Goal: Task Accomplishment & Management: Complete application form

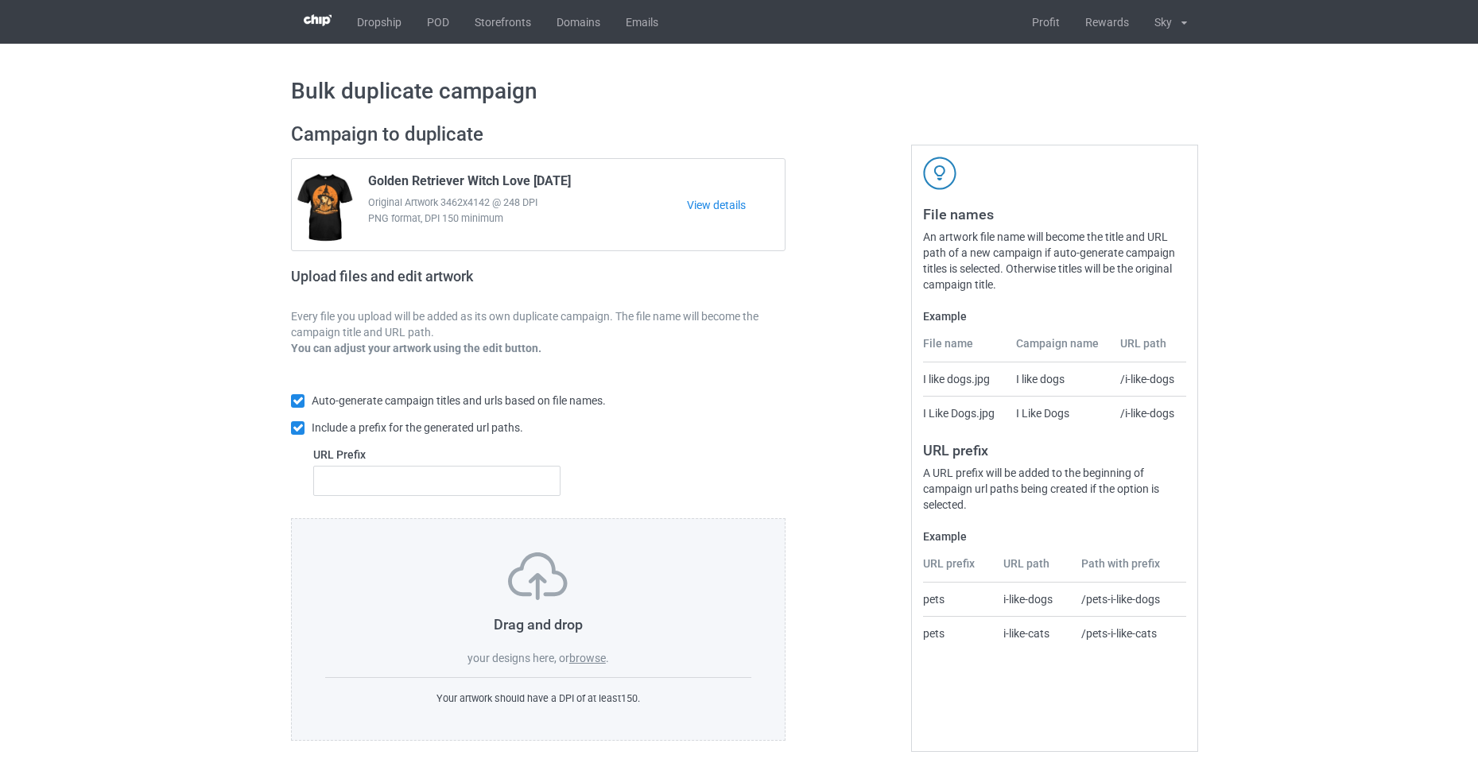
scroll to position [16, 0]
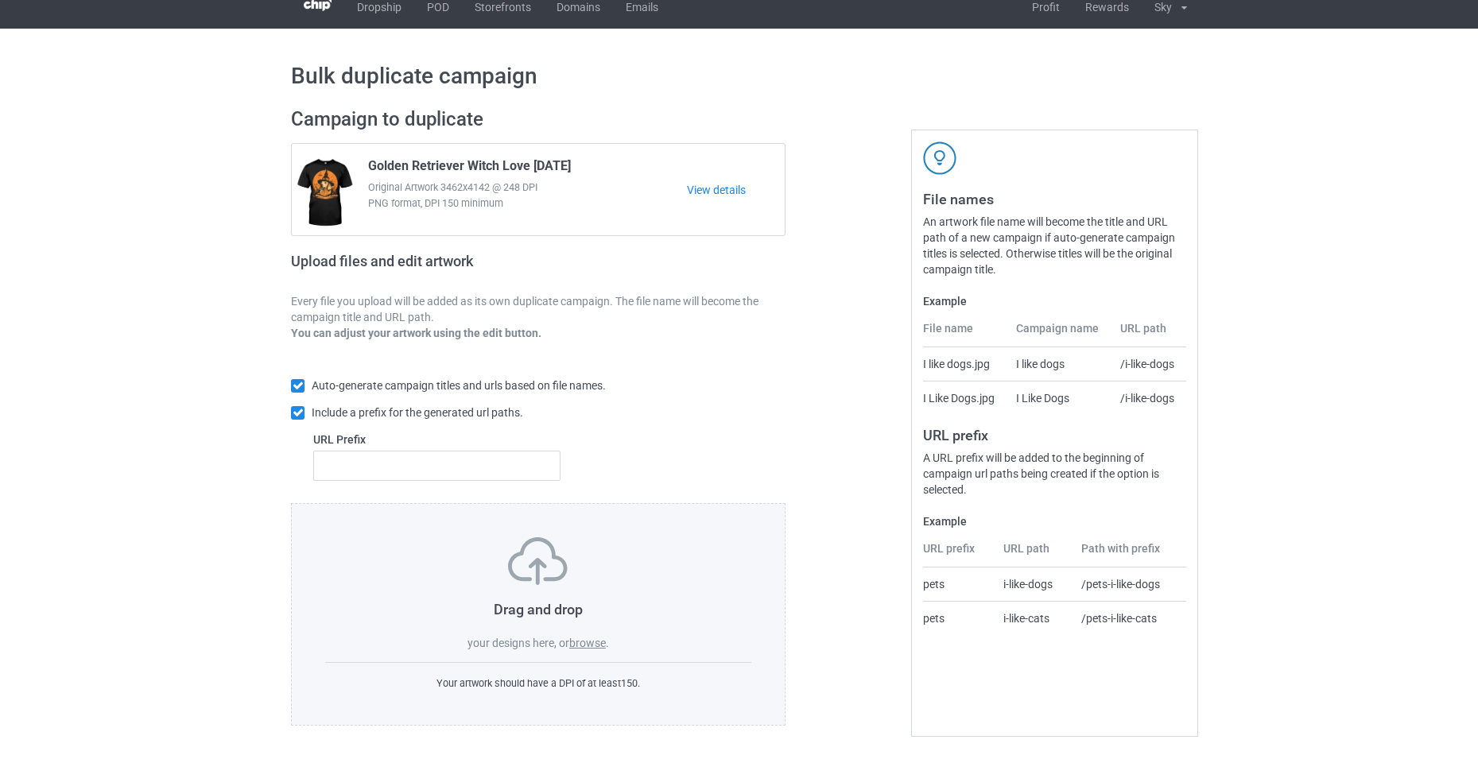
click at [596, 646] on label "browse" at bounding box center [587, 643] width 37 height 13
click at [0, 0] on input "browse" at bounding box center [0, 0] width 0 height 0
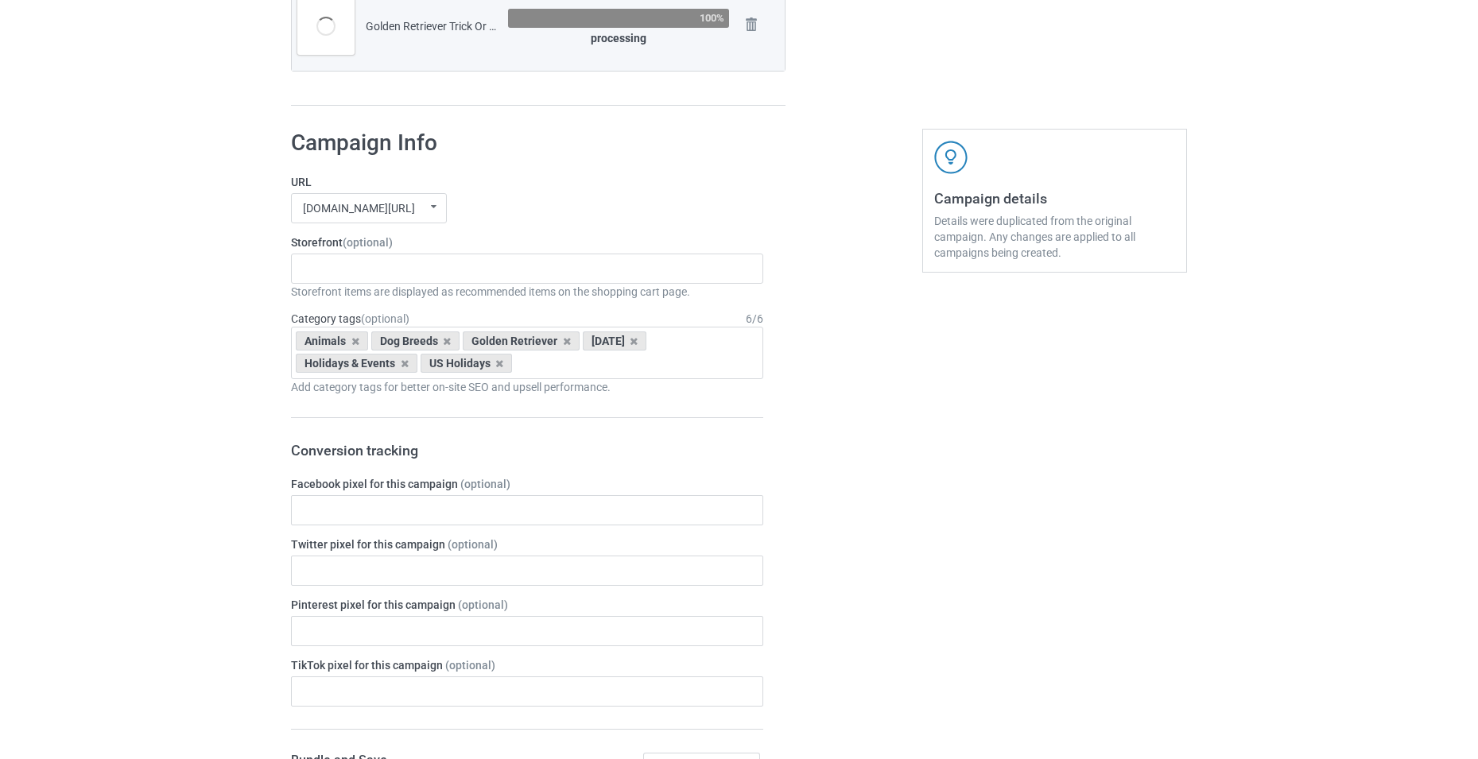
scroll to position [1080, 0]
click at [528, 272] on div "-------------------------------------------------- Gifts For Christmas Teacher …" at bounding box center [527, 269] width 472 height 30
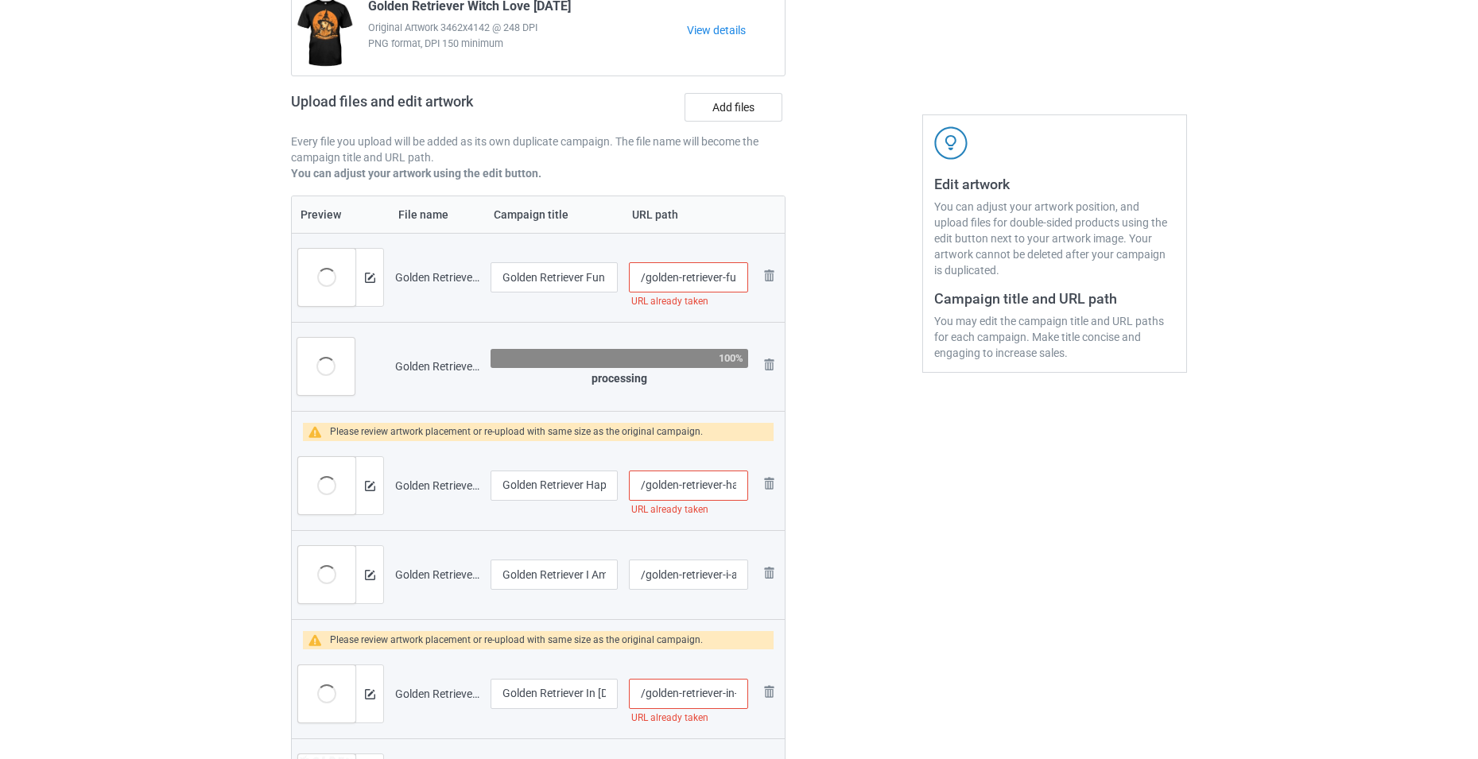
scroll to position [156, 0]
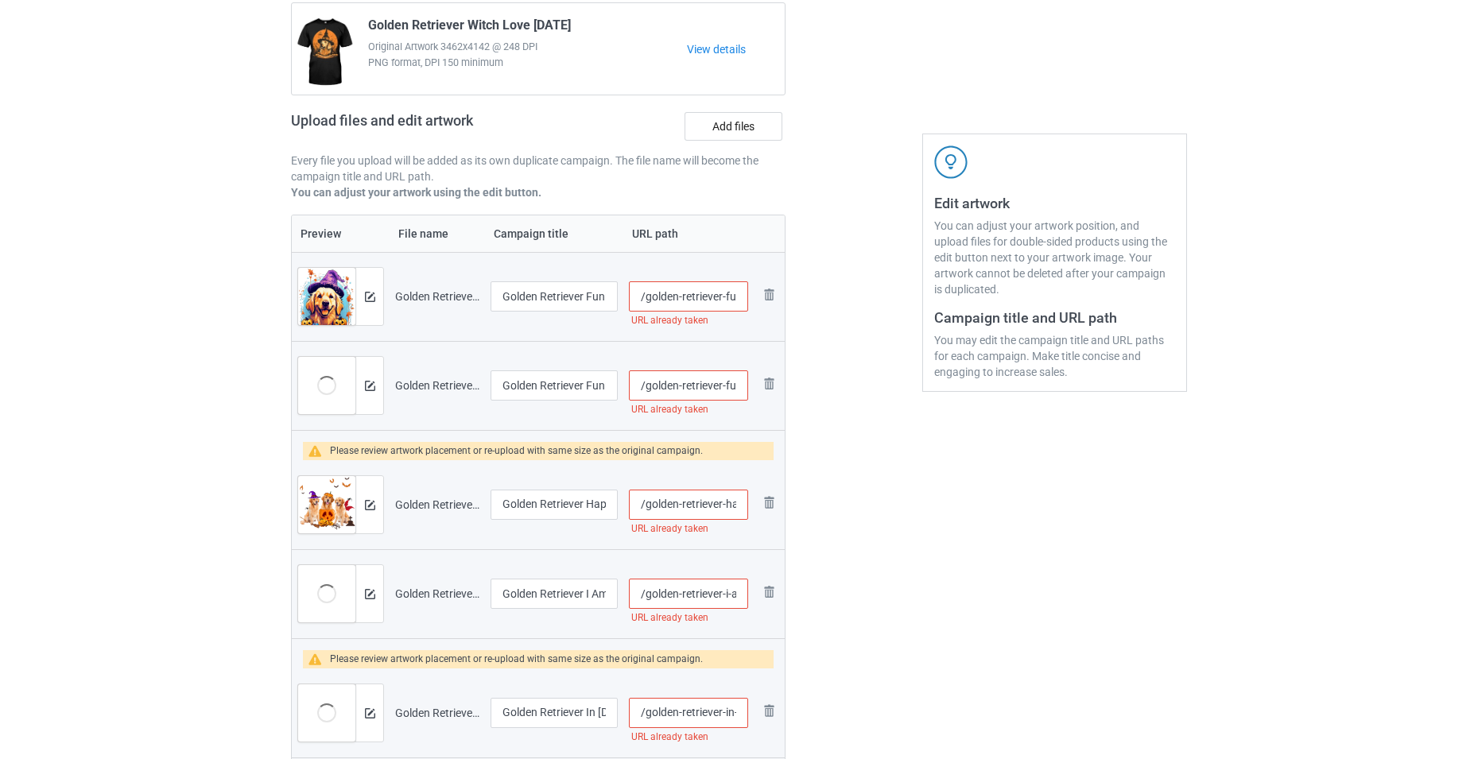
click at [662, 296] on input "/golden-retriever-funny-witch" at bounding box center [688, 296] width 119 height 30
type input "/gol1den-retriever-funny-witch"
click at [673, 387] on input "/golden-retriever-funny-with-halloween-pumpkin" at bounding box center [688, 386] width 119 height 30
type input "/golden-retriever-funny-with-halloween-pumpkin"
click at [696, 503] on input "/golden-retriever-happy-halloween" at bounding box center [688, 505] width 119 height 30
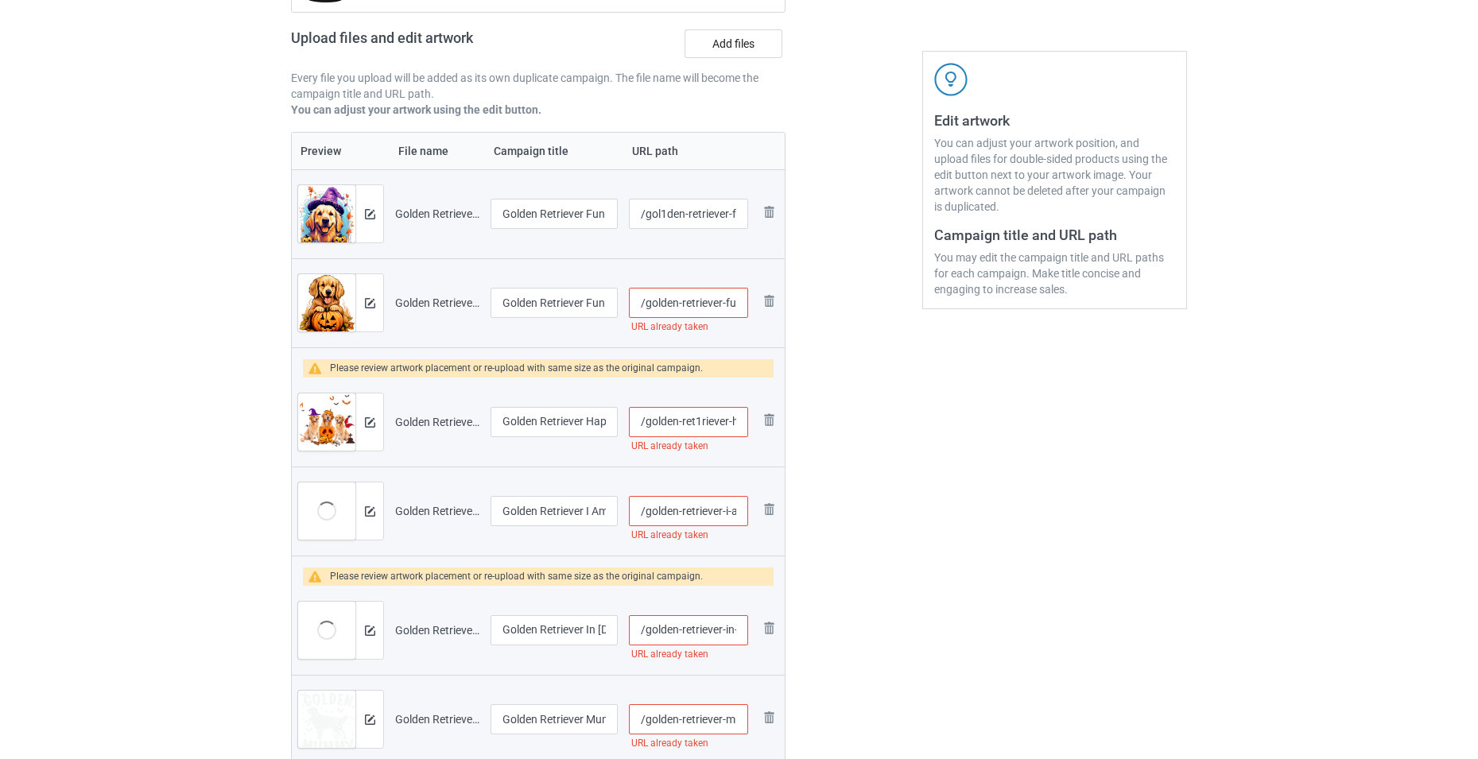
scroll to position [315, 0]
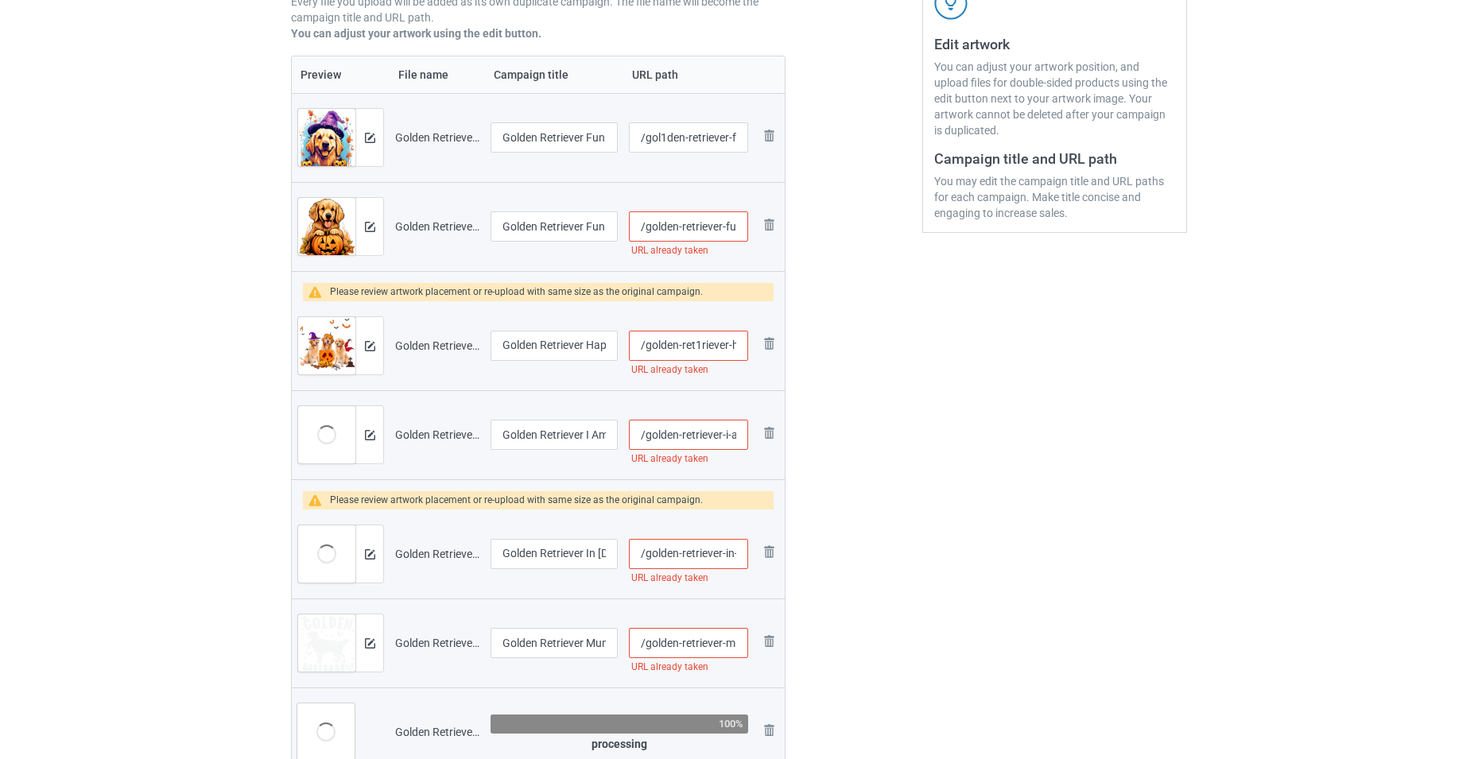
type input "/golden-ret1riever-happy-halloween"
click at [702, 425] on input "/golden-retriever-i-am-really-a-gr" at bounding box center [688, 435] width 119 height 30
type input "/golden-retri1ever-i-am-really-a-gr"
click at [725, 556] on input "/golden-retriever-in-halloween-pumpkin" at bounding box center [688, 554] width 119 height 30
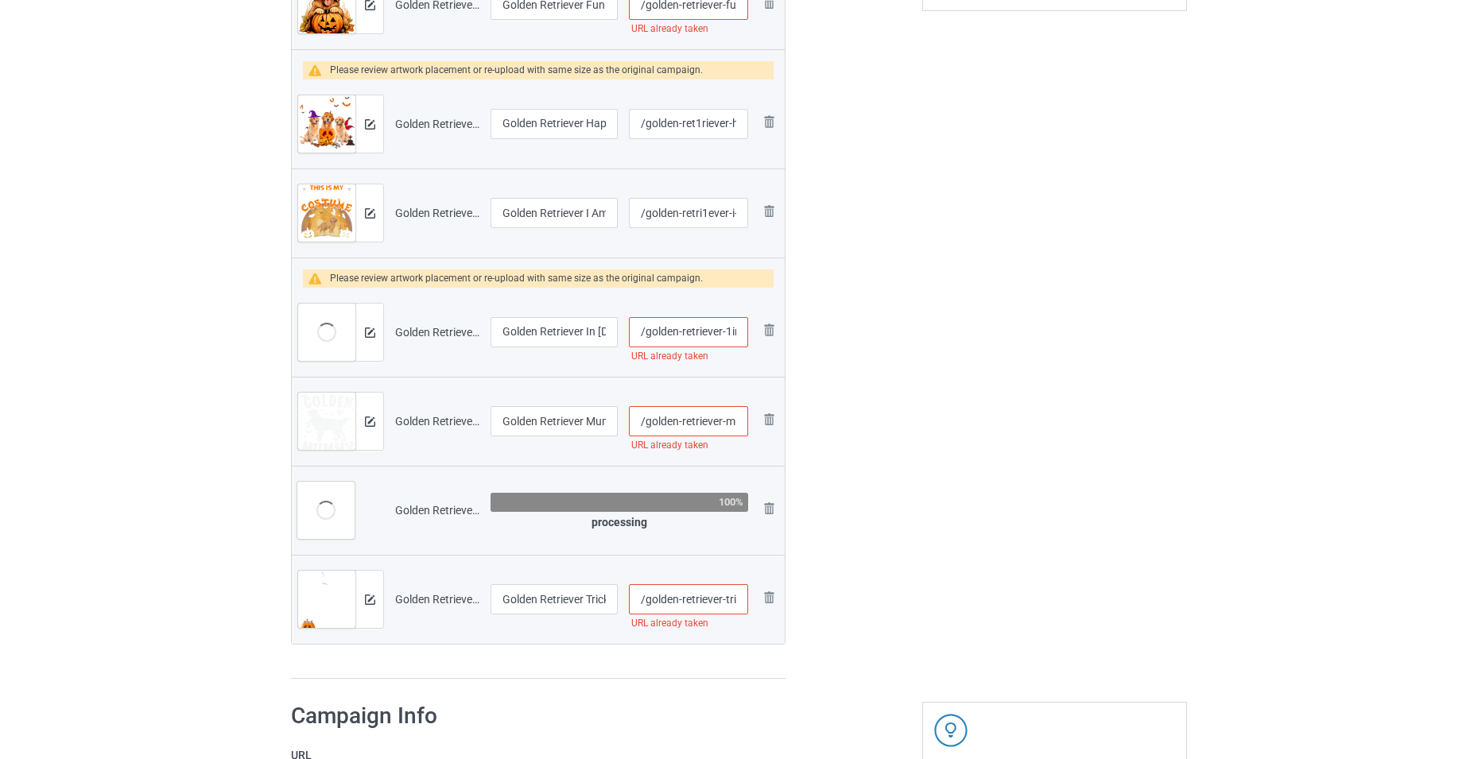
scroll to position [553, 0]
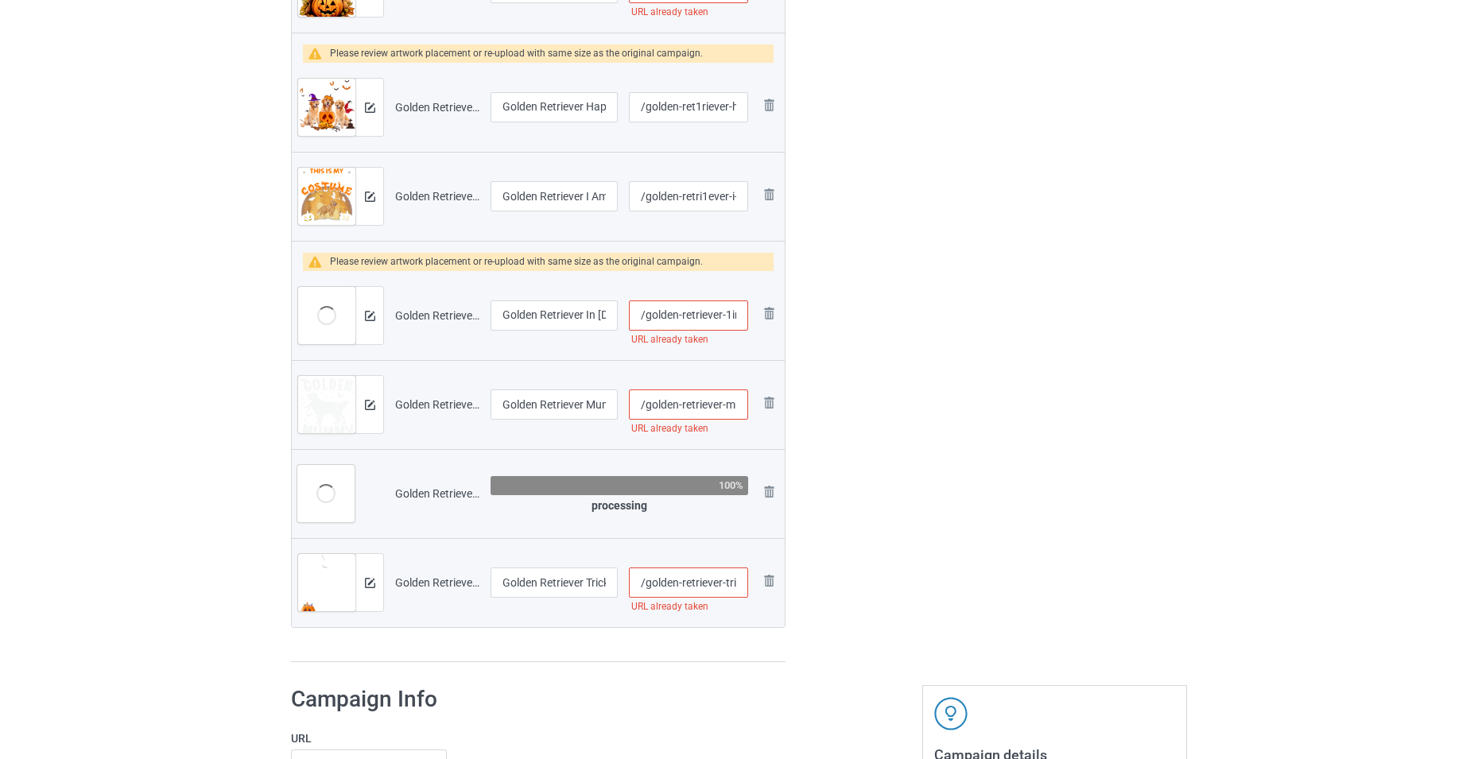
type input "/golden-retriever-1in-halloween-pumpkin"
click at [719, 411] on input "/golden-retriever-mummy" at bounding box center [688, 405] width 119 height 30
type input "/golden-retrieve1r-mummy"
click at [704, 576] on input "/golden-retriever-trick-or-treat-halloween" at bounding box center [688, 583] width 119 height 30
type input "/golden-retriever-trick-or-treat-halloween"
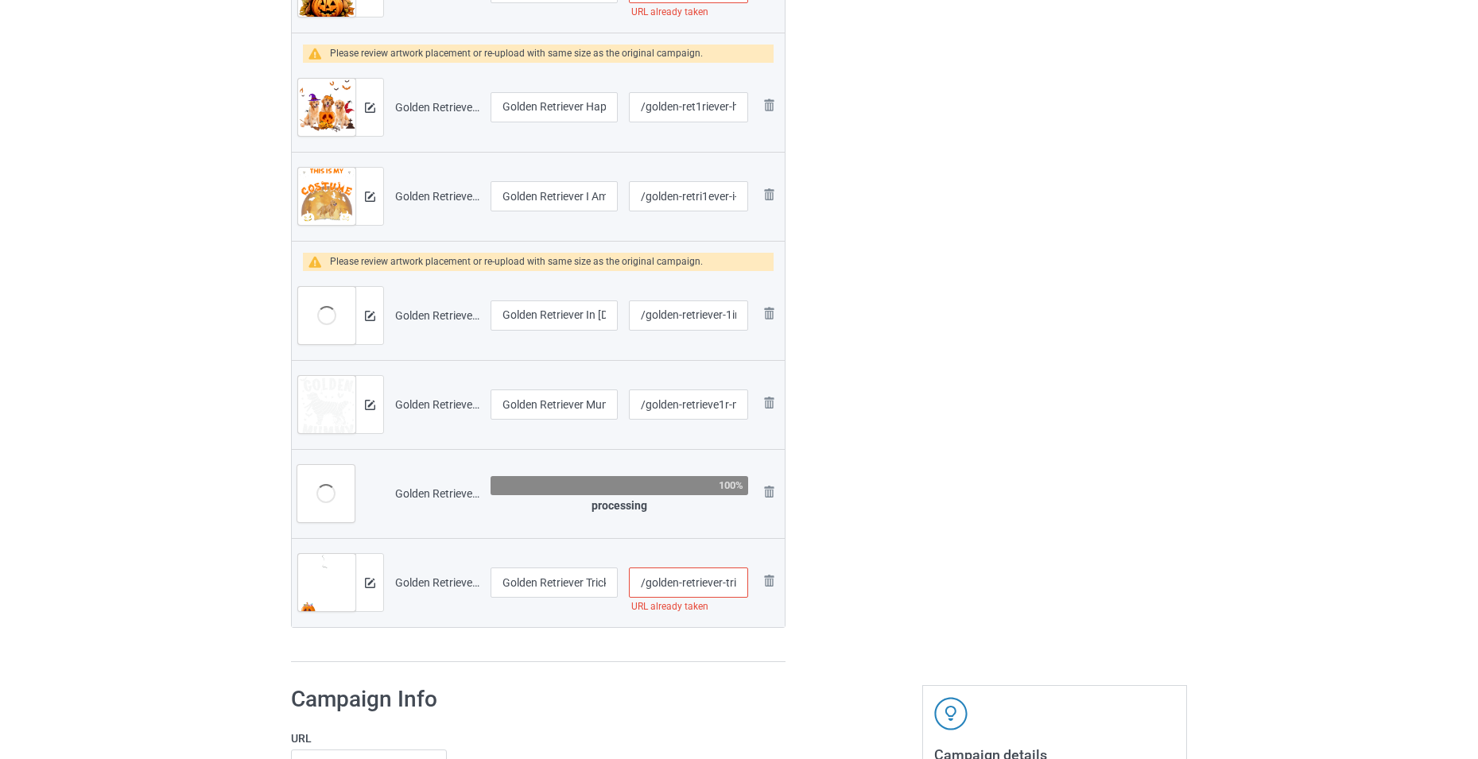
type input "/golden-retriever-happy-halloween"
type input "/golden-retriever-mummy"
type input "/golden-retriever-in-halloween-pumpkin"
type input "/golden-retriever-funny-witch"
type input "/golden-retriever-i-am-really-a-gr"
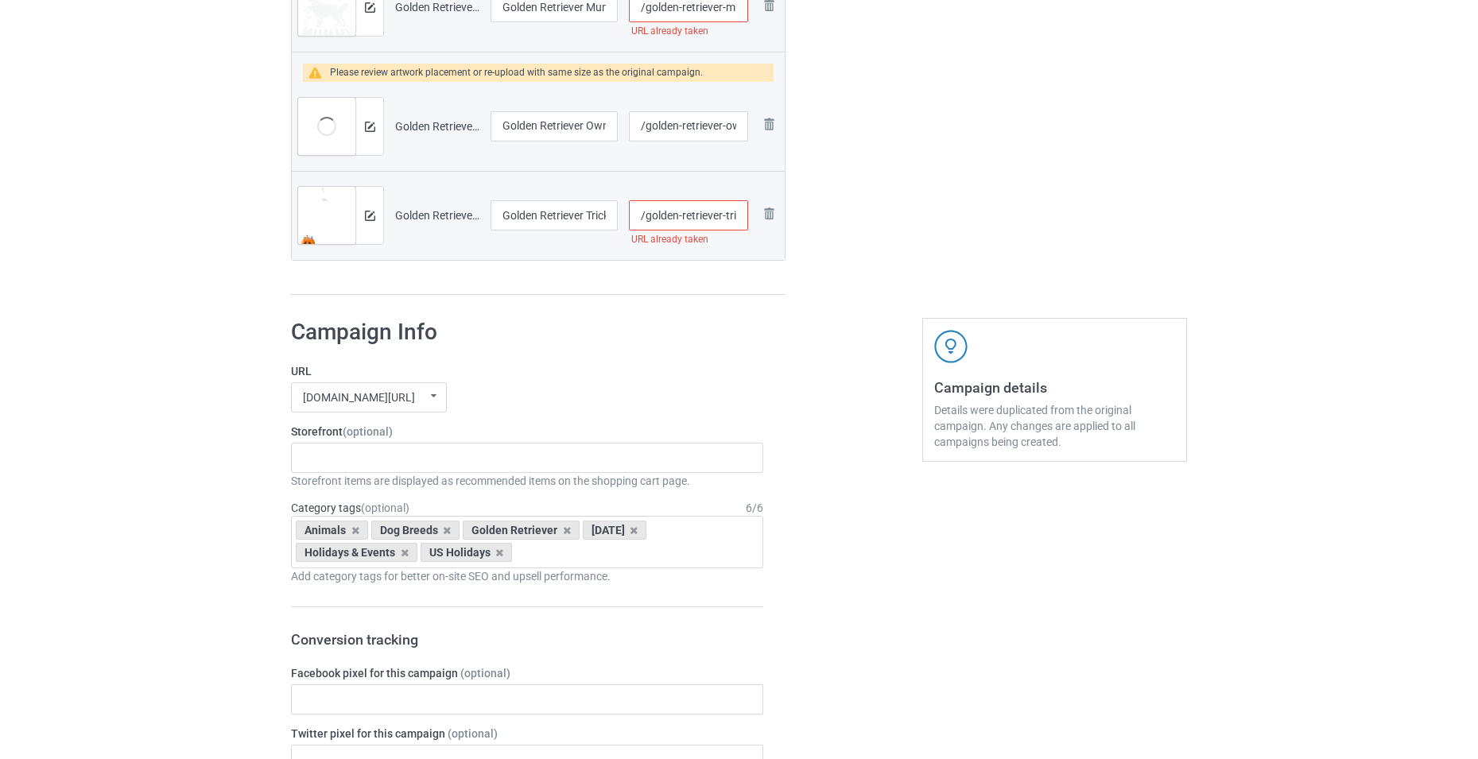
type input "/golden-ret1riever-happy-halloween"
type input "/golden-retrie1ver-trick-or-treat-halloween"
type input "/golden-retrieve1r-mummy"
type input "/golden-retriever-1in-halloween-pumpkin"
type input "/gol1den-retriever-funny-witch"
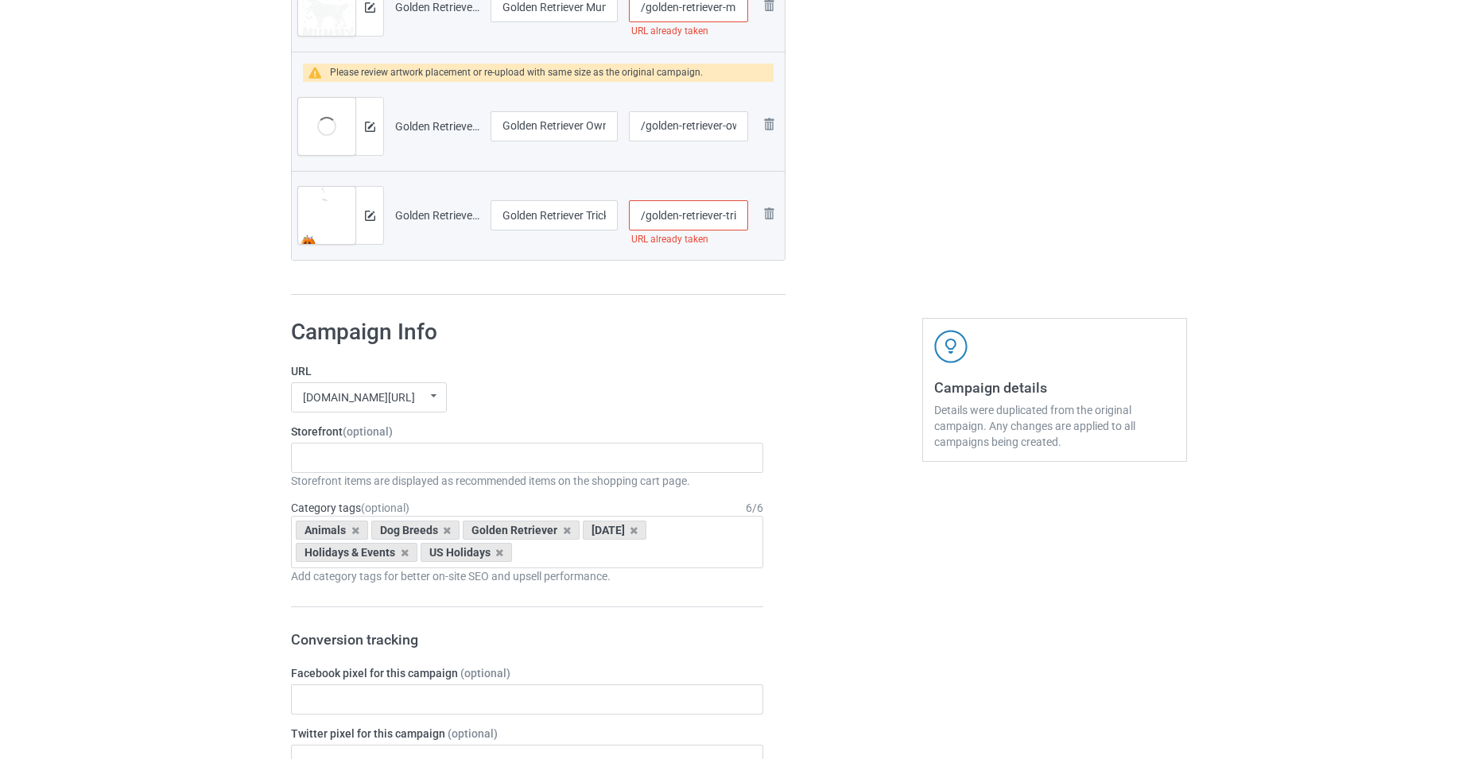
type input "/golden-retri1ever-i-am-really-a-gr"
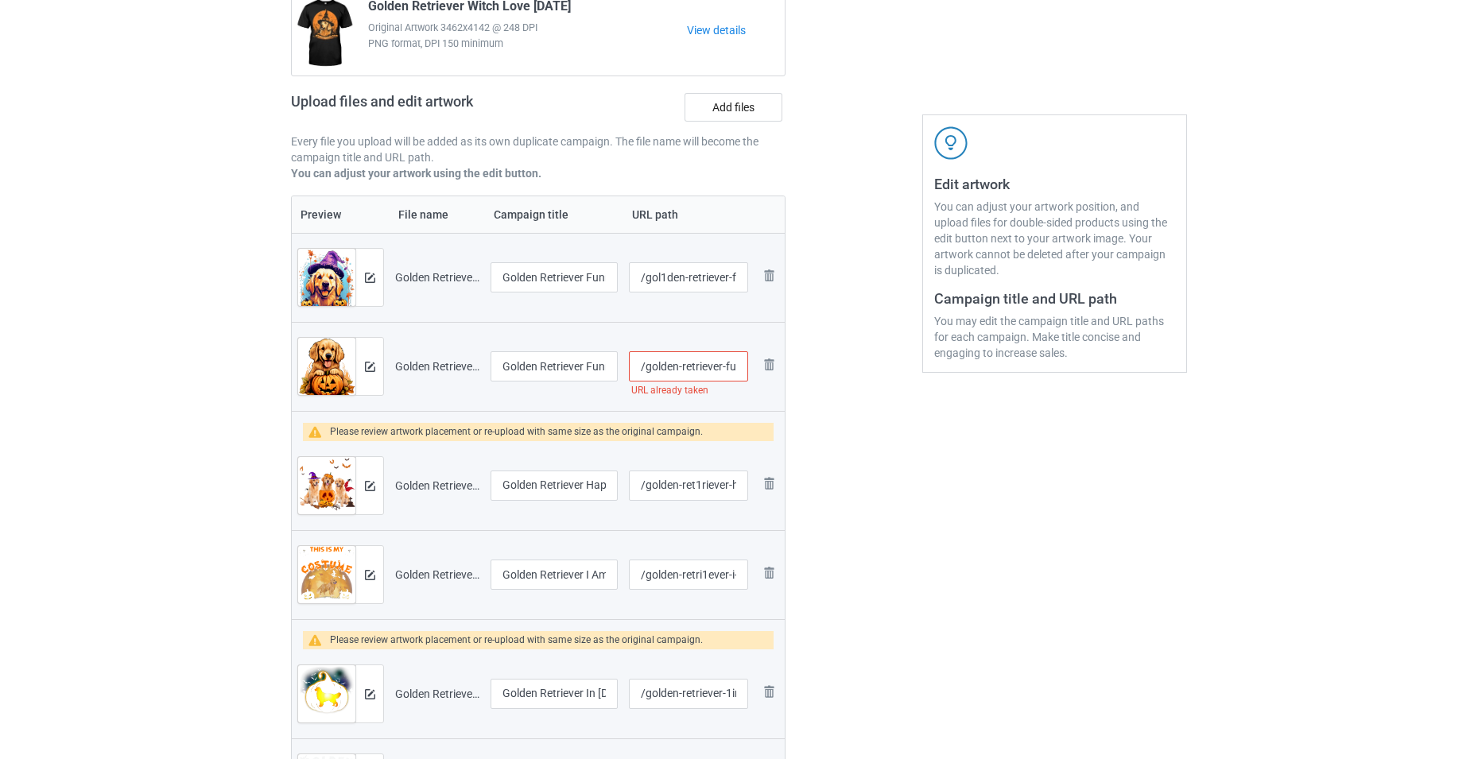
scroll to position [159, 0]
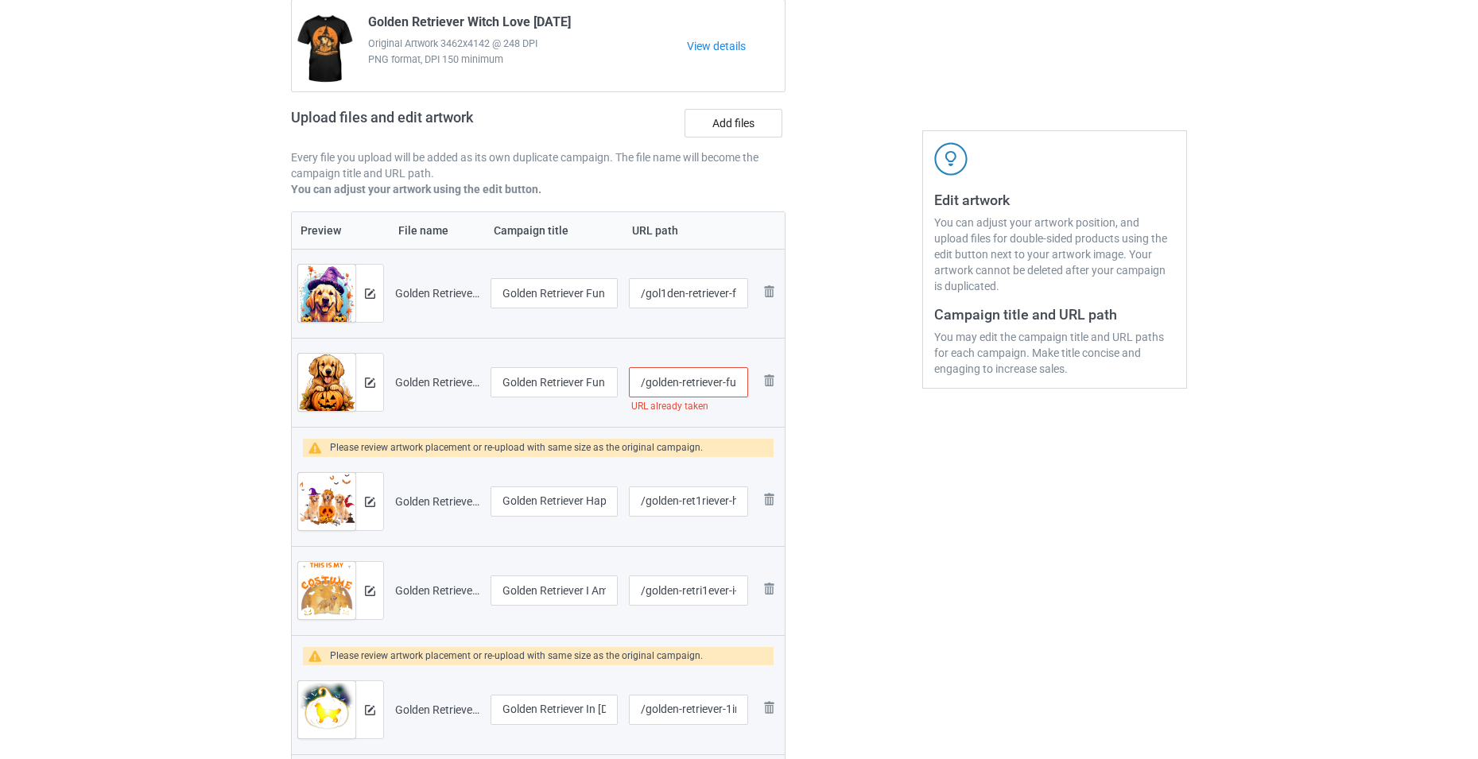
type input "/golden-retrie1ver-trick-or-treat-halloween"
click at [712, 394] on input "/golden-retriever-funny-with-halloween-pumpkin" at bounding box center [688, 382] width 119 height 30
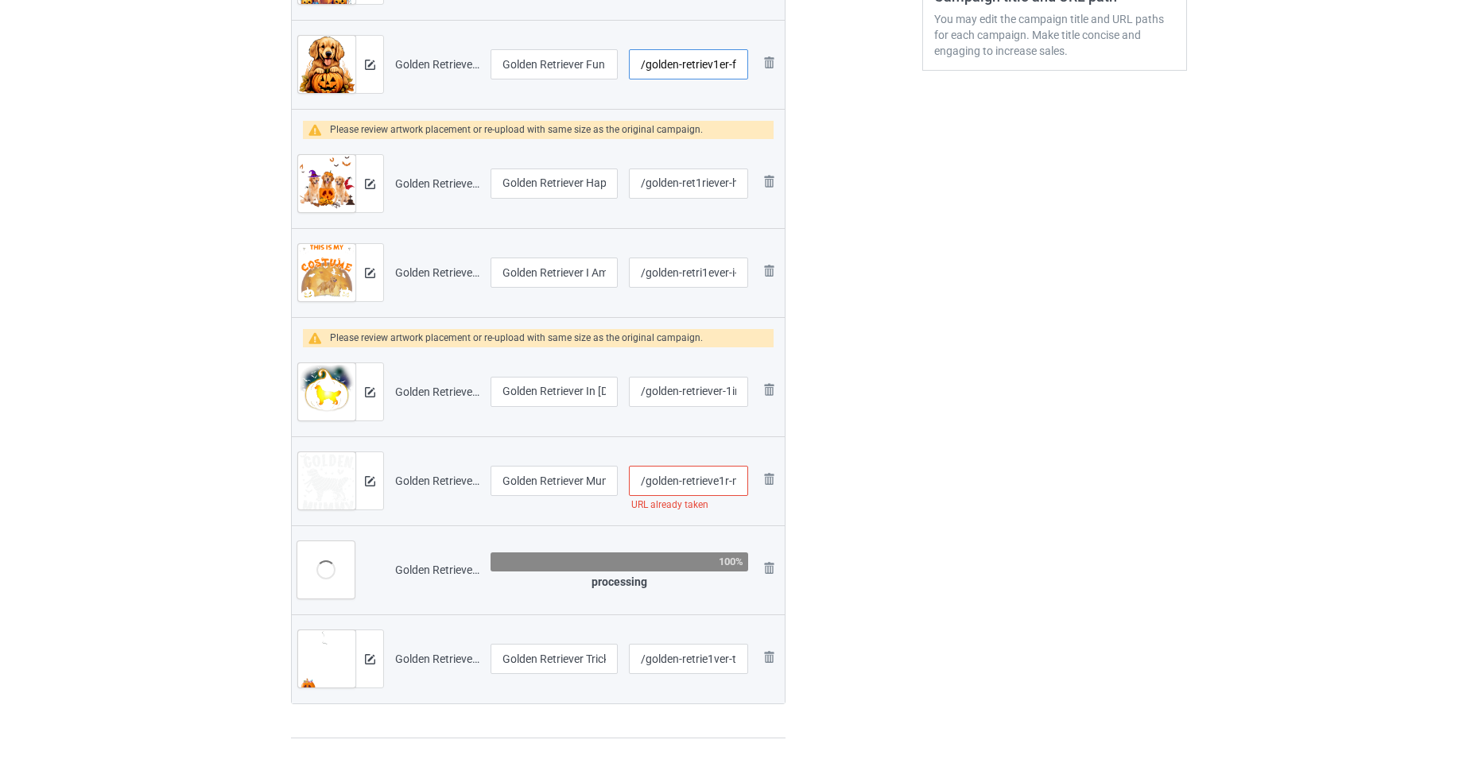
type input "/golden-retriev1er-funny-with-halloween-pumpkin"
click at [864, 382] on div at bounding box center [854, 192] width 114 height 1116
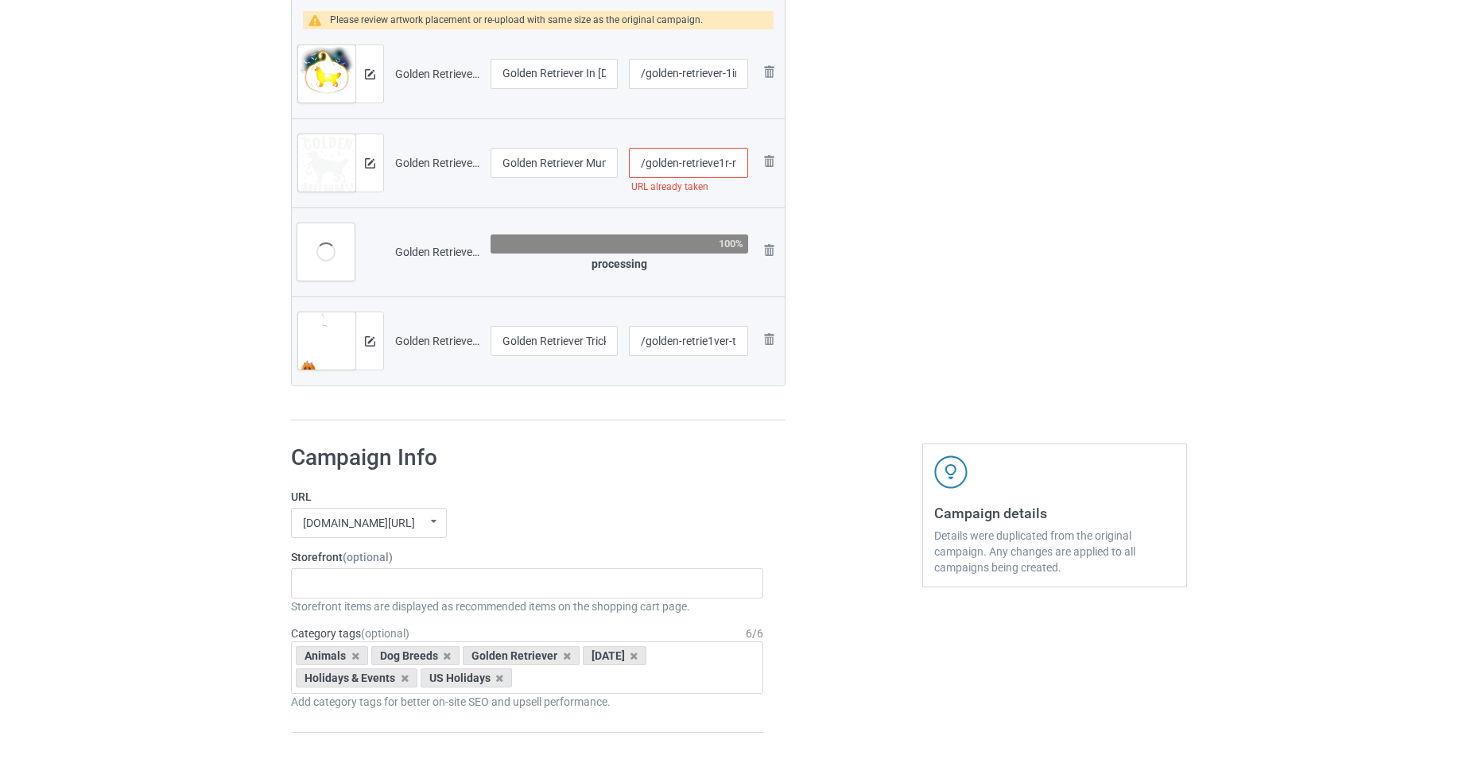
scroll to position [0, 36]
drag, startPoint x: 707, startPoint y: 169, endPoint x: 741, endPoint y: 182, distance: 36.8
click at [741, 178] on div "/golden-retrieve1r-mummy URL already taken" at bounding box center [688, 163] width 119 height 30
click at [739, 163] on input "/golden-retrieve1r-mummy" at bounding box center [688, 163] width 119 height 30
click at [735, 163] on input "/golden-retrieve1r-mummy" at bounding box center [688, 163] width 119 height 30
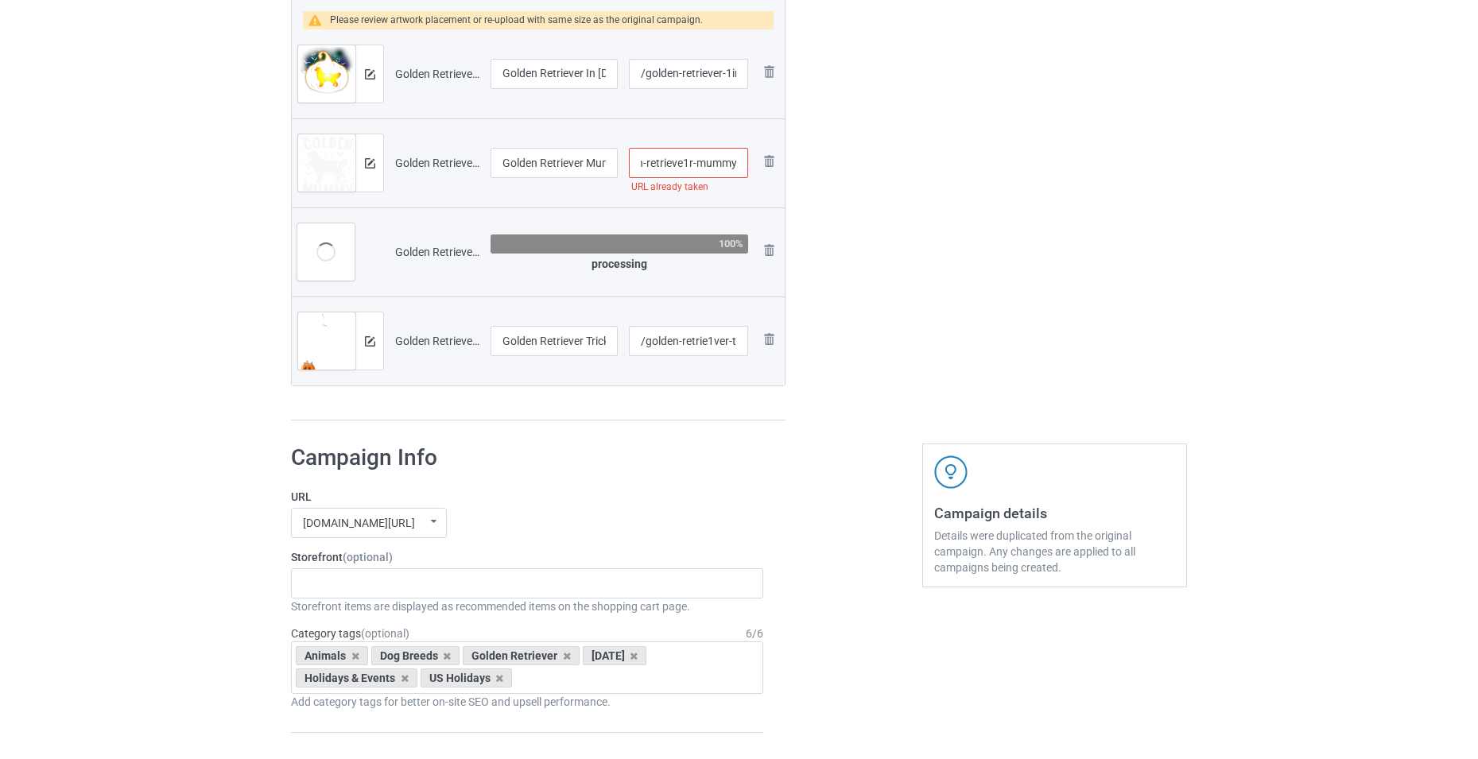
scroll to position [0, 41]
type input "/golden-retrieve1r-mummy1"
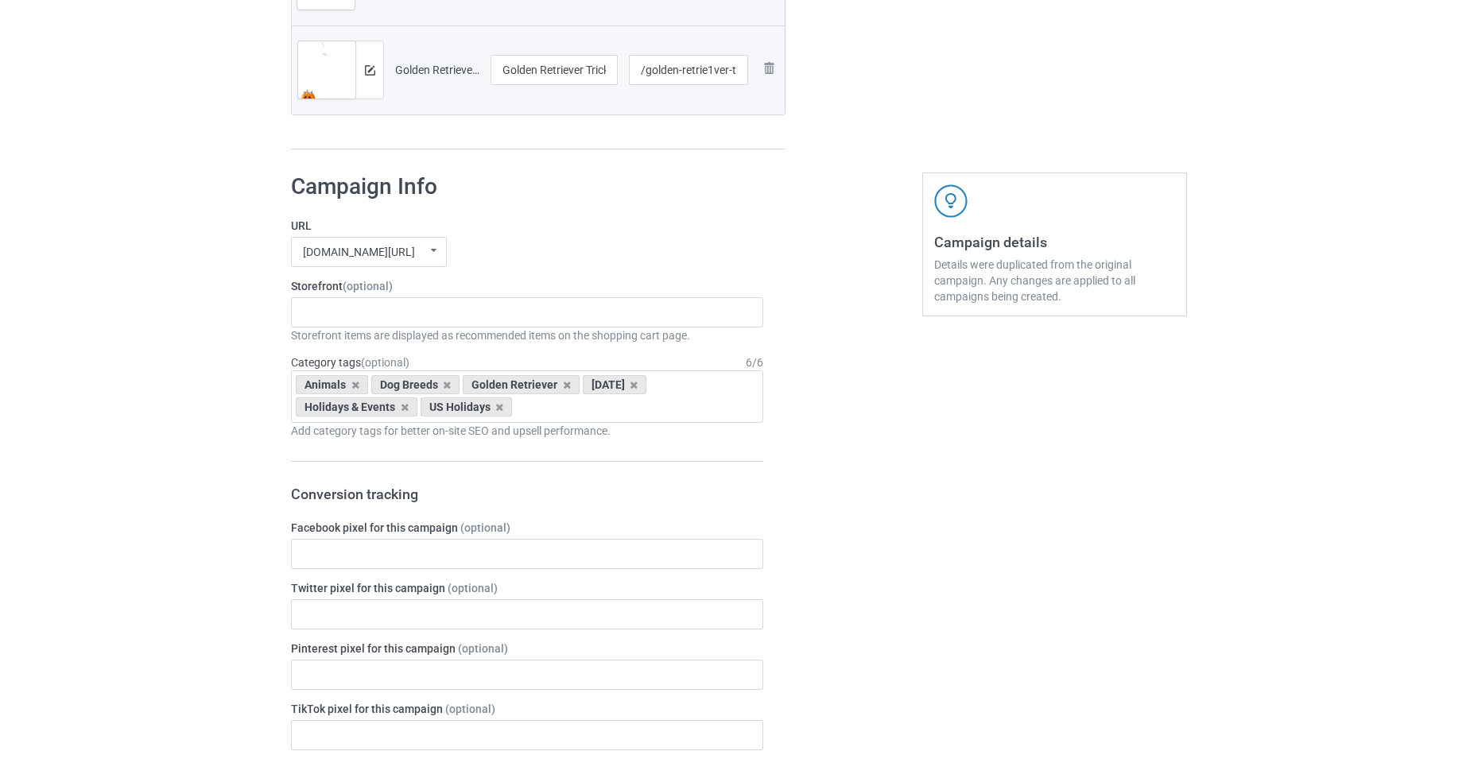
scroll to position [1113, 0]
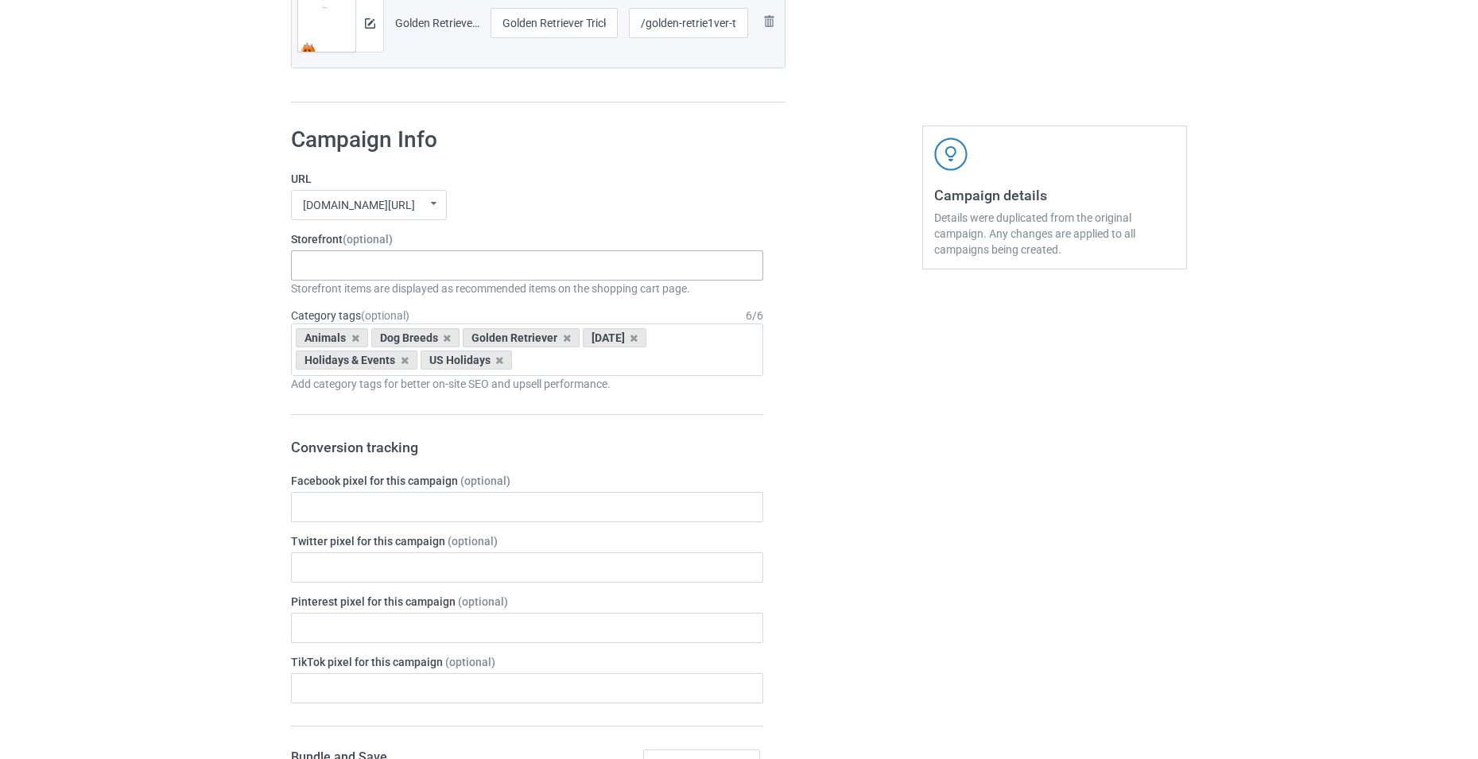
click at [499, 267] on div "-------------------------------------------------- Gifts For Christmas Teacher …" at bounding box center [527, 265] width 472 height 30
type input "gold"
click at [482, 284] on div "Golden Retriever Dog" at bounding box center [527, 294] width 471 height 29
type input "t"
type input "hallo"
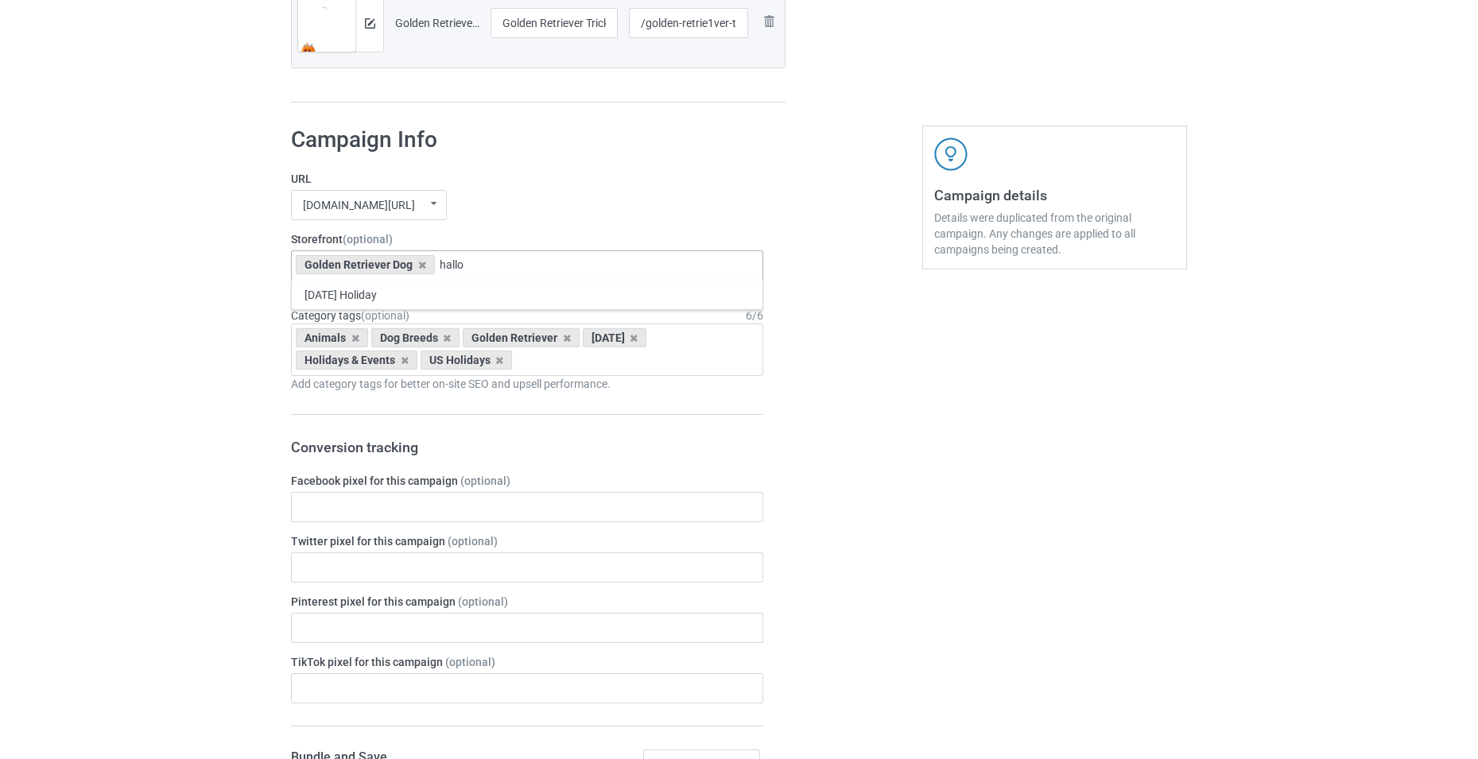
click at [498, 289] on div "Halloween Holiday" at bounding box center [527, 294] width 471 height 29
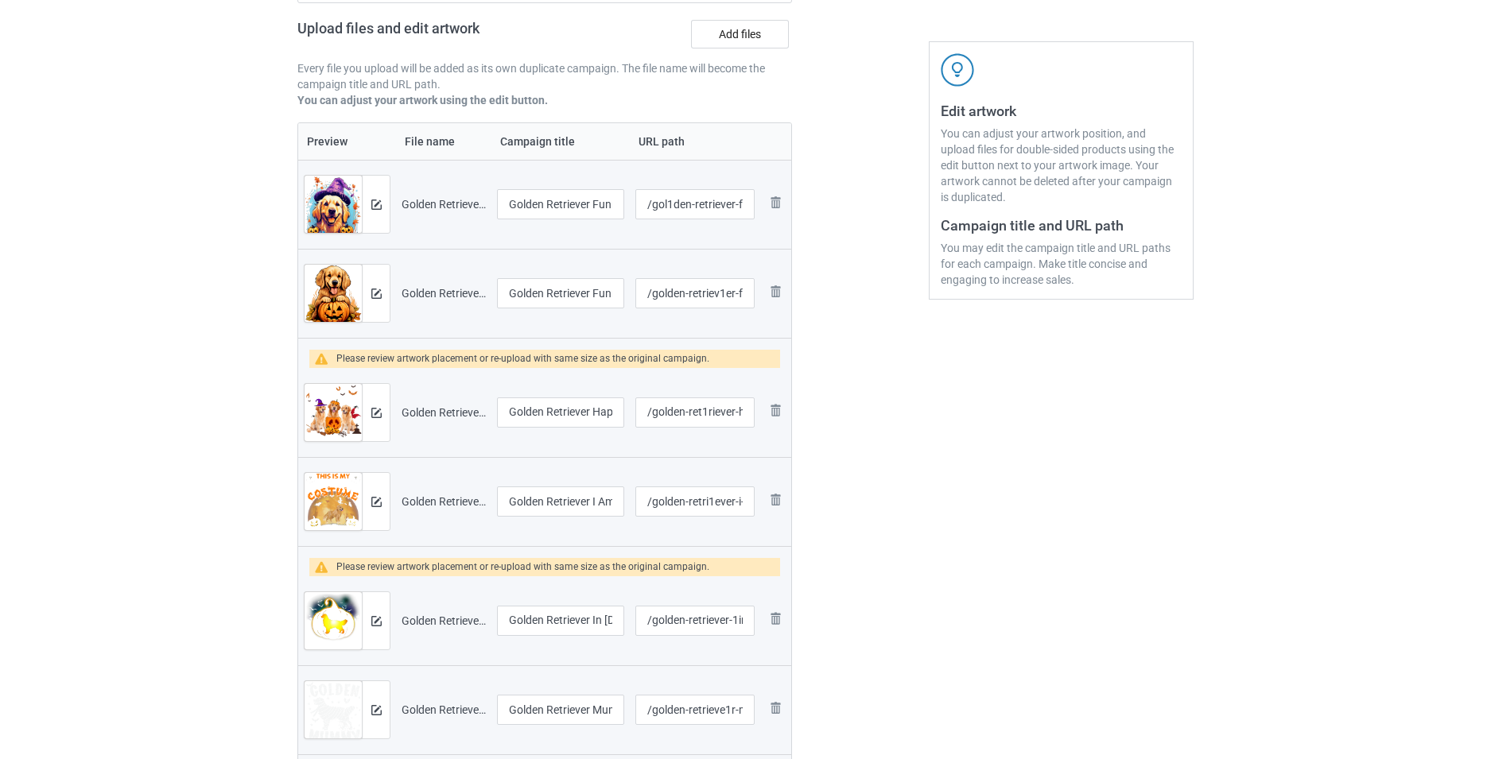
scroll to position [239, 0]
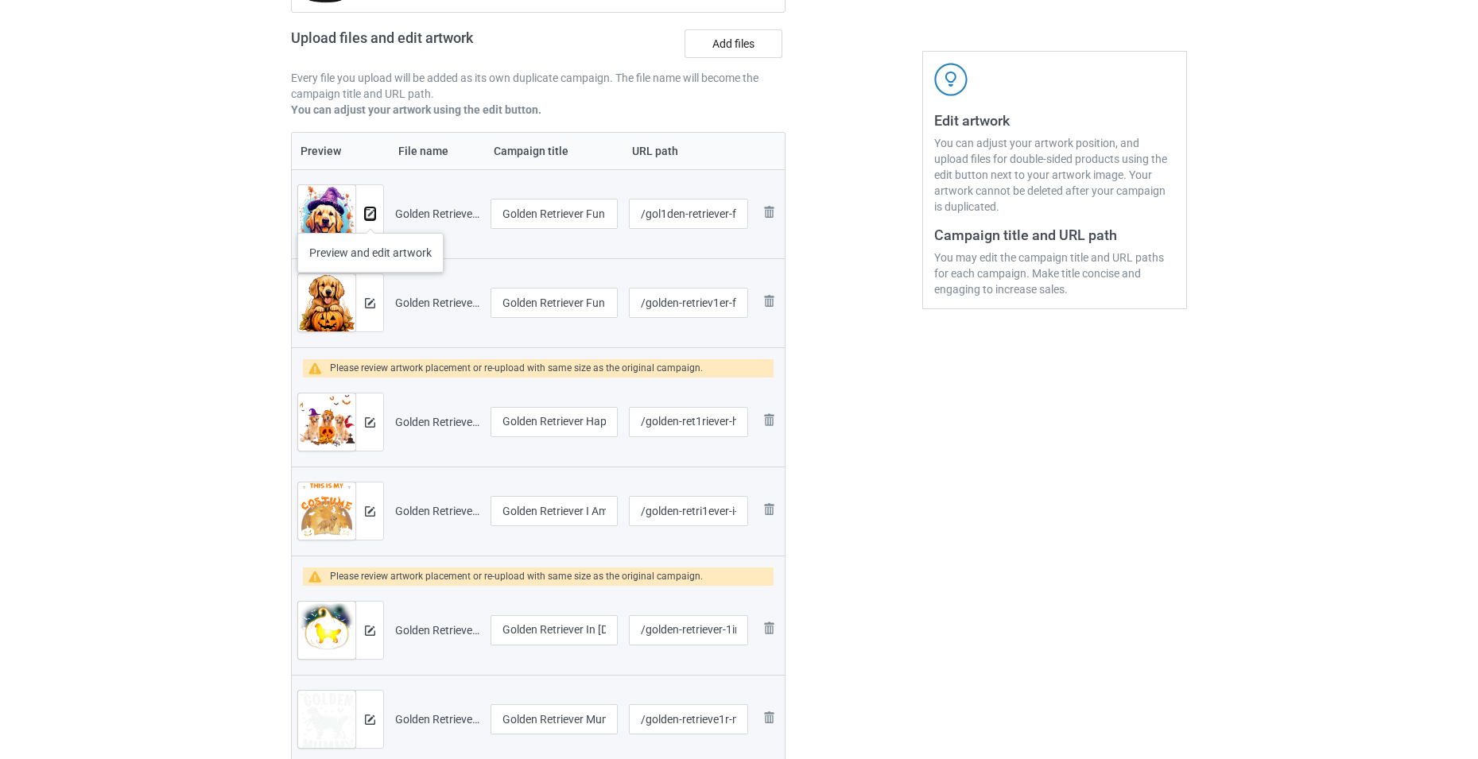
click at [368, 216] on img at bounding box center [370, 214] width 10 height 10
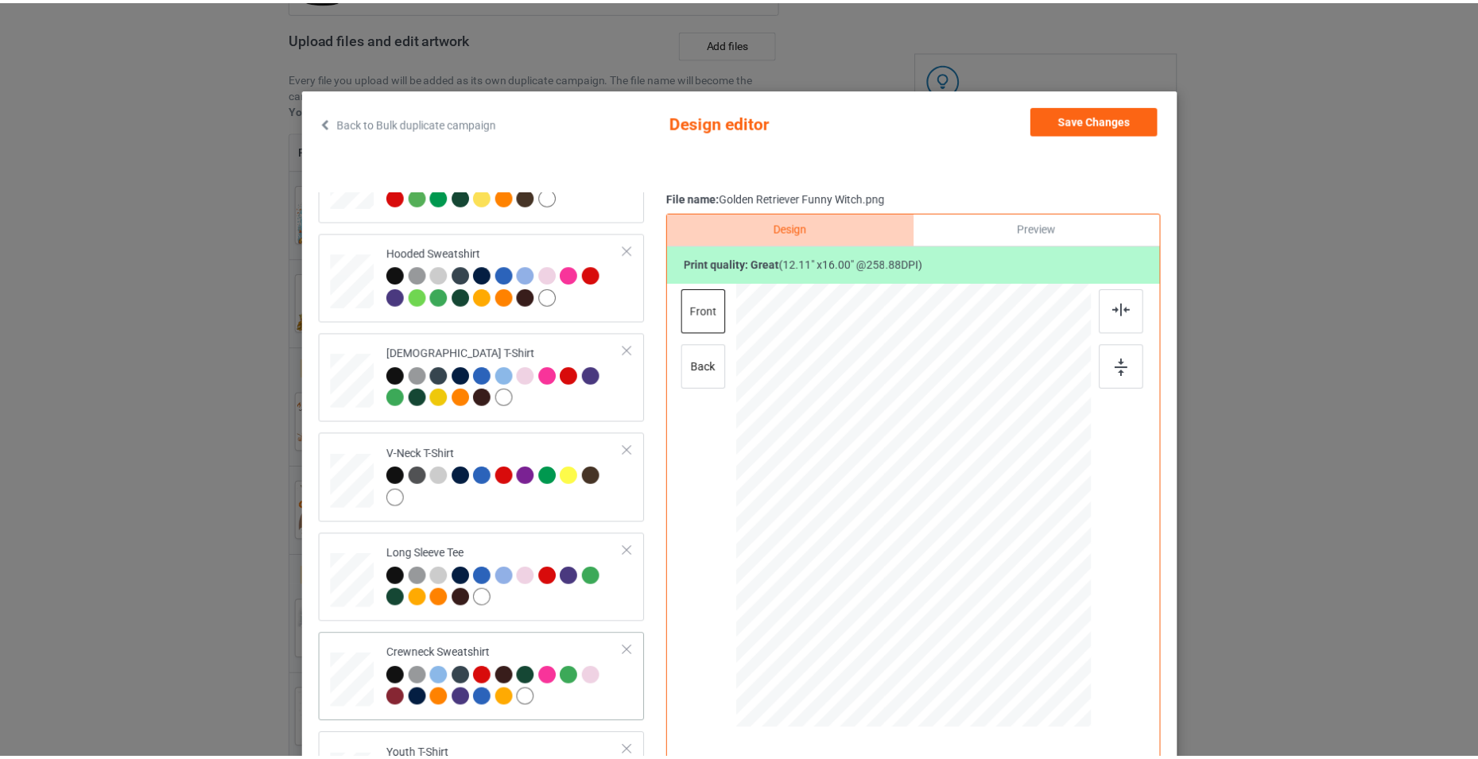
scroll to position [273, 0]
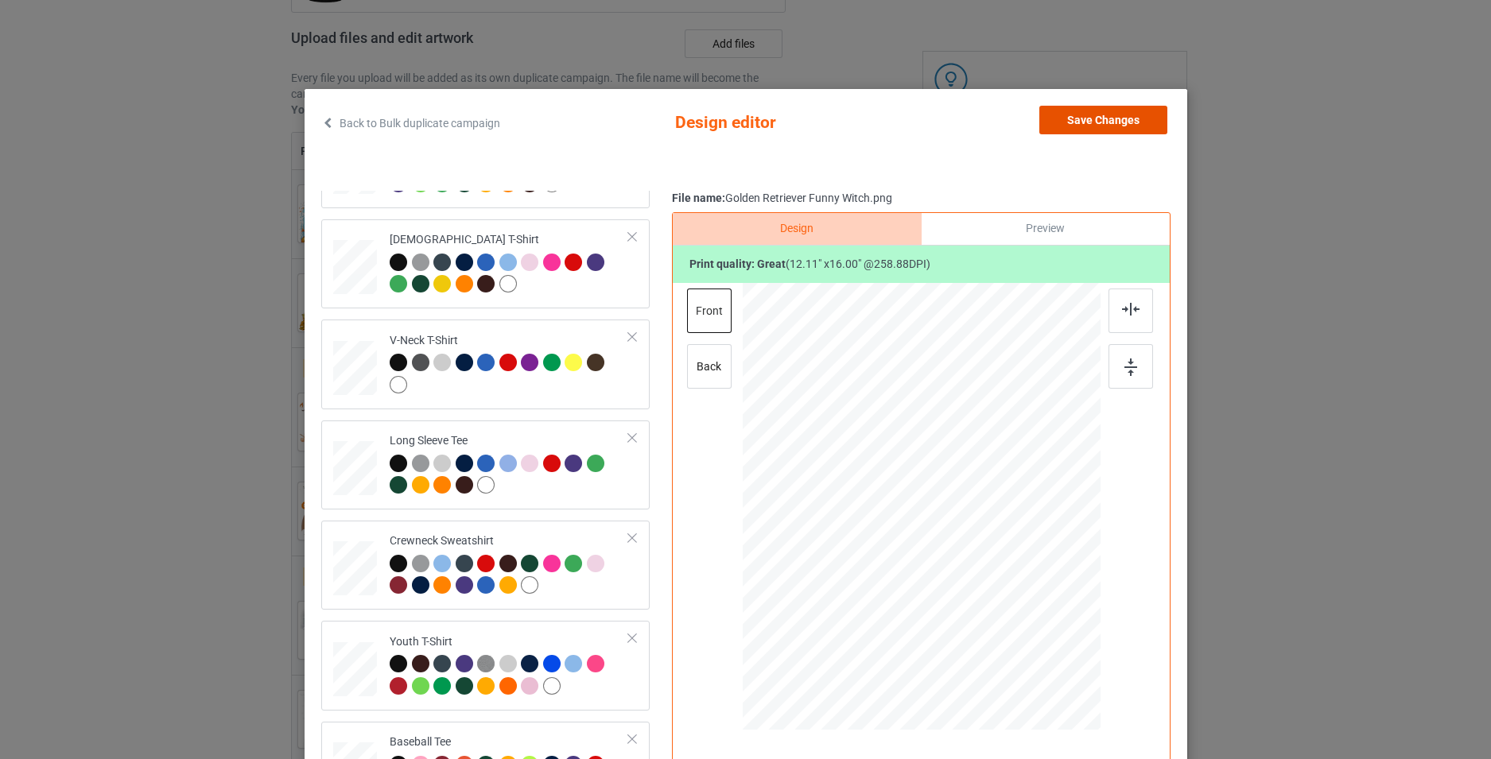
click at [1127, 132] on button "Save Changes" at bounding box center [1103, 120] width 128 height 29
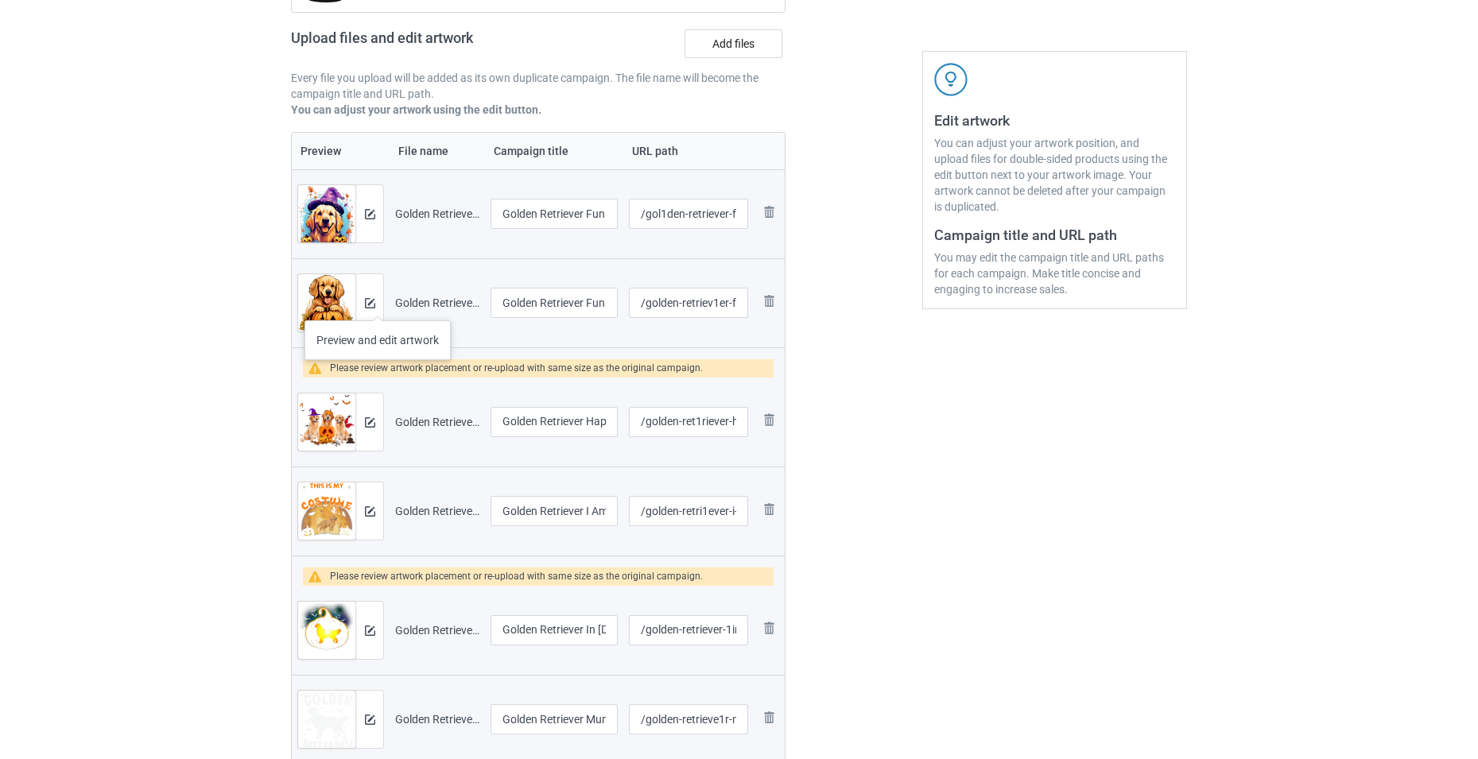
click at [378, 305] on div at bounding box center [369, 302] width 28 height 57
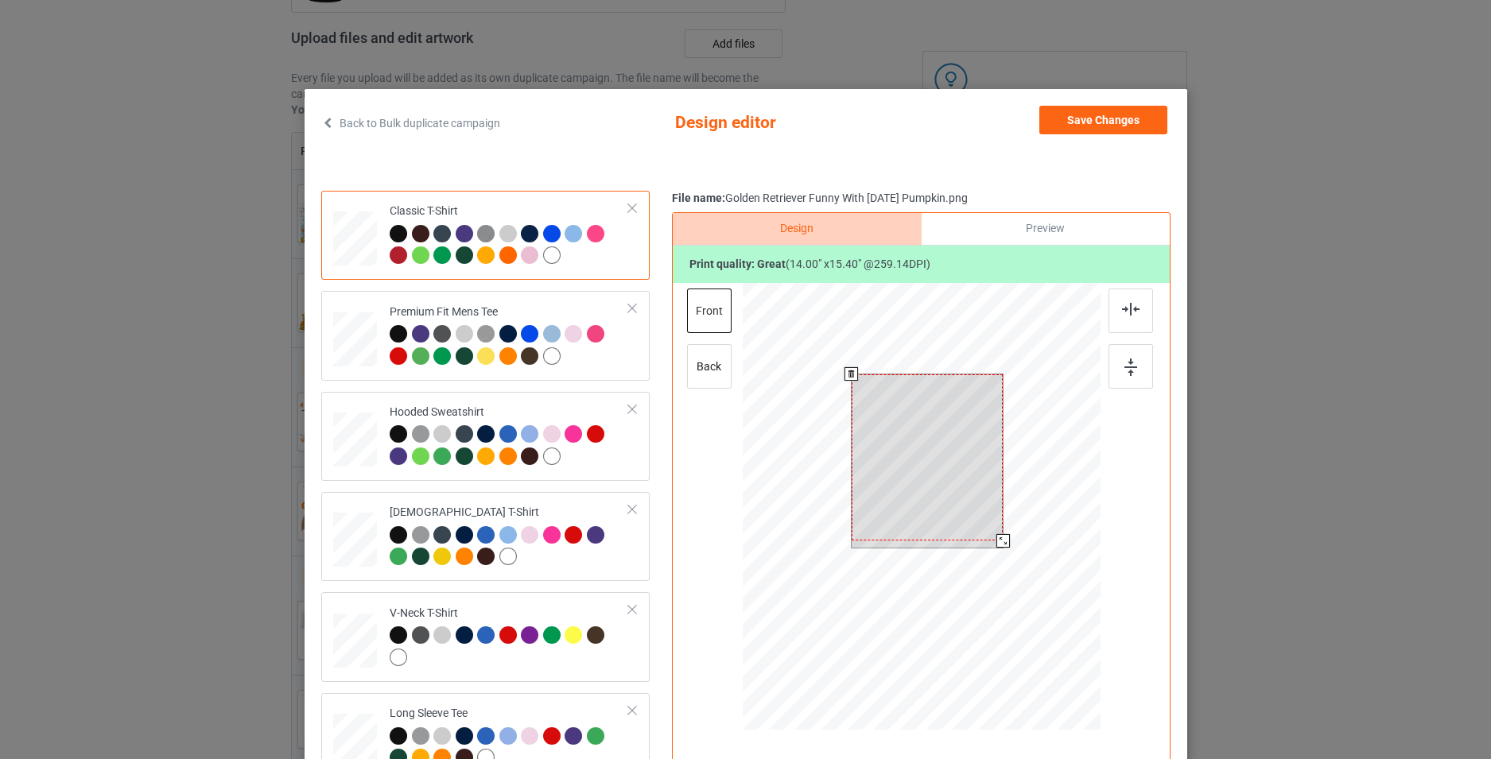
click at [1006, 541] on div at bounding box center [921, 509] width 358 height 452
click at [975, 515] on div at bounding box center [927, 464] width 152 height 167
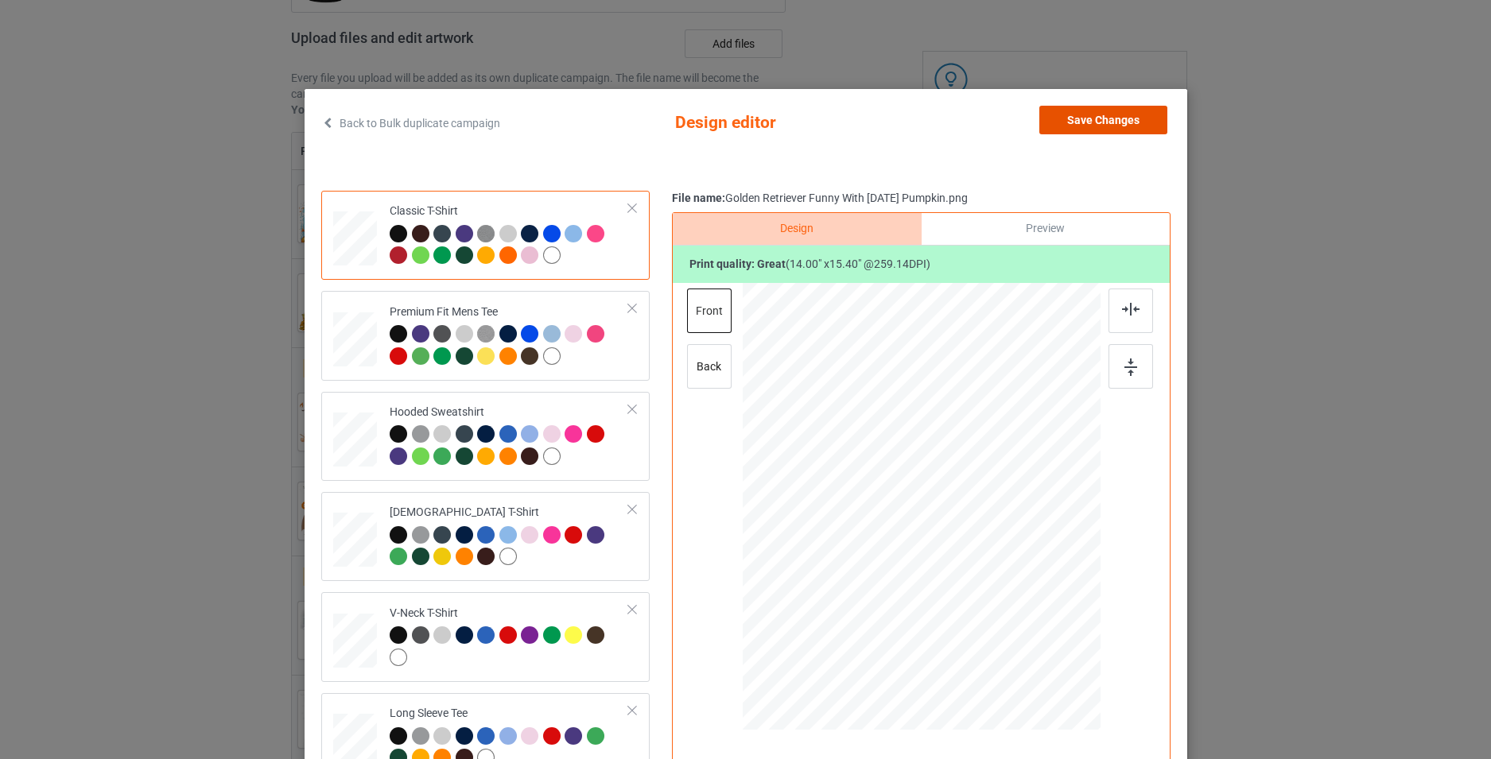
click at [1120, 114] on button "Save Changes" at bounding box center [1103, 120] width 128 height 29
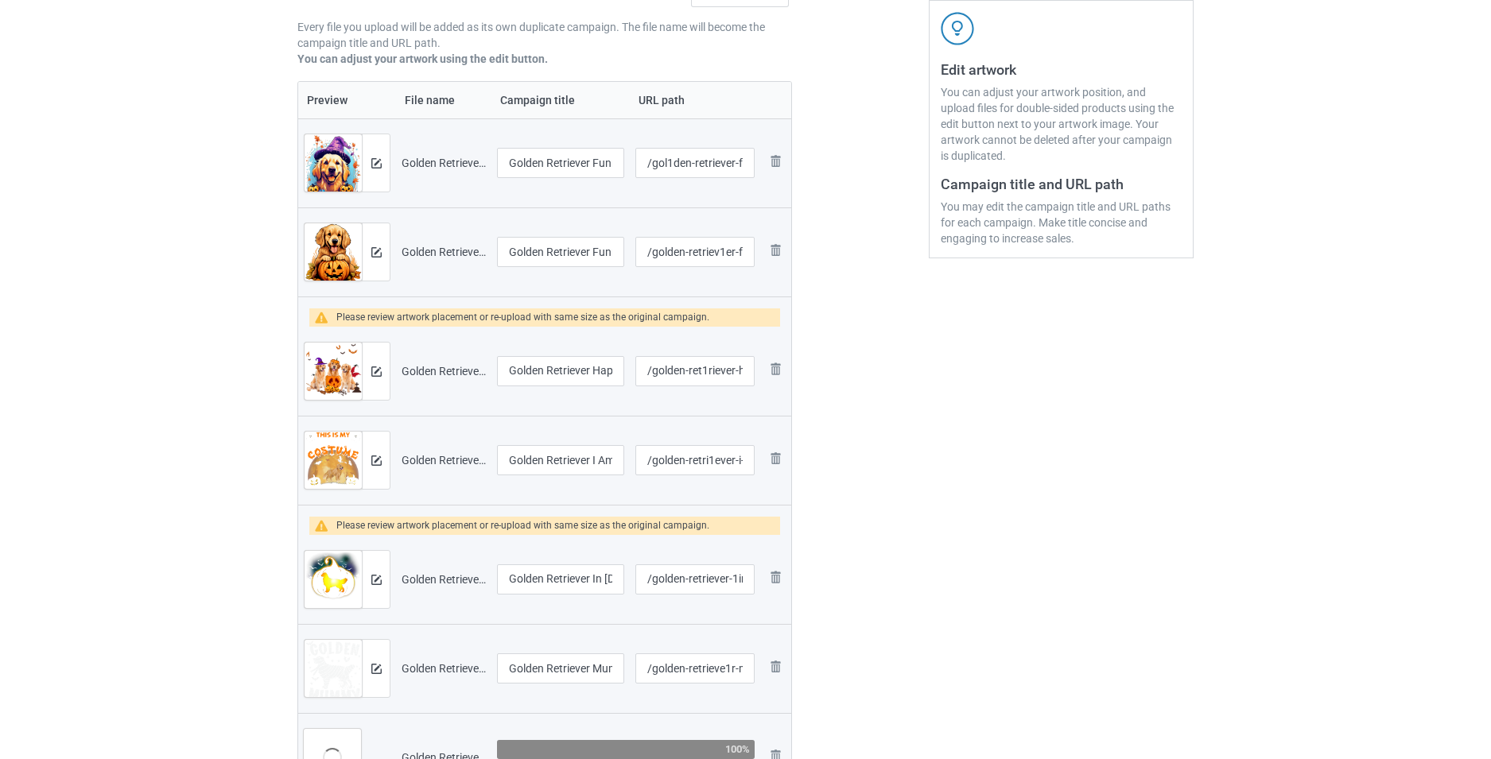
scroll to position [318, 0]
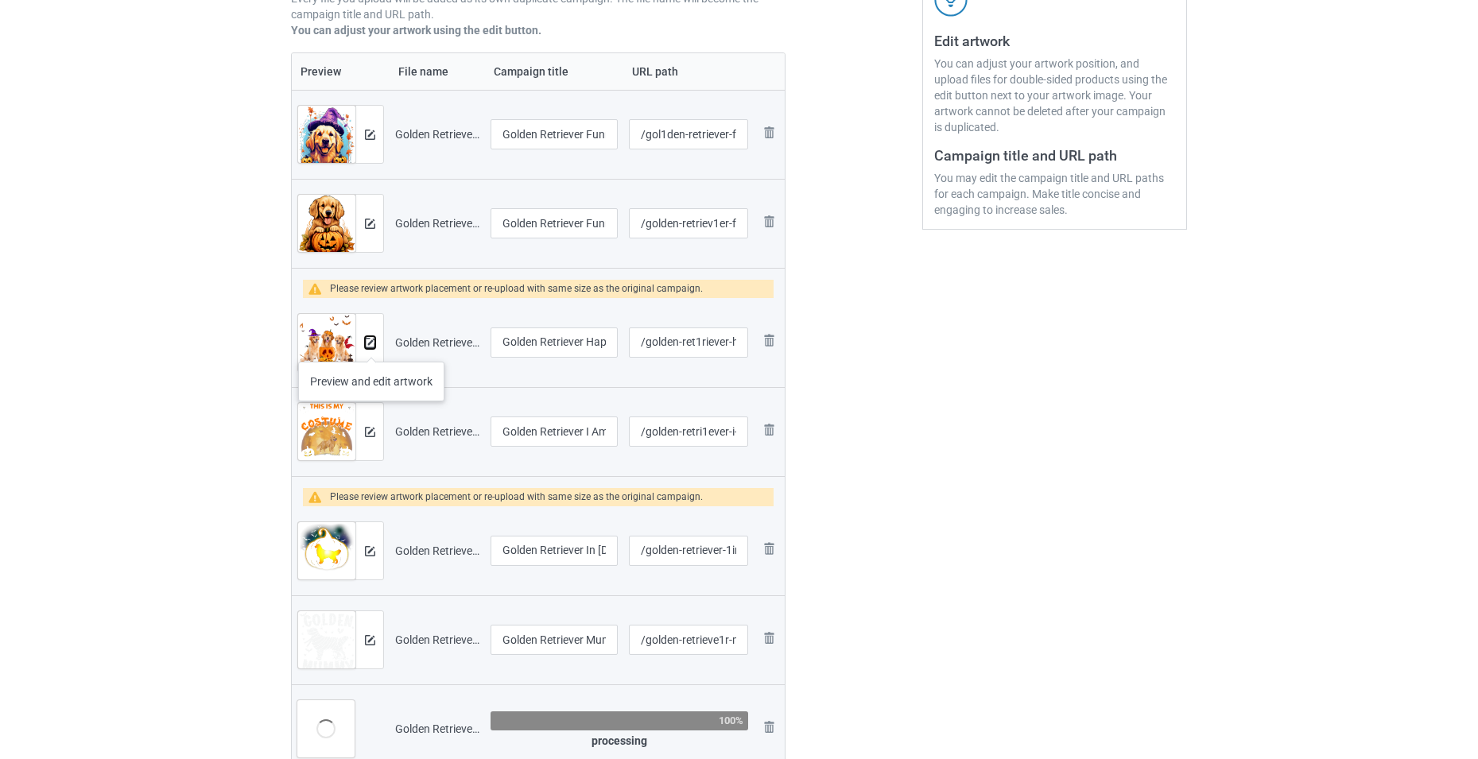
click at [371, 346] on img at bounding box center [370, 343] width 10 height 10
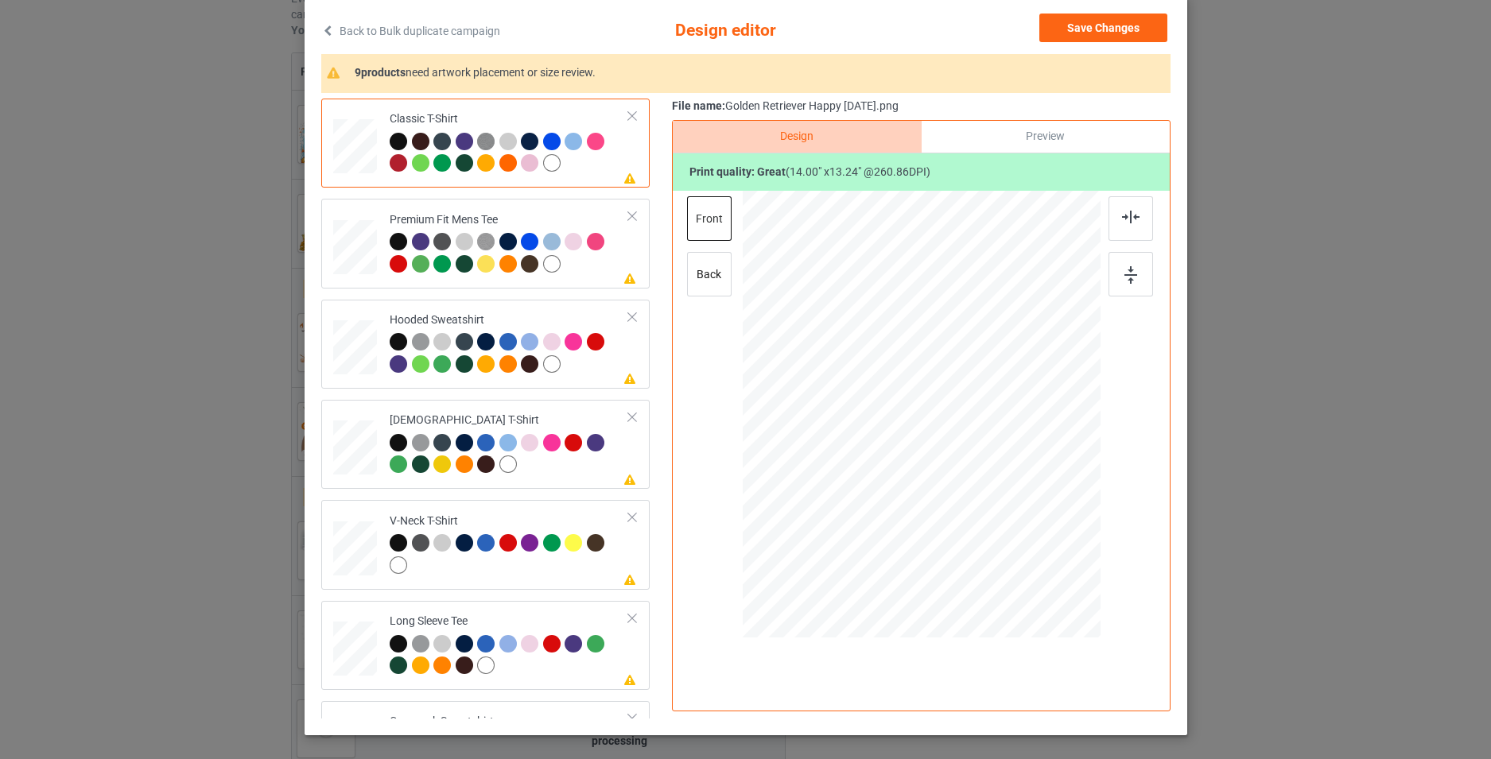
scroll to position [158, 0]
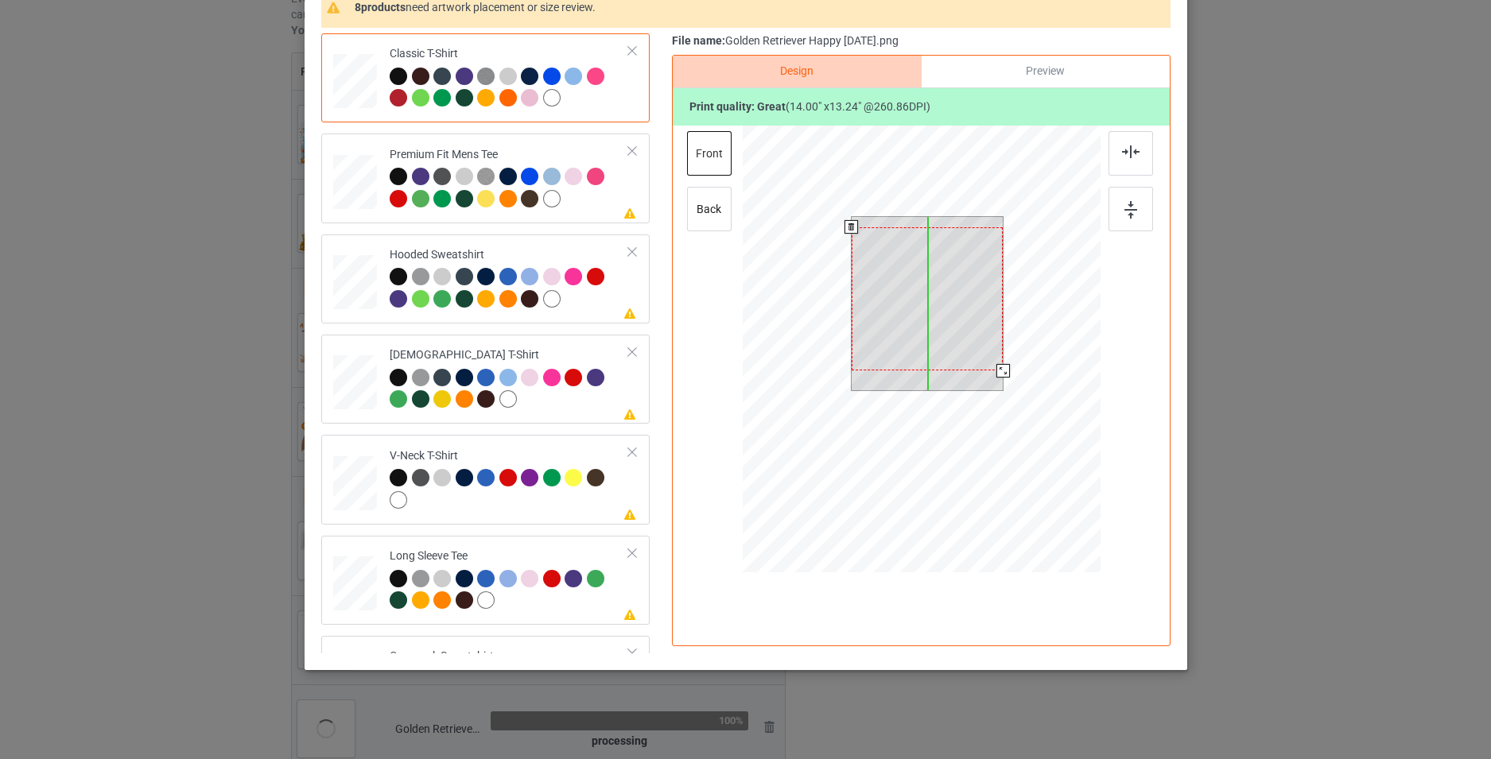
drag, startPoint x: 966, startPoint y: 328, endPoint x: 965, endPoint y: 338, distance: 10.4
click at [965, 338] on div at bounding box center [927, 298] width 152 height 143
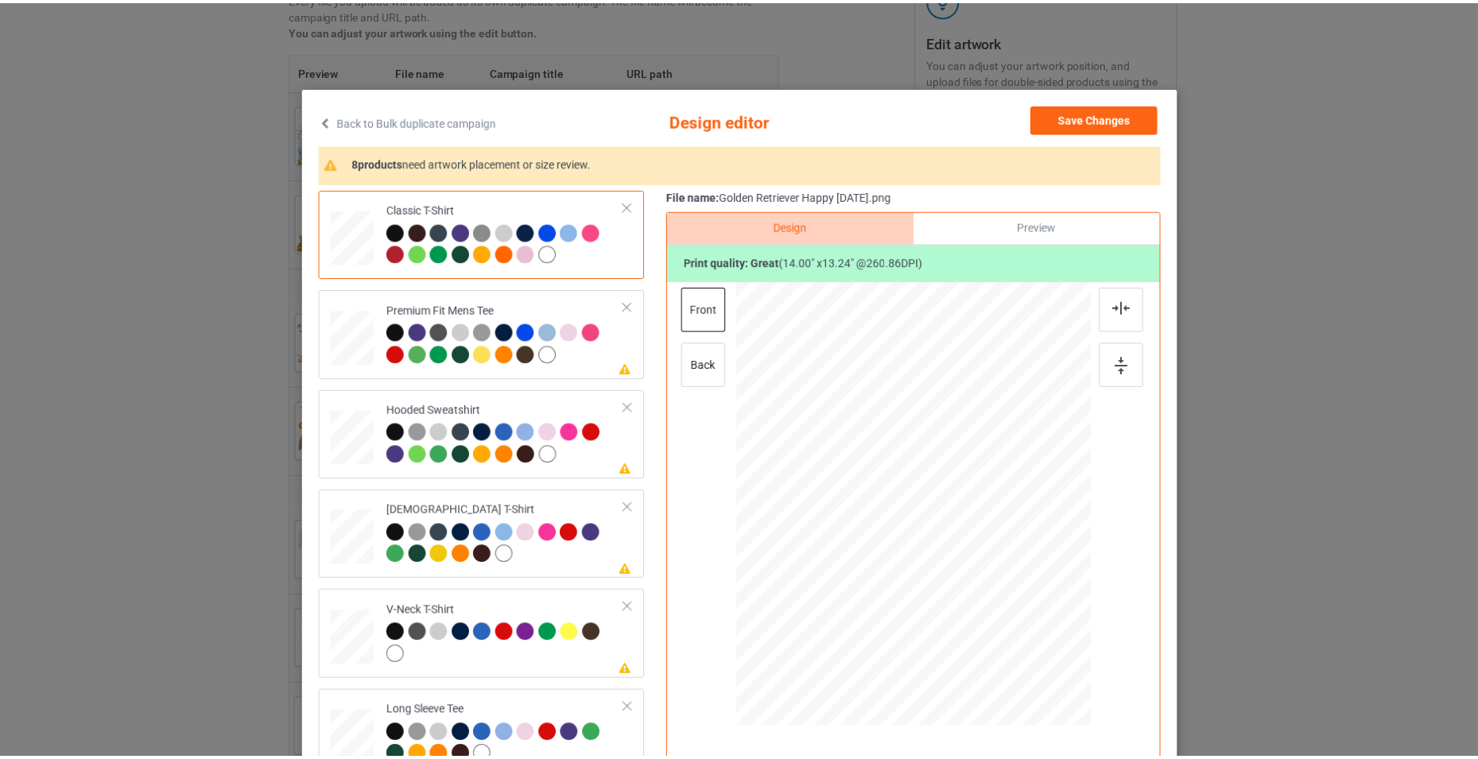
scroll to position [0, 0]
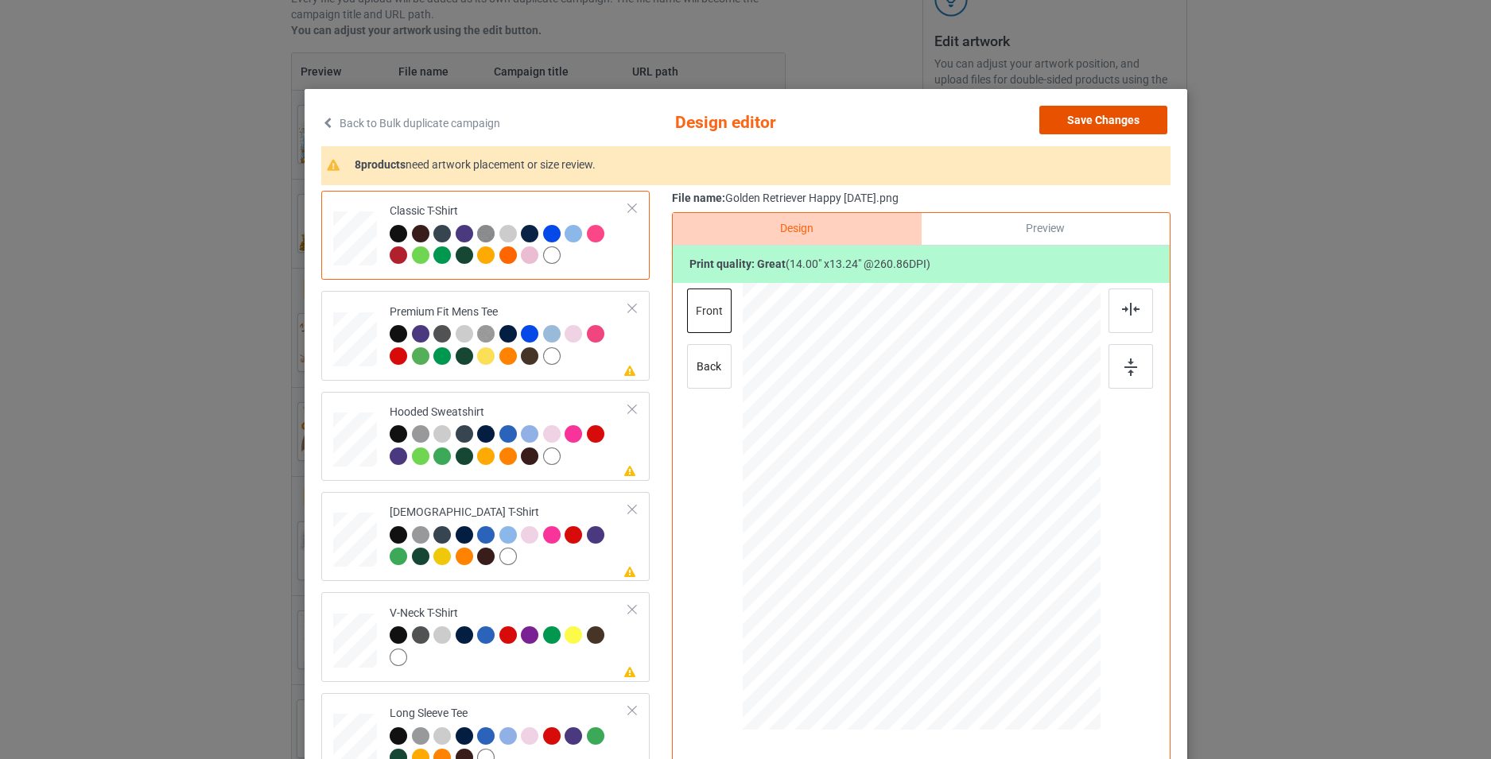
click at [1132, 127] on button "Save Changes" at bounding box center [1103, 120] width 128 height 29
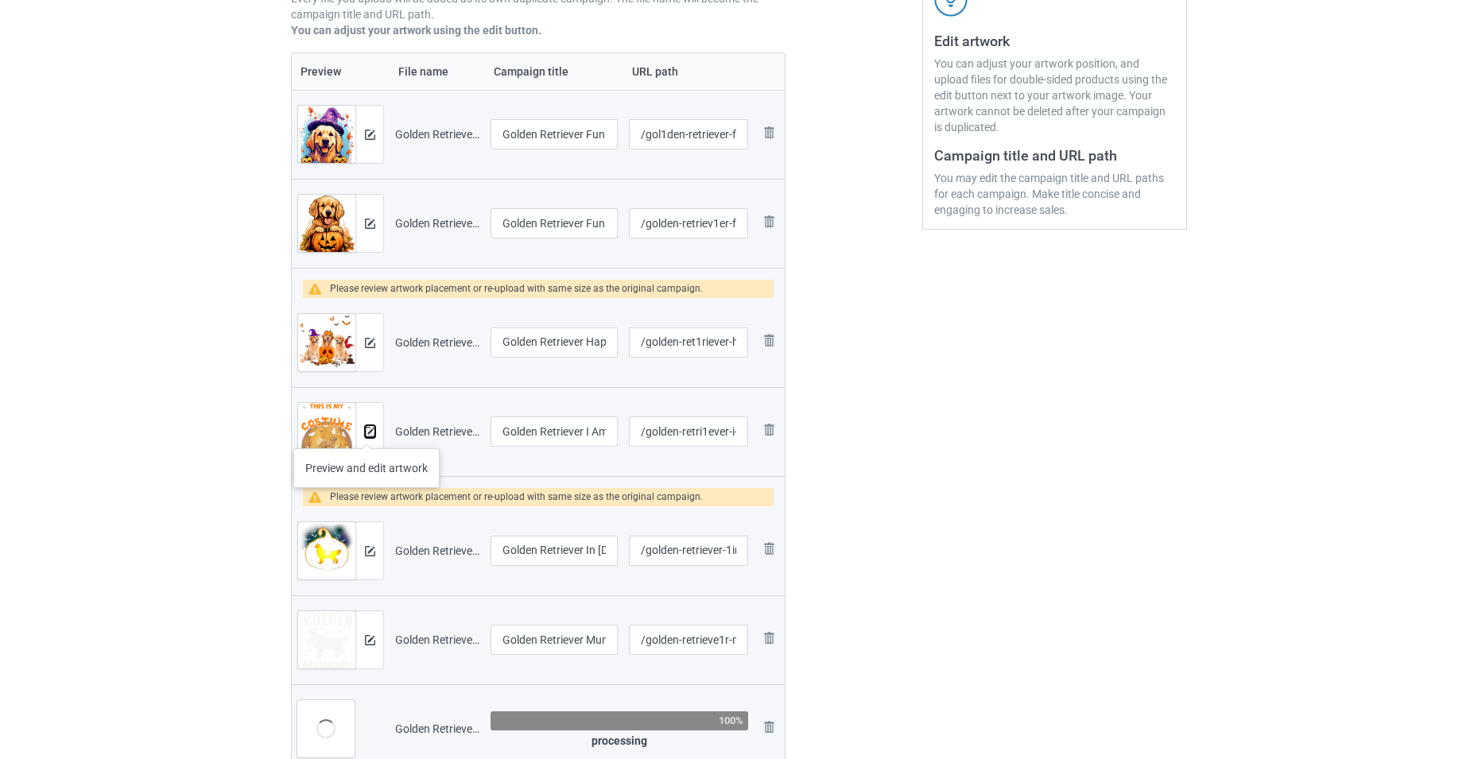
click at [367, 432] on img at bounding box center [370, 432] width 10 height 10
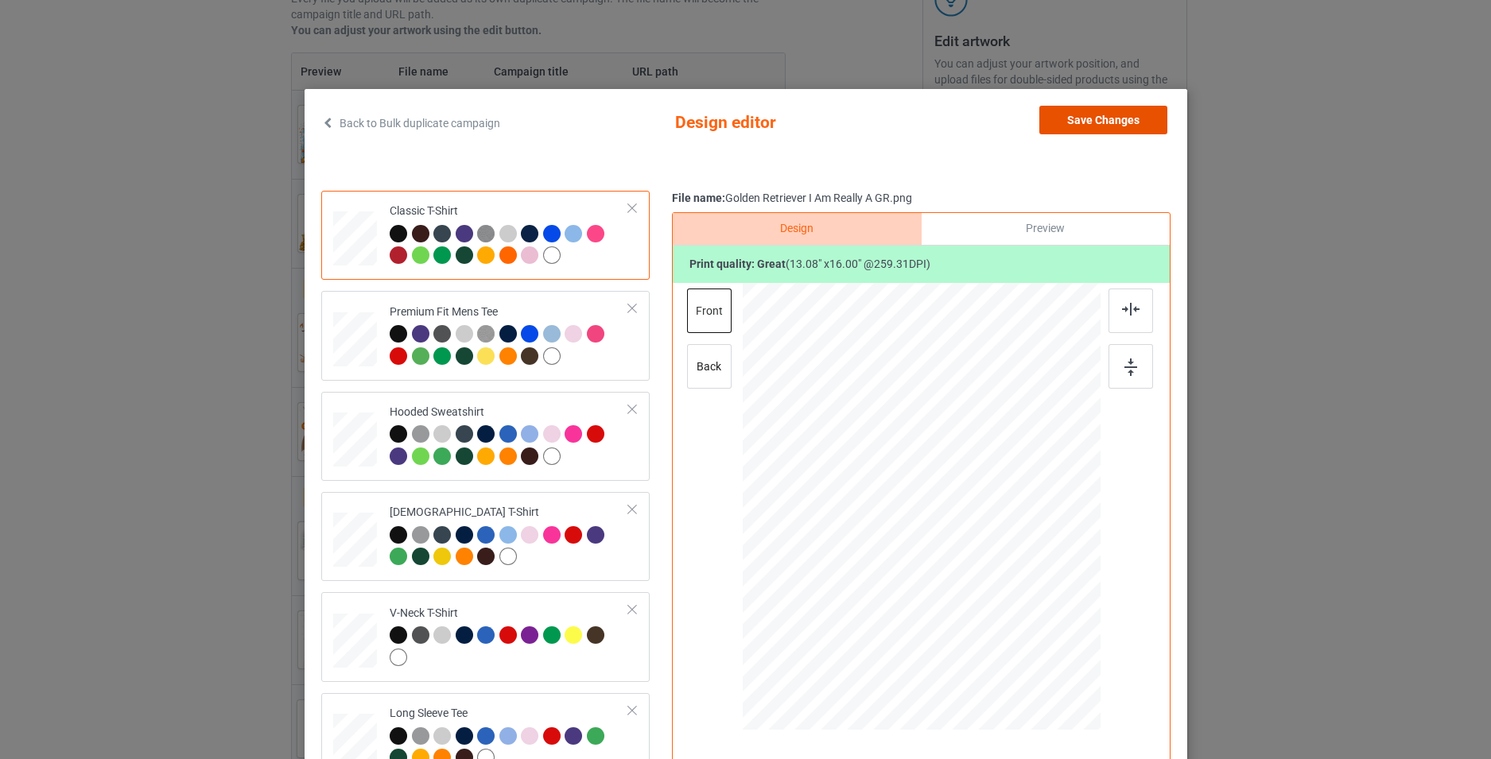
click at [1116, 122] on button "Save Changes" at bounding box center [1103, 120] width 128 height 29
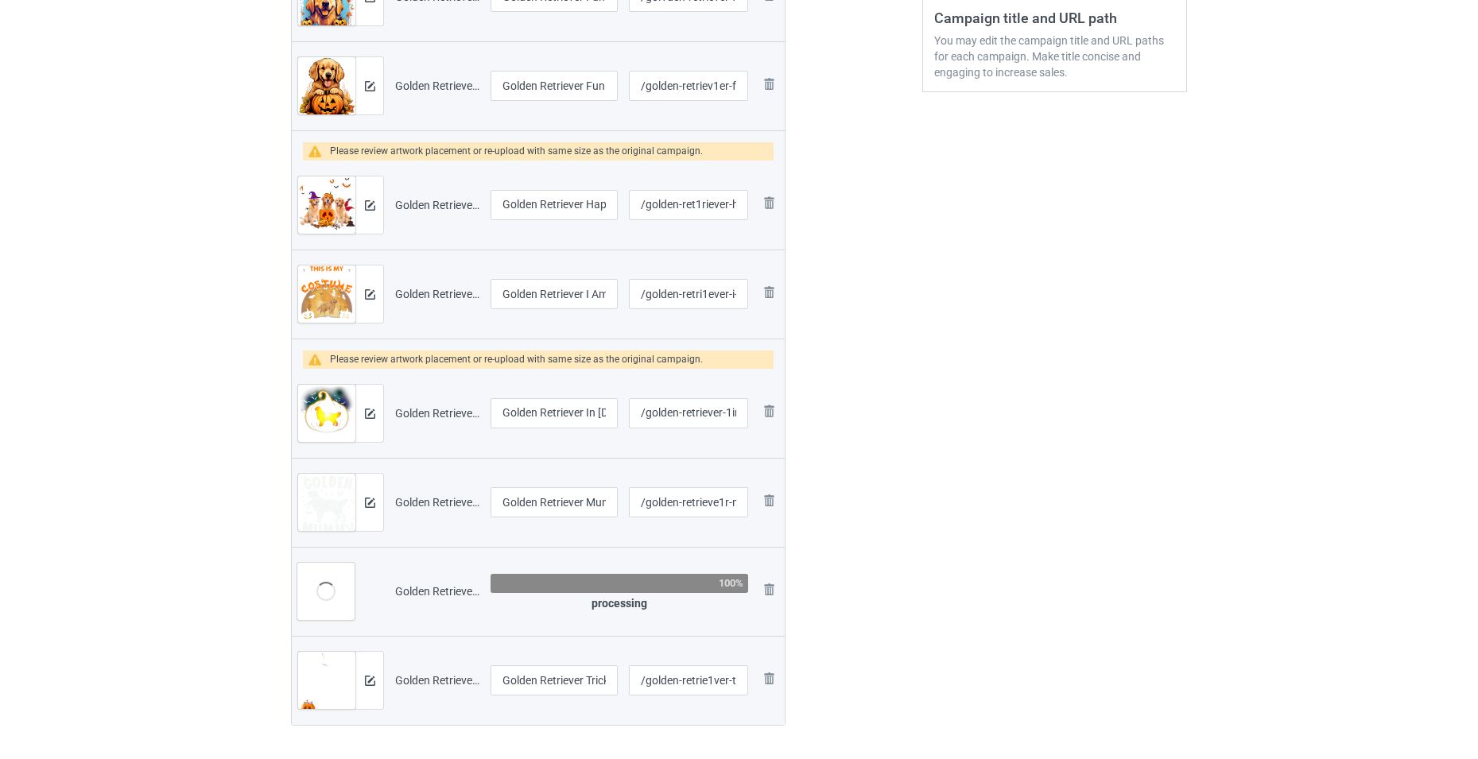
scroll to position [477, 0]
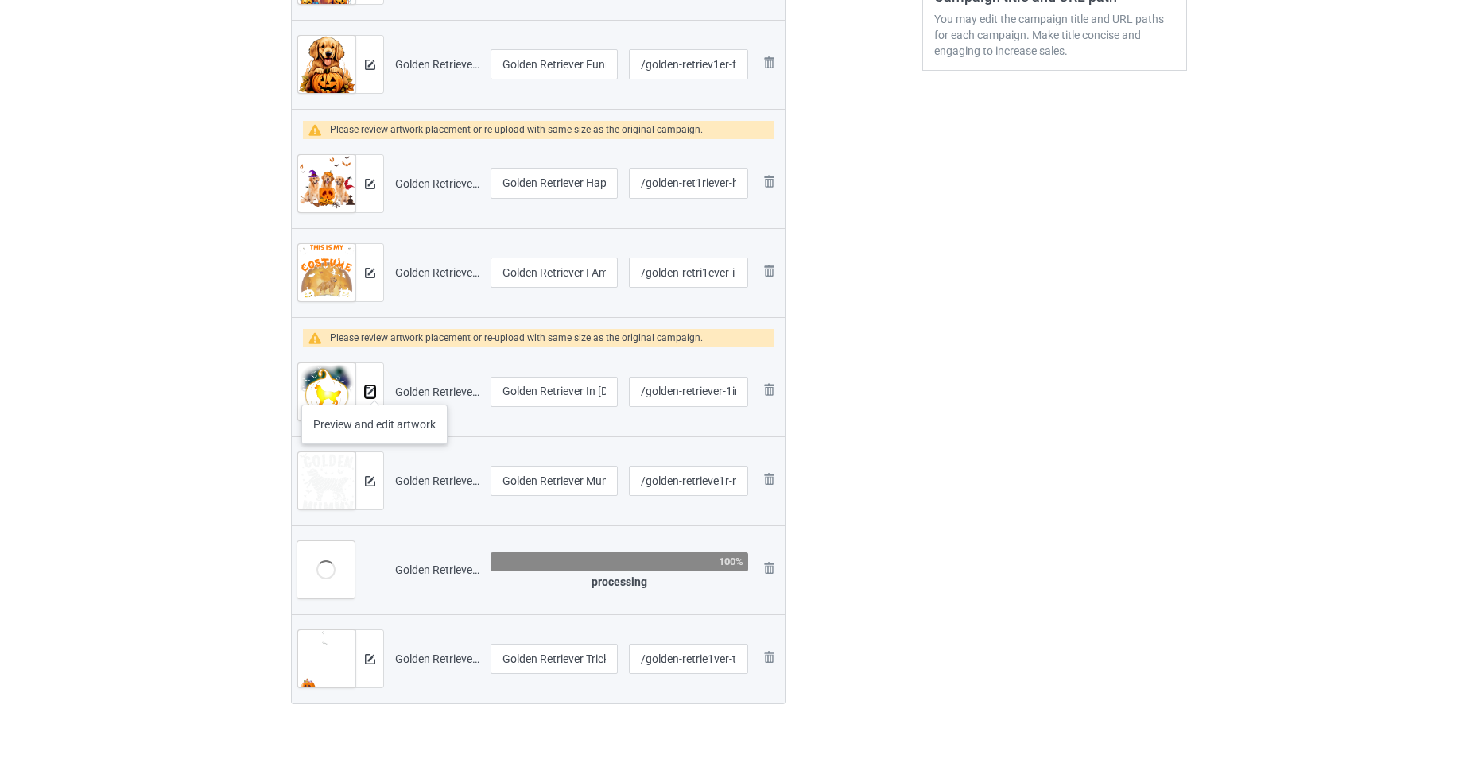
click at [375, 388] on img at bounding box center [370, 392] width 10 height 10
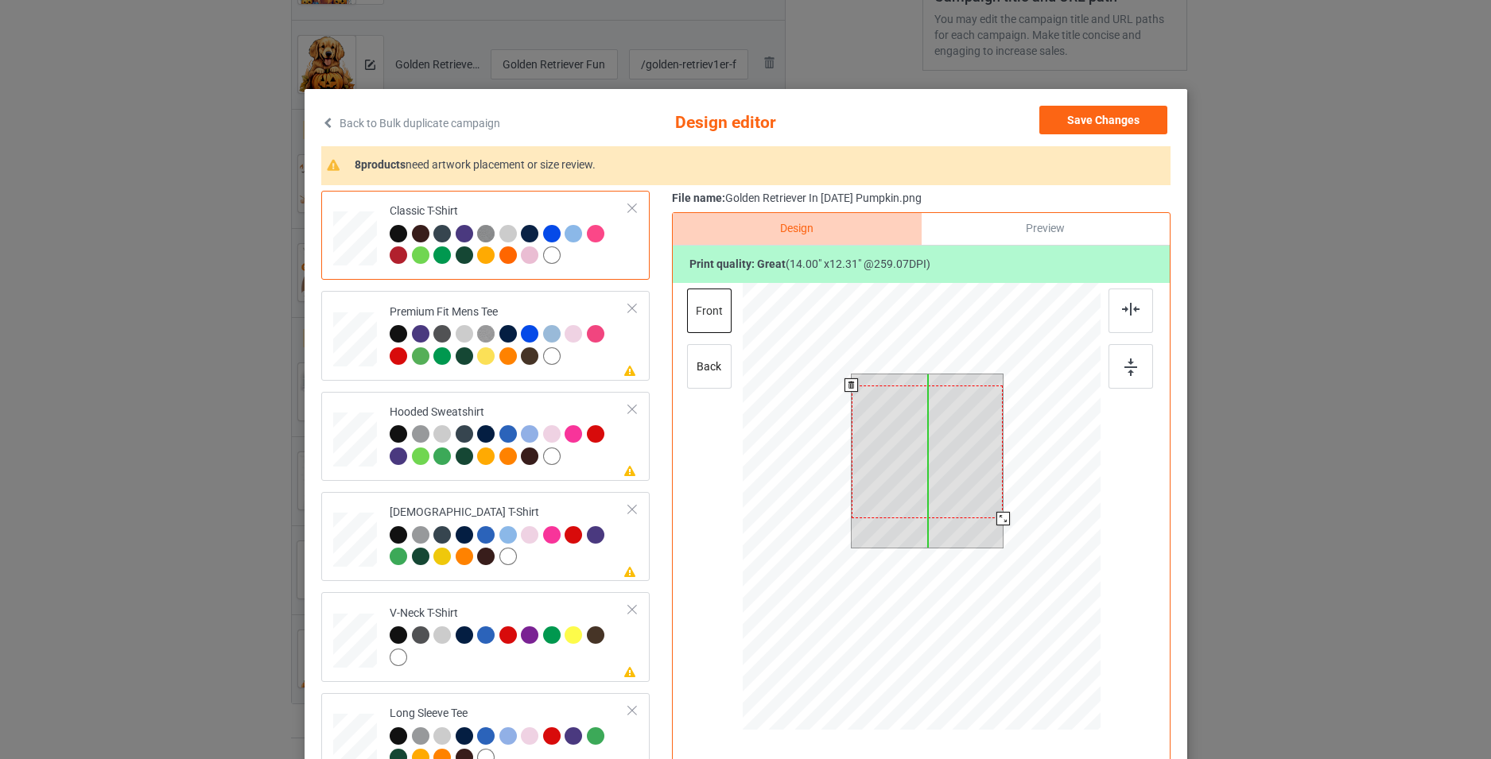
drag, startPoint x: 918, startPoint y: 460, endPoint x: 918, endPoint y: 472, distance: 11.2
click at [918, 472] on div at bounding box center [927, 452] width 152 height 133
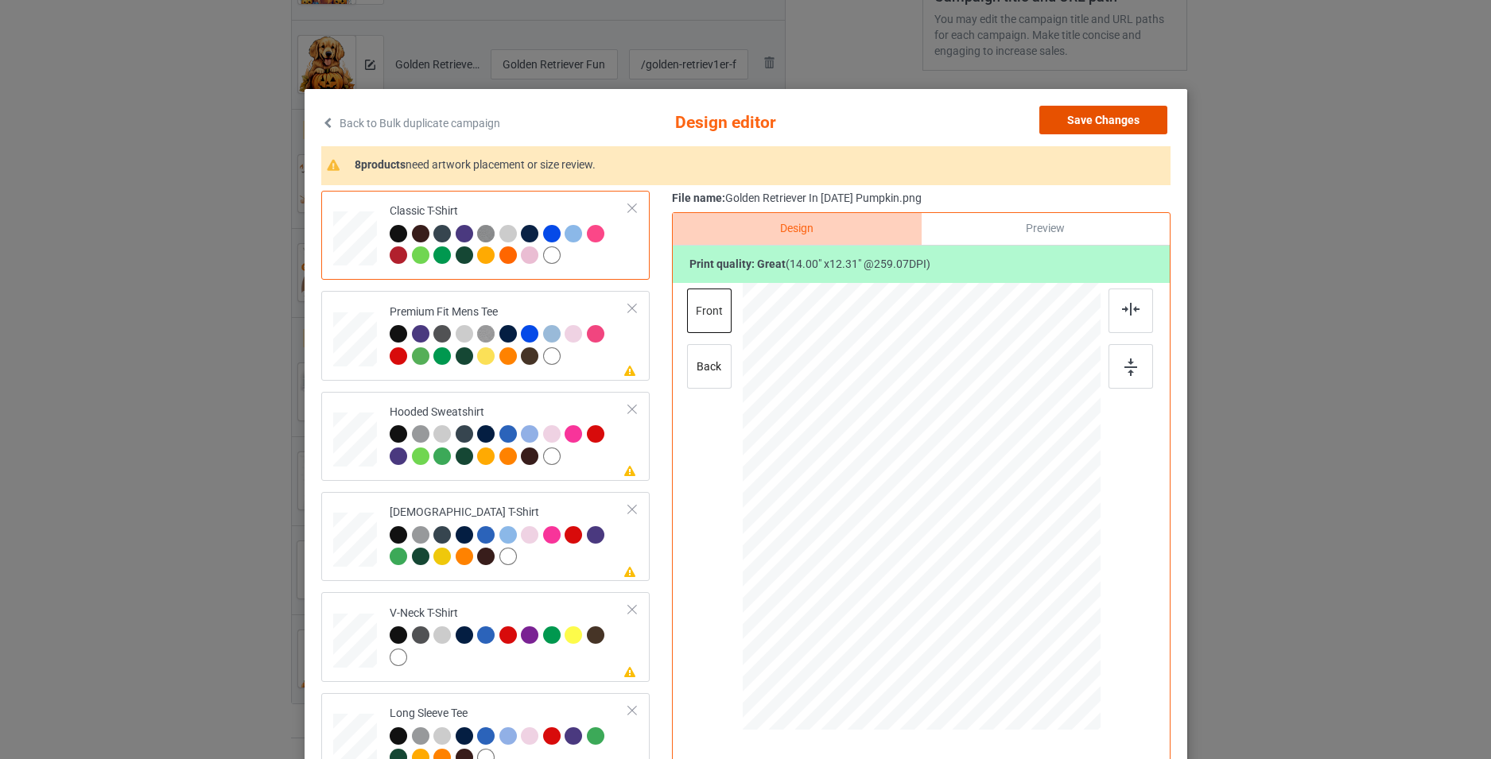
click at [1109, 118] on button "Save Changes" at bounding box center [1103, 120] width 128 height 29
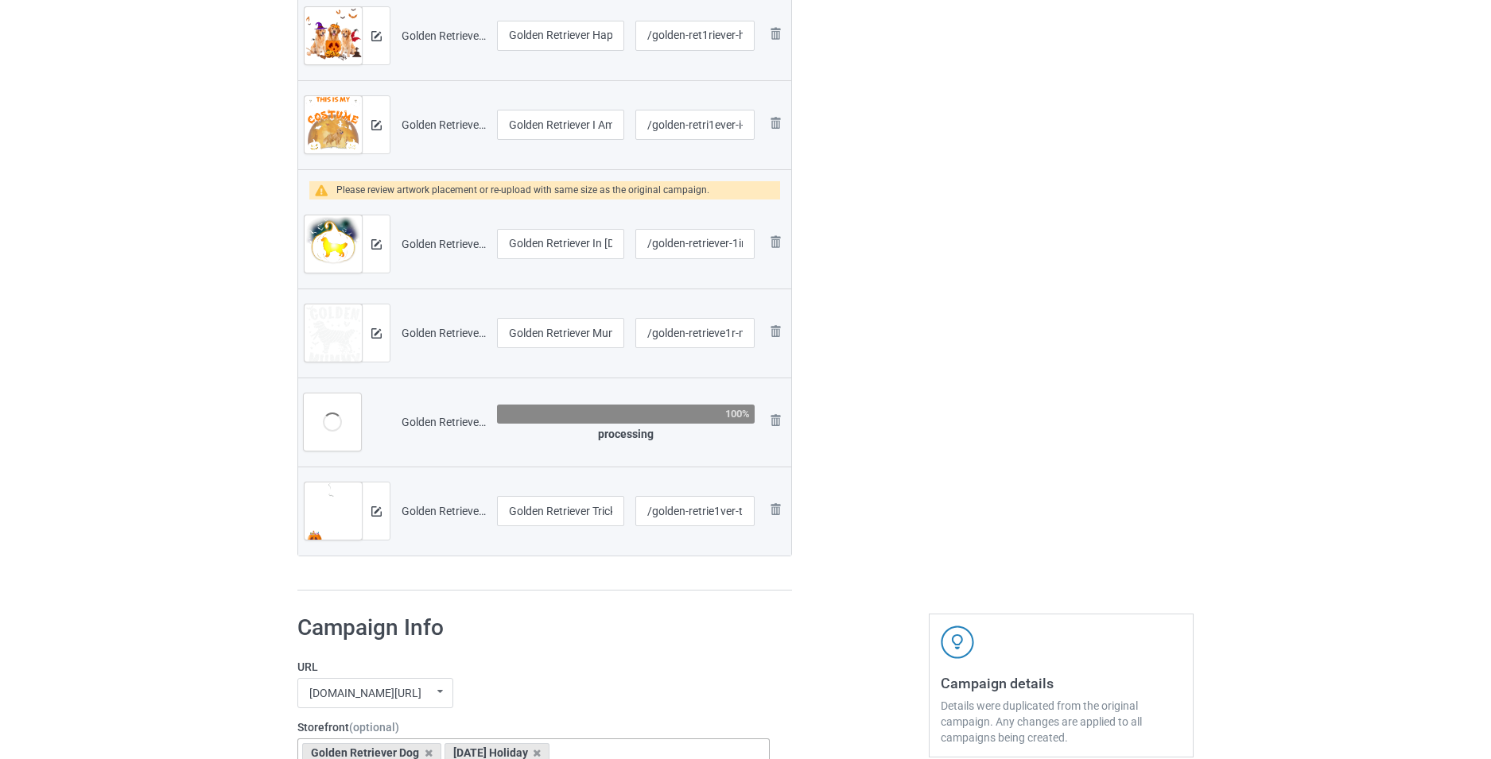
scroll to position [636, 0]
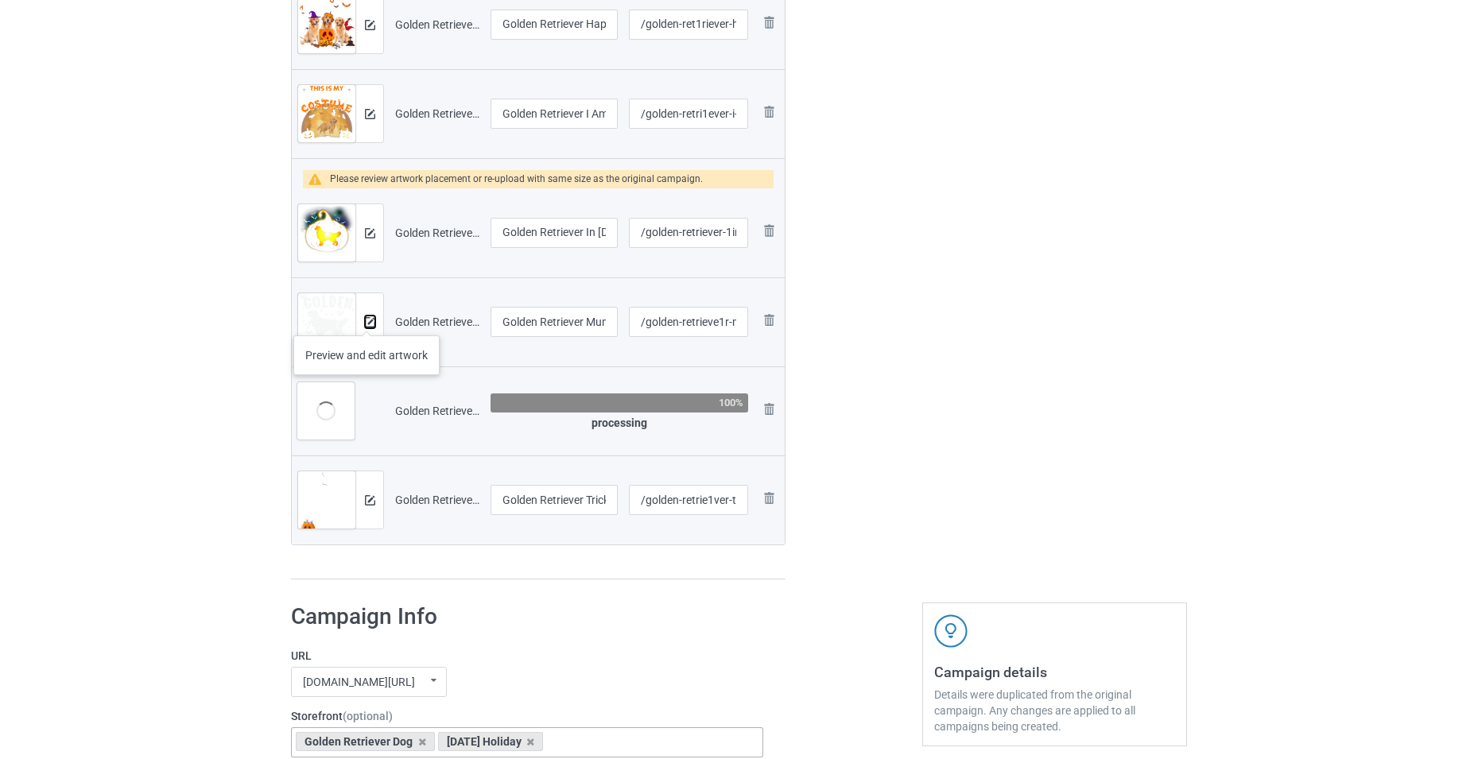
click at [367, 320] on img at bounding box center [370, 322] width 10 height 10
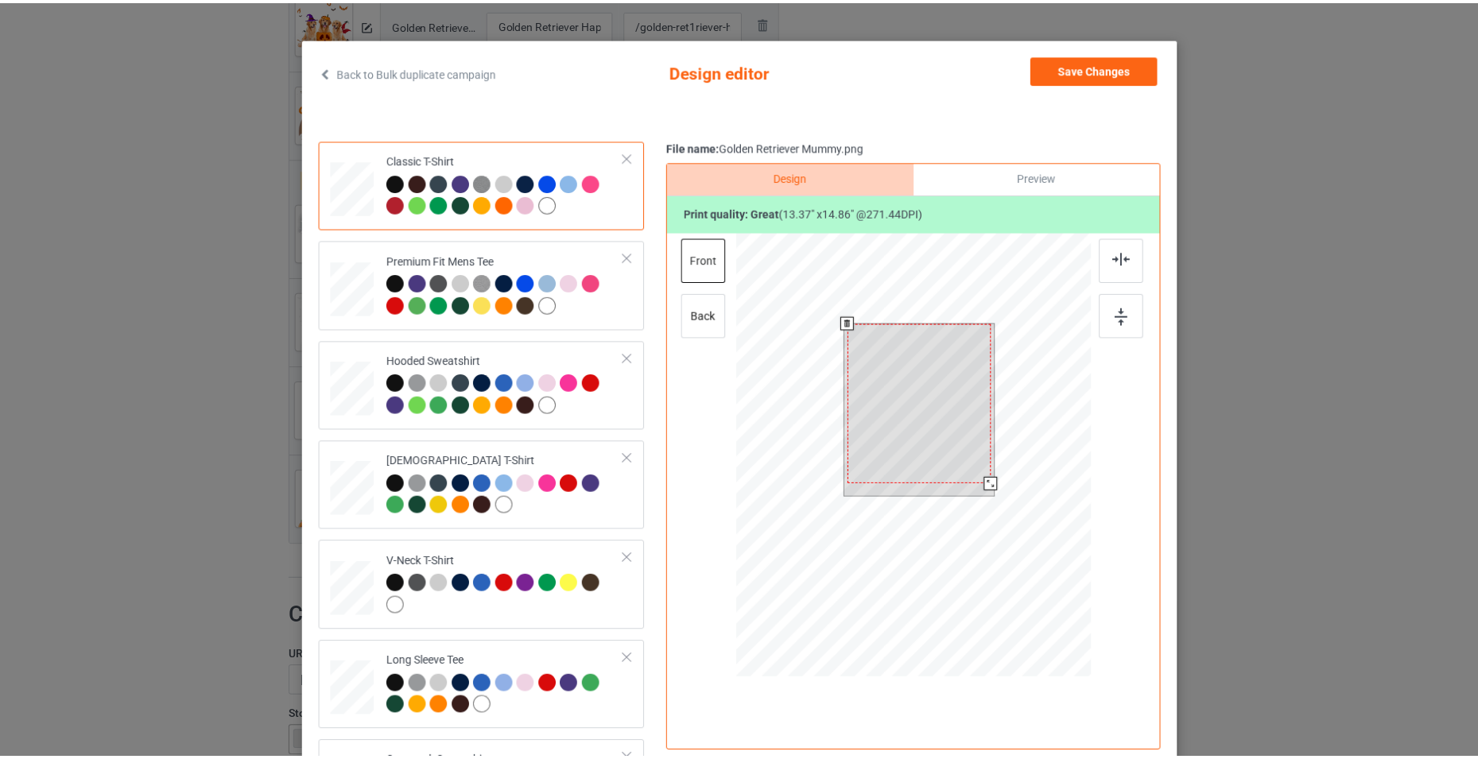
scroll to position [80, 0]
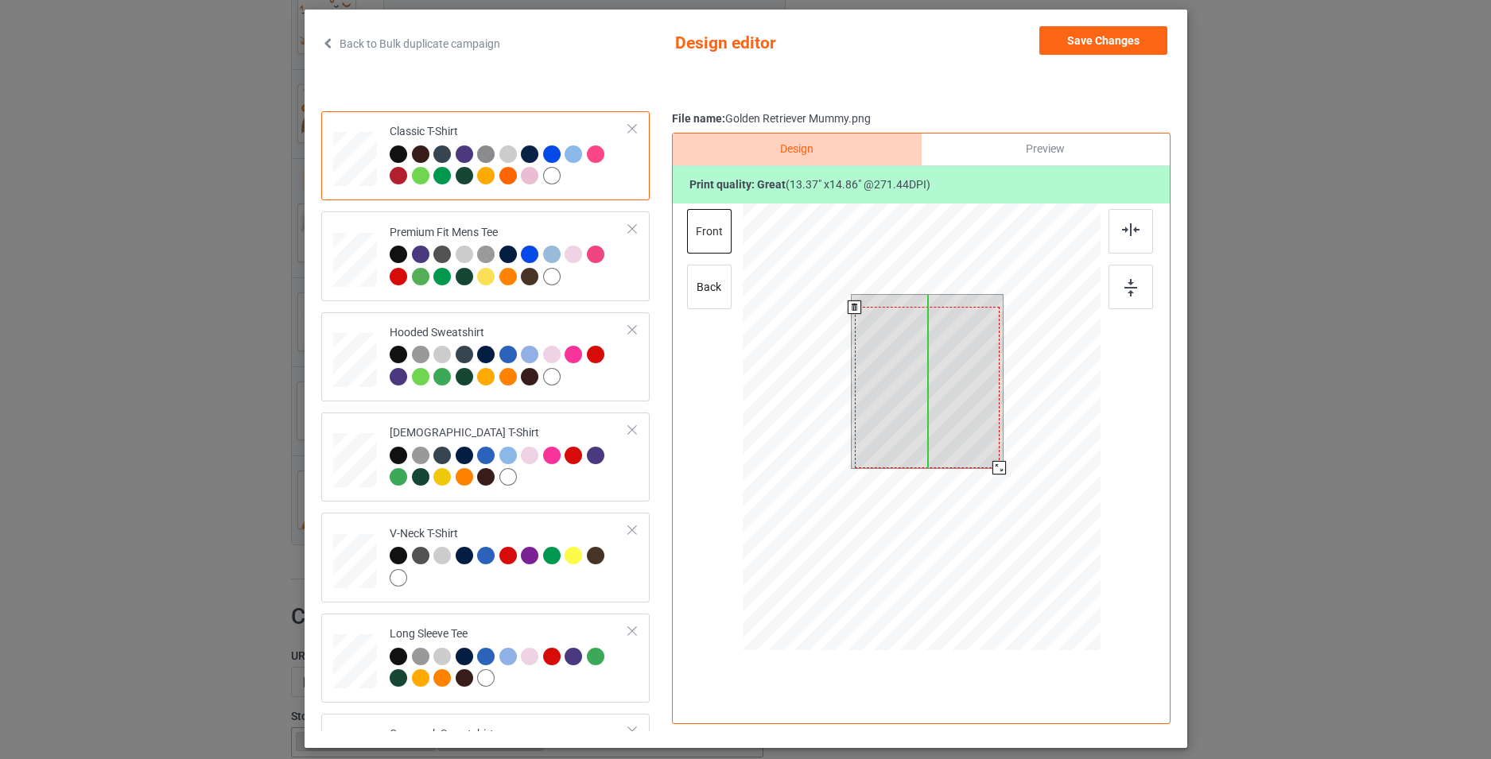
drag, startPoint x: 935, startPoint y: 409, endPoint x: 935, endPoint y: 422, distance: 13.5
click at [935, 422] on div at bounding box center [926, 387] width 145 height 161
click at [1019, 465] on div at bounding box center [921, 430] width 358 height 452
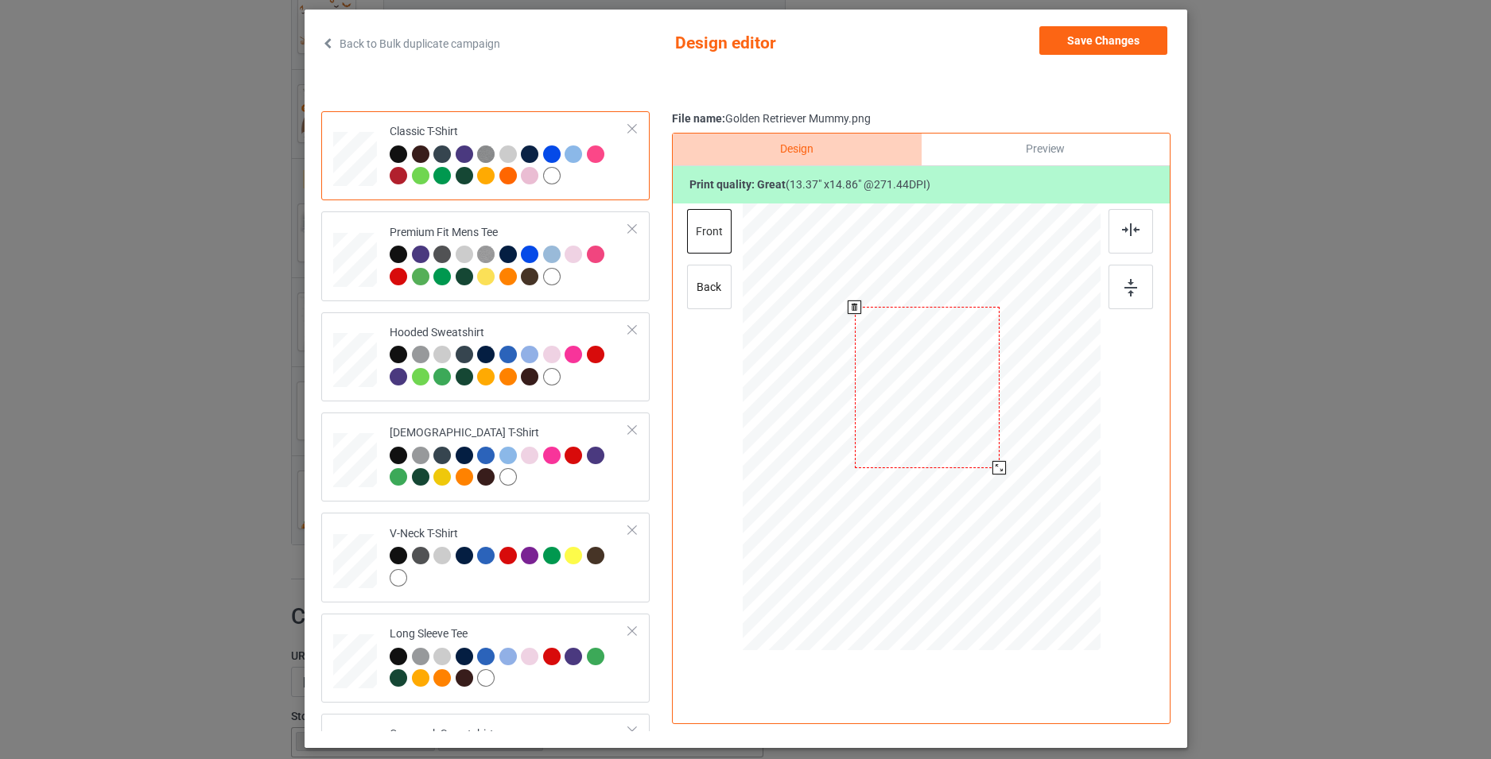
click at [1100, 55] on div "Save Changes" at bounding box center [1104, 43] width 131 height 35
click at [1089, 45] on button "Save Changes" at bounding box center [1103, 40] width 128 height 29
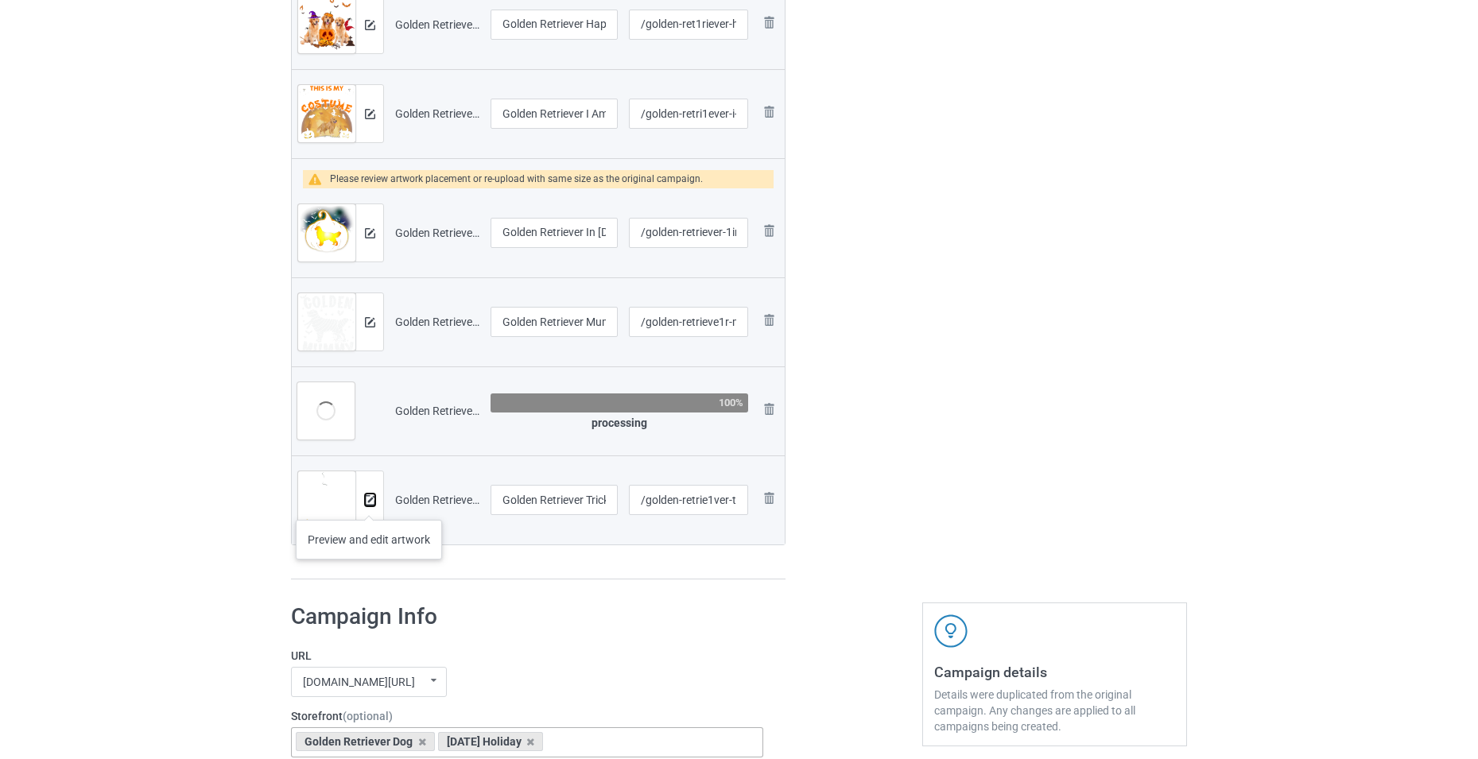
click at [369, 504] on img at bounding box center [370, 500] width 10 height 10
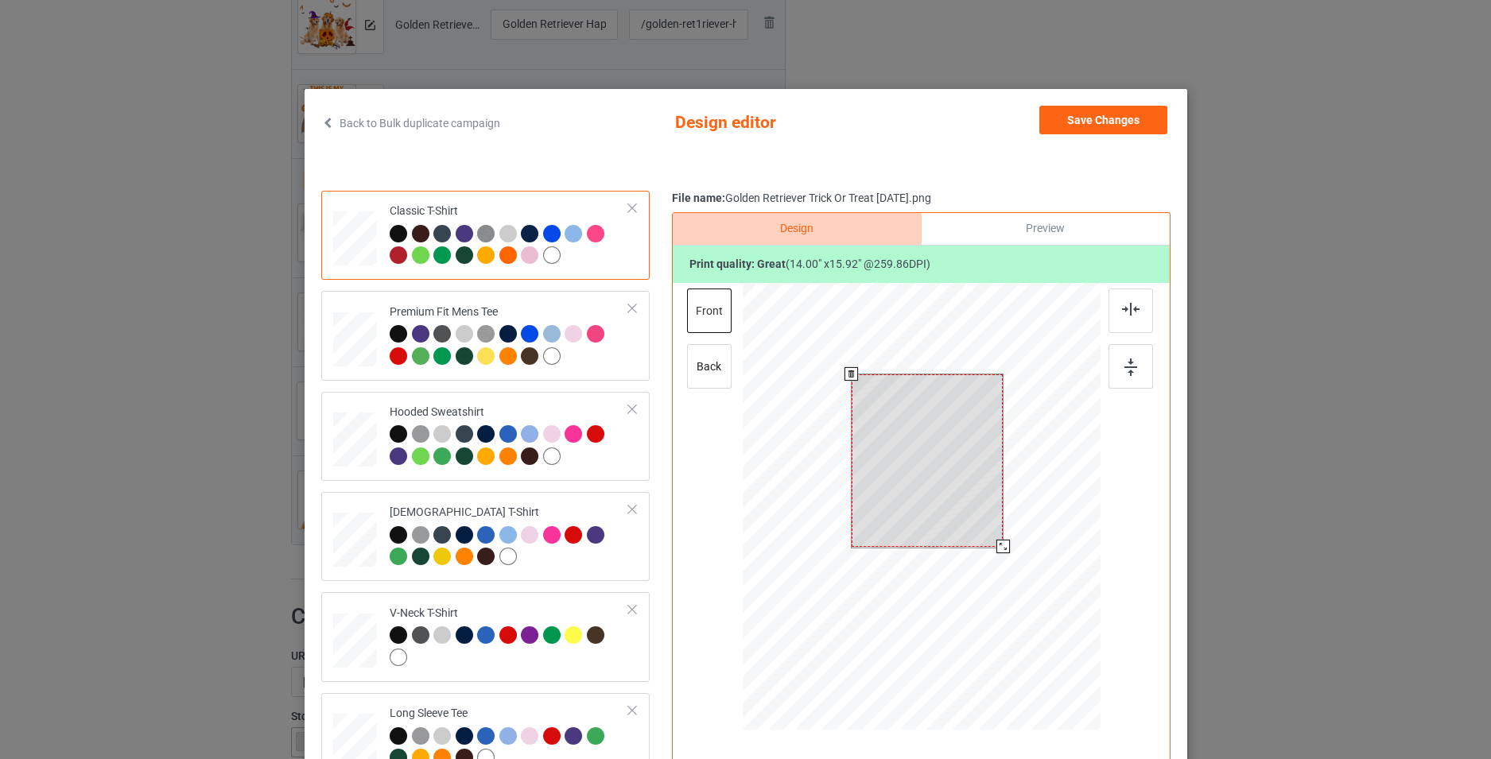
click at [1019, 554] on div at bounding box center [921, 509] width 358 height 452
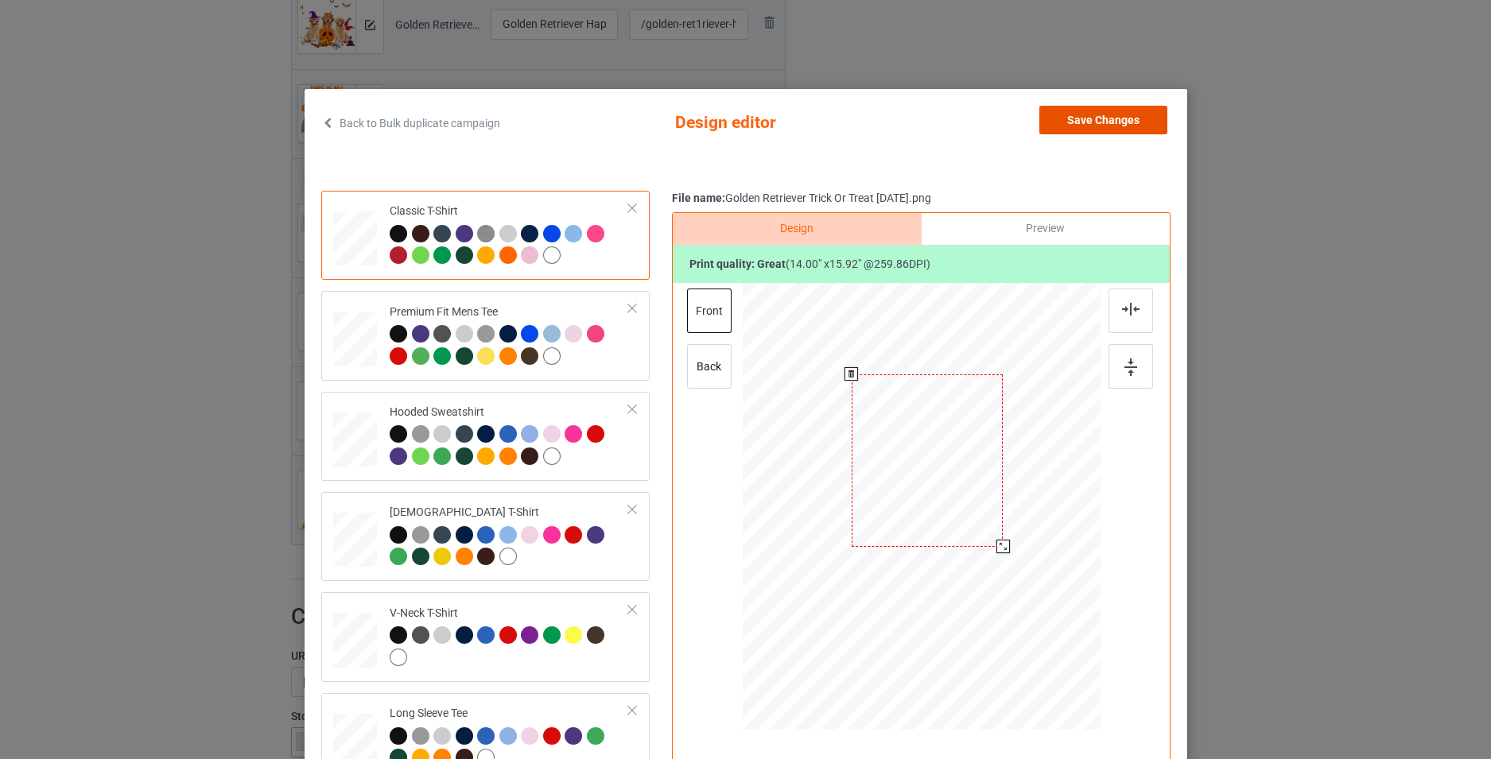
click at [1133, 130] on button "Save Changes" at bounding box center [1103, 120] width 128 height 29
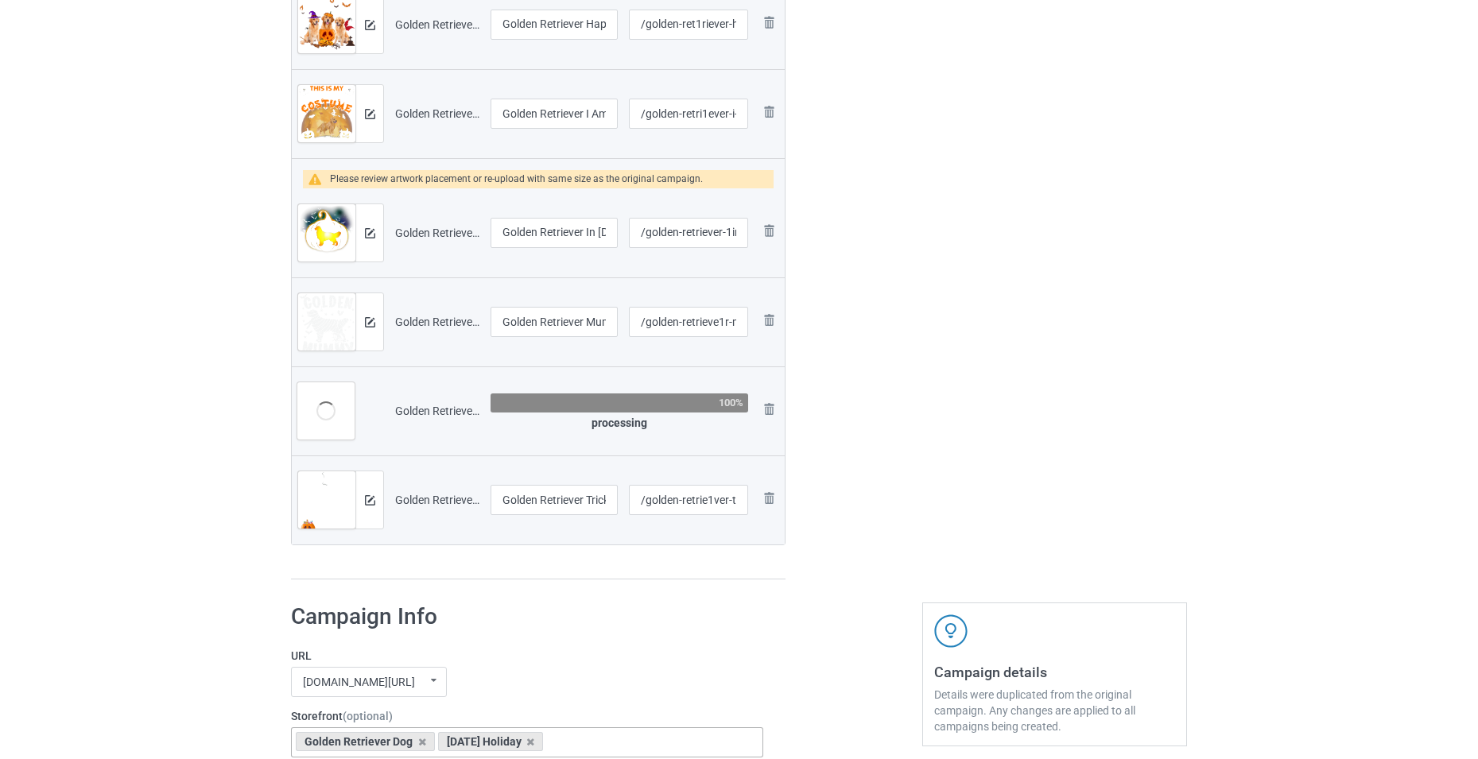
click at [321, 414] on div at bounding box center [325, 411] width 19 height 19
click at [768, 407] on img at bounding box center [768, 409] width 19 height 19
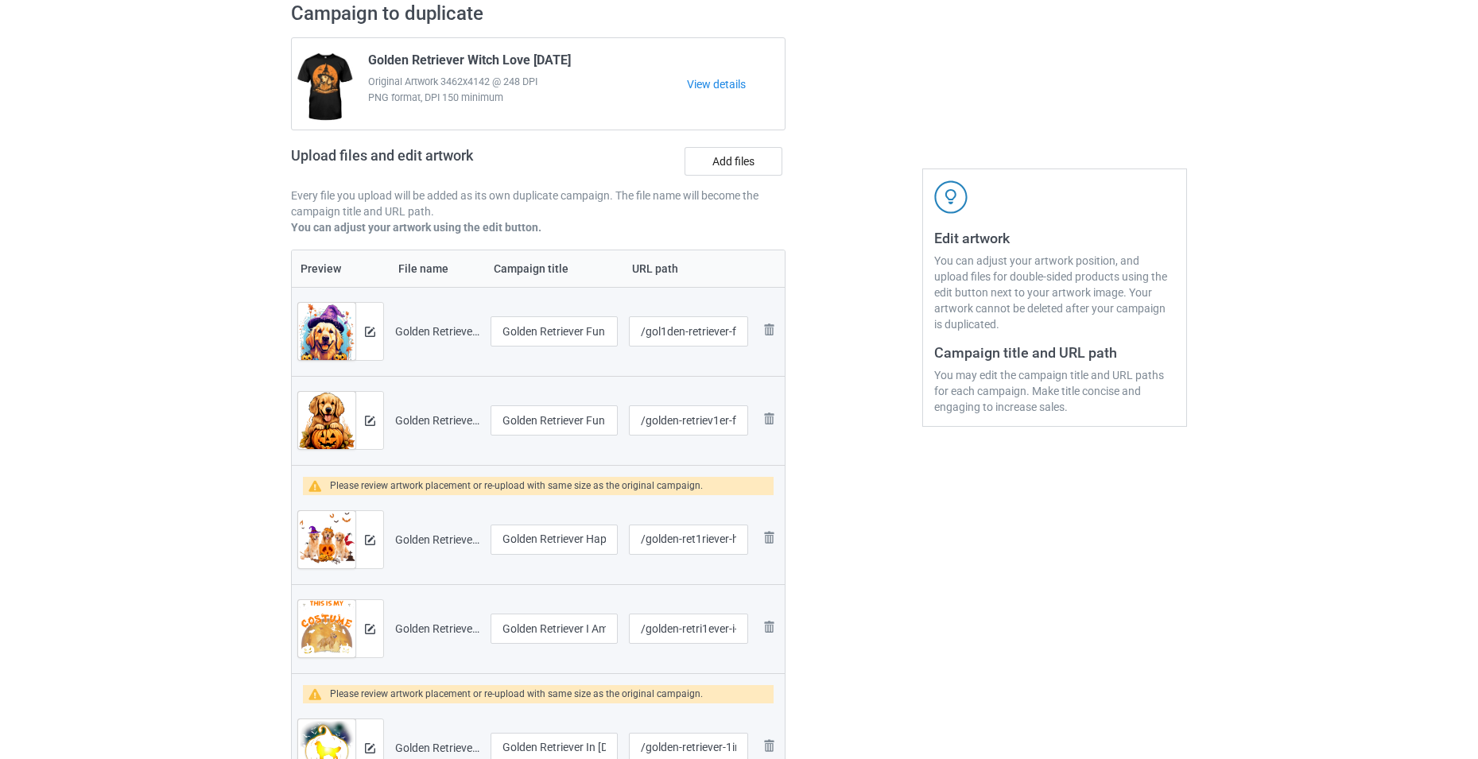
scroll to position [0, 0]
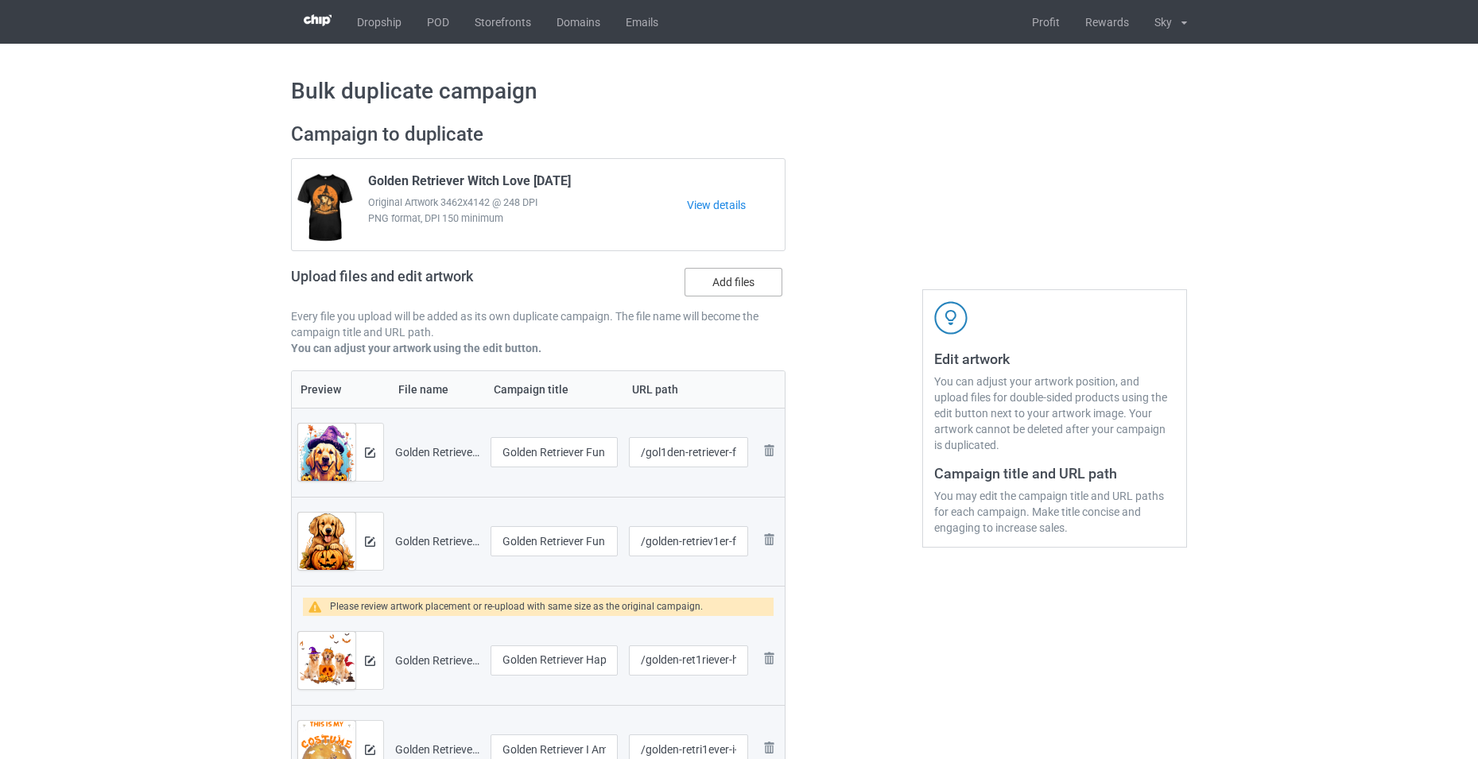
click at [728, 289] on label "Add files" at bounding box center [734, 282] width 98 height 29
click at [0, 0] on input "Add files" at bounding box center [0, 0] width 0 height 0
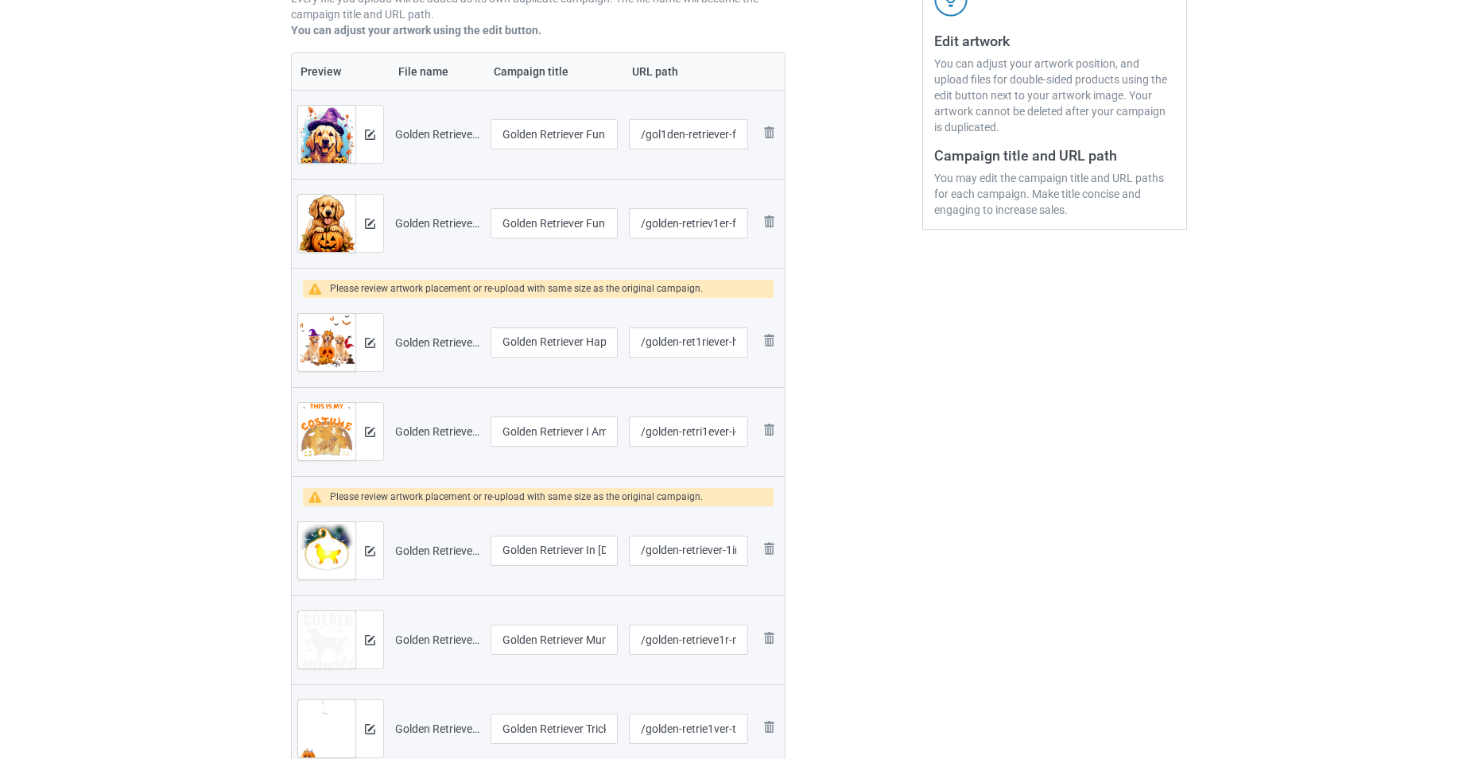
scroll to position [795, 0]
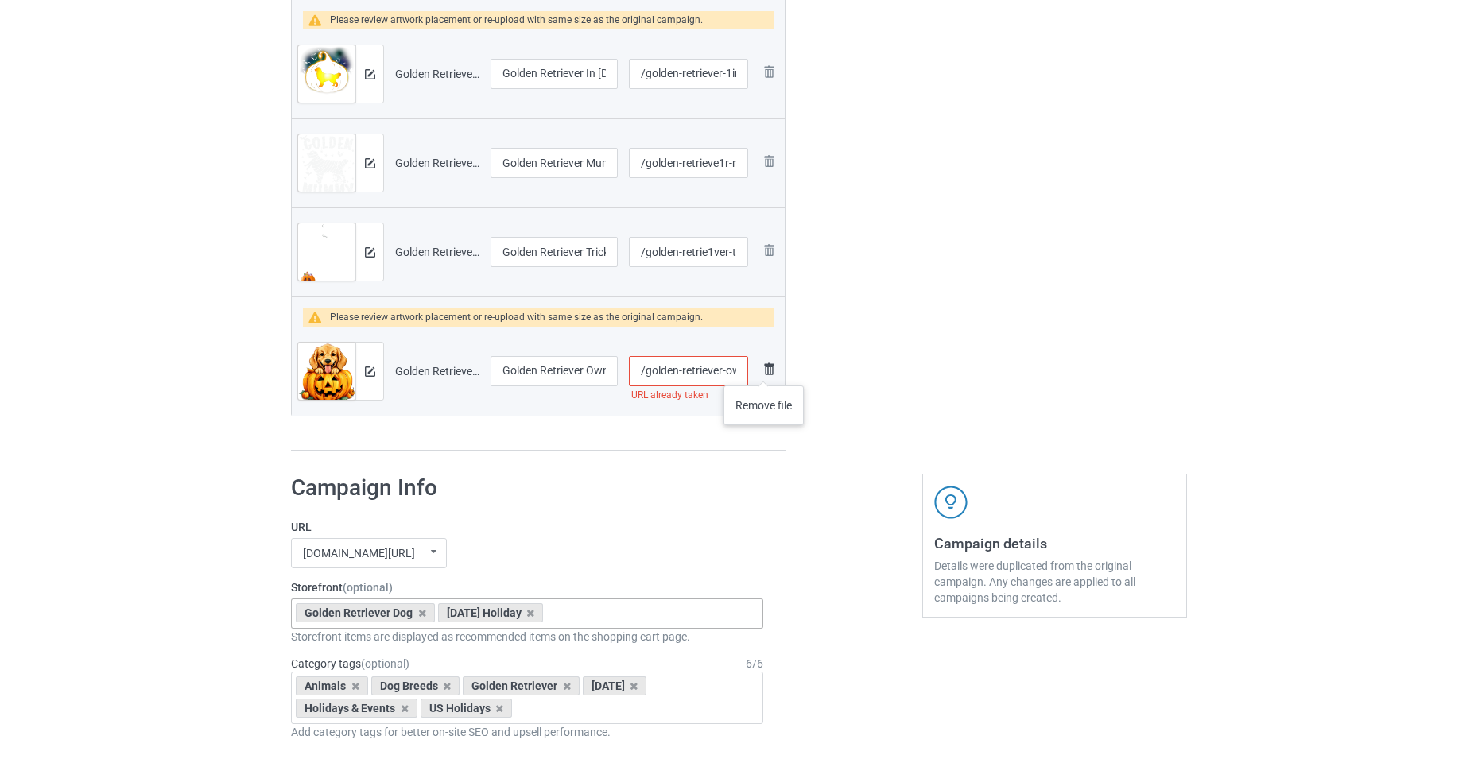
click at [764, 370] on img at bounding box center [768, 368] width 19 height 19
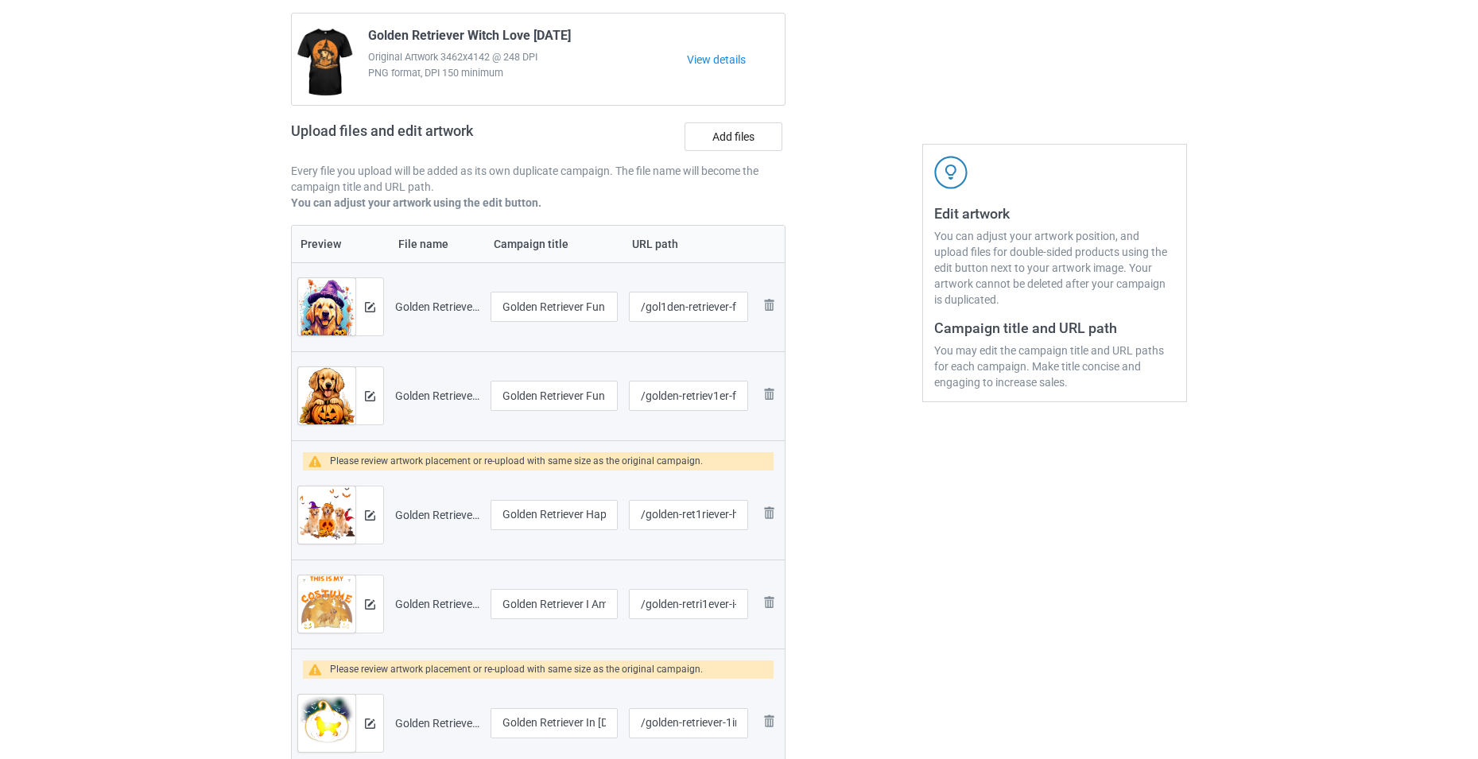
scroll to position [80, 0]
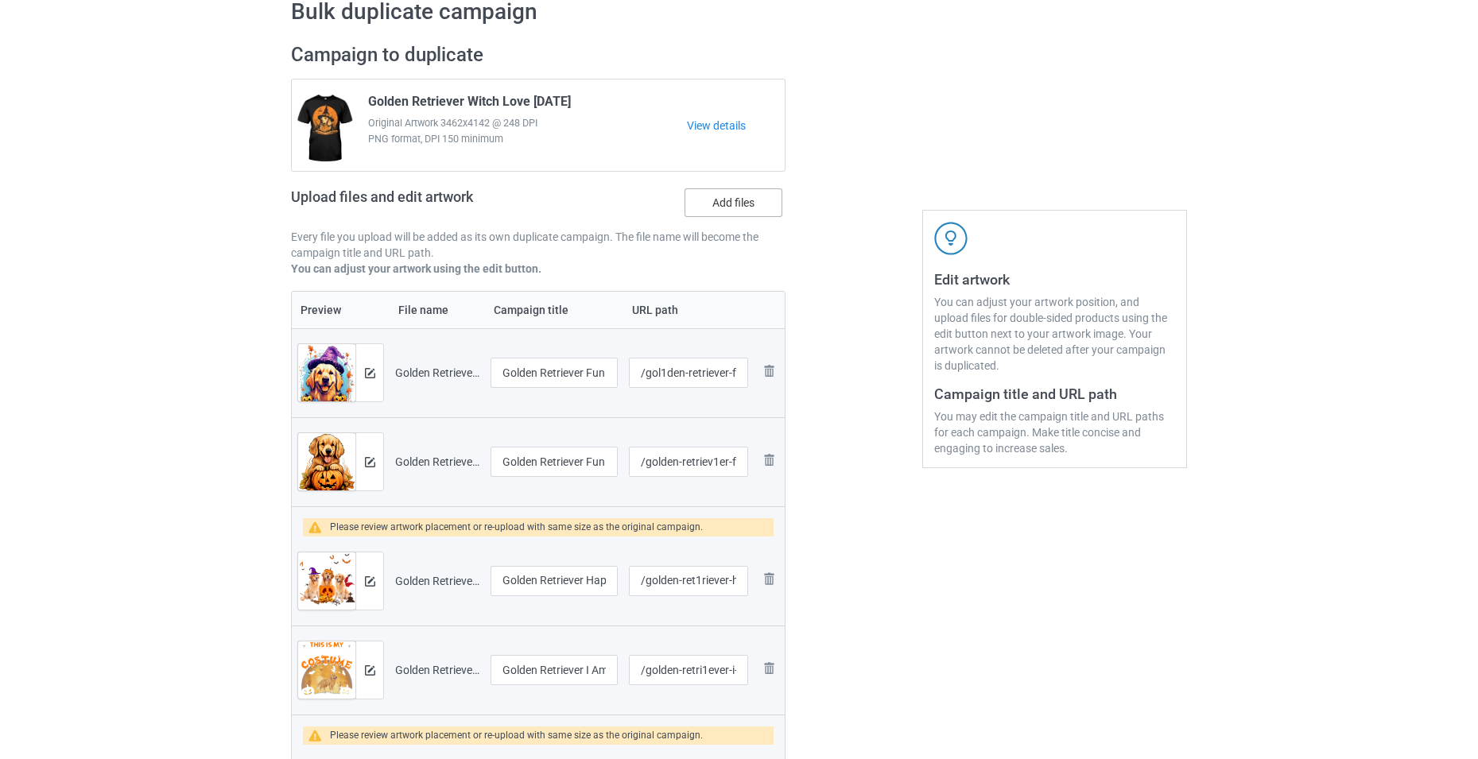
click at [748, 203] on label "Add files" at bounding box center [734, 202] width 98 height 29
click at [0, 0] on input "Add files" at bounding box center [0, 0] width 0 height 0
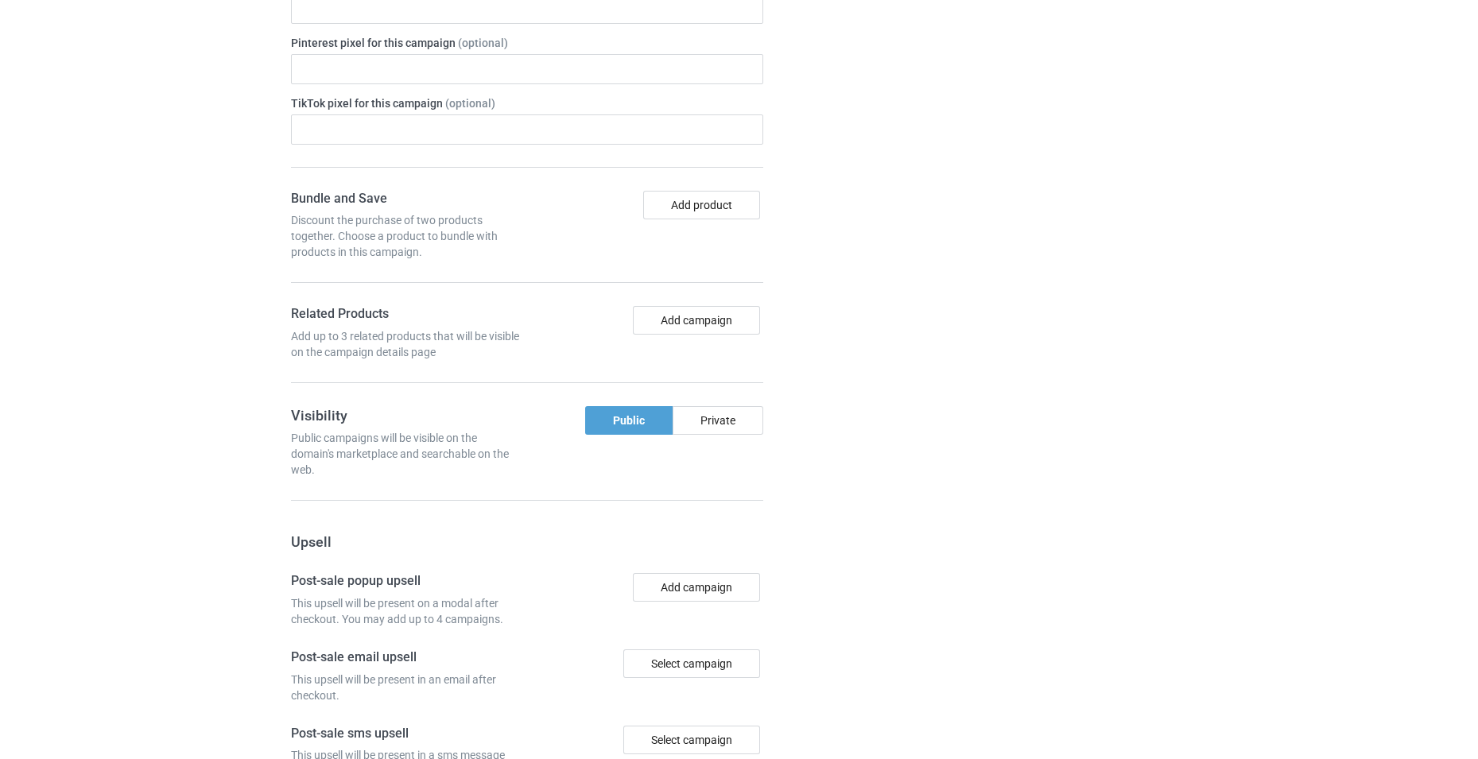
scroll to position [1883, 0]
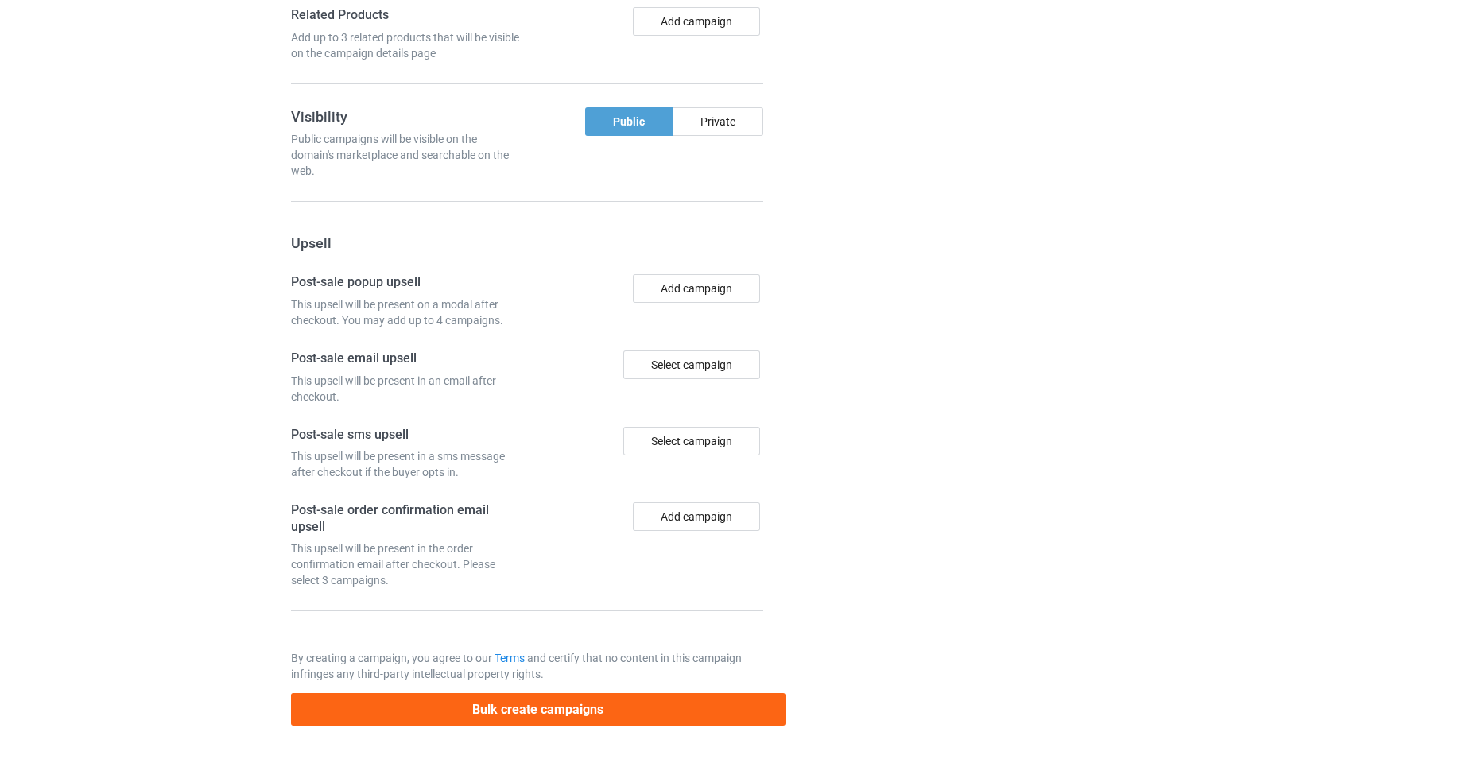
click at [716, 714] on button "Bulk create campaigns" at bounding box center [538, 709] width 495 height 33
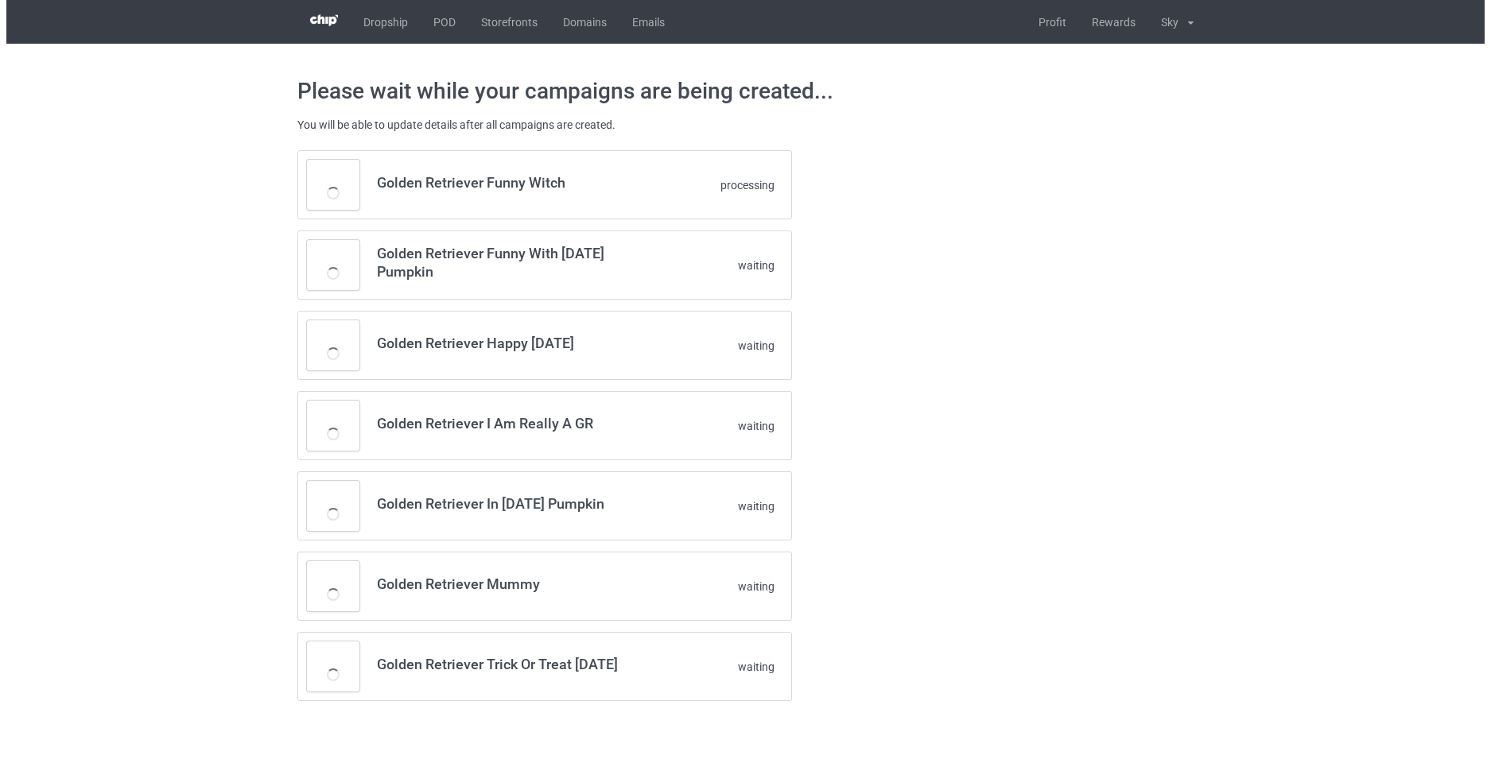
scroll to position [0, 0]
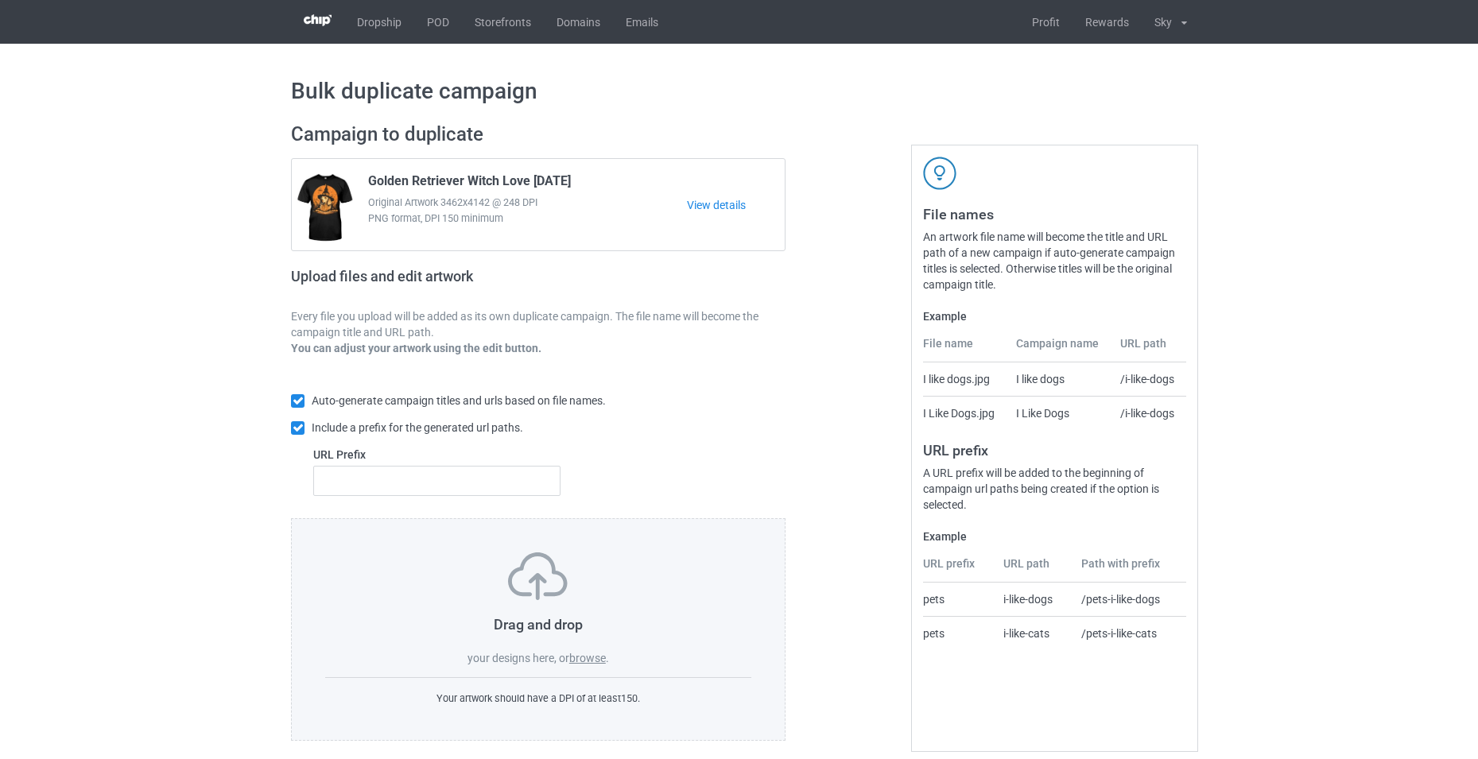
click at [589, 658] on label "browse" at bounding box center [587, 658] width 37 height 13
click at [0, 0] on input "browse" at bounding box center [0, 0] width 0 height 0
click at [587, 660] on label "browse" at bounding box center [587, 658] width 37 height 13
click at [0, 0] on input "browse" at bounding box center [0, 0] width 0 height 0
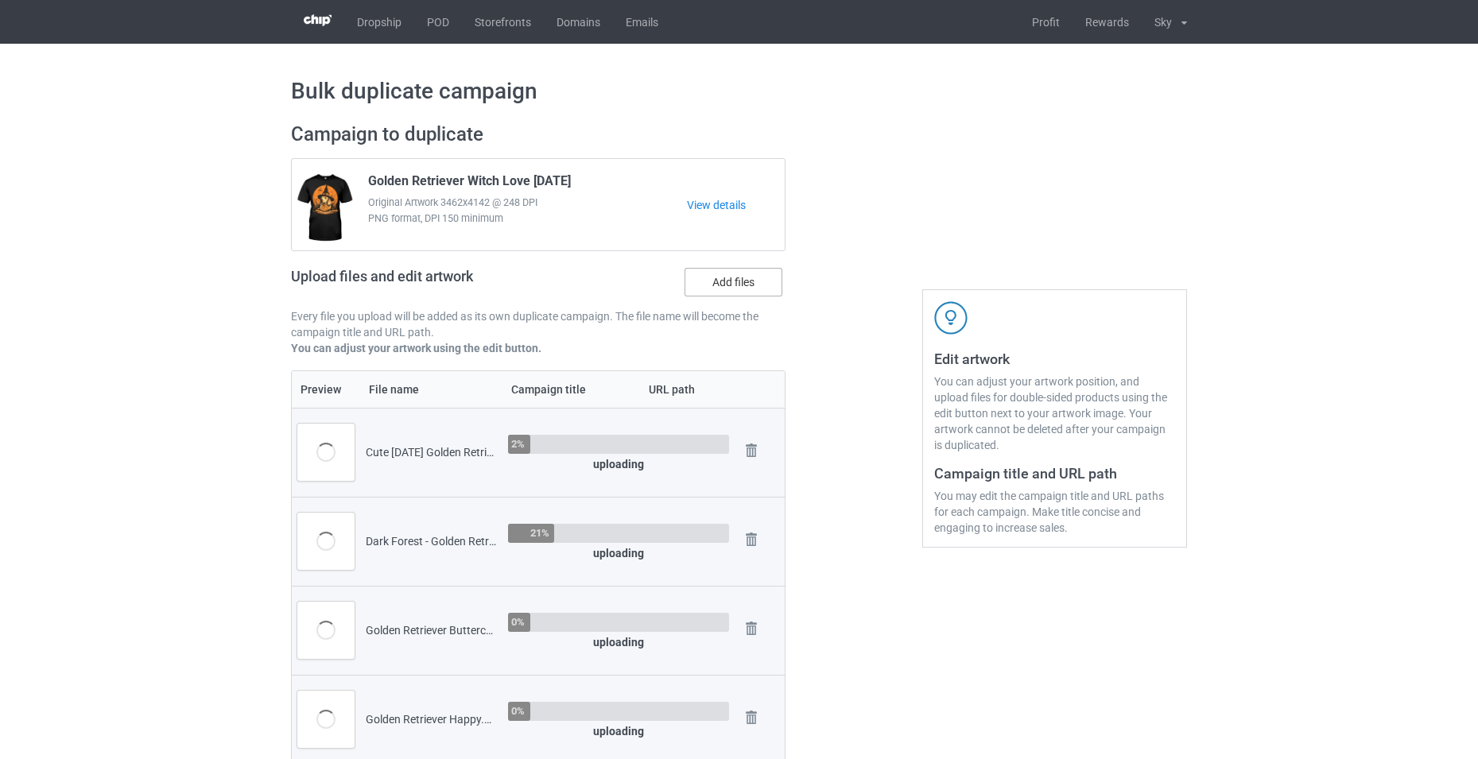
click at [723, 288] on label "Add files" at bounding box center [734, 282] width 98 height 29
click at [0, 0] on input "Add files" at bounding box center [0, 0] width 0 height 0
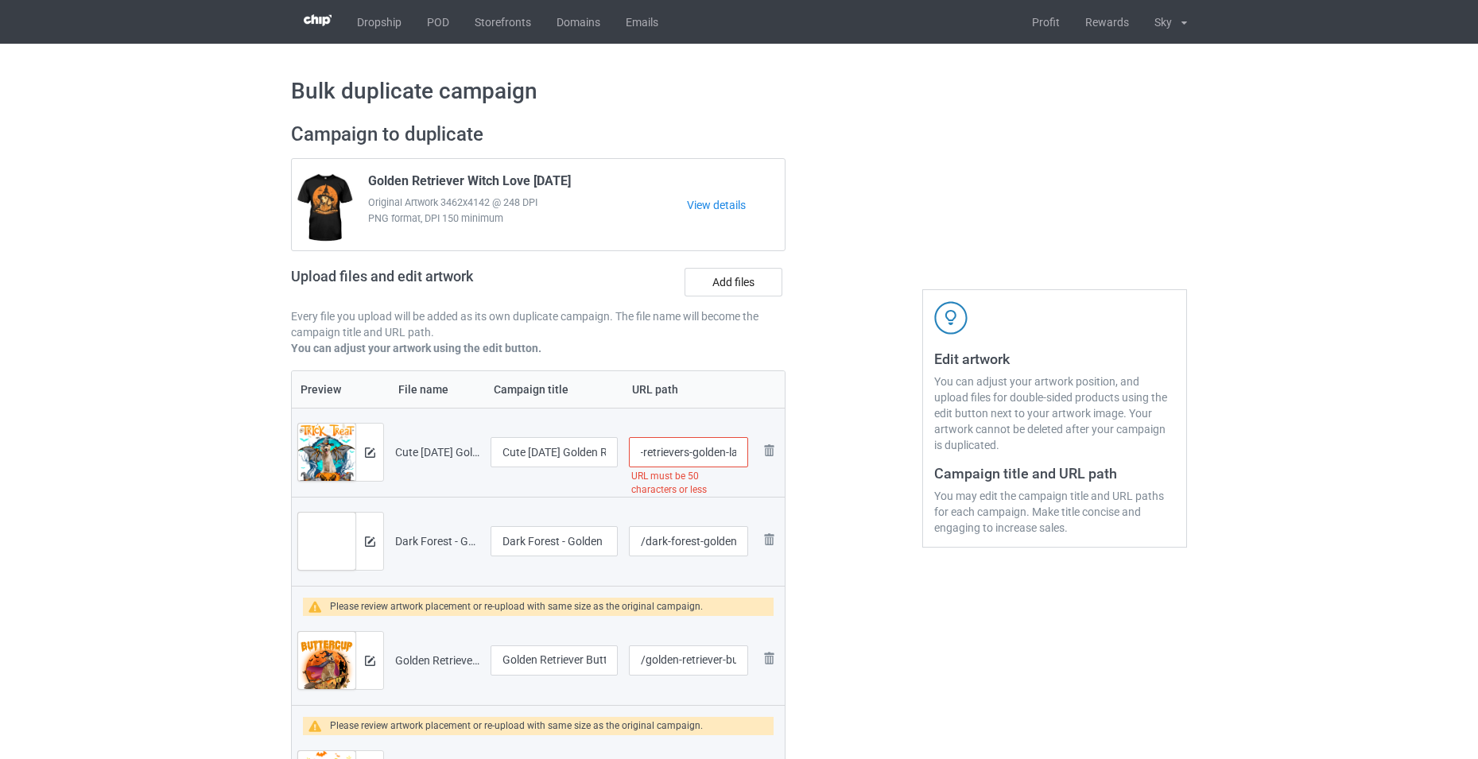
scroll to position [0, 211]
drag, startPoint x: 723, startPoint y: 454, endPoint x: 741, endPoint y: 461, distance: 19.6
click at [741, 461] on input "/cute-halloween-golden-retrievers-golden-lab-halloween-goldie" at bounding box center [688, 452] width 119 height 30
click at [724, 454] on input "/cute-halloween-golden-retrievers-golden-lab-halloween-goldie" at bounding box center [688, 452] width 119 height 30
drag, startPoint x: 704, startPoint y: 456, endPoint x: 770, endPoint y: 480, distance: 70.4
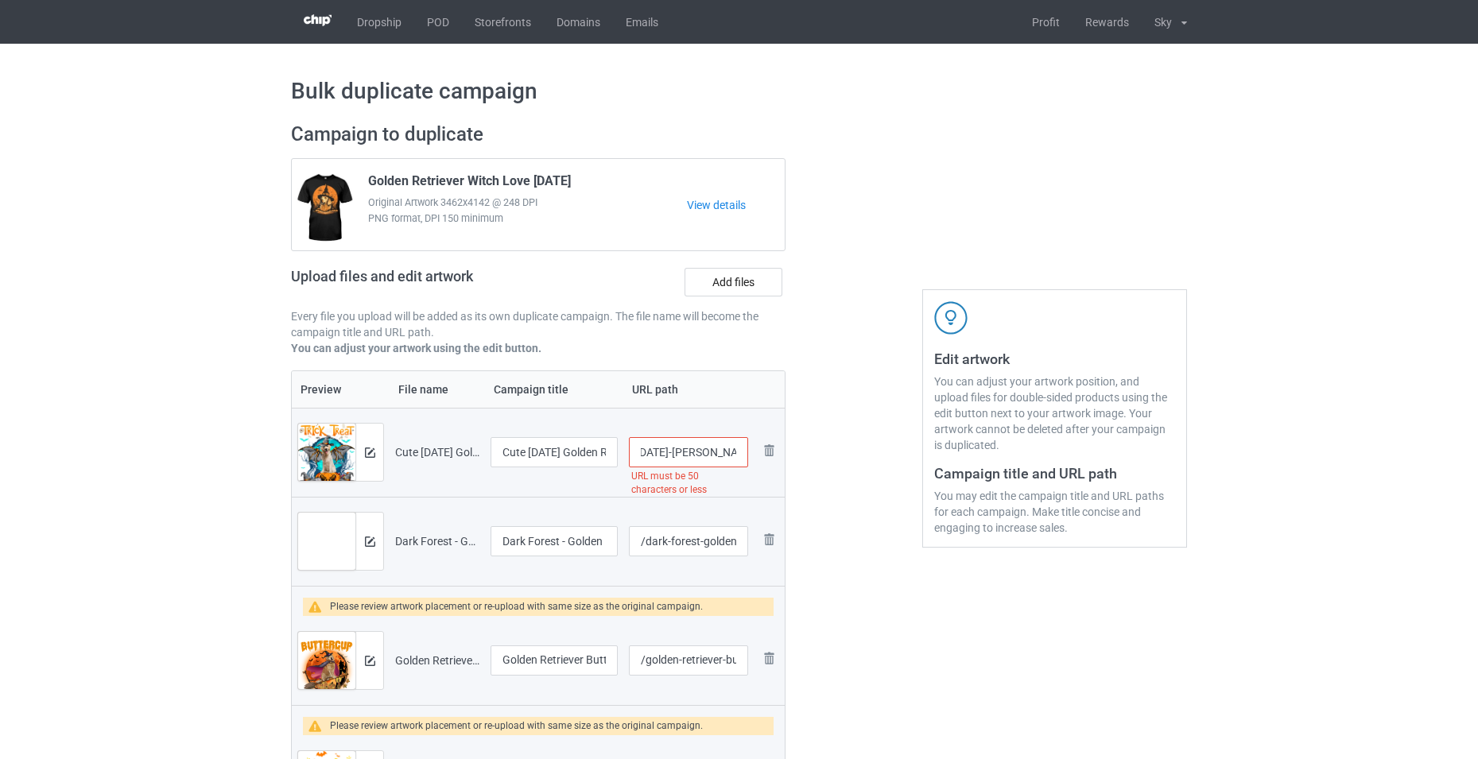
click at [770, 480] on tr "Preview and edit artwork Cute Halloween Golden Retrievers Golden Lab Halloween …" at bounding box center [538, 452] width 493 height 89
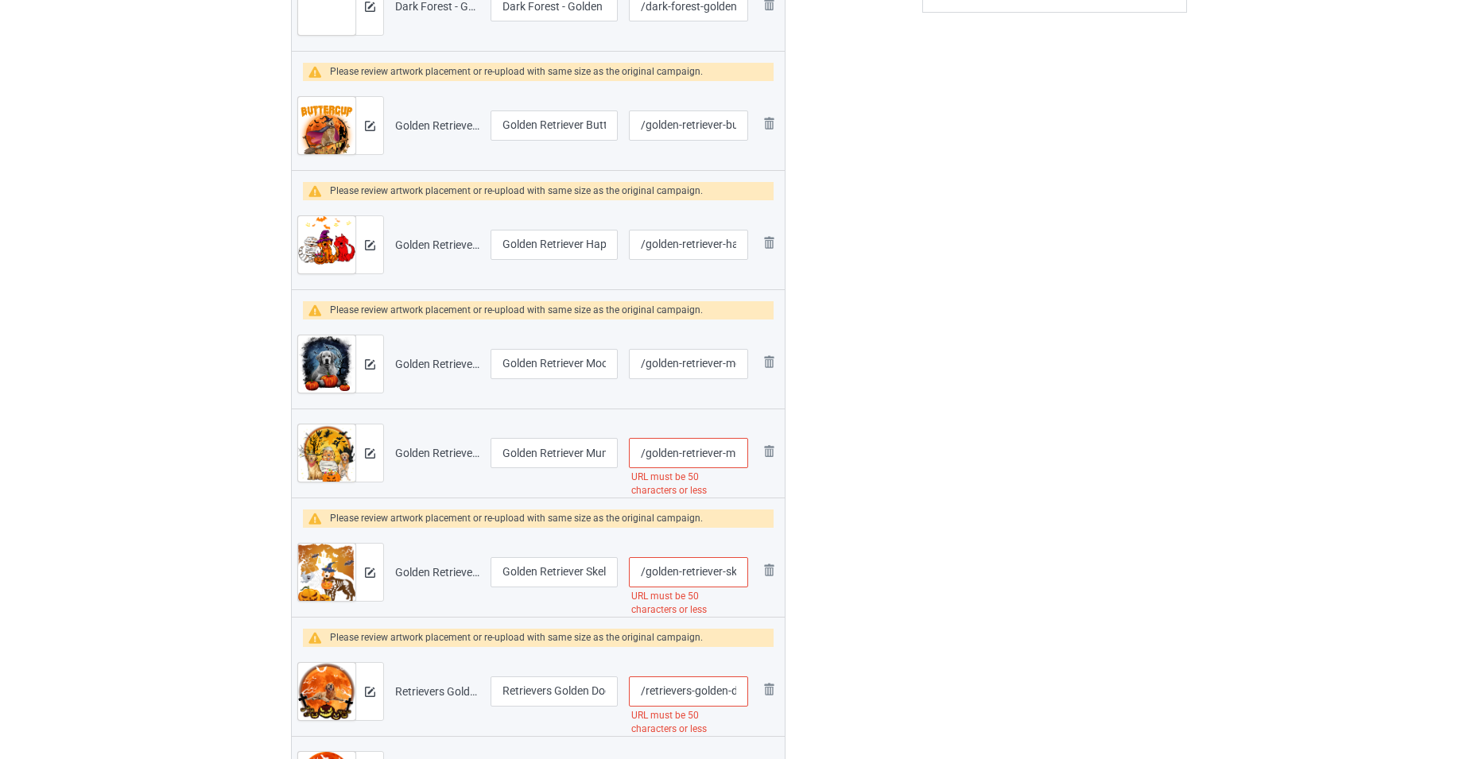
scroll to position [795, 0]
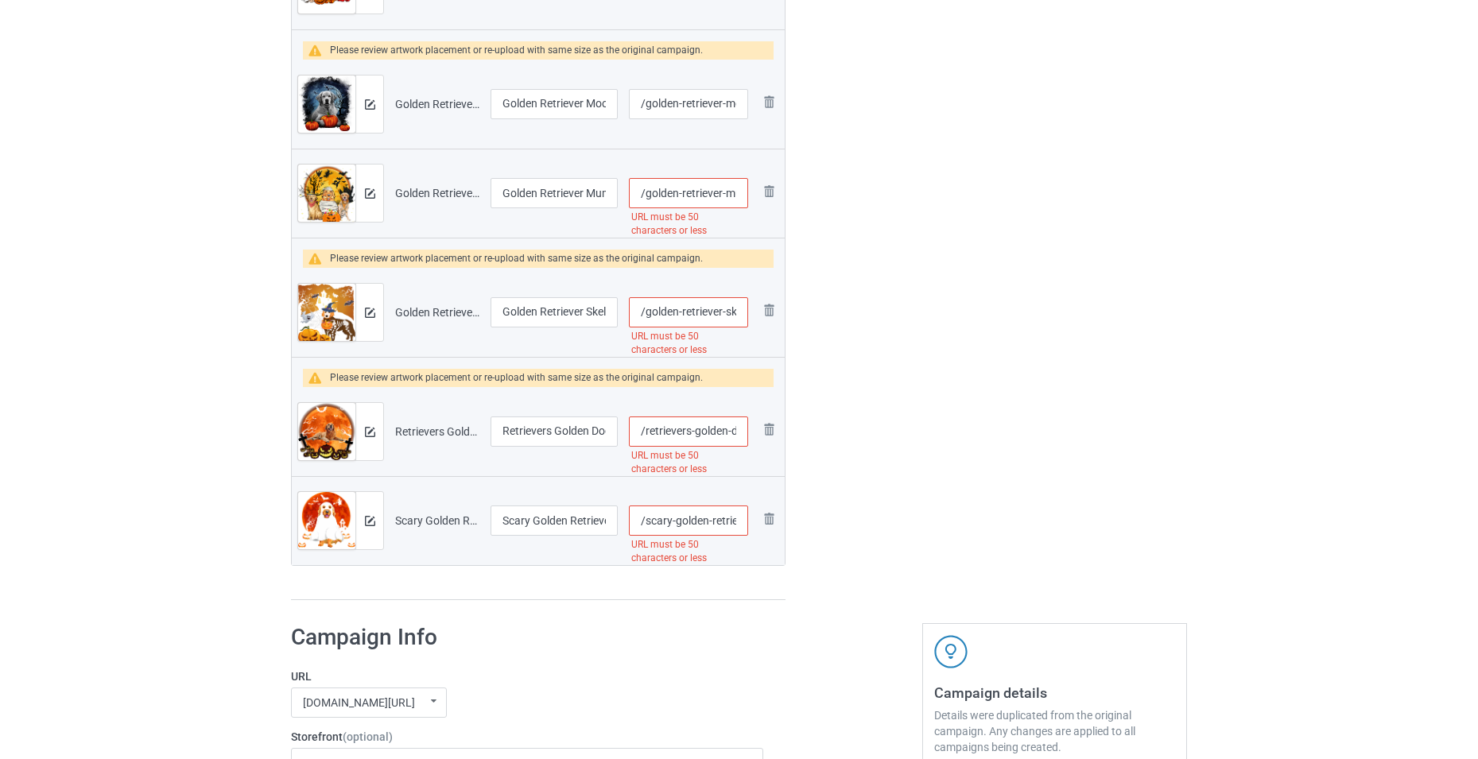
type input "/cute-halloween-golden-retrievers-golden-lab"
drag, startPoint x: 731, startPoint y: 198, endPoint x: 759, endPoint y: 204, distance: 29.3
click at [759, 204] on tr "Preview and edit artwork Golden Retriever Mummy Witch Dog Moon Ghosts Halloween…" at bounding box center [538, 193] width 493 height 89
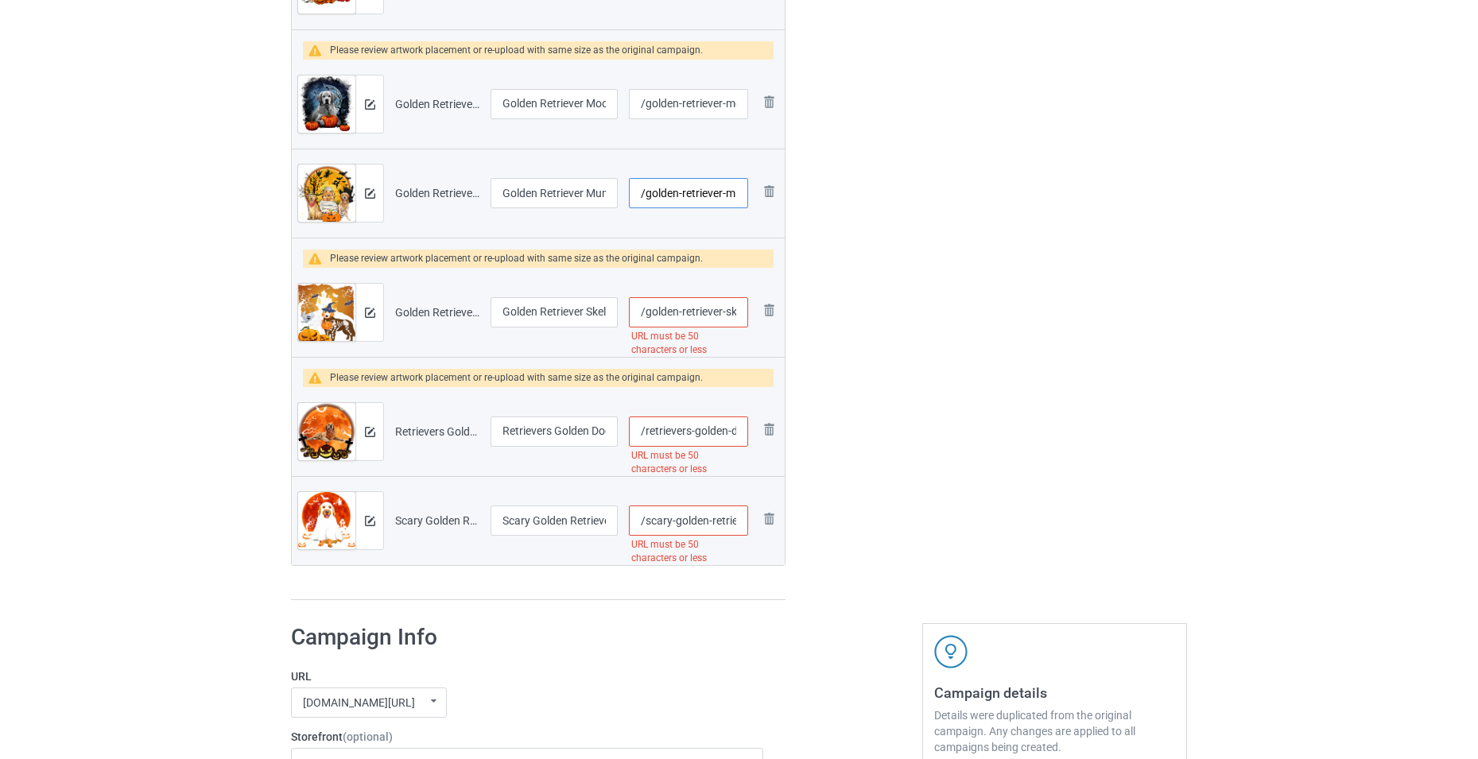
type input "/golden-retriever-m"
drag, startPoint x: 728, startPoint y: 312, endPoint x: 760, endPoint y: 320, distance: 33.6
click at [760, 320] on tr "Preview and edit artwork Golden Retriever Skeleton Dog Pumpkin Halloween Costum…" at bounding box center [538, 312] width 493 height 89
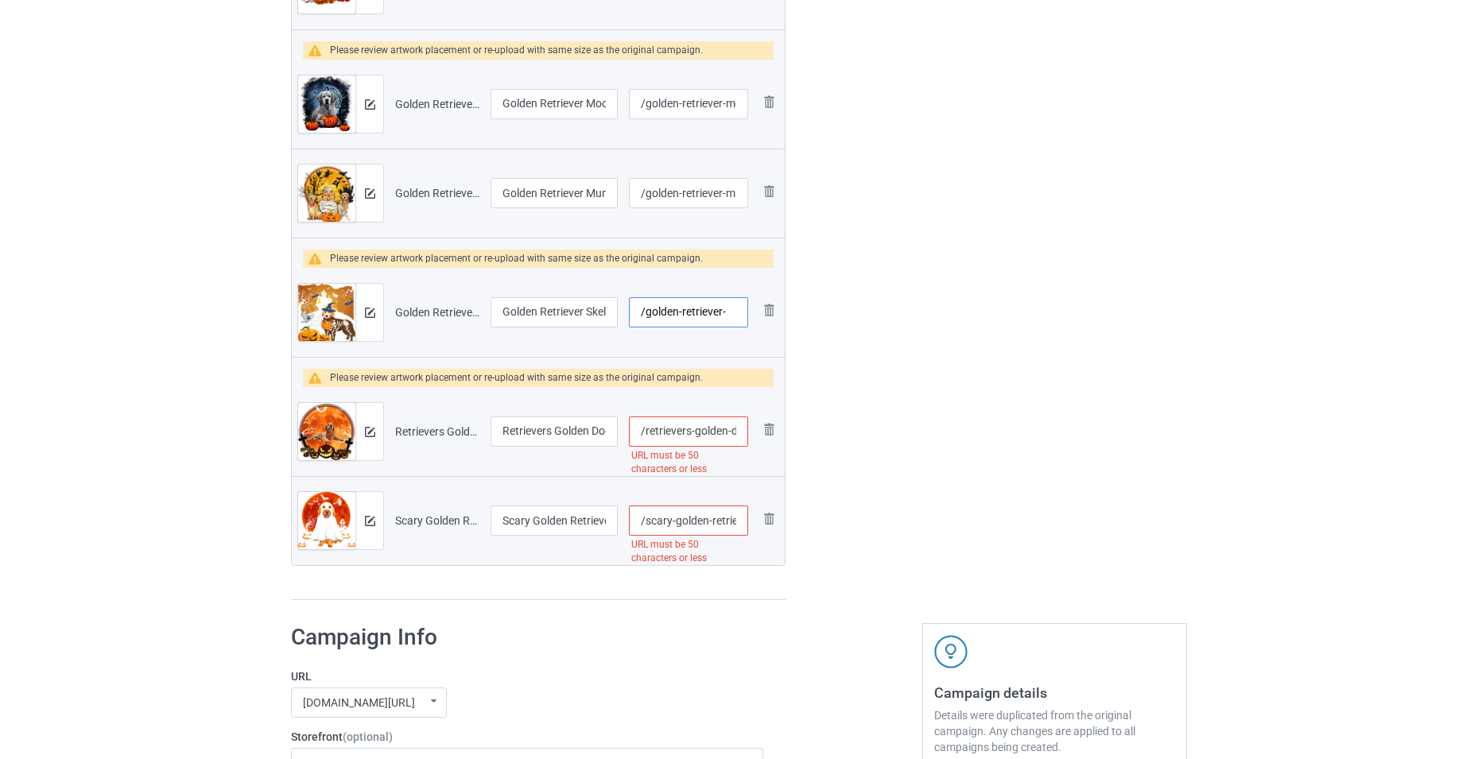
type input "/golden-retriever-"
drag, startPoint x: 730, startPoint y: 432, endPoint x: 764, endPoint y: 450, distance: 38.8
click at [764, 450] on tr "Preview and edit artwork Retrievers Golden Dog Lovers Scary Halloween Pumpkin D…" at bounding box center [538, 431] width 493 height 89
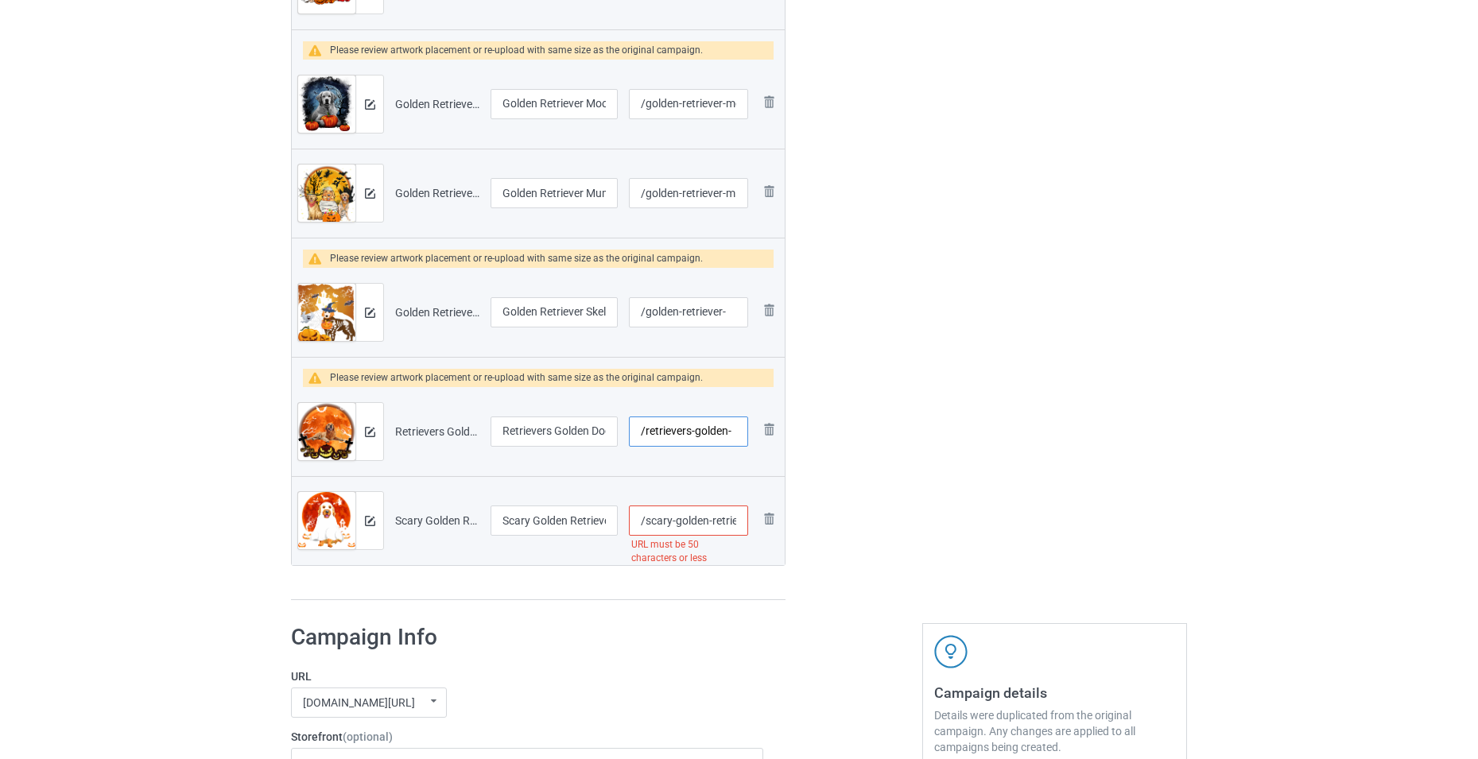
type input "/retrievers-golden-"
click at [751, 535] on td "/scary-golden-retriever-boo-dog-golden-retriever-boo-dogs-hal URL must be 50 ch…" at bounding box center [688, 520] width 130 height 89
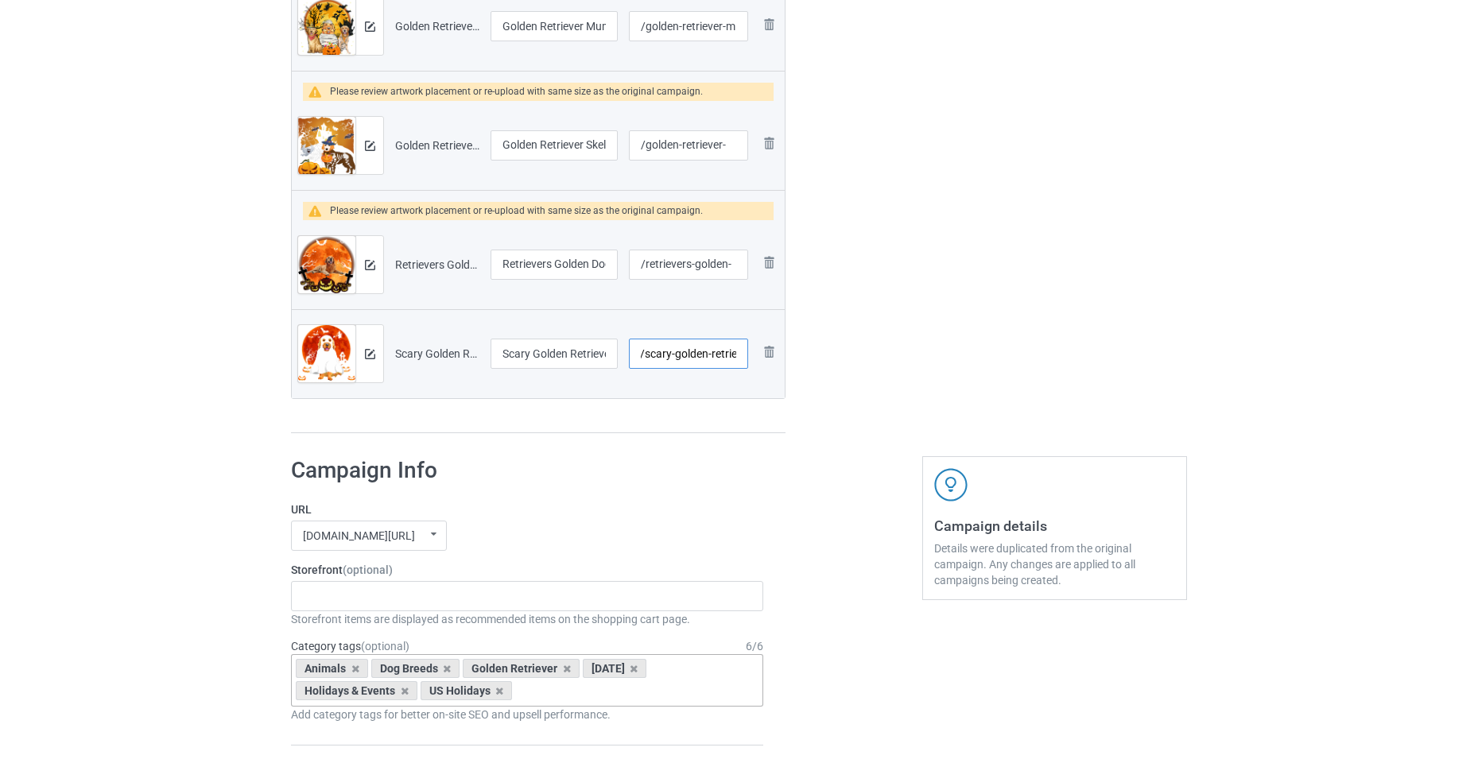
scroll to position [1113, 0]
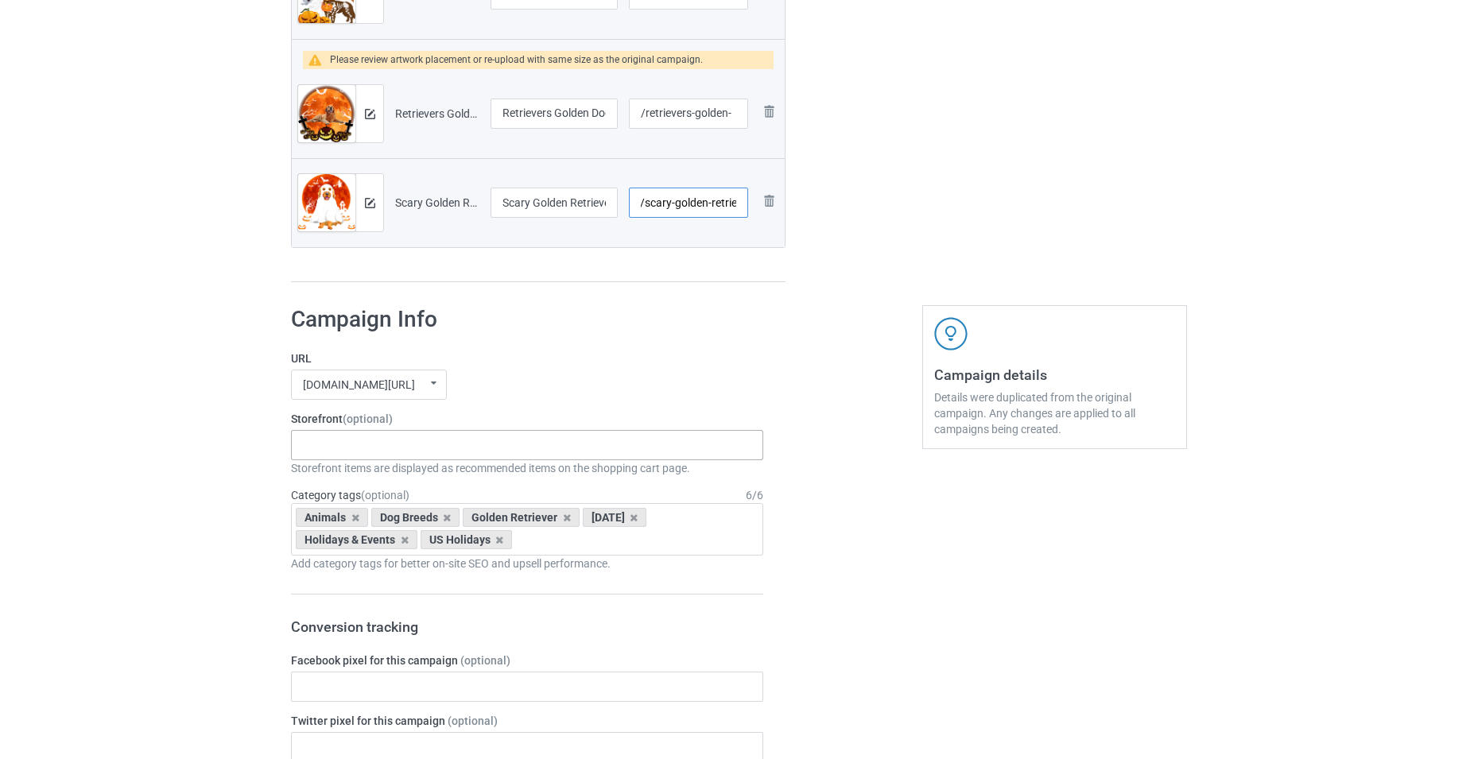
type input "/scary-golden-retrie"
click at [475, 451] on div "-------------------------------------------------- Gifts For Christmas Teacher …" at bounding box center [527, 445] width 472 height 30
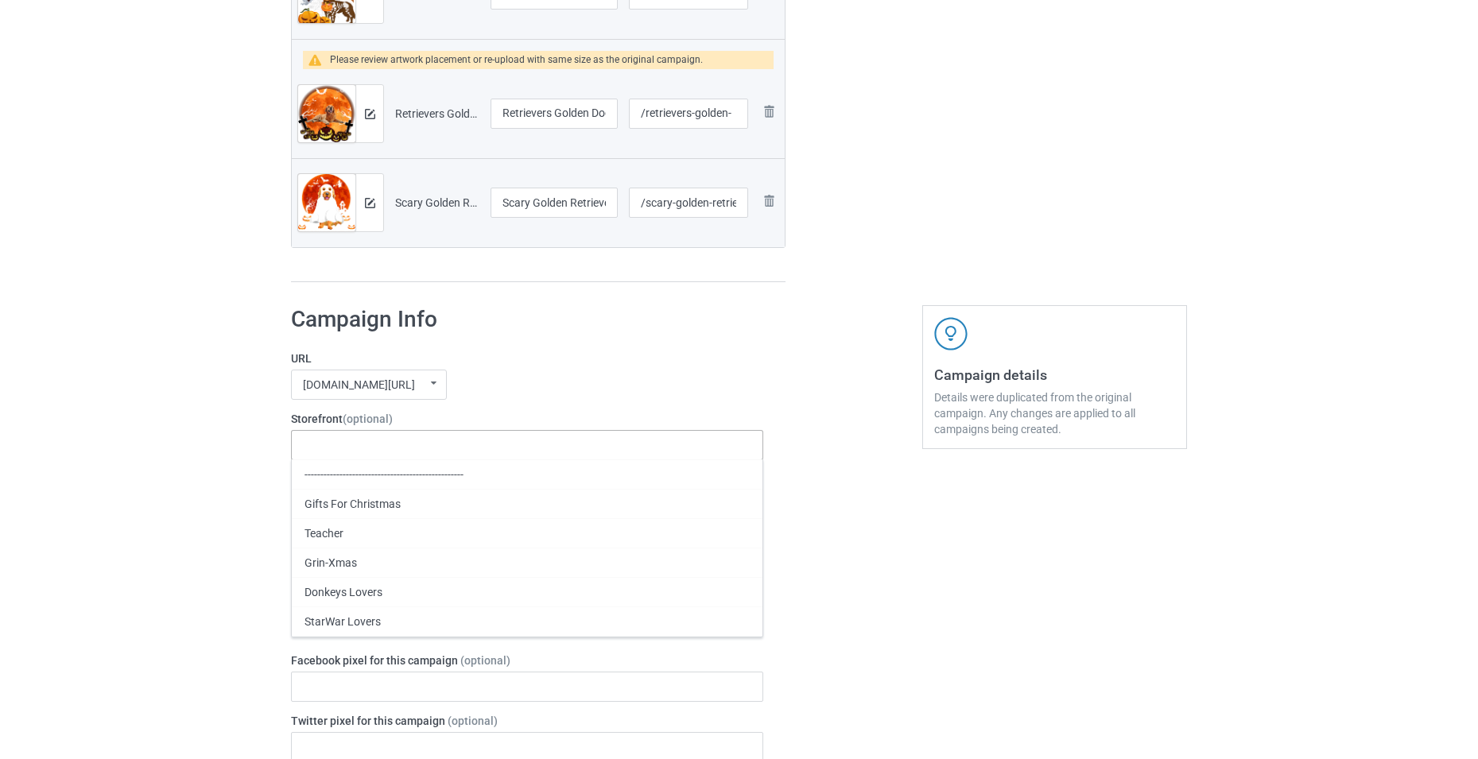
type input "G"
type input "Go"
click at [414, 562] on div "Golden Retriever Dog" at bounding box center [527, 562] width 471 height 29
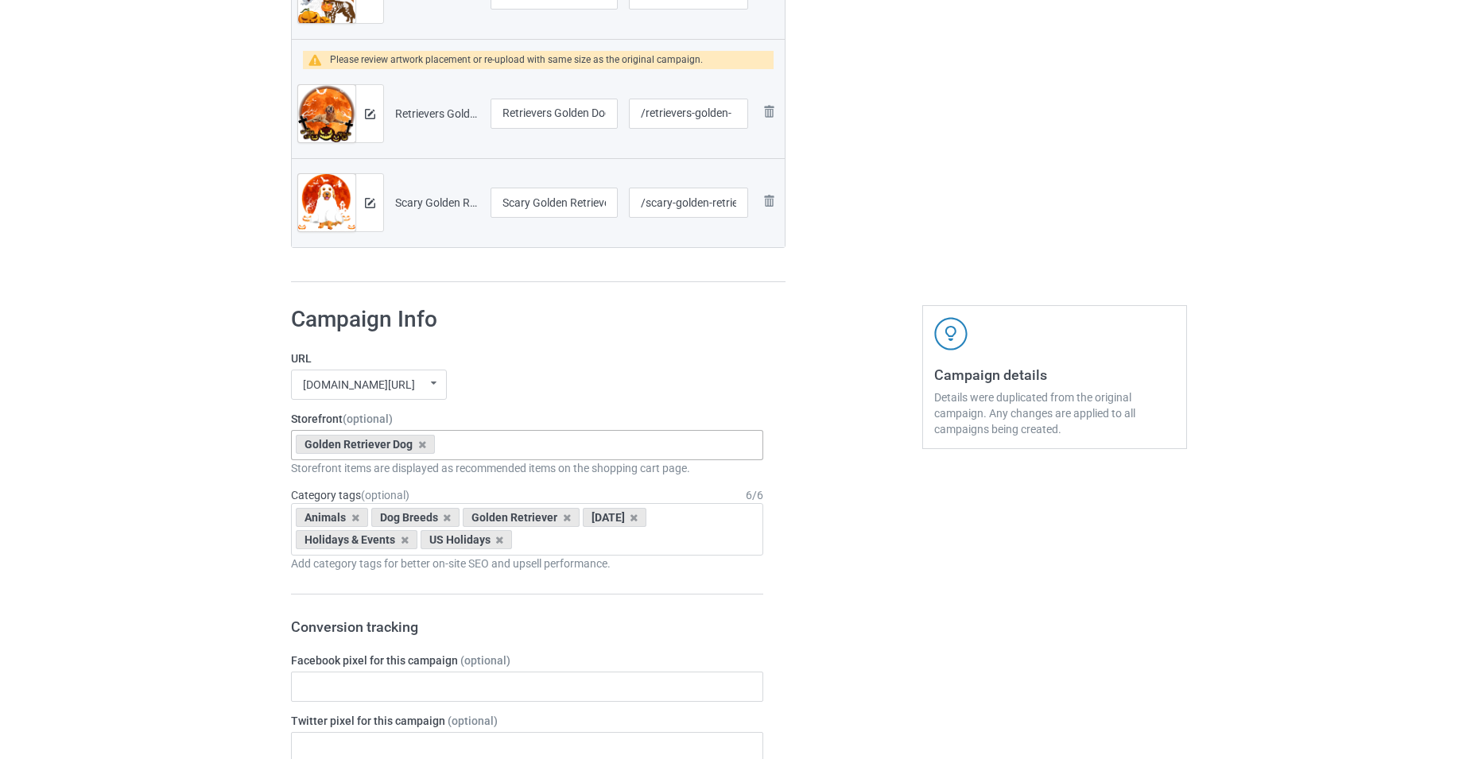
click at [534, 437] on div "Golden Retriever Dog Golf Flamingo Lovers Dragonfly Lovers God Dragon Shop 6133…" at bounding box center [527, 445] width 472 height 30
type input "hallo"
click at [464, 474] on div "Halloween Holiday" at bounding box center [527, 474] width 471 height 29
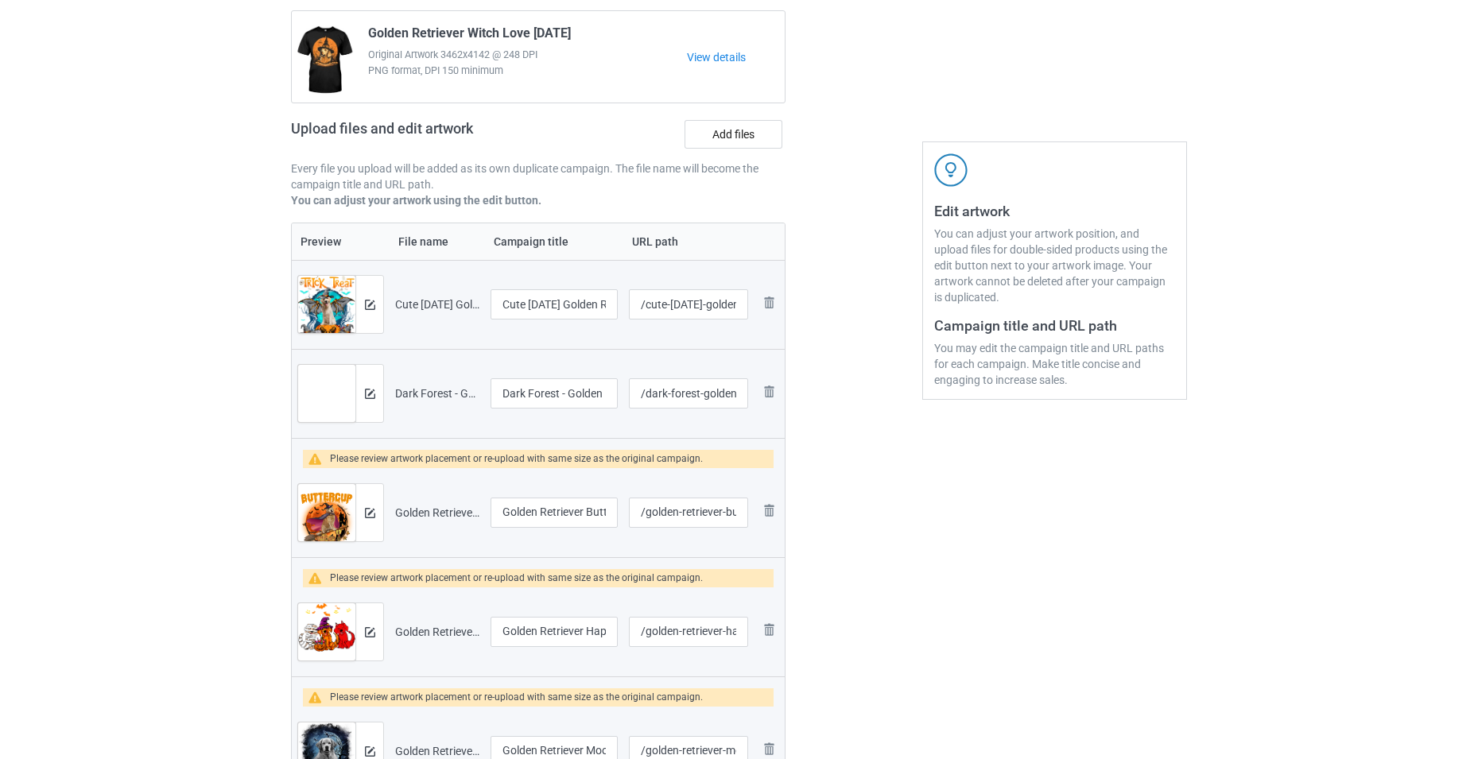
scroll to position [318, 0]
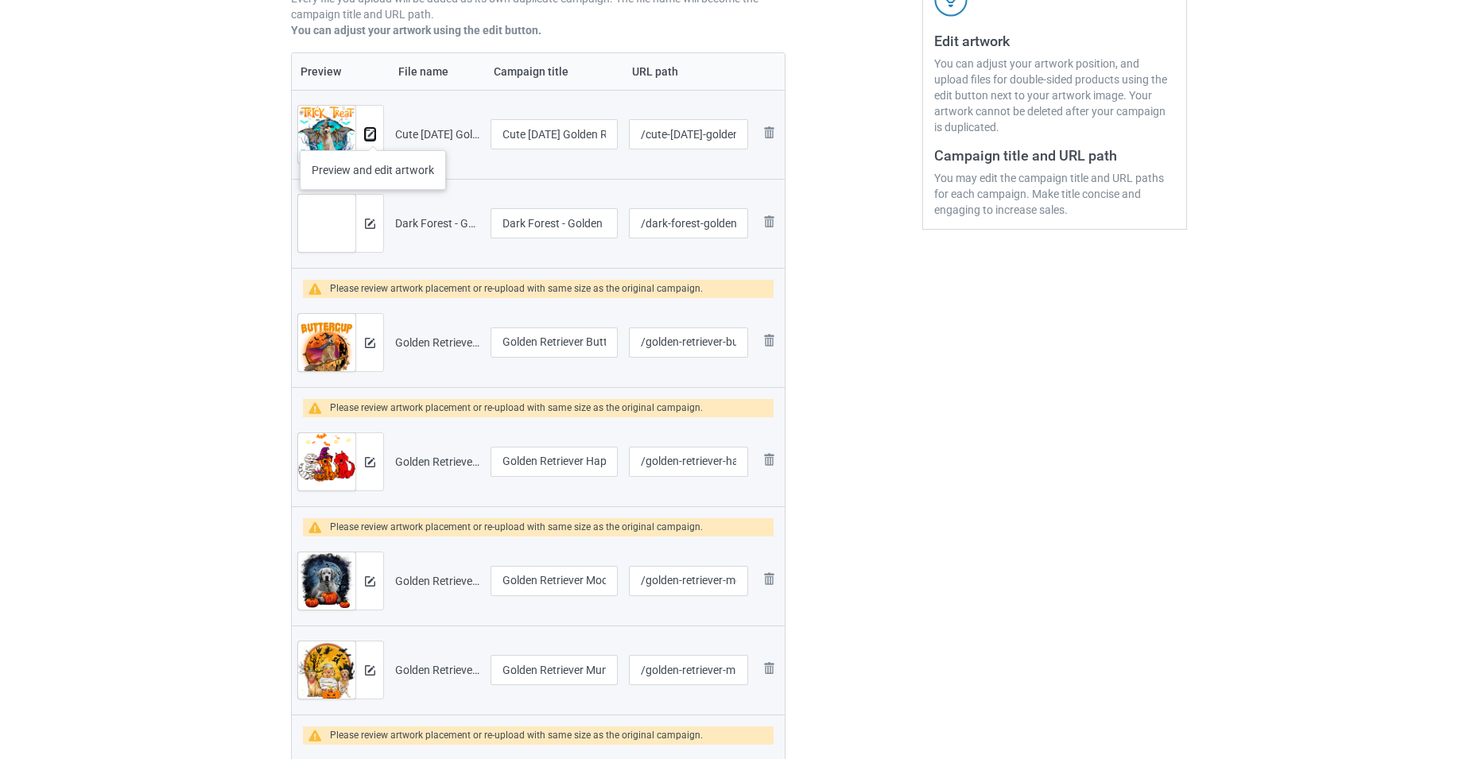
click at [373, 134] on img at bounding box center [370, 135] width 10 height 10
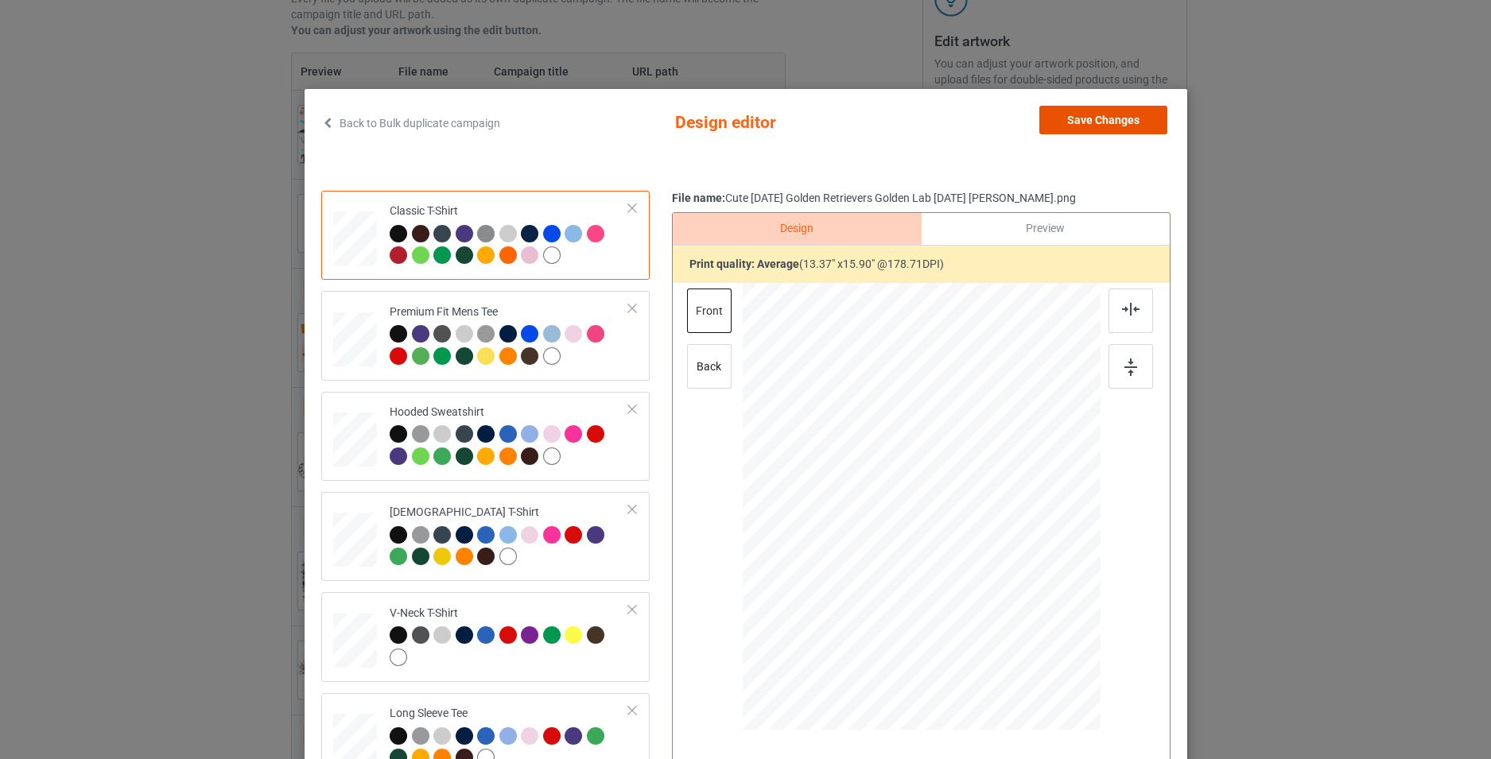
click at [1080, 114] on button "Save Changes" at bounding box center [1103, 120] width 128 height 29
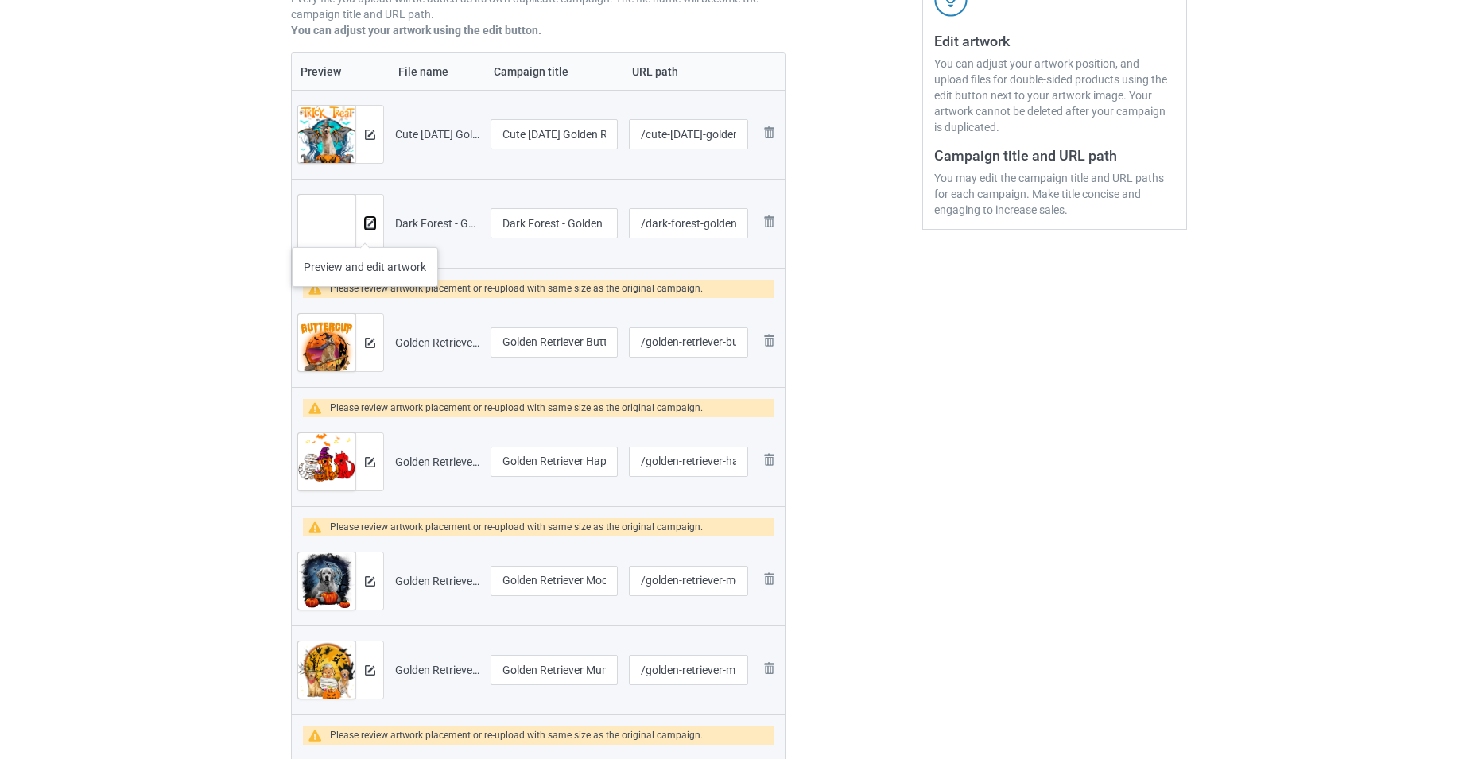
click at [365, 230] on button at bounding box center [370, 223] width 10 height 13
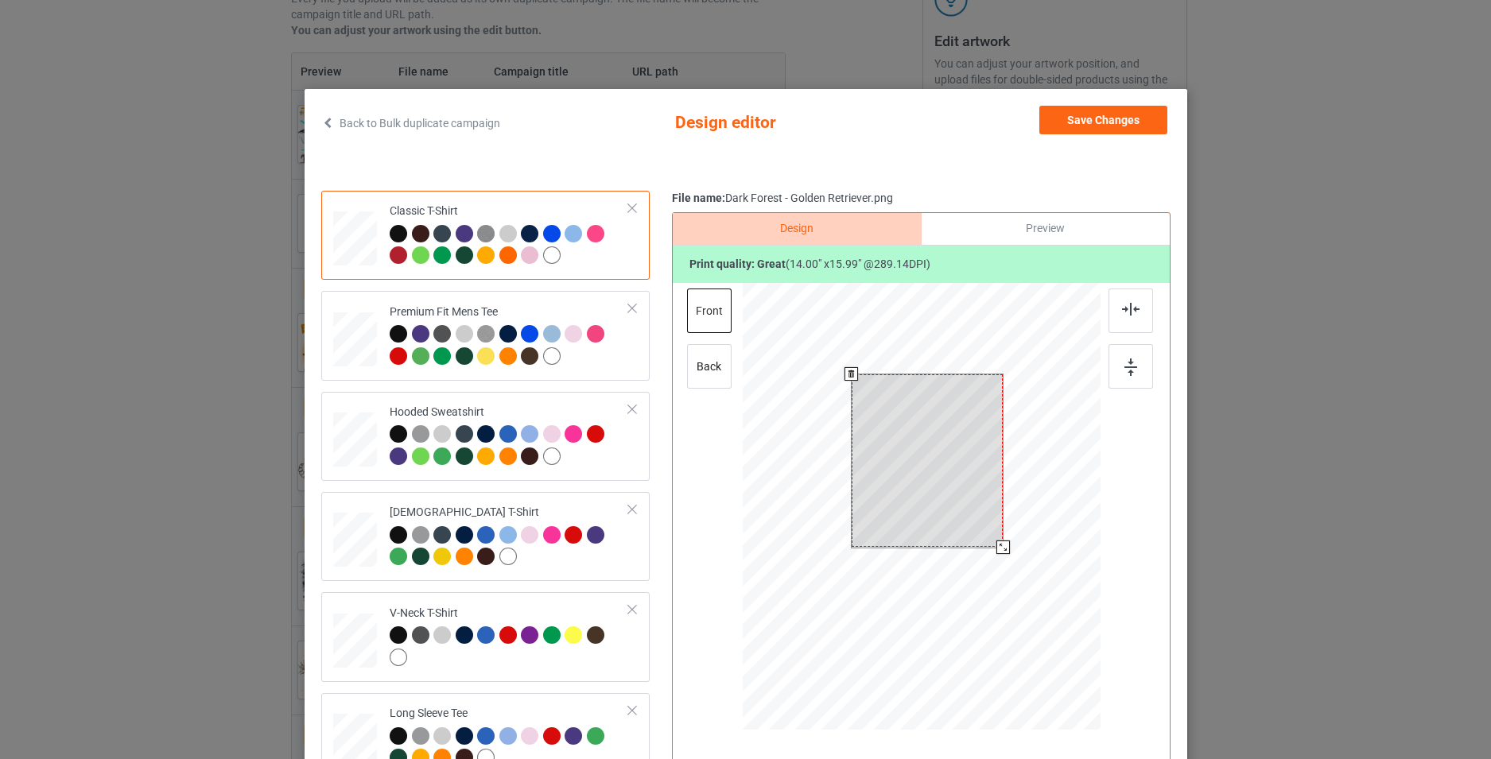
click at [1011, 553] on div at bounding box center [921, 509] width 358 height 452
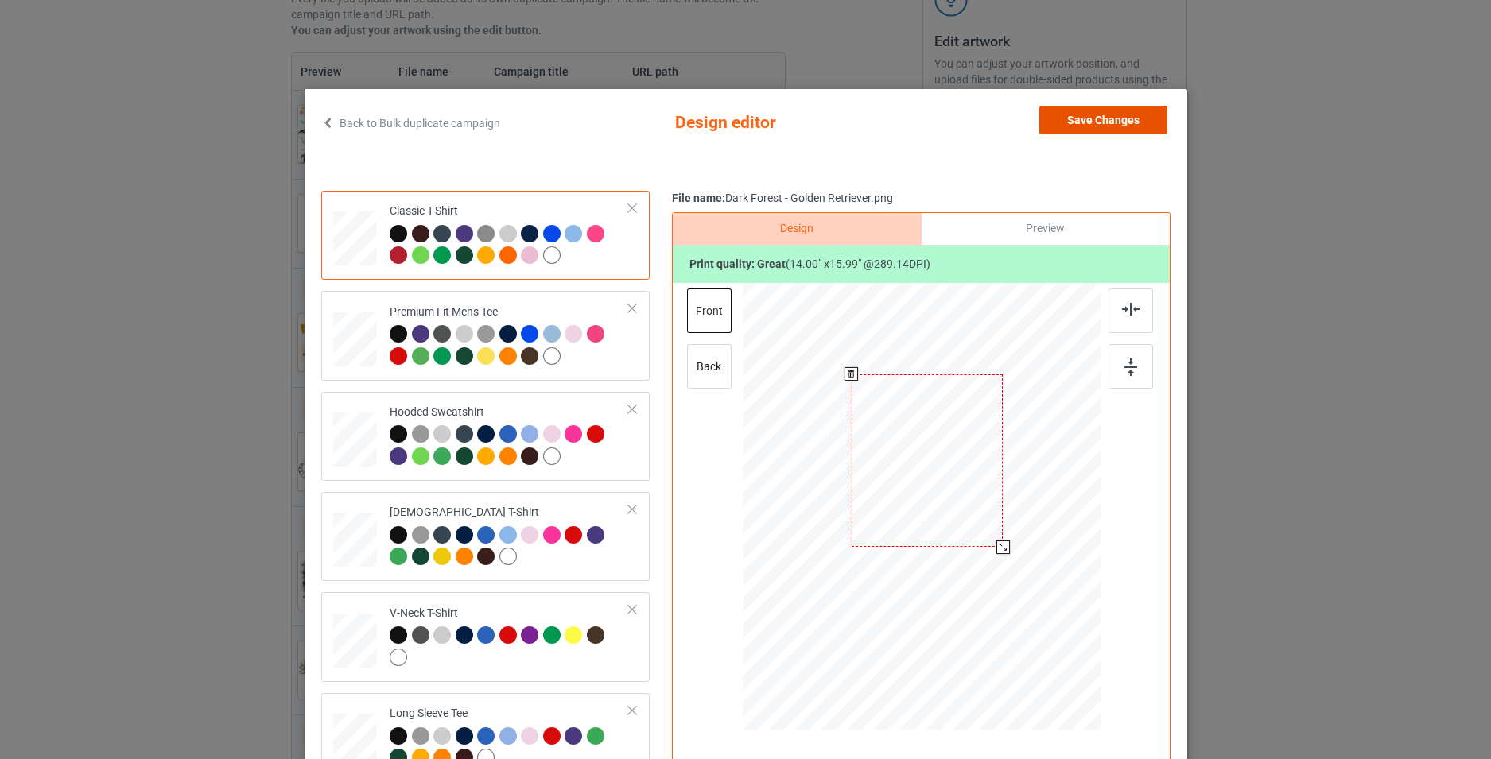
click at [1108, 128] on button "Save Changes" at bounding box center [1103, 120] width 128 height 29
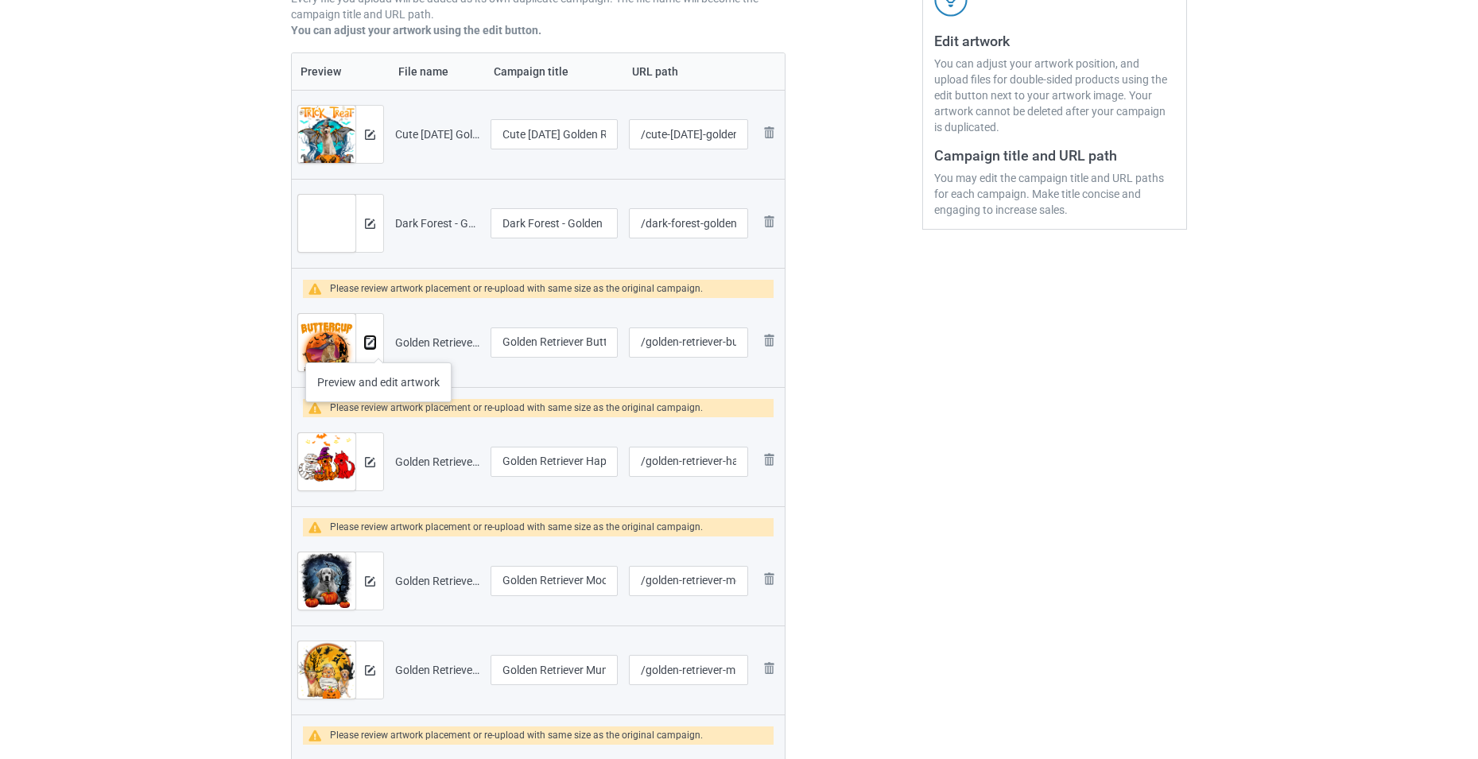
click at [371, 344] on img at bounding box center [370, 343] width 10 height 10
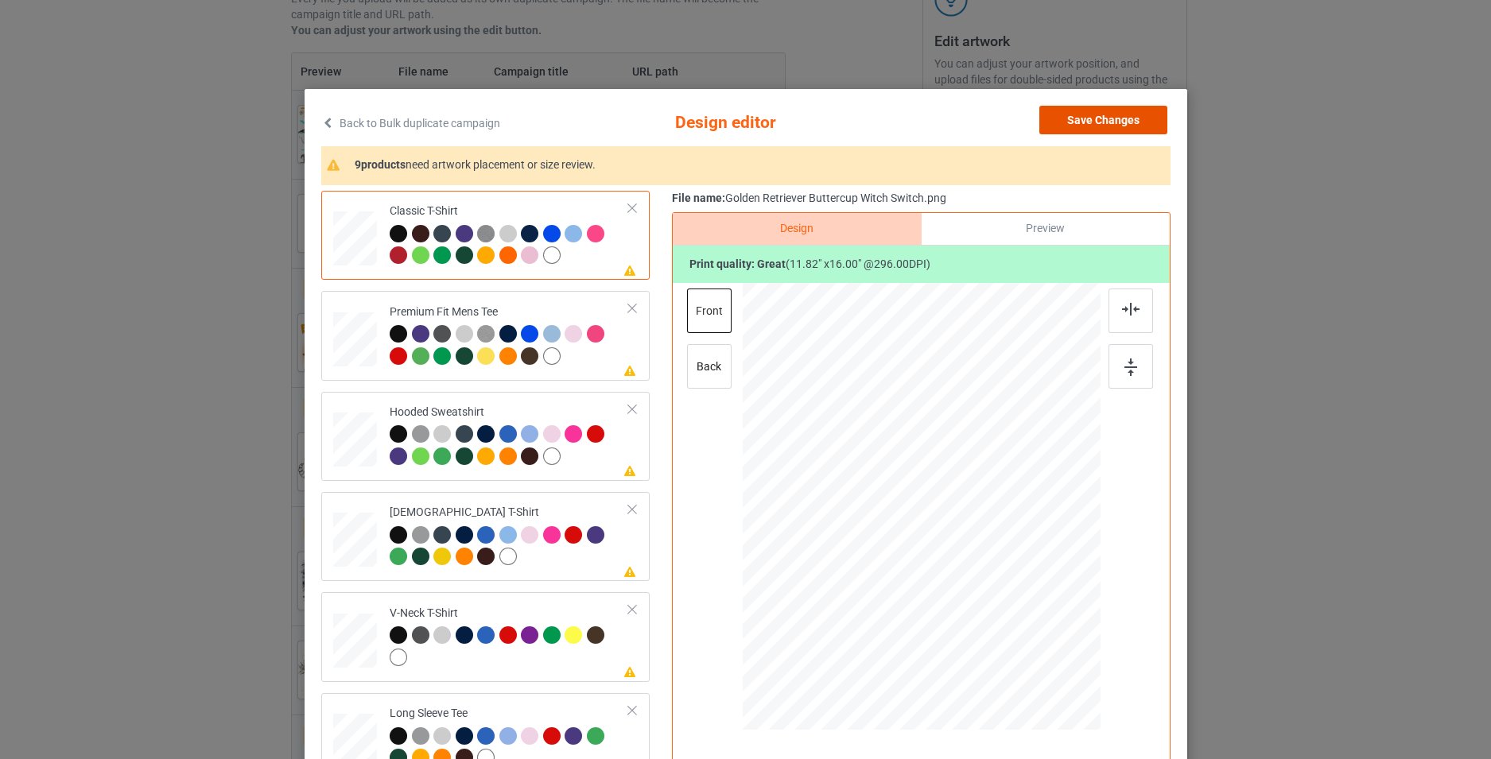
click at [1085, 120] on button "Save Changes" at bounding box center [1103, 120] width 128 height 29
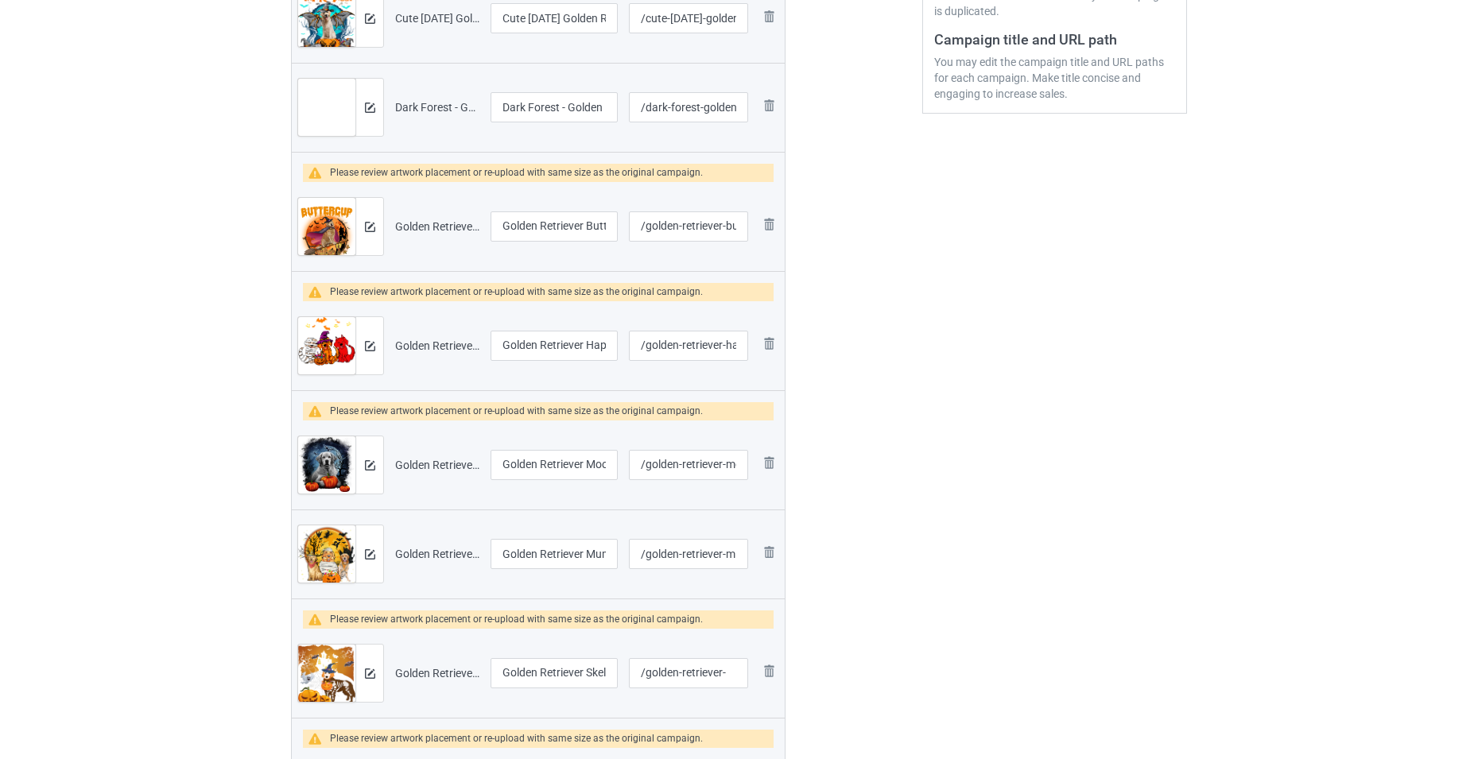
scroll to position [477, 0]
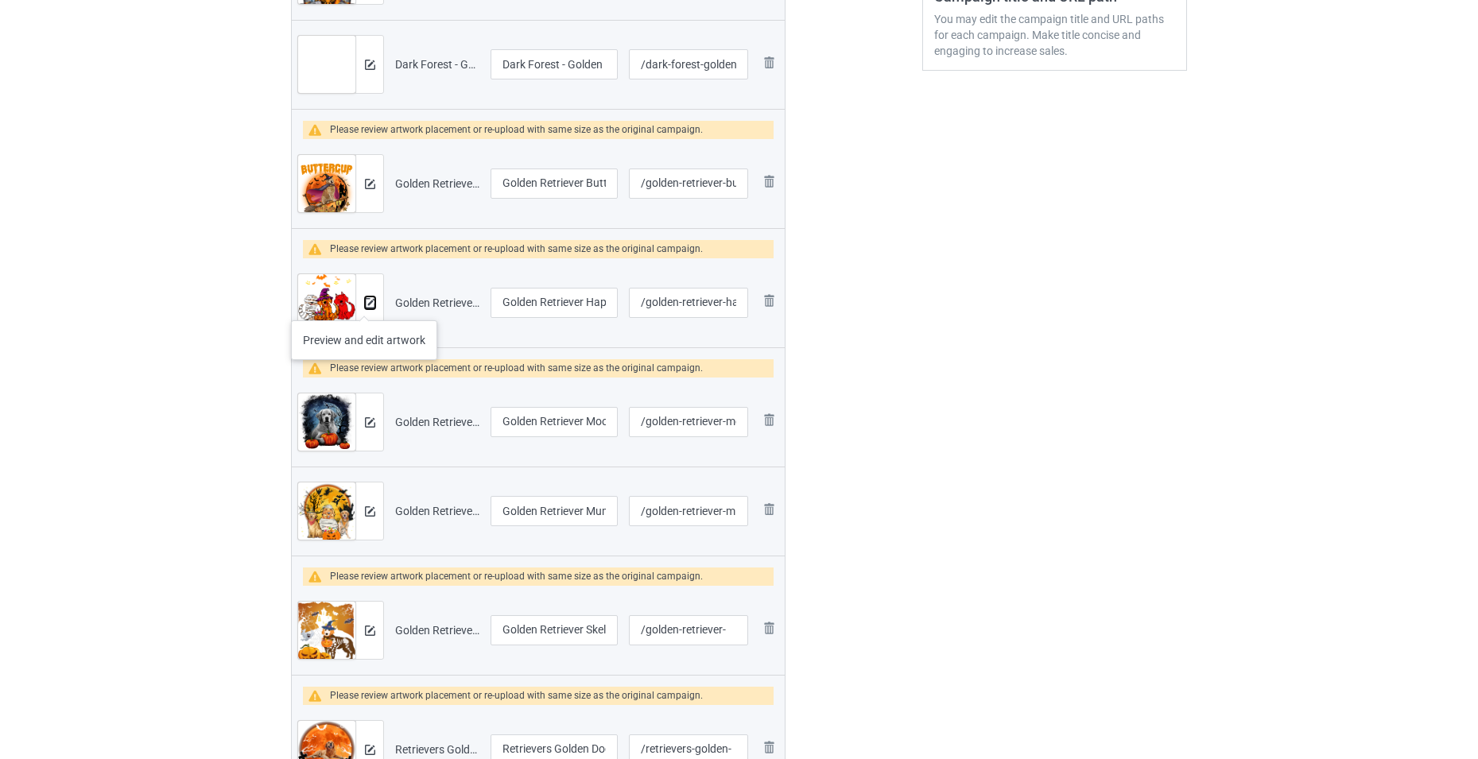
click at [365, 303] on img at bounding box center [370, 303] width 10 height 10
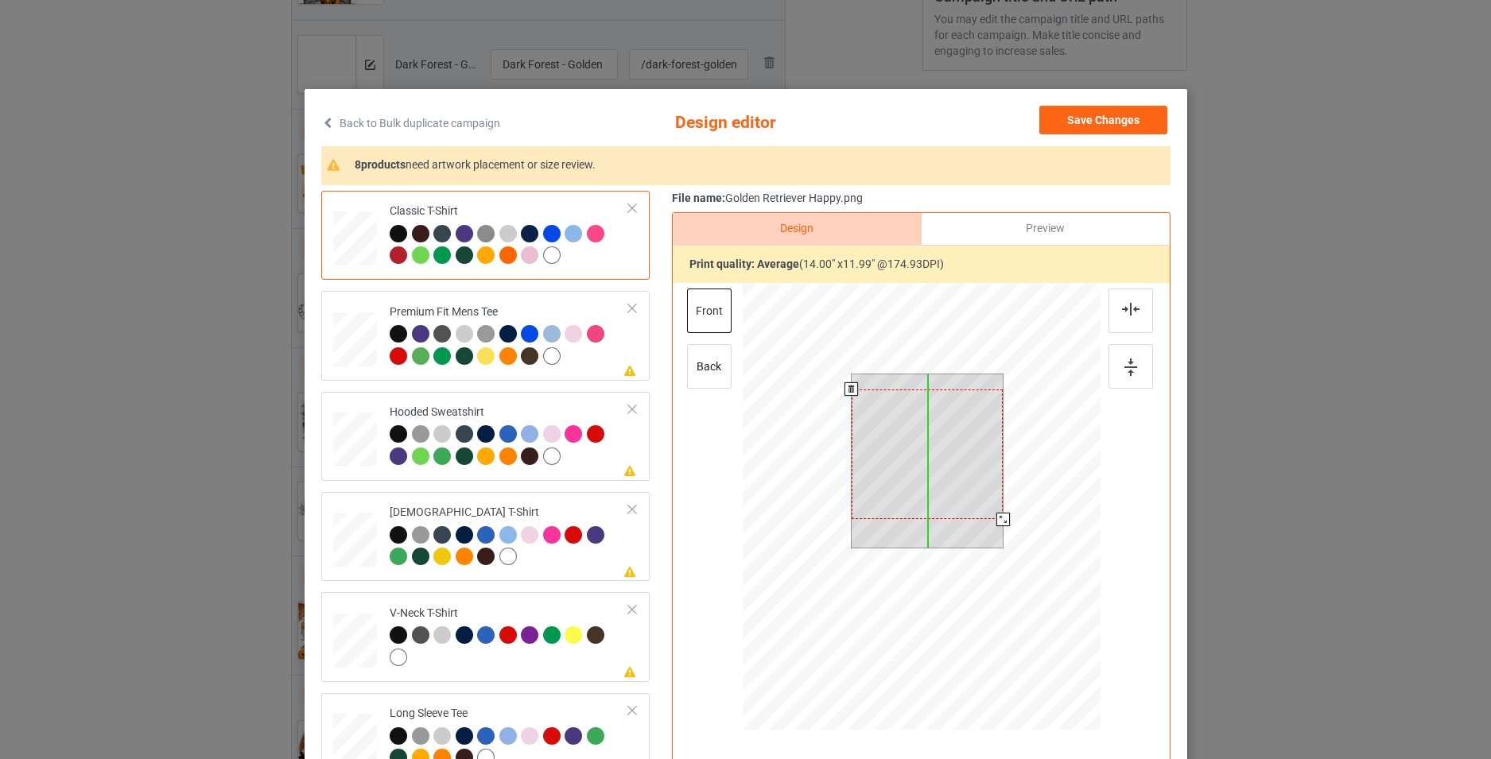
drag, startPoint x: 969, startPoint y: 472, endPoint x: 971, endPoint y: 487, distance: 15.2
click at [971, 487] on div at bounding box center [927, 455] width 152 height 130
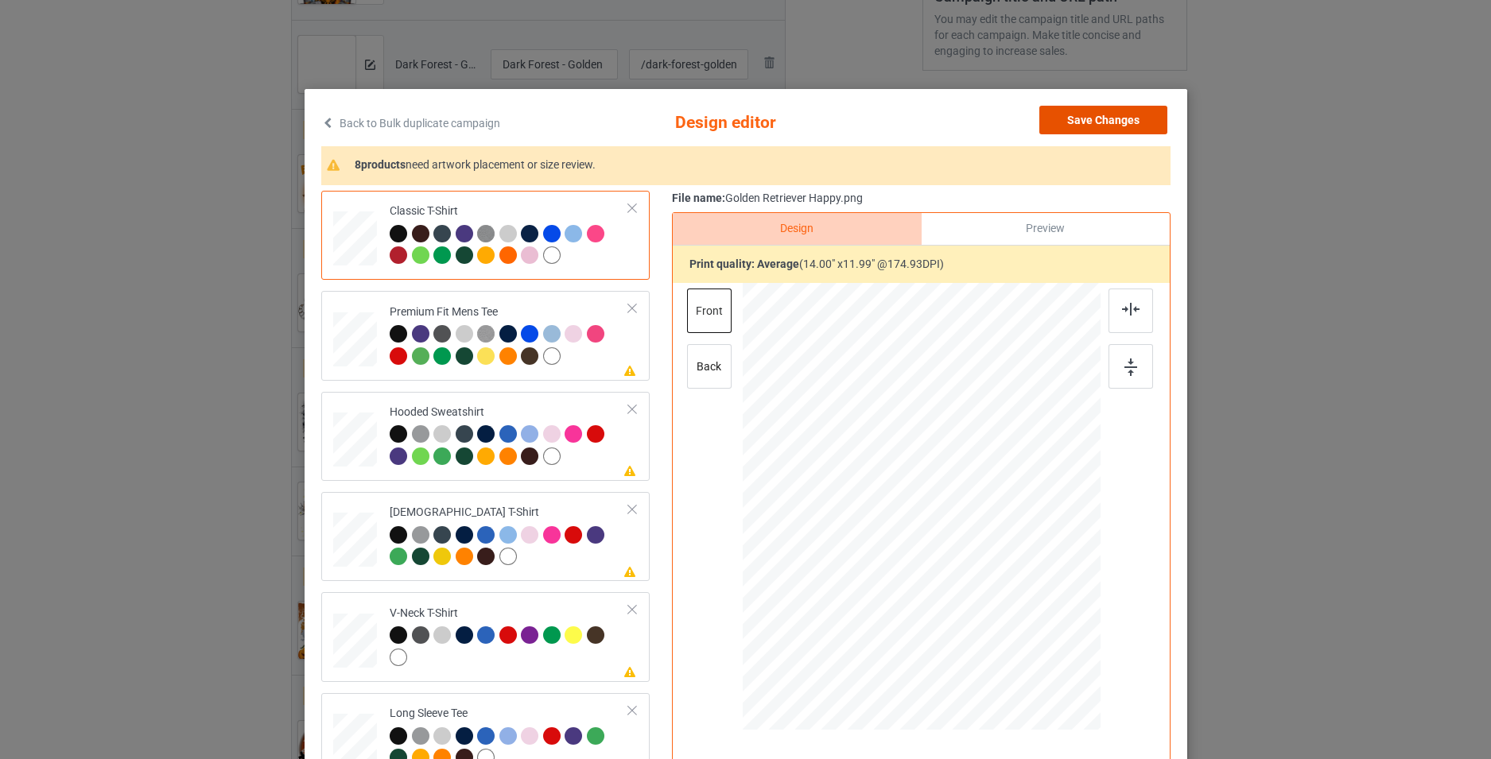
click at [1100, 122] on button "Save Changes" at bounding box center [1103, 120] width 128 height 29
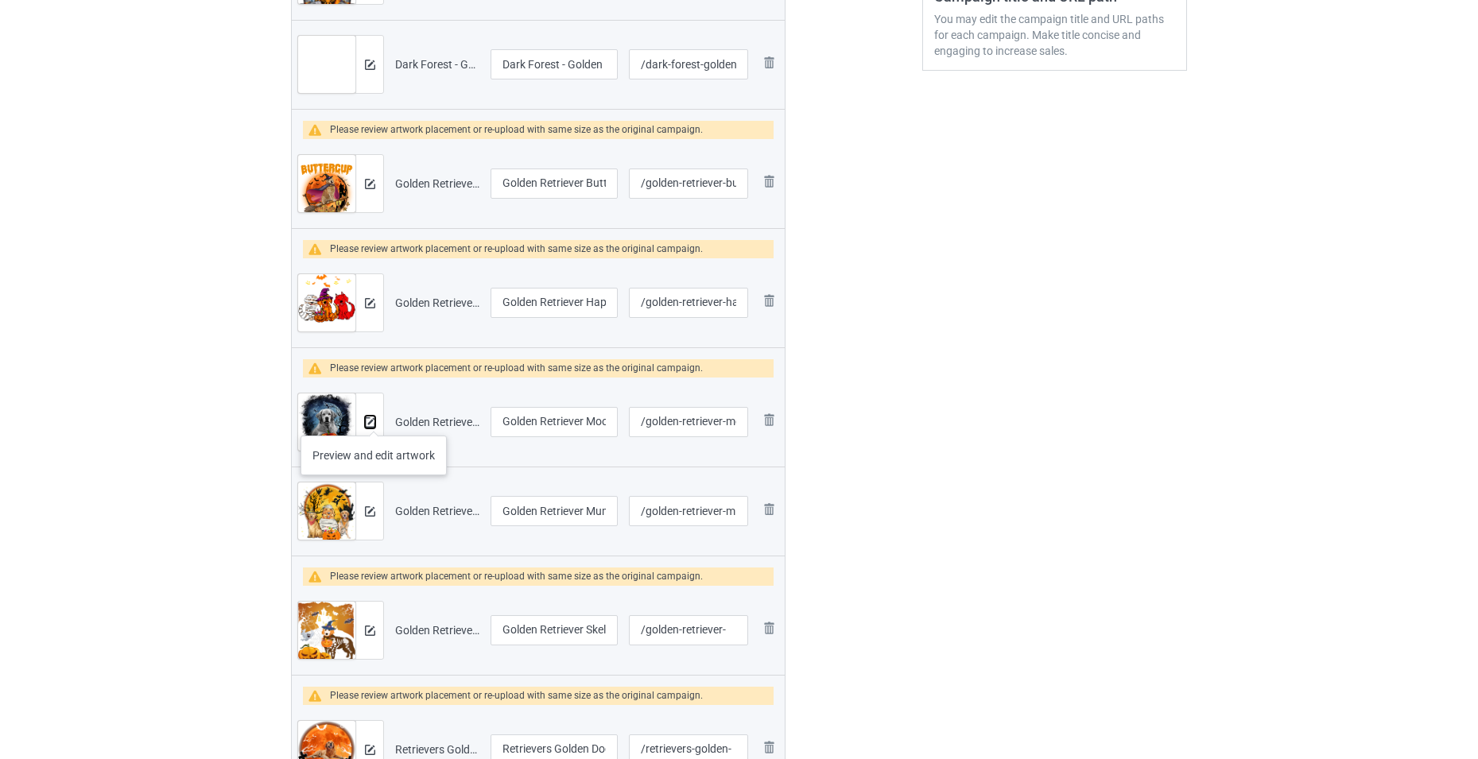
click at [369, 418] on img at bounding box center [370, 422] width 10 height 10
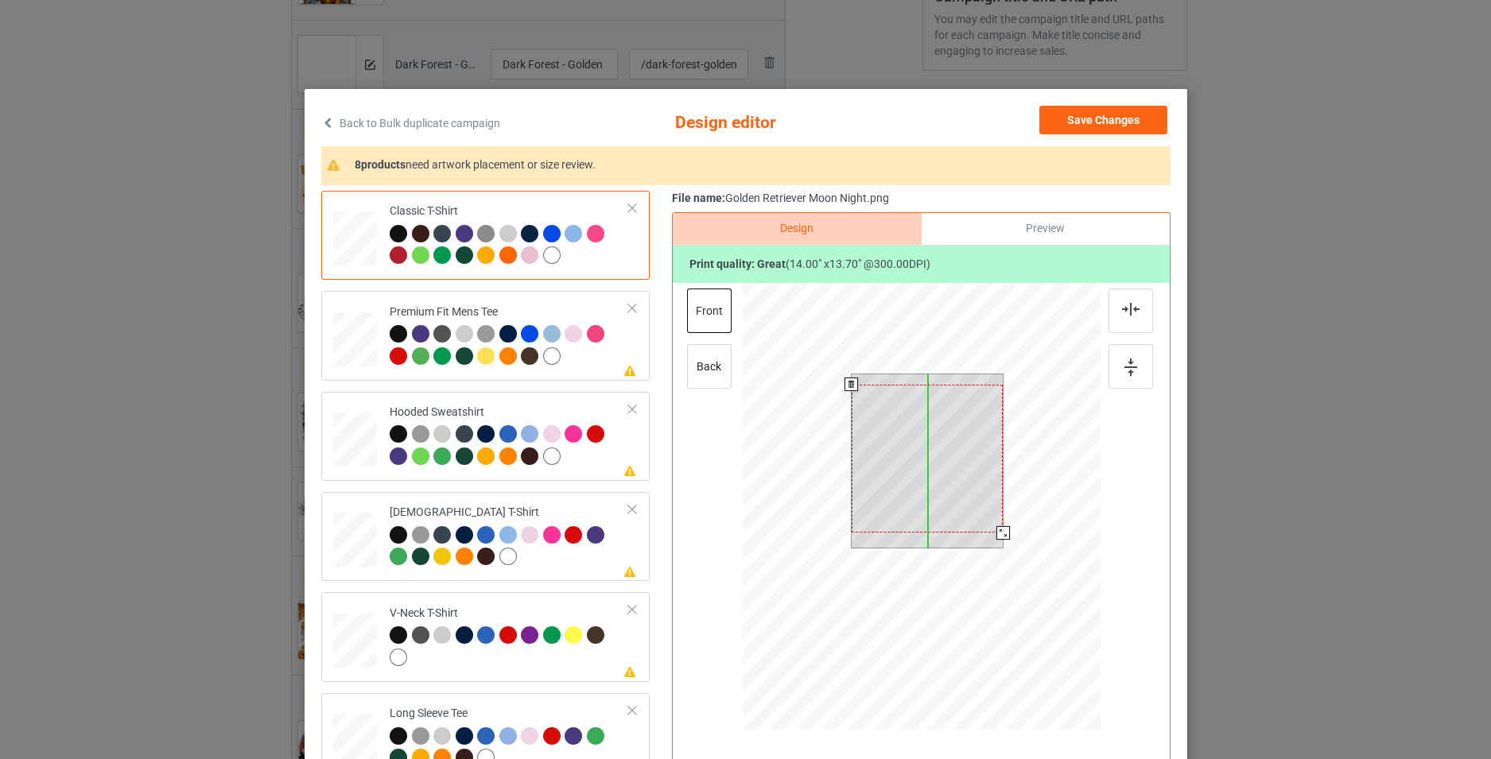
drag, startPoint x: 960, startPoint y: 458, endPoint x: 960, endPoint y: 468, distance: 10.3
click at [960, 468] on div at bounding box center [927, 459] width 152 height 148
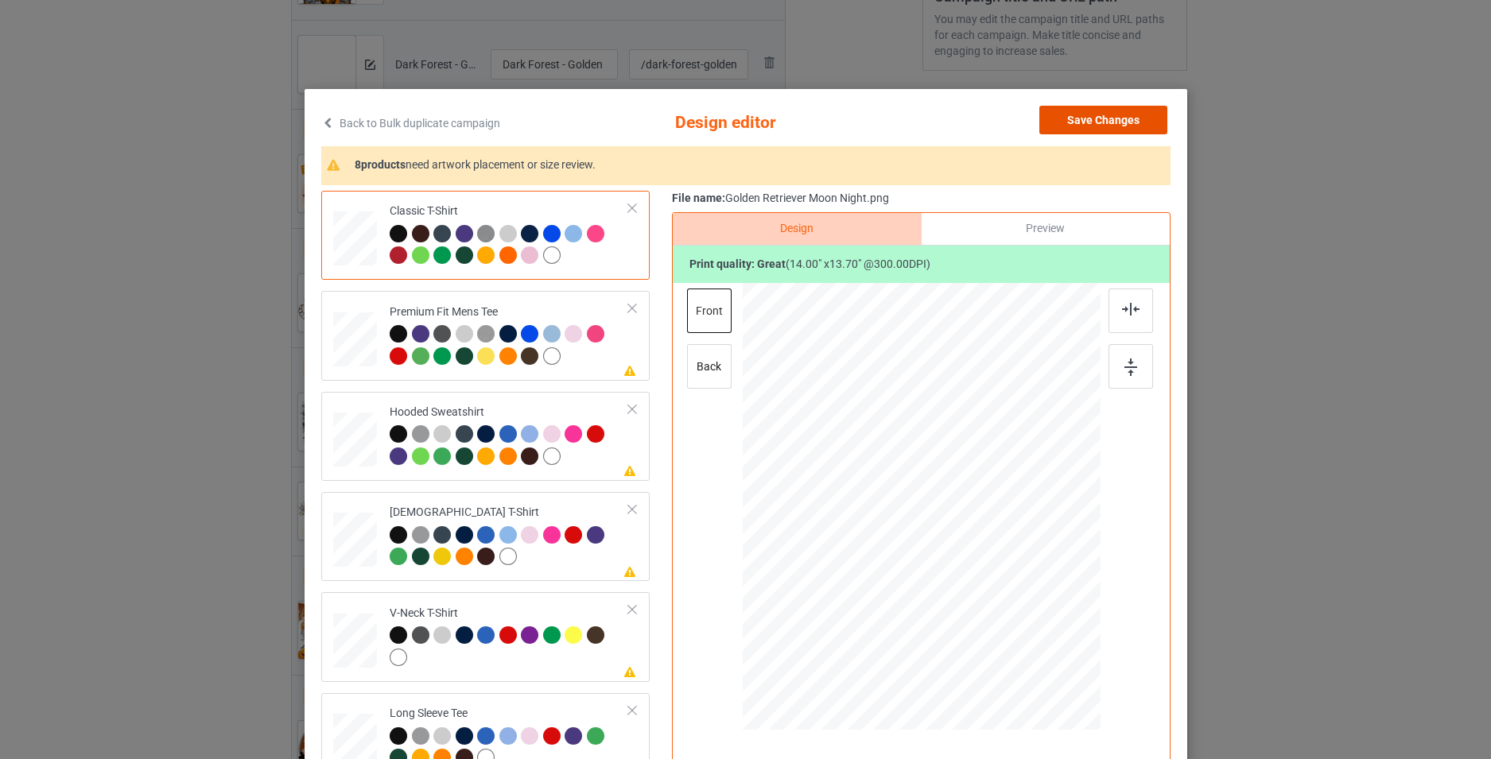
click at [1116, 122] on button "Save Changes" at bounding box center [1103, 120] width 128 height 29
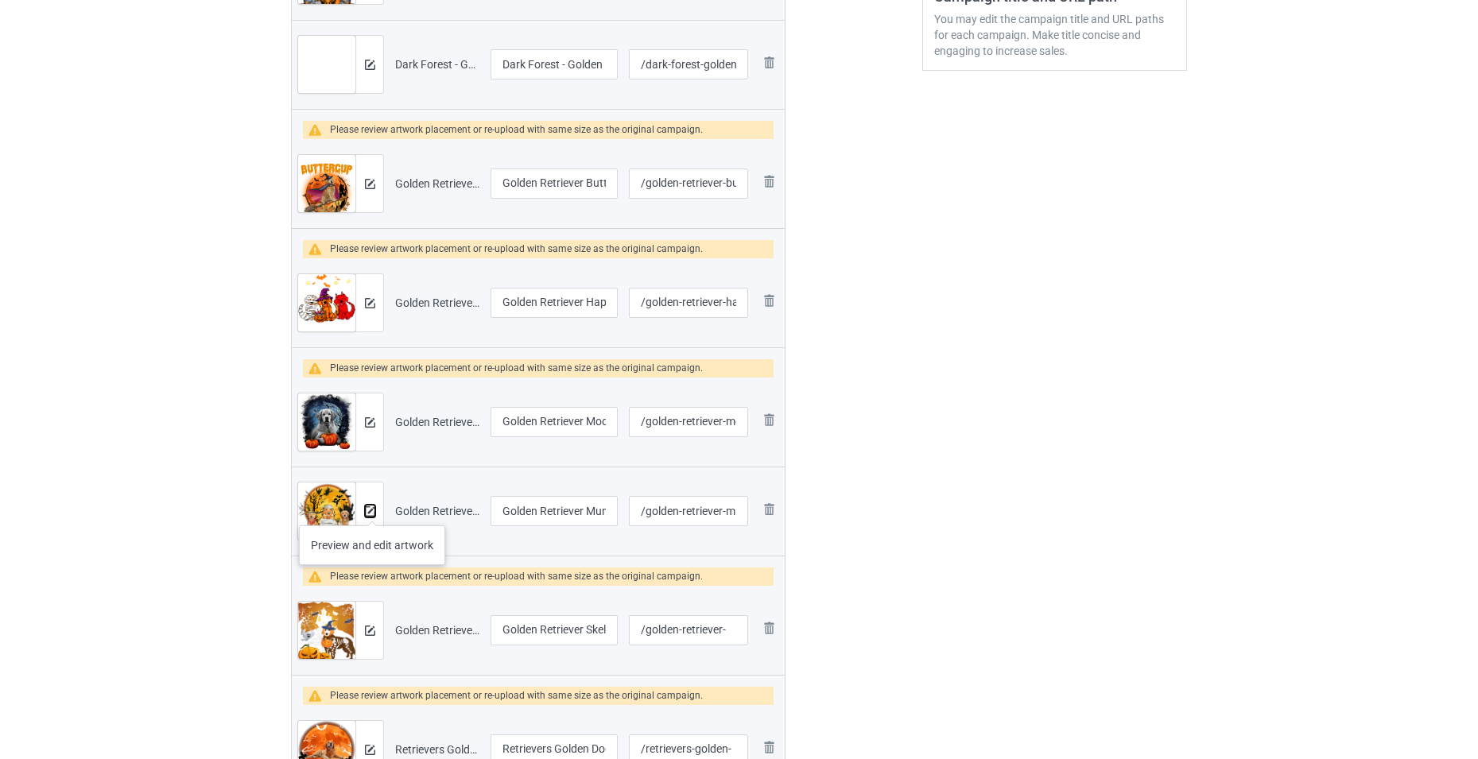
click at [369, 508] on img at bounding box center [370, 511] width 10 height 10
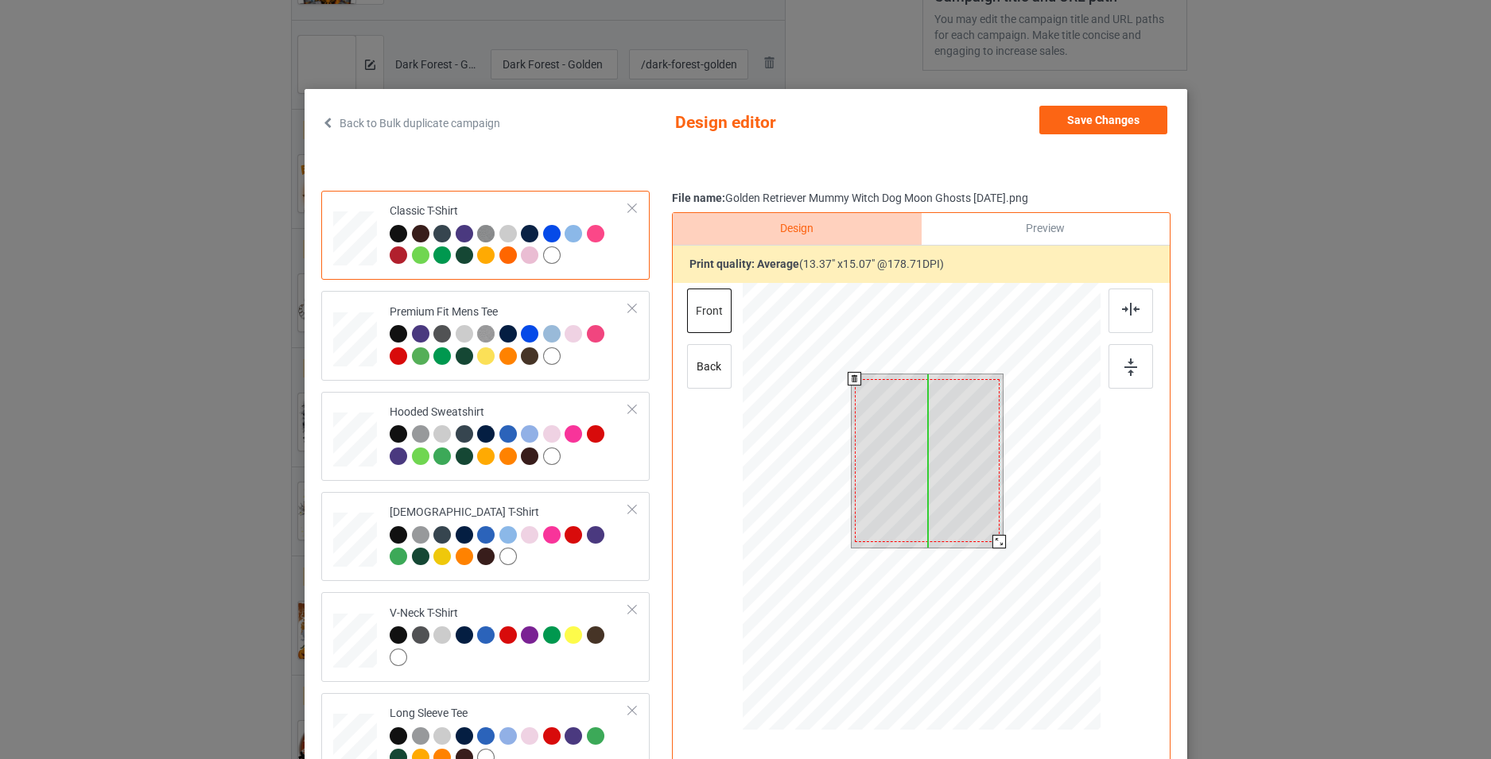
click at [953, 464] on div at bounding box center [926, 460] width 145 height 163
click at [1016, 557] on div at bounding box center [921, 509] width 358 height 452
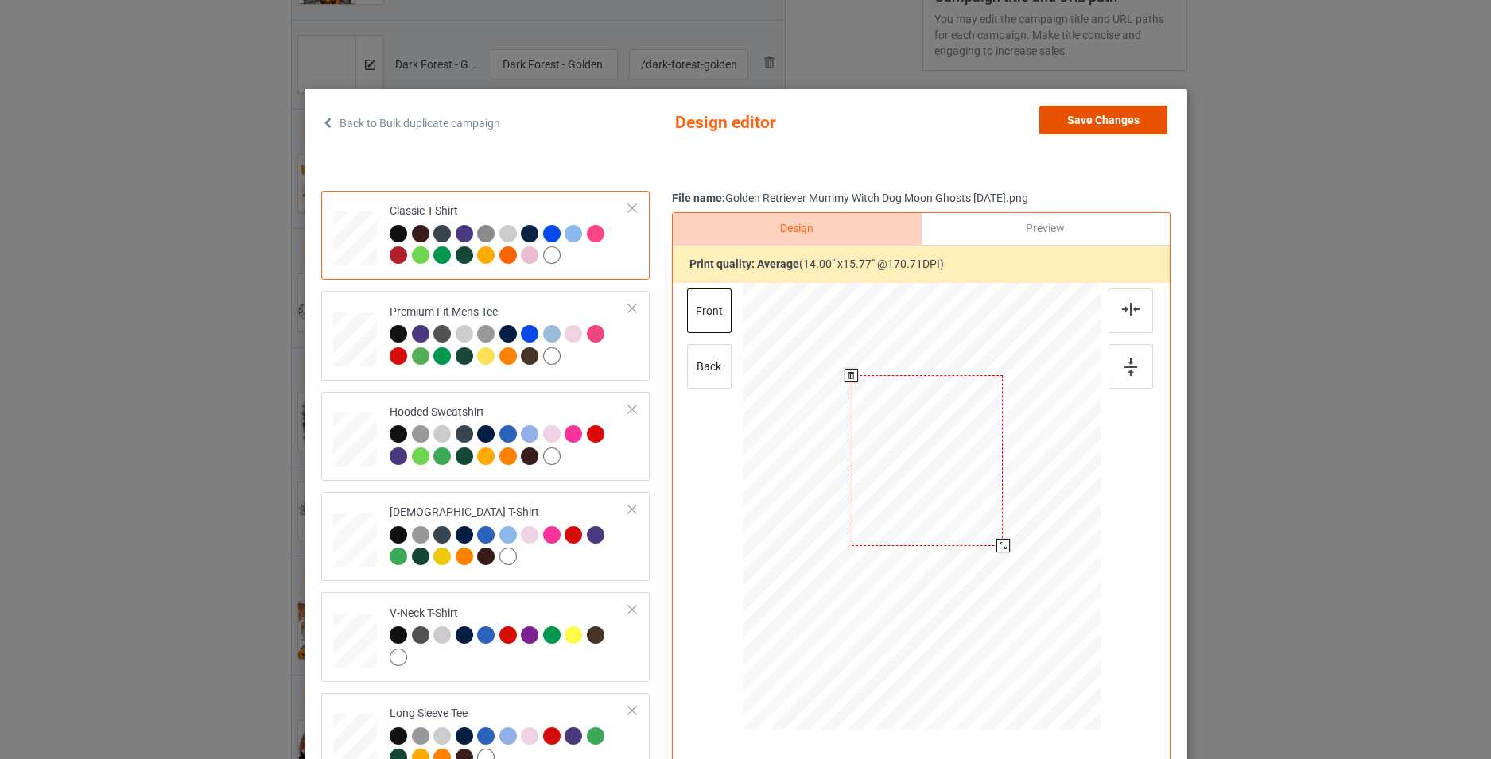
click at [1125, 125] on button "Save Changes" at bounding box center [1103, 120] width 128 height 29
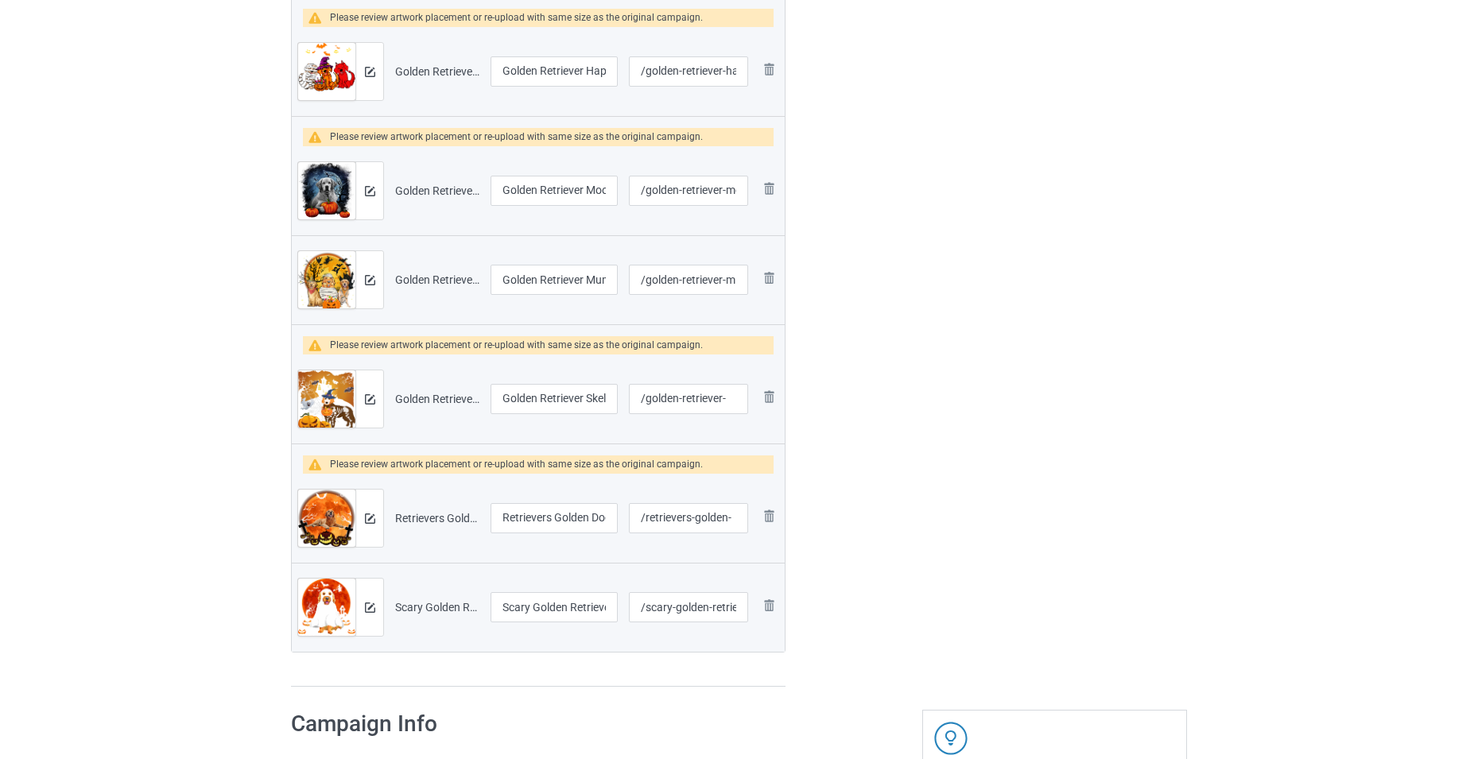
scroll to position [716, 0]
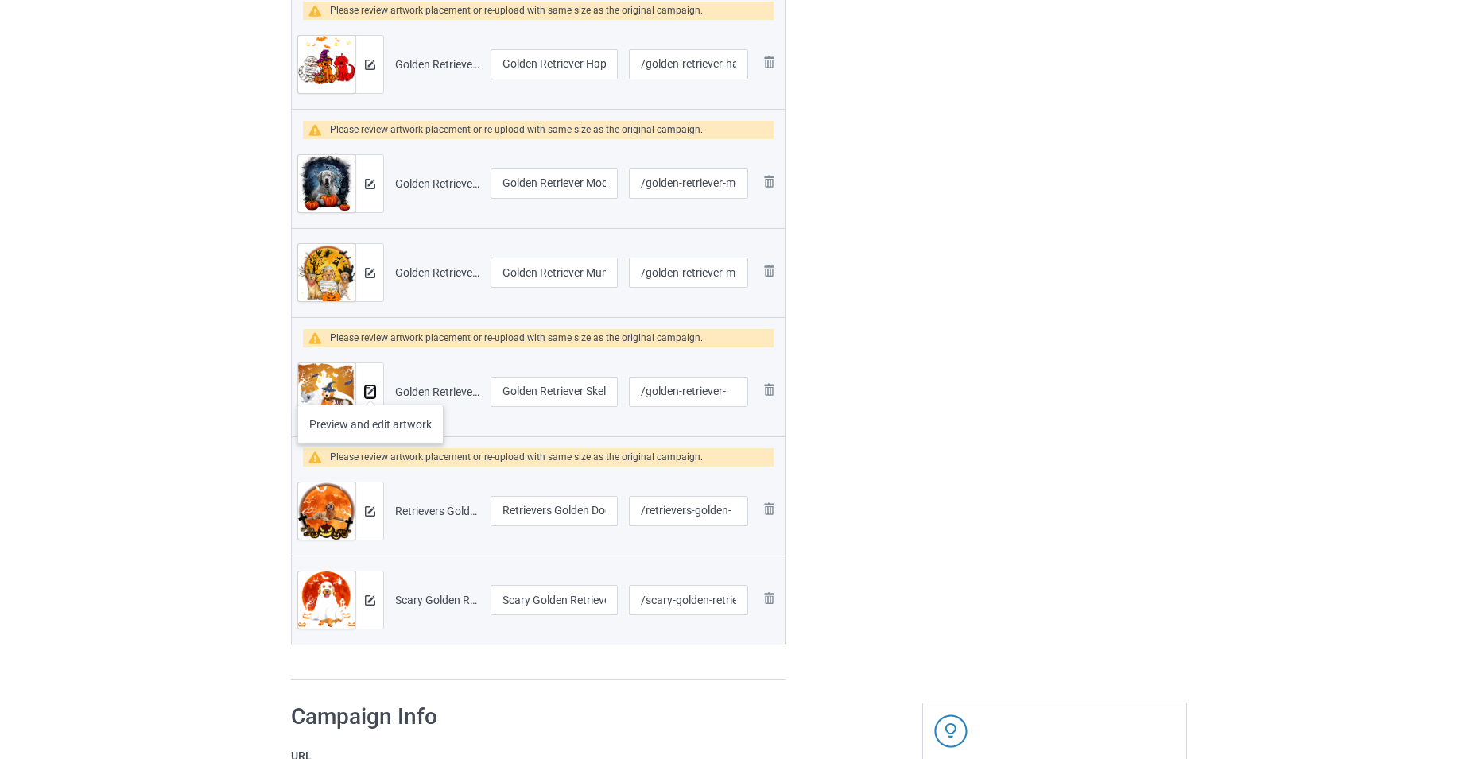
click at [371, 389] on img at bounding box center [370, 392] width 10 height 10
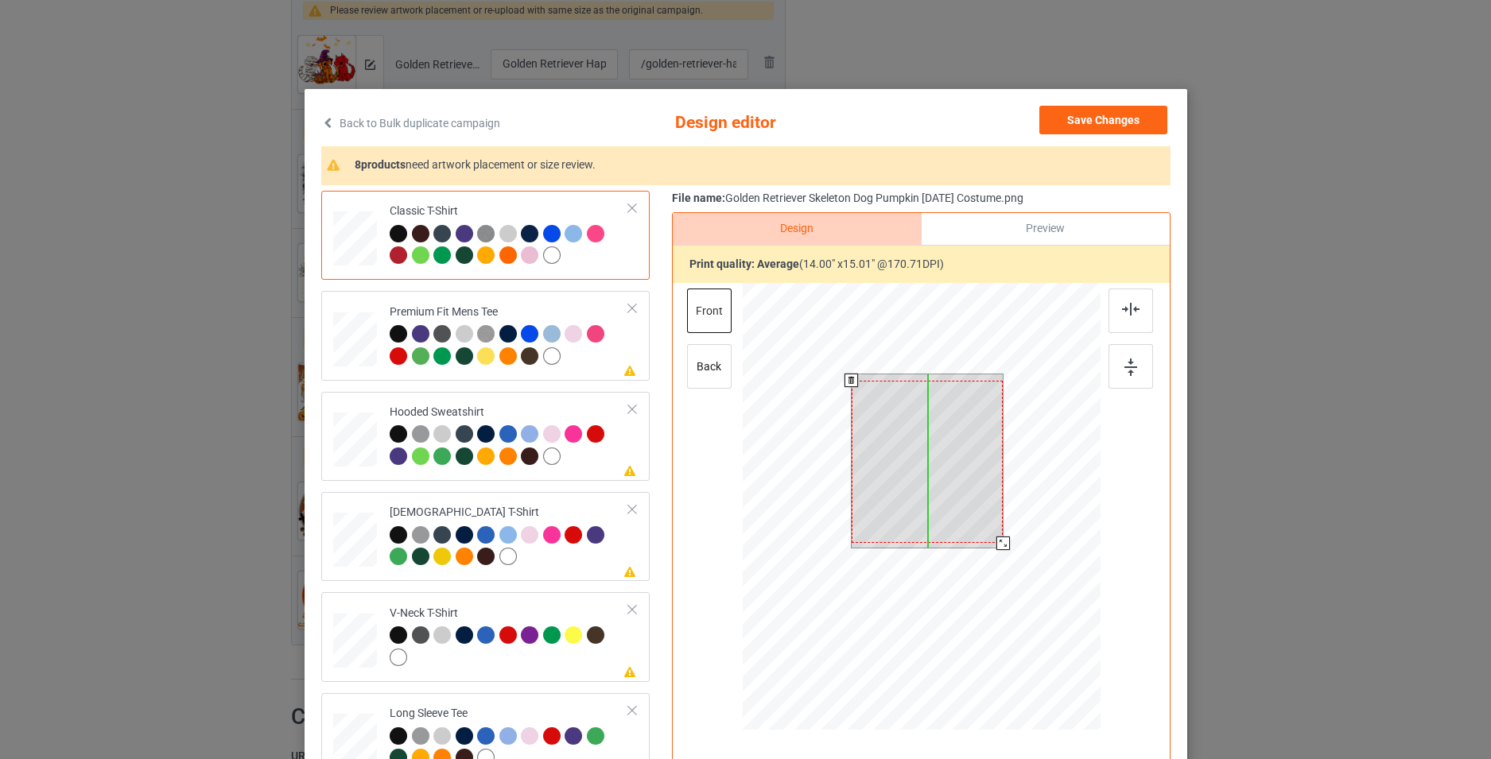
click at [969, 486] on div at bounding box center [927, 462] width 152 height 162
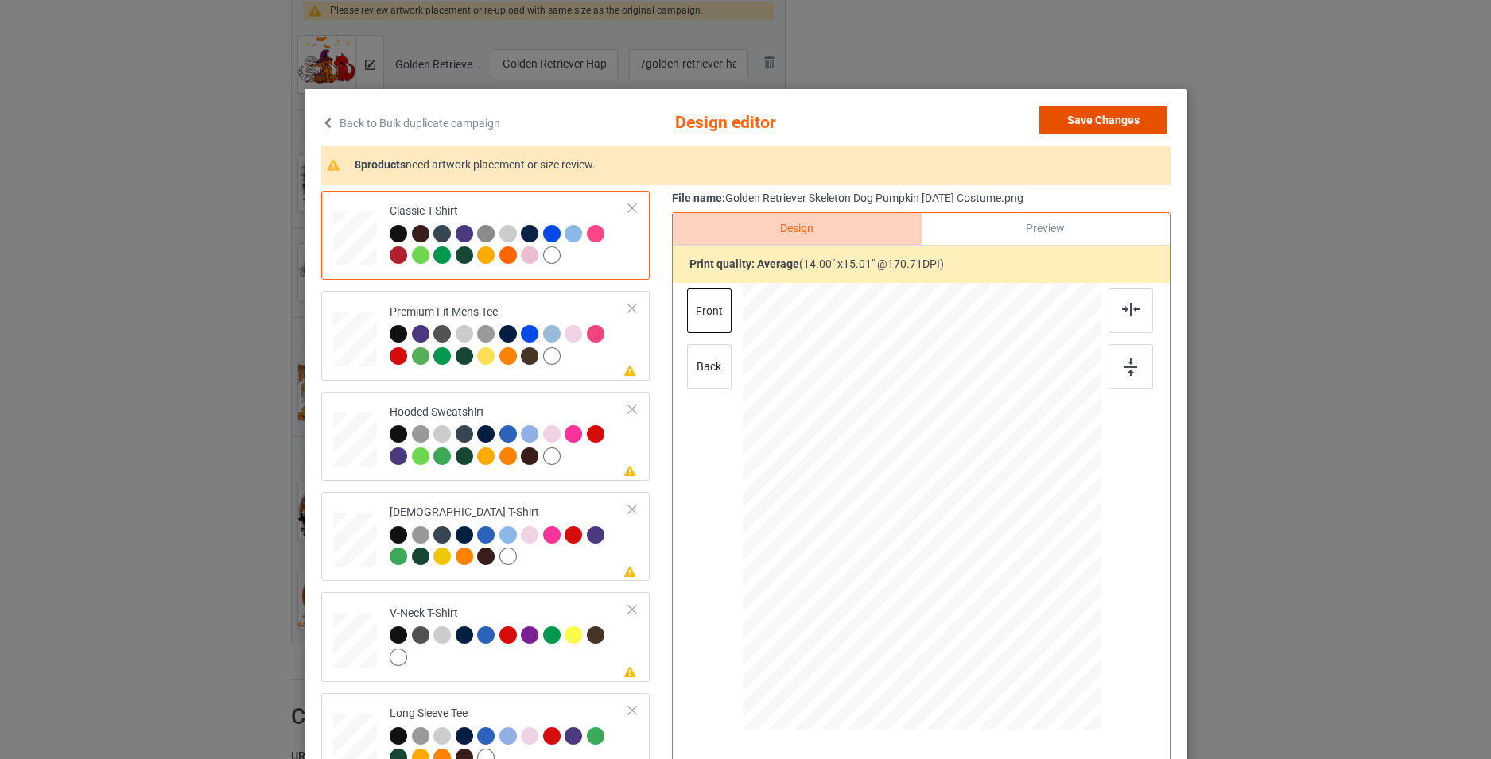
click at [1101, 125] on button "Save Changes" at bounding box center [1103, 120] width 128 height 29
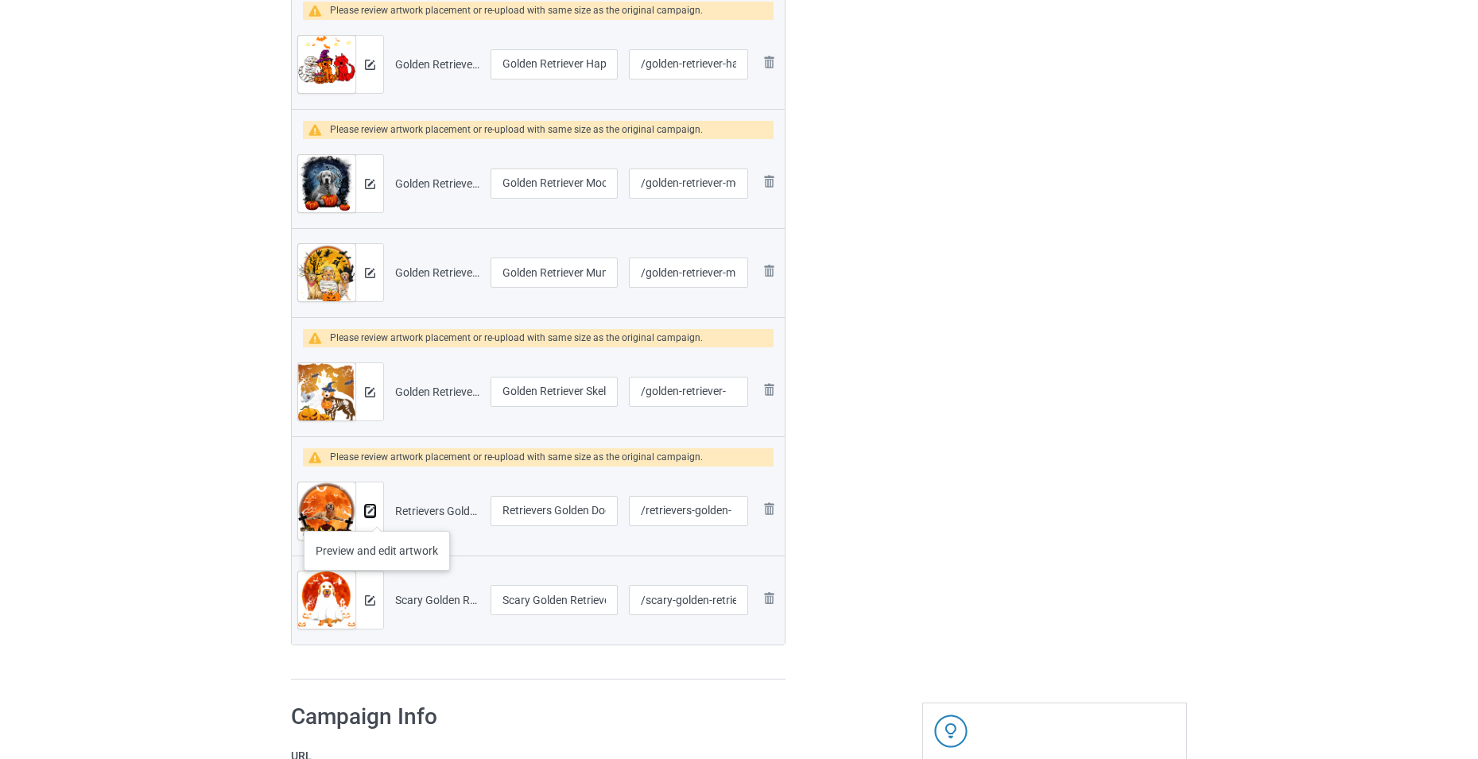
click at [371, 514] on img at bounding box center [370, 511] width 10 height 10
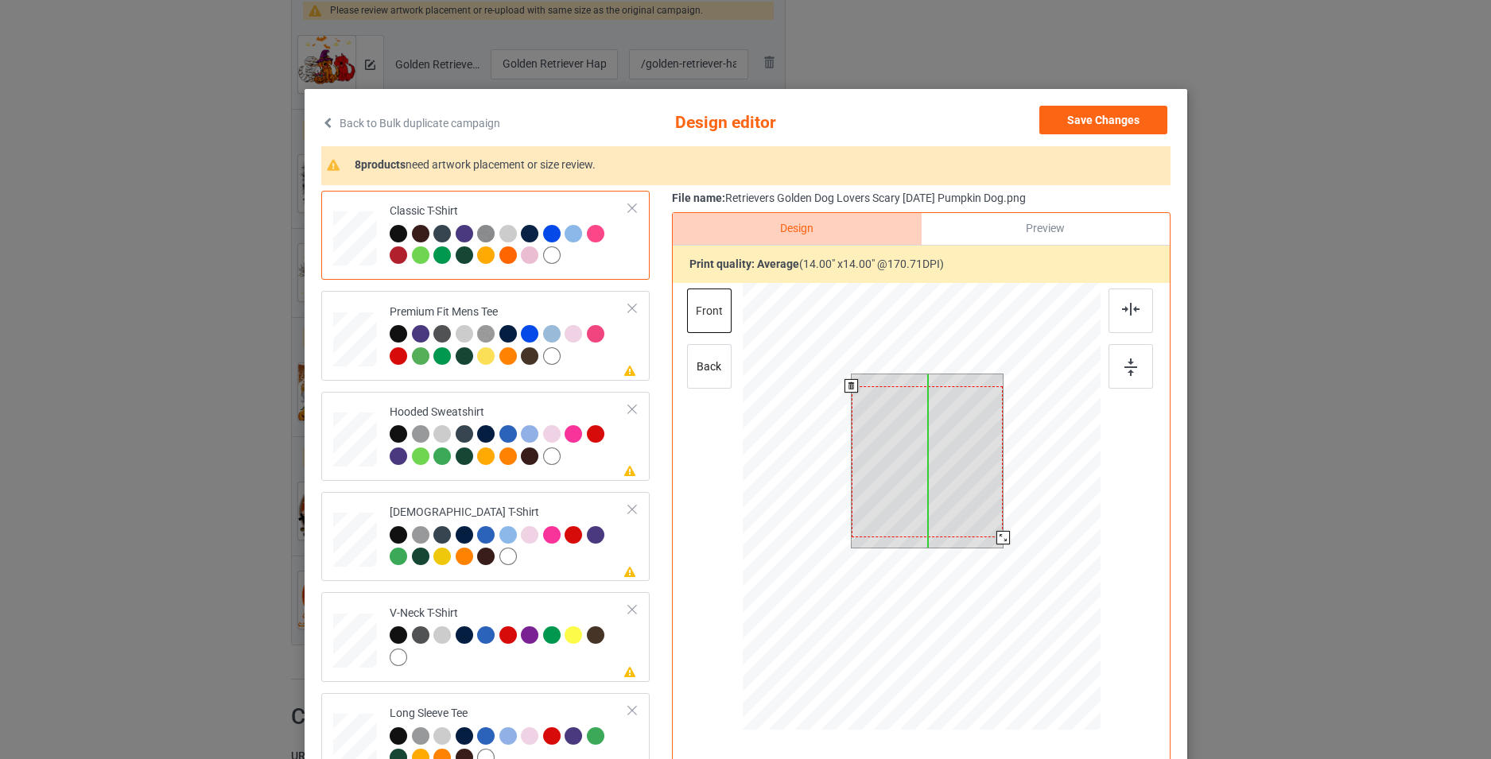
drag, startPoint x: 945, startPoint y: 469, endPoint x: 944, endPoint y: 481, distance: 12.0
click at [944, 481] on div at bounding box center [927, 462] width 152 height 152
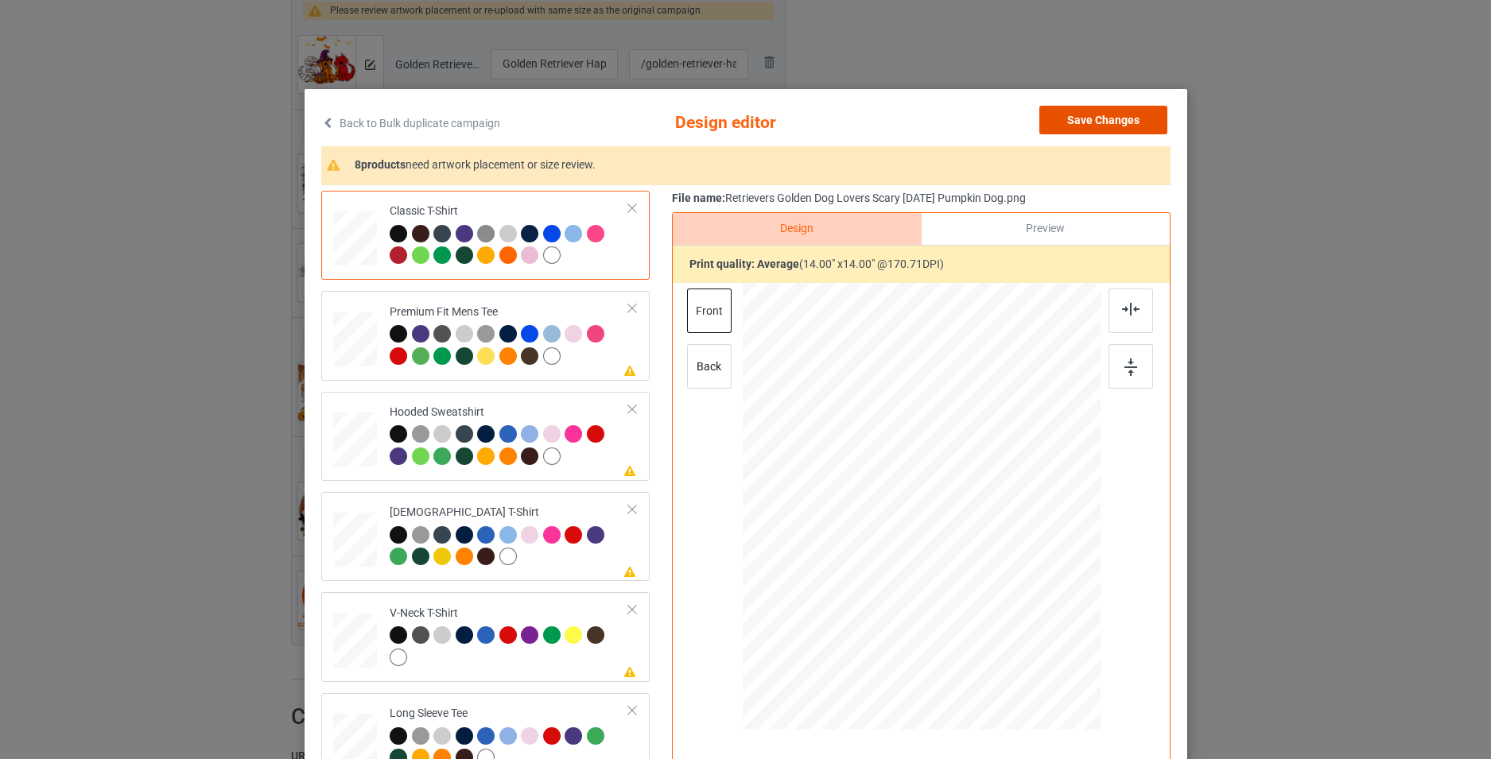
click at [1100, 126] on button "Save Changes" at bounding box center [1103, 120] width 128 height 29
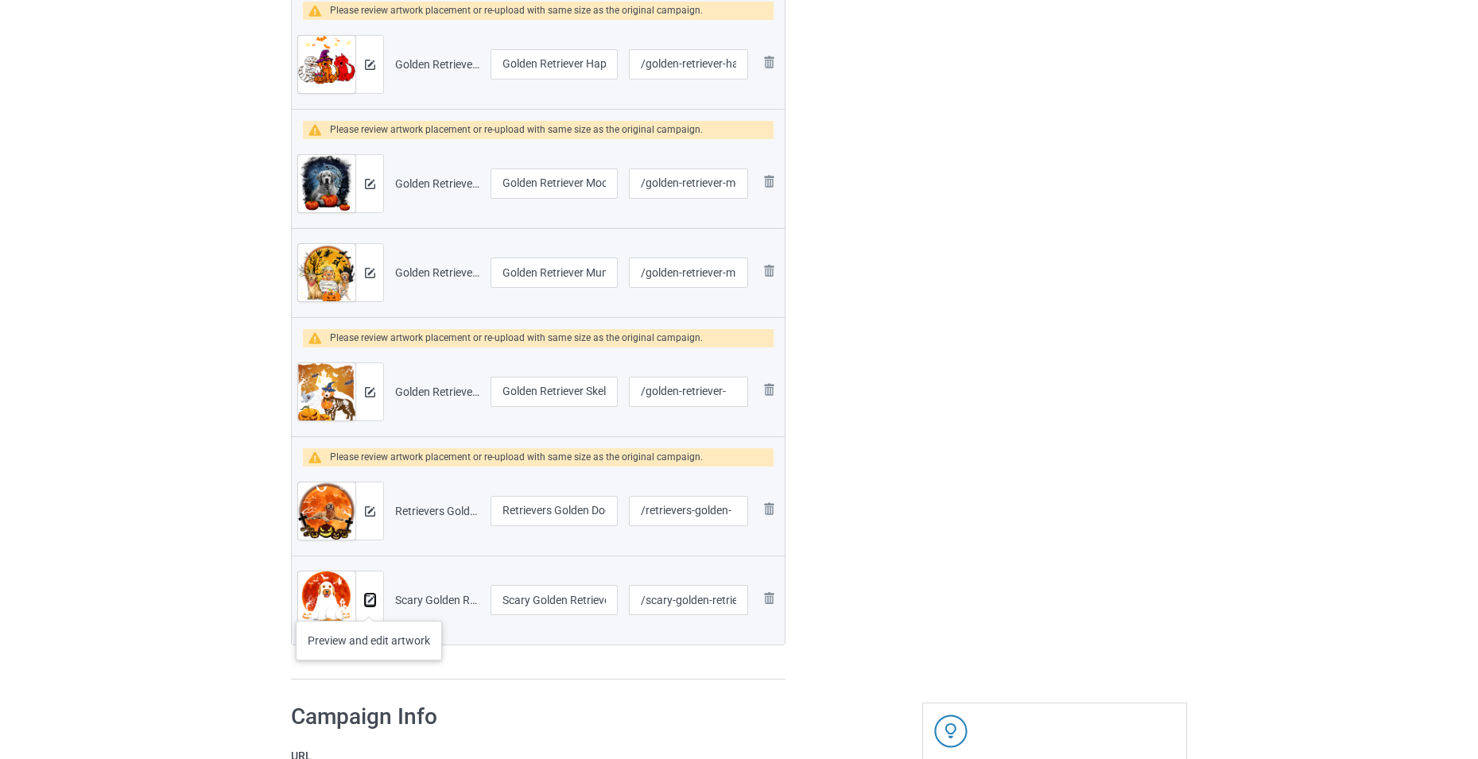
click at [369, 605] on img at bounding box center [370, 601] width 10 height 10
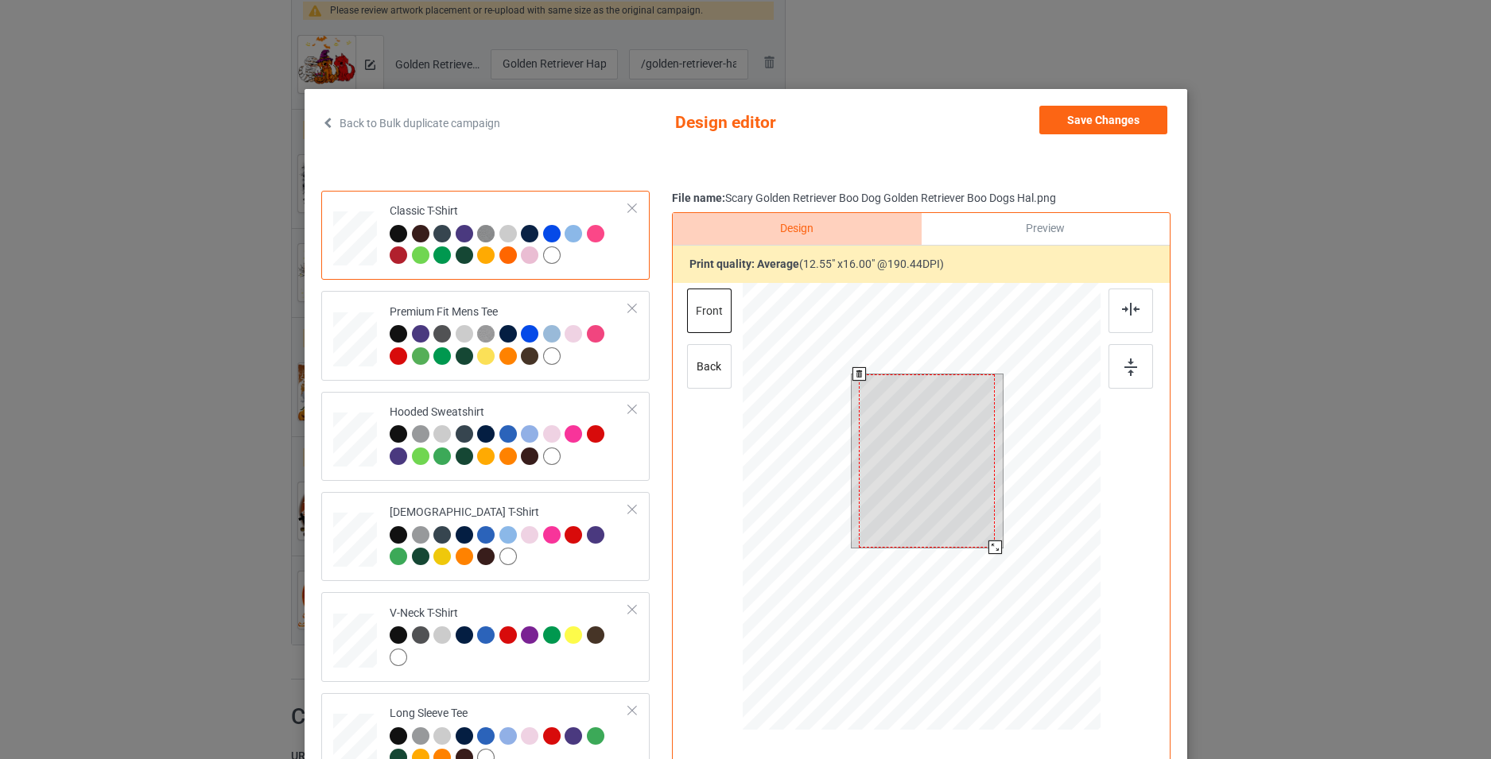
click at [1003, 556] on div at bounding box center [921, 509] width 358 height 452
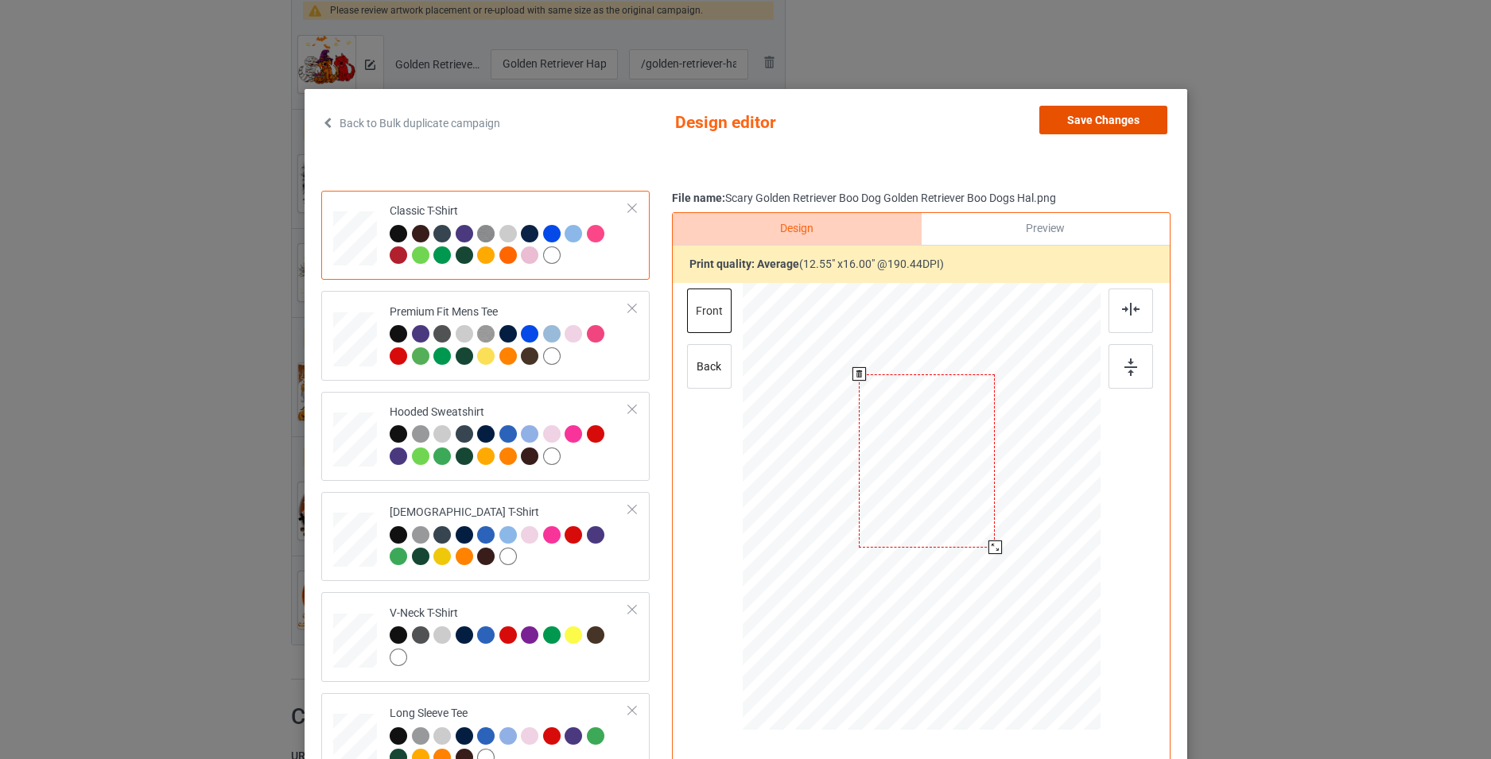
click at [1147, 118] on button "Save Changes" at bounding box center [1103, 120] width 128 height 29
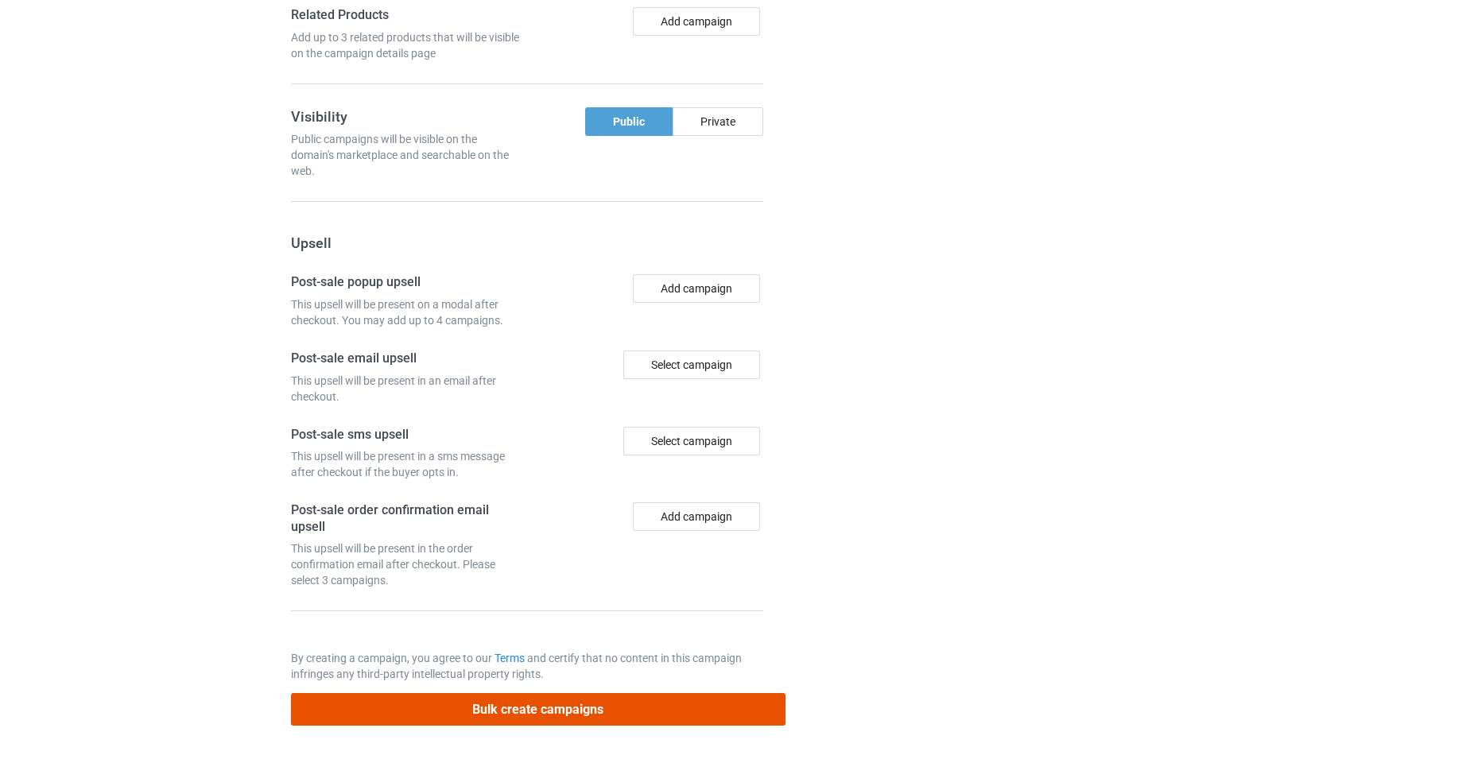
click at [658, 718] on button "Bulk create campaigns" at bounding box center [538, 709] width 495 height 33
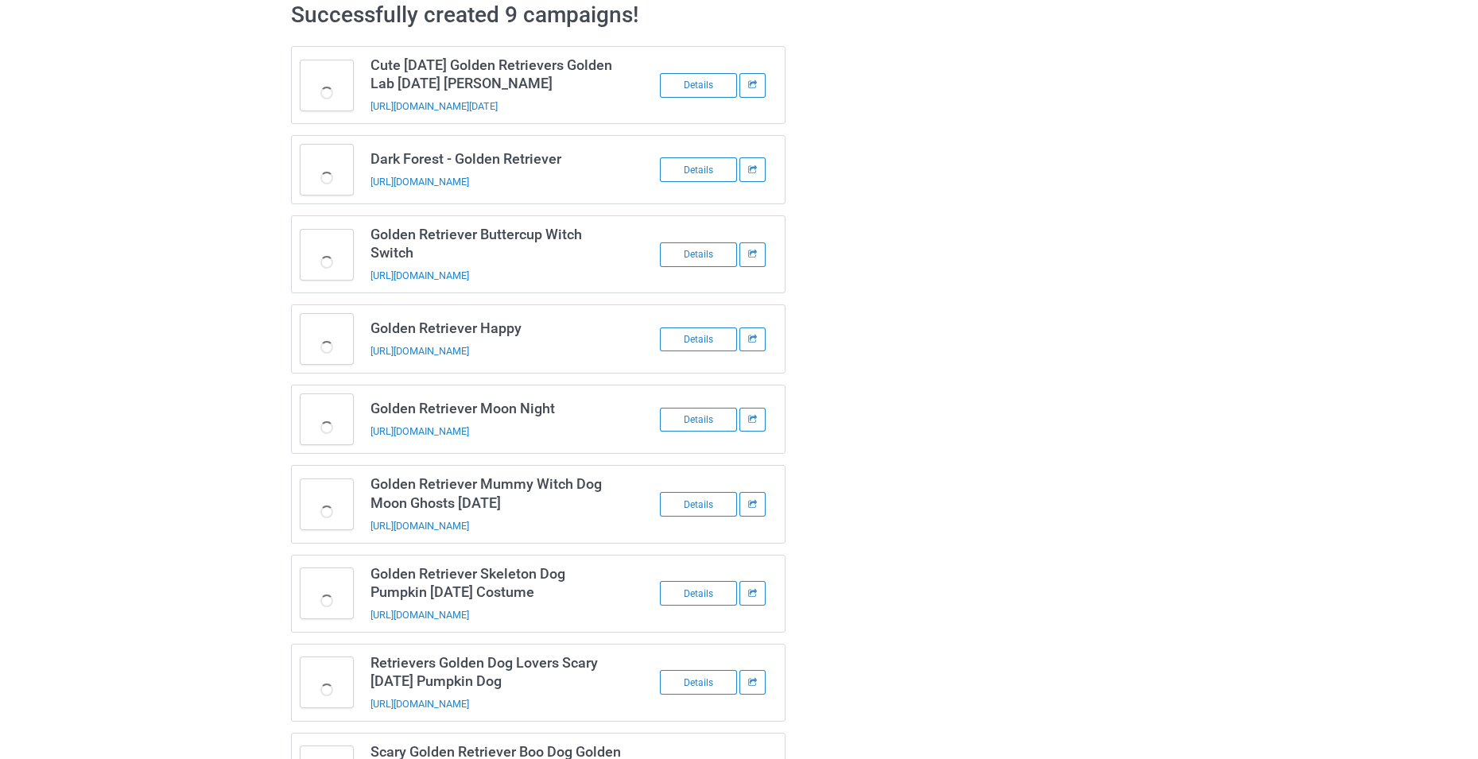
scroll to position [0, 0]
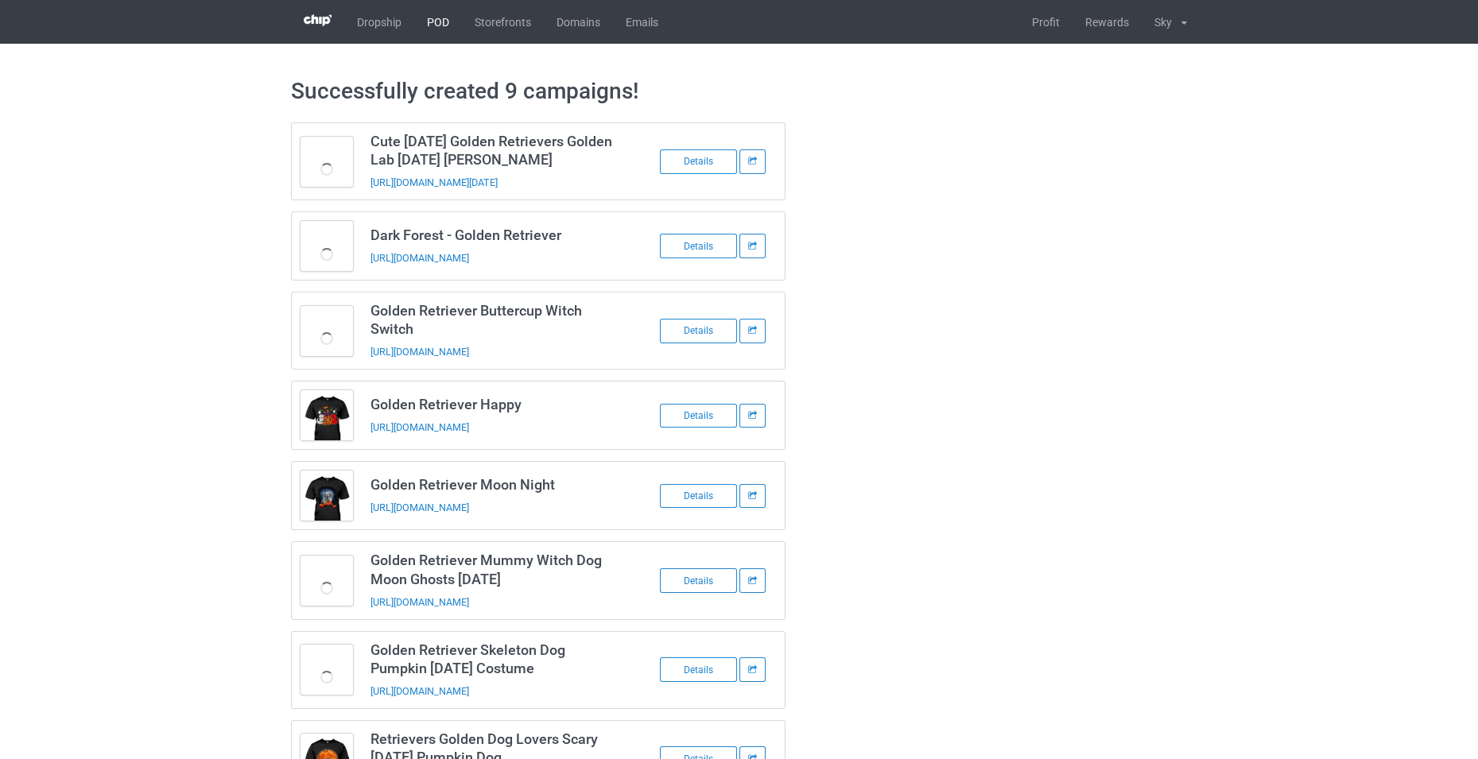
click at [444, 24] on link "POD" at bounding box center [438, 22] width 48 height 44
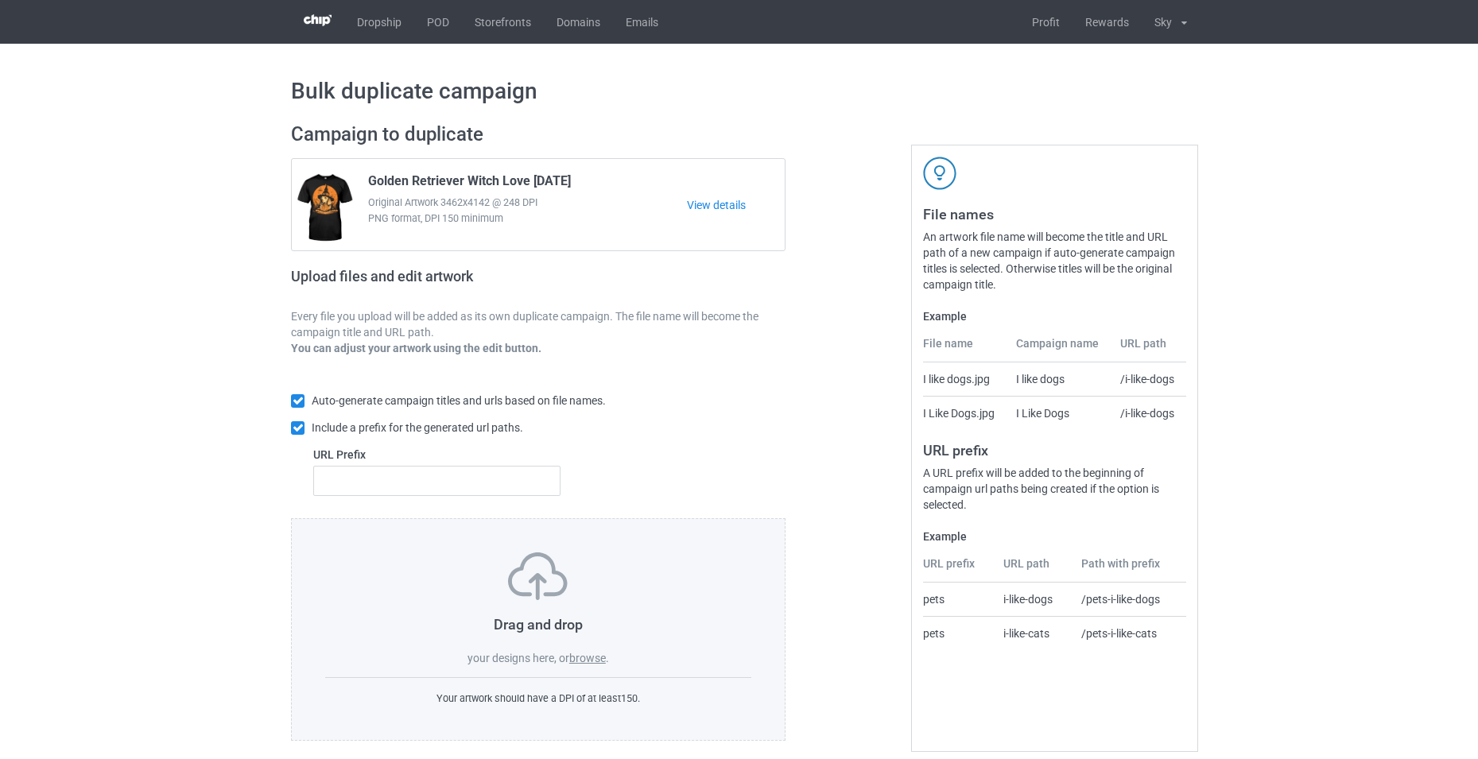
click at [599, 662] on label "browse" at bounding box center [587, 658] width 37 height 13
click at [0, 0] on input "browse" at bounding box center [0, 0] width 0 height 0
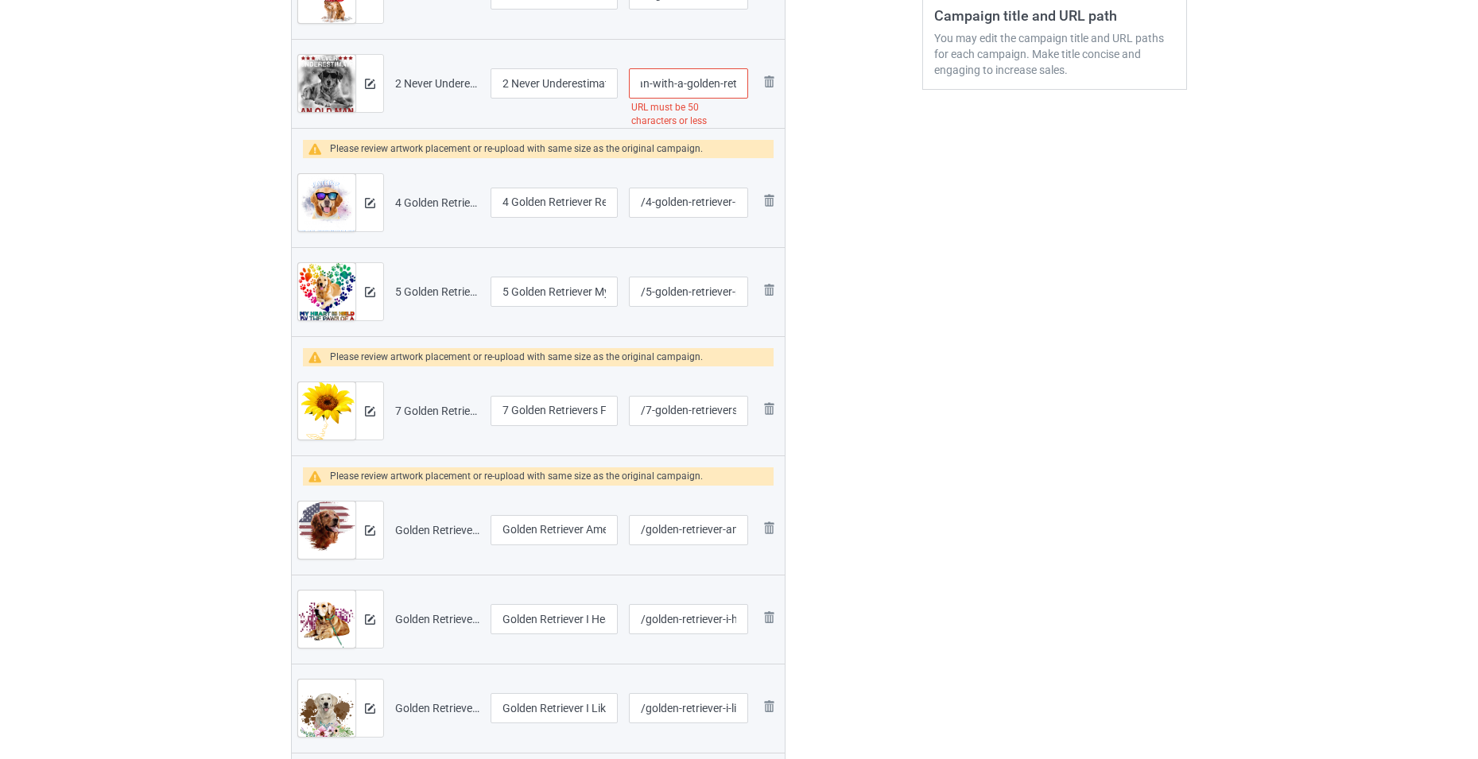
scroll to position [0, 200]
drag, startPoint x: 728, startPoint y: 89, endPoint x: 751, endPoint y: 93, distance: 23.4
click at [751, 93] on td "/2-never-underestimate-an-old-man-with-a-golden-retriever-b URL must be 50 char…" at bounding box center [688, 83] width 130 height 89
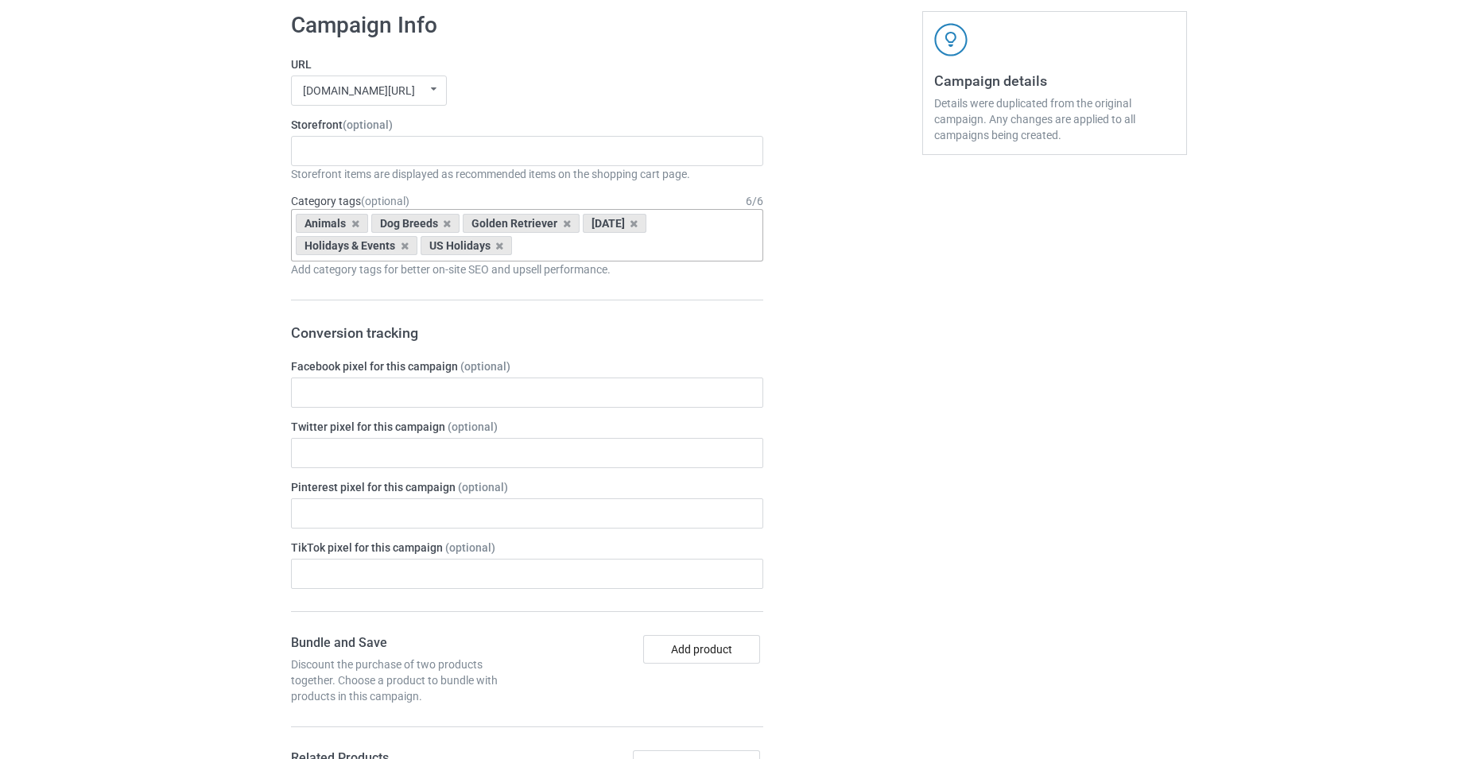
scroll to position [1571, 0]
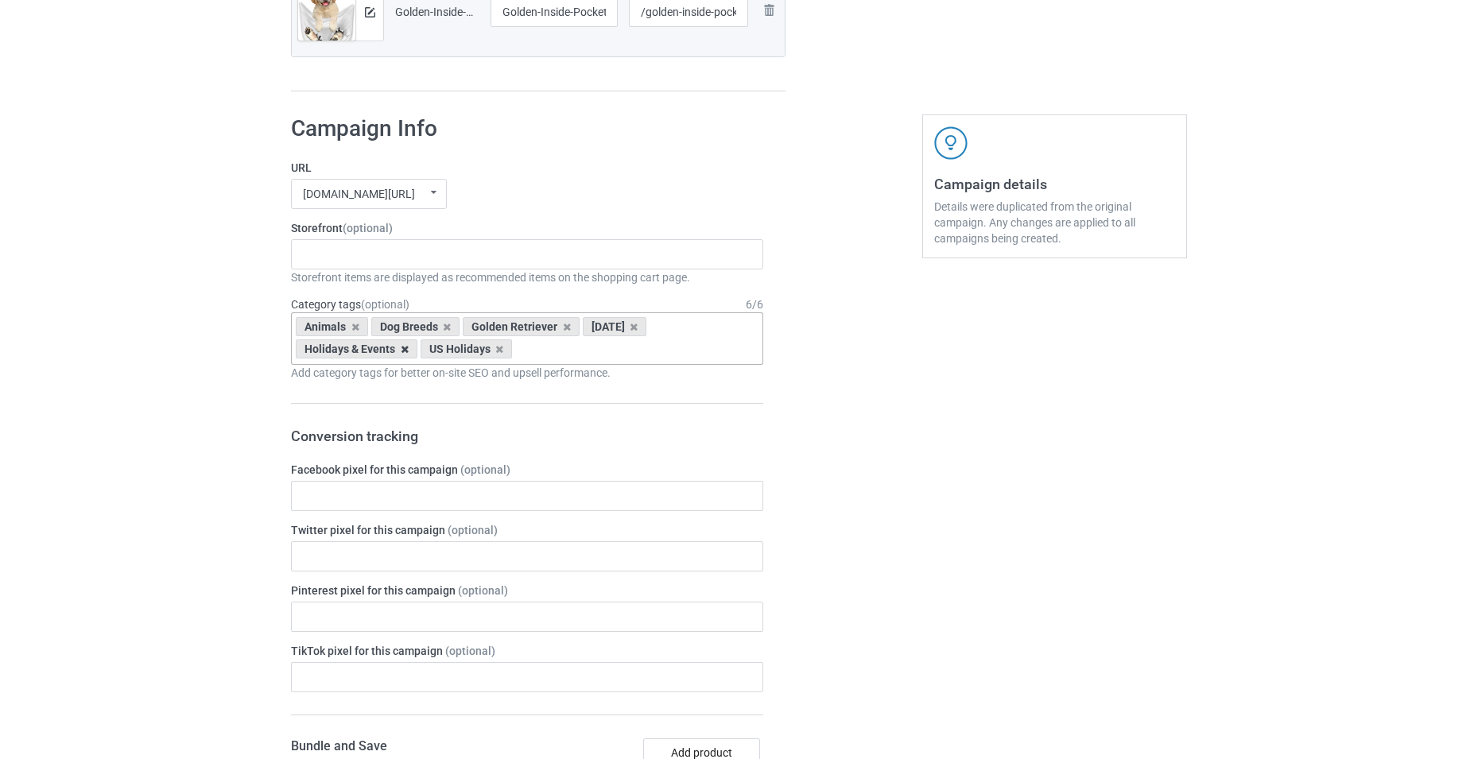
type input "/2-never-underest"
click at [405, 348] on icon at bounding box center [405, 349] width 8 height 10
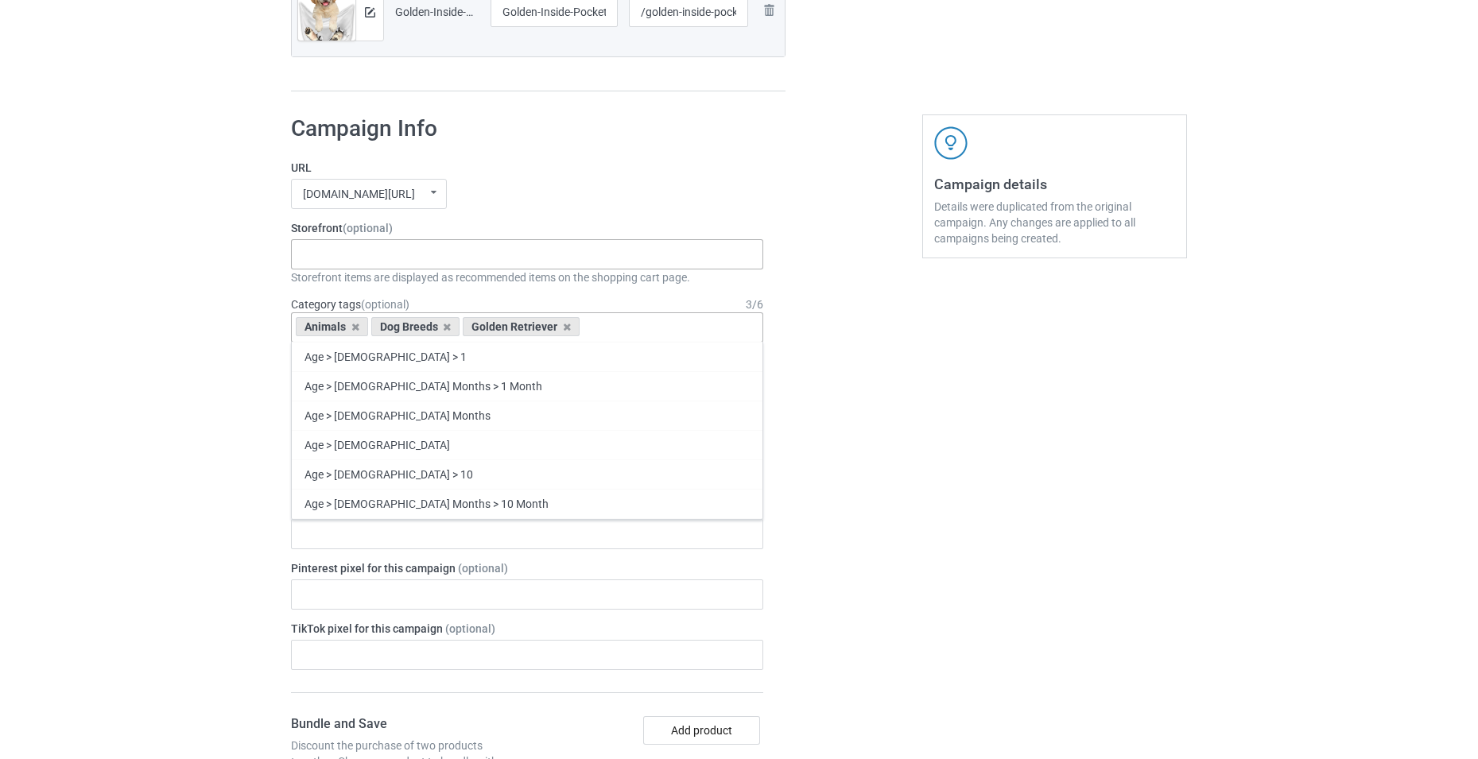
click at [435, 258] on div "-------------------------------------------------- Gifts For Christmas Teacher …" at bounding box center [527, 254] width 472 height 30
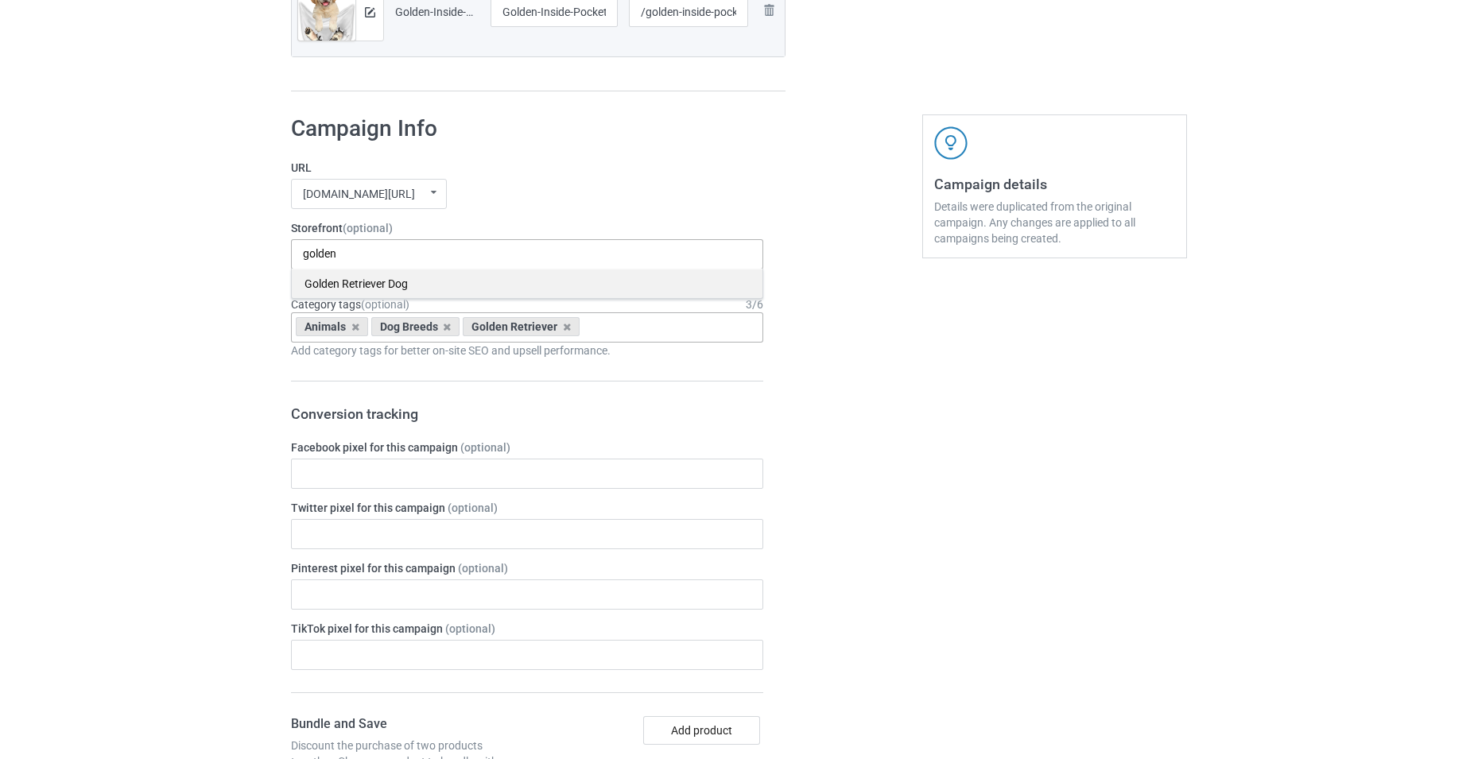
type input "golden"
click at [431, 277] on div "Golden Retriever Dog" at bounding box center [527, 283] width 471 height 29
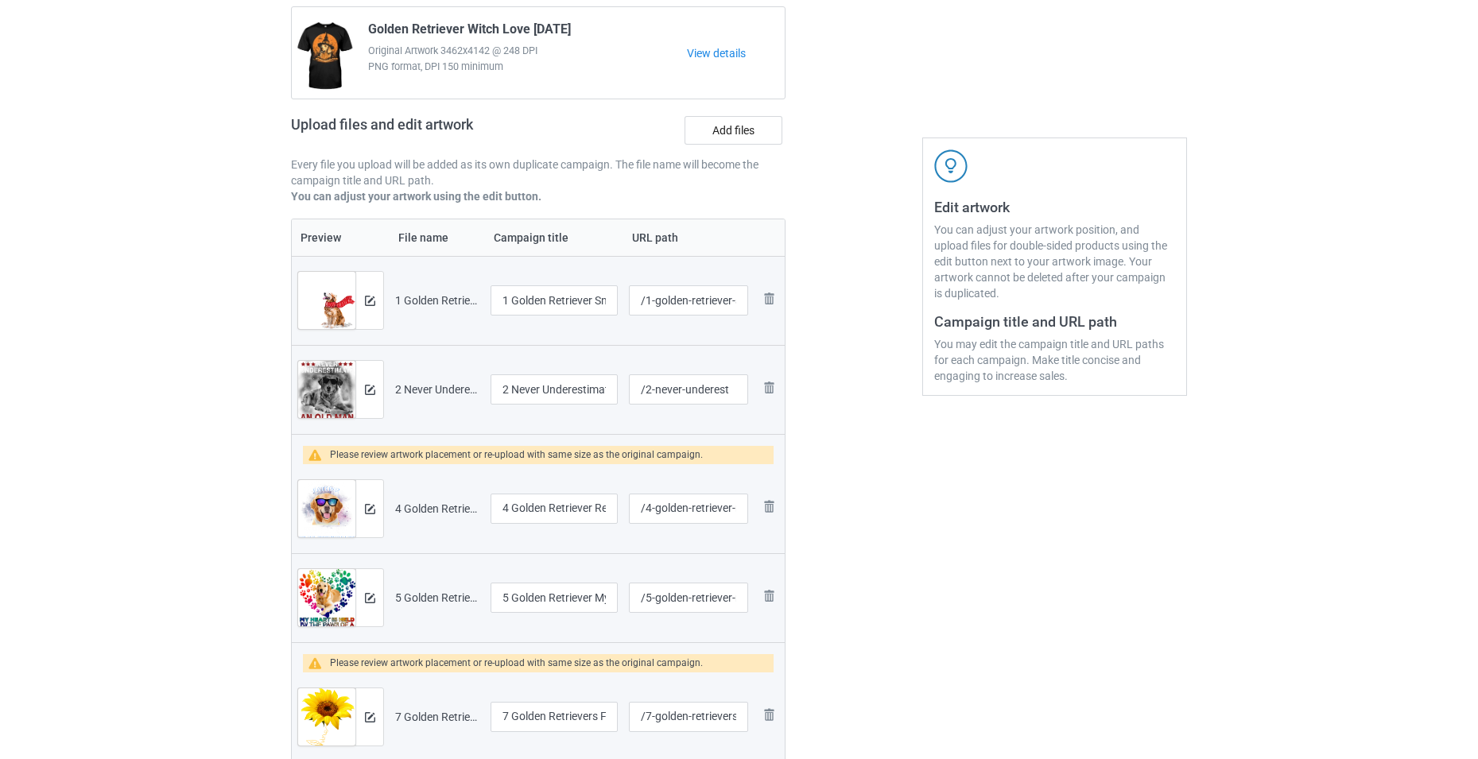
scroll to position [159, 0]
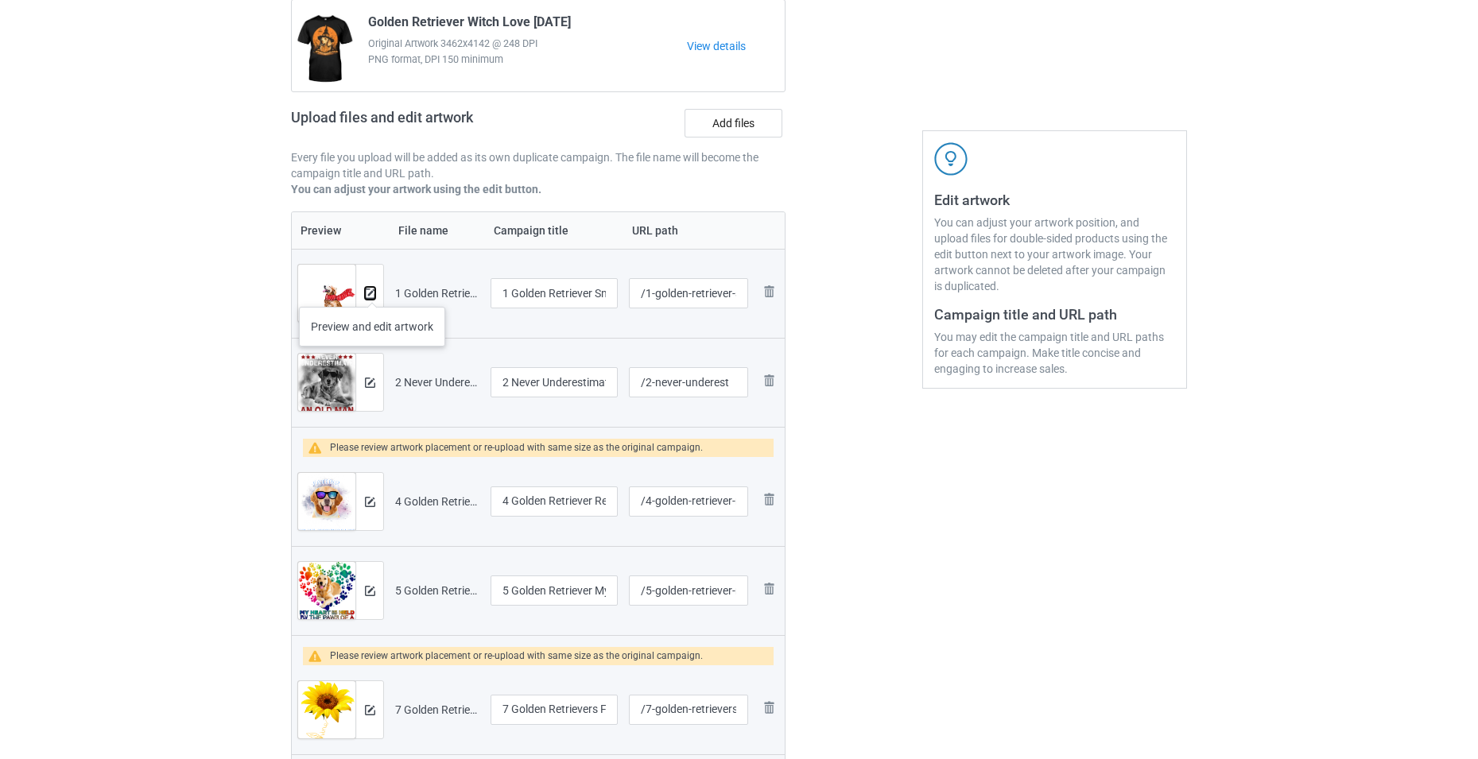
click at [372, 291] on img at bounding box center [370, 294] width 10 height 10
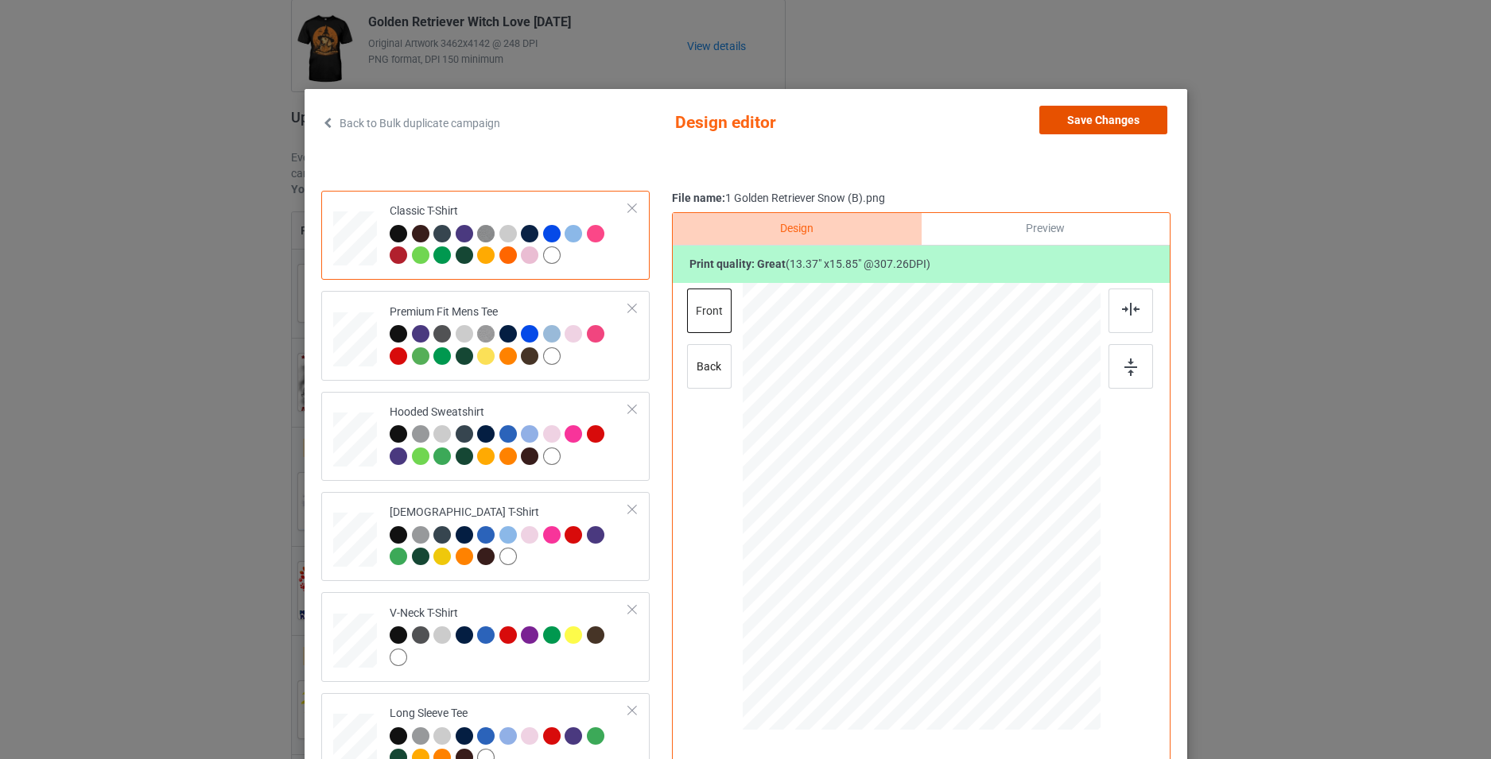
click at [1097, 117] on button "Save Changes" at bounding box center [1103, 120] width 128 height 29
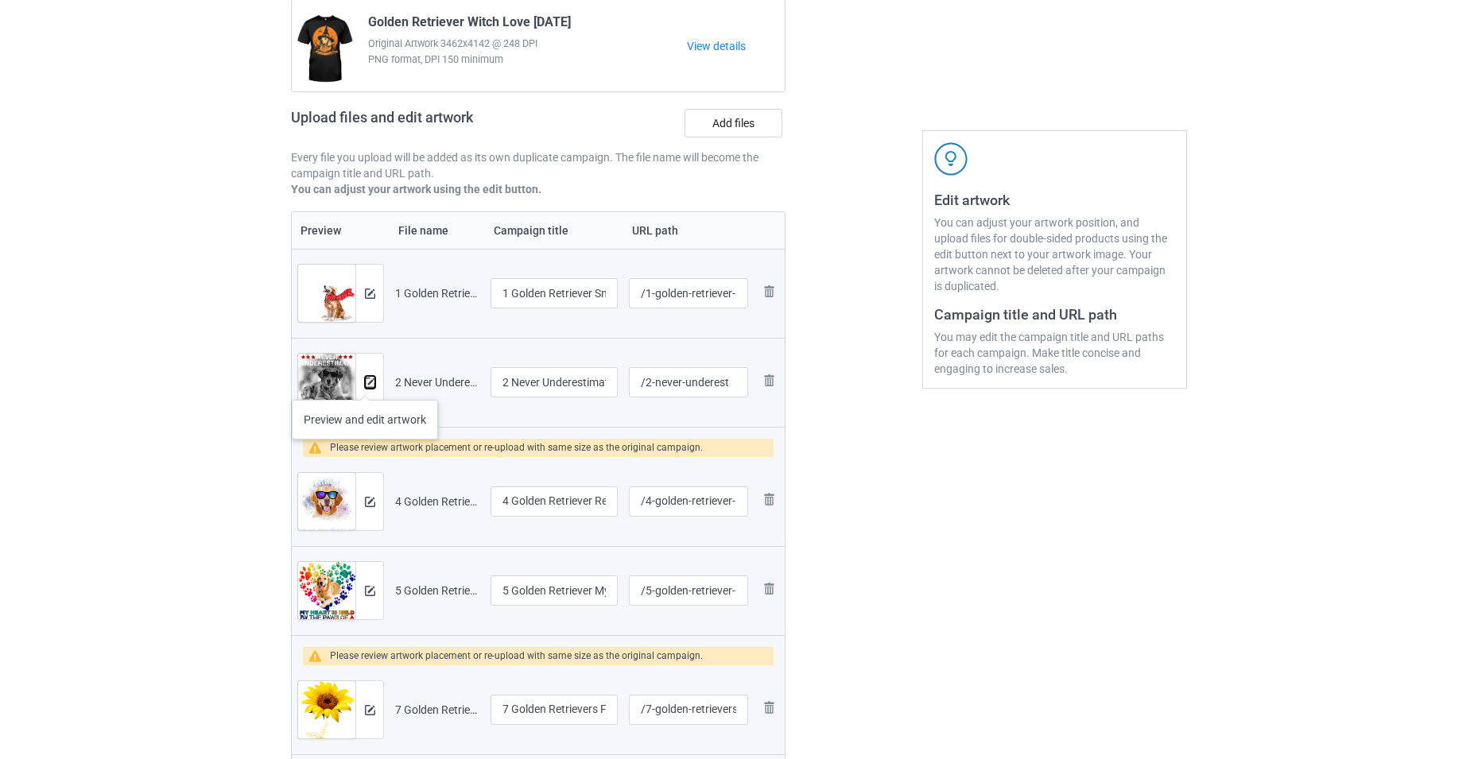
click at [365, 384] on img at bounding box center [370, 383] width 10 height 10
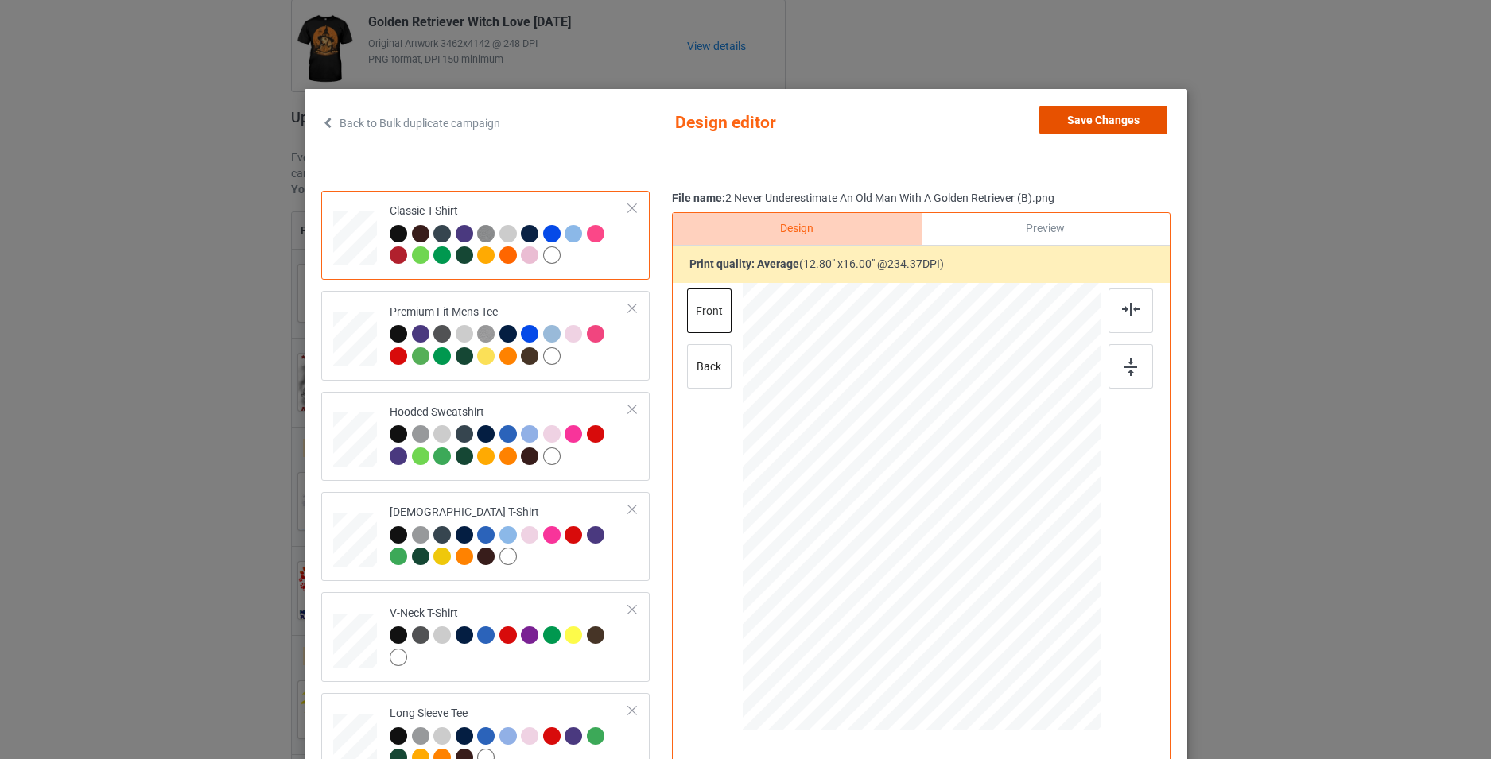
click at [1072, 108] on button "Save Changes" at bounding box center [1103, 120] width 128 height 29
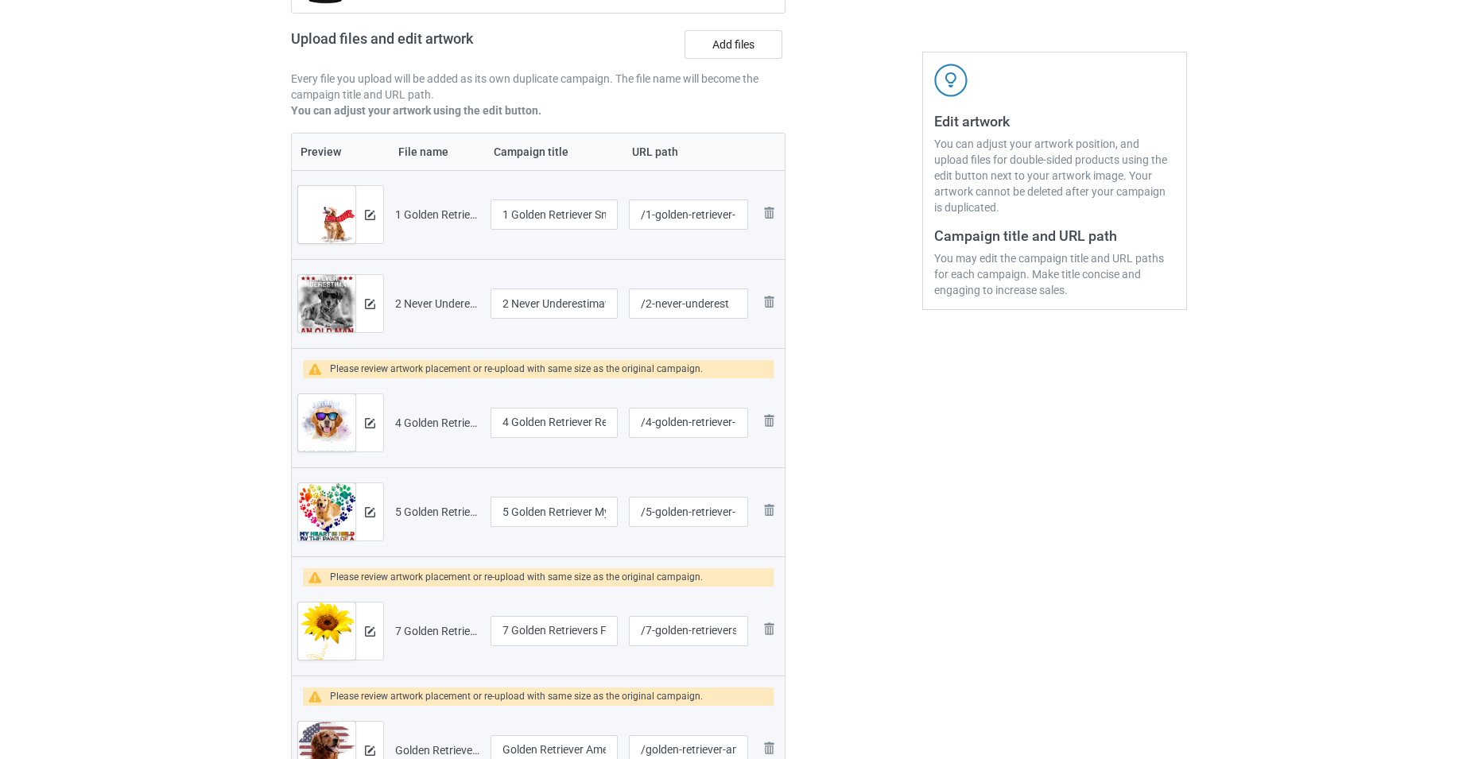
scroll to position [239, 0]
click at [375, 415] on div at bounding box center [369, 422] width 28 height 57
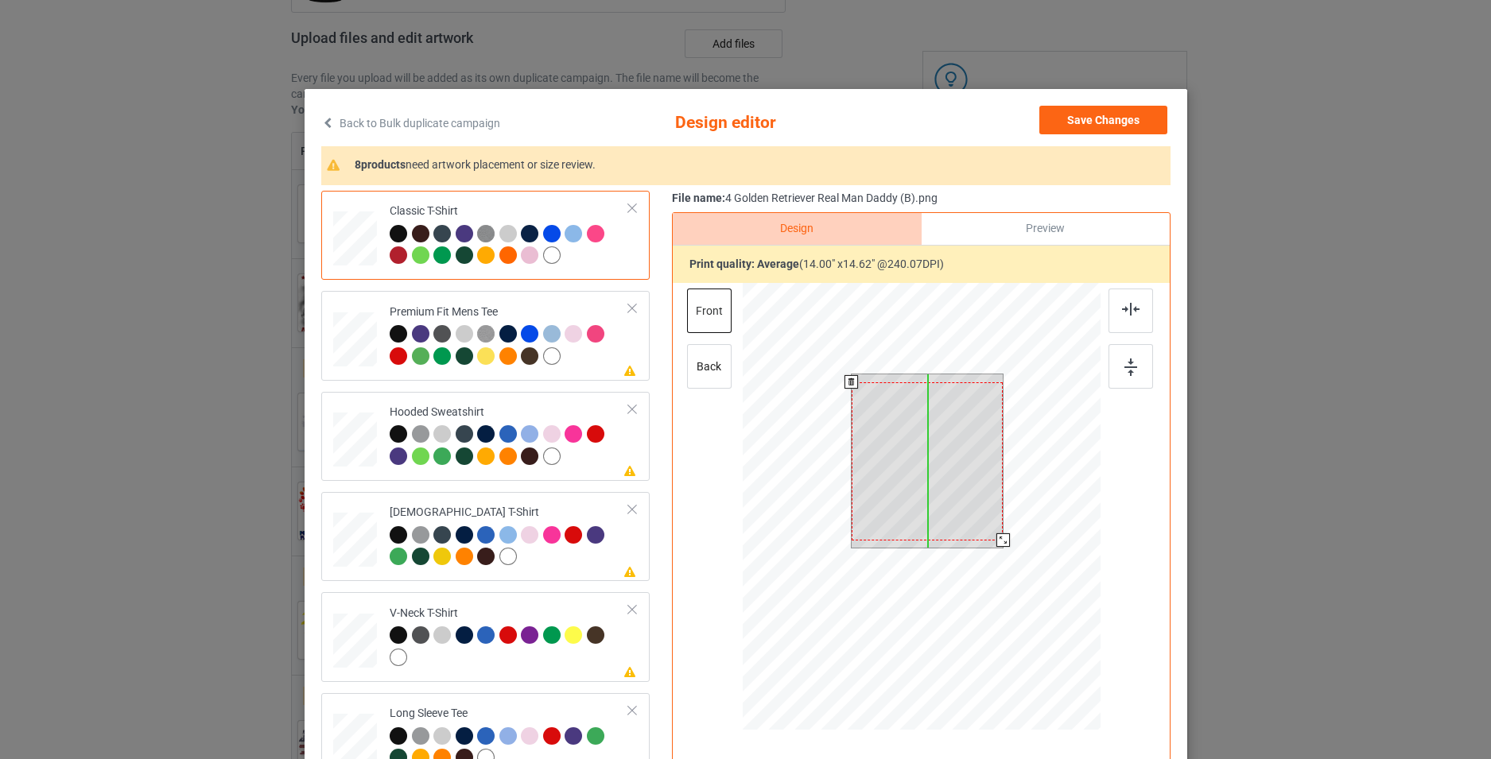
click at [972, 508] on div at bounding box center [927, 461] width 152 height 158
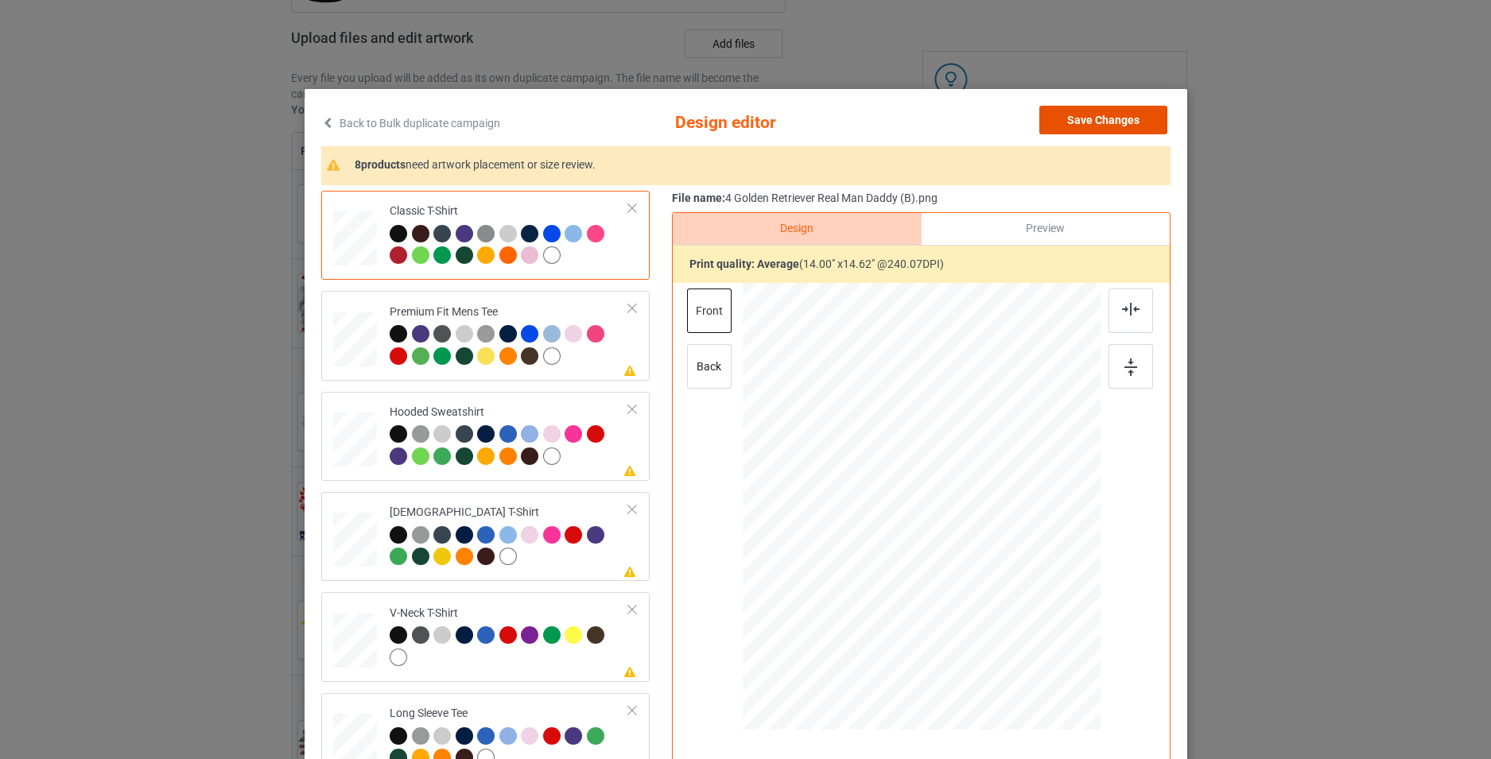
click at [1076, 121] on button "Save Changes" at bounding box center [1103, 120] width 128 height 29
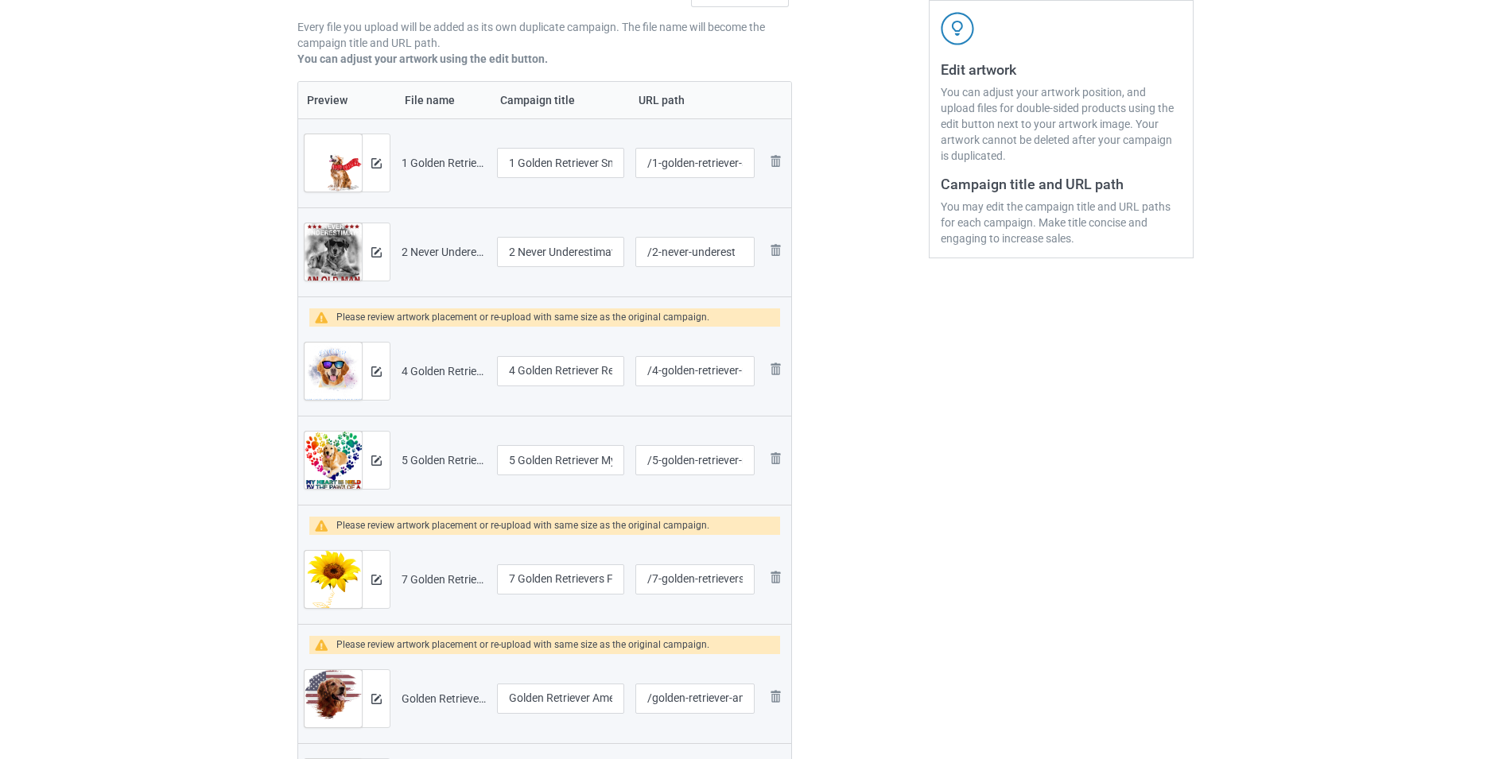
scroll to position [318, 0]
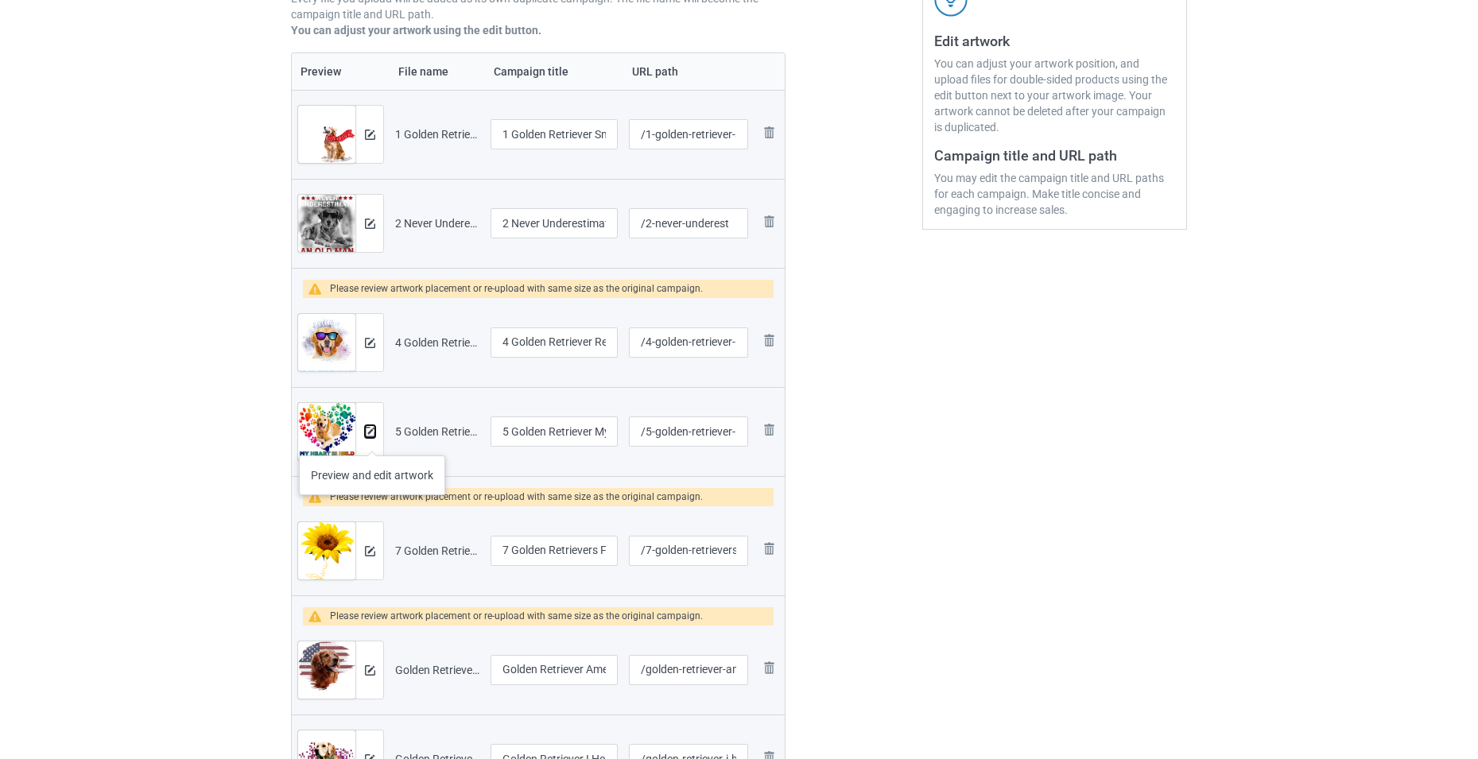
click at [370, 436] on img at bounding box center [370, 432] width 10 height 10
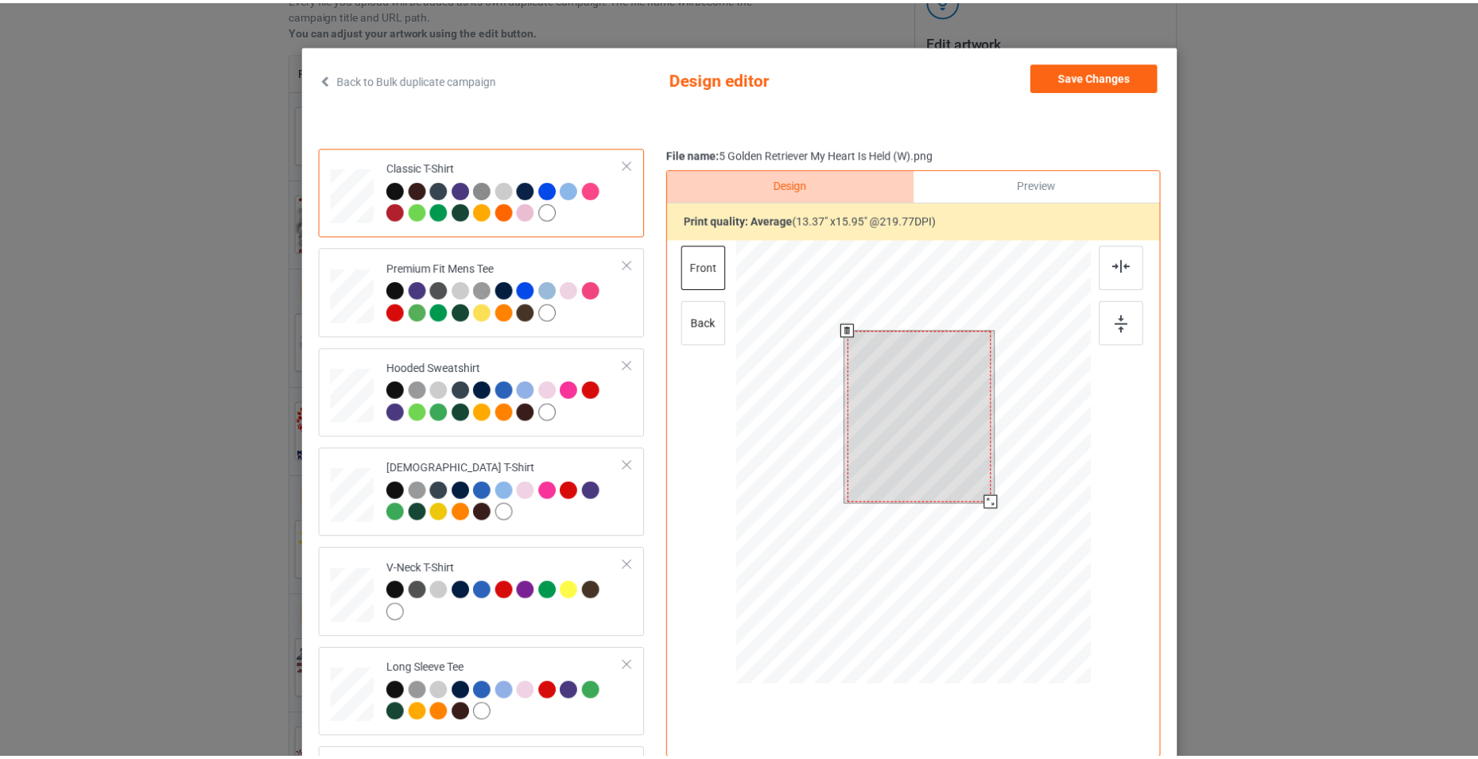
scroll to position [80, 0]
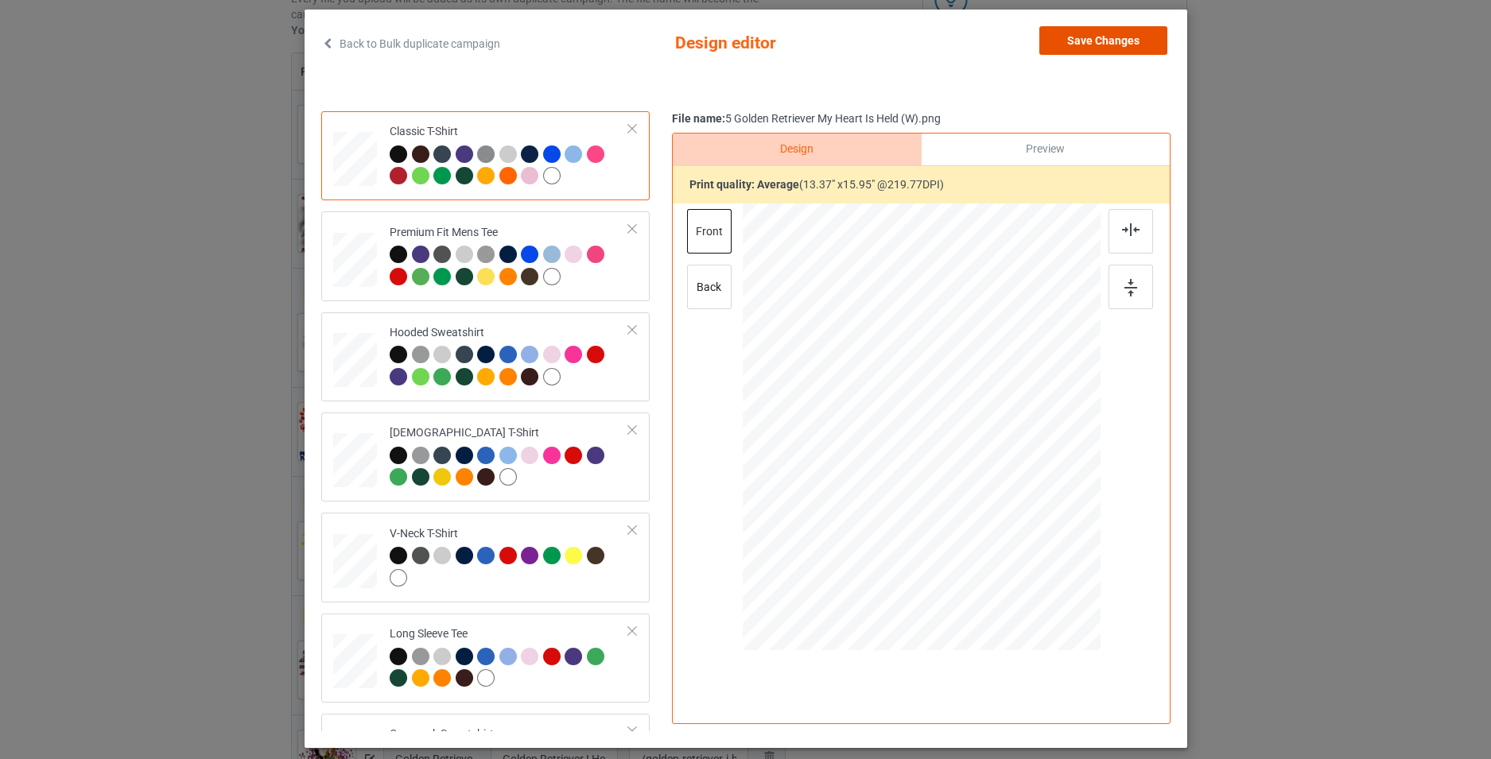
click at [1096, 41] on button "Save Changes" at bounding box center [1103, 40] width 128 height 29
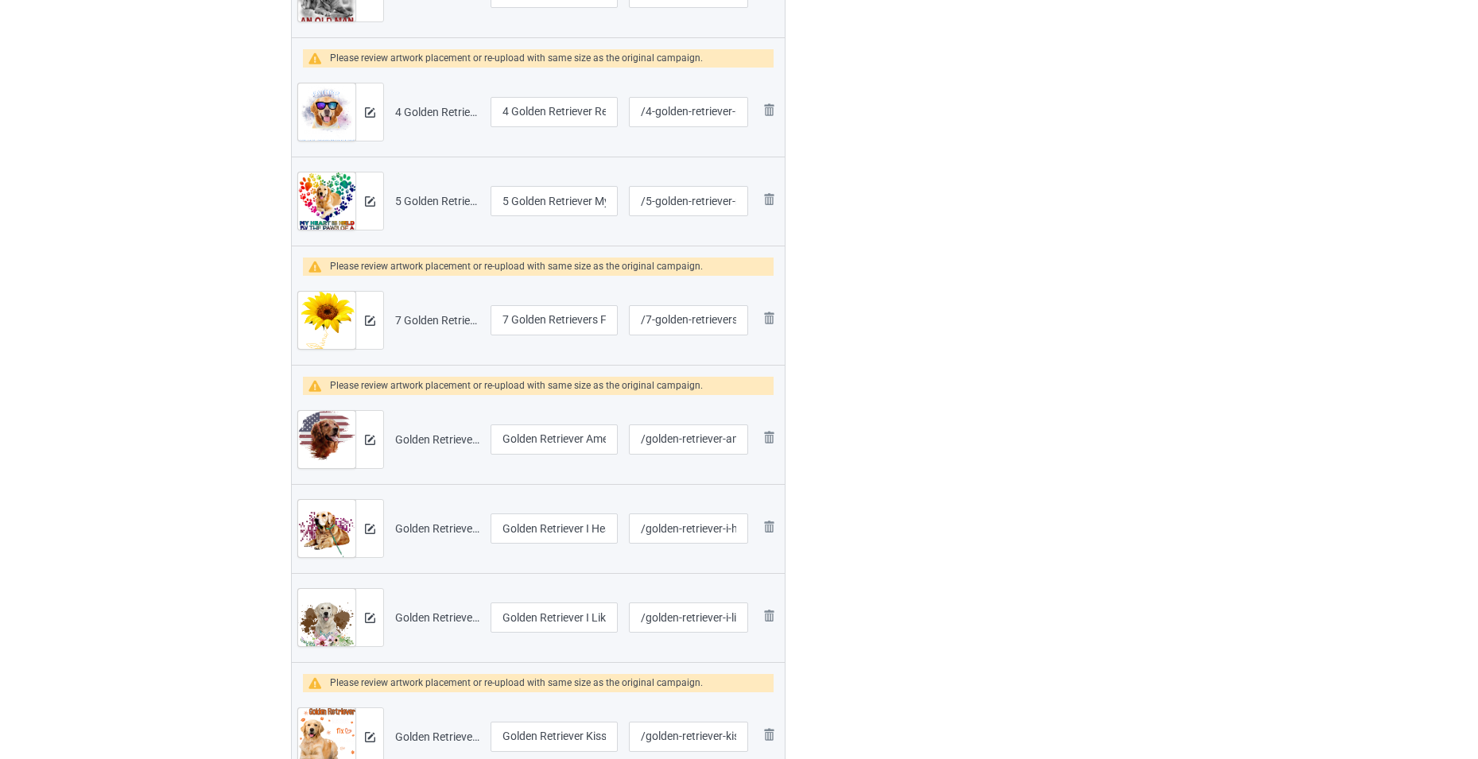
scroll to position [557, 0]
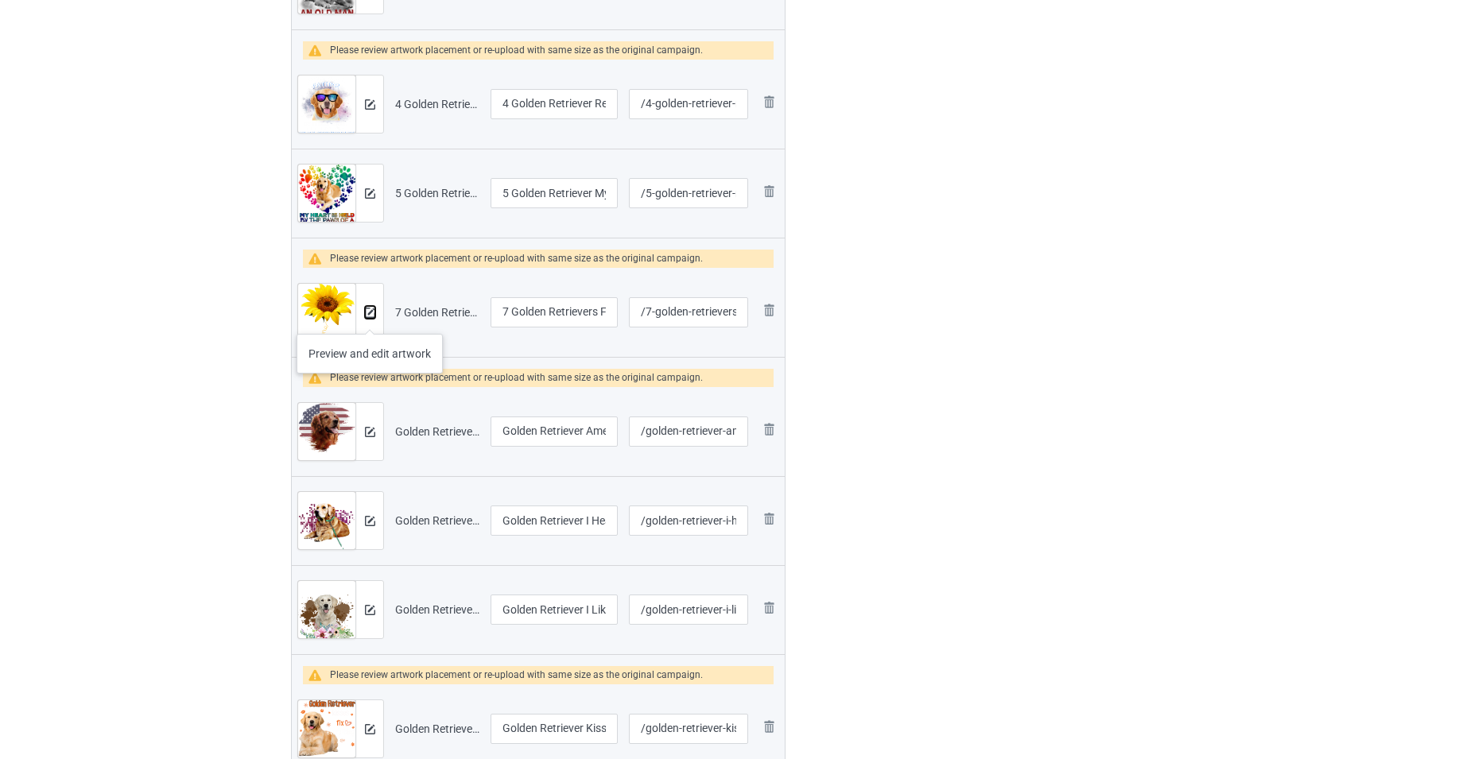
click at [370, 318] on button at bounding box center [370, 312] width 10 height 13
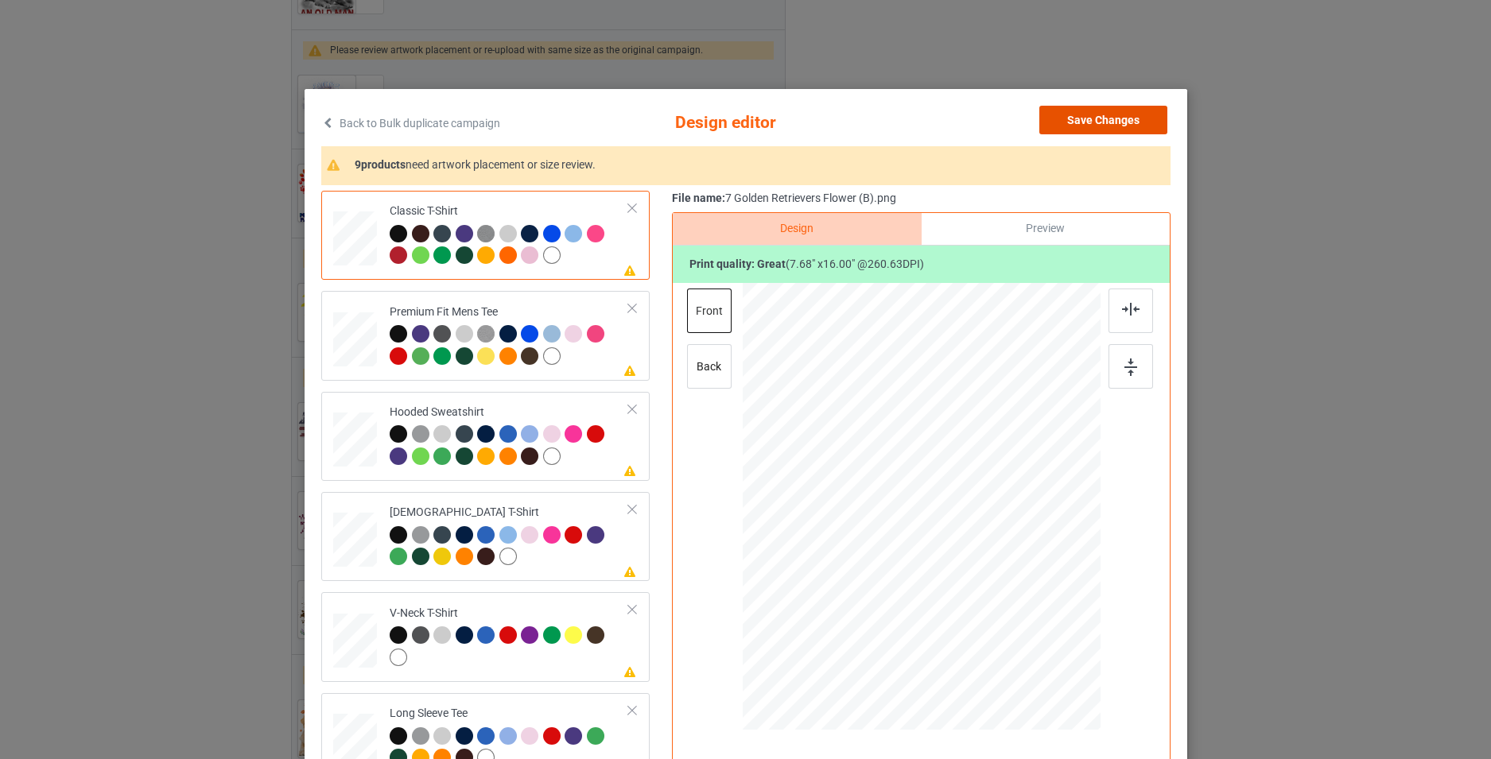
click at [1067, 123] on button "Save Changes" at bounding box center [1103, 120] width 128 height 29
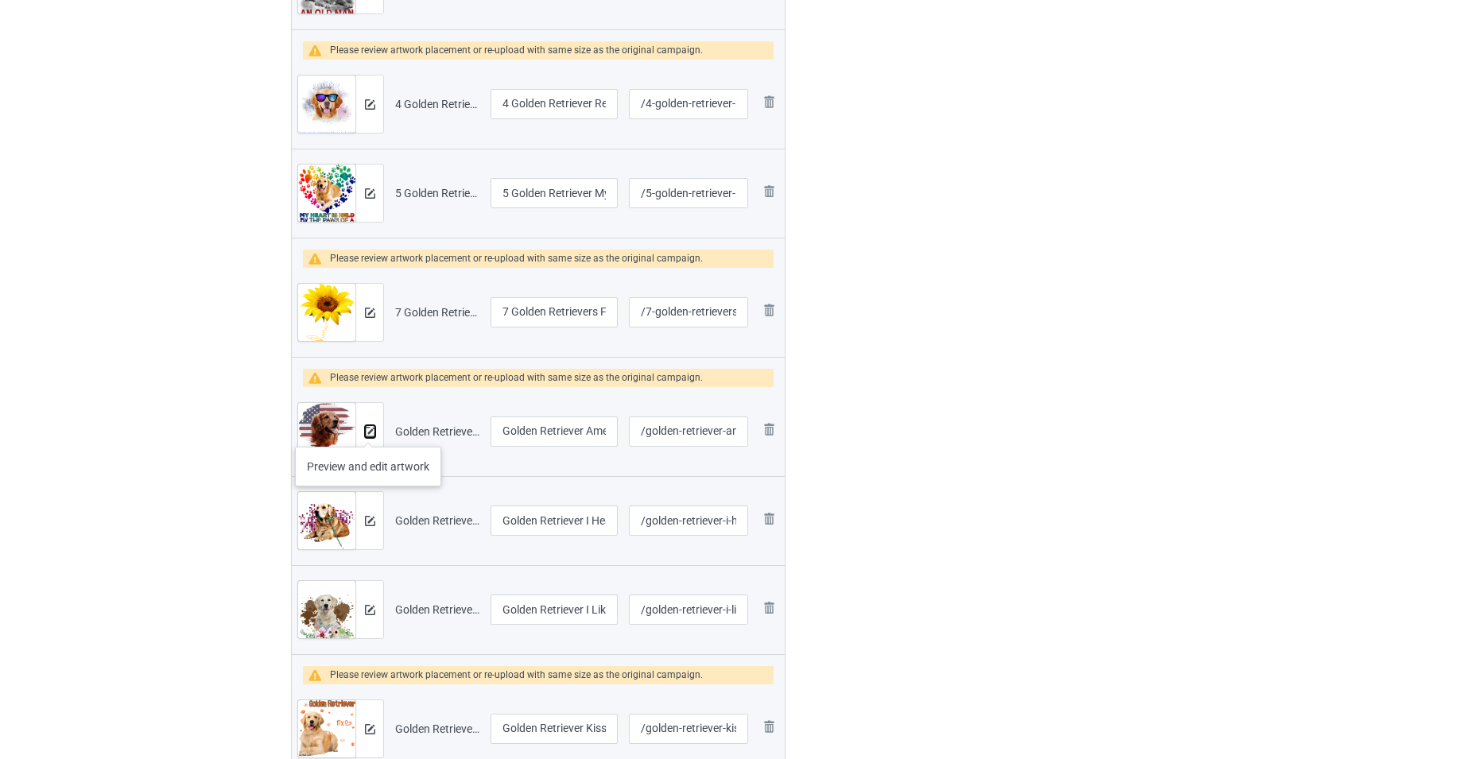
click at [368, 431] on img at bounding box center [370, 432] width 10 height 10
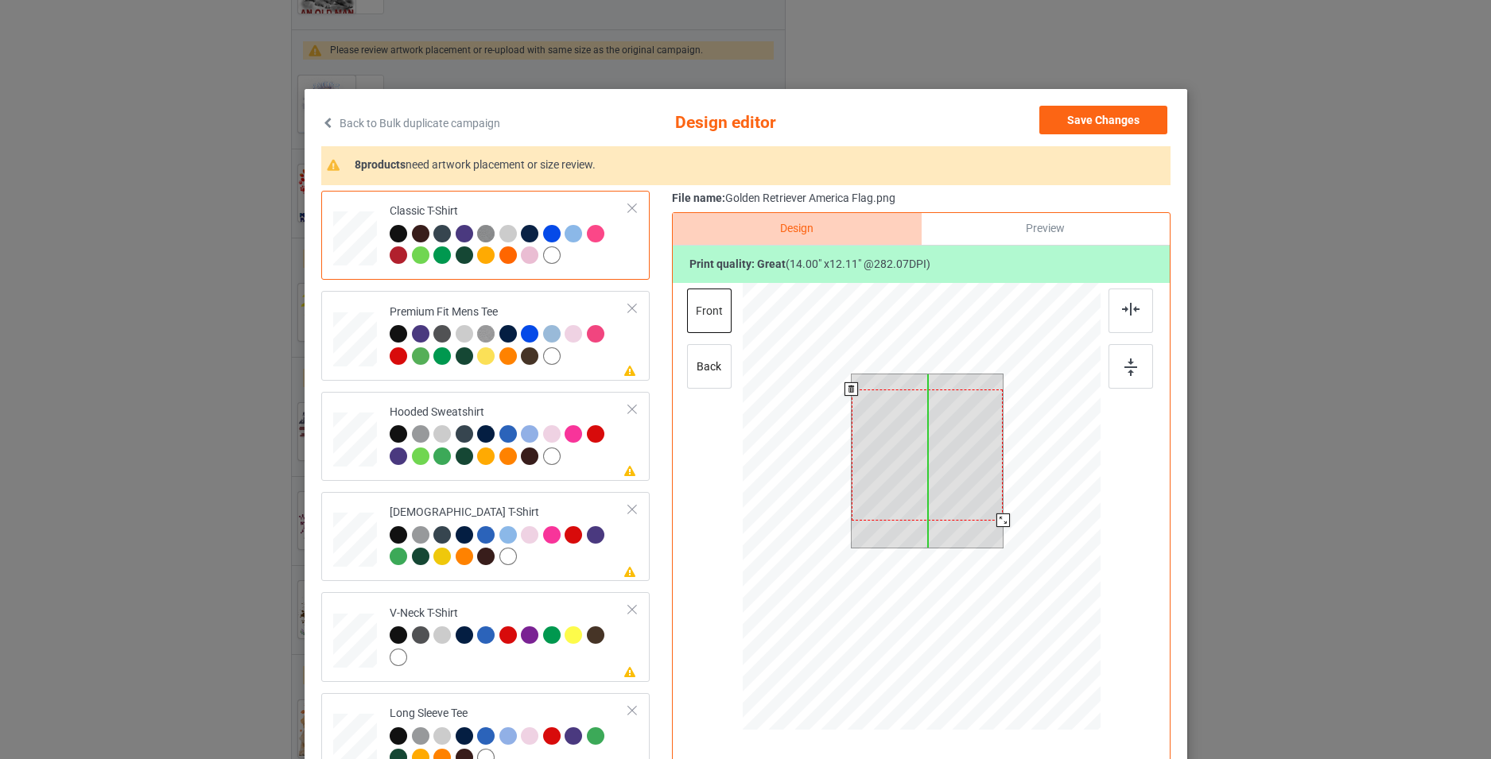
drag, startPoint x: 951, startPoint y: 478, endPoint x: 951, endPoint y: 493, distance: 15.1
click at [951, 493] on div at bounding box center [927, 455] width 152 height 131
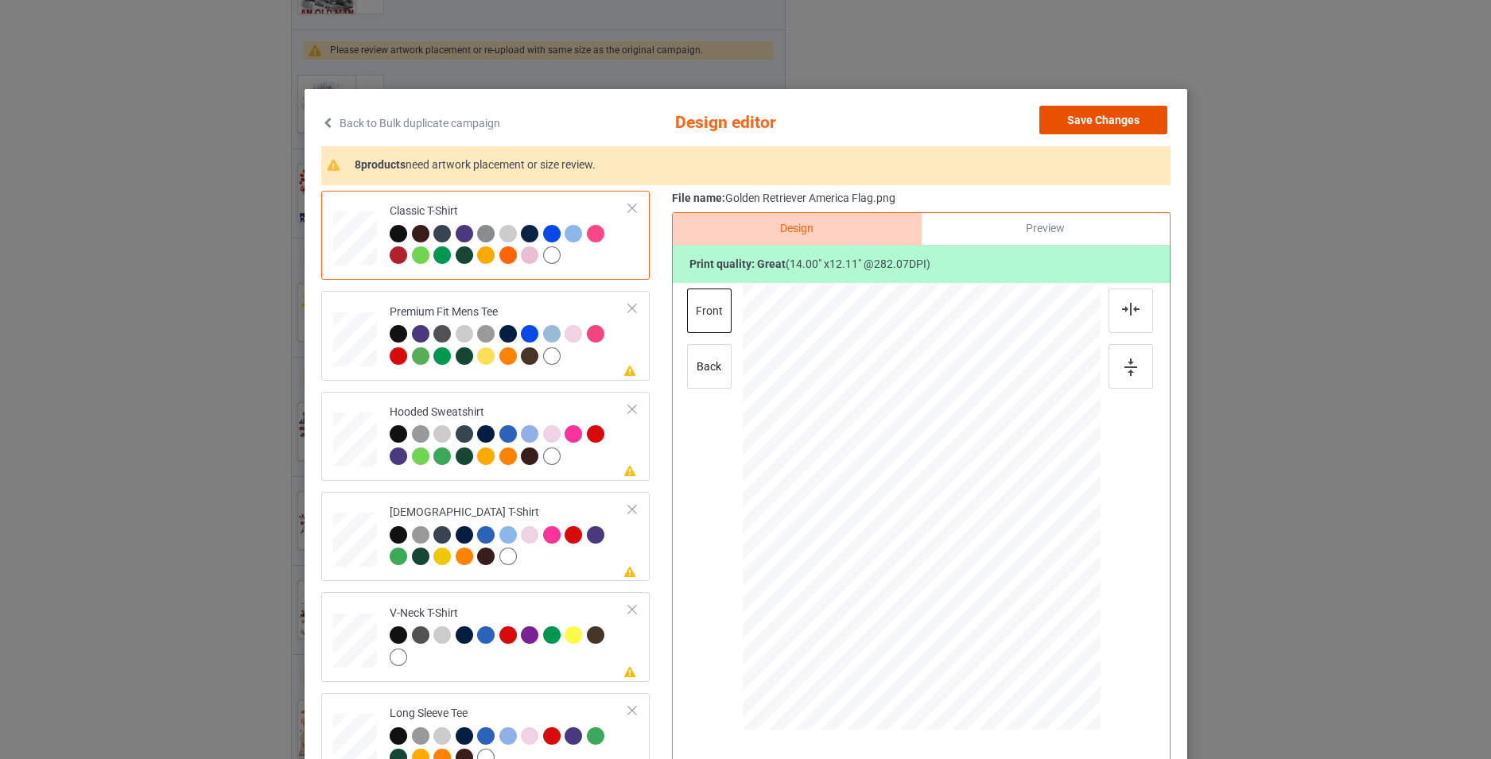
click at [1081, 123] on button "Save Changes" at bounding box center [1103, 120] width 128 height 29
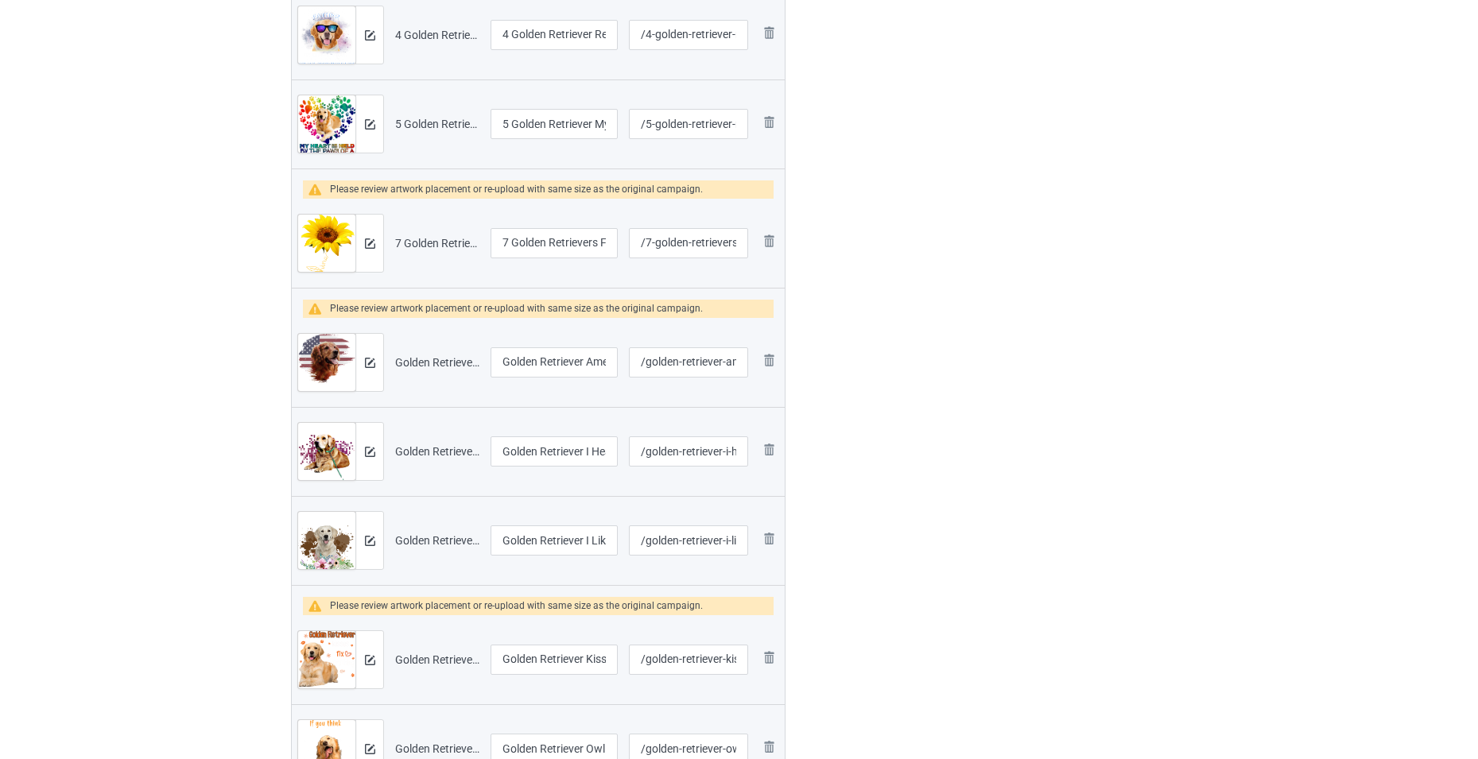
scroll to position [716, 0]
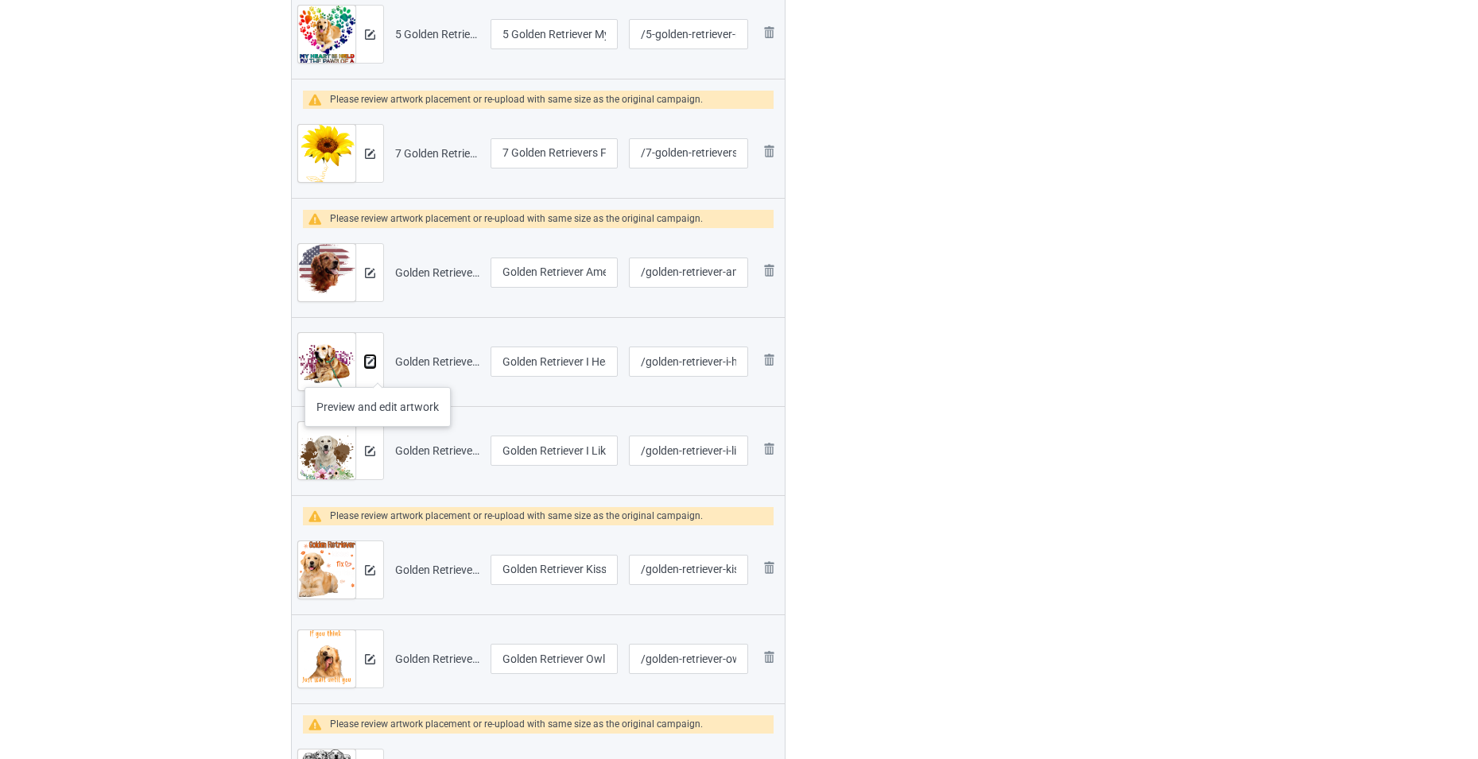
click at [372, 363] on img at bounding box center [370, 362] width 10 height 10
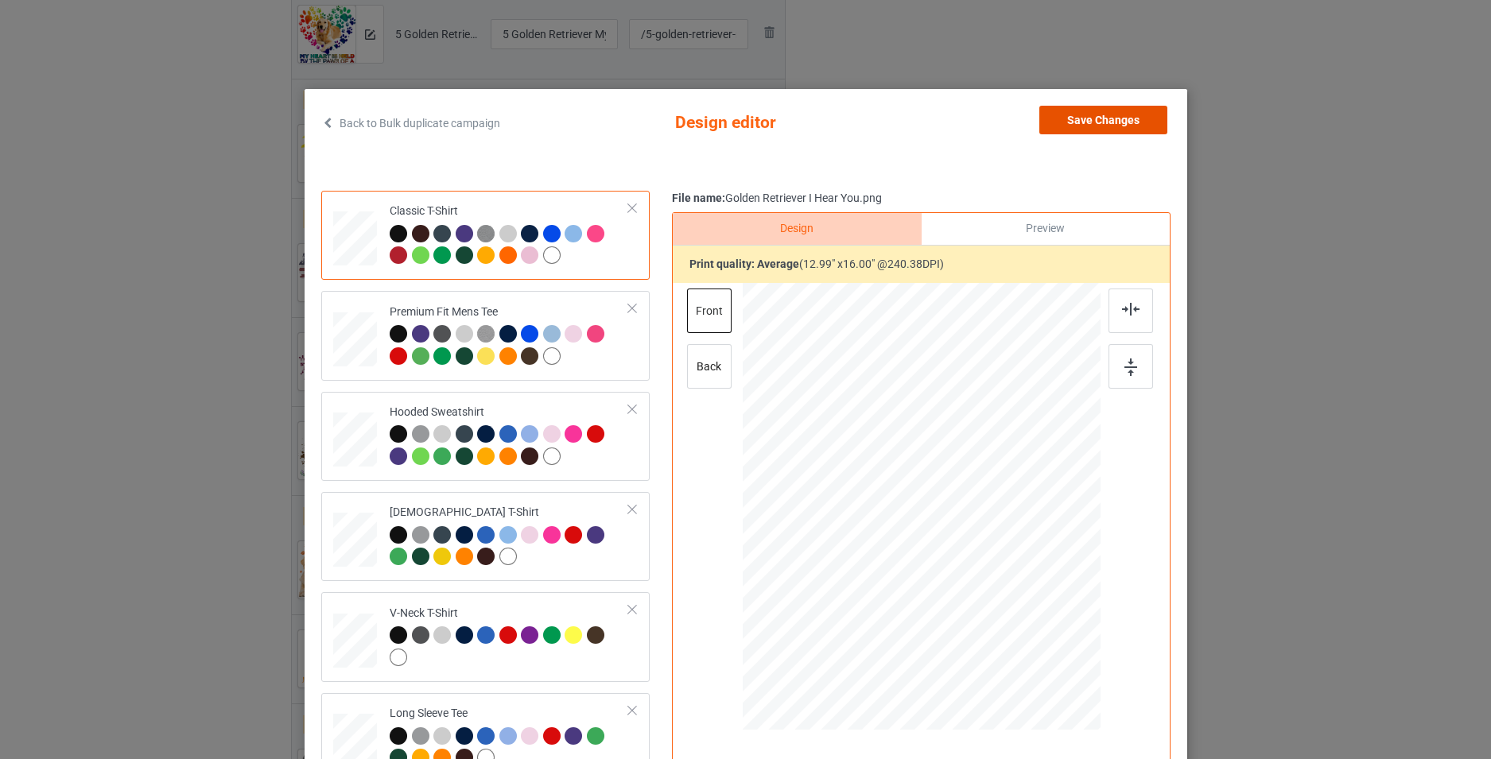
click at [1073, 120] on button "Save Changes" at bounding box center [1103, 120] width 128 height 29
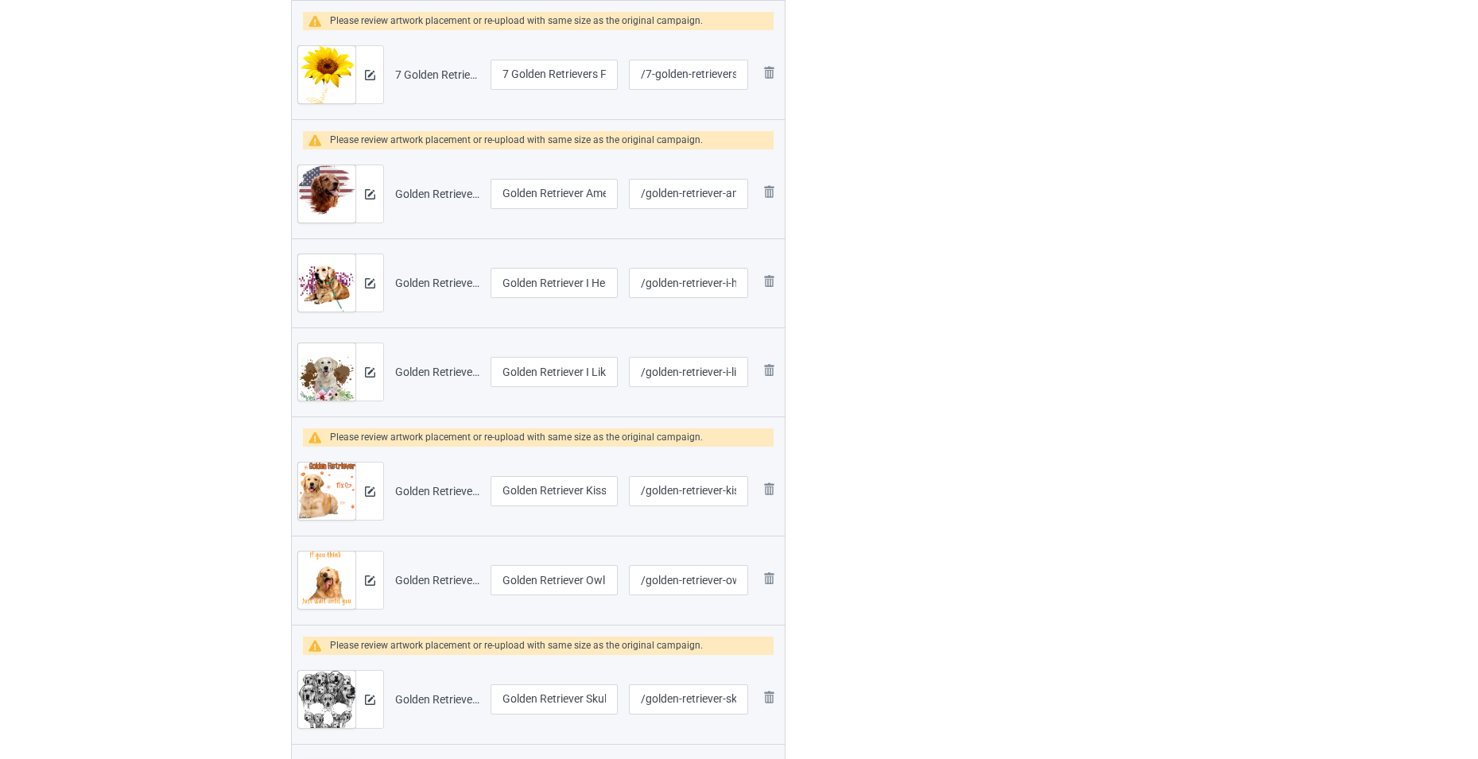
scroll to position [795, 0]
click at [374, 374] on img at bounding box center [370, 372] width 10 height 10
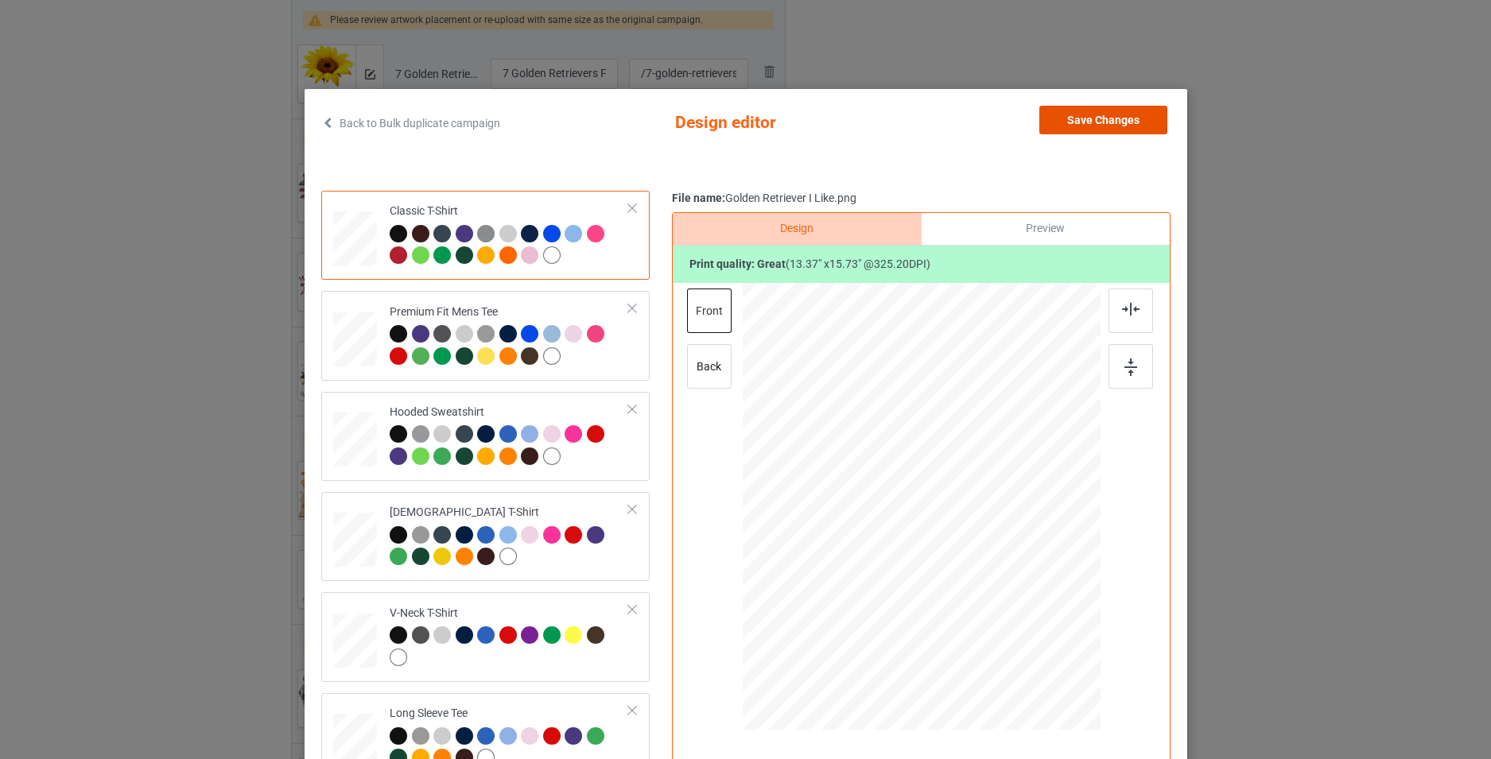
click at [1108, 124] on button "Save Changes" at bounding box center [1103, 120] width 128 height 29
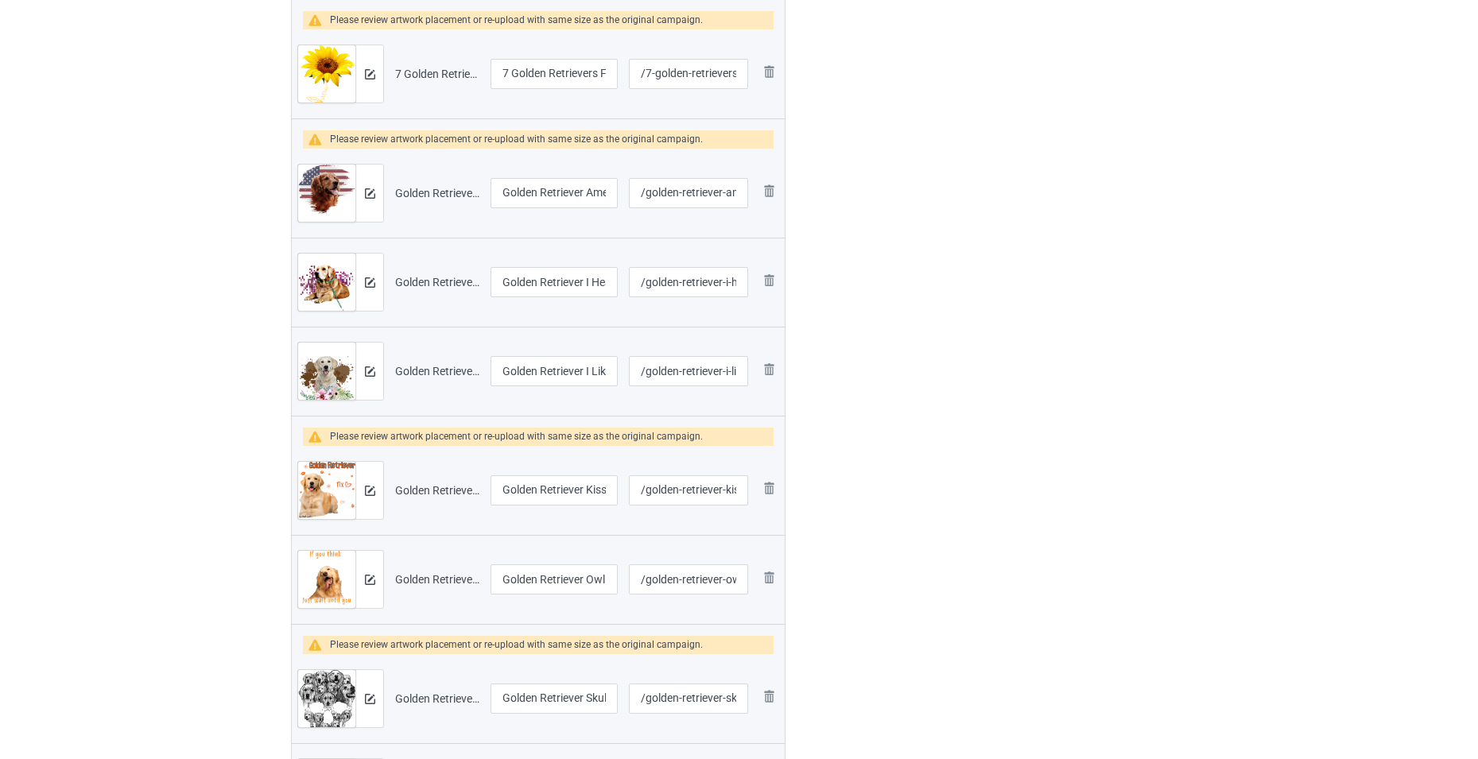
scroll to position [875, 0]
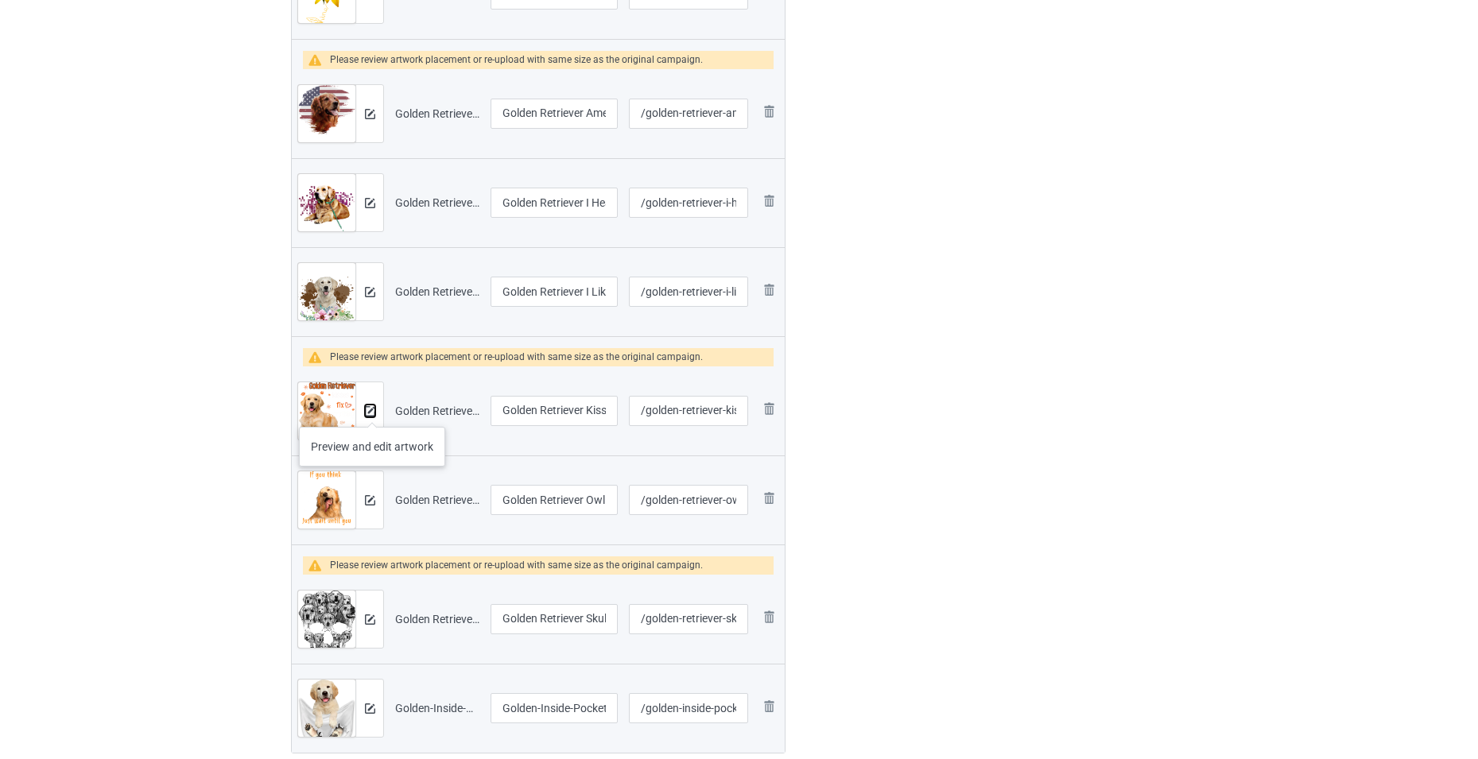
click at [372, 411] on img at bounding box center [370, 411] width 10 height 10
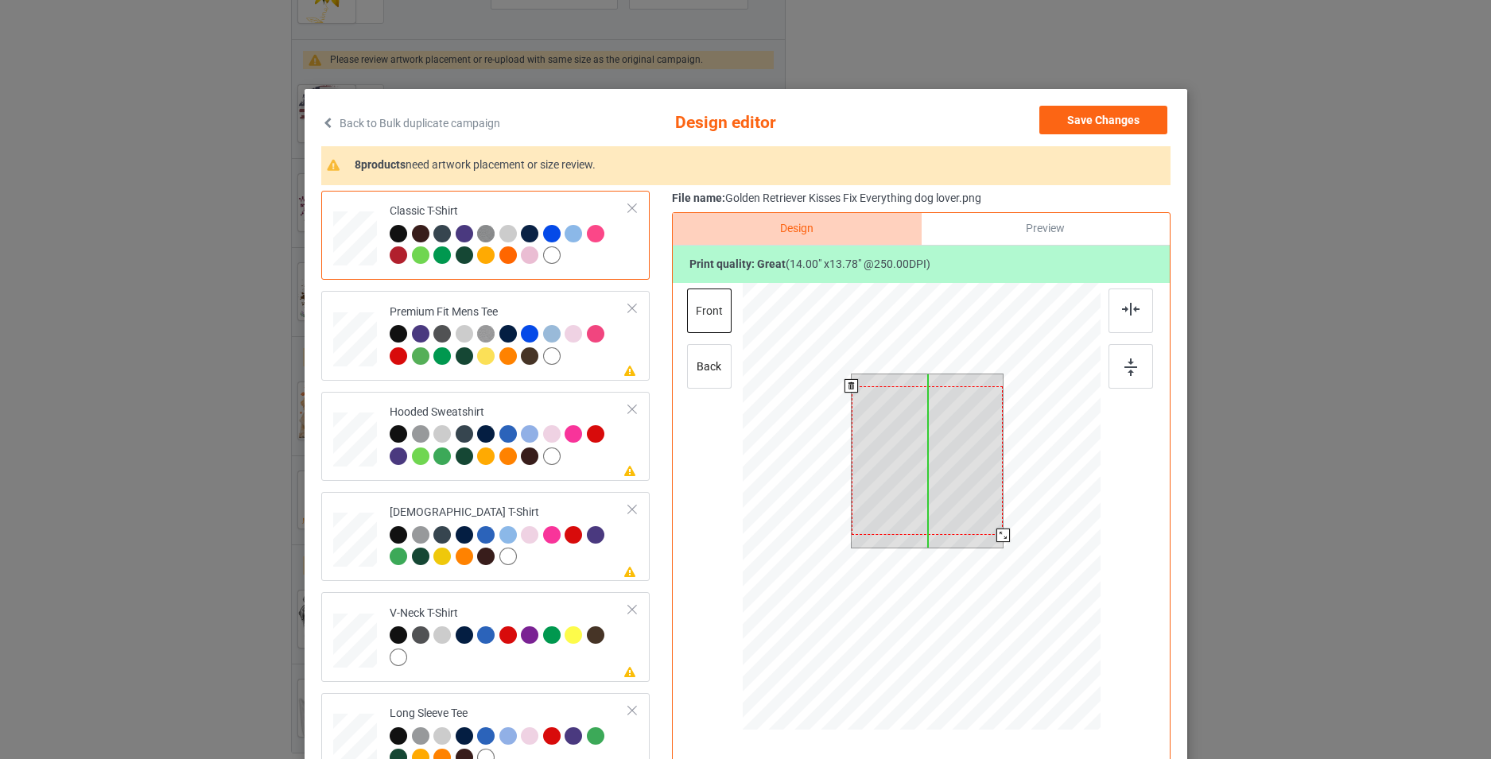
drag, startPoint x: 918, startPoint y: 472, endPoint x: 916, endPoint y: 483, distance: 12.0
click at [916, 483] on div at bounding box center [927, 460] width 152 height 149
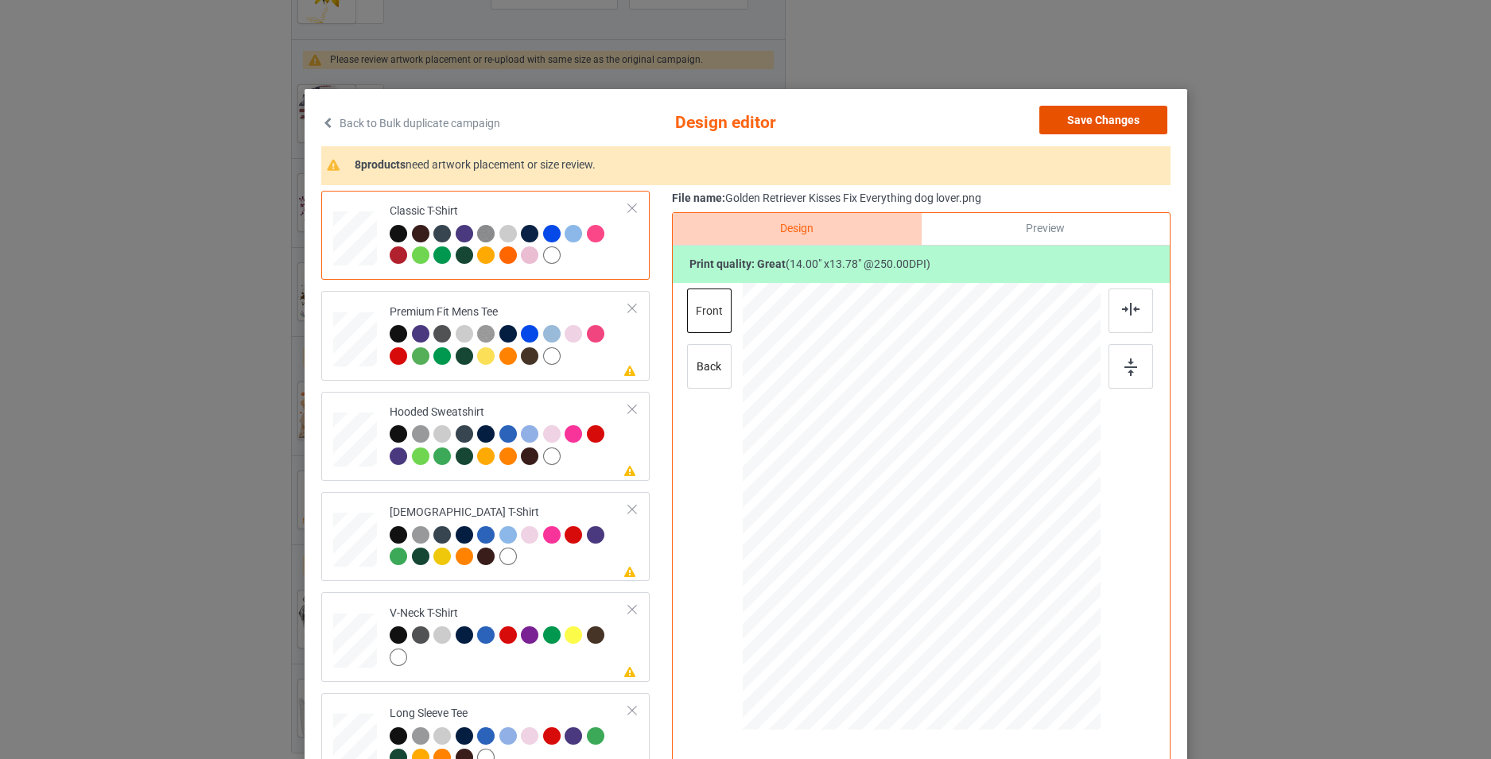
click at [1089, 120] on button "Save Changes" at bounding box center [1103, 120] width 128 height 29
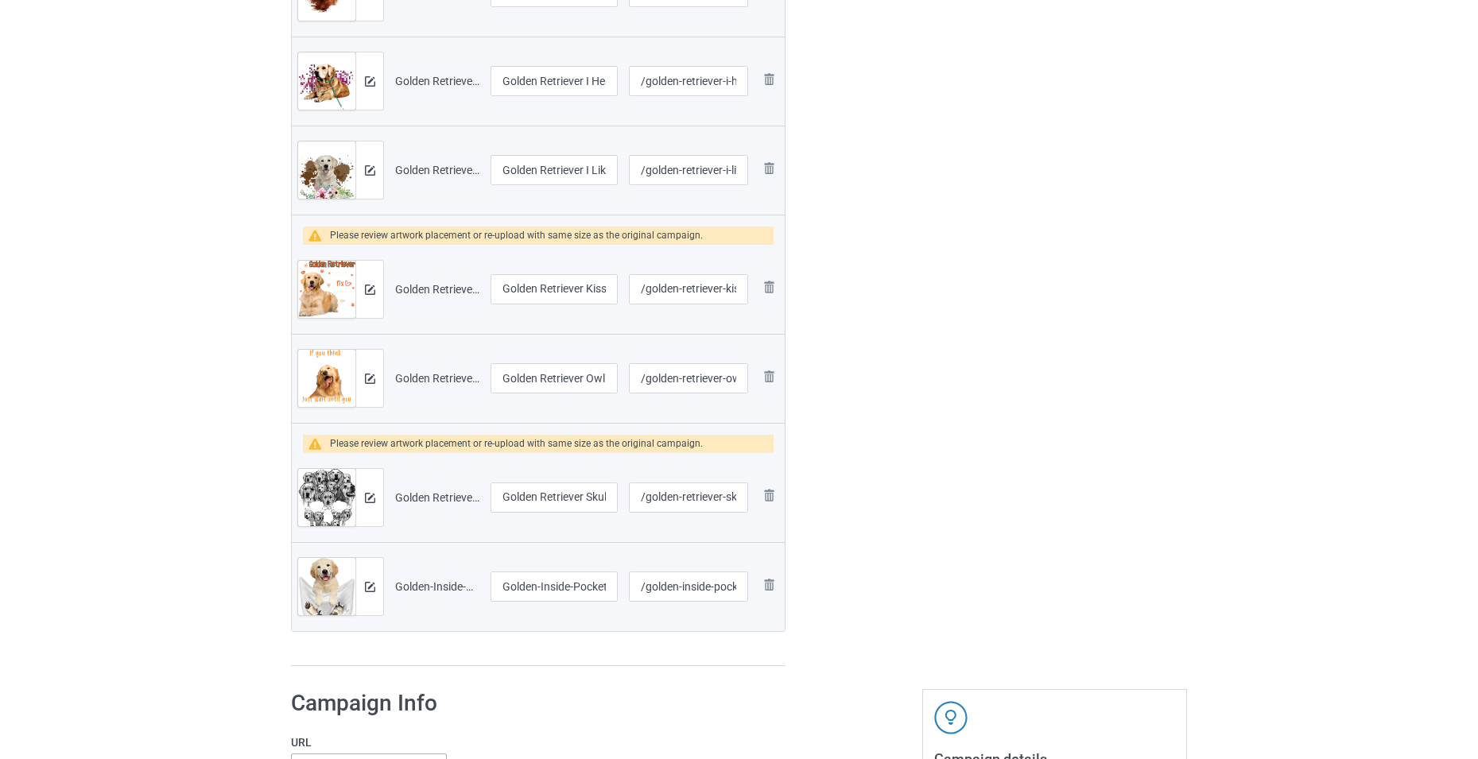
scroll to position [1193, 0]
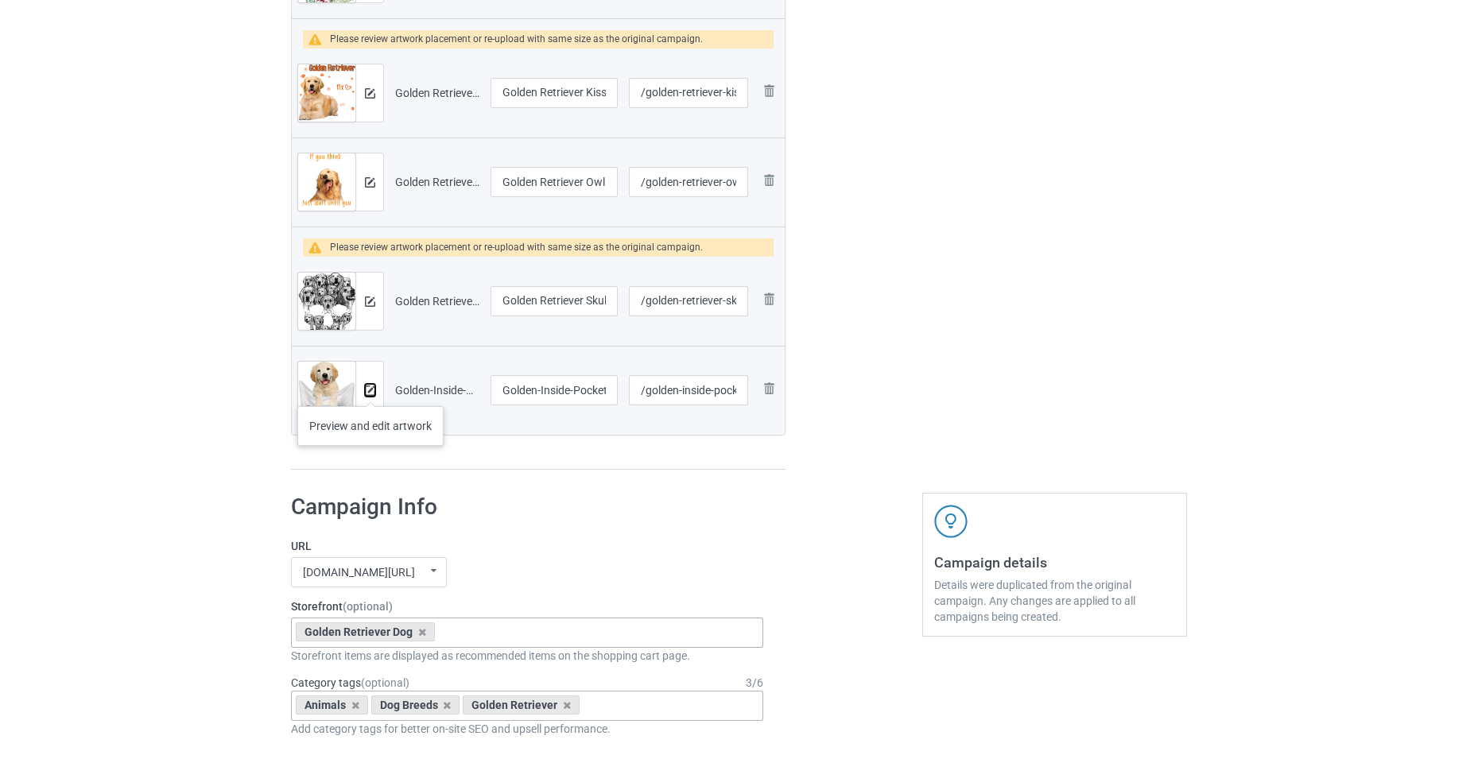
click at [371, 390] on img at bounding box center [370, 391] width 10 height 10
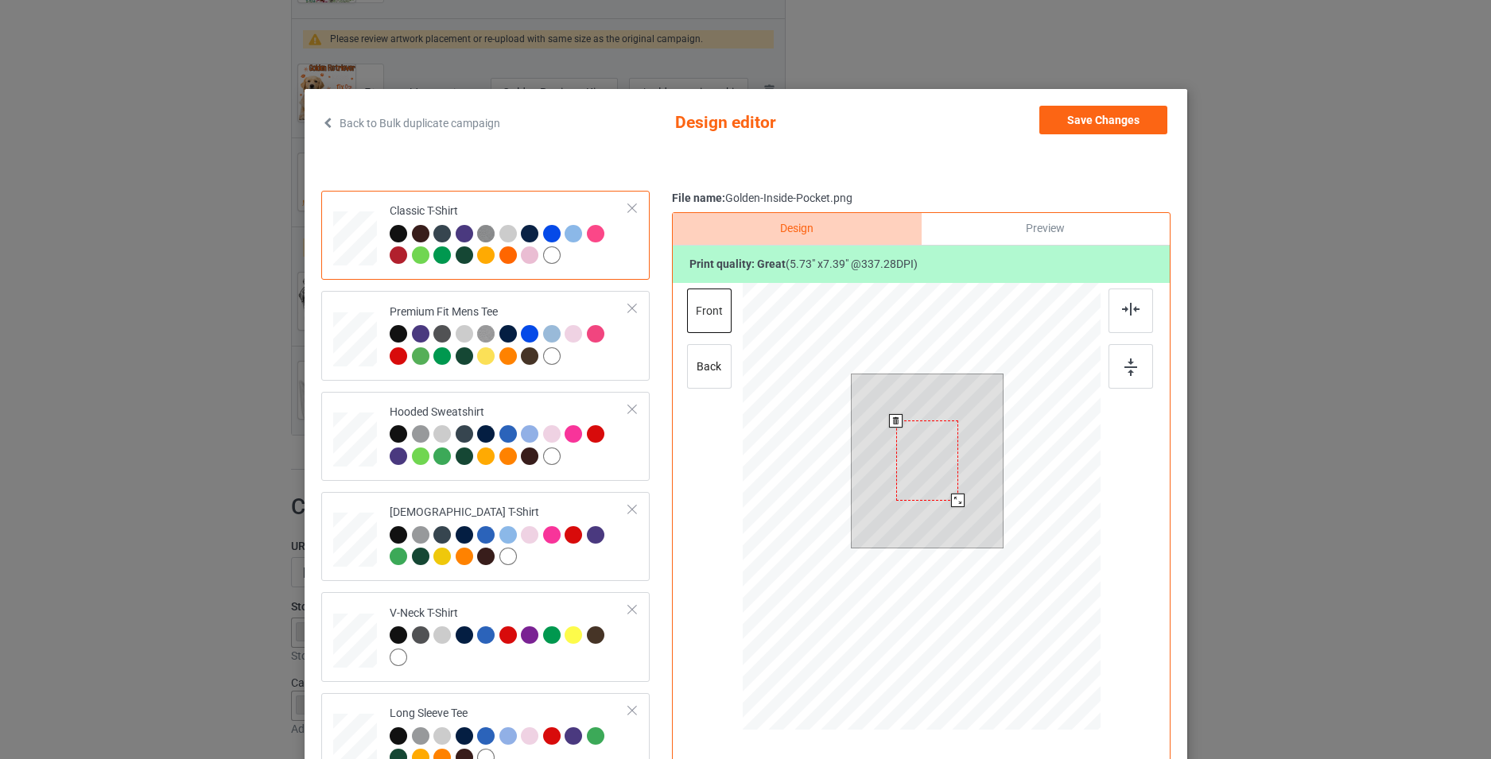
drag, startPoint x: 984, startPoint y: 546, endPoint x: 949, endPoint y: 502, distance: 56.6
click at [951, 502] on div at bounding box center [958, 501] width 14 height 14
click at [995, 400] on div at bounding box center [972, 415] width 62 height 80
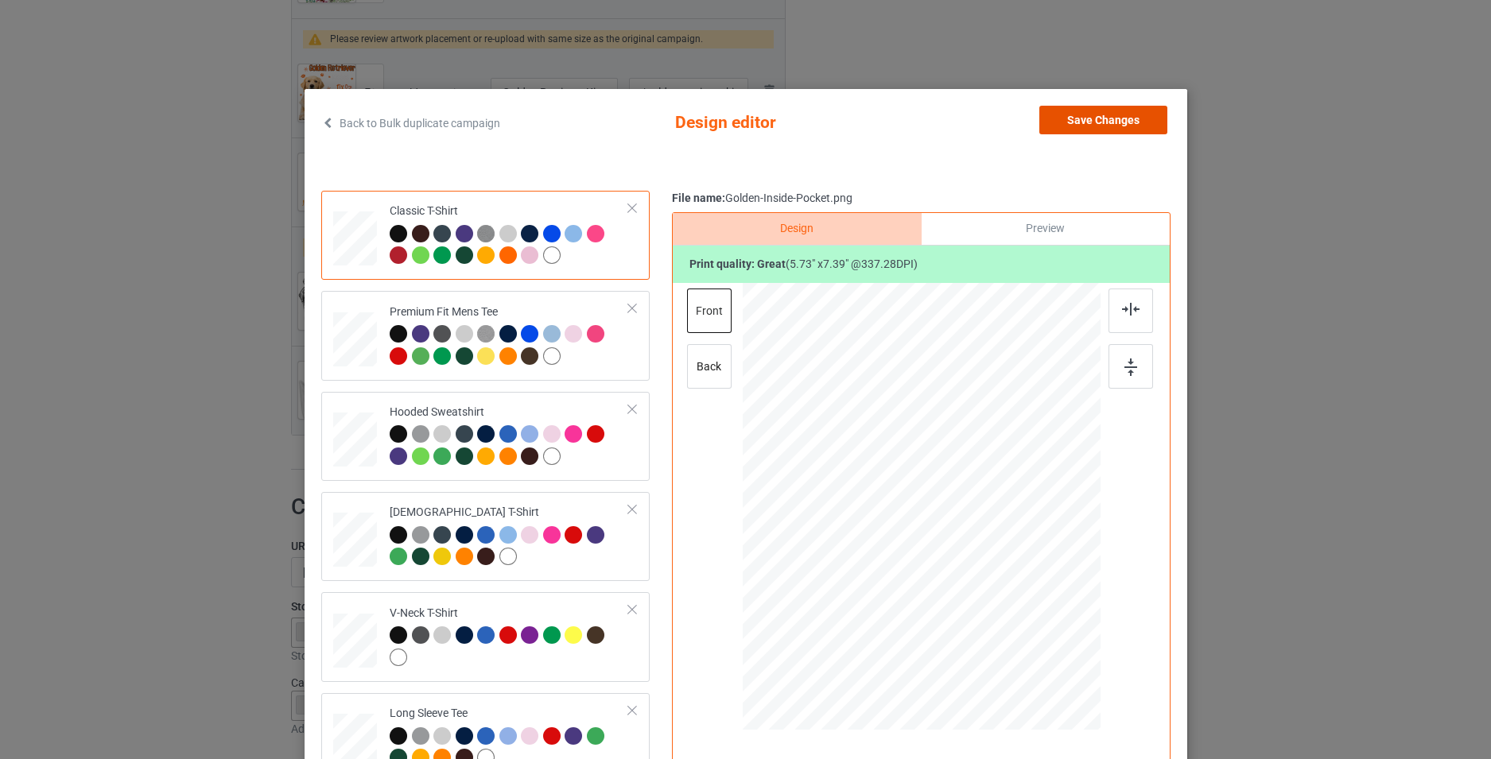
click at [1092, 124] on button "Save Changes" at bounding box center [1103, 120] width 128 height 29
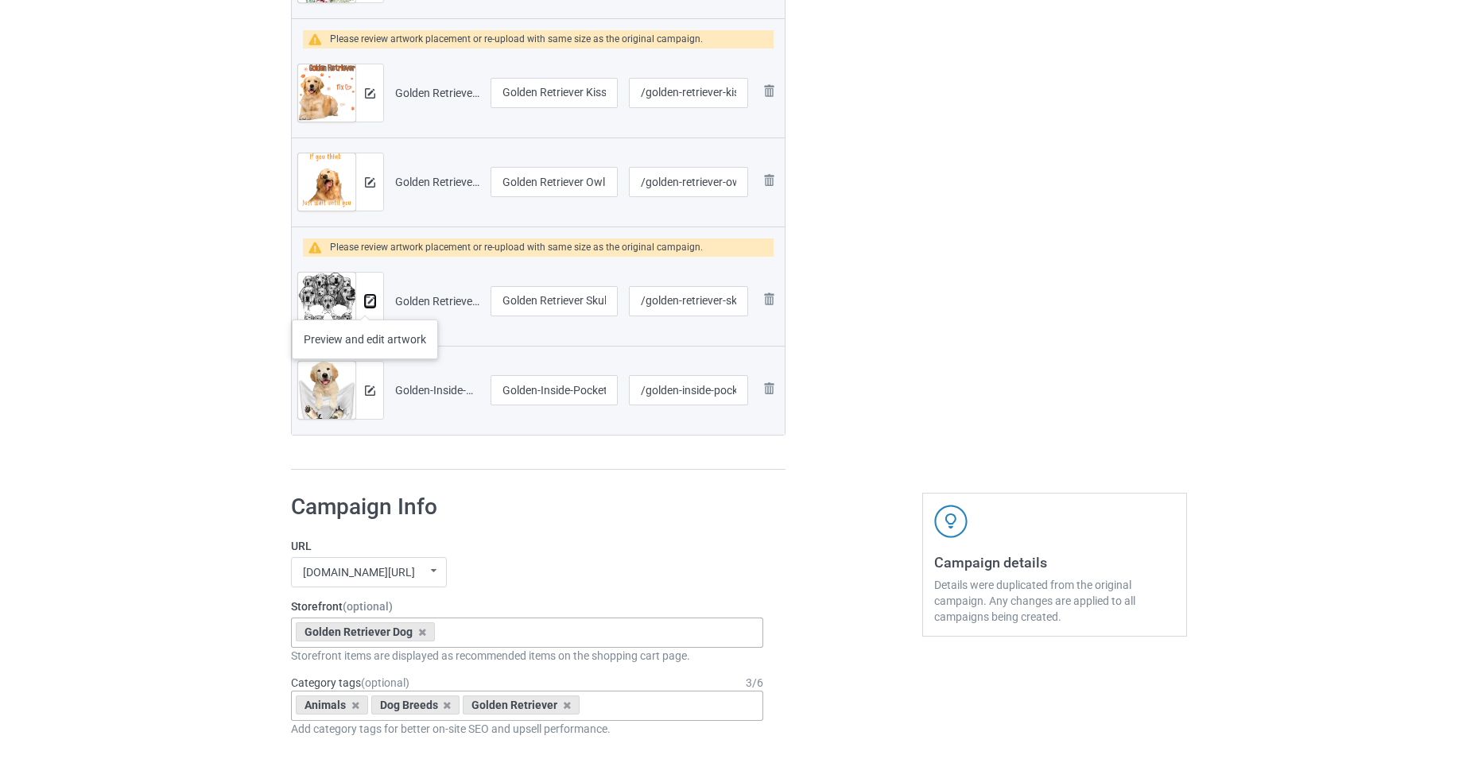
click at [365, 304] on img at bounding box center [370, 302] width 10 height 10
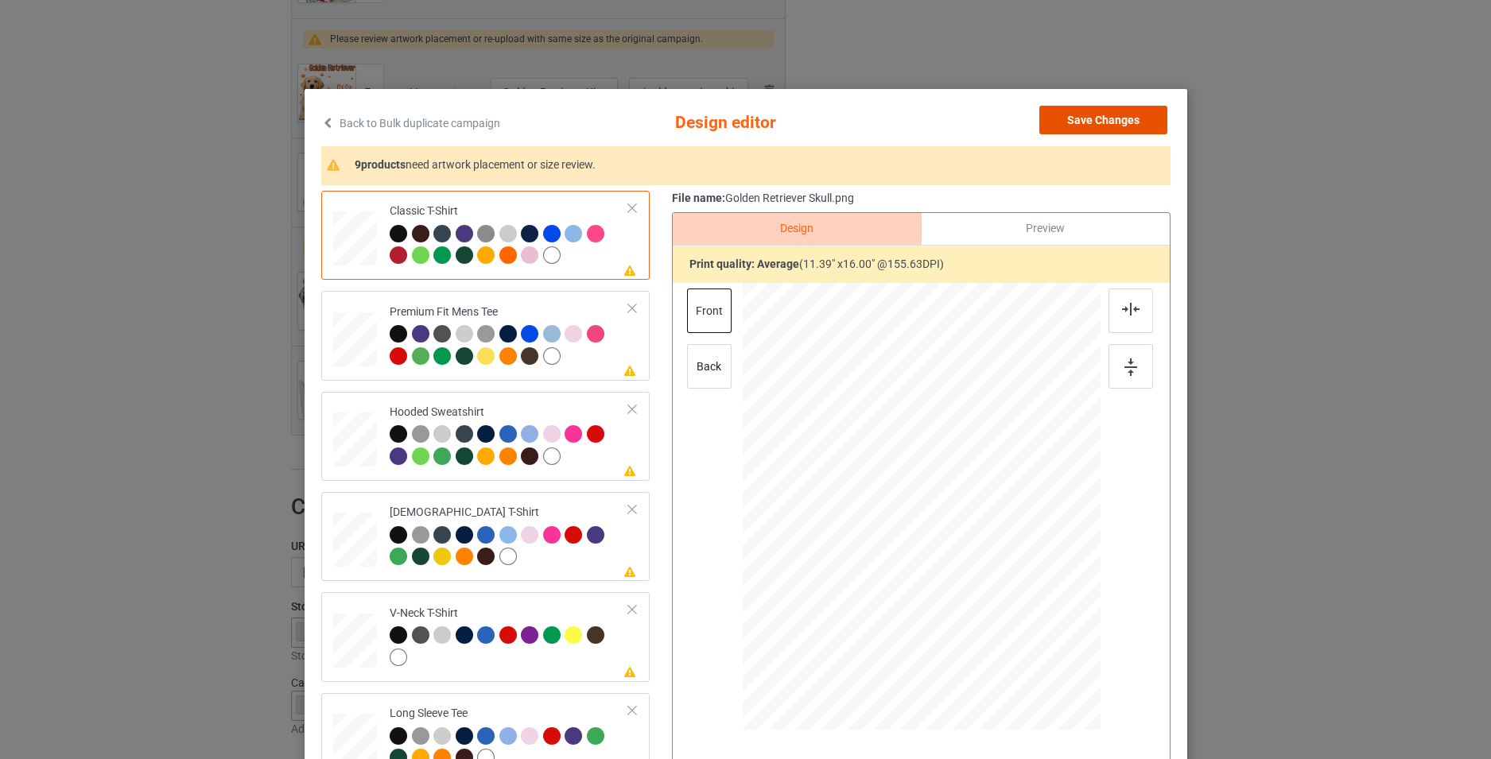
click at [1090, 125] on button "Save Changes" at bounding box center [1103, 120] width 128 height 29
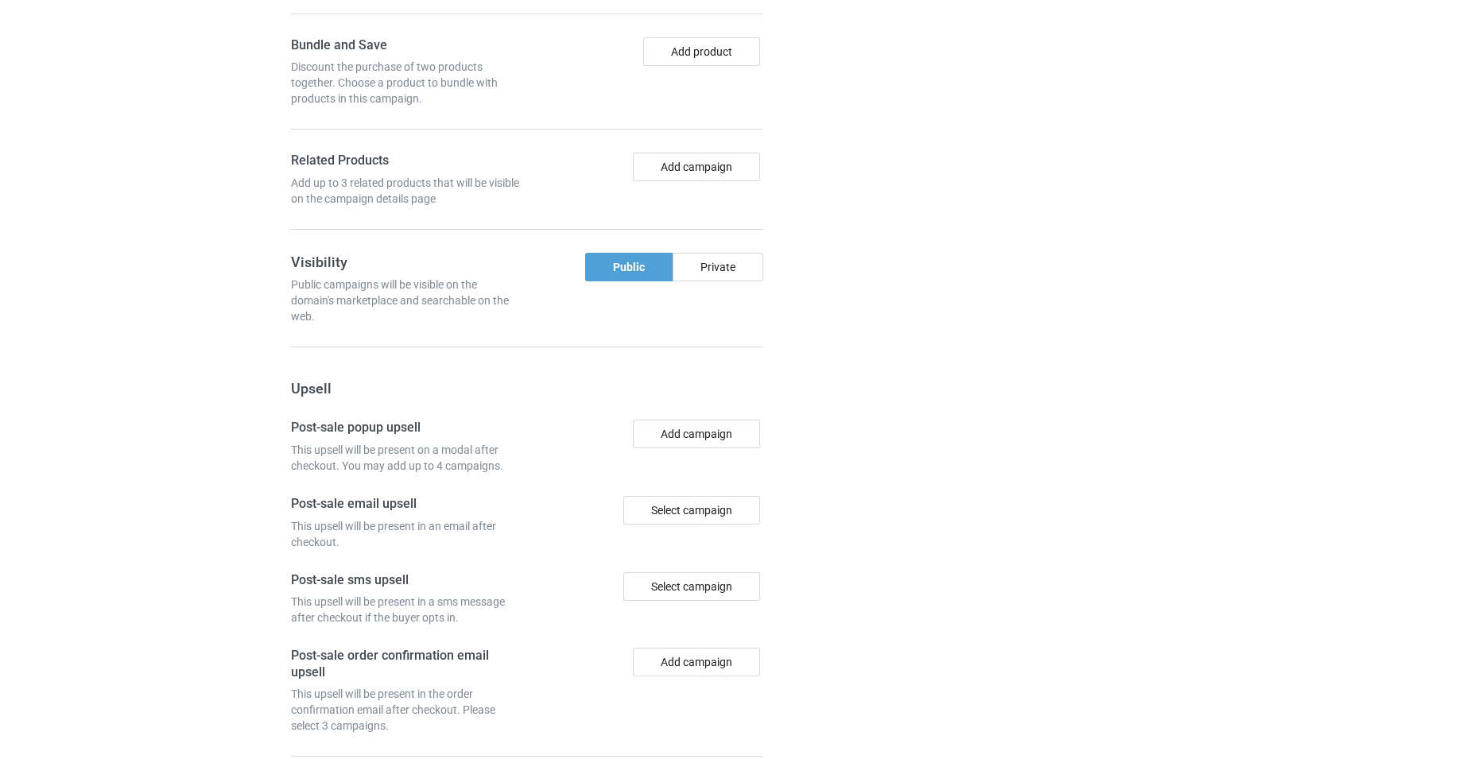
scroll to position [2397, 0]
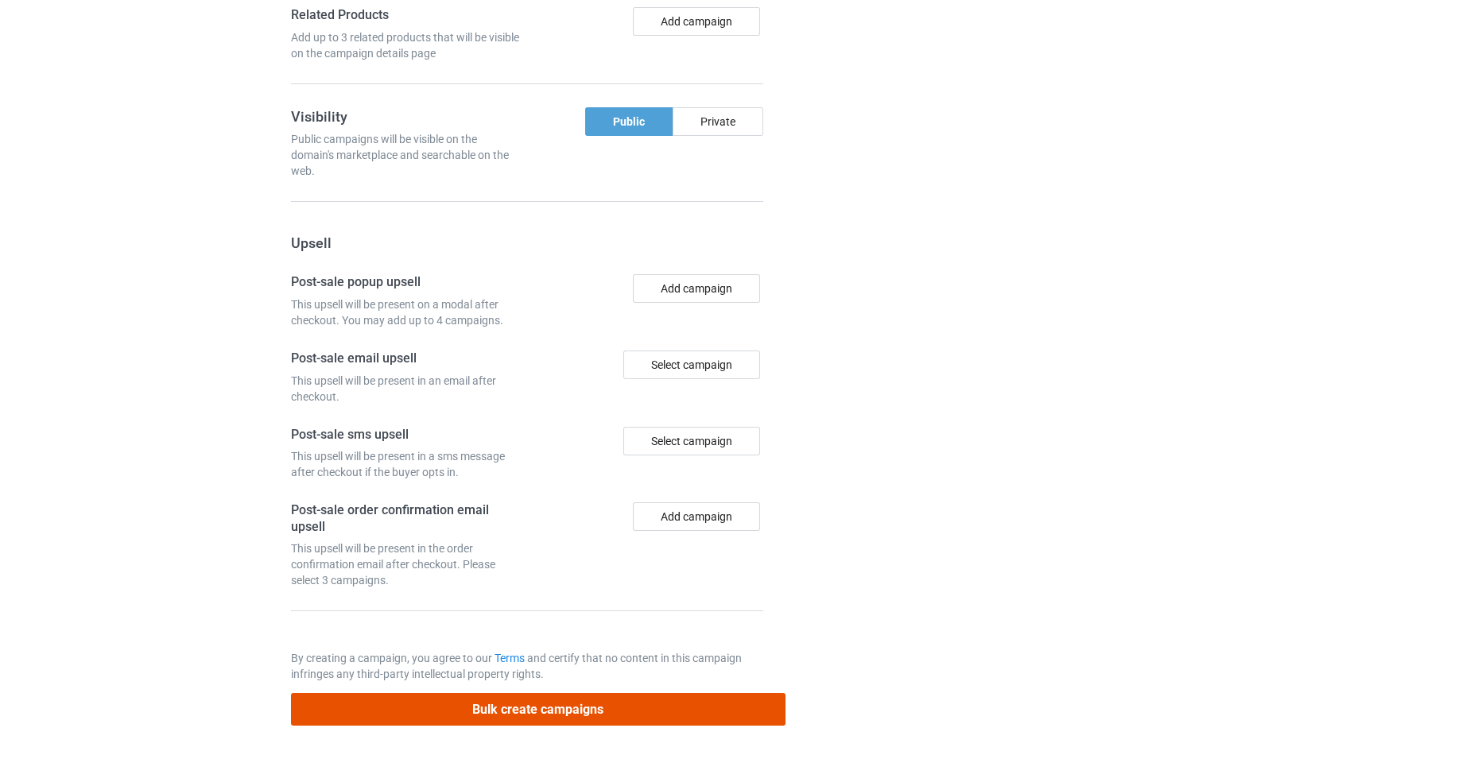
click at [600, 706] on button "Bulk create campaigns" at bounding box center [538, 709] width 495 height 33
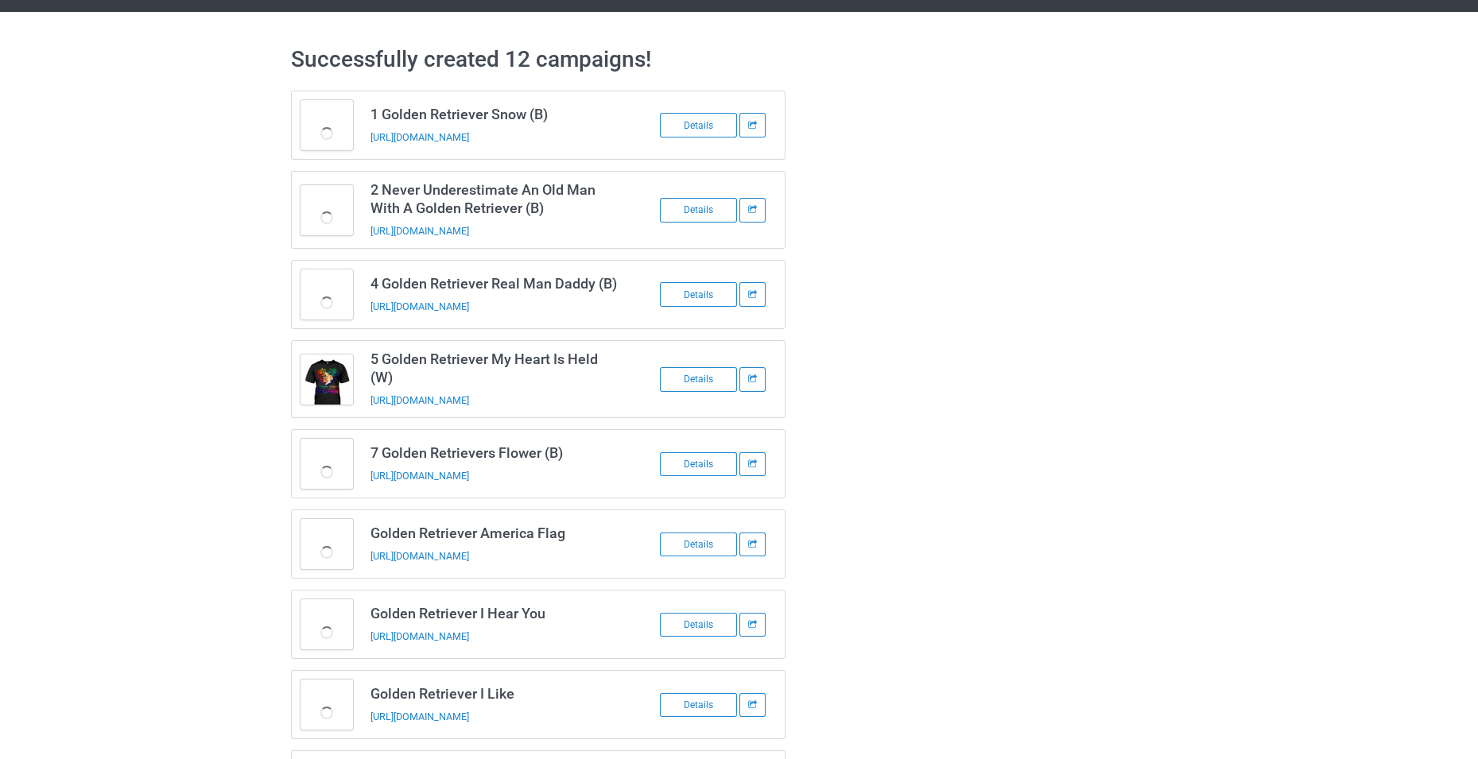
scroll to position [0, 0]
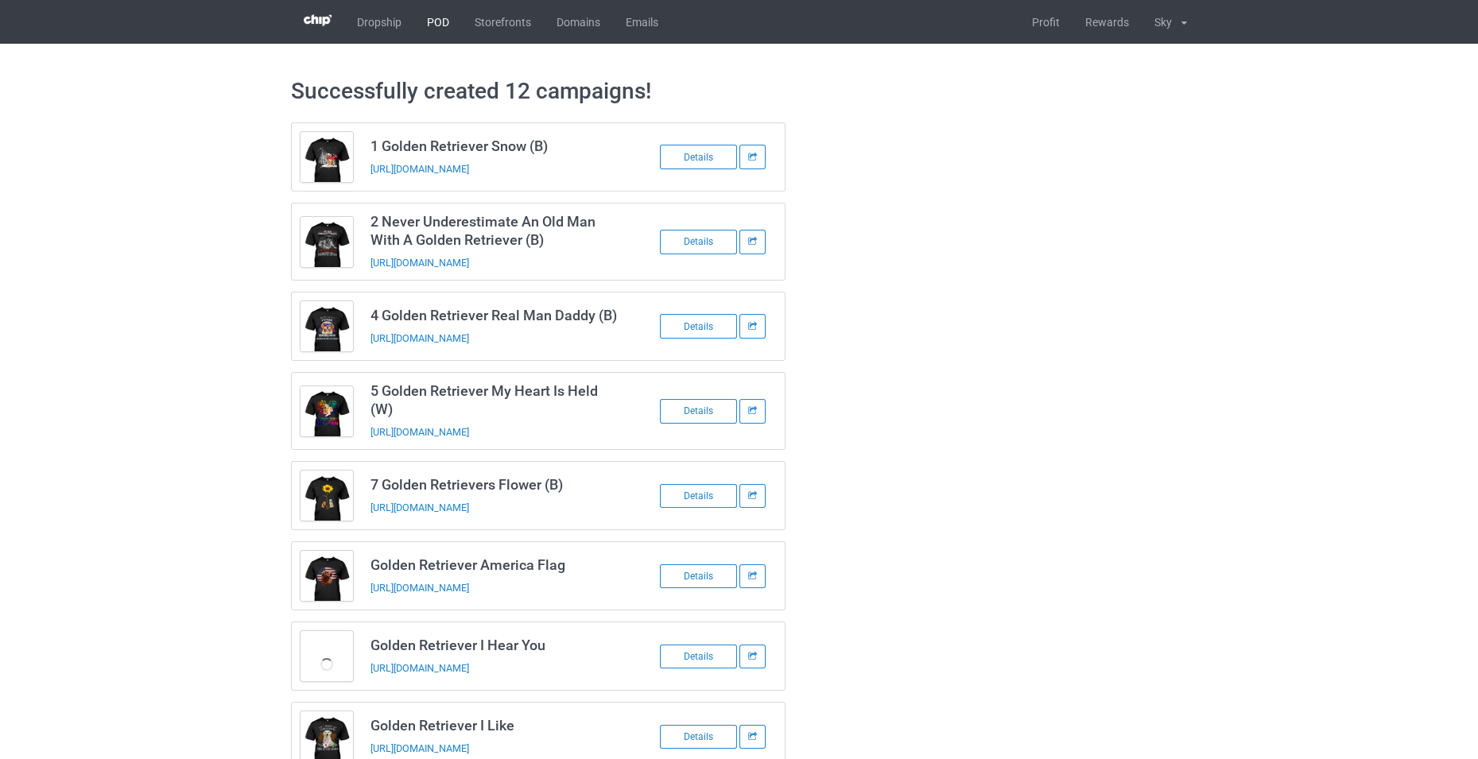
click at [454, 25] on link "POD" at bounding box center [438, 22] width 48 height 44
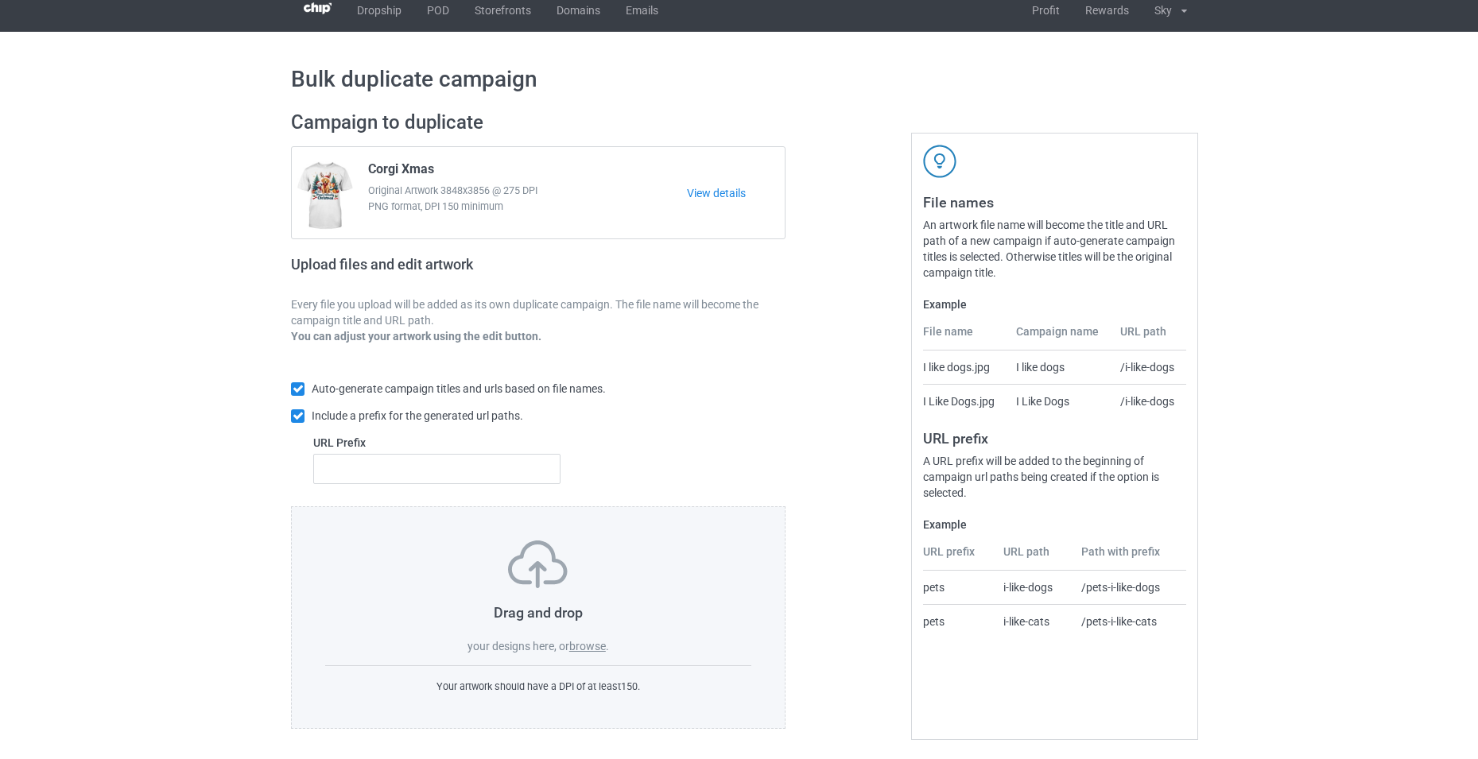
scroll to position [16, 0]
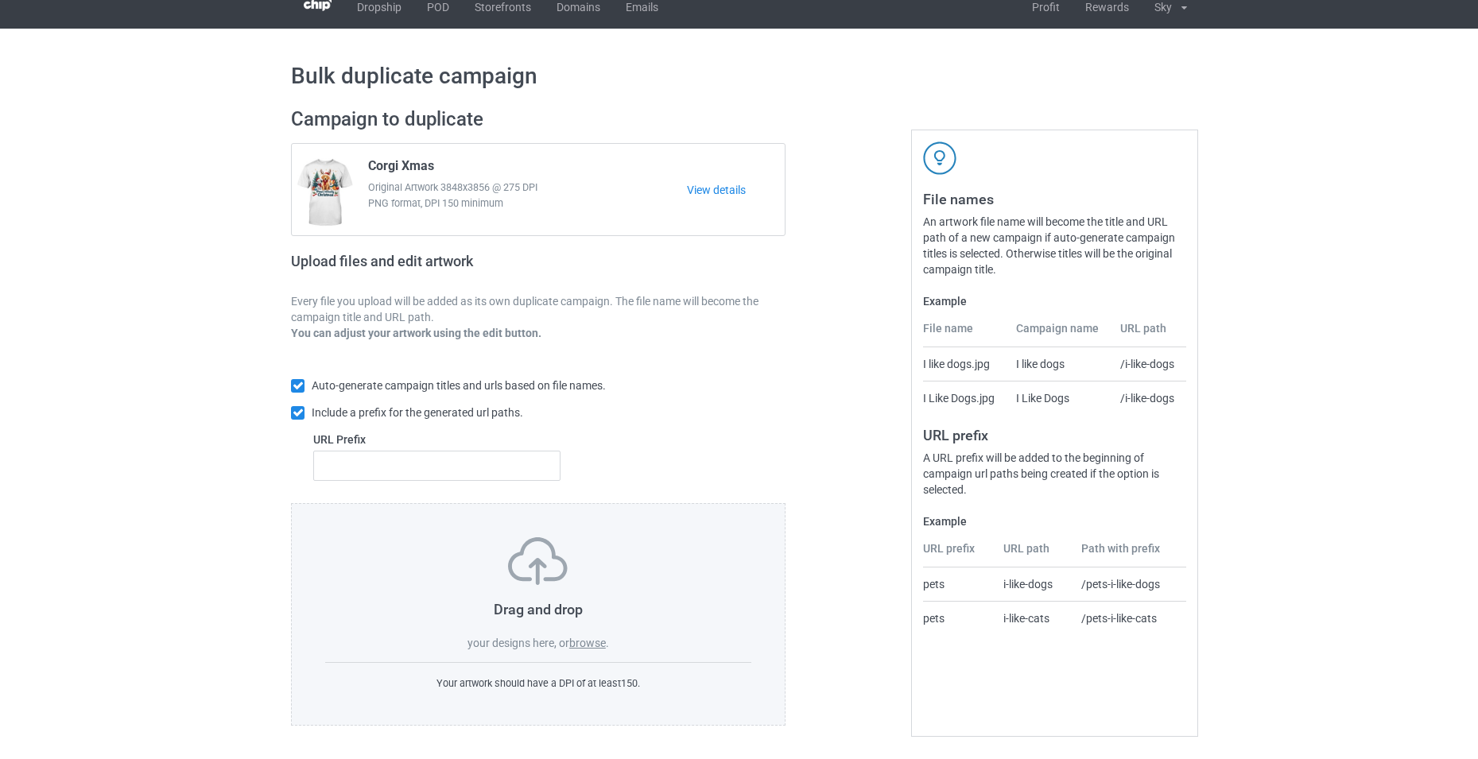
click at [595, 647] on label "browse" at bounding box center [587, 643] width 37 height 13
click at [0, 0] on input "browse" at bounding box center [0, 0] width 0 height 0
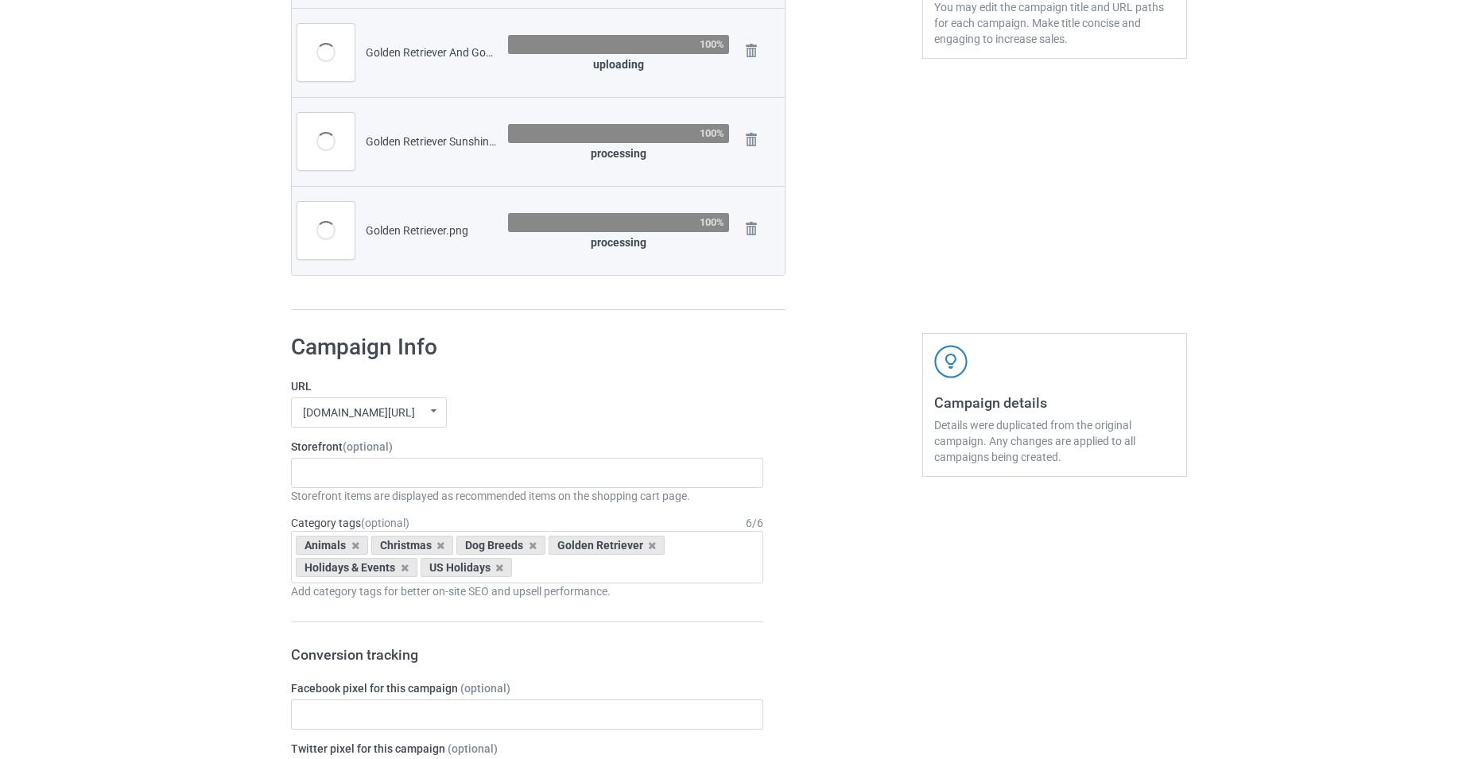
scroll to position [732, 0]
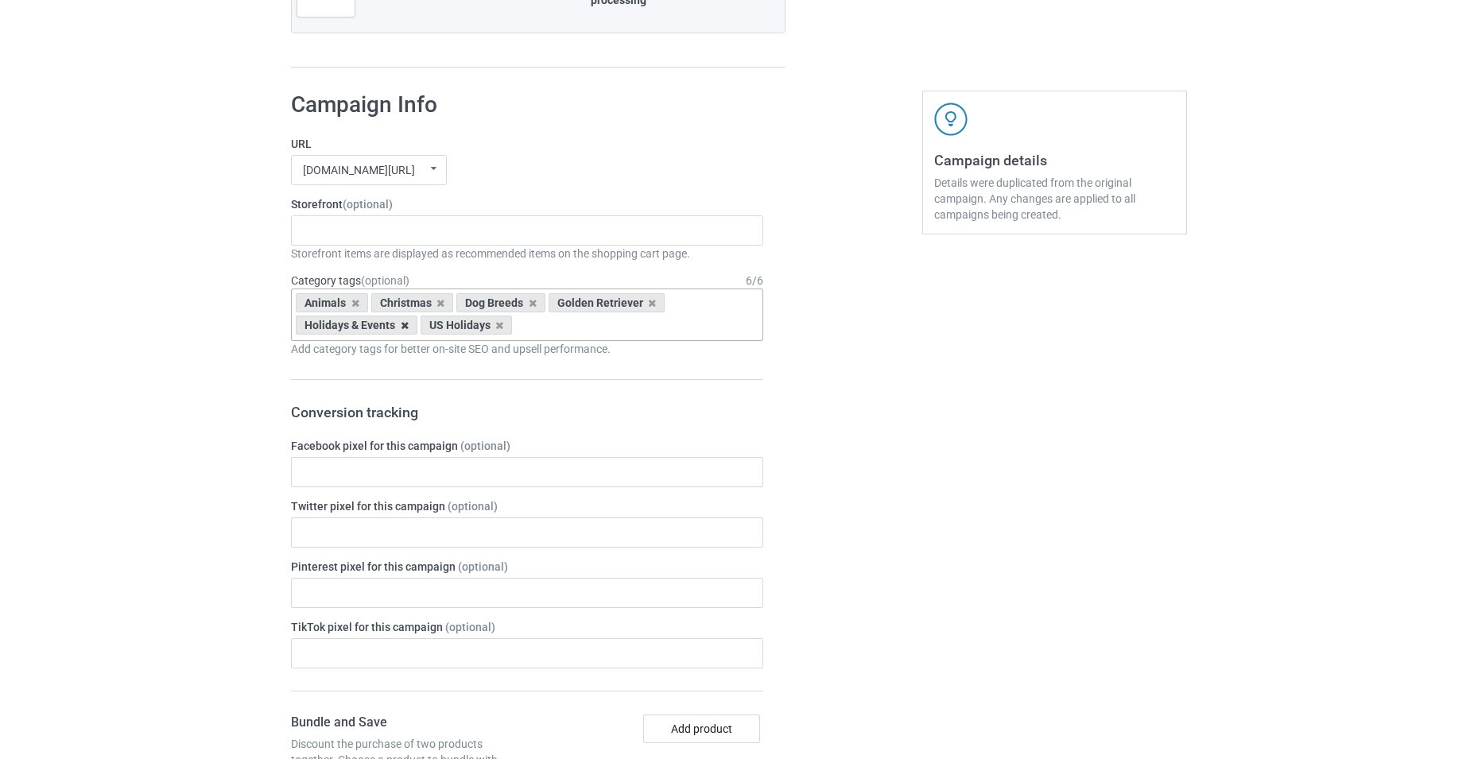
click at [406, 328] on icon at bounding box center [405, 325] width 8 height 10
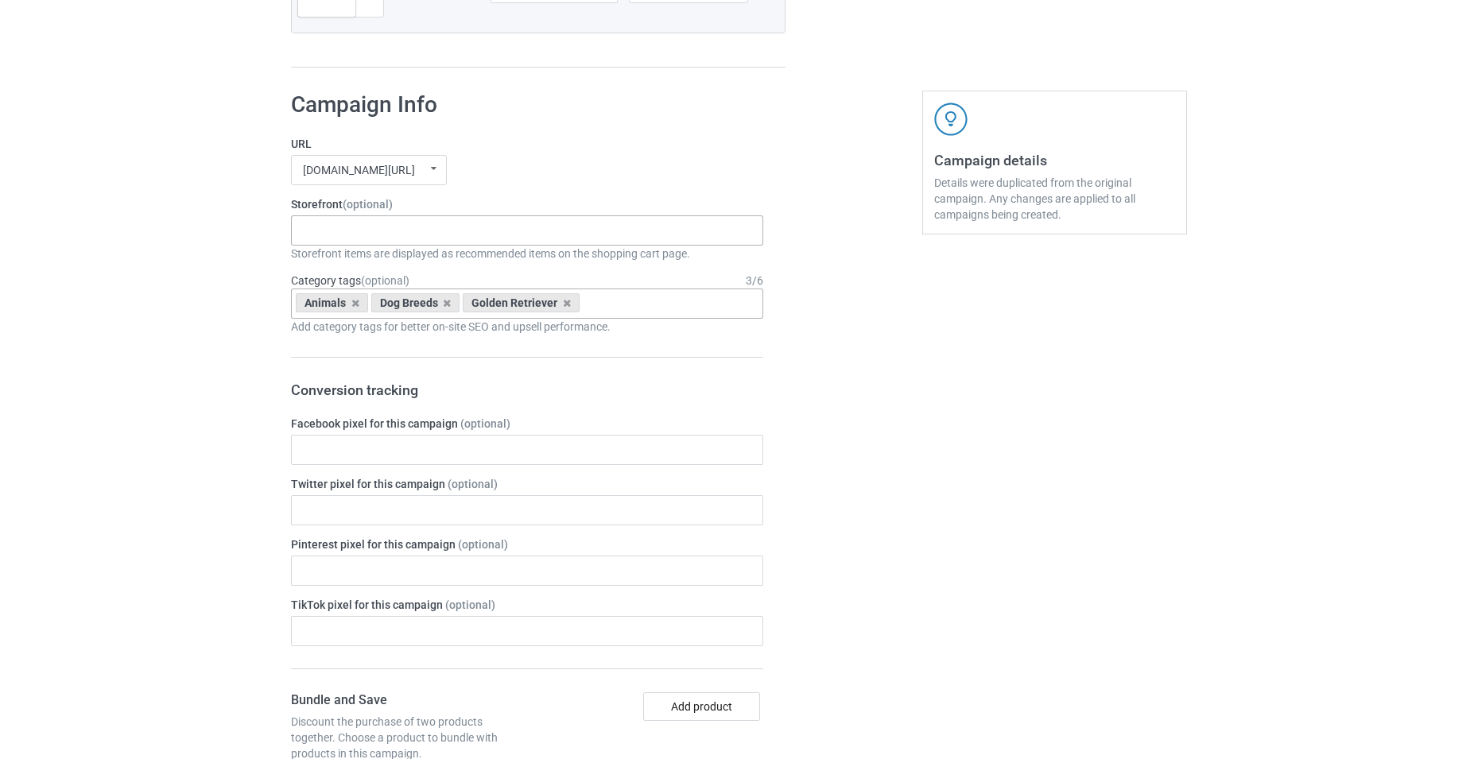
click at [409, 227] on div "Storefront (optional) -------------------------------------------------- Gifts …" at bounding box center [527, 228] width 472 height 65
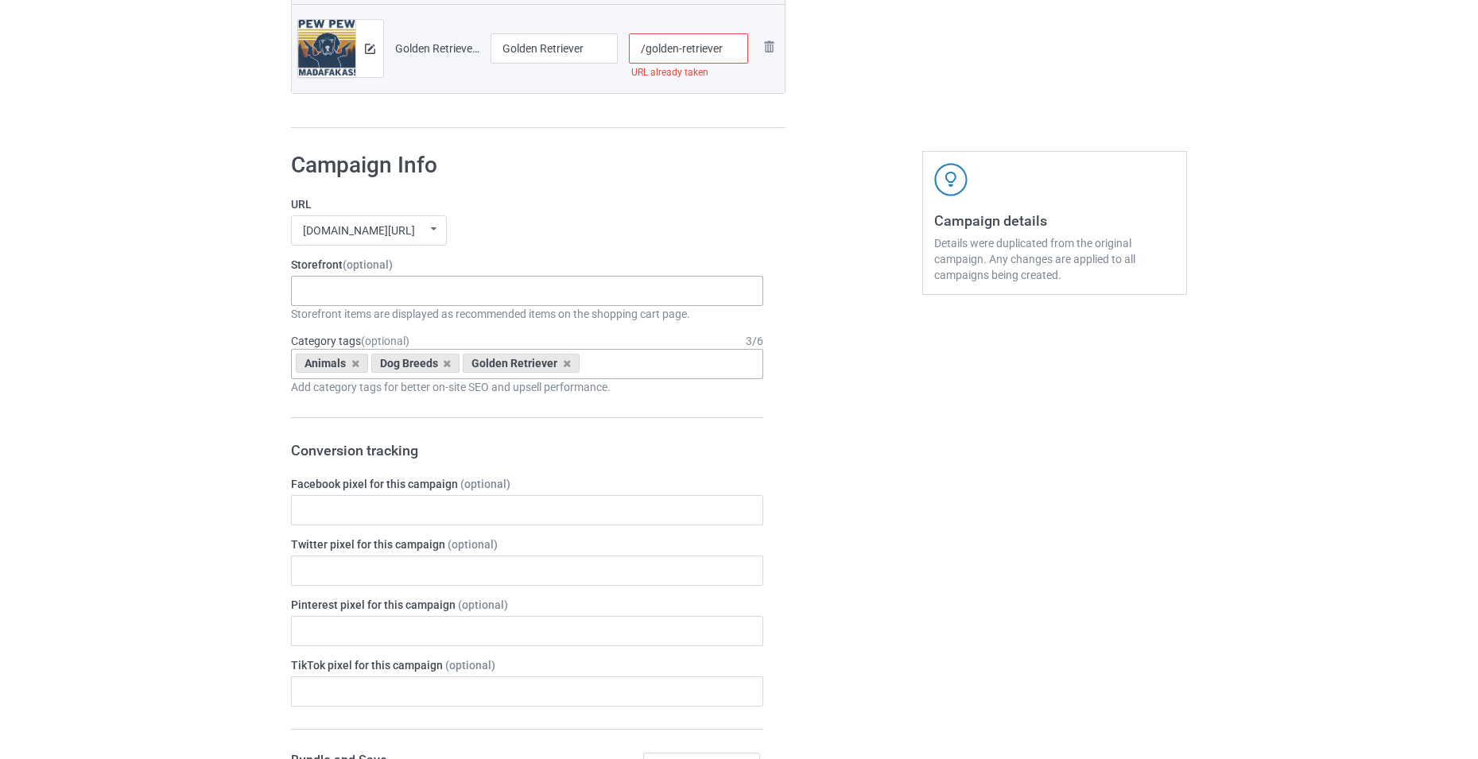
scroll to position [762, 0]
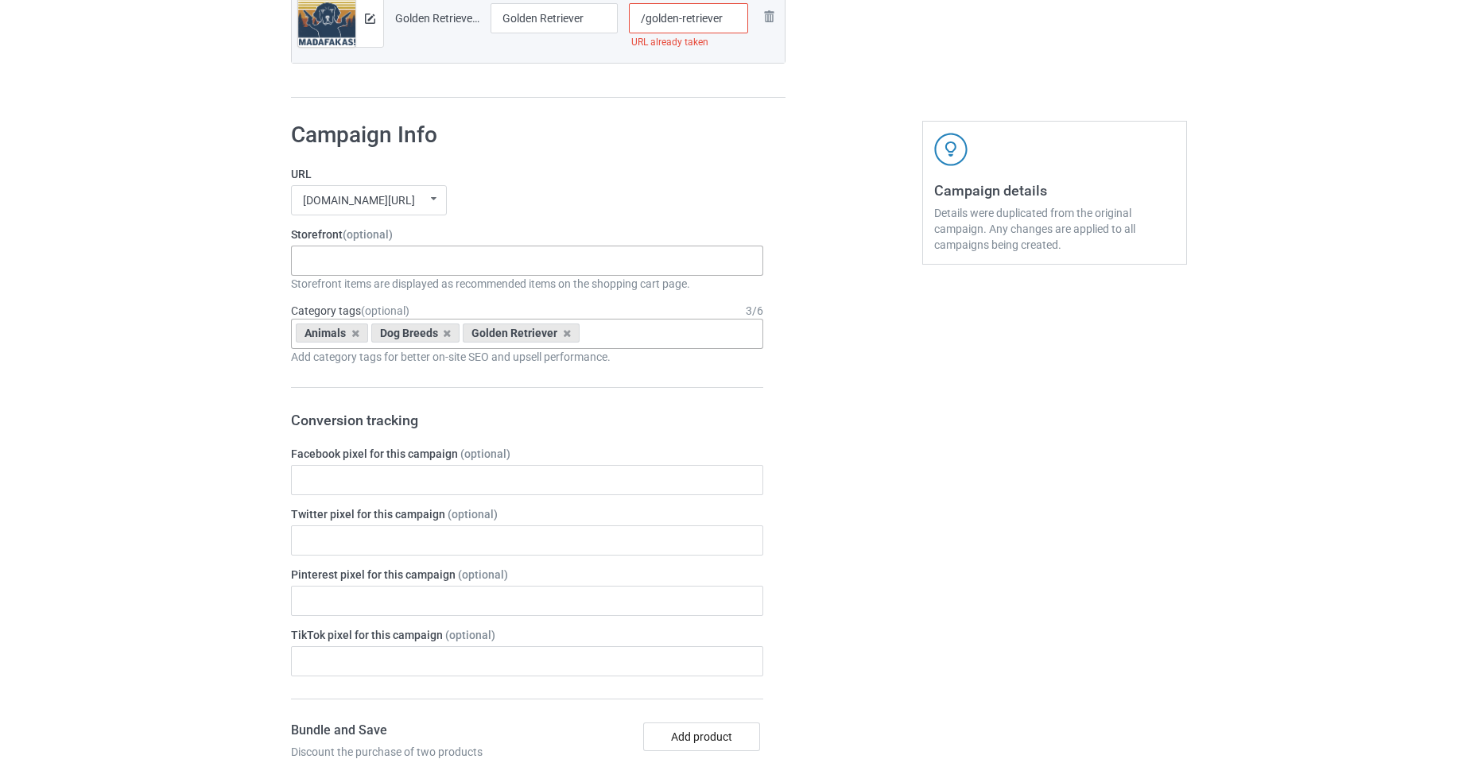
click at [421, 263] on div "-------------------------------------------------- Gifts For Christmas Teacher …" at bounding box center [527, 261] width 472 height 30
type input "golde"
click at [426, 288] on div "Golden Retriever Dog" at bounding box center [527, 289] width 471 height 29
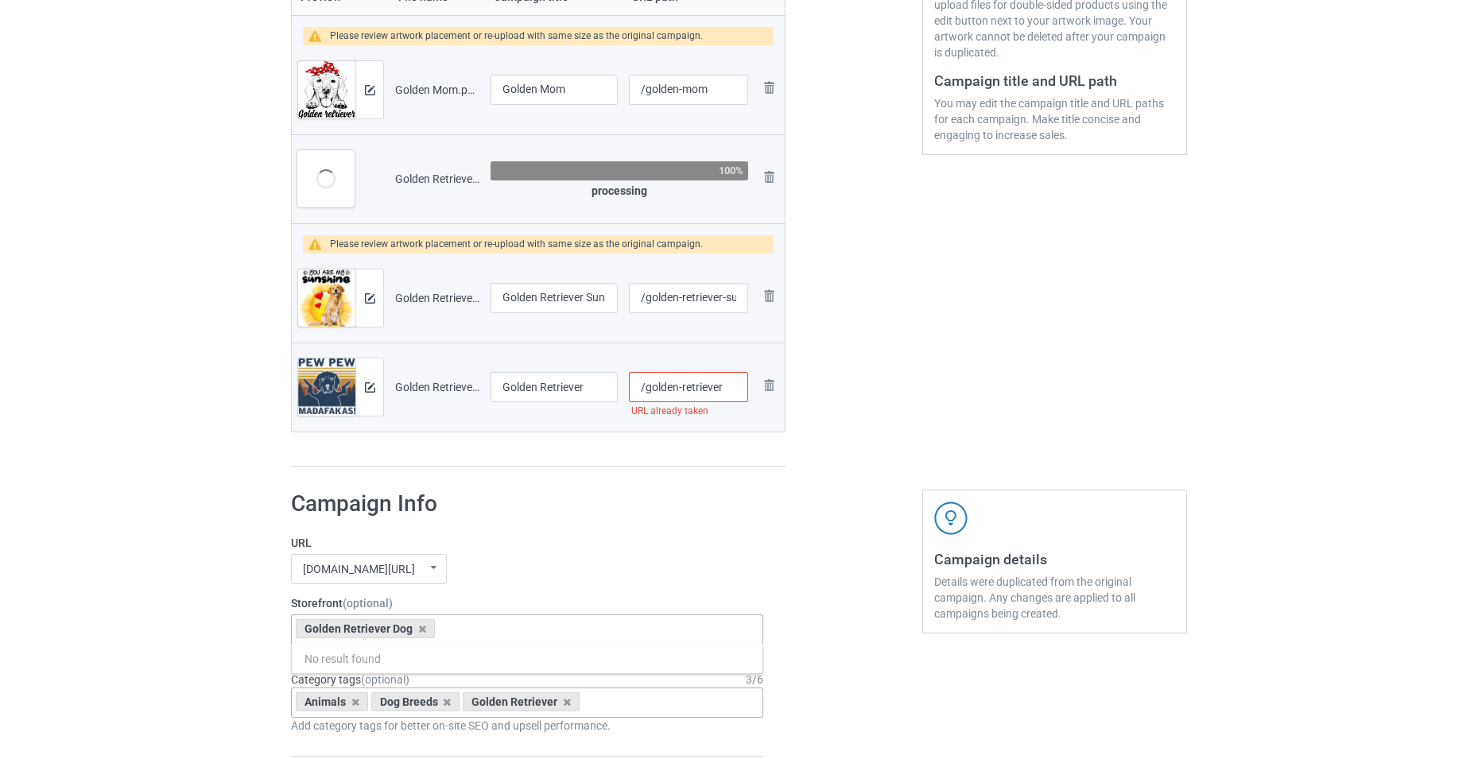
scroll to position [364, 0]
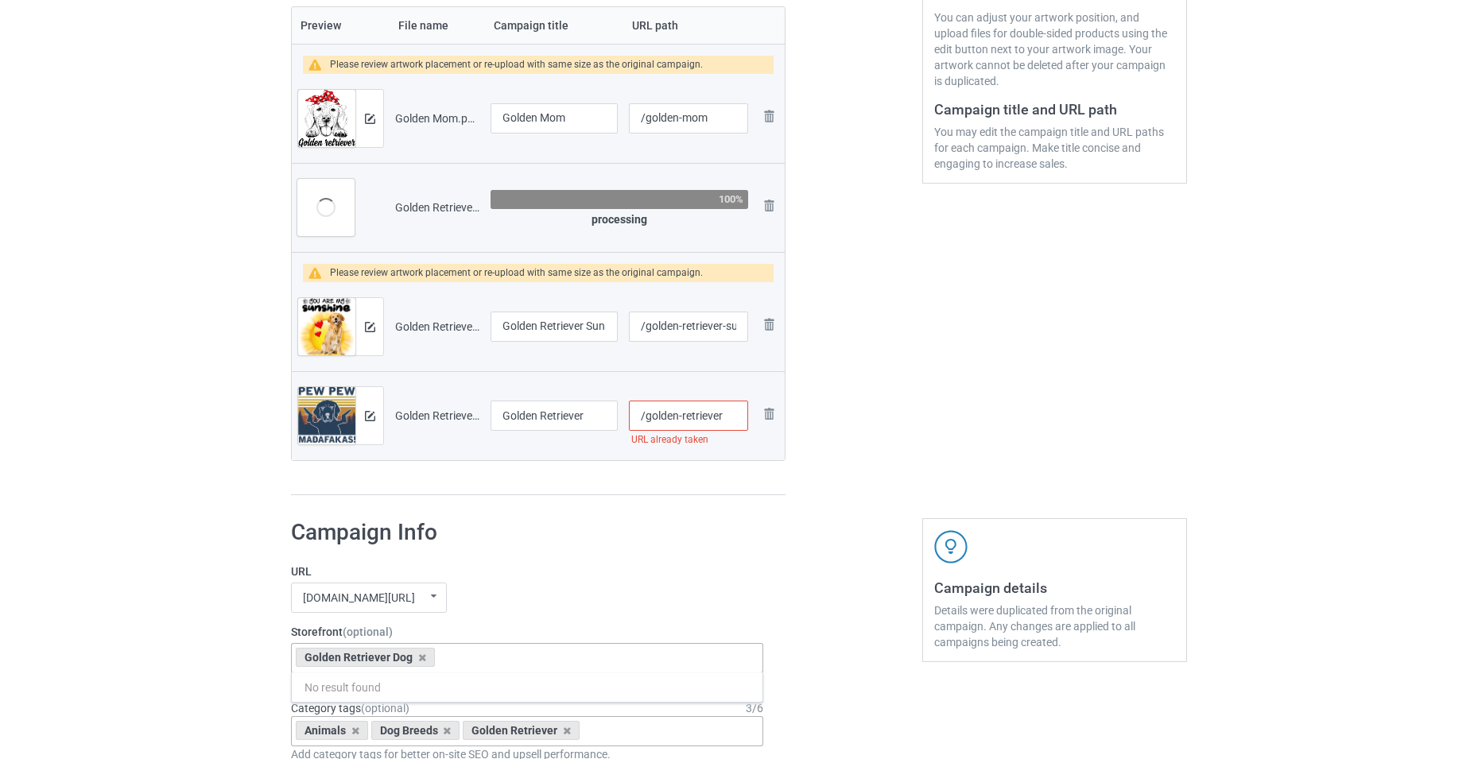
click at [735, 417] on input "/golden-retriever" at bounding box center [688, 416] width 119 height 30
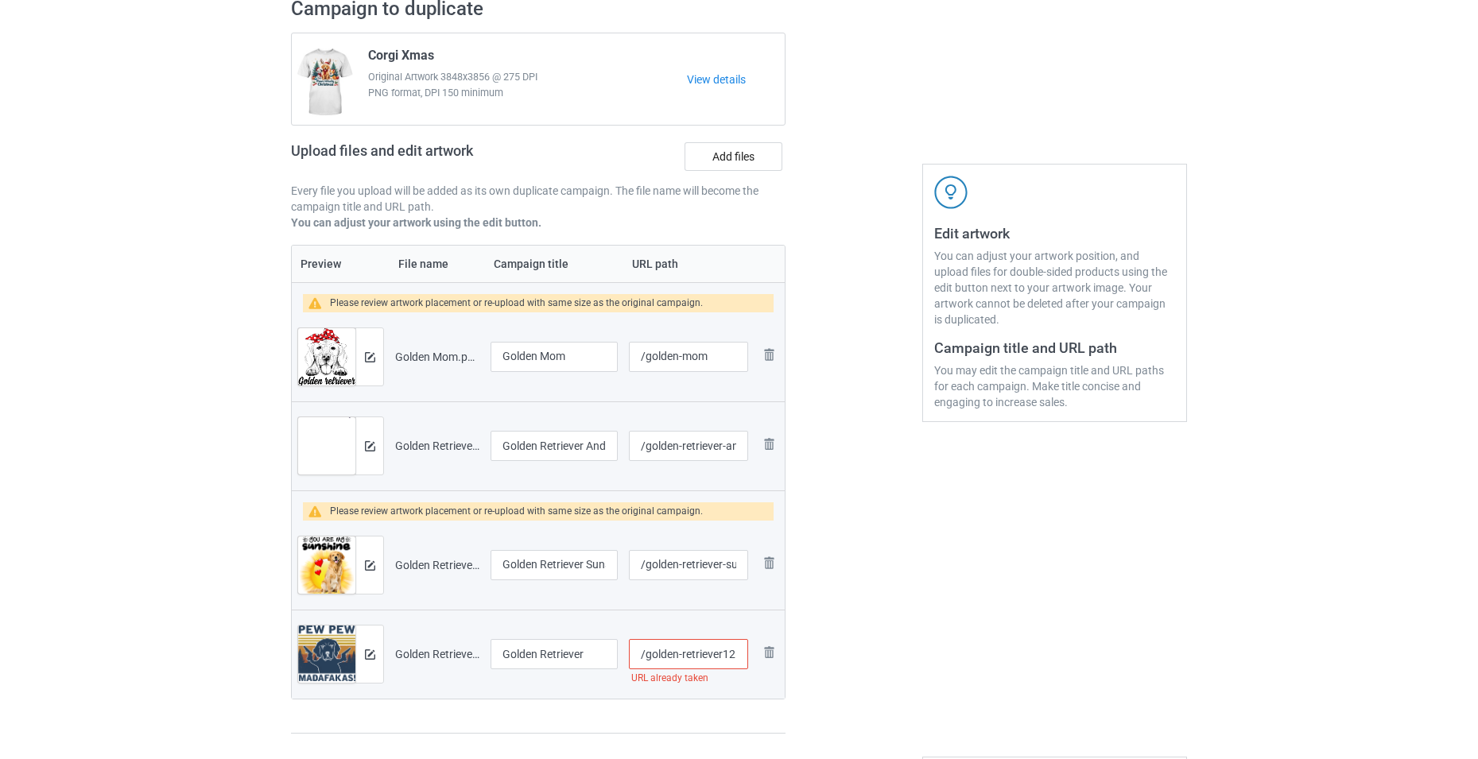
scroll to position [0, 4]
type input "/golden-retriever121"
click at [375, 353] on img at bounding box center [370, 357] width 10 height 10
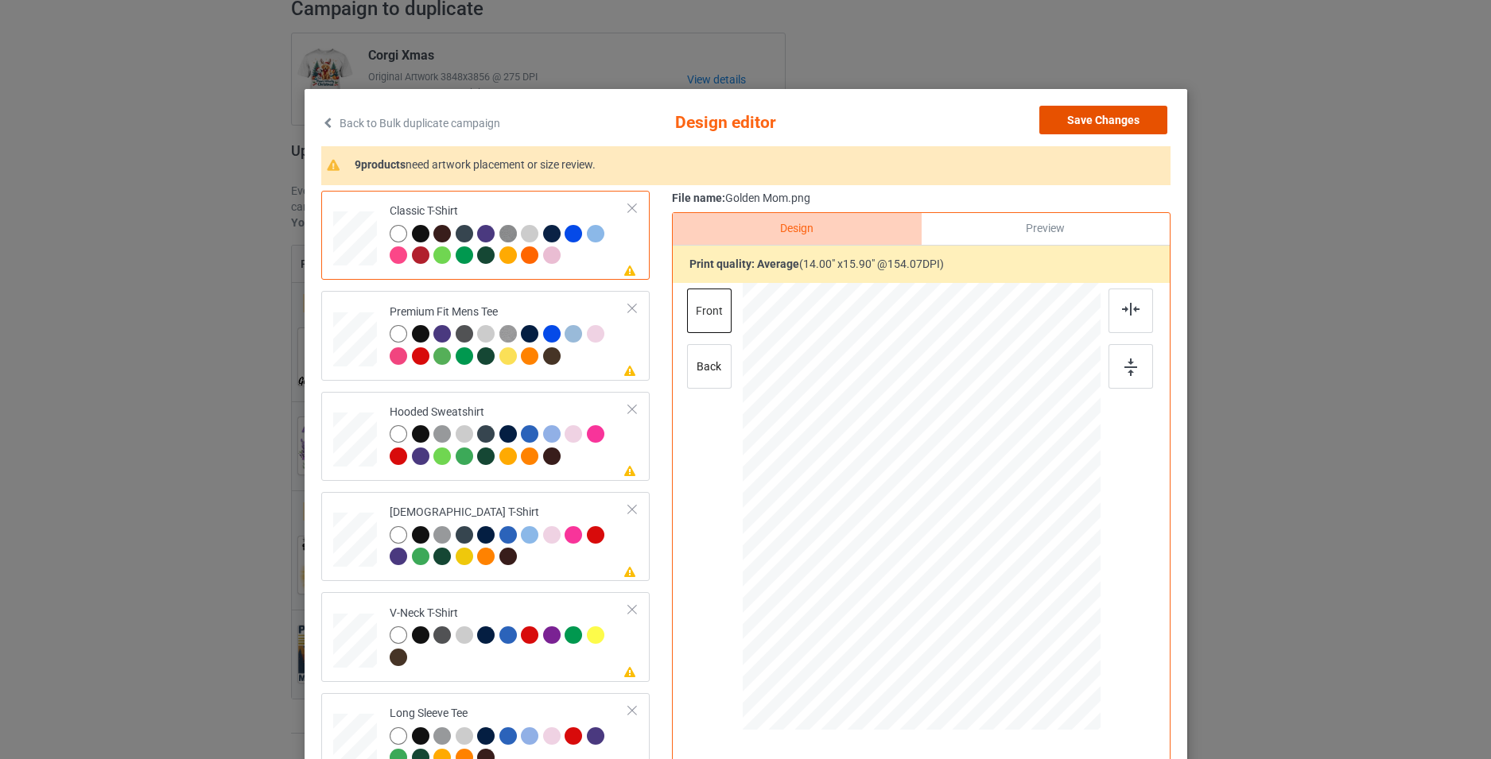
click at [1095, 117] on button "Save Changes" at bounding box center [1103, 120] width 128 height 29
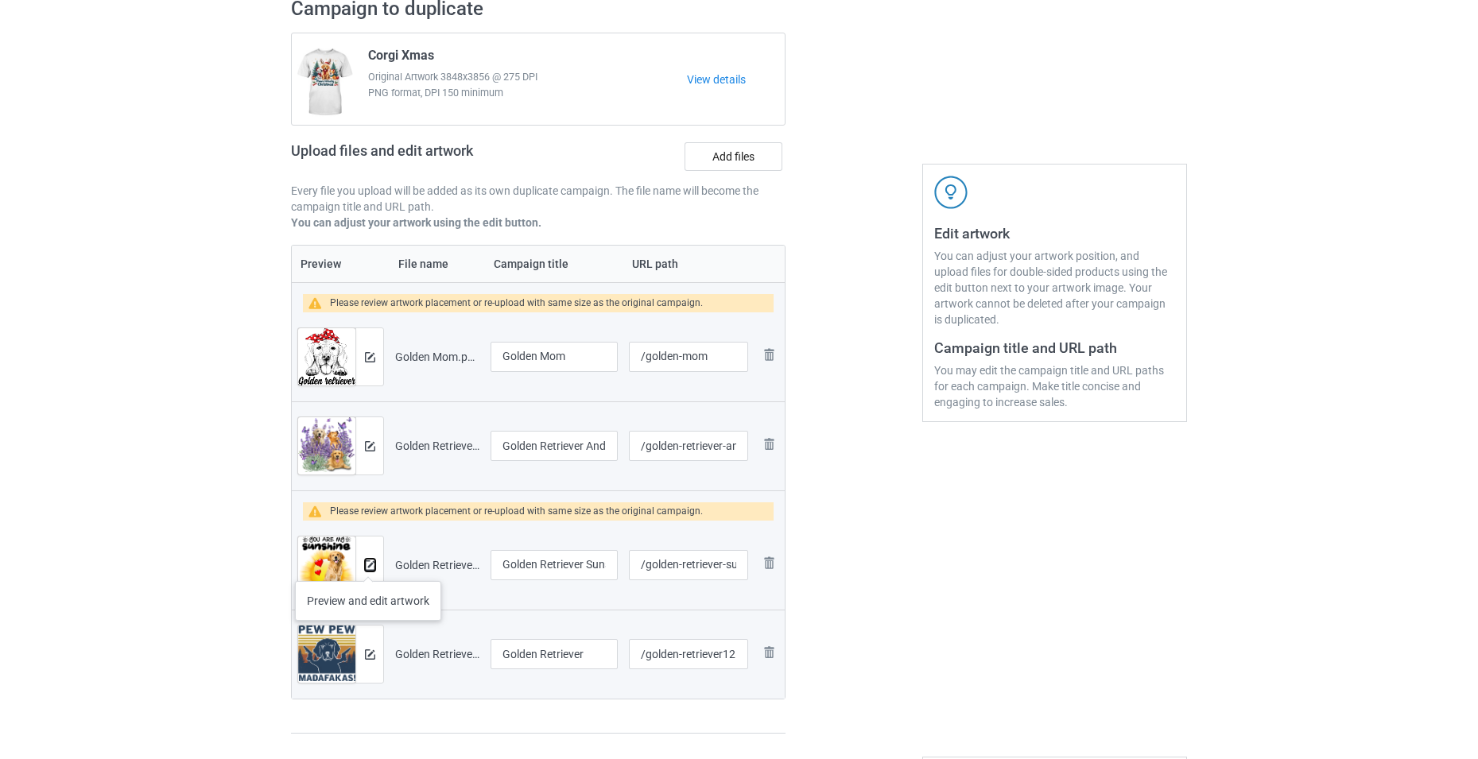
click at [370, 562] on img at bounding box center [370, 566] width 10 height 10
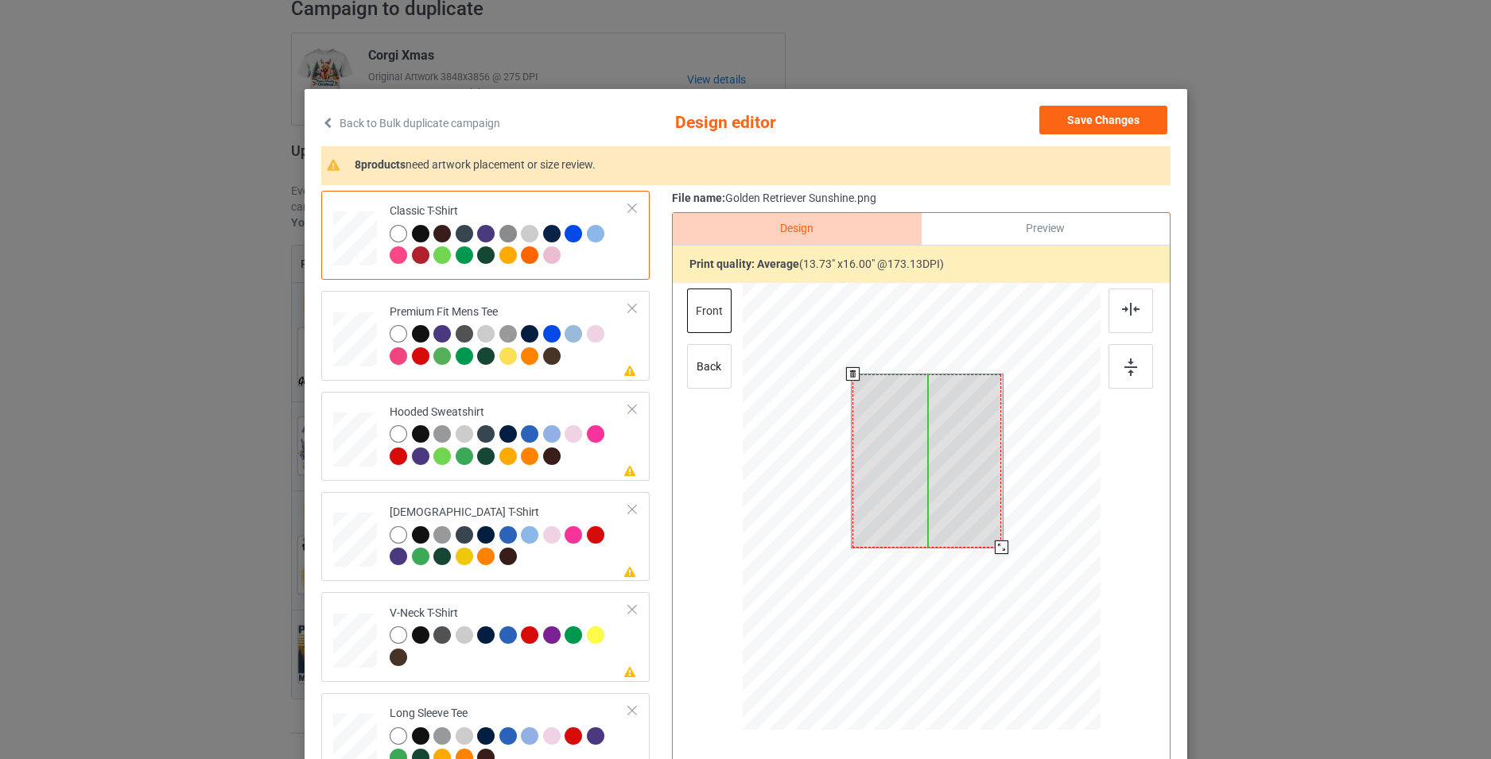
click at [968, 488] on div at bounding box center [926, 461] width 149 height 173
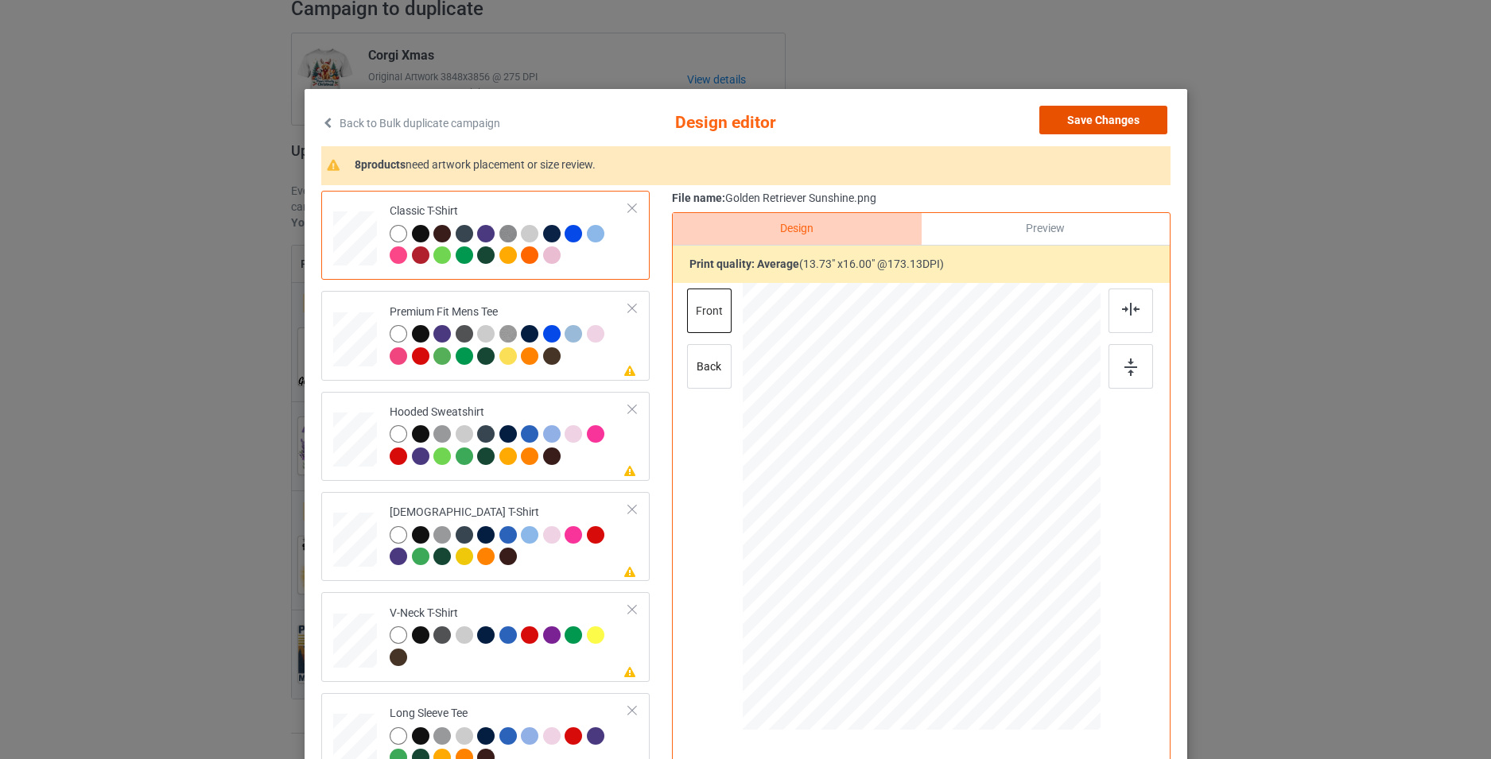
click at [1096, 114] on button "Save Changes" at bounding box center [1103, 120] width 128 height 29
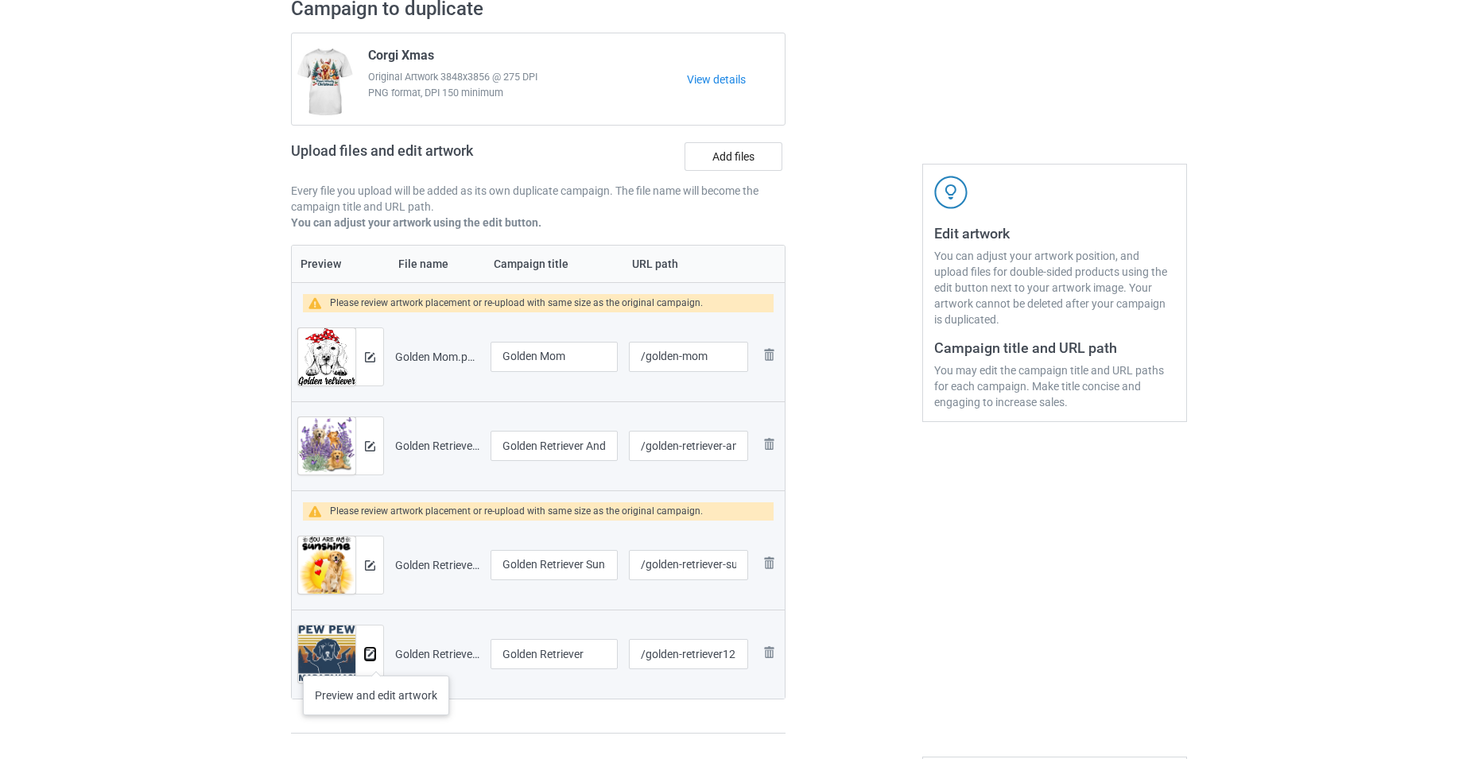
click at [371, 658] on img at bounding box center [370, 655] width 10 height 10
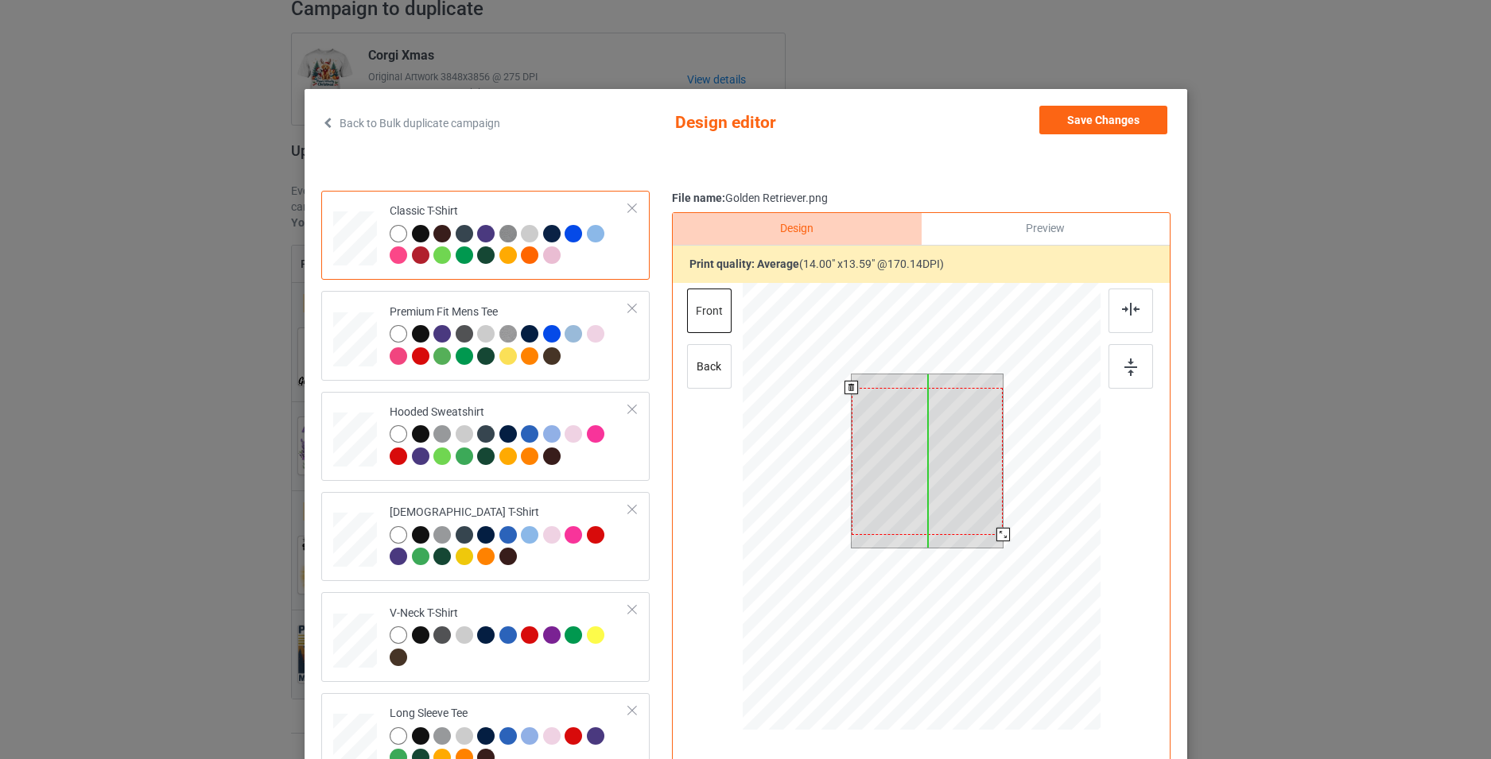
drag, startPoint x: 928, startPoint y: 483, endPoint x: 928, endPoint y: 496, distance: 13.5
click at [928, 496] on div at bounding box center [927, 461] width 152 height 147
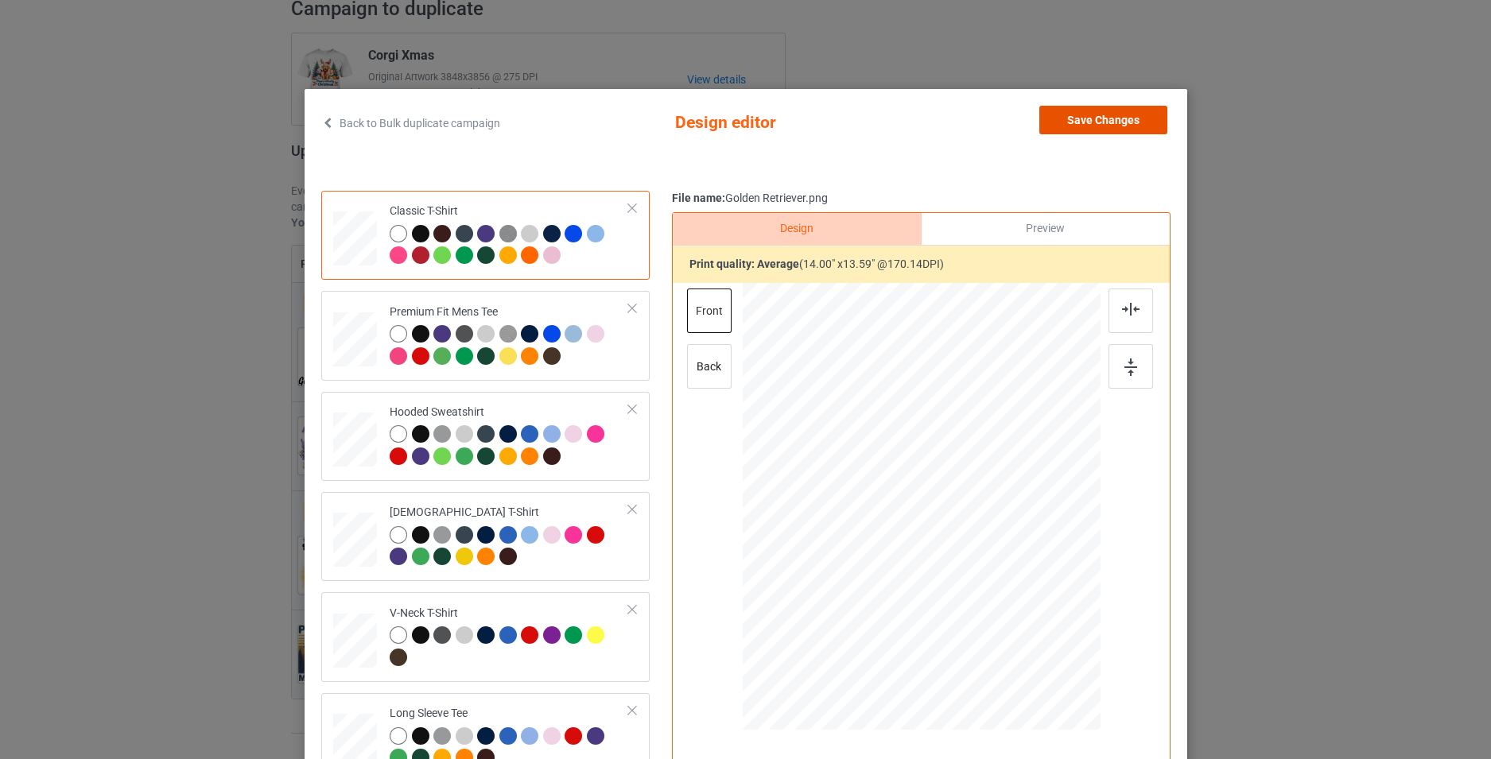
click at [1105, 128] on button "Save Changes" at bounding box center [1103, 120] width 128 height 29
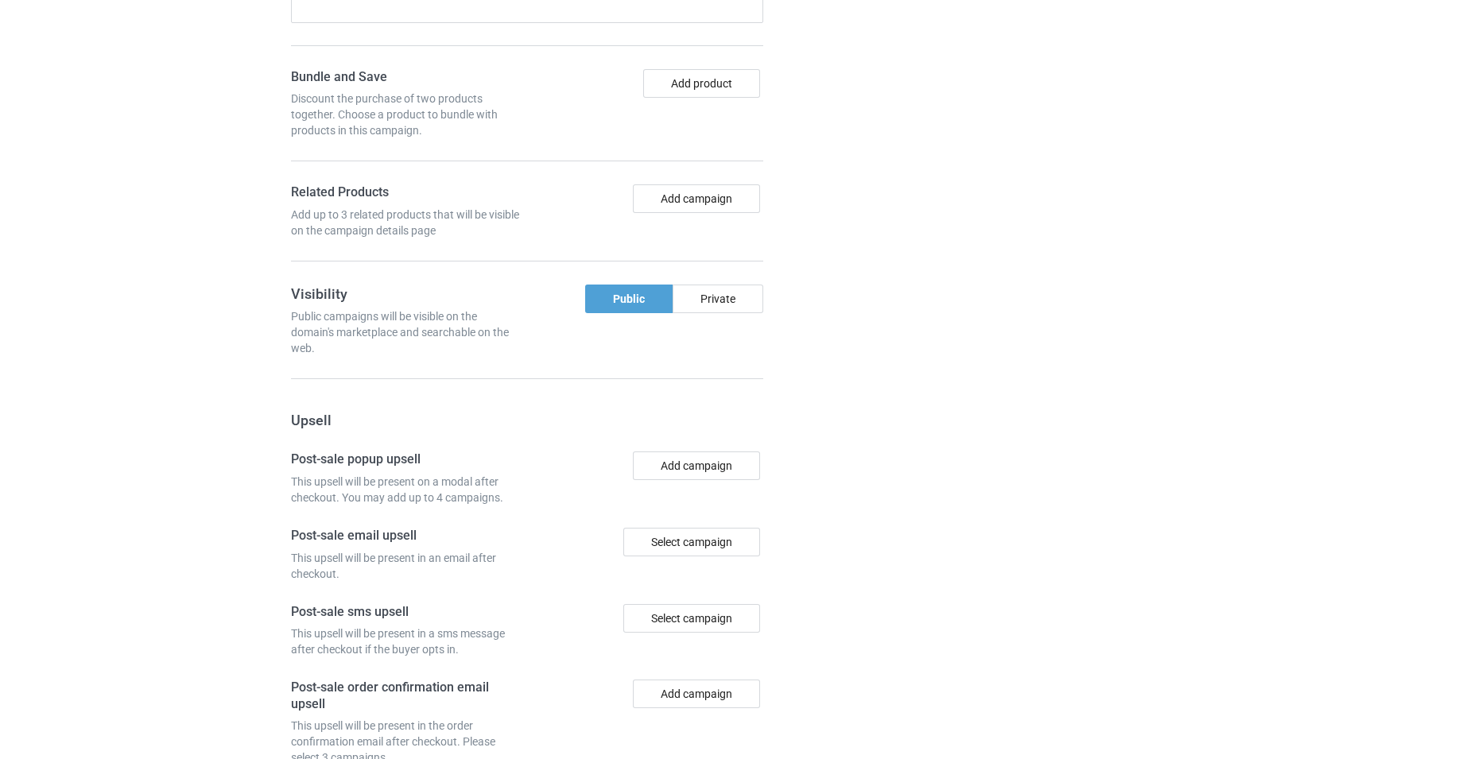
scroll to position [1593, 0]
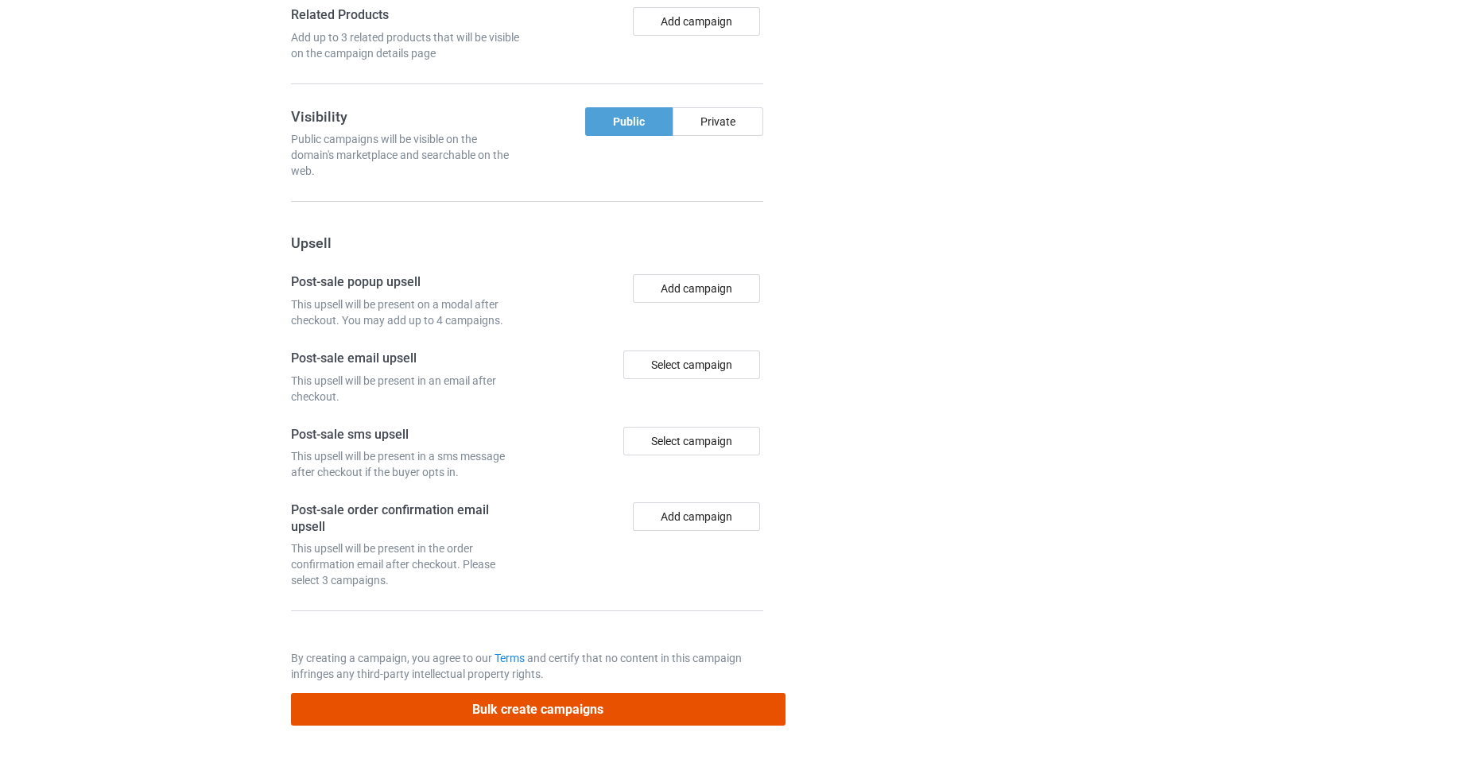
click at [618, 721] on button "Bulk create campaigns" at bounding box center [538, 709] width 495 height 33
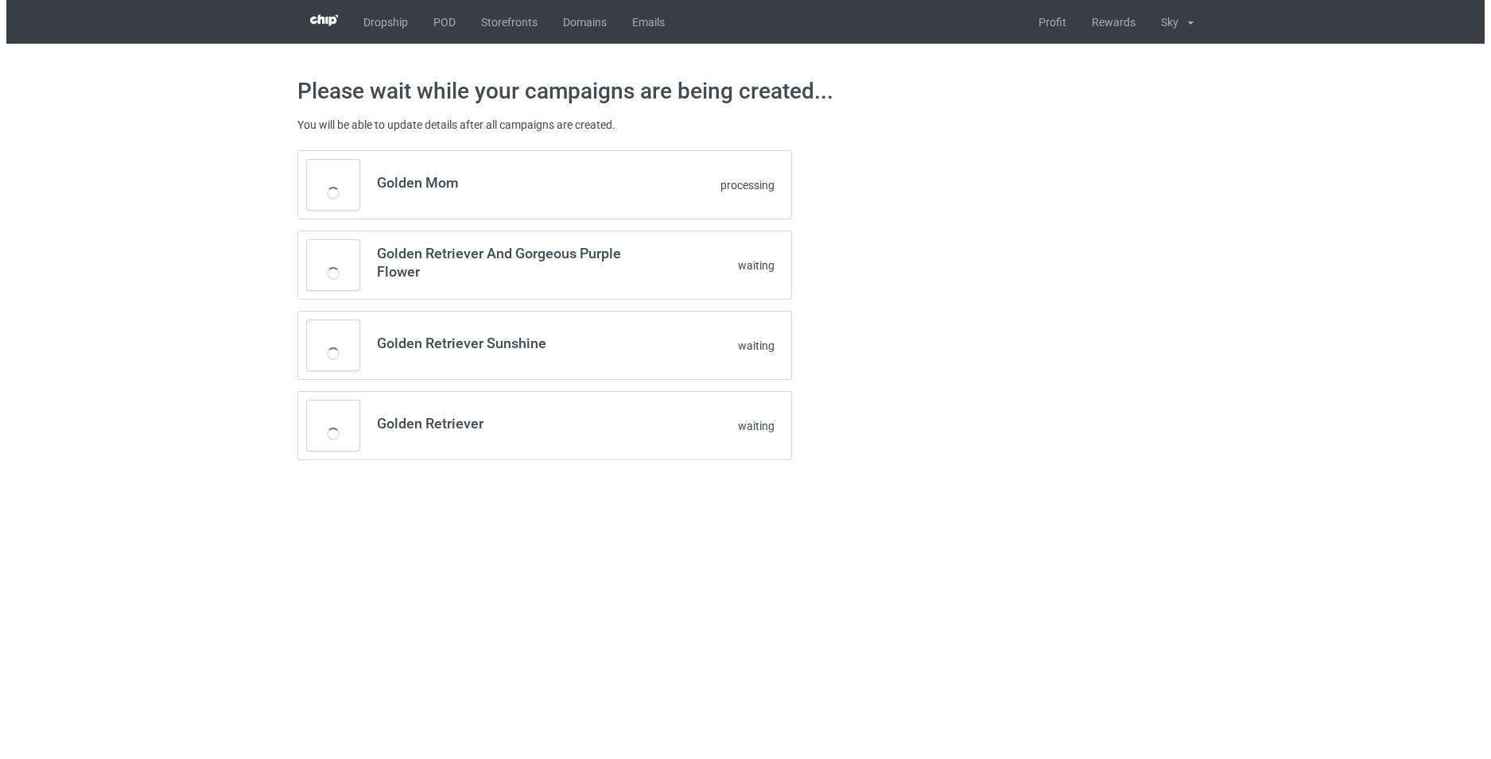
scroll to position [0, 0]
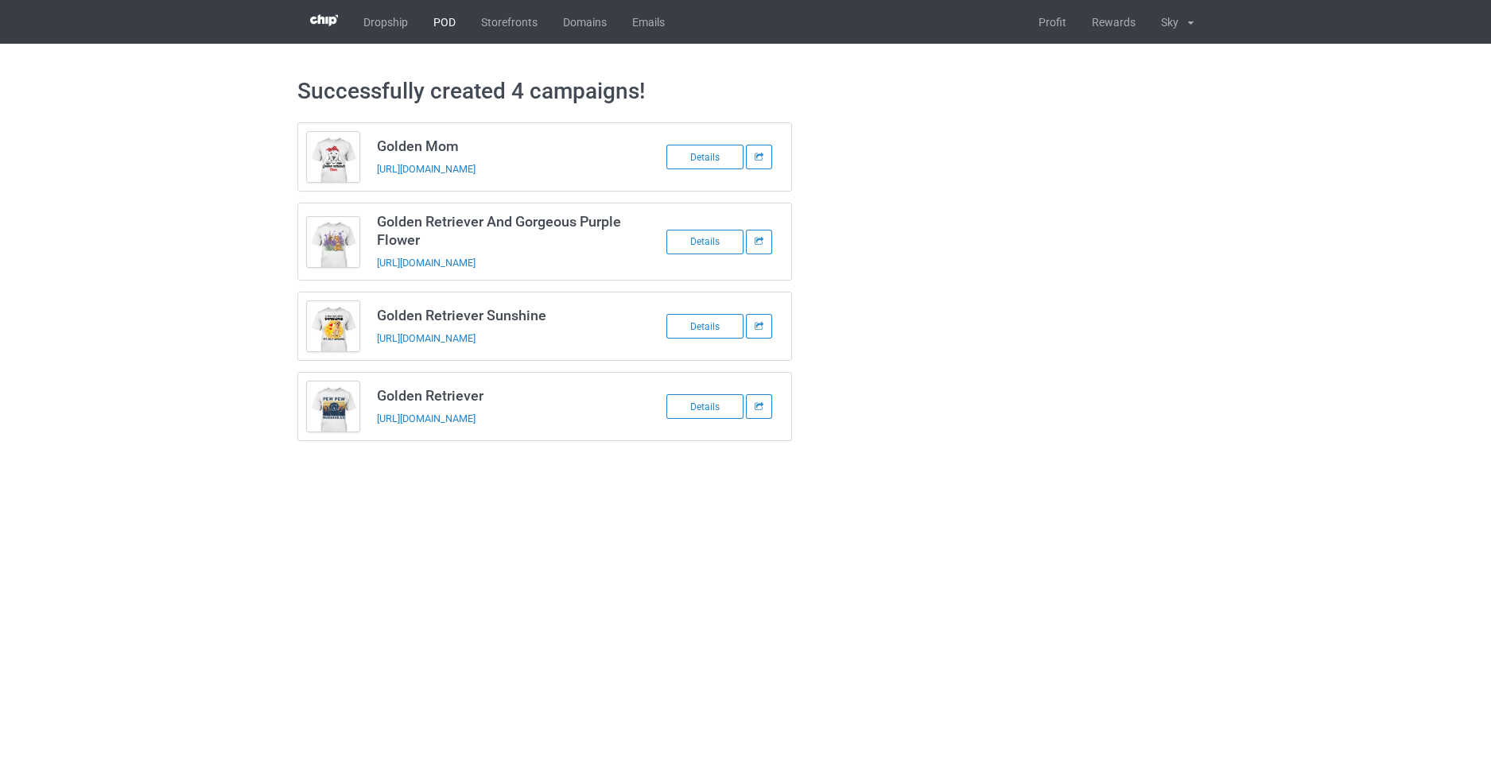
click at [452, 27] on link "POD" at bounding box center [445, 22] width 48 height 44
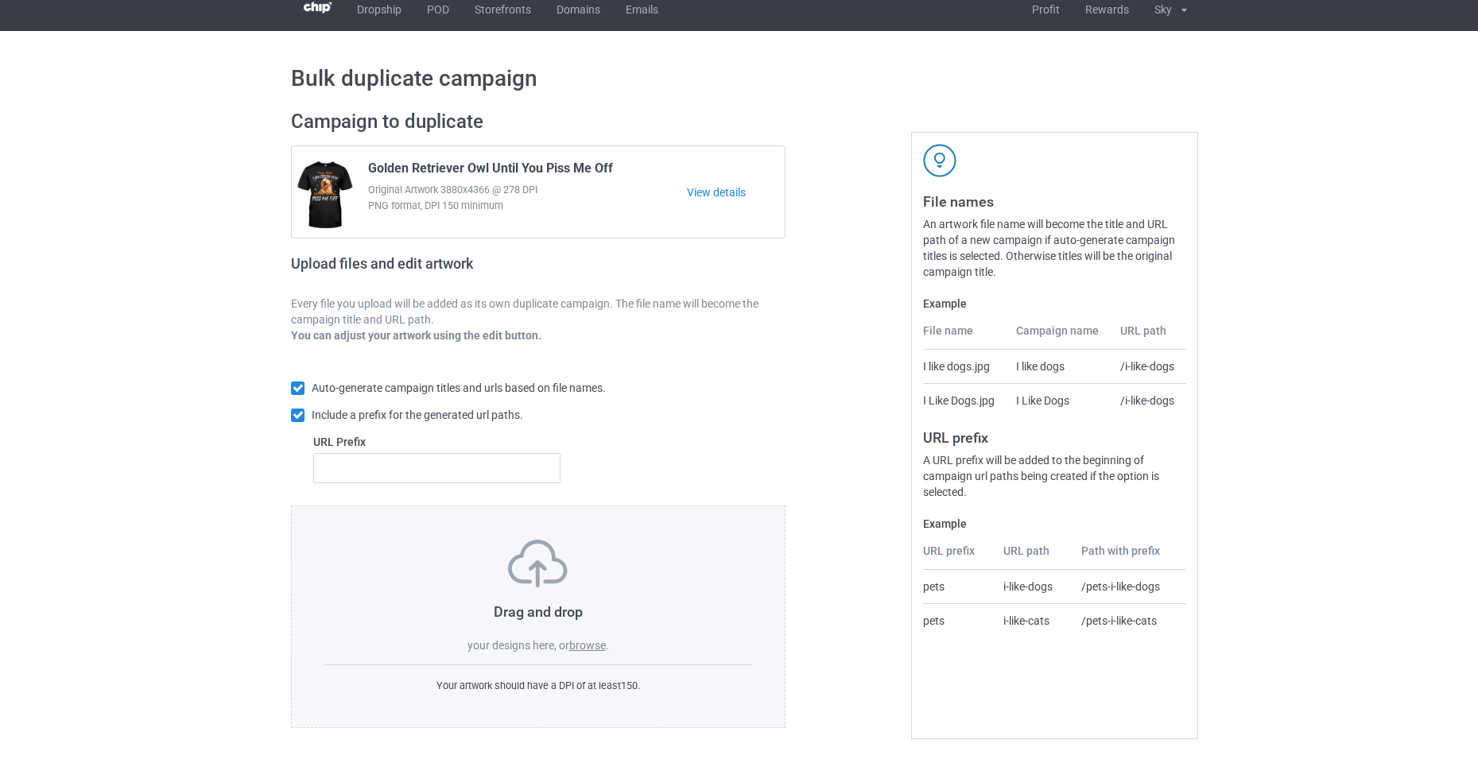
scroll to position [16, 0]
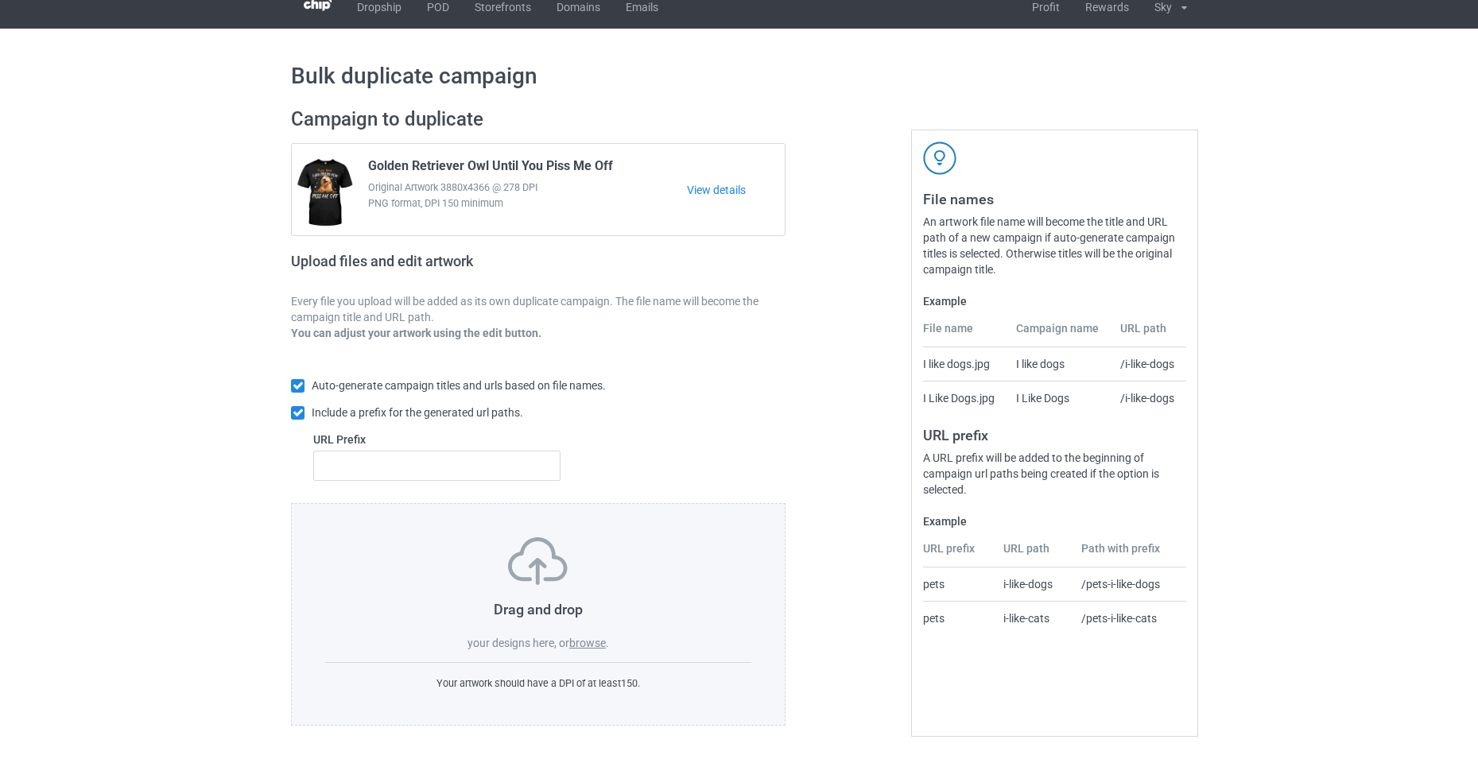
click at [605, 644] on label "browse" at bounding box center [587, 643] width 37 height 13
click at [0, 0] on input "browse" at bounding box center [0, 0] width 0 height 0
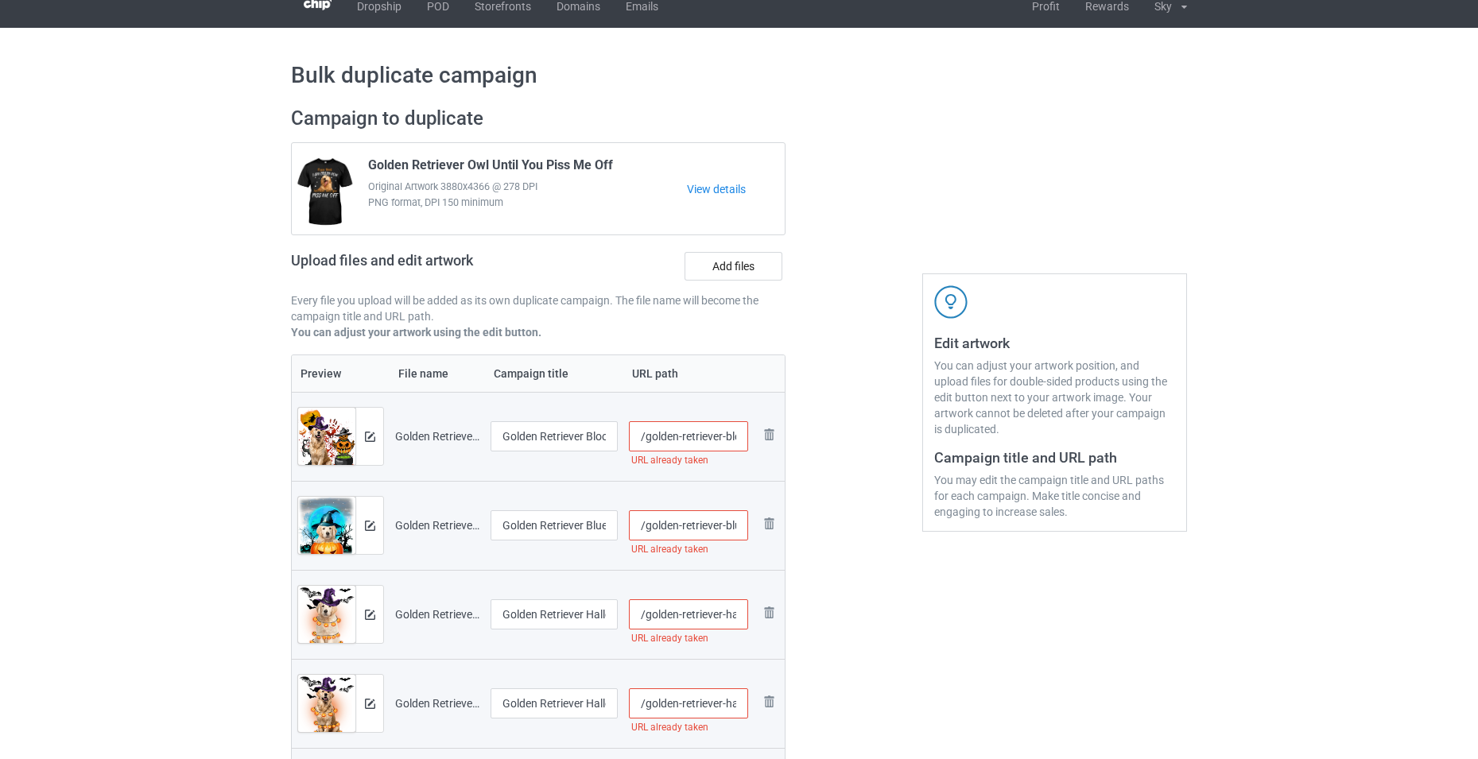
click at [739, 433] on input "/golden-retriever-bloody-hand" at bounding box center [688, 436] width 119 height 30
type input "/golden-retriever-blo1ody-hand"
click at [728, 536] on input "/golden-retriever-blue-moon-puppy" at bounding box center [688, 525] width 119 height 30
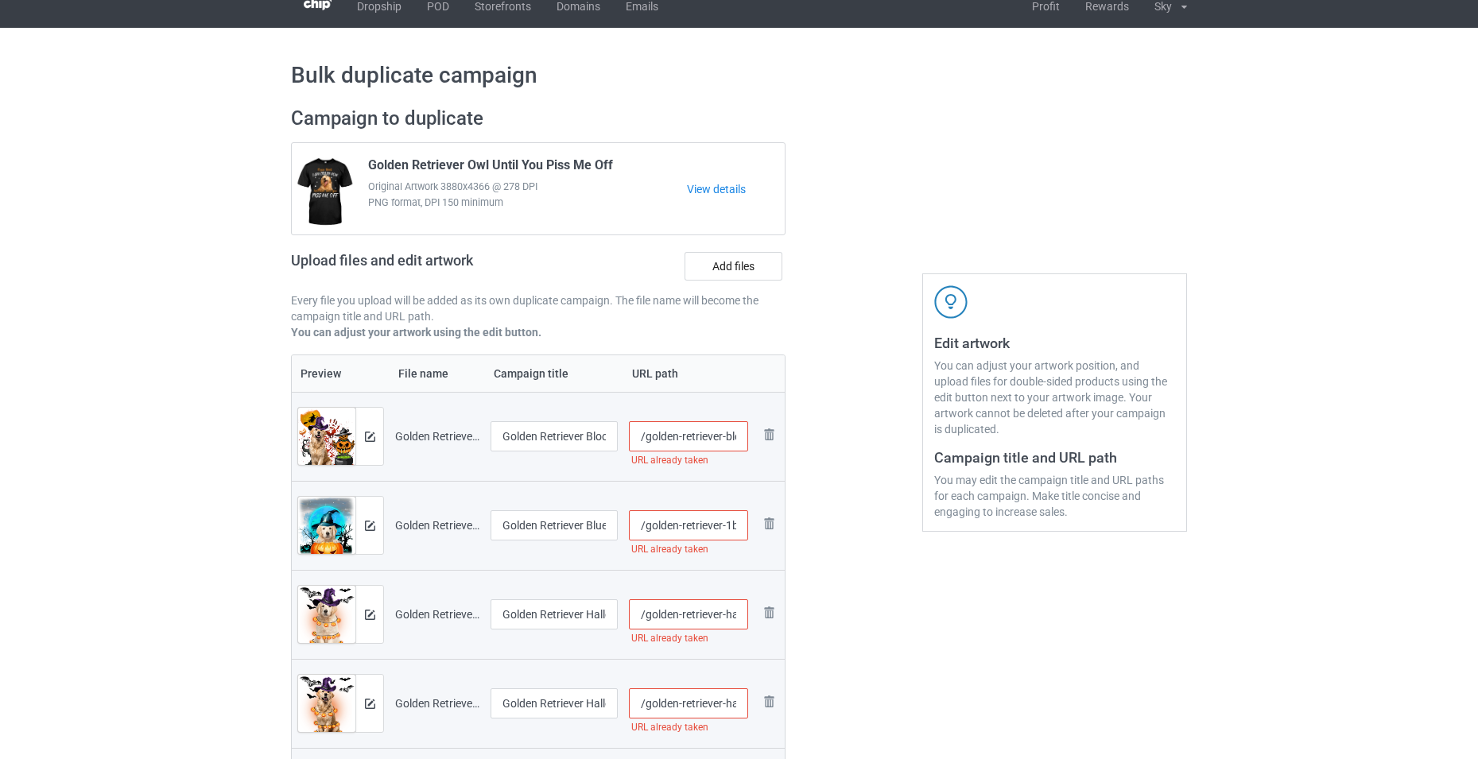
type input "/golden-retriever-blue-moon-puppy"
click at [718, 619] on input "/golden-retriever-hallowed-light-puppy" at bounding box center [688, 615] width 119 height 30
type input "/golden-retriever-hallowed-light-puppy"
type input "/golden-retriever-1blue-moon-puppy"
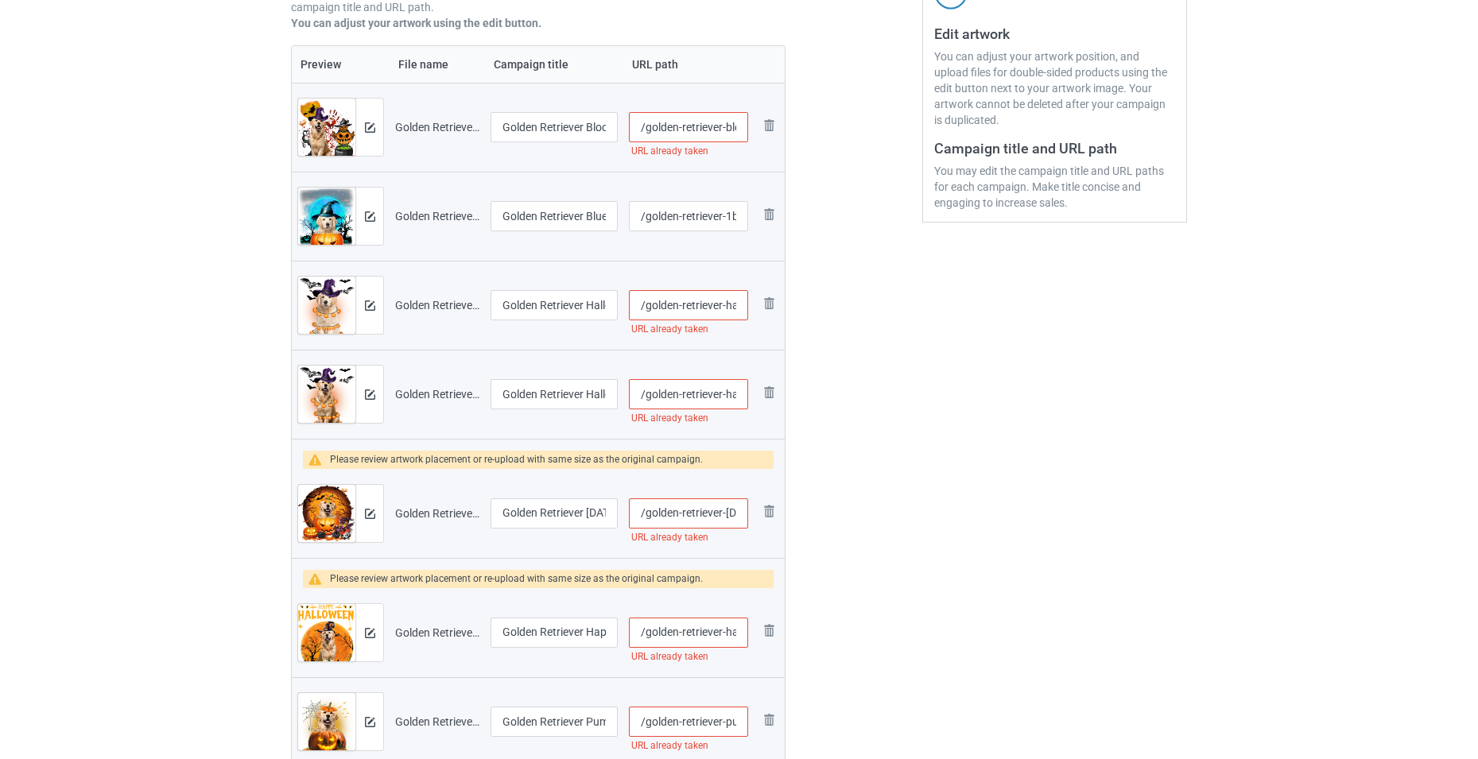
scroll to position [334, 0]
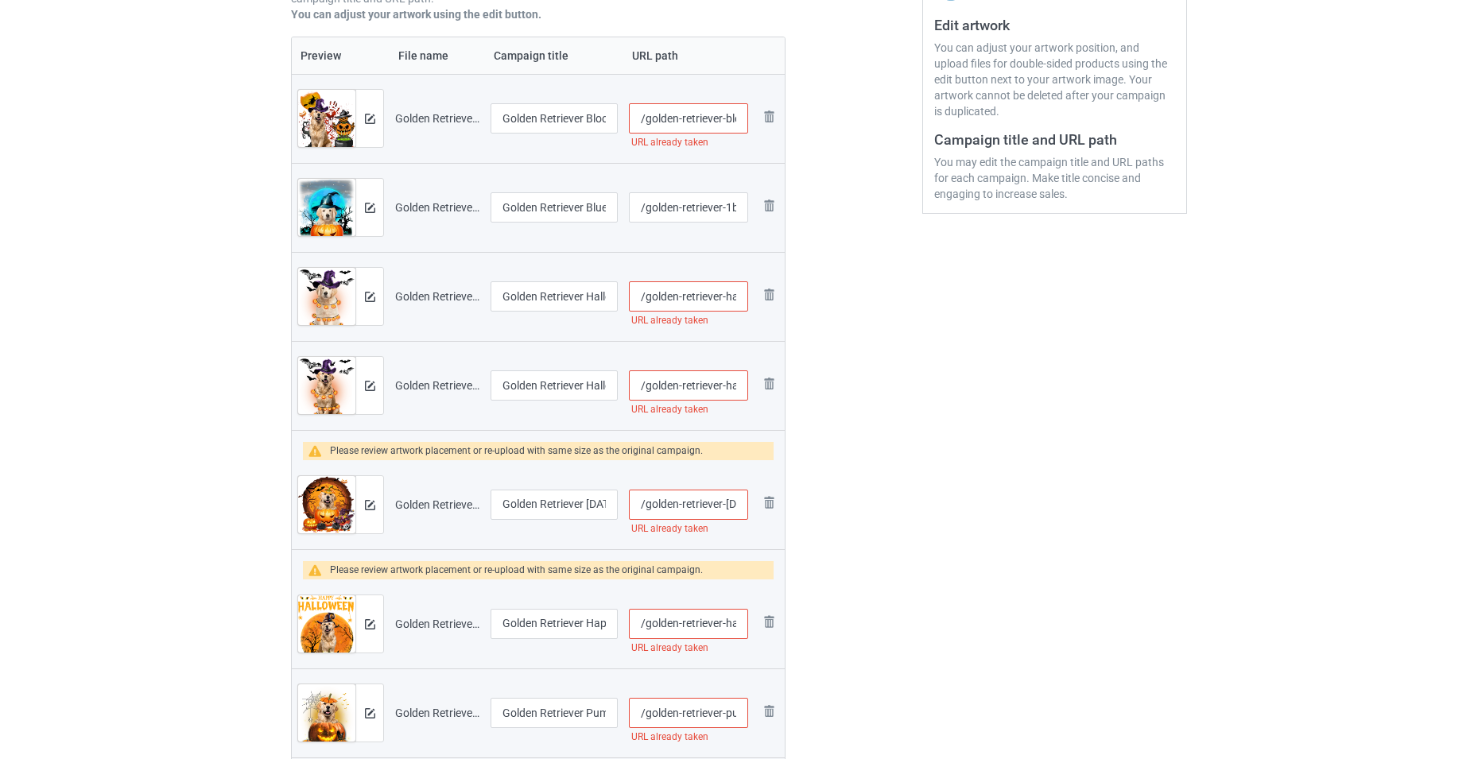
type input "/golden-retrieve1r-hallowed-light-puppy"
type input "/golden-retriever-blue-moon-puppy"
type input "/golden-retrieve1r-hallowed-light-puppy"
click at [696, 211] on input "/golden-retriever-blue-moon-puppy" at bounding box center [688, 207] width 119 height 30
type input "/golden-ret1riever-blue-moon-puppy"
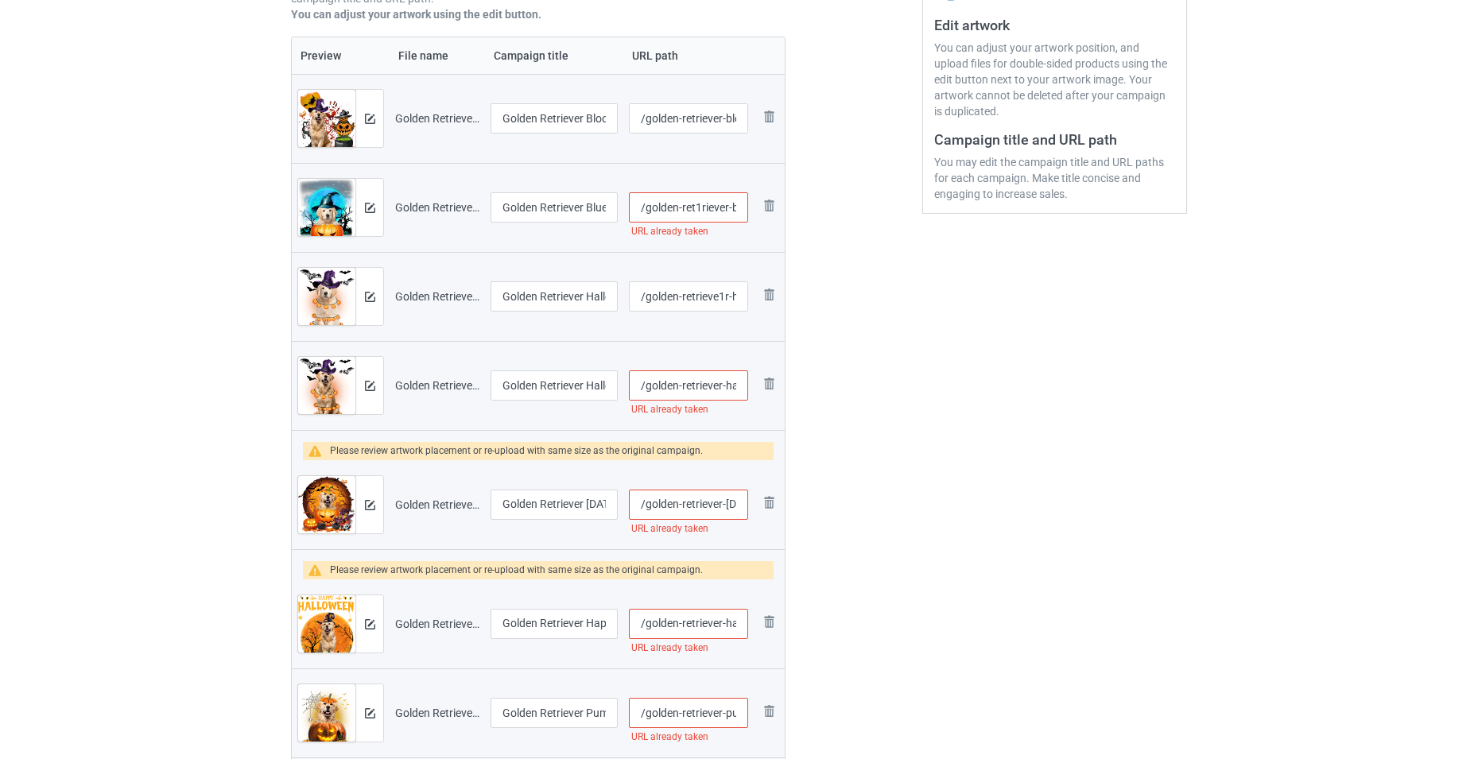
click at [686, 389] on input "/golden-retriever-hallowed-light" at bounding box center [688, 386] width 119 height 30
type input "/golden-retriever-hallowed-light"
click at [704, 502] on input "/golden-retriever-halloween-rose" at bounding box center [688, 505] width 119 height 30
type input "/golden-retriever-halloween-rose"
type input "/golden-r1etriever-hallowed-light"
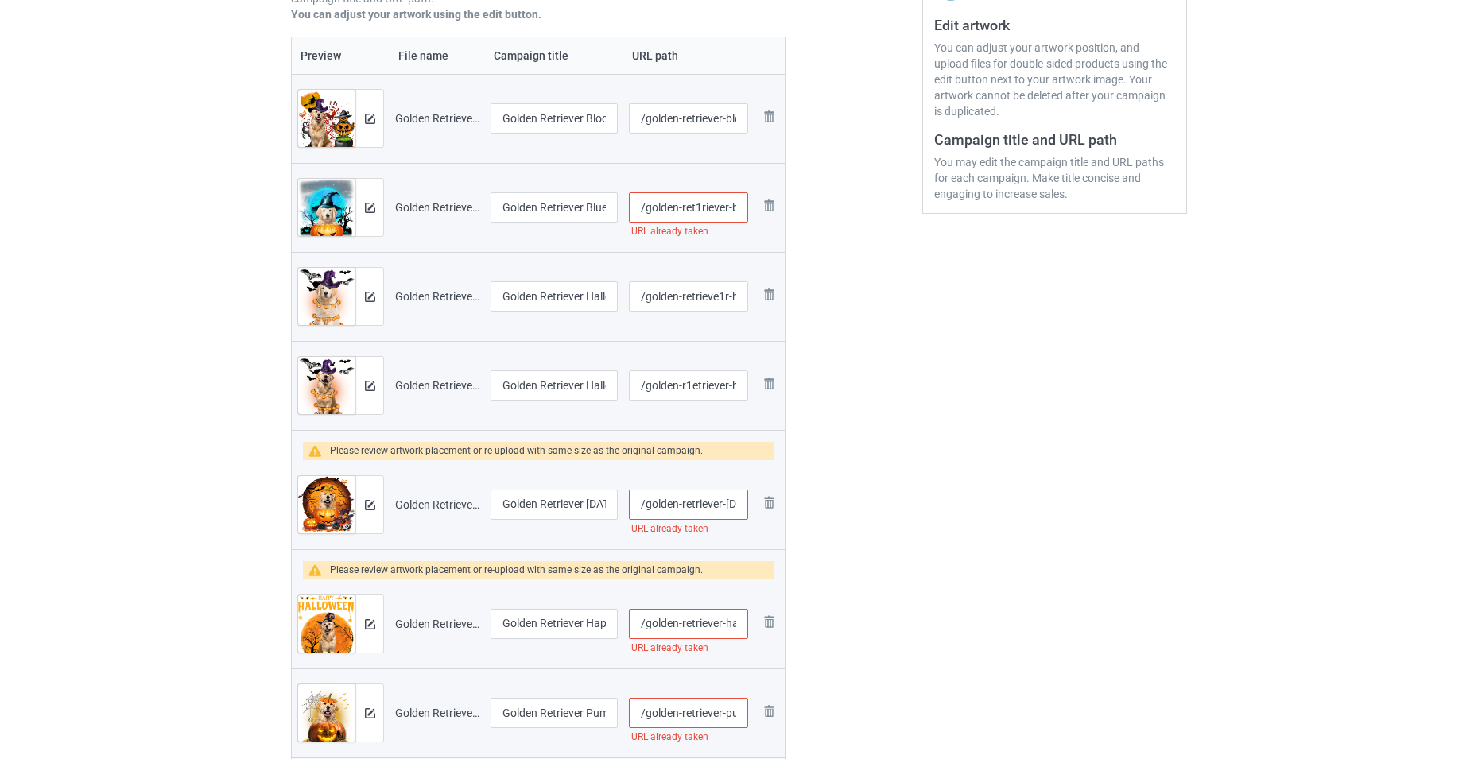
click at [730, 503] on input "/golden-retriever-halloween-rose" at bounding box center [688, 505] width 119 height 30
type input "/golden-retrie1ver-halloween-rose"
type input "/golden-retriever-hallowed-light"
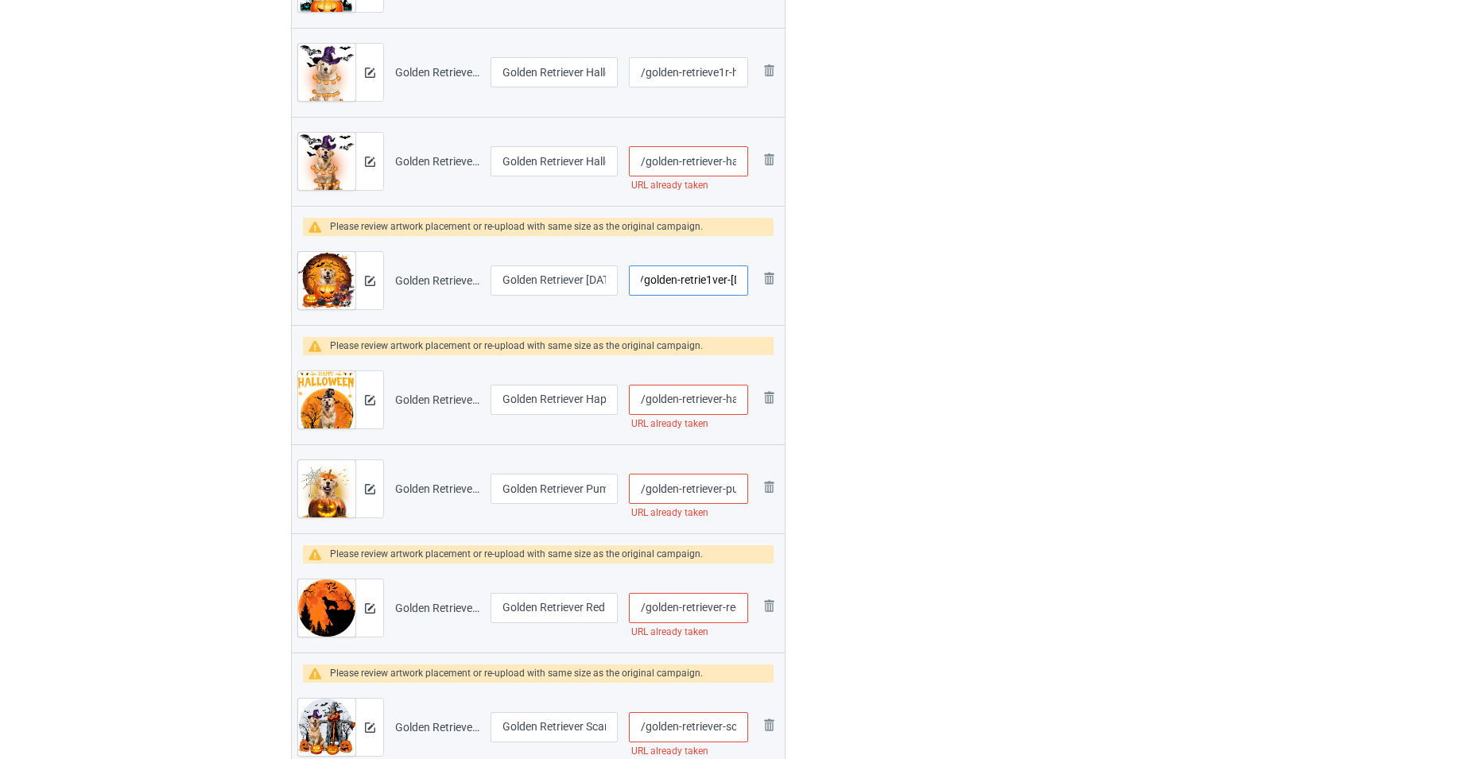
scroll to position [572, 0]
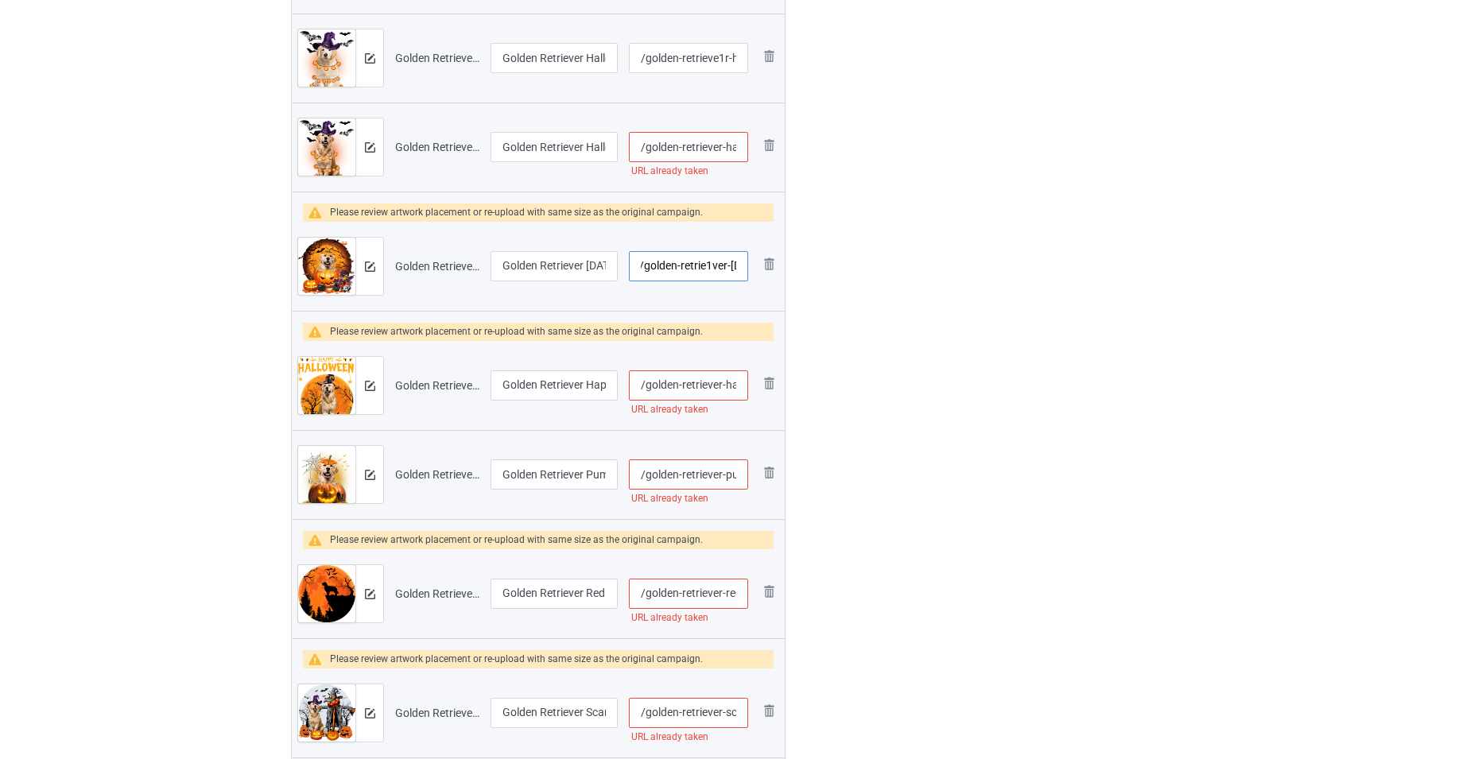
type input "/golden-retriever-h1alloween-rose"
type input "/golden-r1etriever-hallowed-light"
type input "/golden-retriever-h1alloween-rose"
click at [715, 382] on input "/golden-retriever-happy-halloween" at bounding box center [688, 386] width 119 height 30
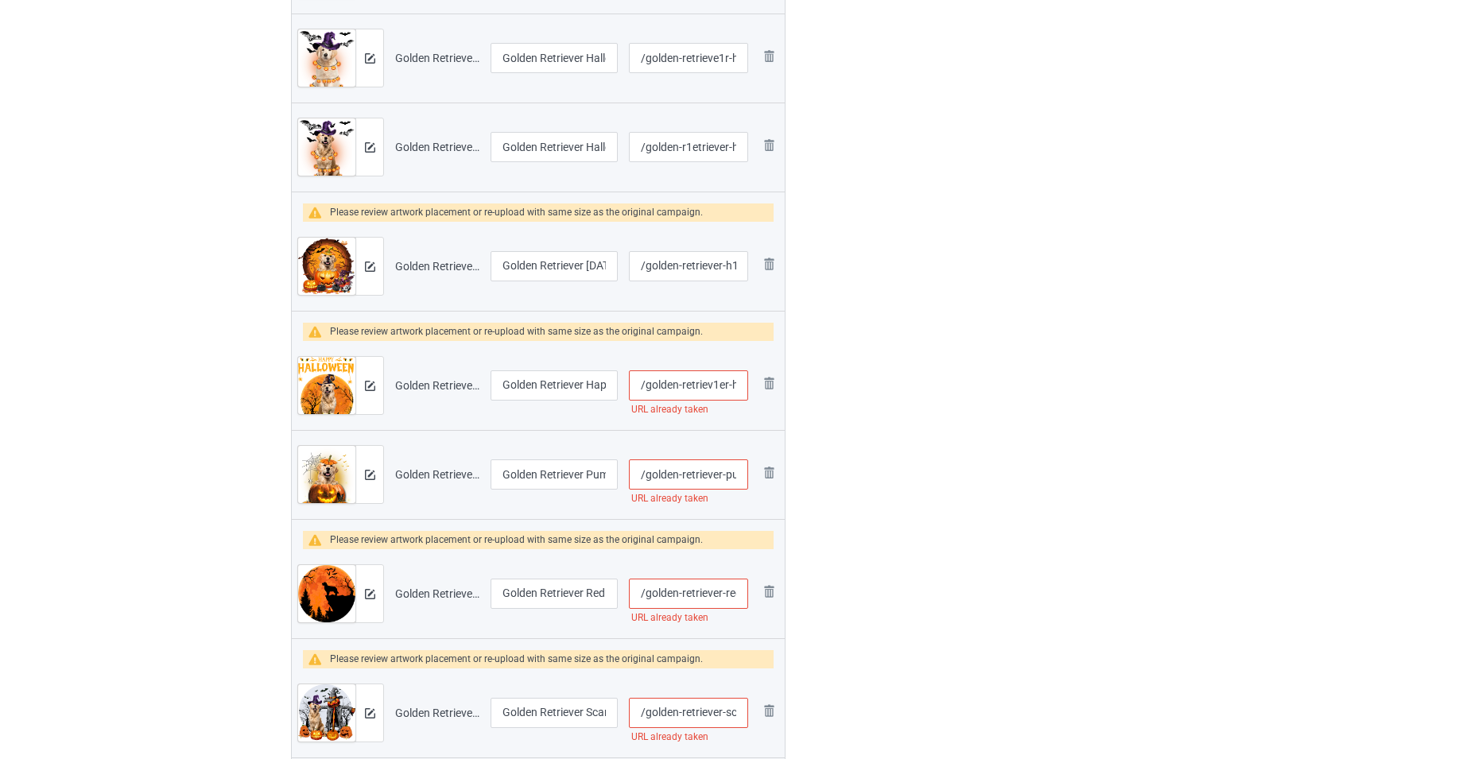
click at [669, 386] on input "/golden-retriev1er-happy-halloween" at bounding box center [688, 386] width 119 height 30
type input "/golde1n-retriev1er-happy-halloween"
click at [699, 482] on input "/golden-retriever-pumpkin-head" at bounding box center [688, 475] width 119 height 30
click at [705, 615] on div "URL already taken" at bounding box center [688, 618] width 119 height 18
type input "/golden-retr1ever-pumpkin-head"
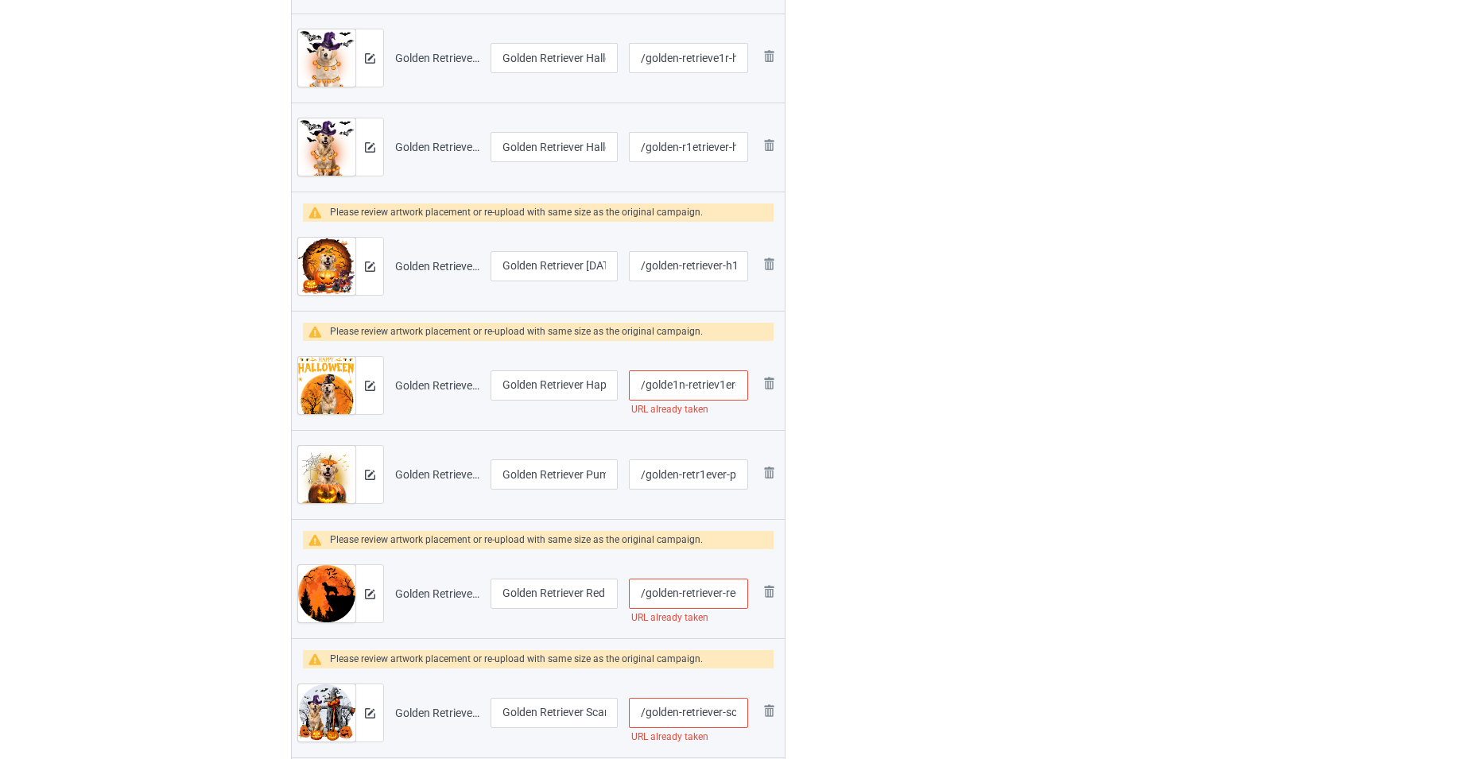
click at [722, 593] on input "/golden-retriever-red-moon" at bounding box center [688, 594] width 119 height 30
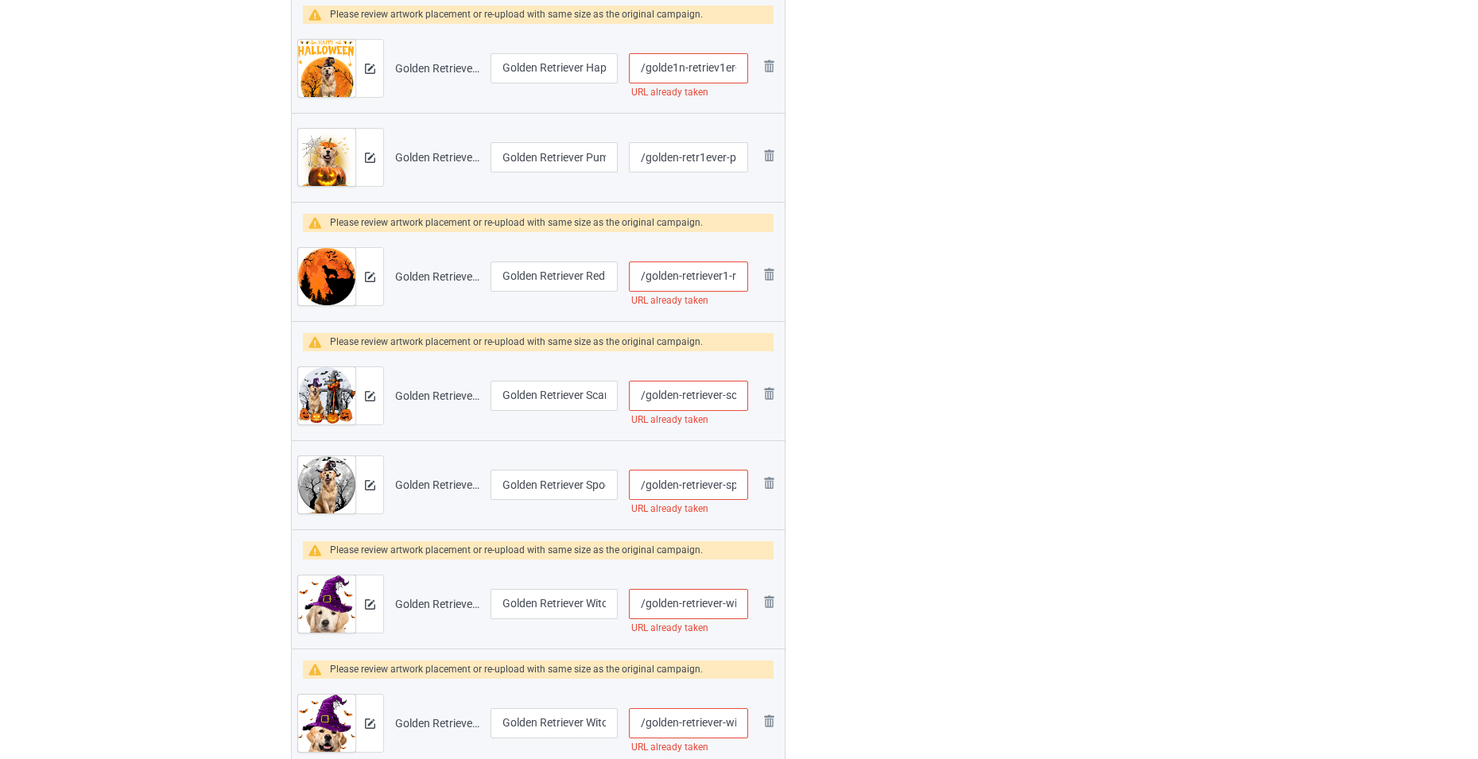
scroll to position [891, 0]
type input "/golden-retriever1-red-moon"
click at [697, 399] on input "/golden-retriever-scarecrow" at bounding box center [688, 395] width 119 height 30
type input "/golden-retr1iever-scarecrow"
click at [701, 483] on input "/golden-retriever-spooky-moon" at bounding box center [688, 484] width 119 height 30
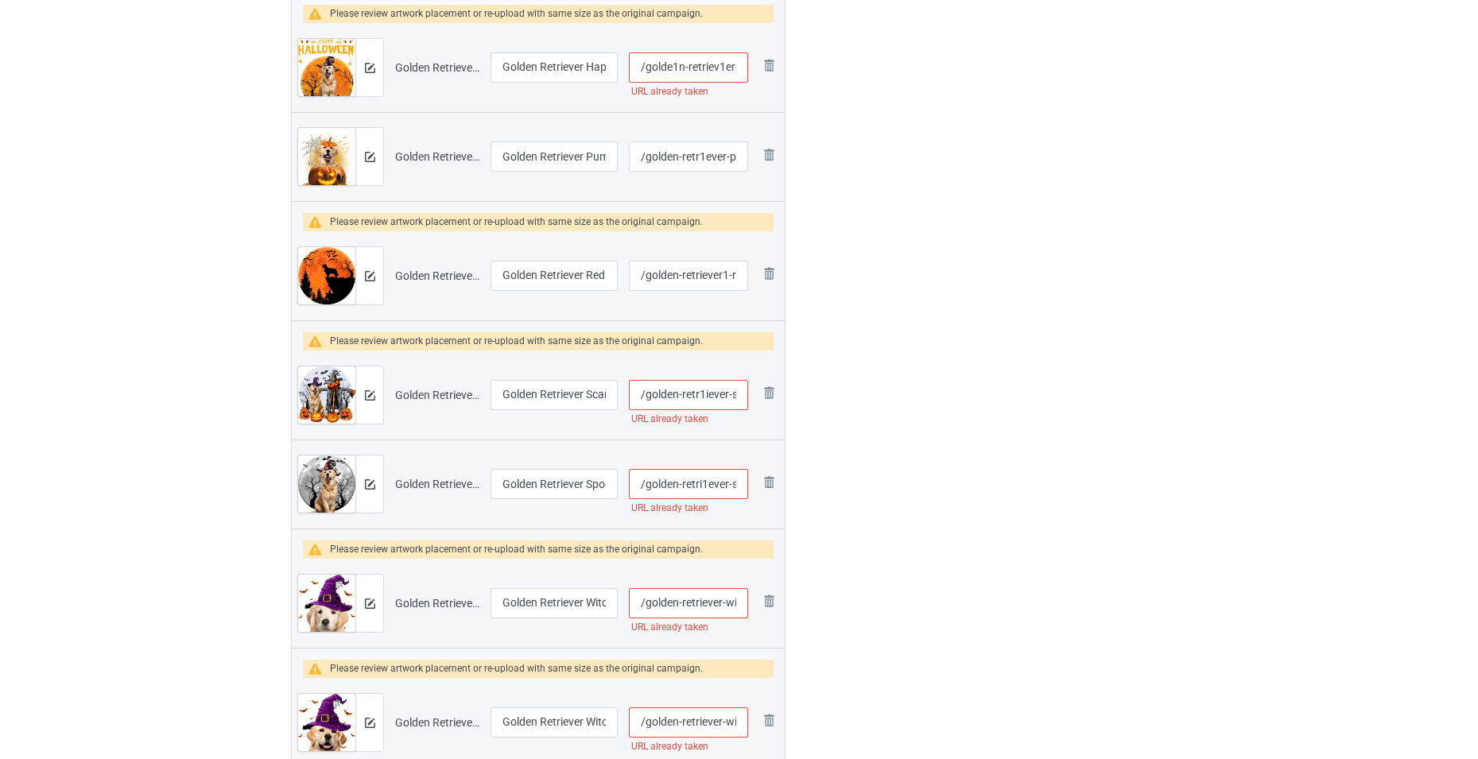
type input "/golden-retriever-spooky-moon"
click at [700, 611] on input "/golden-retriever-witch-hat-puppy" at bounding box center [688, 603] width 119 height 30
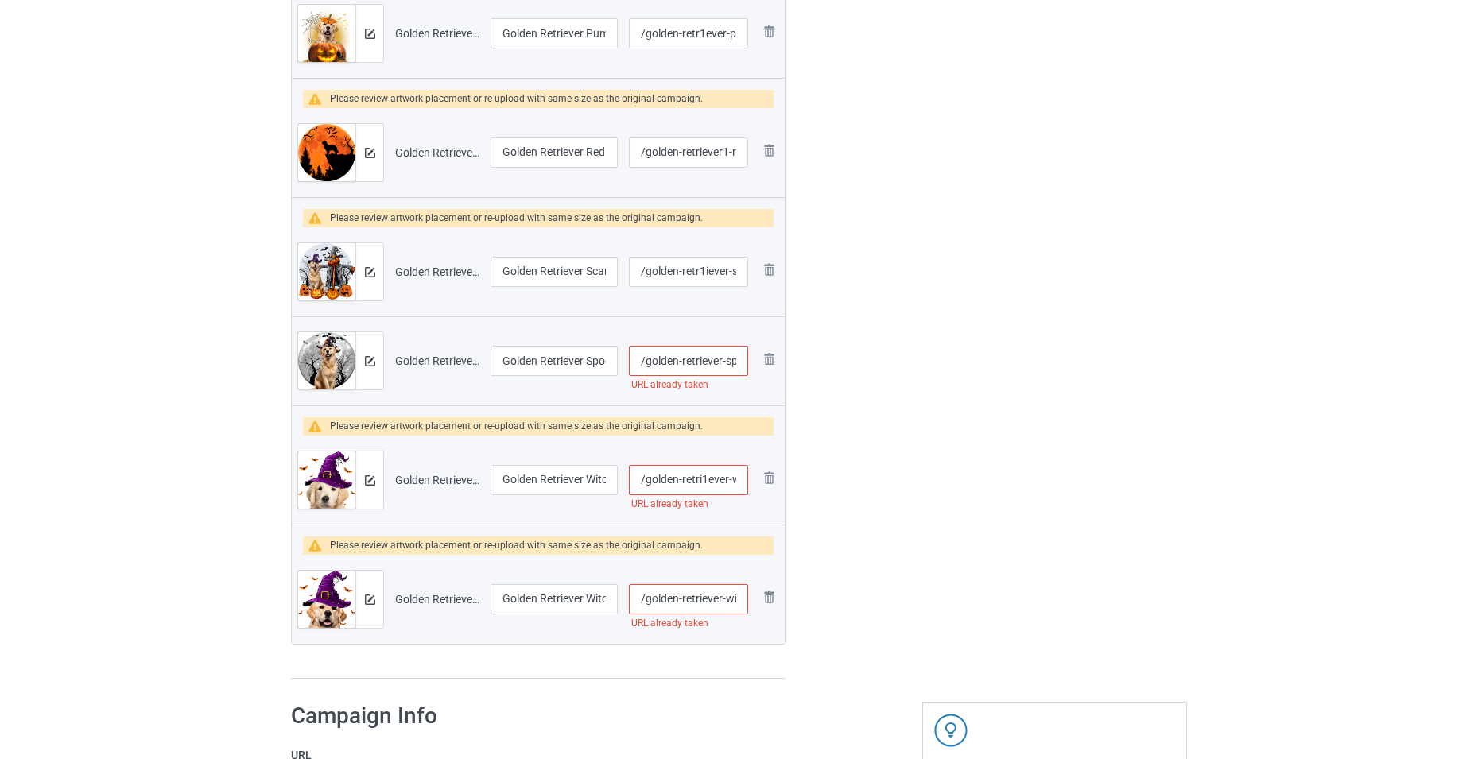
scroll to position [1209, 0]
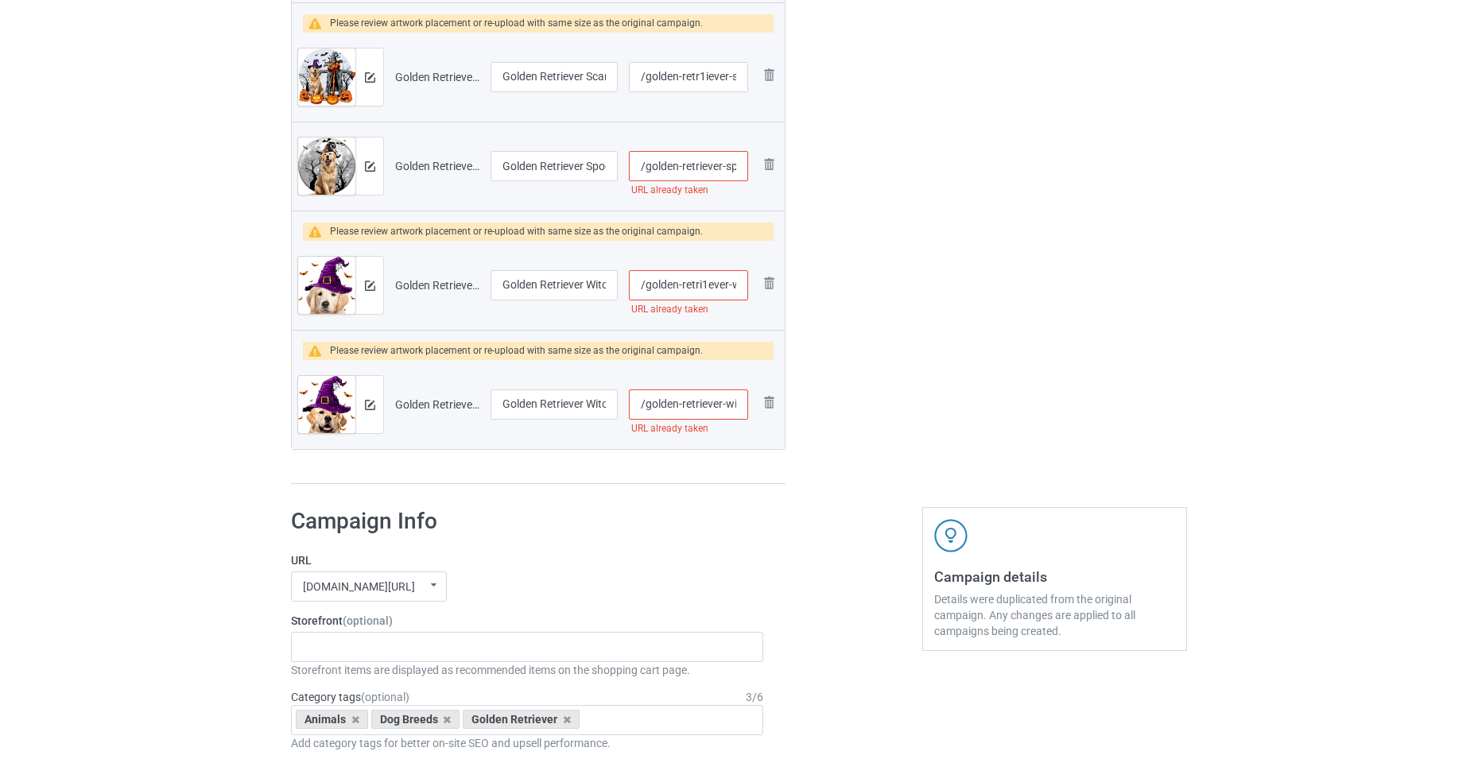
type input "/golden-retri1ever-witch-hat-puppy"
click at [685, 385] on td "/golden-retriever-witch-hat URL already taken" at bounding box center [688, 404] width 130 height 89
click at [693, 402] on input "/golden-retriever-witch-hat" at bounding box center [688, 405] width 119 height 30
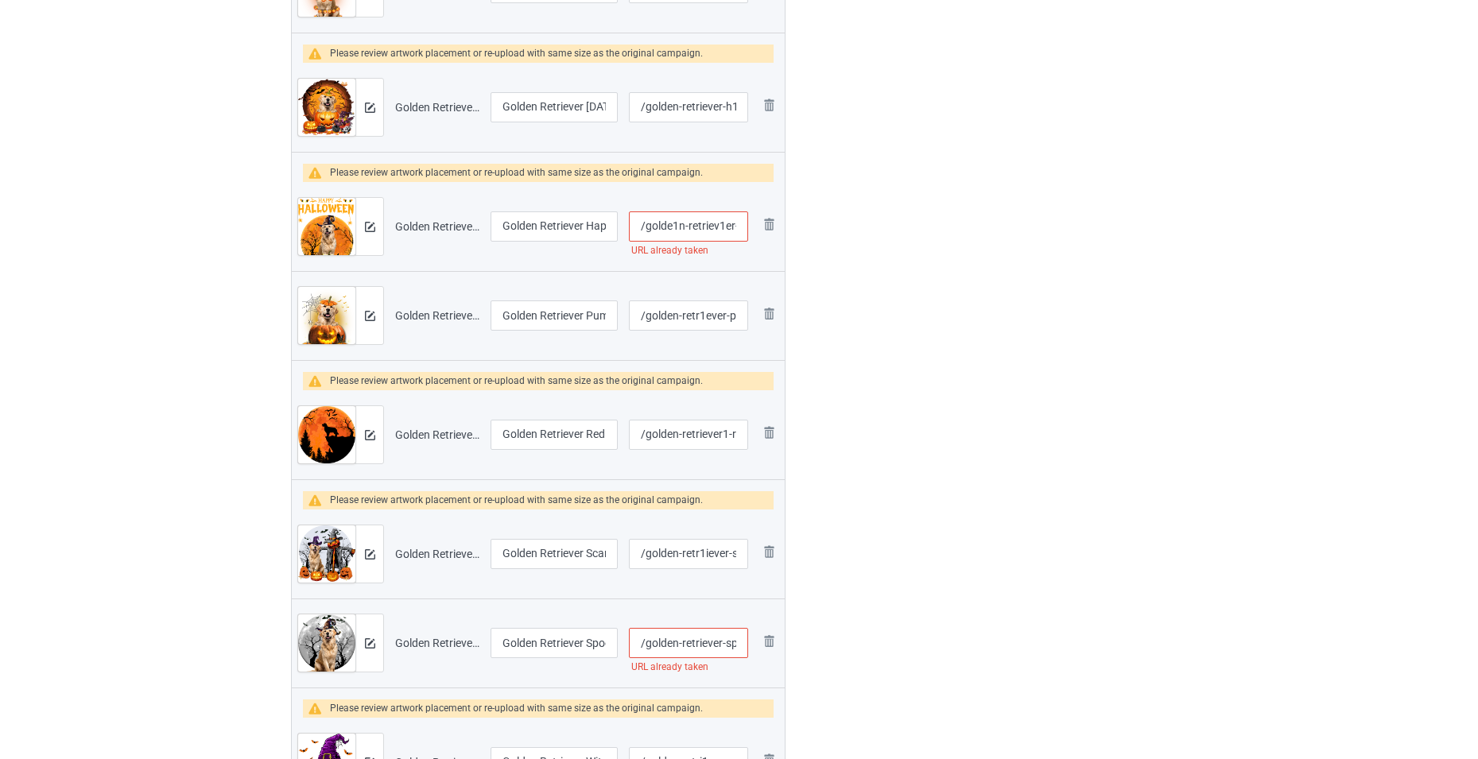
scroll to position [334, 0]
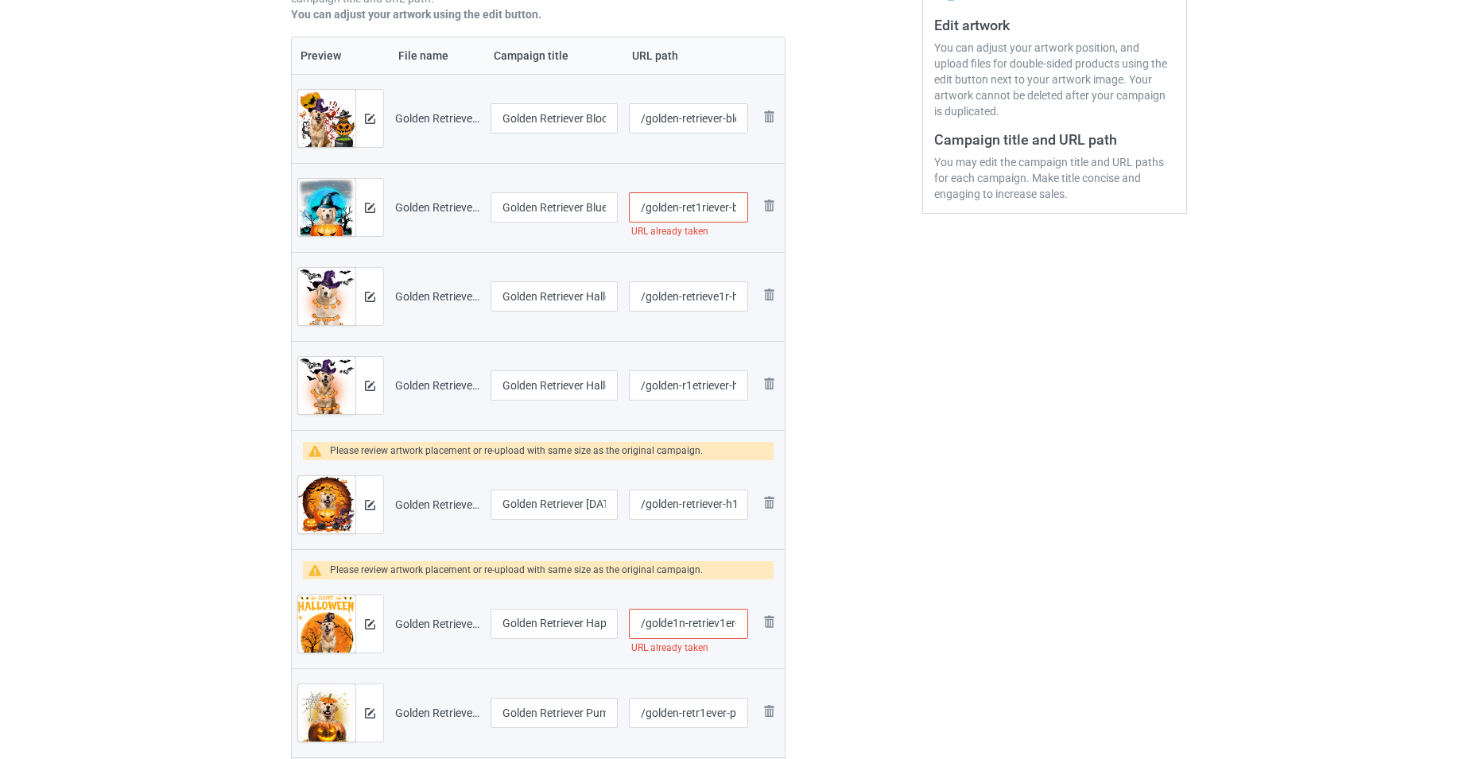
type input "/golden-ret1riever-witch-hat"
click at [724, 223] on div "URL already taken" at bounding box center [688, 232] width 119 height 18
click at [723, 207] on input "/golden-ret1riever-blue-moon-puppy" at bounding box center [688, 207] width 119 height 30
type input "/golden-ret1rieve1r-blue-moon-puppy"
click at [709, 618] on input "/golde1n-retriev1er-happy-halloween" at bounding box center [688, 624] width 119 height 30
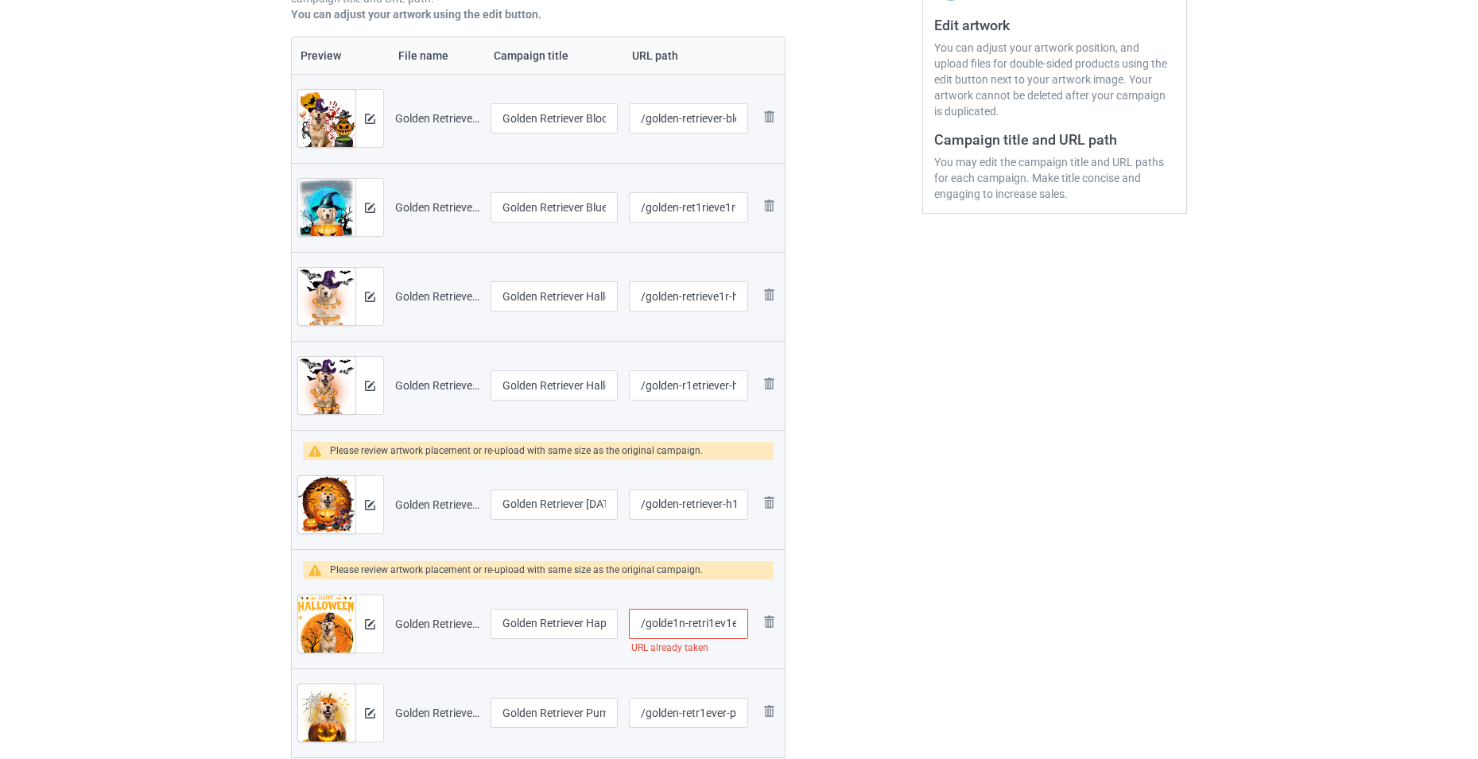
scroll to position [811, 0]
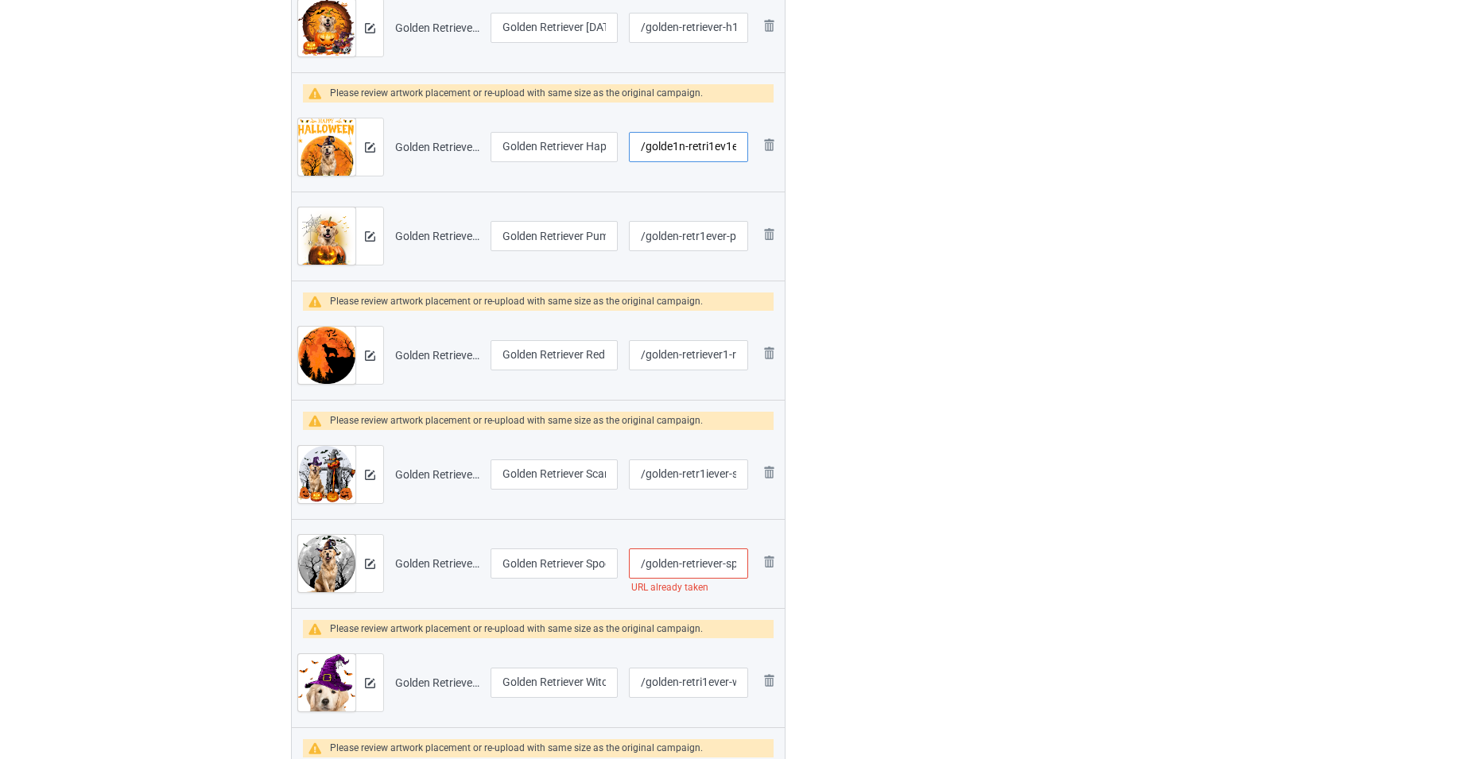
type input "/golde1n-retri1ev1er-happy-halloween"
click at [697, 565] on input "/golden-retriever-spooky-moon" at bounding box center [688, 564] width 119 height 30
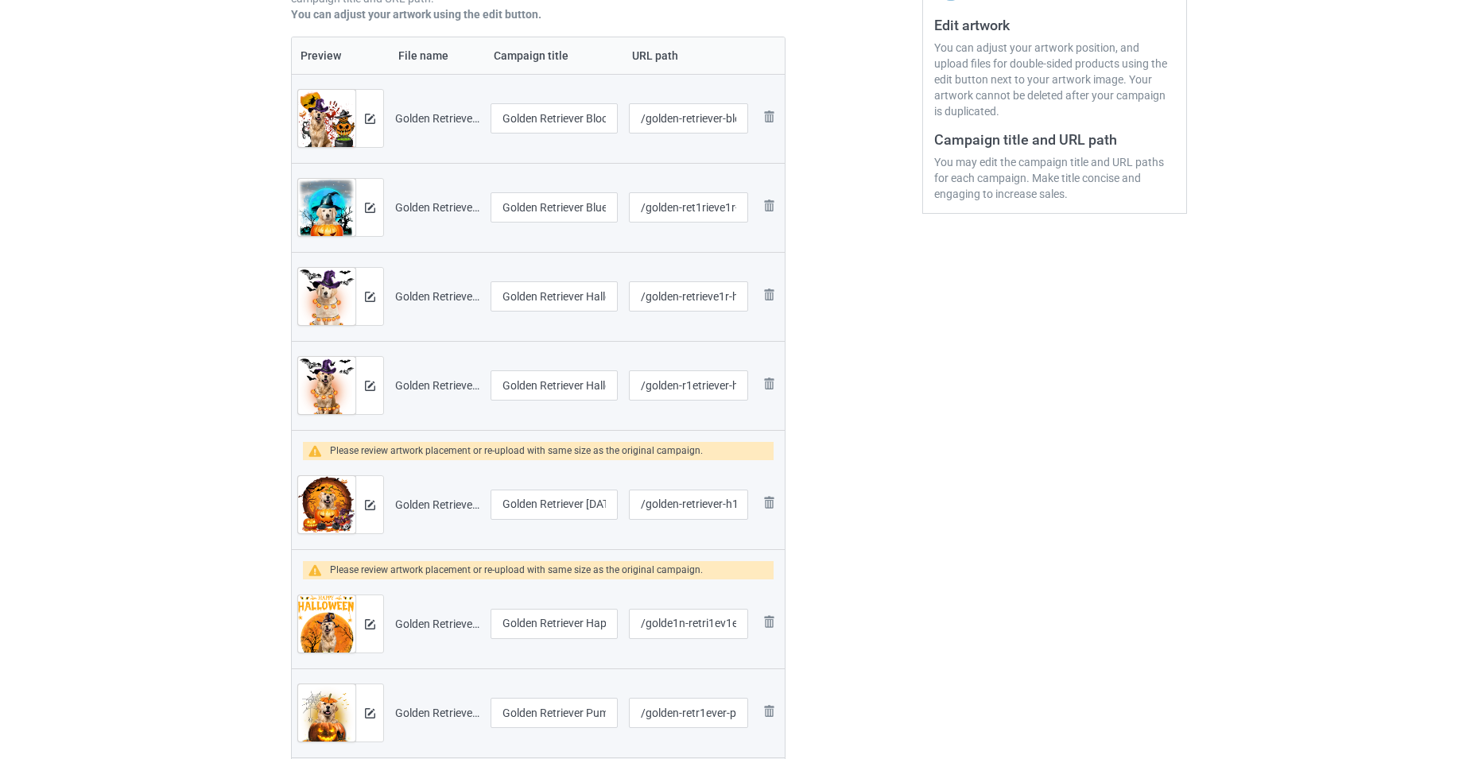
scroll to position [254, 0]
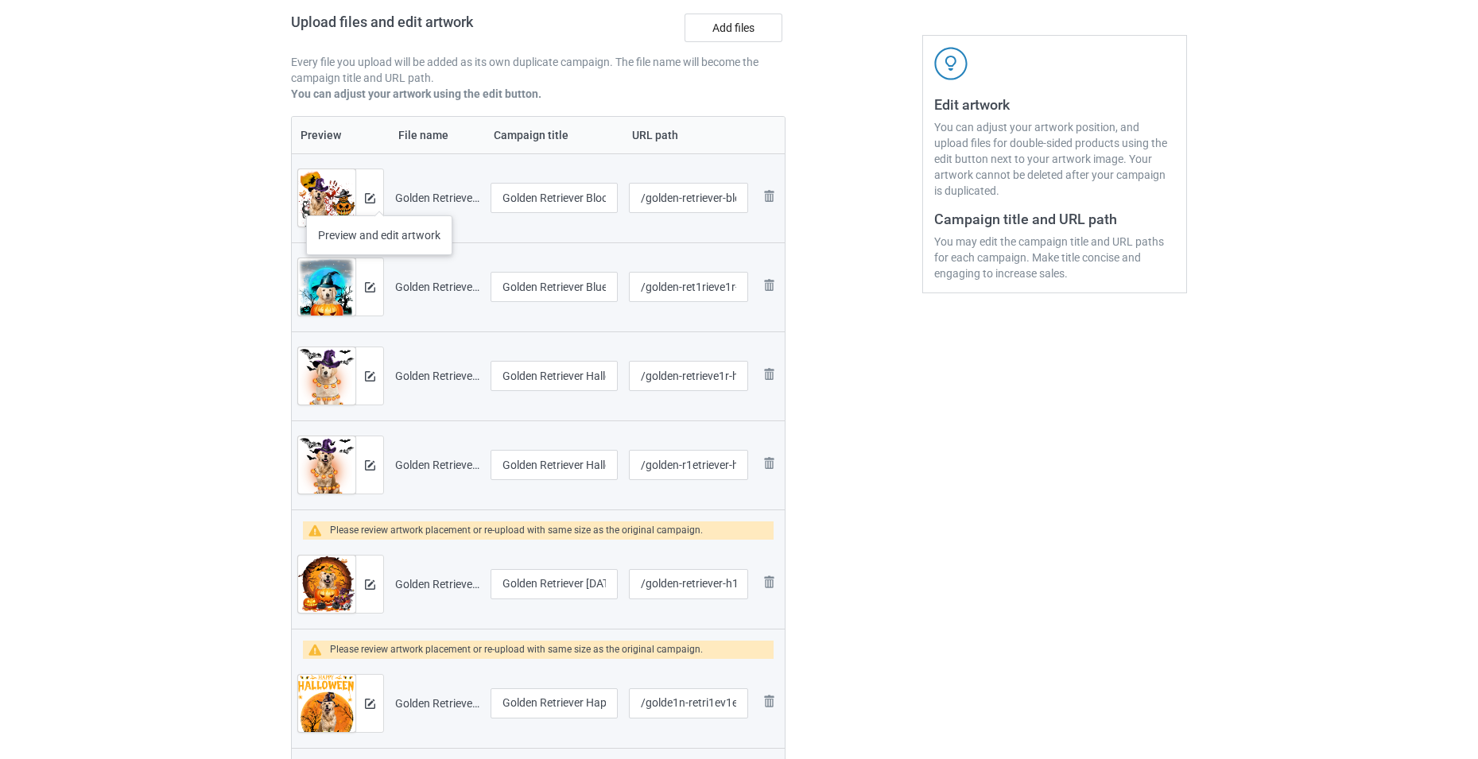
type input "/golden-retr1iever-spooky-moon"
click at [369, 200] on img at bounding box center [370, 198] width 10 height 10
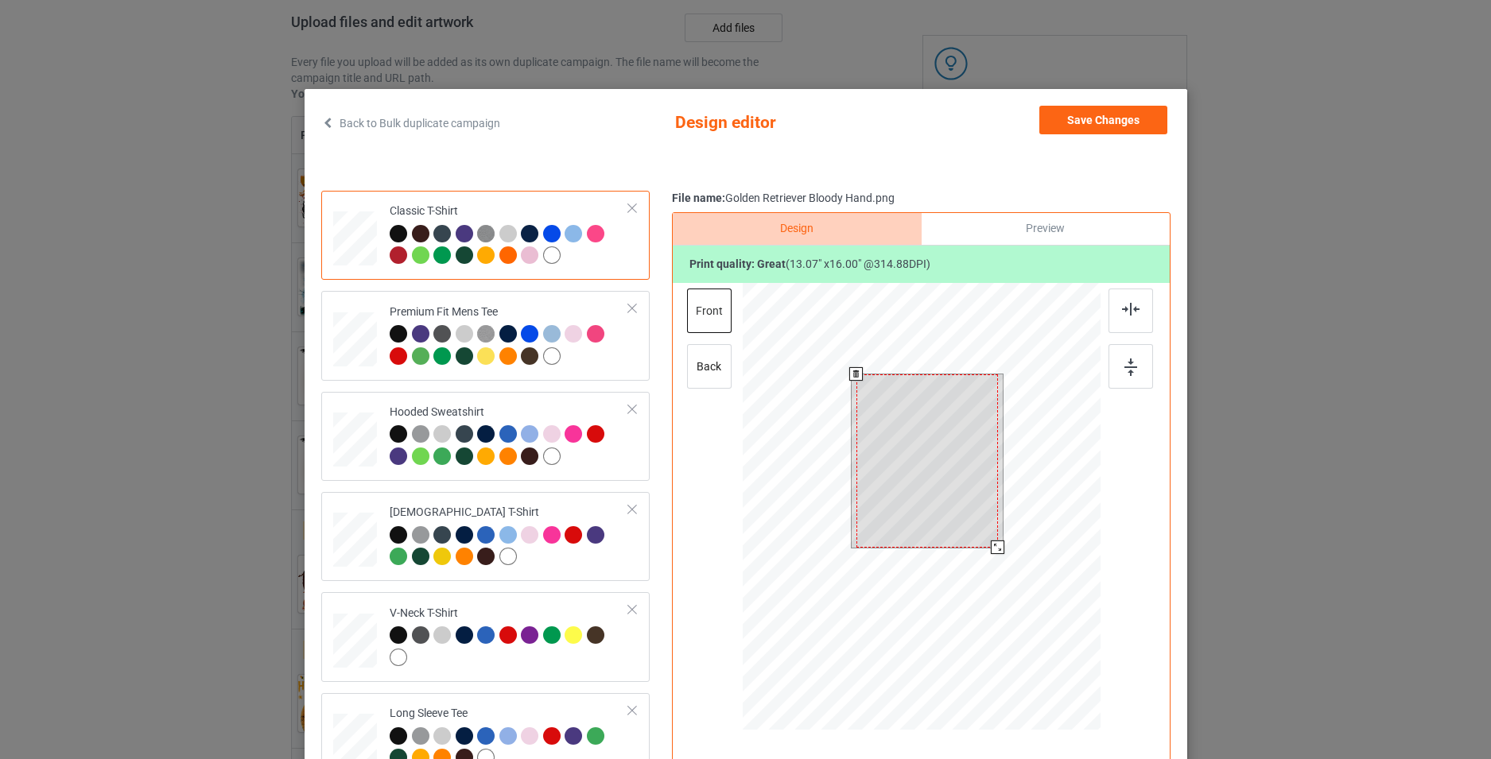
click at [1004, 548] on div at bounding box center [921, 509] width 358 height 452
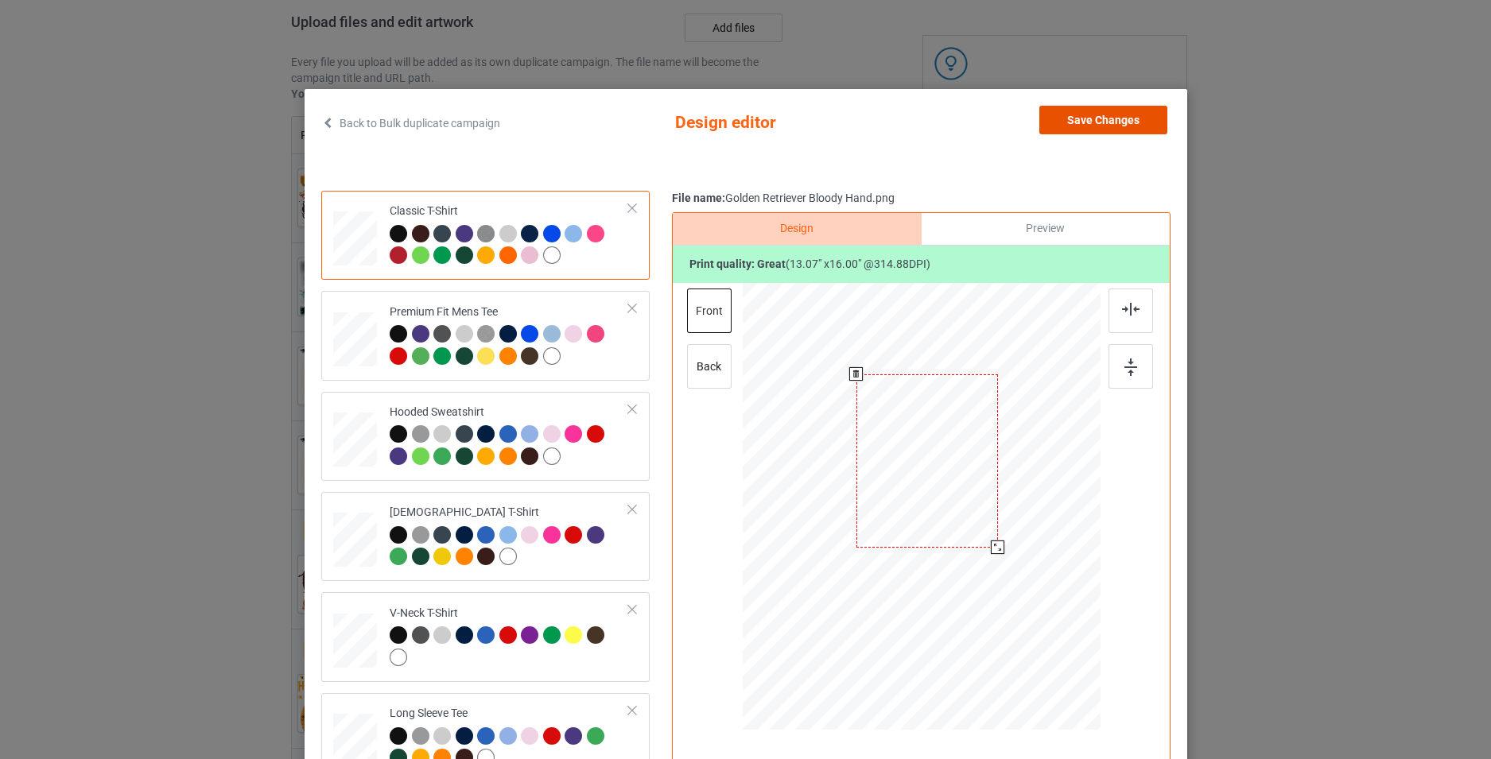
click at [1092, 116] on button "Save Changes" at bounding box center [1103, 120] width 128 height 29
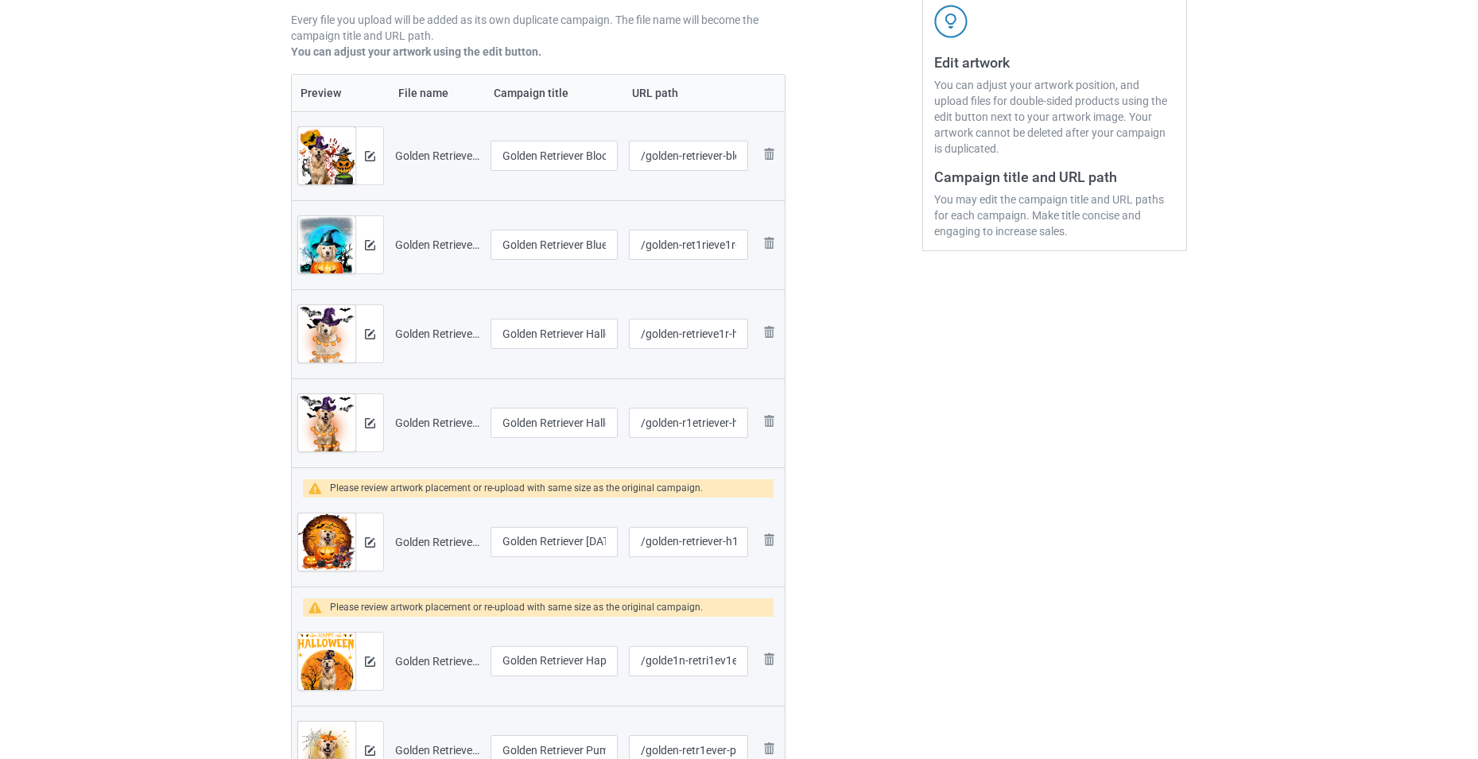
scroll to position [334, 0]
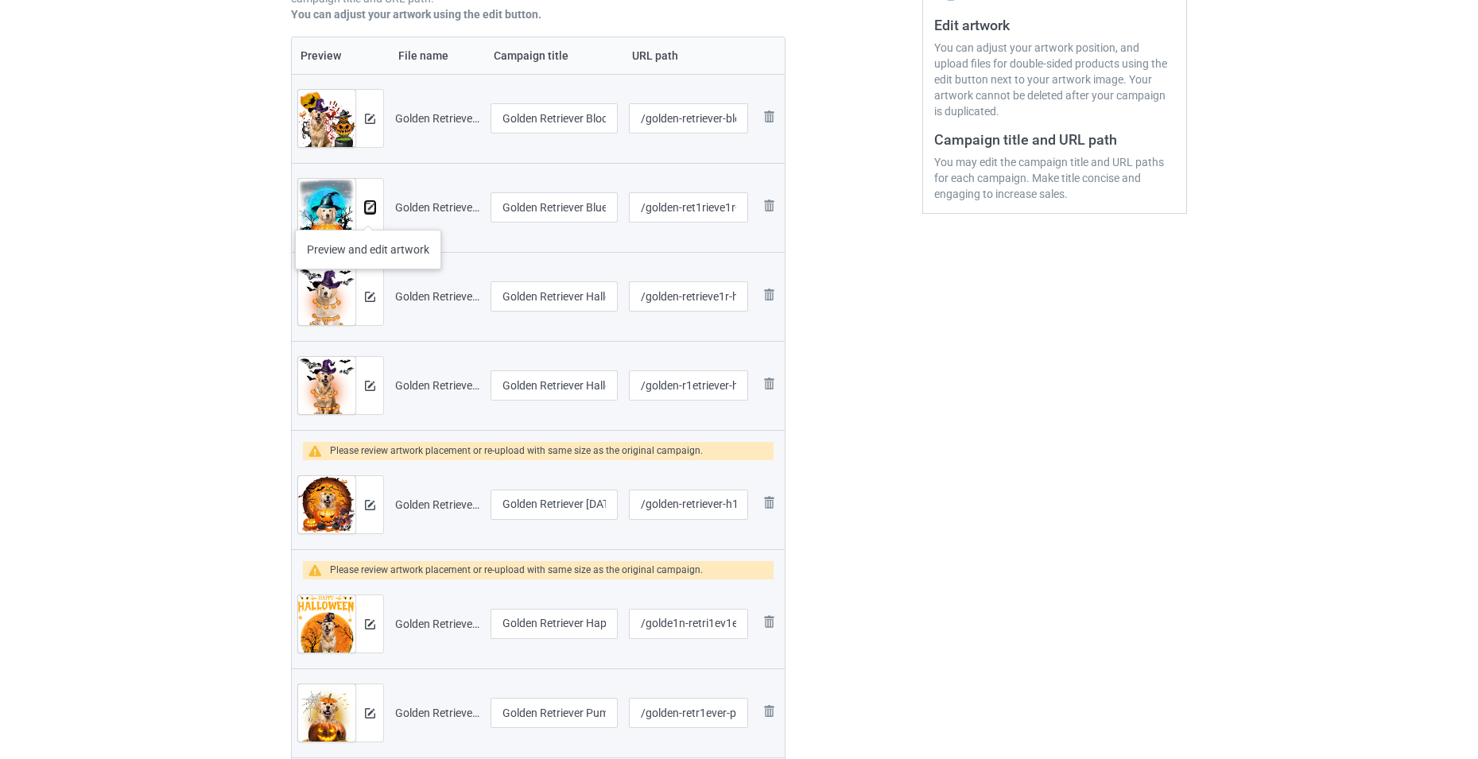
click at [368, 212] on img at bounding box center [370, 208] width 10 height 10
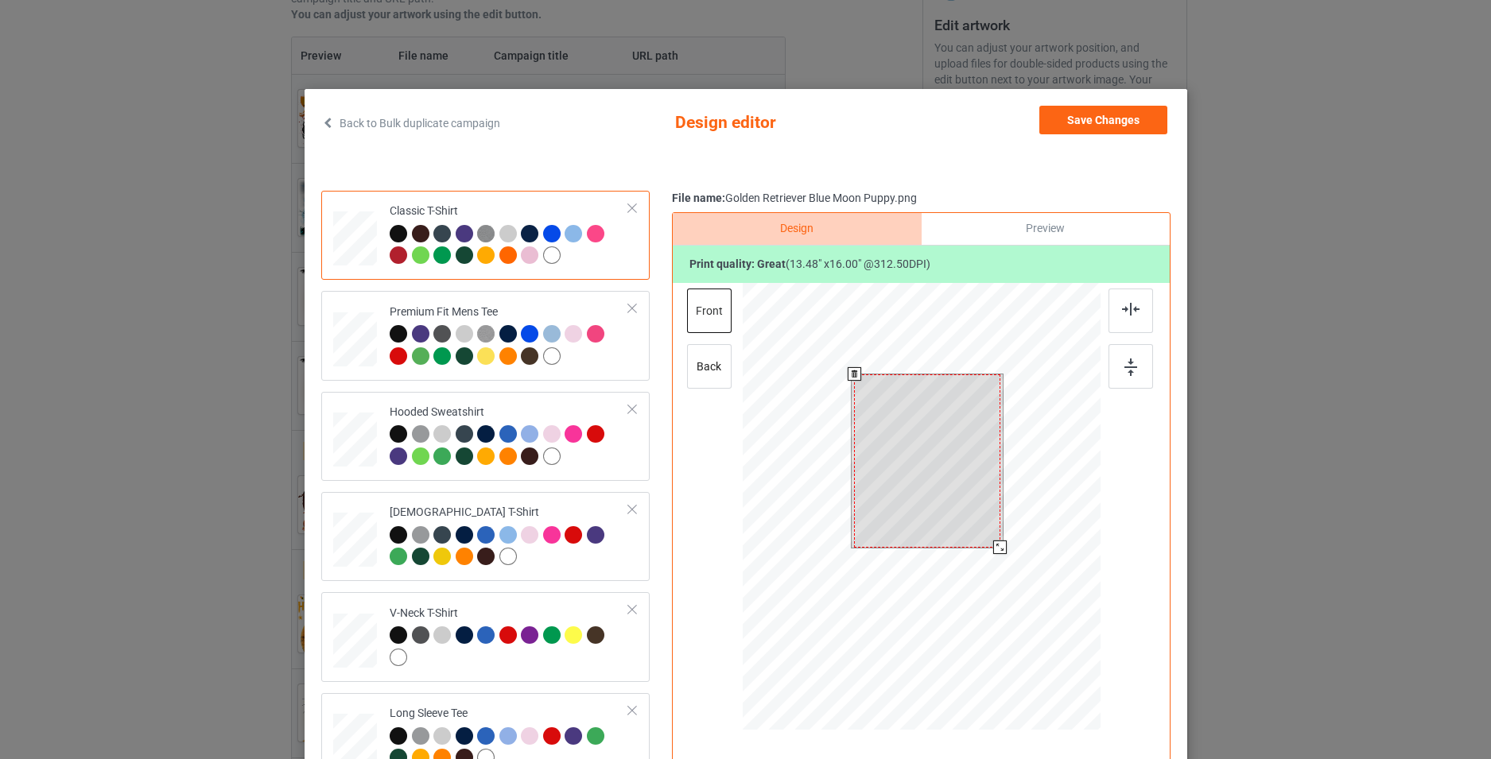
drag, startPoint x: 985, startPoint y: 538, endPoint x: 998, endPoint y: 551, distance: 18.0
click at [998, 551] on div at bounding box center [1000, 548] width 14 height 14
click at [1105, 136] on div "Save Changes" at bounding box center [1104, 123] width 131 height 35
click at [1134, 122] on button "Save Changes" at bounding box center [1103, 120] width 128 height 29
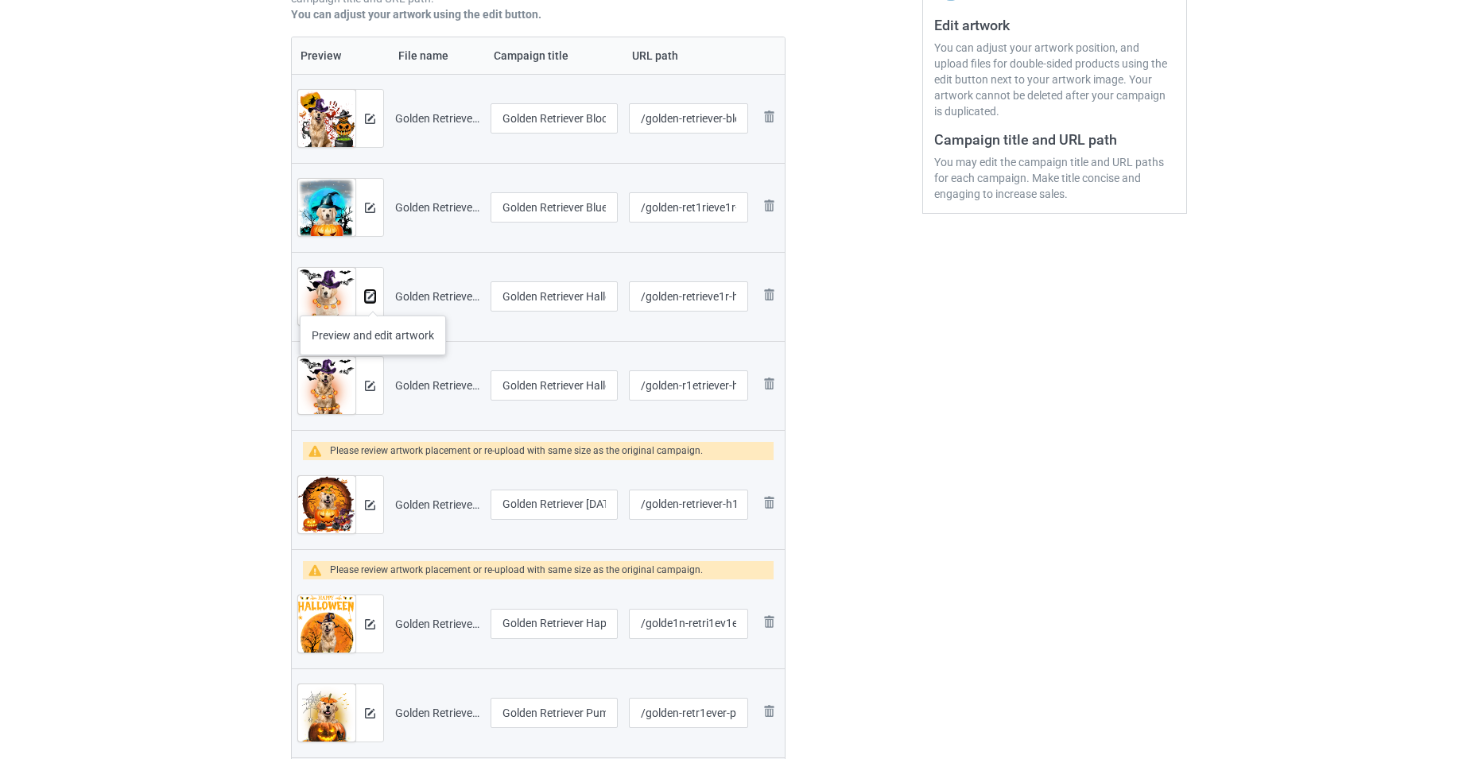
click at [373, 300] on img at bounding box center [370, 297] width 10 height 10
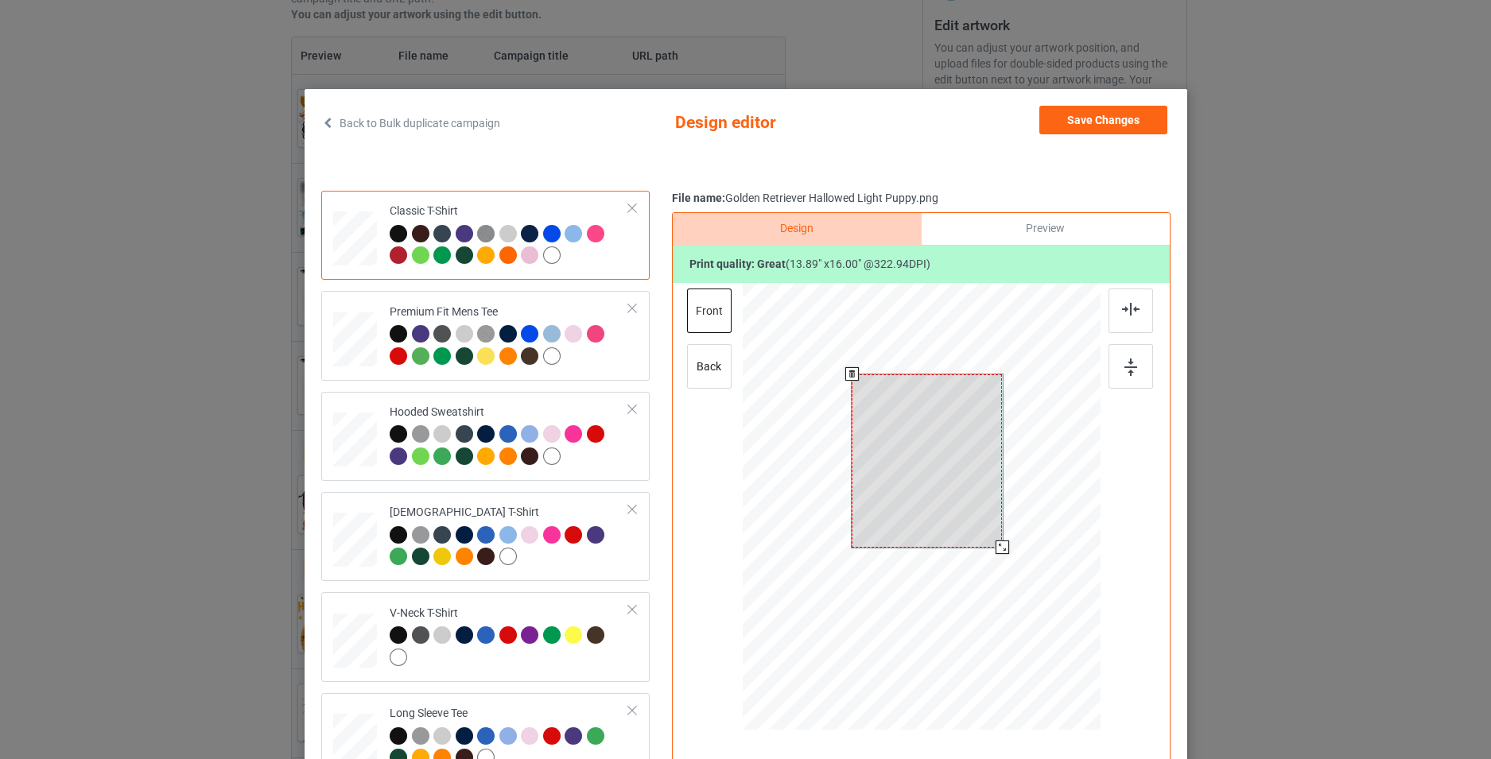
click at [1003, 549] on div at bounding box center [921, 509] width 358 height 452
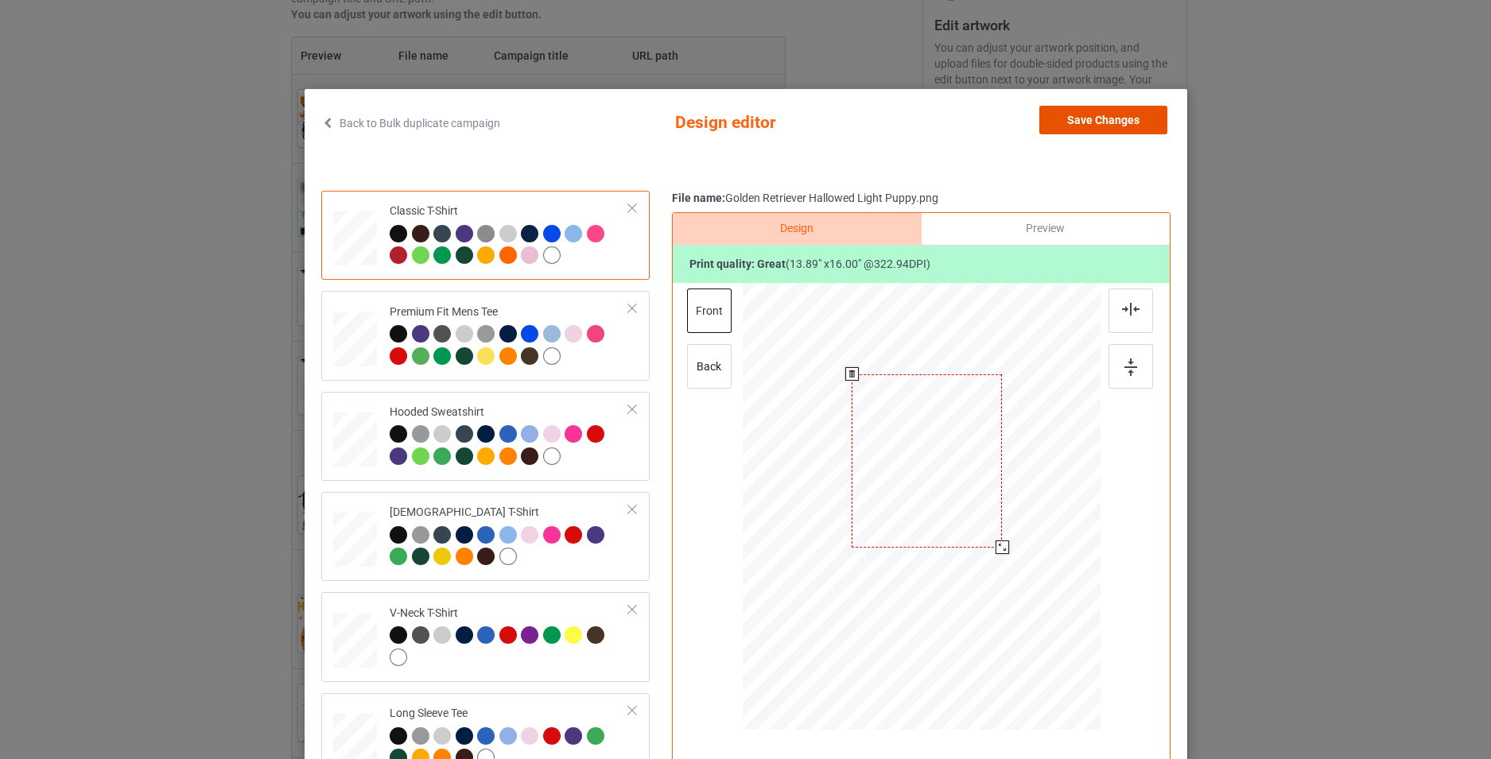
click at [1114, 124] on button "Save Changes" at bounding box center [1103, 120] width 128 height 29
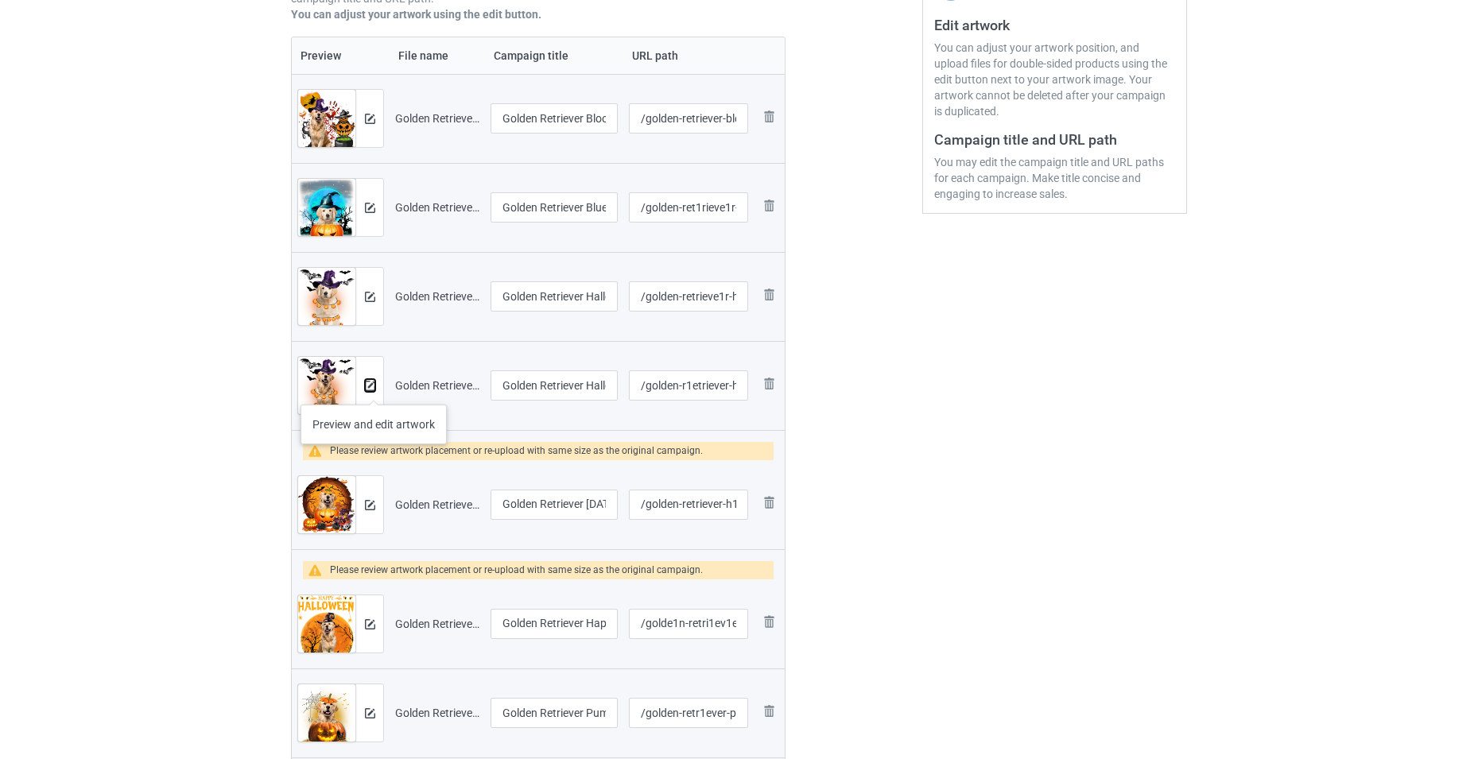
click at [374, 389] on img at bounding box center [370, 386] width 10 height 10
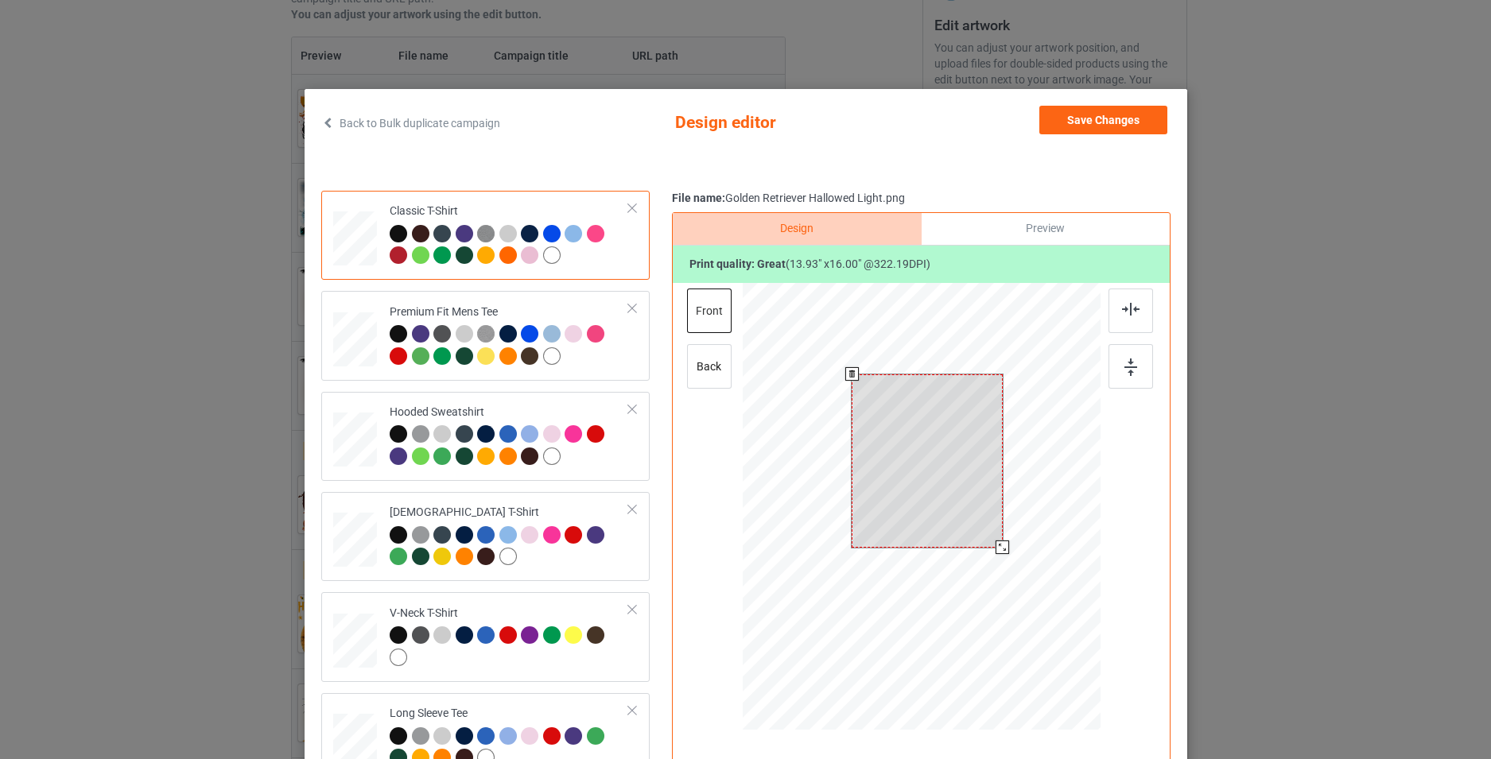
click at [1001, 565] on div at bounding box center [921, 509] width 358 height 452
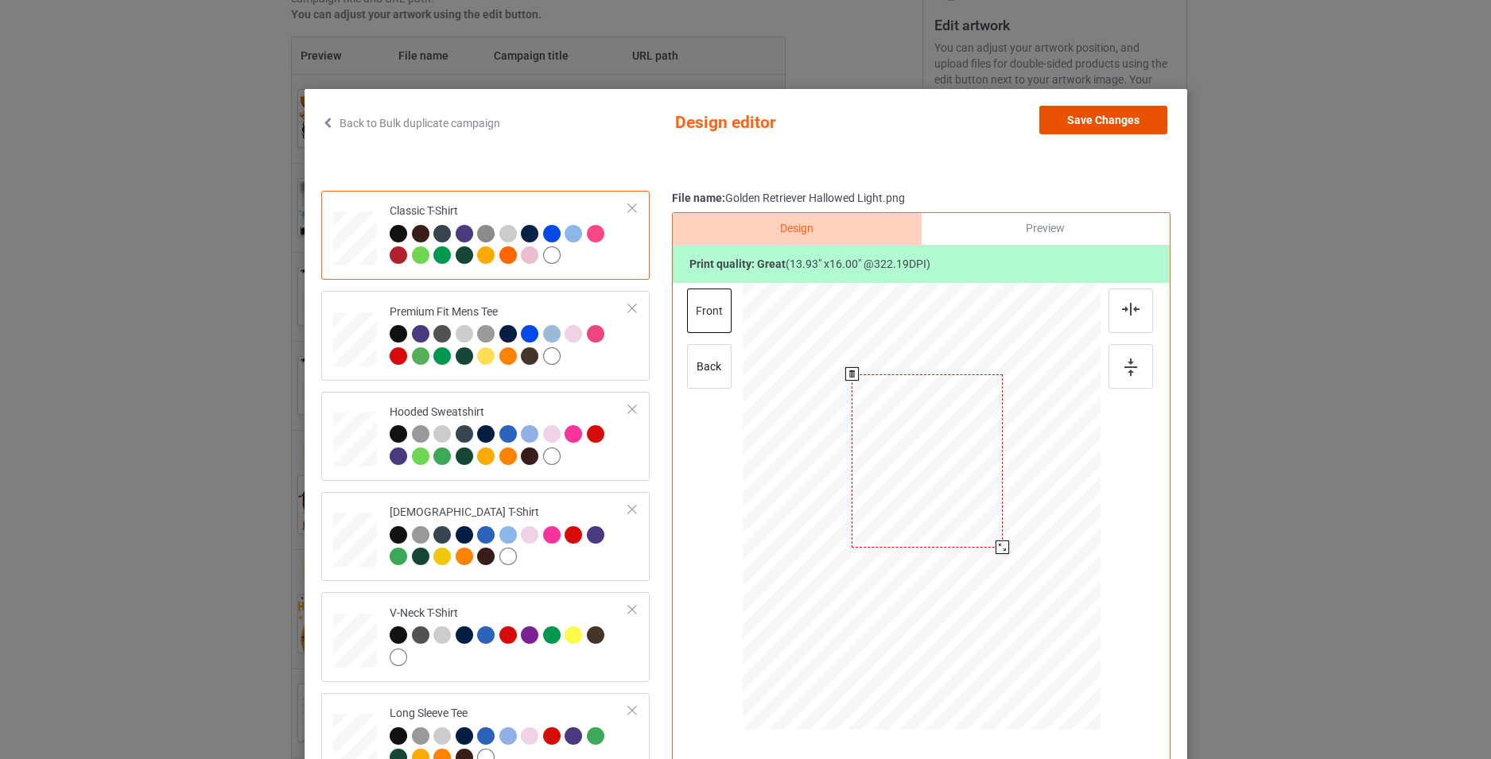
click at [1096, 119] on button "Save Changes" at bounding box center [1103, 120] width 128 height 29
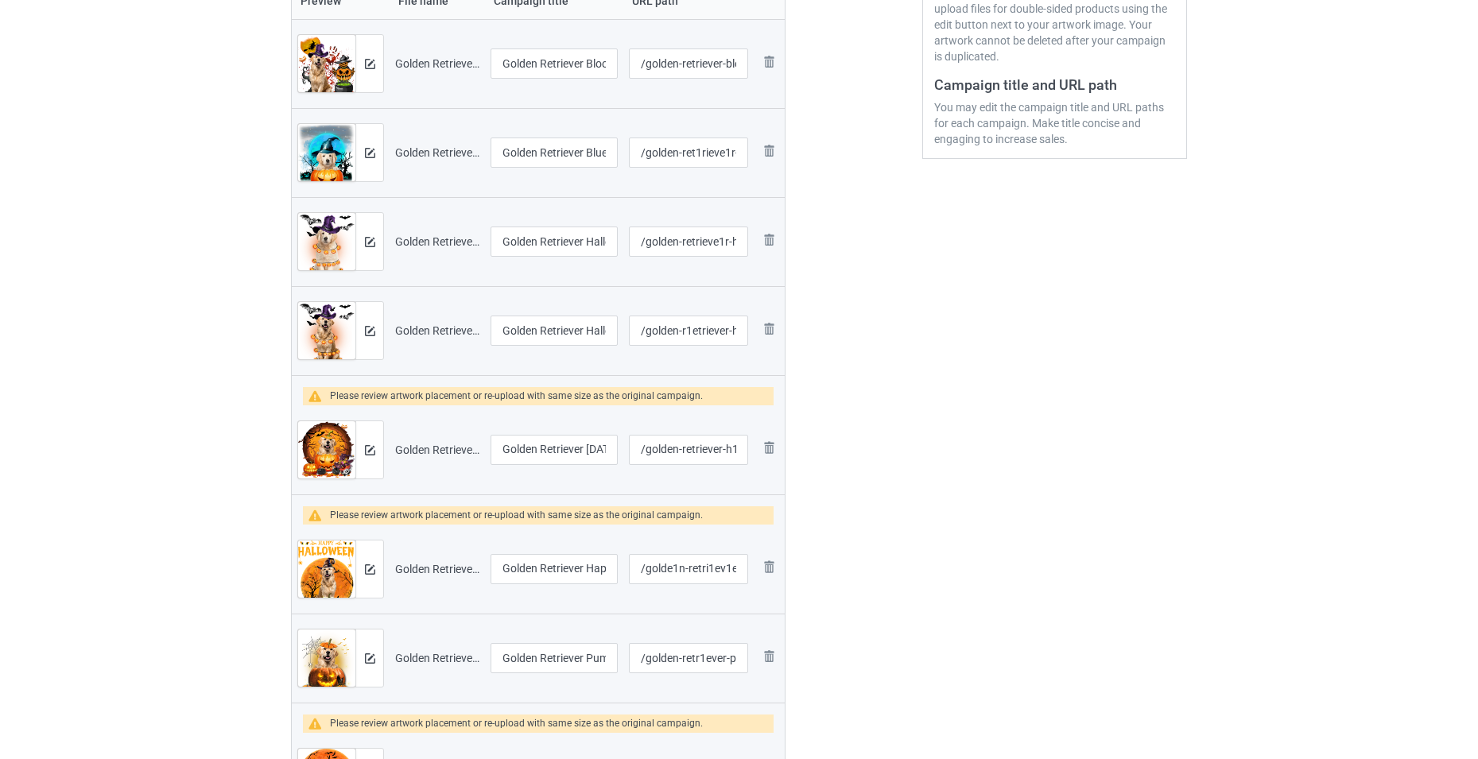
scroll to position [413, 0]
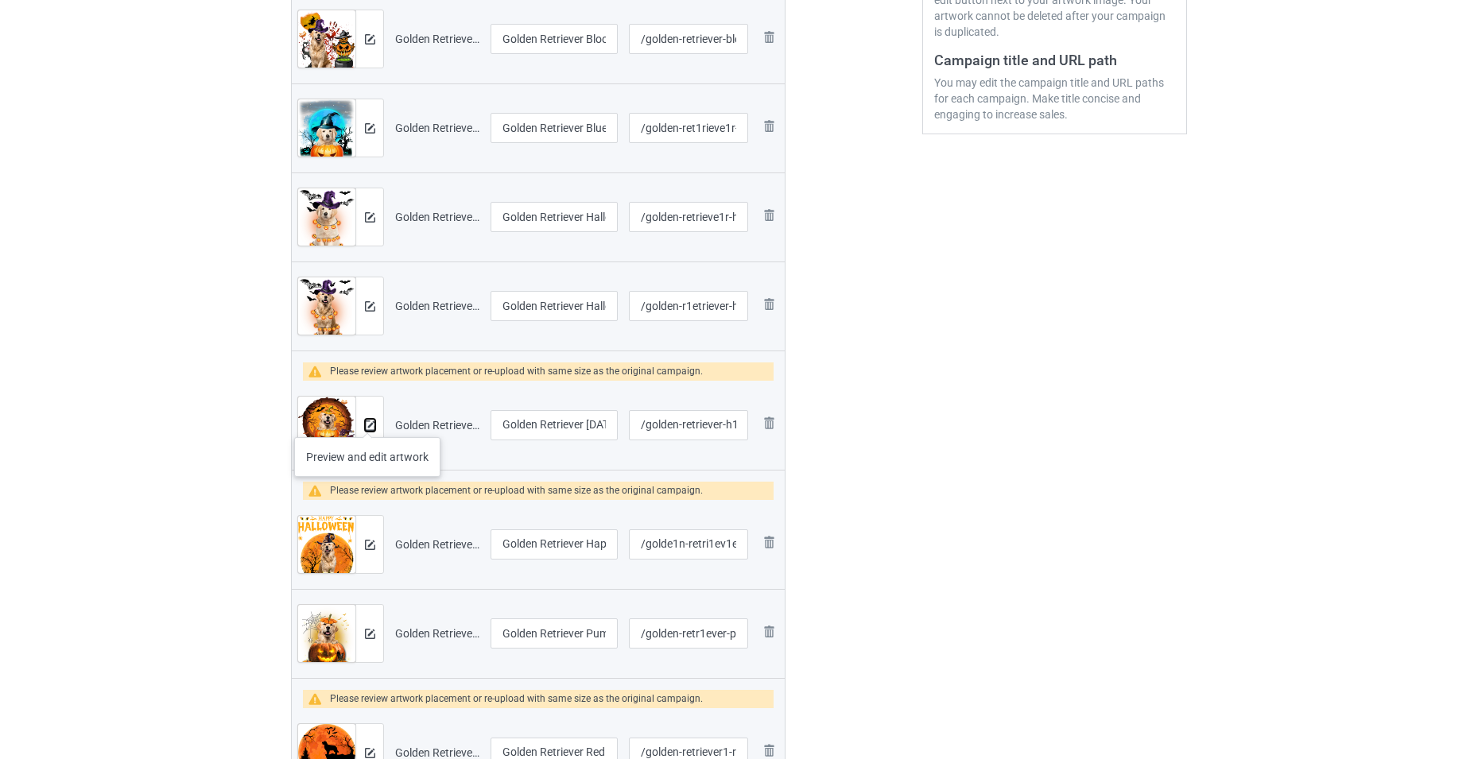
click at [365, 422] on img at bounding box center [370, 426] width 10 height 10
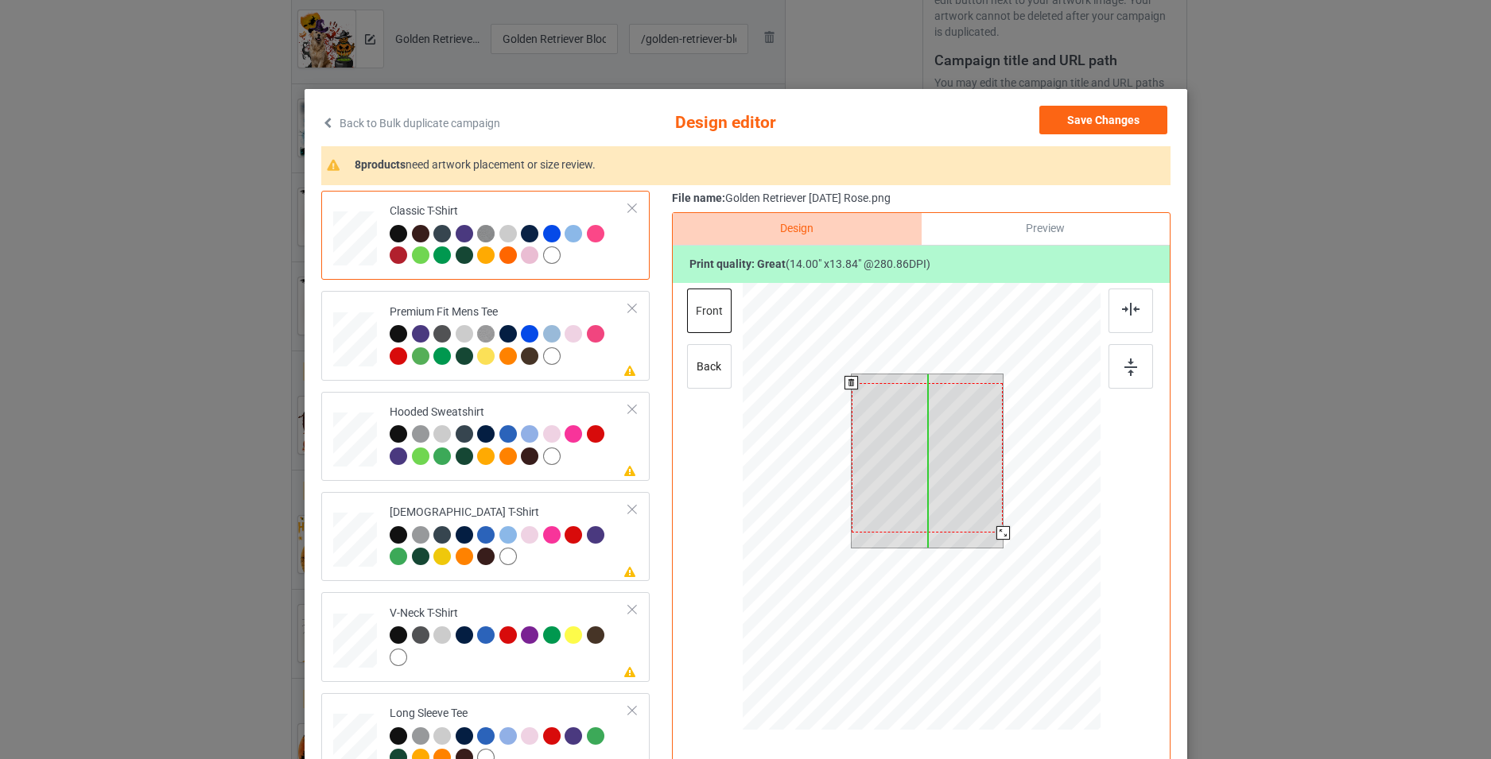
click at [977, 491] on div at bounding box center [927, 457] width 152 height 149
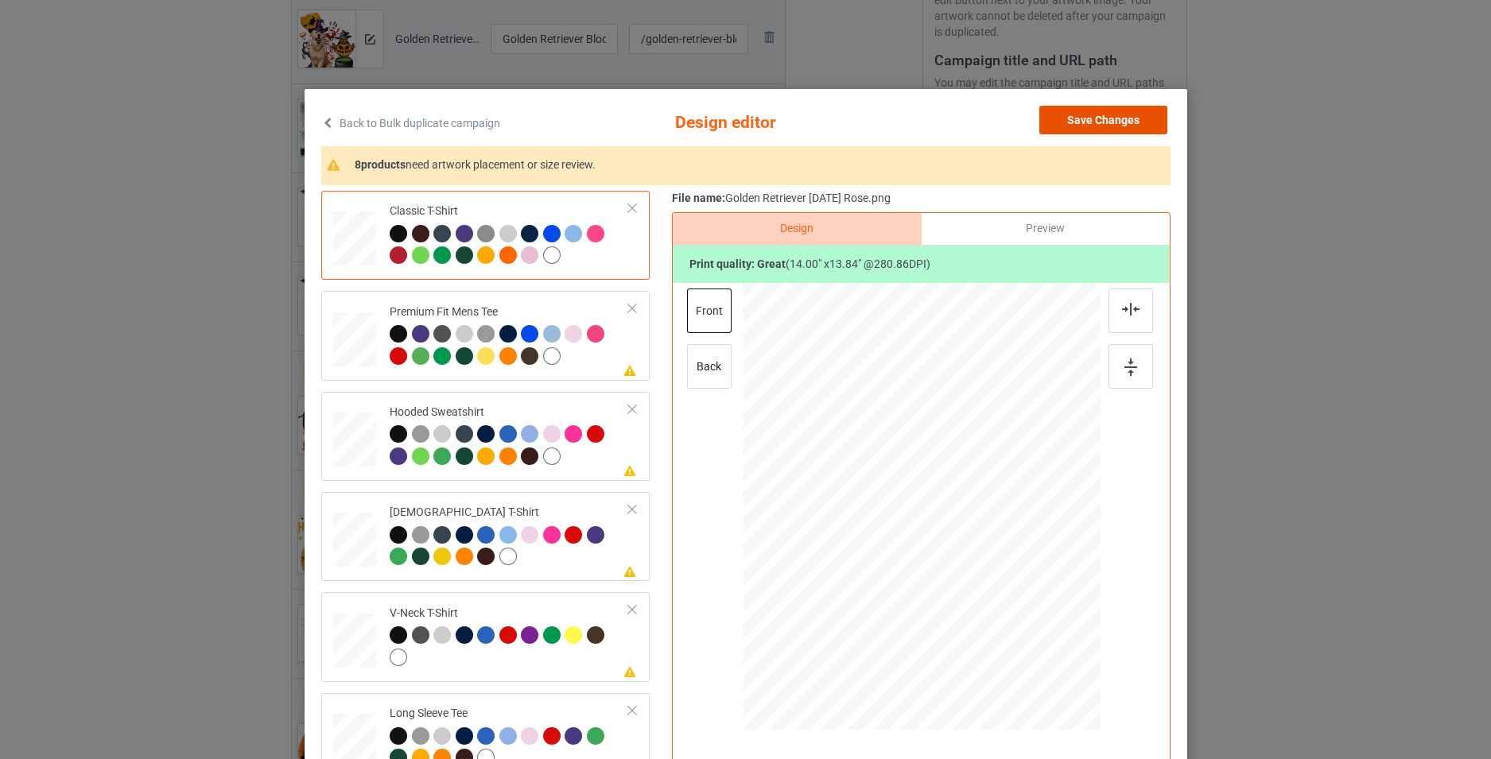
click at [1124, 131] on button "Save Changes" at bounding box center [1103, 120] width 128 height 29
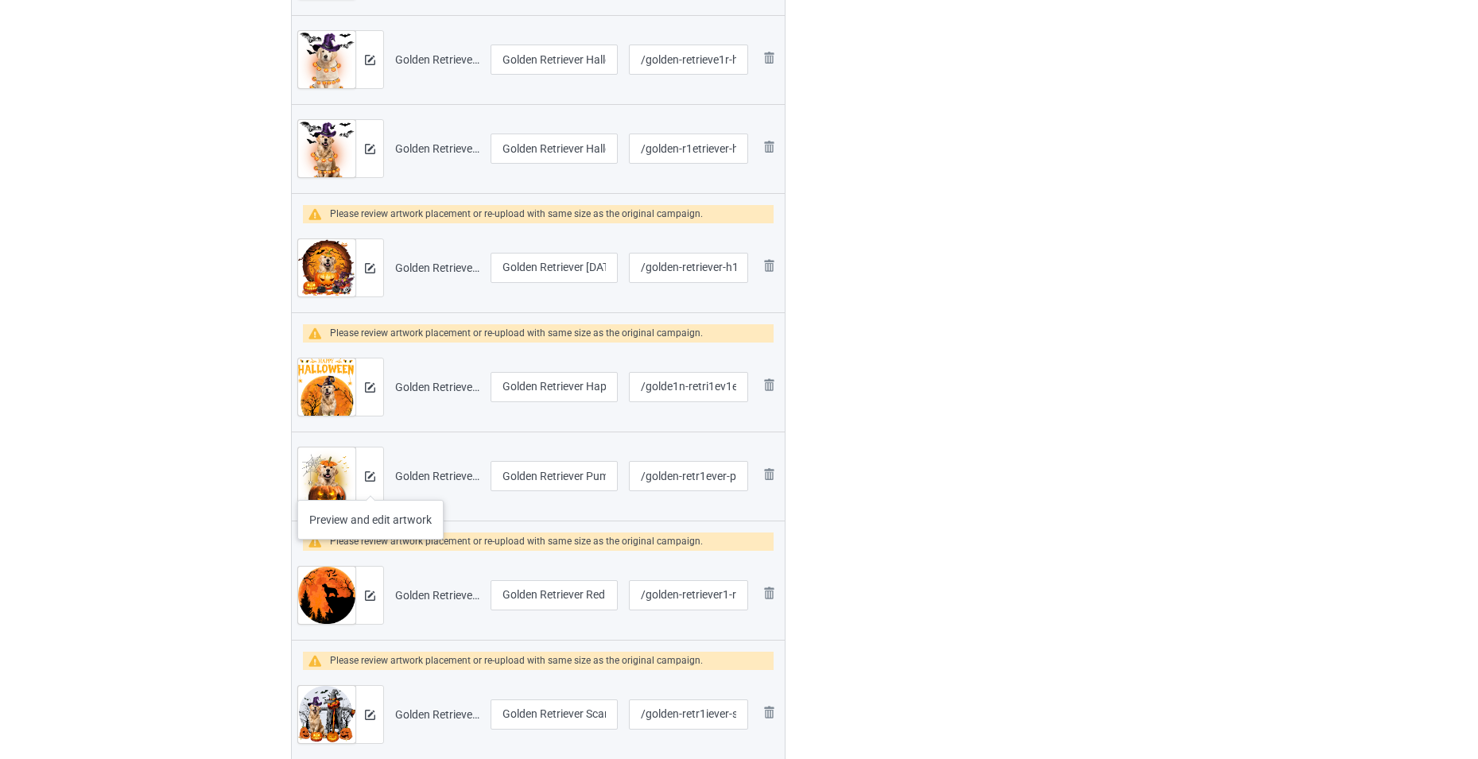
scroll to position [572, 0]
click at [375, 390] on div at bounding box center [369, 385] width 28 height 57
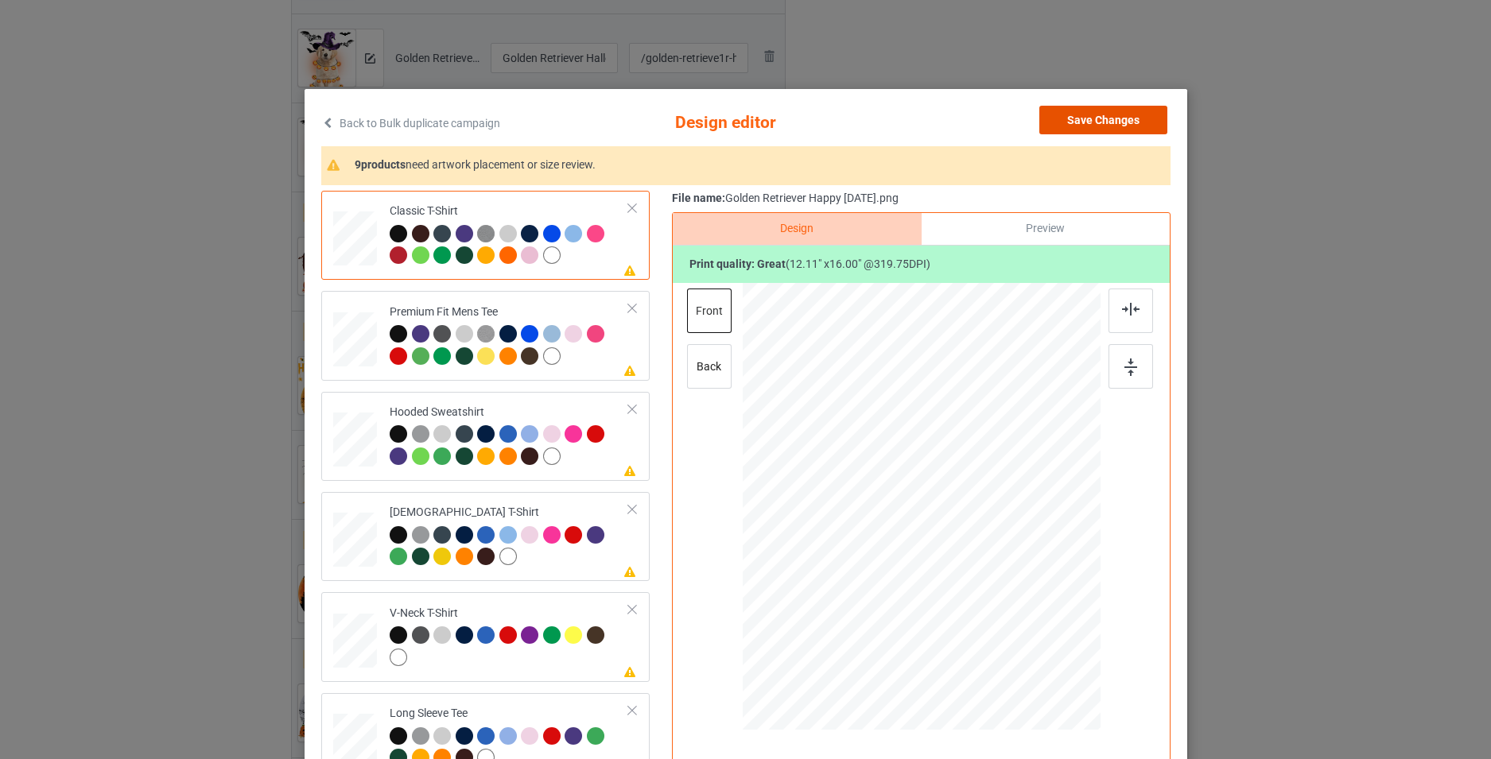
click at [1073, 129] on button "Save Changes" at bounding box center [1103, 120] width 128 height 29
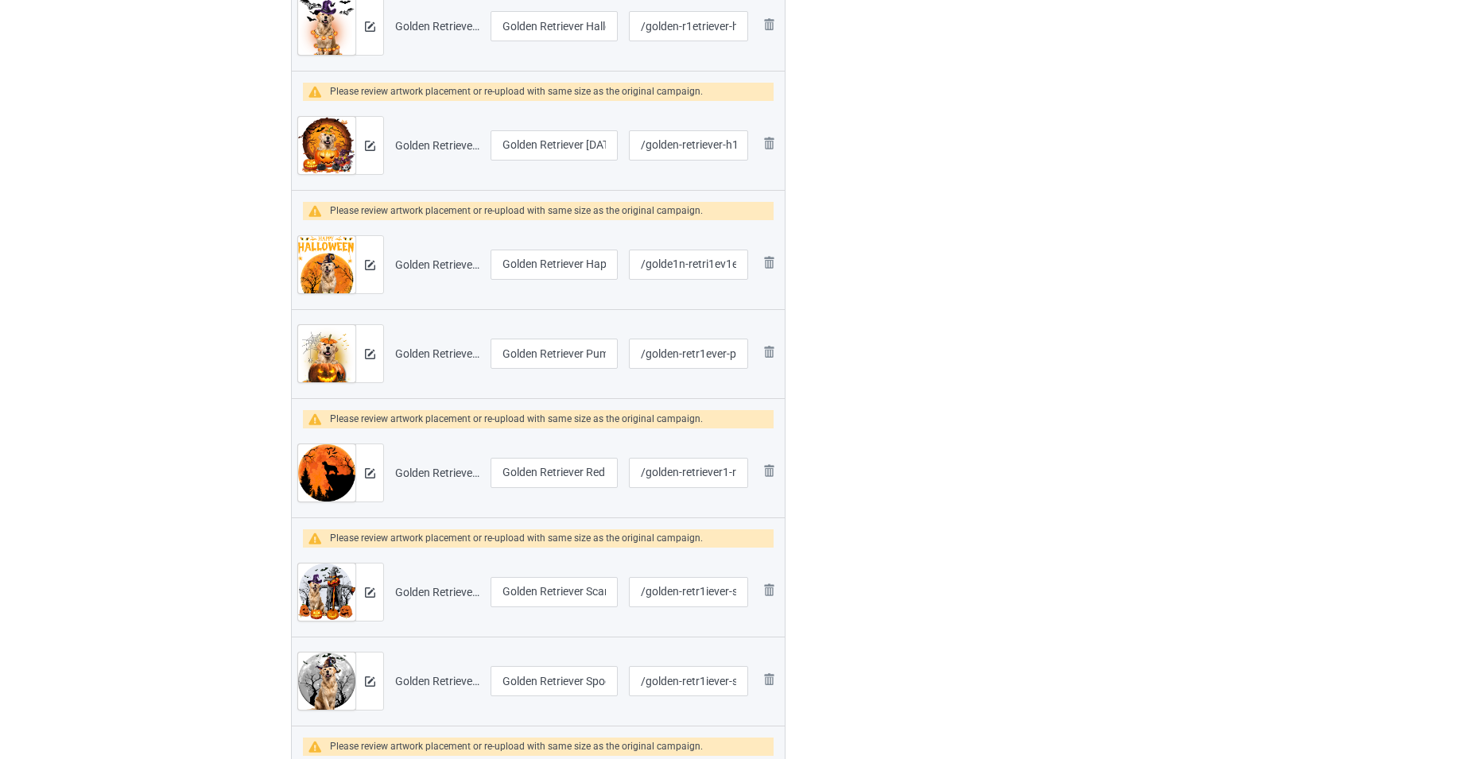
scroll to position [732, 0]
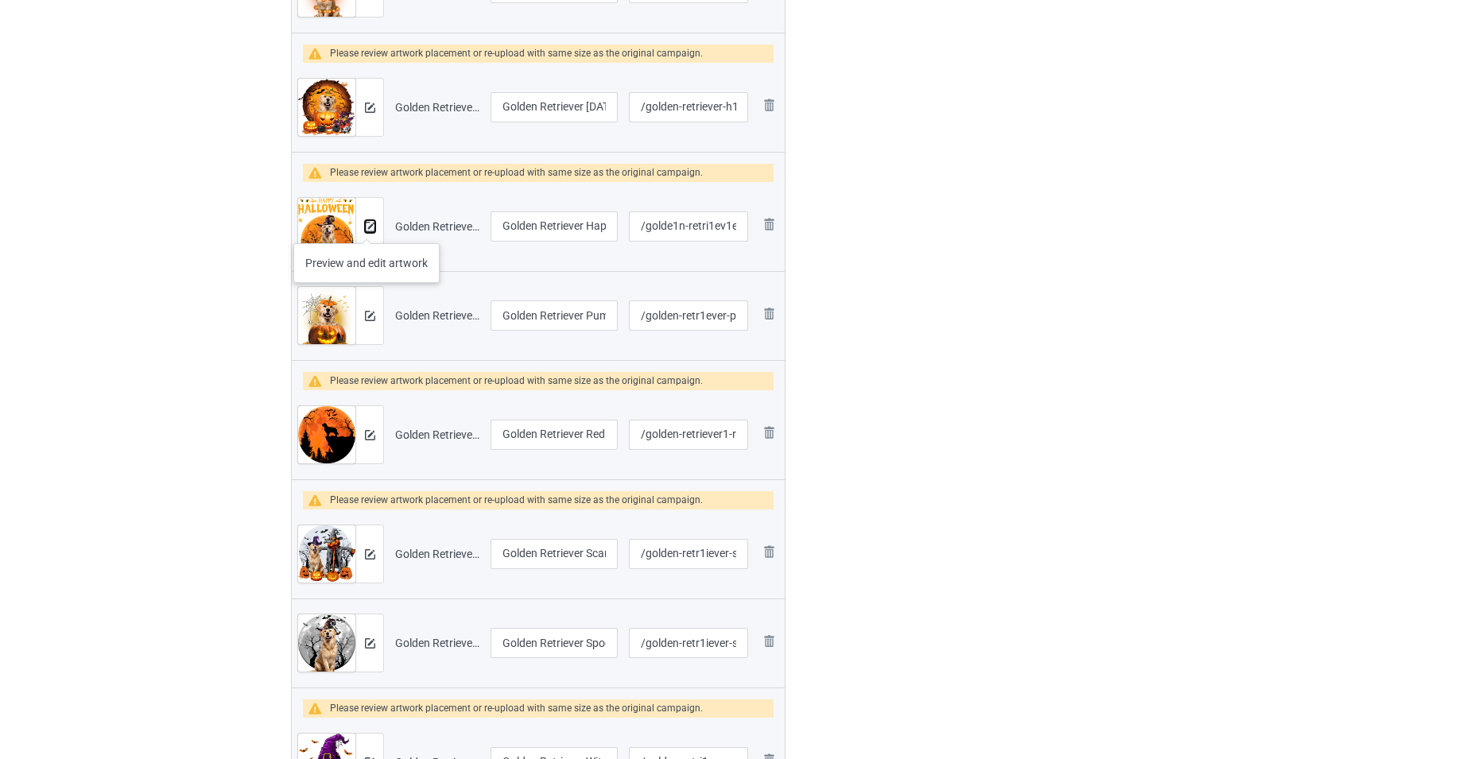
click at [367, 227] on img at bounding box center [370, 227] width 10 height 10
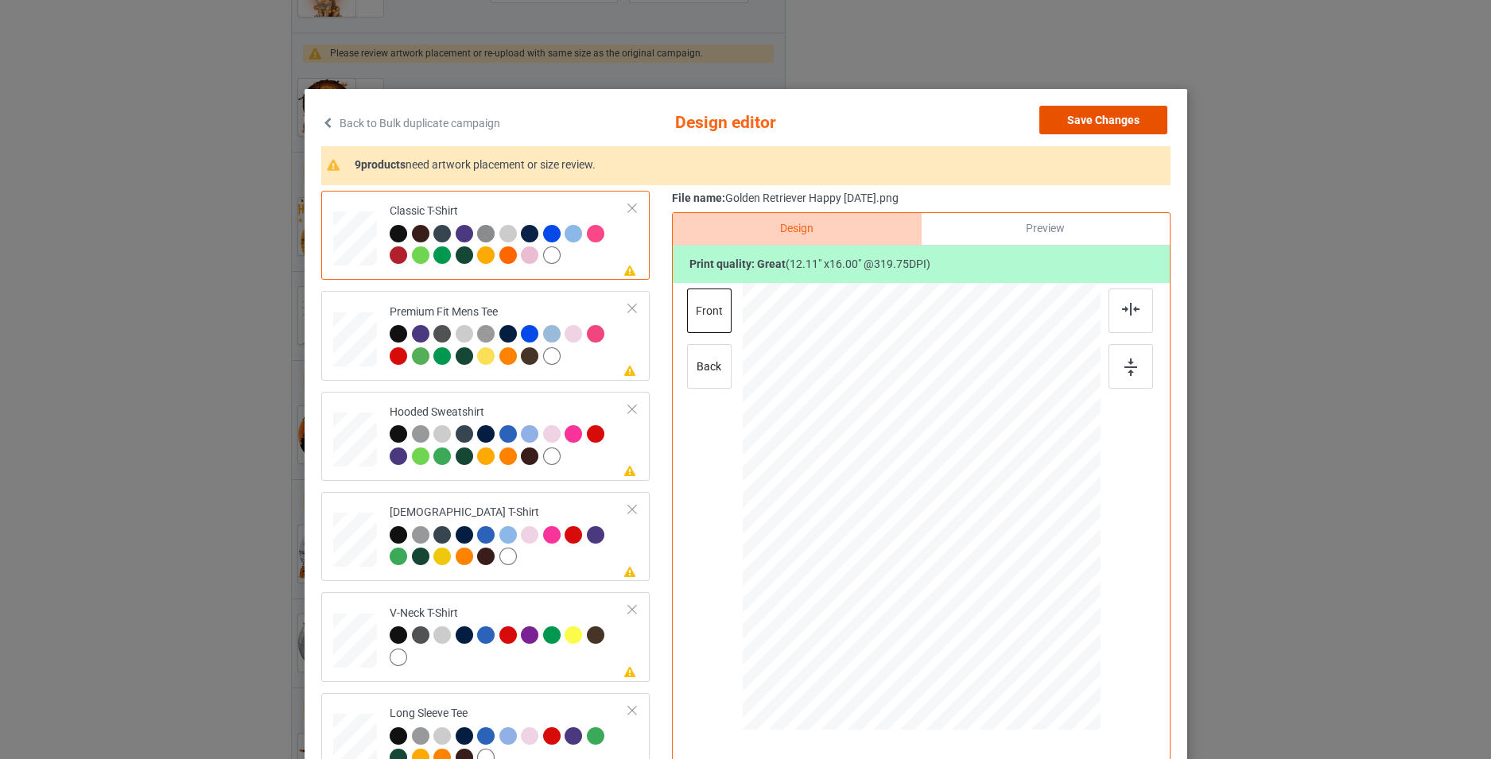
click at [1073, 126] on button "Save Changes" at bounding box center [1103, 120] width 128 height 29
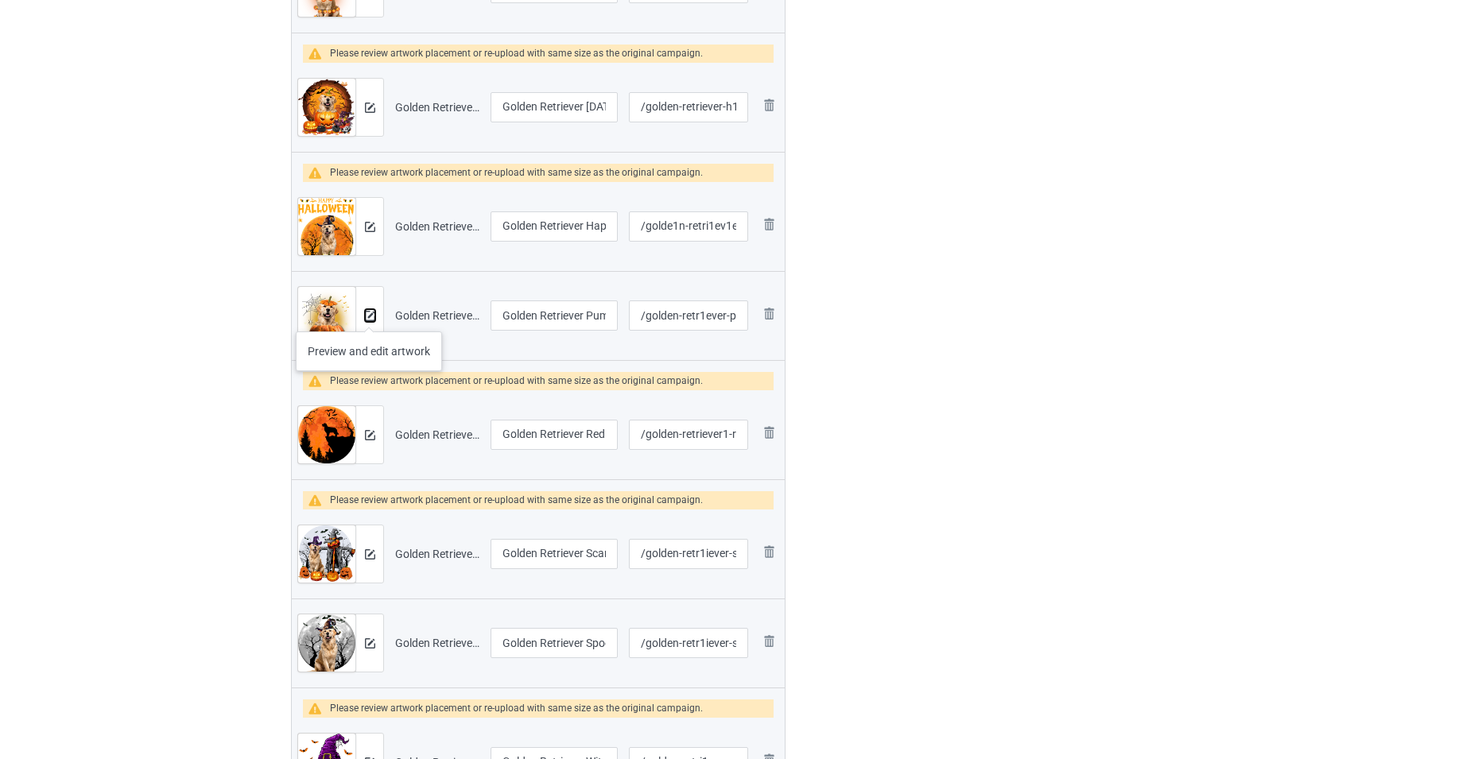
click at [369, 316] on img at bounding box center [370, 316] width 10 height 10
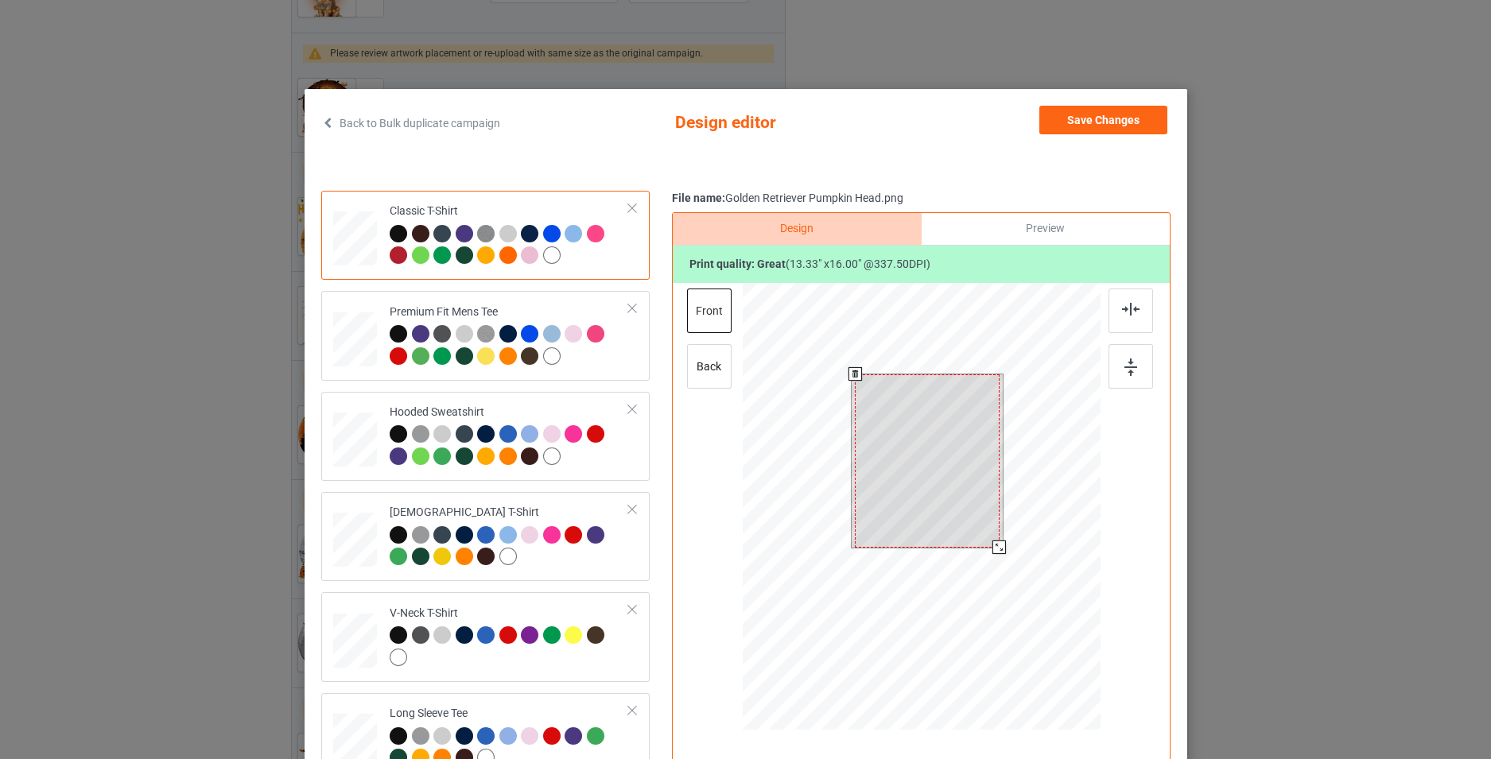
click at [991, 559] on div at bounding box center [921, 509] width 358 height 452
click at [1102, 129] on button "Save Changes" at bounding box center [1103, 120] width 128 height 29
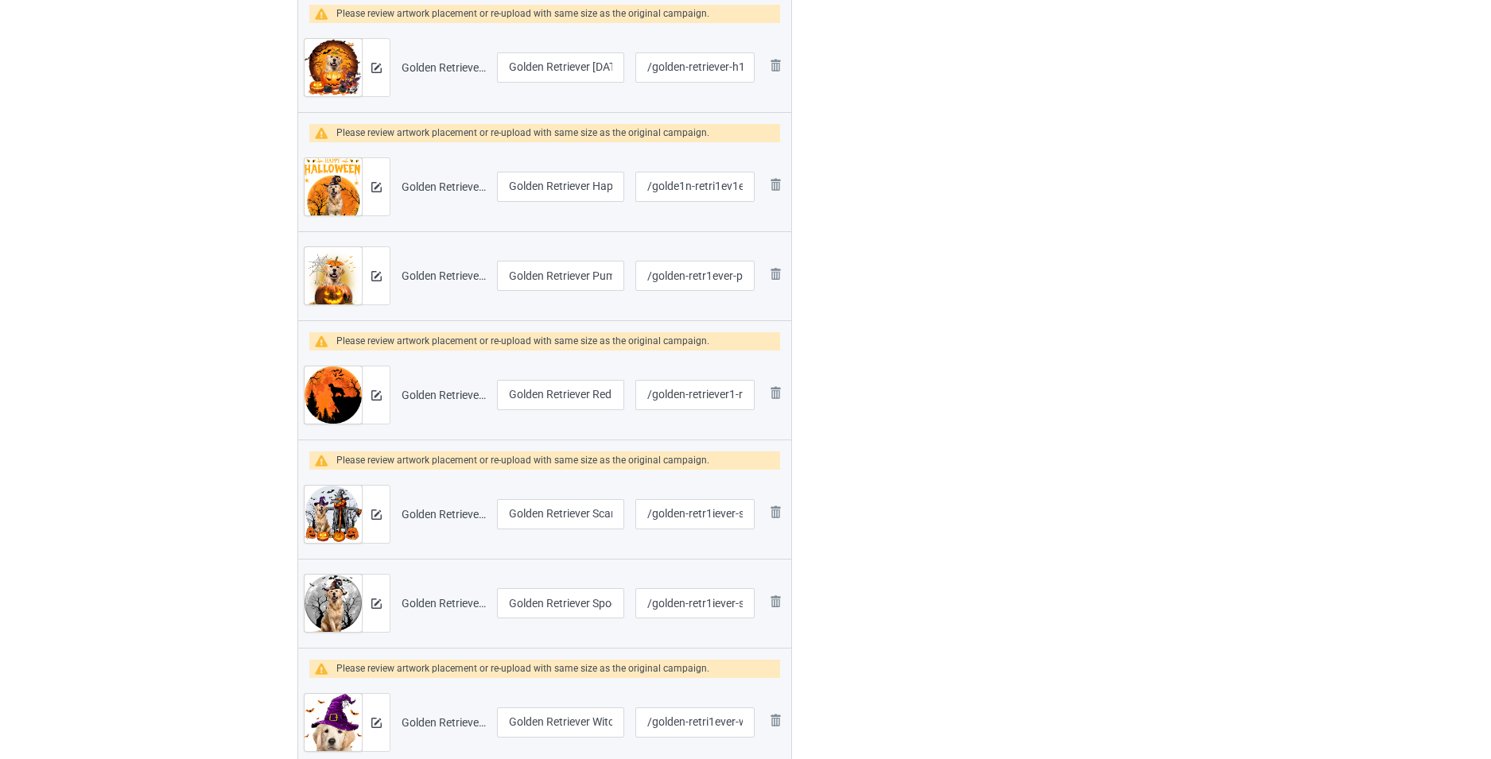
scroll to position [811, 0]
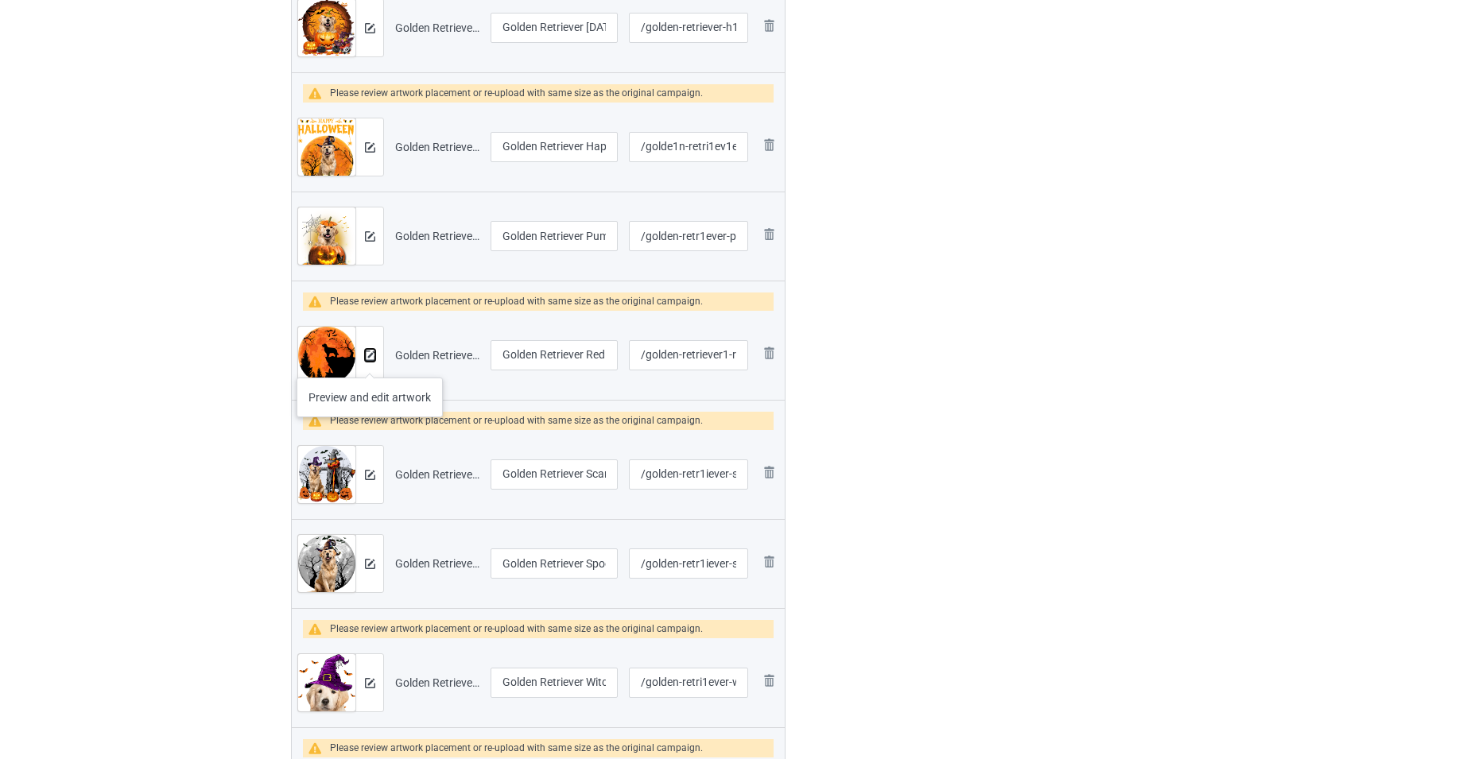
click at [370, 362] on button at bounding box center [370, 355] width 10 height 13
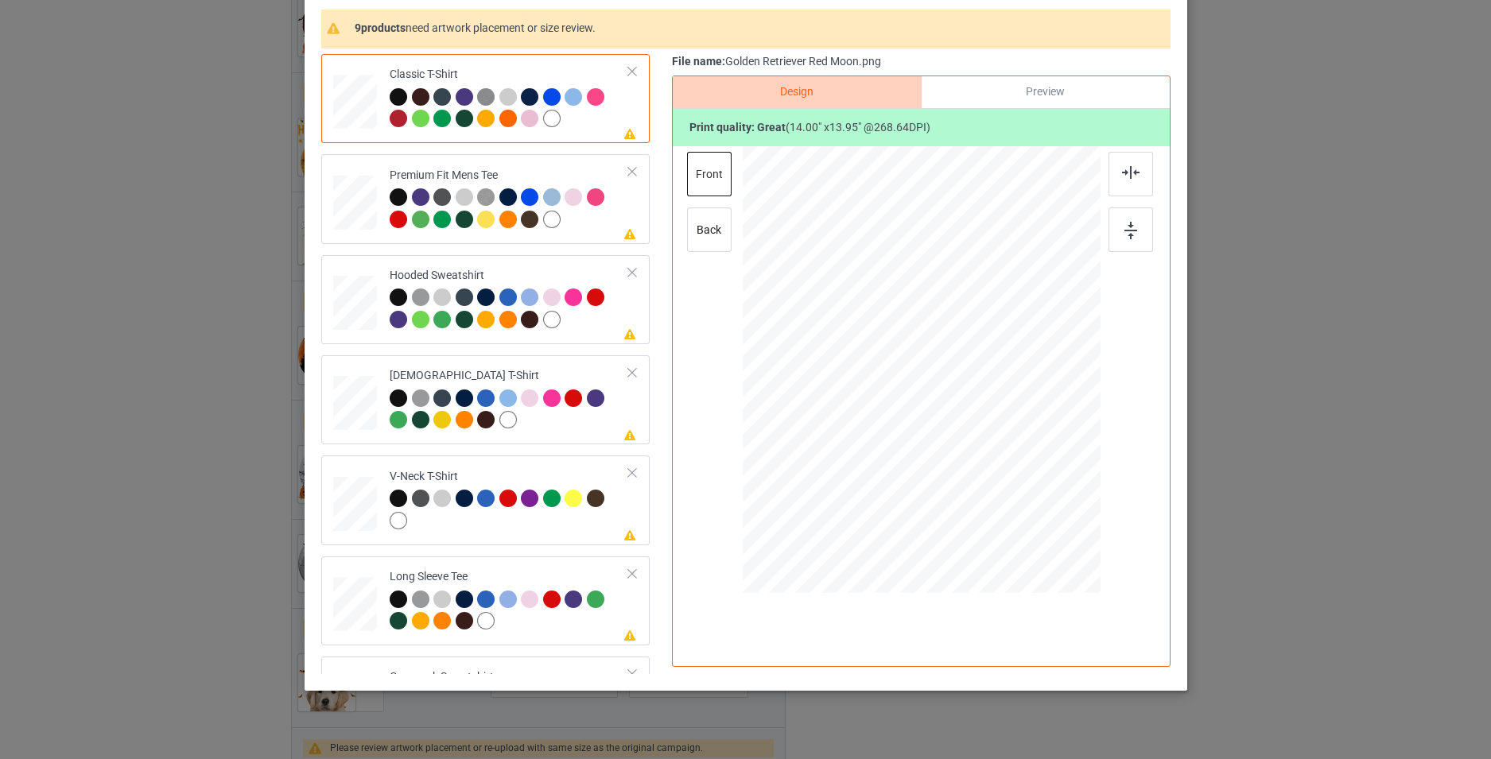
scroll to position [158, 0]
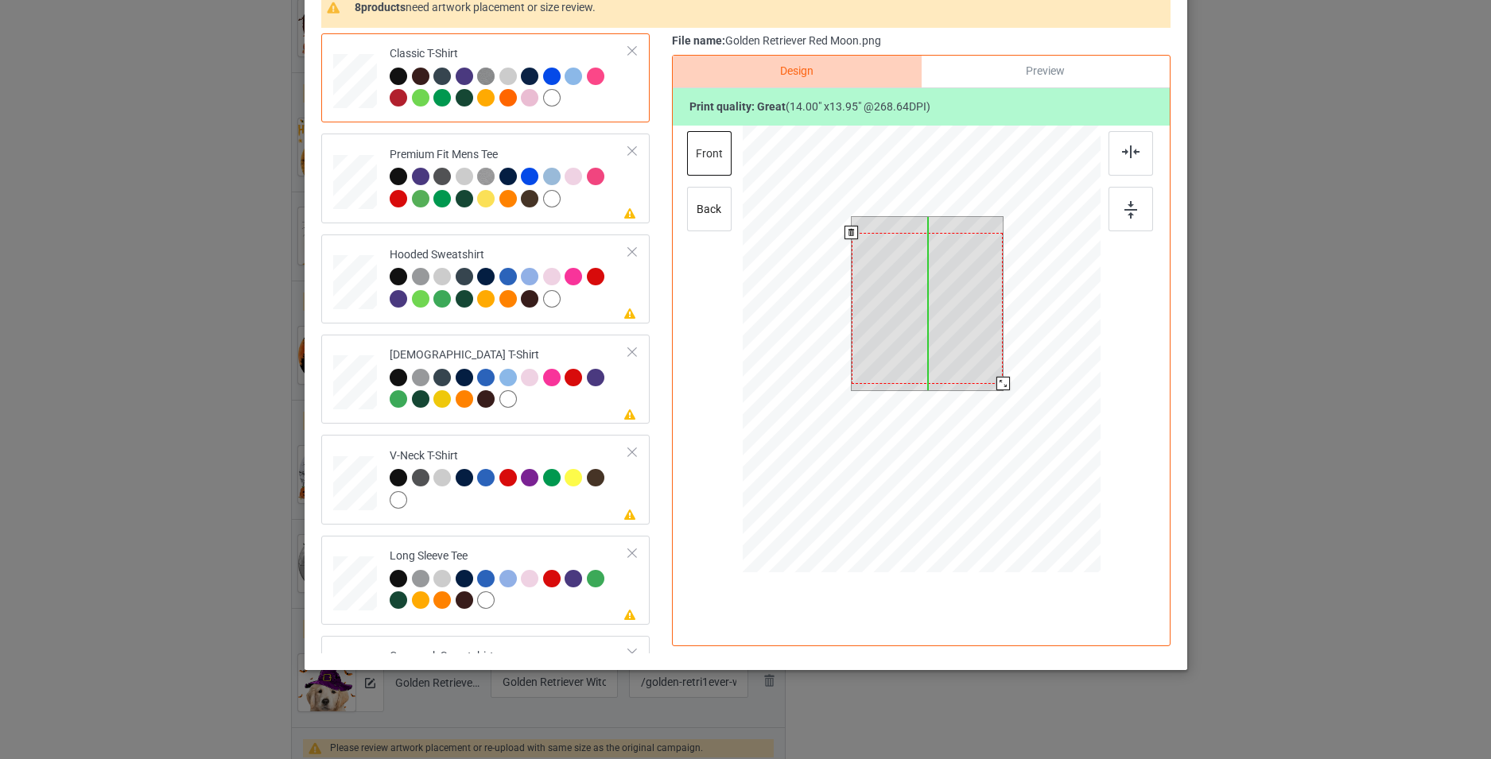
drag, startPoint x: 962, startPoint y: 340, endPoint x: 962, endPoint y: 355, distance: 15.9
click at [962, 355] on div at bounding box center [927, 308] width 152 height 151
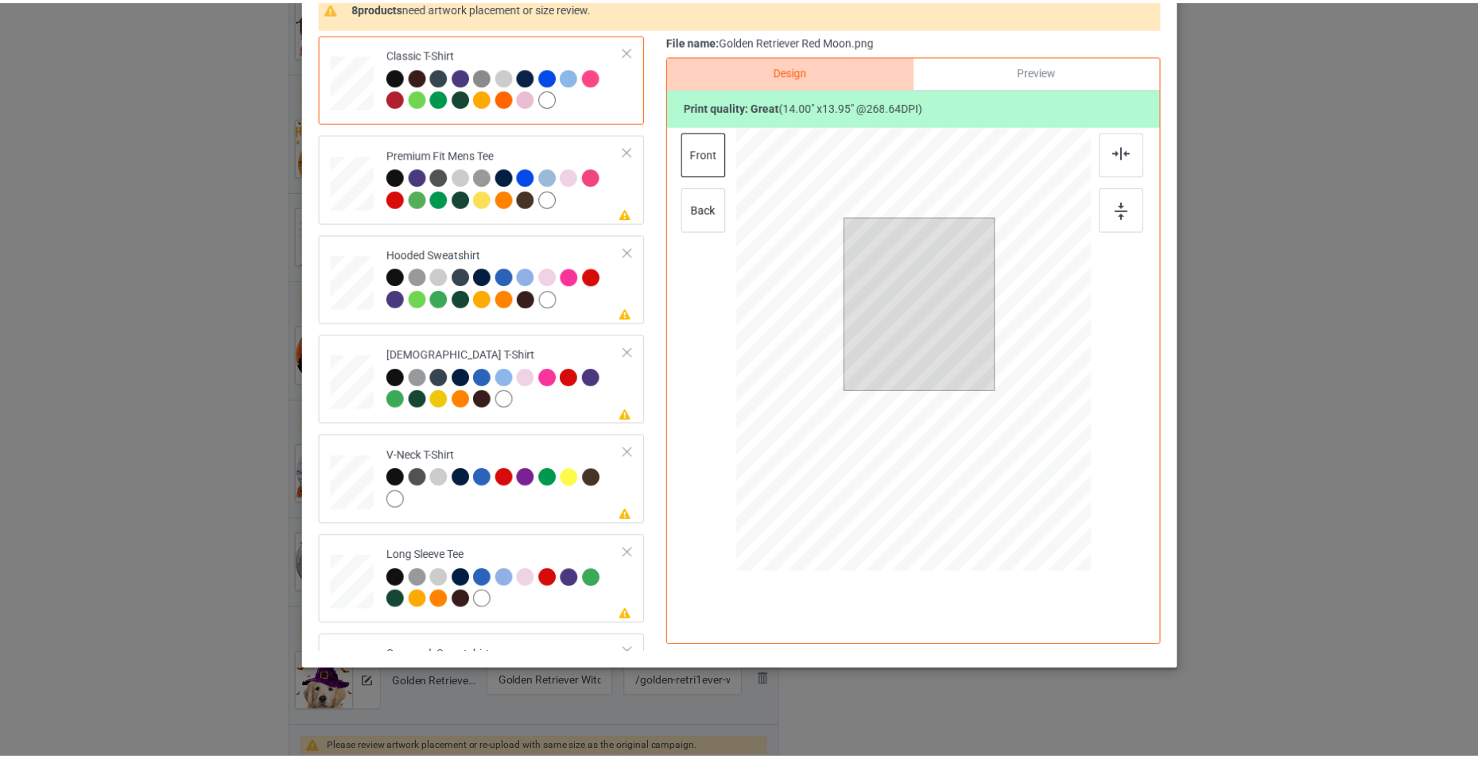
scroll to position [79, 0]
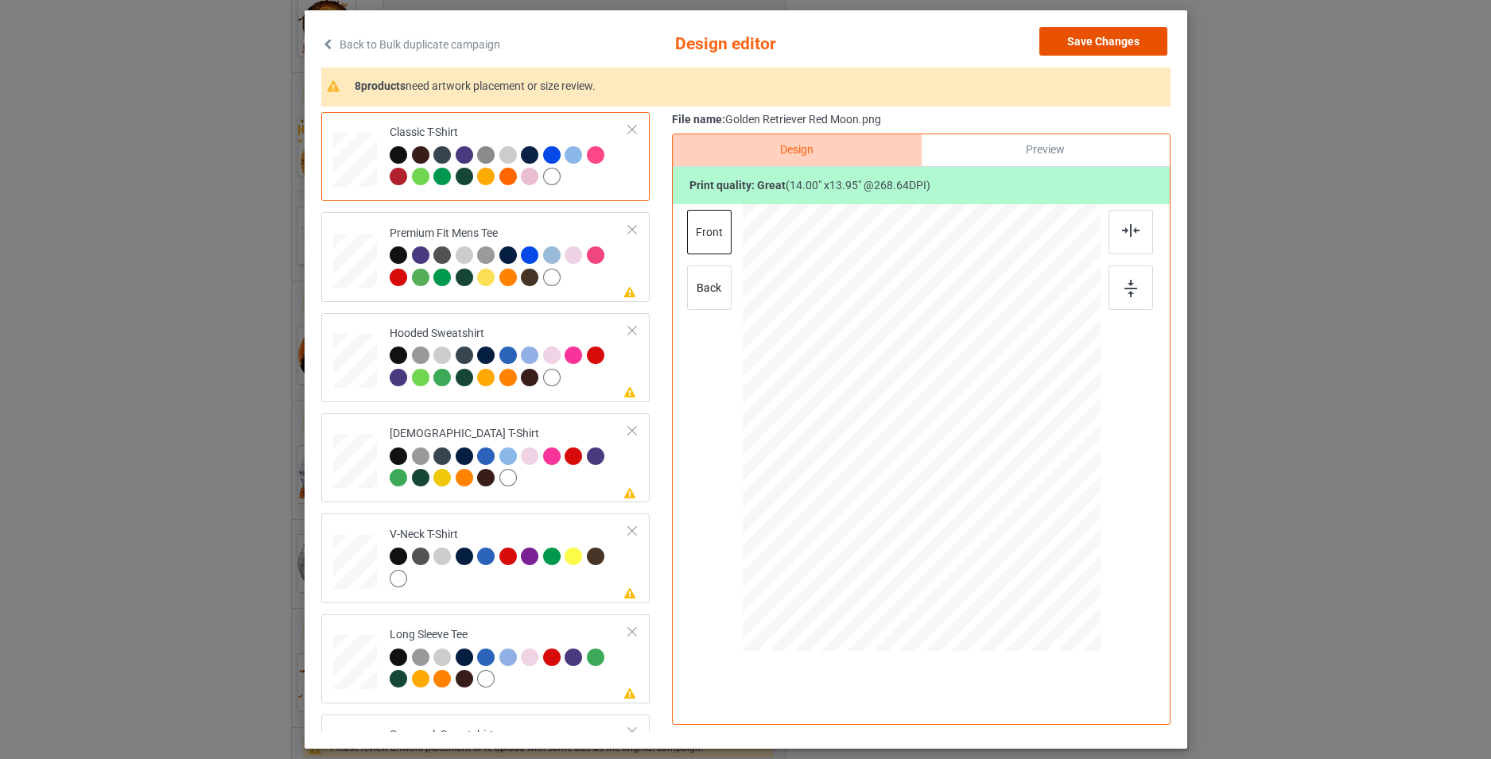
click at [1121, 48] on button "Save Changes" at bounding box center [1103, 41] width 128 height 29
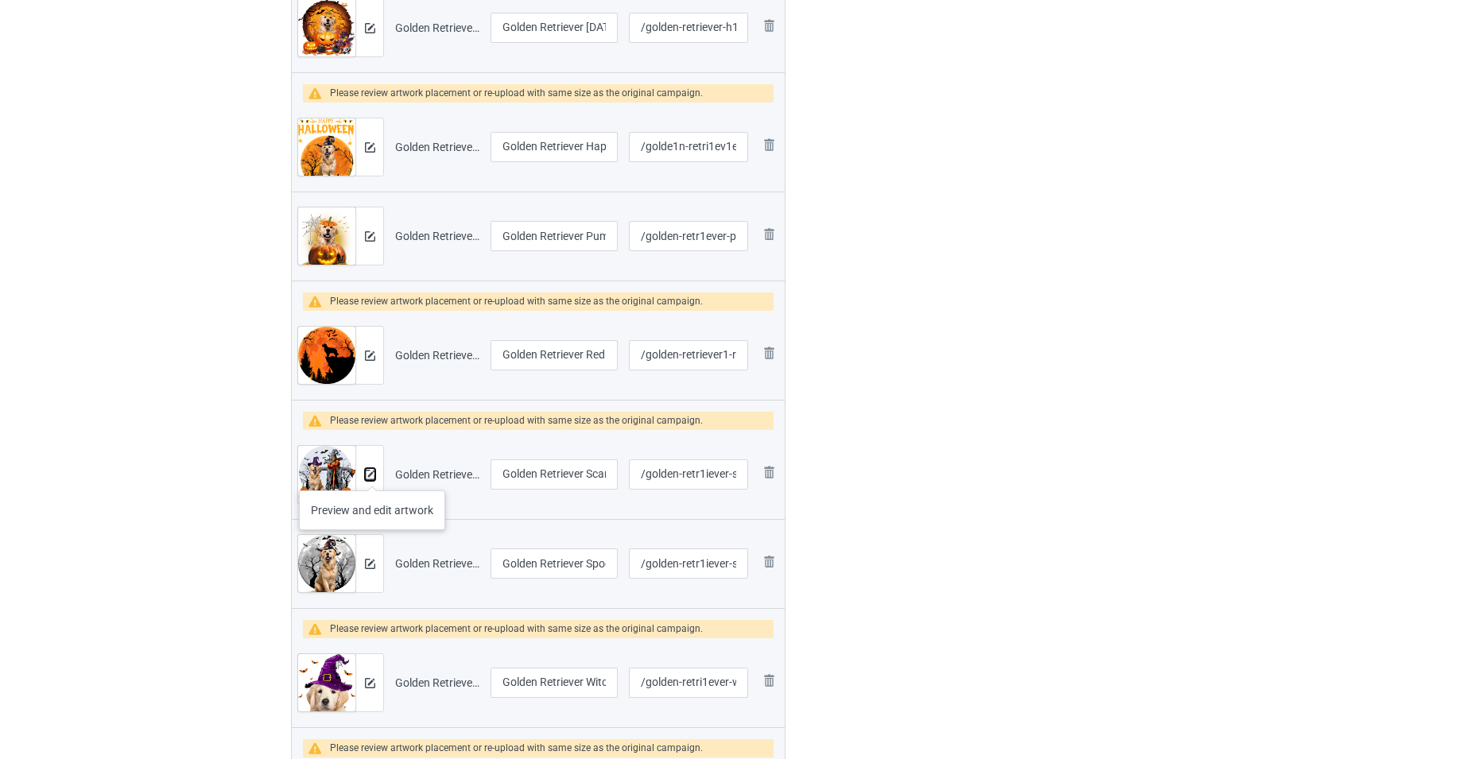
click at [372, 475] on img at bounding box center [370, 475] width 10 height 10
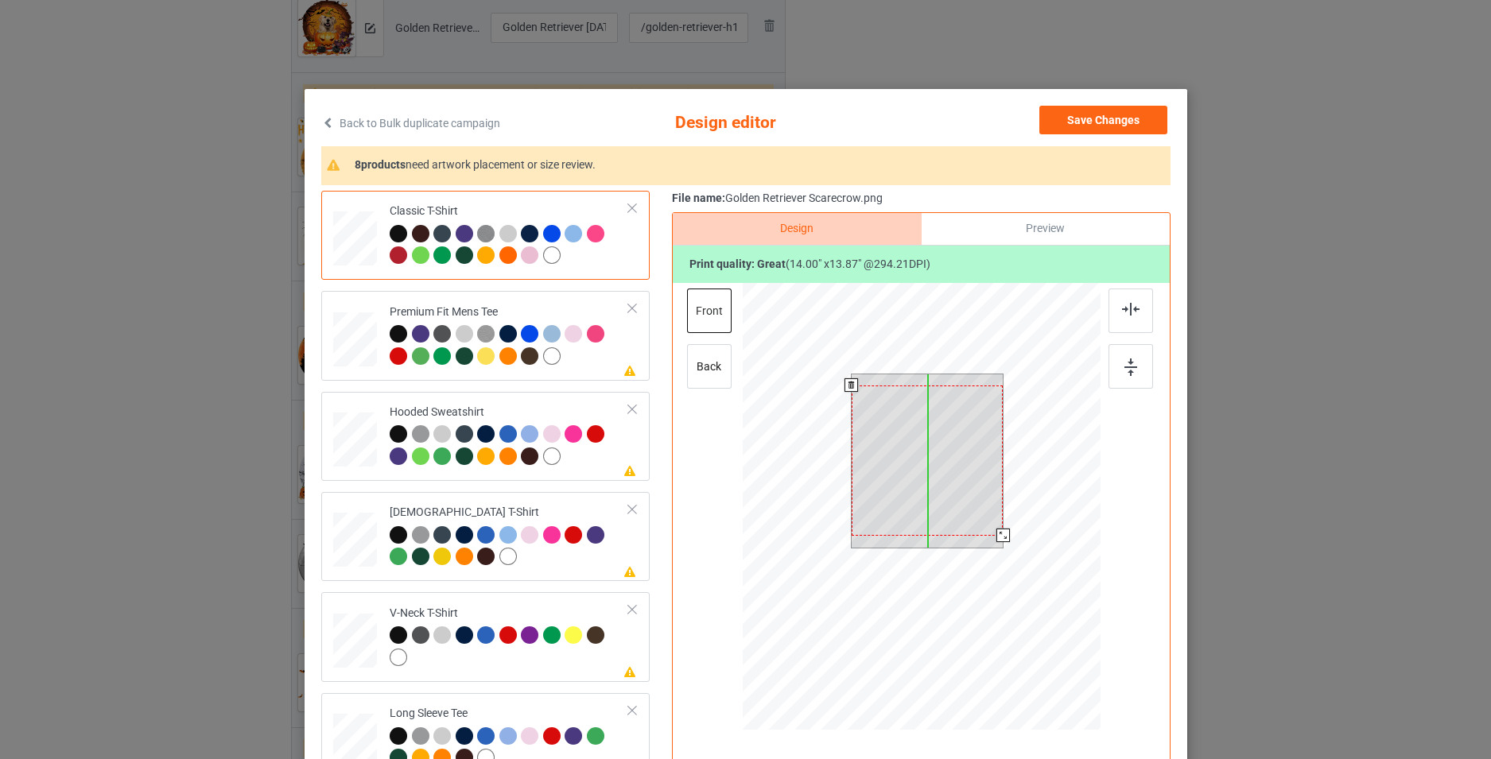
drag, startPoint x: 949, startPoint y: 504, endPoint x: 947, endPoint y: 515, distance: 11.2
click at [947, 515] on div at bounding box center [927, 461] width 152 height 150
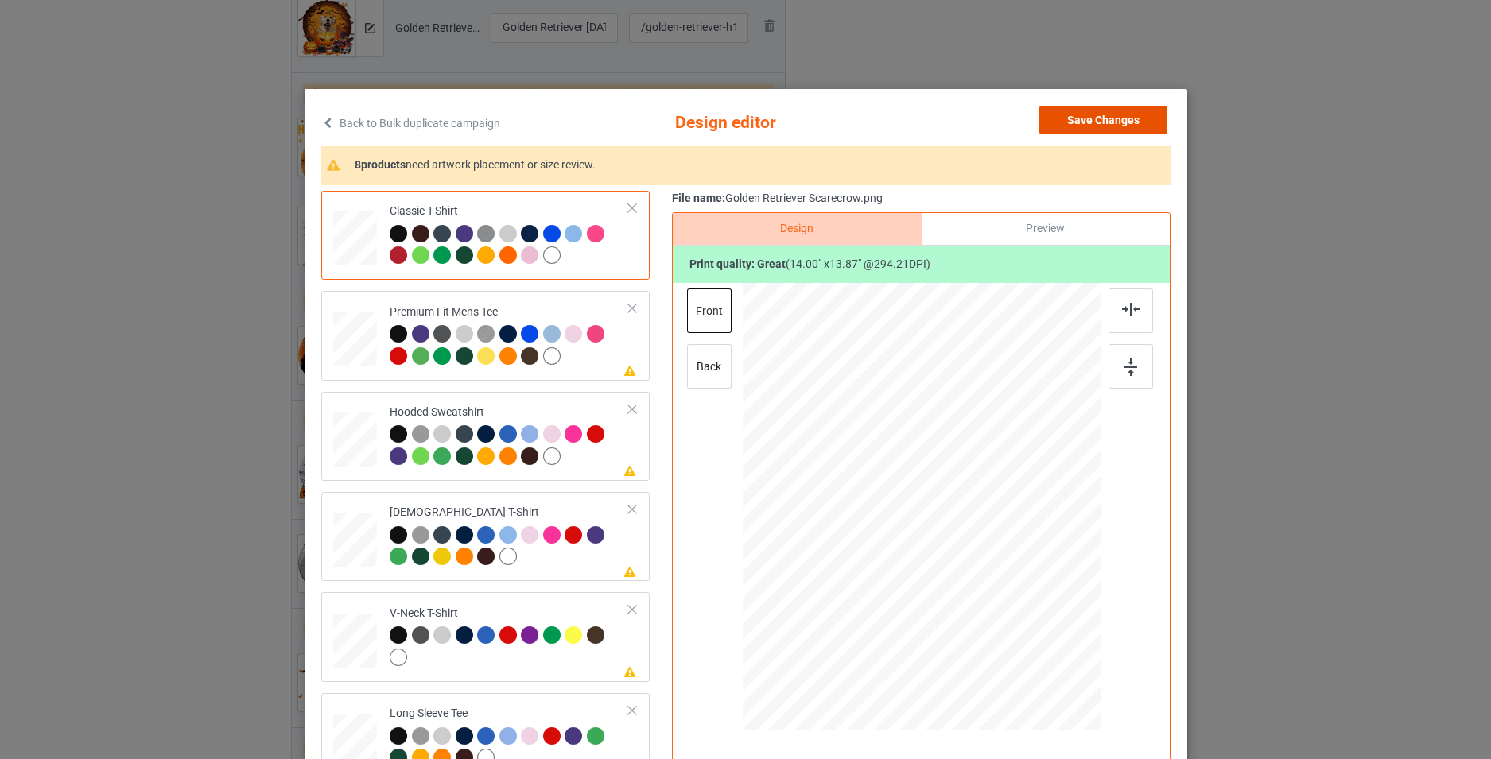
click at [1123, 113] on button "Save Changes" at bounding box center [1103, 120] width 128 height 29
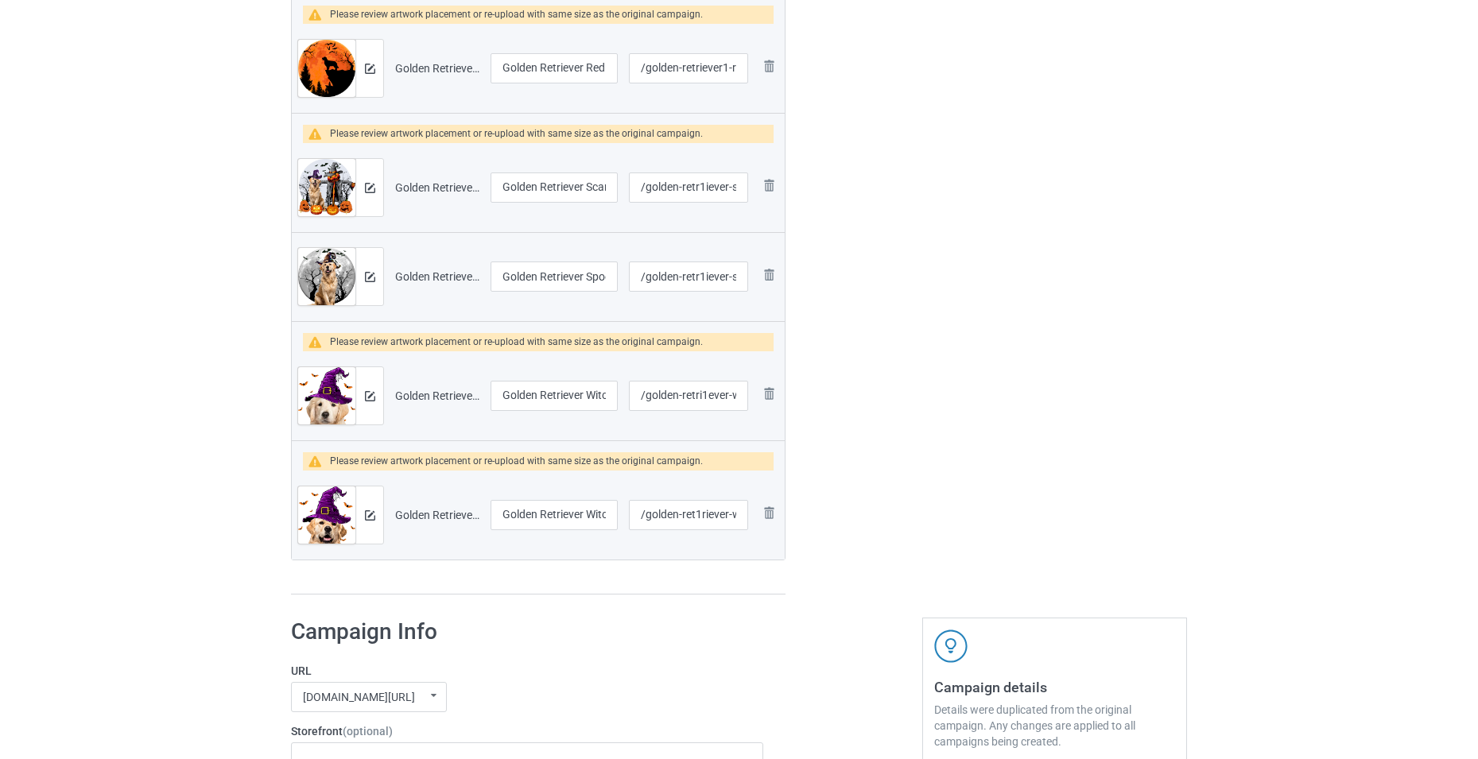
scroll to position [1129, 0]
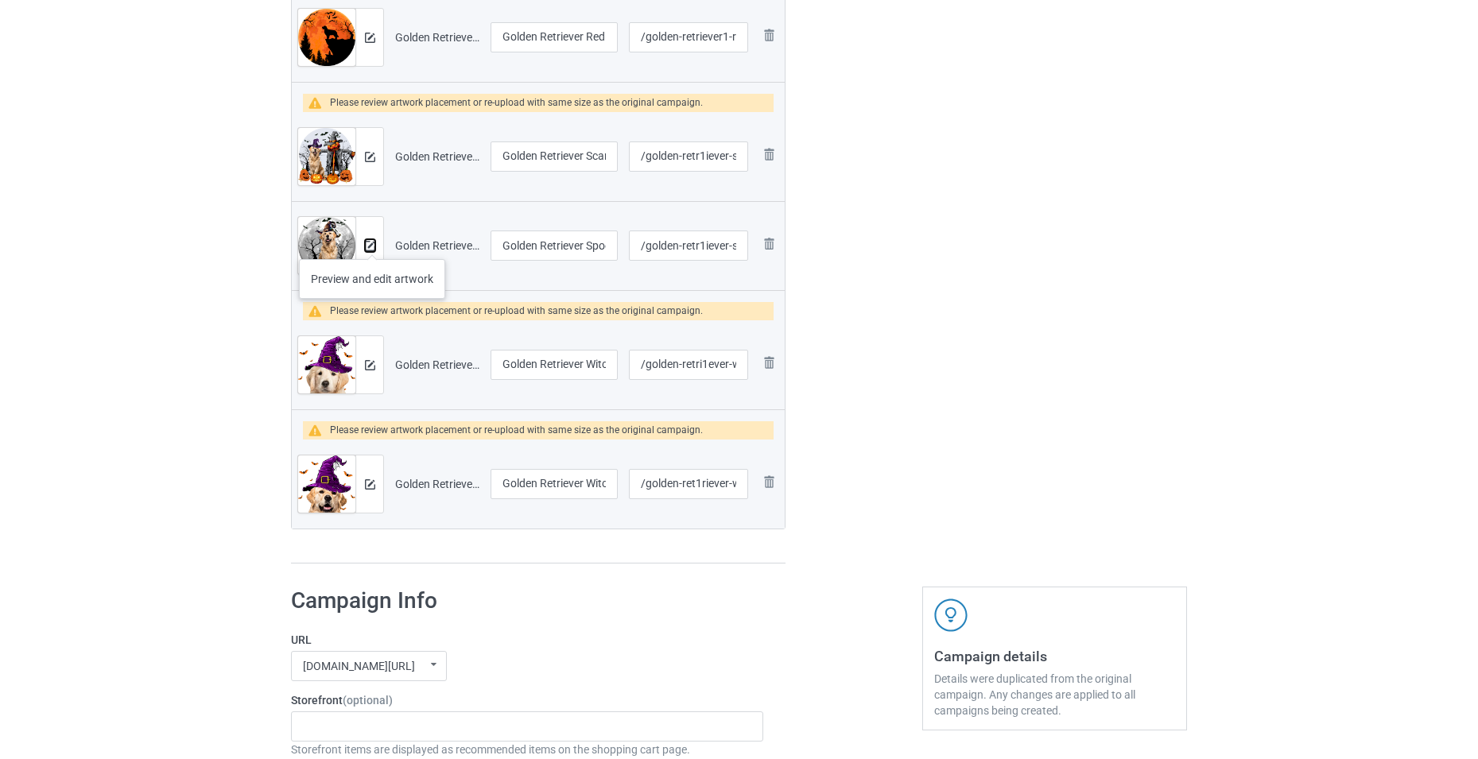
click at [372, 243] on img at bounding box center [370, 246] width 10 height 10
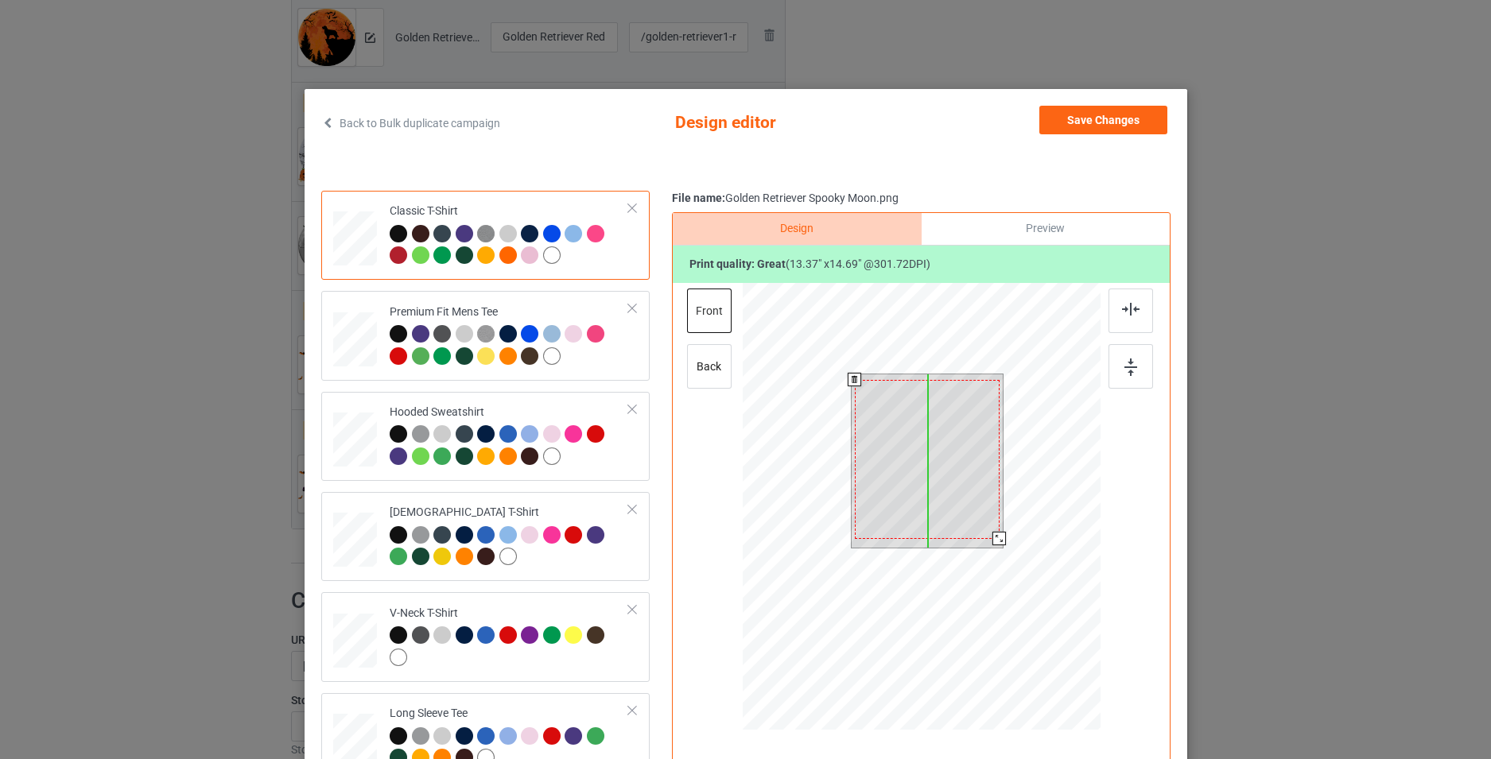
click at [962, 518] on div at bounding box center [926, 459] width 145 height 159
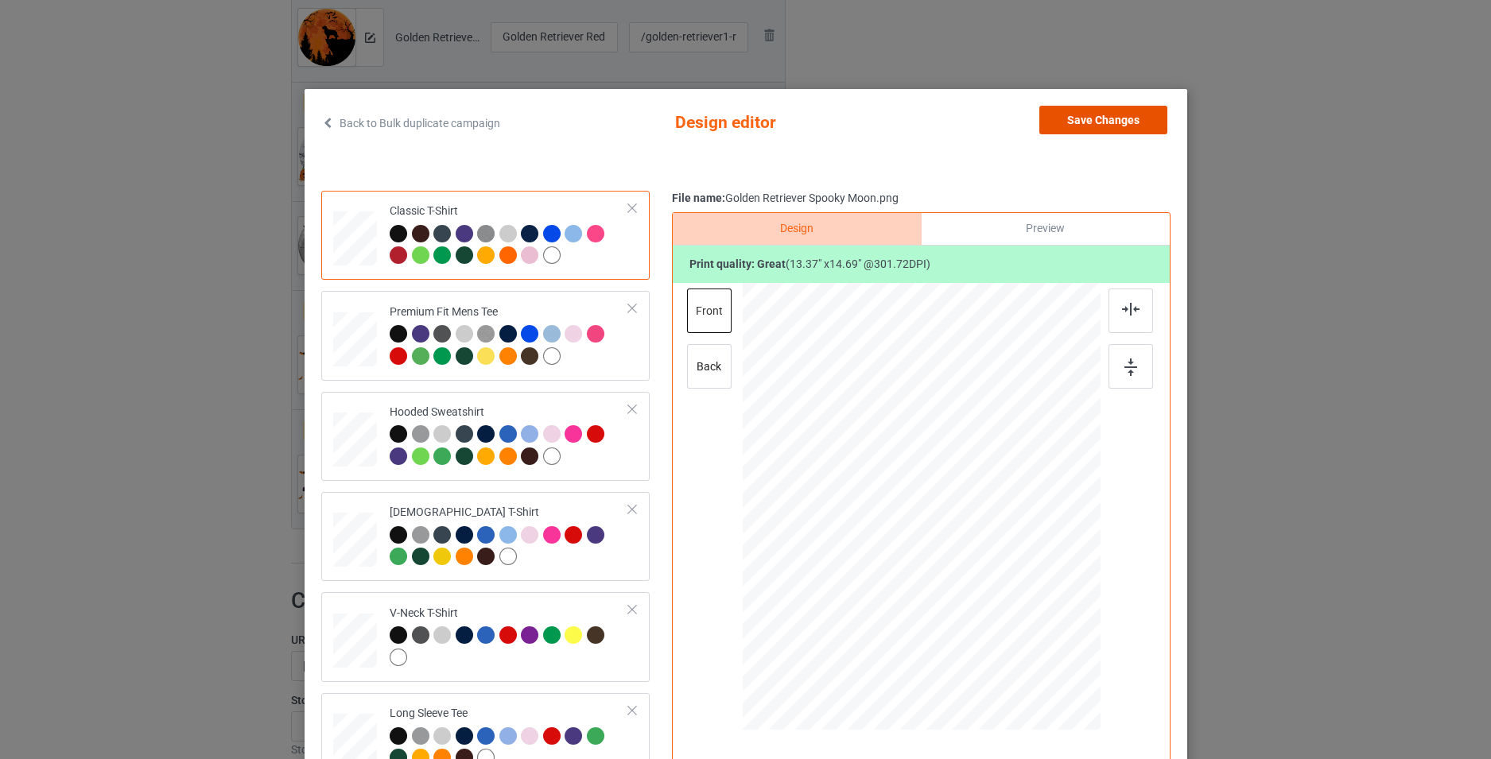
click at [1106, 122] on button "Save Changes" at bounding box center [1103, 120] width 128 height 29
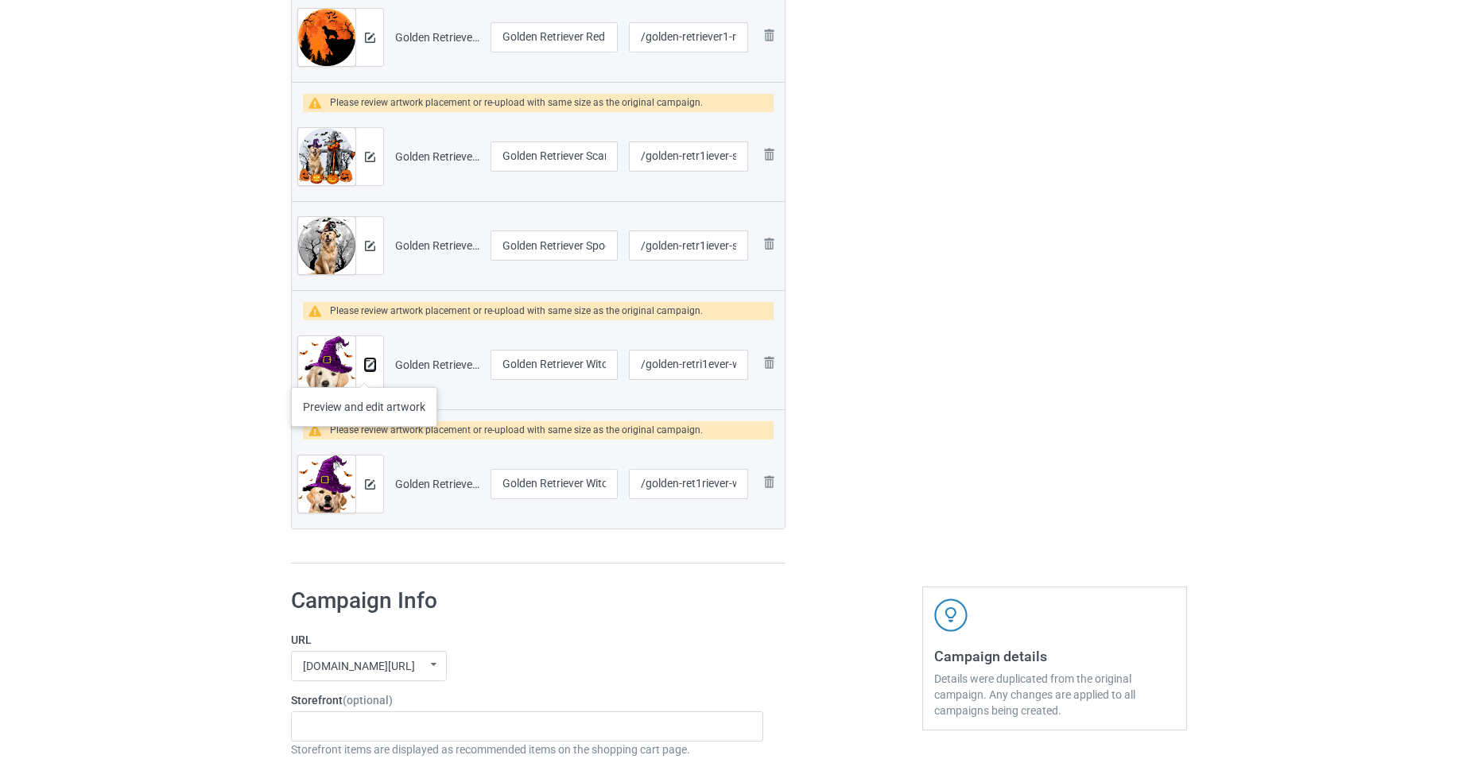
click at [366, 368] on img at bounding box center [370, 365] width 10 height 10
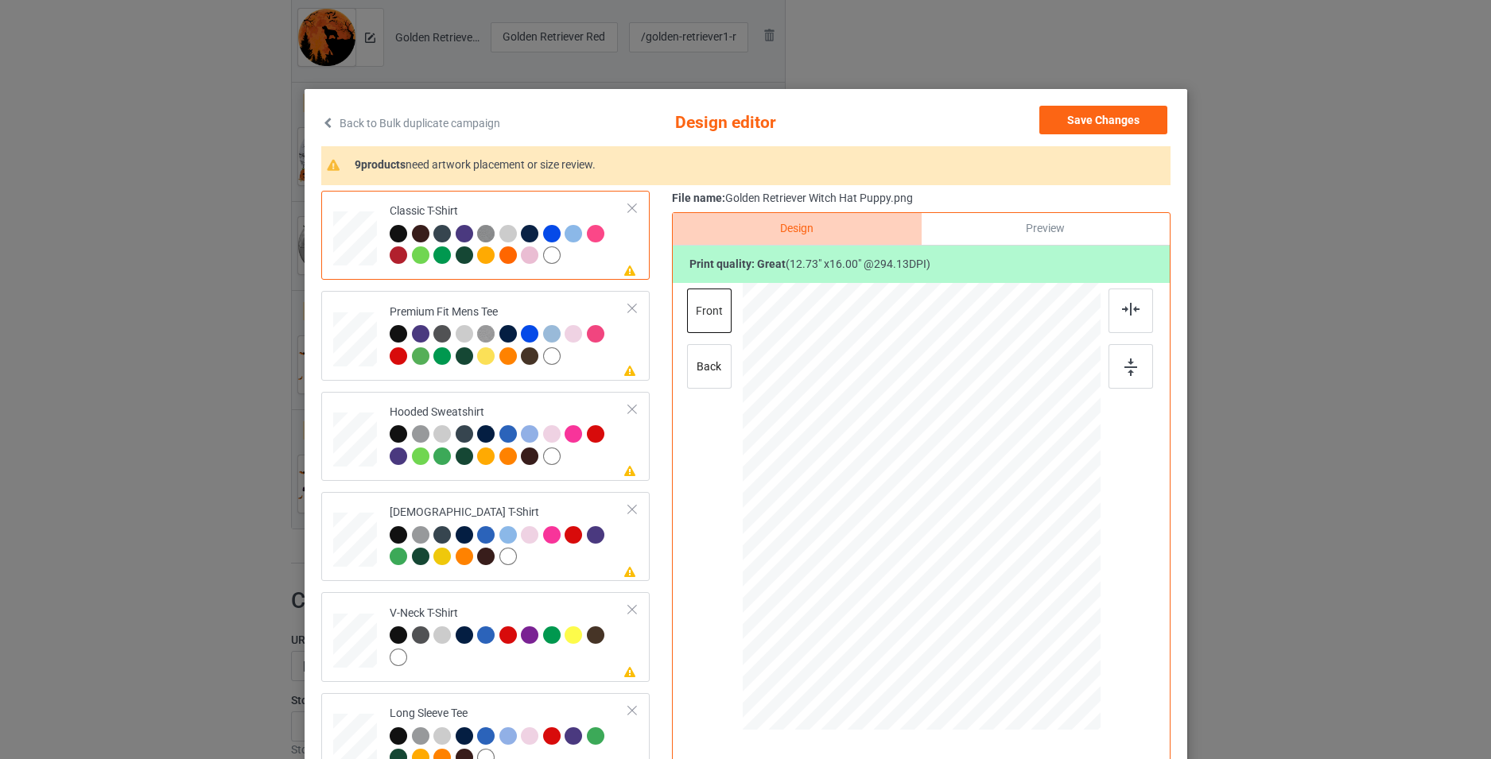
click at [1079, 138] on div "Save Changes" at bounding box center [1104, 123] width 131 height 35
click at [1085, 126] on button "Save Changes" at bounding box center [1103, 120] width 128 height 29
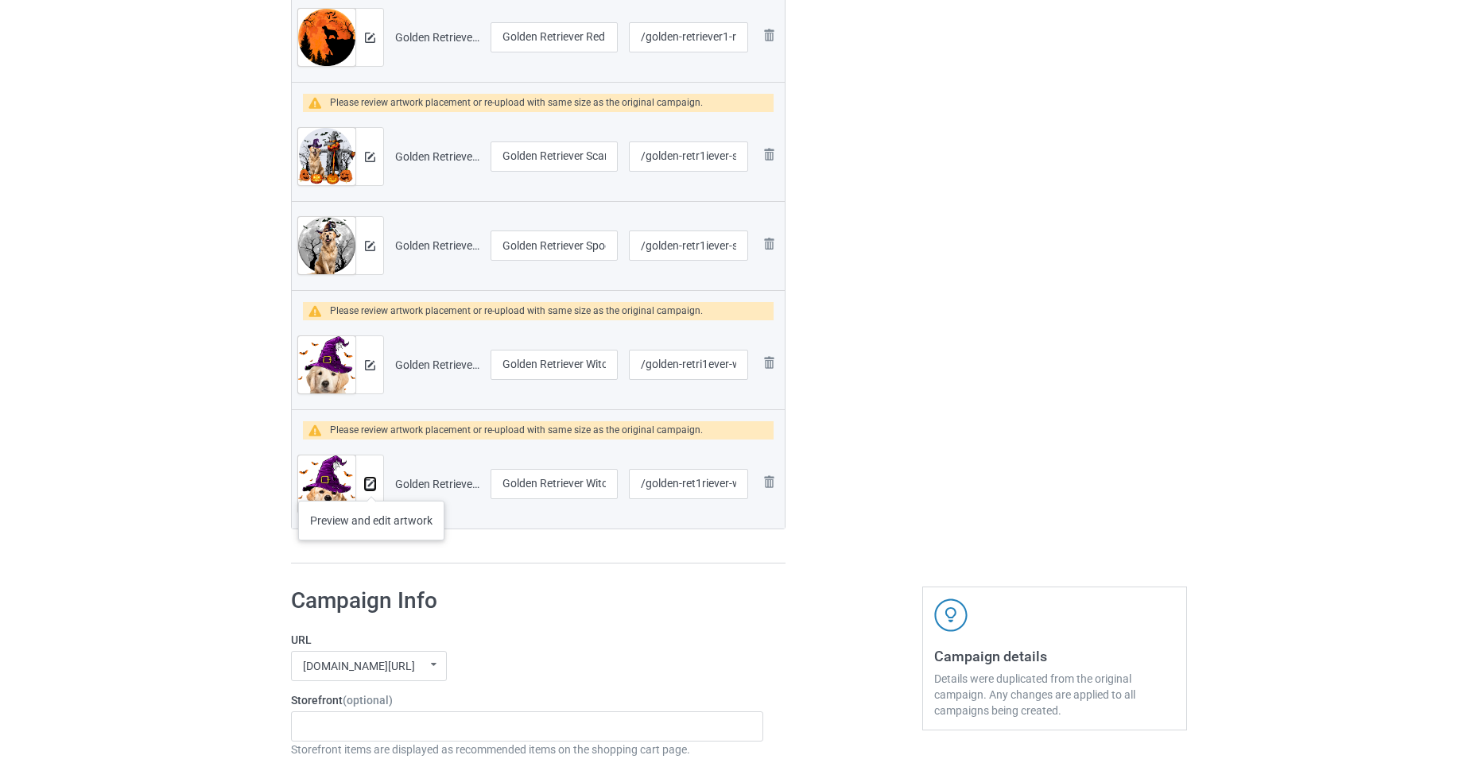
click at [371, 485] on img at bounding box center [370, 484] width 10 height 10
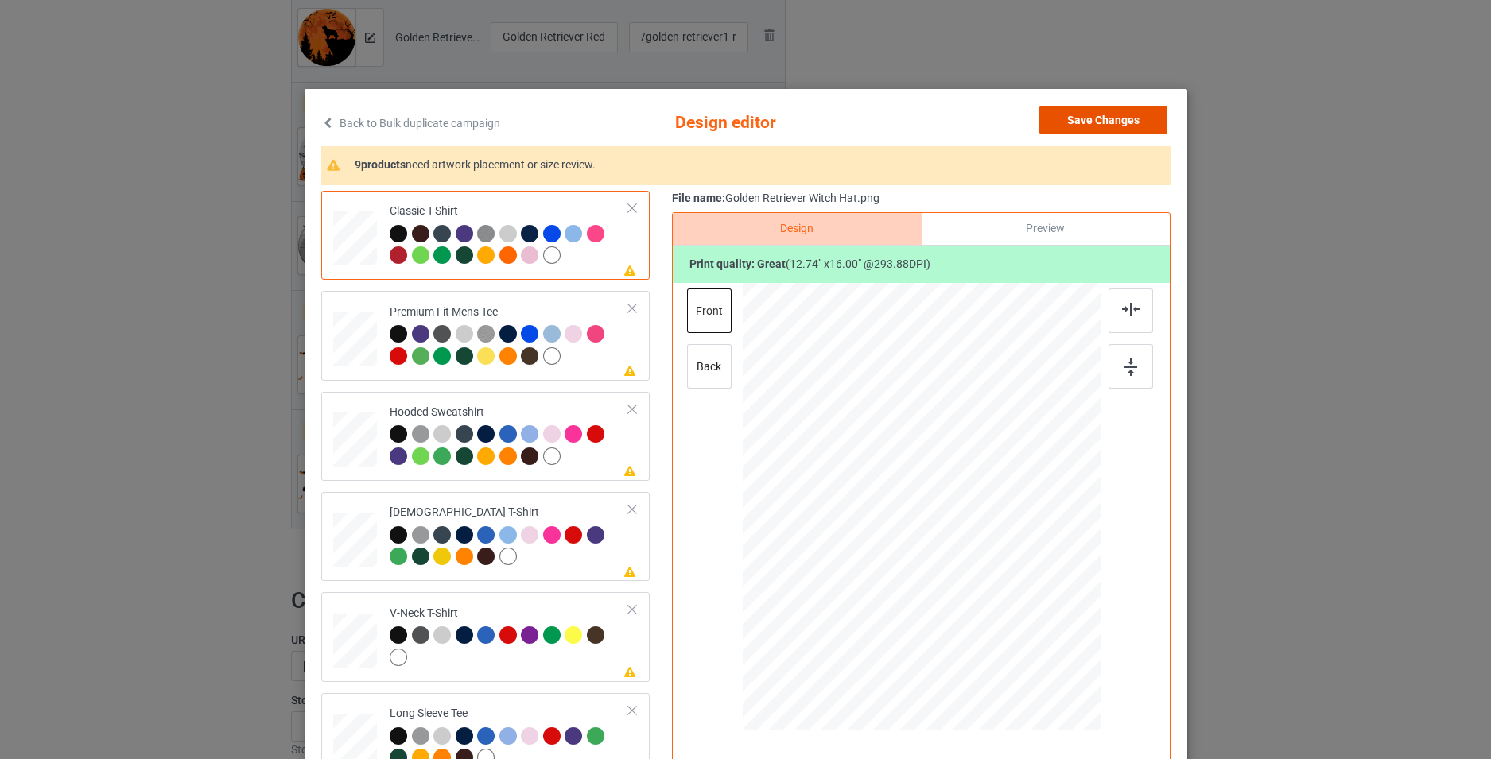
click at [1108, 121] on button "Save Changes" at bounding box center [1103, 120] width 128 height 29
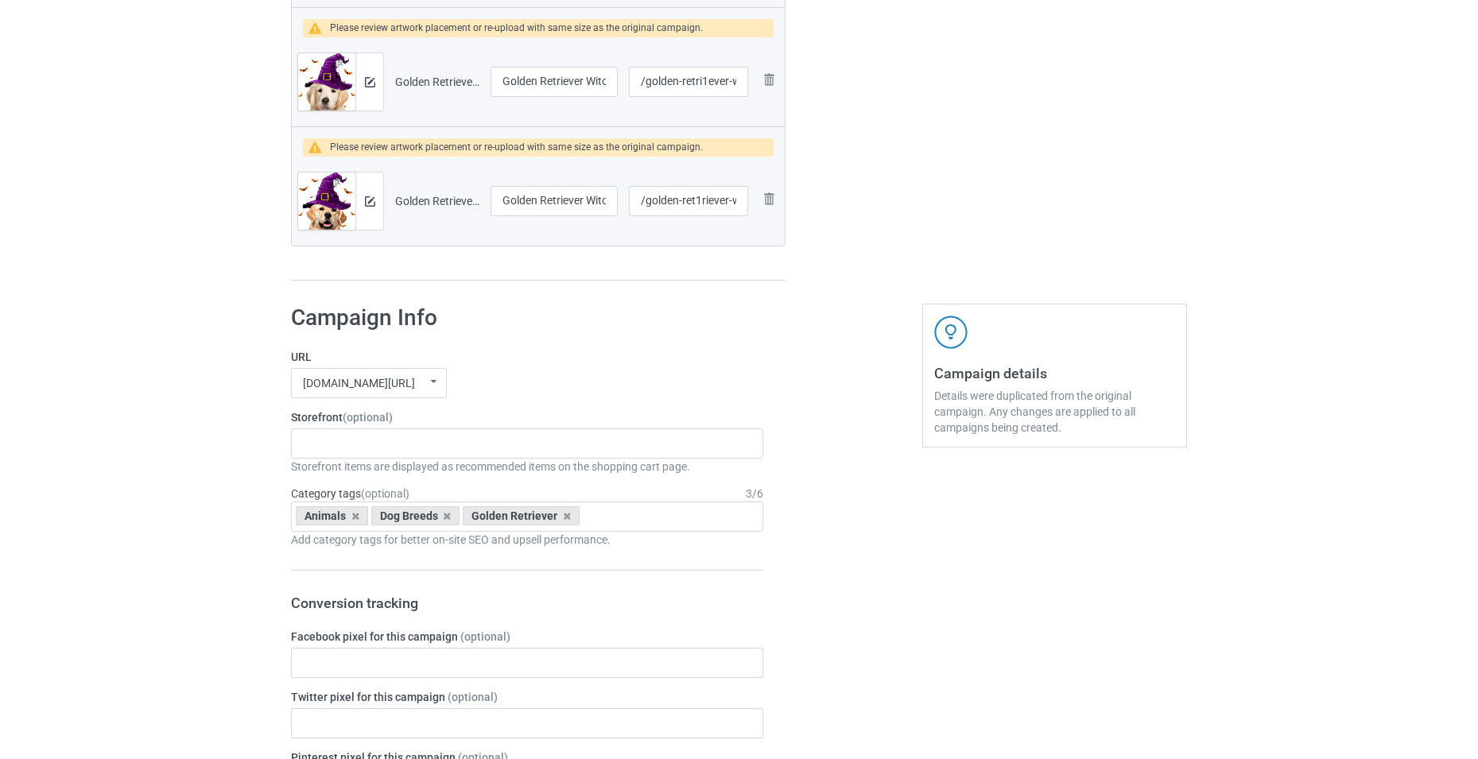
scroll to position [1447, 0]
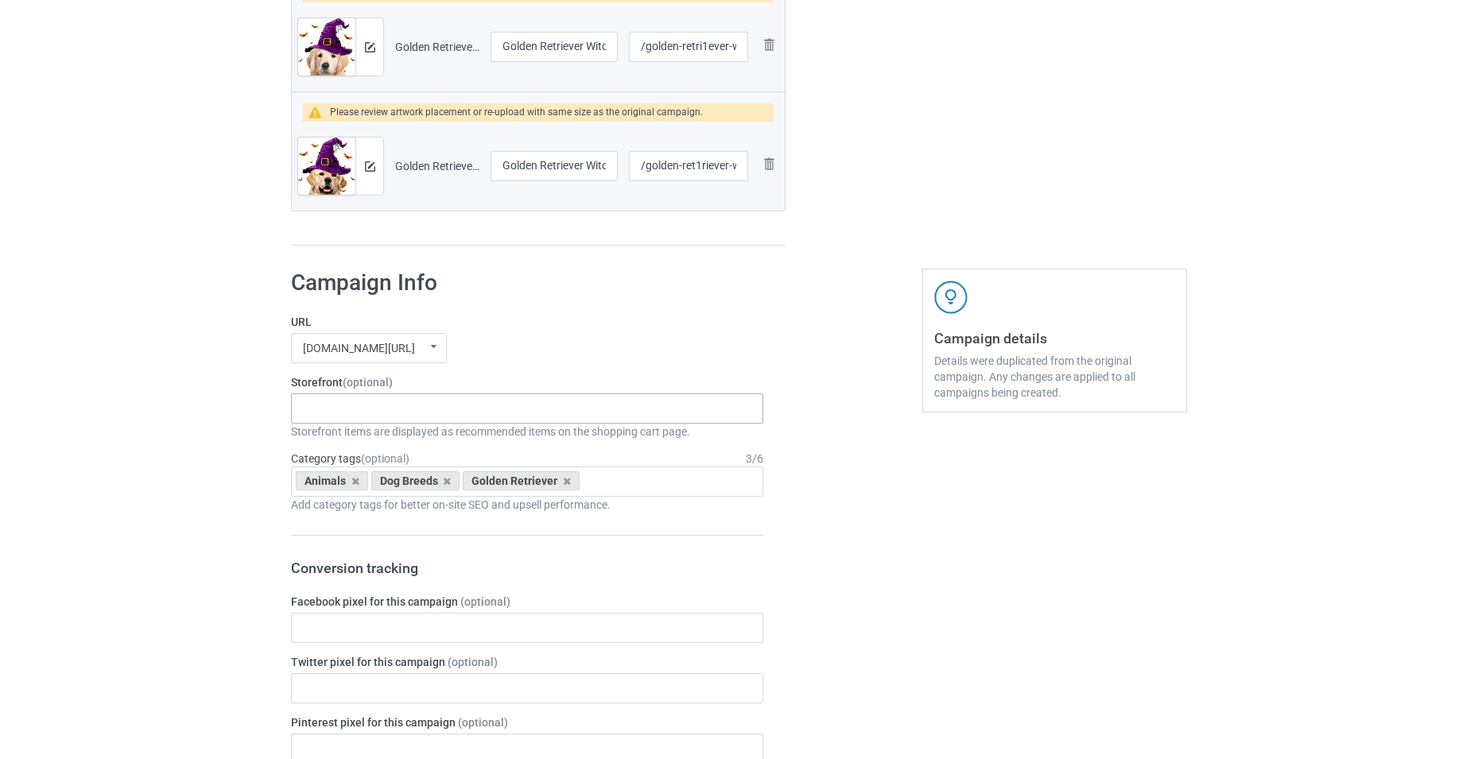
click at [514, 417] on div "-------------------------------------------------- Gifts For Christmas Teacher …" at bounding box center [527, 409] width 472 height 30
type input "Golden"
click at [489, 437] on div "Golden Retriever Dog" at bounding box center [527, 437] width 471 height 29
type input "Hallo"
click at [511, 433] on div "Halloween Holiday" at bounding box center [527, 437] width 471 height 29
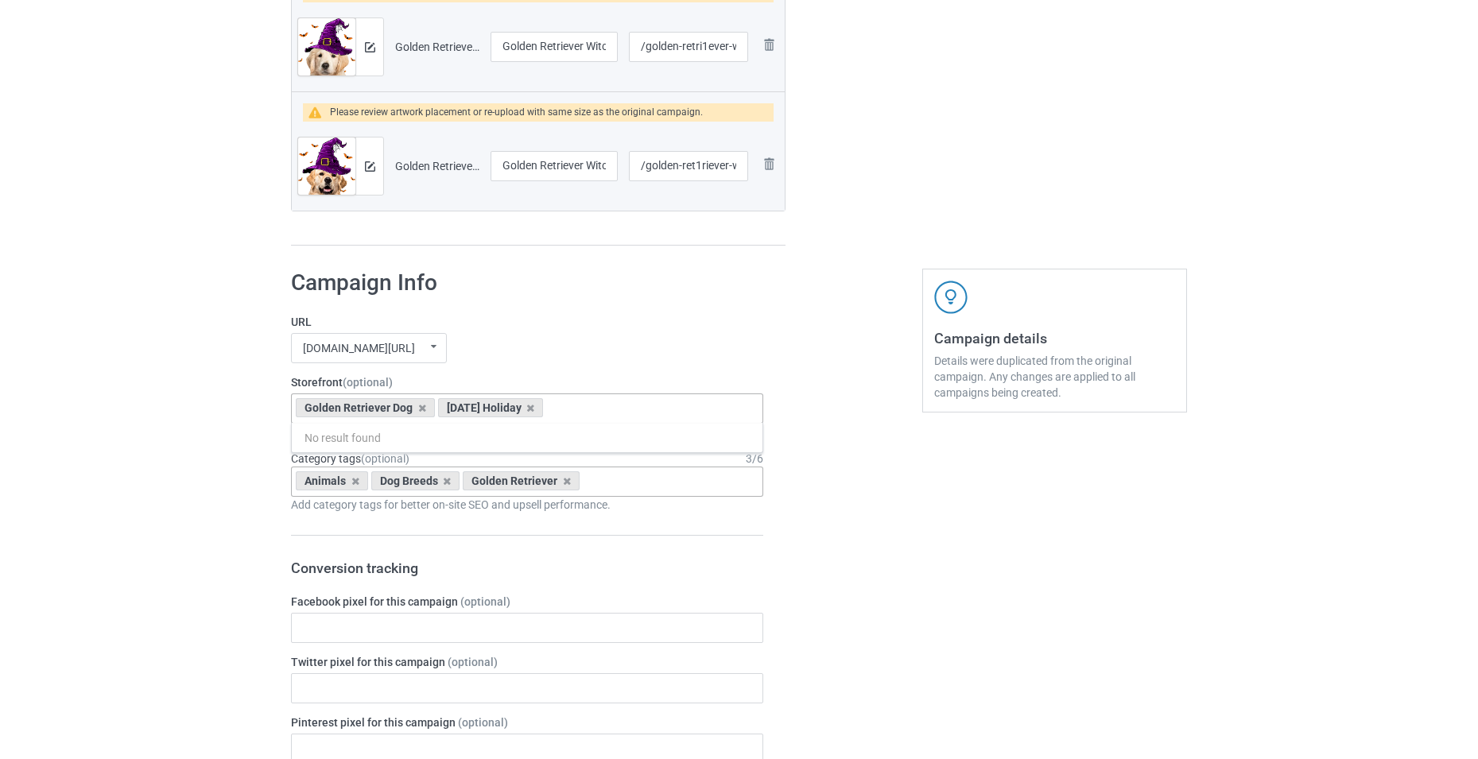
click at [633, 483] on div "Animals Dog Breeds Golden Retriever Age > 1-19 > 1 Age > 1-12 Months > 1 Month …" at bounding box center [527, 482] width 472 height 30
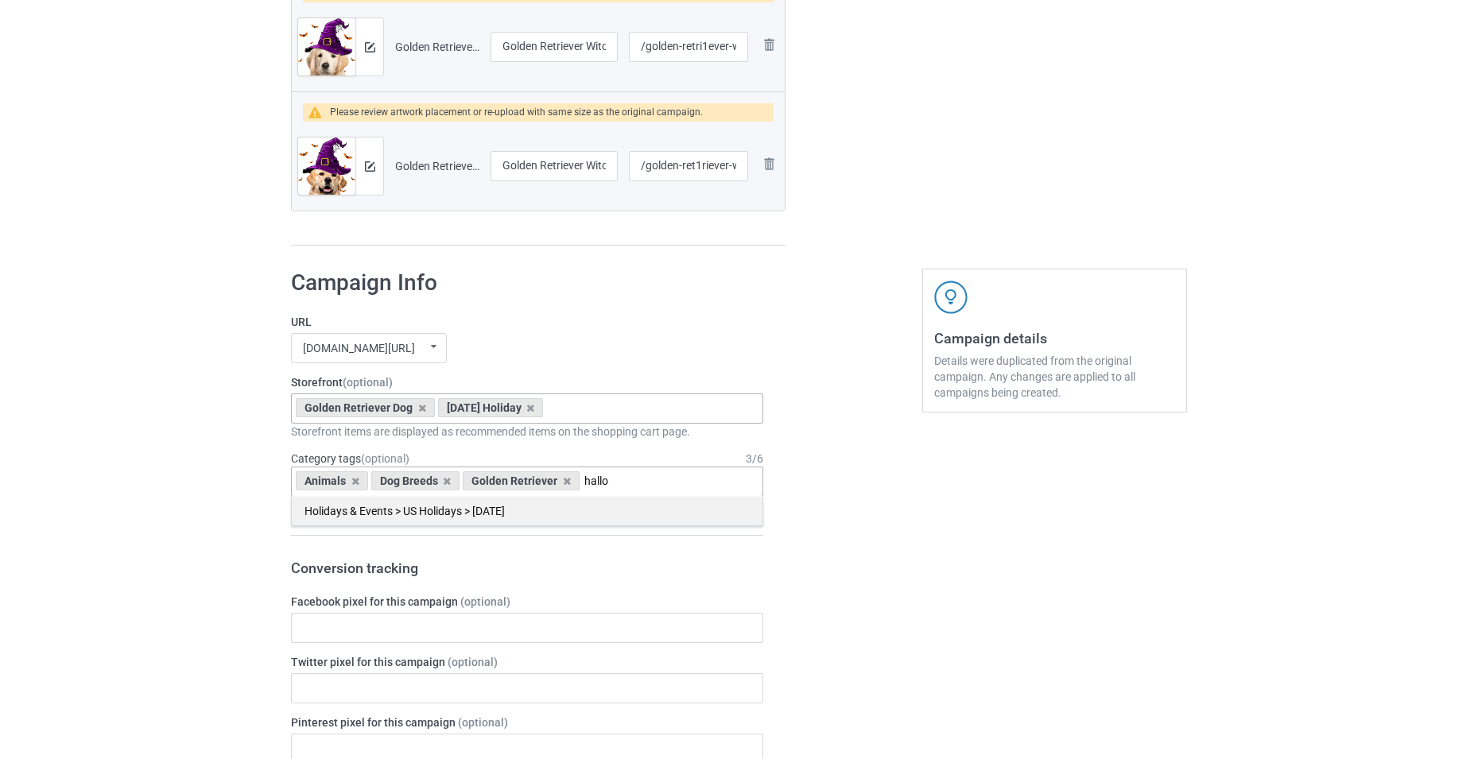
type input "hallo"
click at [620, 510] on div "Holidays & Events > US Holidays > [DATE]" at bounding box center [527, 510] width 471 height 29
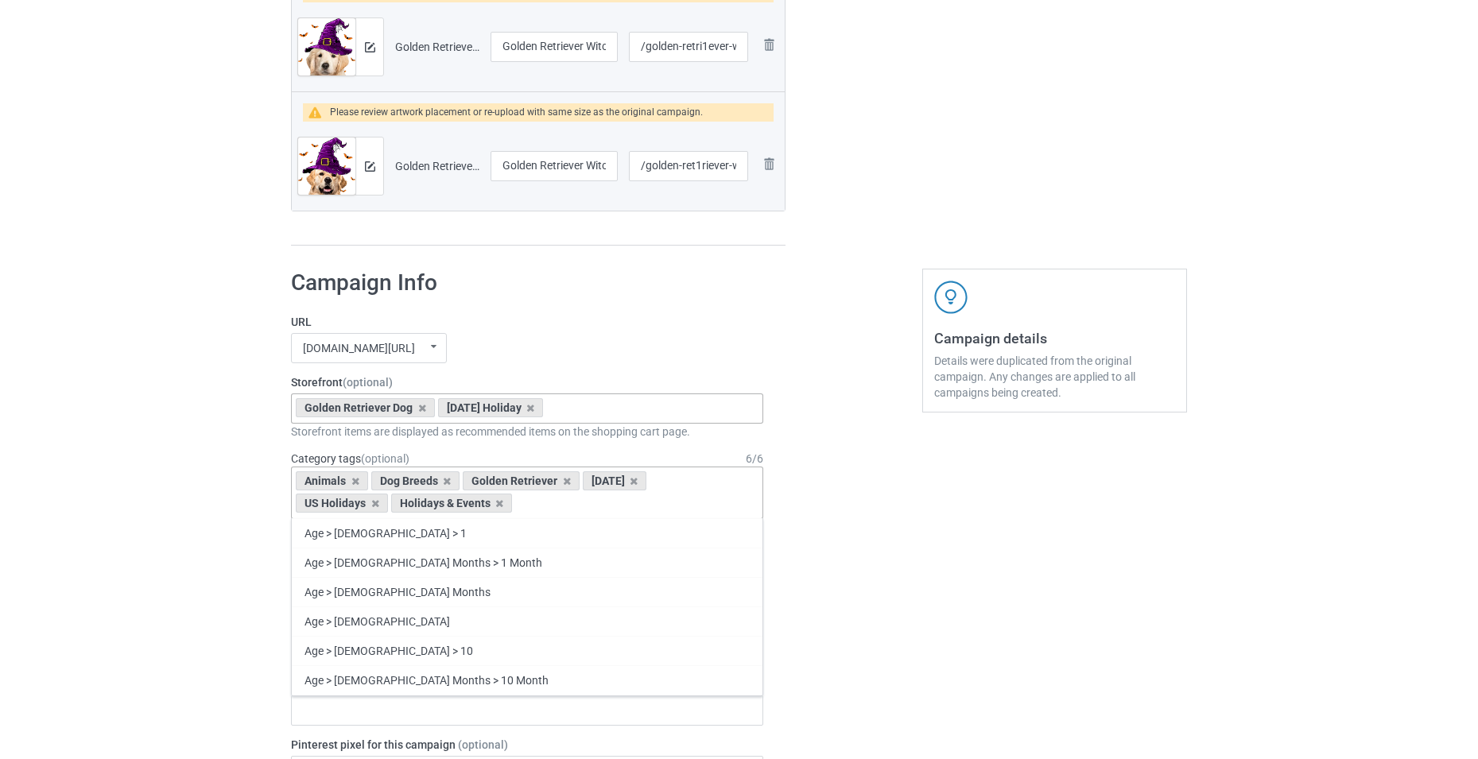
click at [676, 352] on div "teetrend21.com/ skysocial69.com/ t-shirtslove.com/ undefined/ undefined/ undefi…" at bounding box center [527, 348] width 472 height 30
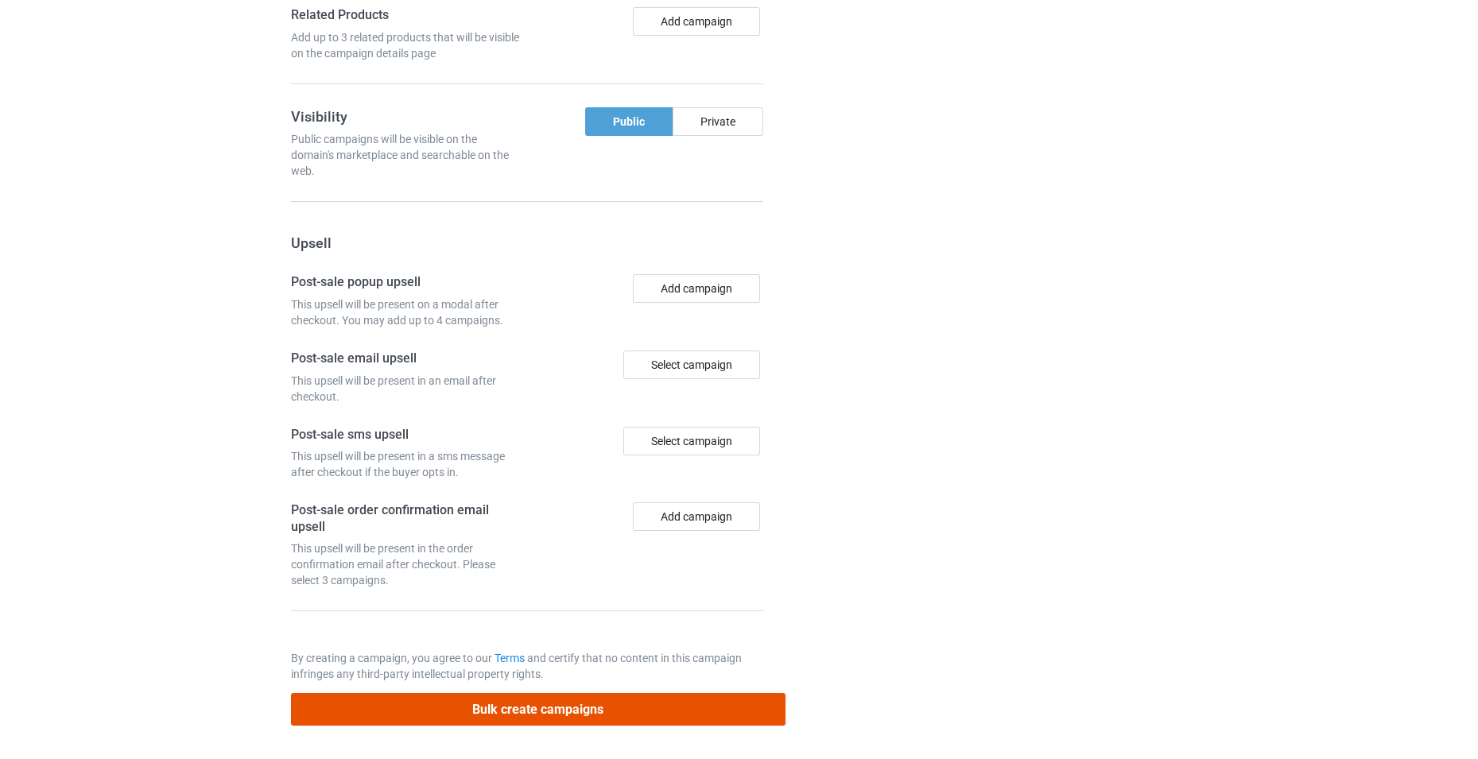
click at [640, 712] on button "Bulk create campaigns" at bounding box center [538, 709] width 495 height 33
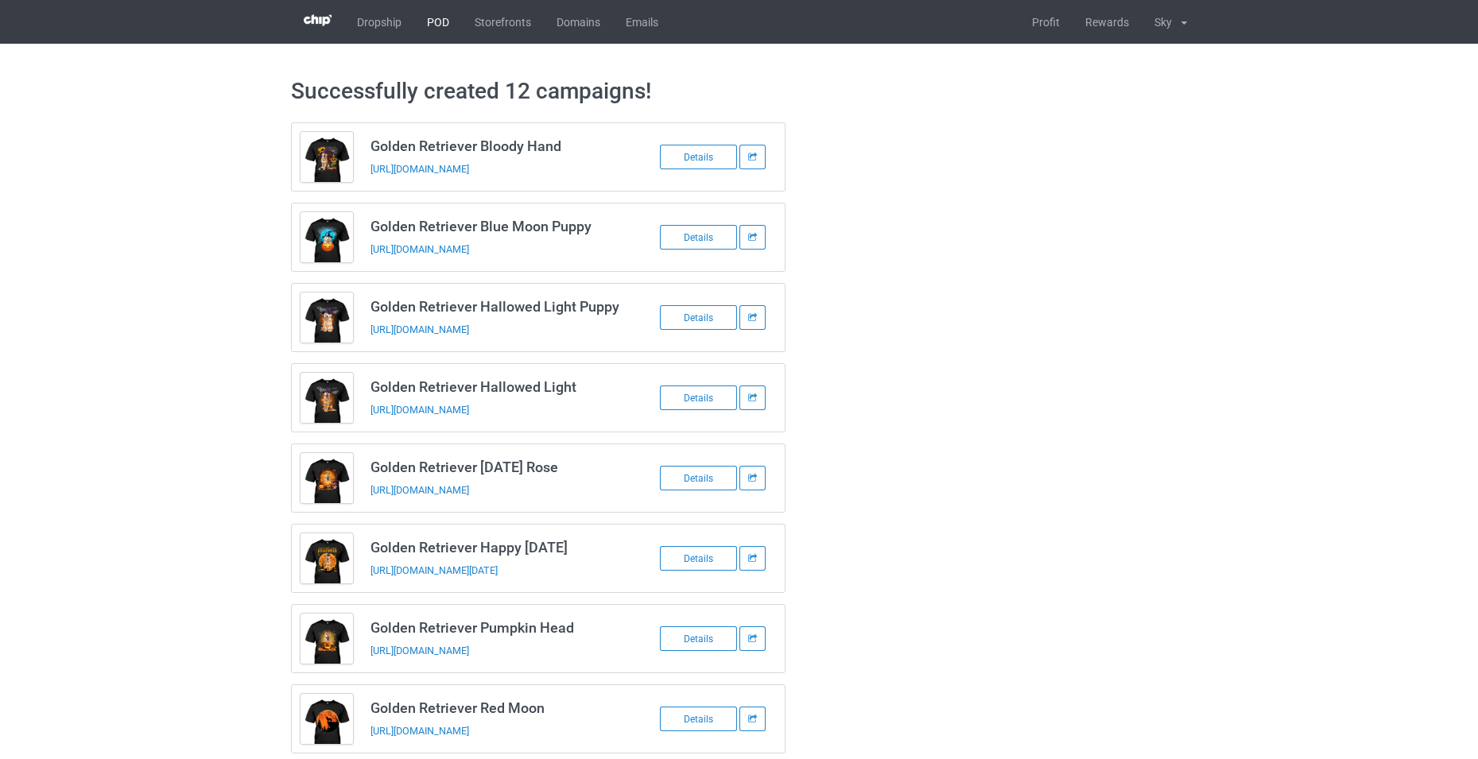
click at [456, 20] on link "POD" at bounding box center [438, 22] width 48 height 44
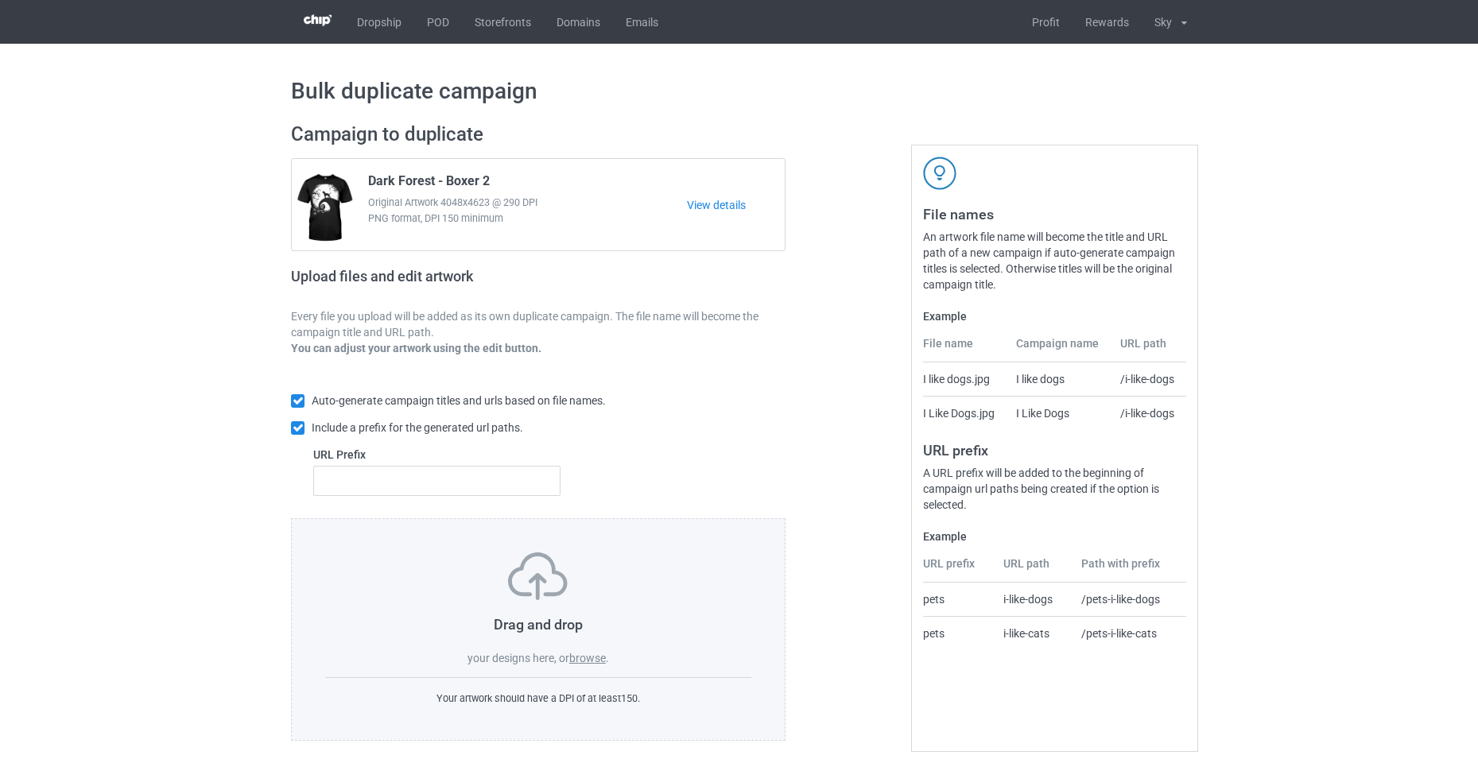
click at [599, 664] on label "browse" at bounding box center [587, 658] width 37 height 13
click at [0, 0] on input "browse" at bounding box center [0, 0] width 0 height 0
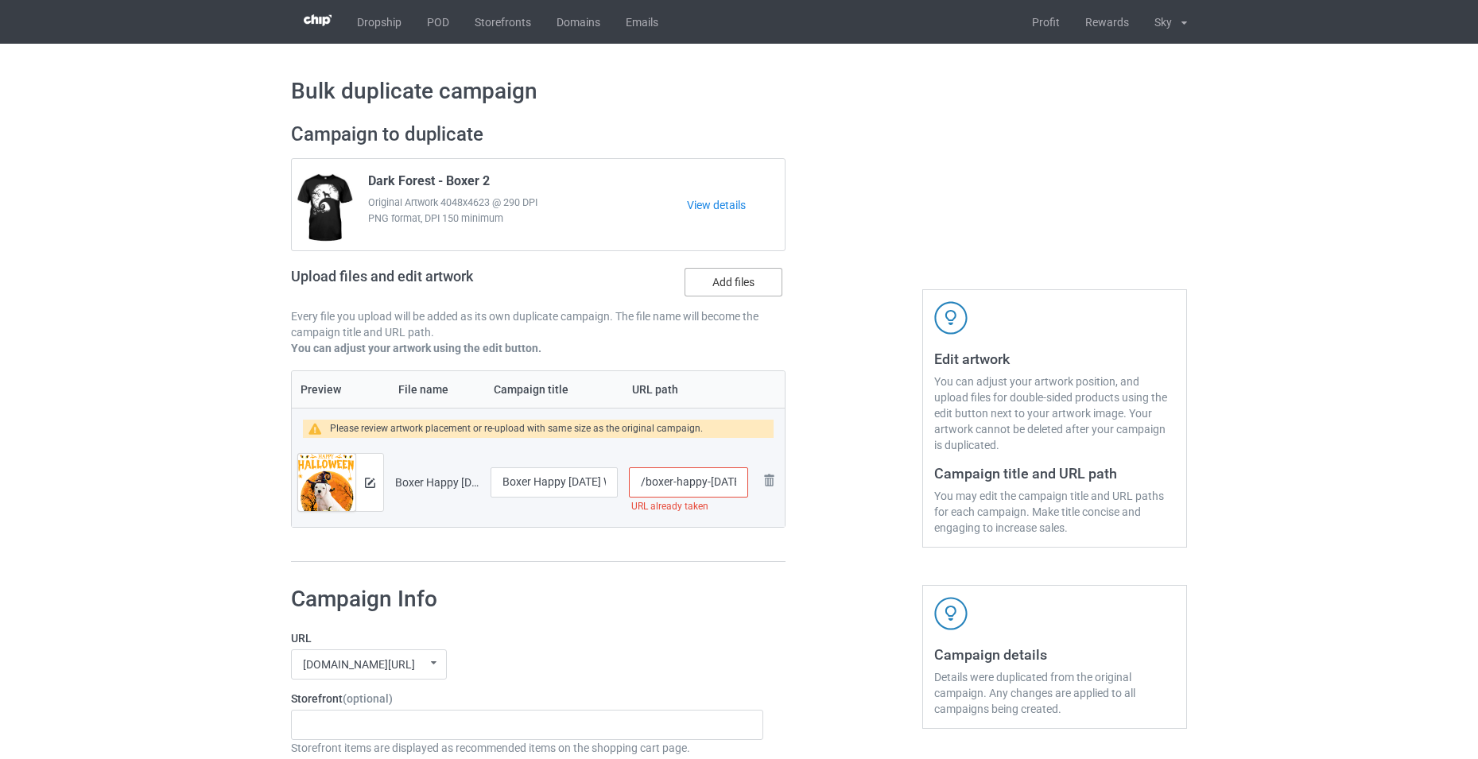
click at [742, 293] on label "Add files" at bounding box center [734, 282] width 98 height 29
click at [0, 0] on input "Add files" at bounding box center [0, 0] width 0 height 0
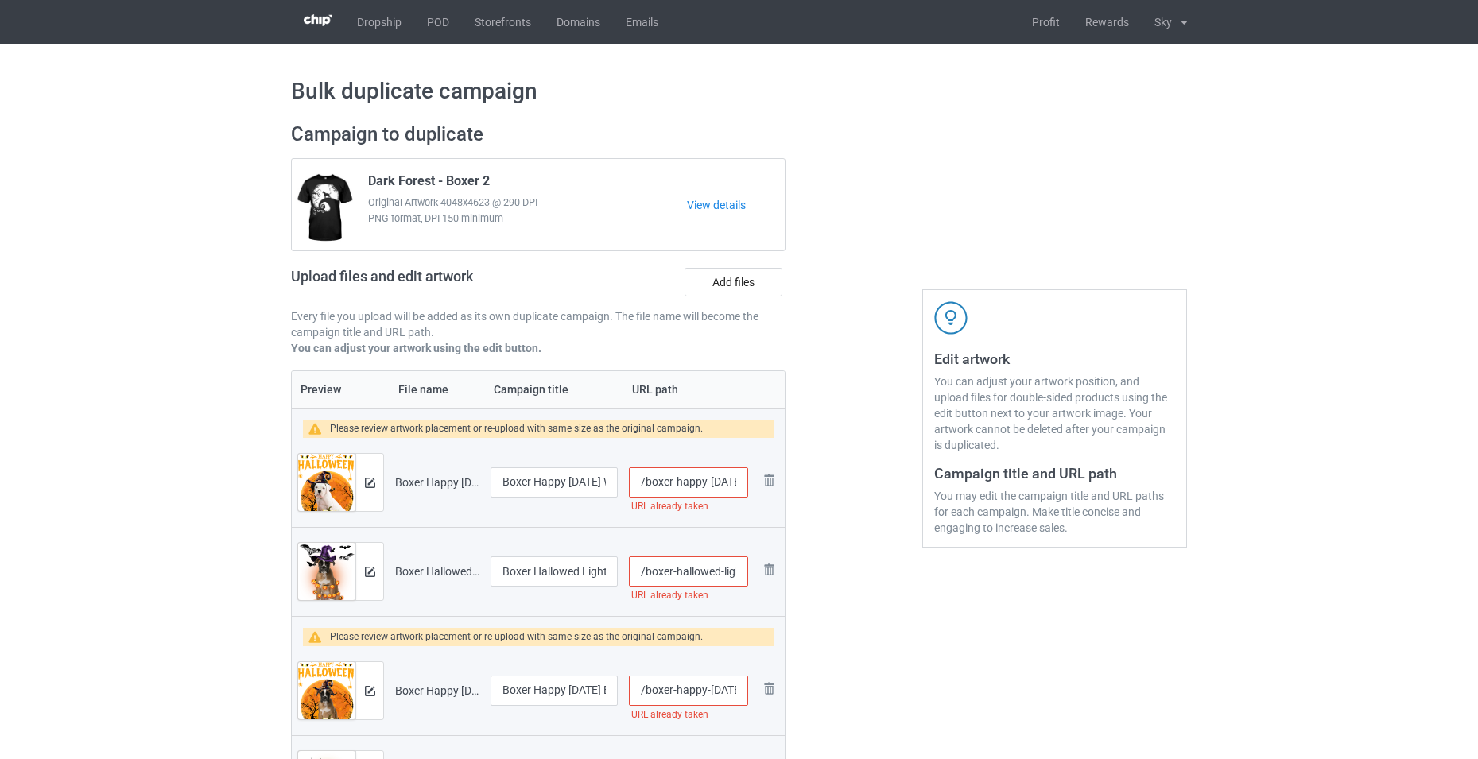
click at [690, 482] on input "/boxer-happy-[DATE]-white" at bounding box center [688, 483] width 119 height 30
drag, startPoint x: 733, startPoint y: 486, endPoint x: 758, endPoint y: 491, distance: 25.3
click at [758, 491] on tr "Preview and edit artwork Boxer Happy [DATE] White.png Boxer Happy [DATE] White …" at bounding box center [538, 482] width 493 height 89
type input "/boxer-happy-hallo2"
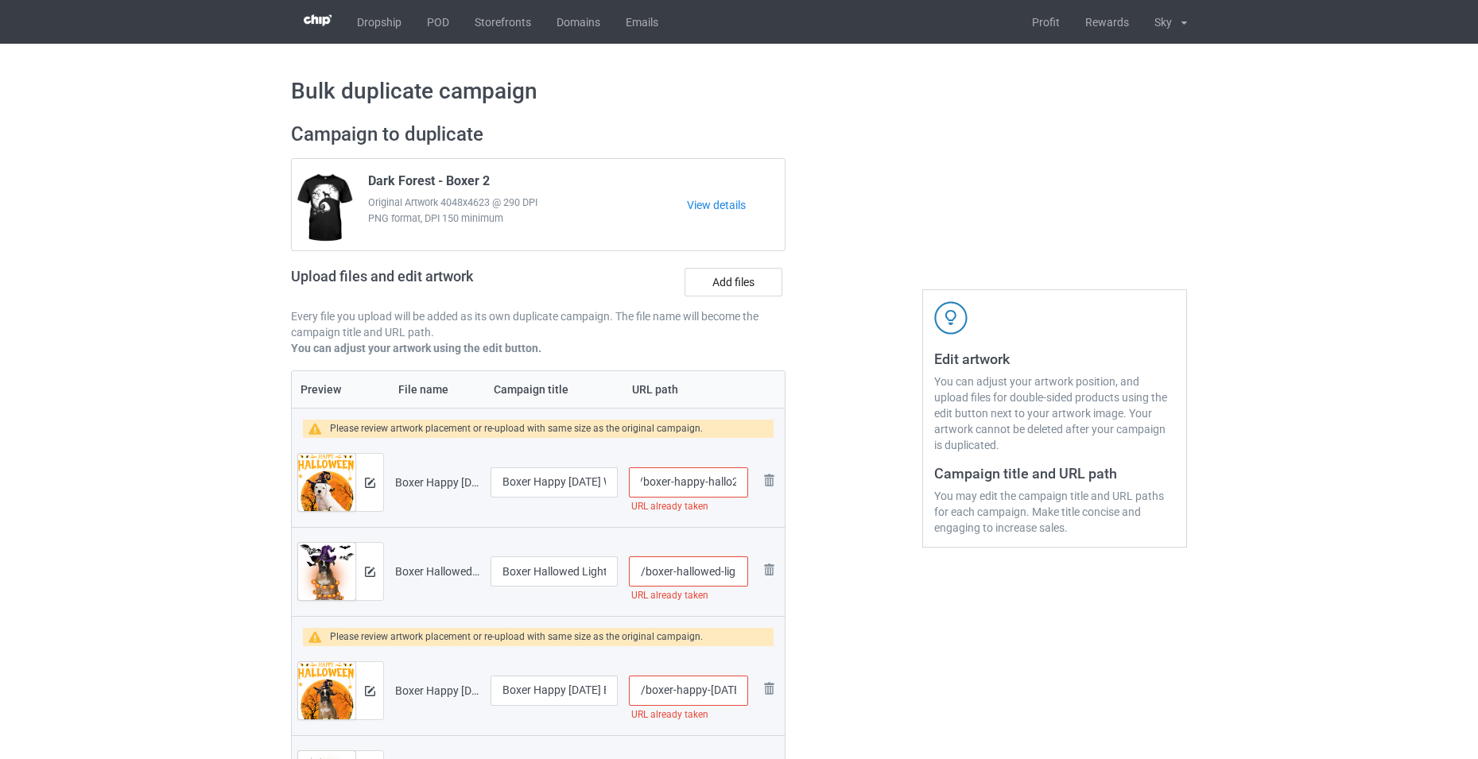
scroll to position [0, 42]
drag, startPoint x: 731, startPoint y: 584, endPoint x: 767, endPoint y: 597, distance: 38.2
click at [767, 597] on tr "Preview and edit artwork Boxer Hallowed Light Brown.png Boxer Hallowed Light Br…" at bounding box center [538, 571] width 493 height 89
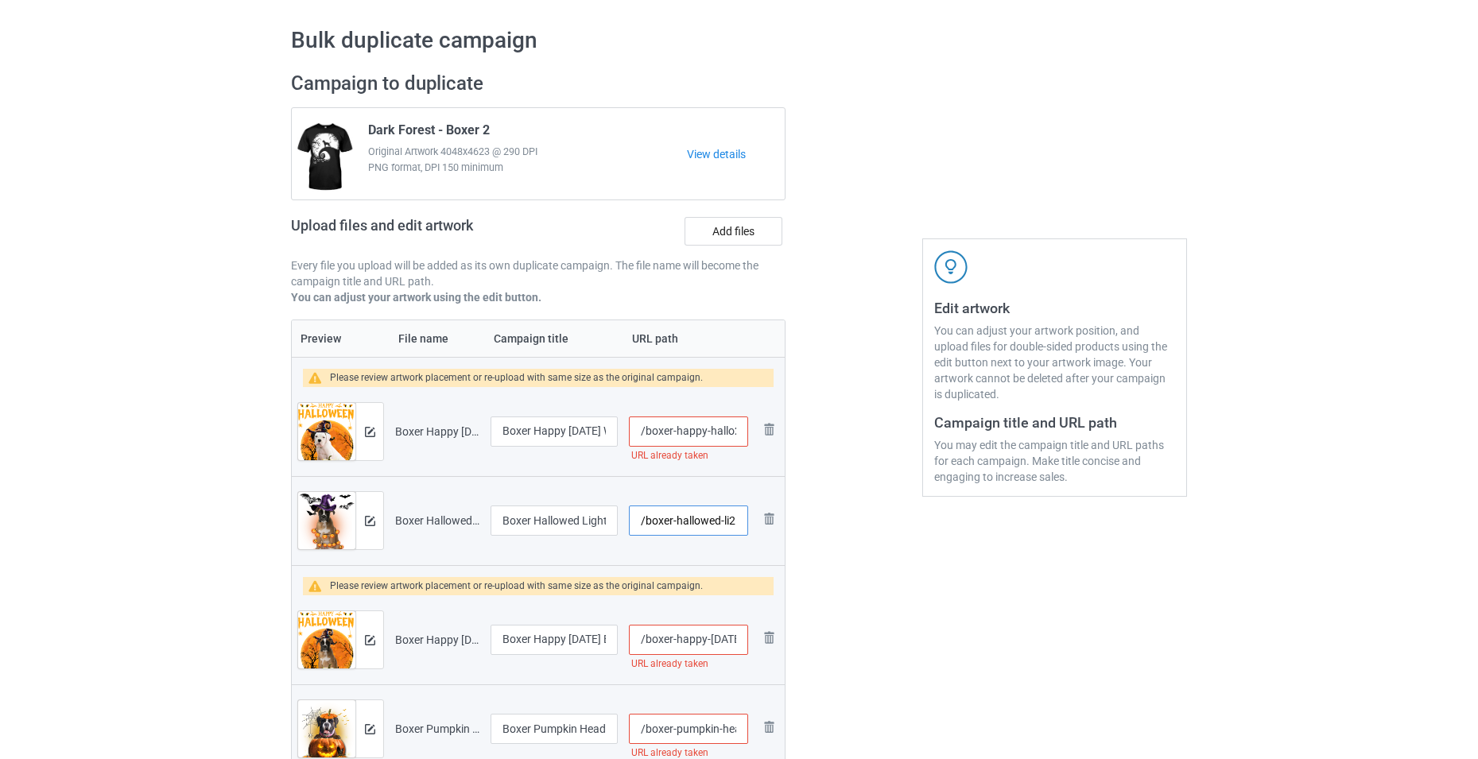
scroll to position [80, 0]
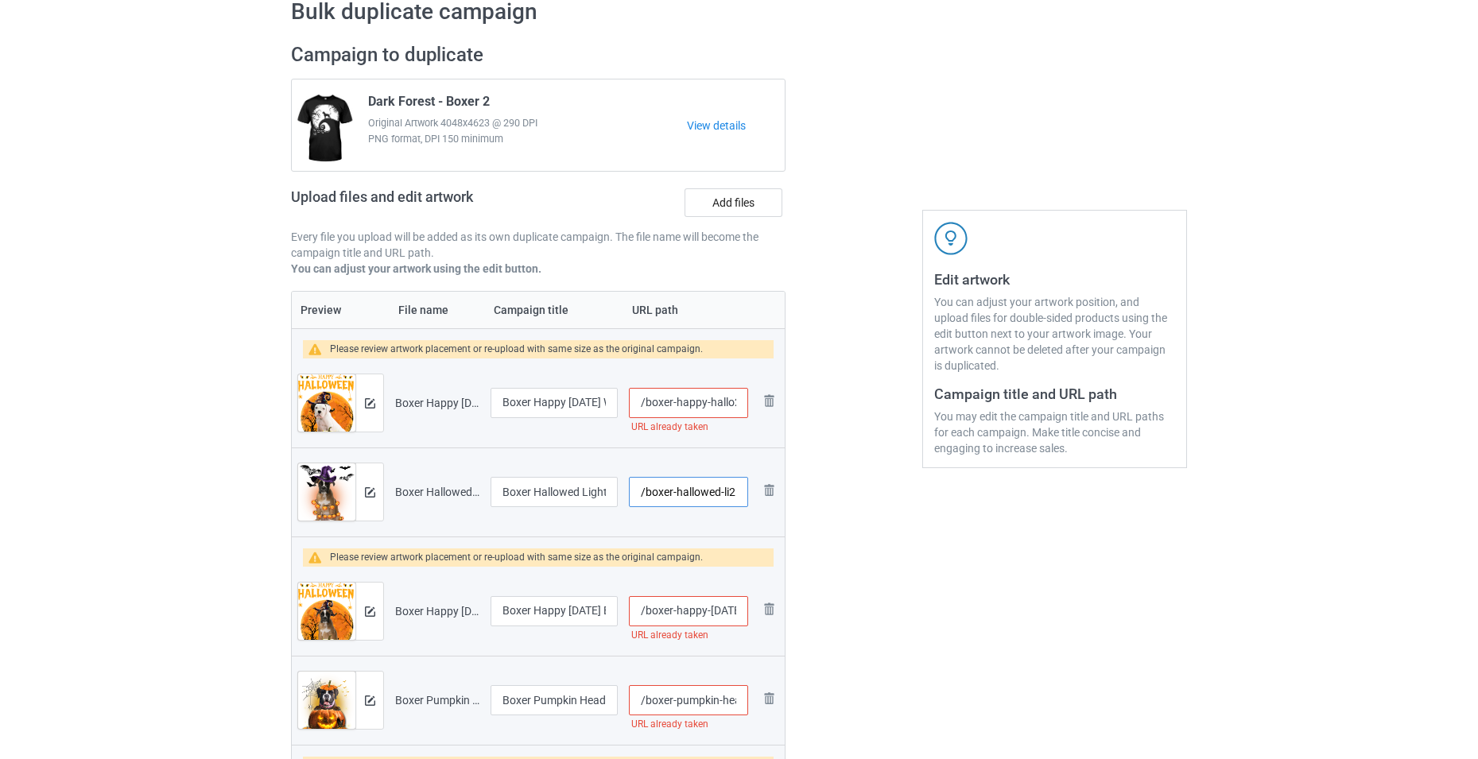
type input "/boxer-hallowed-li2"
drag, startPoint x: 730, startPoint y: 612, endPoint x: 768, endPoint y: 627, distance: 40.8
click at [768, 627] on tr "Preview and edit artwork Boxer Happy [DATE] Brown.png Boxer Happy [DATE] Brown …" at bounding box center [538, 611] width 493 height 89
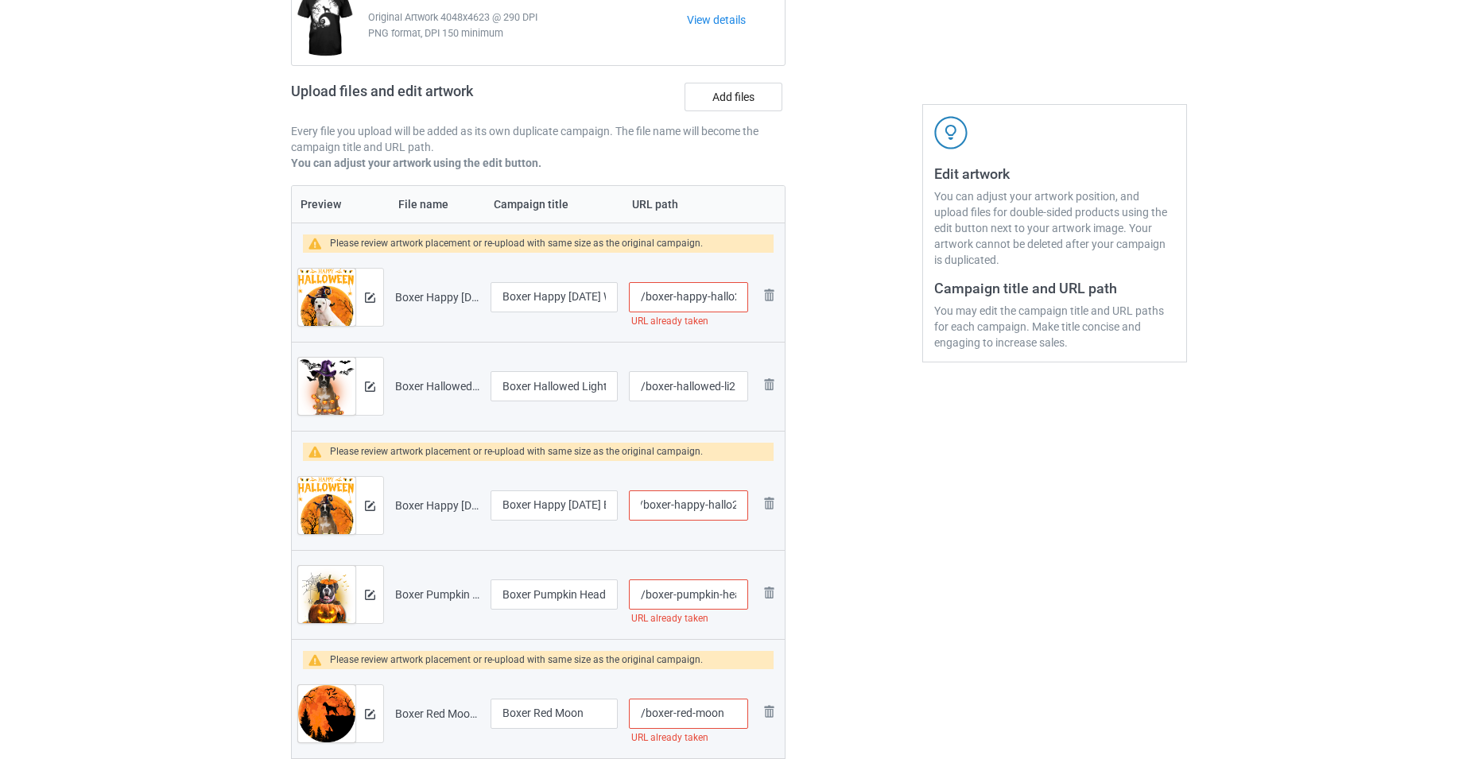
scroll to position [398, 0]
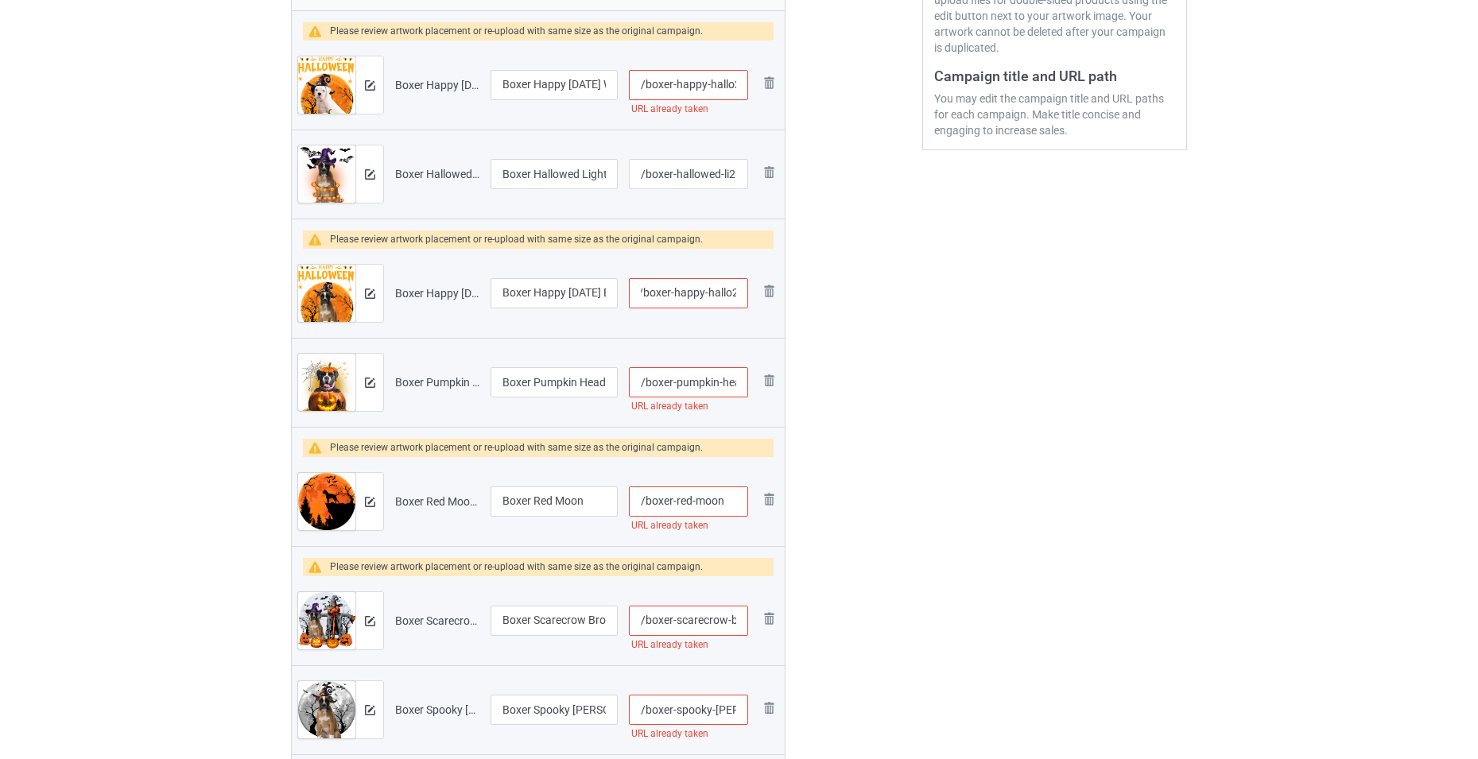
type input "/boxer-happy-hallo2"
drag, startPoint x: 733, startPoint y: 384, endPoint x: 767, endPoint y: 394, distance: 35.5
click at [767, 394] on tr "Preview and edit artwork Boxer Pumpkin Head Brown.png Boxer Pumpkin Head Brown …" at bounding box center [538, 382] width 493 height 89
click at [728, 382] on input "/boxer-pumpkin-head-brown" at bounding box center [688, 382] width 119 height 30
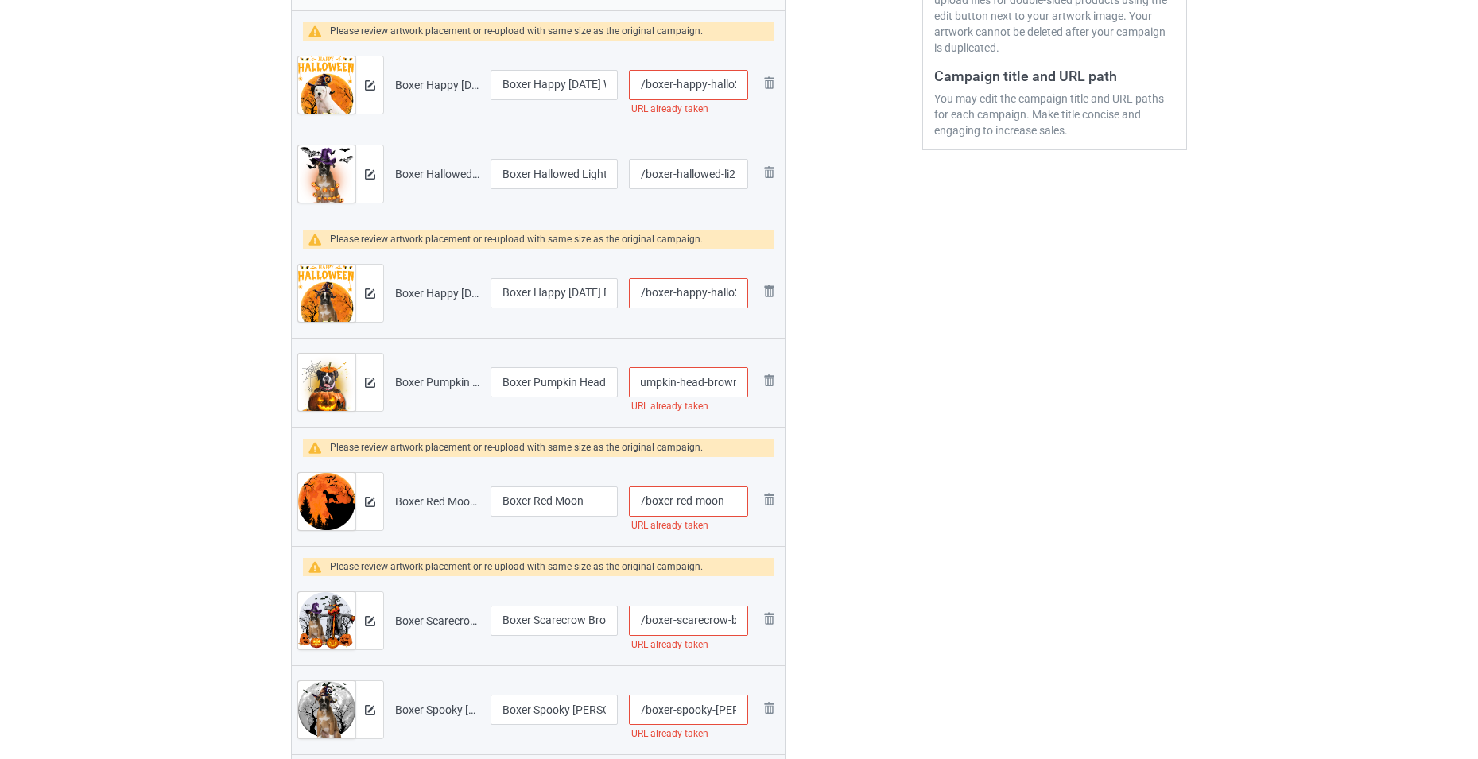
drag, startPoint x: 736, startPoint y: 383, endPoint x: 700, endPoint y: 387, distance: 36.8
click at [700, 387] on input "/boxer-pumpkin-head-brown" at bounding box center [688, 382] width 119 height 30
type input "/boxer-pumpkin-head2"
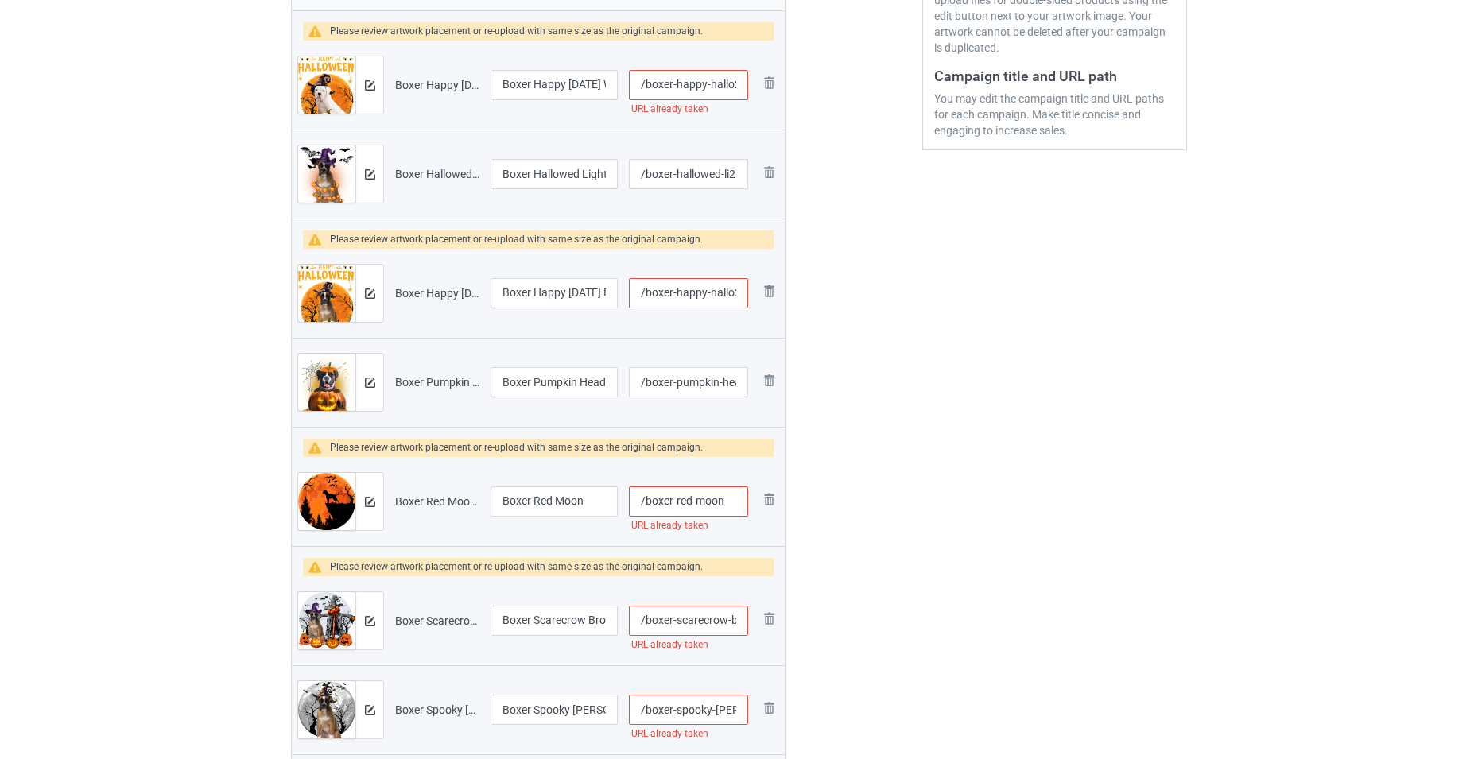
drag, startPoint x: 715, startPoint y: 503, endPoint x: 728, endPoint y: 504, distance: 12.8
click at [728, 504] on input "/boxer-red-moon" at bounding box center [688, 502] width 119 height 30
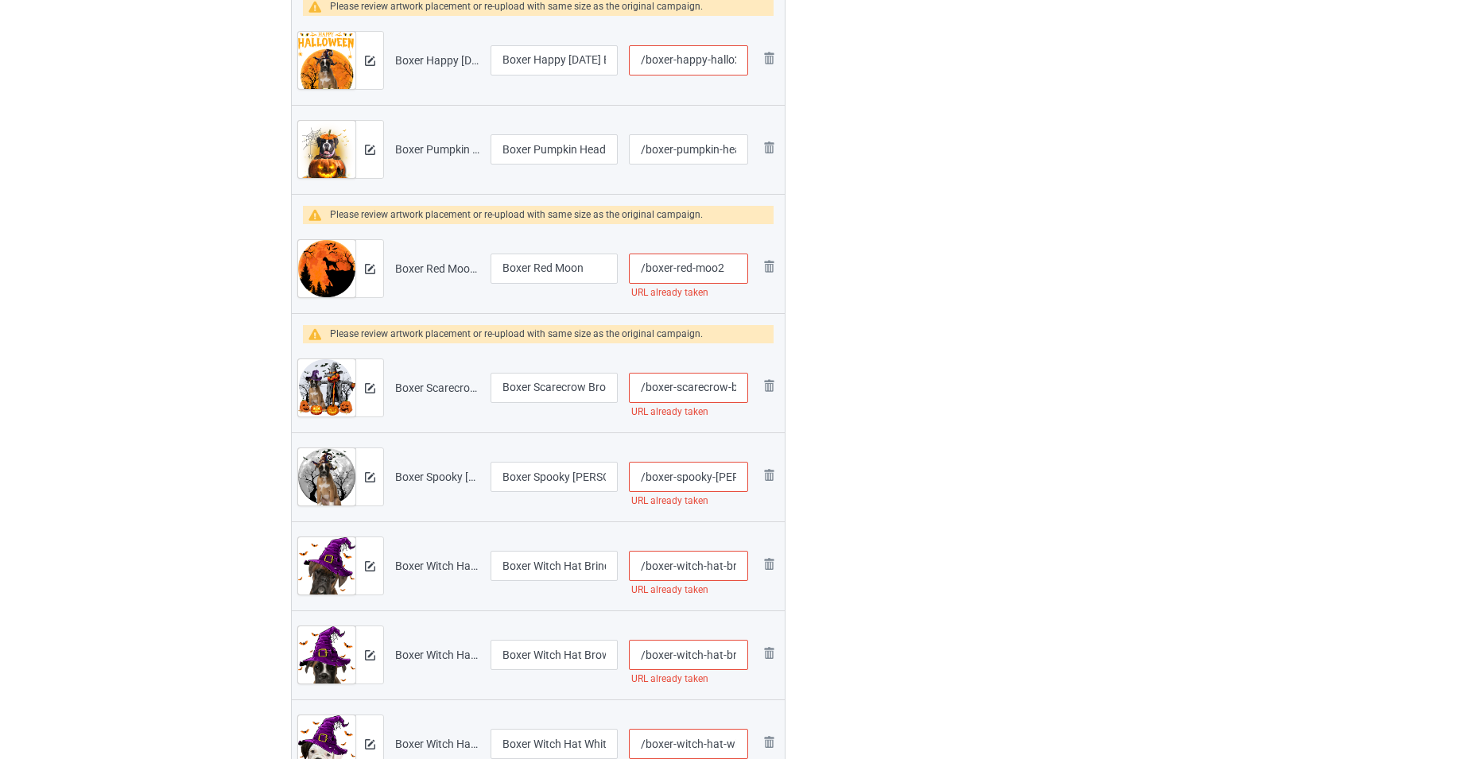
scroll to position [636, 0]
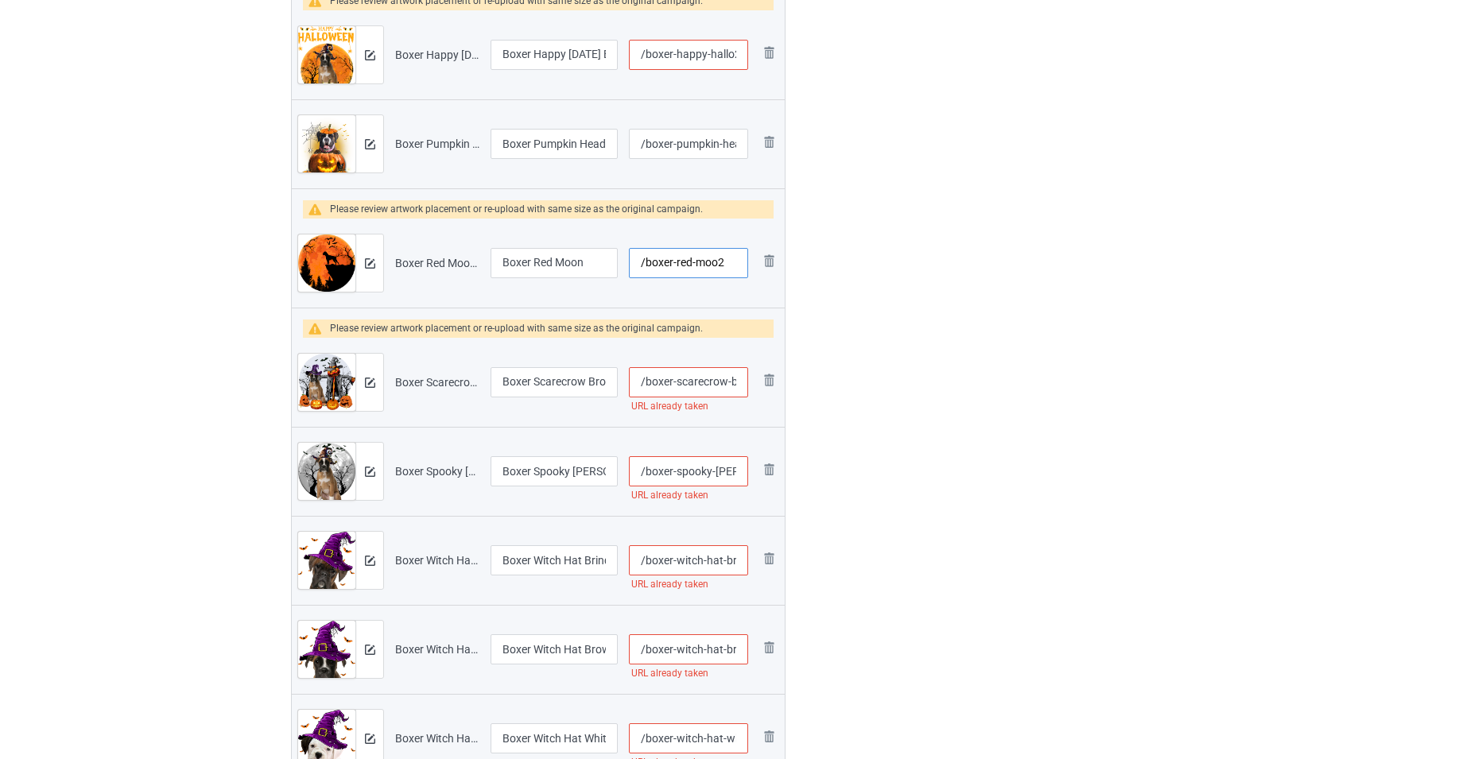
type input "/boxer-red-moo2"
drag, startPoint x: 717, startPoint y: 382, endPoint x: 745, endPoint y: 394, distance: 30.3
click at [745, 394] on input "/boxer-scarecrow-brown" at bounding box center [688, 382] width 119 height 30
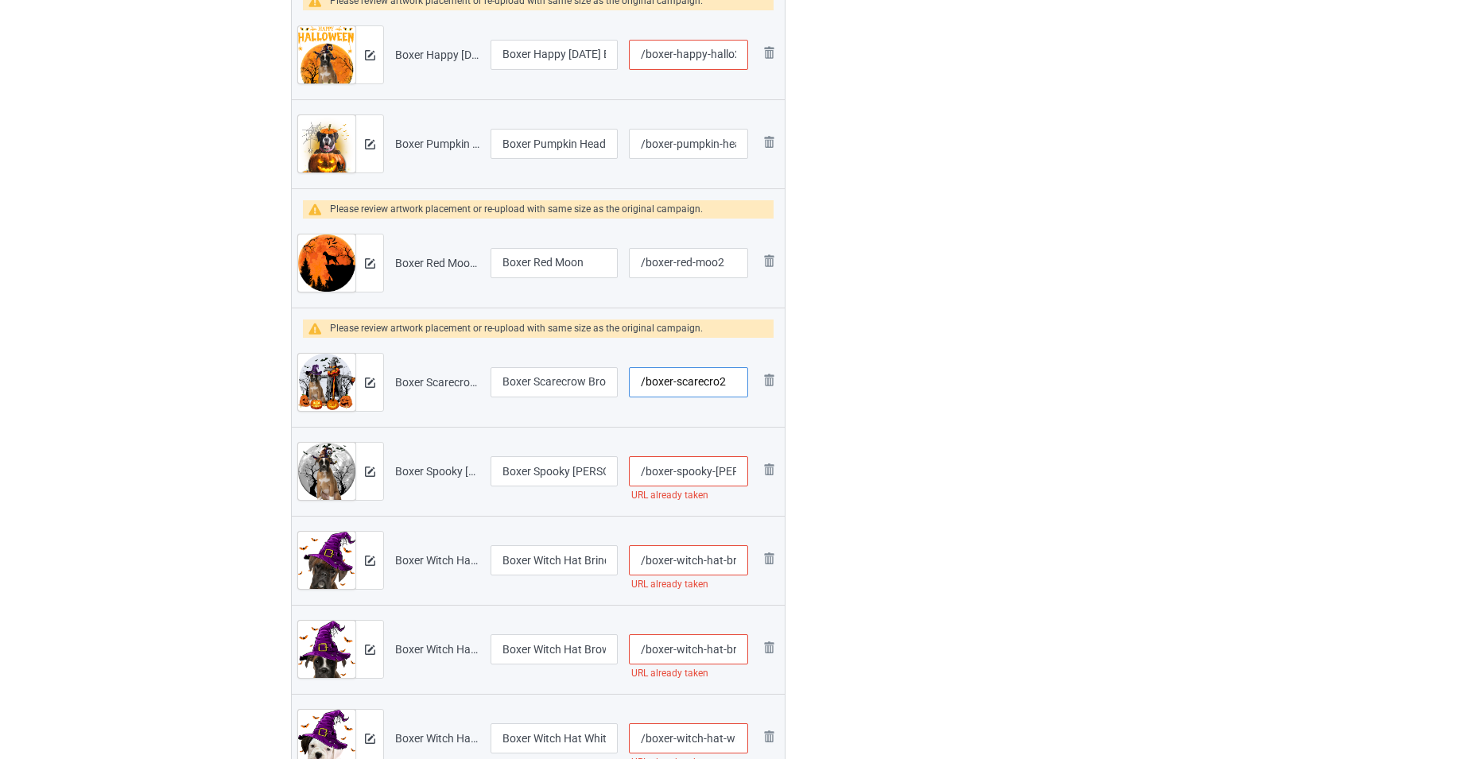
type input "/boxer-scarecro2"
click at [738, 476] on input "/boxer-spooky-moon-brown" at bounding box center [688, 471] width 119 height 30
drag, startPoint x: 719, startPoint y: 471, endPoint x: 749, endPoint y: 491, distance: 36.6
click at [749, 491] on td "/boxer-spooky-moon-brown URL already taken" at bounding box center [688, 471] width 130 height 89
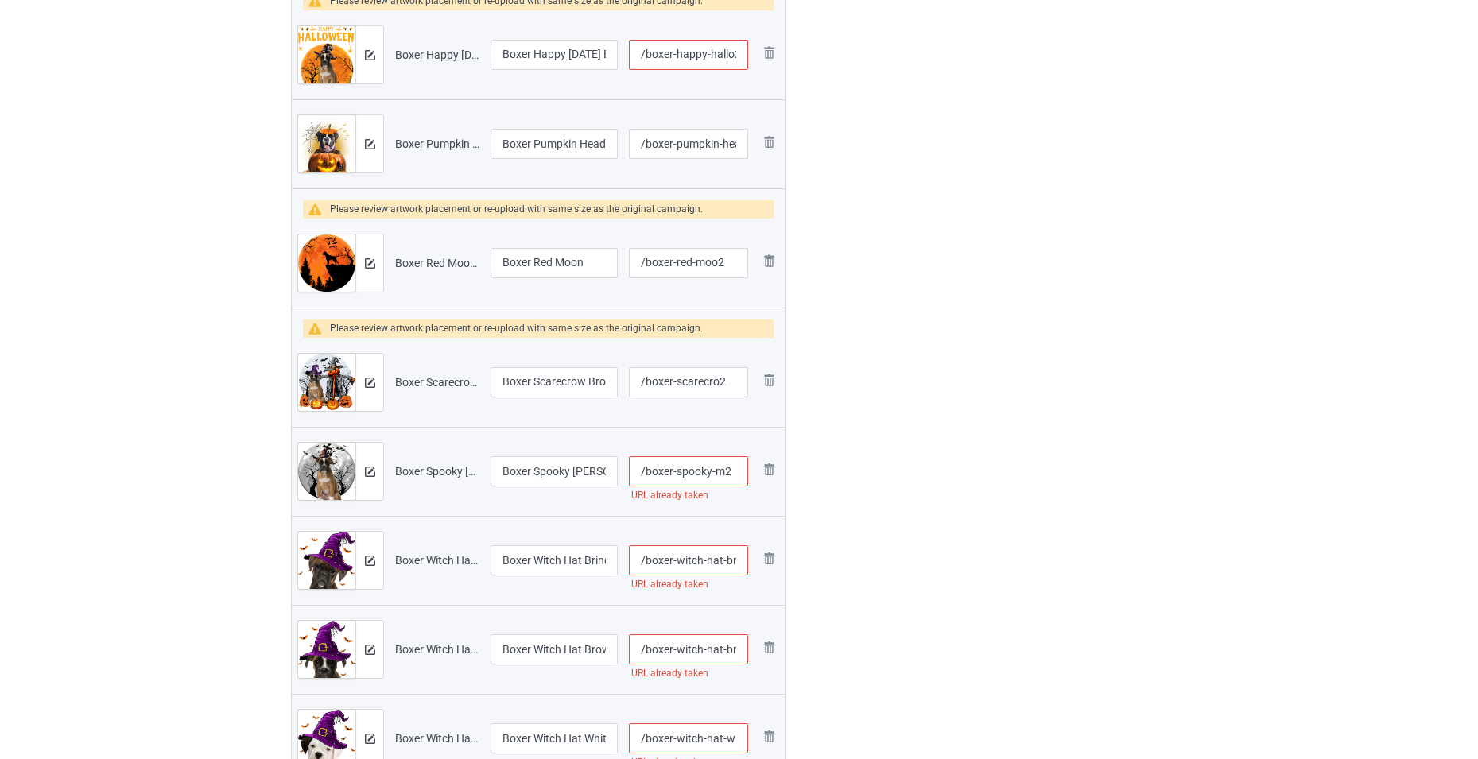
scroll to position [0, 0]
type input "/boxer-spooky-m2"
drag, startPoint x: 705, startPoint y: 562, endPoint x: 745, endPoint y: 570, distance: 40.5
click at [745, 570] on input "/boxer-witch-hat-brindle" at bounding box center [688, 560] width 119 height 30
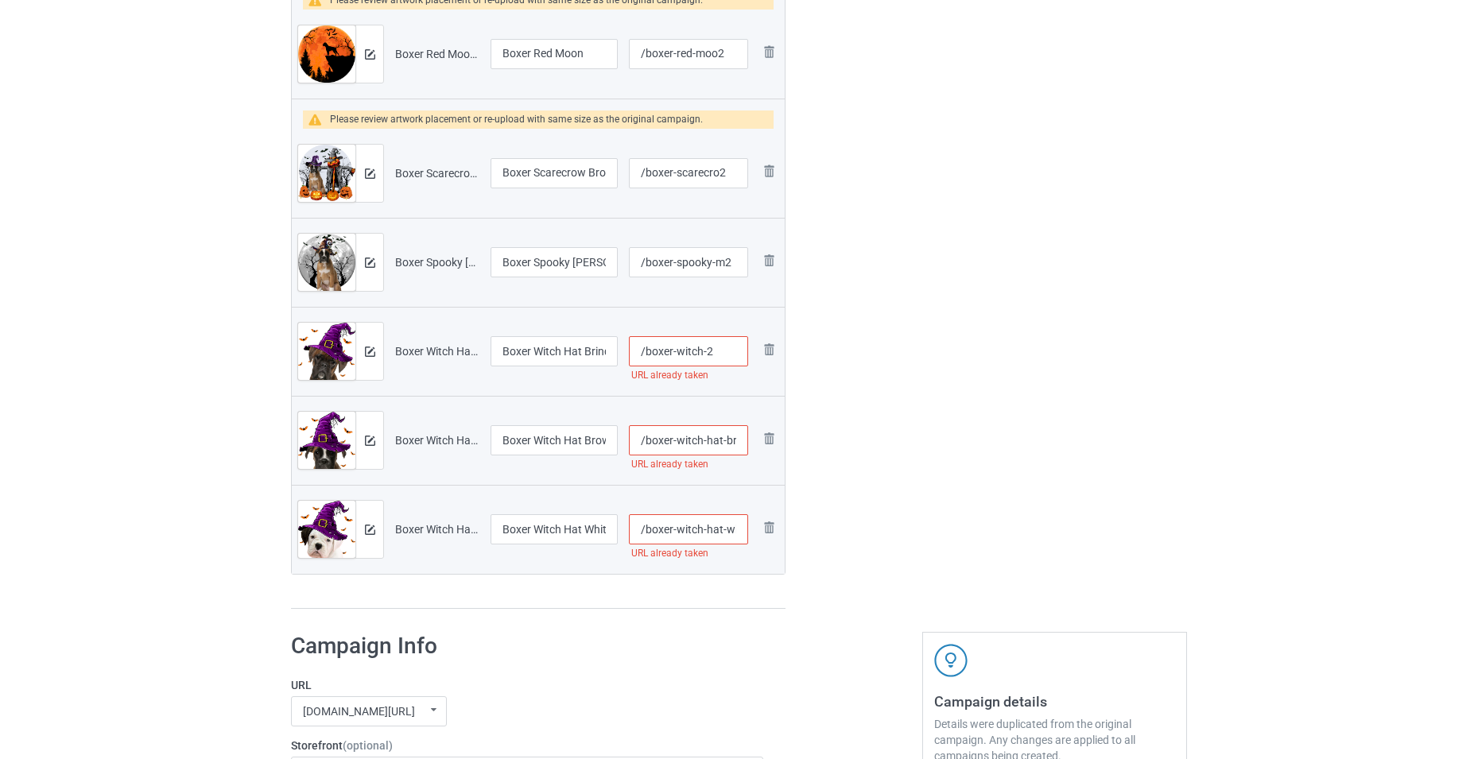
scroll to position [875, 0]
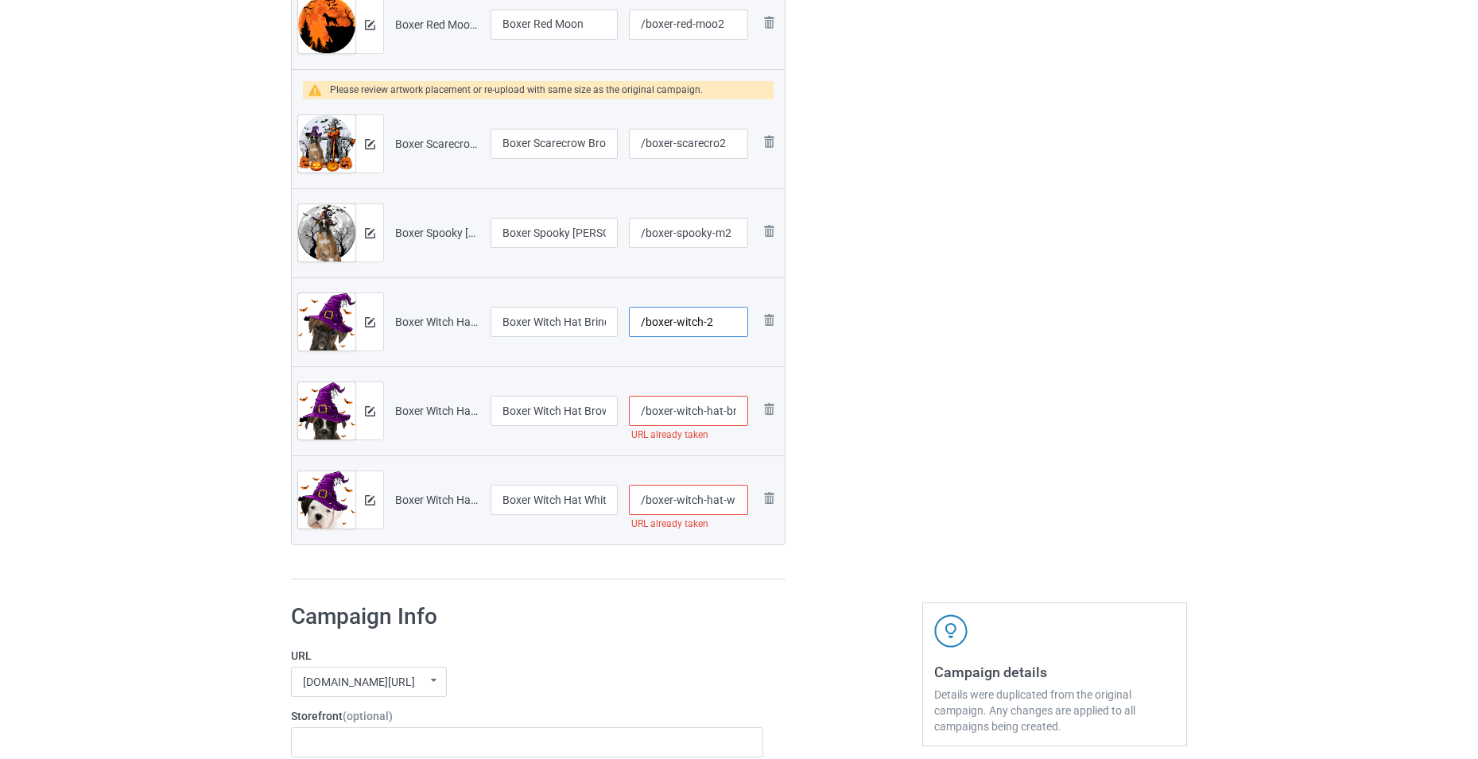
type input "/boxer-witch-2"
drag, startPoint x: 732, startPoint y: 413, endPoint x: 753, endPoint y: 429, distance: 26.7
click at [753, 429] on tr "Preview and edit artwork Boxer Witch Hat Brown.png Boxer Witch Hat Brown /boxer…" at bounding box center [538, 411] width 493 height 89
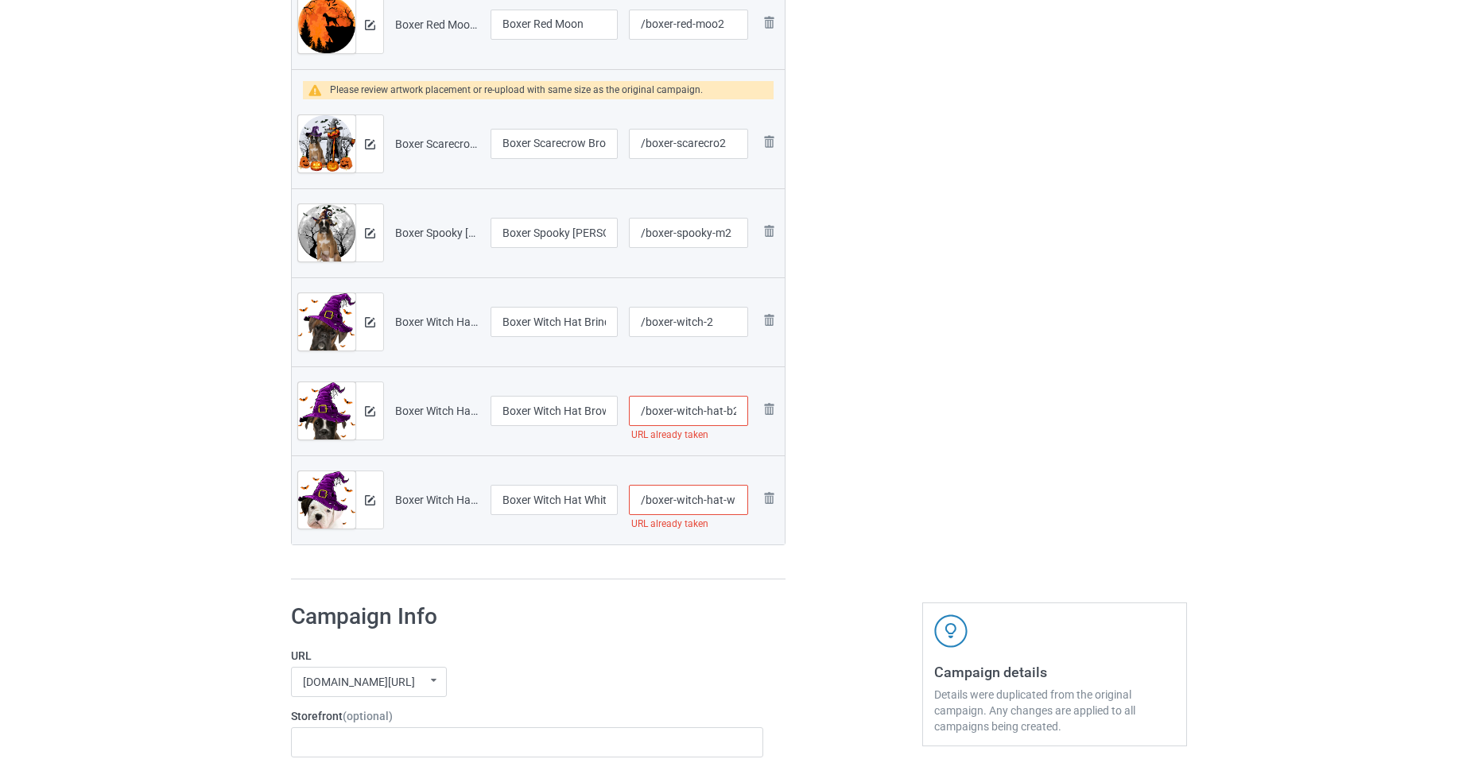
type input "/boxer-witch-hat-b2"
drag, startPoint x: 722, startPoint y: 498, endPoint x: 759, endPoint y: 511, distance: 39.7
click at [759, 511] on tr "Preview and edit artwork Boxer Witch Hat White.png Boxer Witch Hat White /boxer…" at bounding box center [538, 500] width 493 height 89
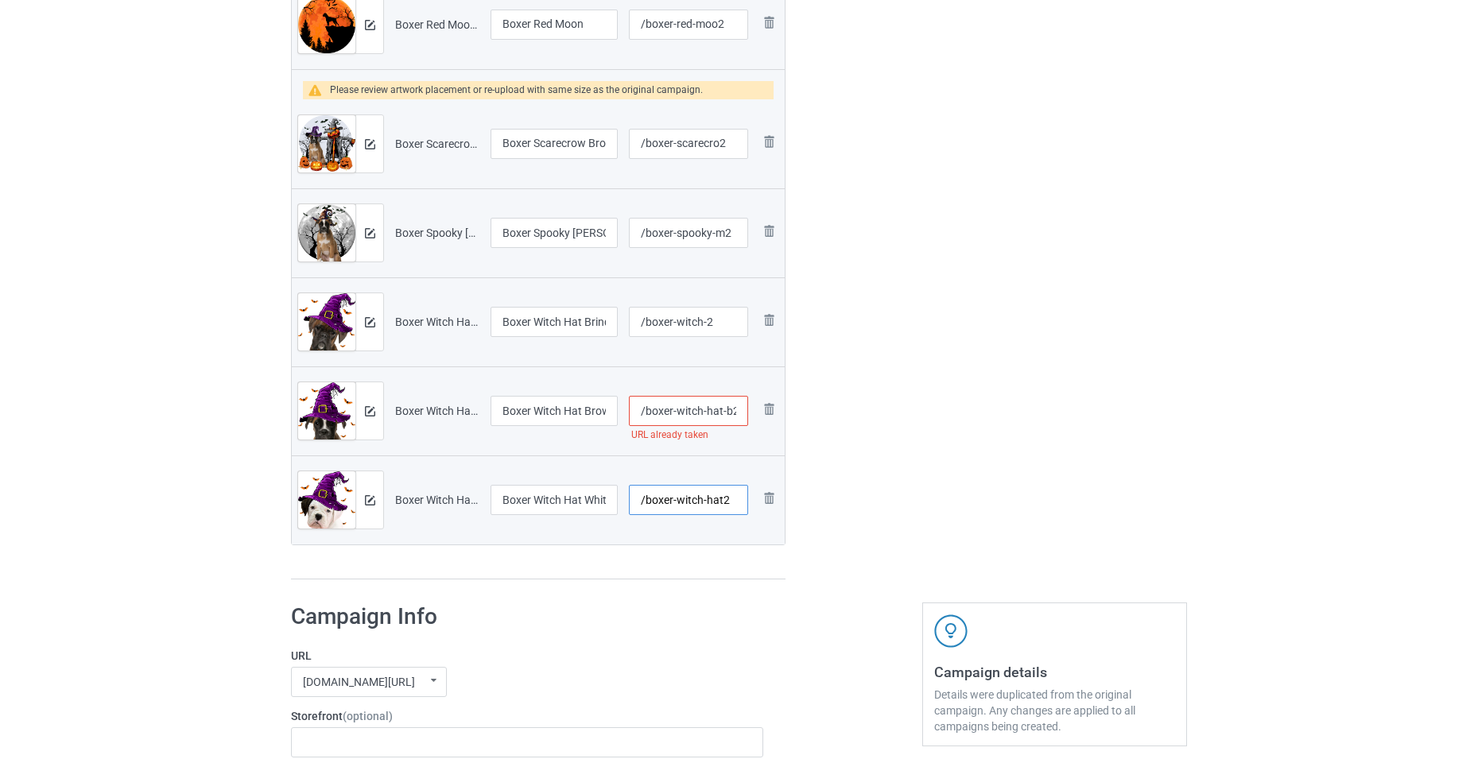
type input "/boxer-witch-hat2"
drag, startPoint x: 729, startPoint y: 416, endPoint x: 715, endPoint y: 413, distance: 14.7
click at [715, 413] on input "/boxer-witch-hat-b2" at bounding box center [688, 411] width 119 height 30
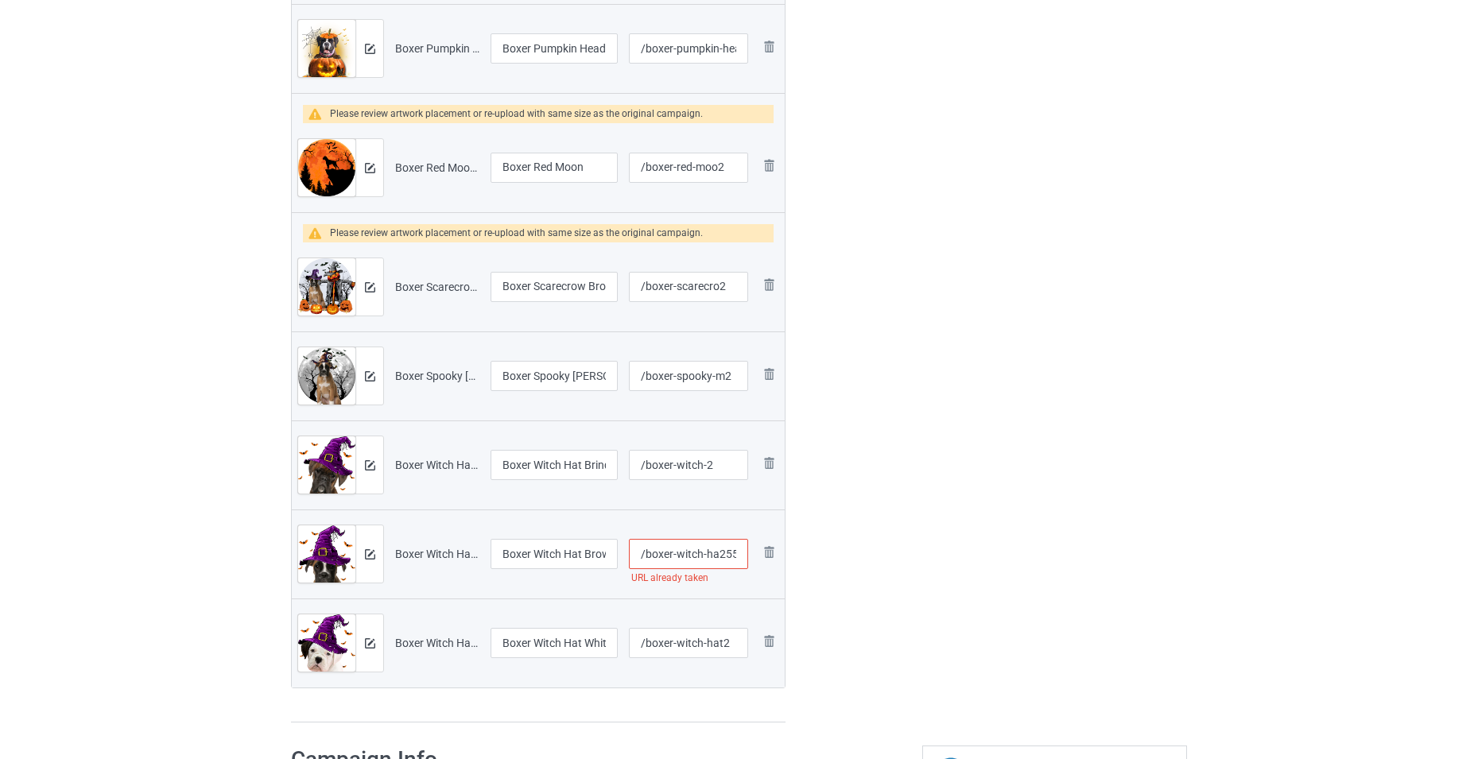
scroll to position [557, 0]
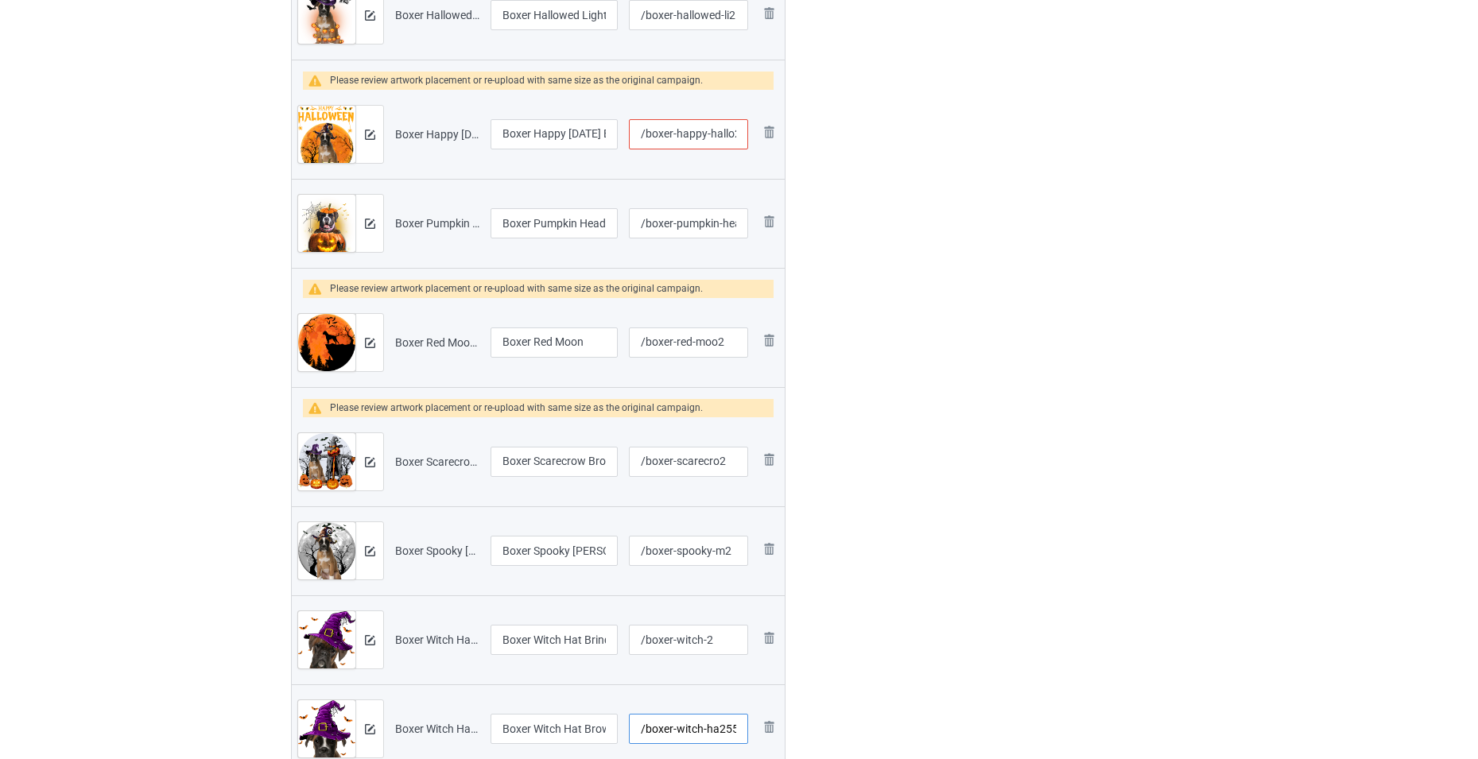
type input "/boxer-witch-ha255t-b2"
click at [701, 134] on input "/boxer-happy-hallo2" at bounding box center [688, 134] width 119 height 30
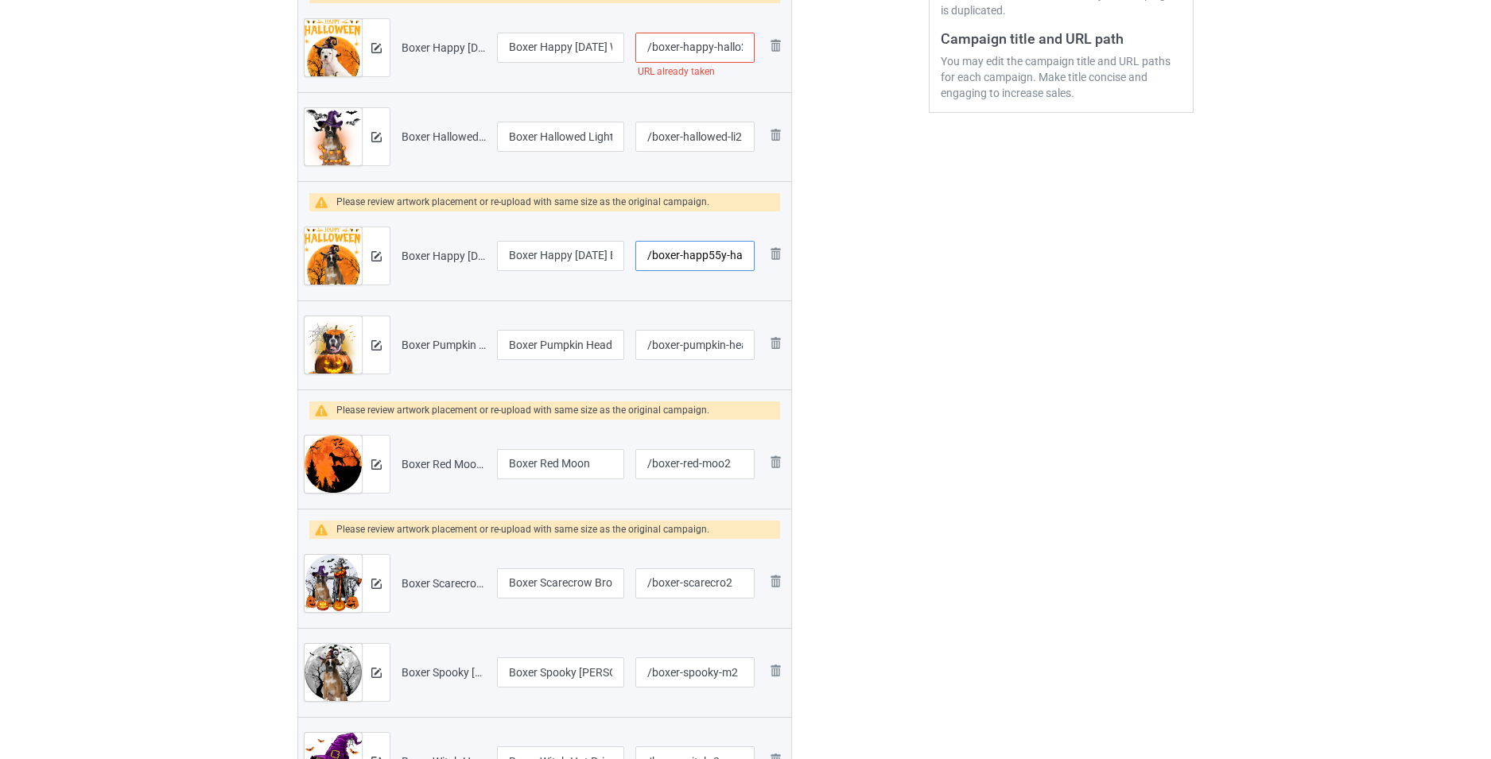
scroll to position [239, 0]
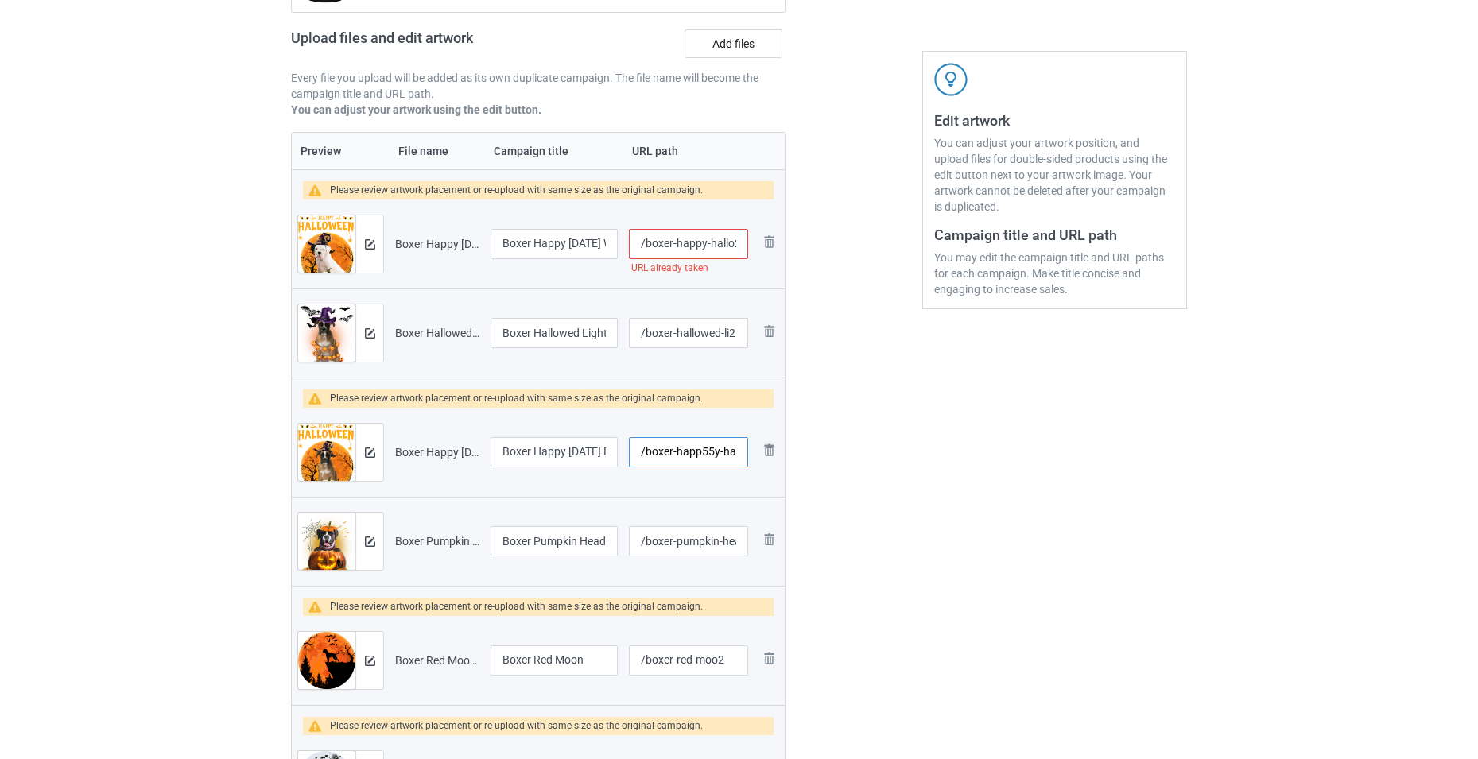
type input "/boxer-happ55y-hallo2"
click at [707, 238] on input "/boxer-happy-hallo2" at bounding box center [688, 244] width 119 height 30
type input "/boxer-happy-56hallo2"
click at [375, 246] on img at bounding box center [370, 244] width 10 height 10
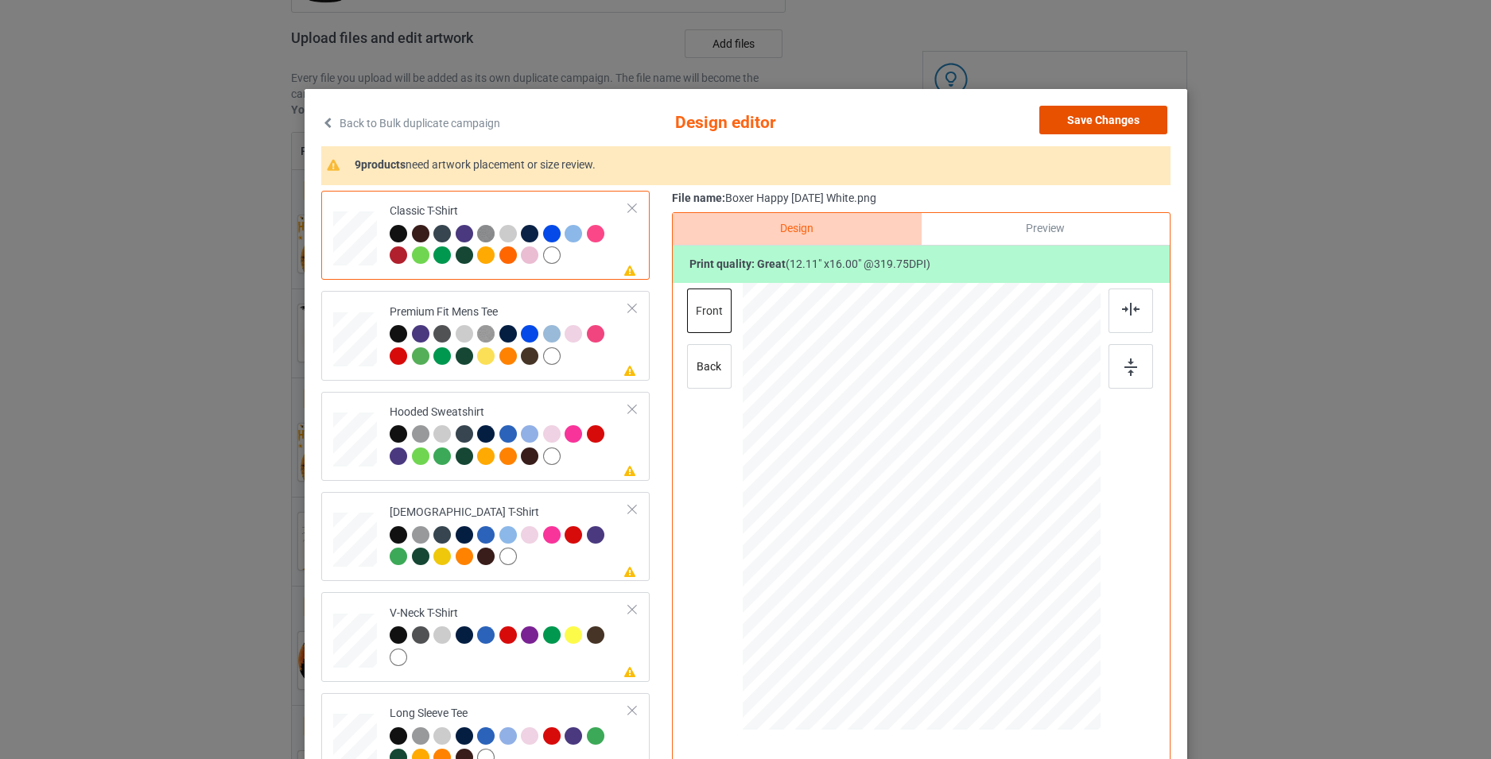
click at [1091, 127] on button "Save Changes" at bounding box center [1103, 120] width 128 height 29
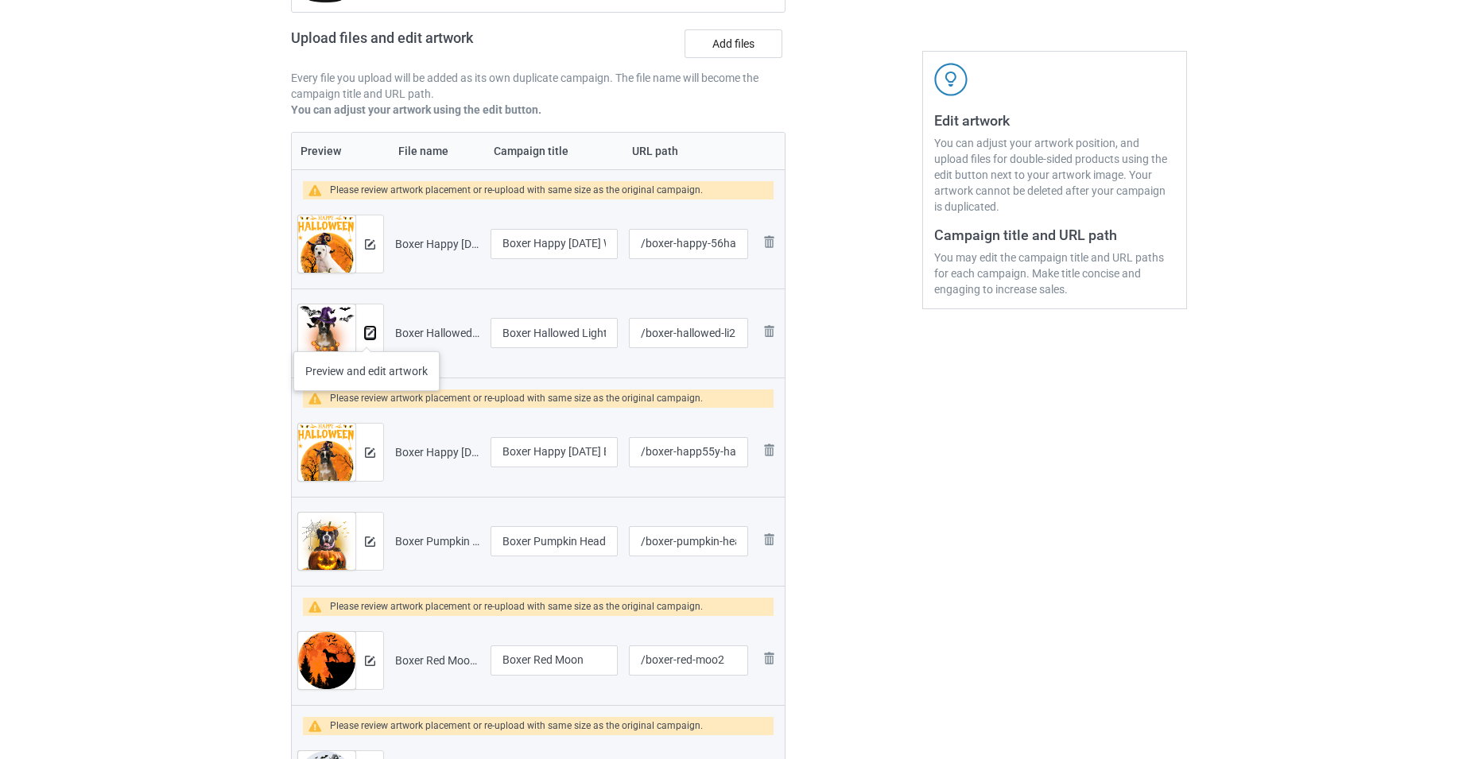
click at [367, 336] on img at bounding box center [370, 333] width 10 height 10
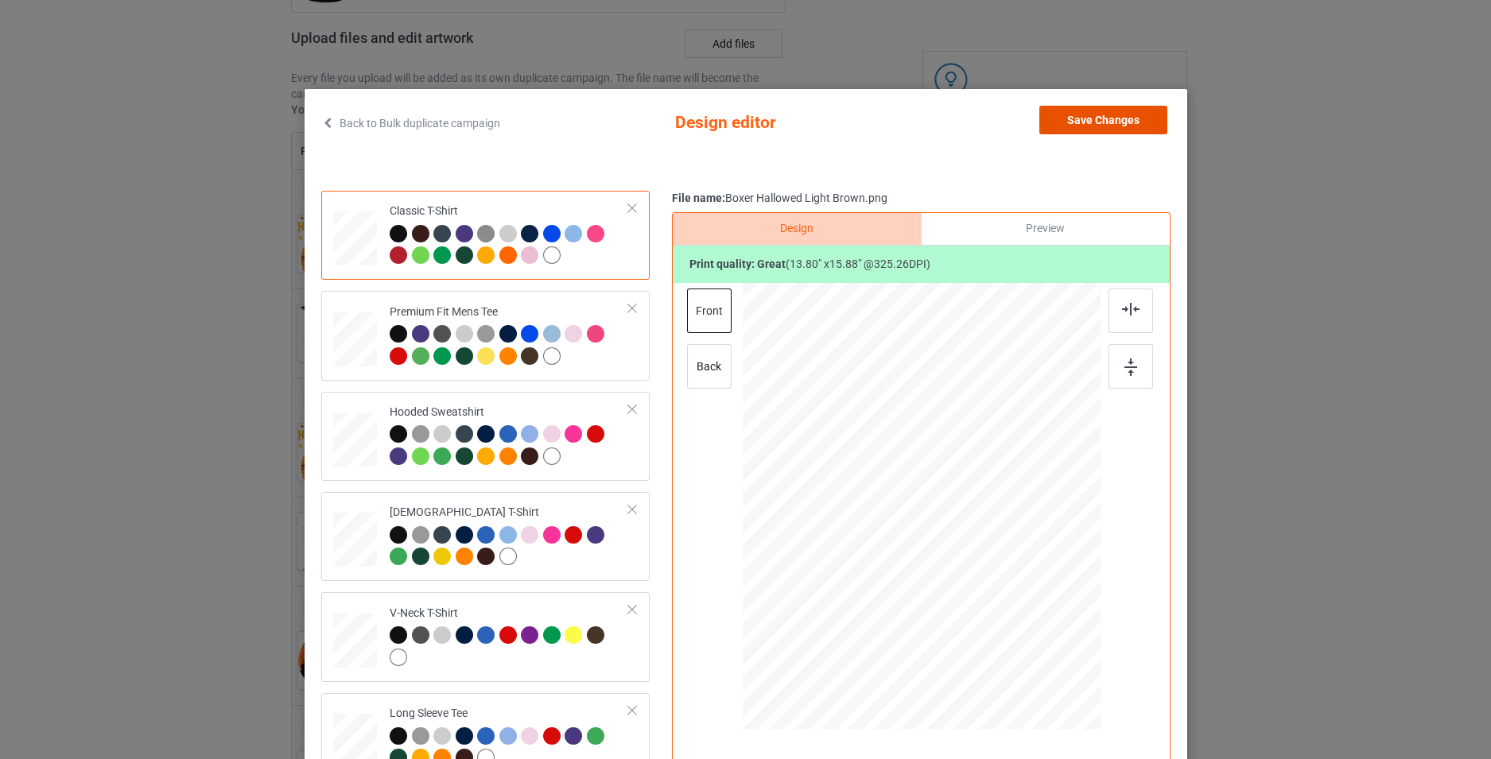
click at [1106, 114] on button "Save Changes" at bounding box center [1103, 120] width 128 height 29
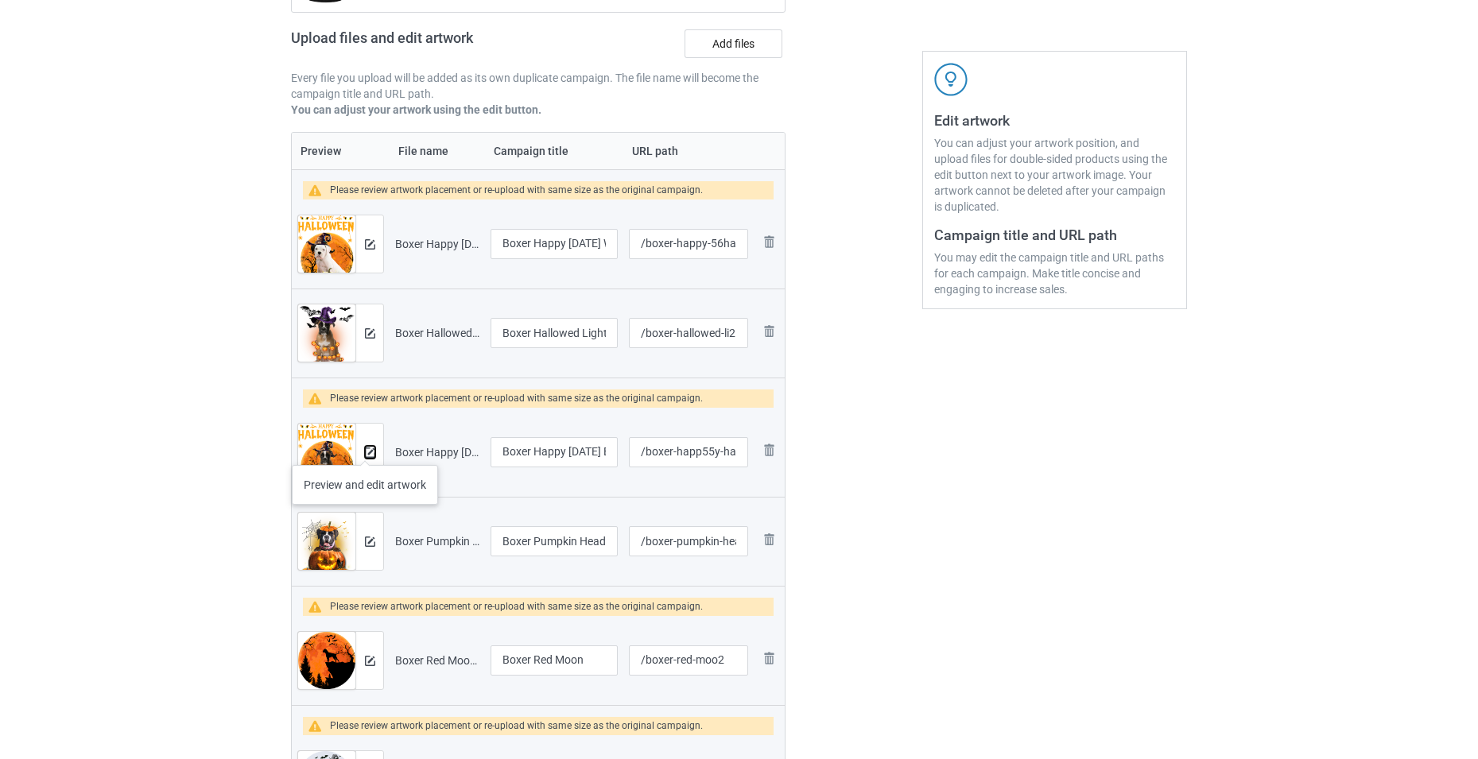
click at [365, 449] on img at bounding box center [370, 453] width 10 height 10
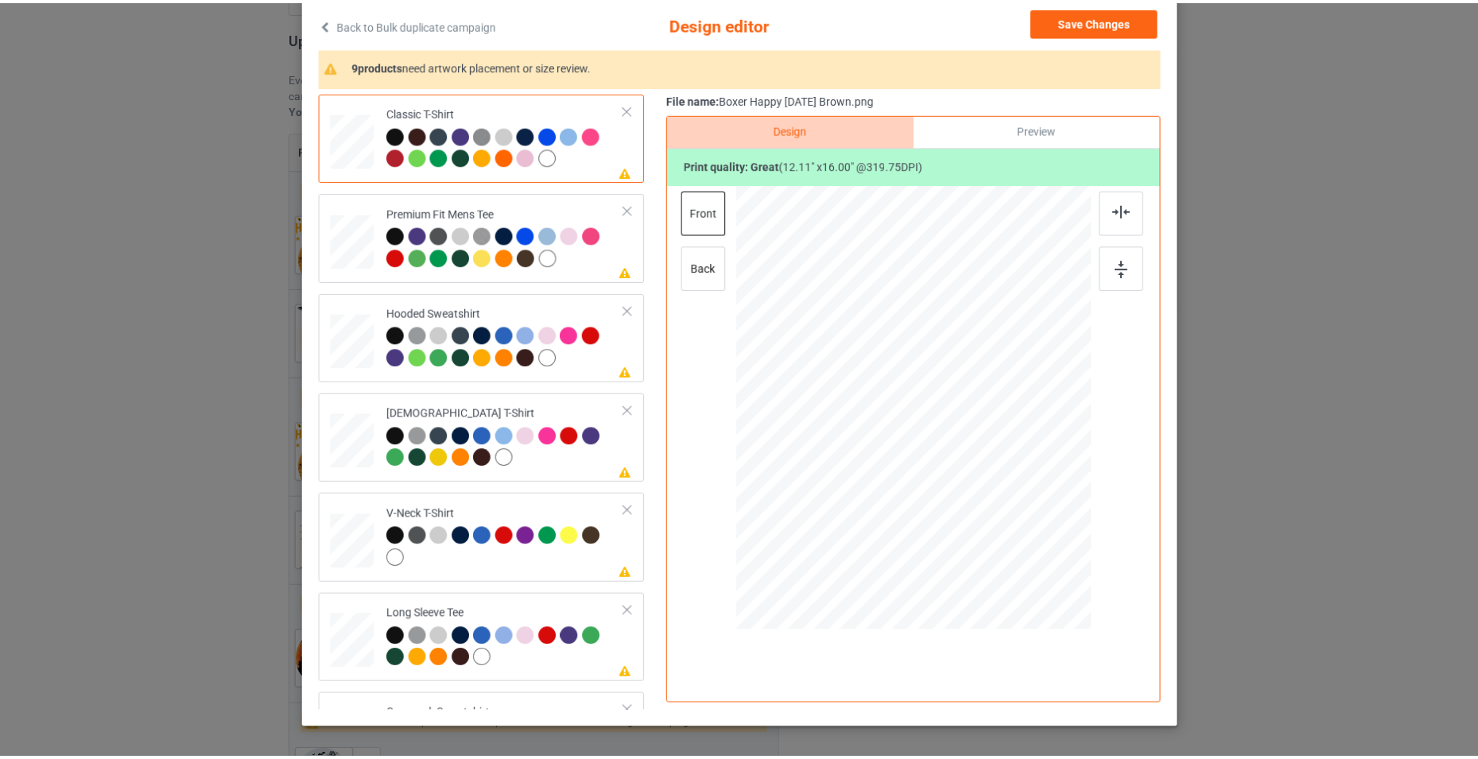
scroll to position [0, 0]
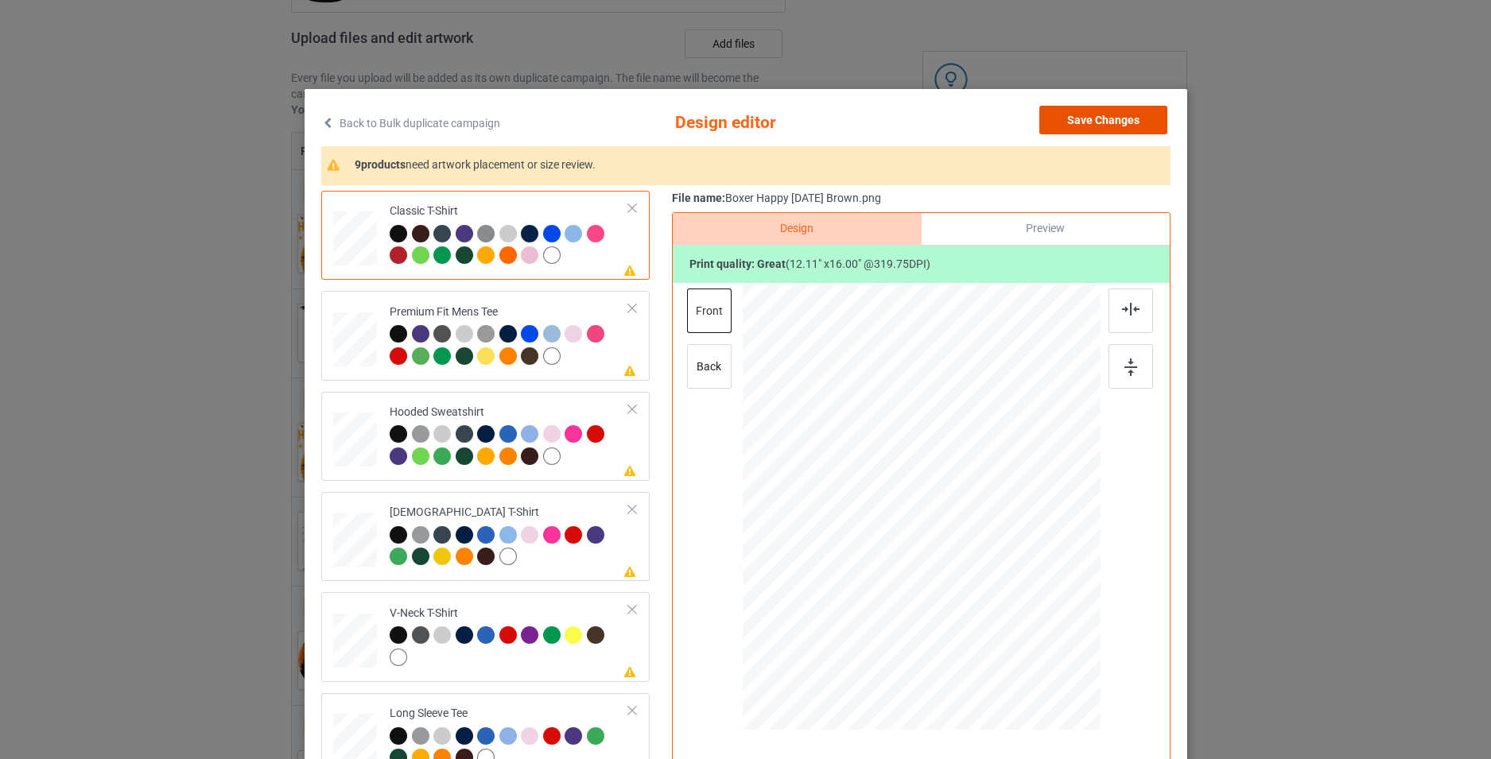
click at [1096, 120] on button "Save Changes" at bounding box center [1103, 120] width 128 height 29
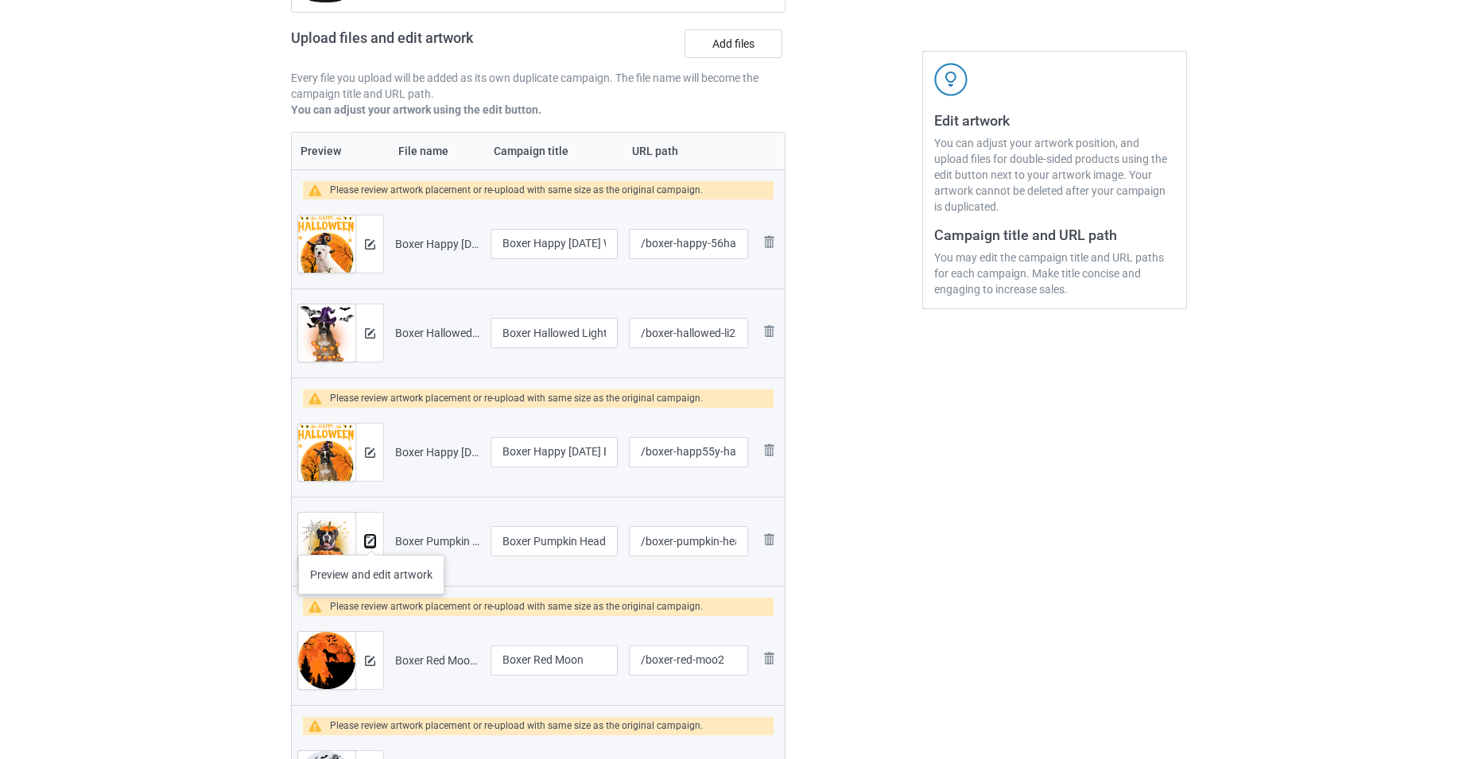
click at [370, 541] on img at bounding box center [370, 542] width 10 height 10
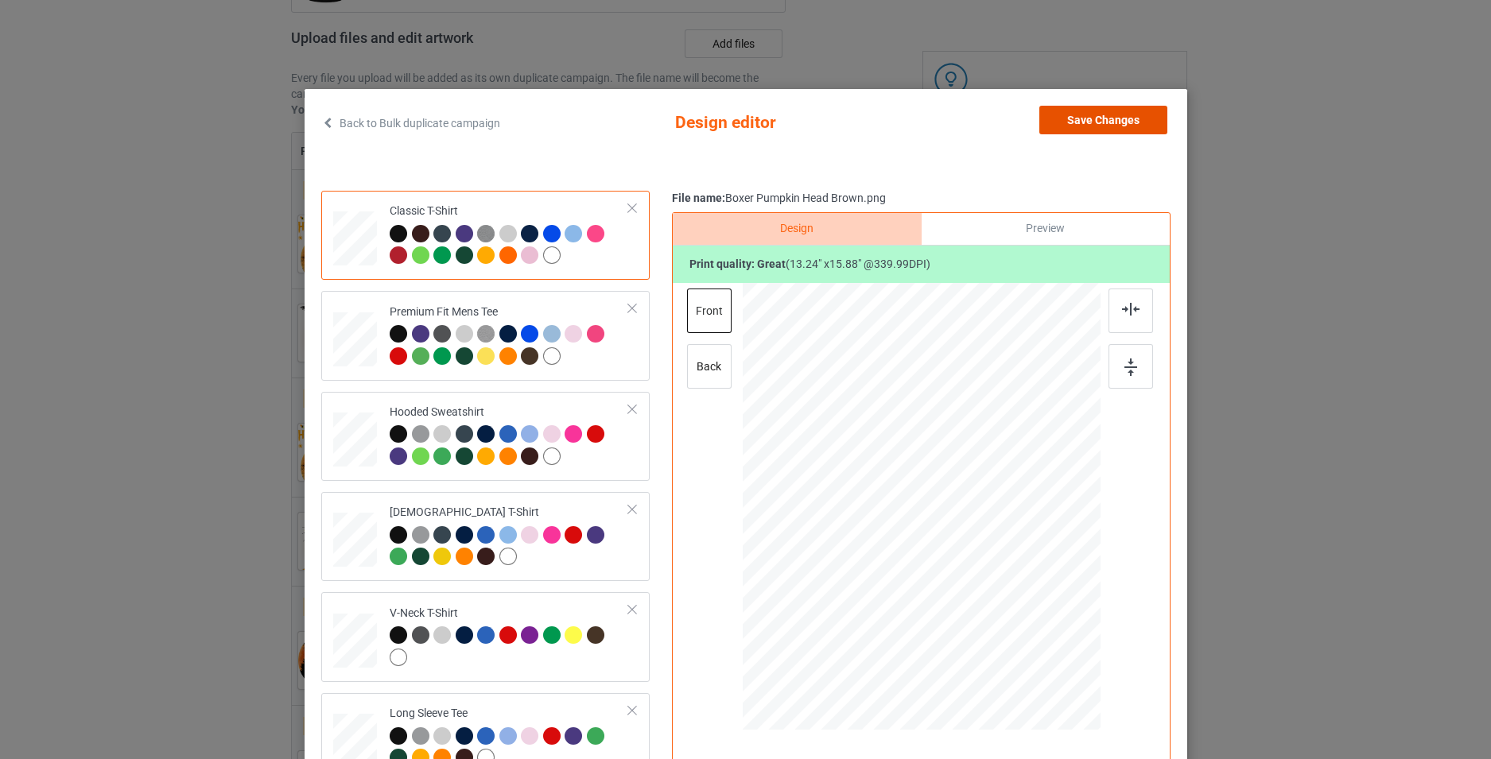
click at [1151, 114] on button "Save Changes" at bounding box center [1103, 120] width 128 height 29
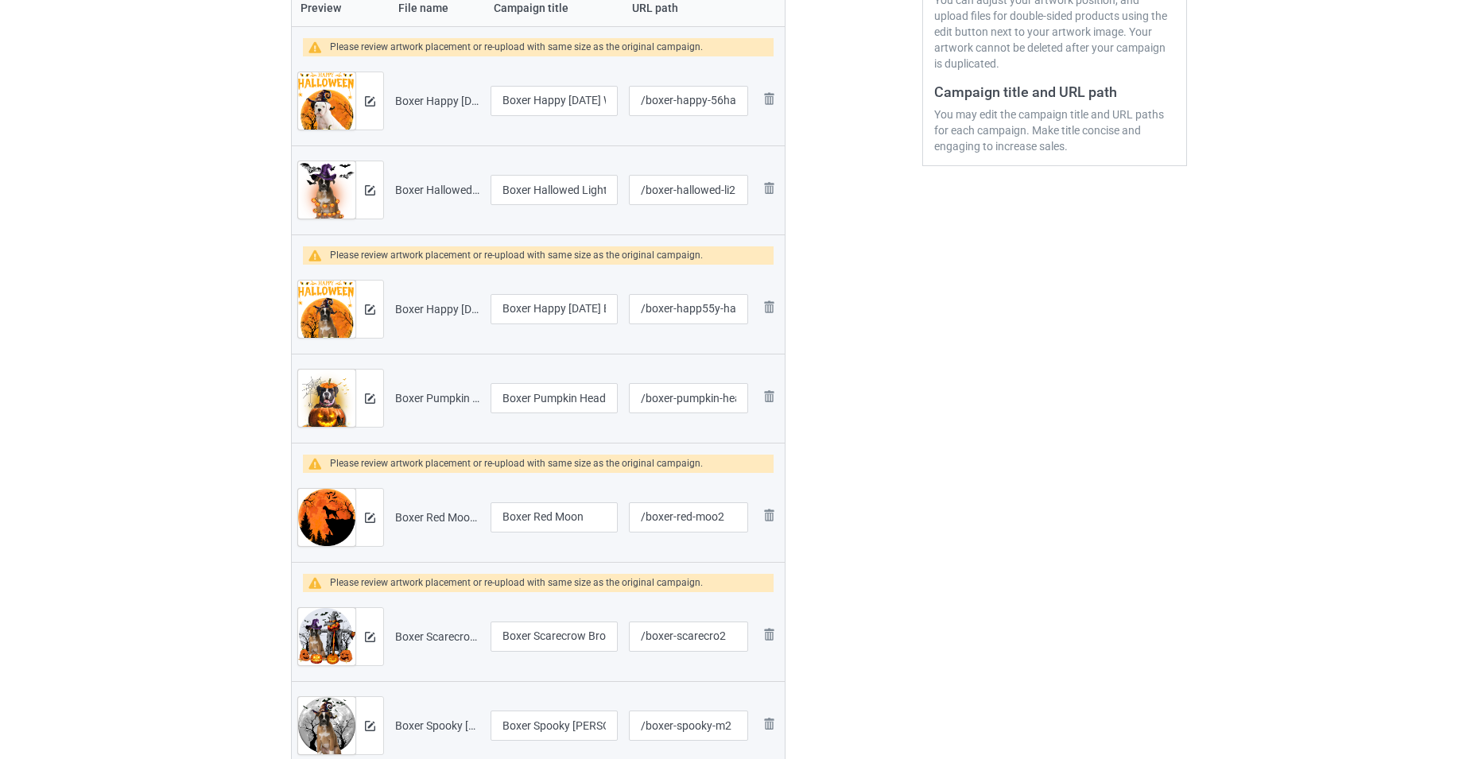
scroll to position [398, 0]
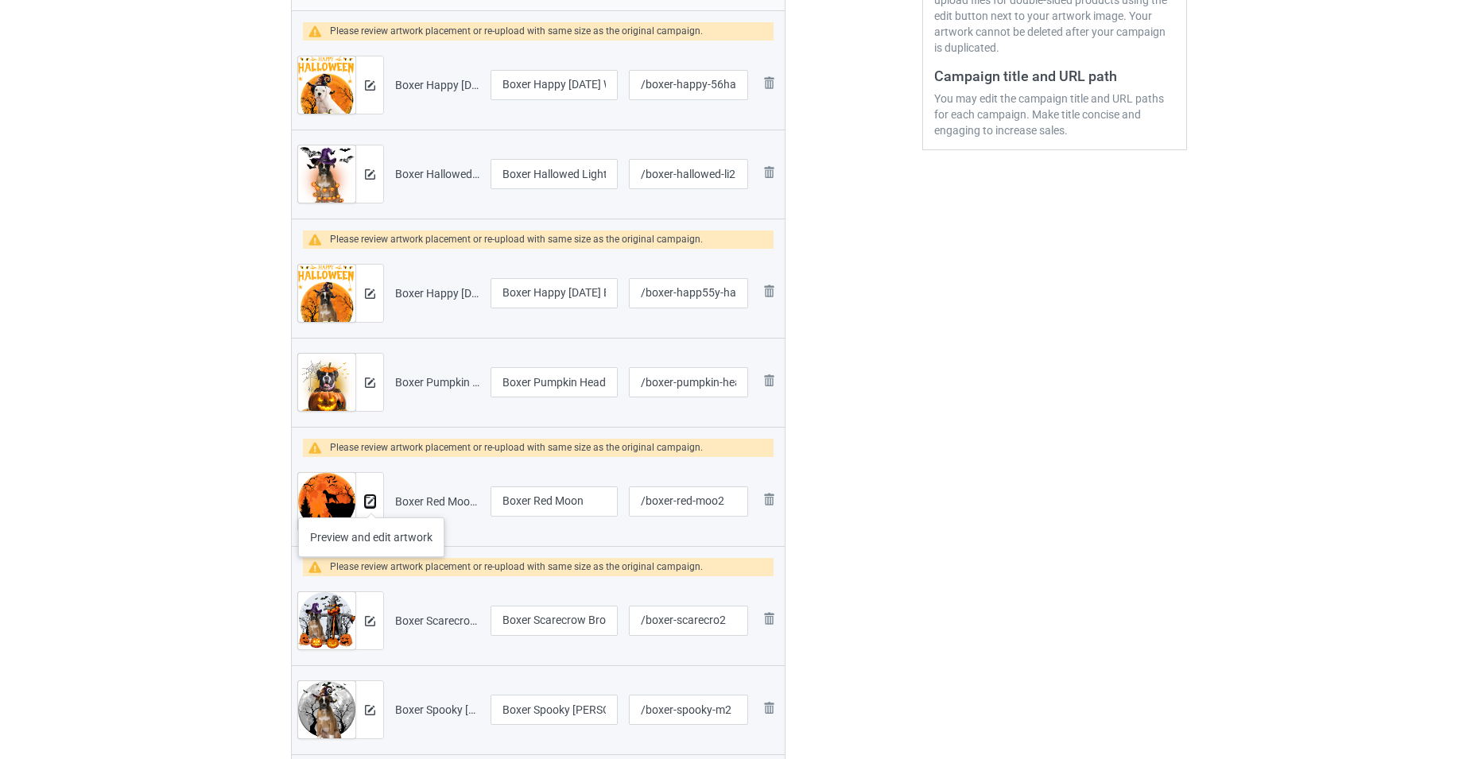
click at [371, 502] on img at bounding box center [370, 502] width 10 height 10
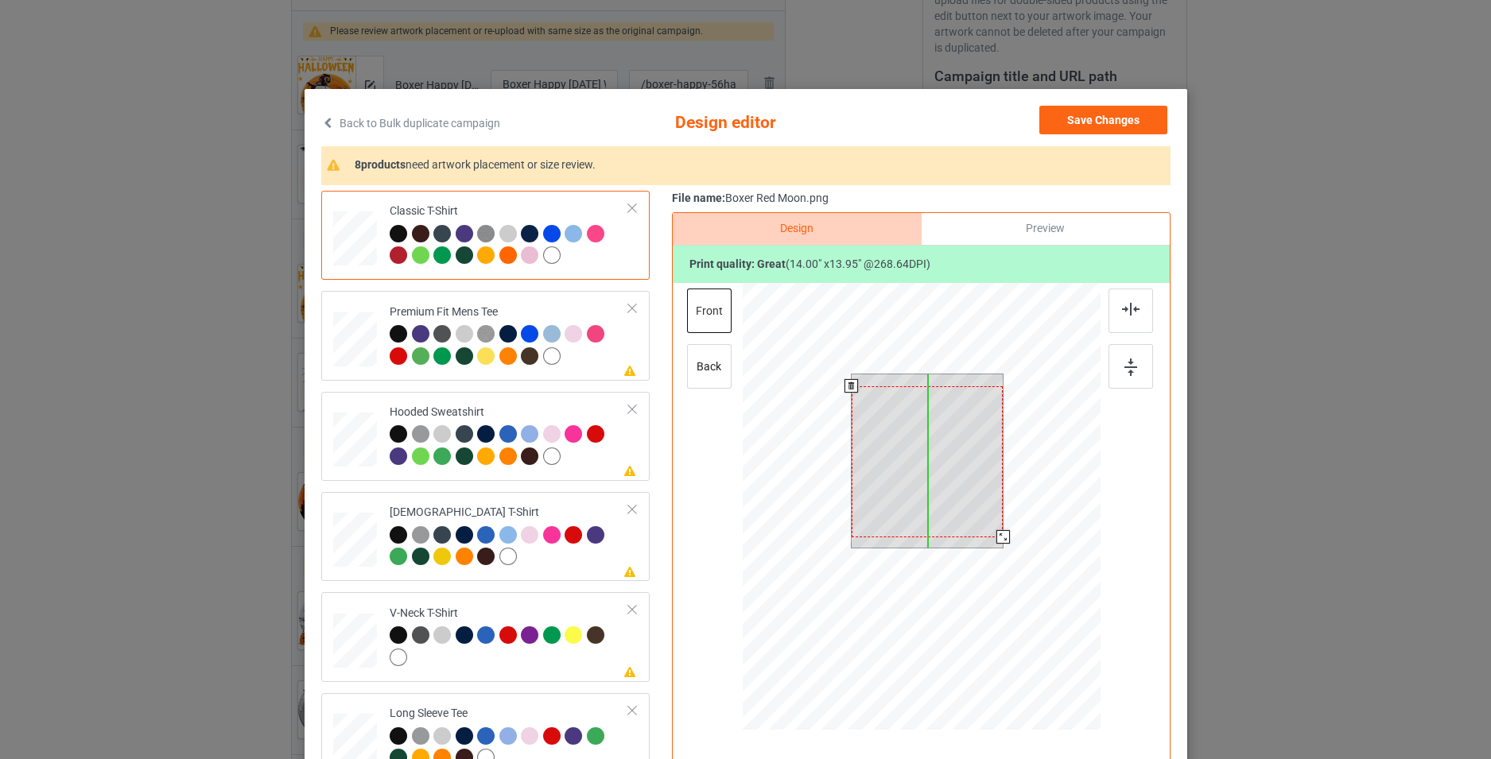
drag, startPoint x: 981, startPoint y: 484, endPoint x: 980, endPoint y: 496, distance: 12.0
click at [980, 496] on div at bounding box center [927, 461] width 152 height 151
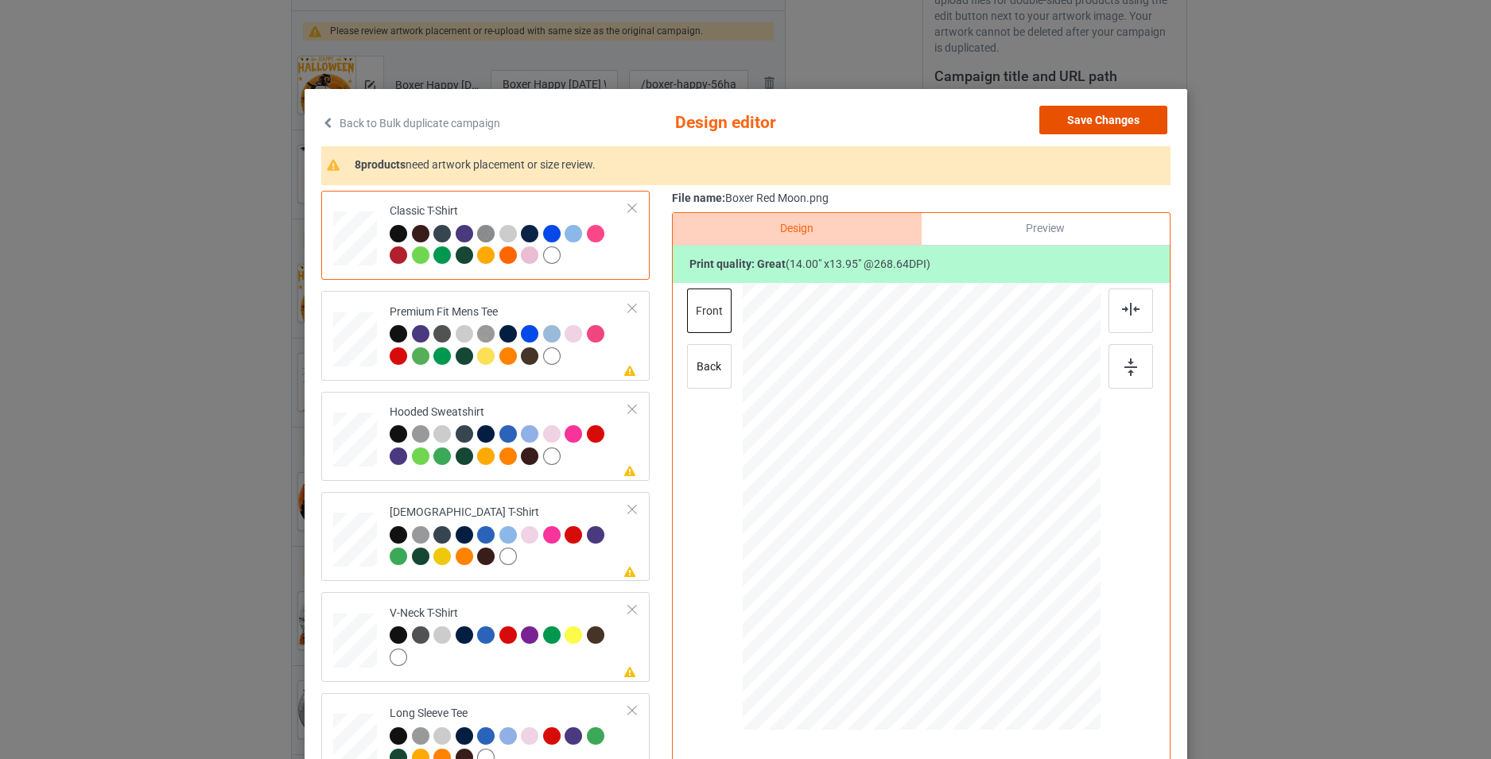
click at [1096, 110] on button "Save Changes" at bounding box center [1103, 120] width 128 height 29
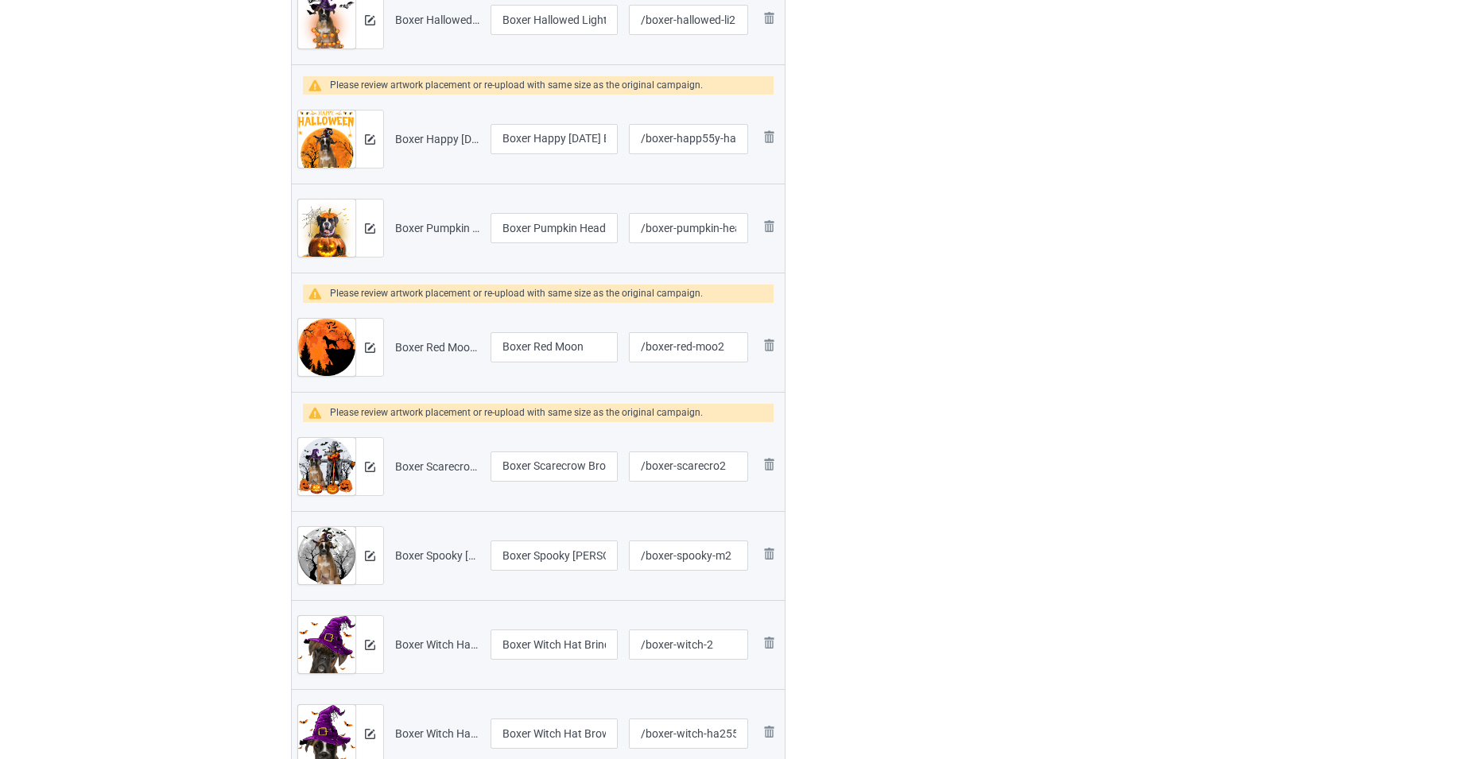
scroll to position [557, 0]
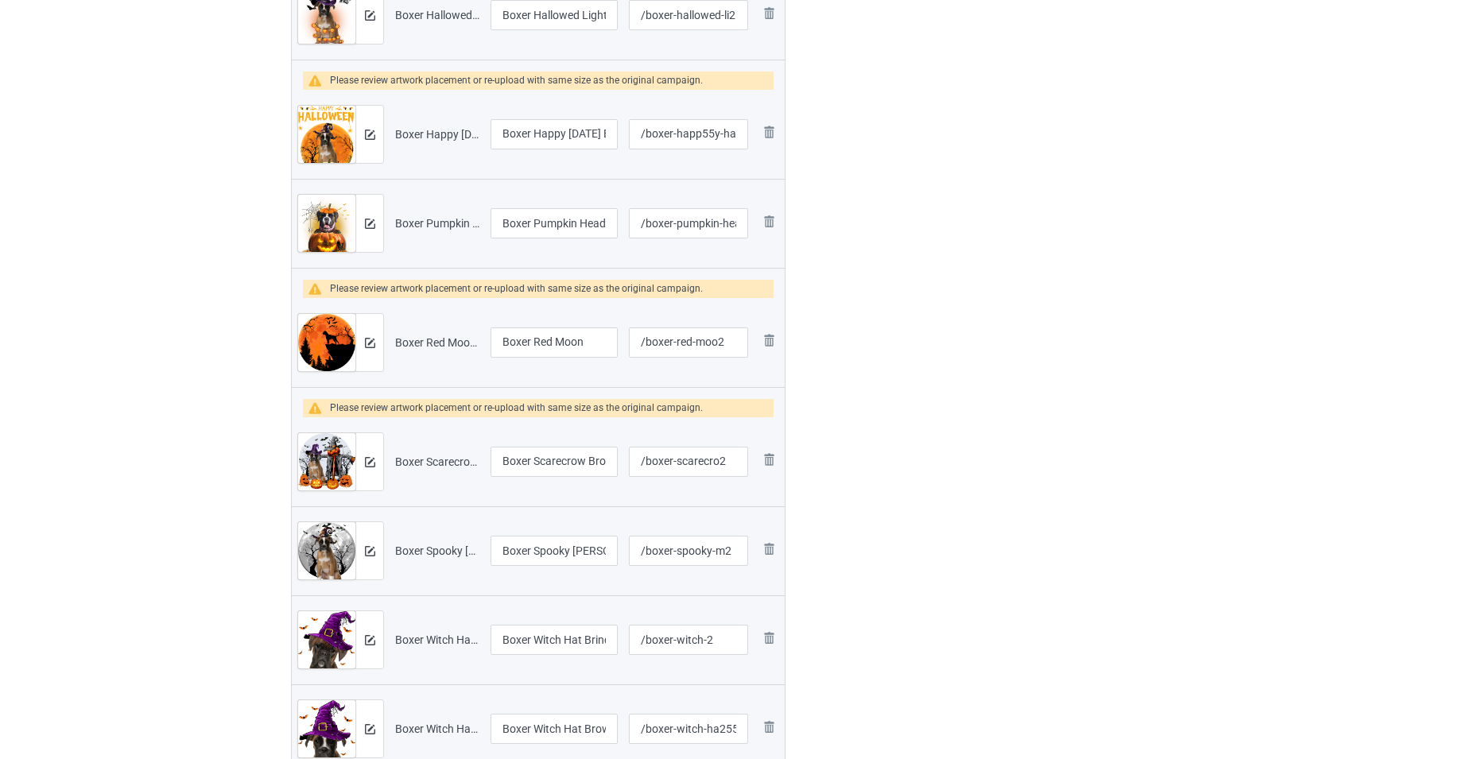
click at [382, 465] on div at bounding box center [369, 461] width 28 height 57
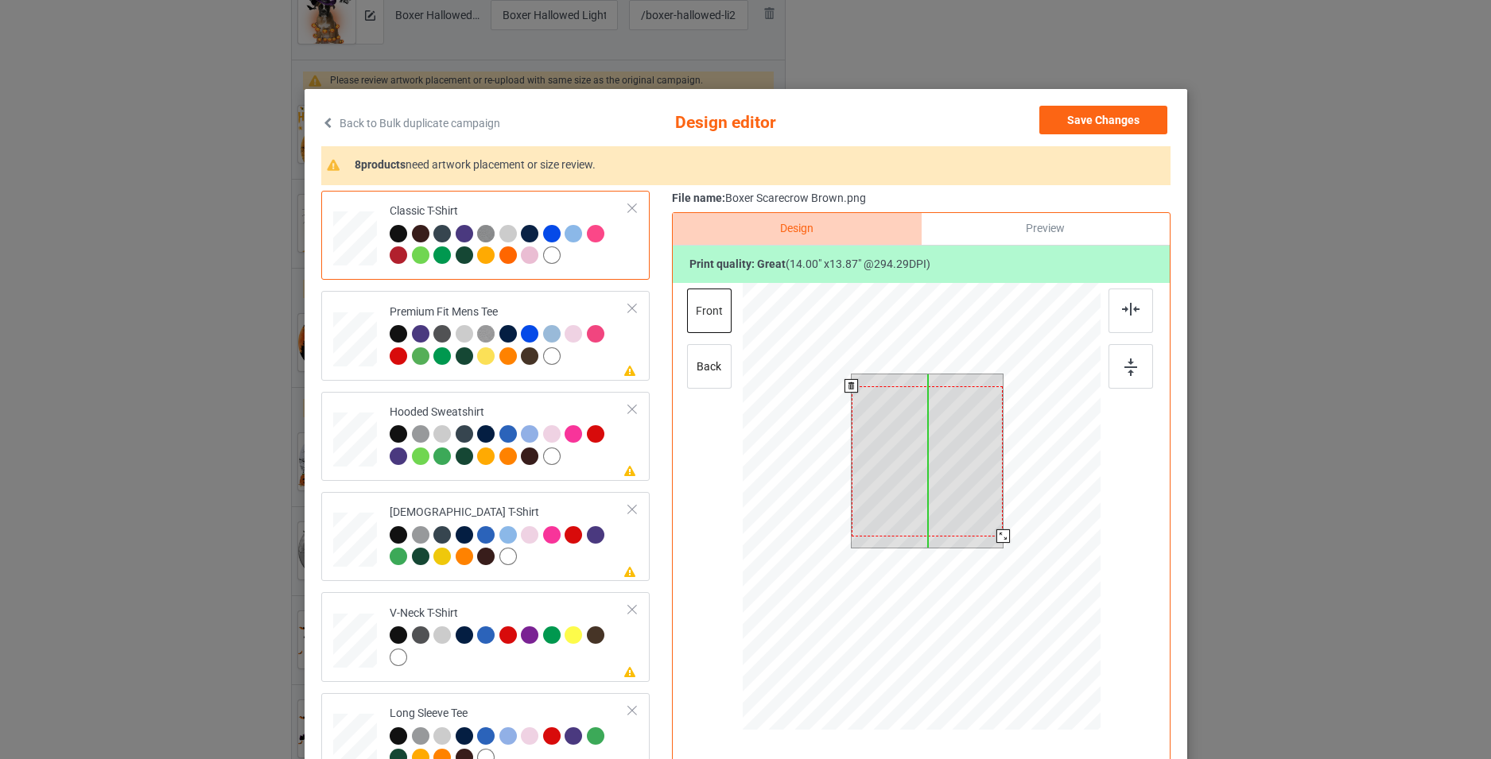
drag, startPoint x: 947, startPoint y: 471, endPoint x: 946, endPoint y: 483, distance: 12.0
click at [946, 483] on div at bounding box center [927, 461] width 152 height 150
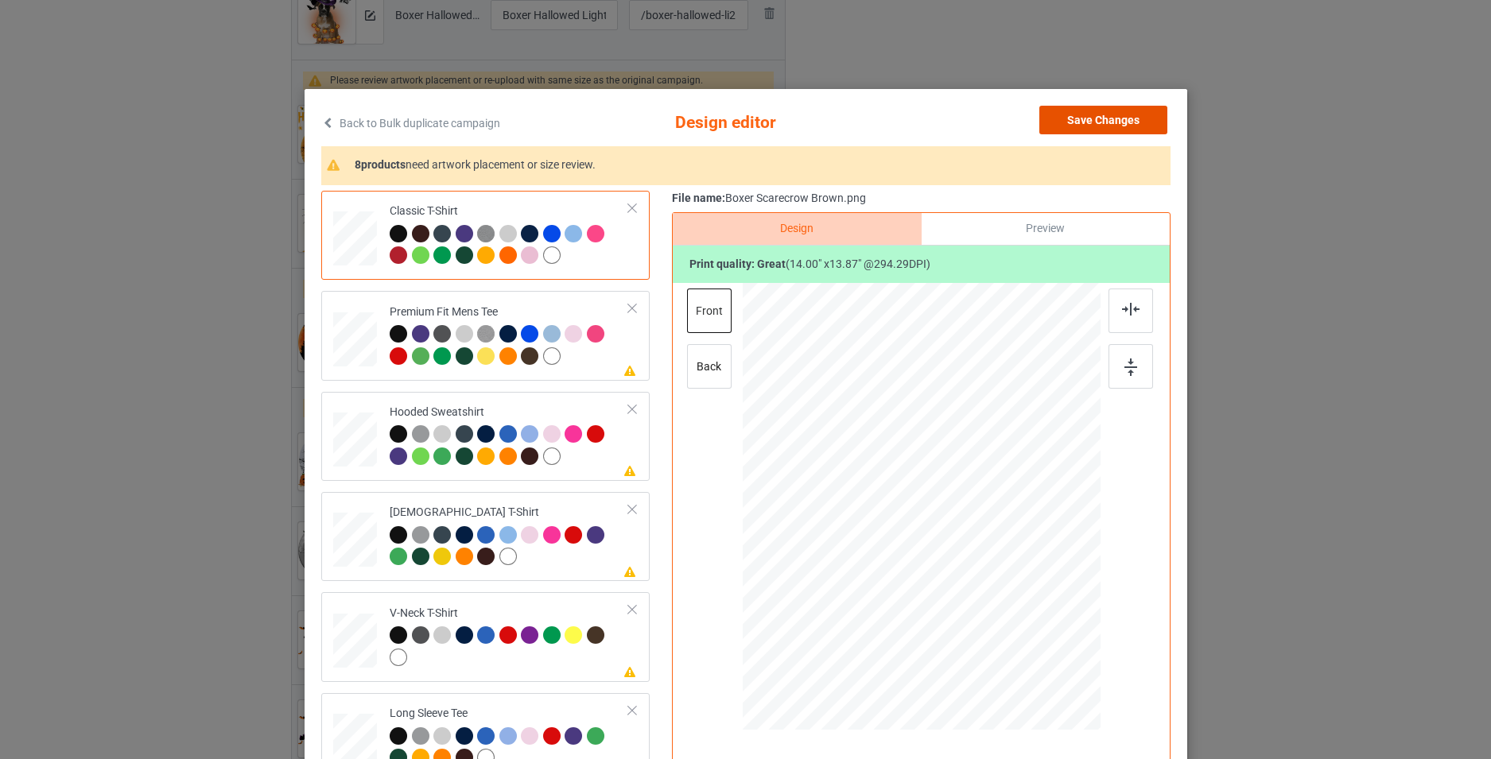
click at [1113, 124] on button "Save Changes" at bounding box center [1103, 120] width 128 height 29
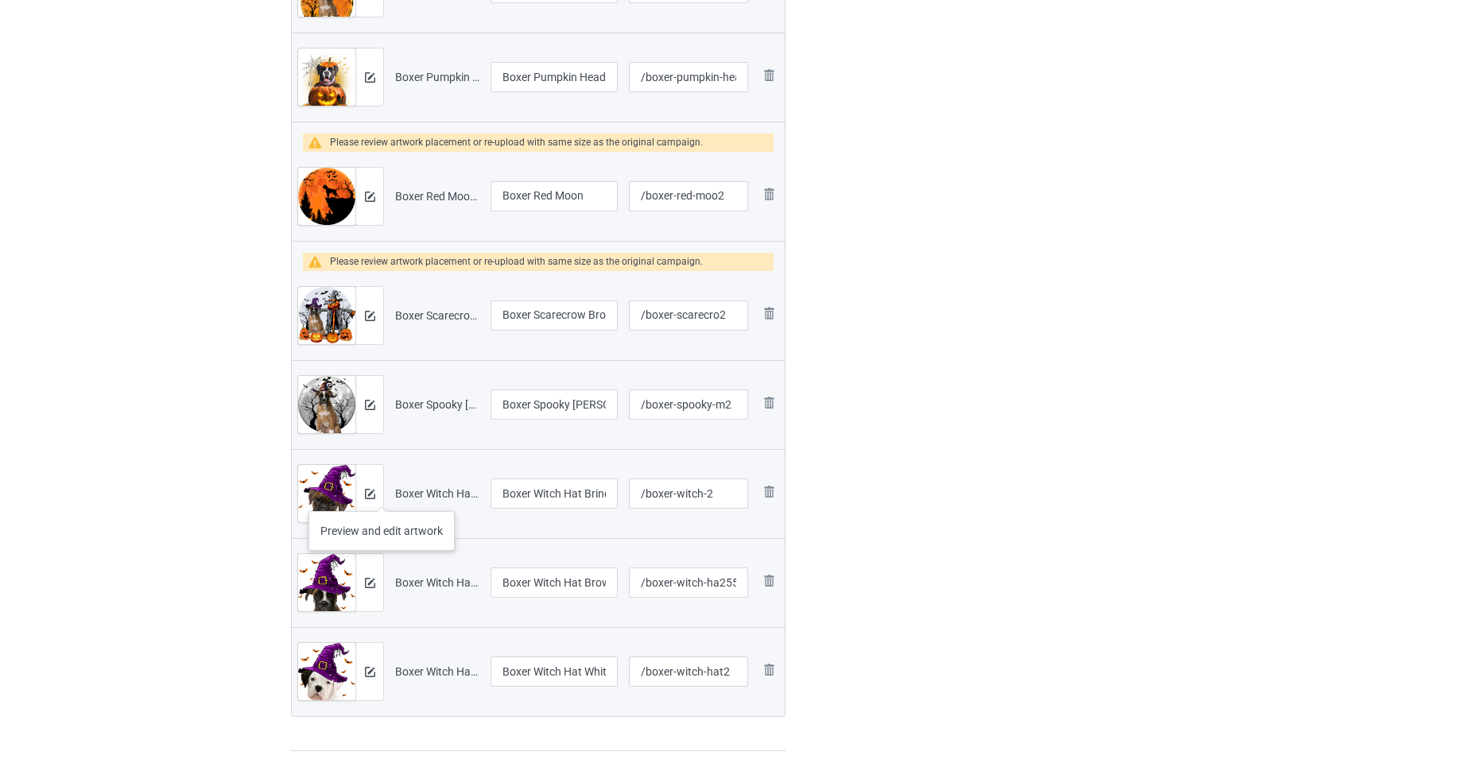
scroll to position [716, 0]
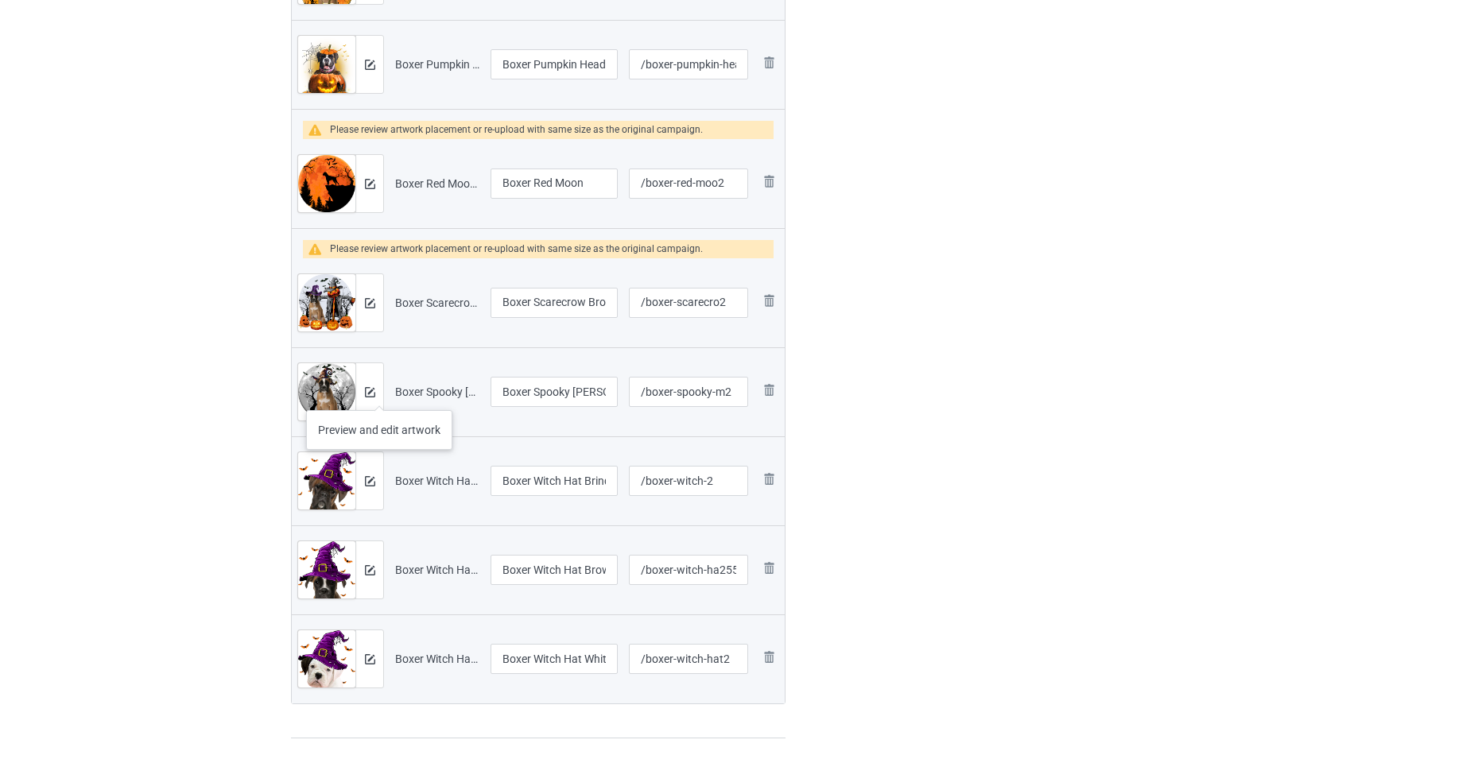
click at [379, 394] on div at bounding box center [369, 391] width 28 height 57
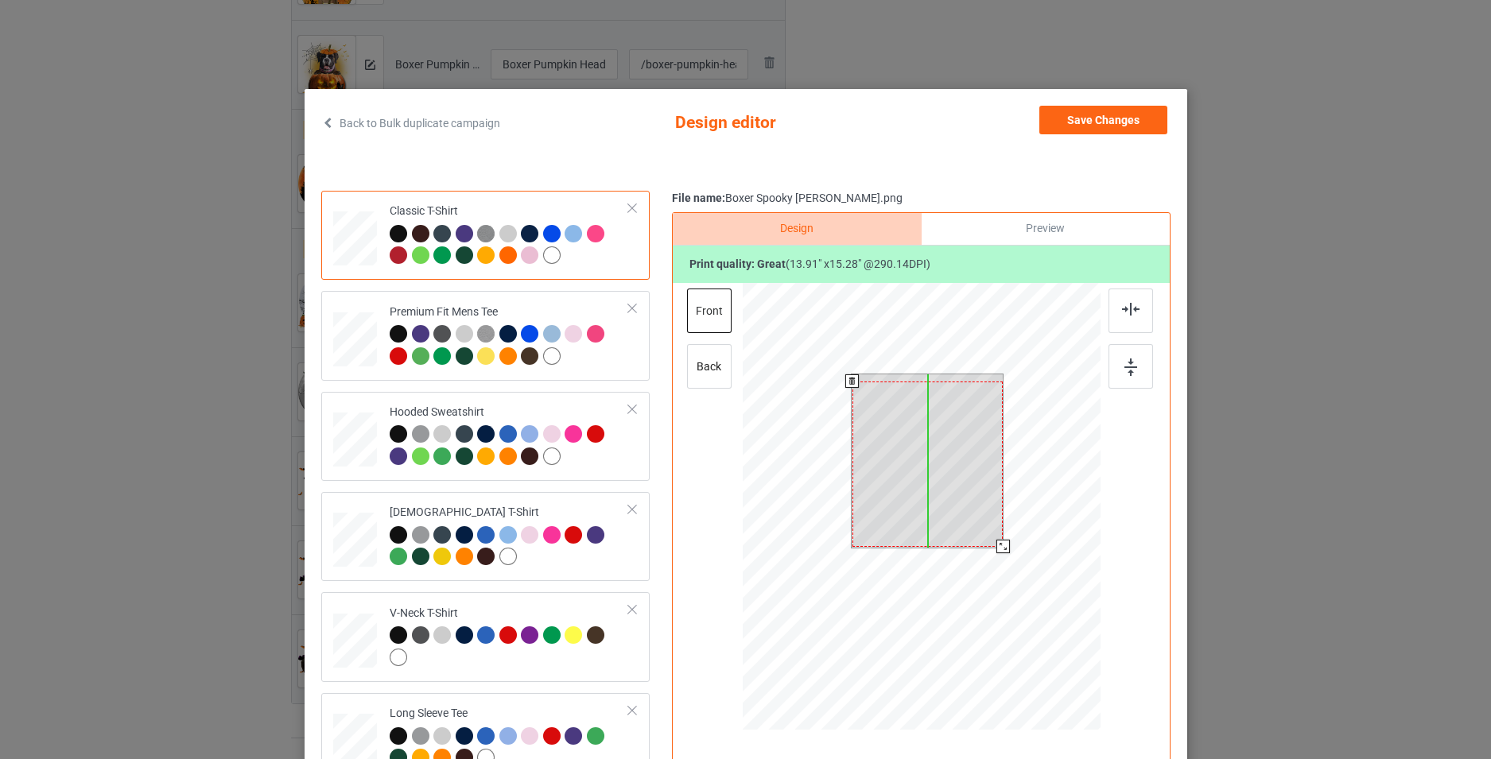
drag, startPoint x: 932, startPoint y: 470, endPoint x: 933, endPoint y: 479, distance: 8.9
click at [933, 479] on div at bounding box center [927, 464] width 150 height 165
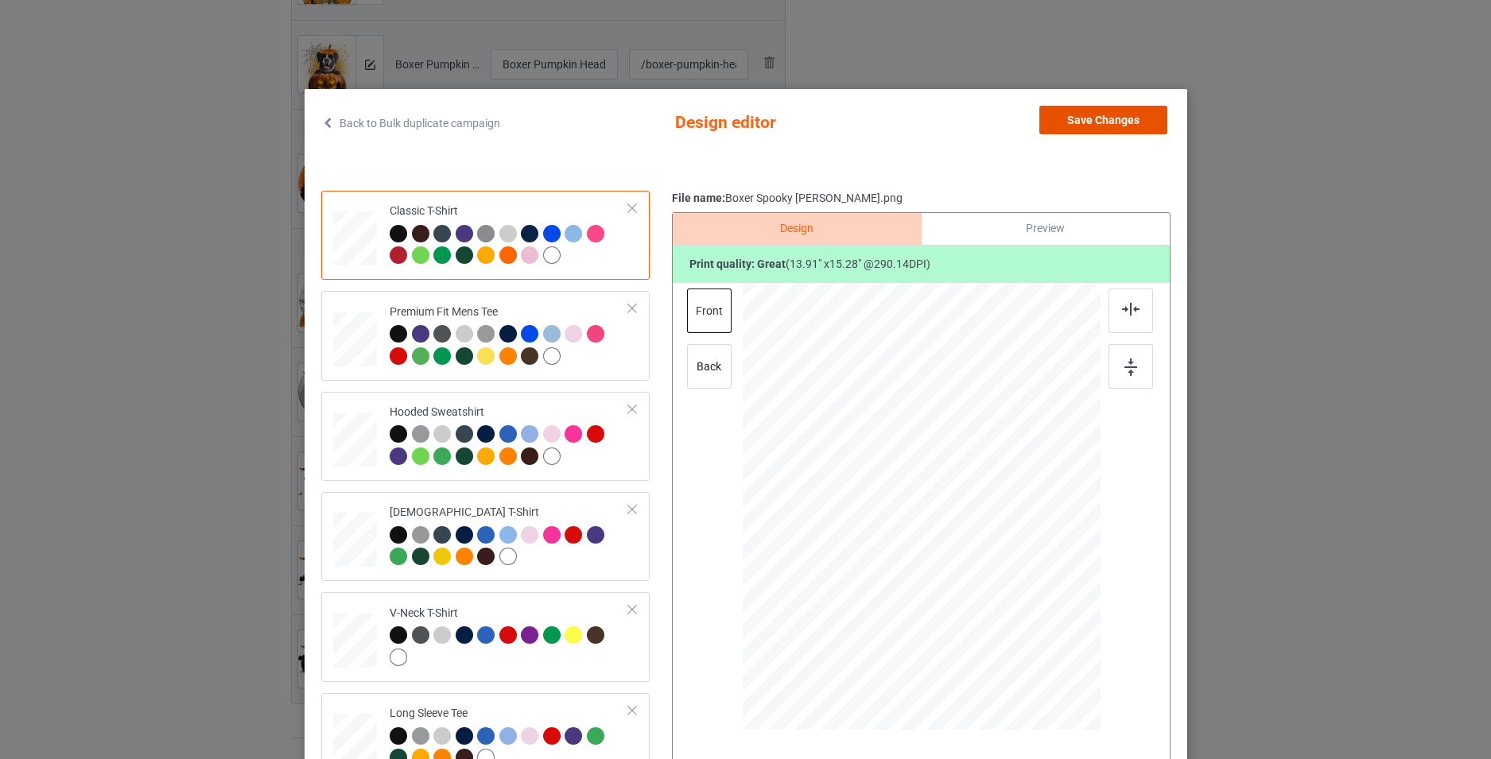
click at [1098, 114] on button "Save Changes" at bounding box center [1103, 120] width 128 height 29
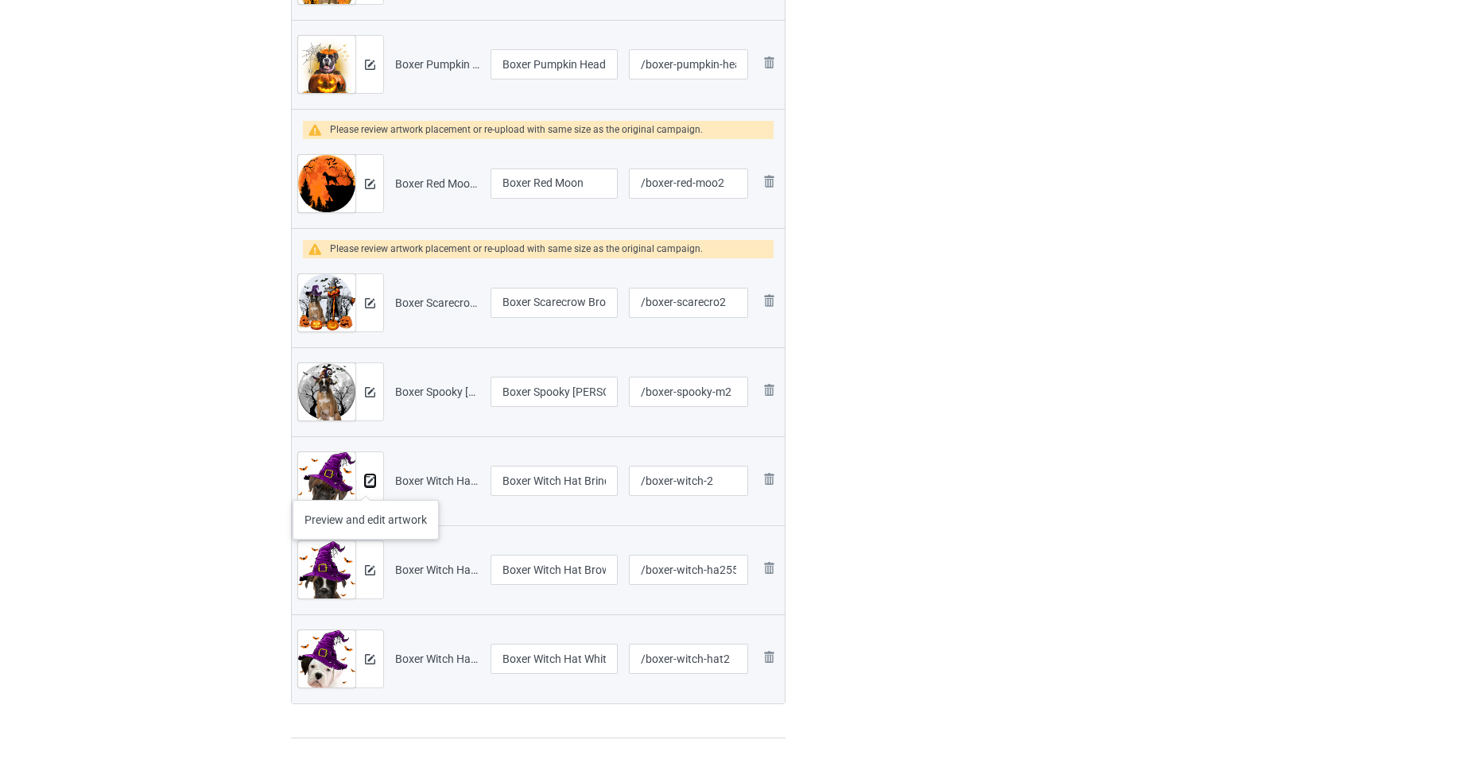
click at [366, 484] on img at bounding box center [370, 481] width 10 height 10
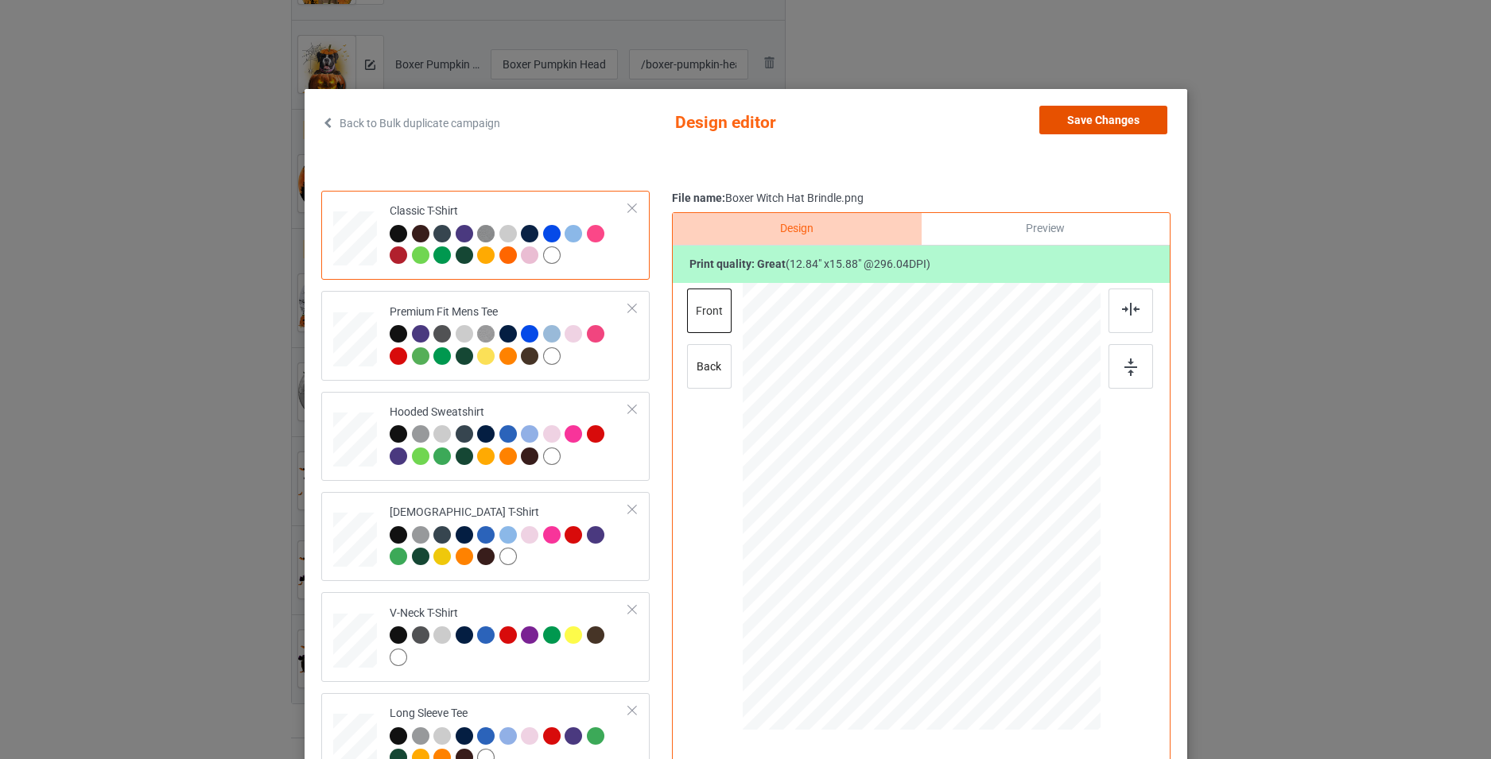
click at [1097, 125] on button "Save Changes" at bounding box center [1103, 120] width 128 height 29
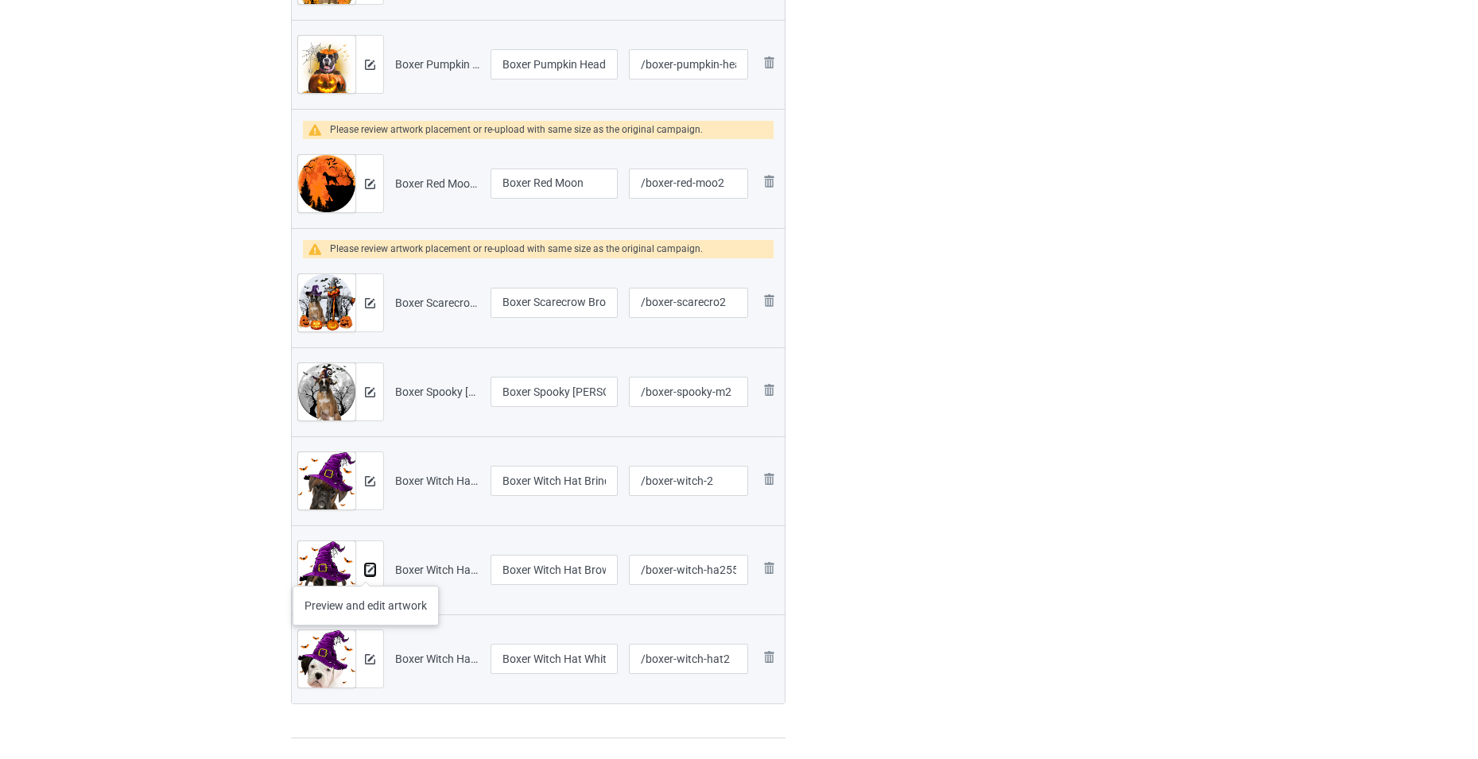
click at [367, 570] on img at bounding box center [370, 570] width 10 height 10
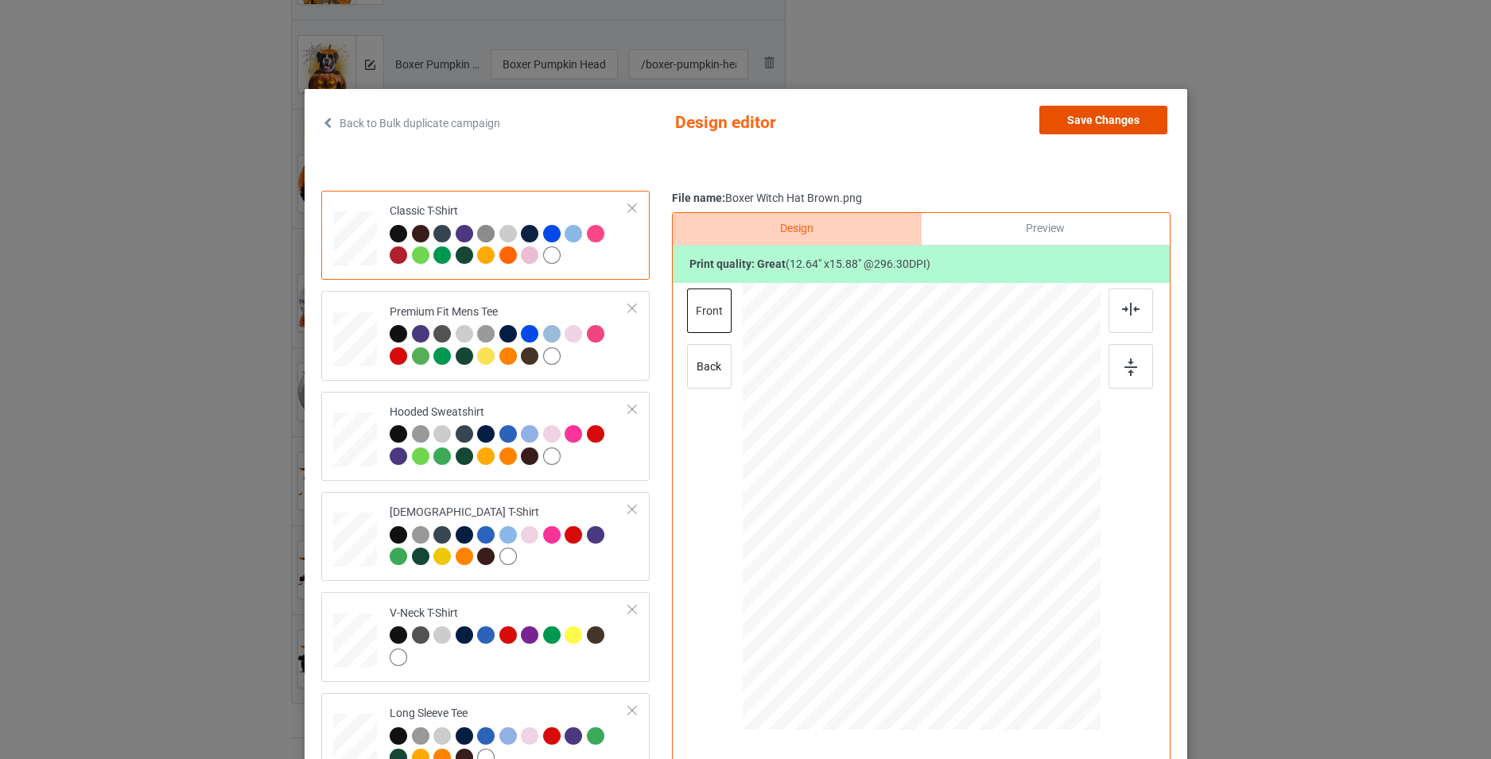
click at [1116, 127] on button "Save Changes" at bounding box center [1103, 120] width 128 height 29
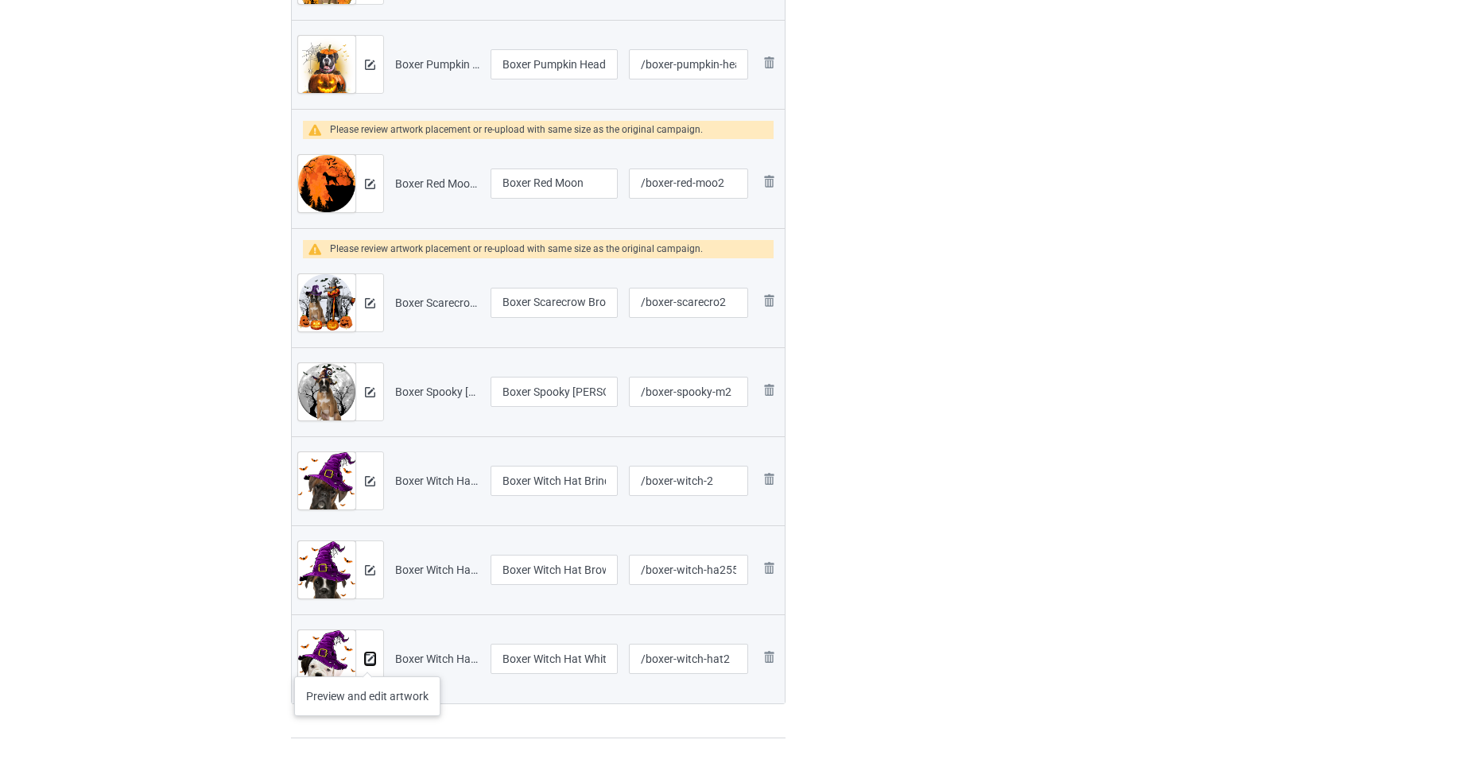
click at [367, 661] on img at bounding box center [370, 659] width 10 height 10
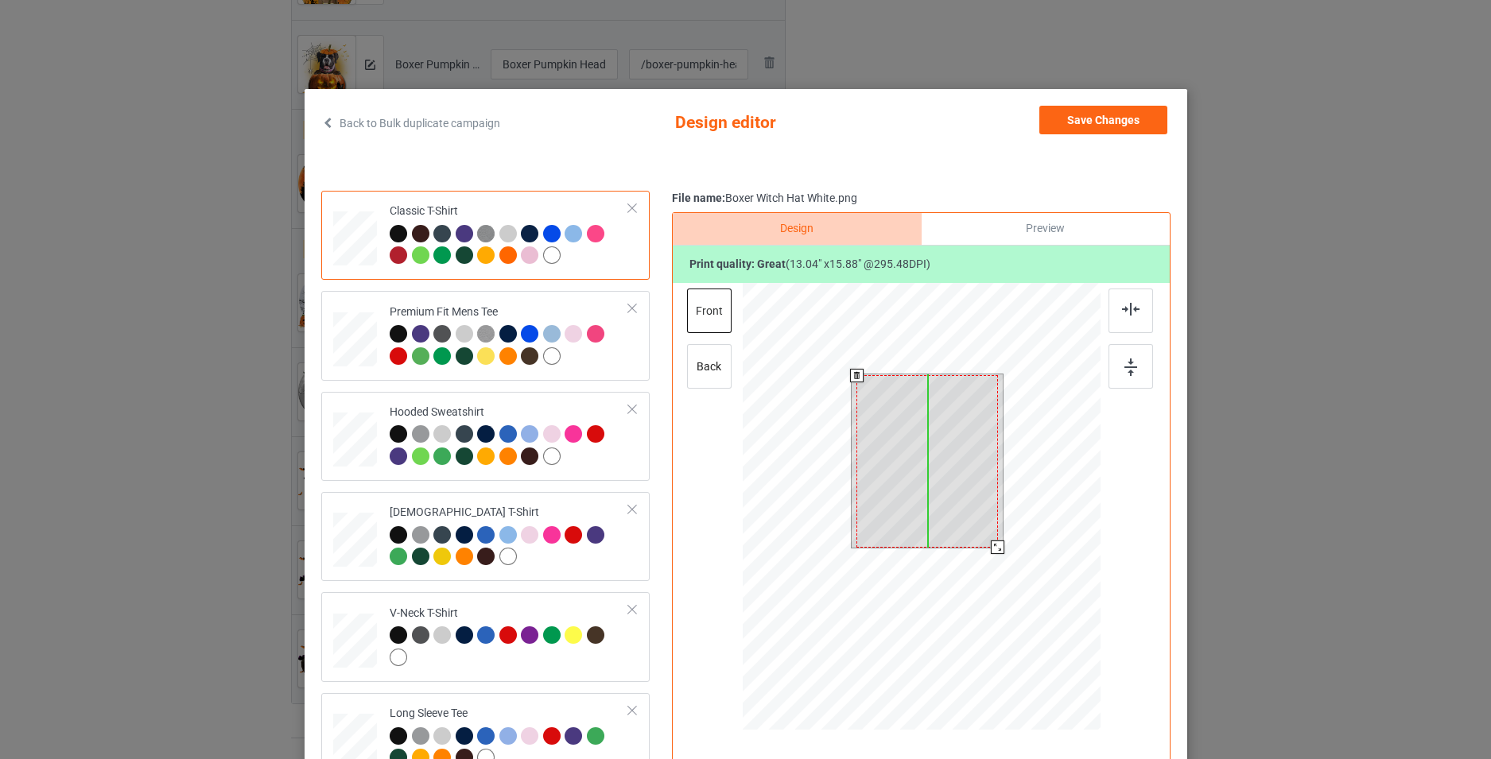
click at [934, 429] on div at bounding box center [926, 461] width 141 height 172
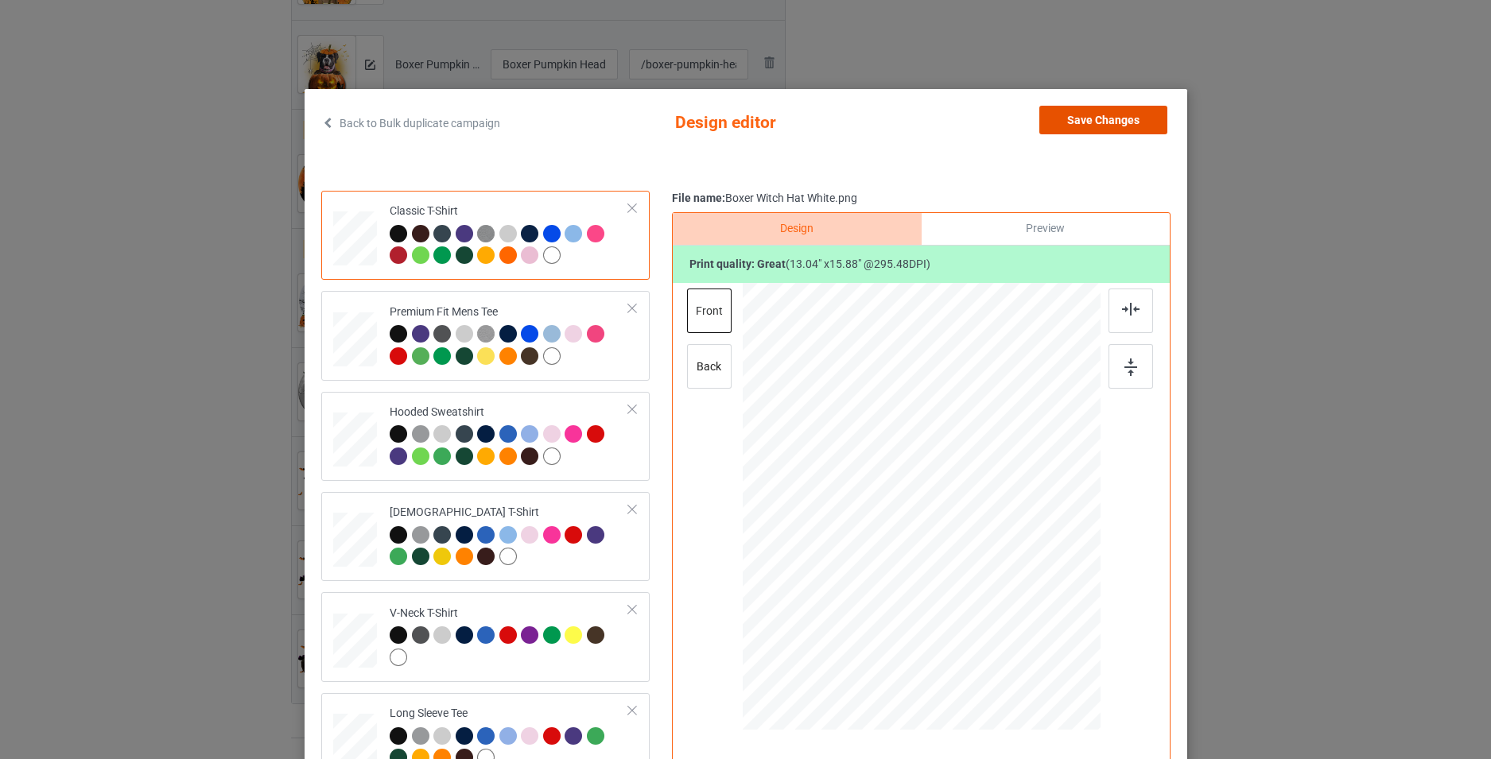
click at [1077, 116] on button "Save Changes" at bounding box center [1103, 120] width 128 height 29
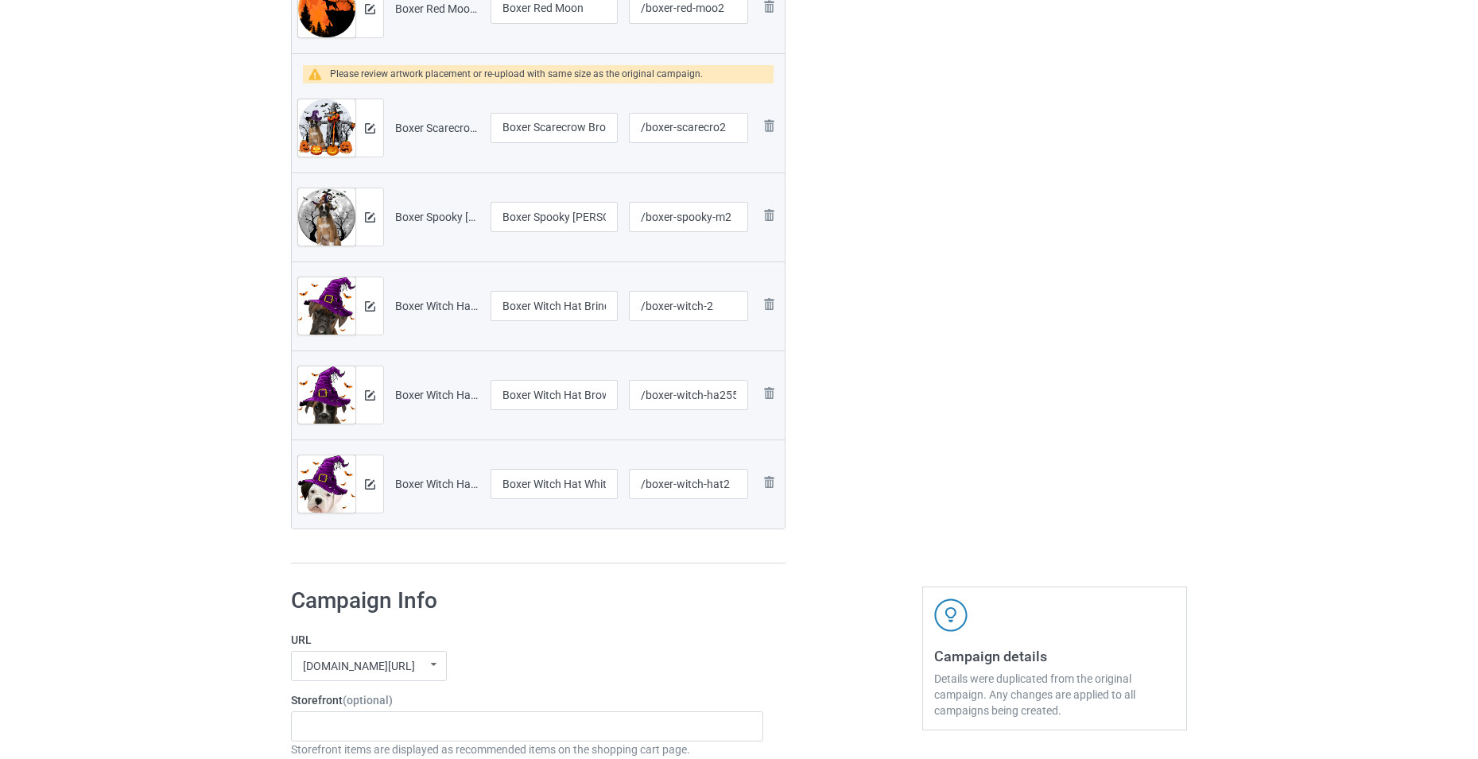
scroll to position [1034, 0]
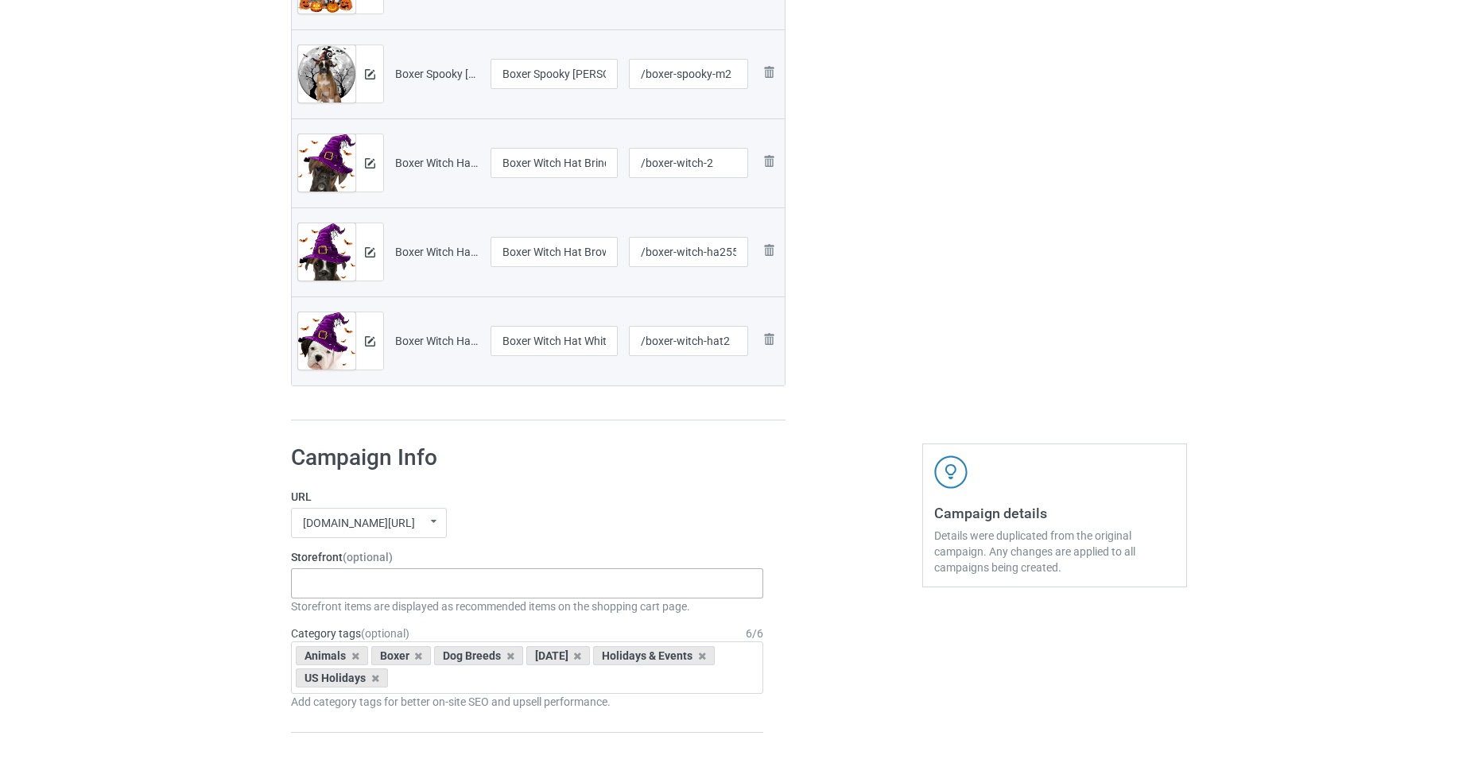
click at [596, 585] on div "-------------------------------------------------- Gifts For Christmas Teacher …" at bounding box center [527, 584] width 472 height 30
type input "box"
click at [471, 609] on div "Boxer - Dog" at bounding box center [527, 612] width 471 height 29
type input "hallo"
click at [472, 609] on div "Halloween Holiday" at bounding box center [527, 612] width 471 height 29
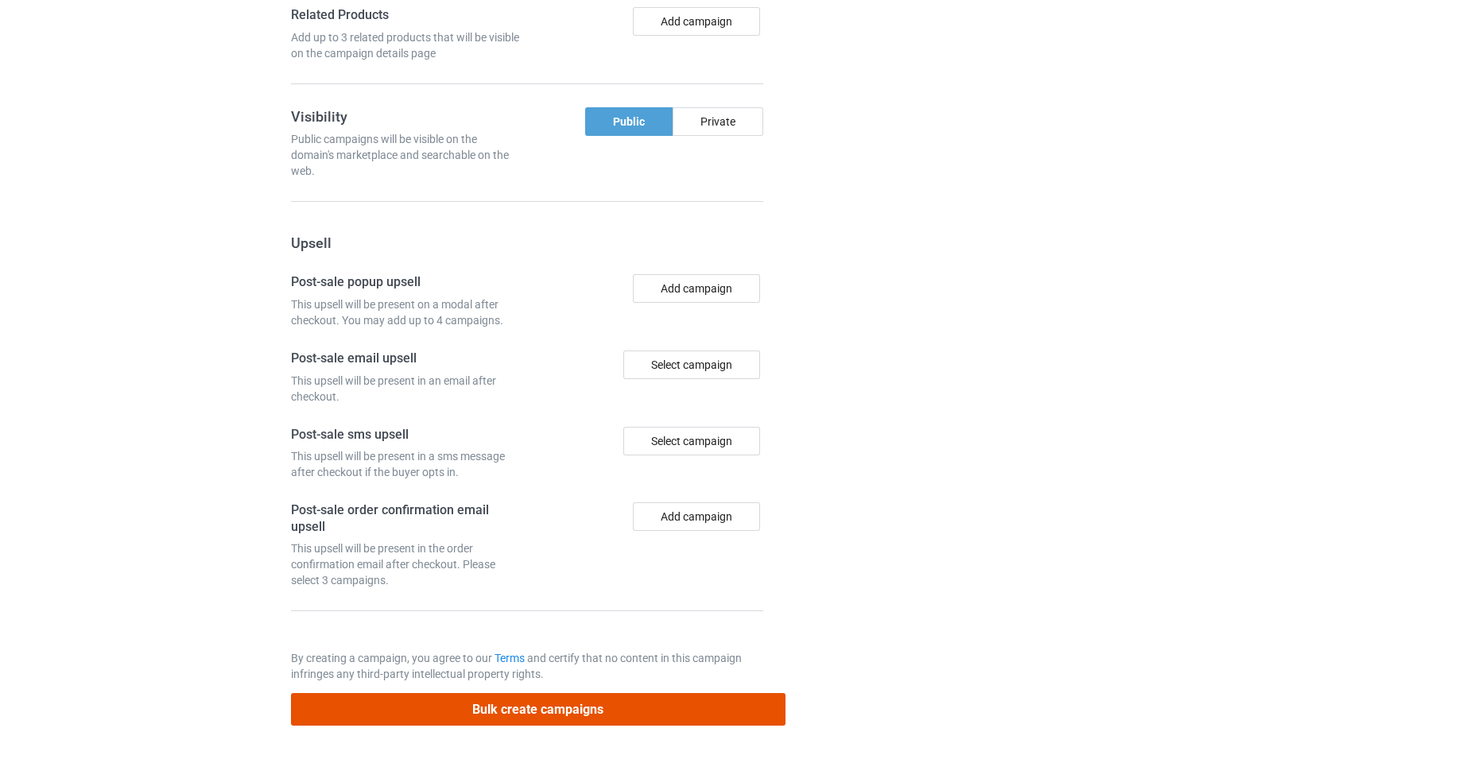
click at [609, 706] on button "Bulk create campaigns" at bounding box center [538, 709] width 495 height 33
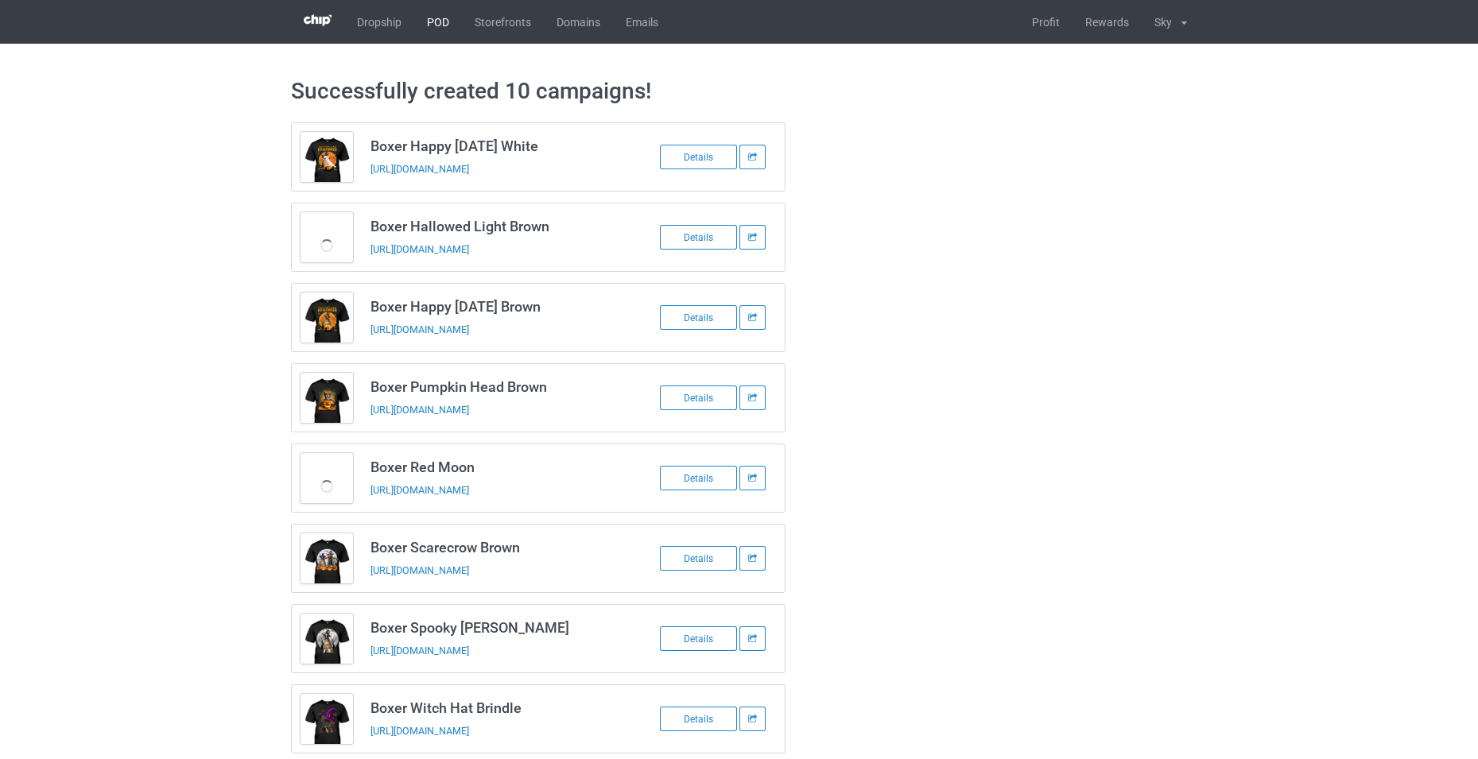
click at [442, 29] on link "POD" at bounding box center [438, 22] width 48 height 44
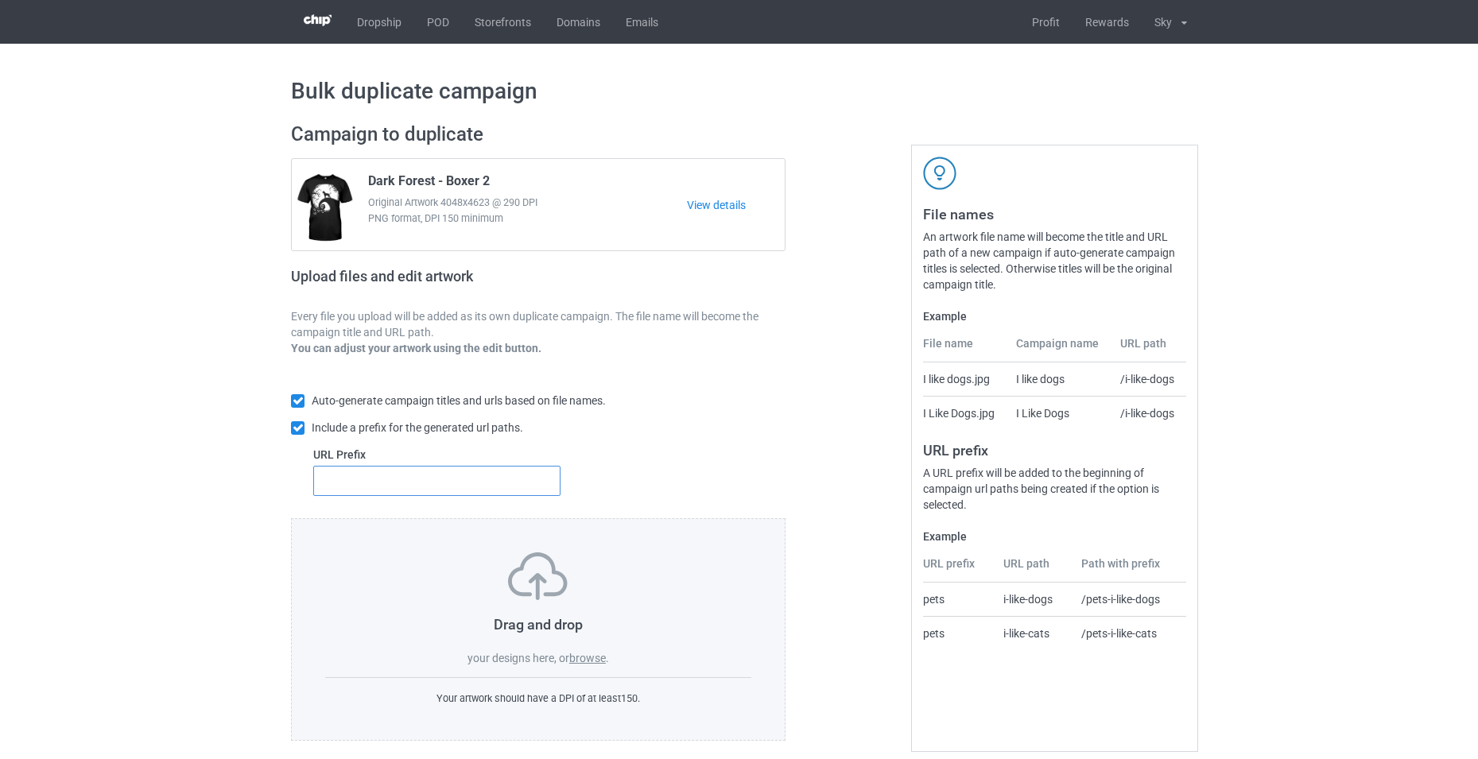
click at [528, 486] on input "text" at bounding box center [436, 481] width 247 height 30
type input "dfs"
click at [595, 658] on label "browse" at bounding box center [587, 658] width 37 height 13
click at [0, 0] on input "browse" at bounding box center [0, 0] width 0 height 0
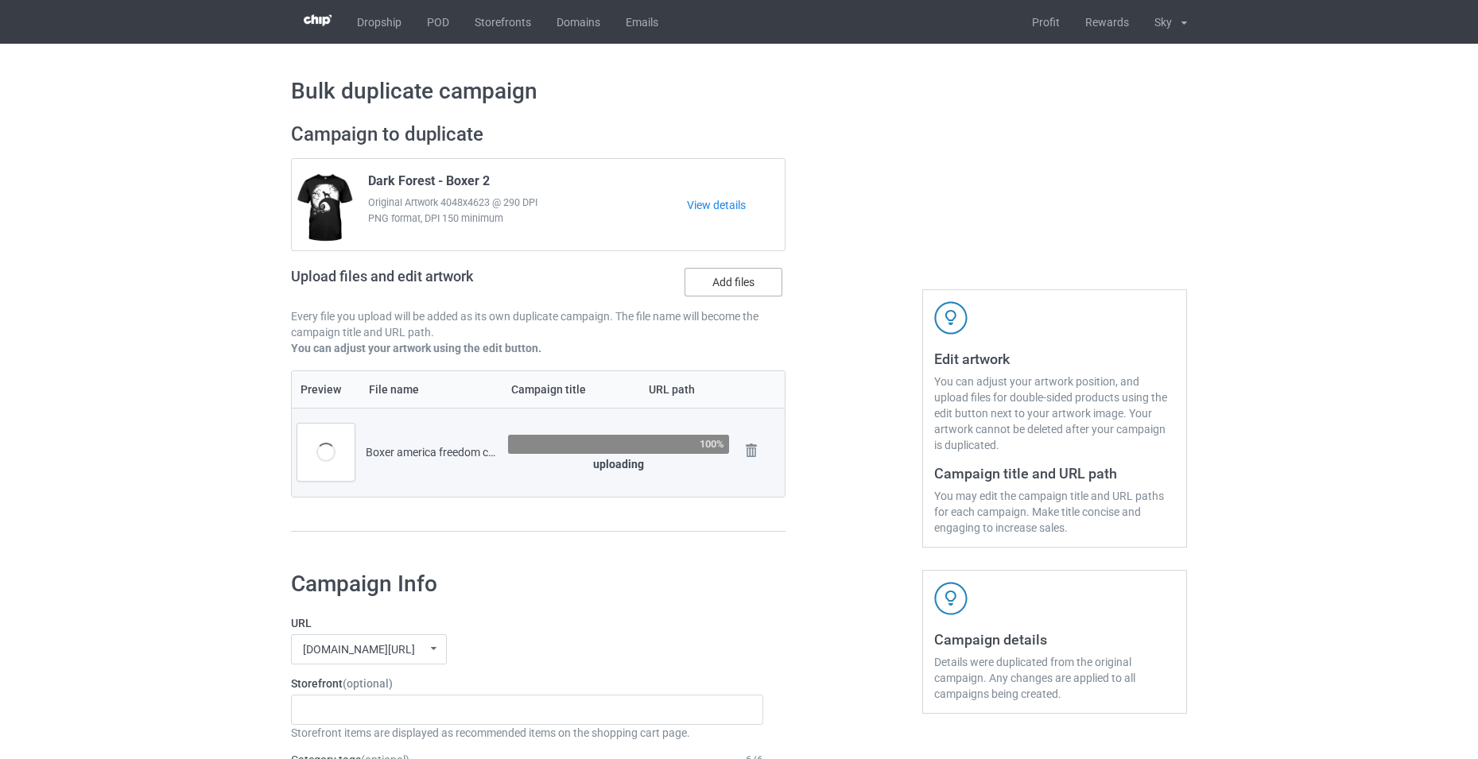
click at [726, 281] on label "Add files" at bounding box center [734, 282] width 98 height 29
click at [0, 0] on input "Add files" at bounding box center [0, 0] width 0 height 0
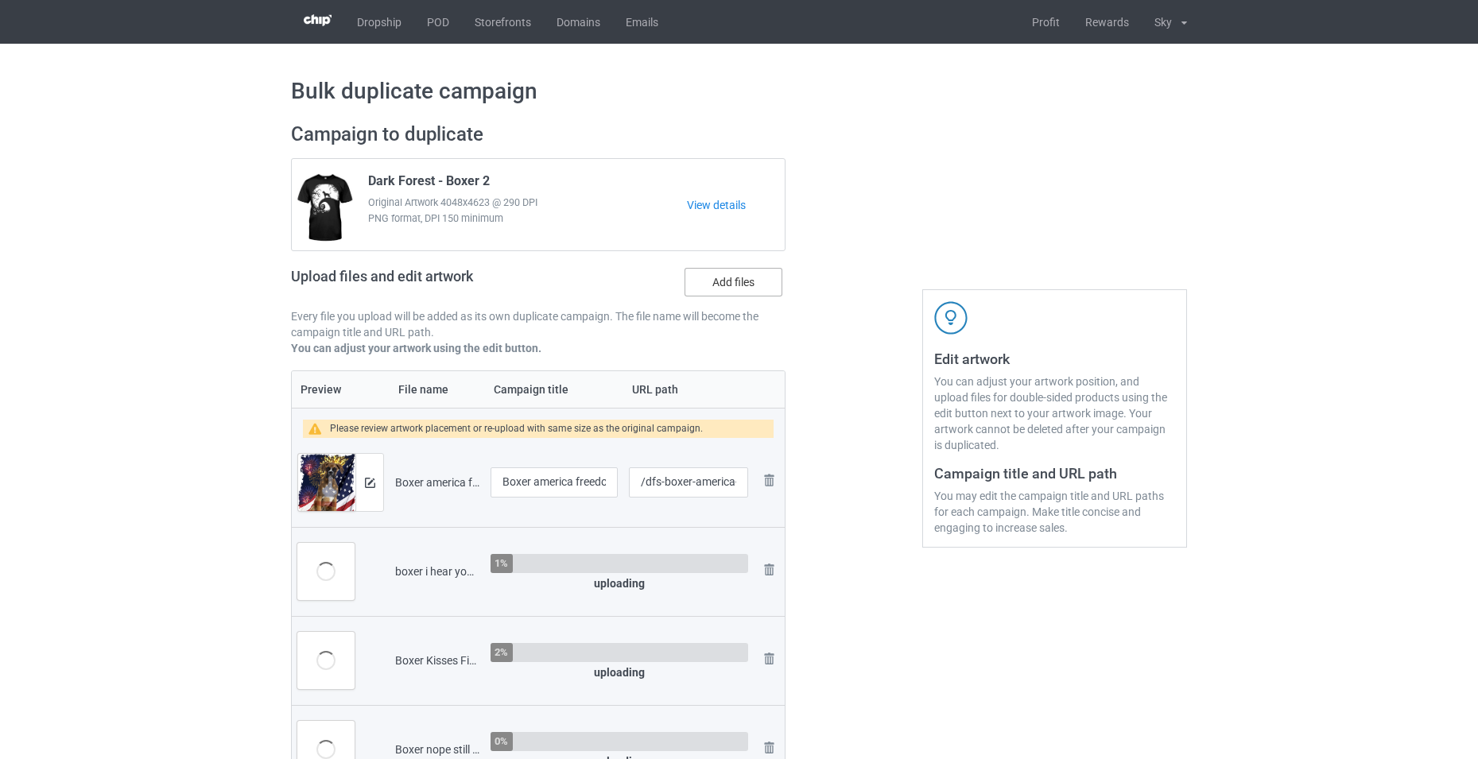
click at [742, 284] on label "Add files" at bounding box center [734, 282] width 98 height 29
click at [0, 0] on input "Add files" at bounding box center [0, 0] width 0 height 0
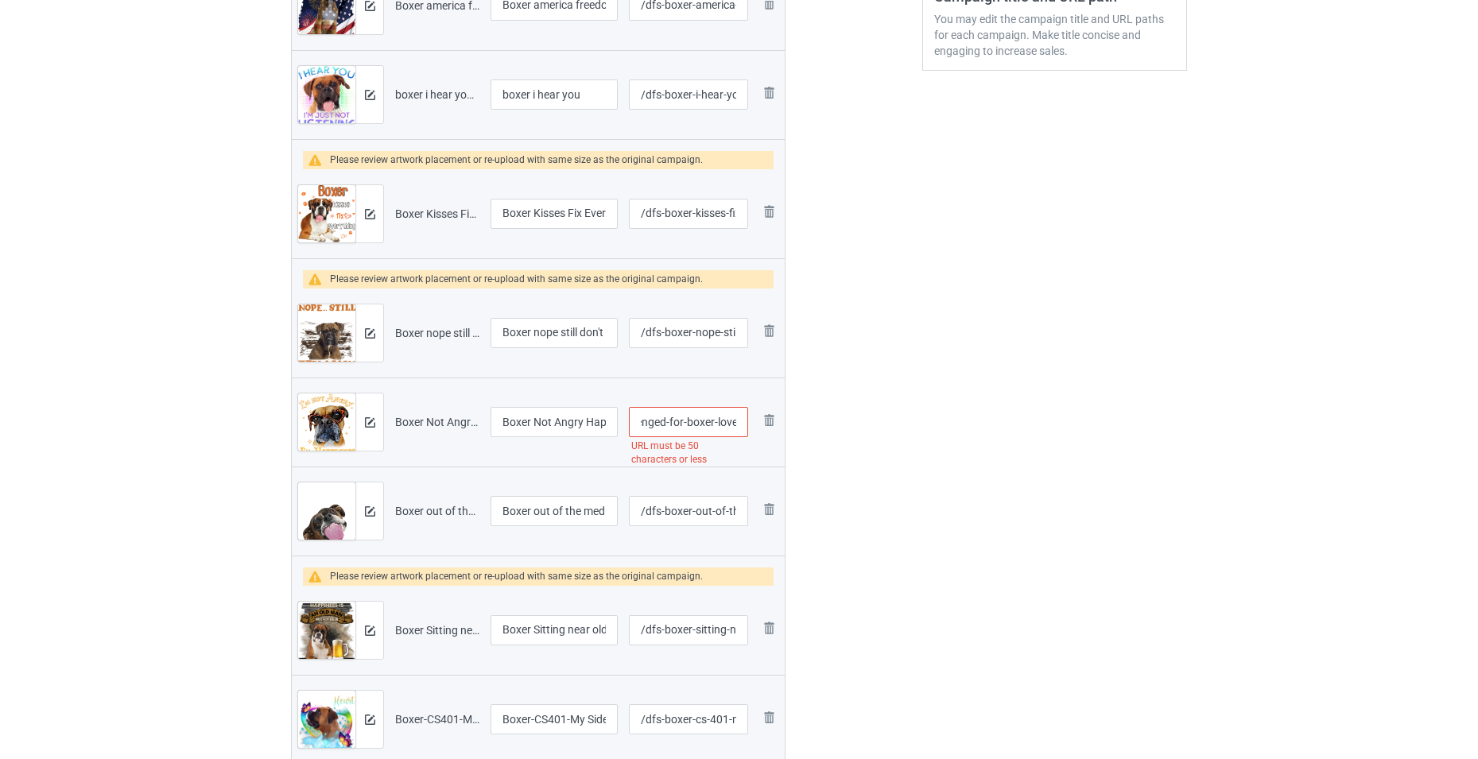
scroll to position [0, 191]
drag, startPoint x: 734, startPoint y: 431, endPoint x: 750, endPoint y: 431, distance: 15.9
click at [750, 431] on td "/dfs-boxer-not-angry-happiness-challenged-for-boxer-lover URL must be 50 charac…" at bounding box center [688, 422] width 130 height 89
drag, startPoint x: 726, startPoint y: 428, endPoint x: 743, endPoint y: 431, distance: 17.8
click at [743, 431] on input "/dfs-boxer-not-angry-happiness-challenged-for-boxer-lover" at bounding box center [688, 422] width 119 height 30
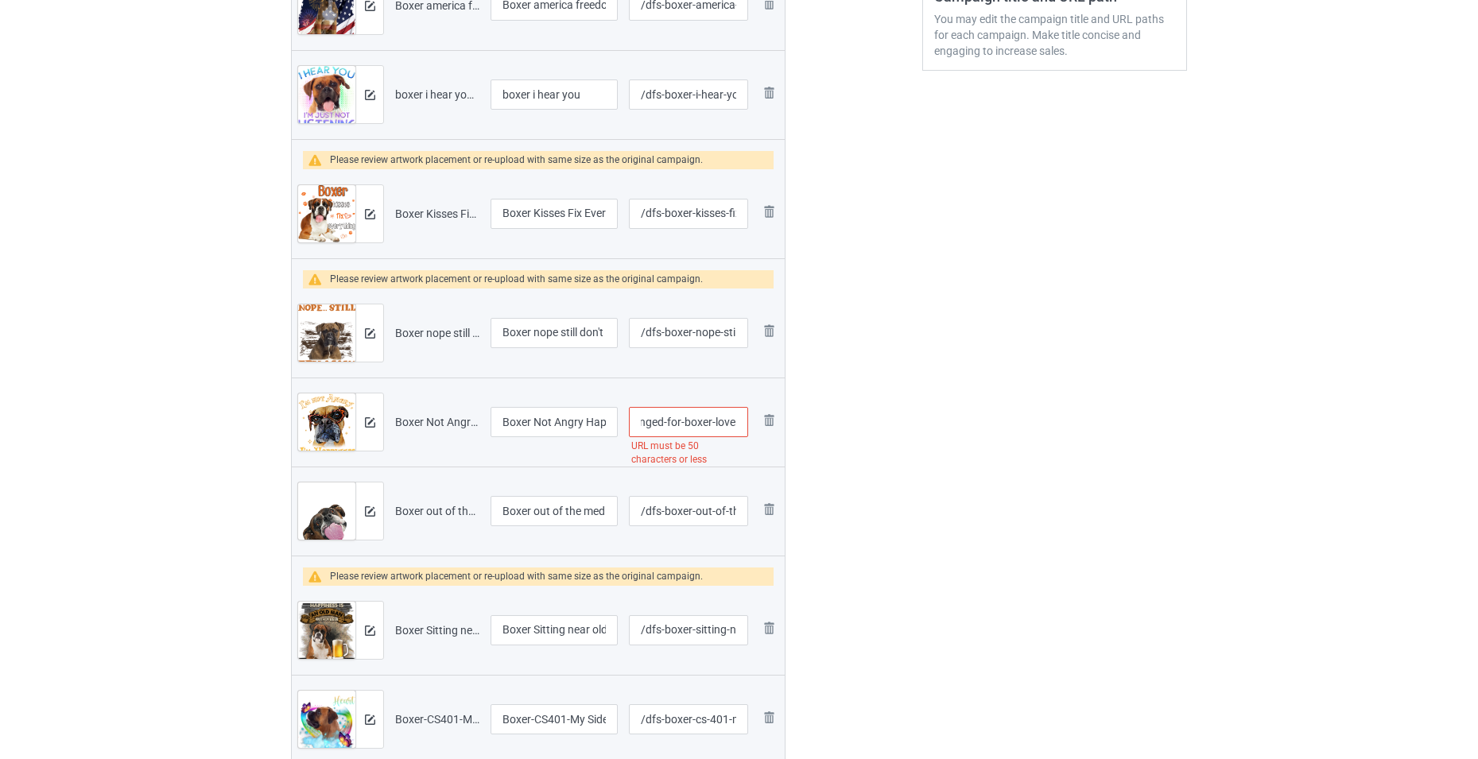
drag, startPoint x: 726, startPoint y: 423, endPoint x: 743, endPoint y: 427, distance: 17.2
click at [743, 427] on input "/dfs-boxer-not-angry-happiness-challenged-for-boxer-lover" at bounding box center [688, 422] width 119 height 30
click at [724, 423] on input "/dfs-boxer-not-angry-happiness-challenged-for-boxer-lover" at bounding box center [688, 422] width 119 height 30
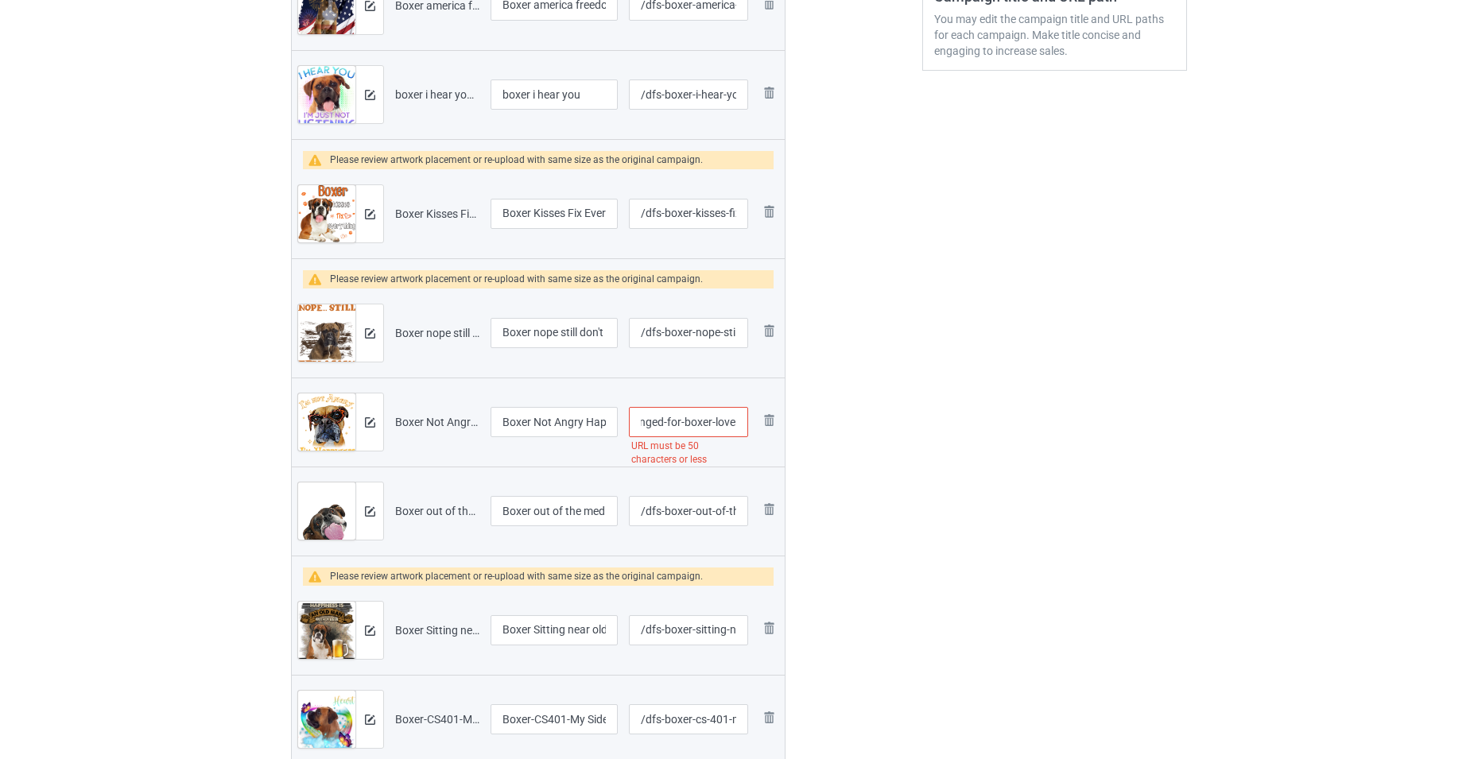
drag, startPoint x: 712, startPoint y: 426, endPoint x: 739, endPoint y: 432, distance: 27.6
click at [739, 432] on input "/dfs-boxer-not-angry-happiness-challenged-for-boxer-lover" at bounding box center [688, 422] width 119 height 30
drag, startPoint x: 711, startPoint y: 426, endPoint x: 755, endPoint y: 431, distance: 44.0
click at [755, 431] on tr "Preview and edit artwork Boxer Not Angry Happiness Challenged for boxer lover.p…" at bounding box center [538, 422] width 493 height 89
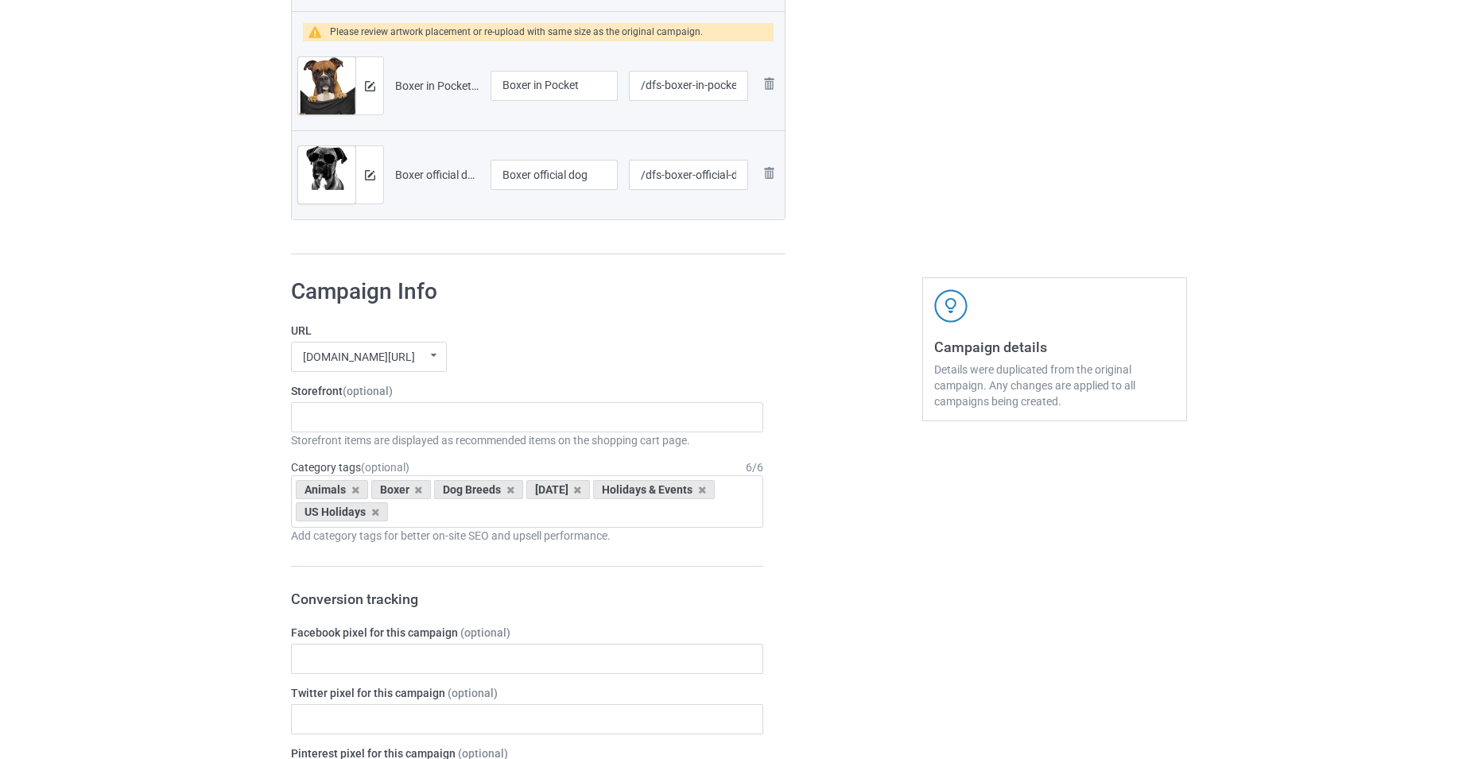
scroll to position [1908, 0]
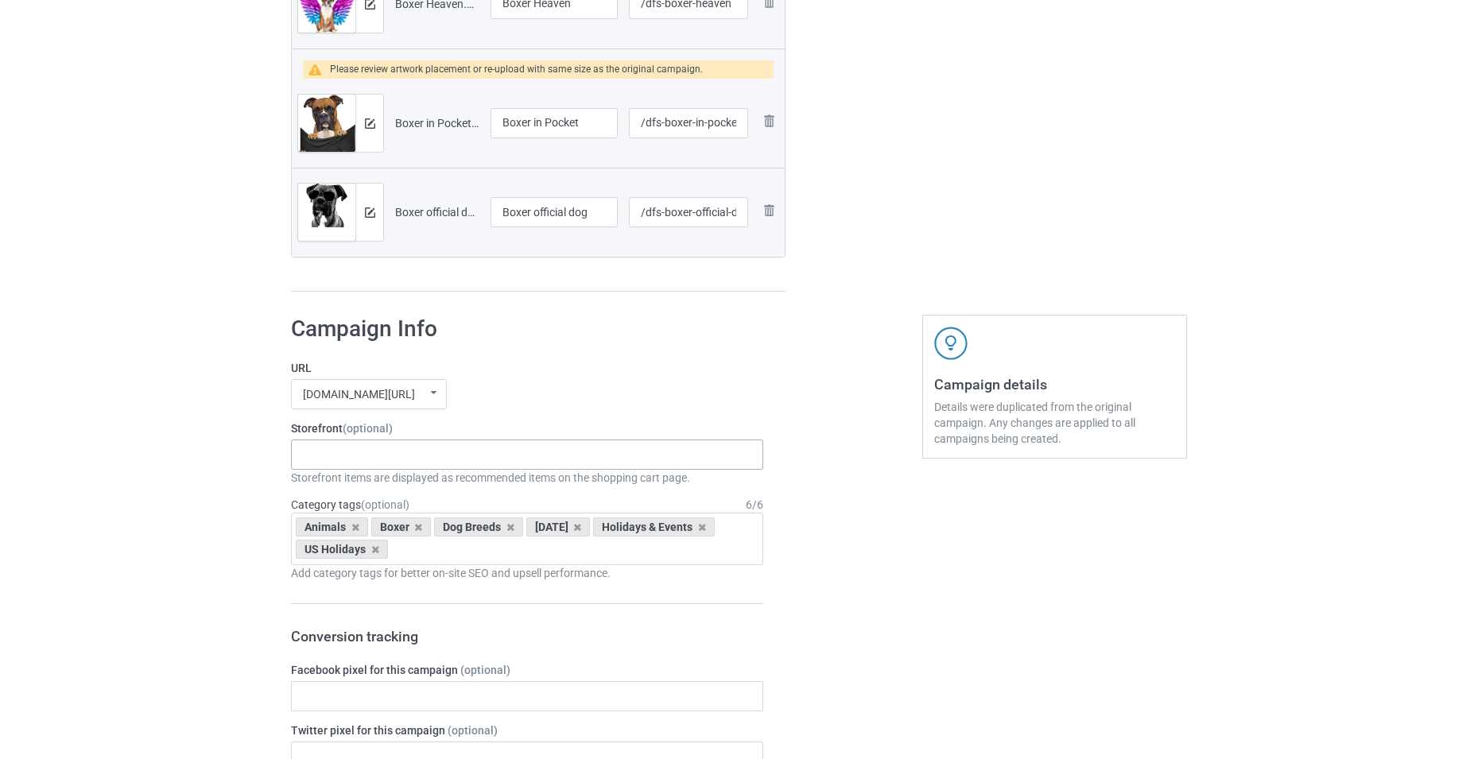
type input "/dfs-boxer-not"
click at [576, 456] on div "-------------------------------------------------- Gifts For Christmas Teacher …" at bounding box center [527, 455] width 472 height 30
type input "box"
click at [384, 491] on div "Boxer - Dog" at bounding box center [527, 483] width 471 height 29
click at [706, 530] on icon at bounding box center [702, 527] width 8 height 10
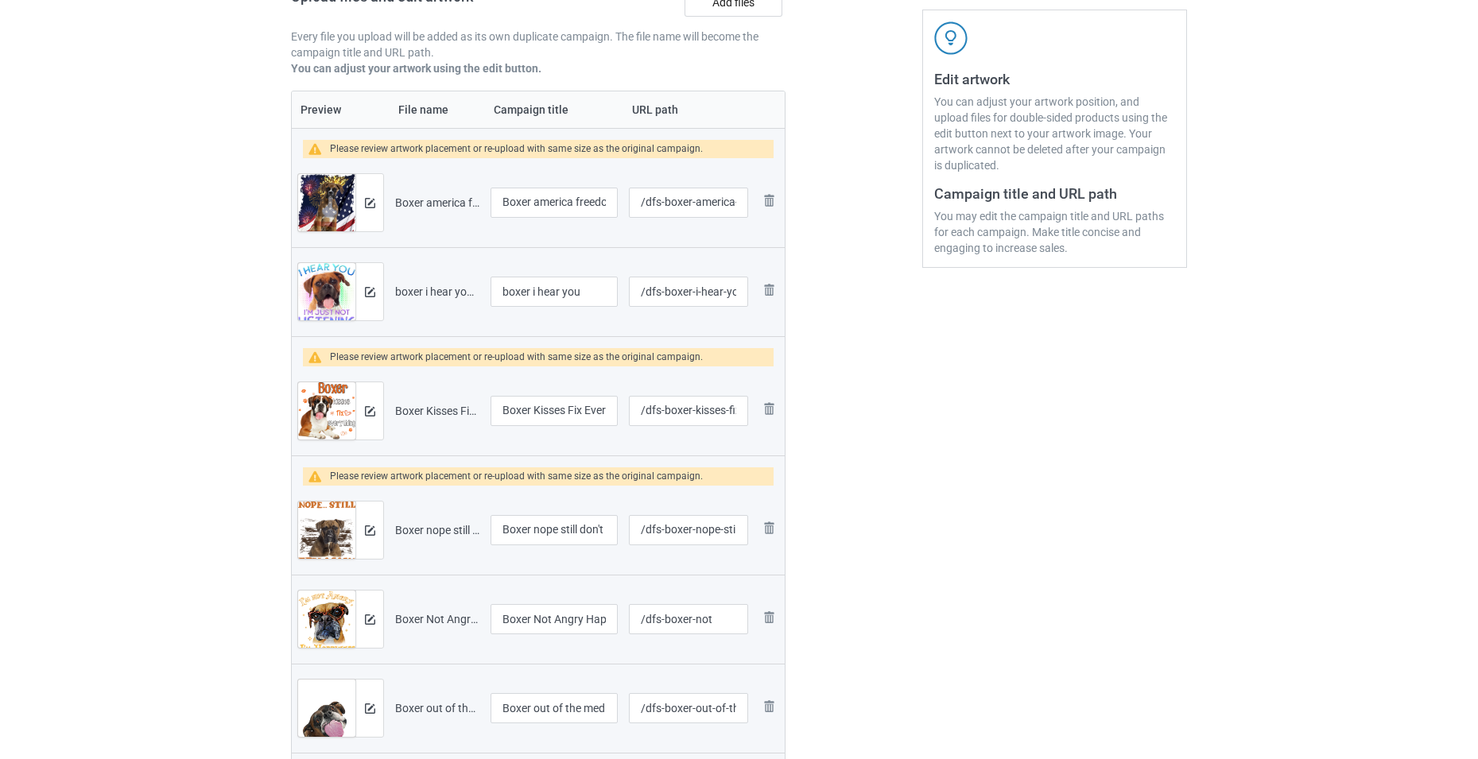
scroll to position [80, 0]
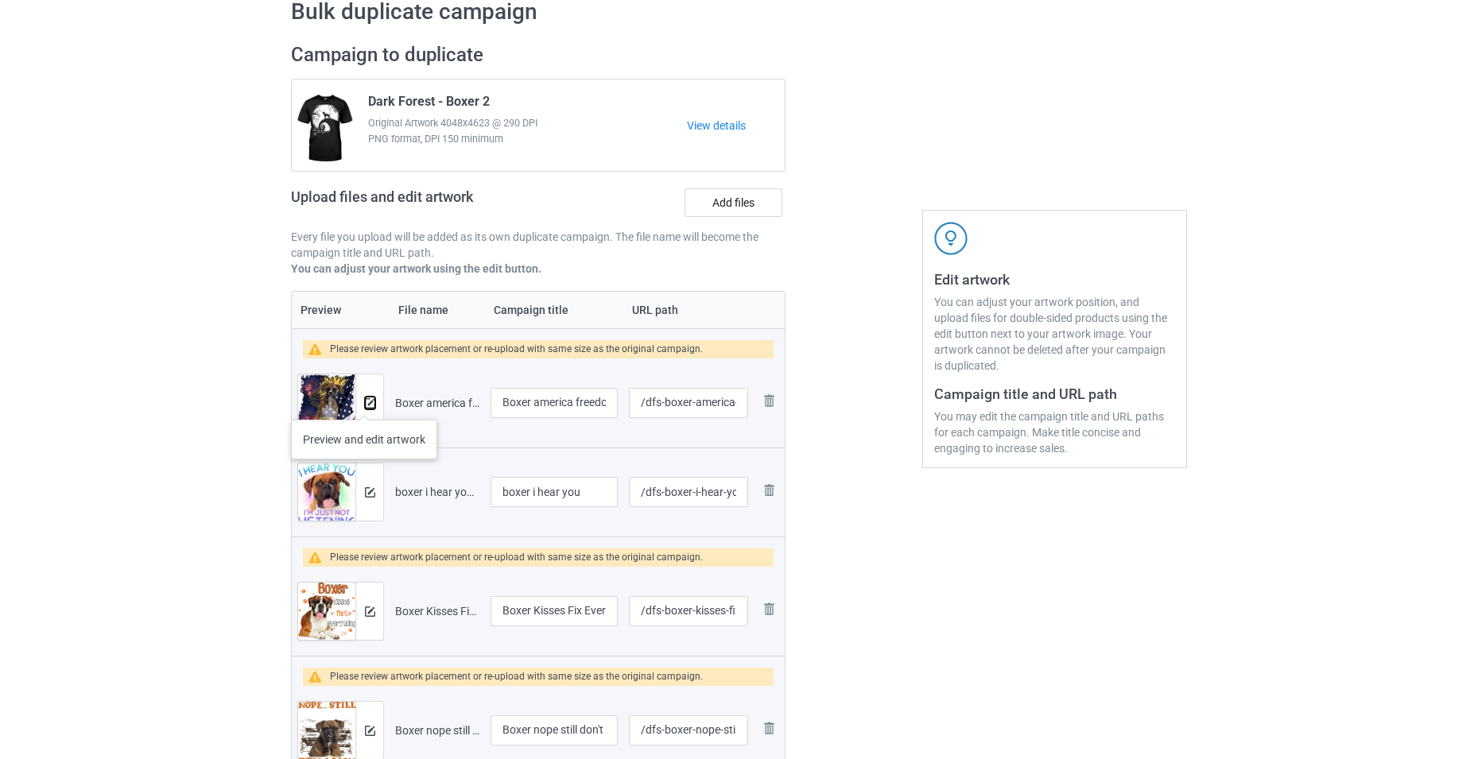
click at [365, 404] on img at bounding box center [370, 403] width 10 height 10
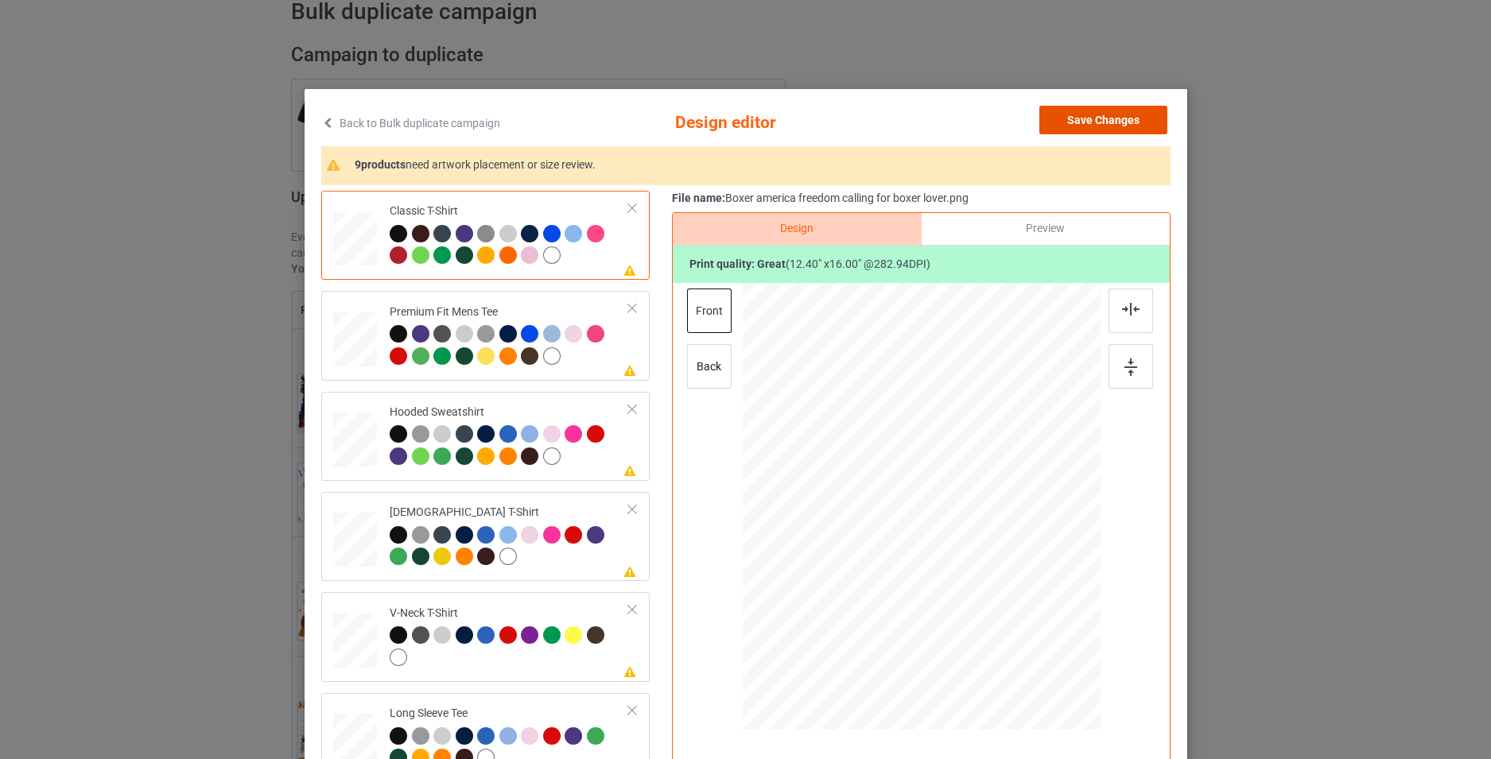
click at [1068, 114] on button "Save Changes" at bounding box center [1103, 120] width 128 height 29
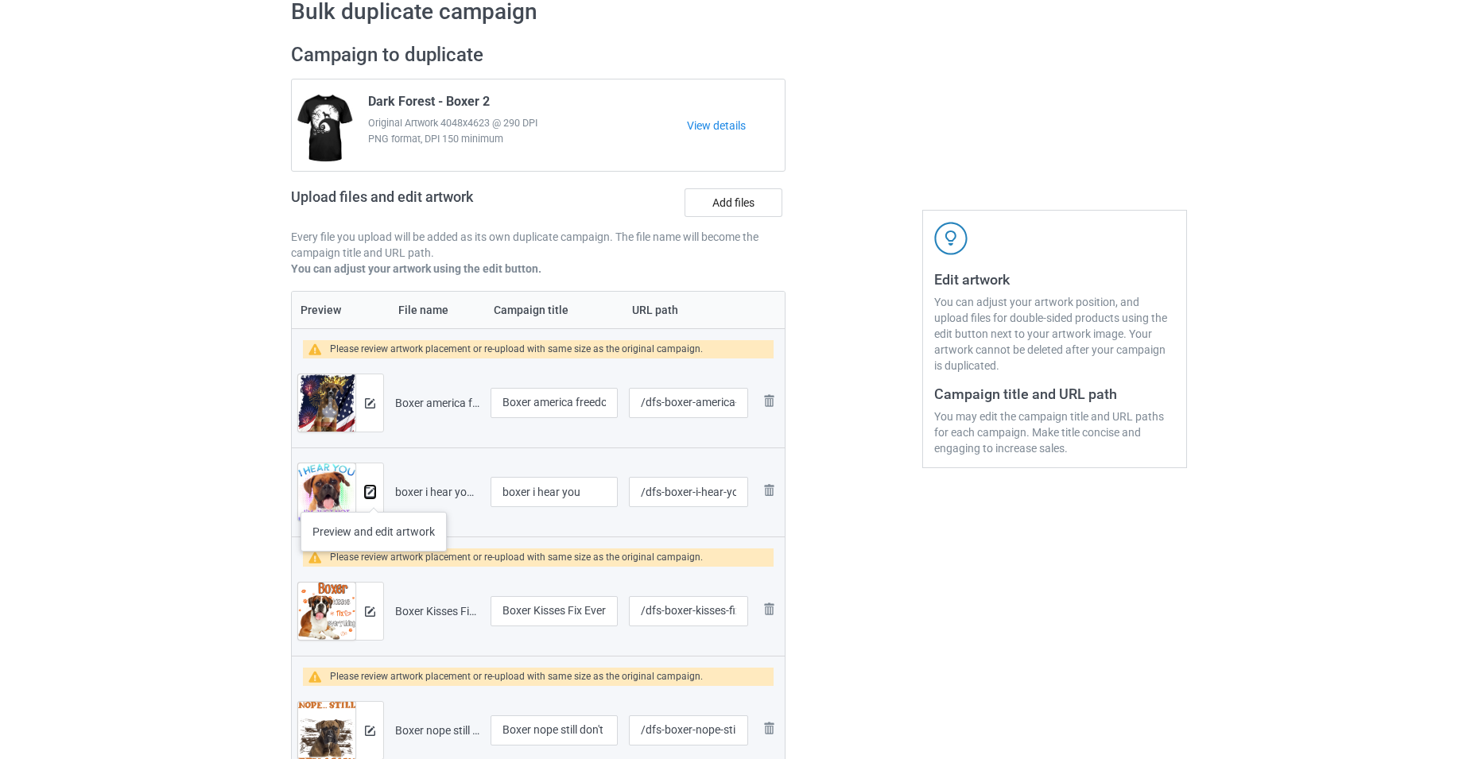
click at [371, 497] on img at bounding box center [370, 492] width 10 height 10
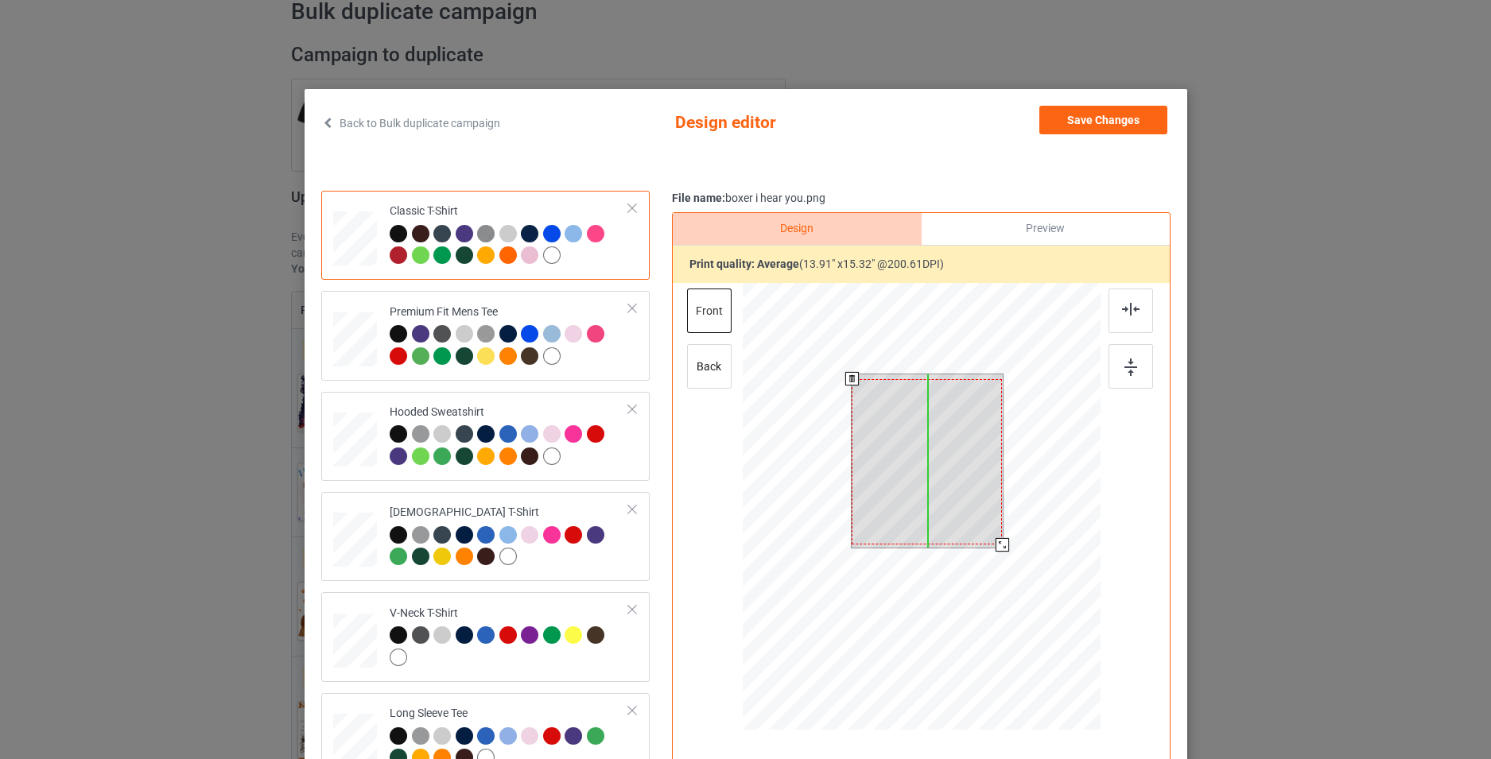
click at [964, 491] on div at bounding box center [927, 461] width 150 height 165
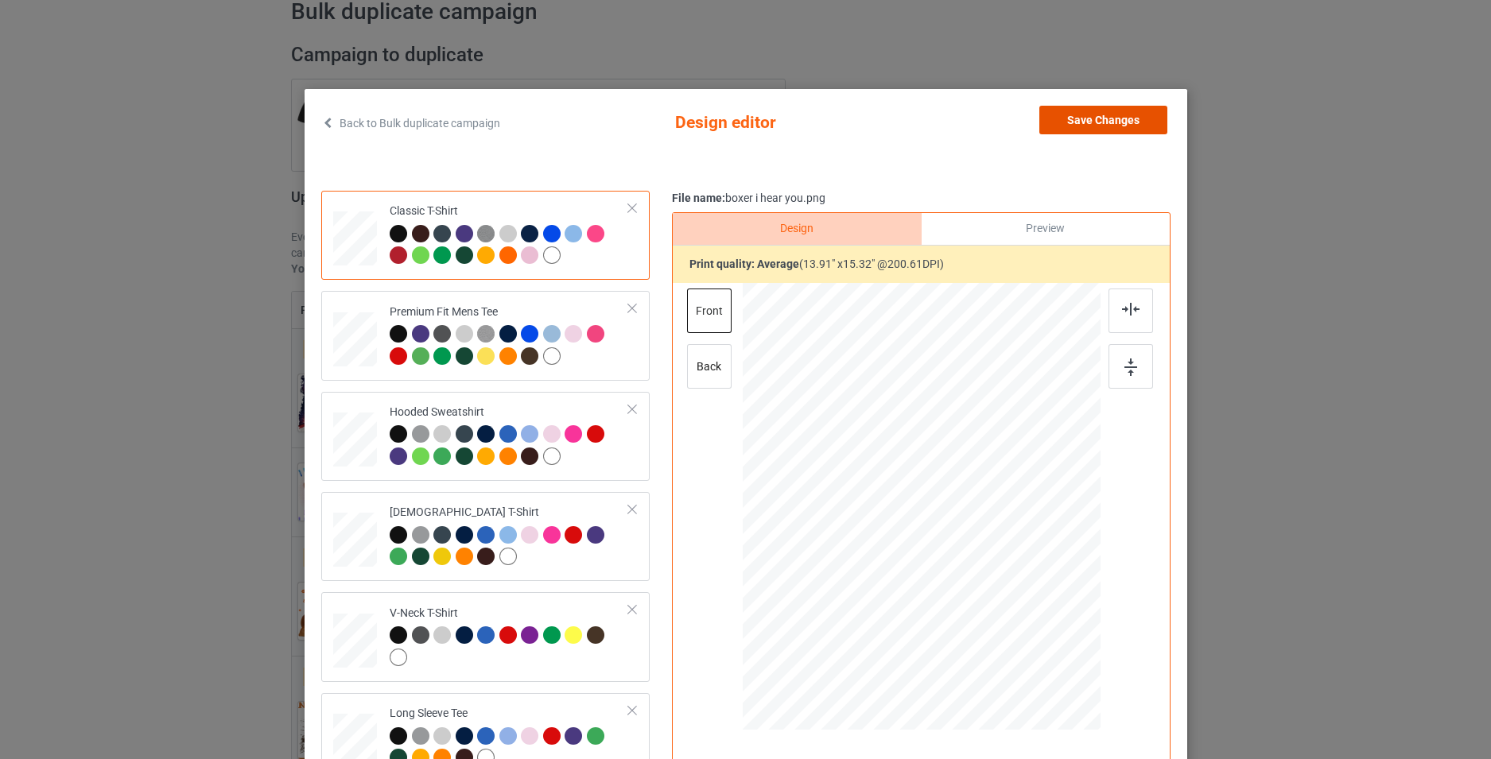
click at [1099, 122] on button "Save Changes" at bounding box center [1103, 120] width 128 height 29
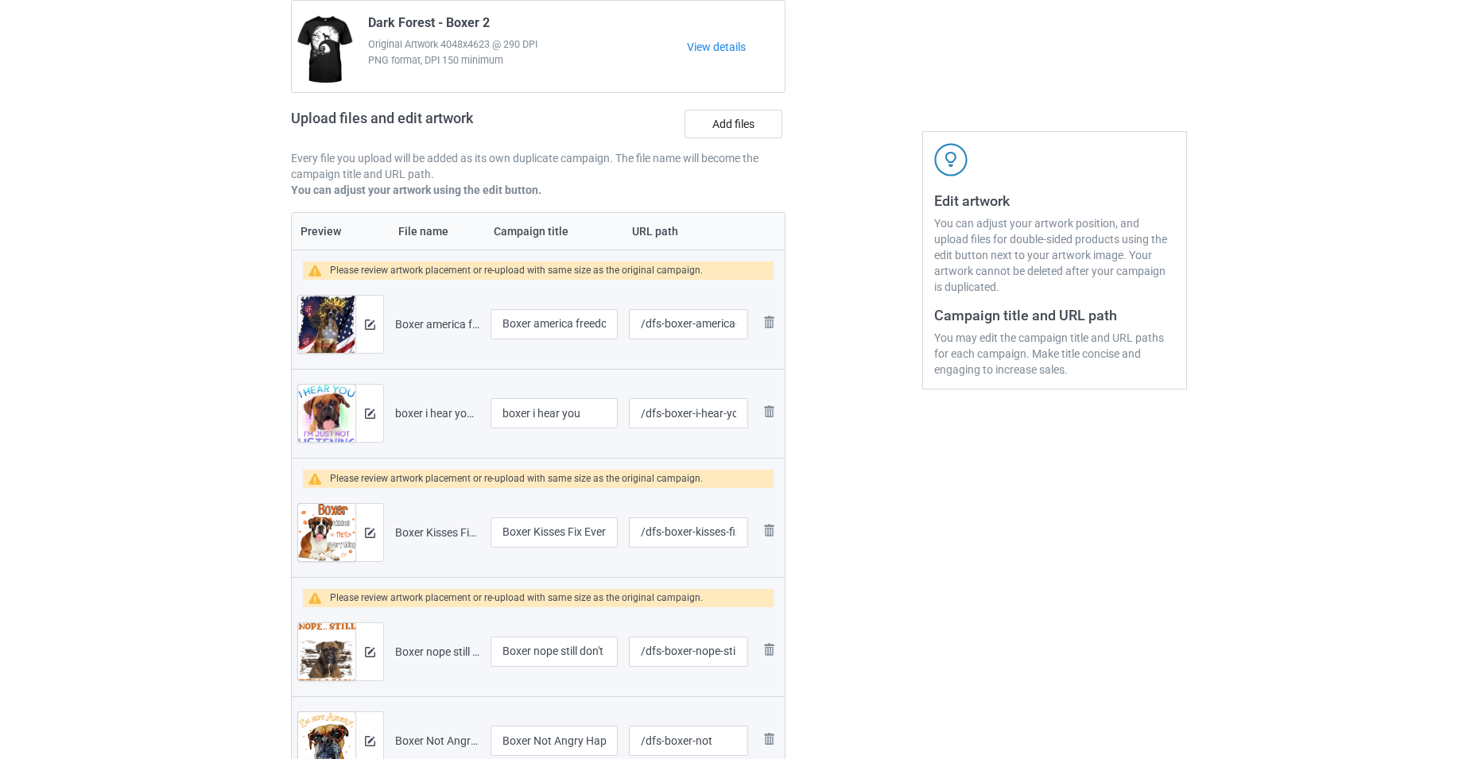
scroll to position [159, 0]
click at [370, 530] on img at bounding box center [370, 532] width 10 height 10
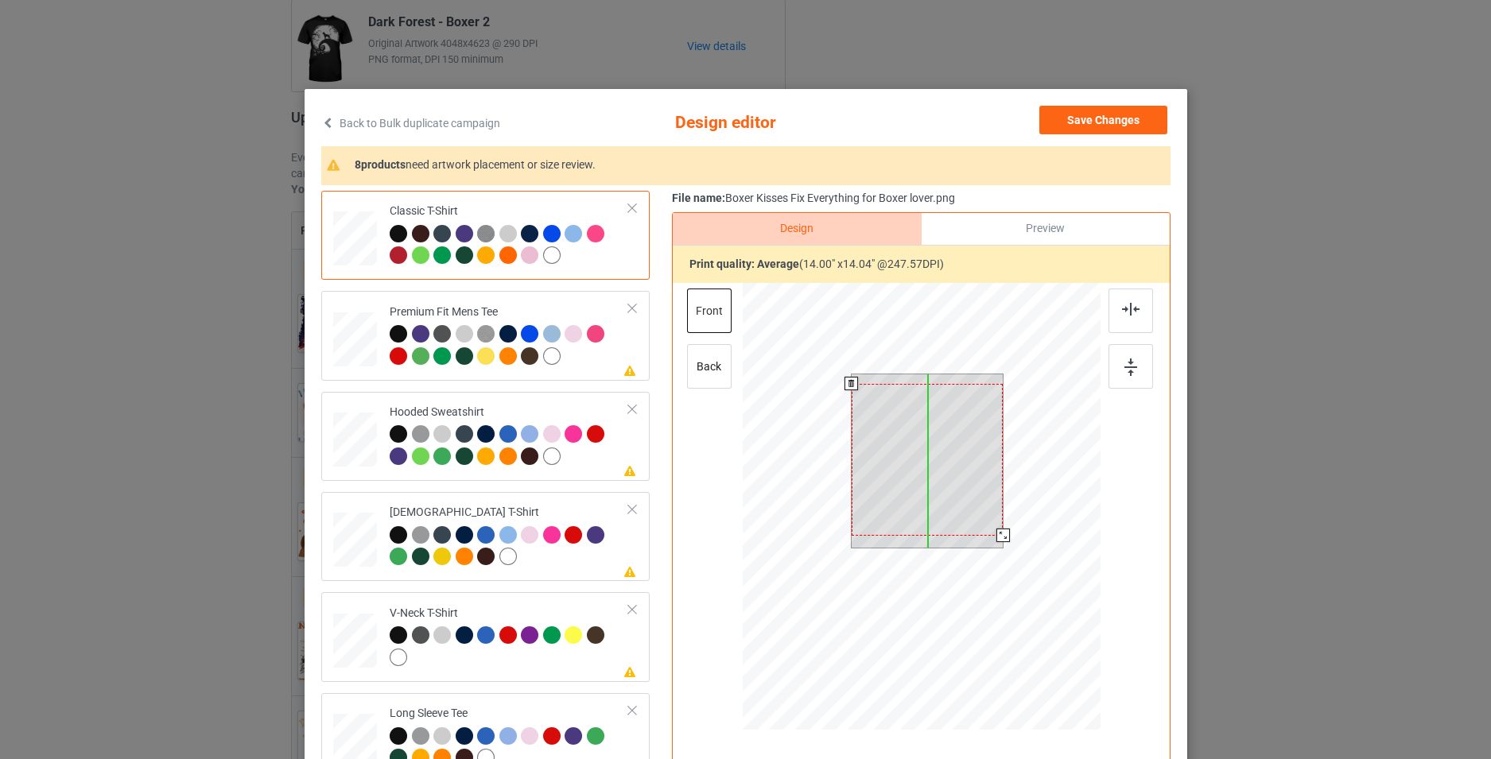
drag, startPoint x: 928, startPoint y: 465, endPoint x: 928, endPoint y: 475, distance: 9.5
click at [928, 475] on div at bounding box center [927, 460] width 152 height 152
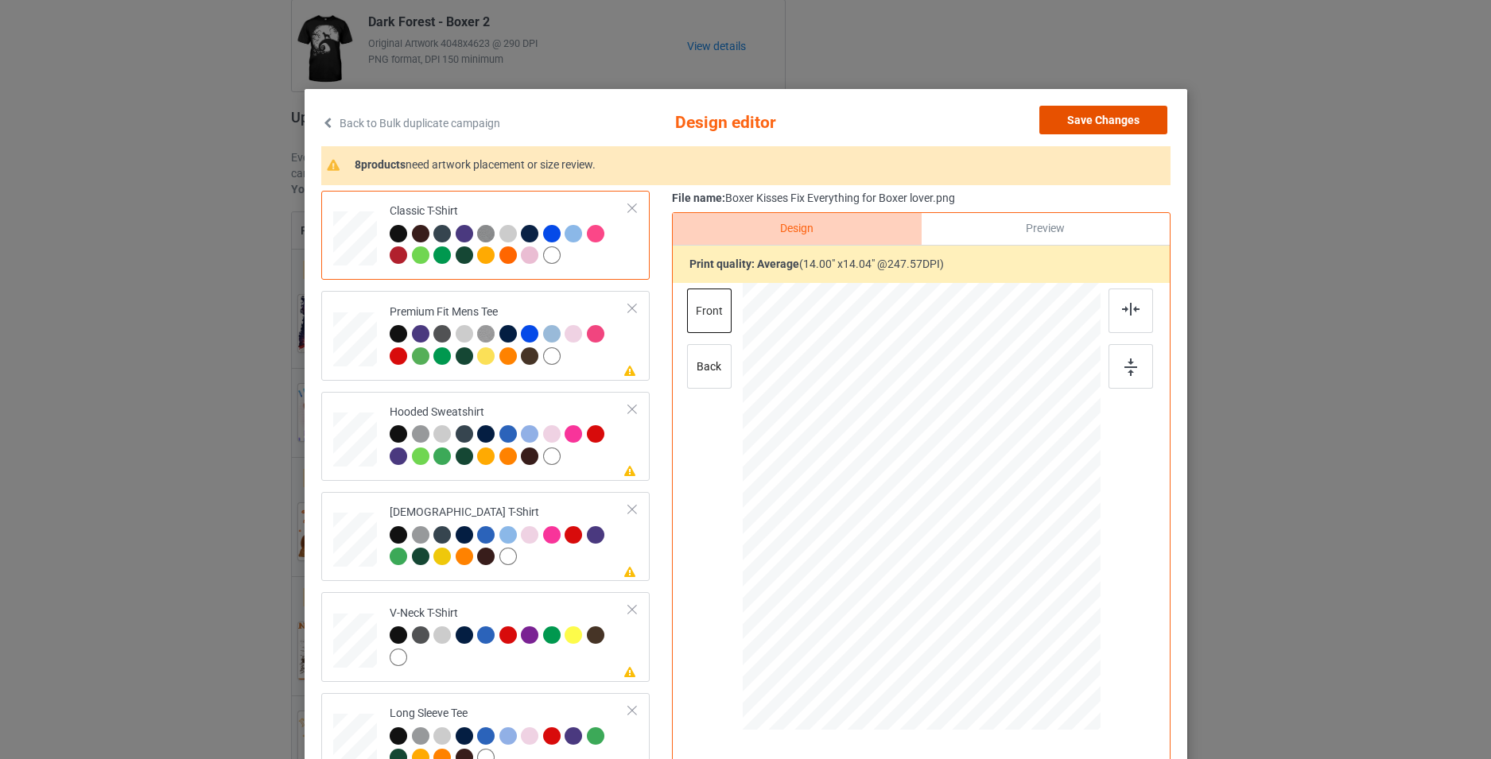
click at [1103, 120] on button "Save Changes" at bounding box center [1103, 120] width 128 height 29
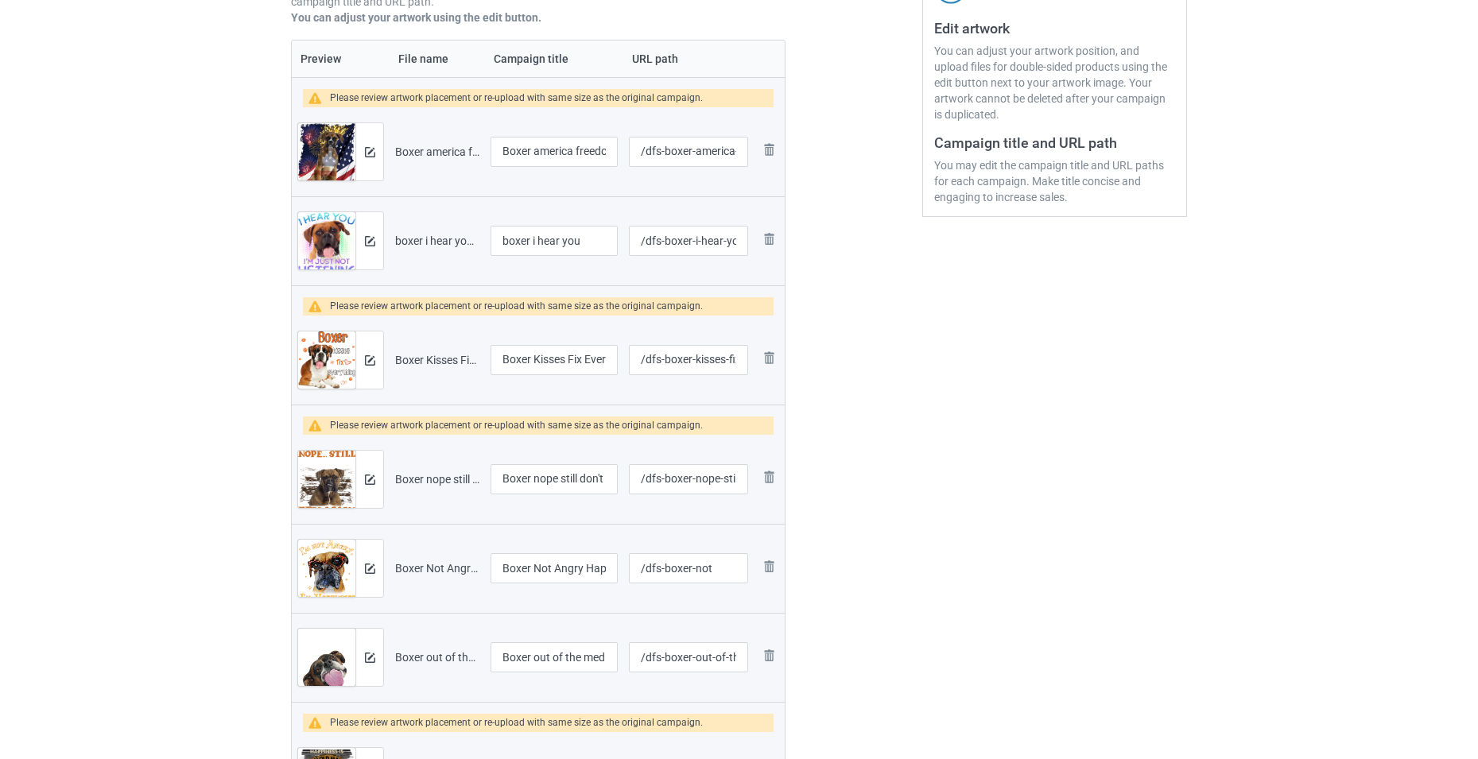
scroll to position [398, 0]
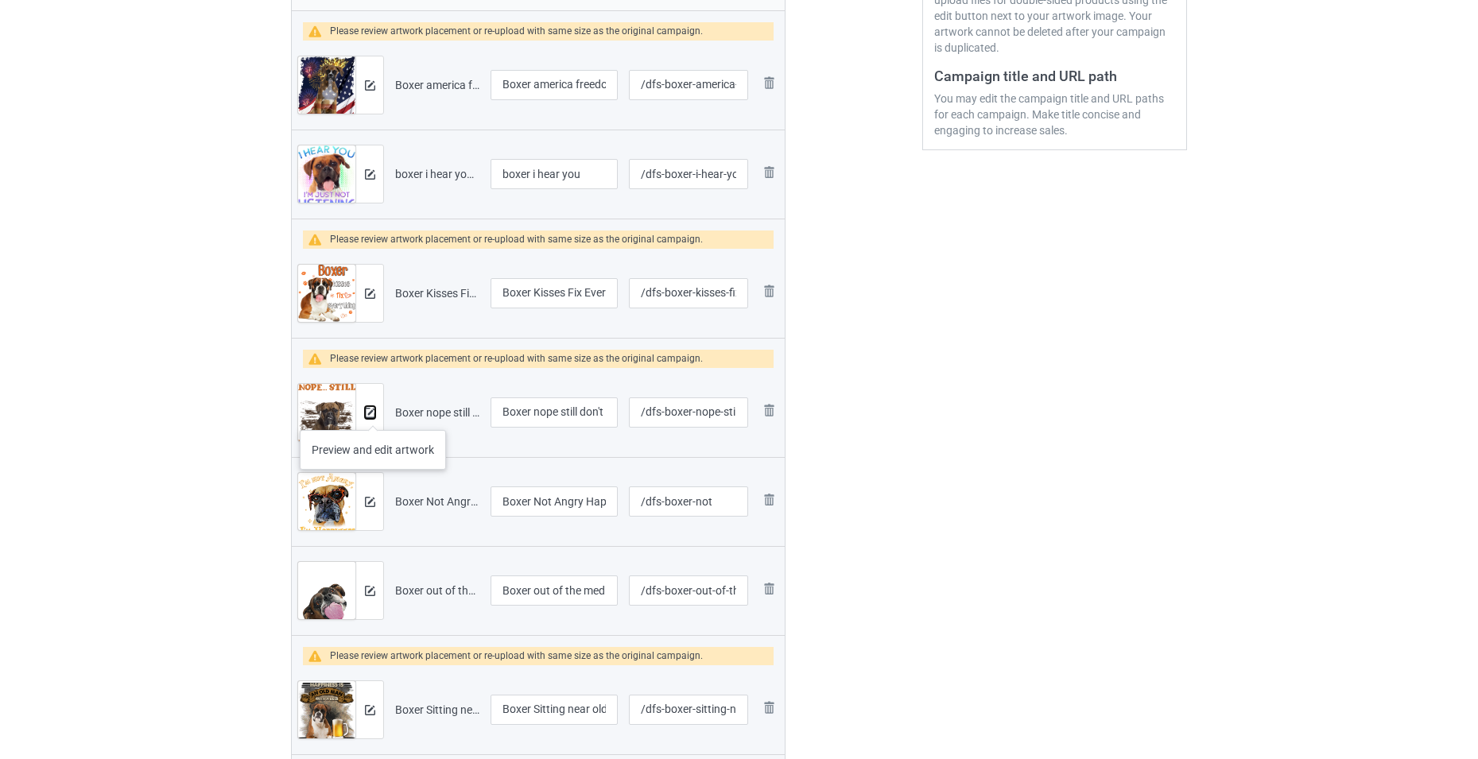
click at [371, 414] on img at bounding box center [370, 413] width 10 height 10
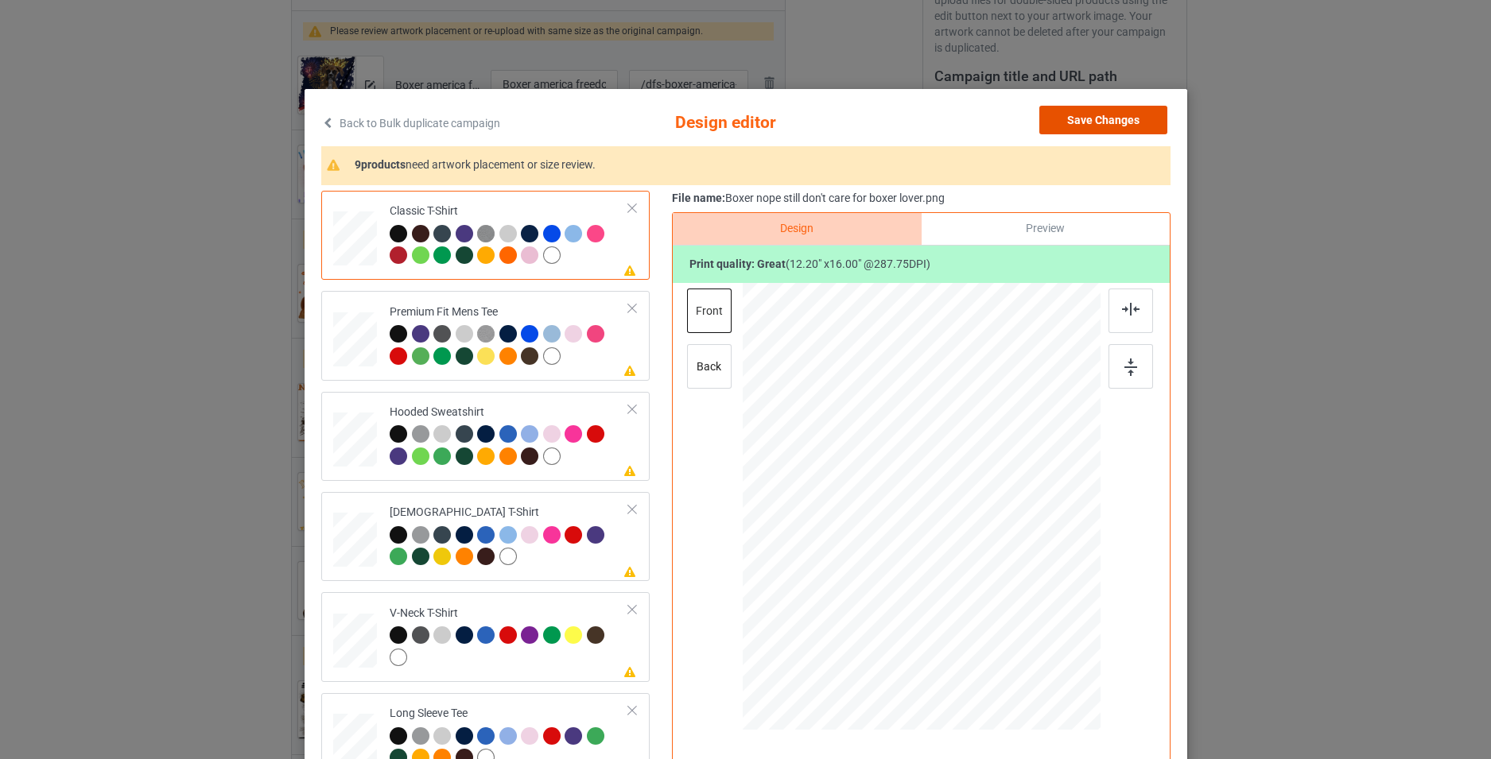
click at [1070, 118] on button "Save Changes" at bounding box center [1103, 120] width 128 height 29
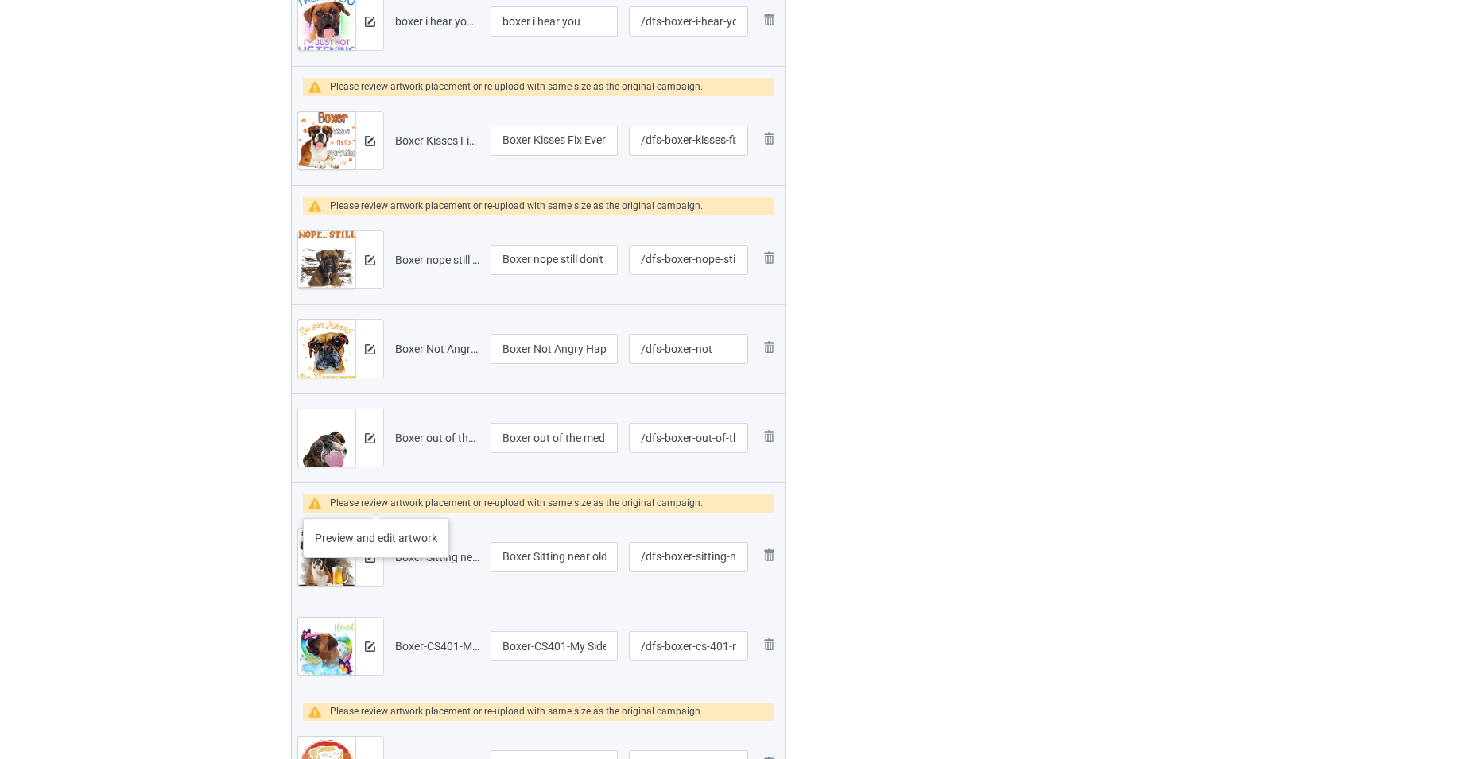
scroll to position [557, 0]
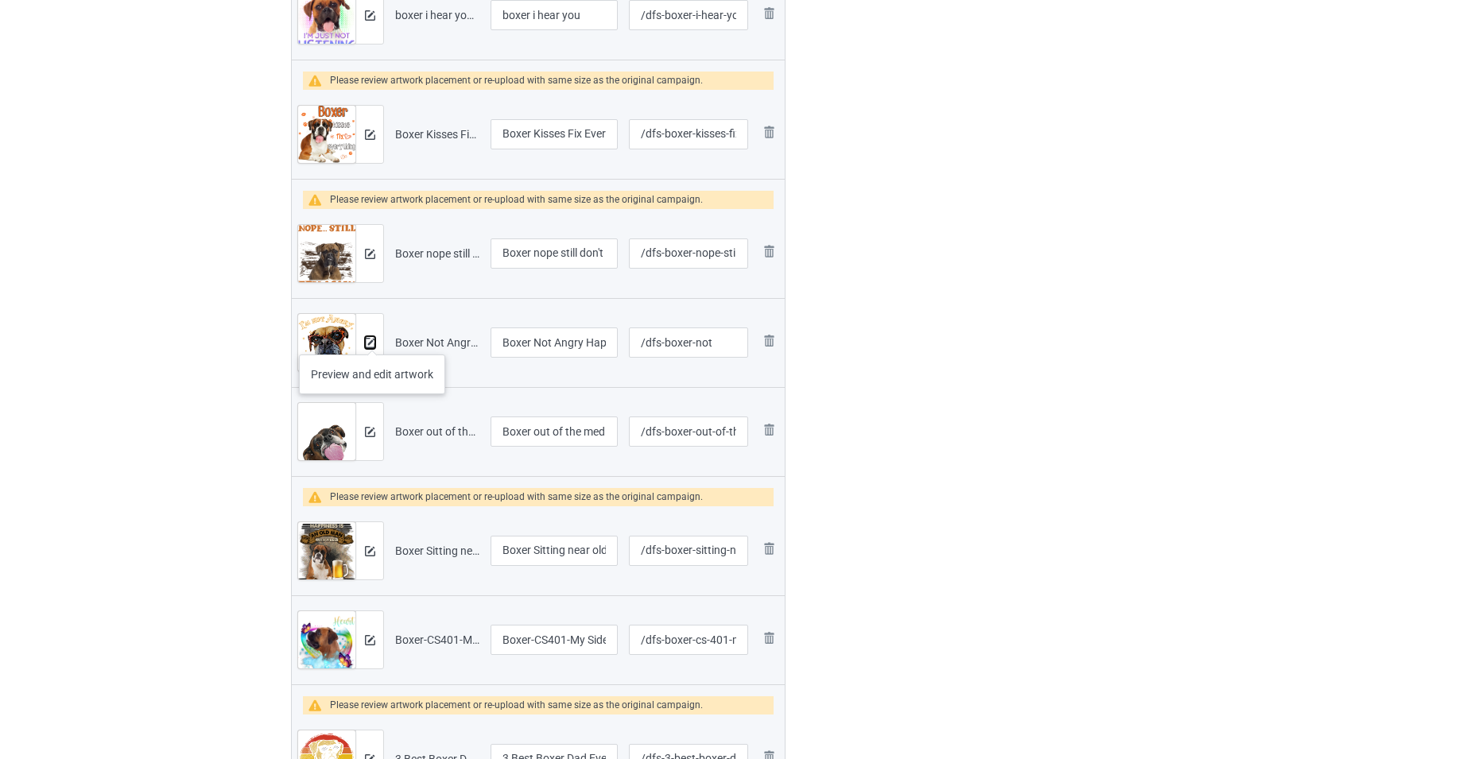
click at [372, 343] on img at bounding box center [370, 343] width 10 height 10
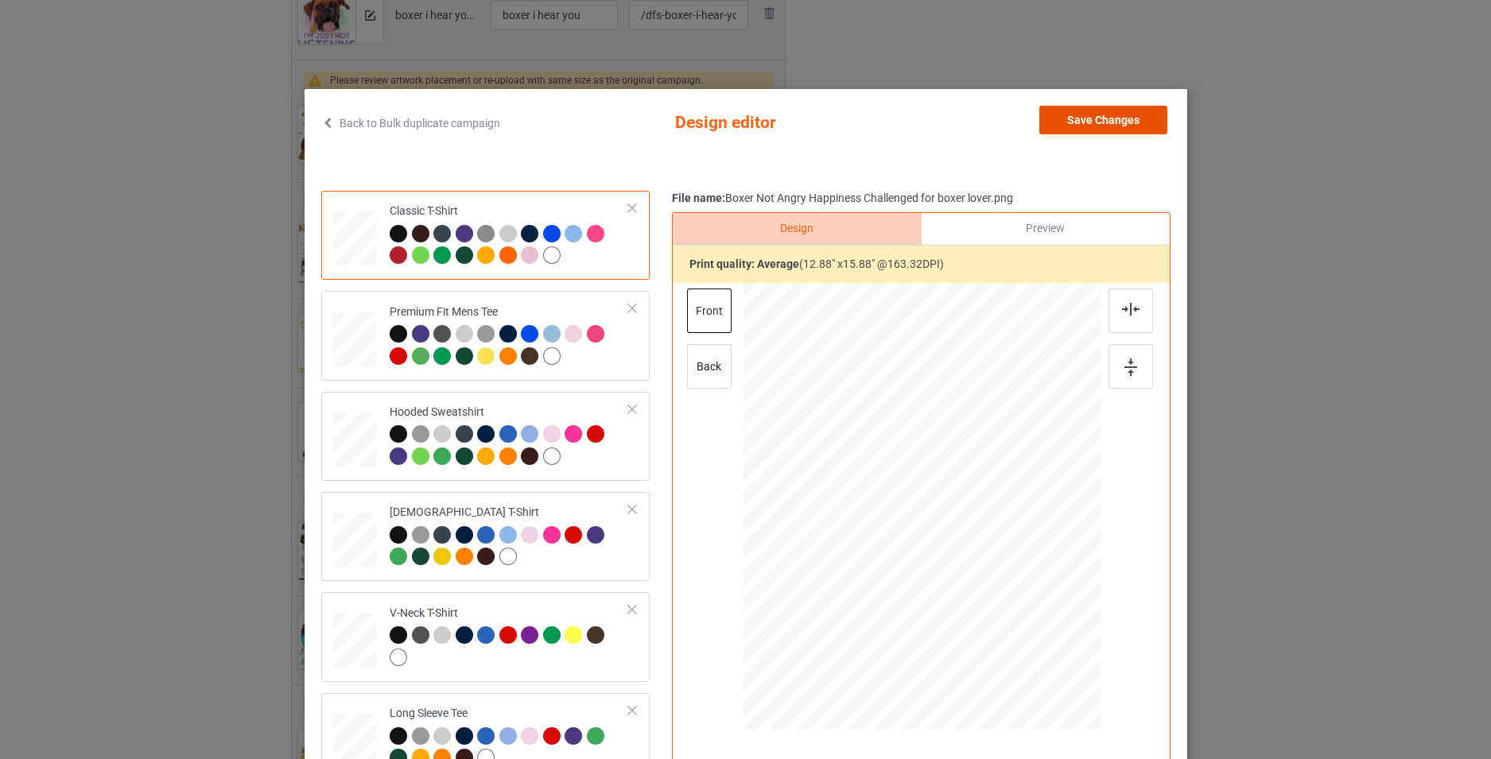
click at [1080, 126] on button "Save Changes" at bounding box center [1103, 120] width 128 height 29
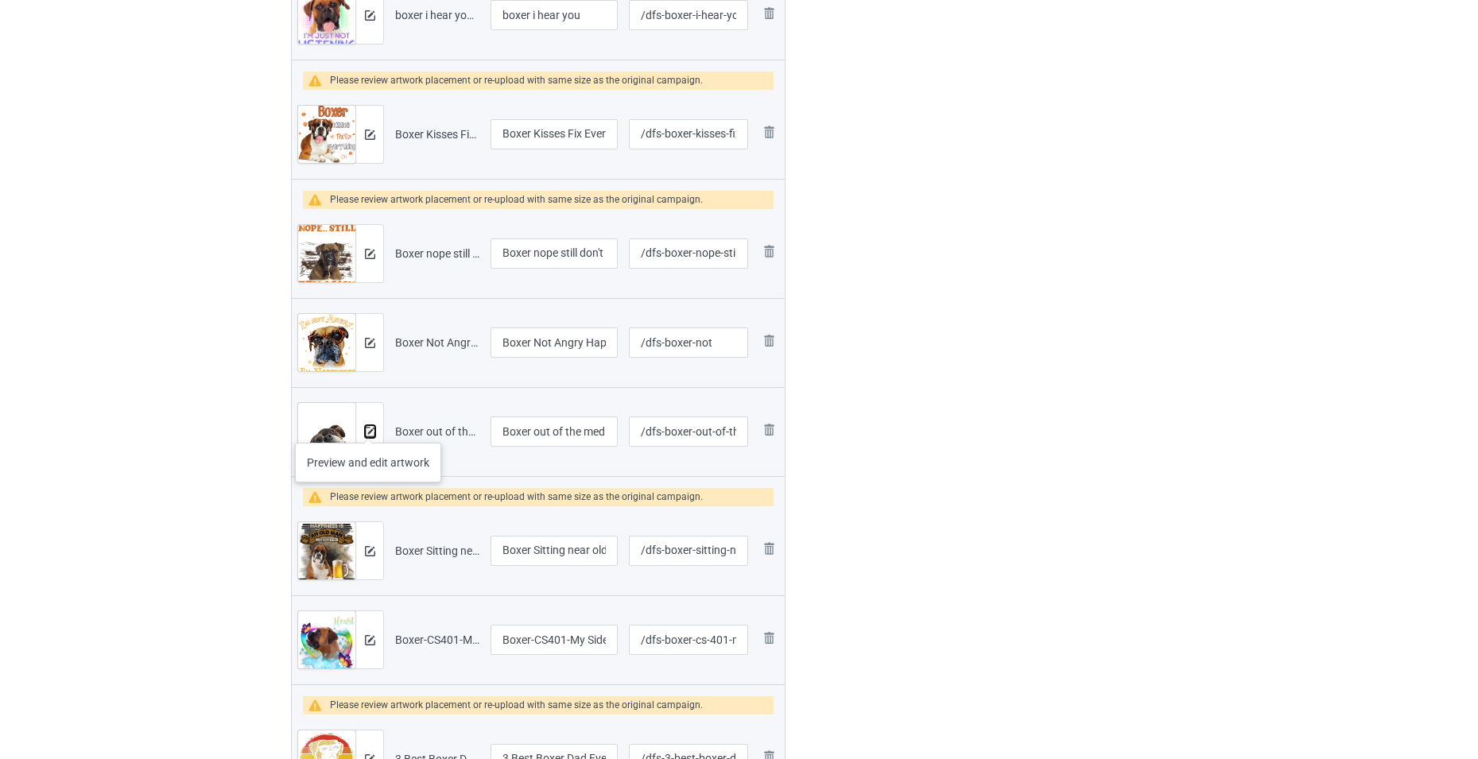
click at [368, 427] on img at bounding box center [370, 432] width 10 height 10
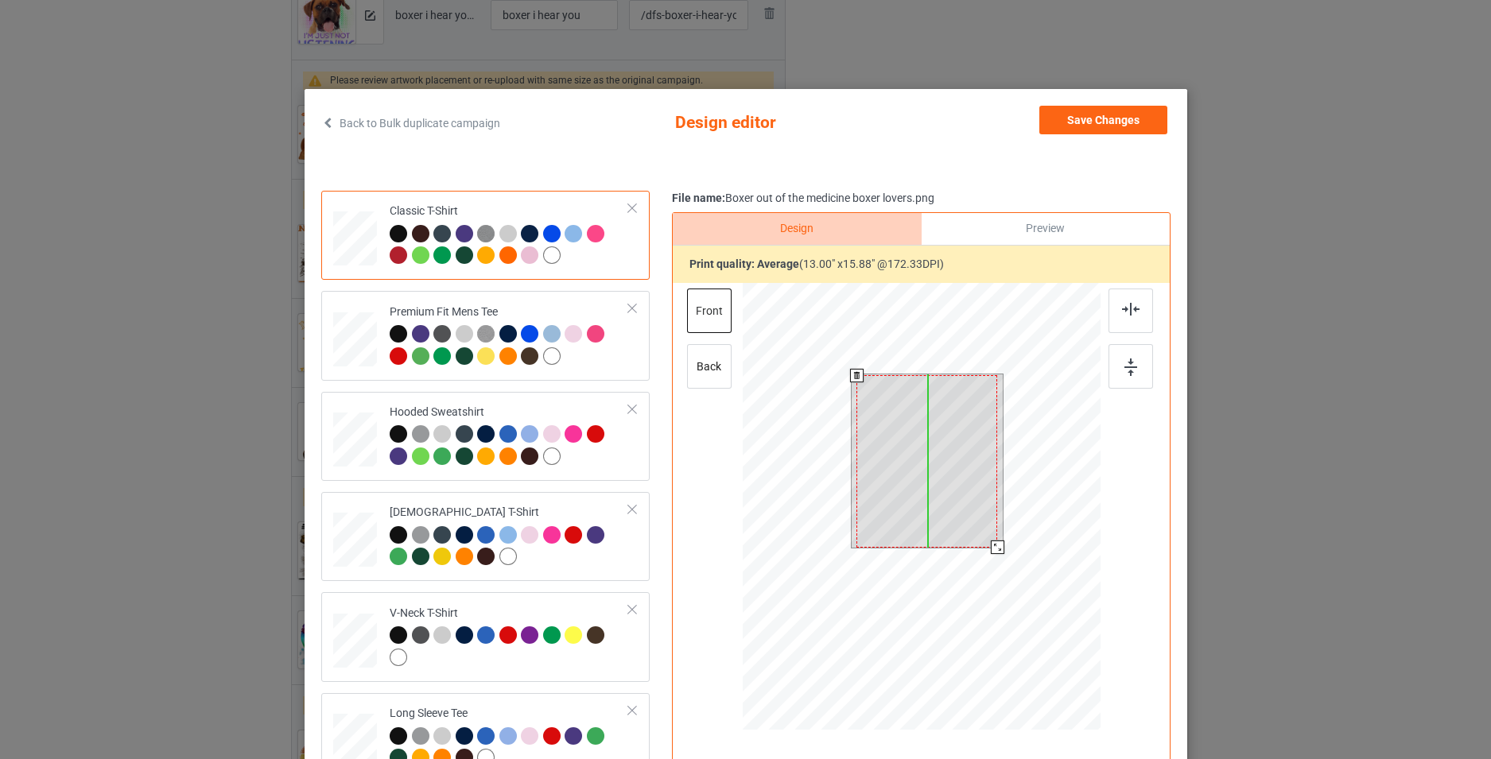
drag, startPoint x: 928, startPoint y: 464, endPoint x: 928, endPoint y: 474, distance: 10.3
click at [928, 474] on div at bounding box center [926, 461] width 141 height 172
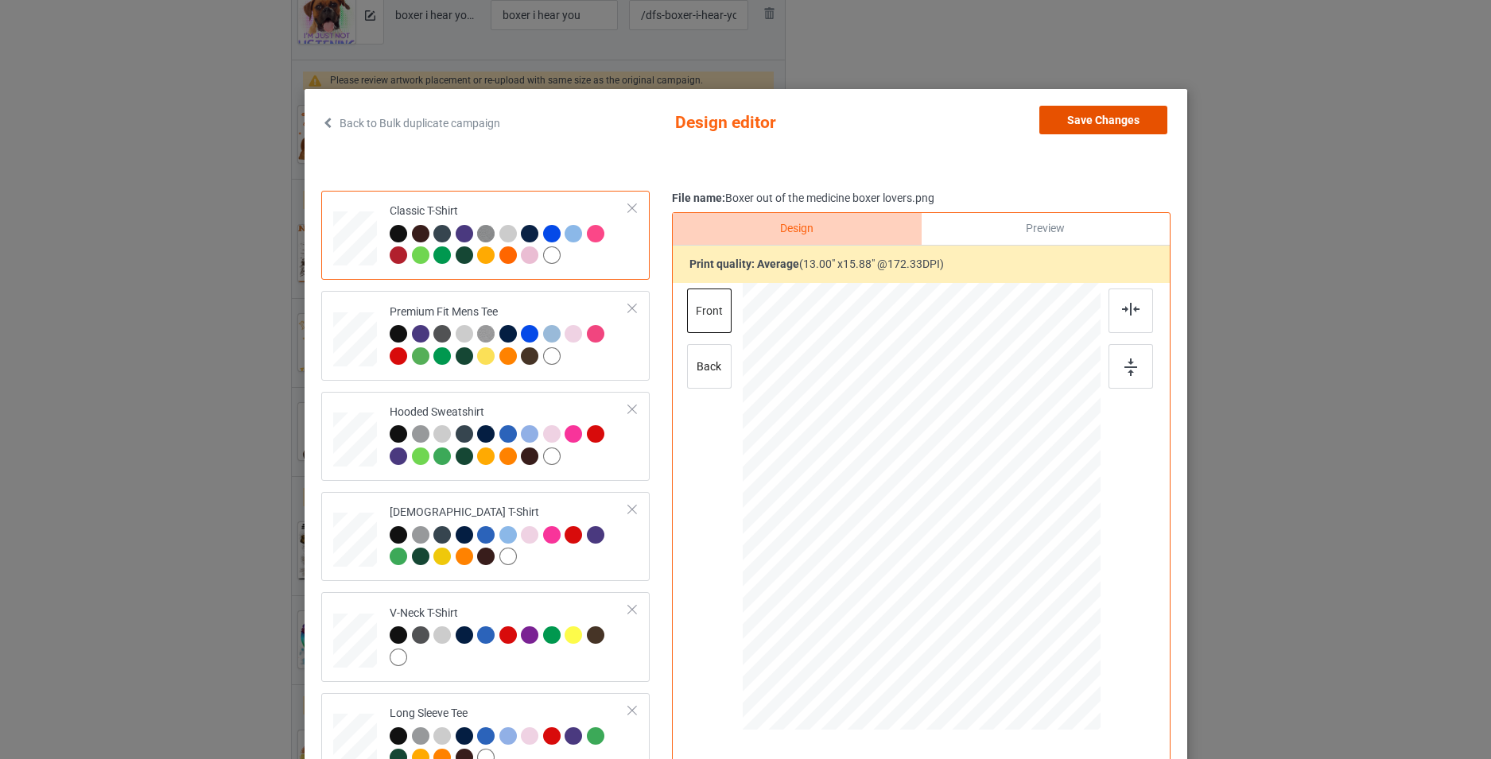
click at [1096, 124] on button "Save Changes" at bounding box center [1103, 120] width 128 height 29
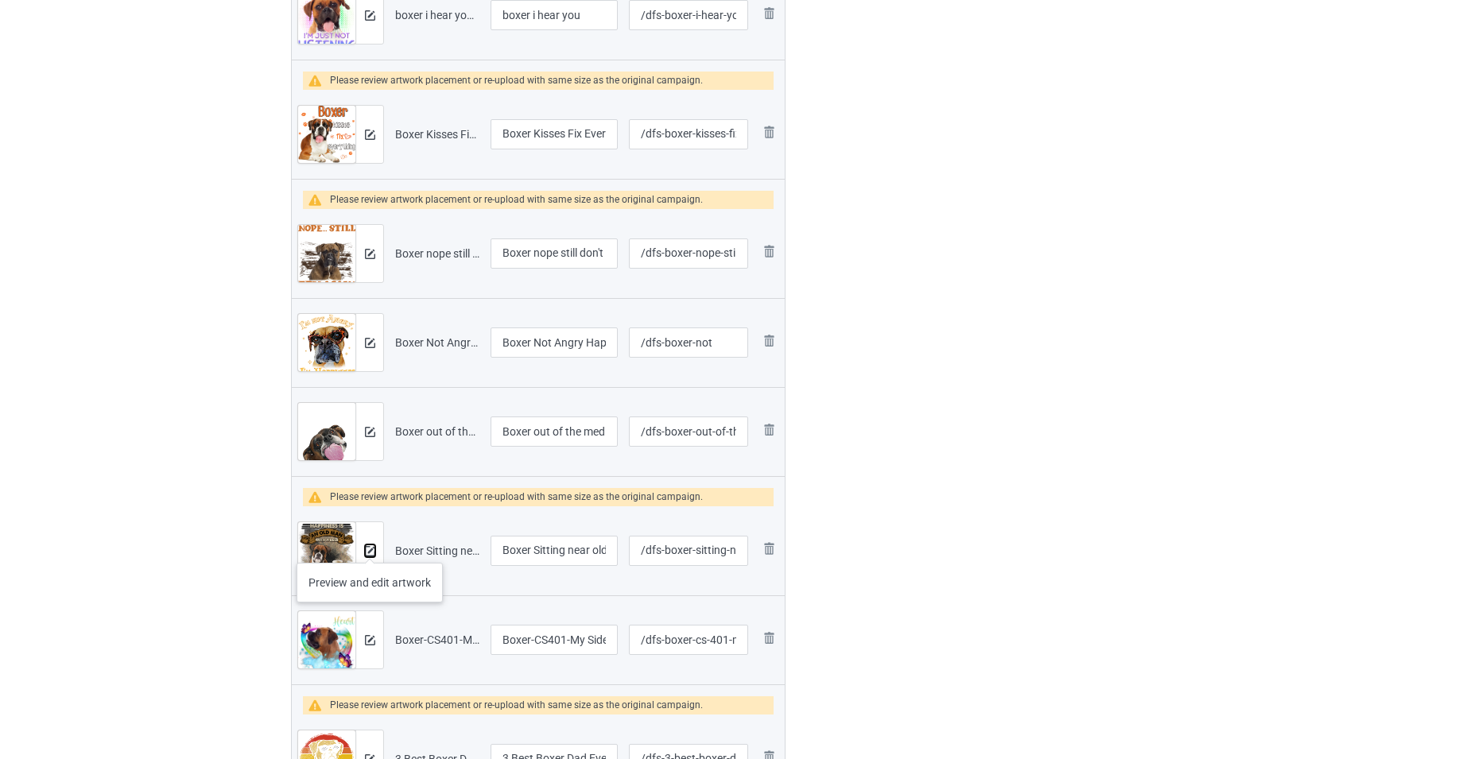
click at [370, 547] on img at bounding box center [370, 551] width 10 height 10
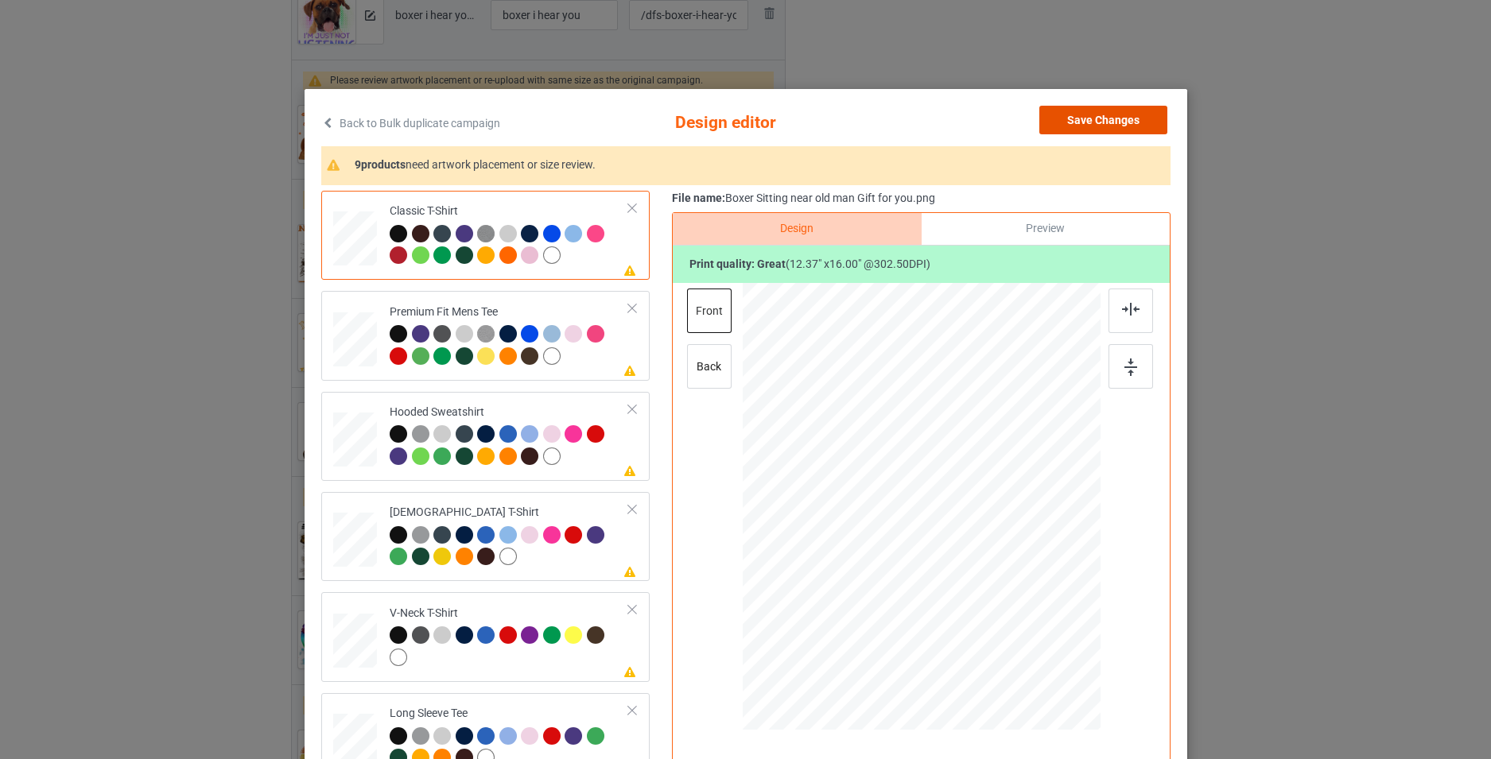
click at [1090, 114] on button "Save Changes" at bounding box center [1103, 120] width 128 height 29
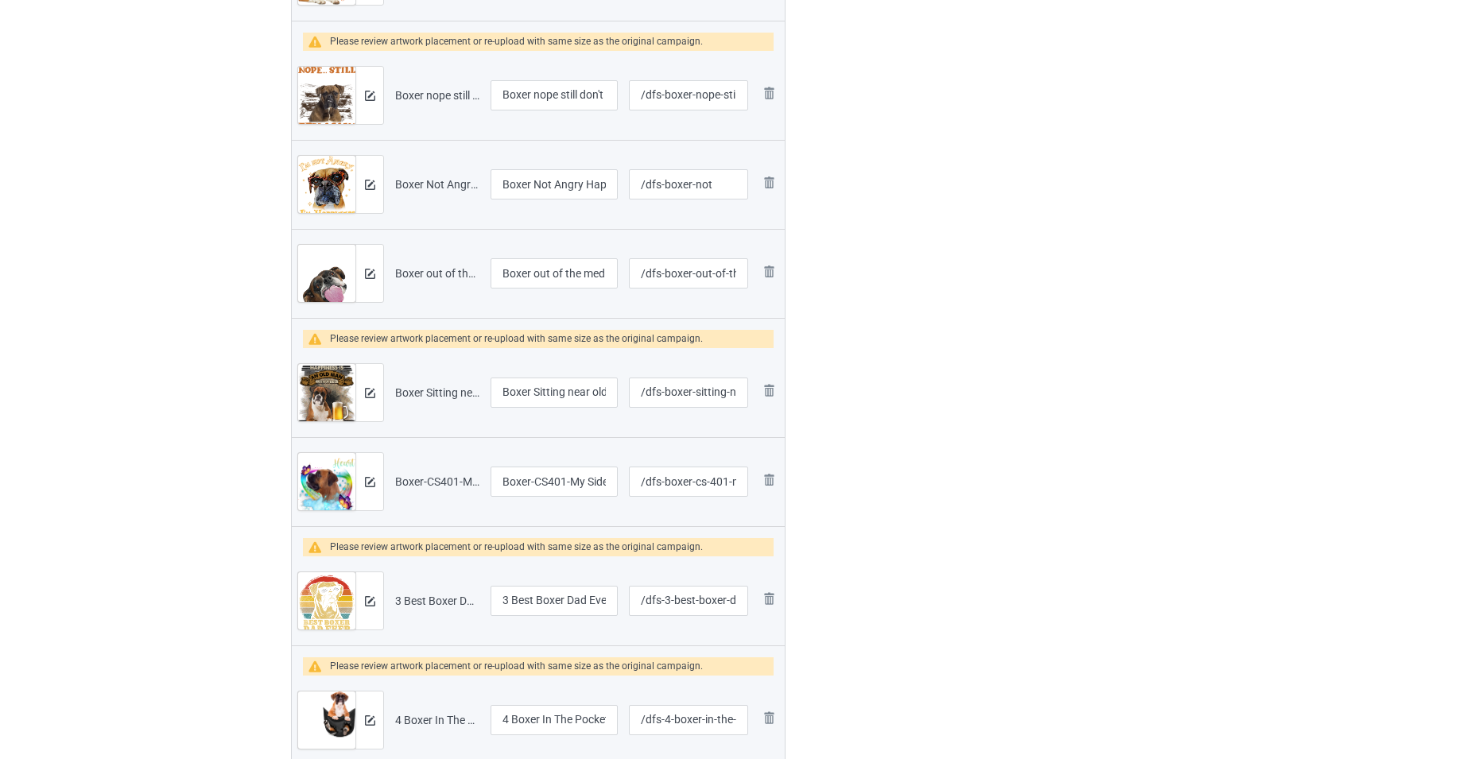
scroll to position [716, 0]
click at [374, 483] on img at bounding box center [370, 481] width 10 height 10
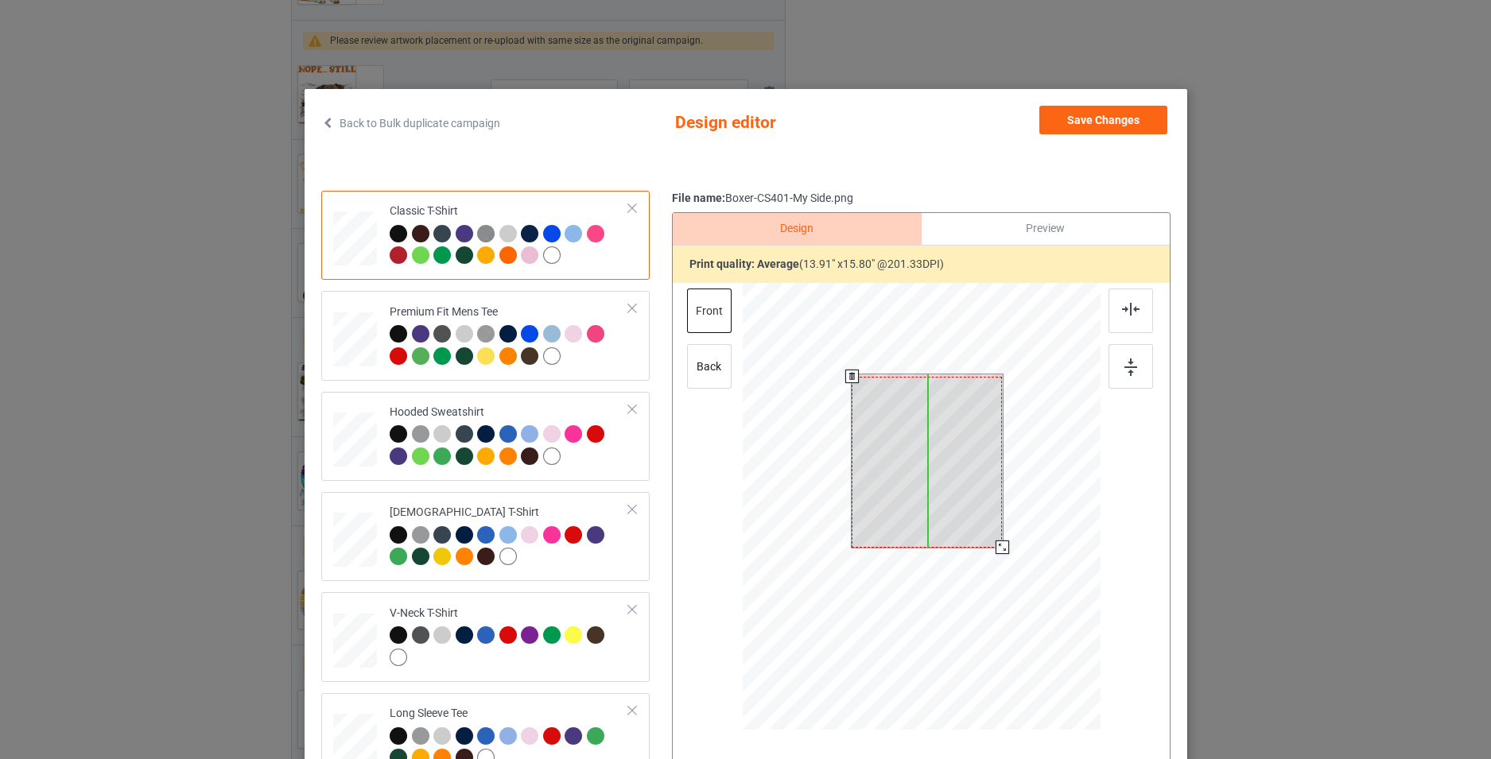
click at [961, 488] on div at bounding box center [927, 462] width 150 height 171
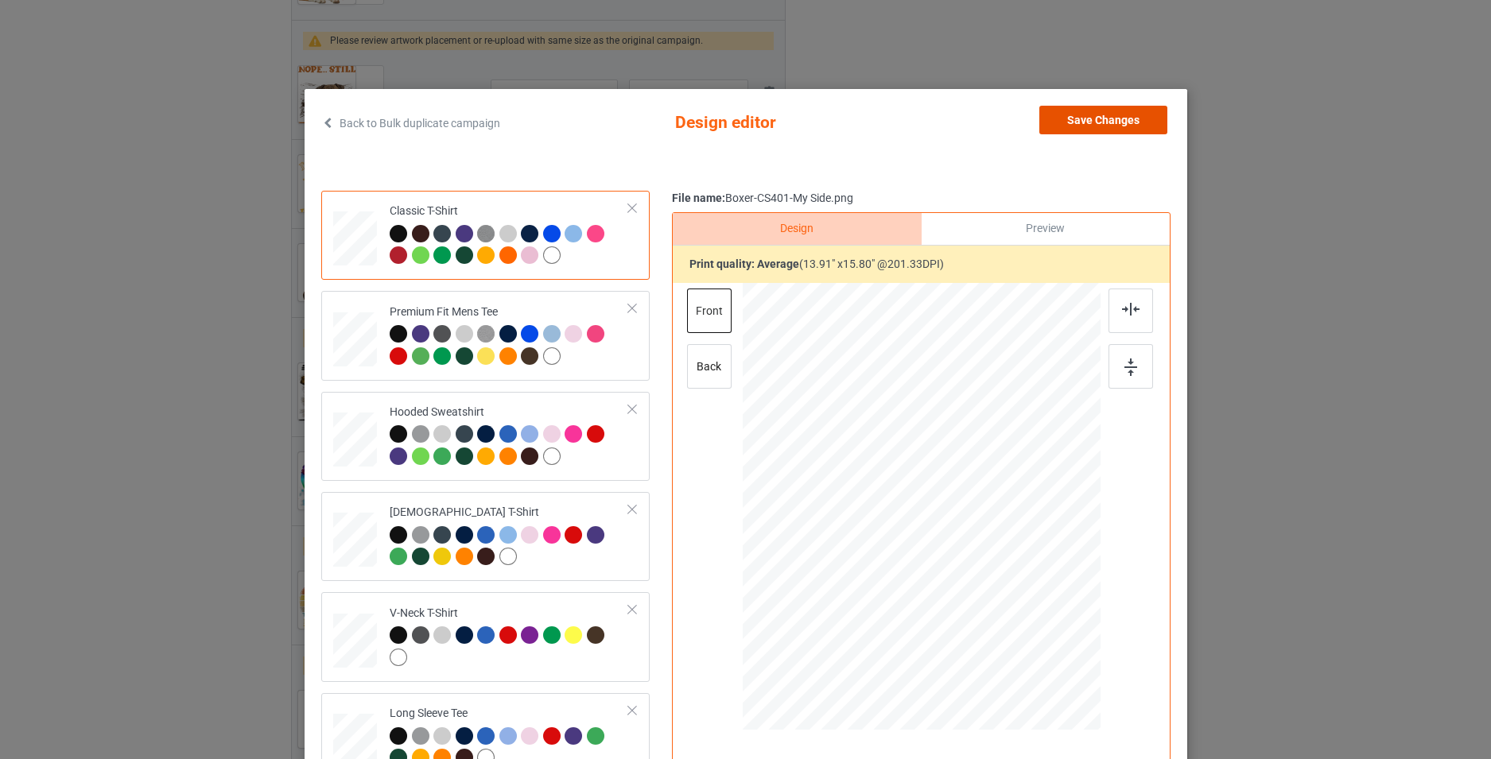
click at [1093, 129] on button "Save Changes" at bounding box center [1103, 120] width 128 height 29
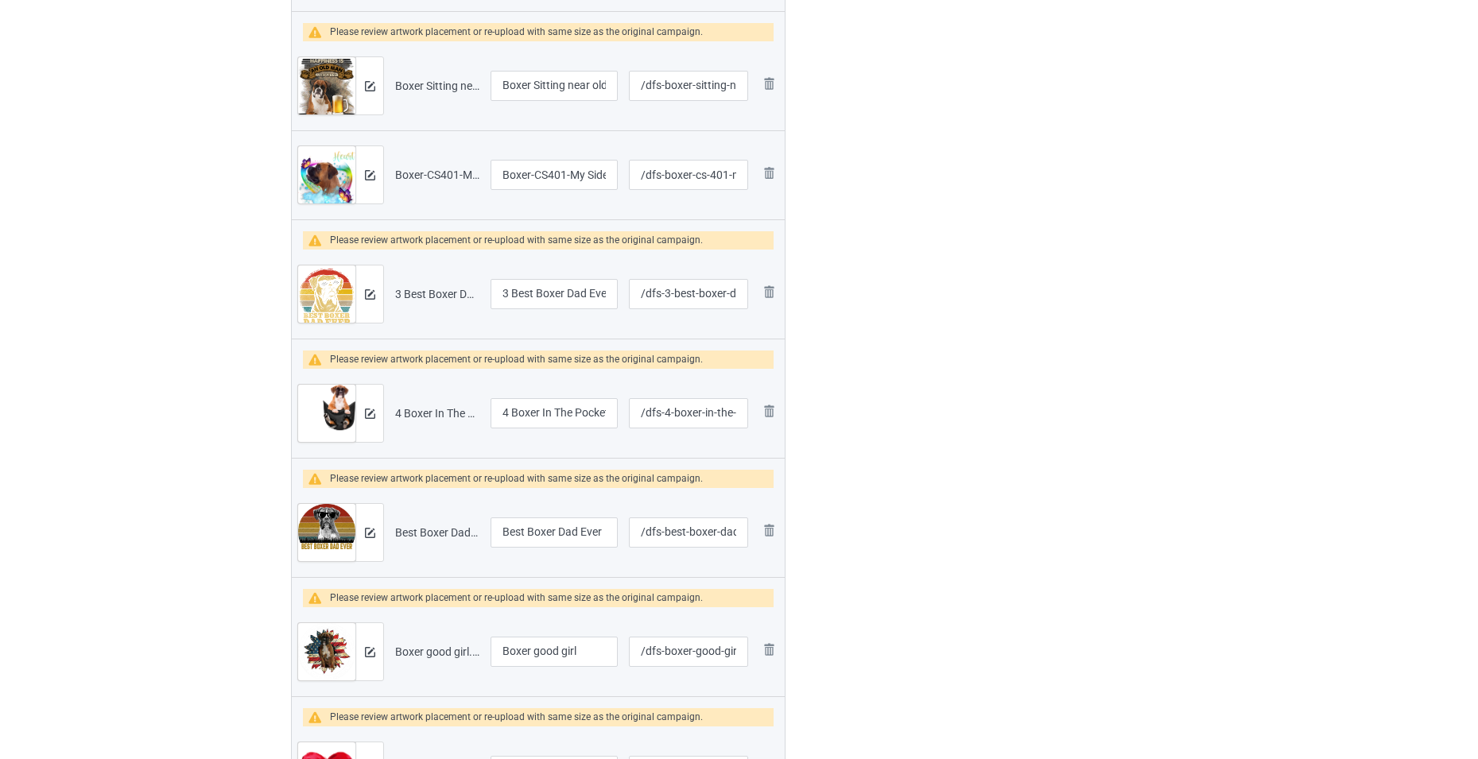
scroll to position [1034, 0]
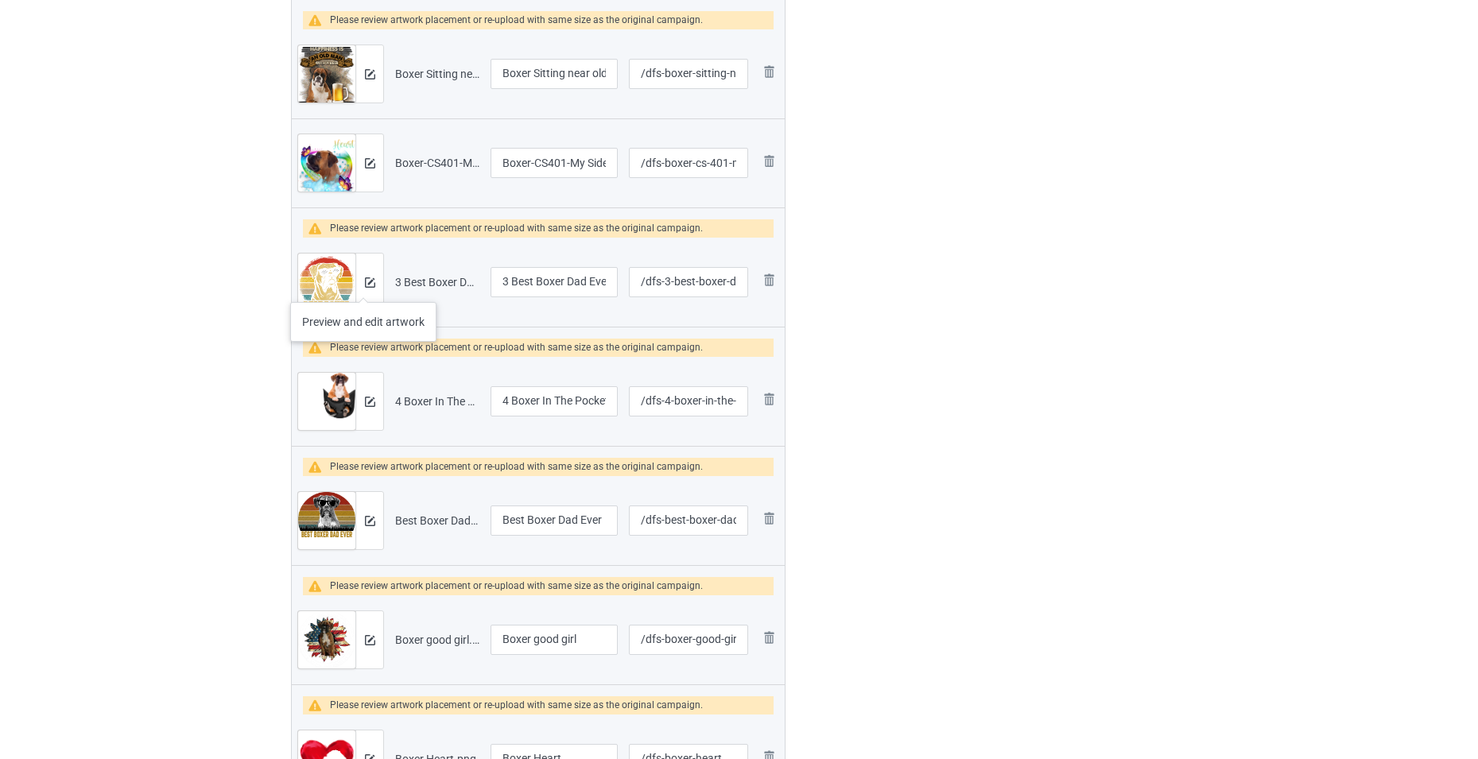
click at [363, 286] on div at bounding box center [369, 282] width 28 height 57
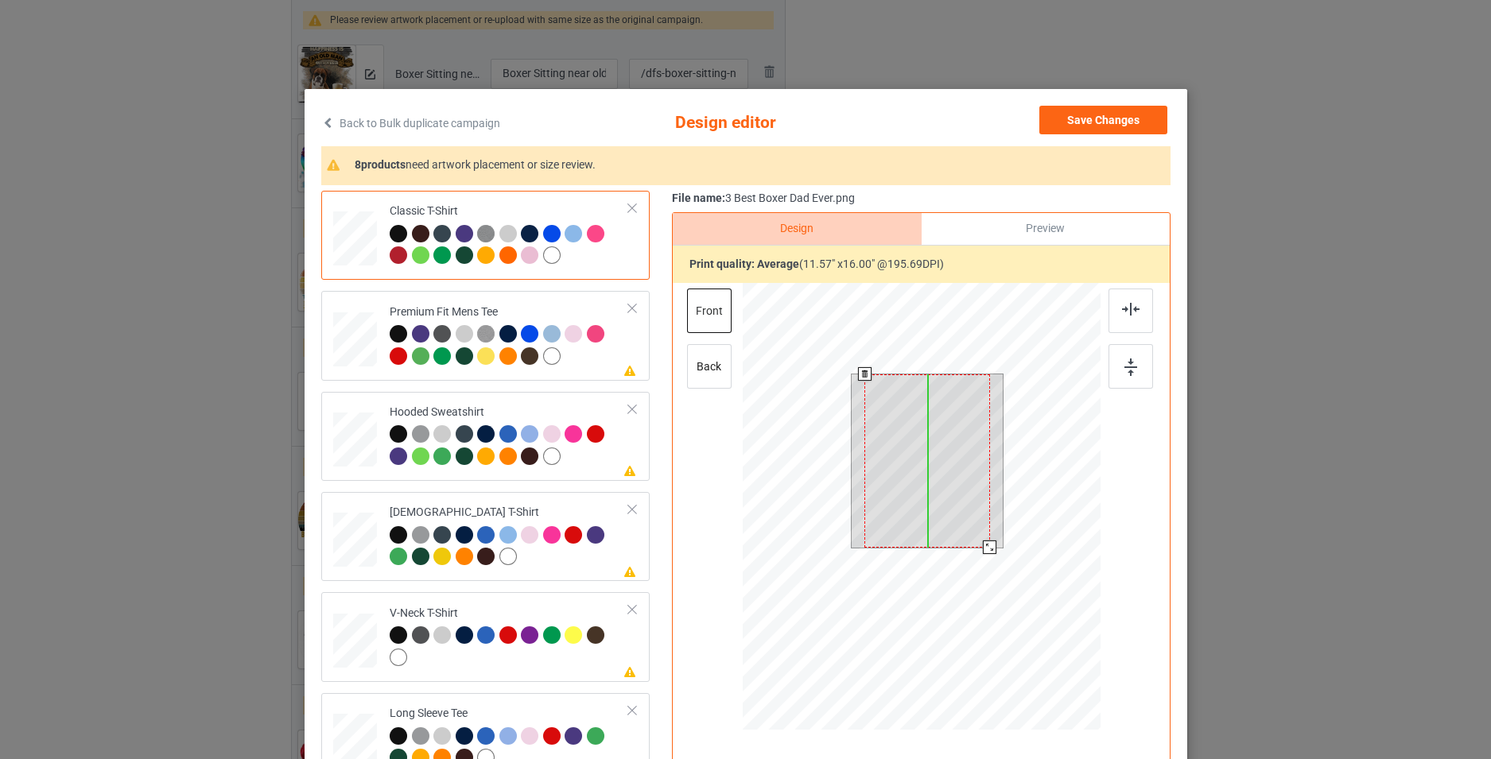
click at [938, 506] on div at bounding box center [926, 461] width 125 height 173
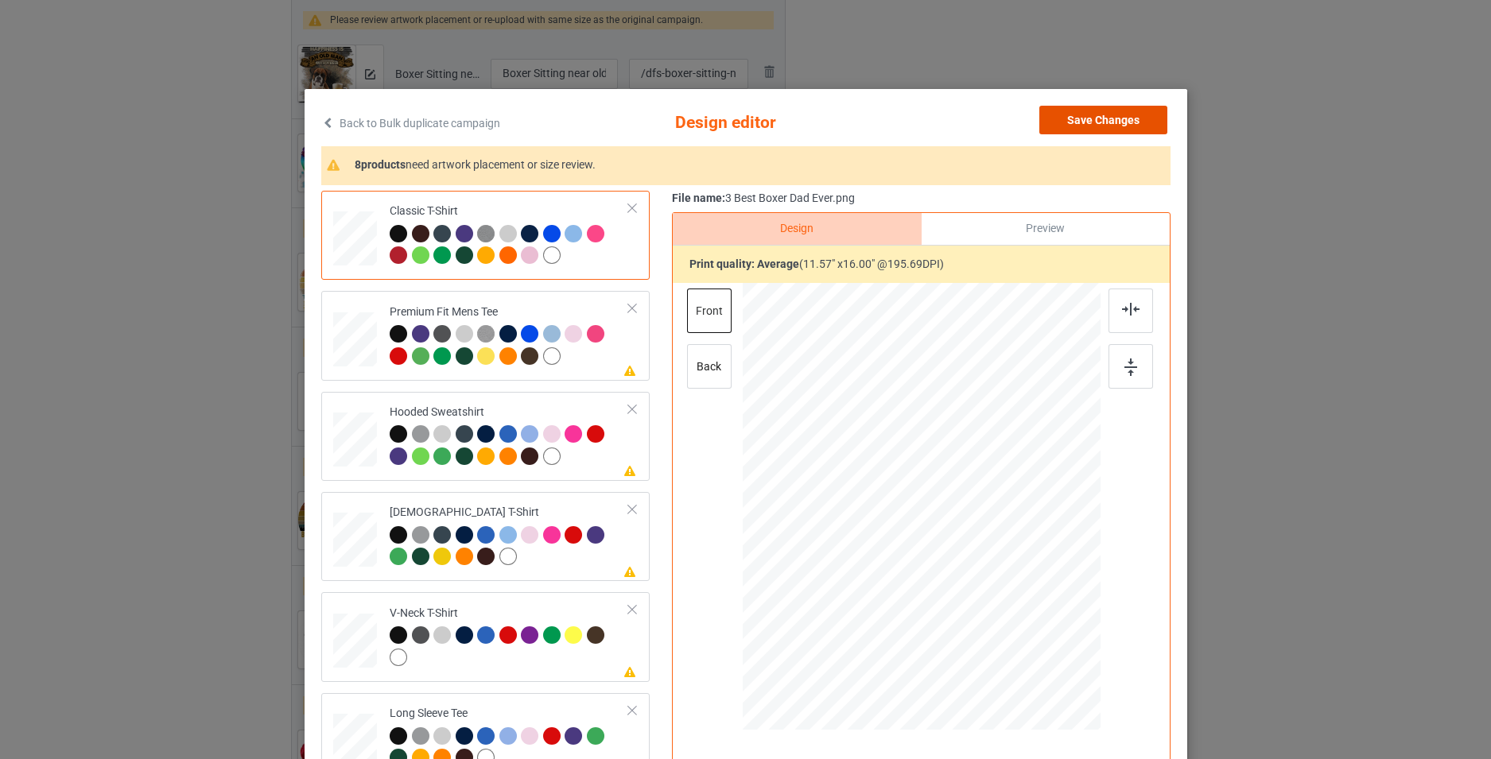
click at [1094, 127] on button "Save Changes" at bounding box center [1103, 120] width 128 height 29
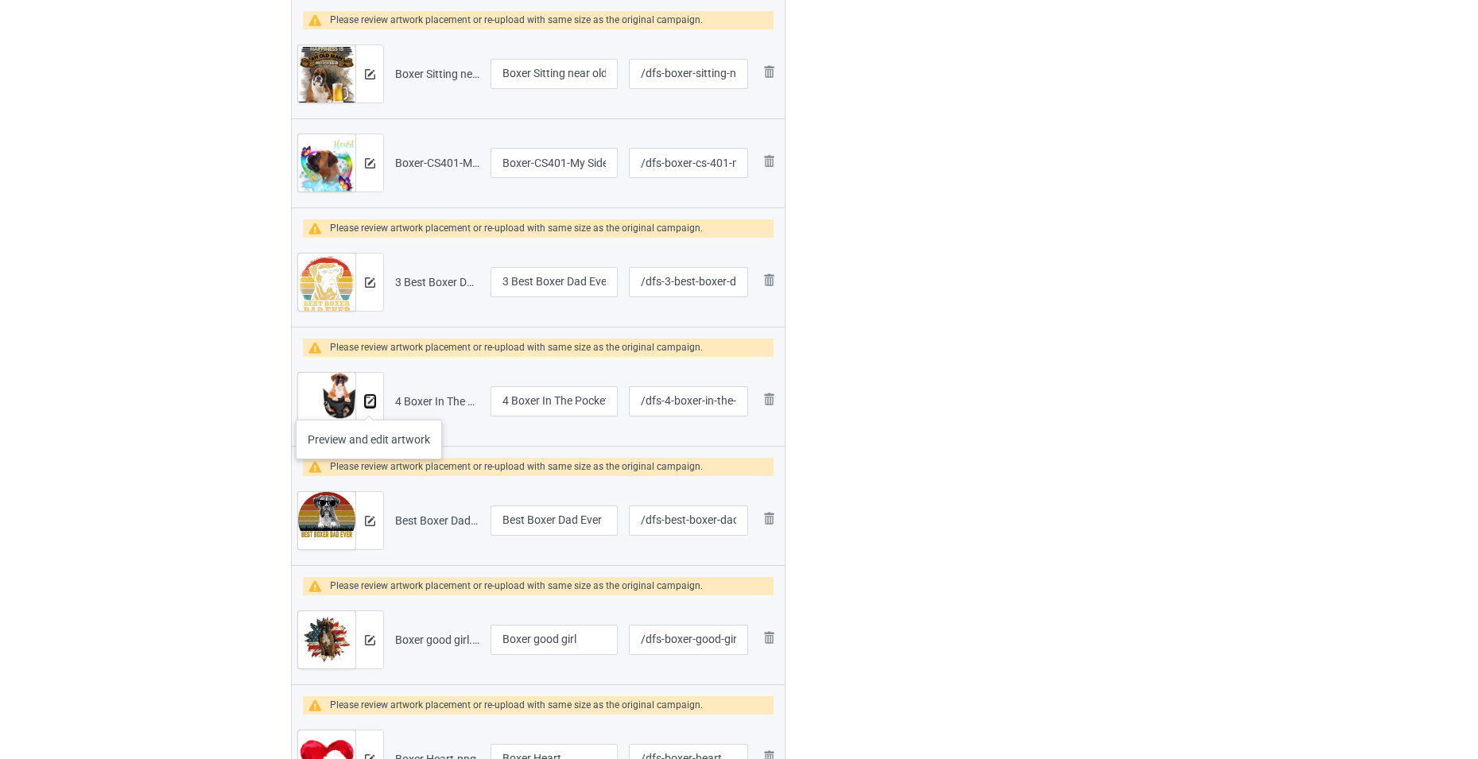
click at [369, 404] on img at bounding box center [370, 402] width 10 height 10
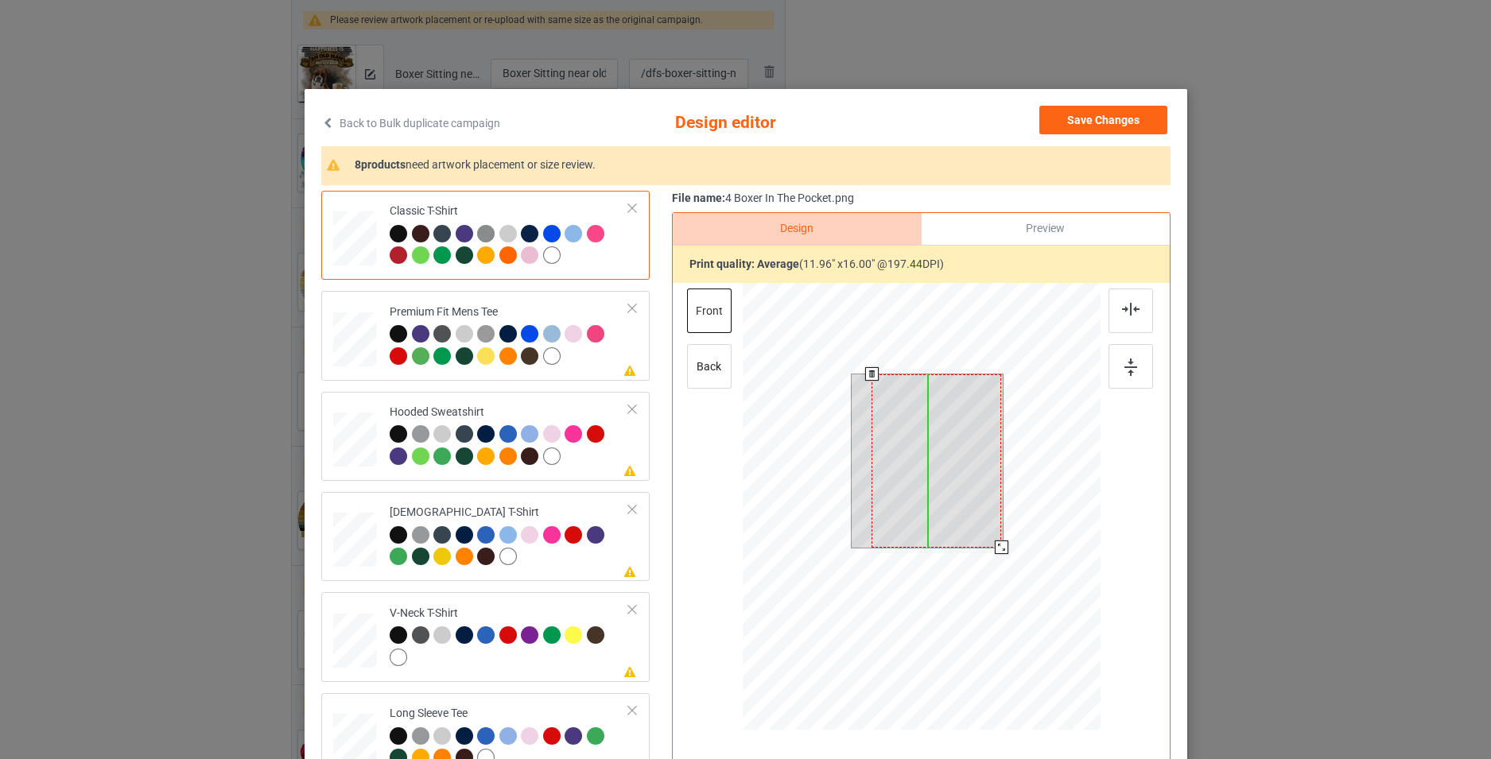
drag, startPoint x: 967, startPoint y: 452, endPoint x: 976, endPoint y: 450, distance: 9.8
click at [976, 450] on div at bounding box center [936, 461] width 130 height 173
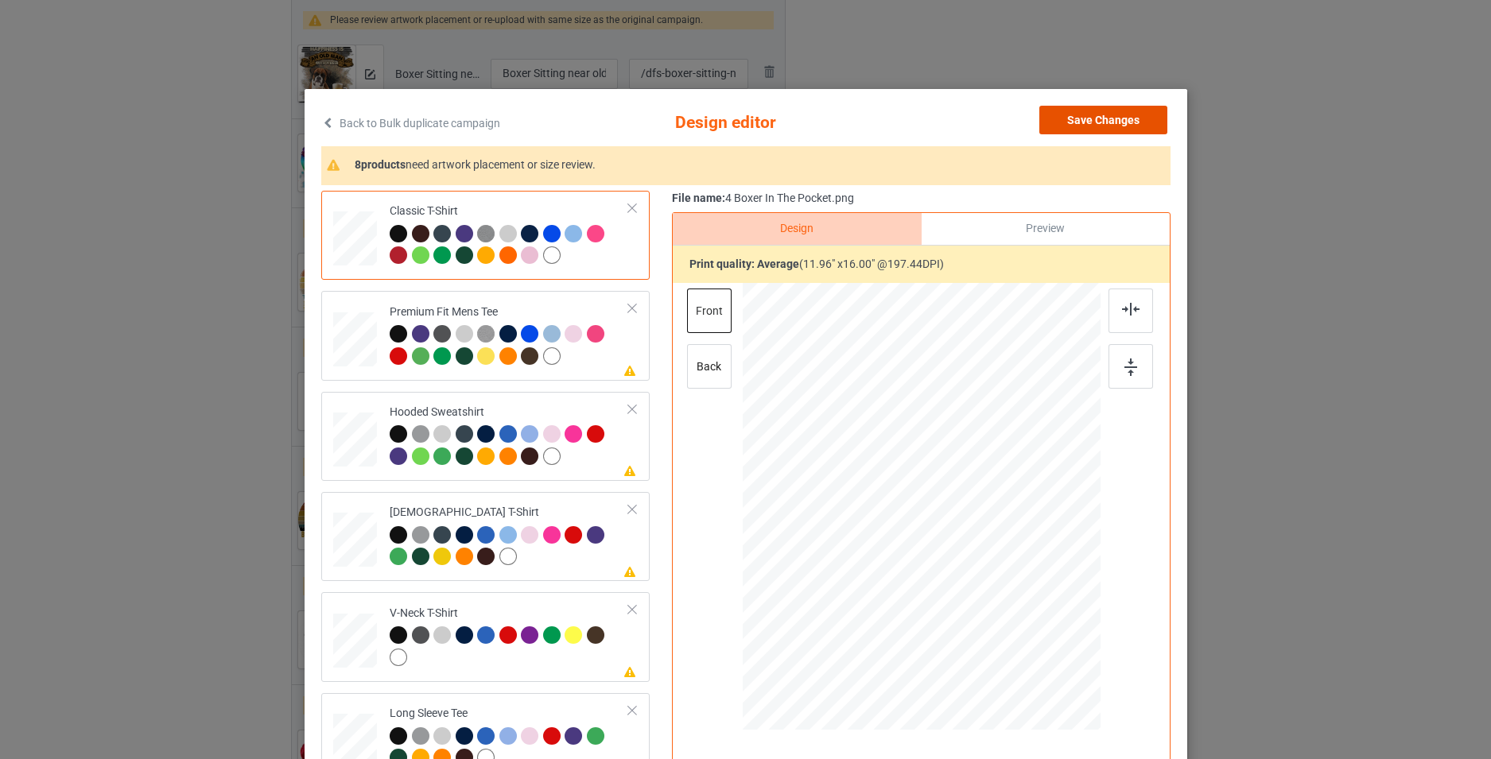
drag, startPoint x: 1124, startPoint y: 121, endPoint x: 1115, endPoint y: 126, distance: 10.0
click at [1123, 121] on button "Save Changes" at bounding box center [1103, 120] width 128 height 29
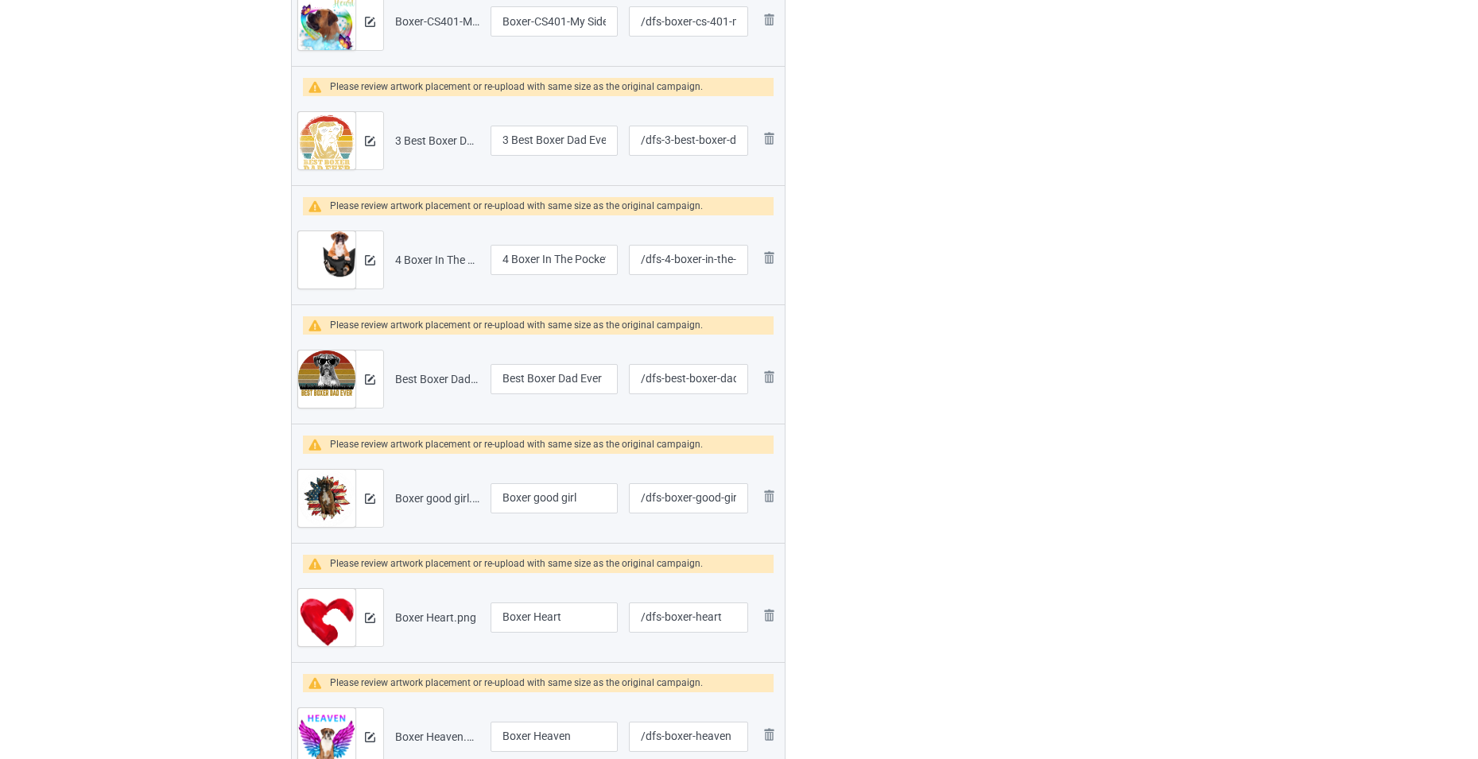
scroll to position [1193, 0]
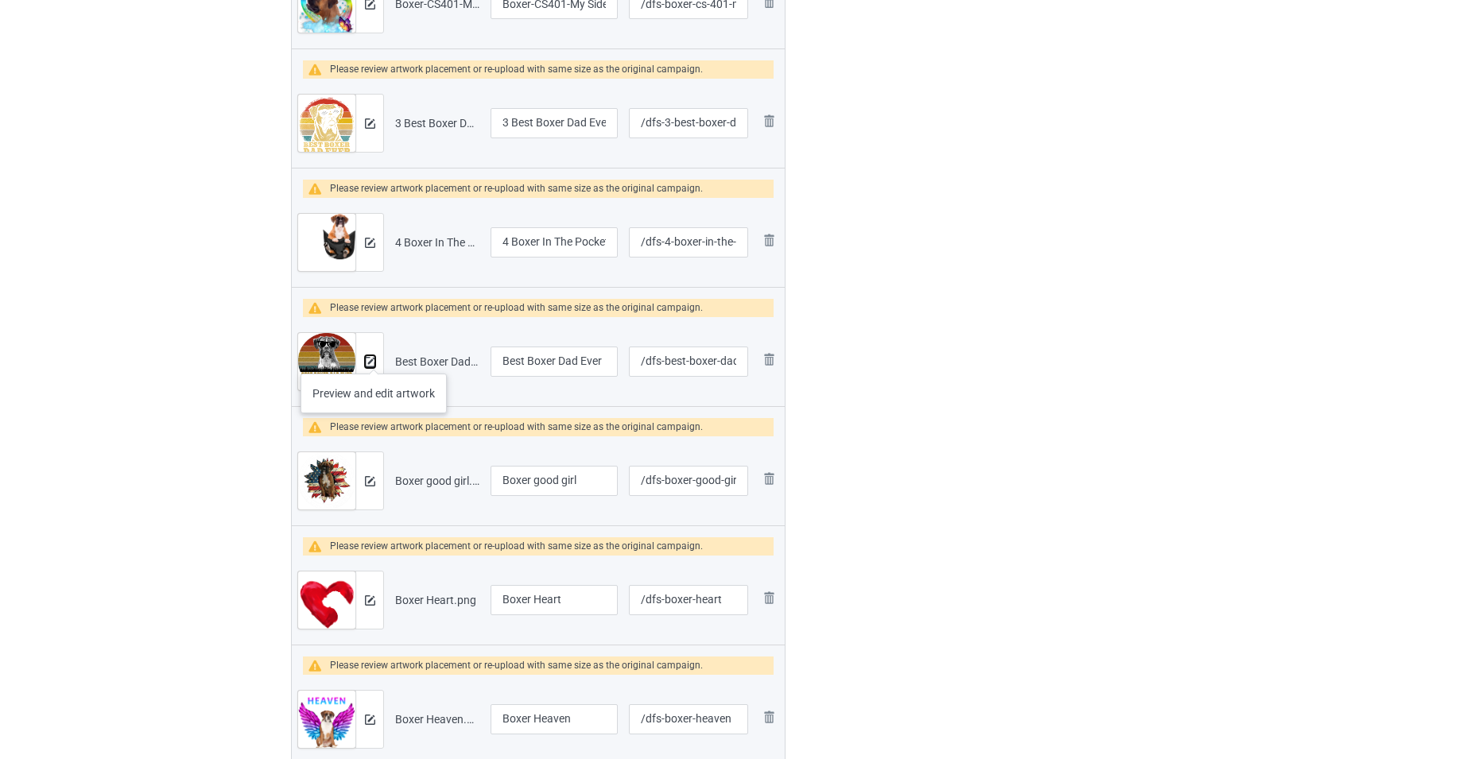
click at [374, 358] on img at bounding box center [370, 362] width 10 height 10
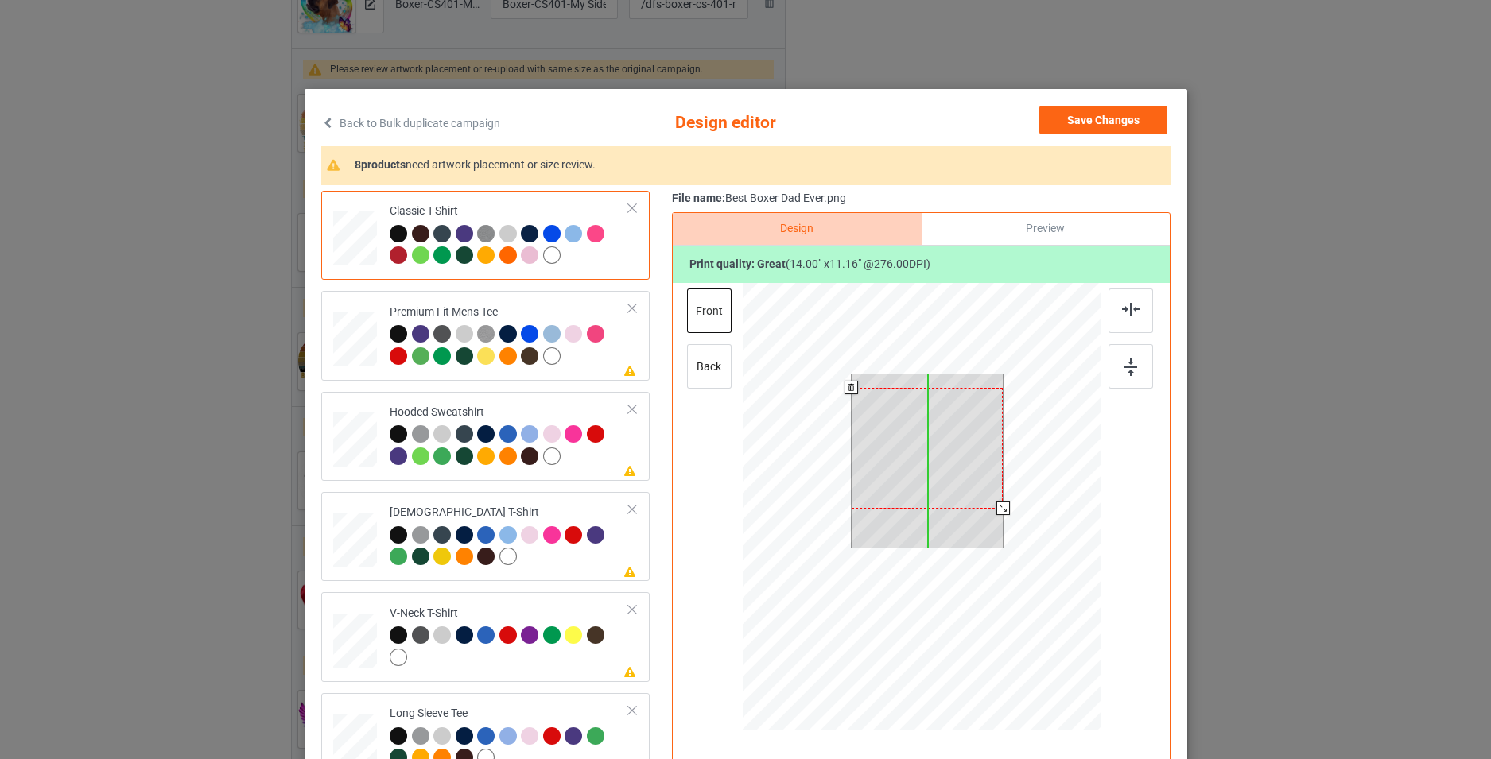
drag, startPoint x: 940, startPoint y: 468, endPoint x: 940, endPoint y: 481, distance: 13.5
click at [940, 481] on div at bounding box center [927, 448] width 152 height 121
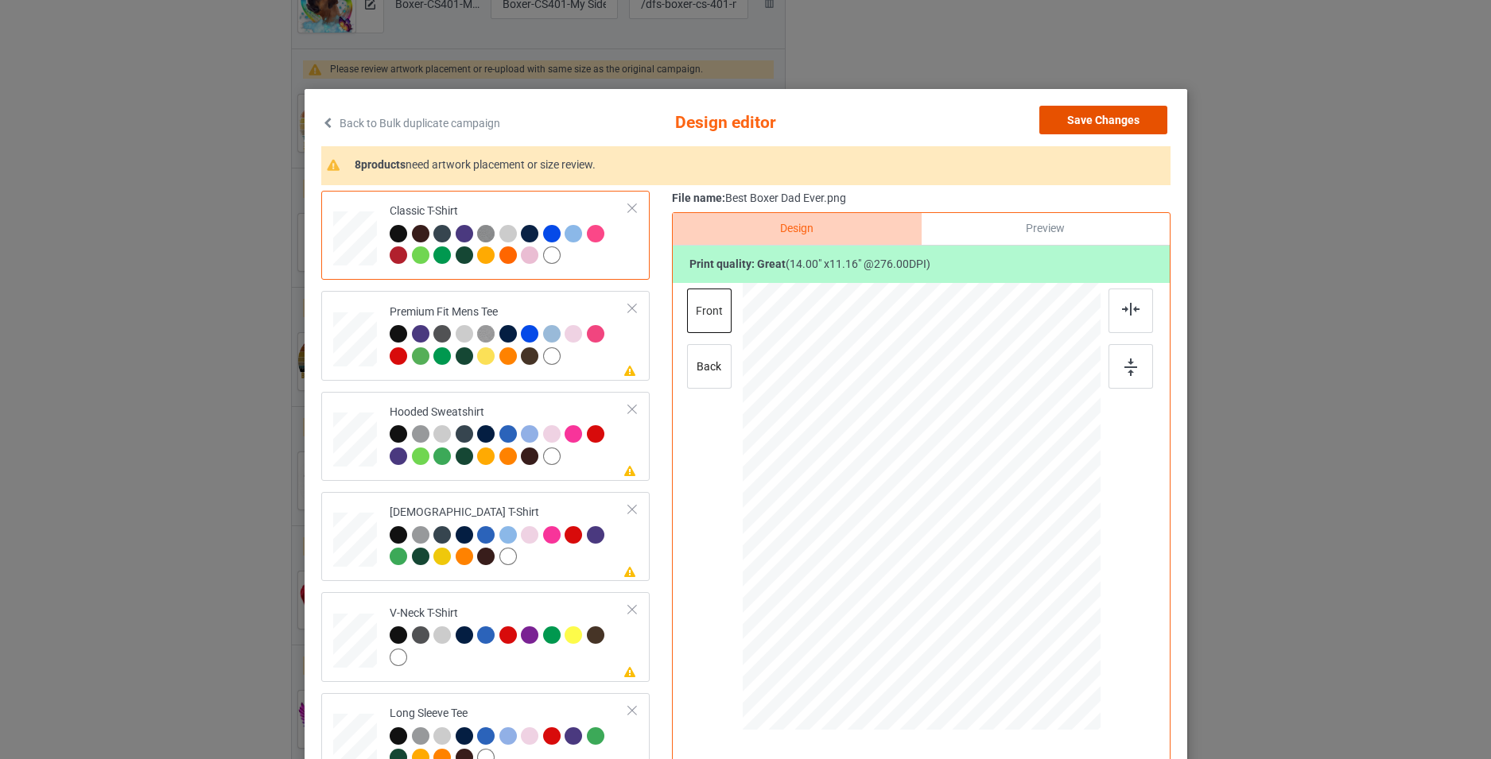
click at [1104, 125] on button "Save Changes" at bounding box center [1103, 120] width 128 height 29
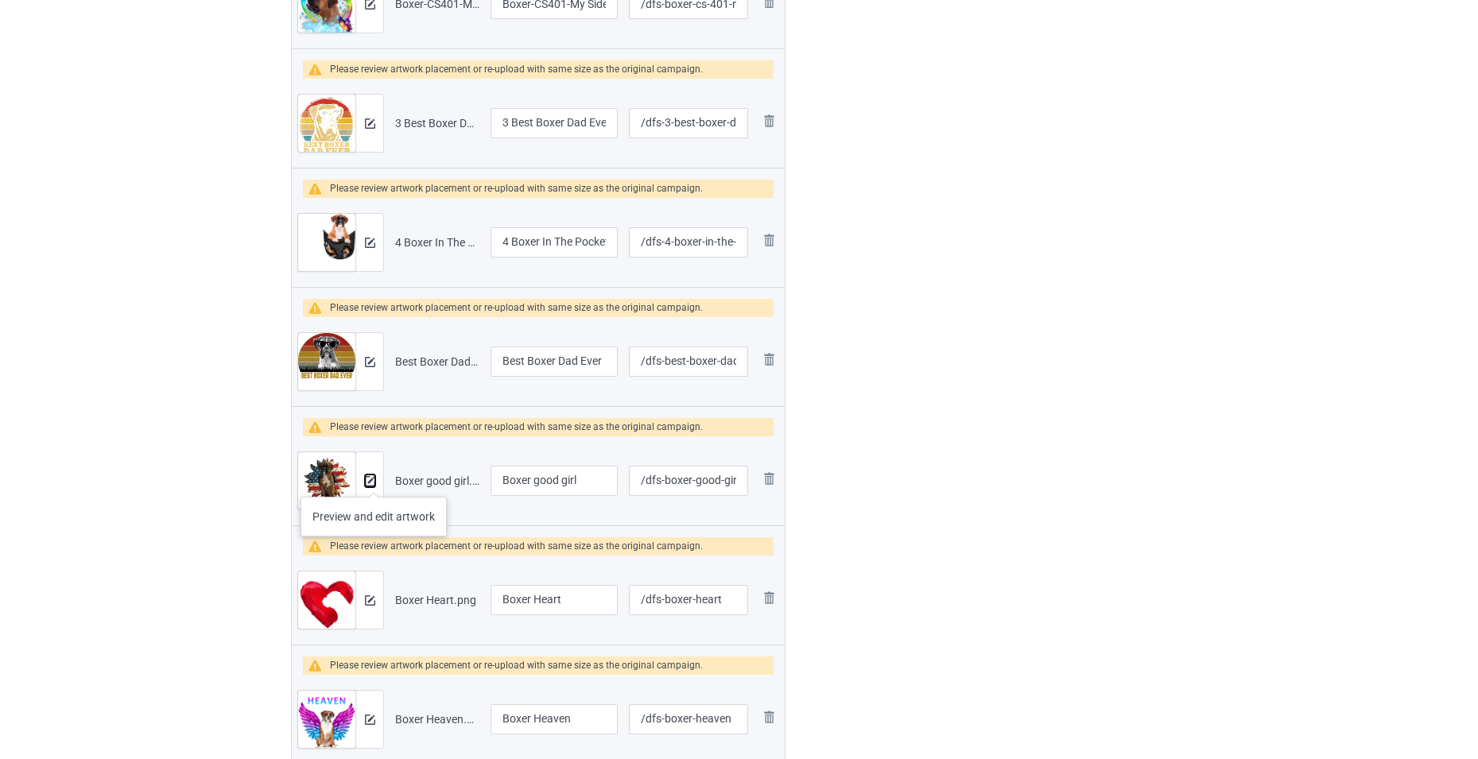
click at [374, 481] on img at bounding box center [370, 481] width 10 height 10
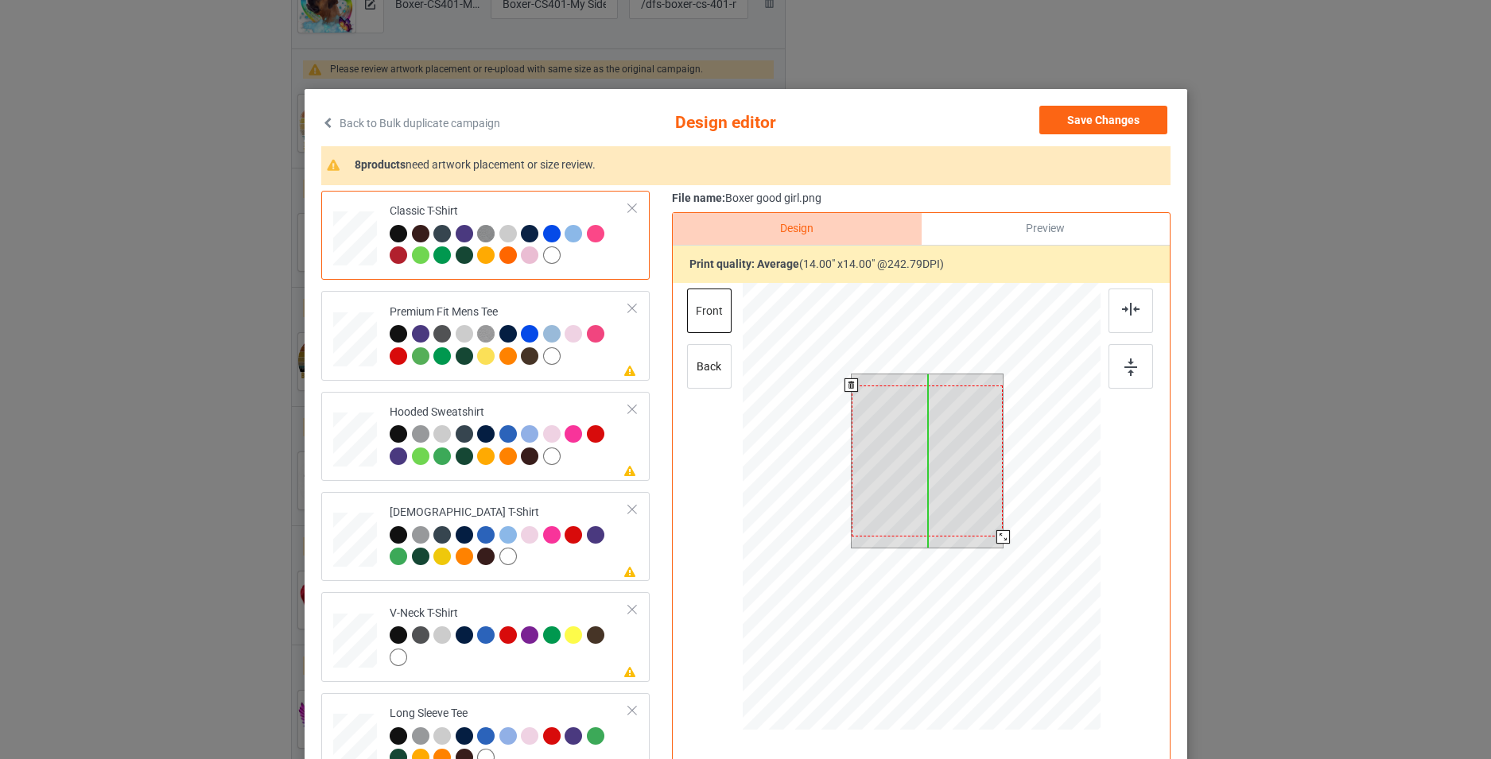
drag, startPoint x: 967, startPoint y: 450, endPoint x: 967, endPoint y: 461, distance: 11.1
click at [967, 461] on div at bounding box center [927, 462] width 152 height 152
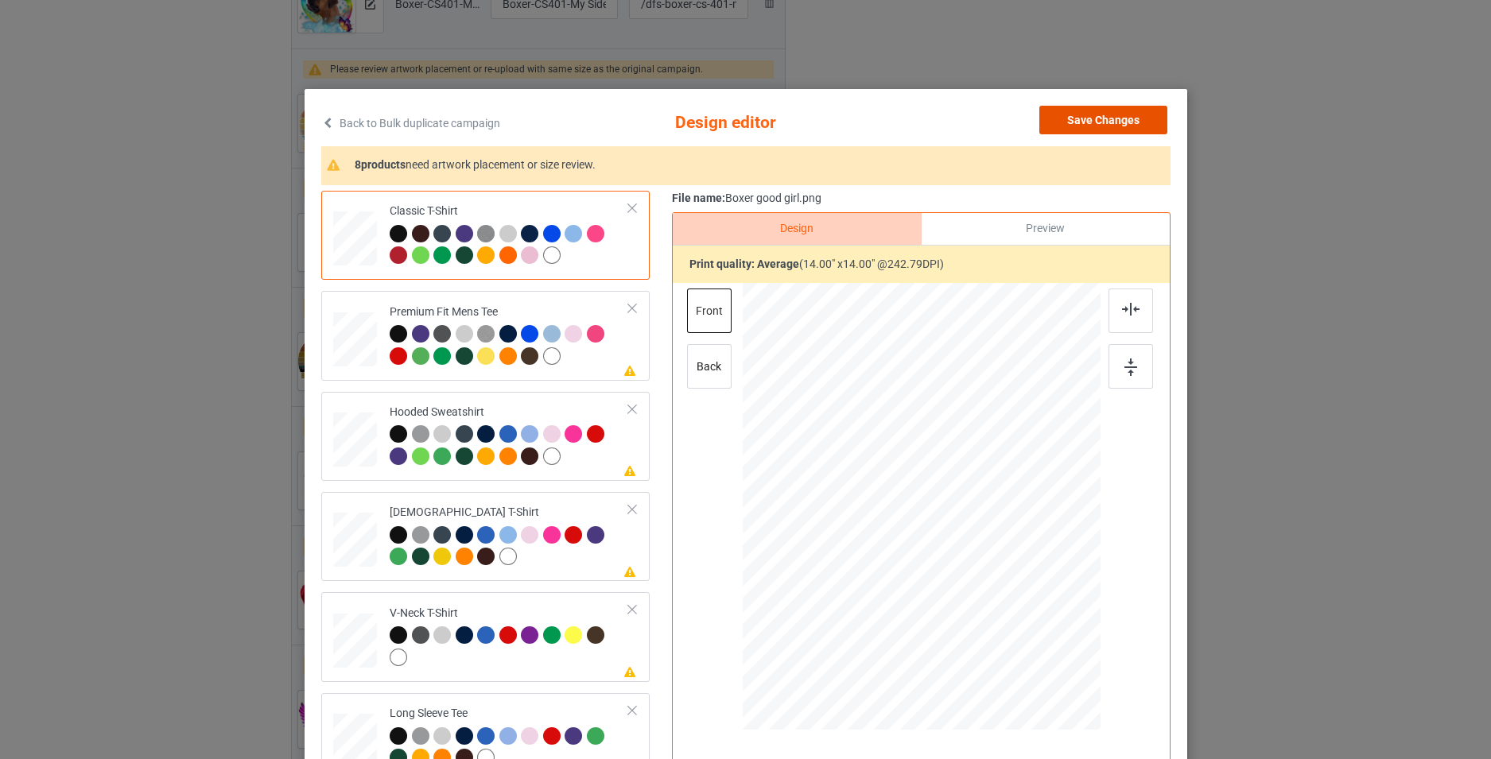
click at [1092, 111] on button "Save Changes" at bounding box center [1103, 120] width 128 height 29
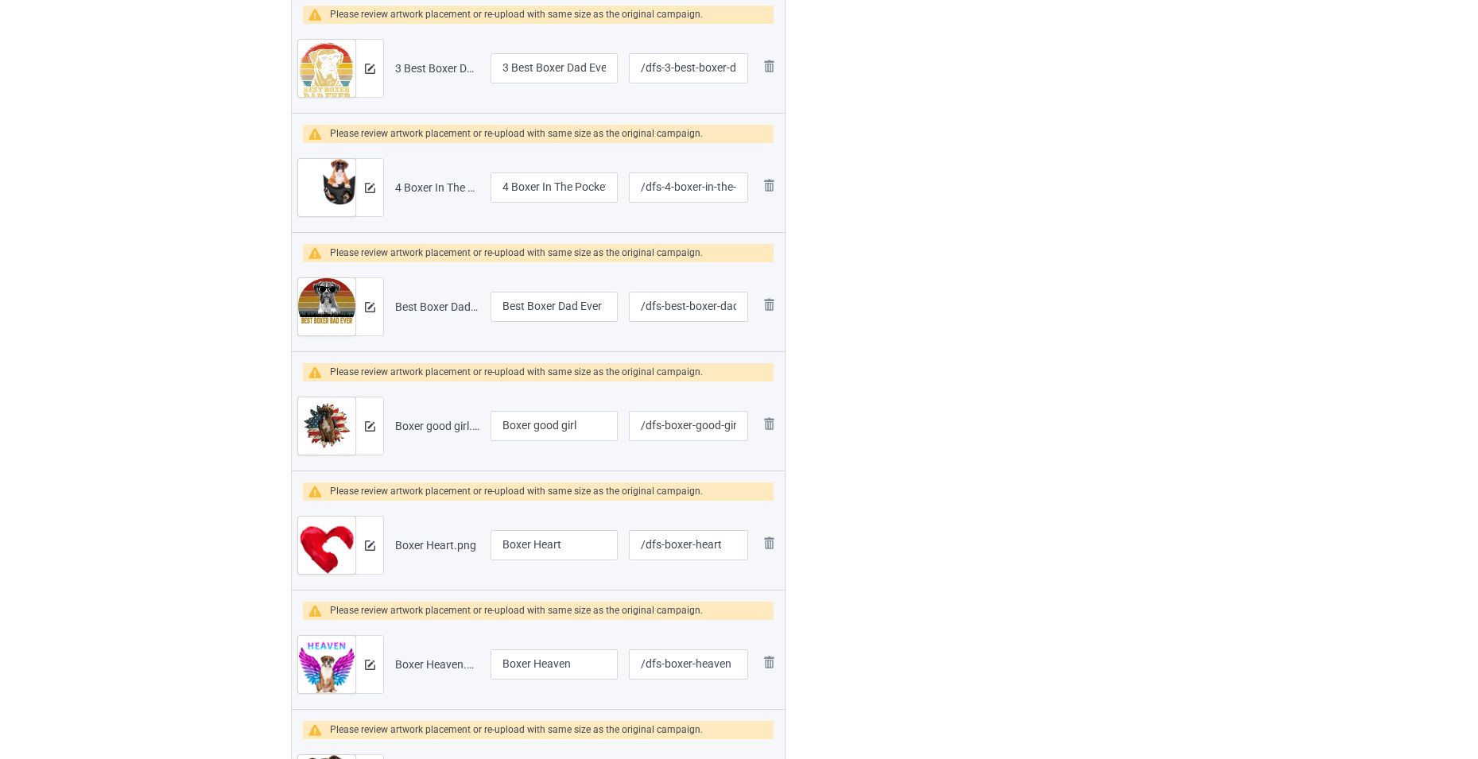
scroll to position [1352, 0]
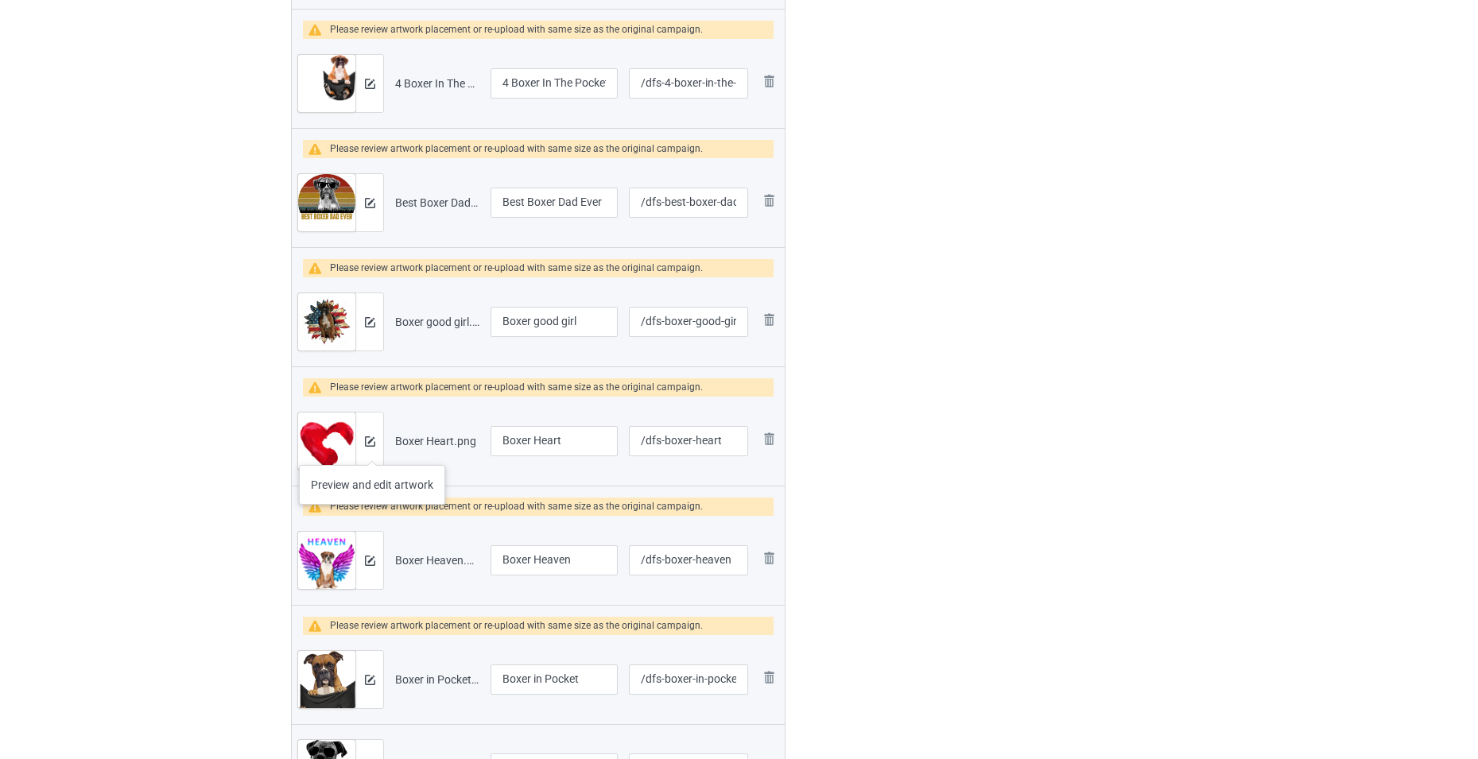
click at [372, 449] on div at bounding box center [369, 441] width 28 height 57
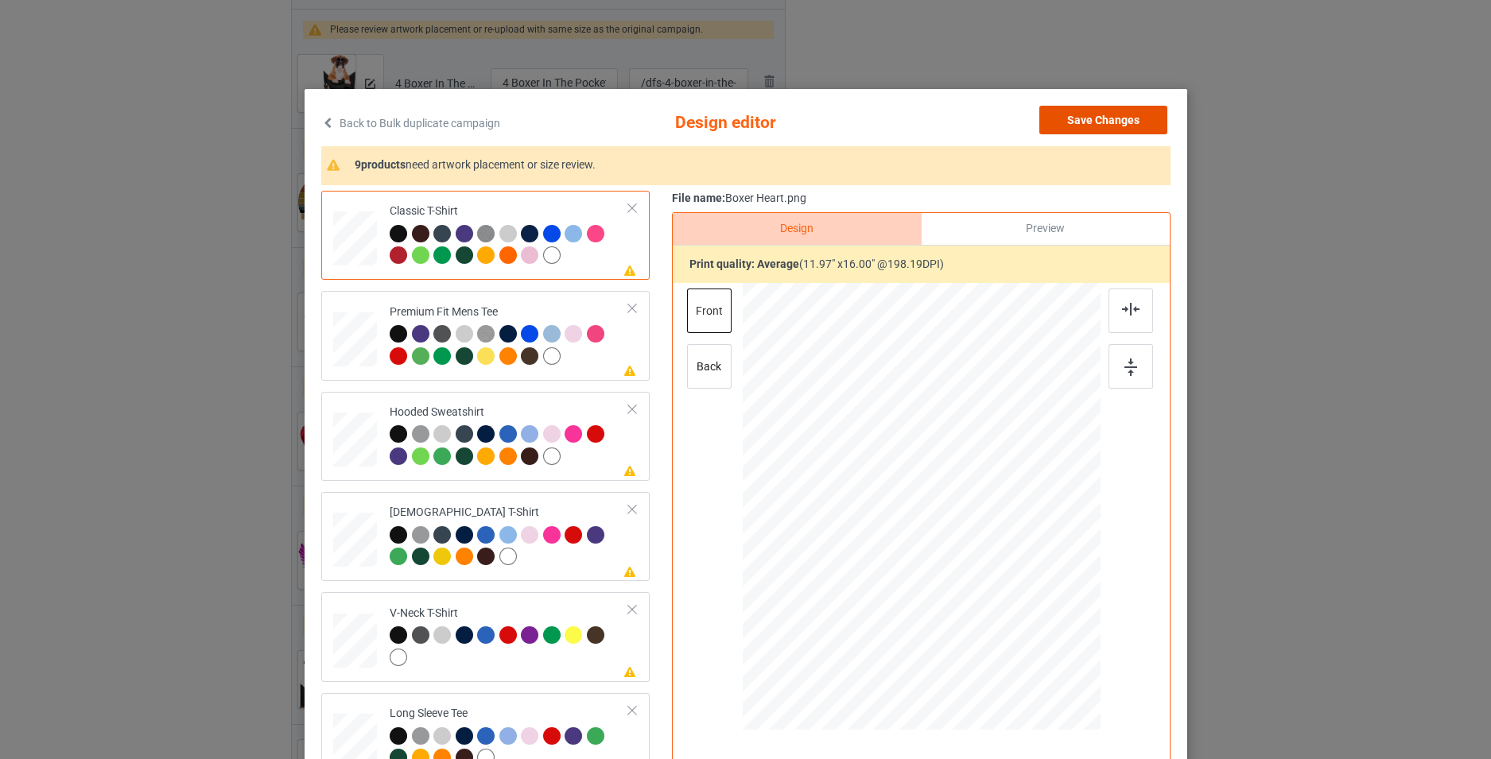
click at [1096, 118] on button "Save Changes" at bounding box center [1103, 120] width 128 height 29
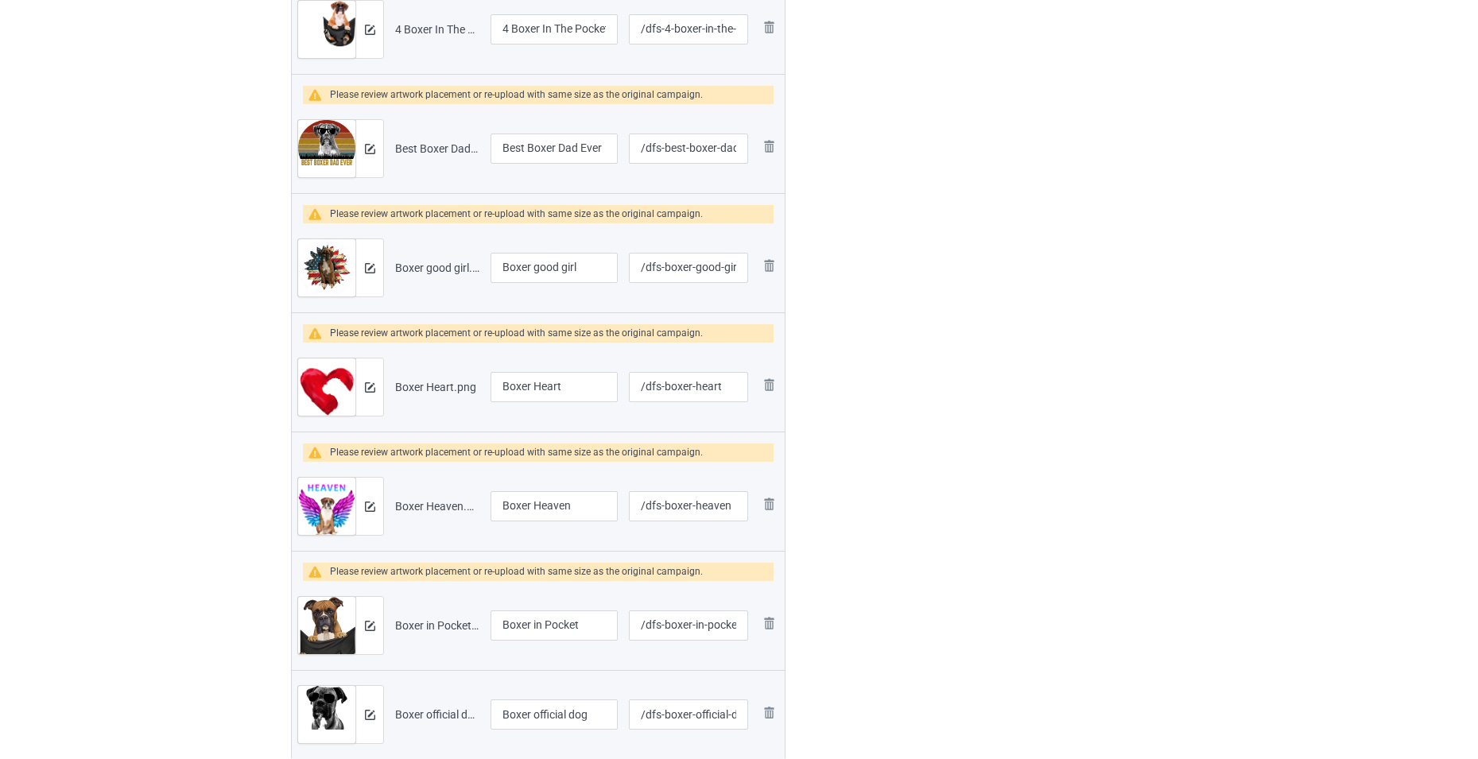
scroll to position [1511, 0]
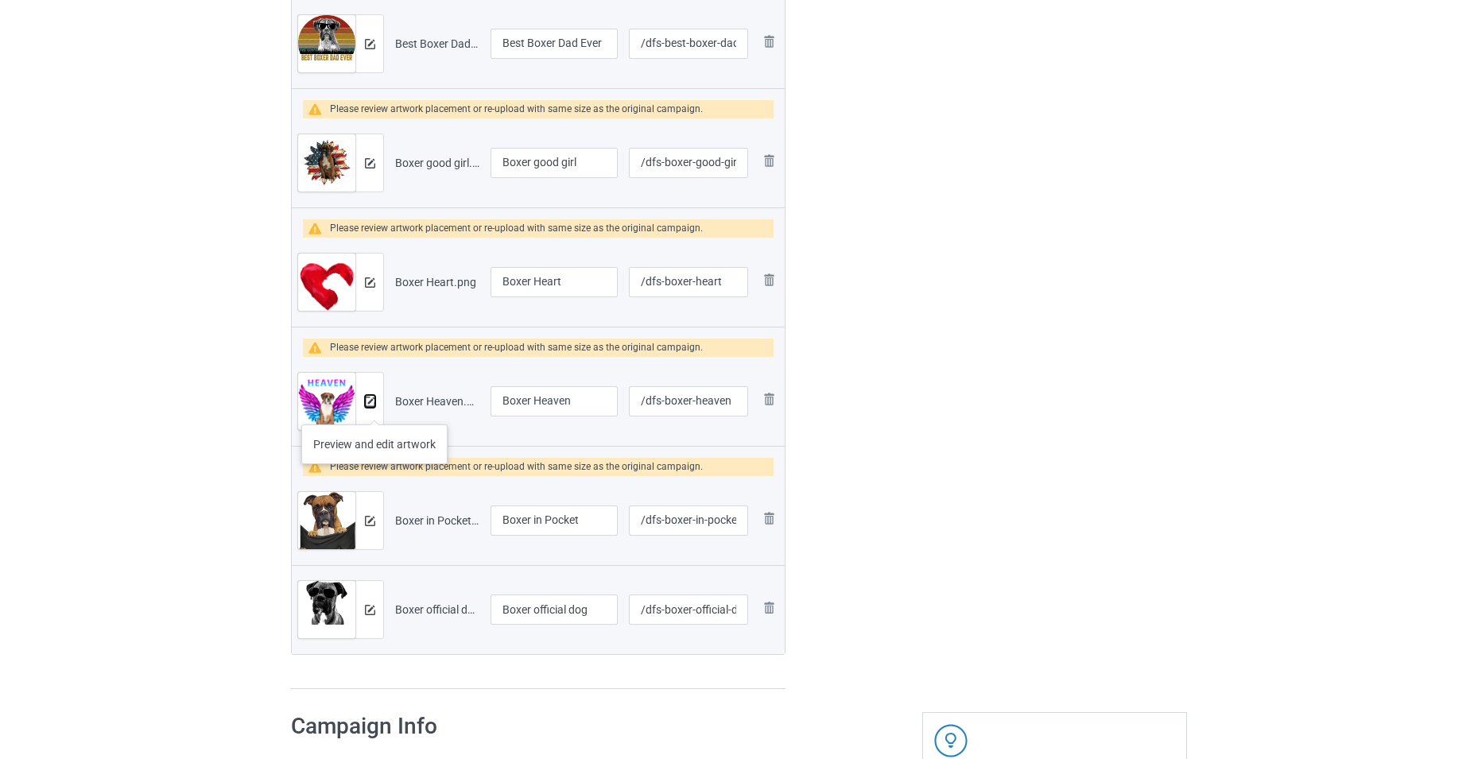
click at [375, 408] on button at bounding box center [370, 401] width 10 height 13
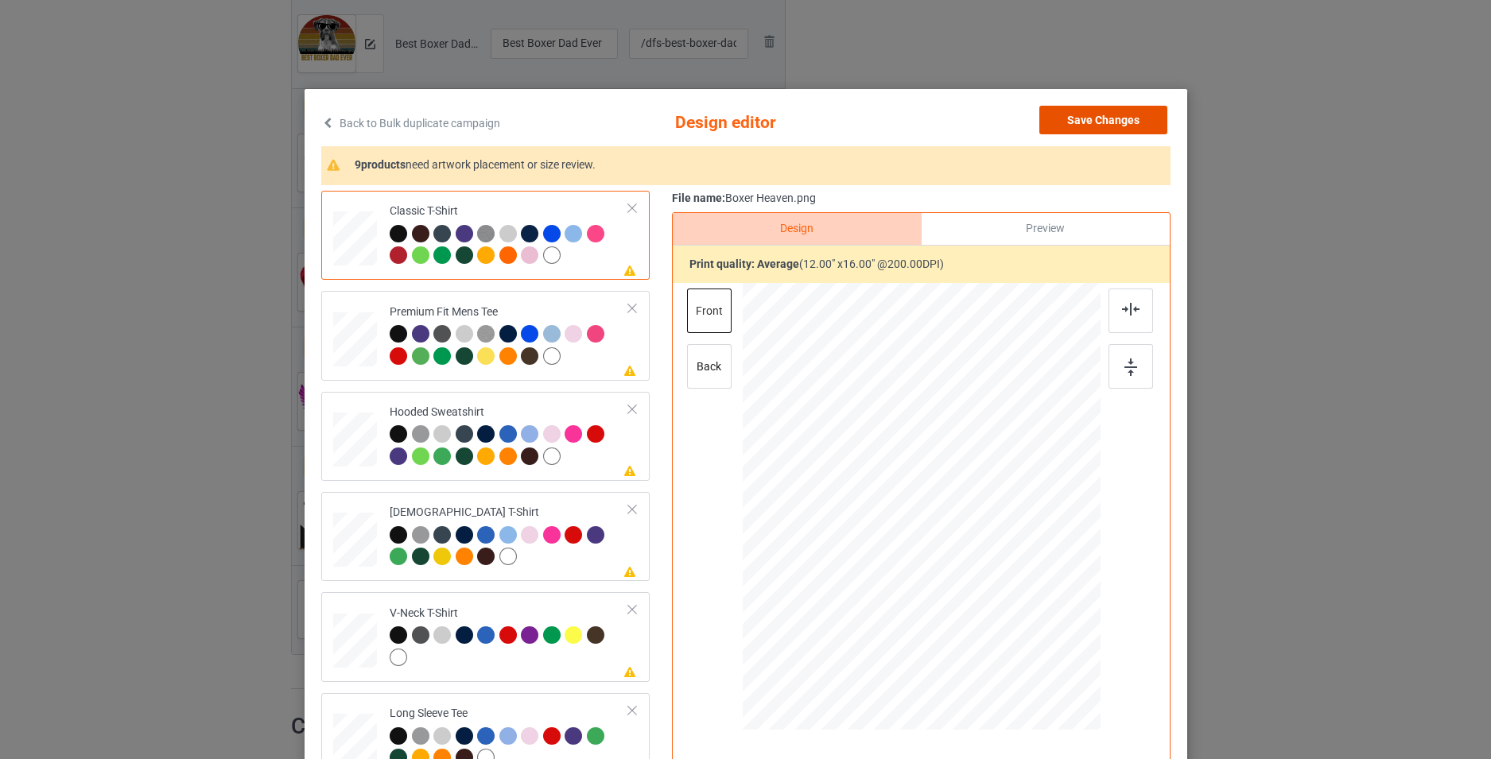
click at [1083, 122] on button "Save Changes" at bounding box center [1103, 120] width 128 height 29
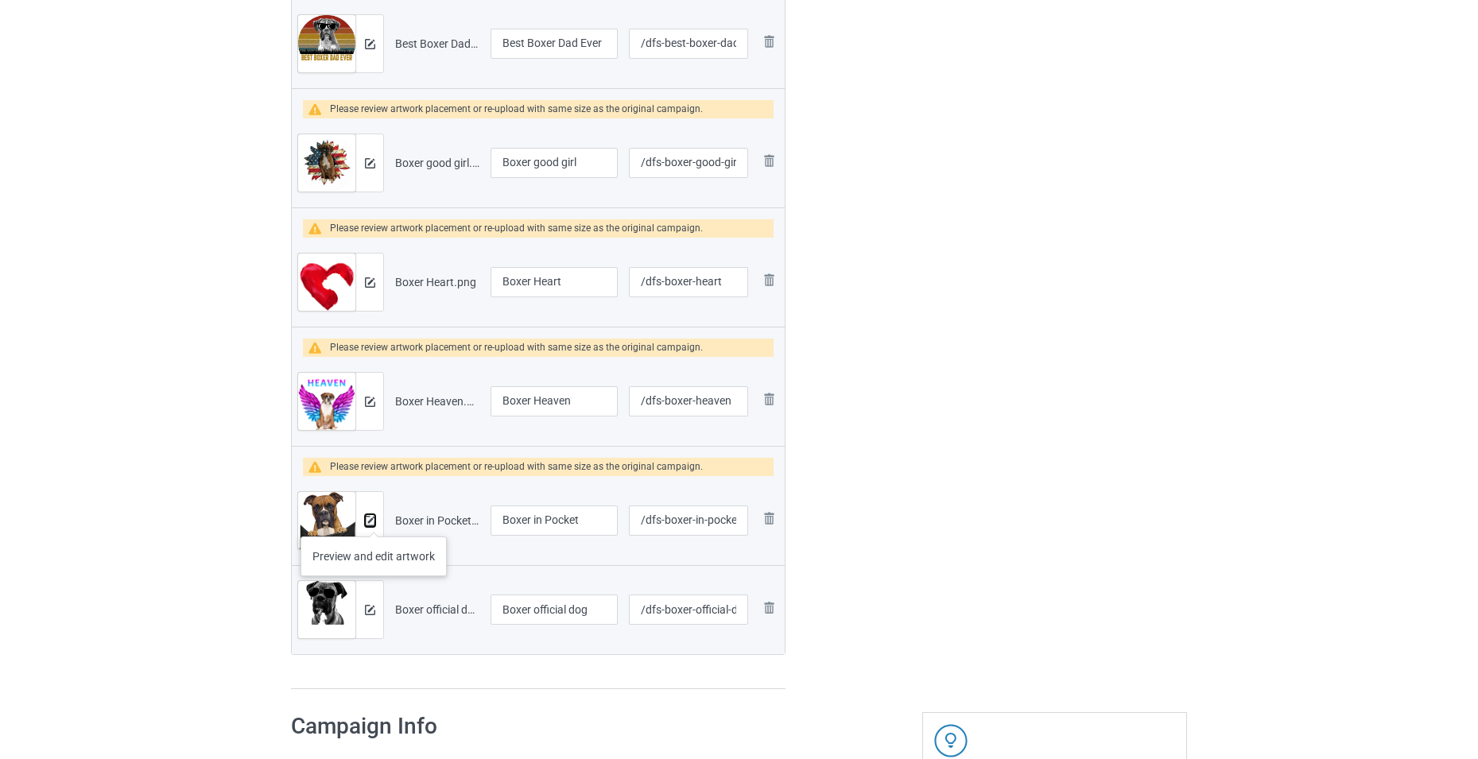
click at [374, 521] on img at bounding box center [370, 521] width 10 height 10
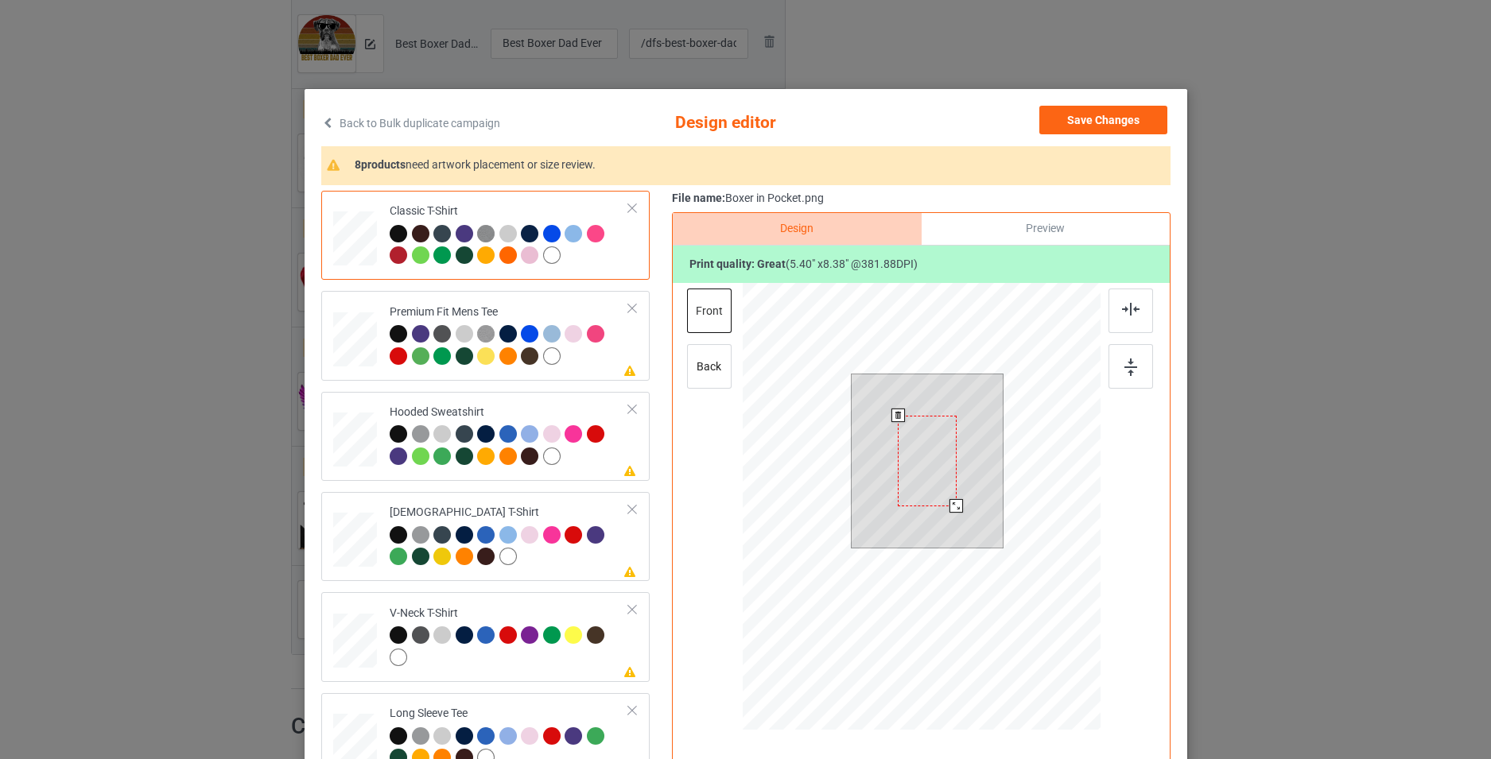
click at [962, 495] on div at bounding box center [927, 461] width 152 height 173
drag, startPoint x: 931, startPoint y: 468, endPoint x: 981, endPoint y: 420, distance: 69.7
click at [981, 420] on div at bounding box center [973, 420] width 59 height 91
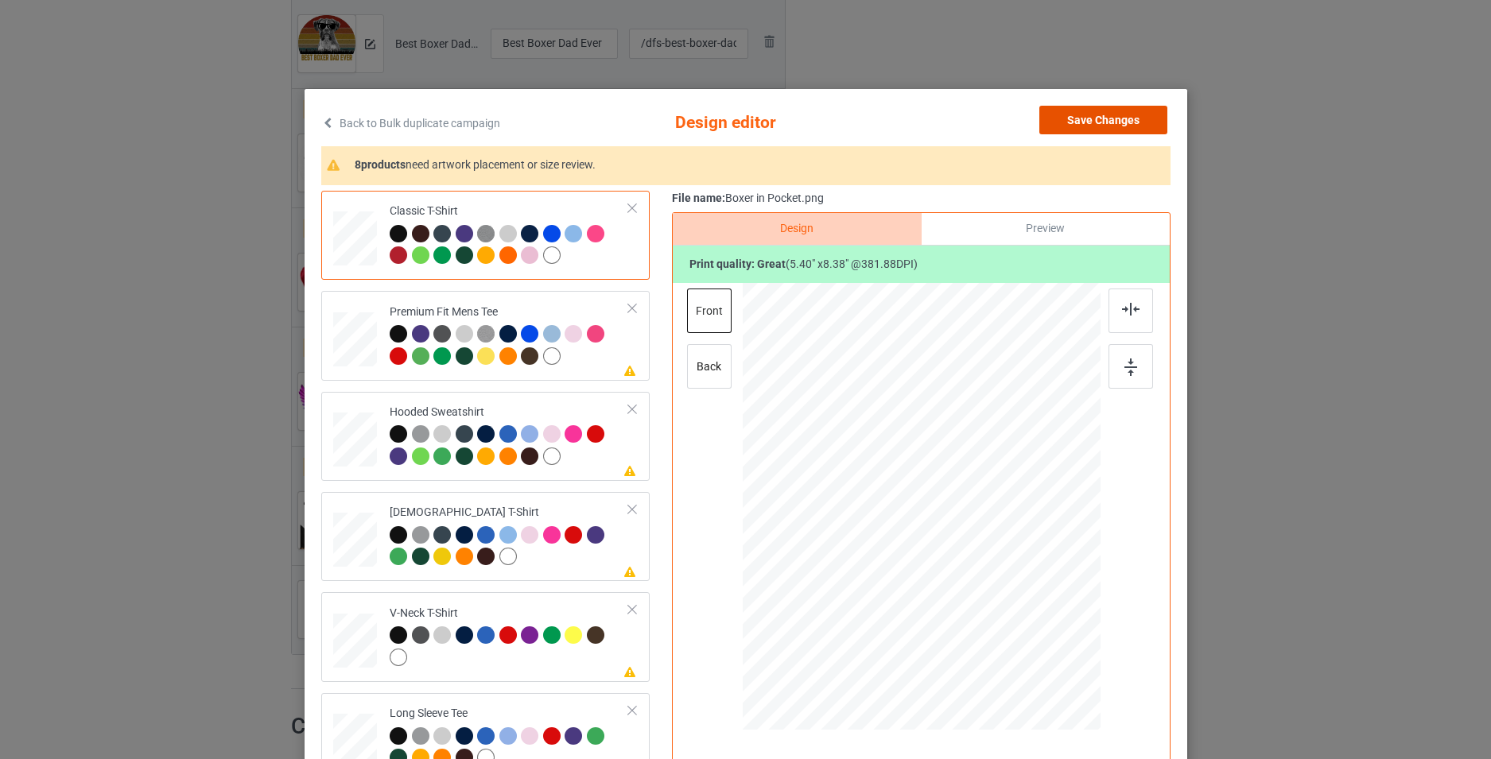
click at [1099, 122] on button "Save Changes" at bounding box center [1103, 120] width 128 height 29
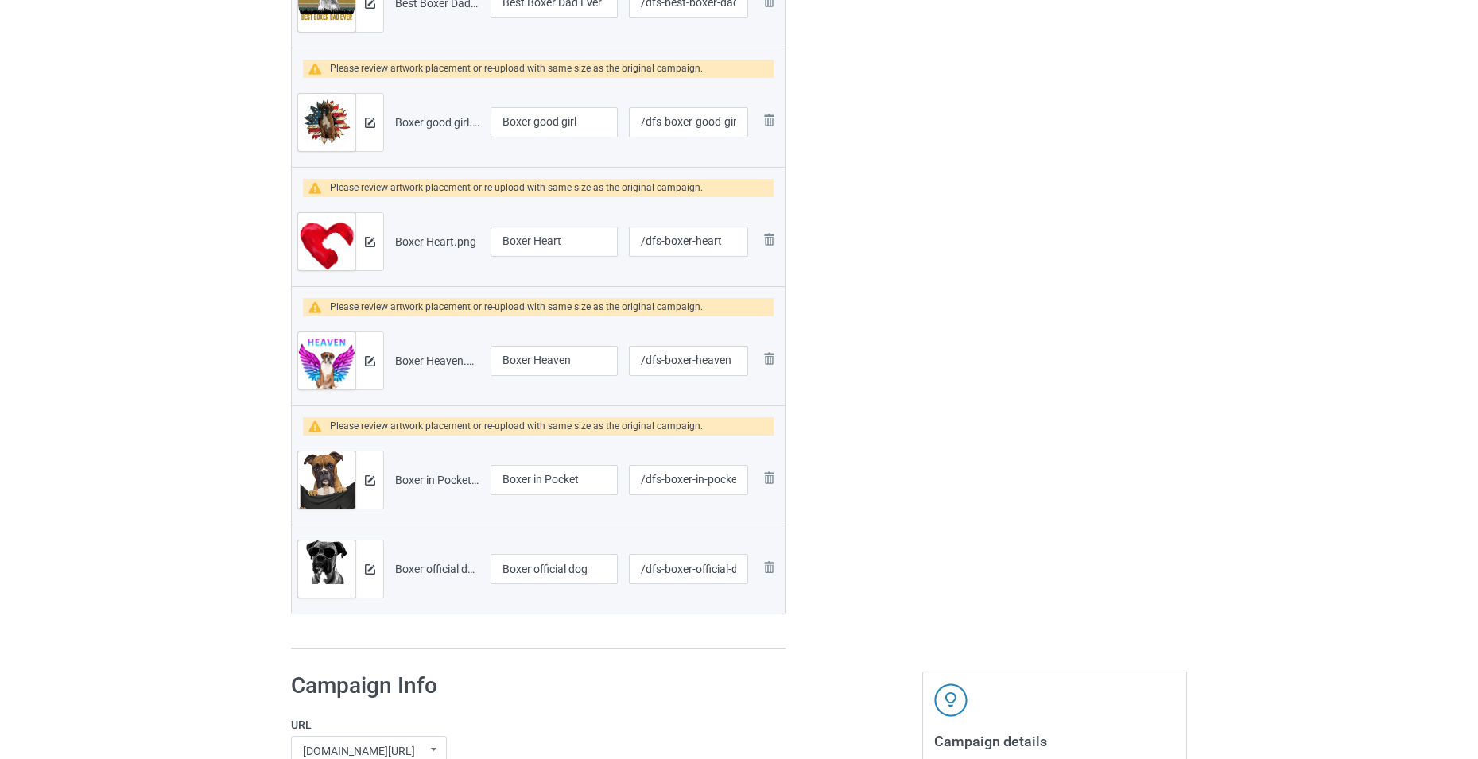
scroll to position [1670, 0]
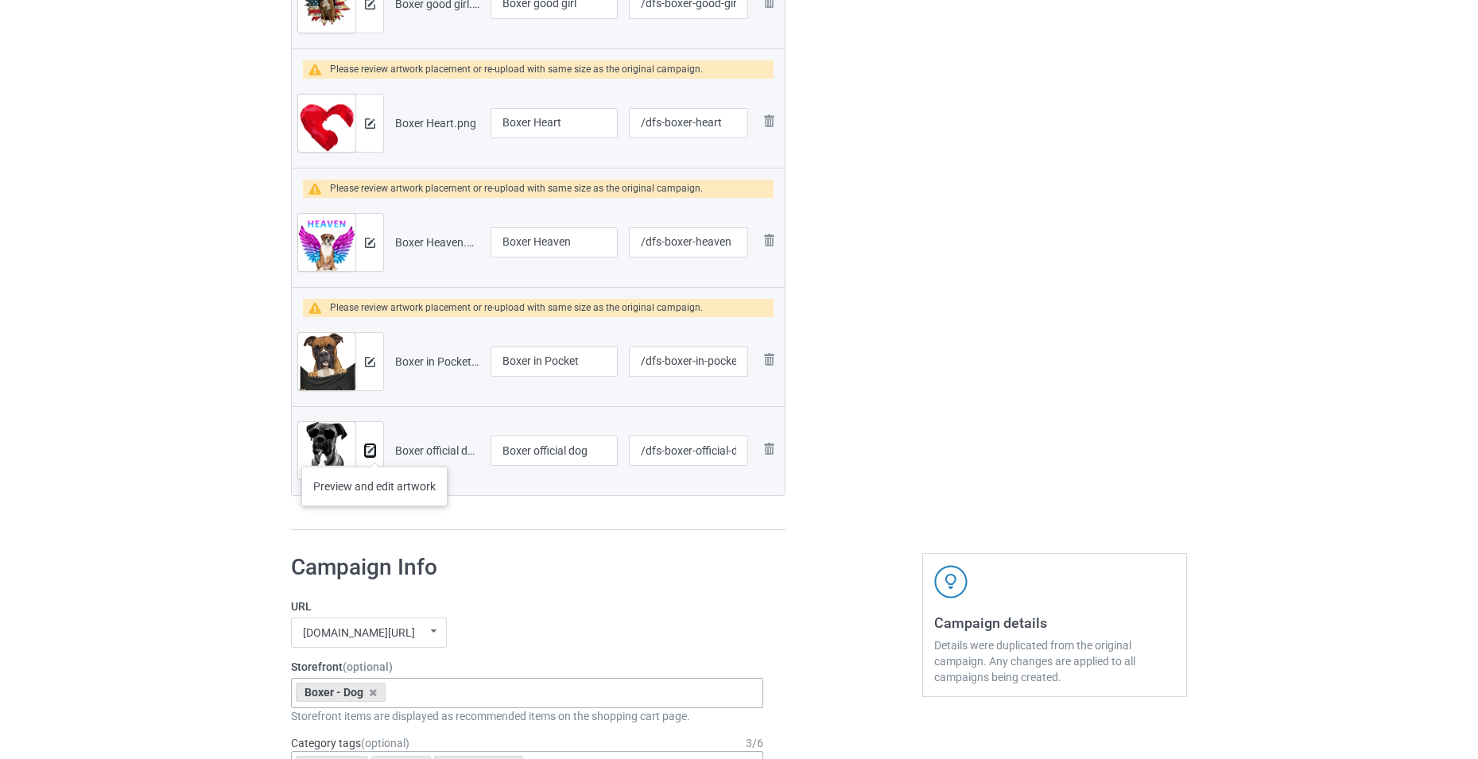
click at [375, 451] on img at bounding box center [370, 451] width 10 height 10
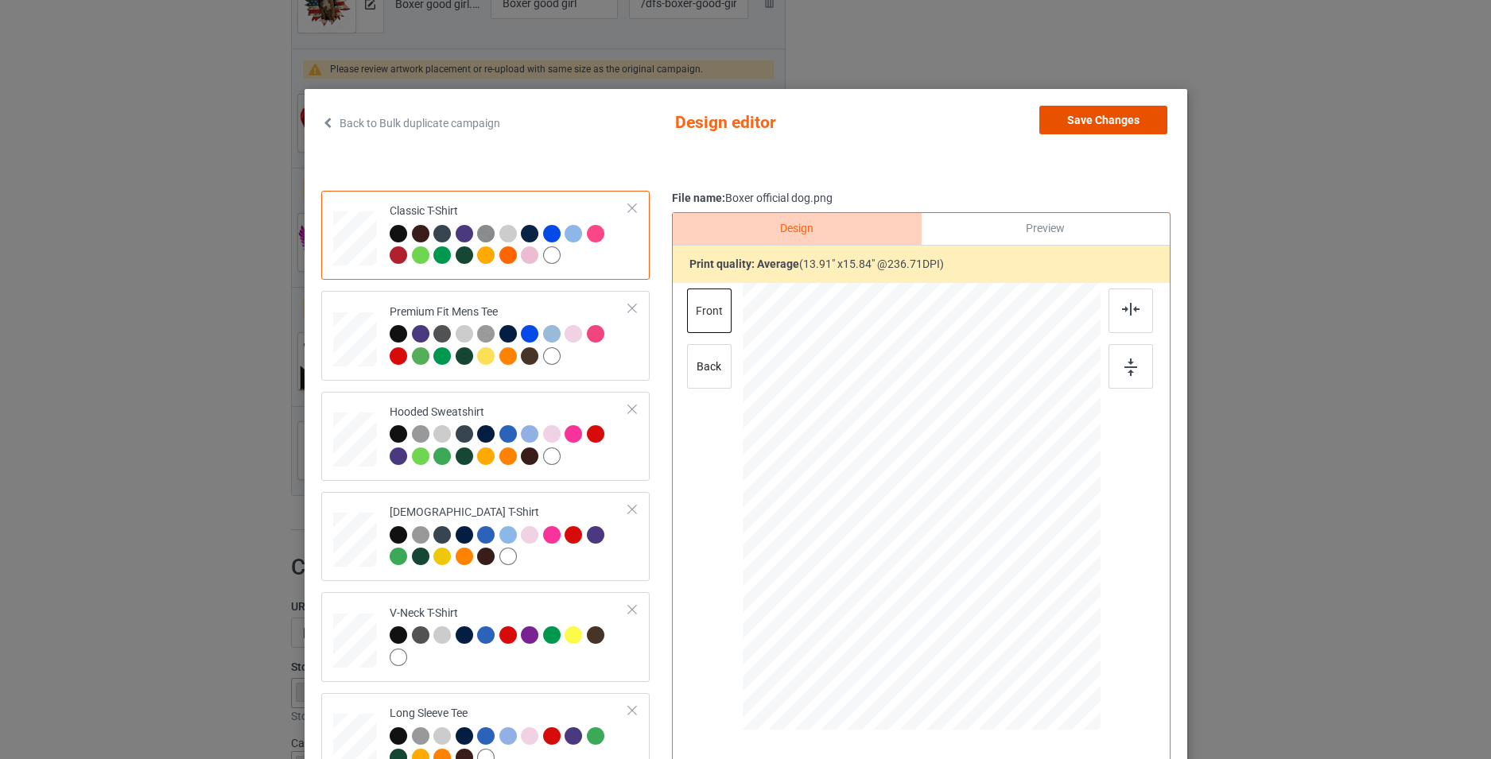
click at [1081, 113] on button "Save Changes" at bounding box center [1103, 120] width 128 height 29
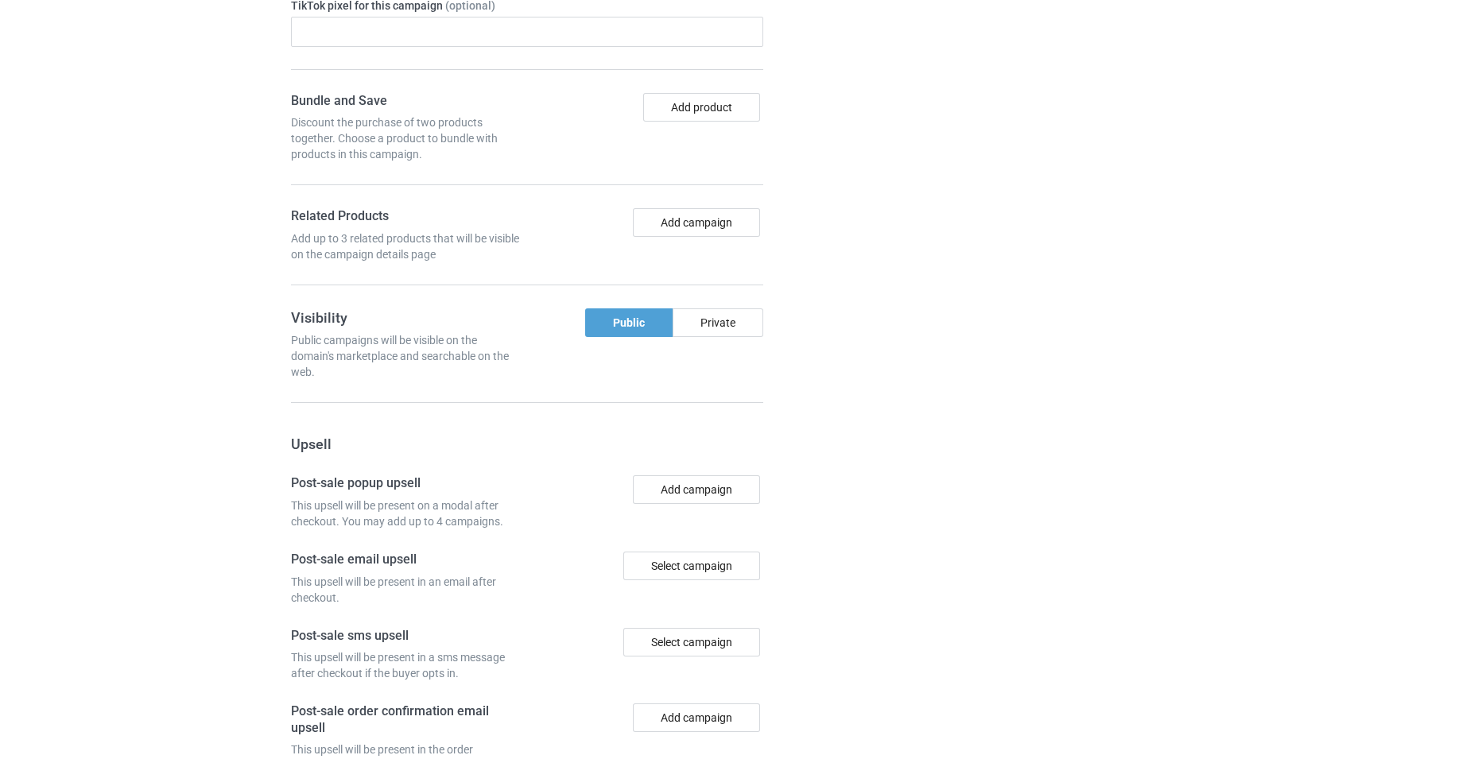
scroll to position [2934, 0]
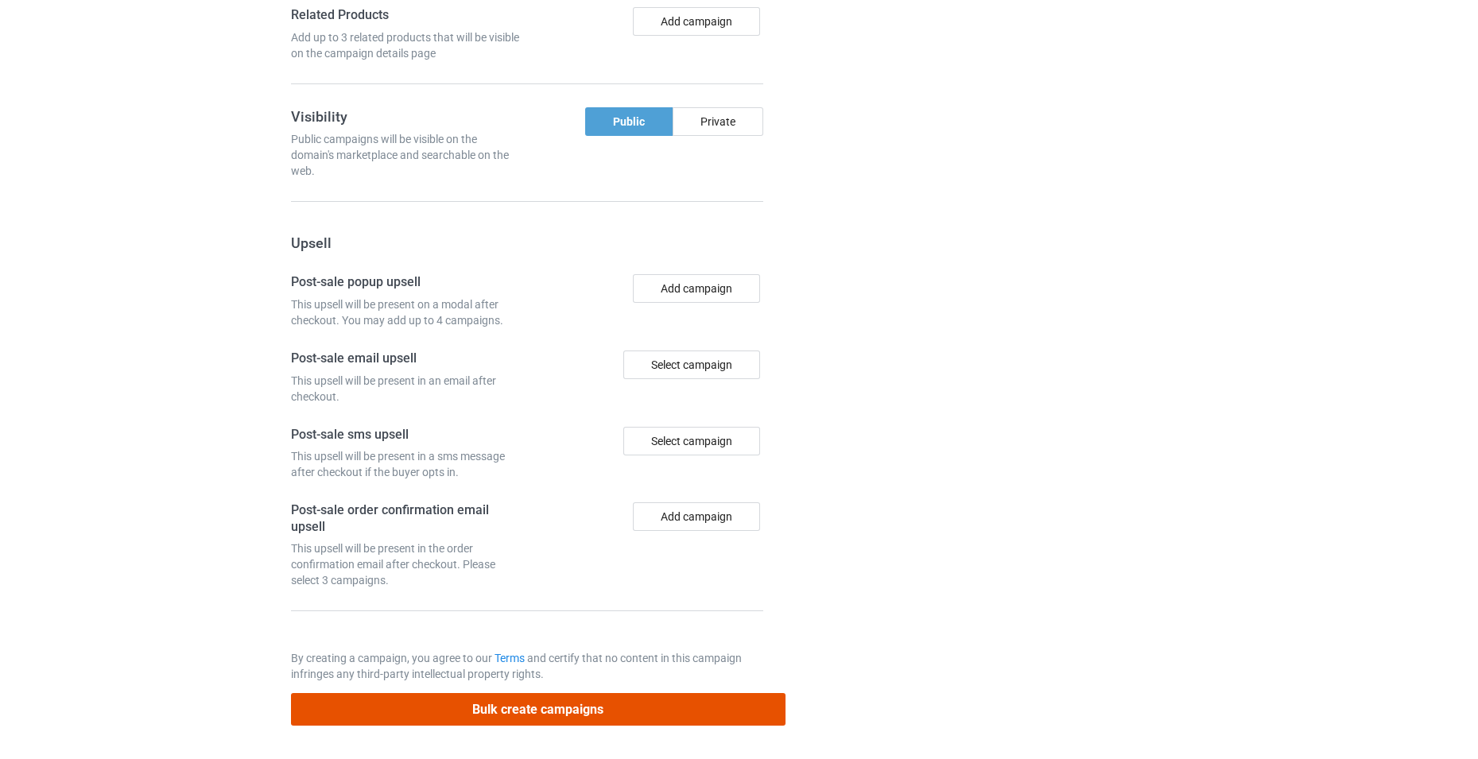
click at [614, 712] on button "Bulk create campaigns" at bounding box center [538, 709] width 495 height 33
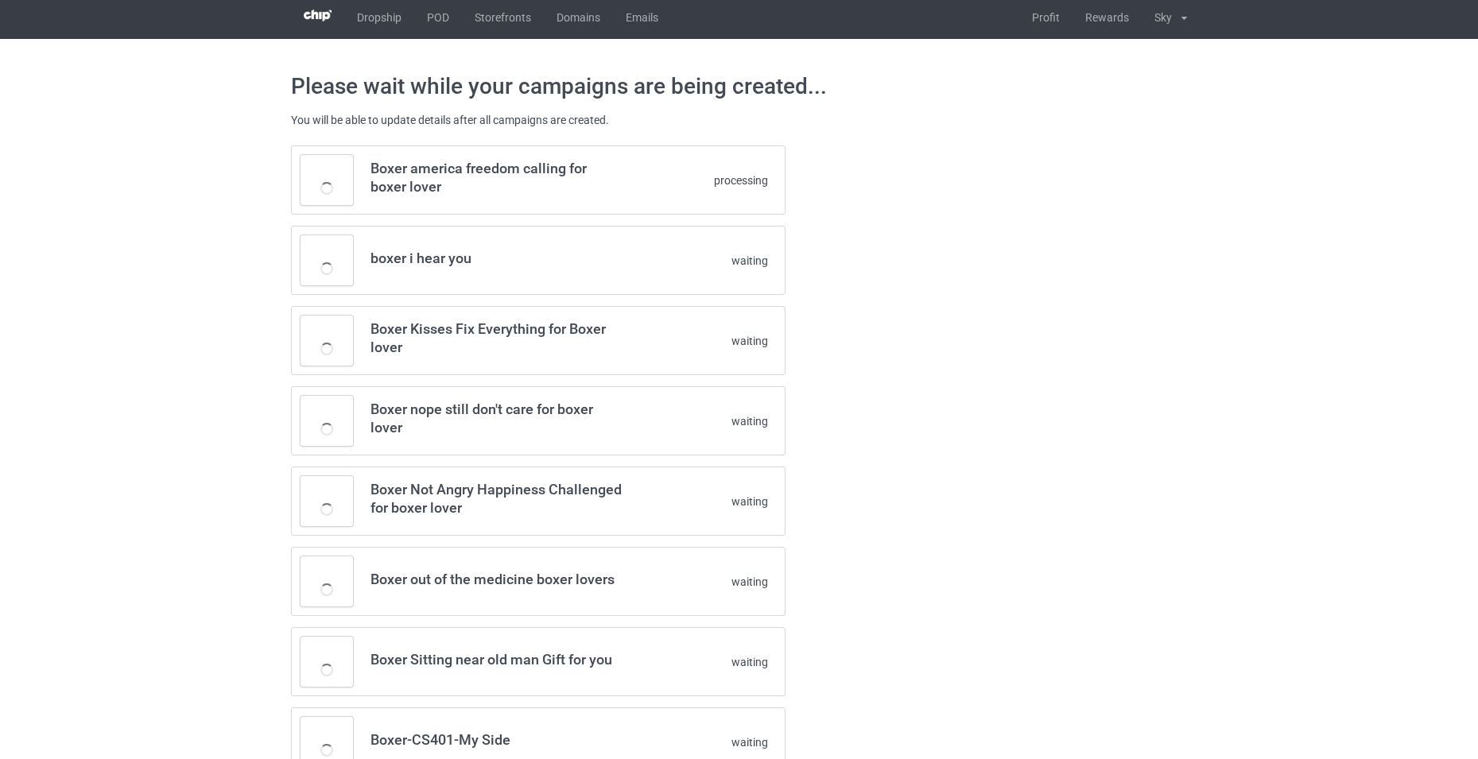
scroll to position [0, 0]
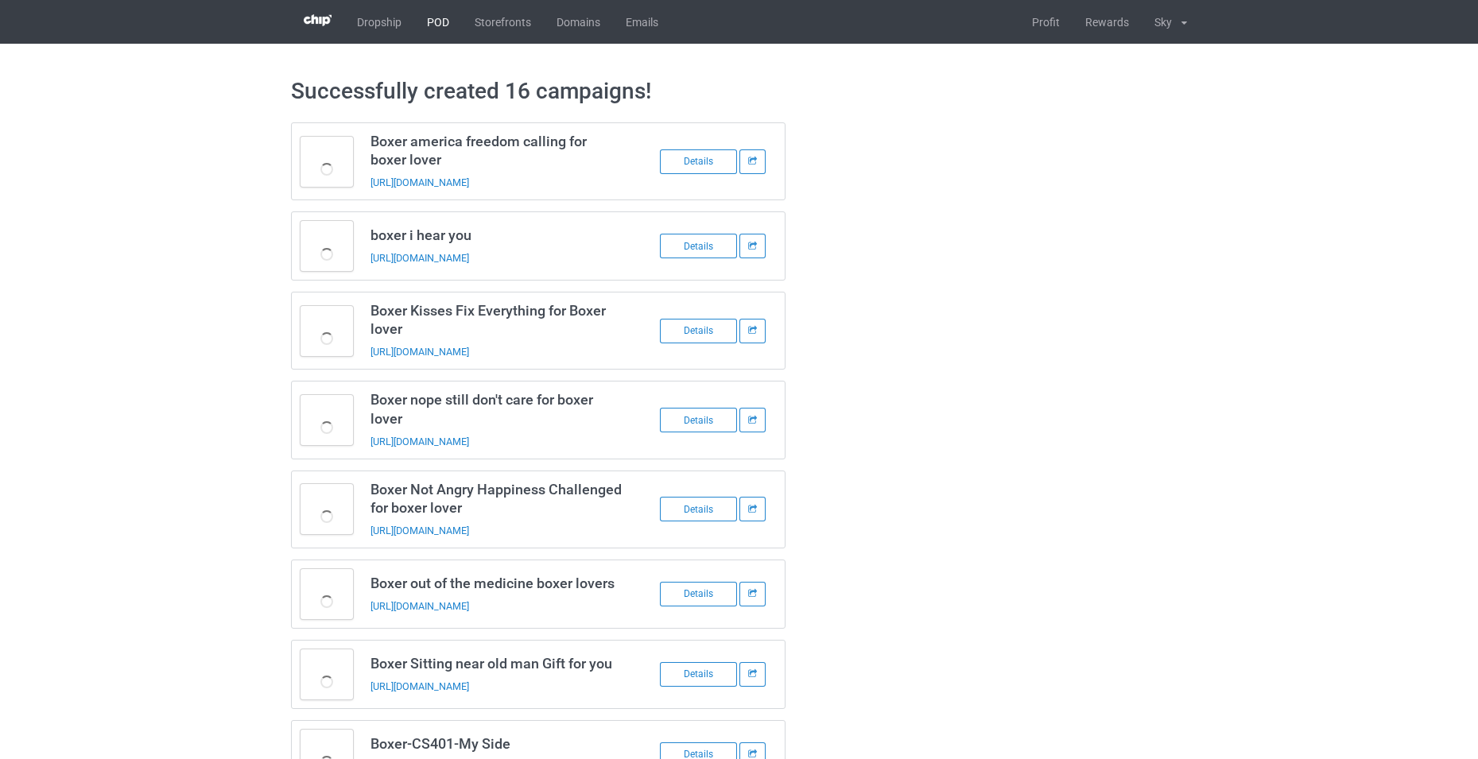
click at [437, 26] on link "POD" at bounding box center [438, 22] width 48 height 44
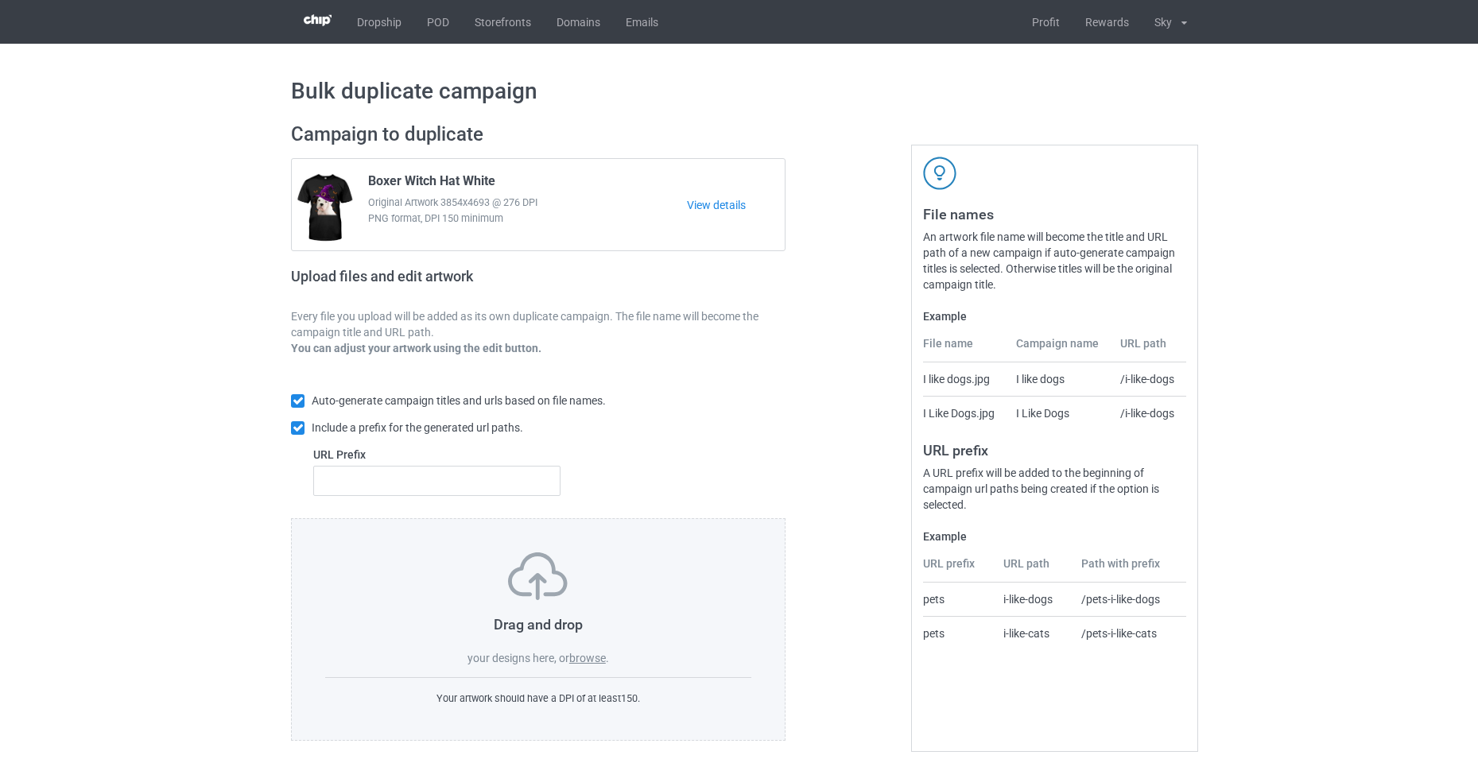
click at [593, 662] on label "browse" at bounding box center [587, 658] width 37 height 13
click at [0, 0] on input "browse" at bounding box center [0, 0] width 0 height 0
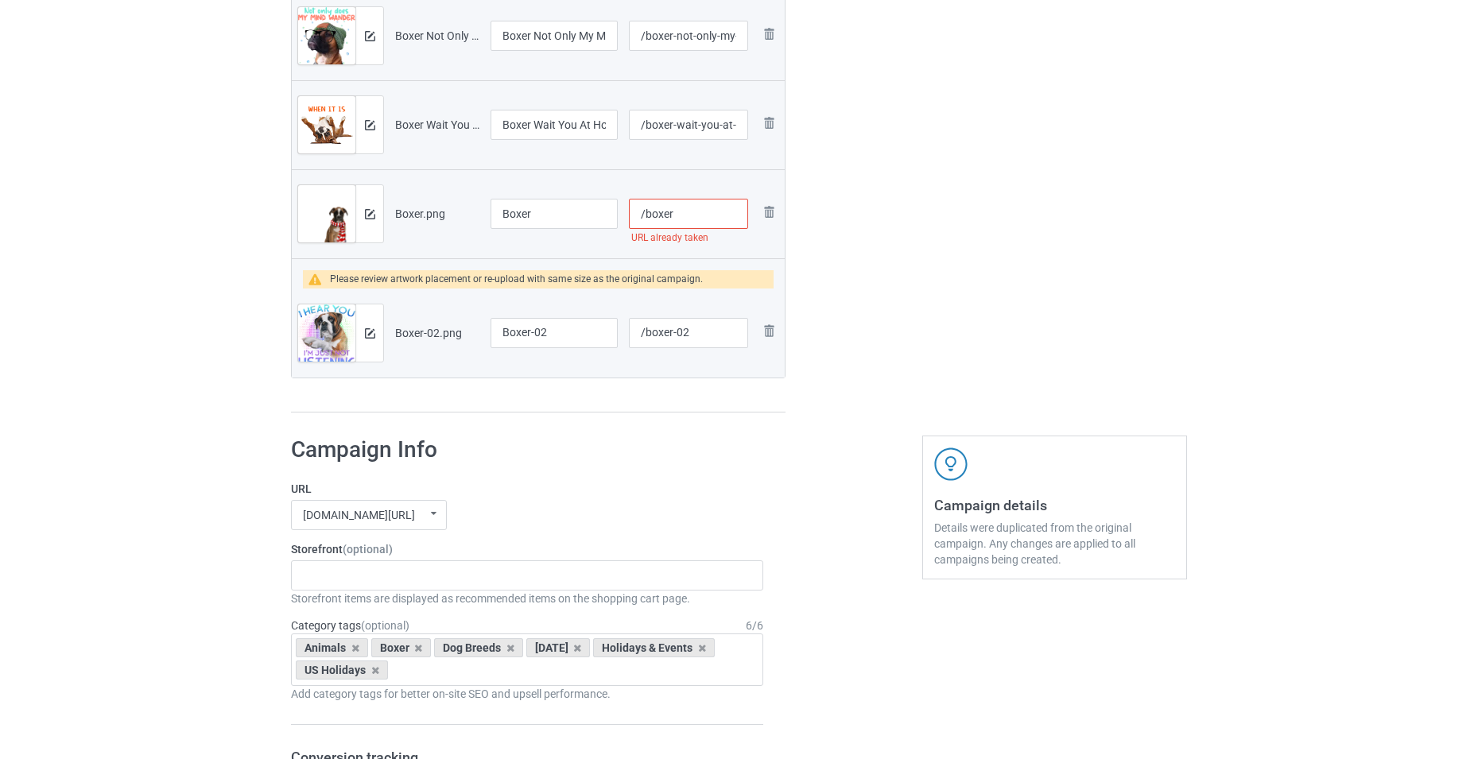
scroll to position [795, 0]
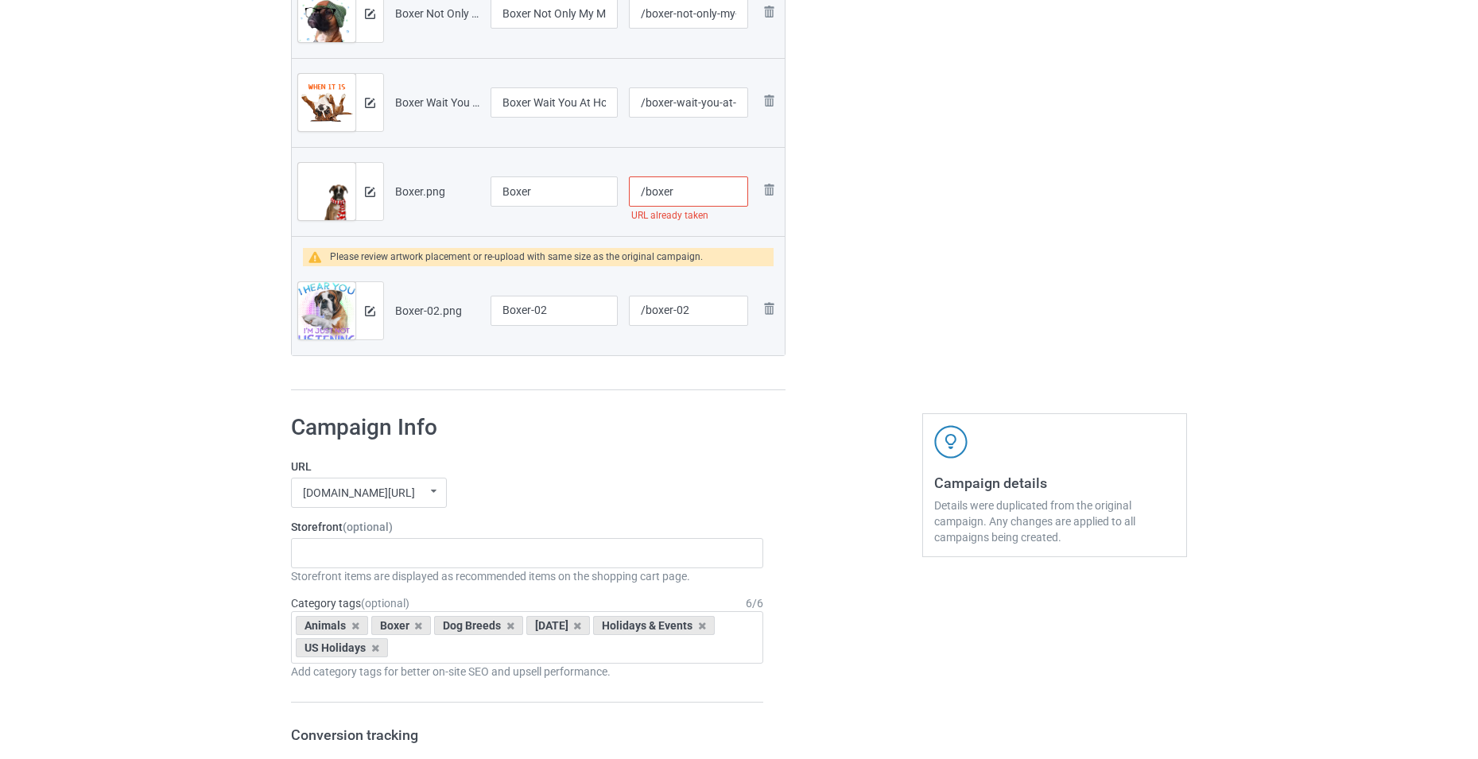
click at [708, 195] on input "/boxer" at bounding box center [688, 192] width 119 height 30
type input "/boxerdhgfh"
click at [421, 554] on div "-------------------------------------------------- Gifts For Christmas Teacher …" at bounding box center [527, 553] width 472 height 30
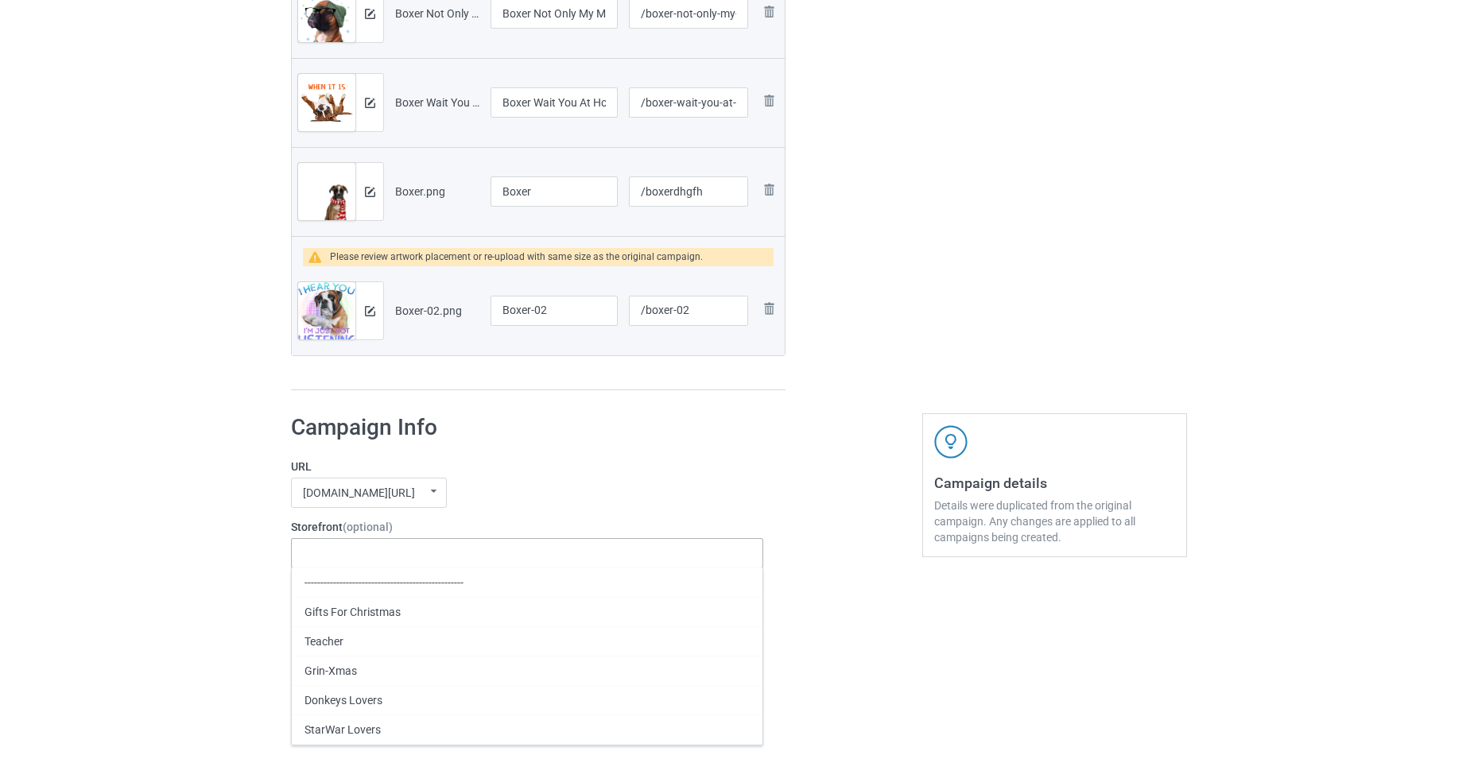
type input "v"
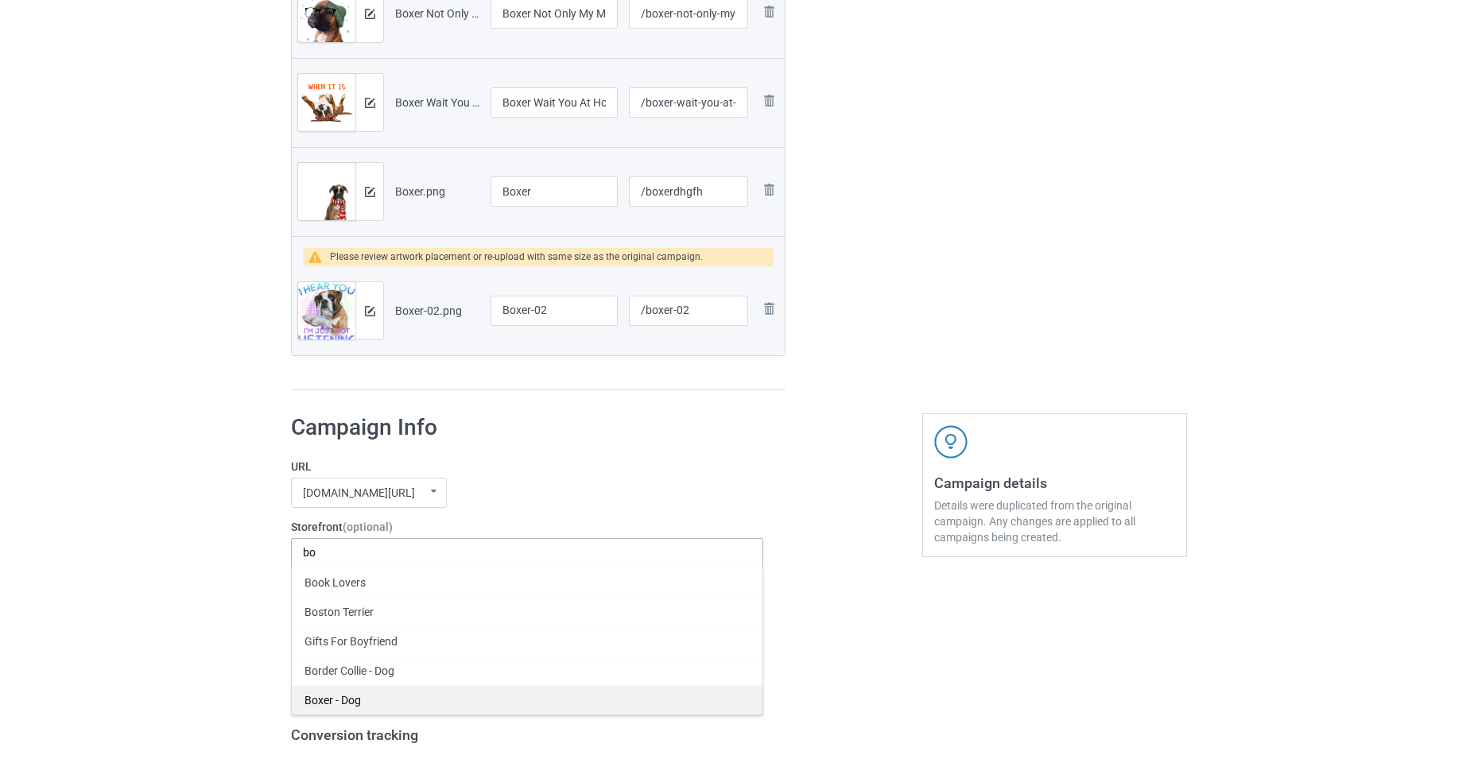
type input "bo"
click at [433, 693] on div "Boxer - Dog" at bounding box center [527, 699] width 471 height 29
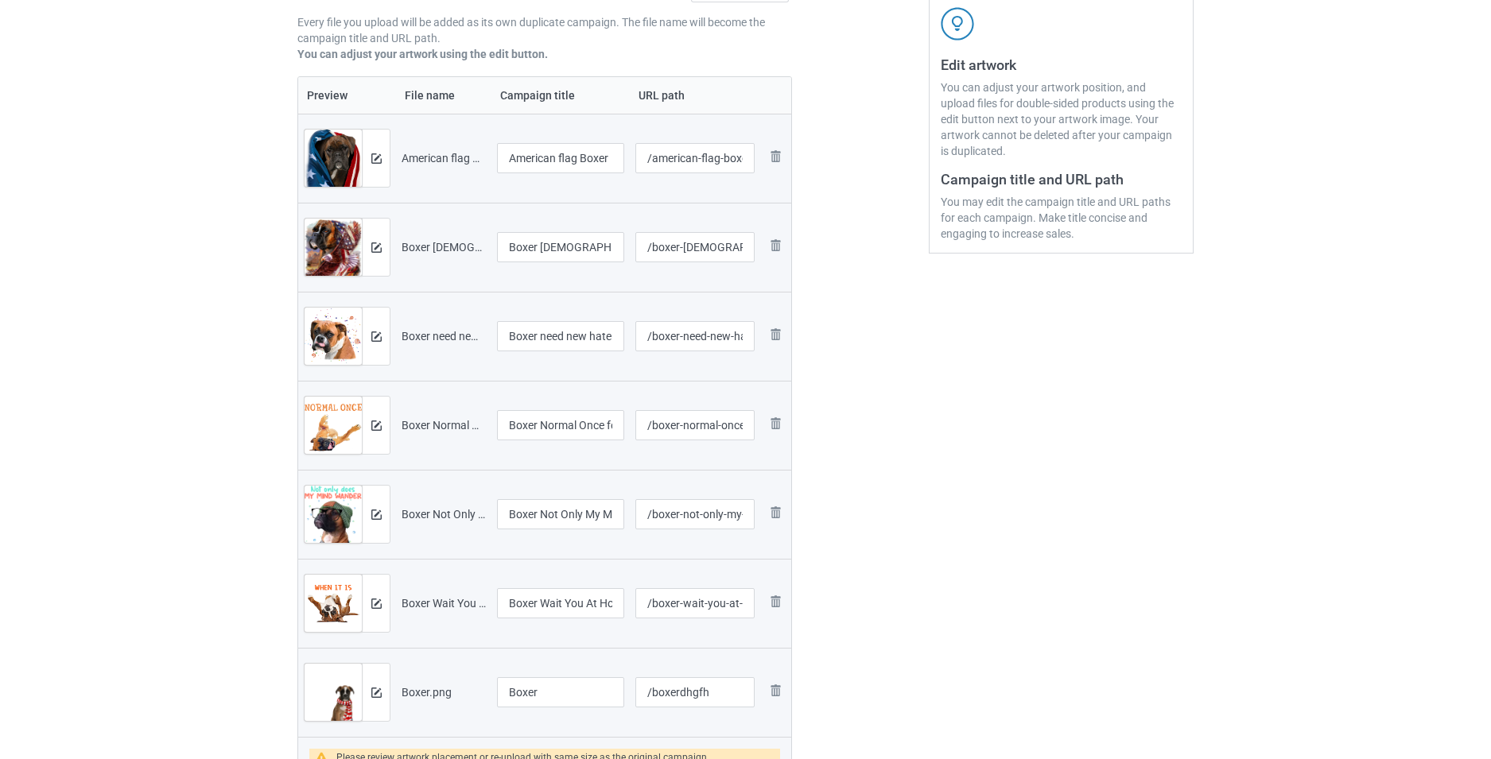
scroll to position [80, 0]
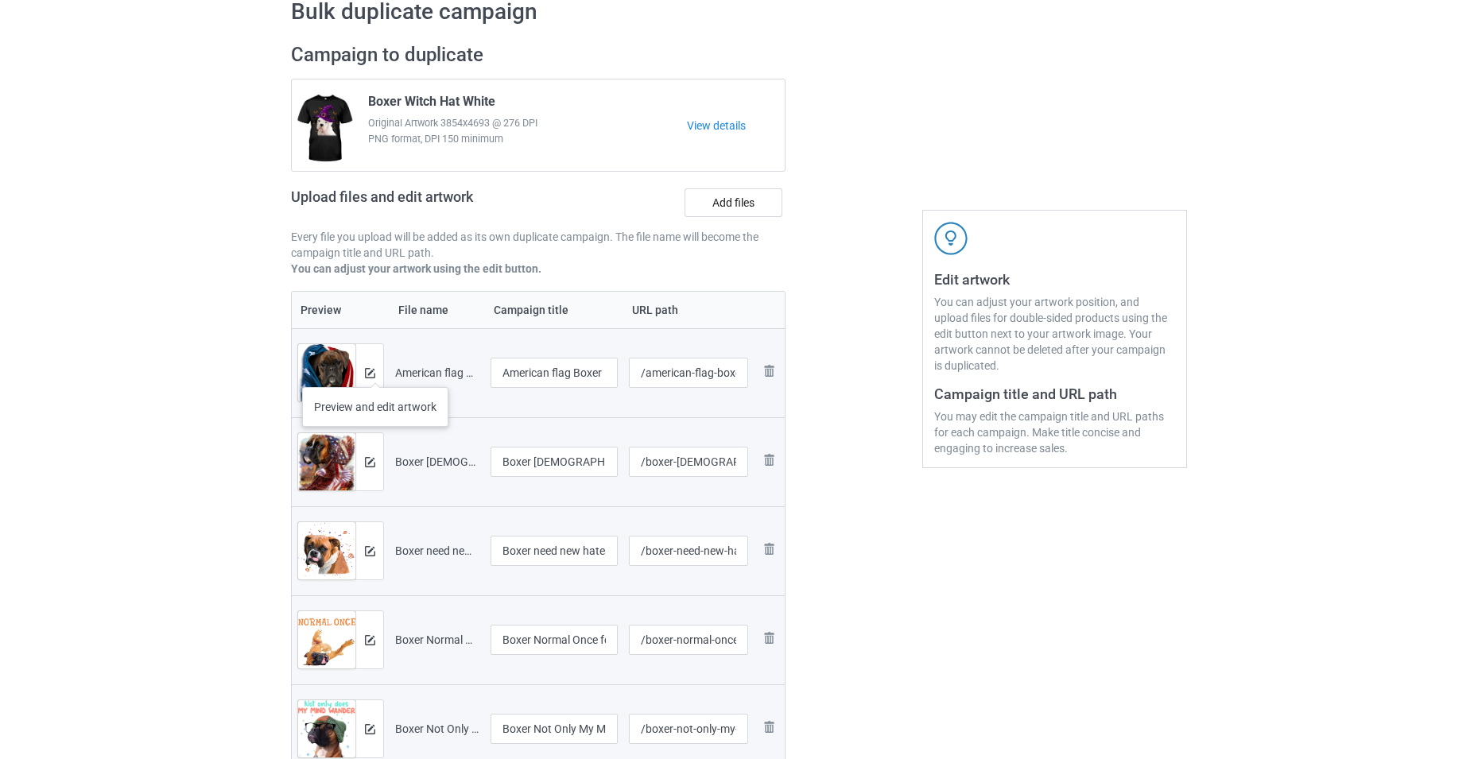
click at [375, 371] on div at bounding box center [369, 372] width 28 height 57
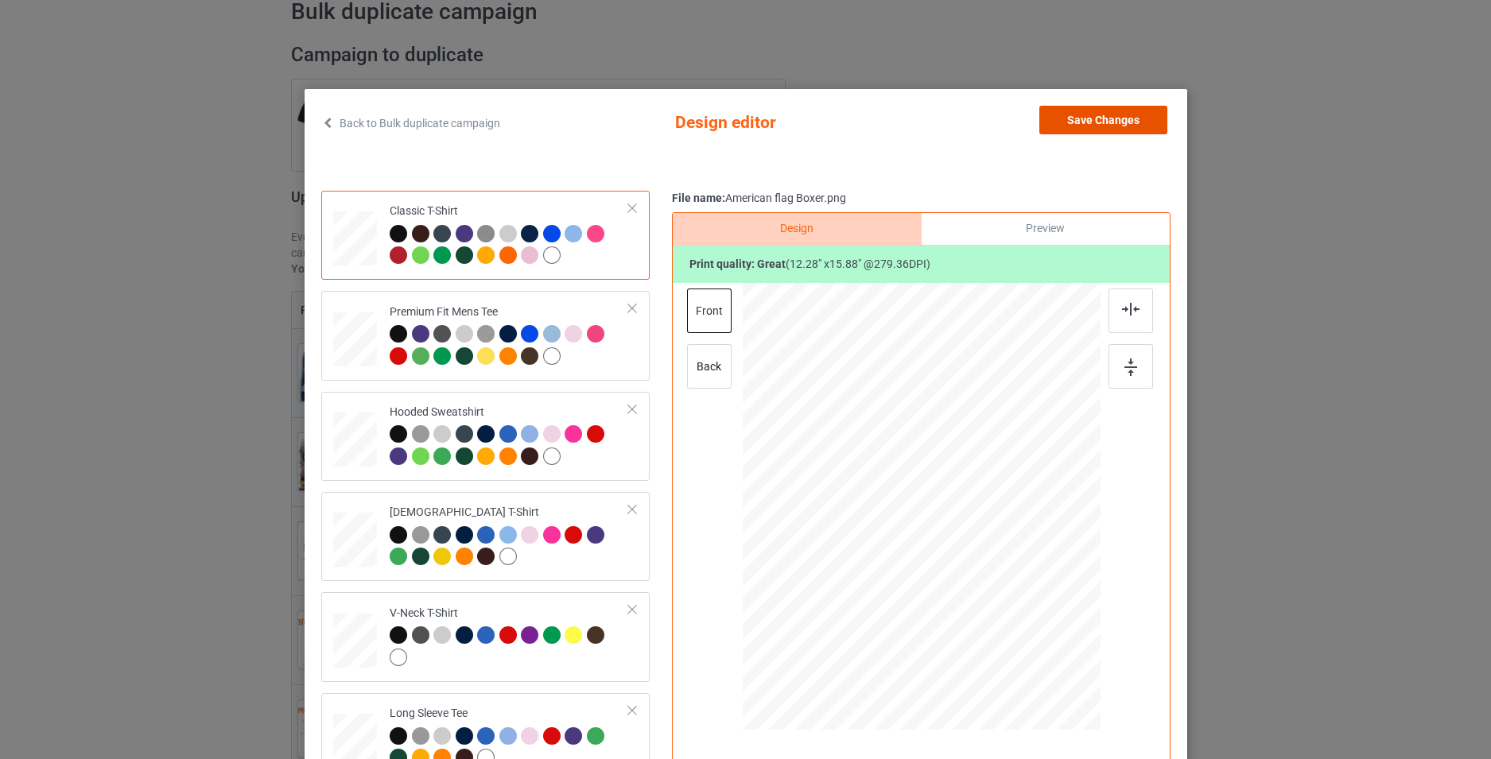
click at [1098, 119] on button "Save Changes" at bounding box center [1103, 120] width 128 height 29
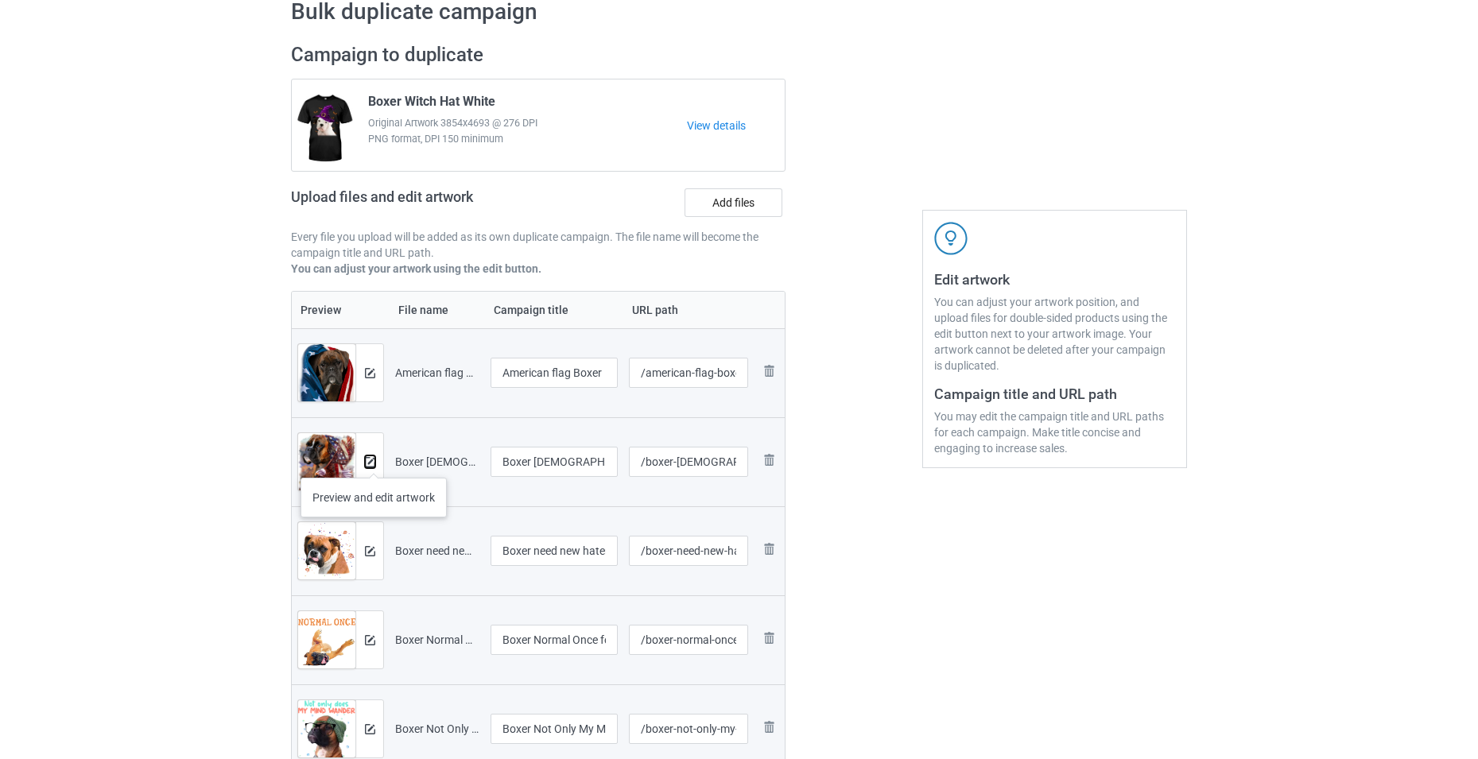
click at [371, 463] on img at bounding box center [370, 462] width 10 height 10
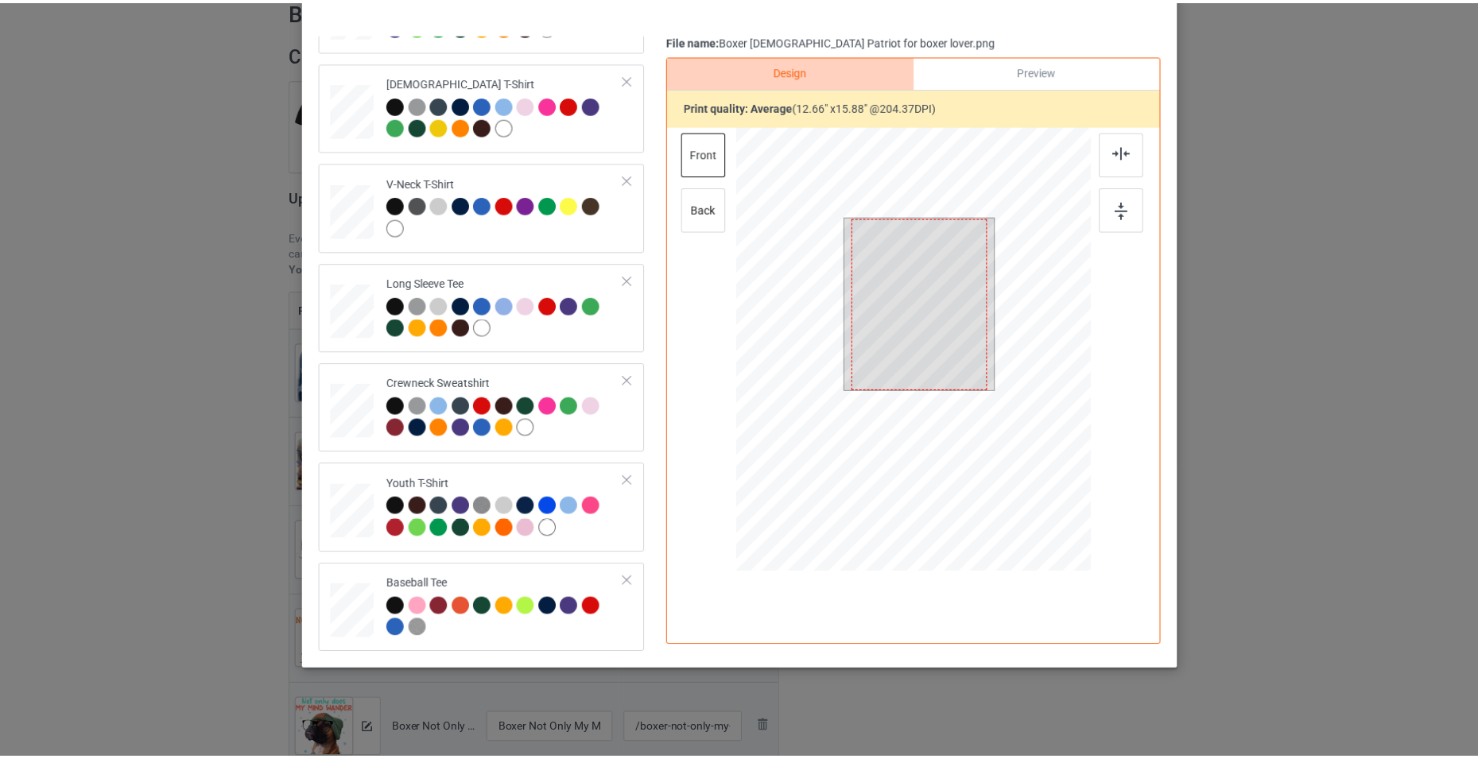
scroll to position [0, 0]
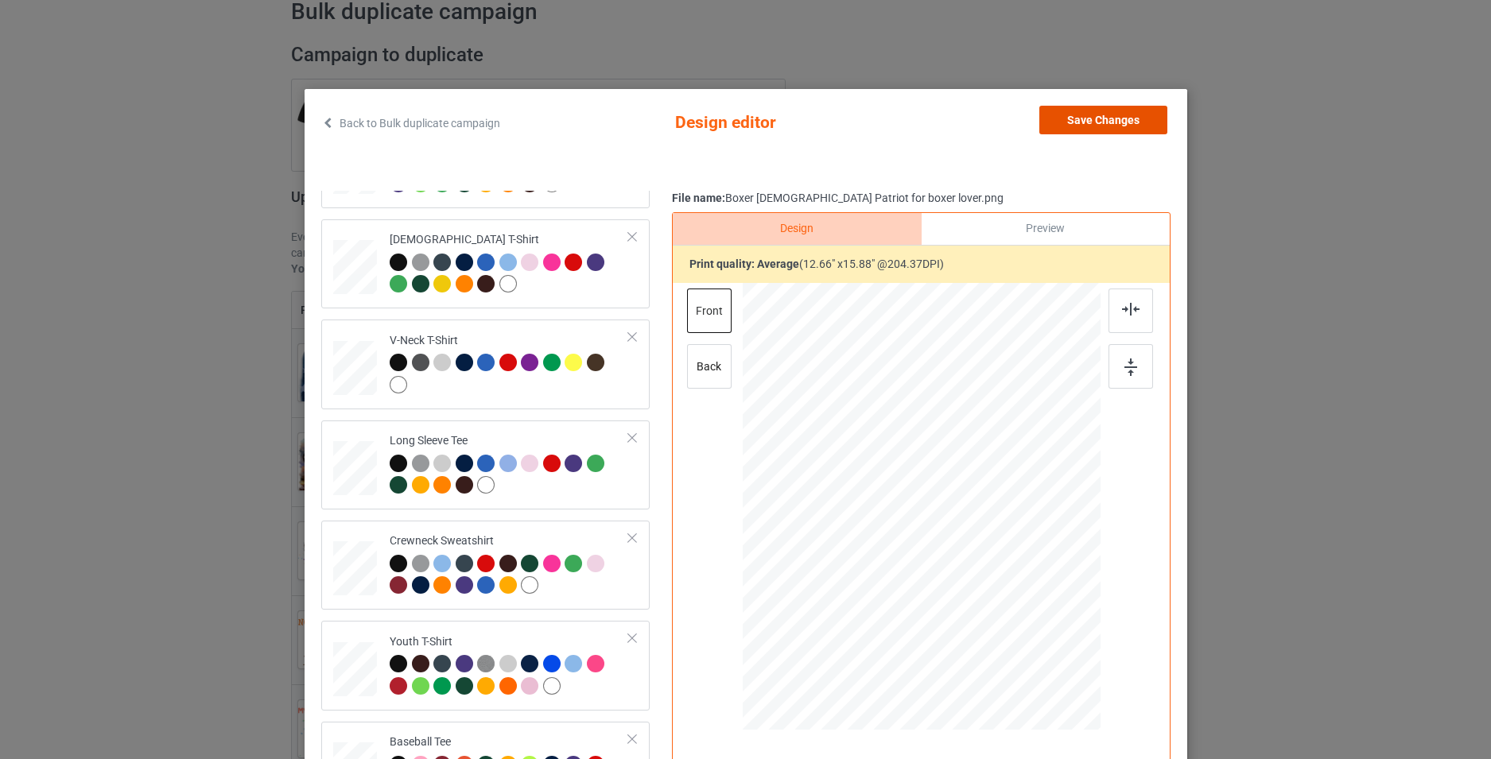
click at [1100, 123] on button "Save Changes" at bounding box center [1103, 120] width 128 height 29
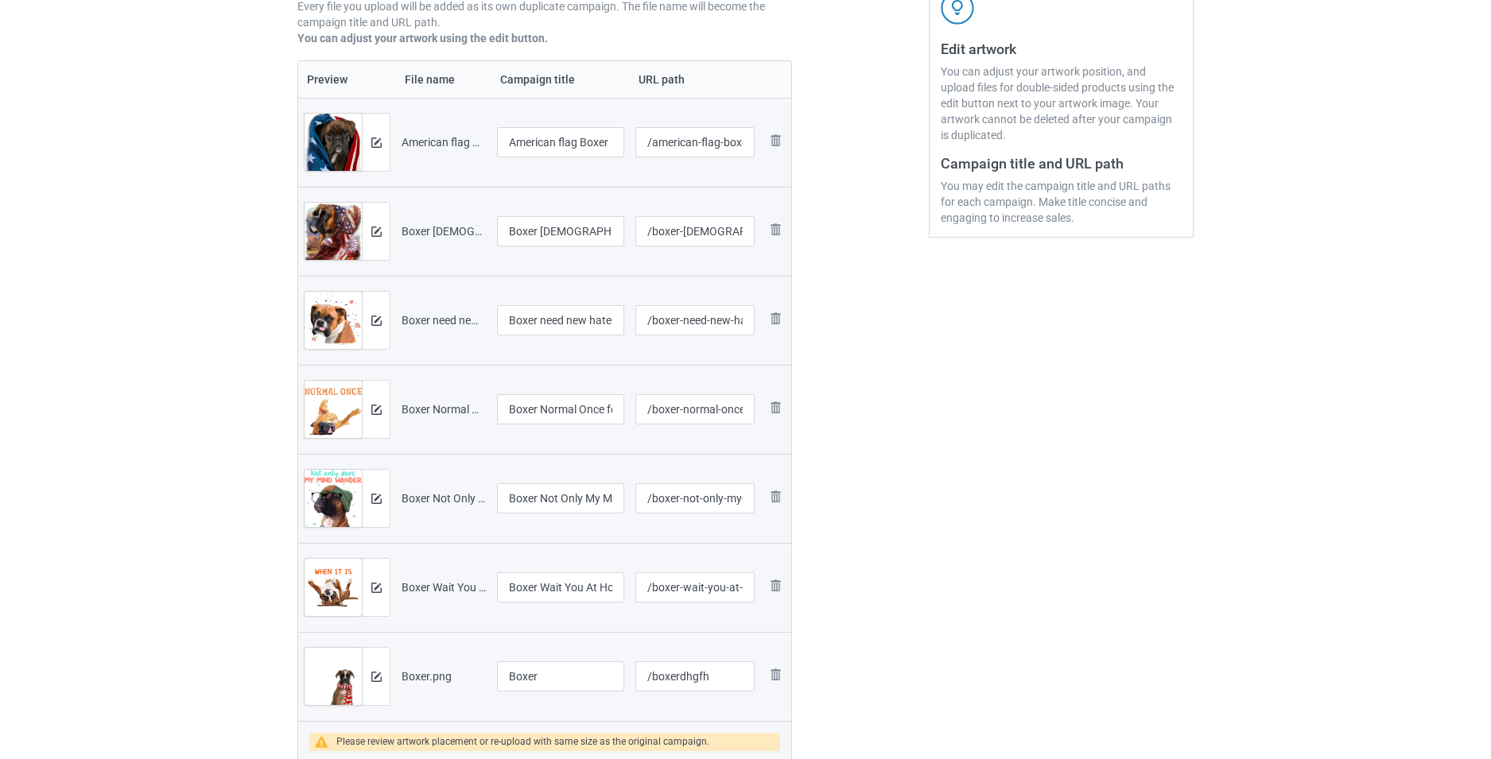
scroll to position [318, 0]
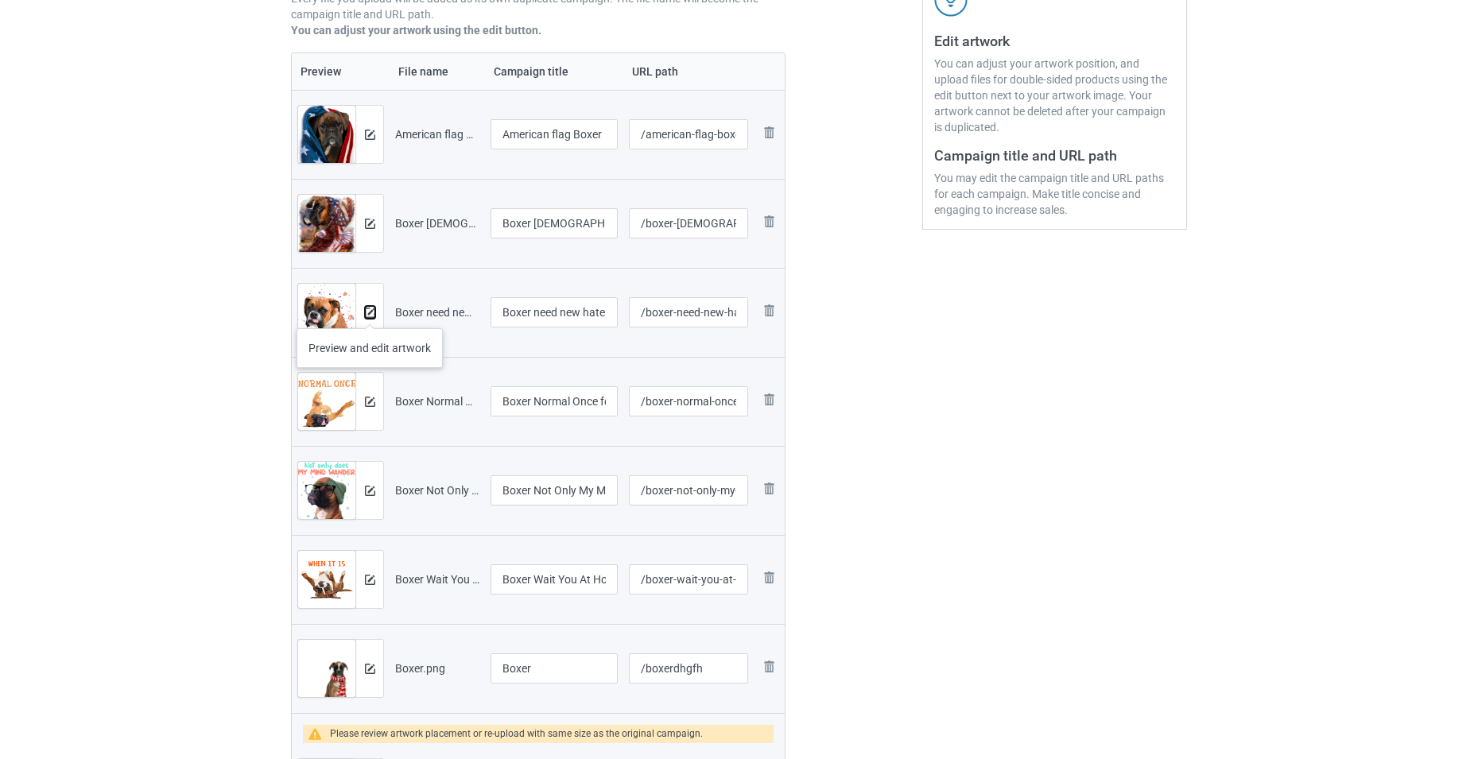
click at [370, 312] on img at bounding box center [370, 313] width 10 height 10
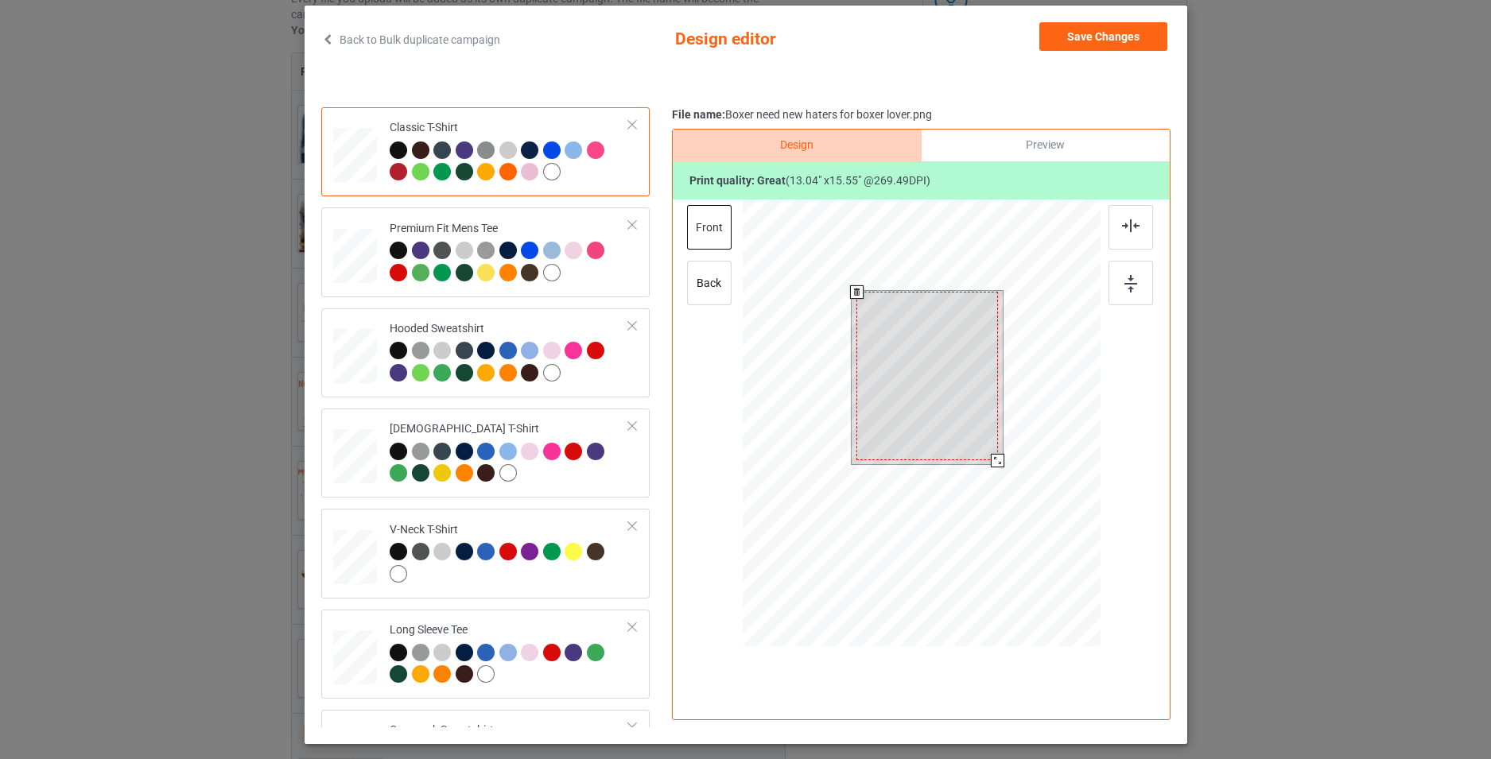
scroll to position [158, 0]
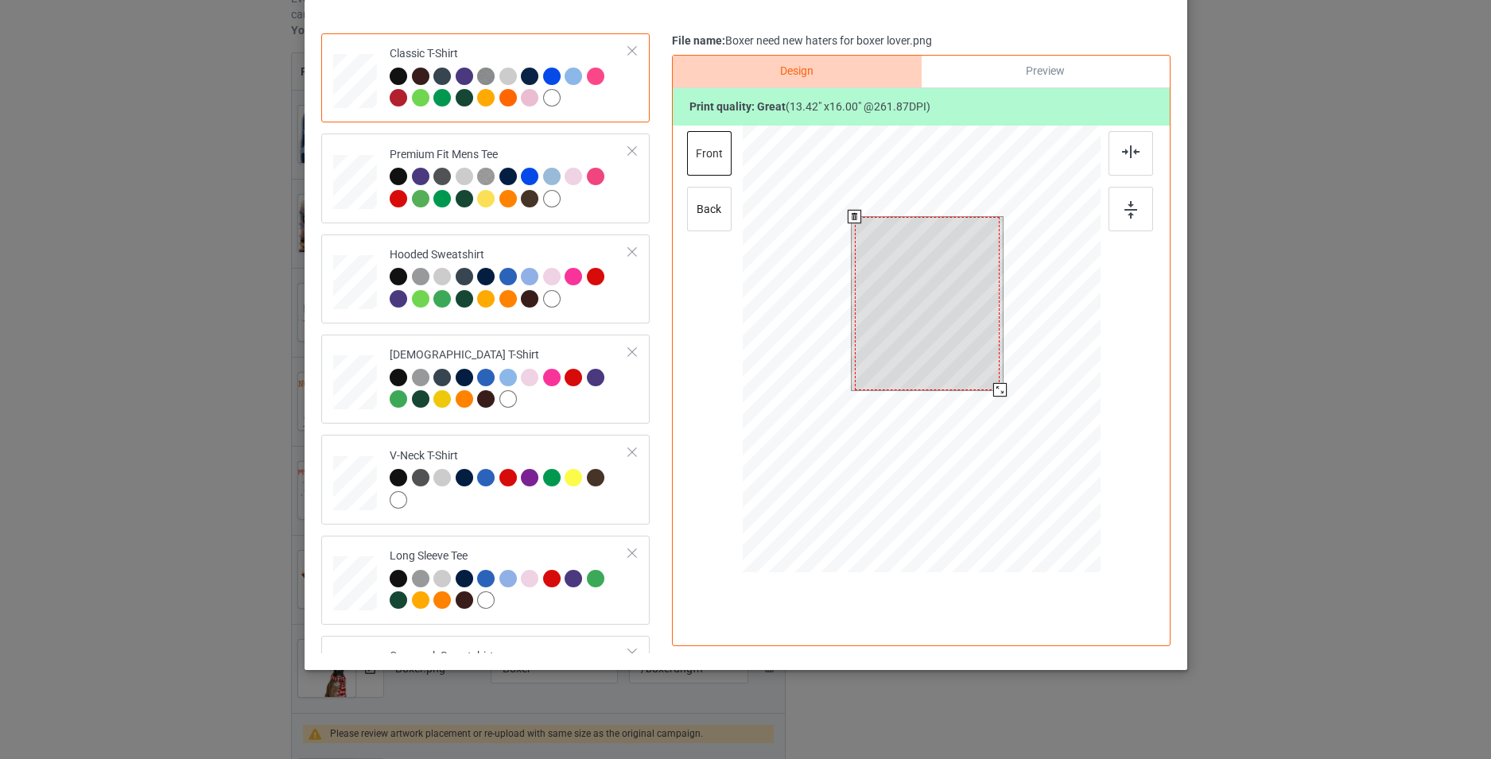
drag, startPoint x: 990, startPoint y: 389, endPoint x: 997, endPoint y: 385, distance: 8.2
click at [995, 397] on div at bounding box center [999, 390] width 14 height 14
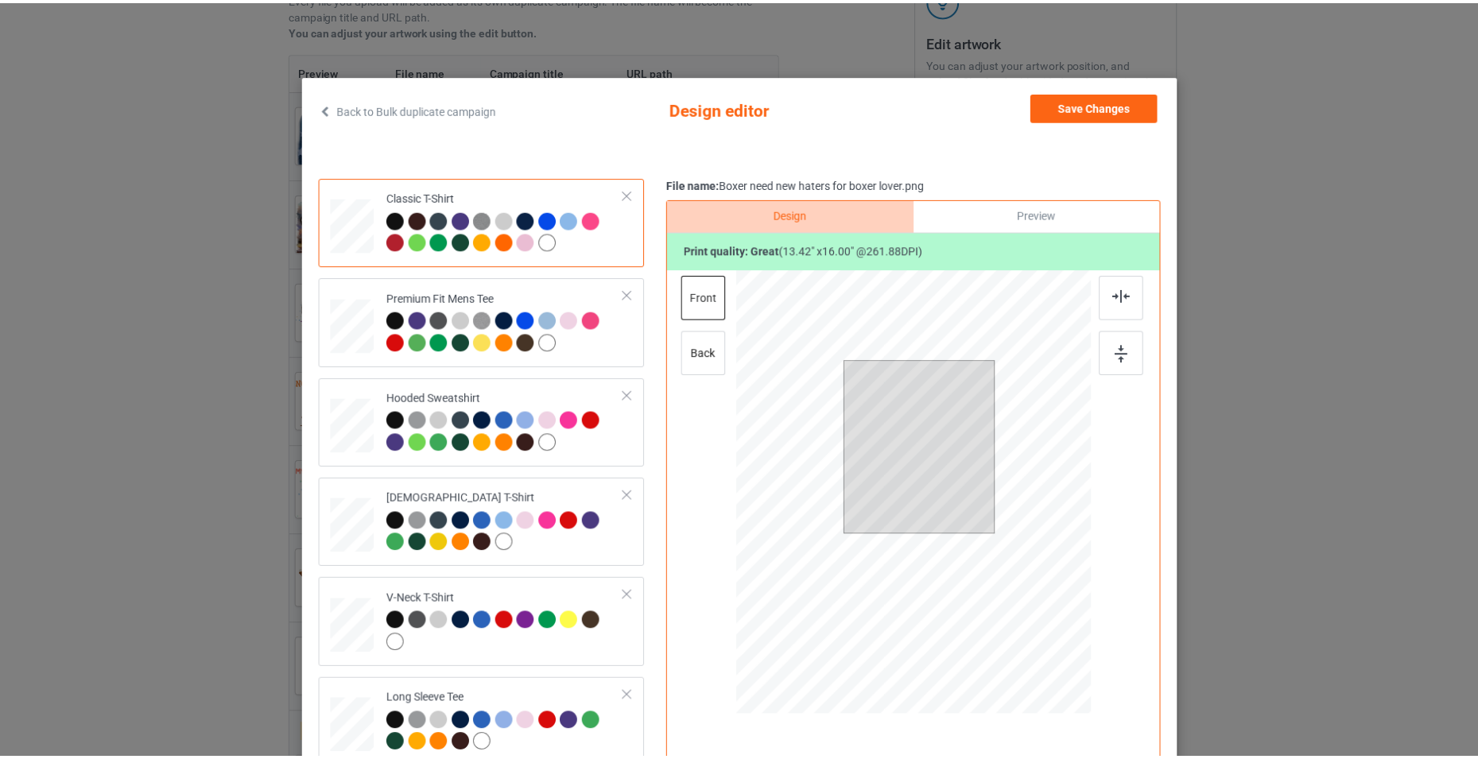
scroll to position [0, 0]
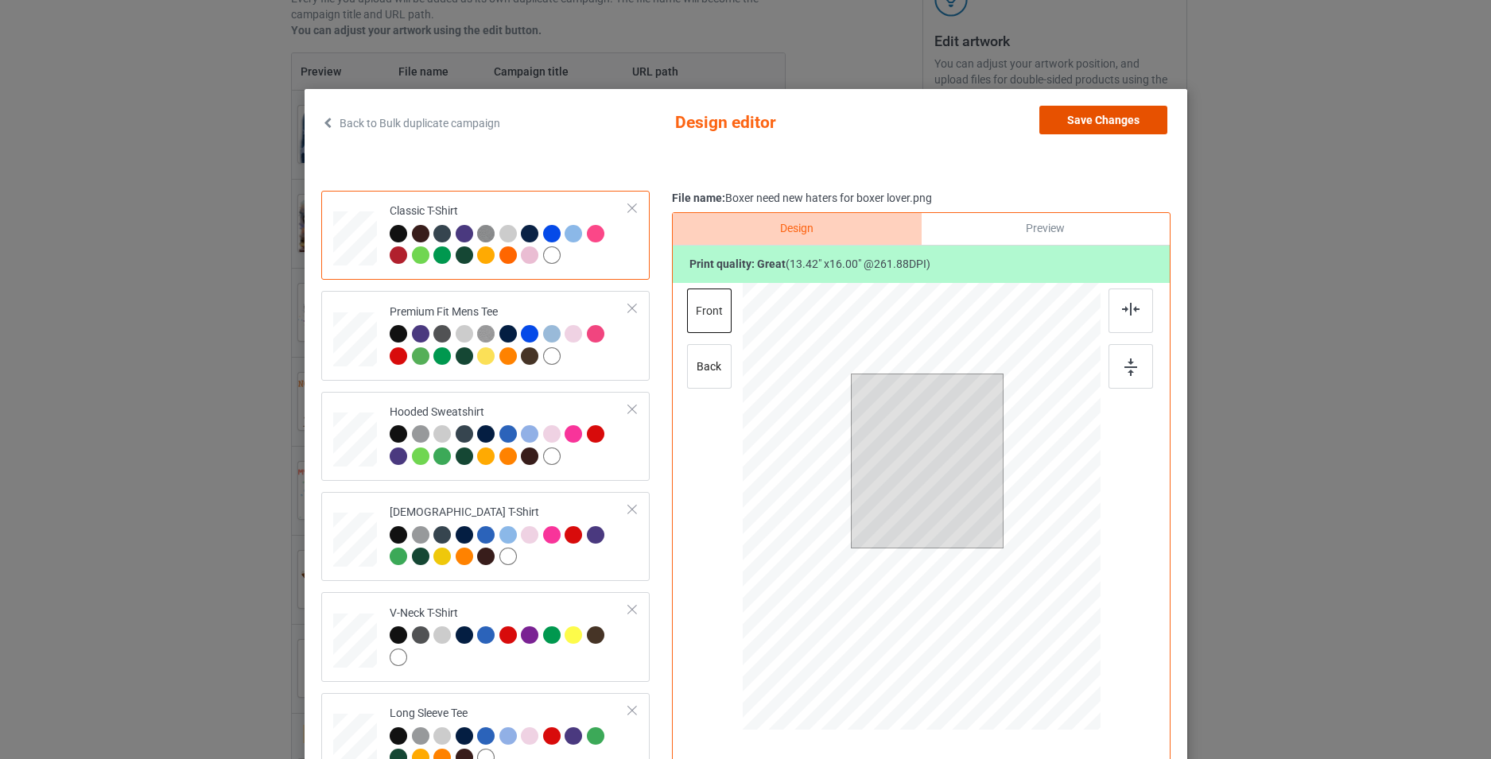
click at [1058, 123] on button "Save Changes" at bounding box center [1103, 120] width 128 height 29
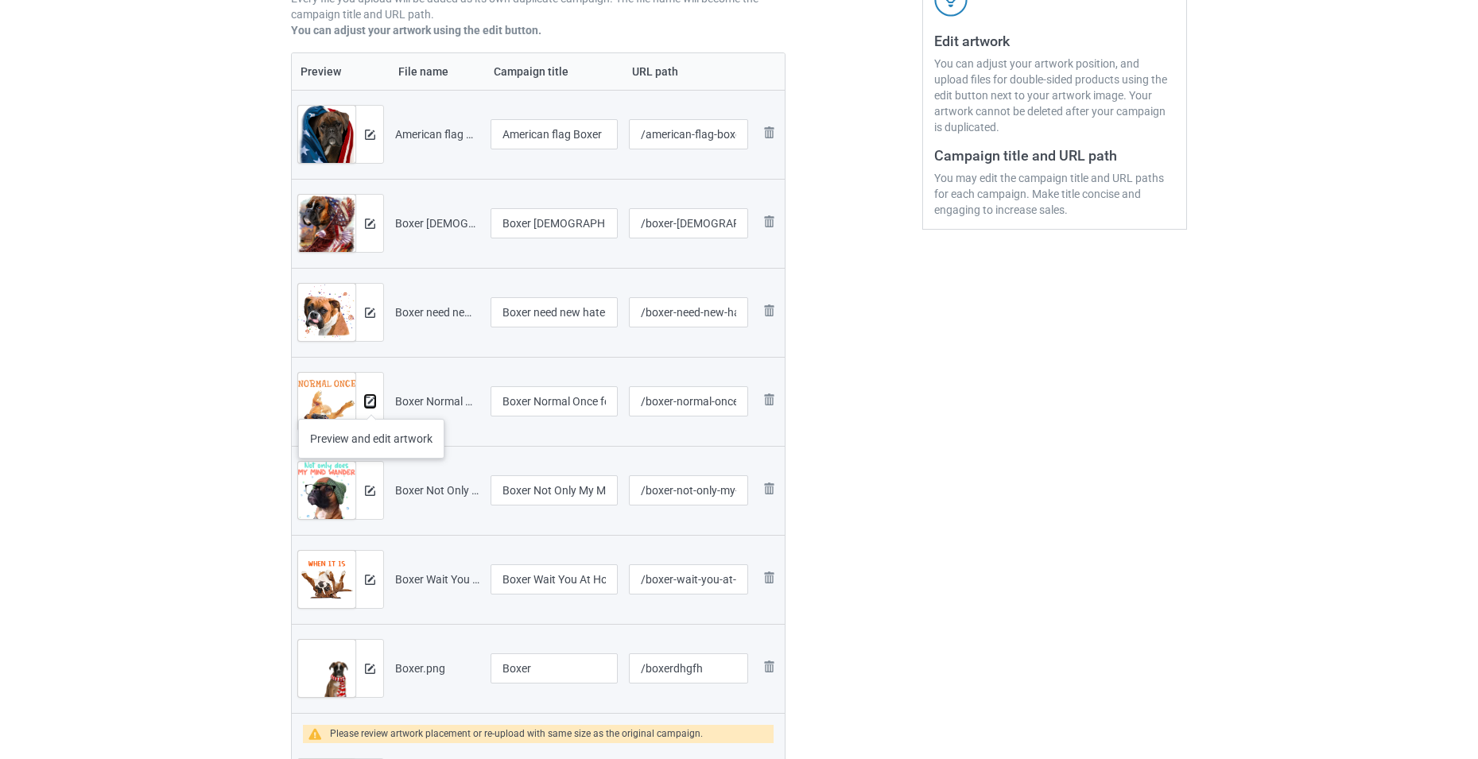
click at [371, 405] on img at bounding box center [370, 402] width 10 height 10
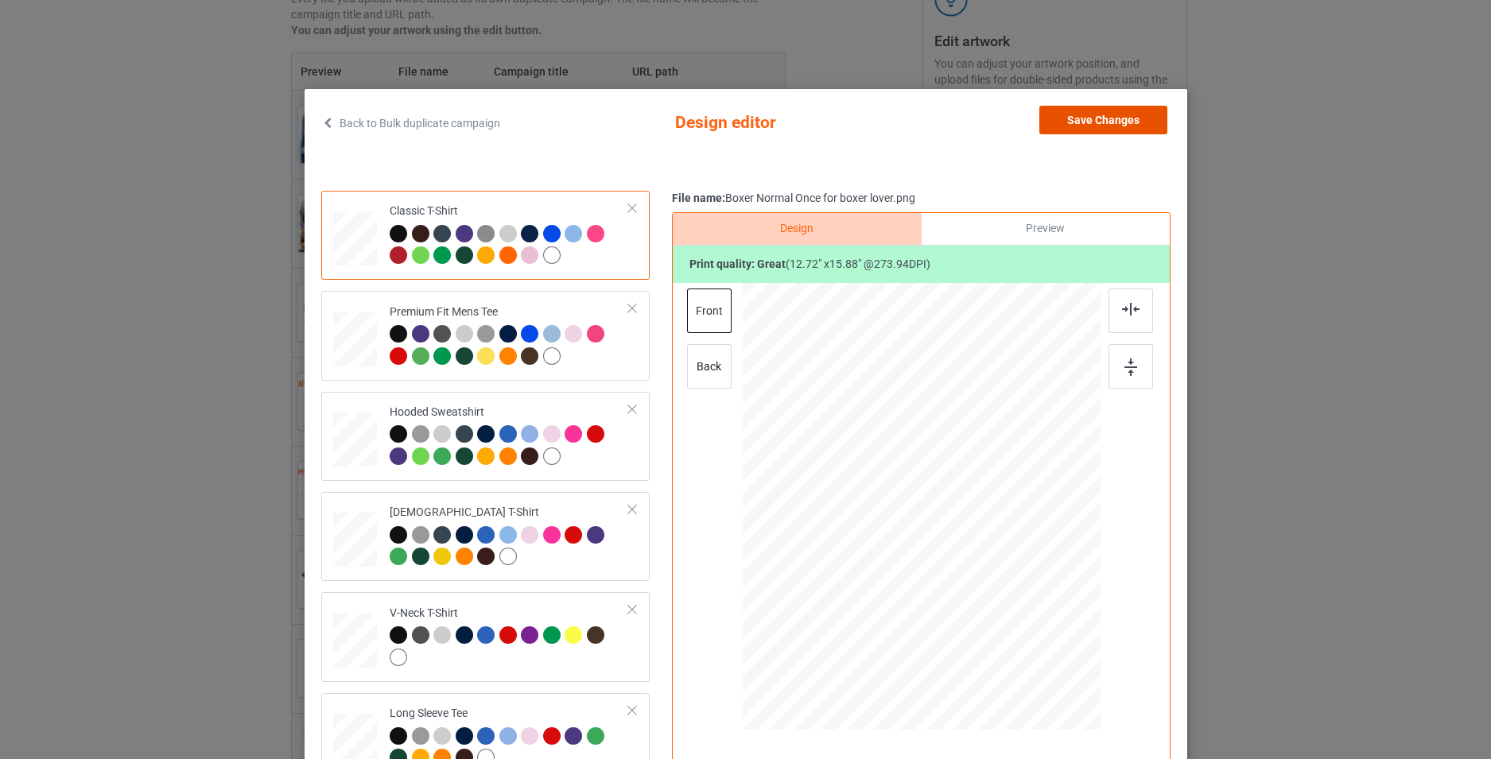
click at [1104, 124] on button "Save Changes" at bounding box center [1103, 120] width 128 height 29
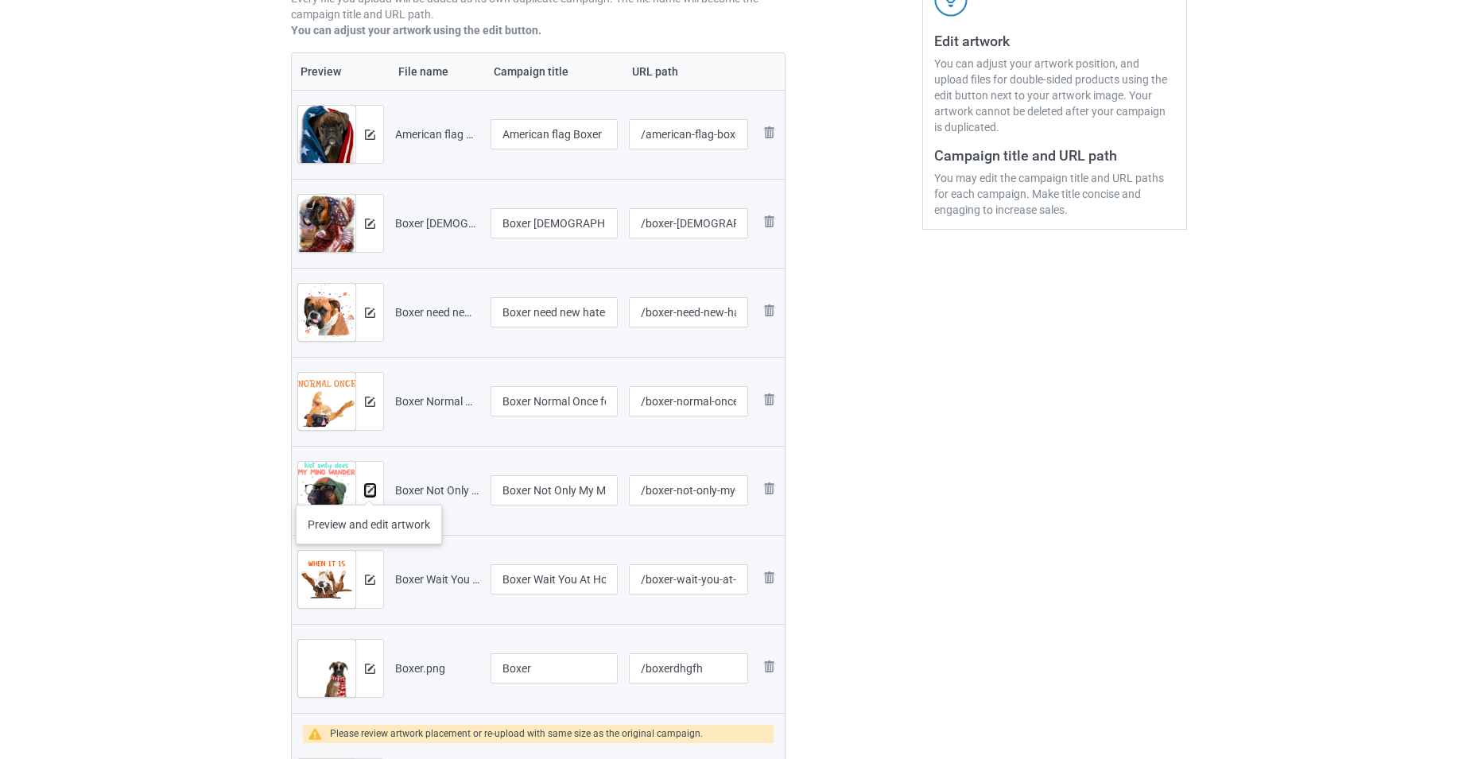
click at [370, 489] on img at bounding box center [370, 491] width 10 height 10
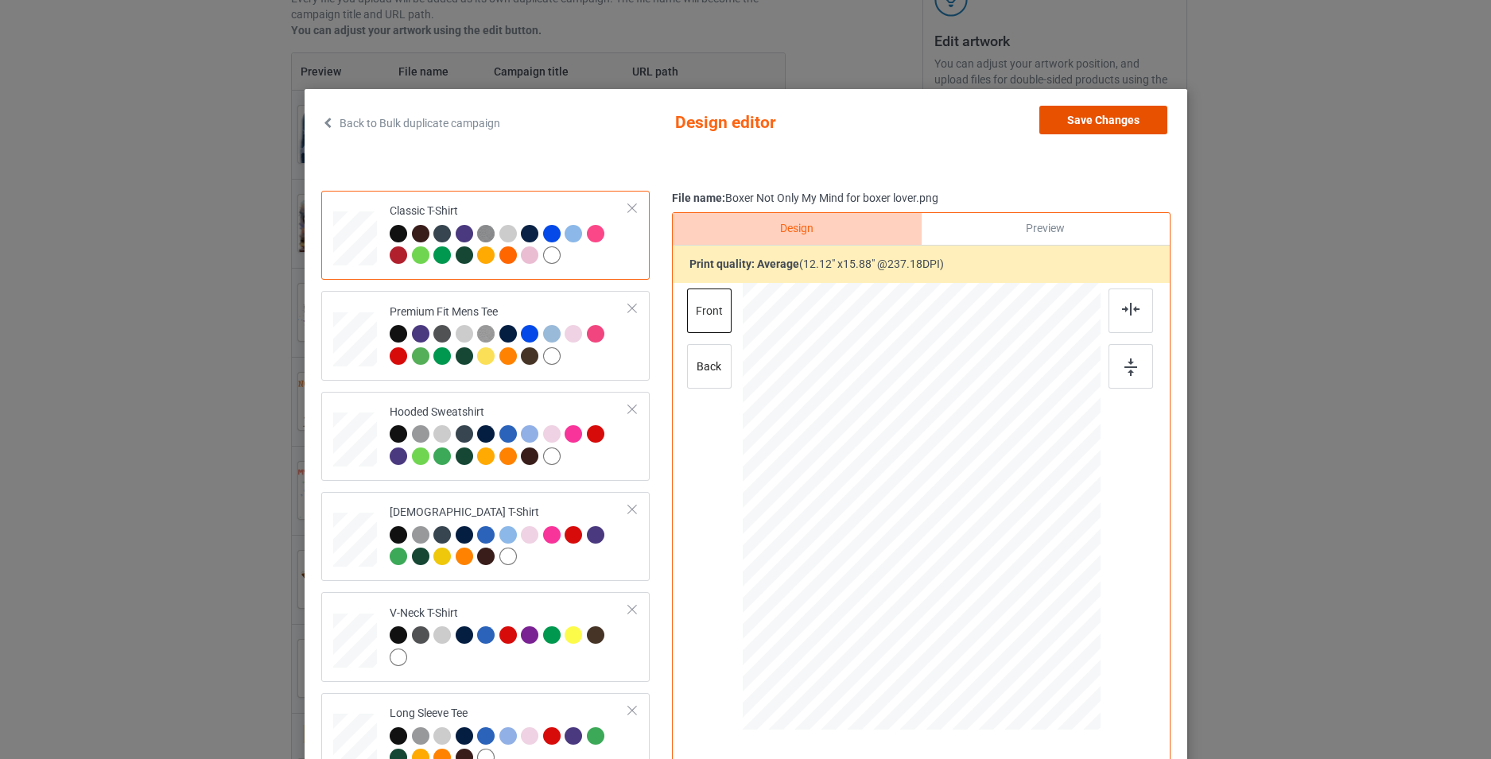
click at [1115, 120] on button "Save Changes" at bounding box center [1103, 120] width 128 height 29
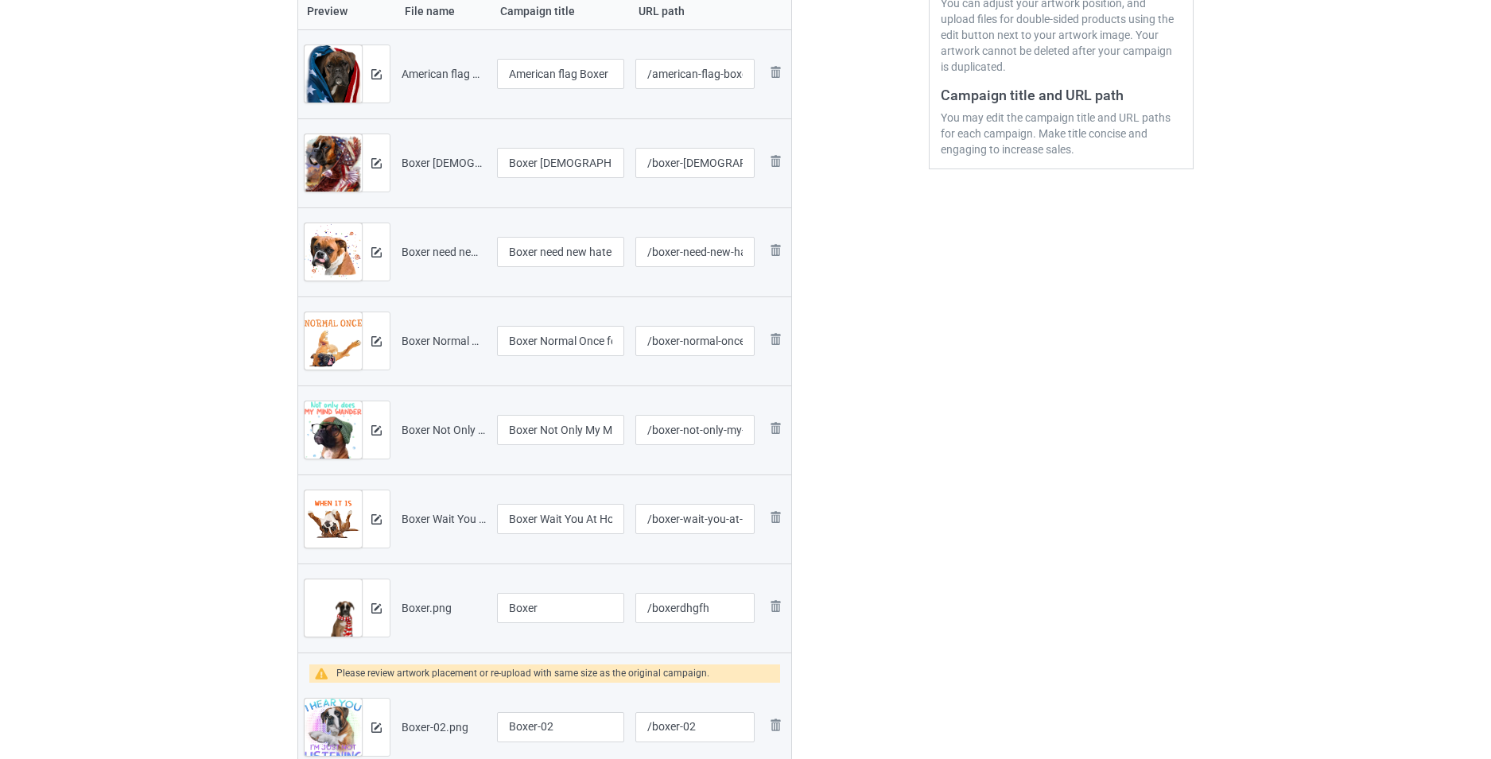
scroll to position [477, 0]
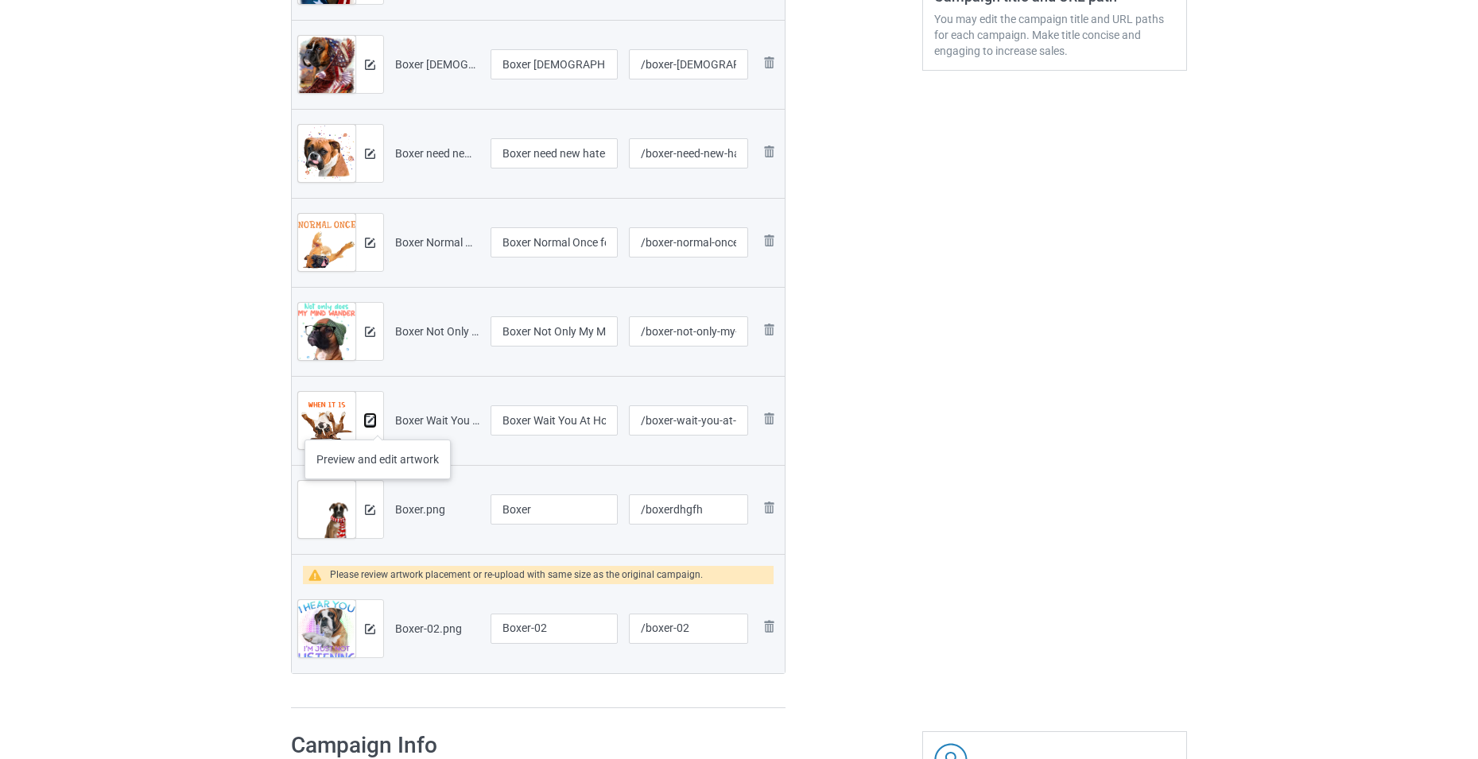
click at [371, 420] on img at bounding box center [370, 421] width 10 height 10
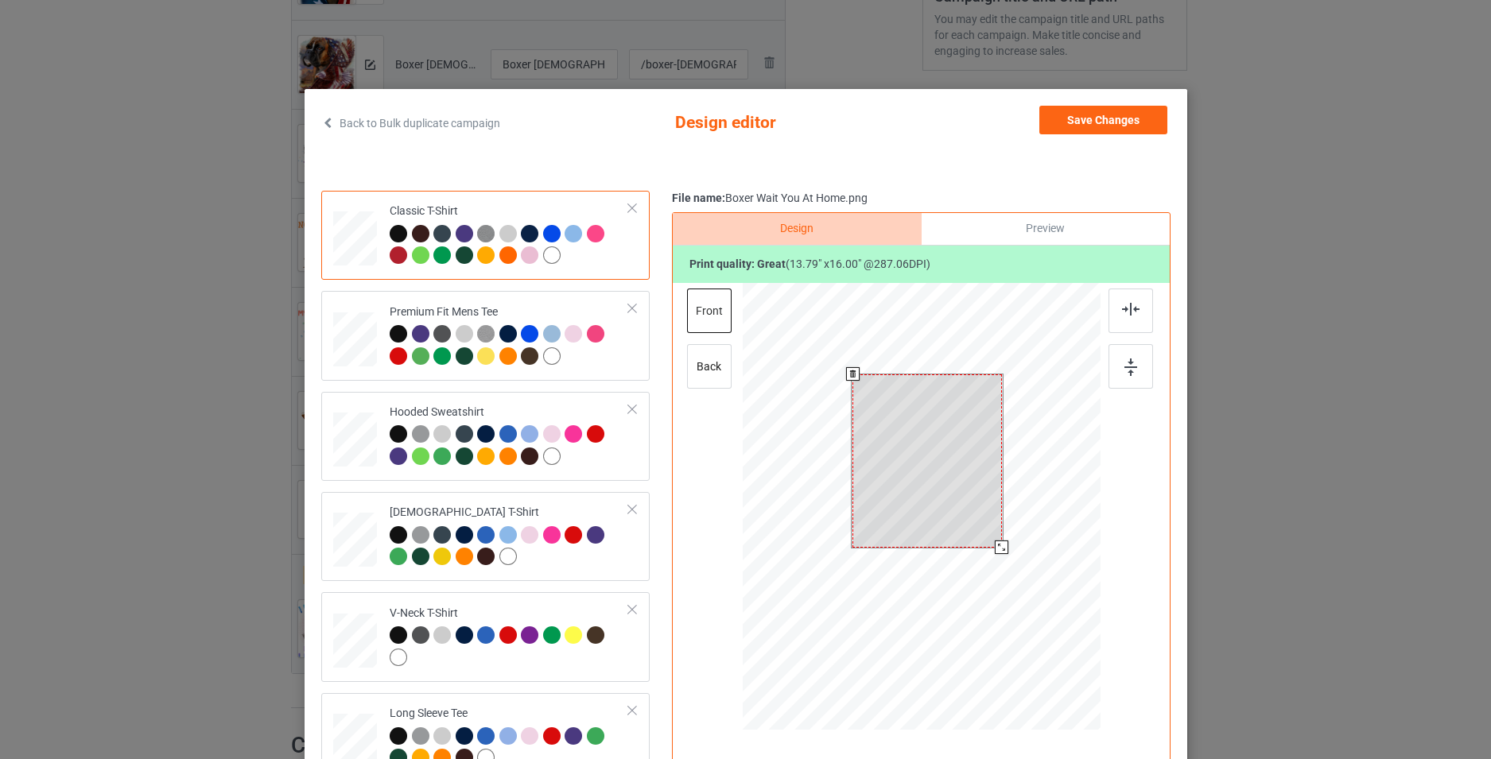
drag, startPoint x: 988, startPoint y: 541, endPoint x: 1000, endPoint y: 553, distance: 17.4
click at [1000, 553] on div at bounding box center [1002, 548] width 14 height 14
click at [1095, 127] on button "Save Changes" at bounding box center [1103, 120] width 128 height 29
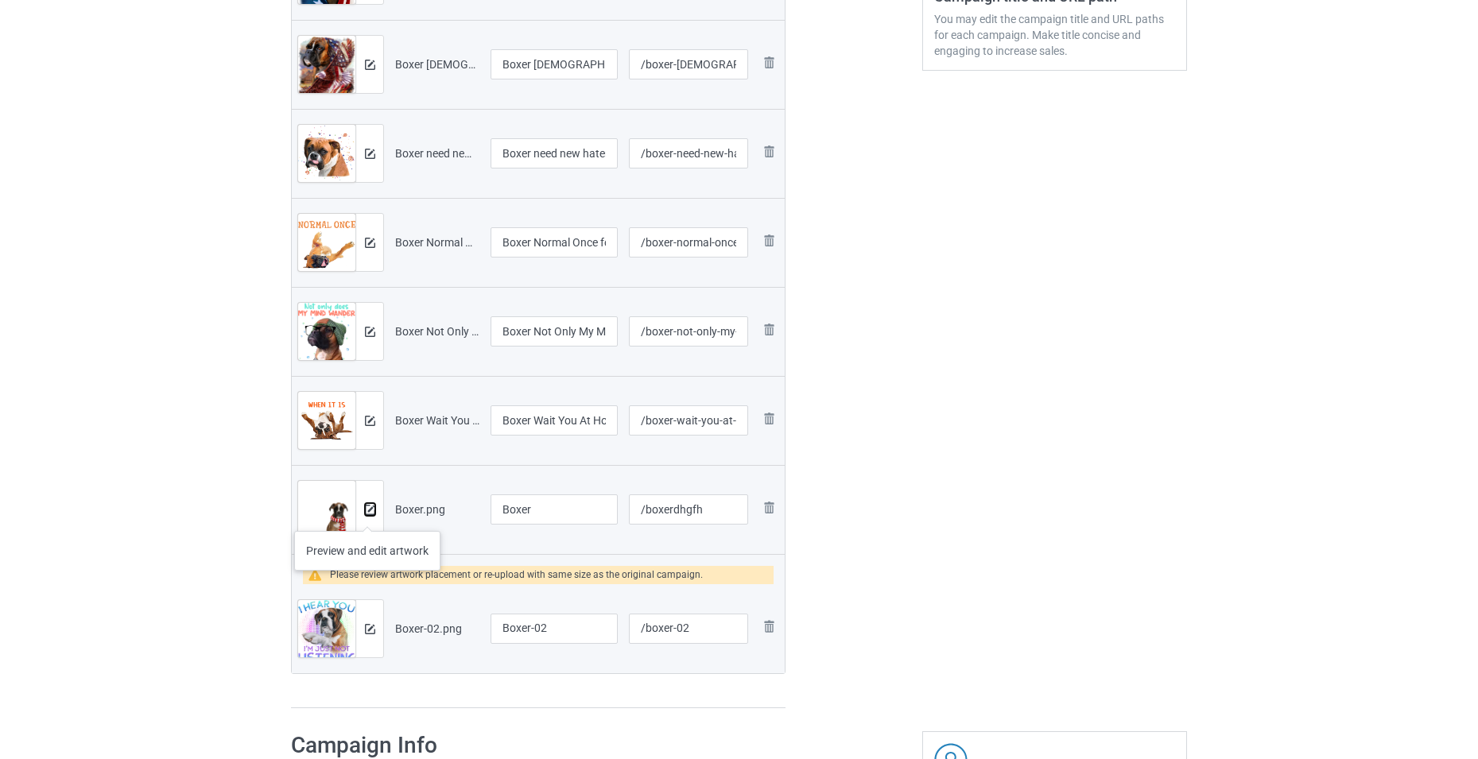
click at [367, 515] on img at bounding box center [370, 510] width 10 height 10
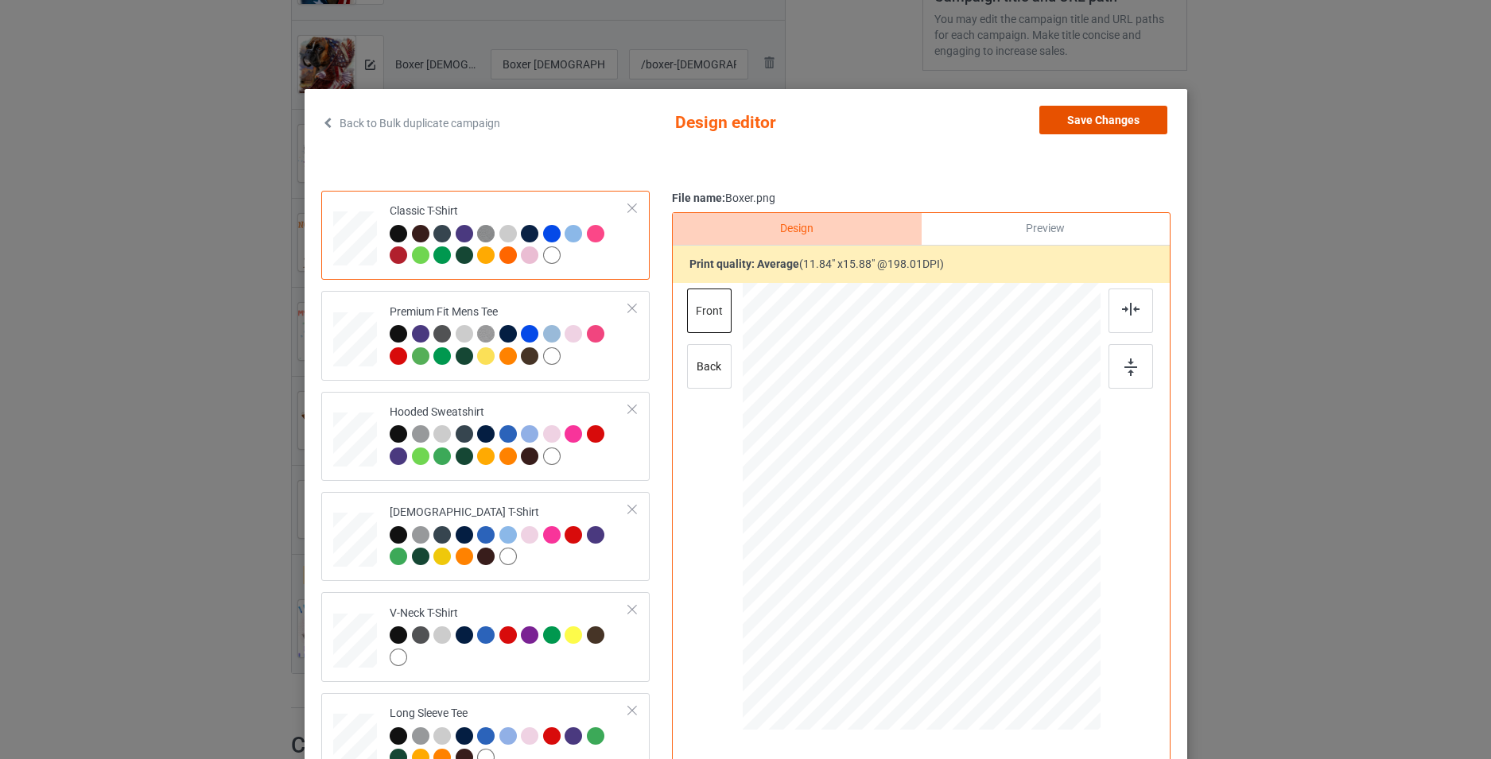
click at [1107, 123] on button "Save Changes" at bounding box center [1103, 120] width 128 height 29
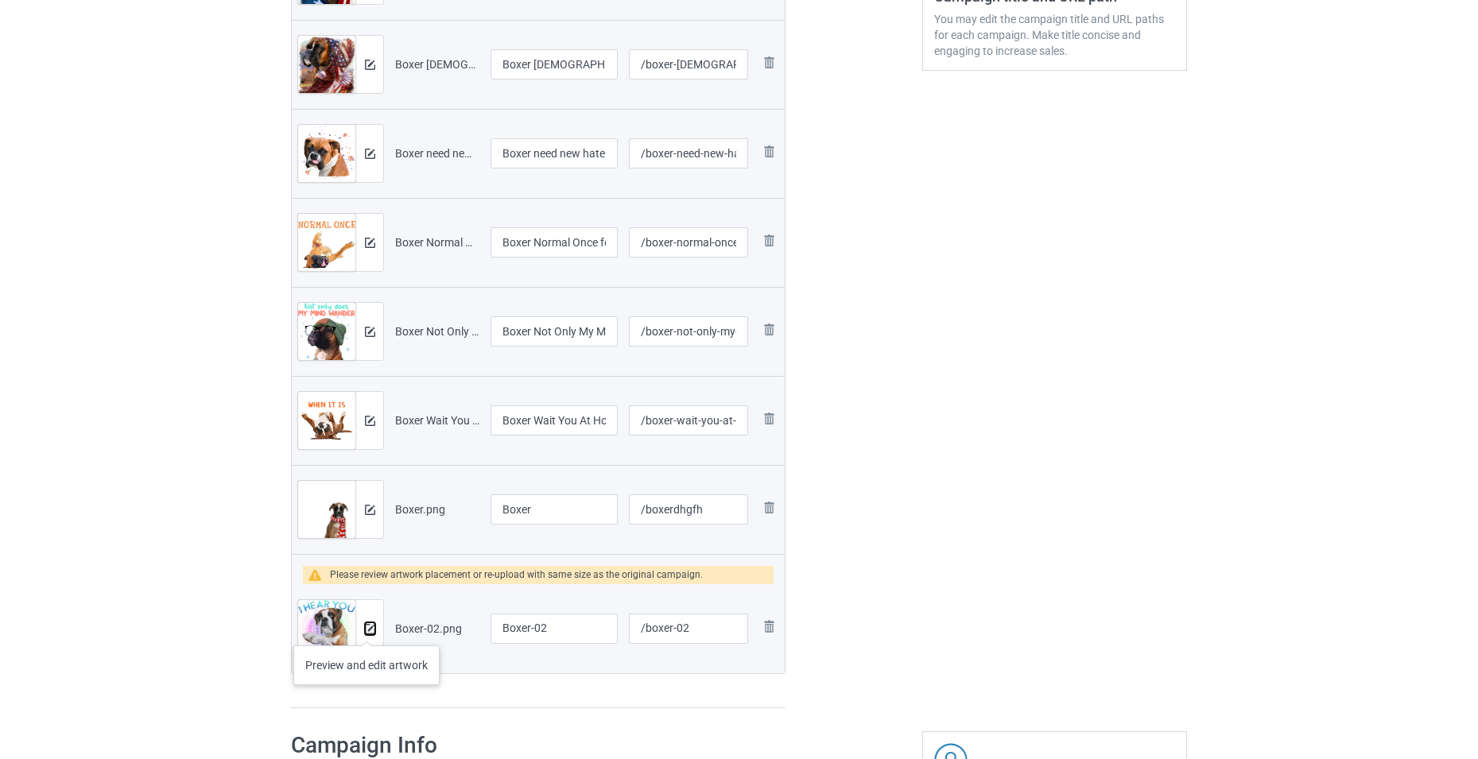
click at [367, 630] on img at bounding box center [370, 629] width 10 height 10
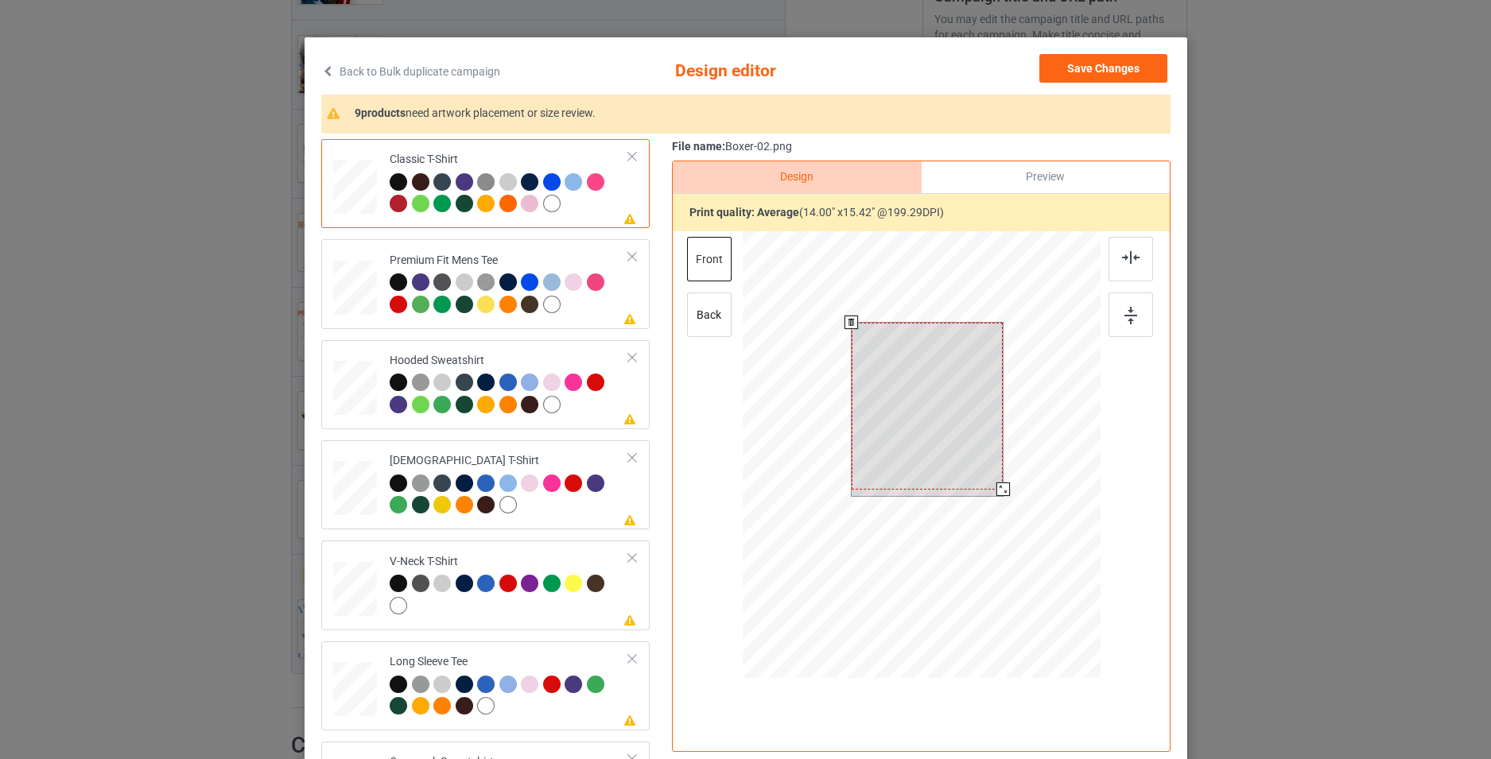
scroll to position [80, 0]
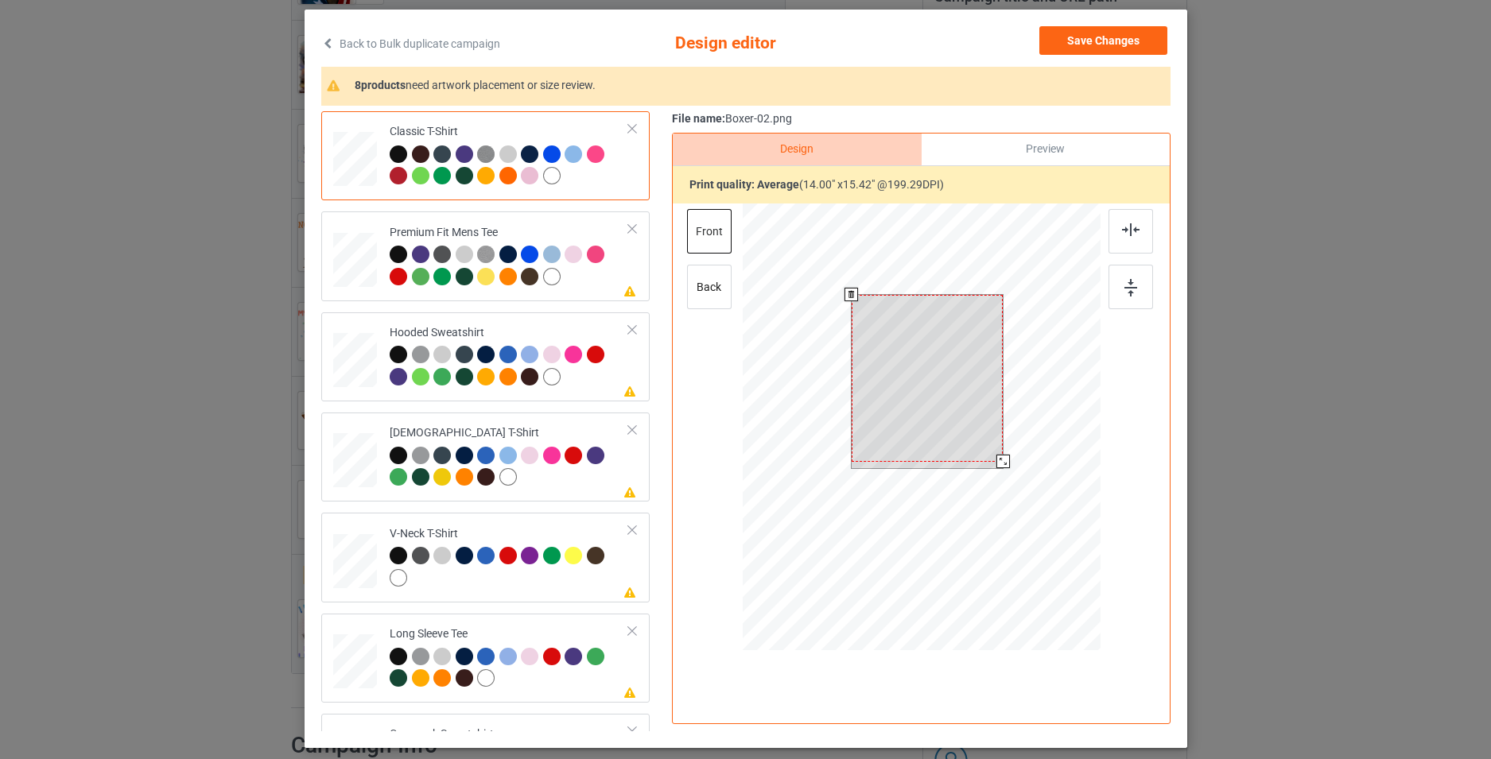
click at [1003, 480] on div at bounding box center [921, 430] width 358 height 452
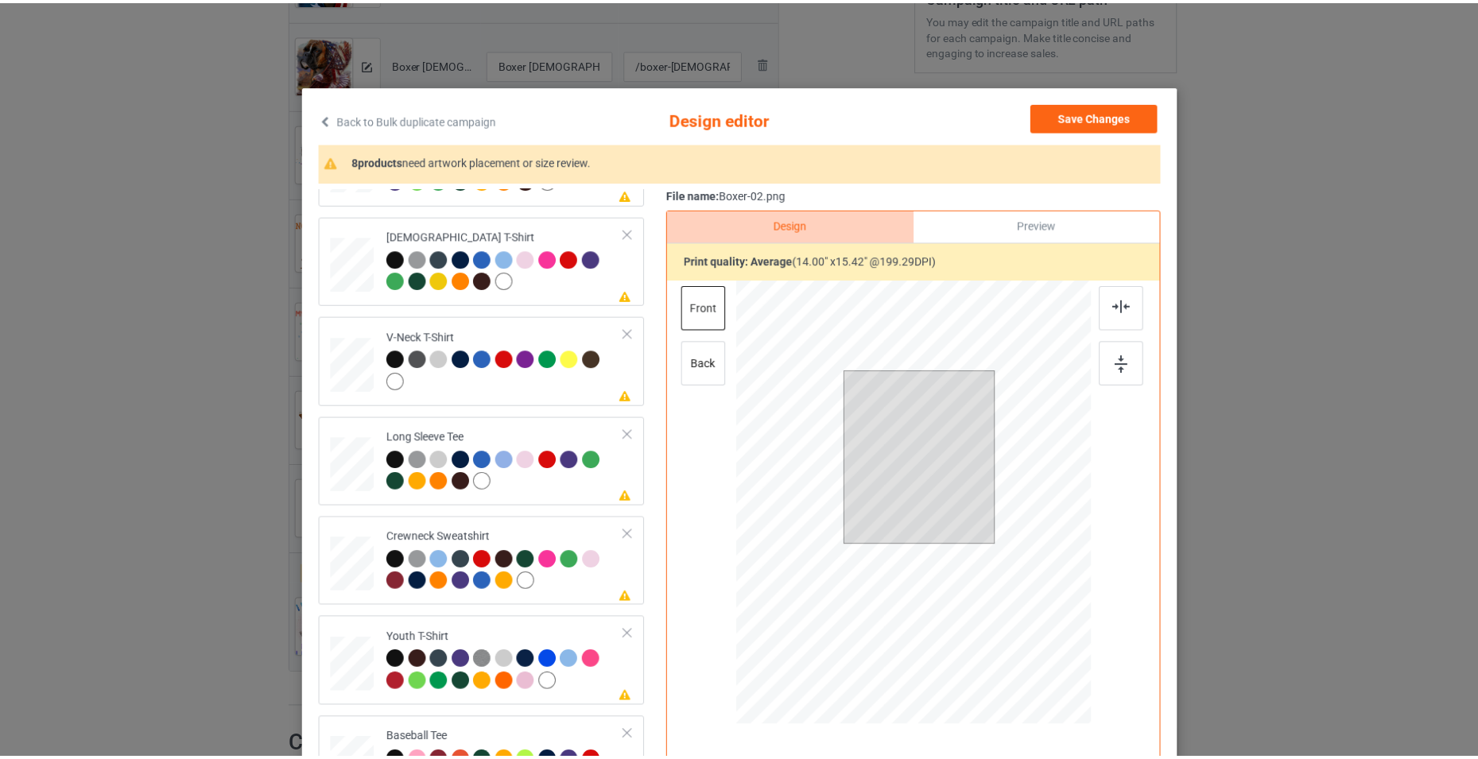
scroll to position [0, 0]
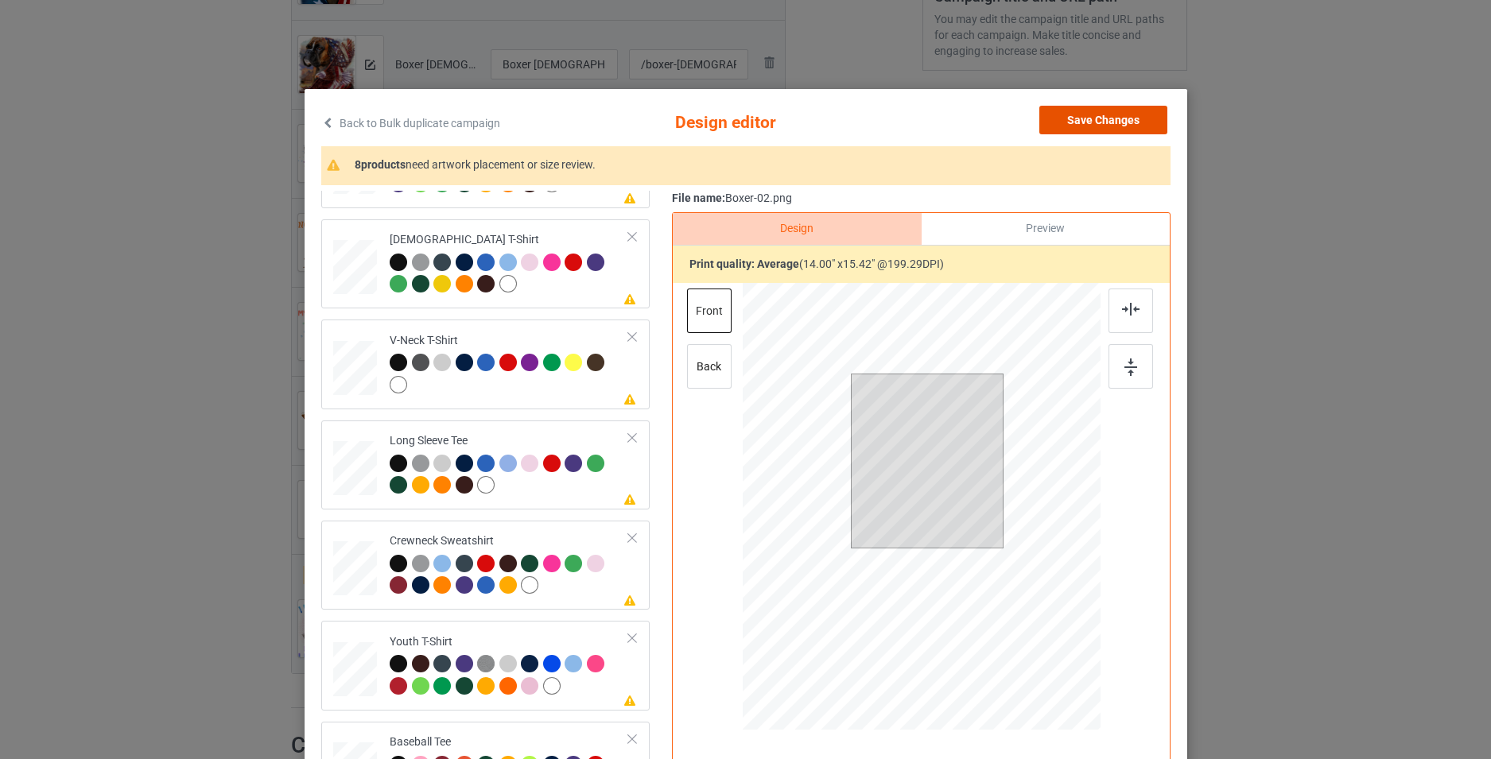
click at [1061, 122] on button "Save Changes" at bounding box center [1103, 120] width 128 height 29
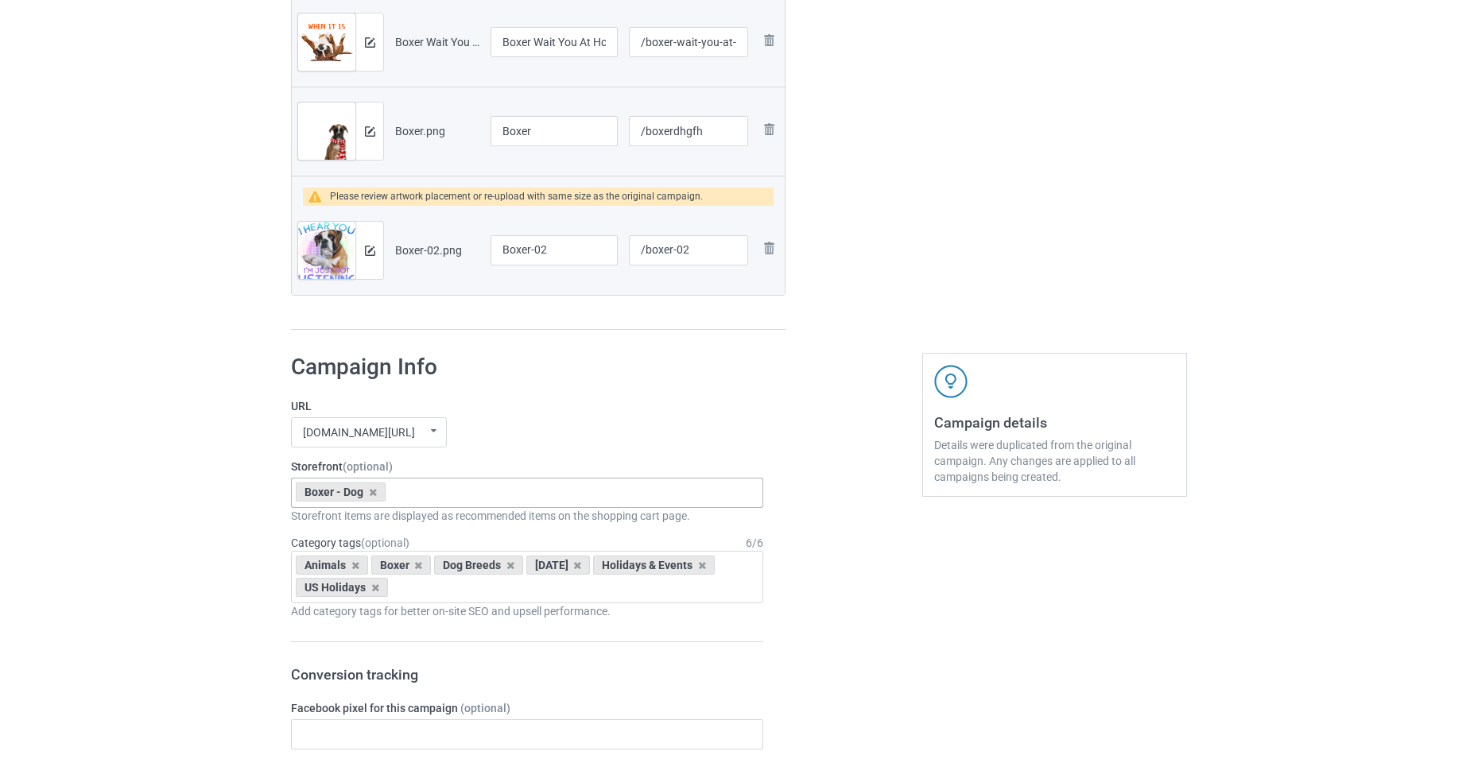
scroll to position [1113, 0]
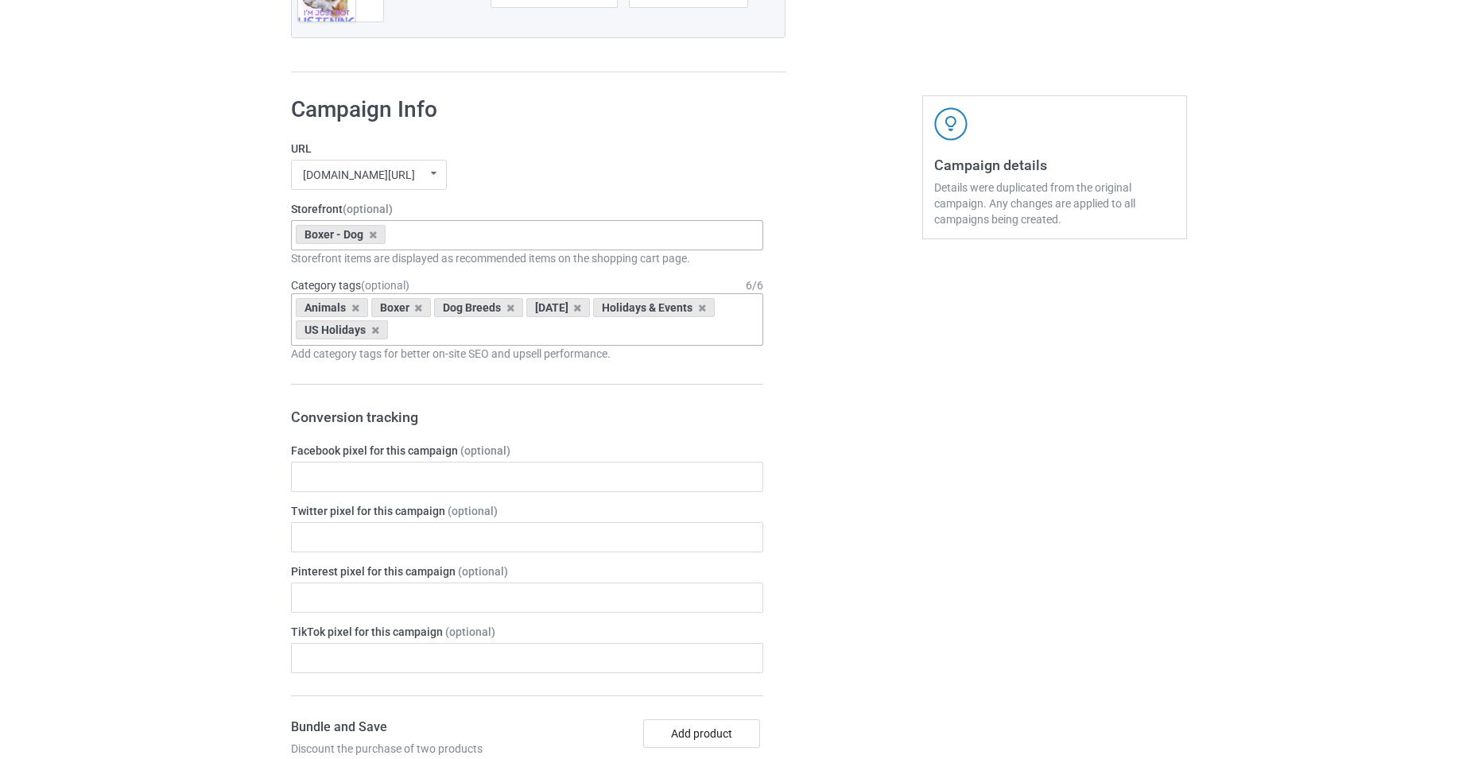
click at [581, 309] on icon at bounding box center [577, 308] width 8 height 10
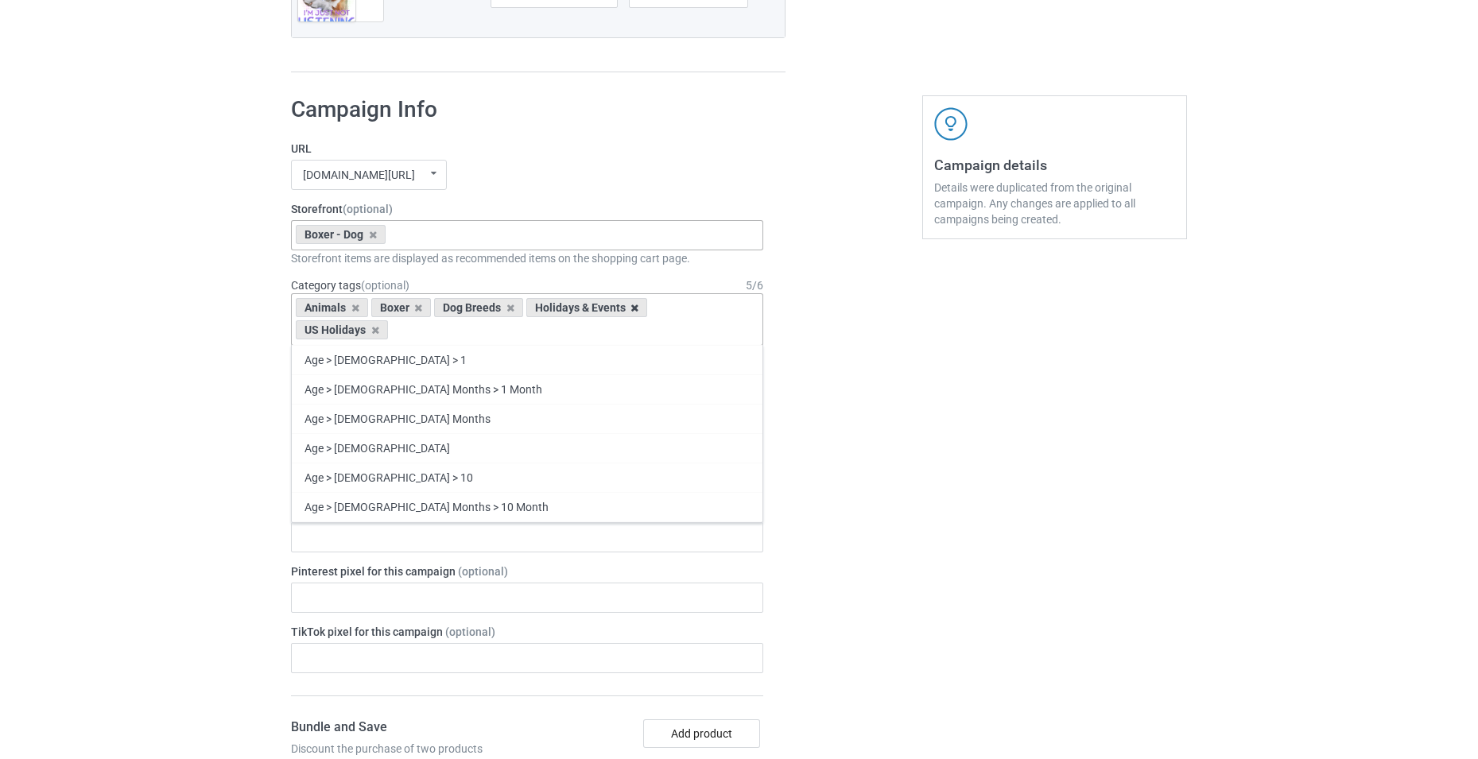
click at [635, 312] on icon at bounding box center [635, 308] width 8 height 10
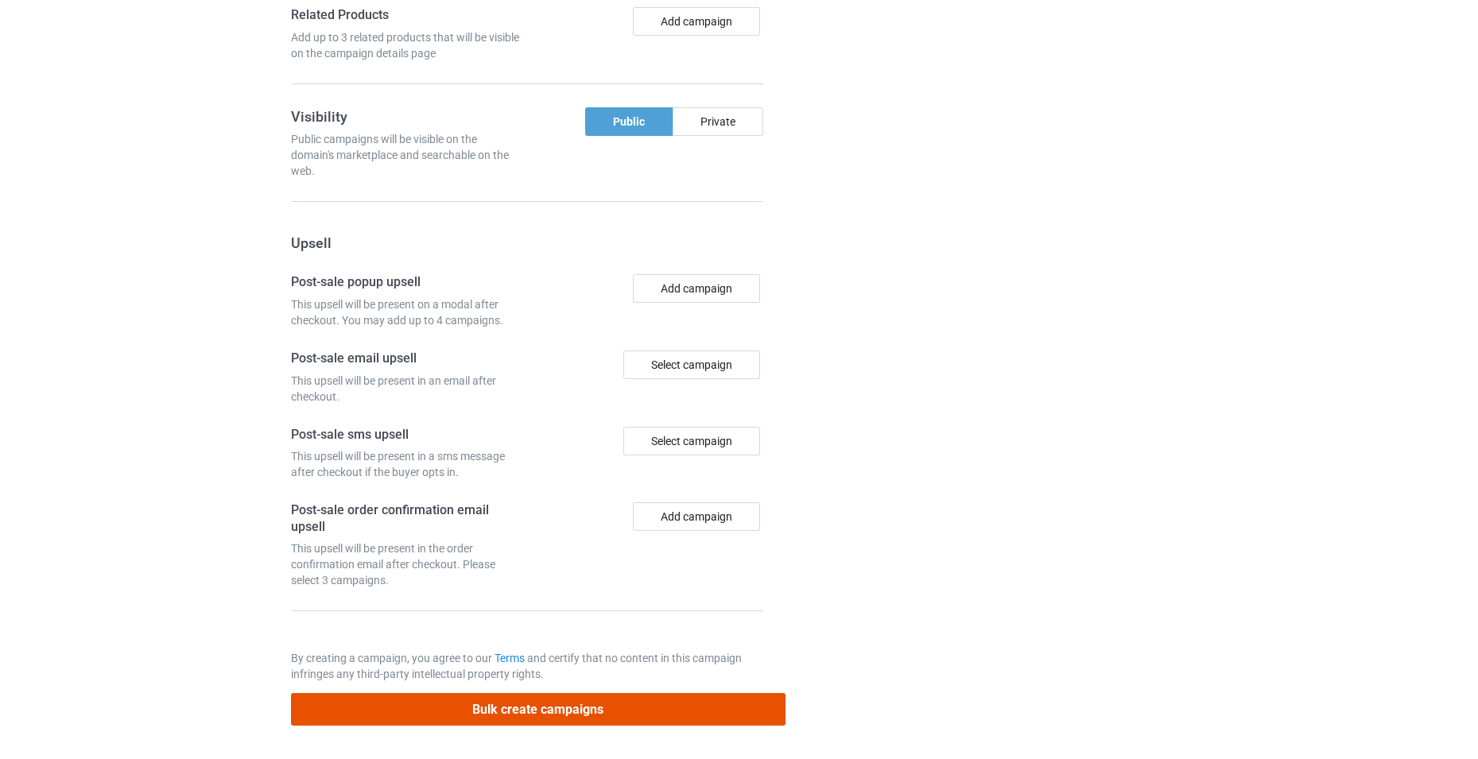
click at [633, 704] on button "Bulk create campaigns" at bounding box center [538, 709] width 495 height 33
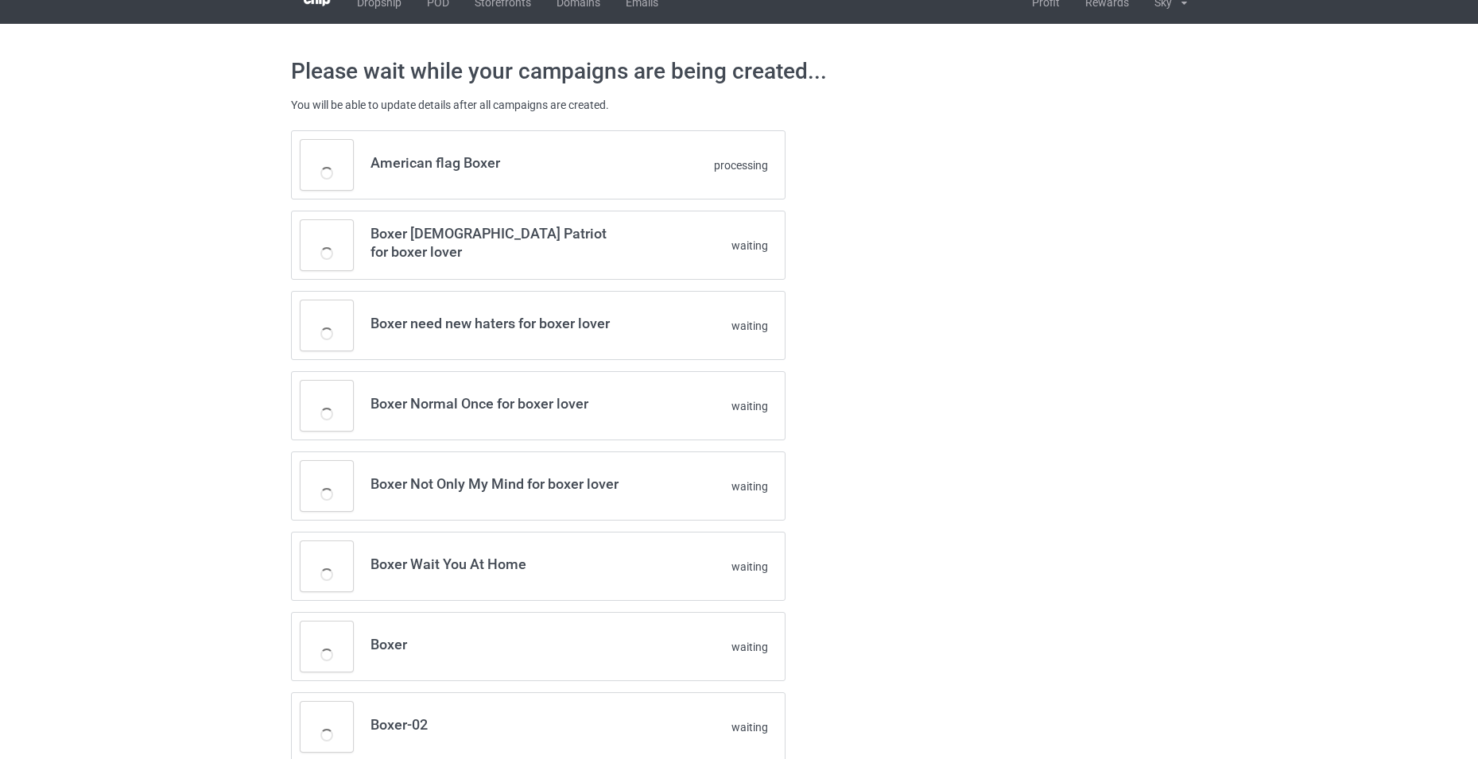
scroll to position [0, 0]
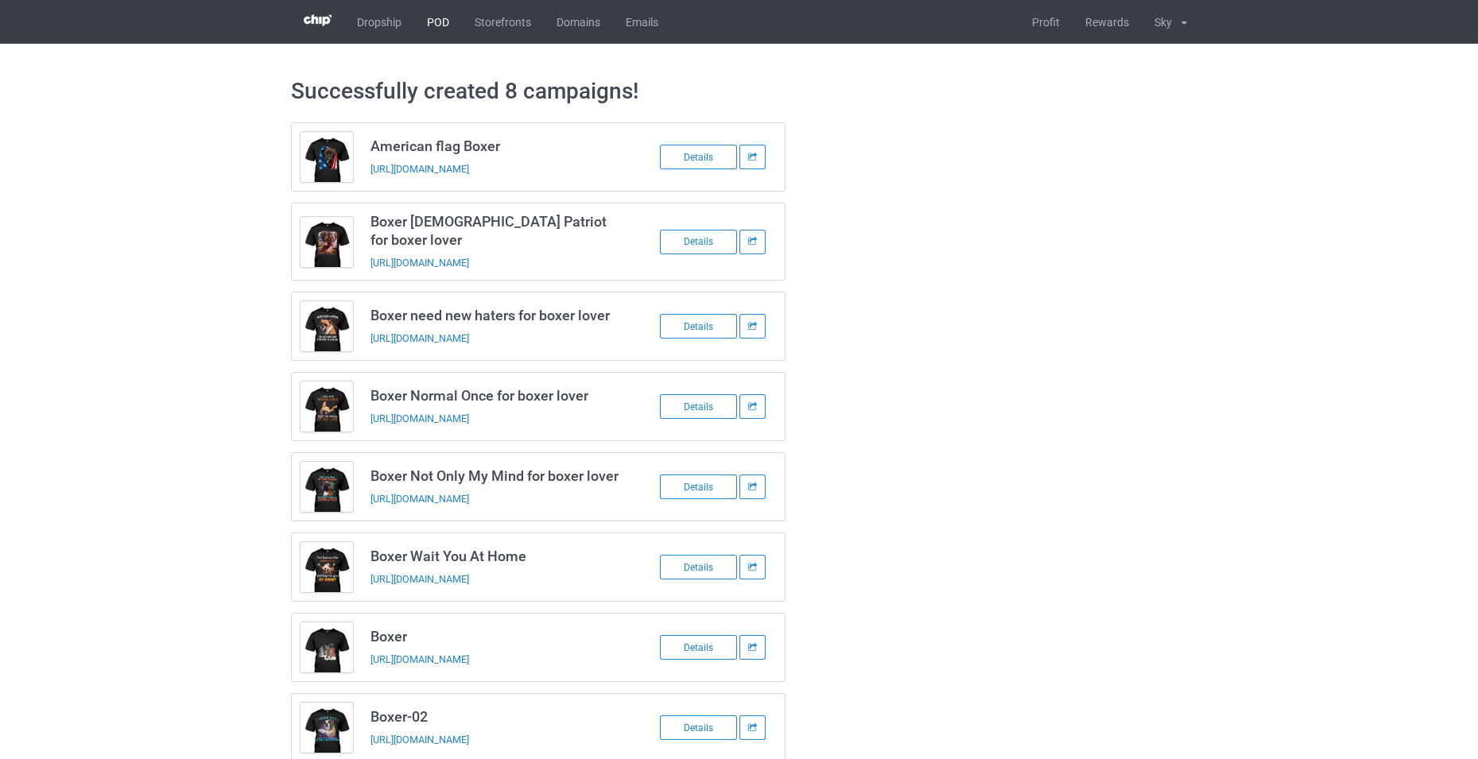
click at [443, 32] on link "POD" at bounding box center [438, 22] width 48 height 44
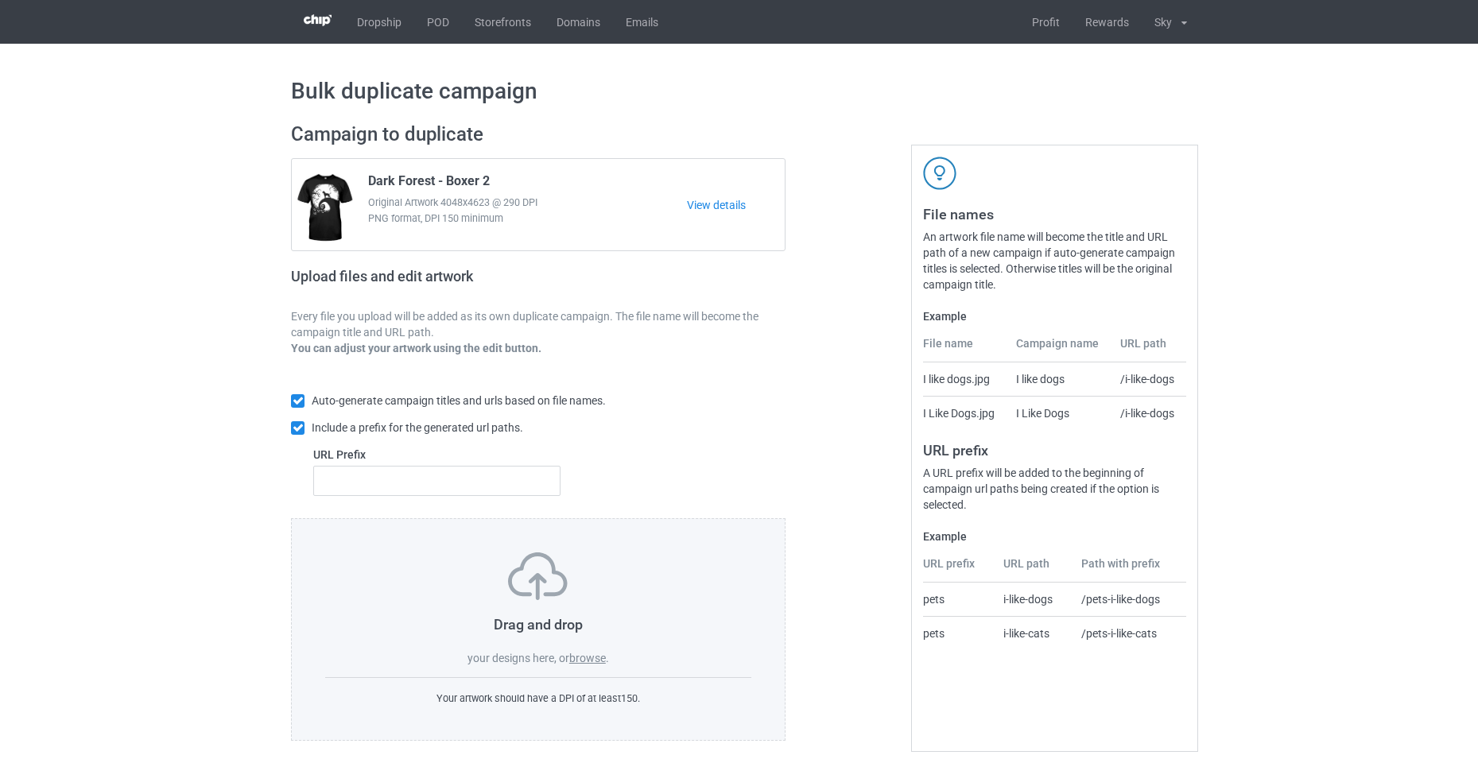
click at [589, 663] on label "browse" at bounding box center [587, 658] width 37 height 13
click at [0, 0] on input "browse" at bounding box center [0, 0] width 0 height 0
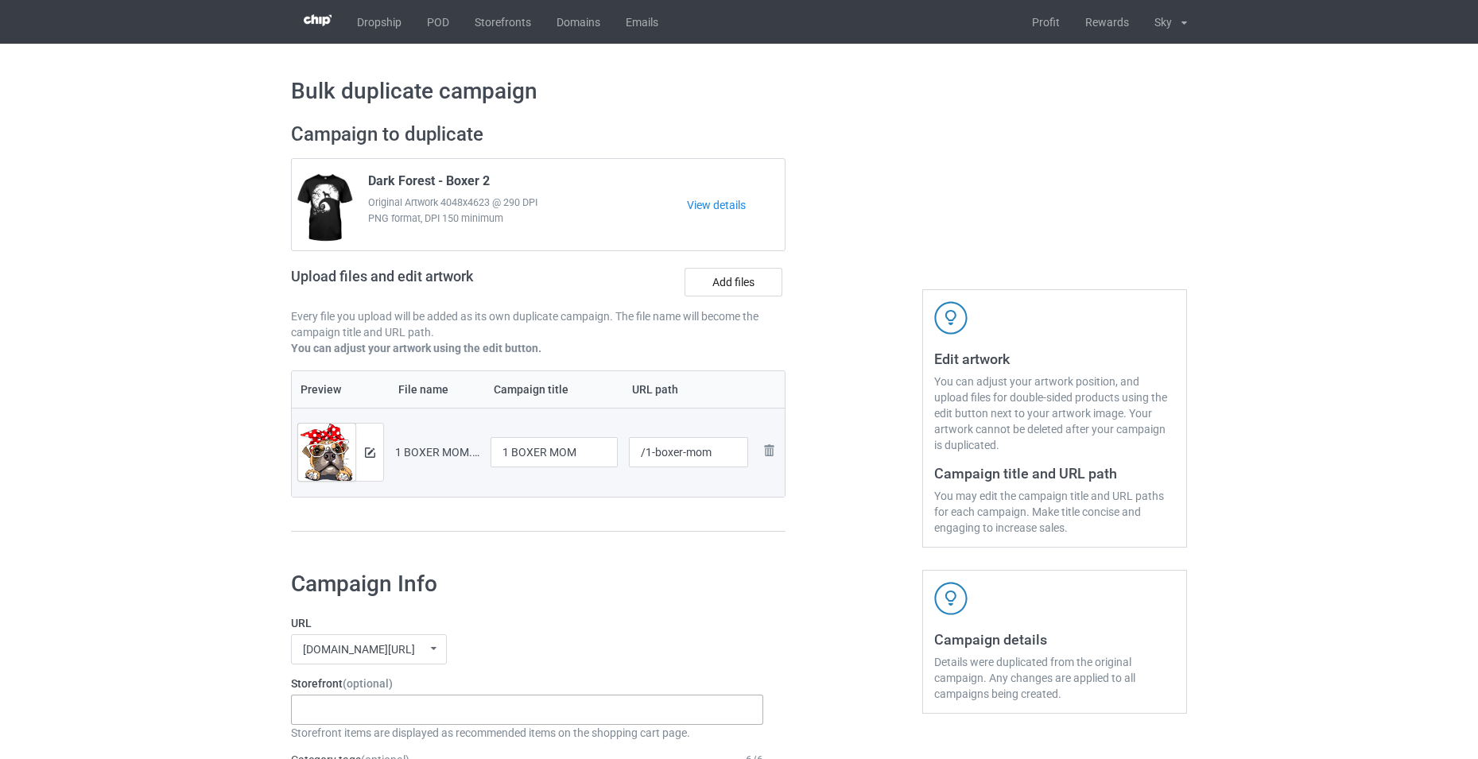
click at [367, 711] on div "-------------------------------------------------- Gifts For Christmas Teacher …" at bounding box center [527, 710] width 472 height 30
type input "c"
type input "box"
click at [390, 738] on div "Loading..." at bounding box center [527, 738] width 471 height 29
click at [390, 735] on div "Boxer - Dog" at bounding box center [527, 738] width 471 height 29
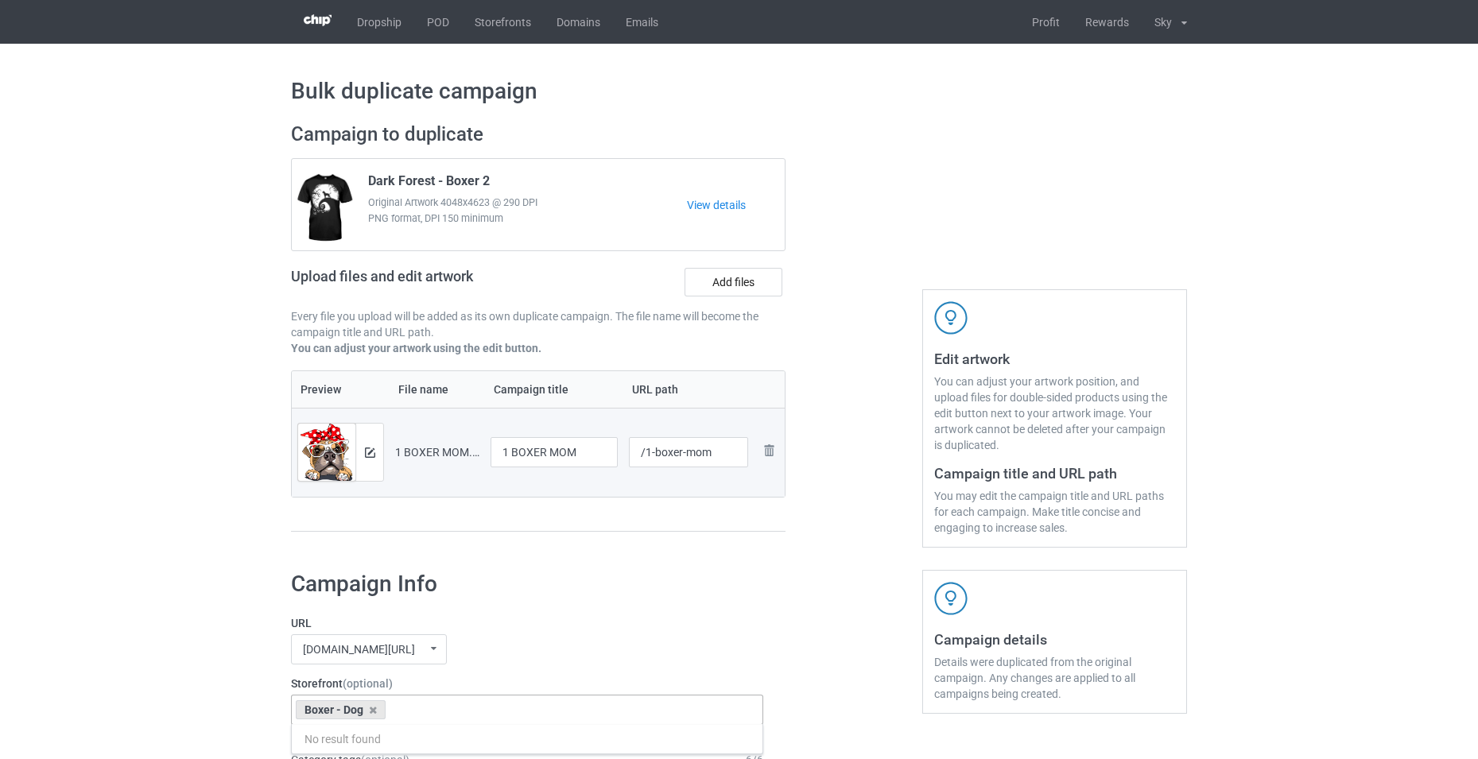
scroll to position [318, 0]
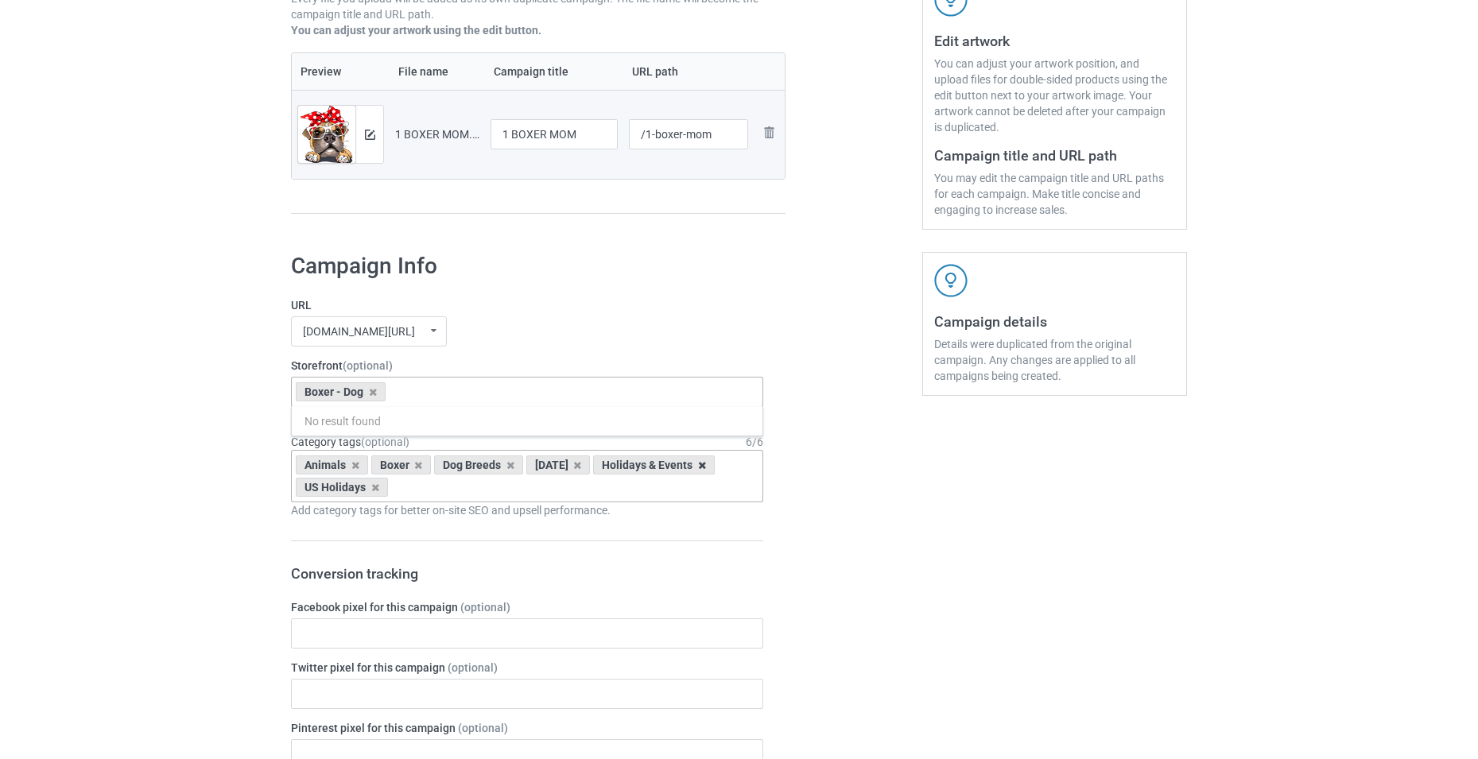
click at [706, 470] on icon at bounding box center [702, 465] width 8 height 10
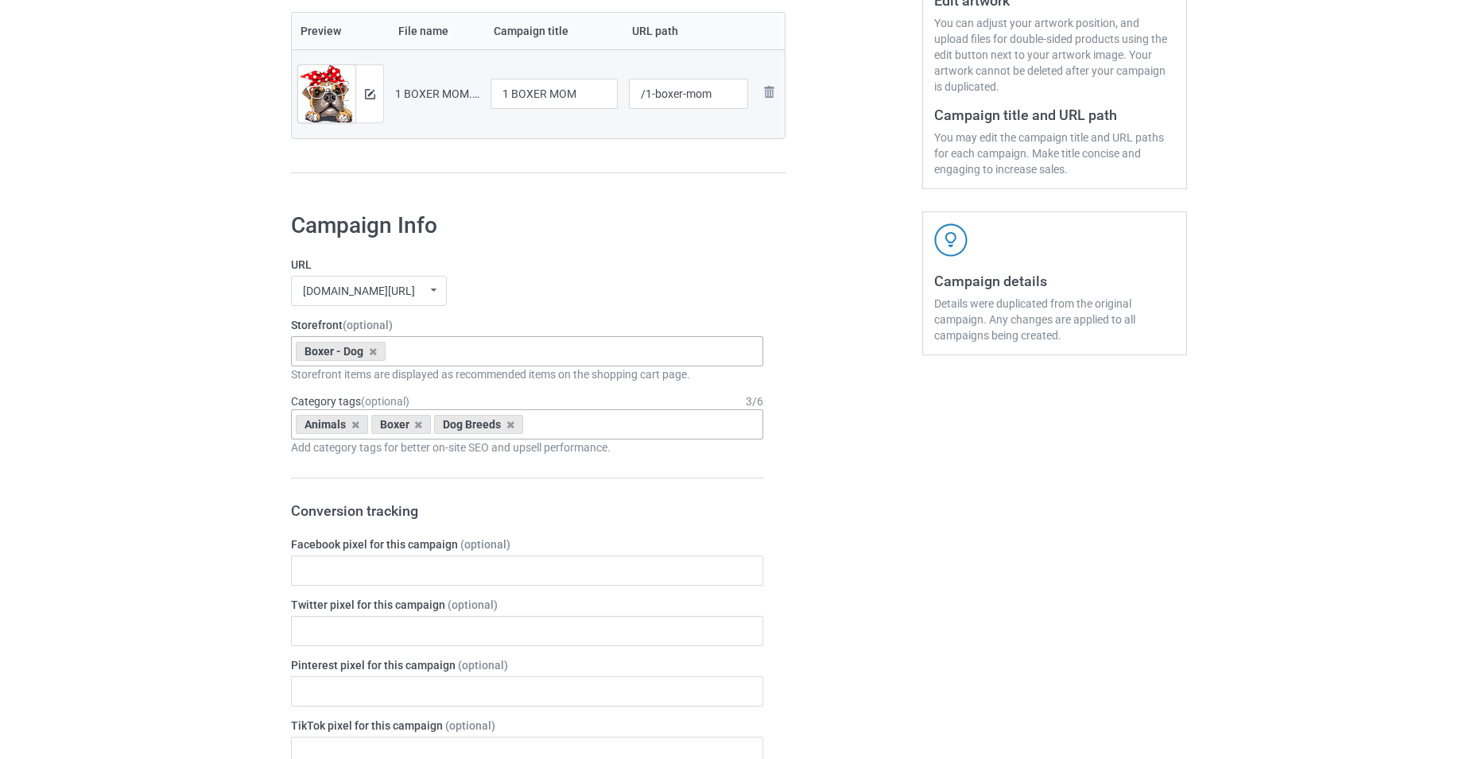
scroll to position [398, 0]
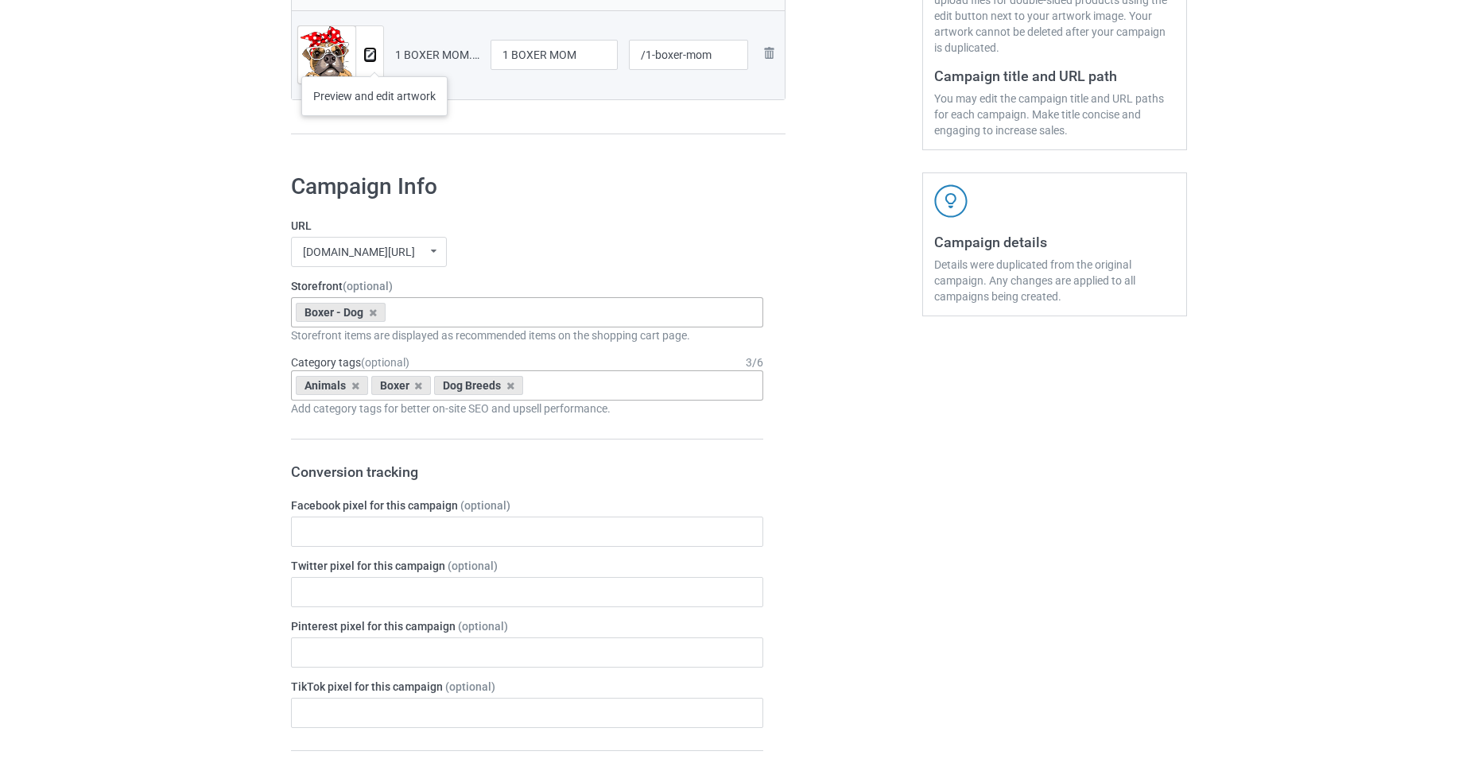
click at [375, 60] on img at bounding box center [370, 55] width 10 height 10
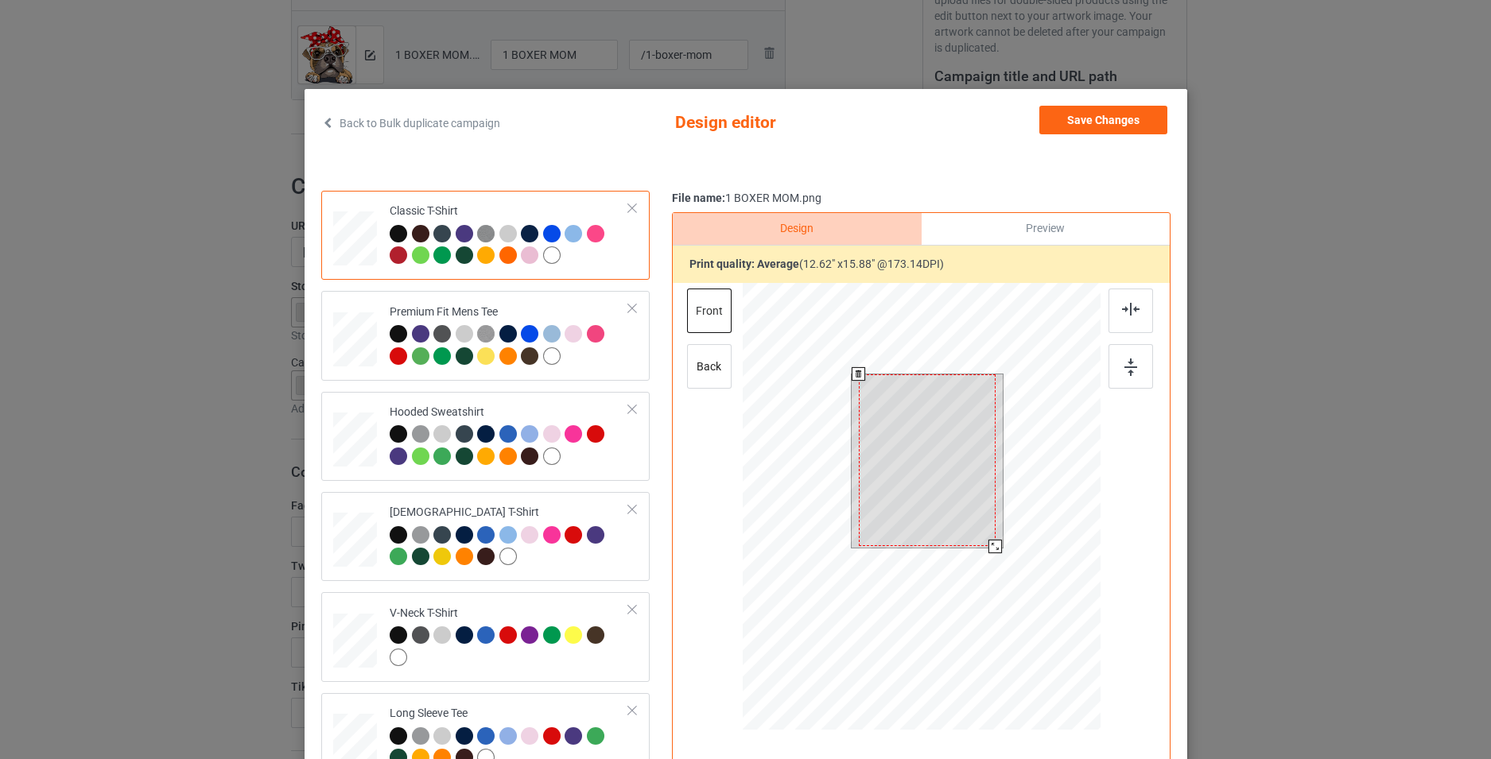
click at [1003, 564] on div at bounding box center [921, 509] width 358 height 452
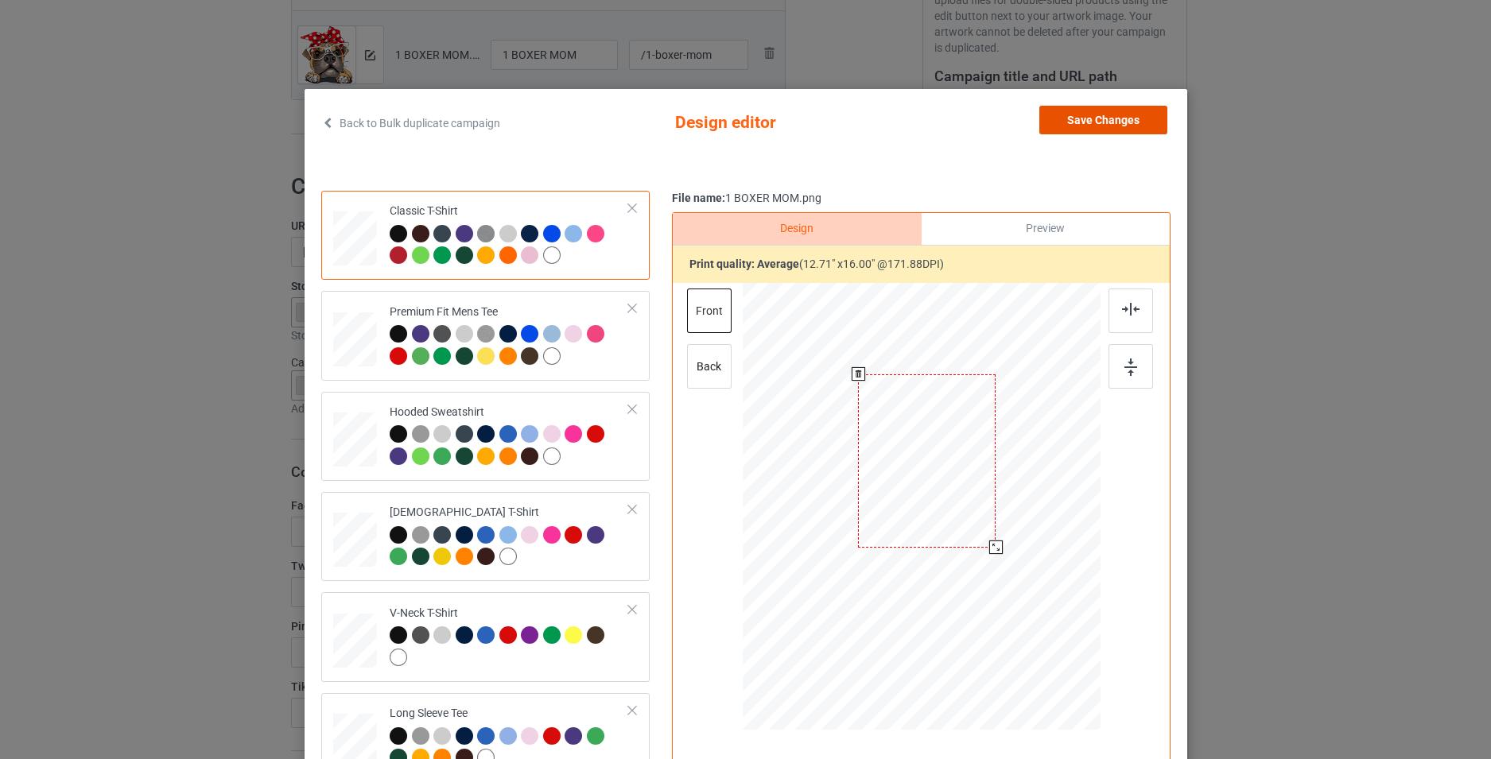
click at [1113, 114] on button "Save Changes" at bounding box center [1103, 120] width 128 height 29
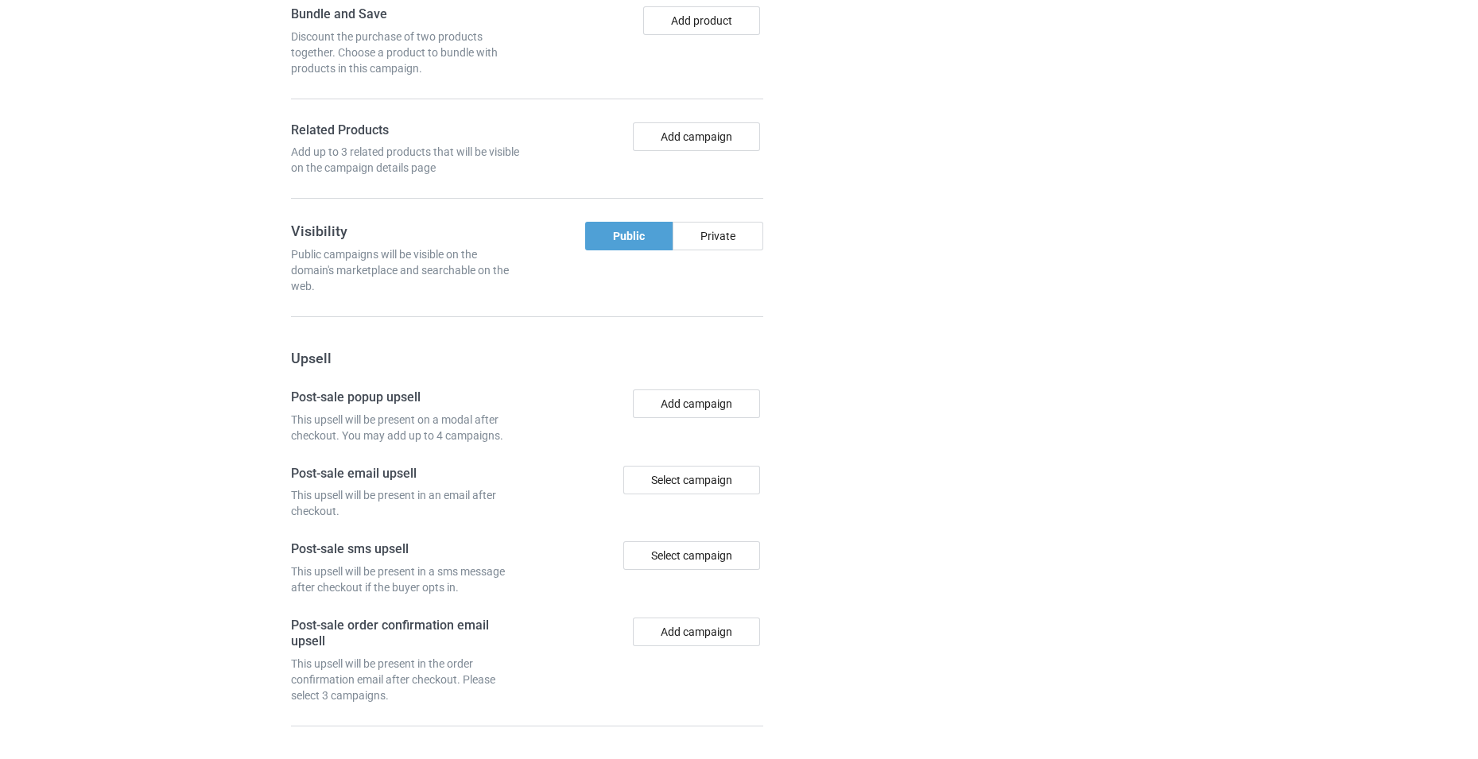
scroll to position [1283, 0]
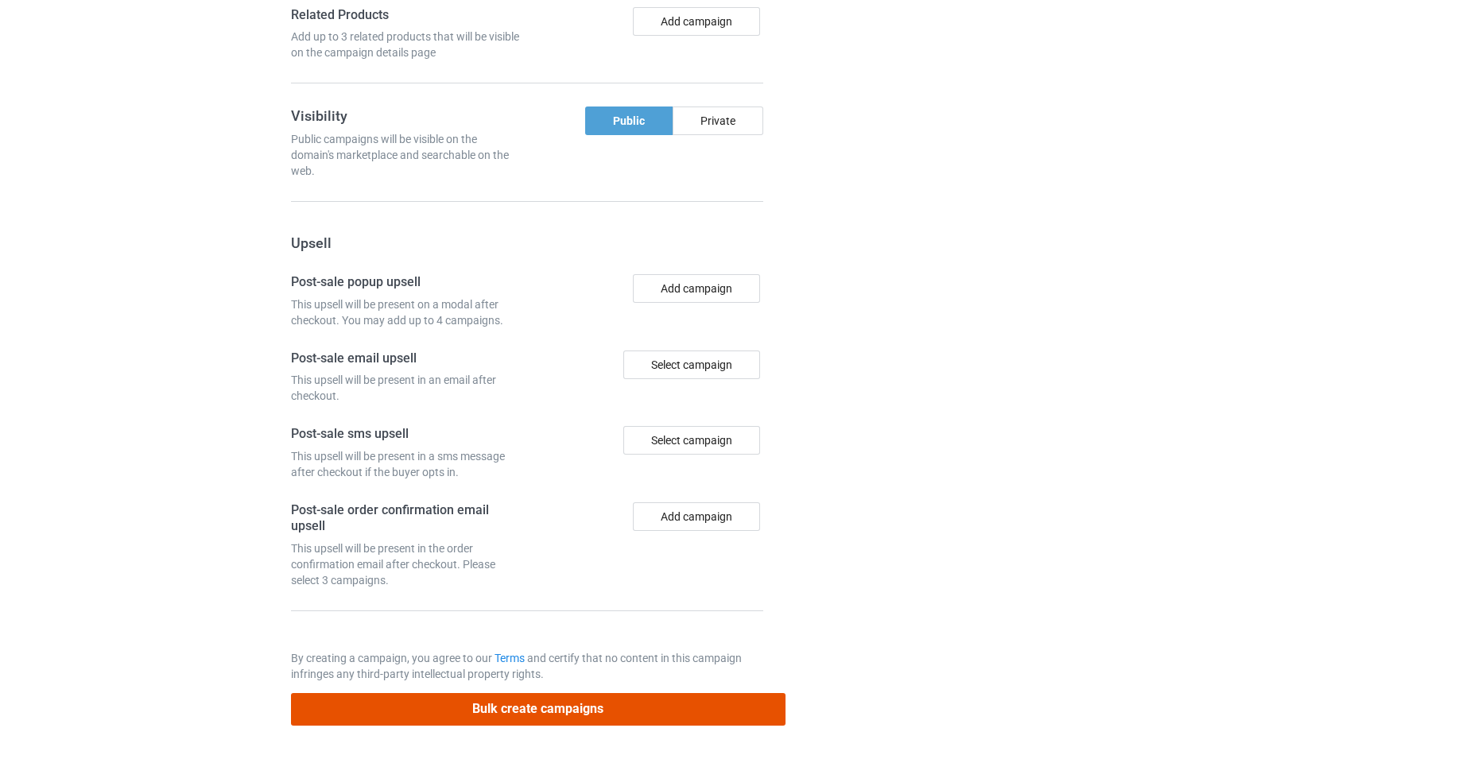
click at [647, 703] on button "Bulk create campaigns" at bounding box center [538, 709] width 495 height 33
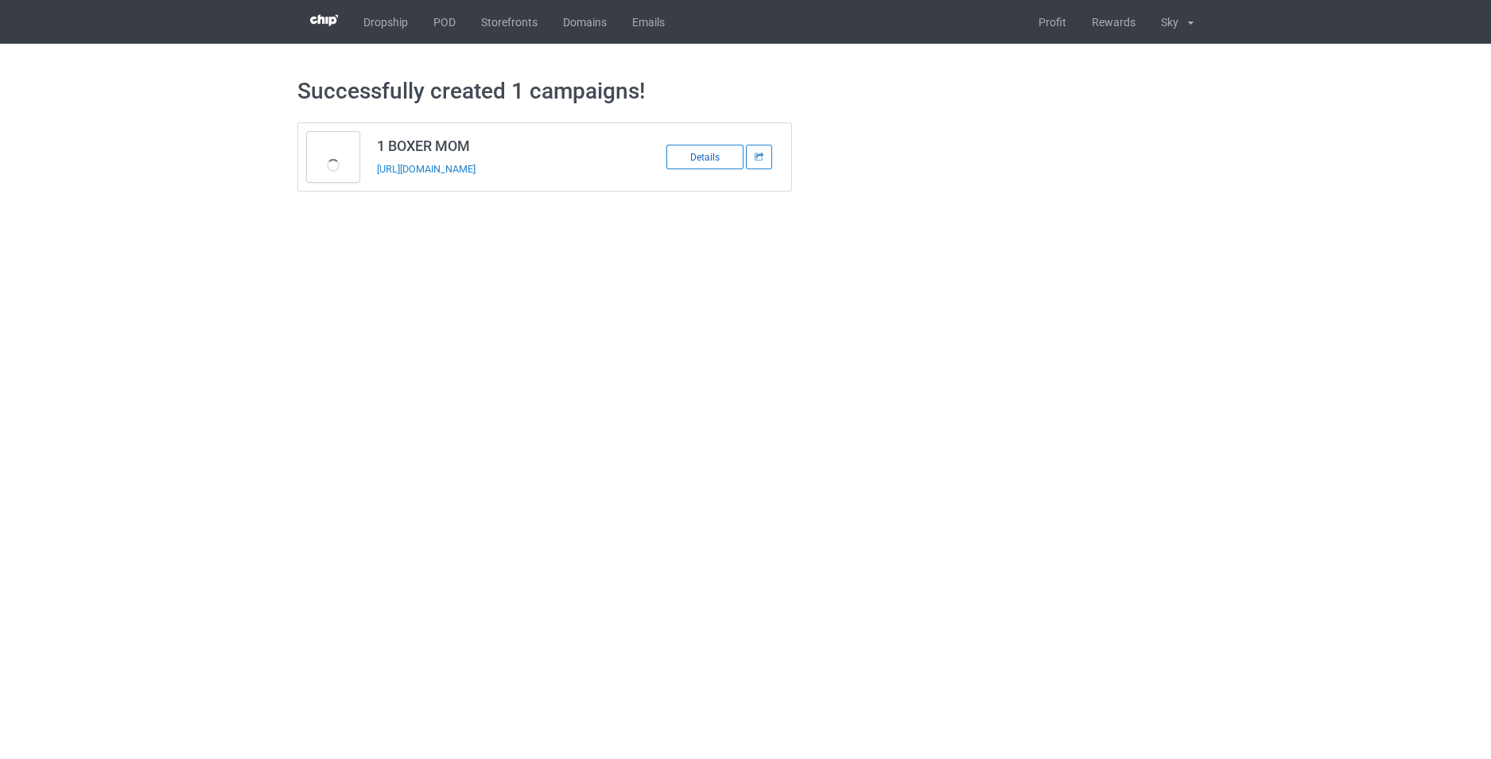
click at [697, 161] on div "Details" at bounding box center [704, 157] width 77 height 25
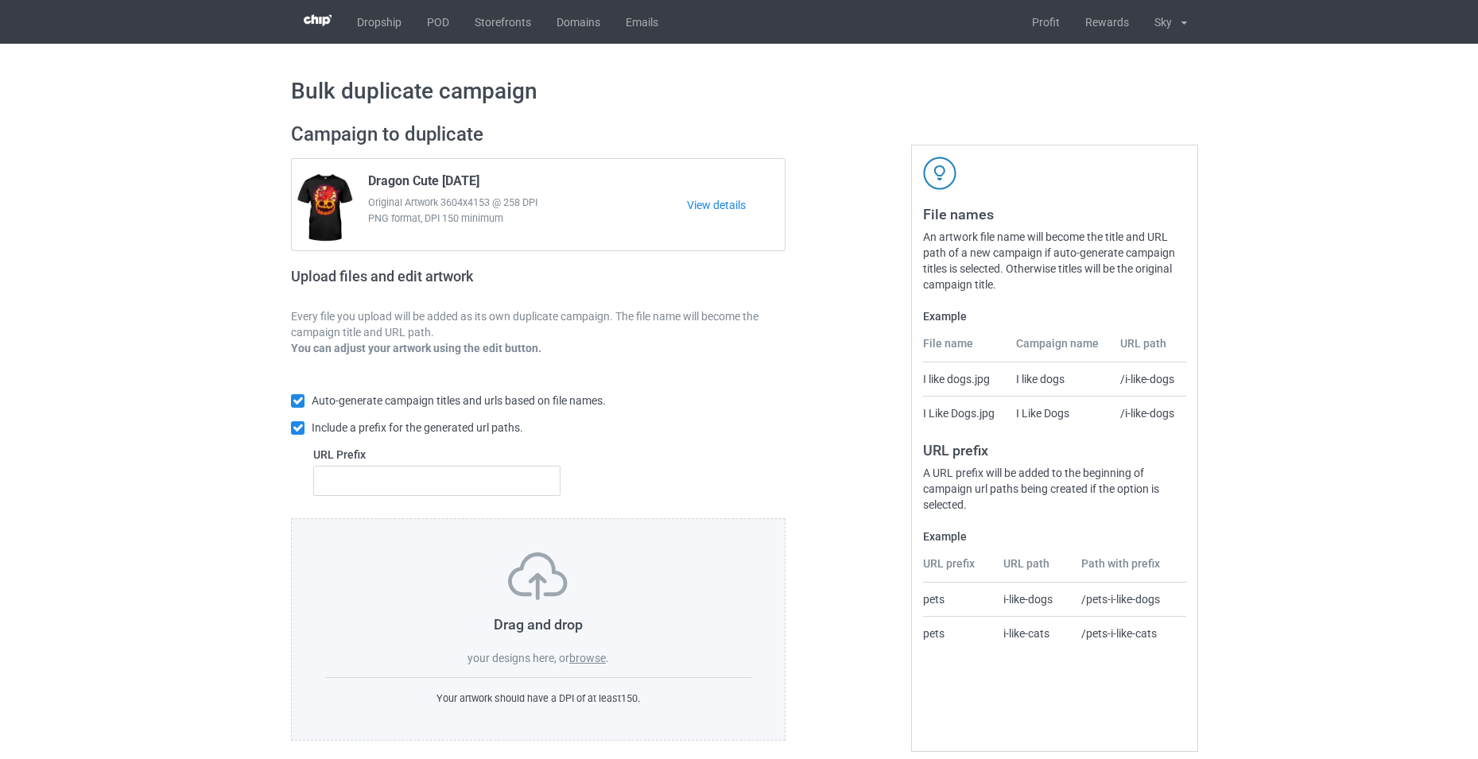
click at [596, 658] on label "browse" at bounding box center [587, 658] width 37 height 13
click at [0, 0] on input "browse" at bounding box center [0, 0] width 0 height 0
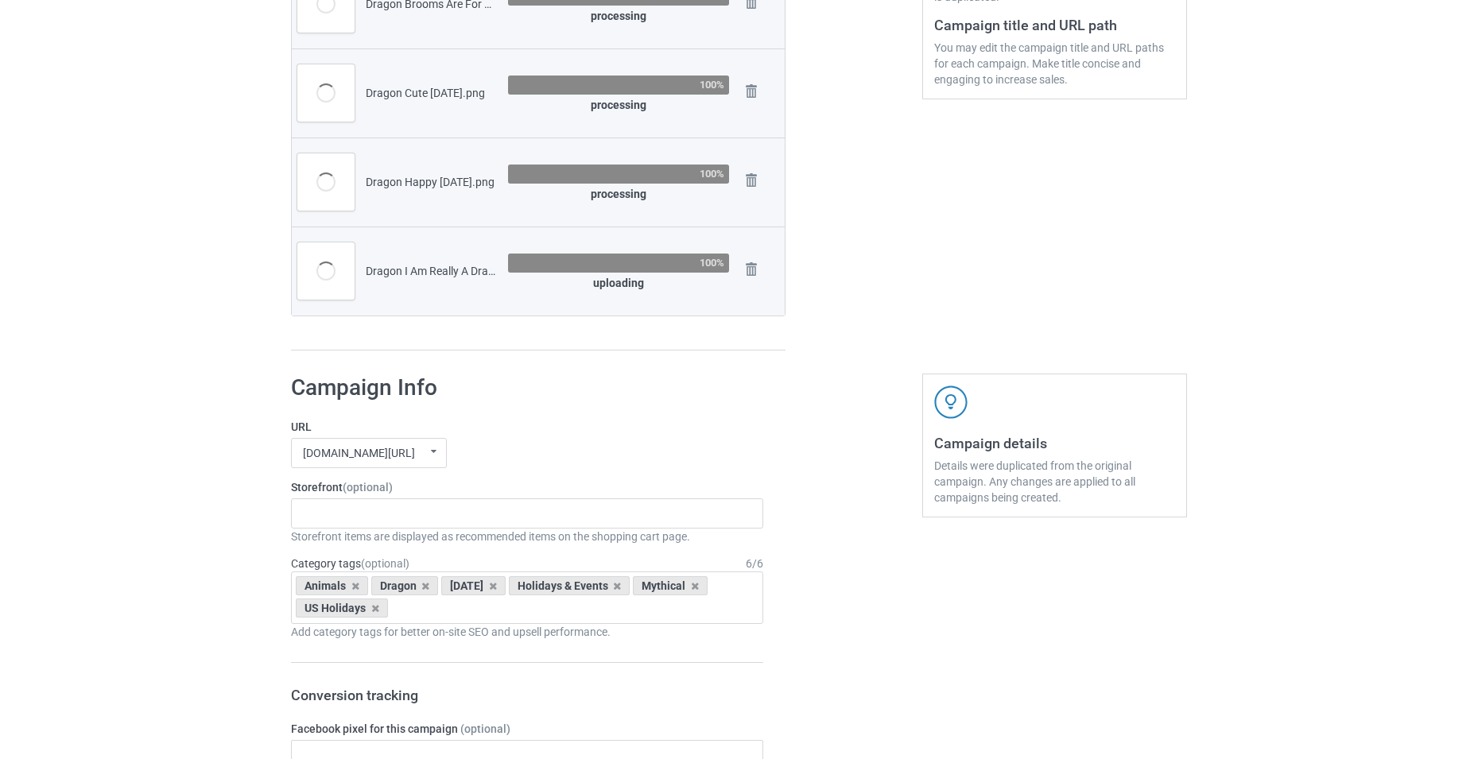
scroll to position [477, 0]
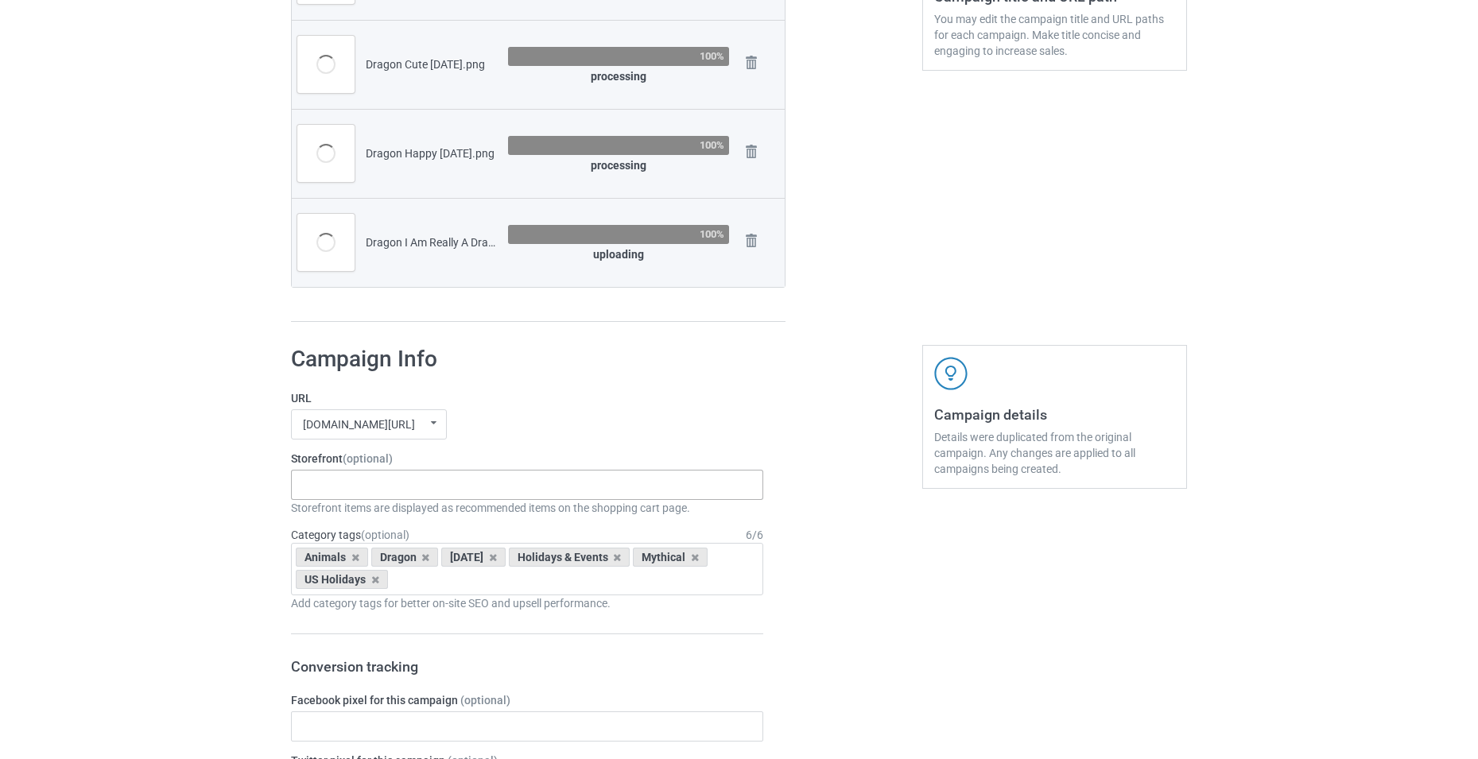
click at [460, 487] on div "-------------------------------------------------- Gifts For Christmas Teacher …" at bounding box center [527, 485] width 472 height 30
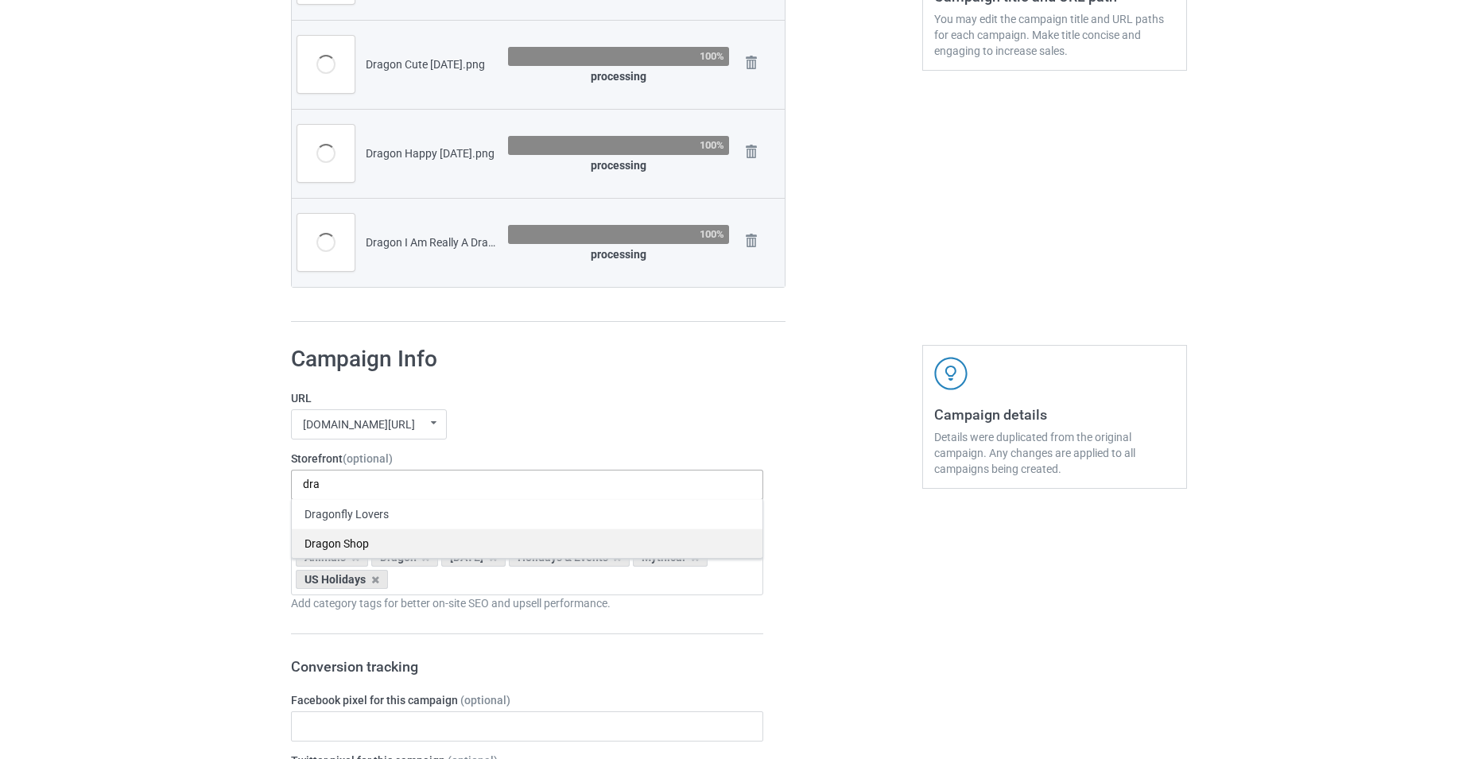
type input "dra"
click at [426, 536] on div "Dragon Shop" at bounding box center [527, 543] width 471 height 29
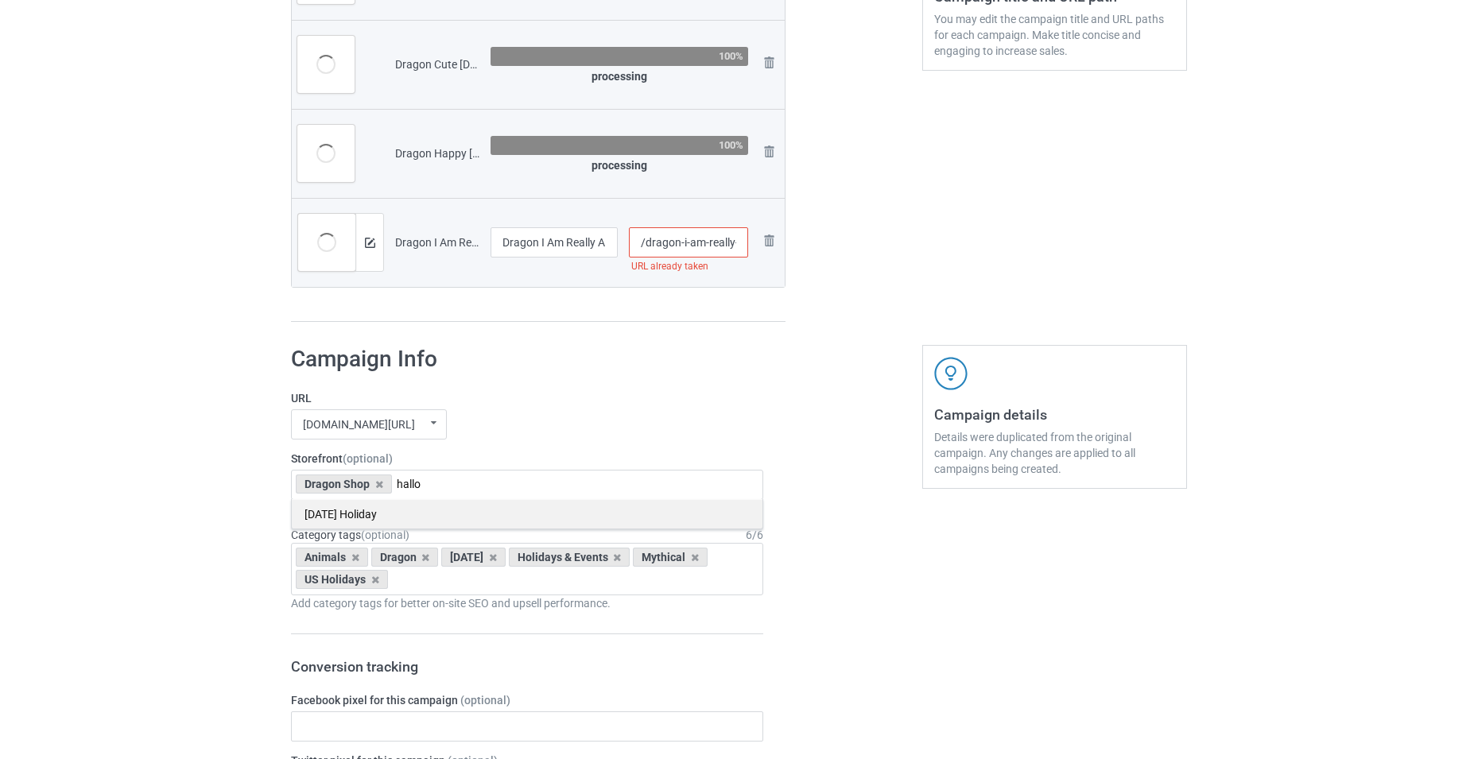
type input "hallo"
click at [434, 513] on div "[DATE] Holiday" at bounding box center [527, 513] width 471 height 29
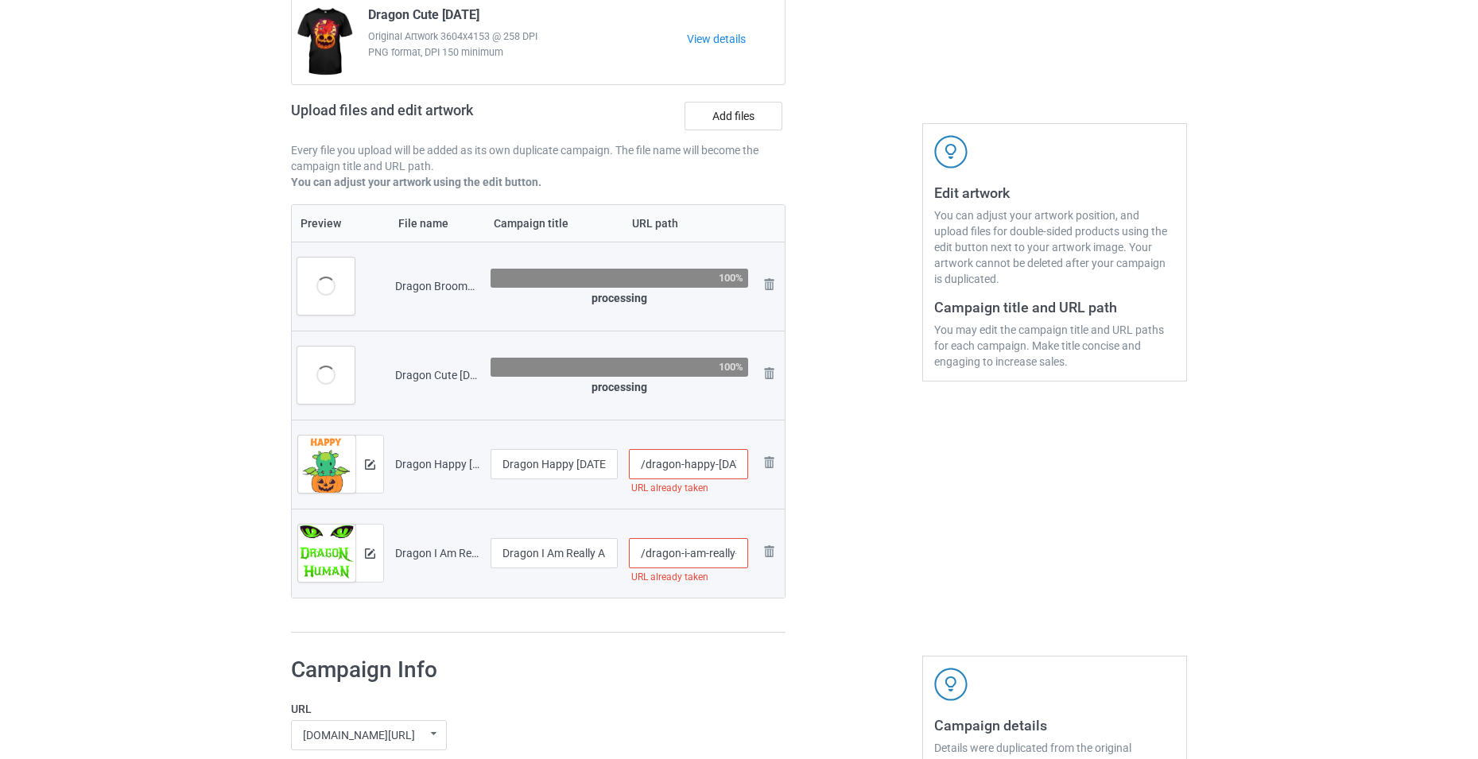
scroll to position [318, 0]
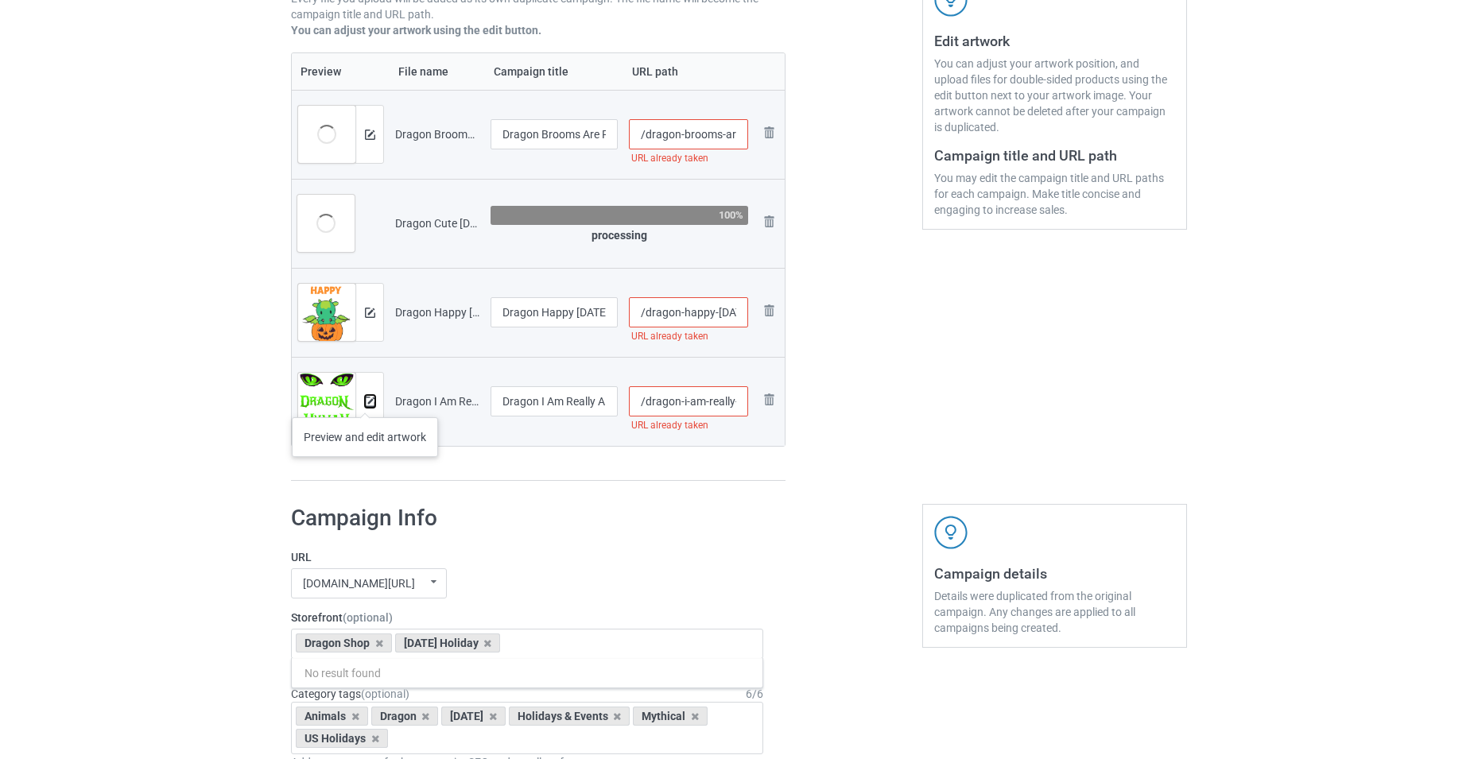
click at [365, 402] on img at bounding box center [370, 402] width 10 height 10
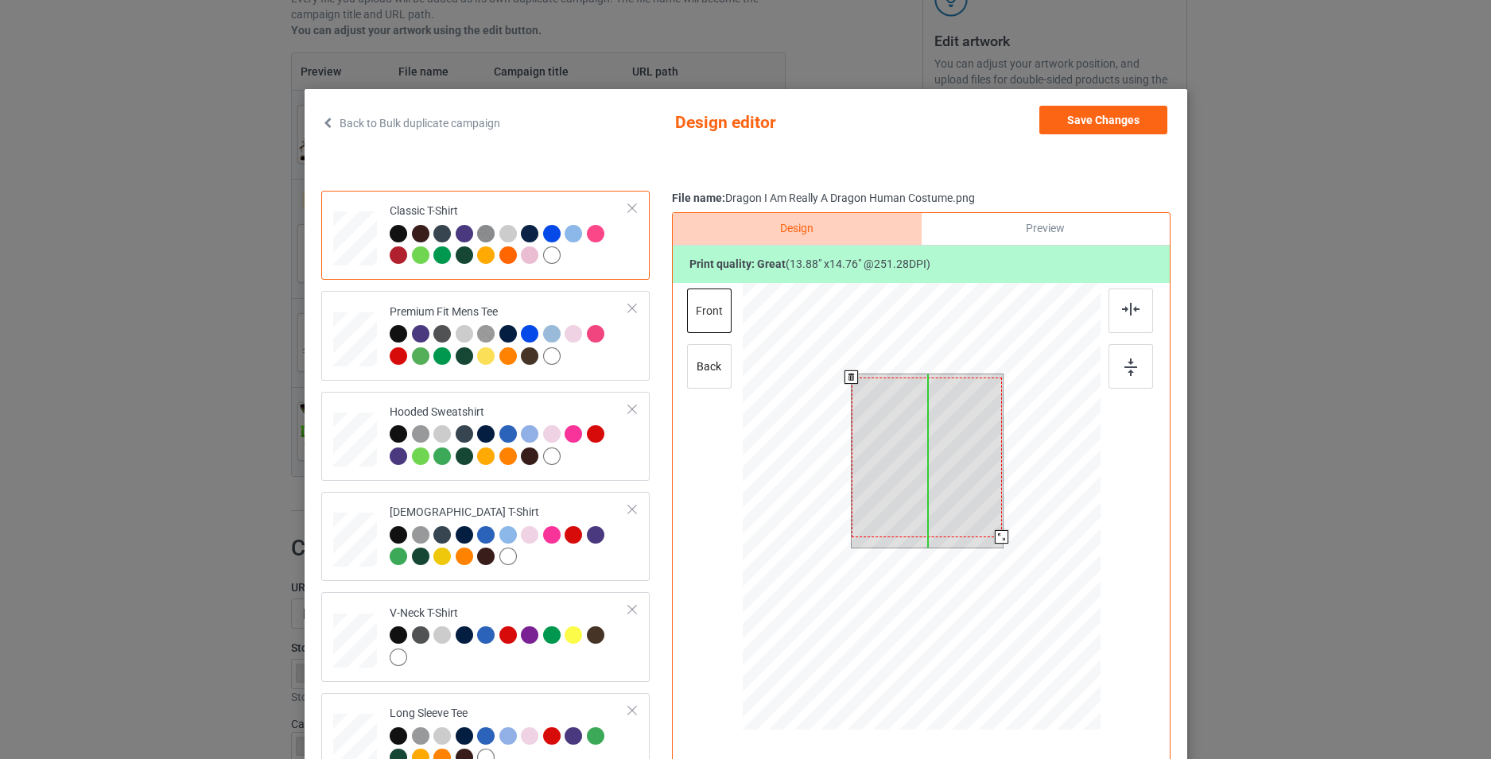
click at [959, 510] on div at bounding box center [926, 458] width 150 height 160
click at [957, 496] on div at bounding box center [927, 460] width 150 height 160
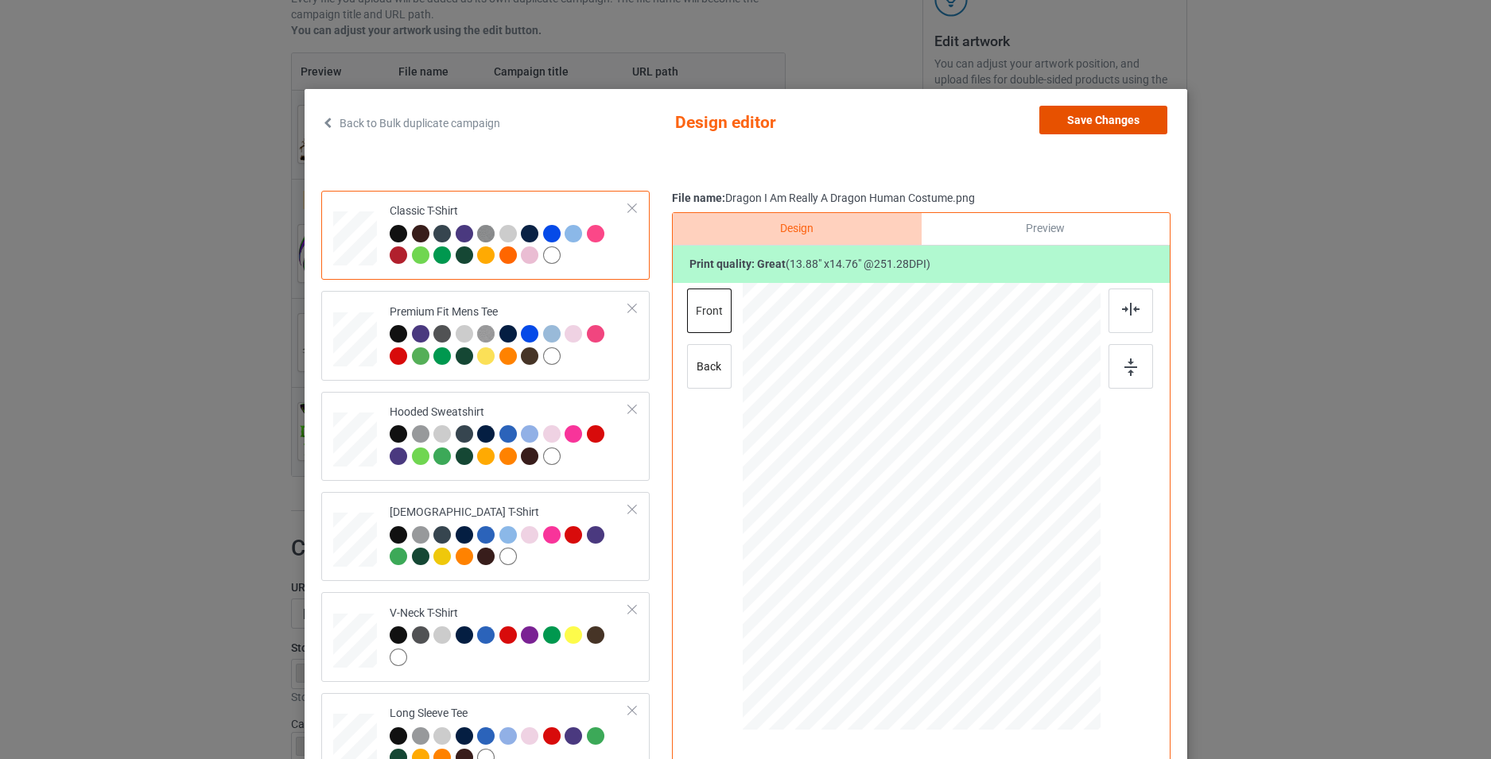
click at [1110, 130] on button "Save Changes" at bounding box center [1103, 120] width 128 height 29
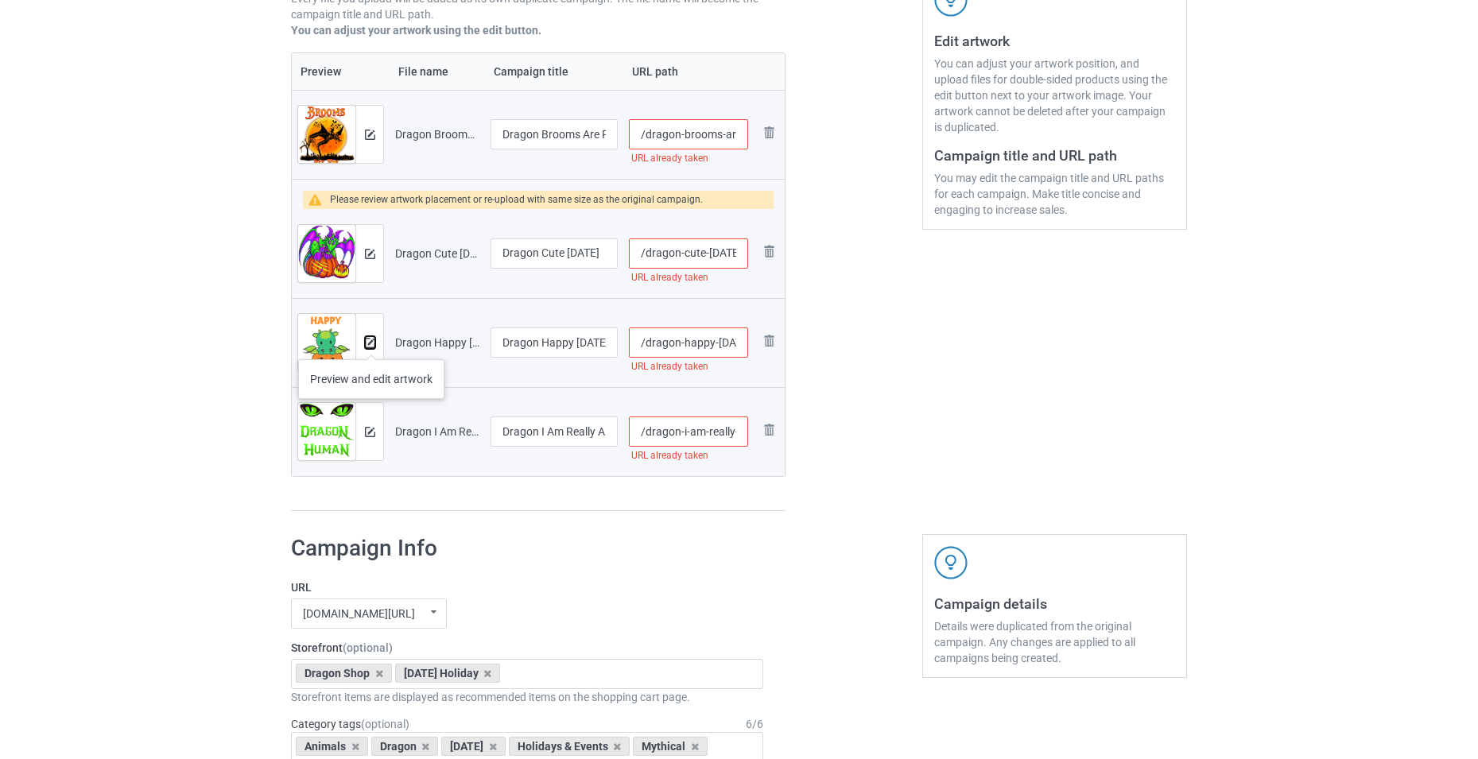
click at [371, 343] on img at bounding box center [370, 343] width 10 height 10
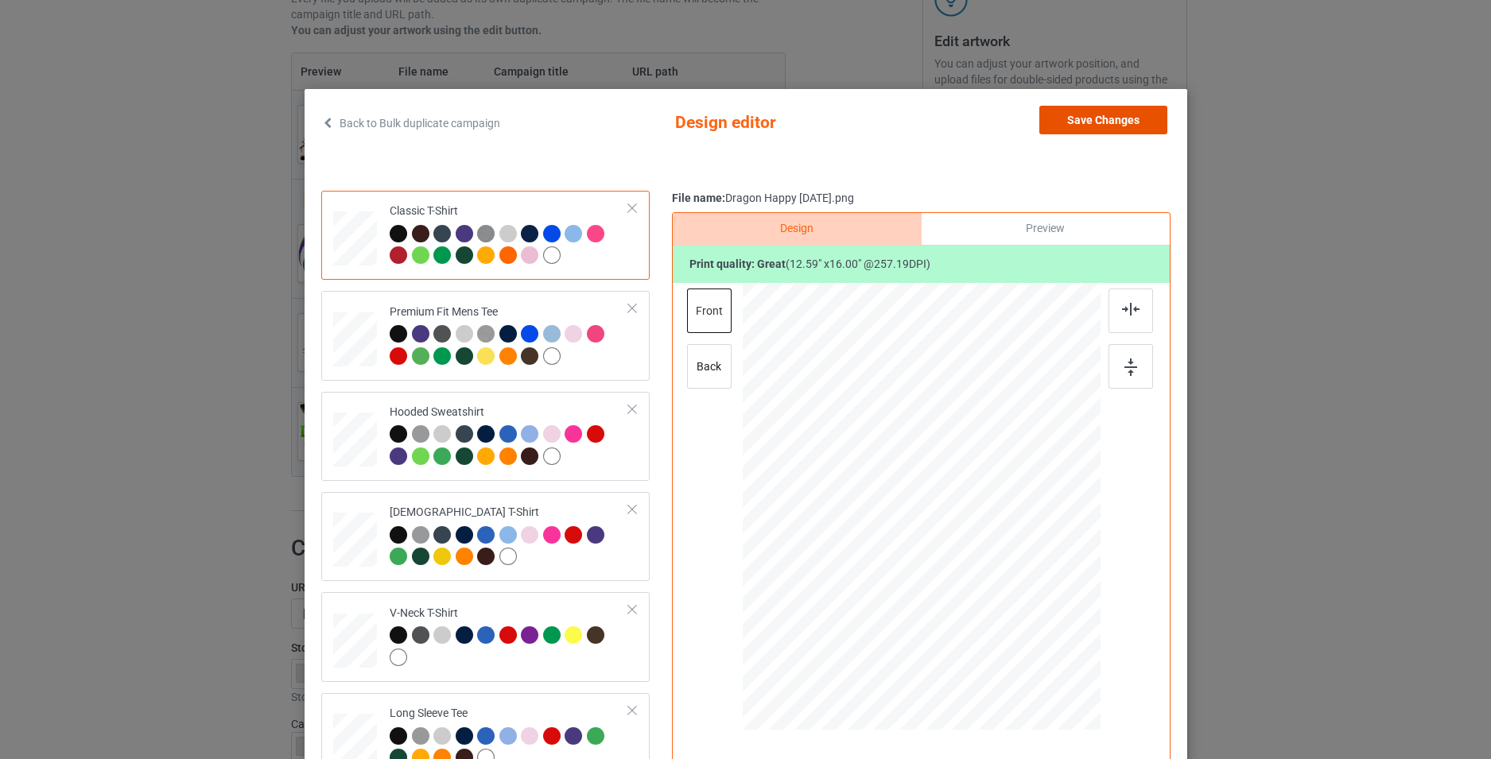
click at [1108, 120] on button "Save Changes" at bounding box center [1103, 120] width 128 height 29
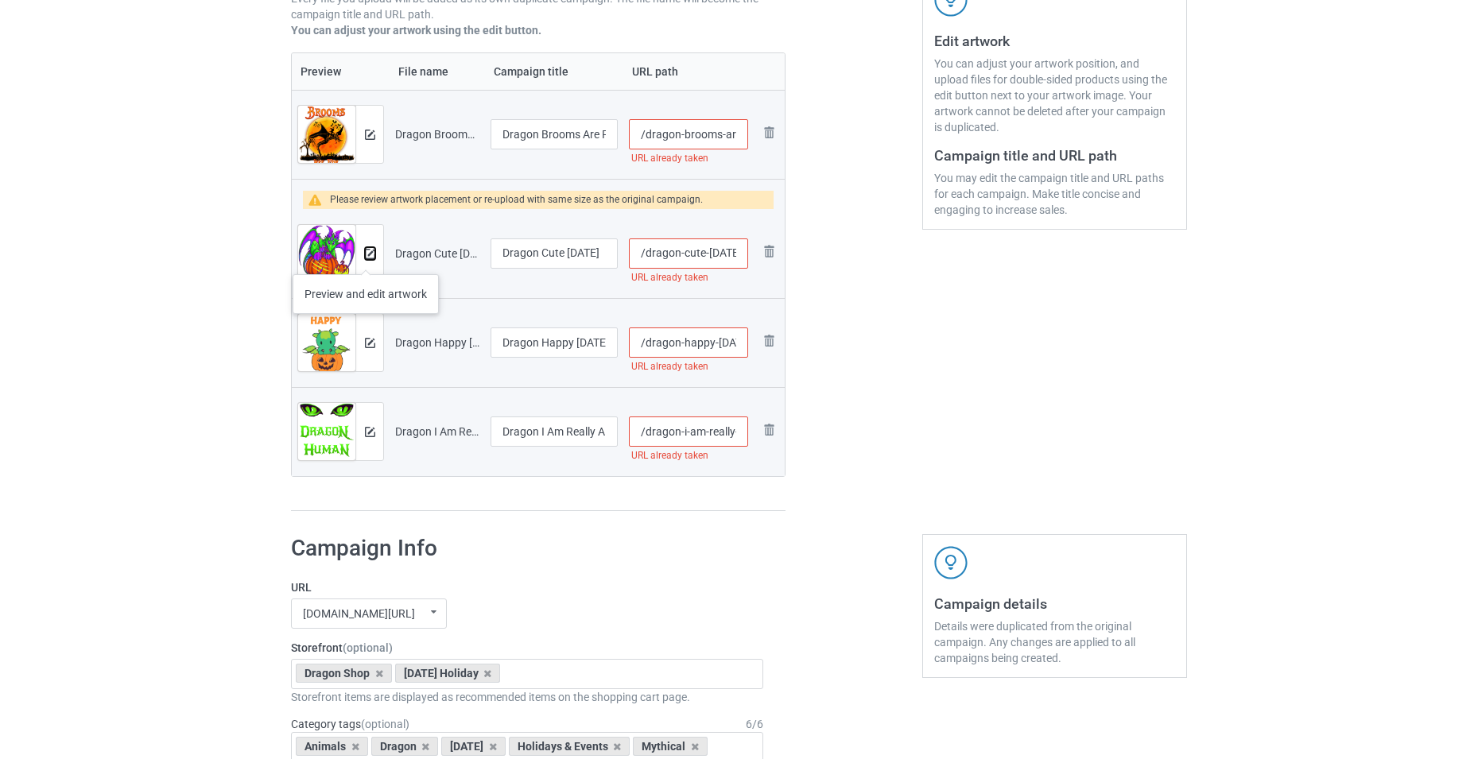
click at [366, 258] on img at bounding box center [370, 254] width 10 height 10
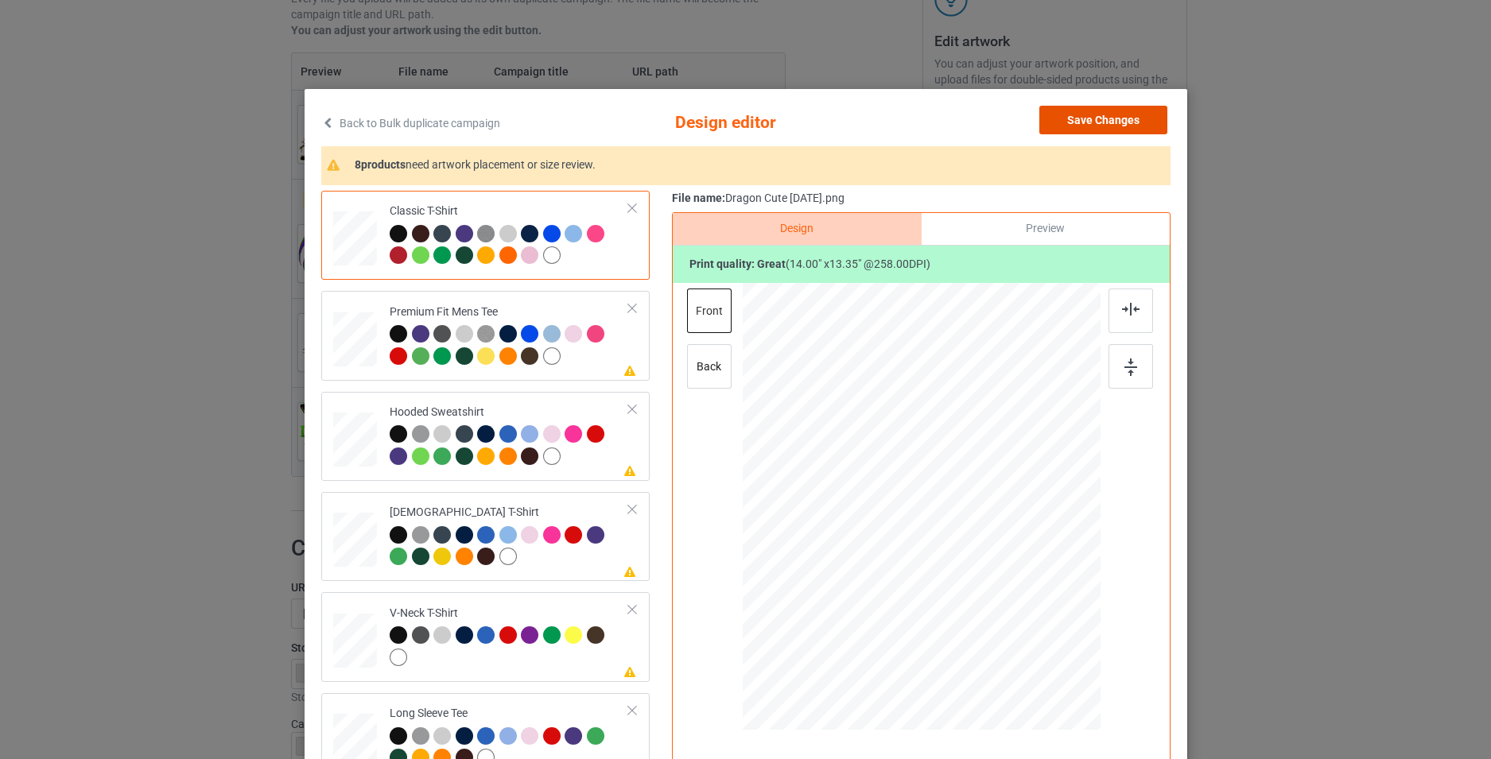
click at [1085, 117] on button "Save Changes" at bounding box center [1103, 120] width 128 height 29
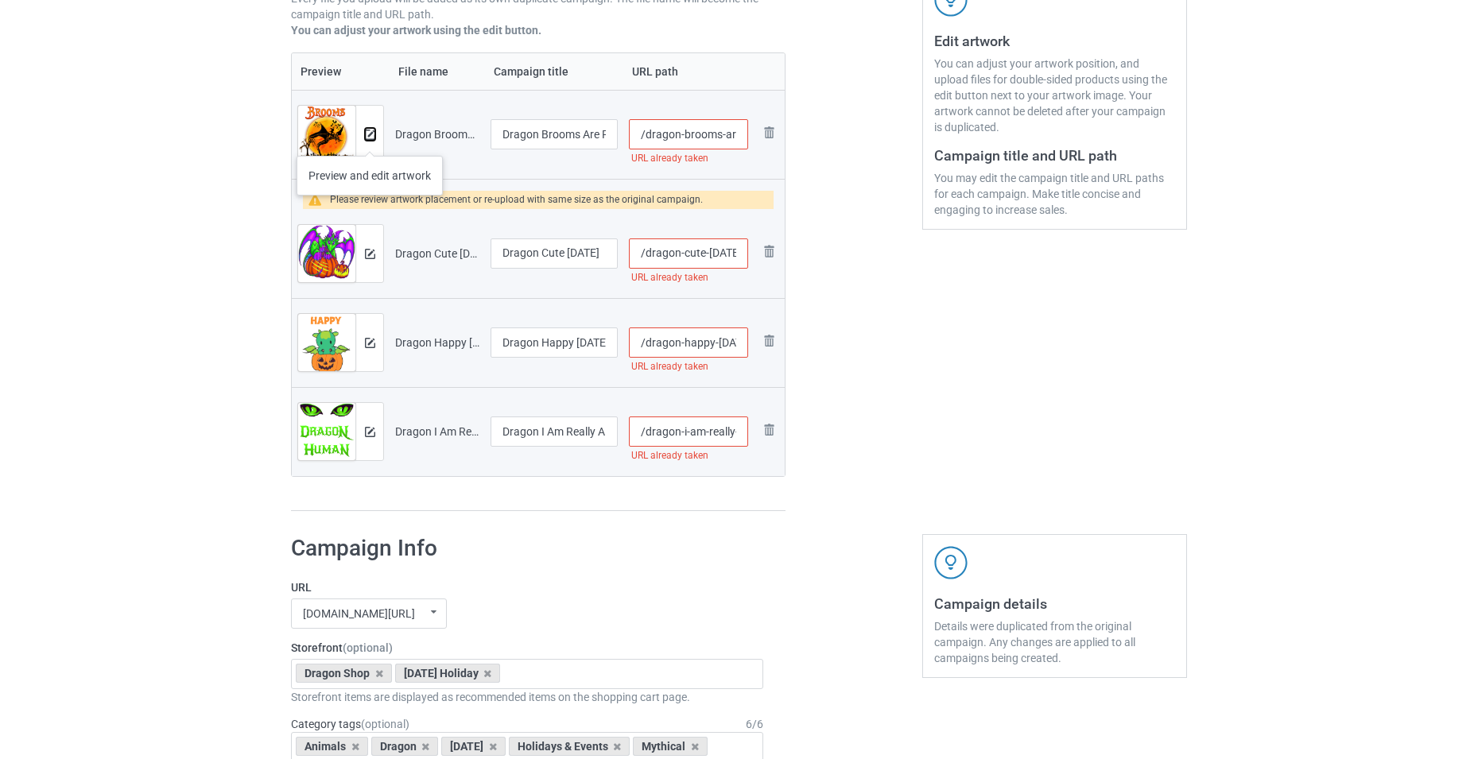
click at [370, 140] on img at bounding box center [370, 135] width 10 height 10
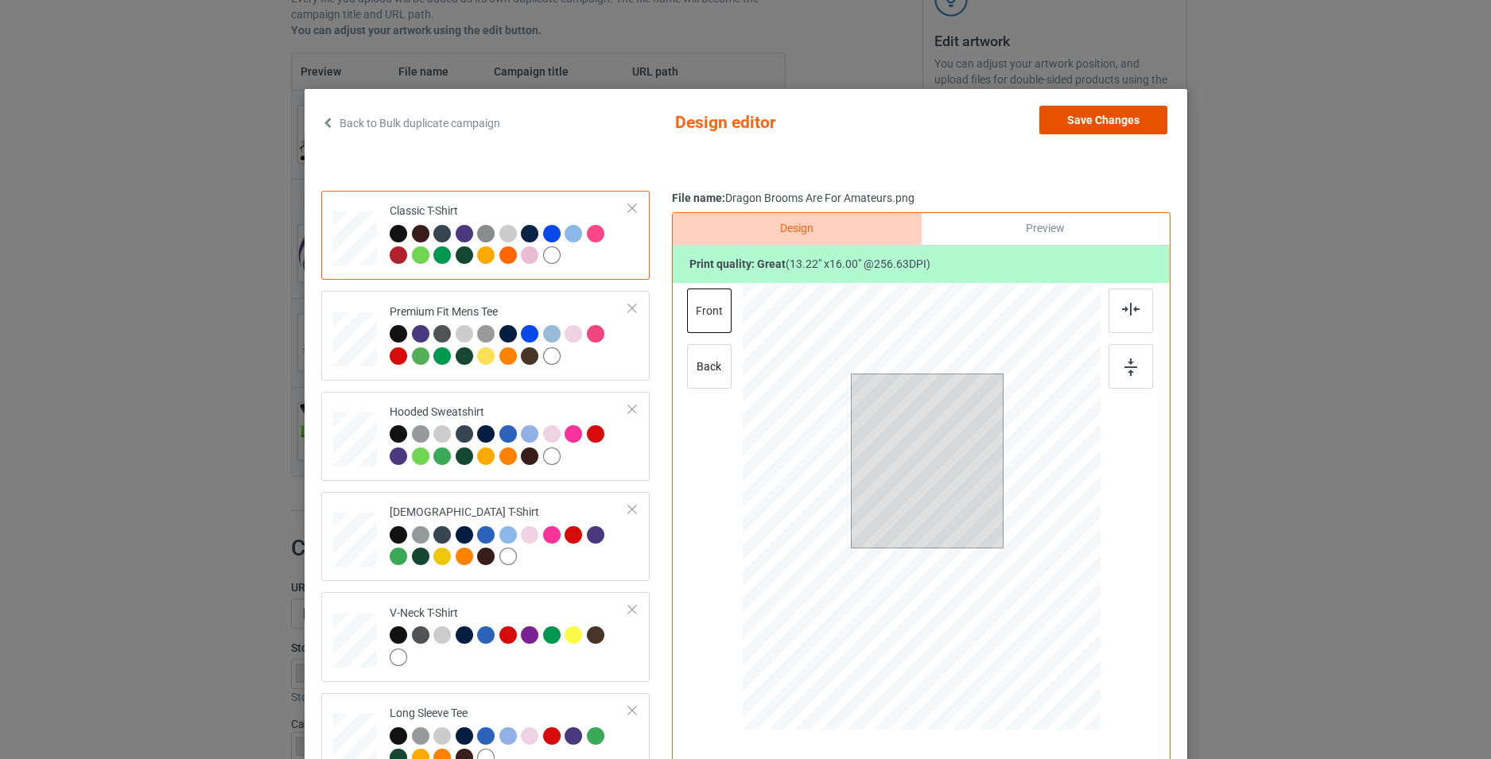
click at [1085, 130] on button "Save Changes" at bounding box center [1103, 120] width 128 height 29
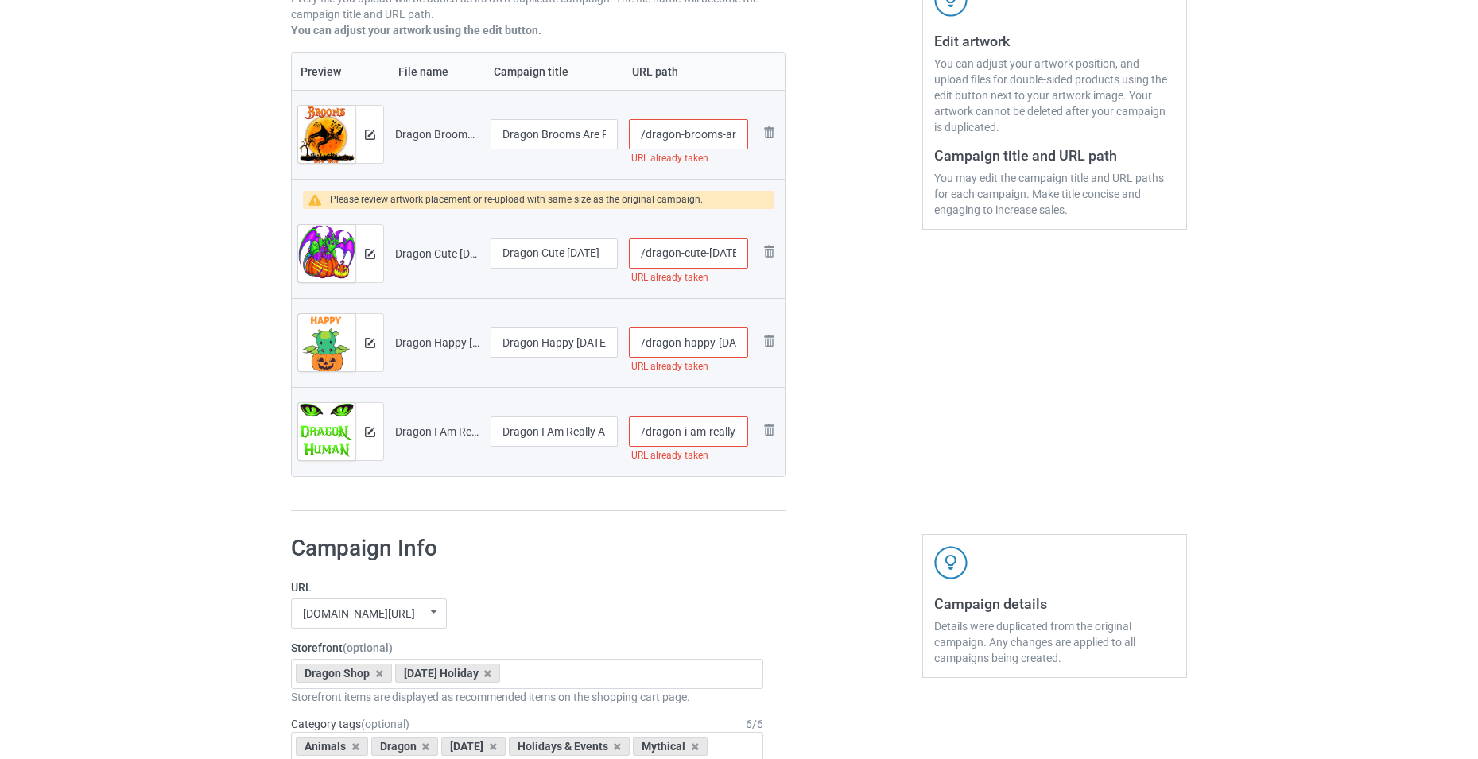
click at [728, 130] on input "/dragon-brooms-are-for-amateurs" at bounding box center [688, 134] width 119 height 30
type input "/dragon-brooms-aare-for-amateurs"
click at [735, 243] on input "/dragon-cute-halloween" at bounding box center [688, 254] width 119 height 30
type input "/dragon-cute-halloween"
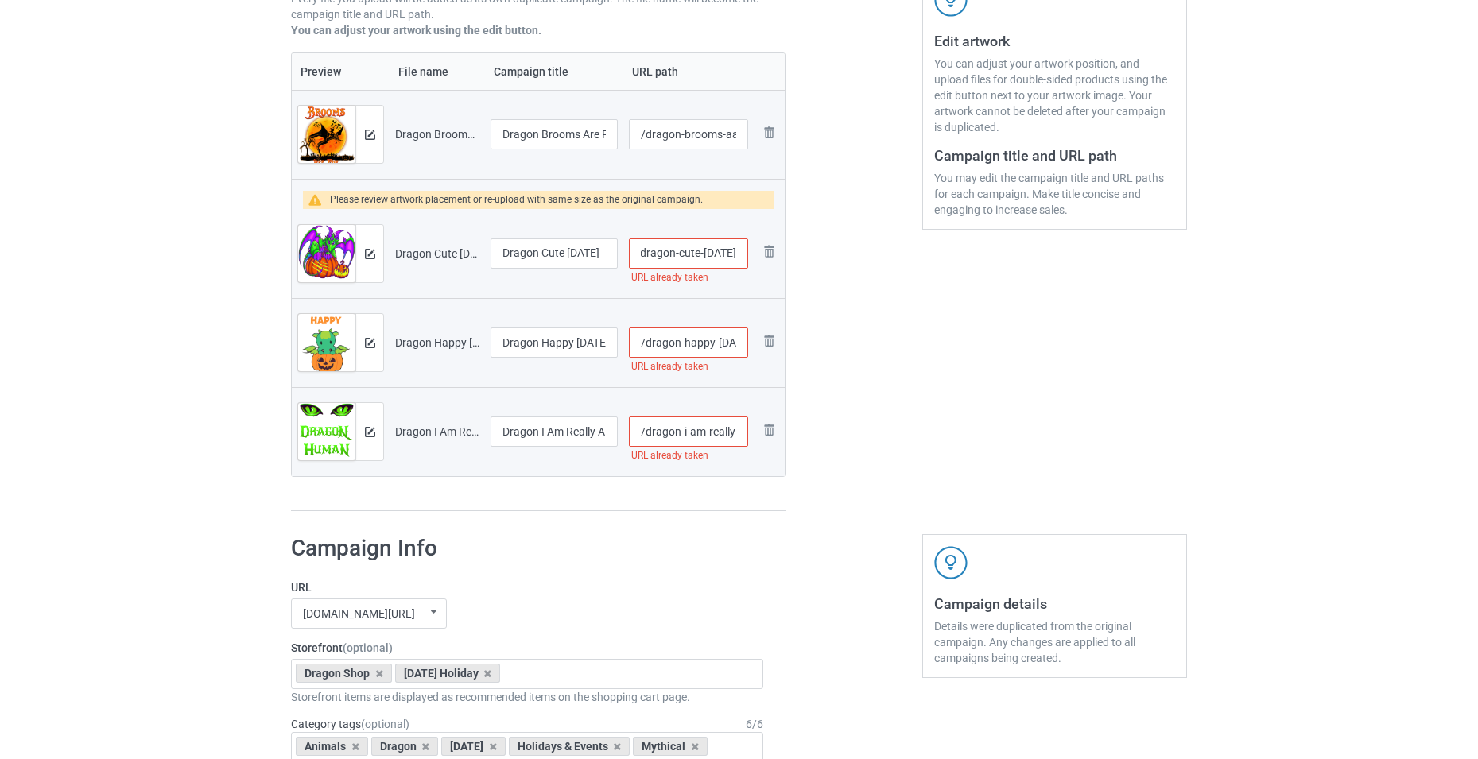
scroll to position [0, 0]
click at [739, 343] on input "/dragon-happy-halloween" at bounding box center [688, 343] width 119 height 30
type input "/dragon-happy-halloween"
type input "/dragon-cute-hallowd"
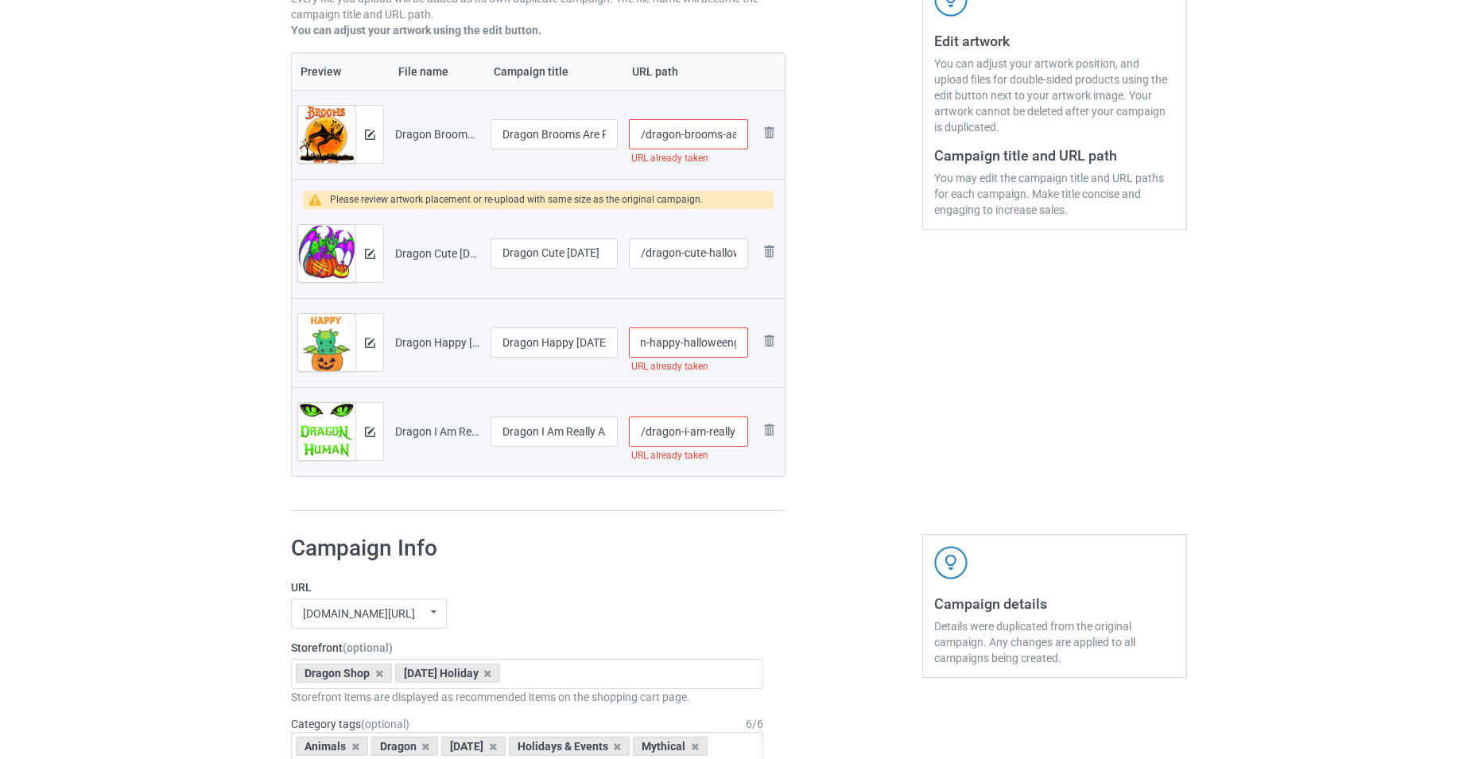
type input "/dragon-happy-hallodween"
type input "/dragon-cute-halloween"
click at [726, 418] on input "/dragon-i-am-really-a-dragon-human-costume" at bounding box center [688, 432] width 119 height 30
type input "/dragon-i-am-really-a-dragon-human-costume"
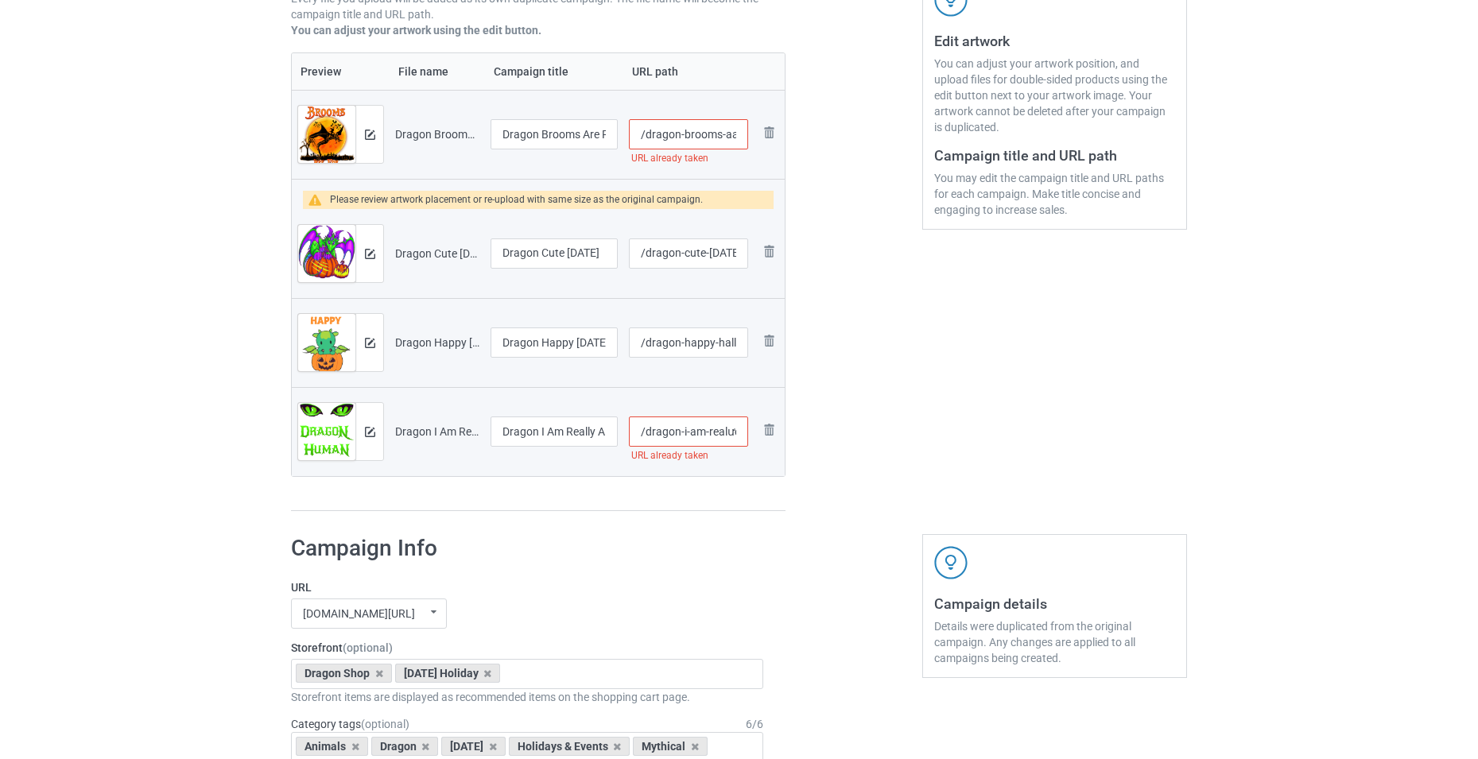
type input "/dragon-happy-halloweeng"
type input "/dragon-cute-hallowd"
click at [724, 140] on input "/dragon-brooms-aare-for-amateurs" at bounding box center [688, 134] width 119 height 30
drag, startPoint x: 726, startPoint y: 143, endPoint x: 740, endPoint y: 148, distance: 15.1
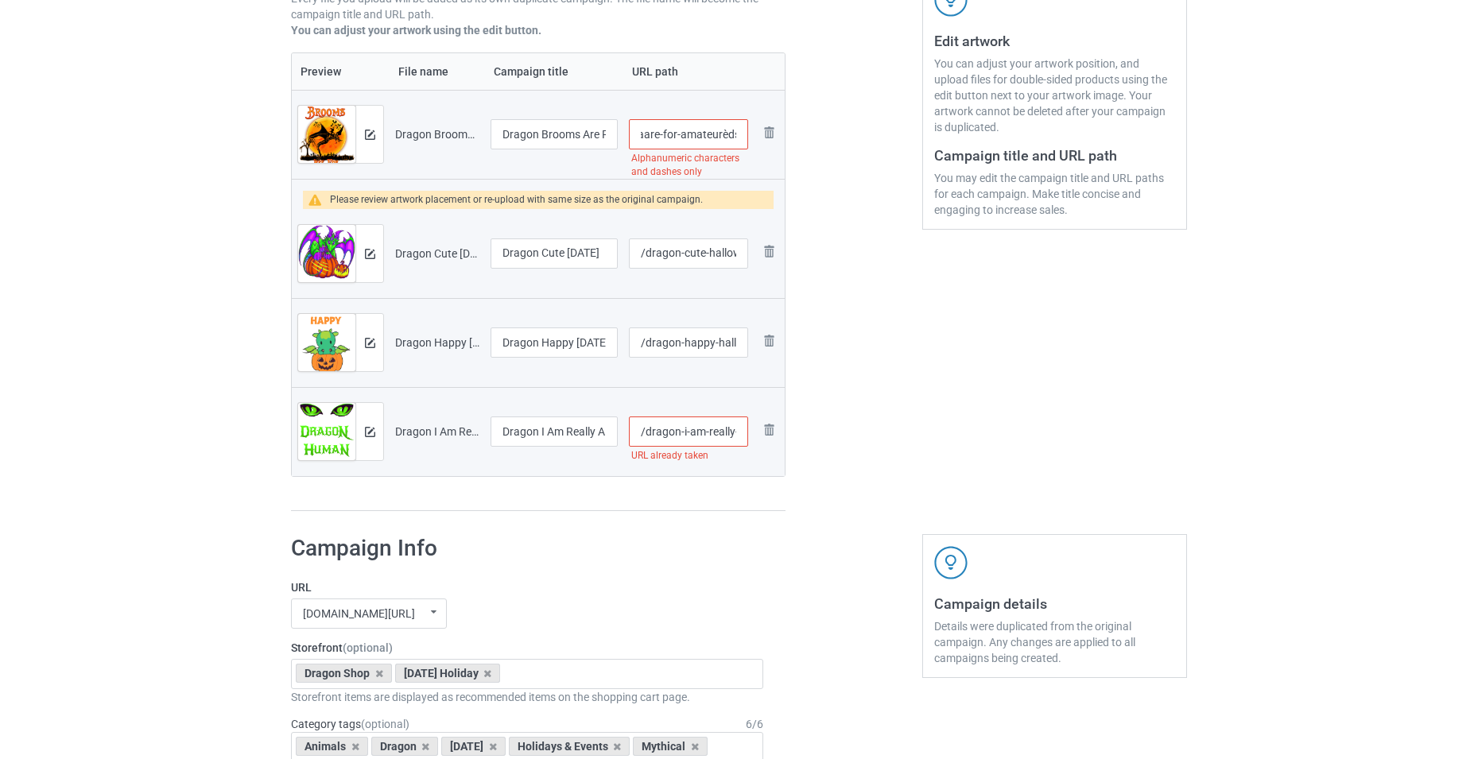
click at [740, 148] on input "/dragon-brooms-aare-for-amateurèds" at bounding box center [688, 134] width 119 height 30
type input "/dragon-brooms-aare-for-amateur"
click at [697, 444] on input "/dragon-i-am-really-a-dragon-human-costume" at bounding box center [688, 432] width 119 height 30
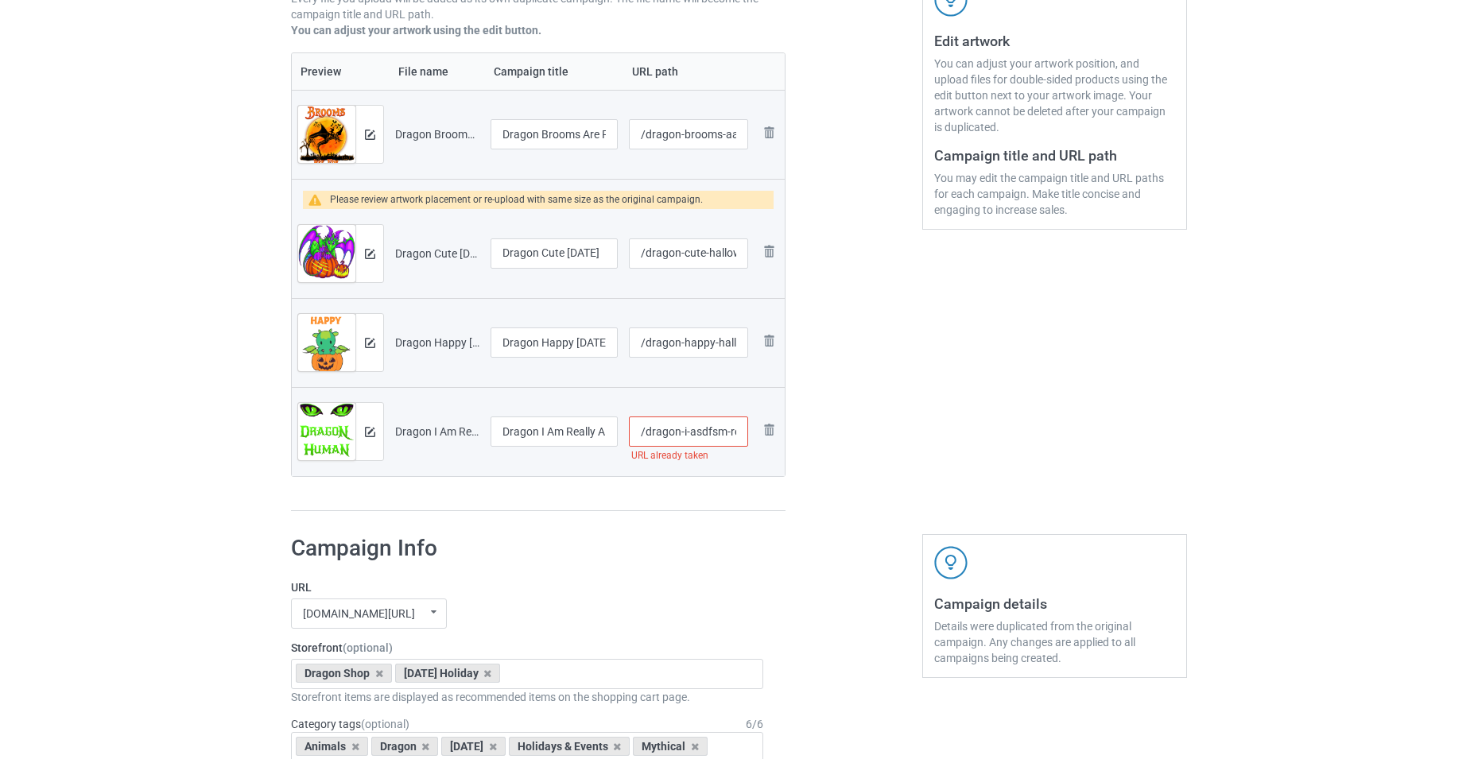
type input "/dragon-i-asdfsm-really-a-dragon-human-costume"
click at [712, 510] on div "Preview File name Campaign title URL path Preview and edit artwork Dragon Broom…" at bounding box center [538, 282] width 495 height 460
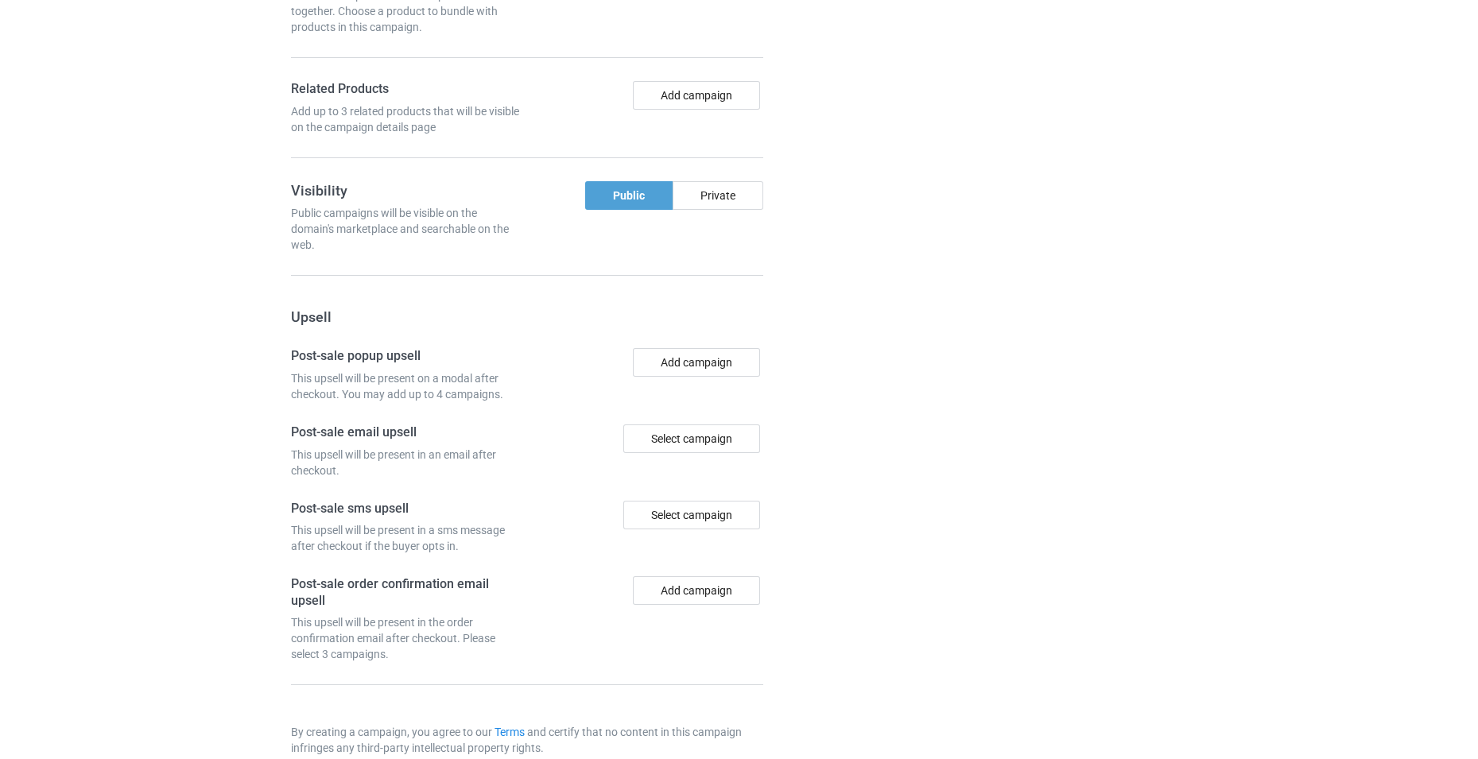
scroll to position [1585, 0]
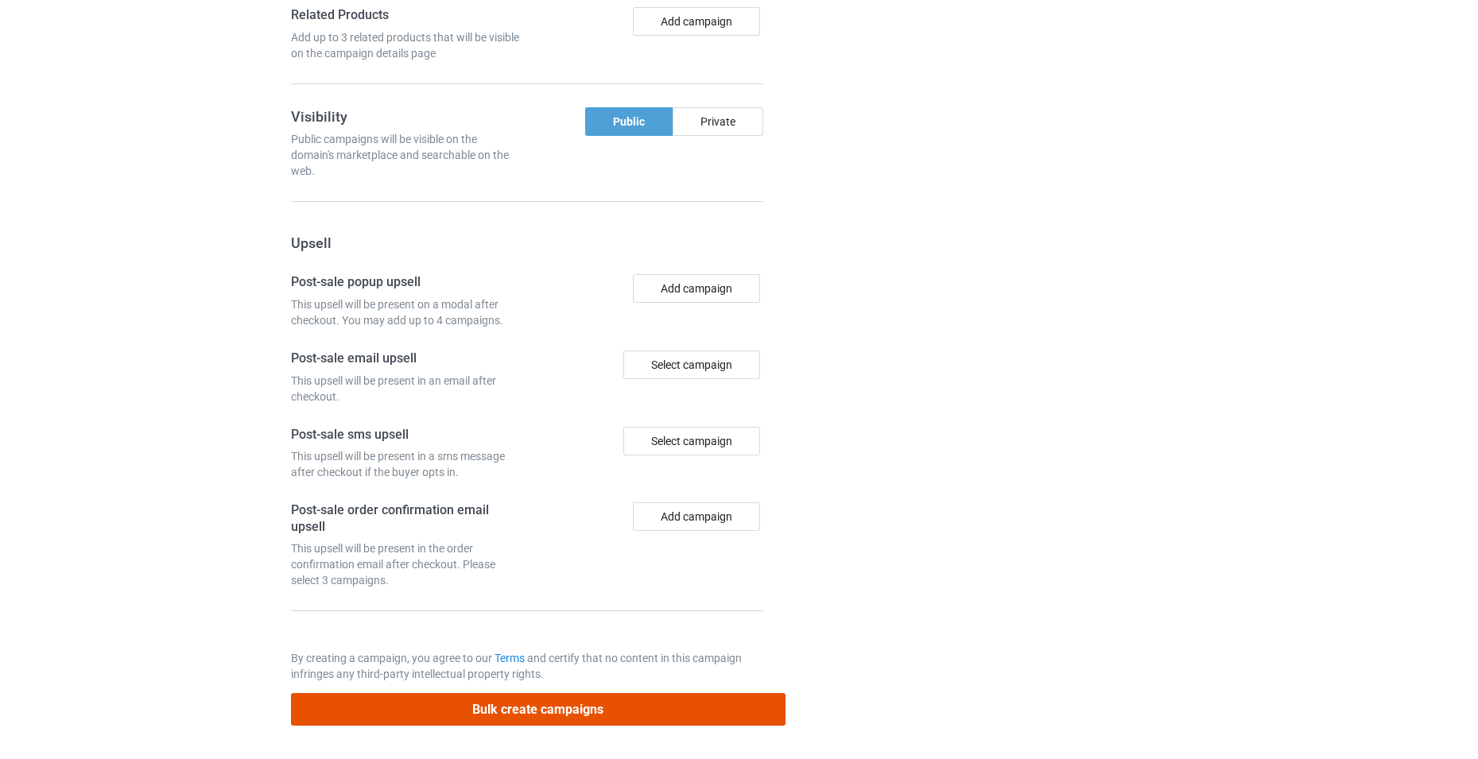
click at [628, 719] on button "Bulk create campaigns" at bounding box center [538, 709] width 495 height 33
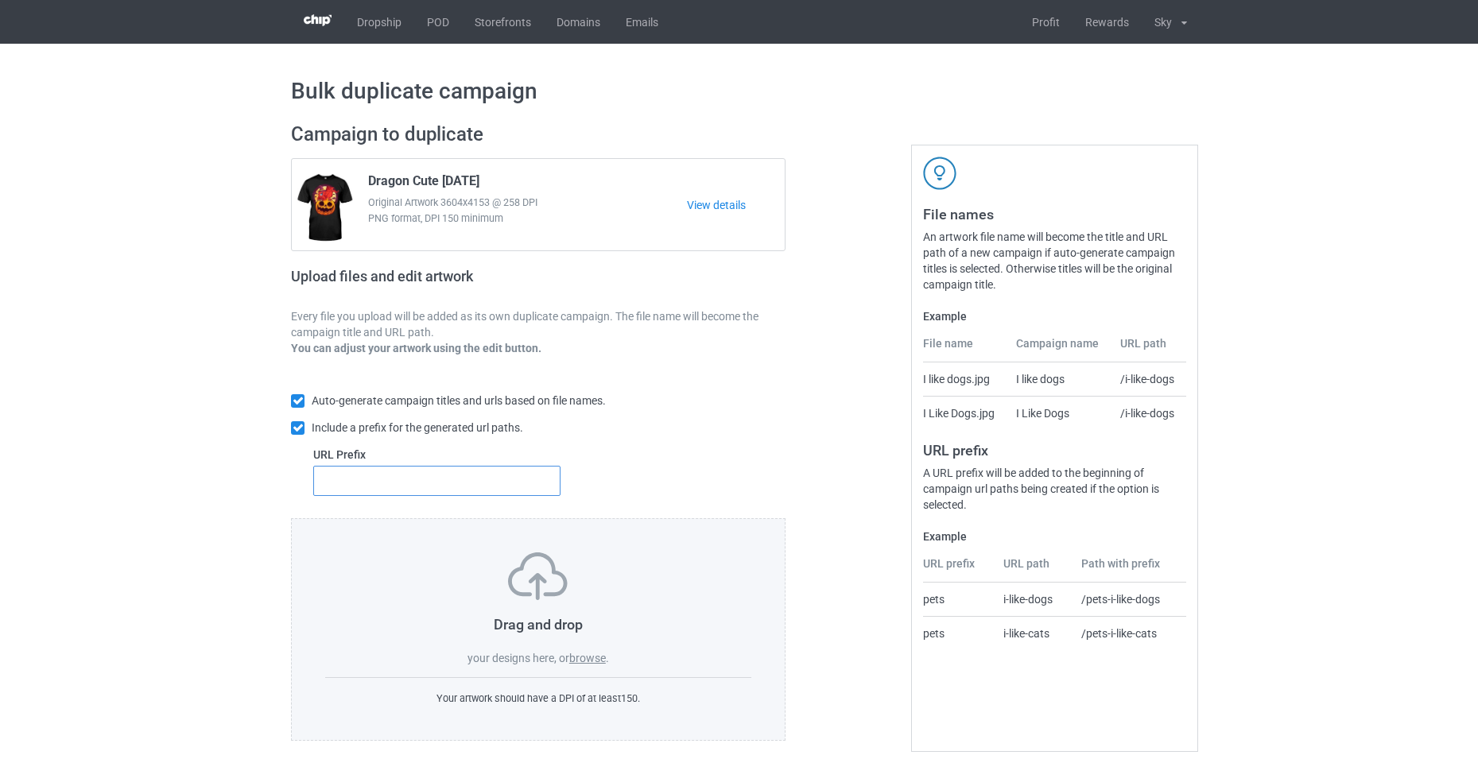
click at [521, 488] on input "text" at bounding box center [436, 481] width 247 height 30
type input "sdf"
click at [599, 660] on label "browse" at bounding box center [587, 658] width 37 height 13
click at [0, 0] on input "browse" at bounding box center [0, 0] width 0 height 0
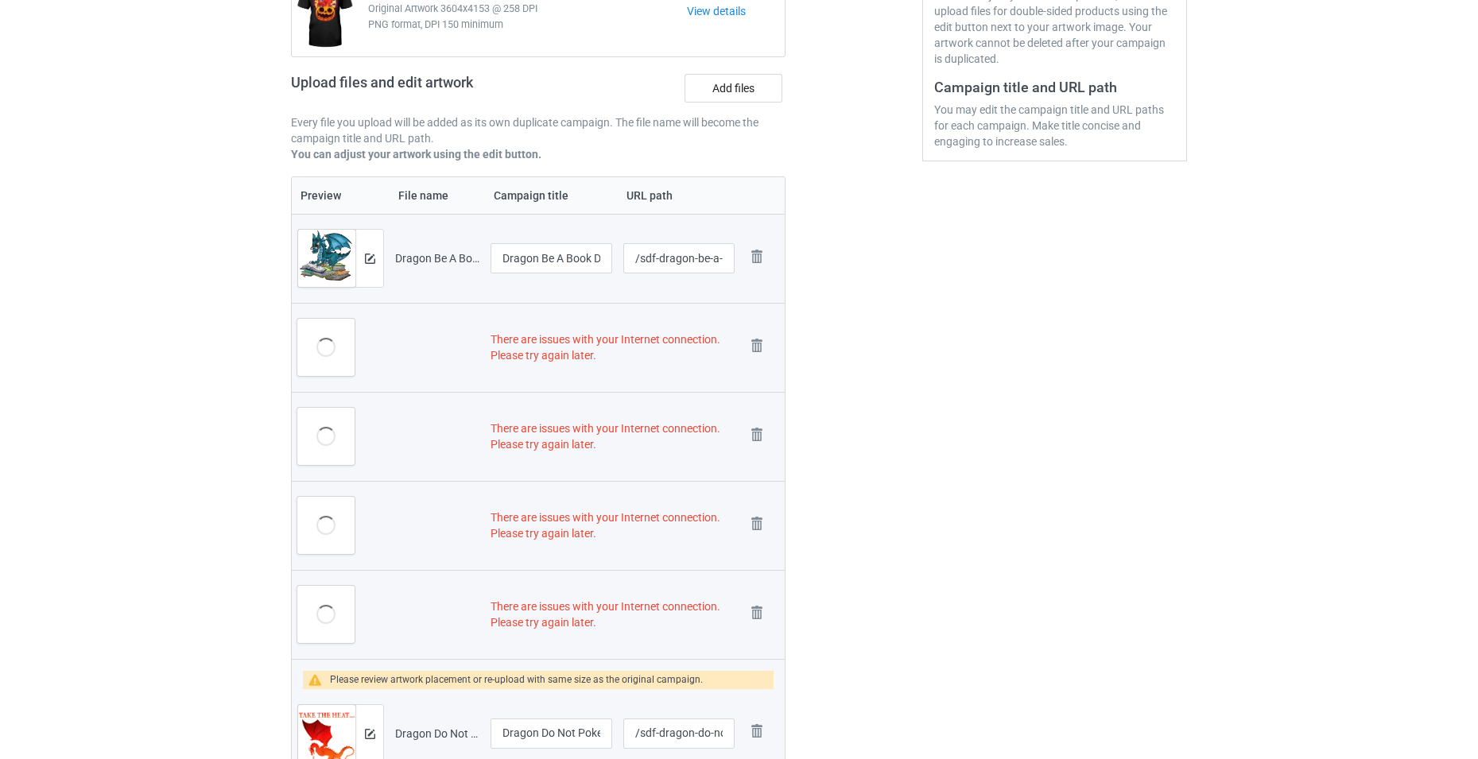
scroll to position [159, 0]
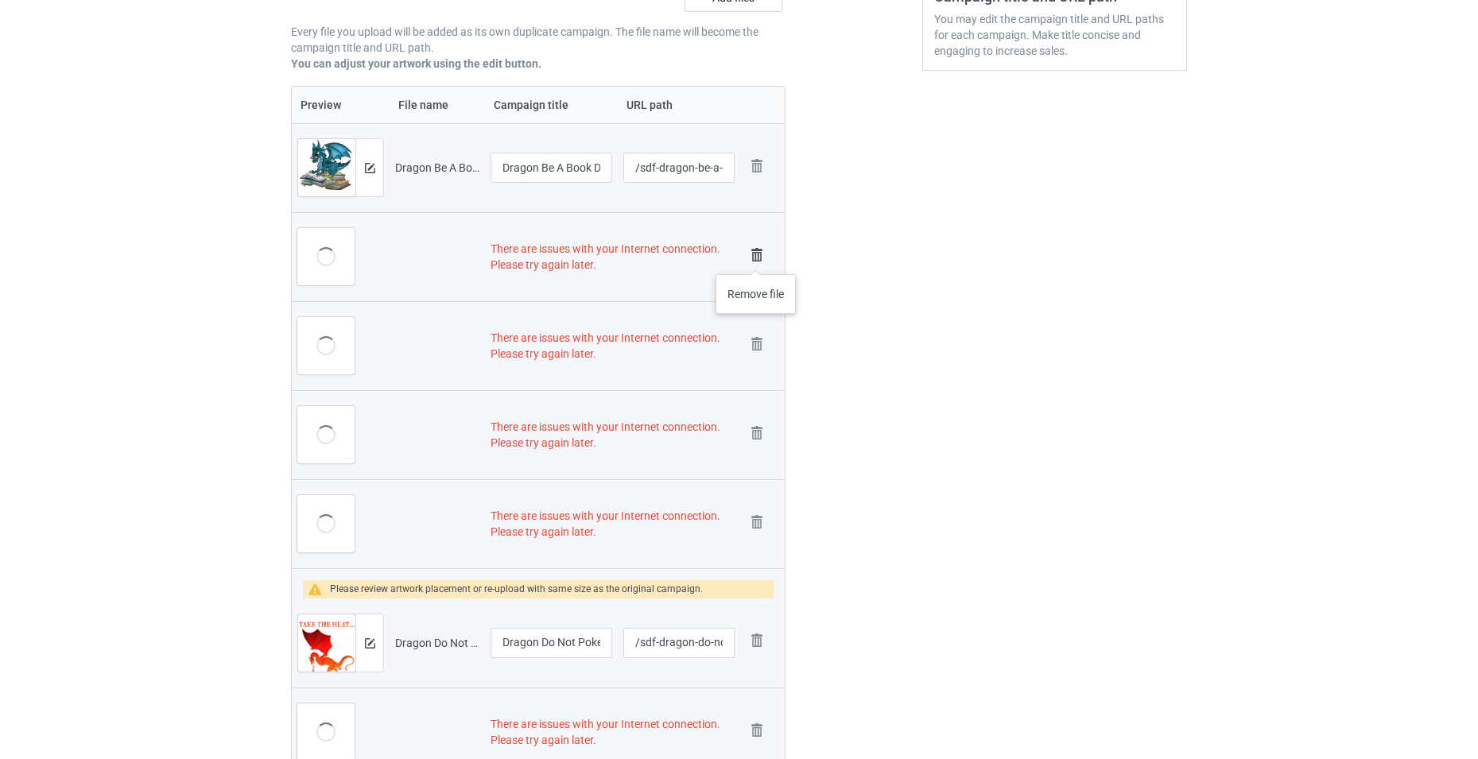
click at [756, 258] on img at bounding box center [757, 255] width 22 height 22
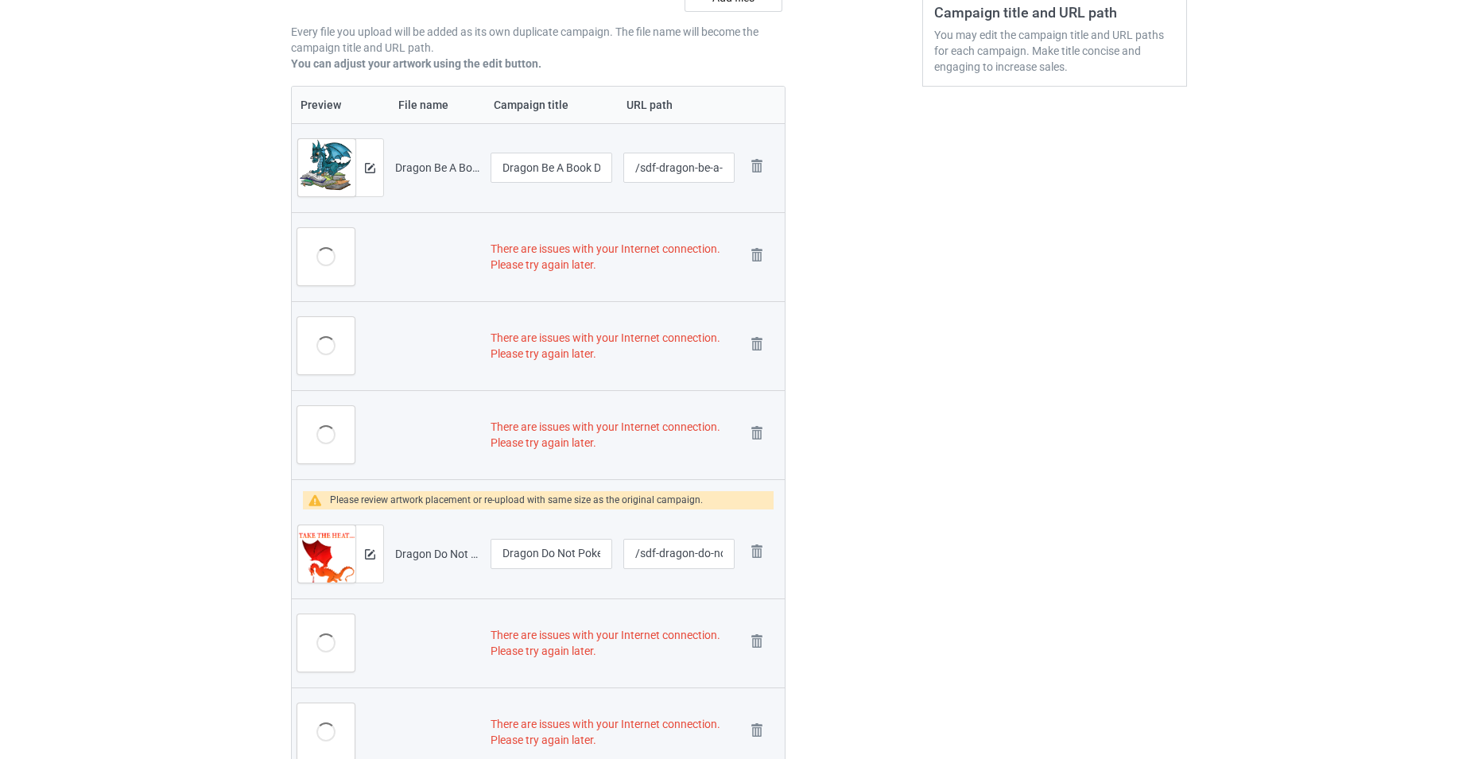
click at [0, 0] on img at bounding box center [0, 0] width 0 height 0
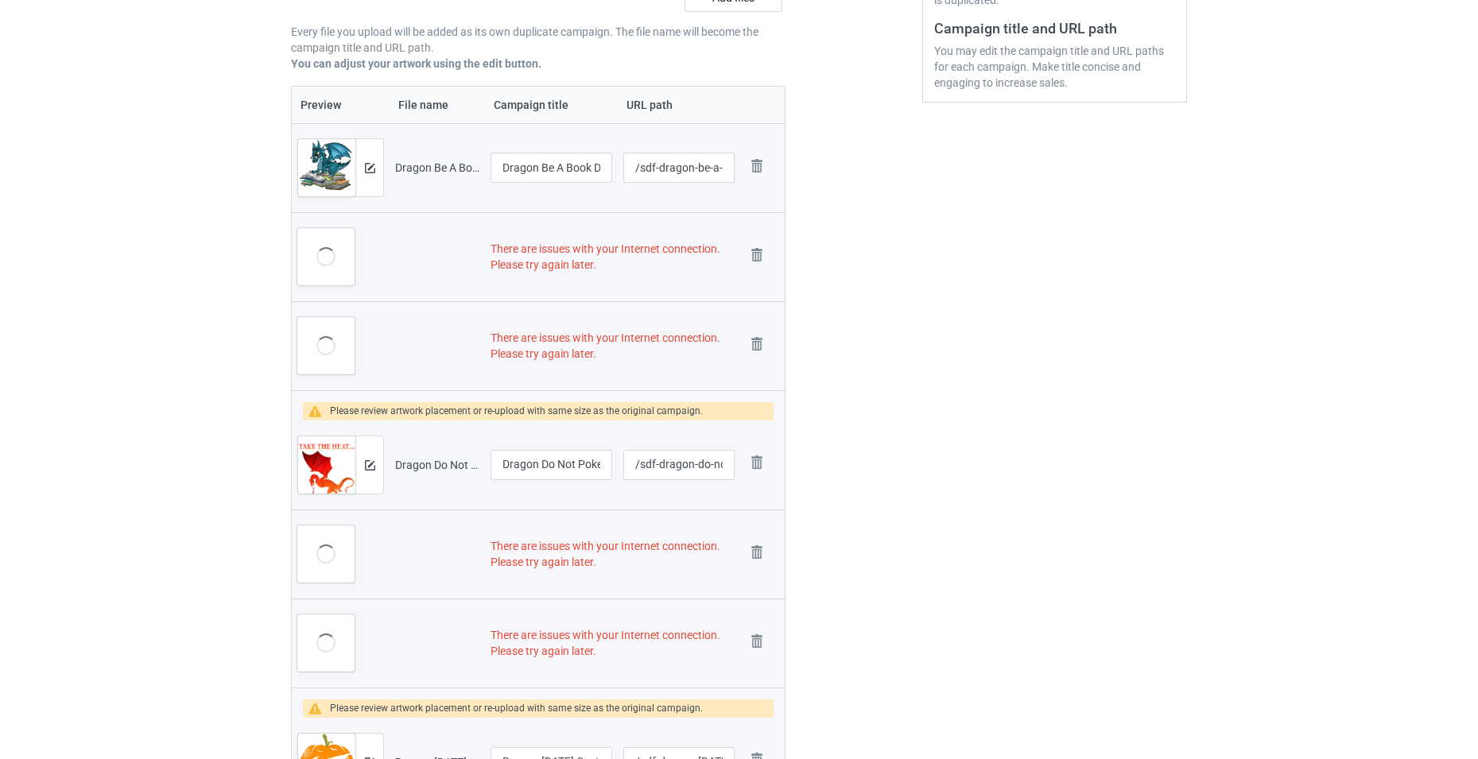
click at [0, 0] on img at bounding box center [0, 0] width 0 height 0
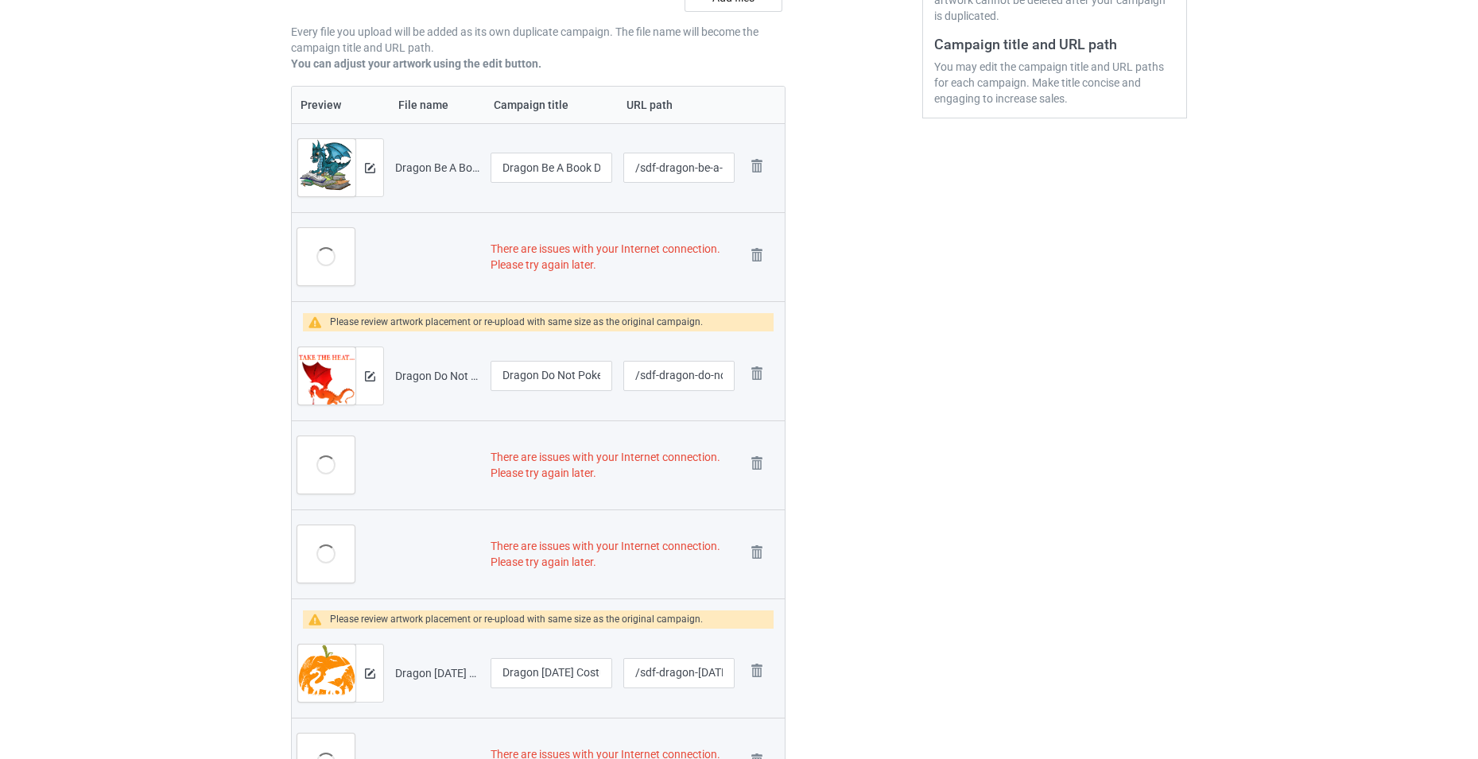
click at [0, 0] on img at bounding box center [0, 0] width 0 height 0
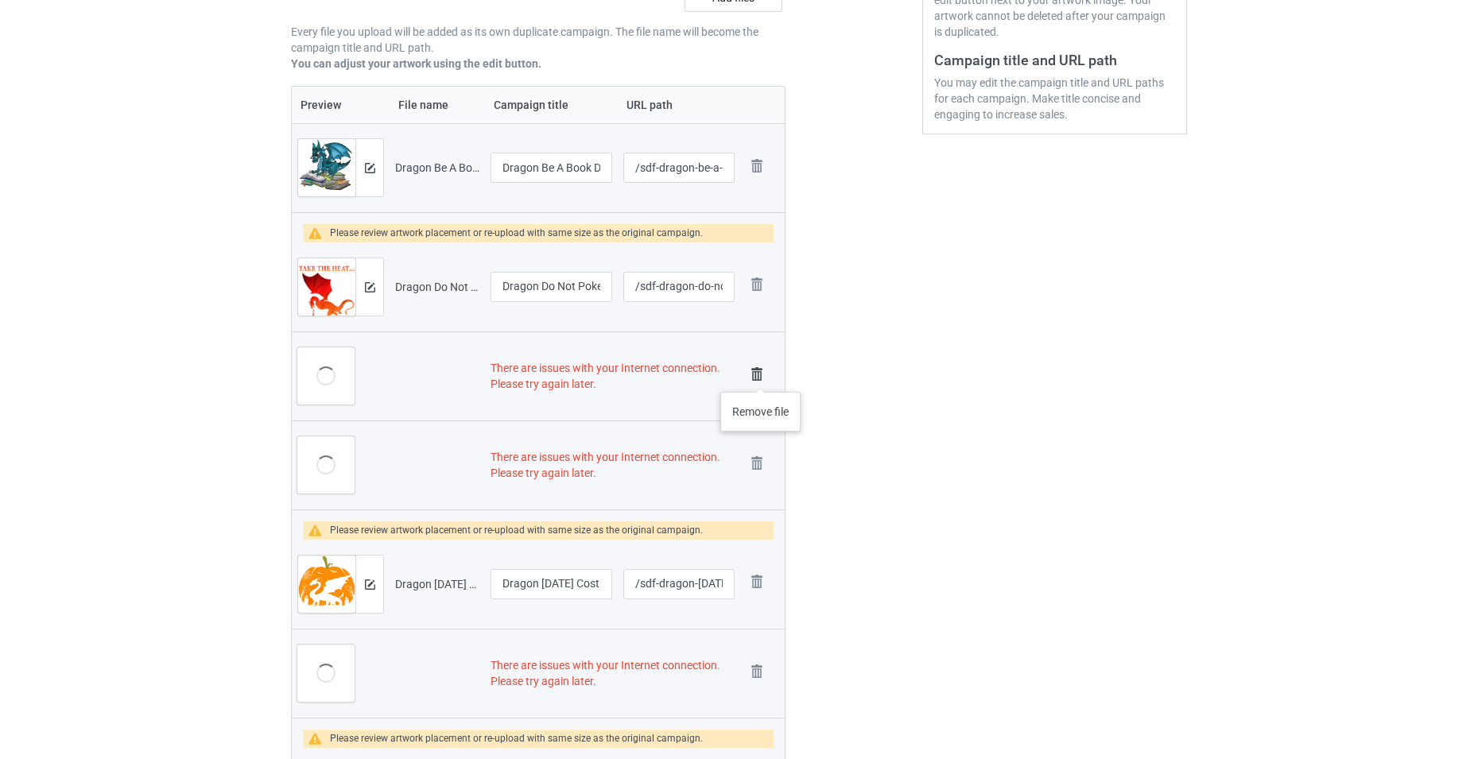
click at [761, 376] on img at bounding box center [757, 374] width 22 height 22
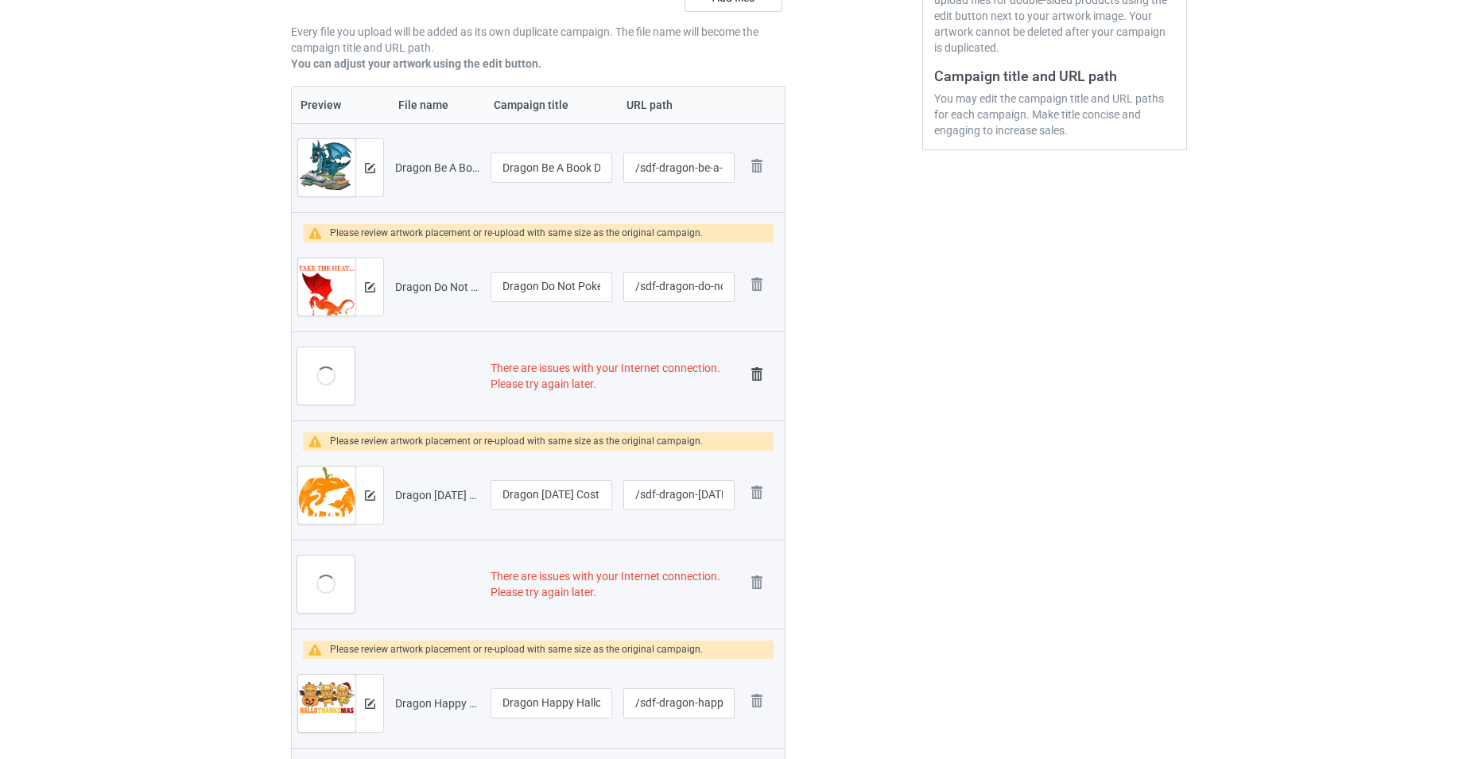
click at [761, 382] on img at bounding box center [757, 374] width 22 height 22
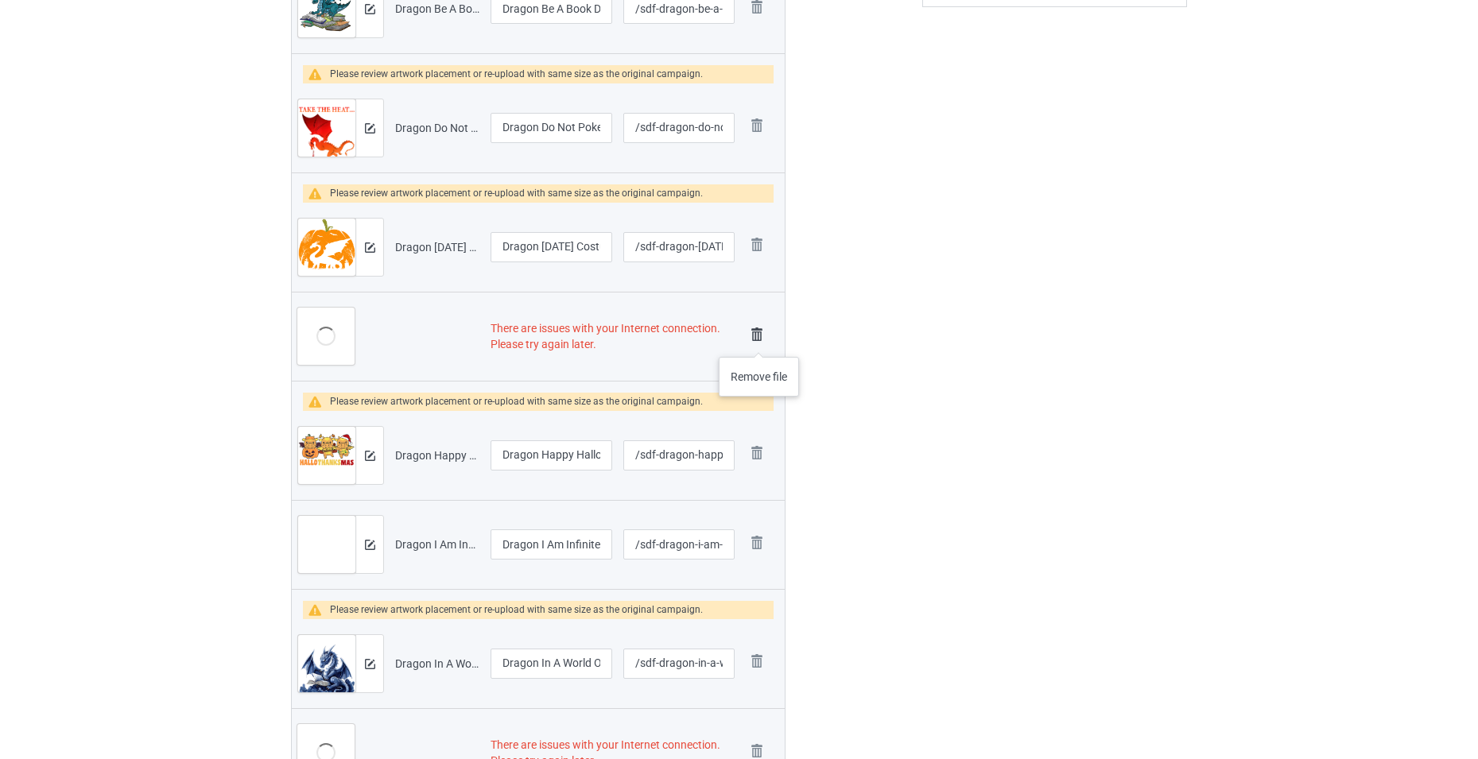
click at [759, 341] on img at bounding box center [757, 335] width 22 height 22
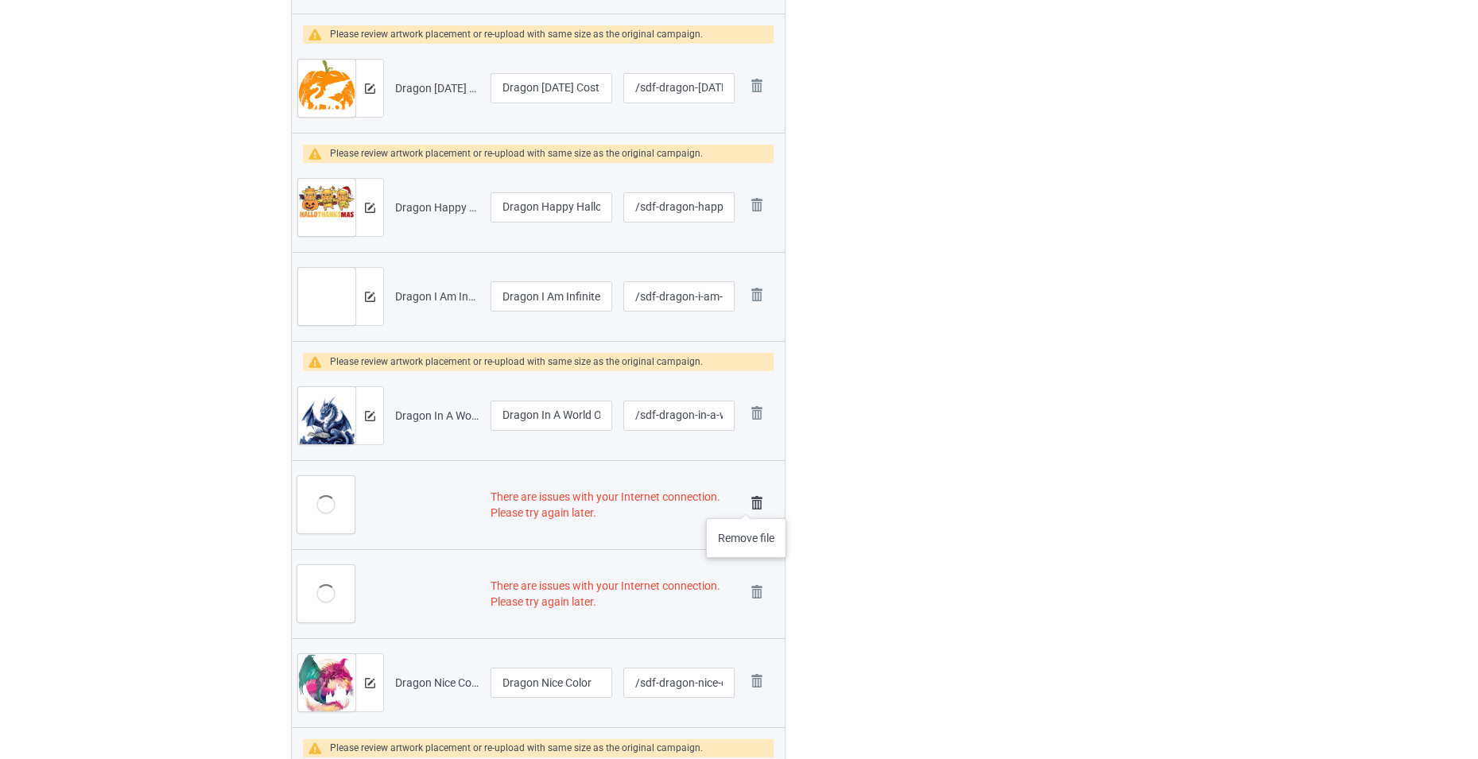
click at [747, 503] on img at bounding box center [757, 503] width 22 height 22
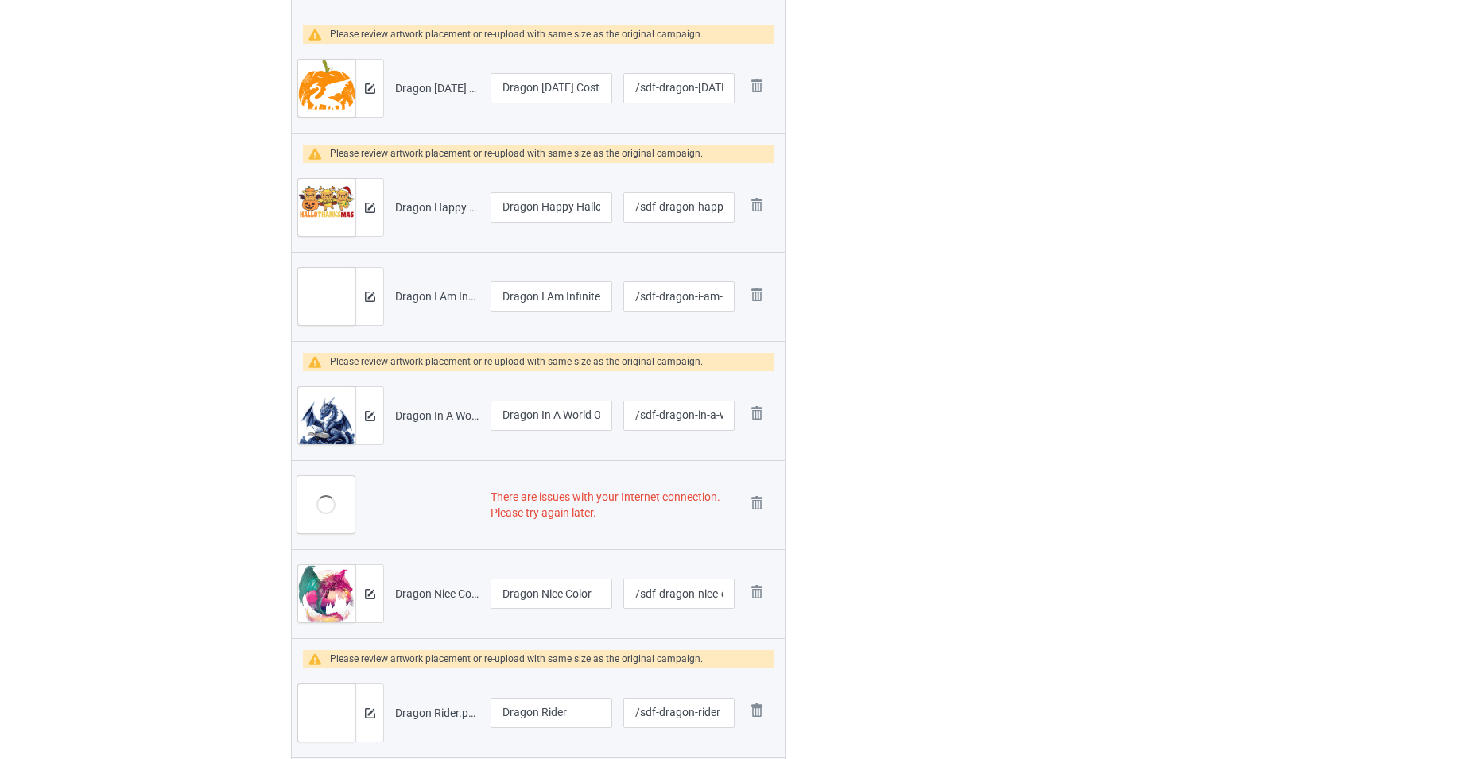
click at [0, 0] on img at bounding box center [0, 0] width 0 height 0
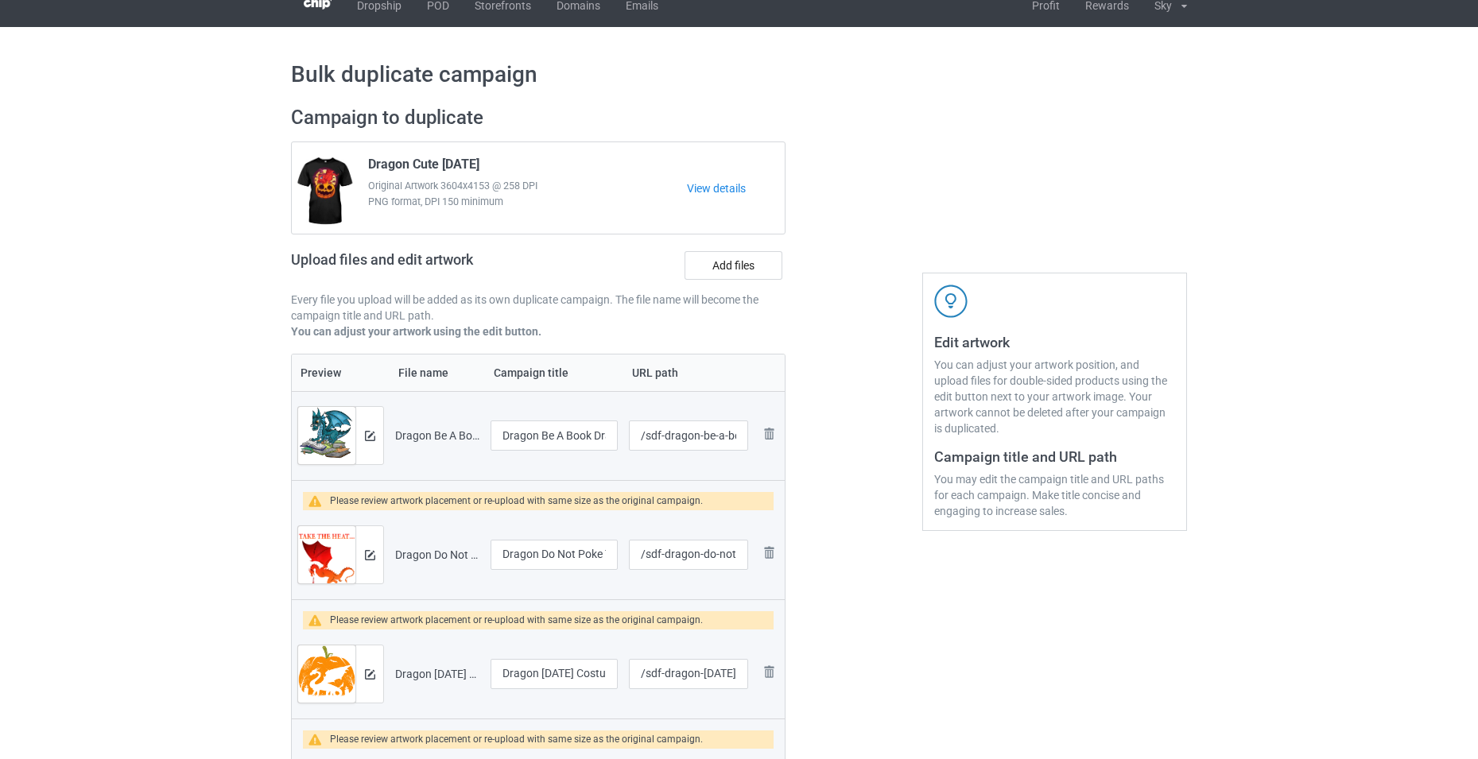
scroll to position [0, 0]
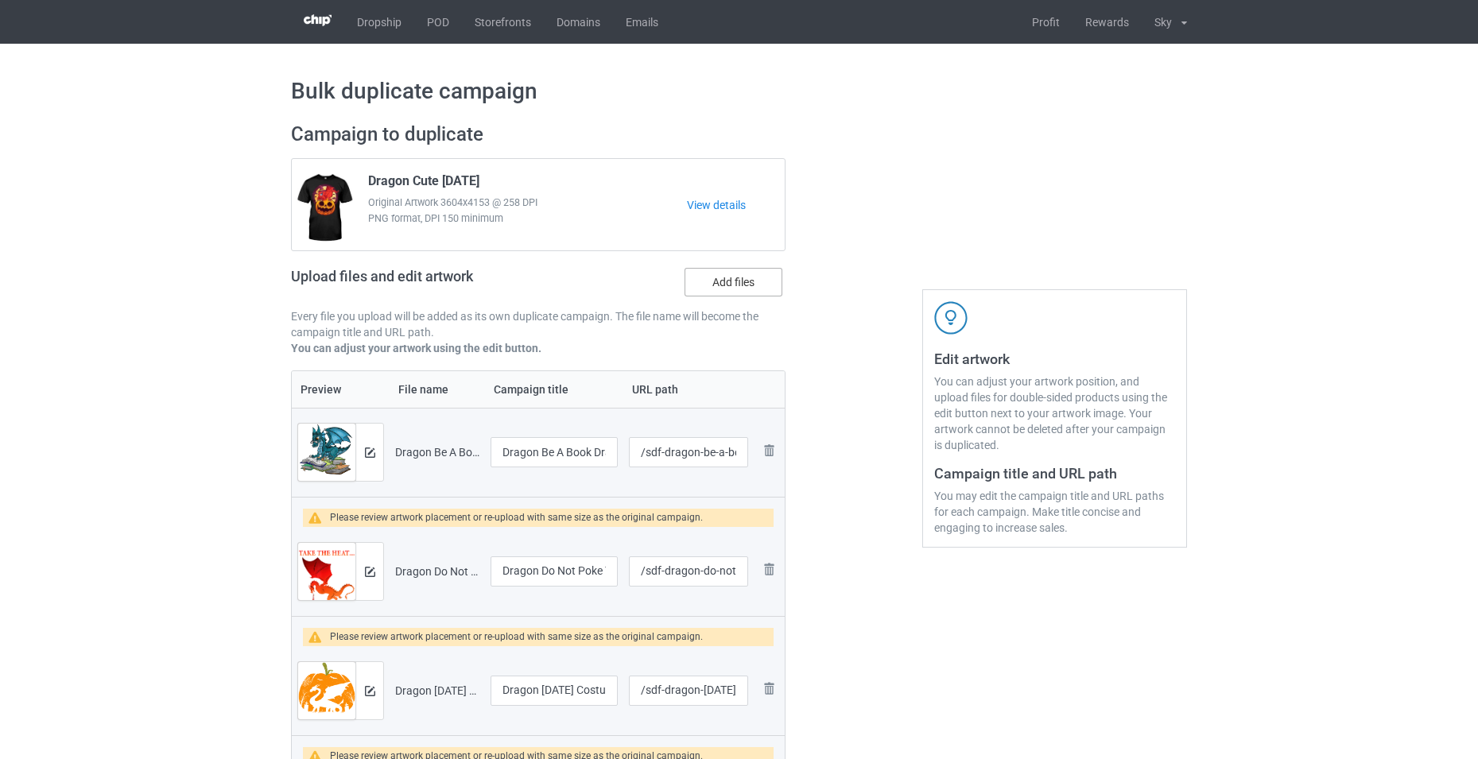
click at [728, 282] on label "Add files" at bounding box center [734, 282] width 98 height 29
click at [0, 0] on input "Add files" at bounding box center [0, 0] width 0 height 0
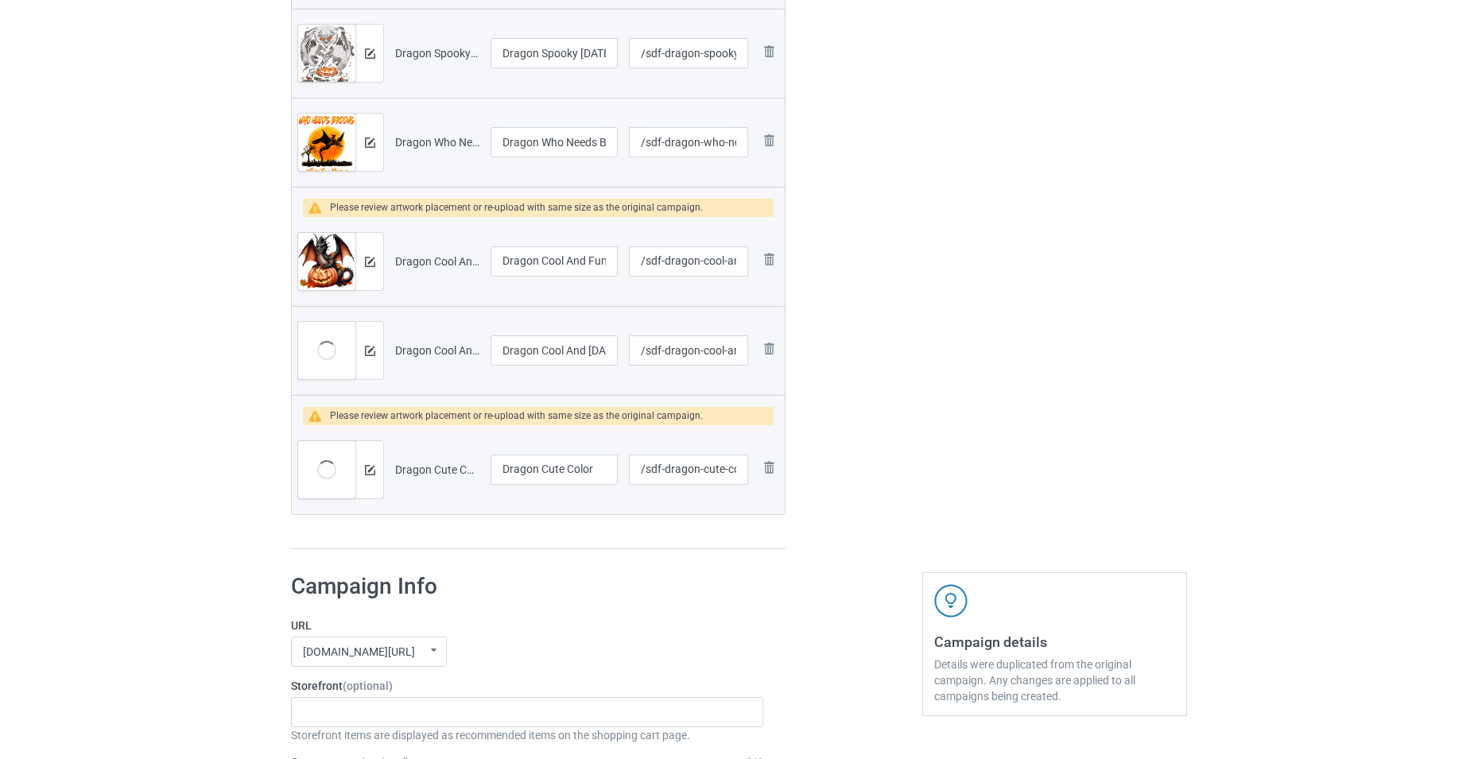
scroll to position [1431, 0]
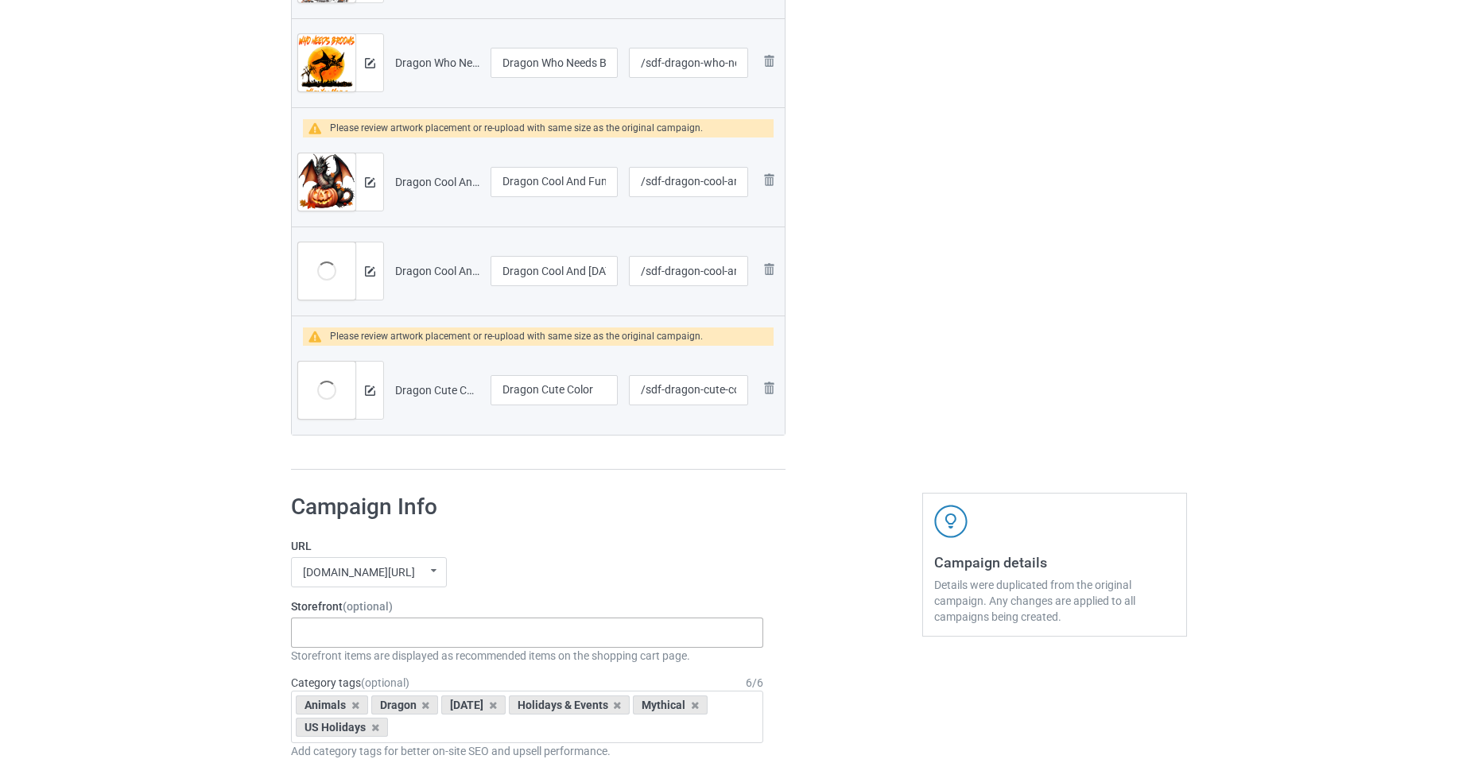
click at [413, 643] on div "-------------------------------------------------- Gifts For Christmas Teacher …" at bounding box center [527, 633] width 472 height 30
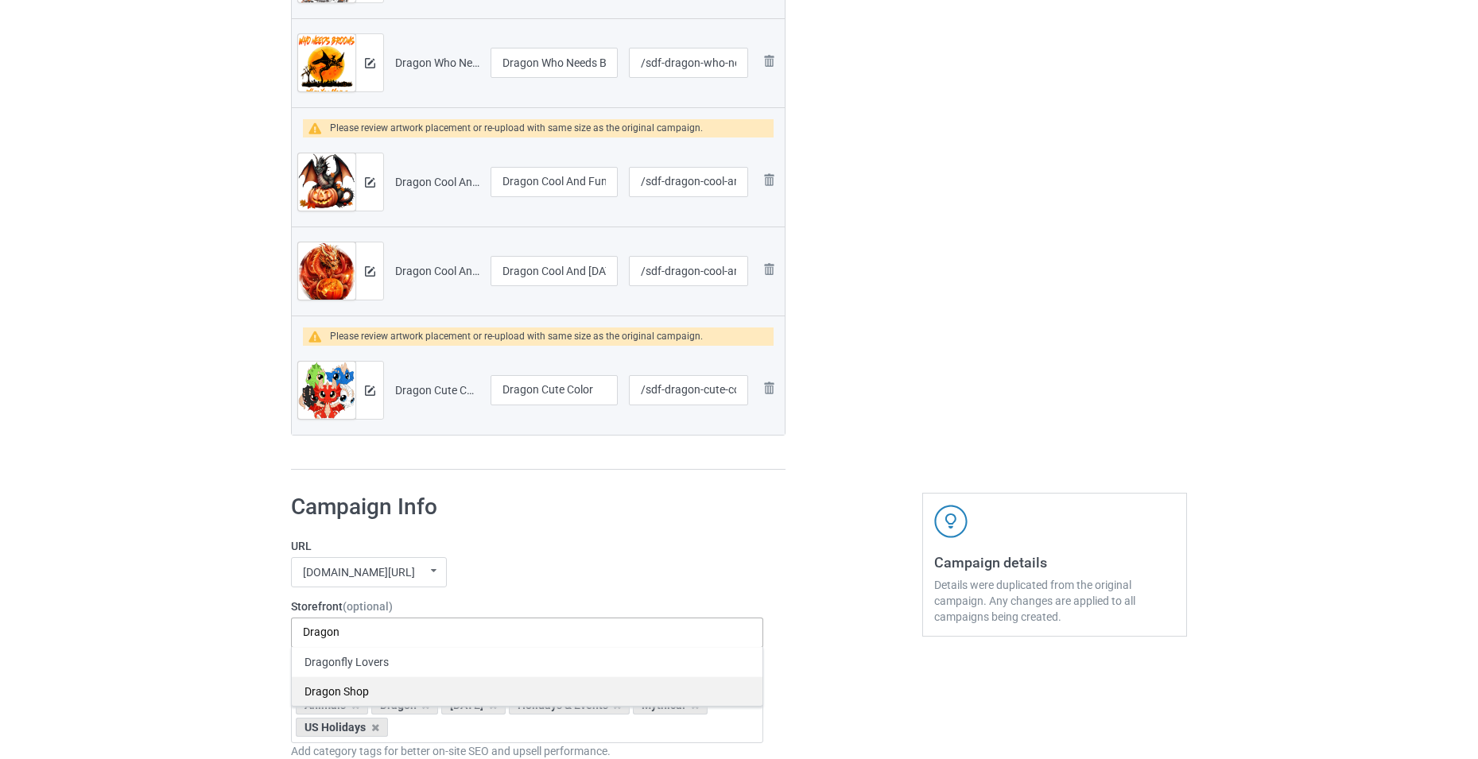
type input "Dragon"
click at [402, 689] on div "Dragon Shop" at bounding box center [527, 691] width 471 height 29
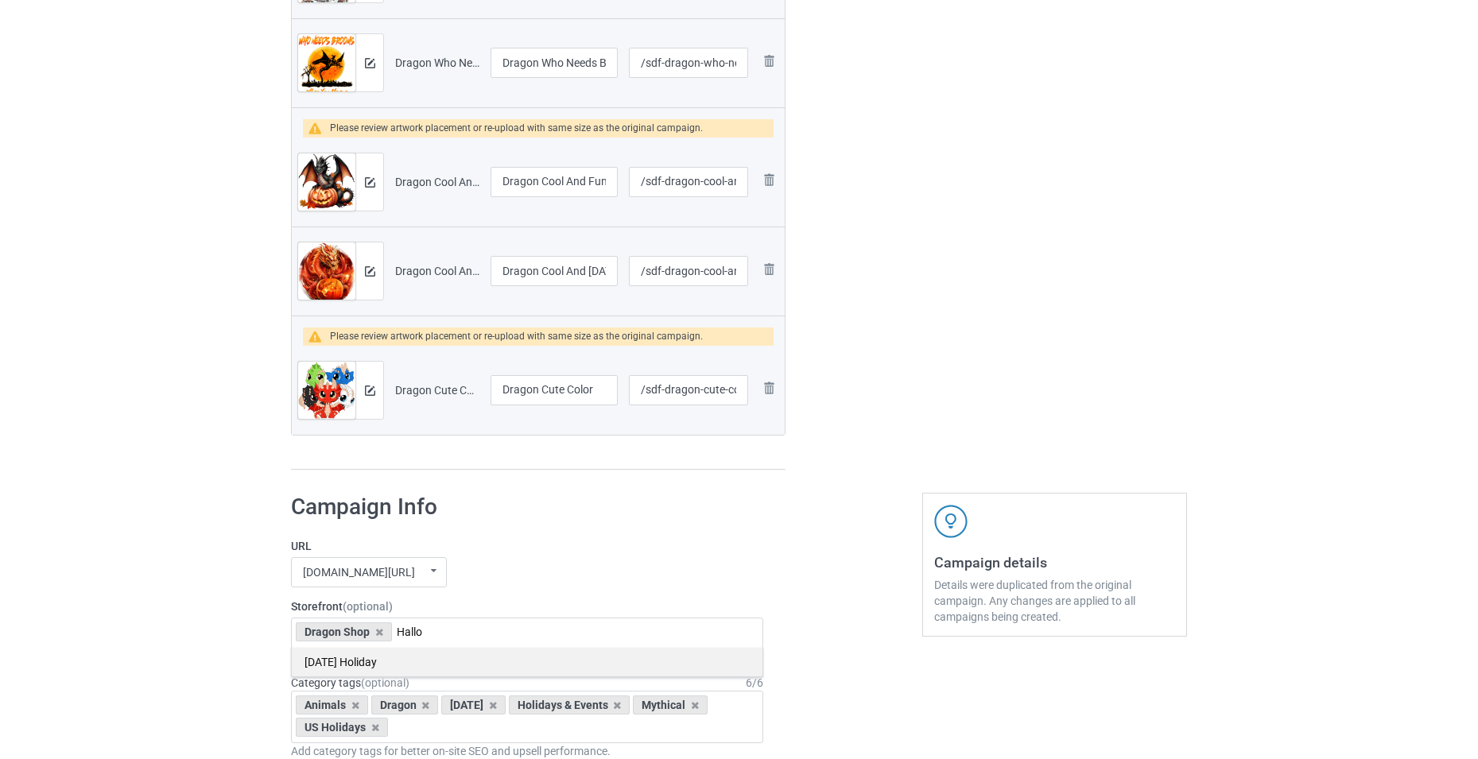
type input "Hallo"
click at [401, 665] on div "[DATE] Holiday" at bounding box center [527, 661] width 471 height 29
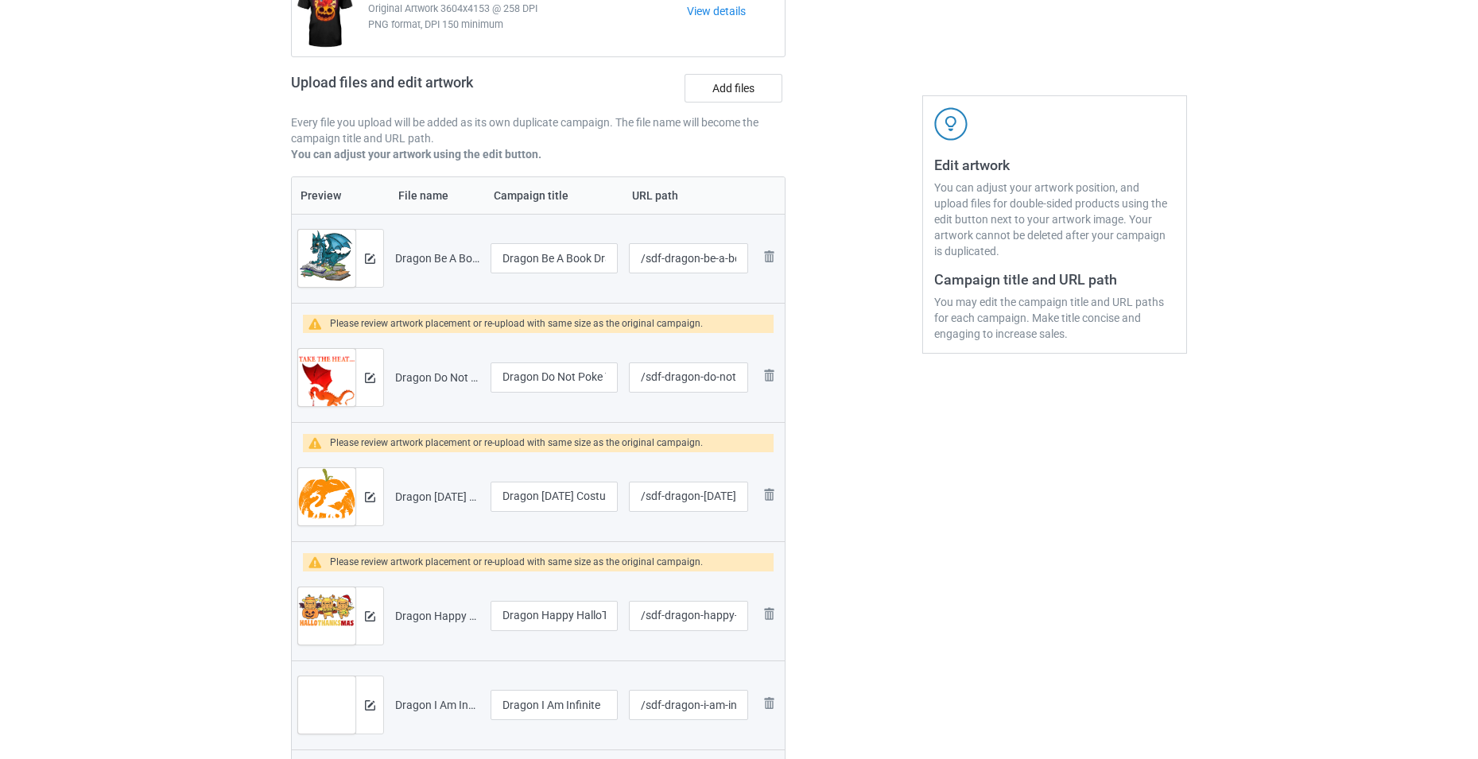
scroll to position [159, 0]
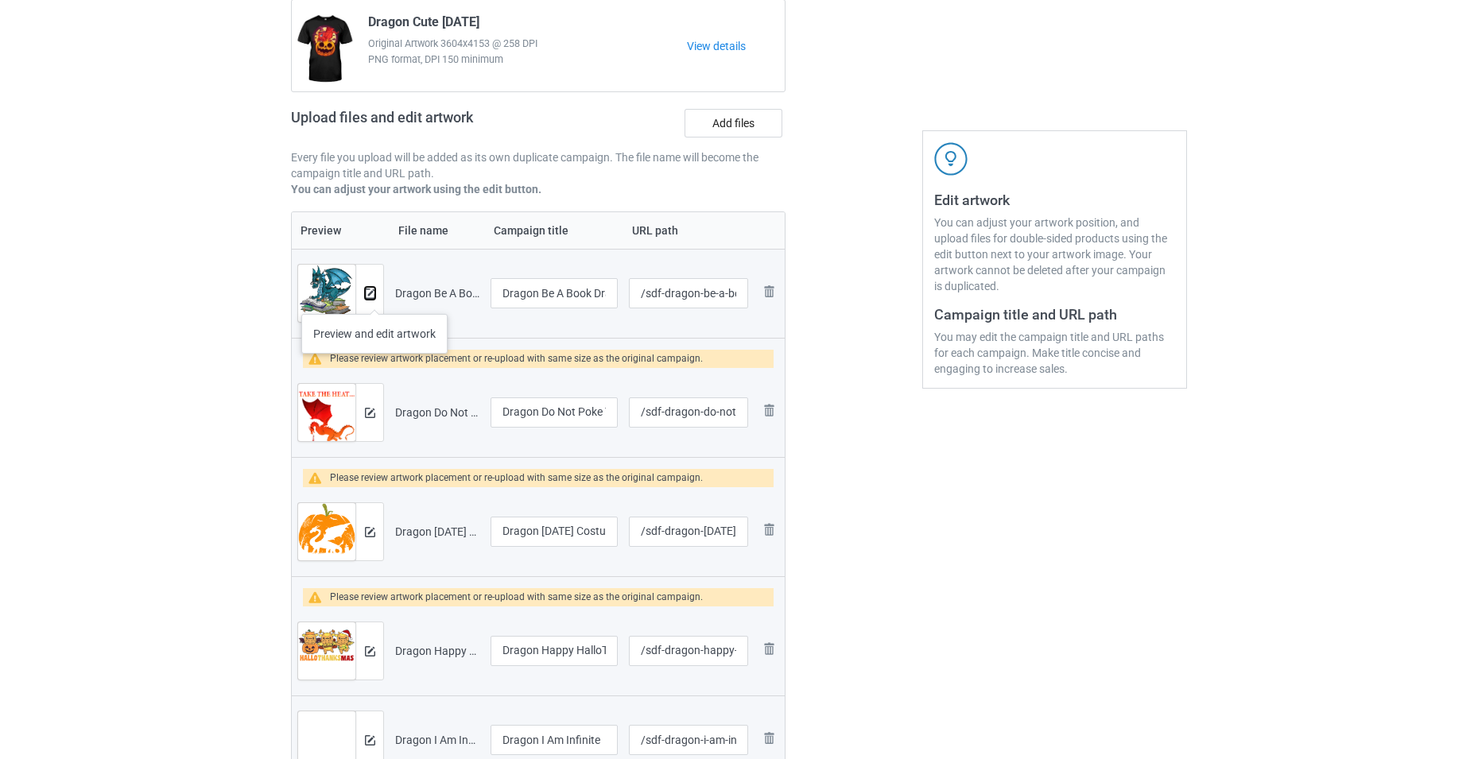
click at [375, 298] on img at bounding box center [370, 294] width 10 height 10
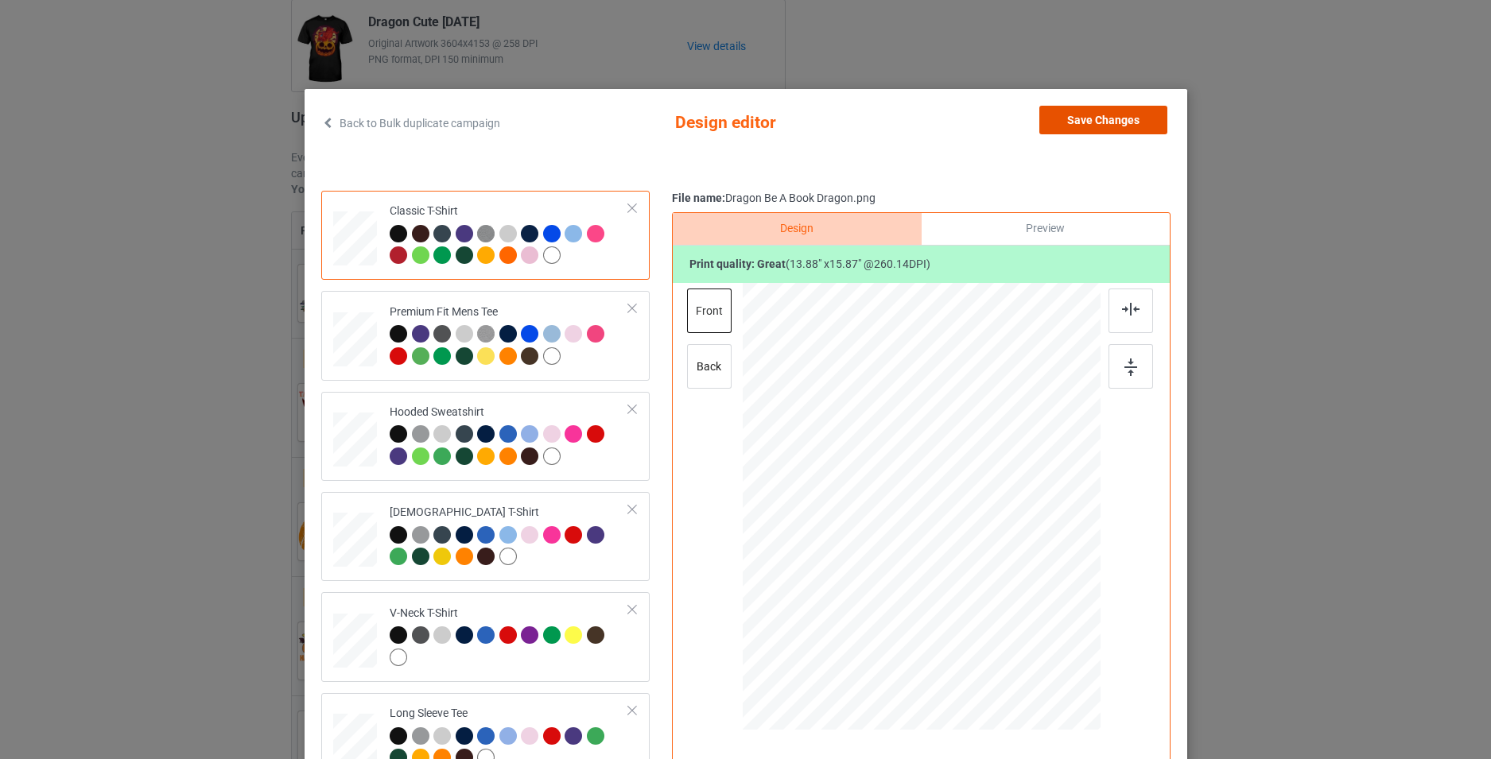
click at [1100, 124] on button "Save Changes" at bounding box center [1103, 120] width 128 height 29
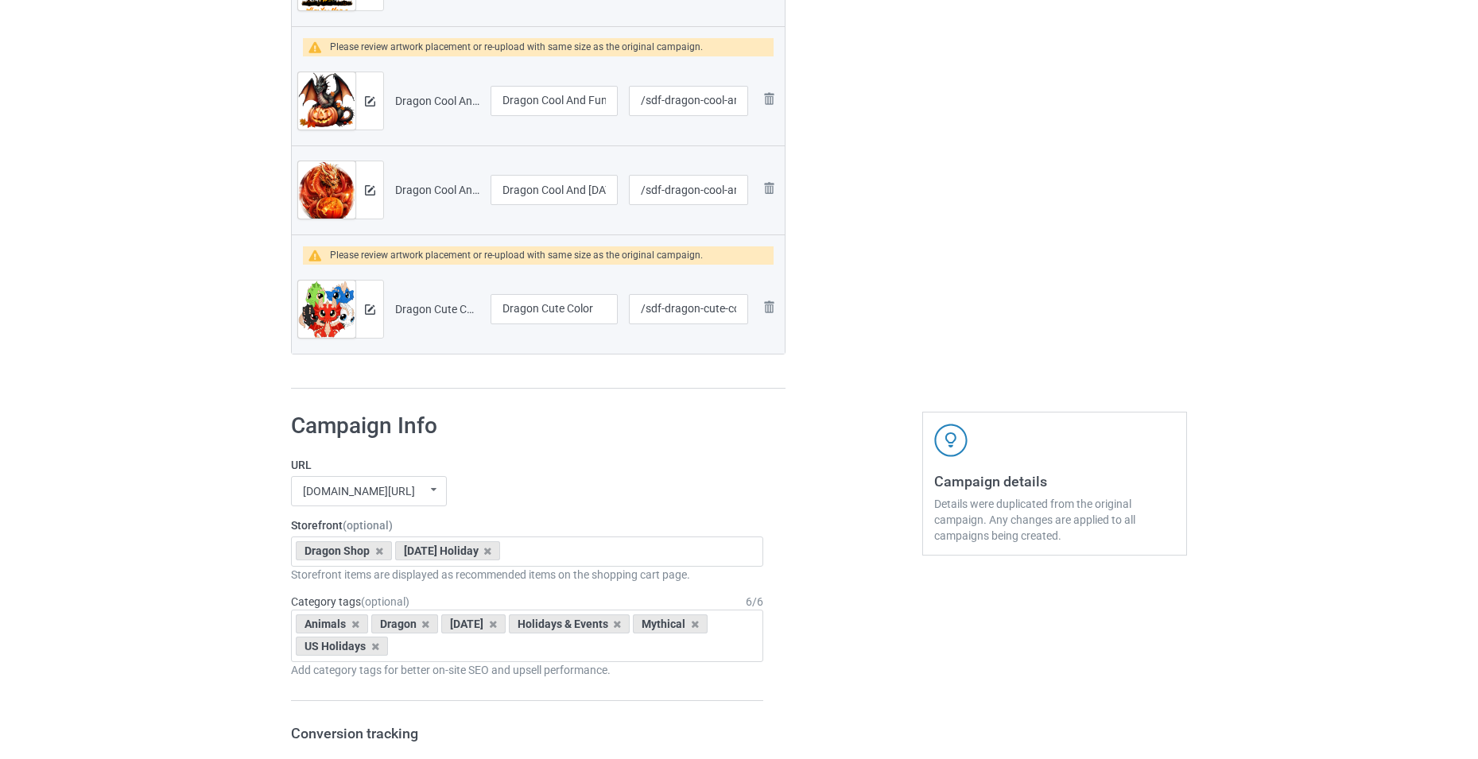
scroll to position [1511, 0]
click at [371, 312] on img at bounding box center [370, 311] width 10 height 10
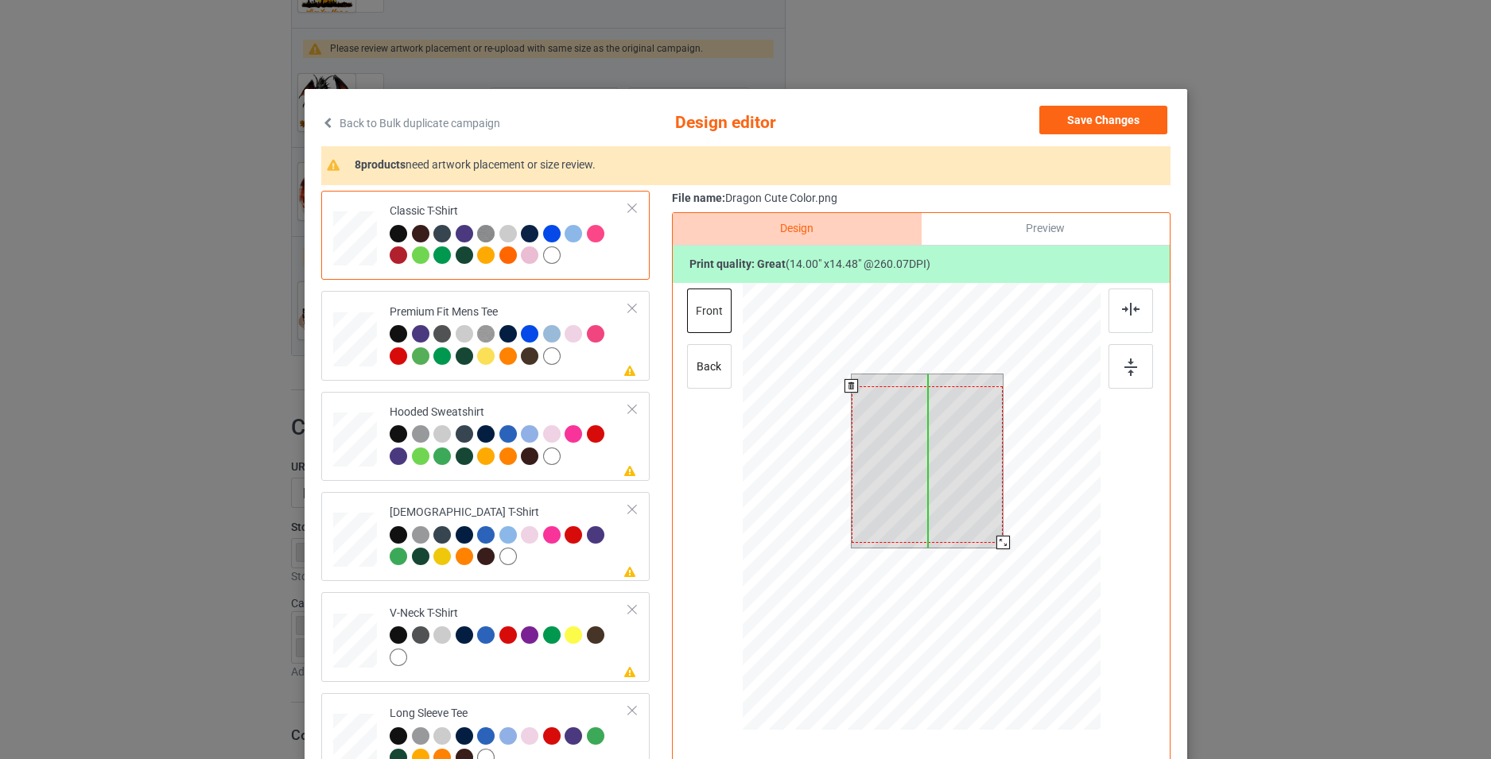
click at [955, 510] on div at bounding box center [927, 464] width 152 height 157
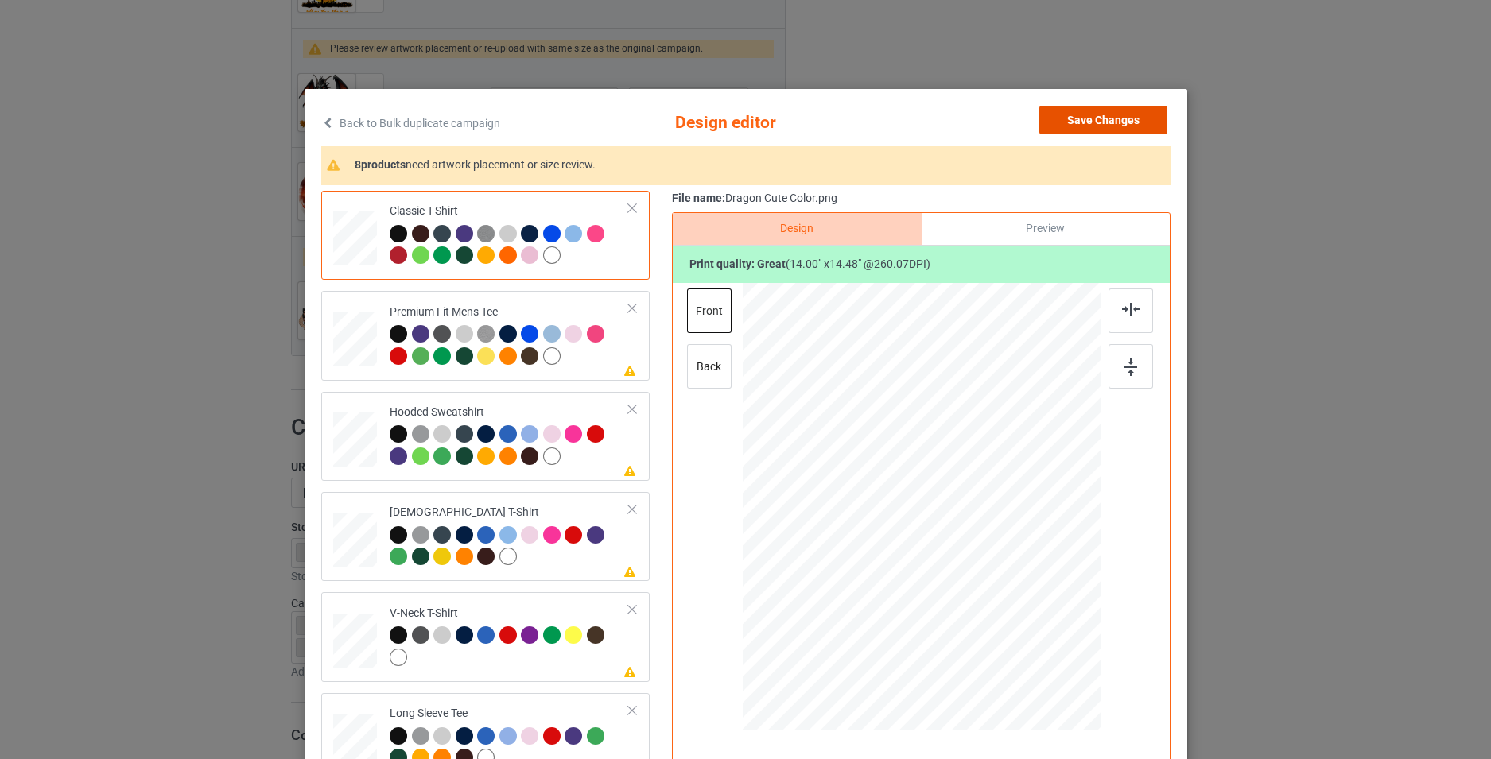
click at [1072, 114] on button "Save Changes" at bounding box center [1103, 120] width 128 height 29
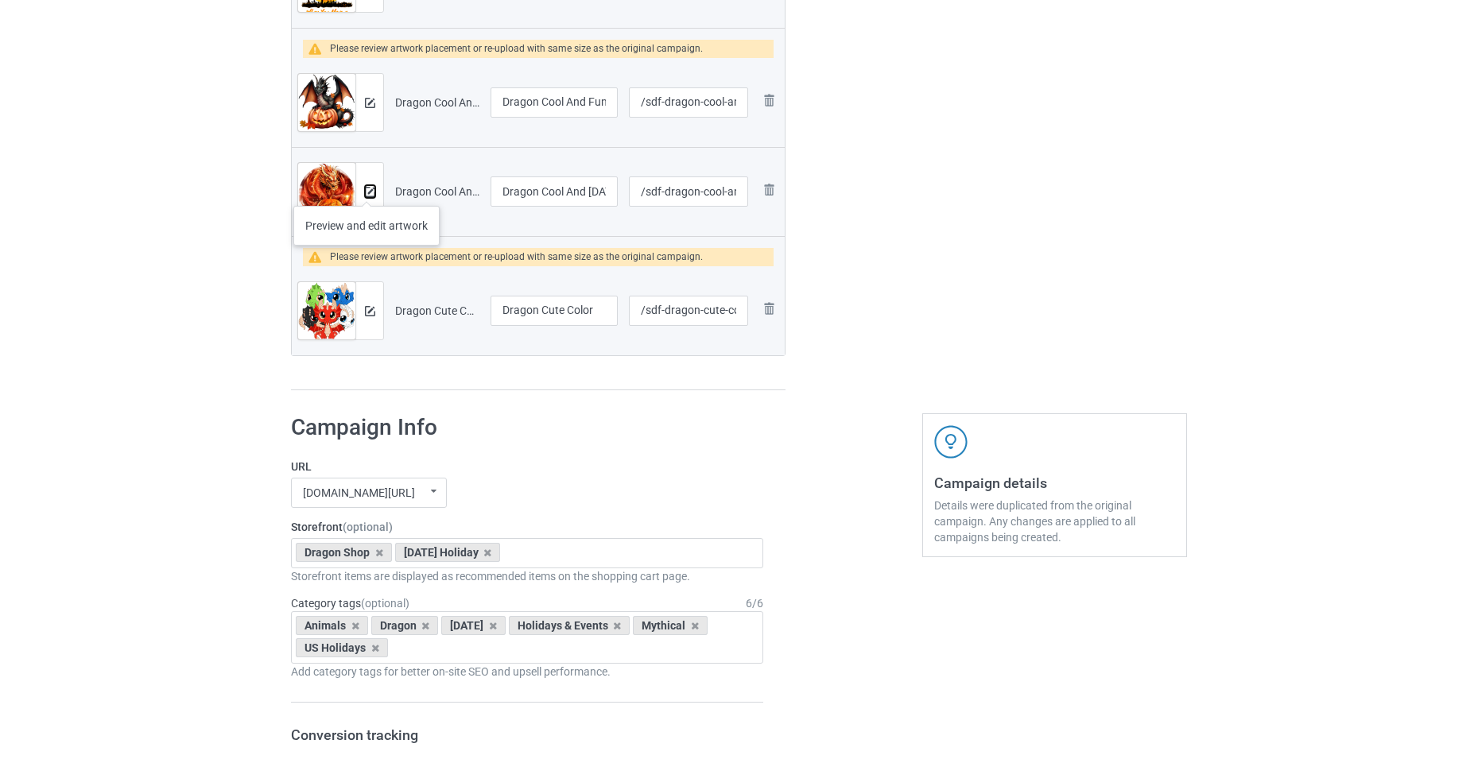
click at [367, 189] on img at bounding box center [370, 192] width 10 height 10
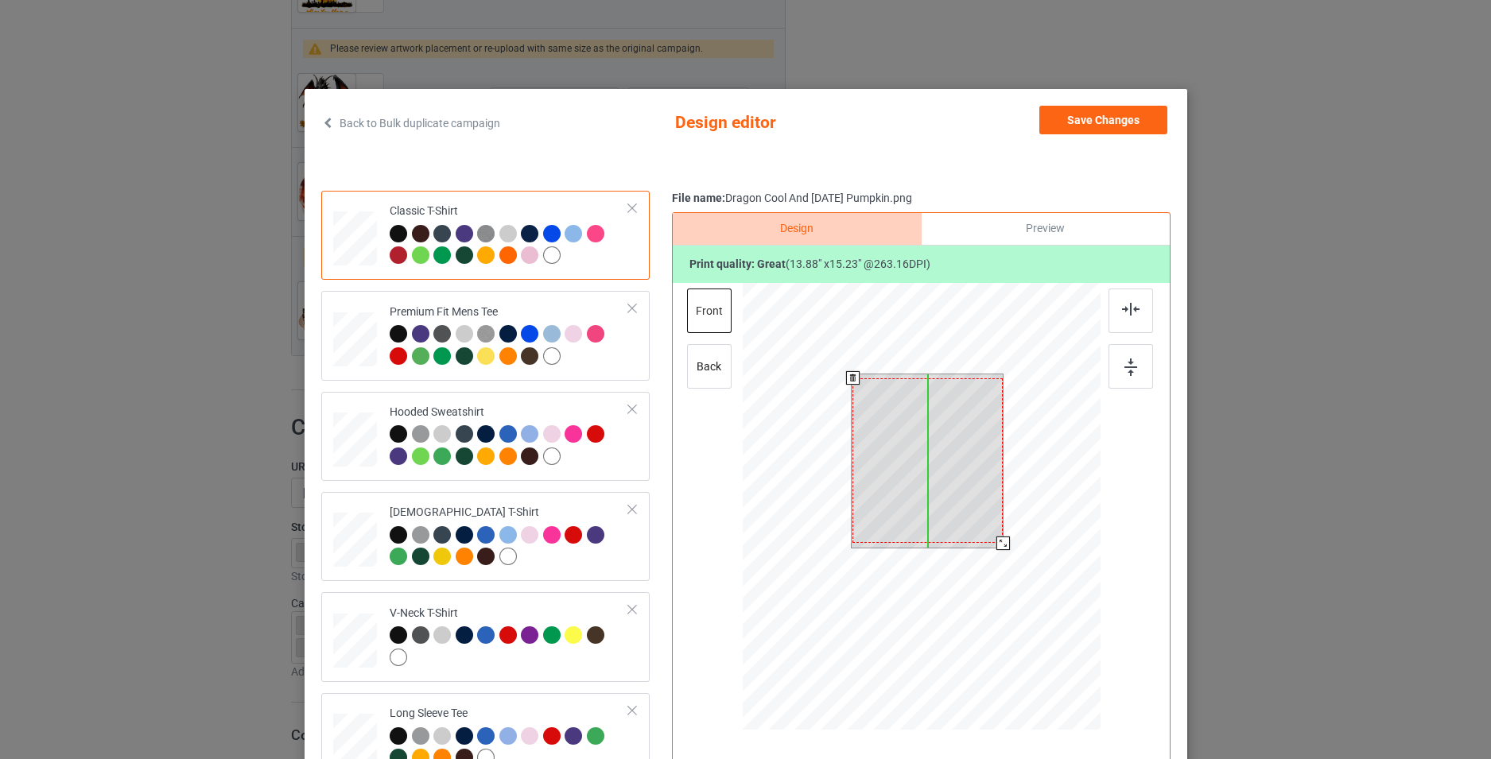
click at [937, 471] on div at bounding box center [927, 460] width 150 height 165
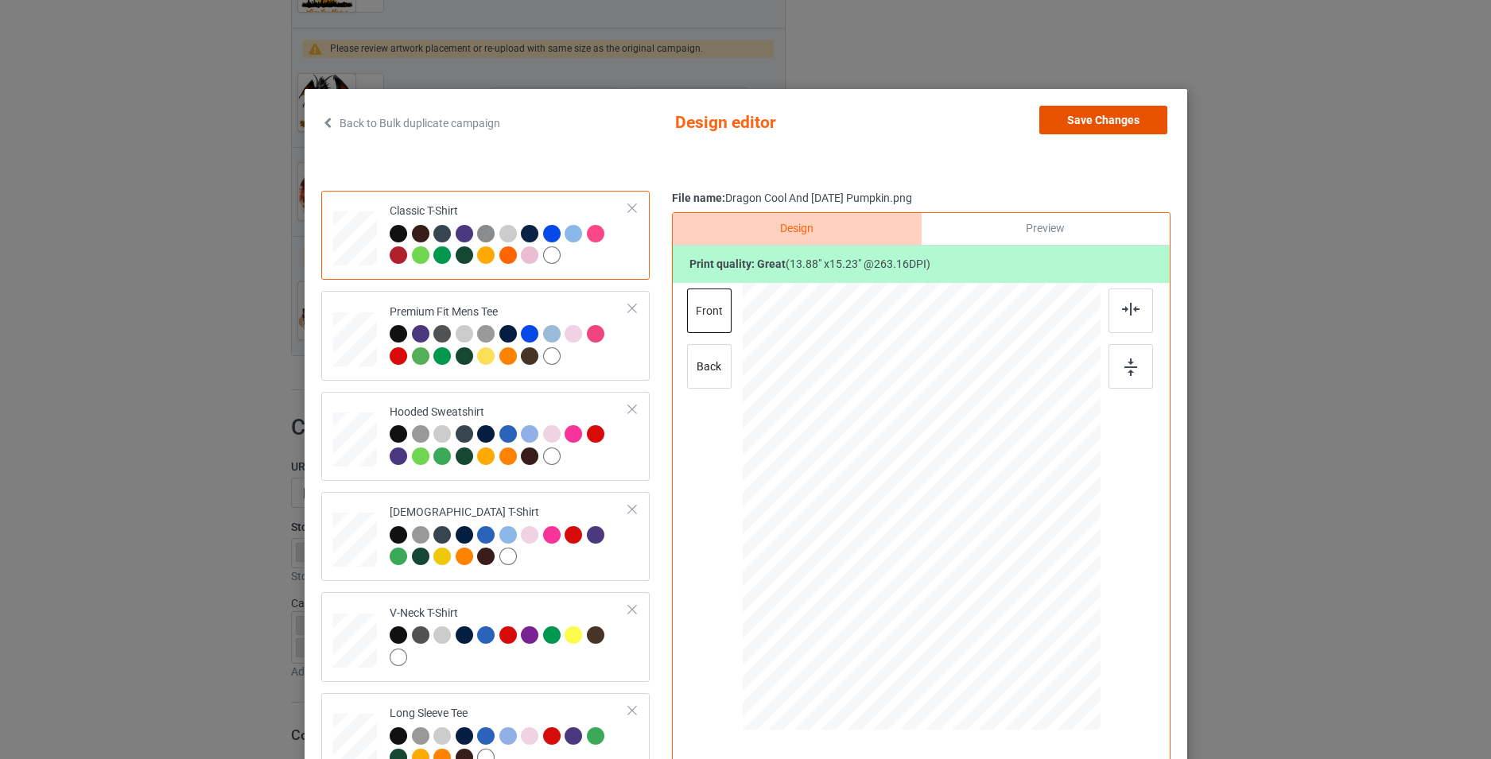
click at [1078, 127] on button "Save Changes" at bounding box center [1103, 120] width 128 height 29
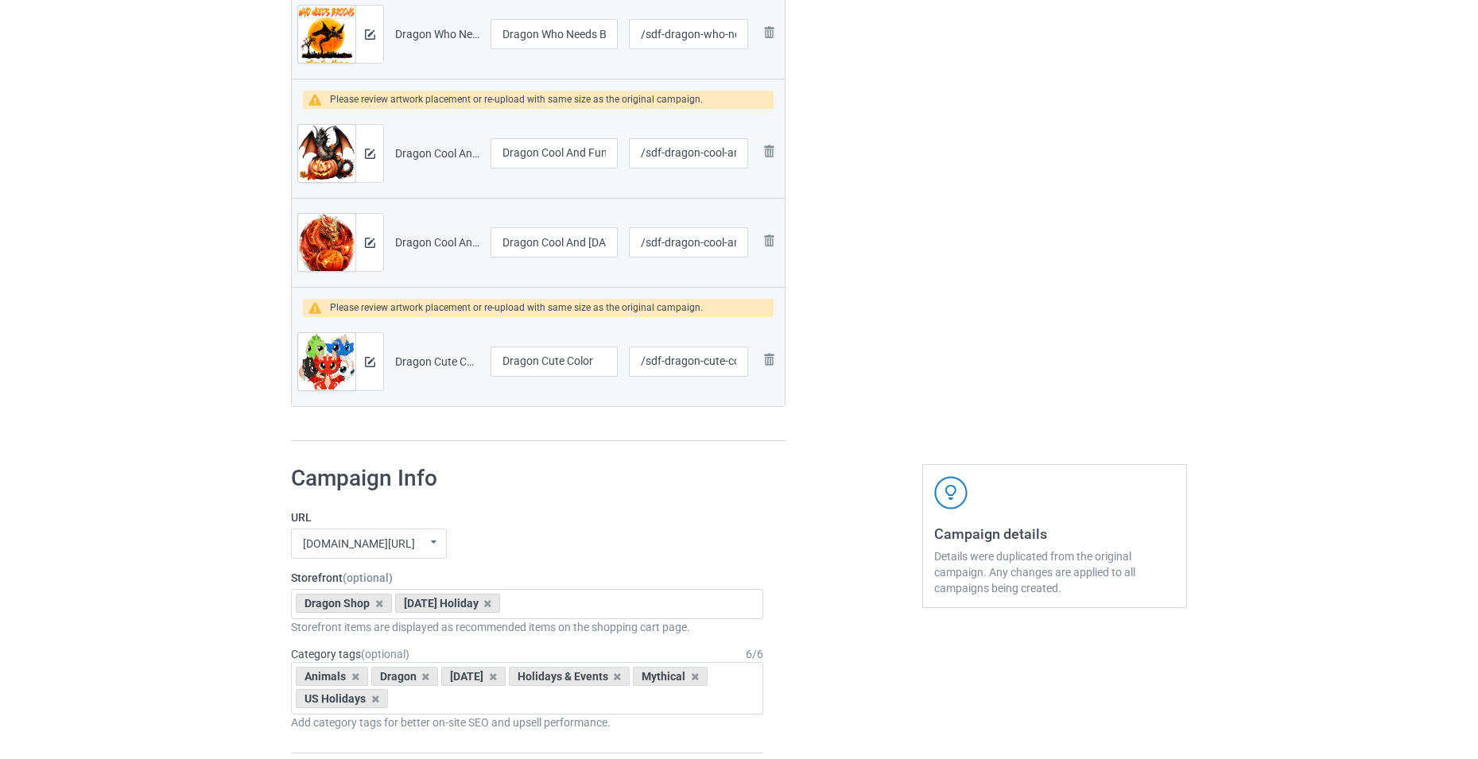
scroll to position [1431, 0]
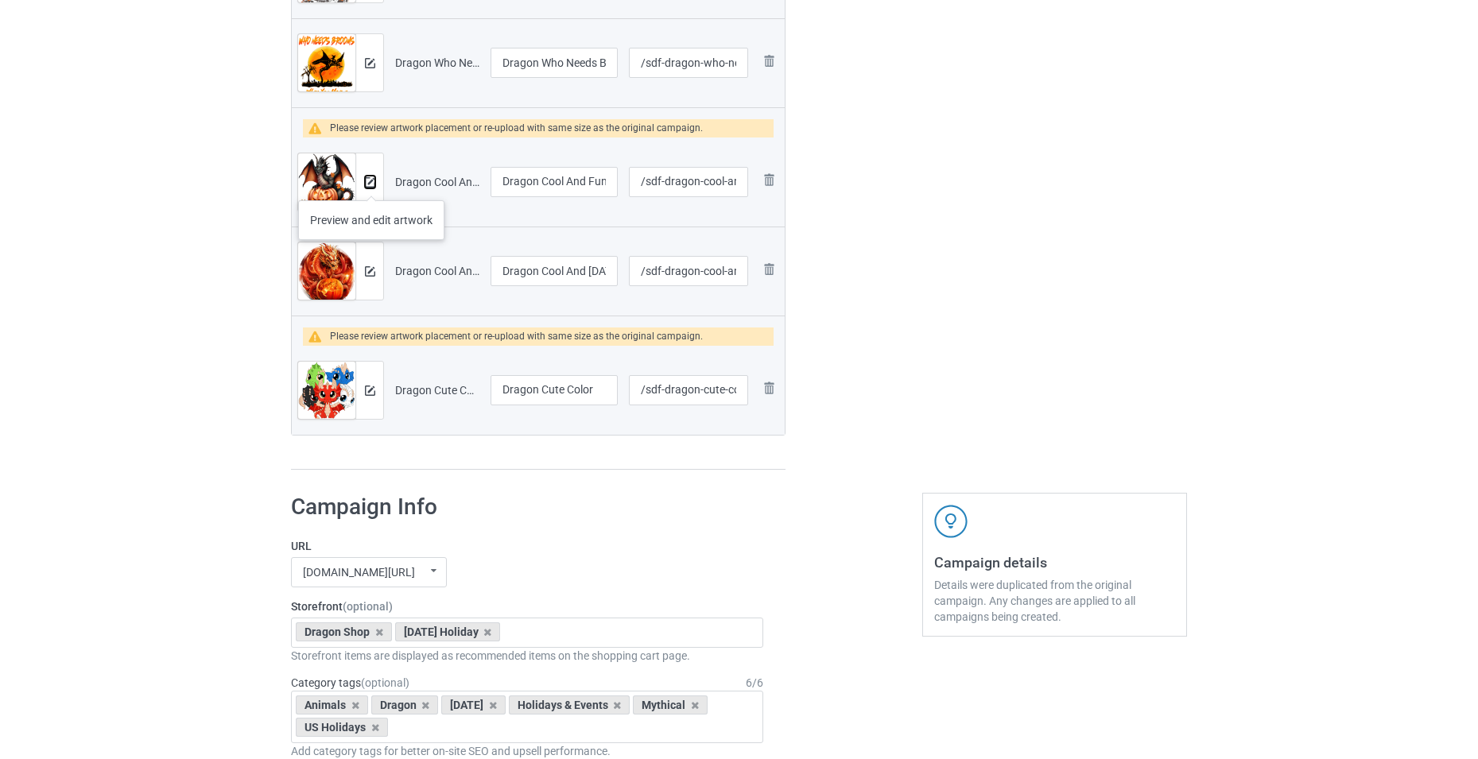
click at [371, 184] on img at bounding box center [370, 182] width 10 height 10
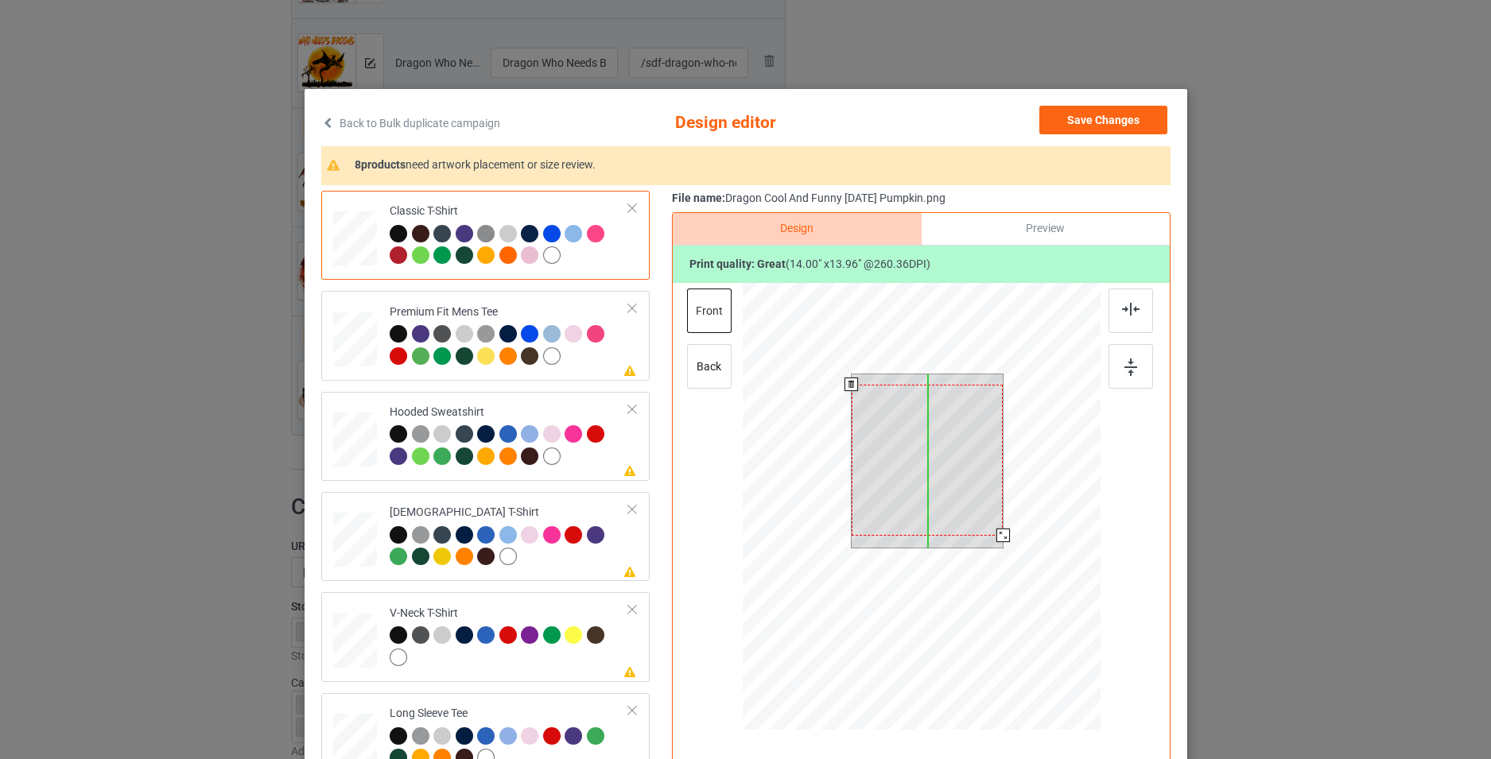
drag, startPoint x: 956, startPoint y: 479, endPoint x: 957, endPoint y: 490, distance: 10.5
click at [957, 490] on div at bounding box center [927, 460] width 152 height 151
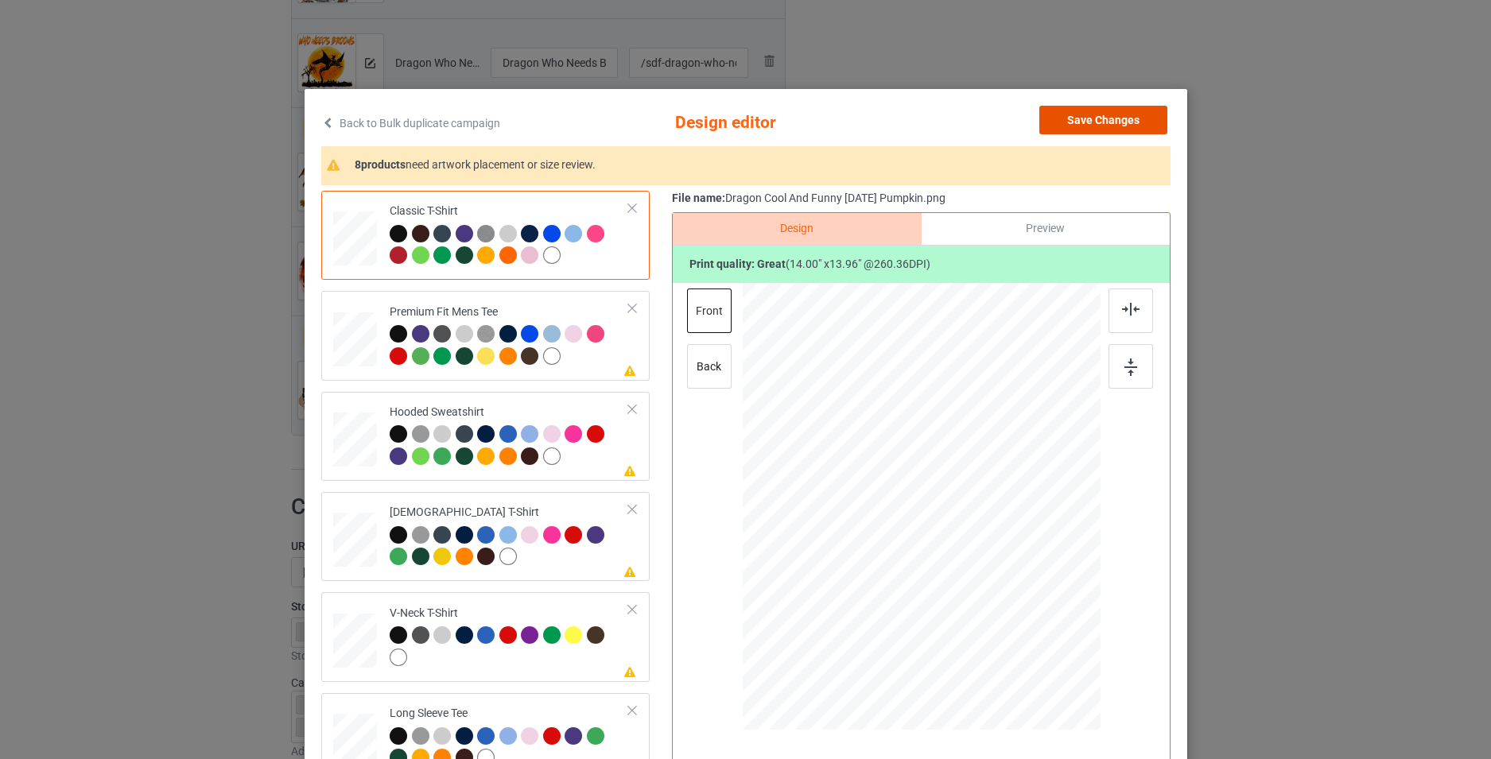
click at [1070, 117] on button "Save Changes" at bounding box center [1103, 120] width 128 height 29
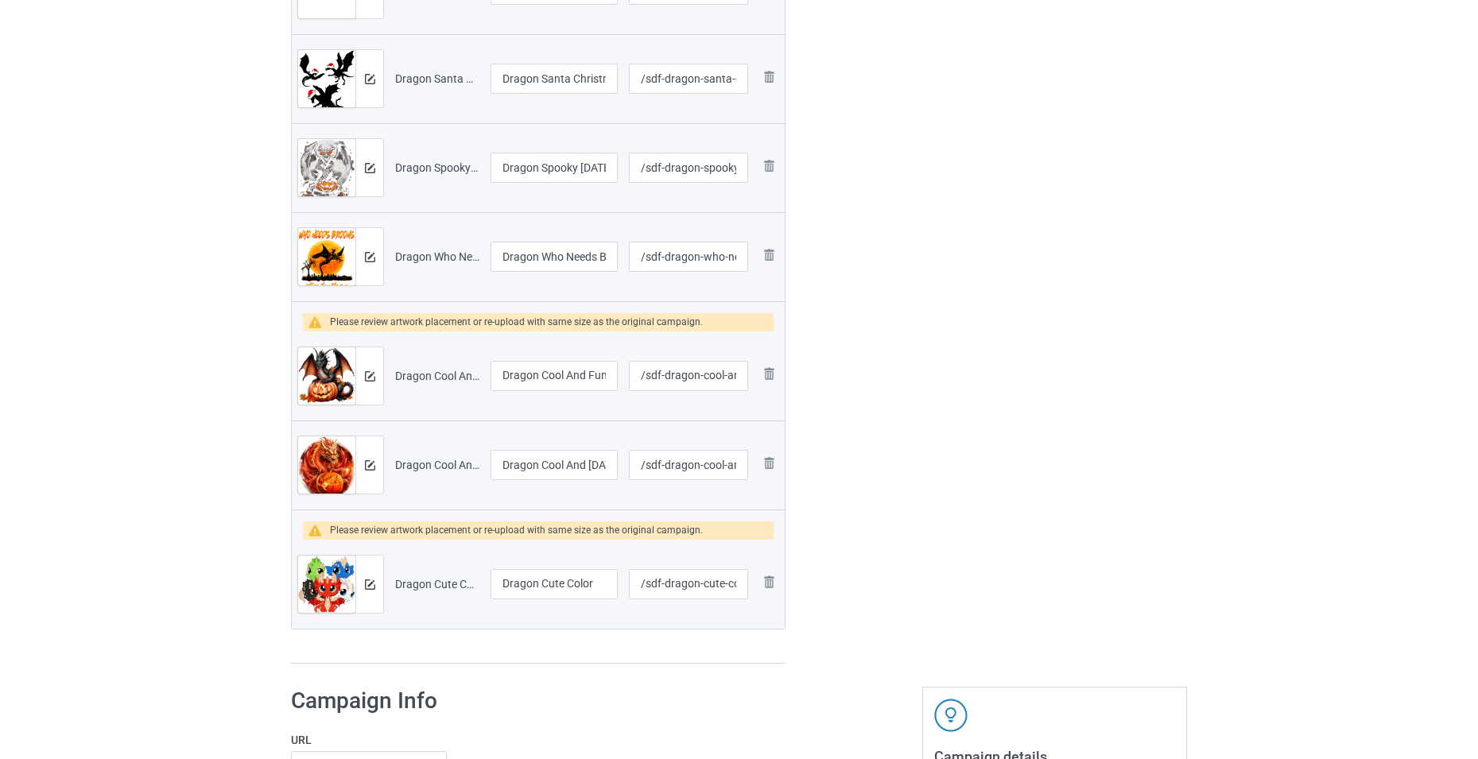
scroll to position [1193, 0]
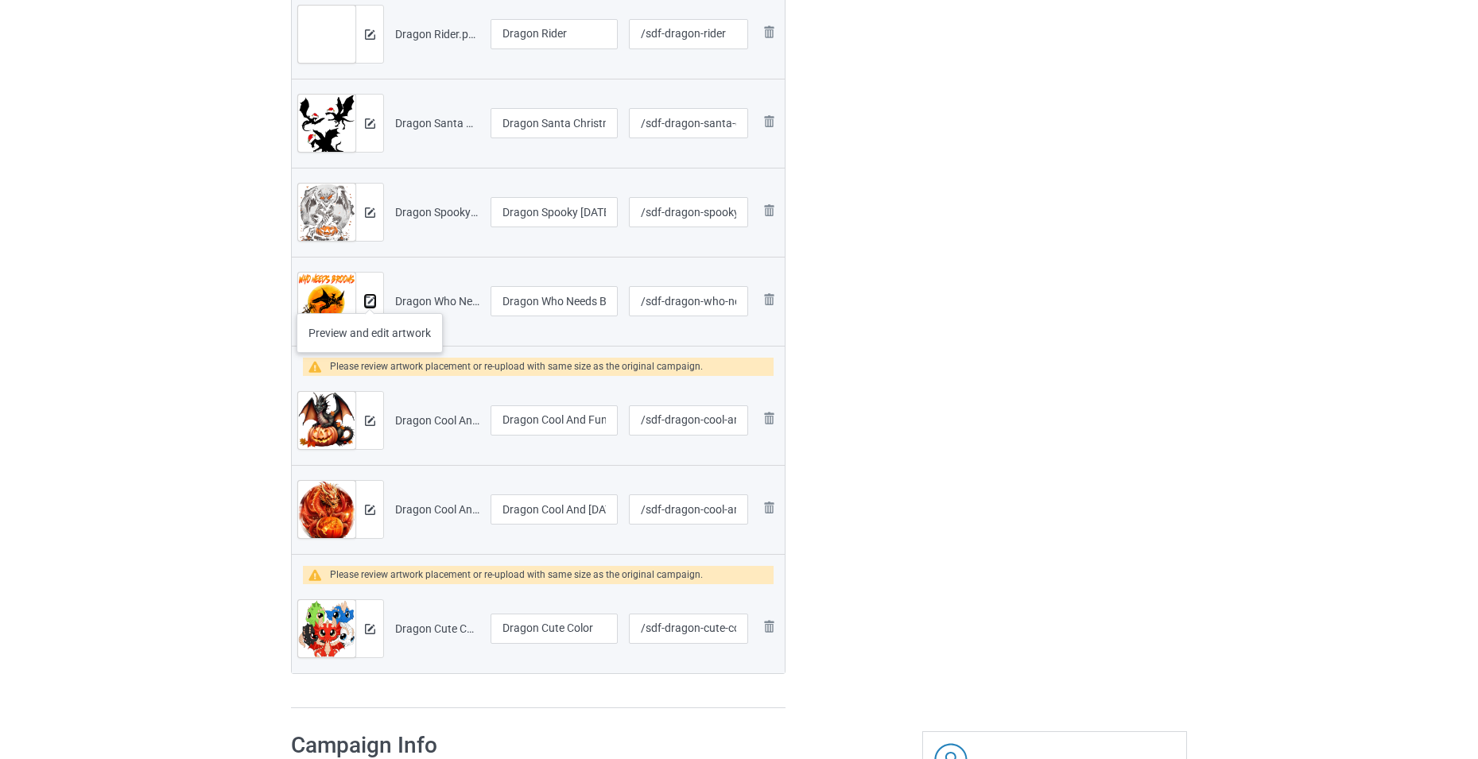
click at [371, 298] on img at bounding box center [370, 302] width 10 height 10
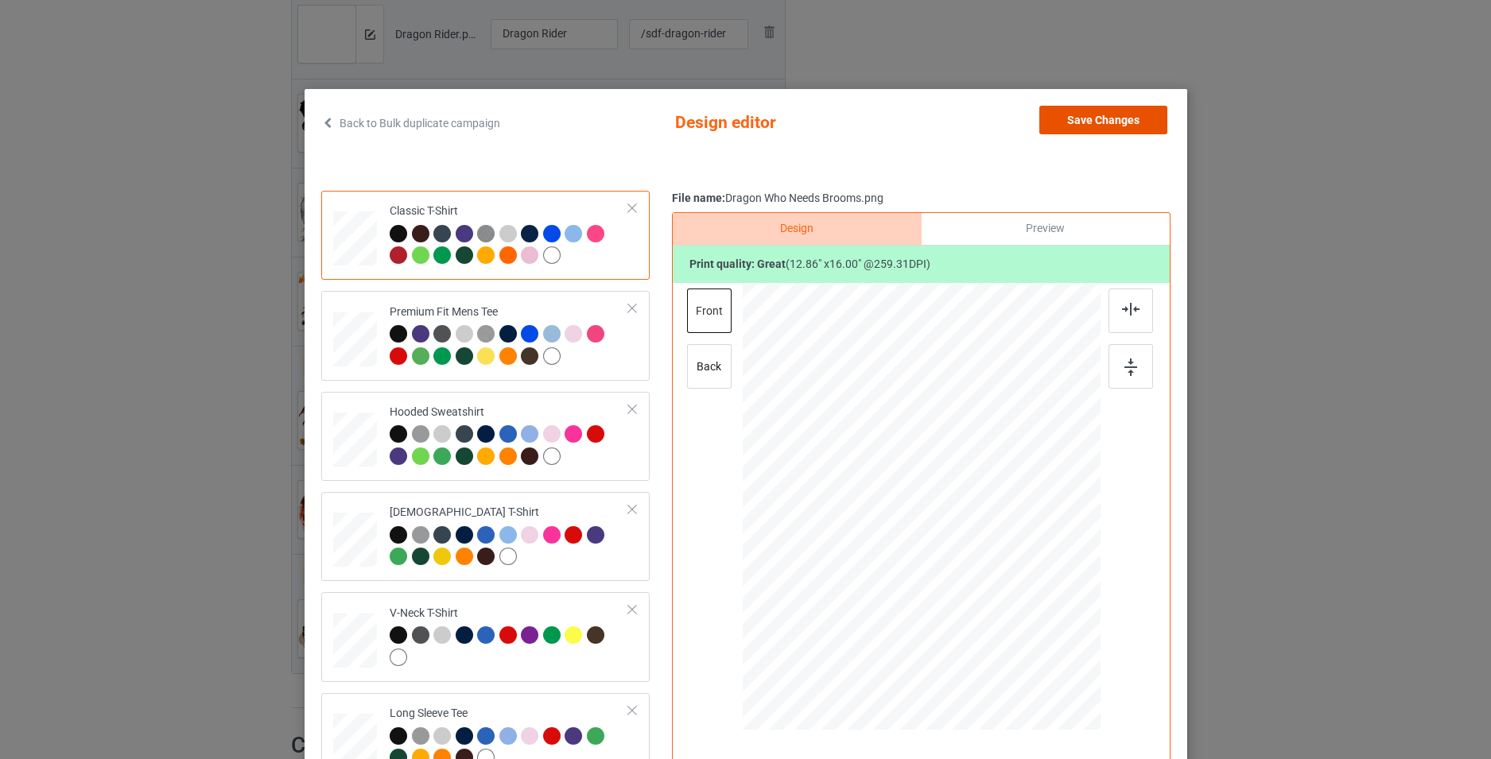
drag, startPoint x: 1091, startPoint y: 124, endPoint x: 646, endPoint y: 243, distance: 460.8
click at [1088, 128] on button "Save Changes" at bounding box center [1103, 120] width 128 height 29
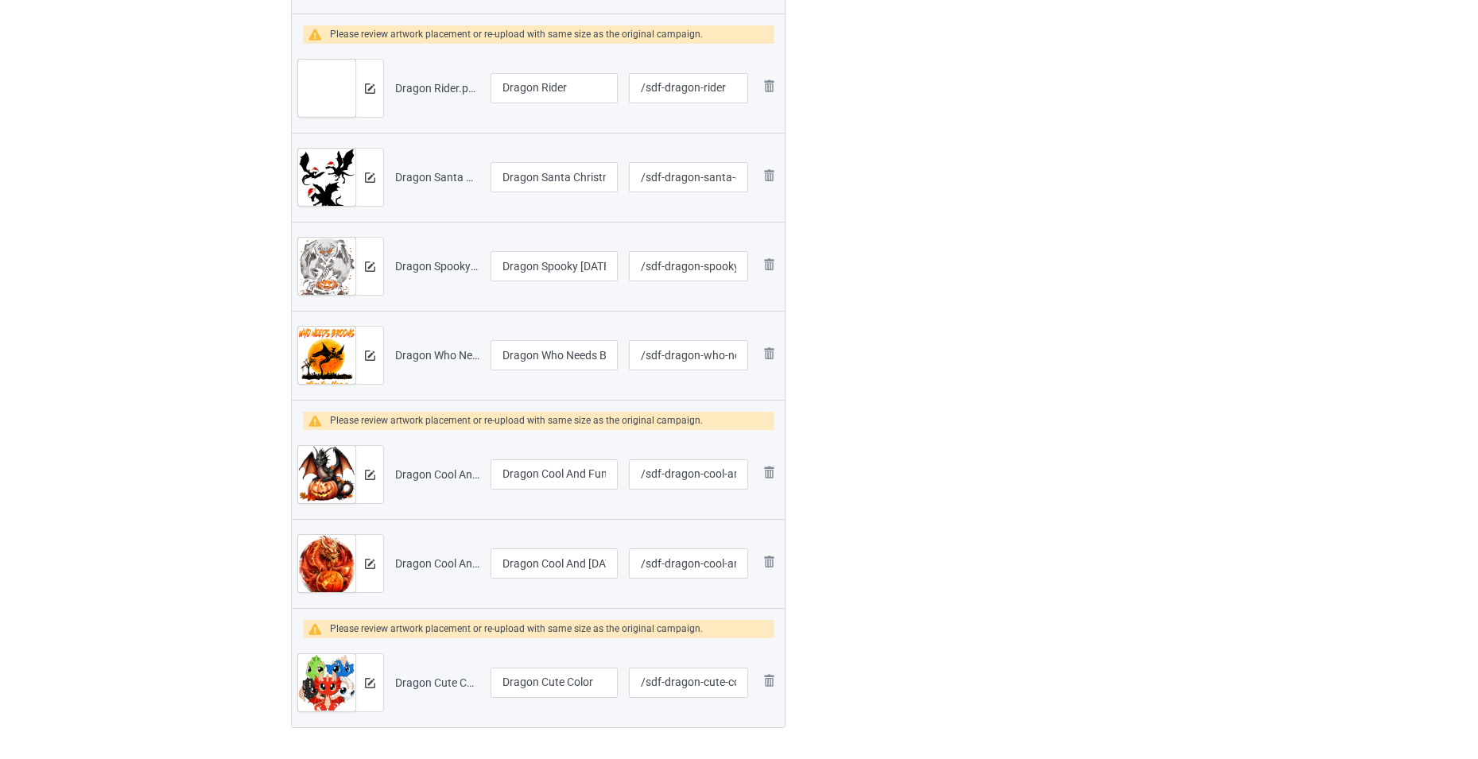
scroll to position [1113, 0]
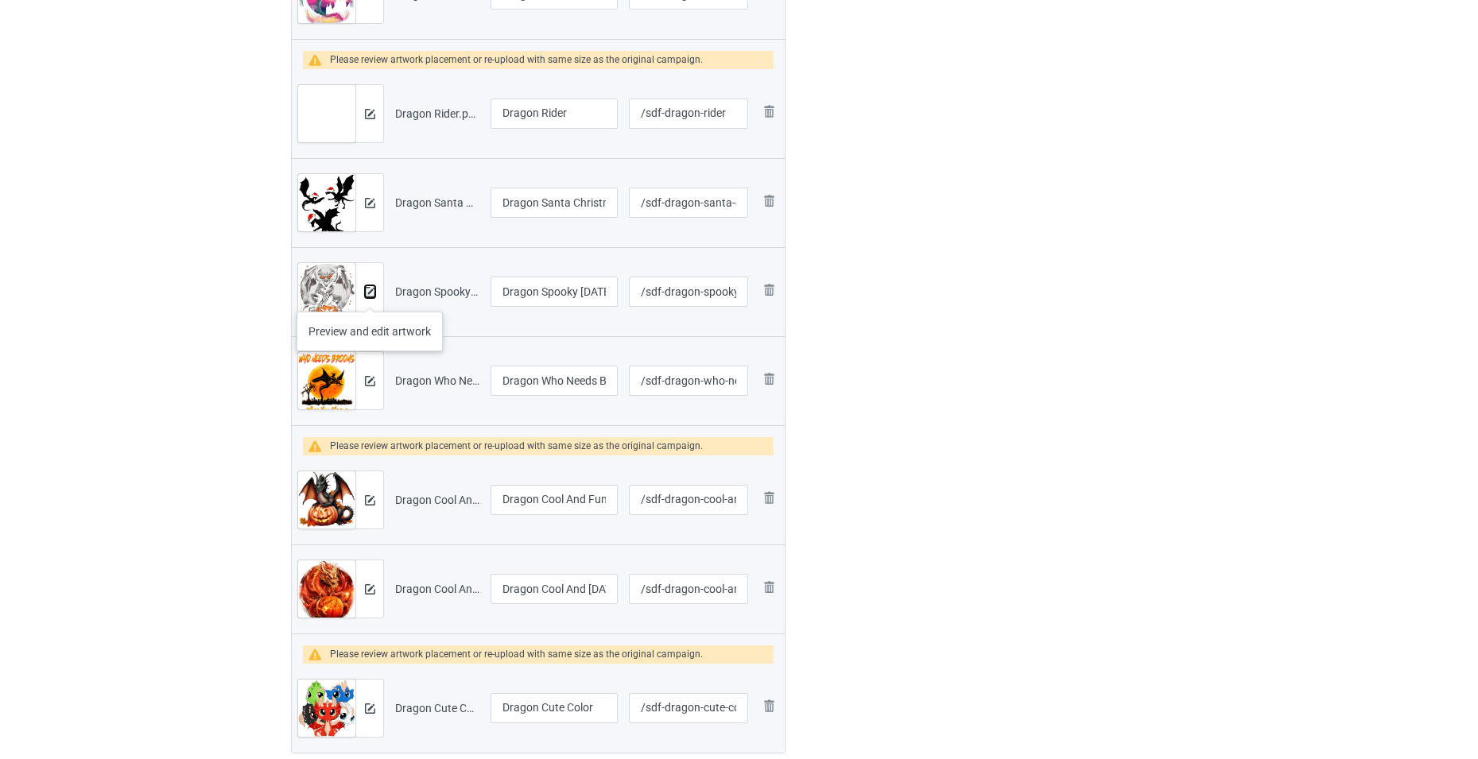
click at [371, 296] on img at bounding box center [370, 292] width 10 height 10
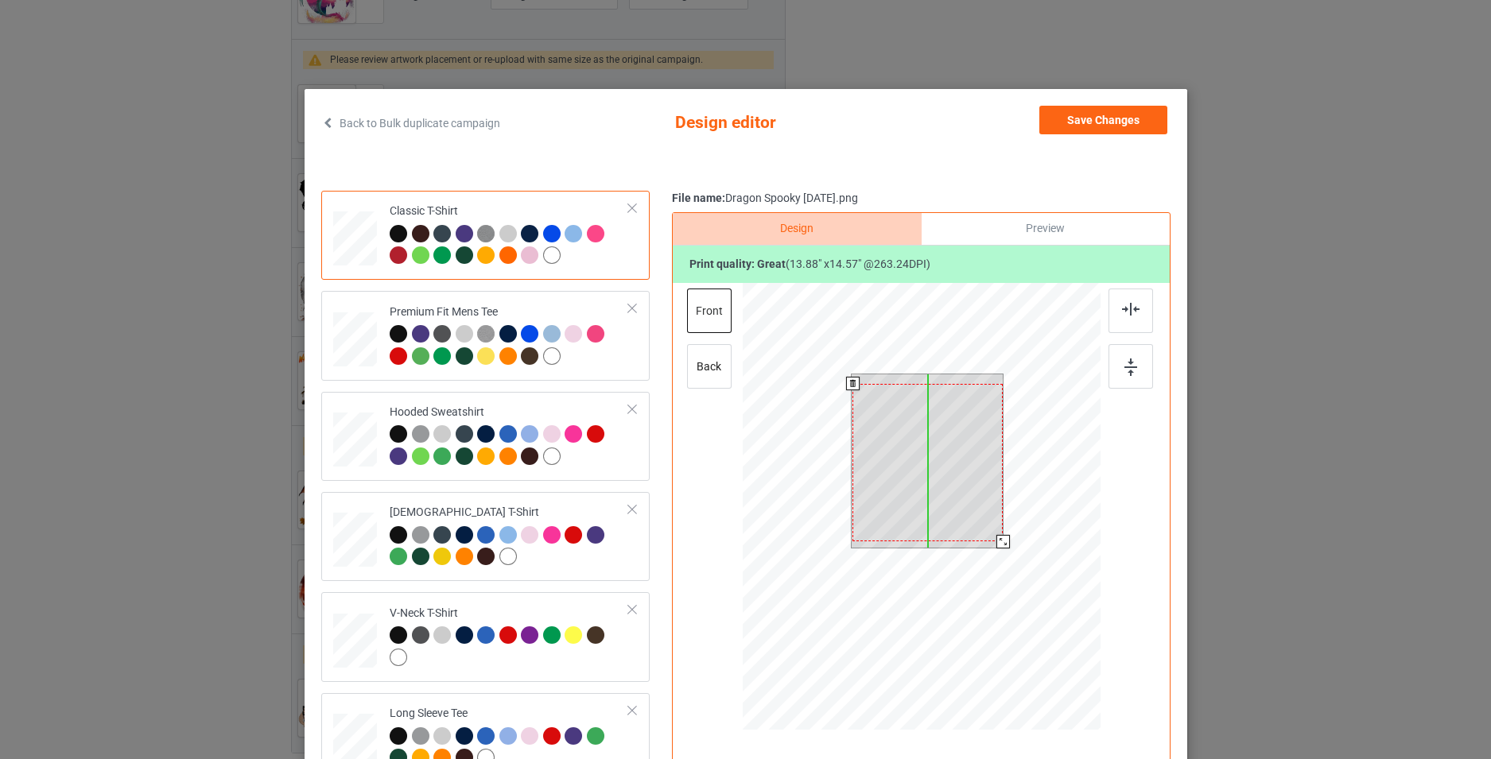
drag, startPoint x: 936, startPoint y: 485, endPoint x: 937, endPoint y: 495, distance: 9.7
click at [937, 495] on div at bounding box center [927, 462] width 150 height 157
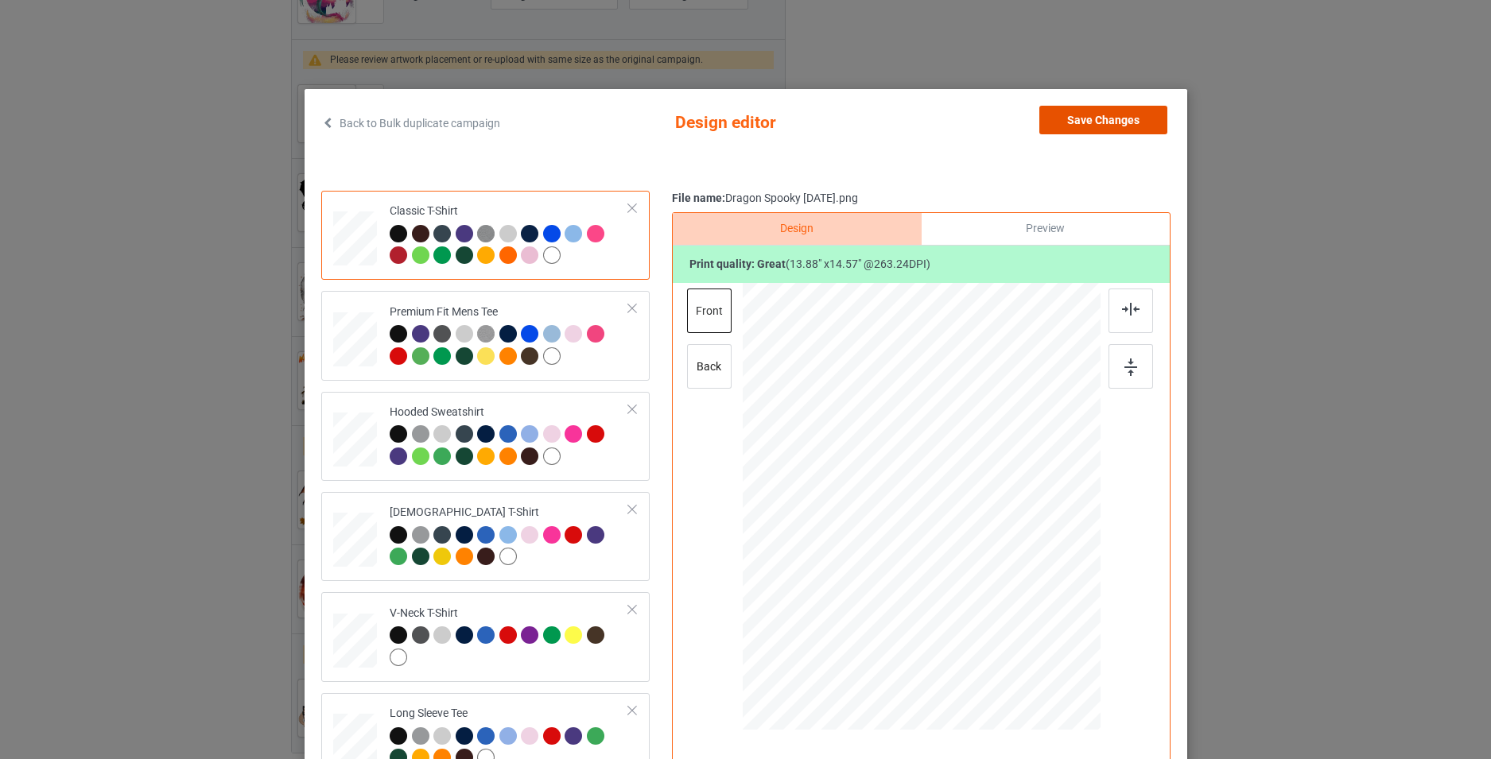
click at [1089, 123] on button "Save Changes" at bounding box center [1103, 120] width 128 height 29
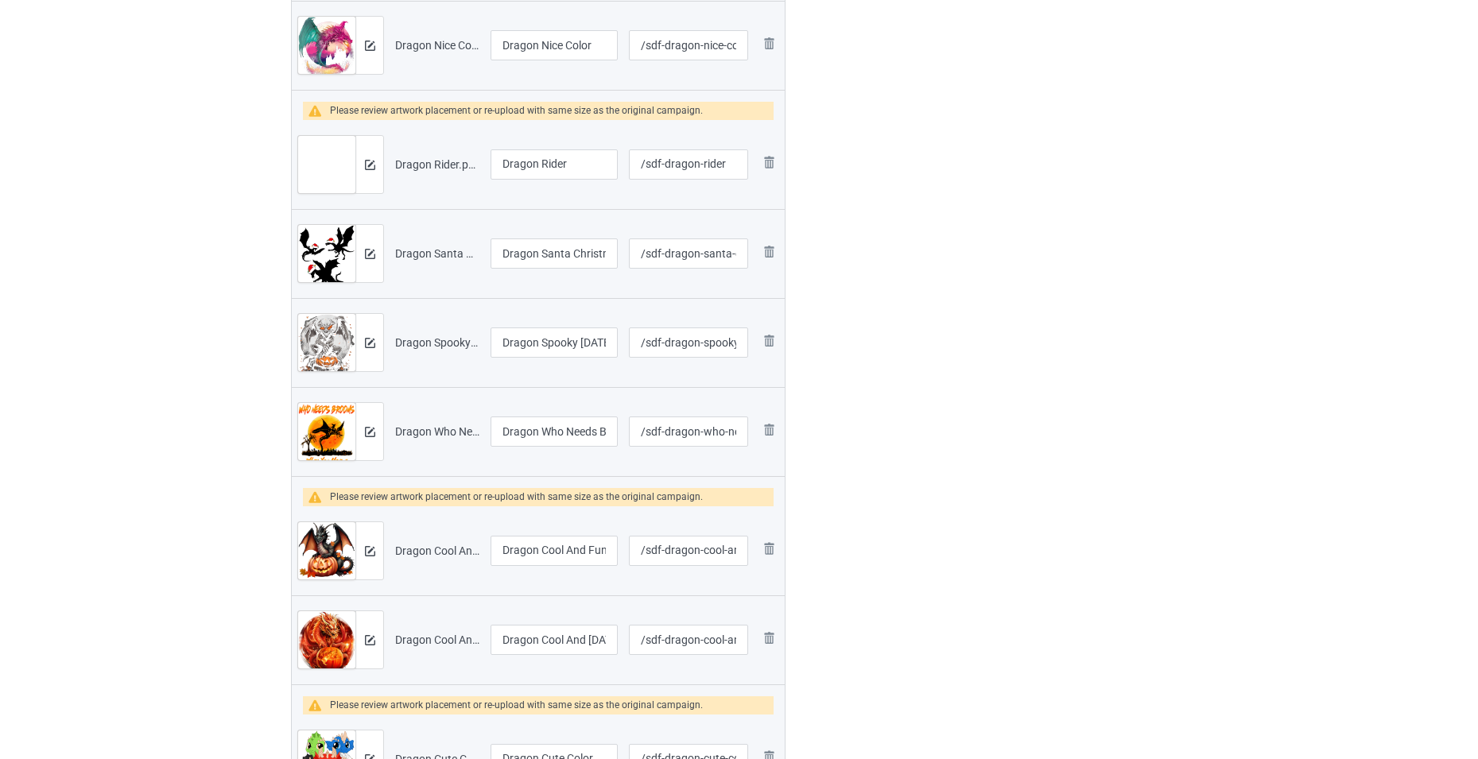
scroll to position [1034, 0]
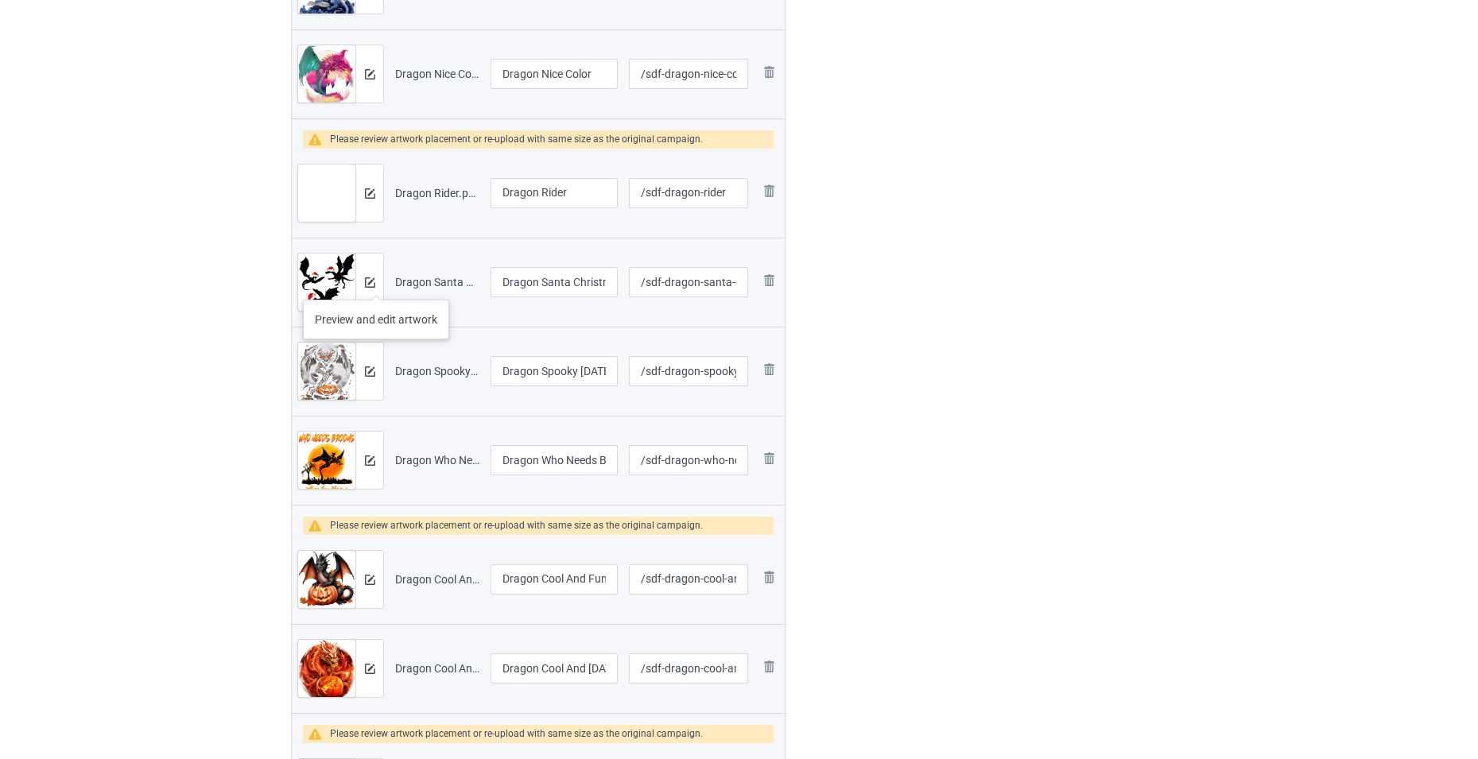
click at [376, 284] on div at bounding box center [369, 282] width 28 height 57
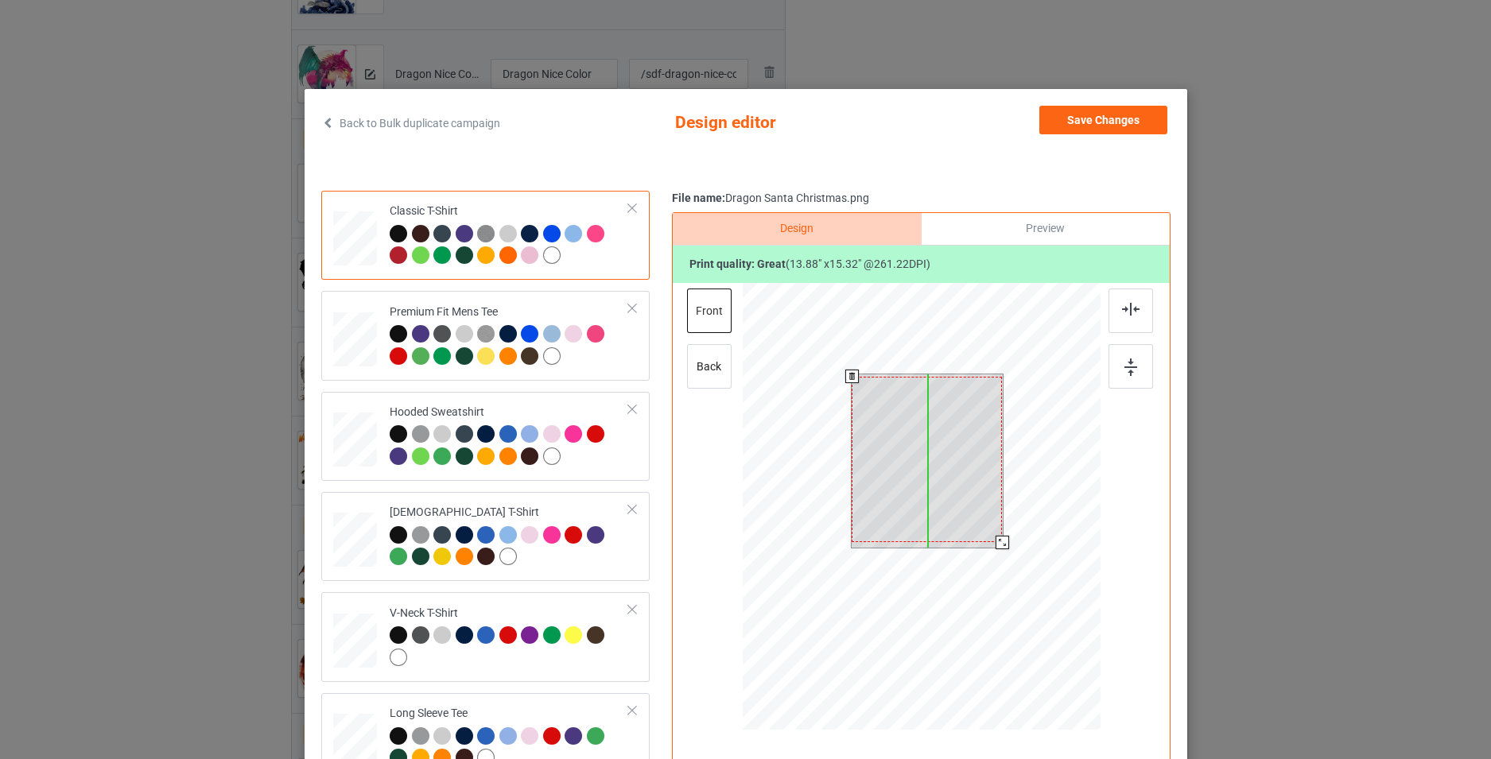
click at [917, 489] on div at bounding box center [927, 460] width 150 height 166
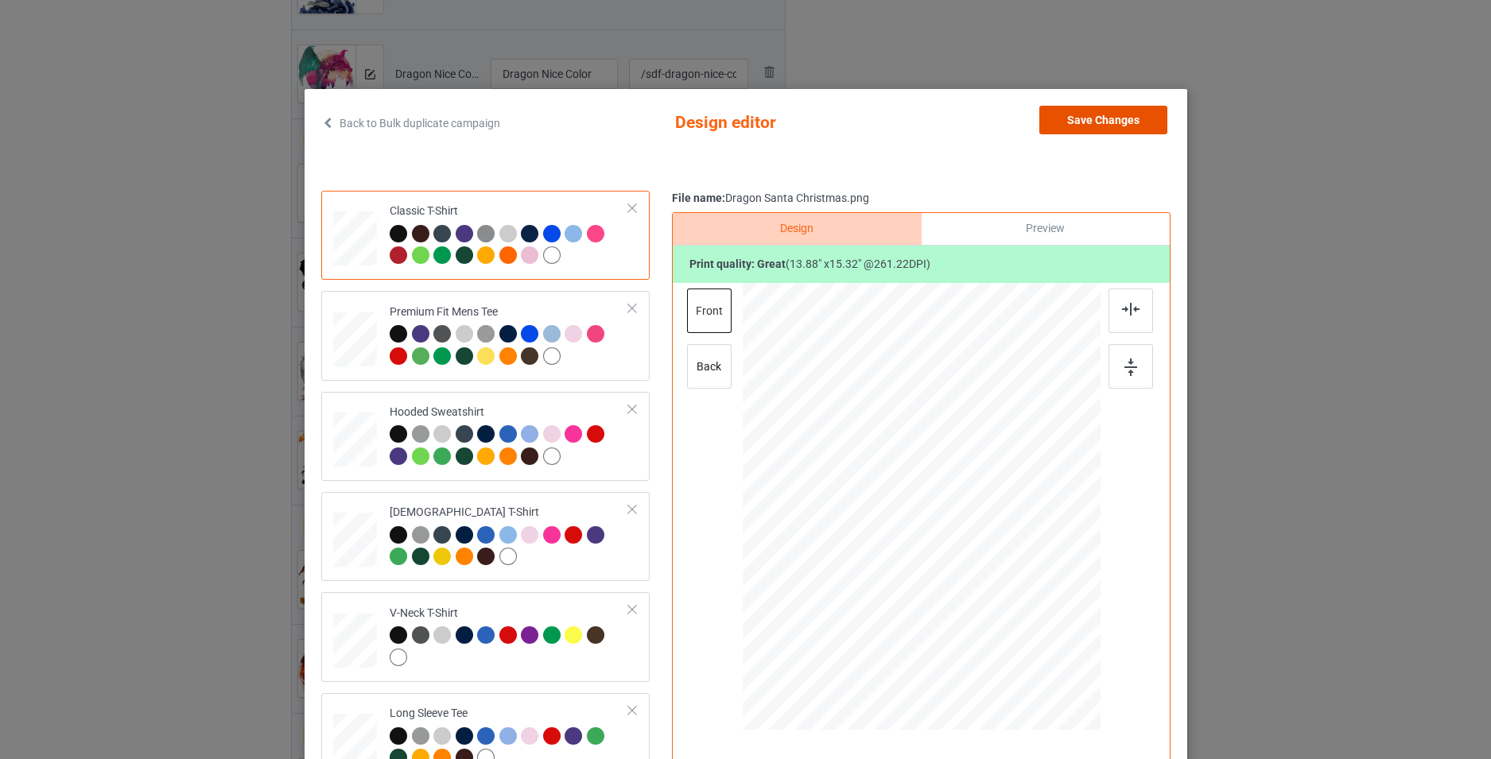
click at [1110, 125] on button "Save Changes" at bounding box center [1103, 120] width 128 height 29
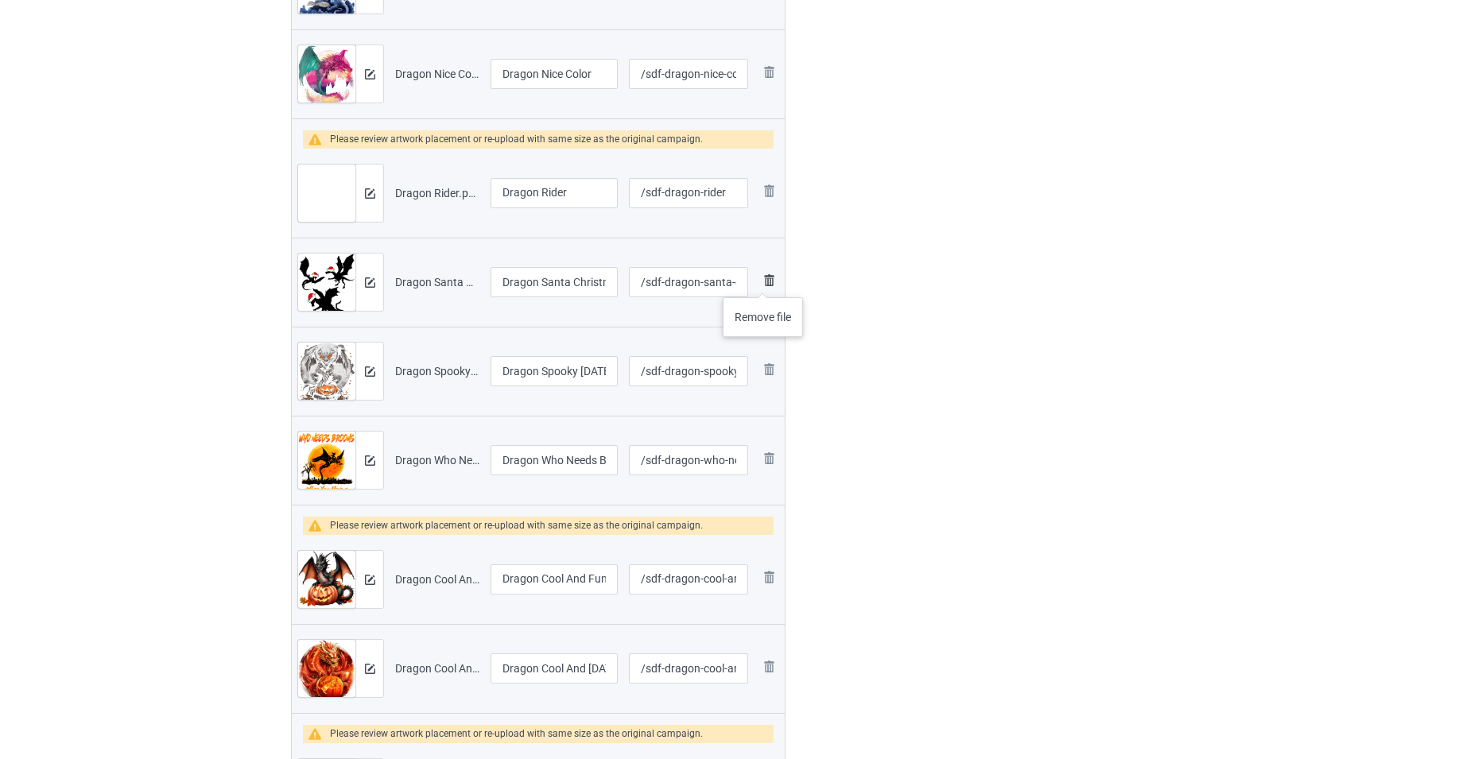
click at [764, 281] on img at bounding box center [768, 280] width 19 height 19
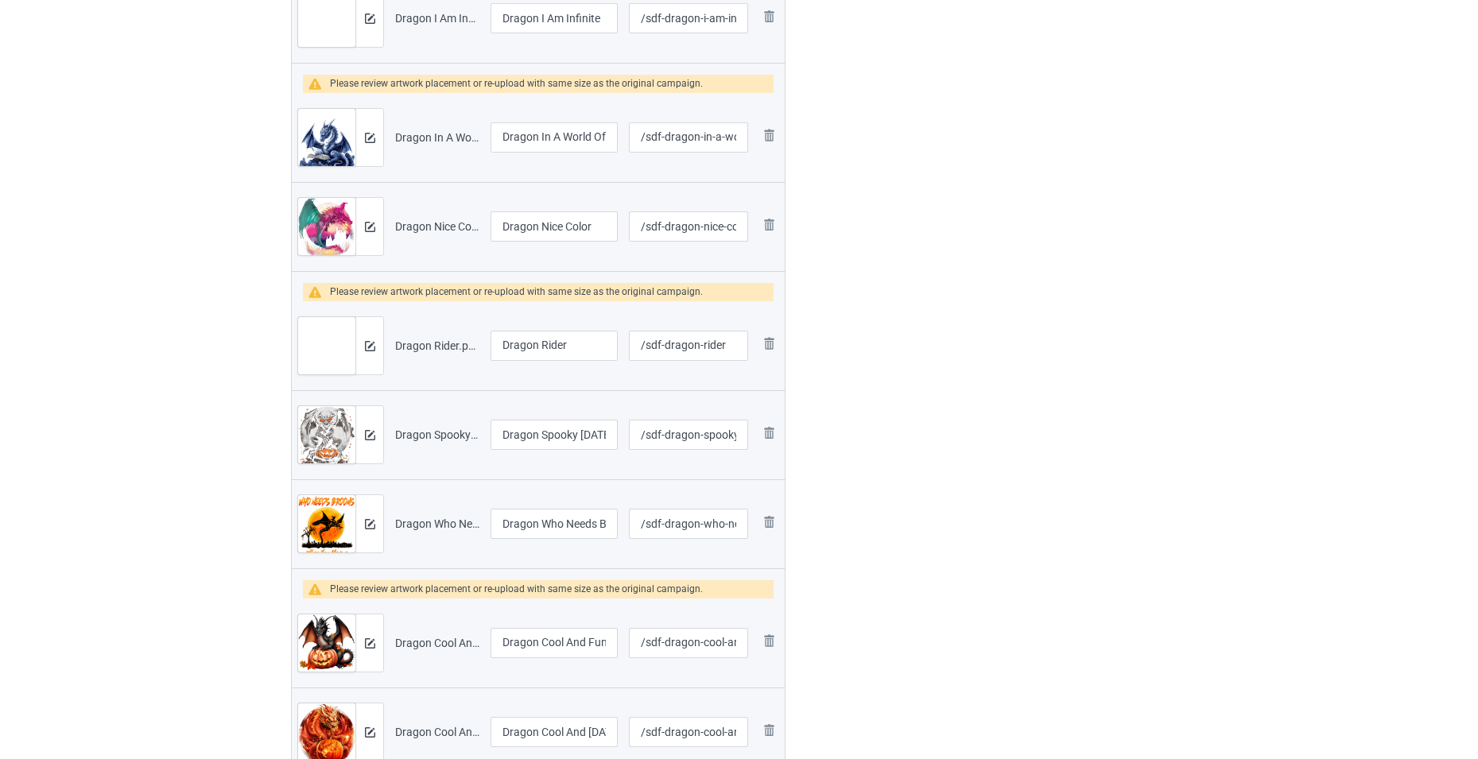
scroll to position [875, 0]
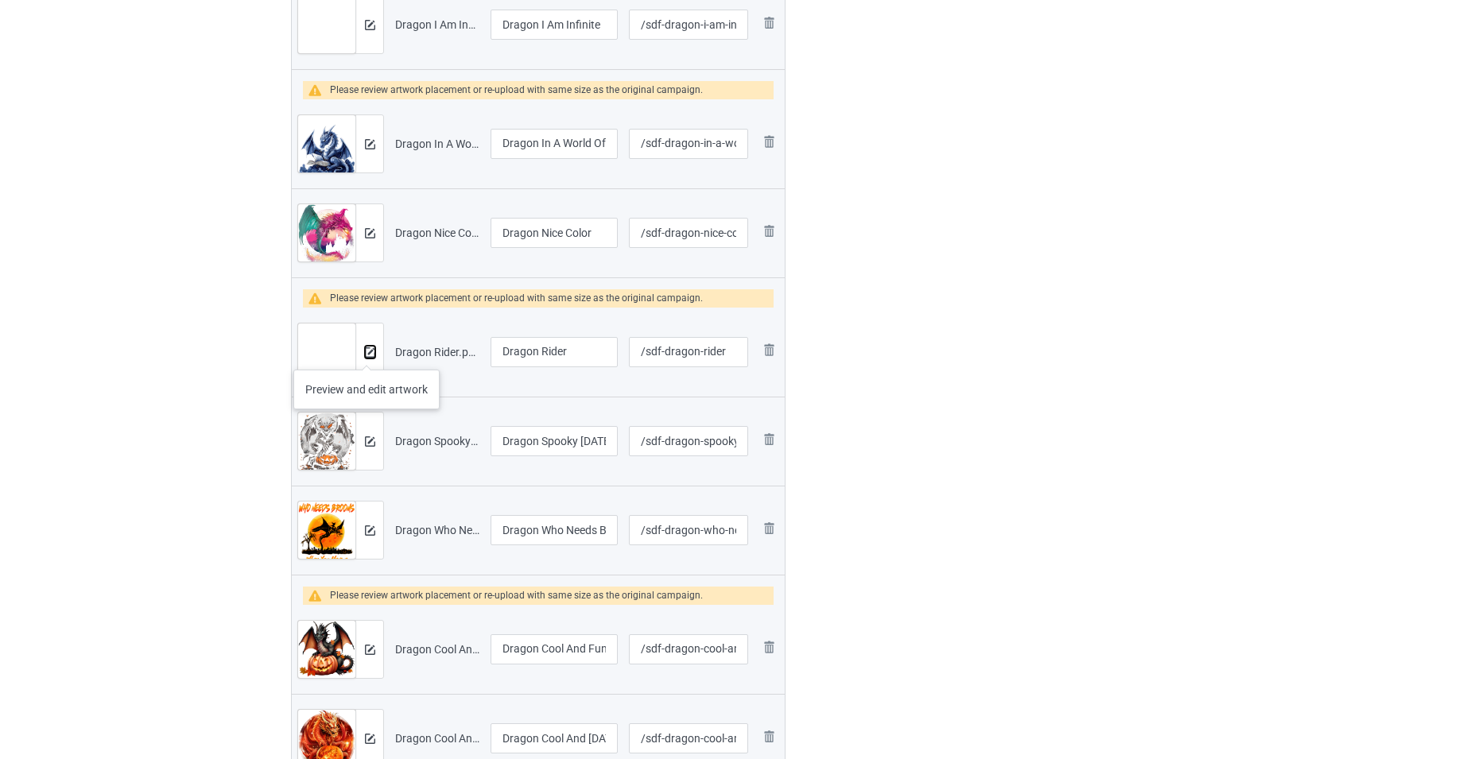
click at [366, 354] on img at bounding box center [370, 352] width 10 height 10
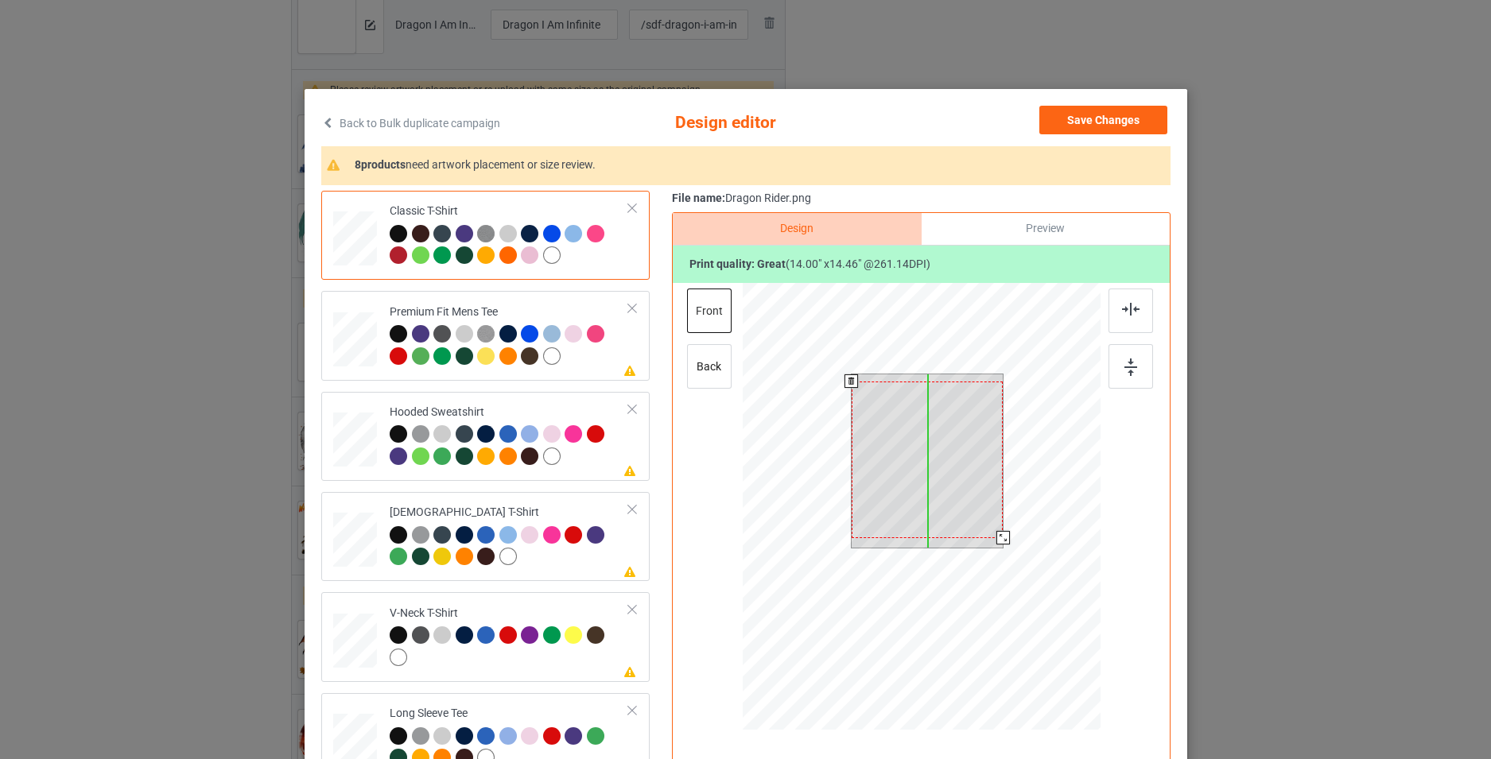
click at [944, 460] on div at bounding box center [927, 460] width 152 height 157
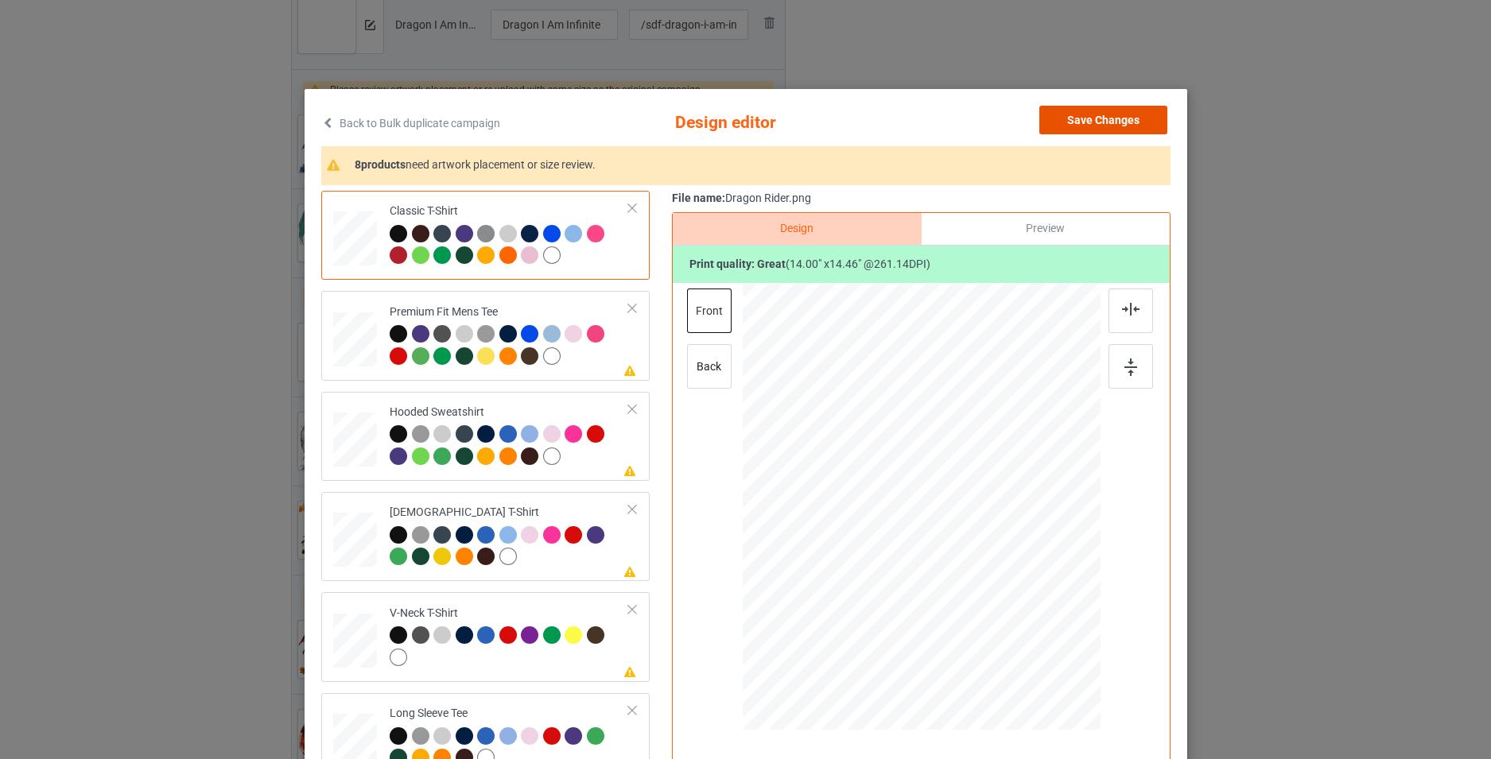
click at [1075, 126] on button "Save Changes" at bounding box center [1103, 120] width 128 height 29
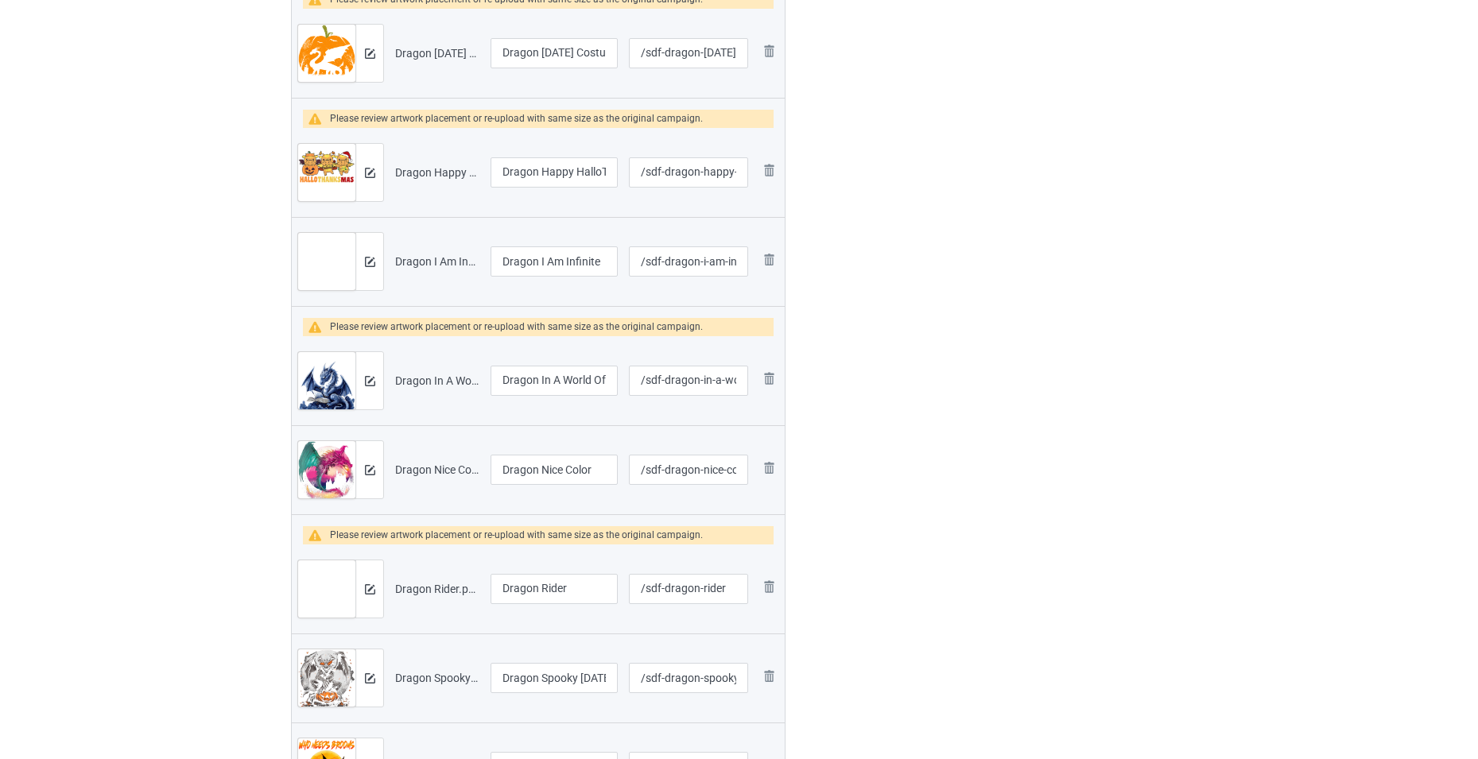
scroll to position [636, 0]
click at [372, 473] on img at bounding box center [370, 472] width 10 height 10
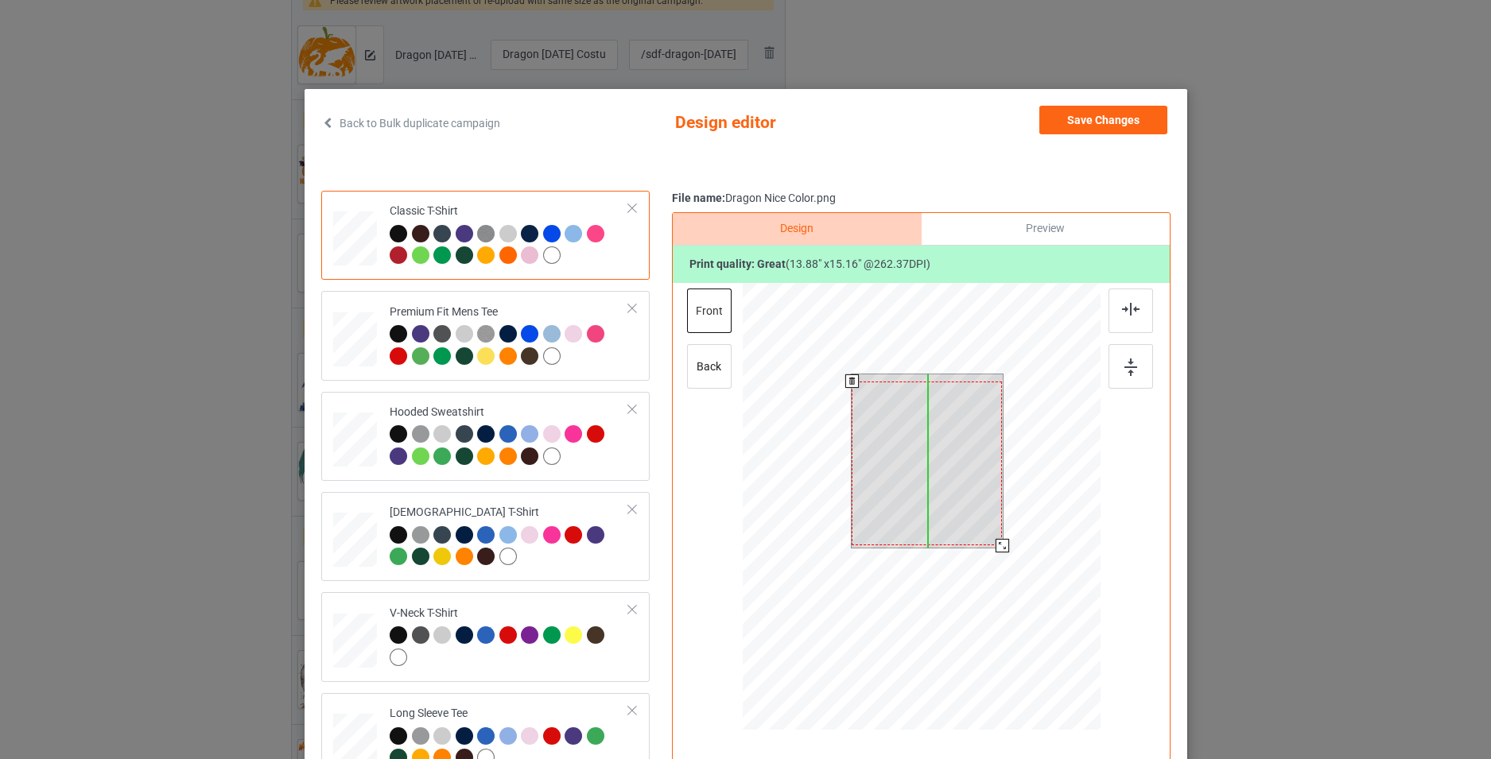
click at [908, 442] on div at bounding box center [927, 464] width 150 height 164
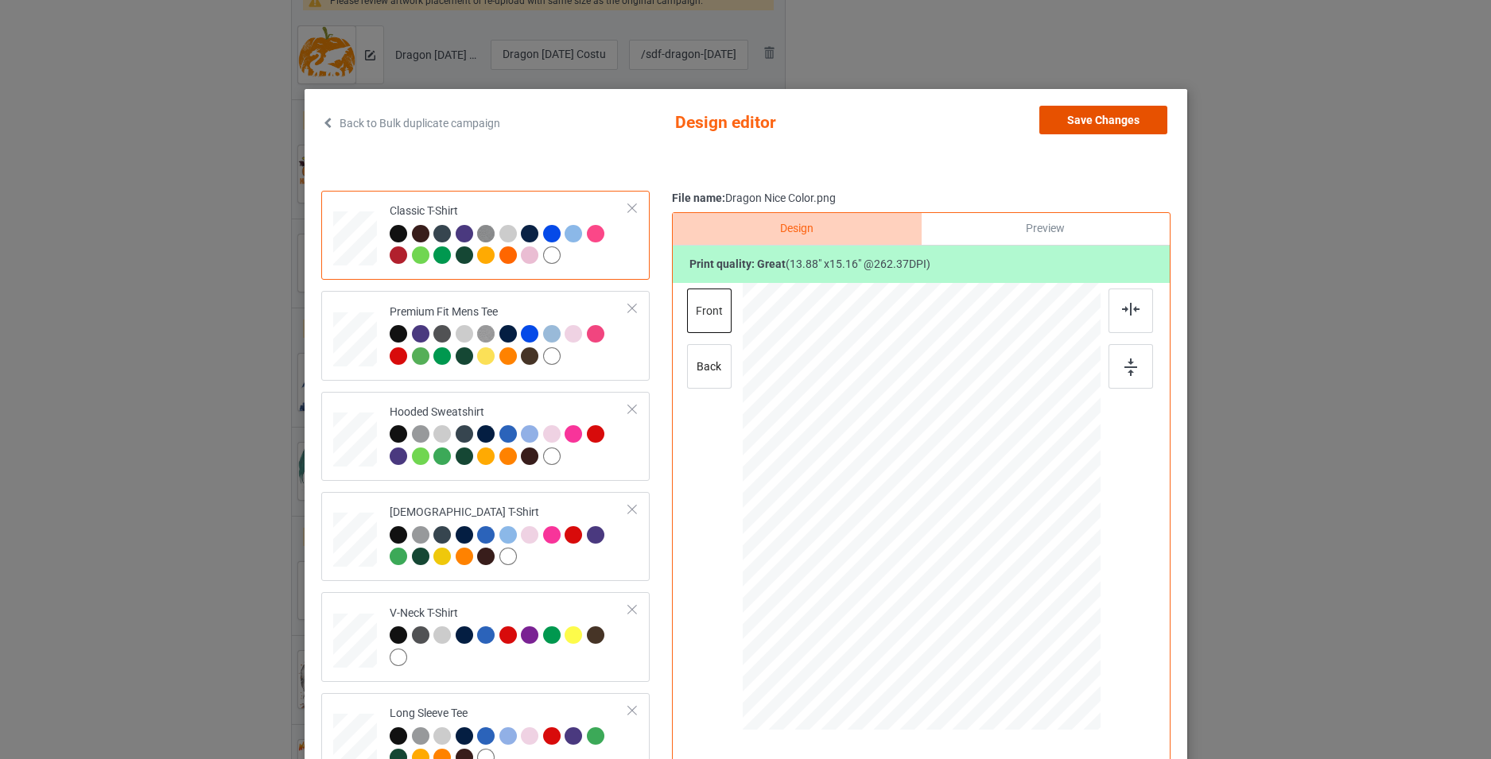
click at [1085, 106] on button "Save Changes" at bounding box center [1103, 120] width 128 height 29
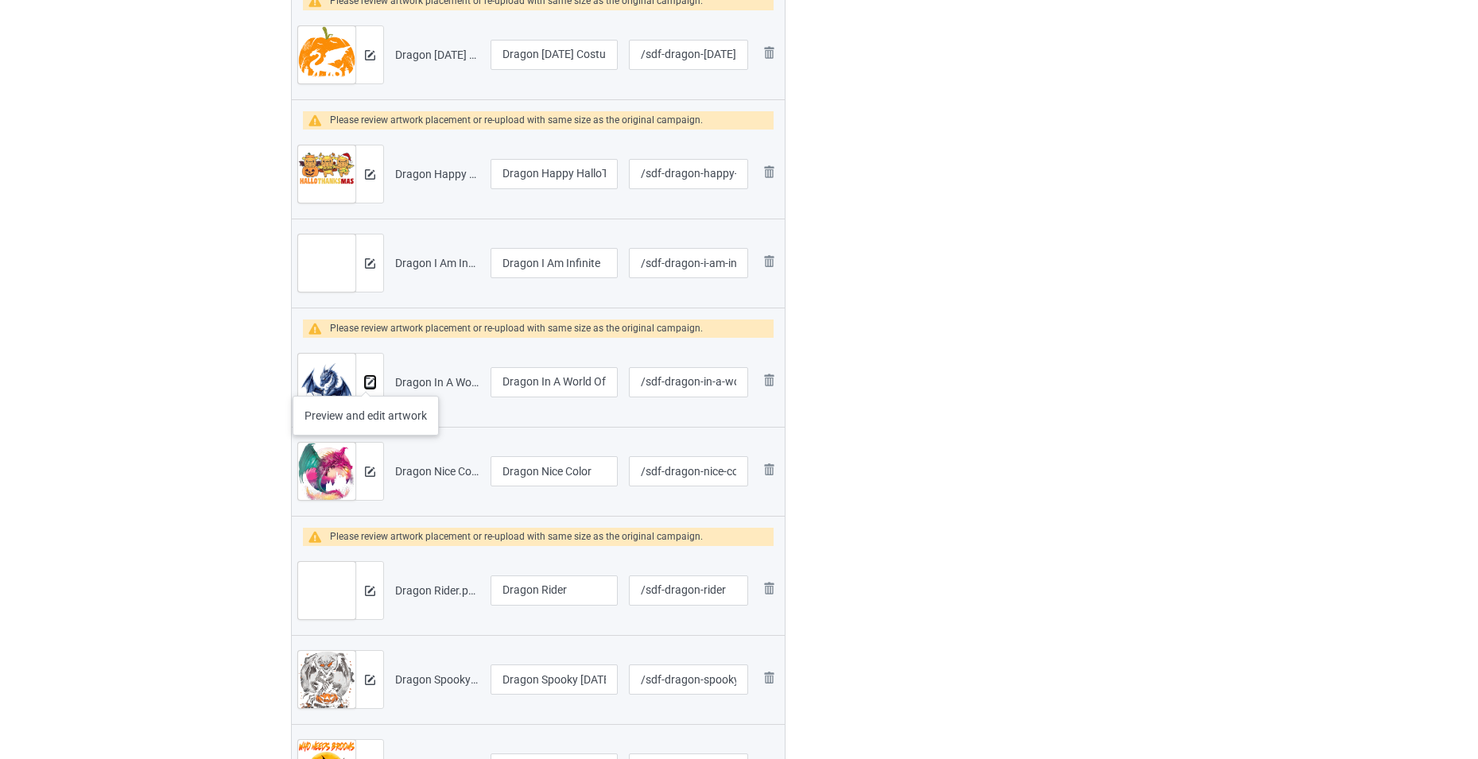
click at [371, 379] on img at bounding box center [370, 383] width 10 height 10
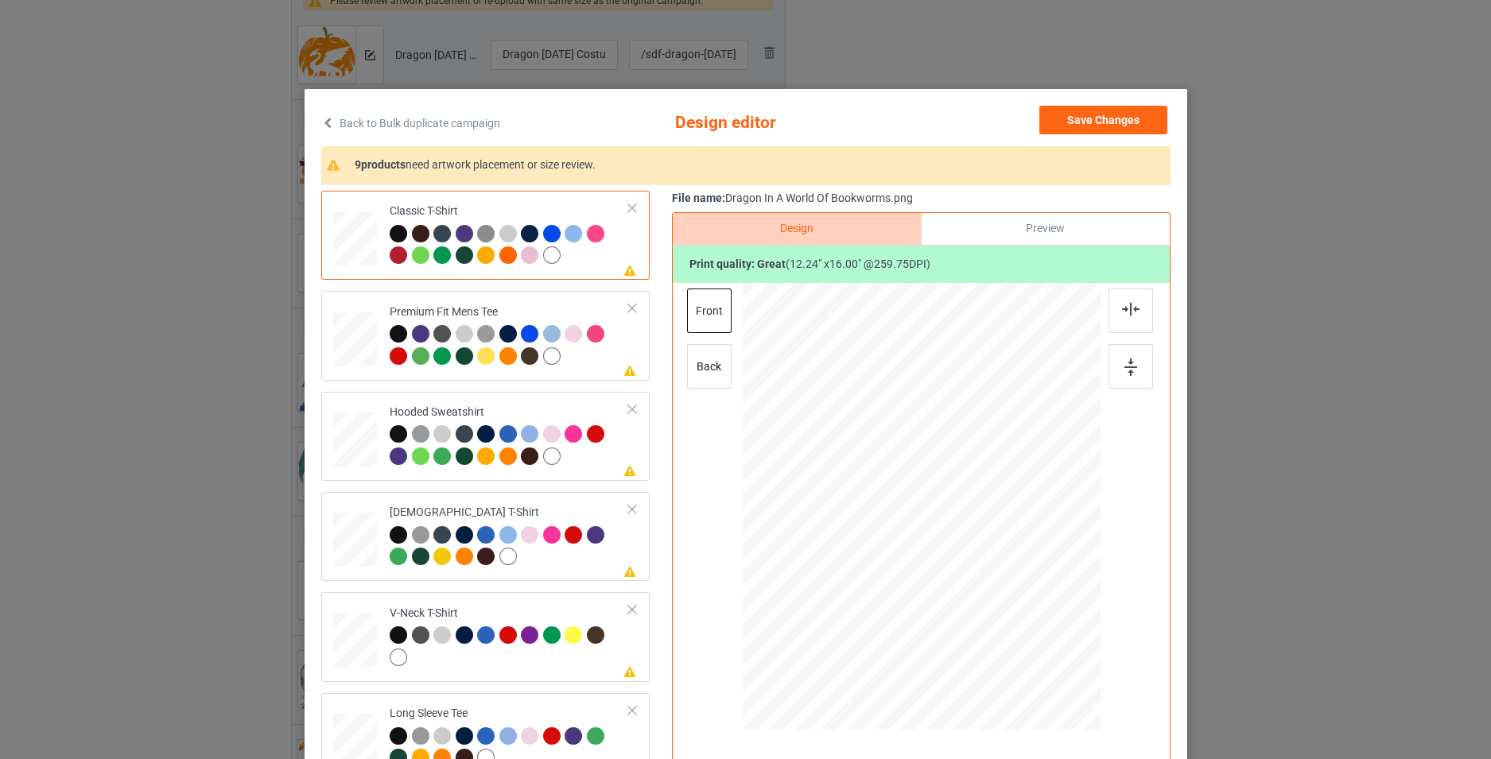
click at [1089, 99] on div "Back to Bulk duplicate campaign Design editor Save Changes 9 products need artw…" at bounding box center [746, 458] width 883 height 739
click at [1064, 113] on button "Save Changes" at bounding box center [1103, 120] width 128 height 29
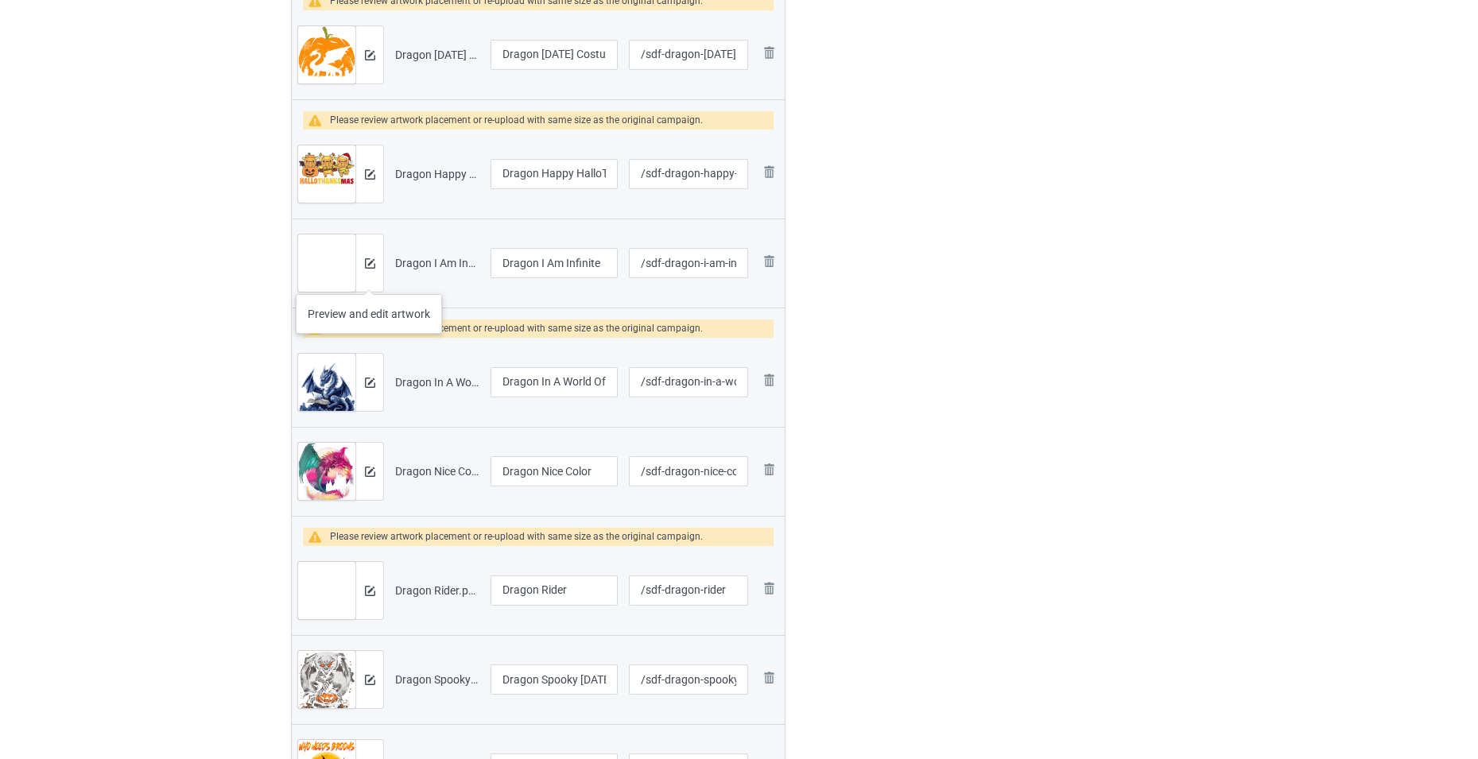
click at [368, 274] on div at bounding box center [369, 263] width 28 height 57
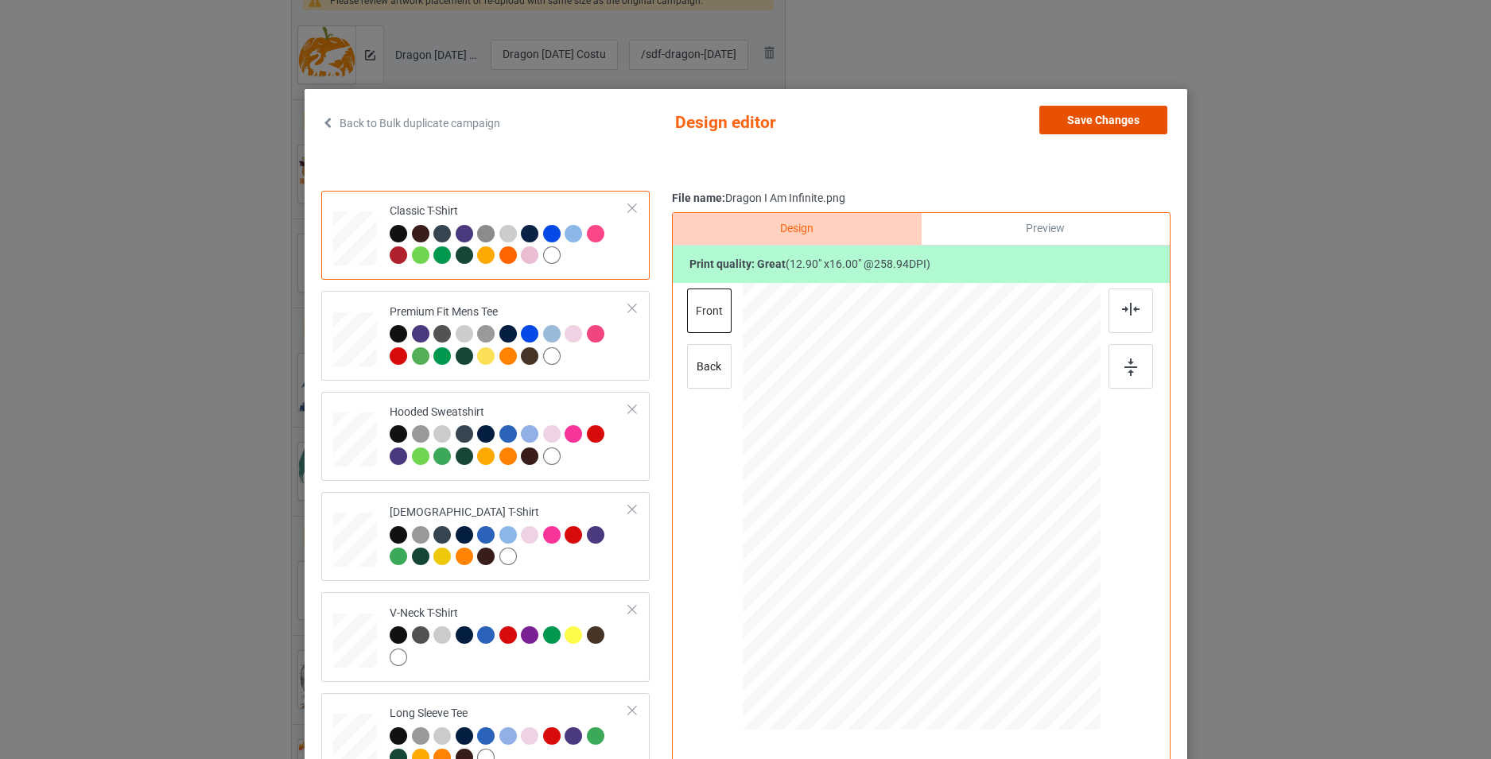
click at [1079, 134] on button "Save Changes" at bounding box center [1103, 120] width 128 height 29
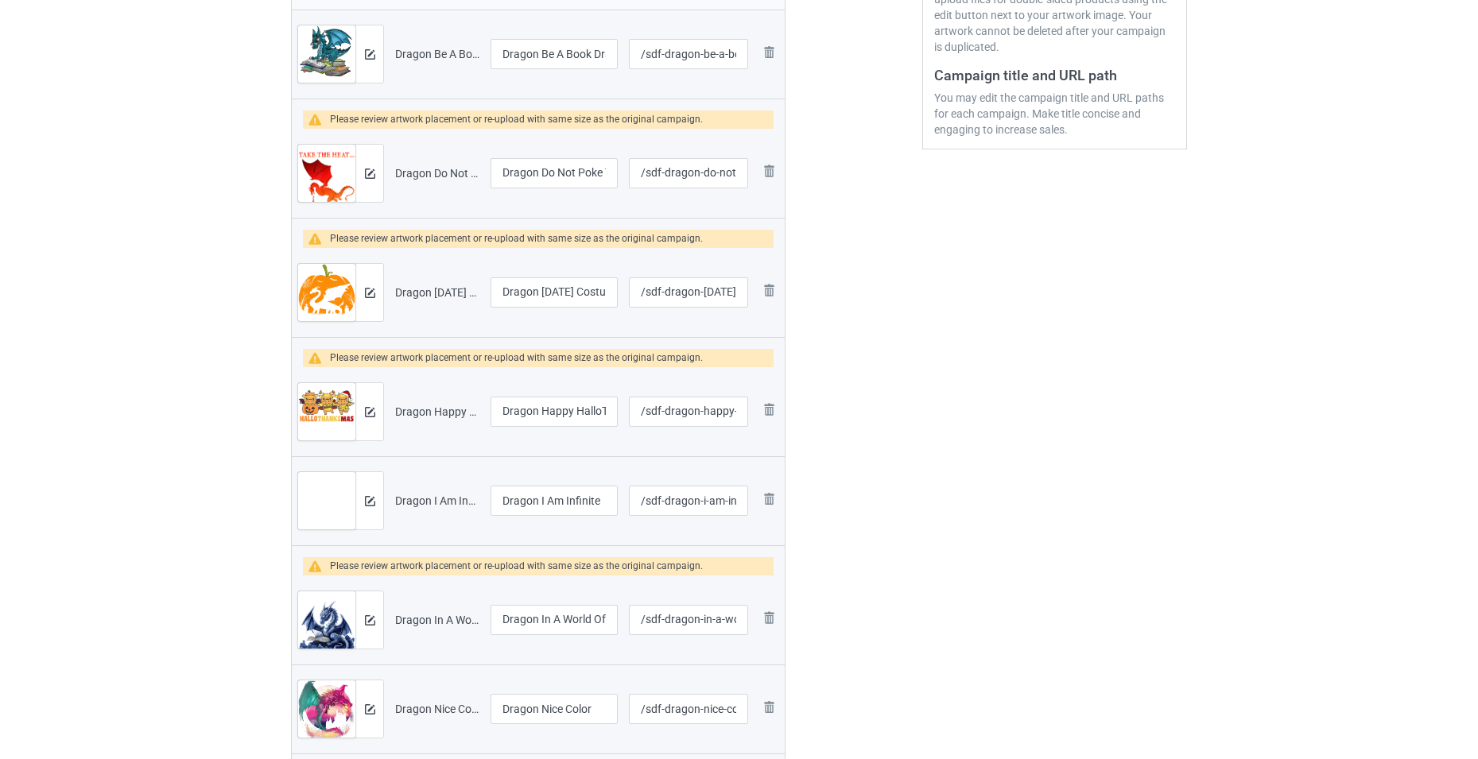
scroll to position [398, 0]
click at [366, 295] on img at bounding box center [370, 294] width 10 height 10
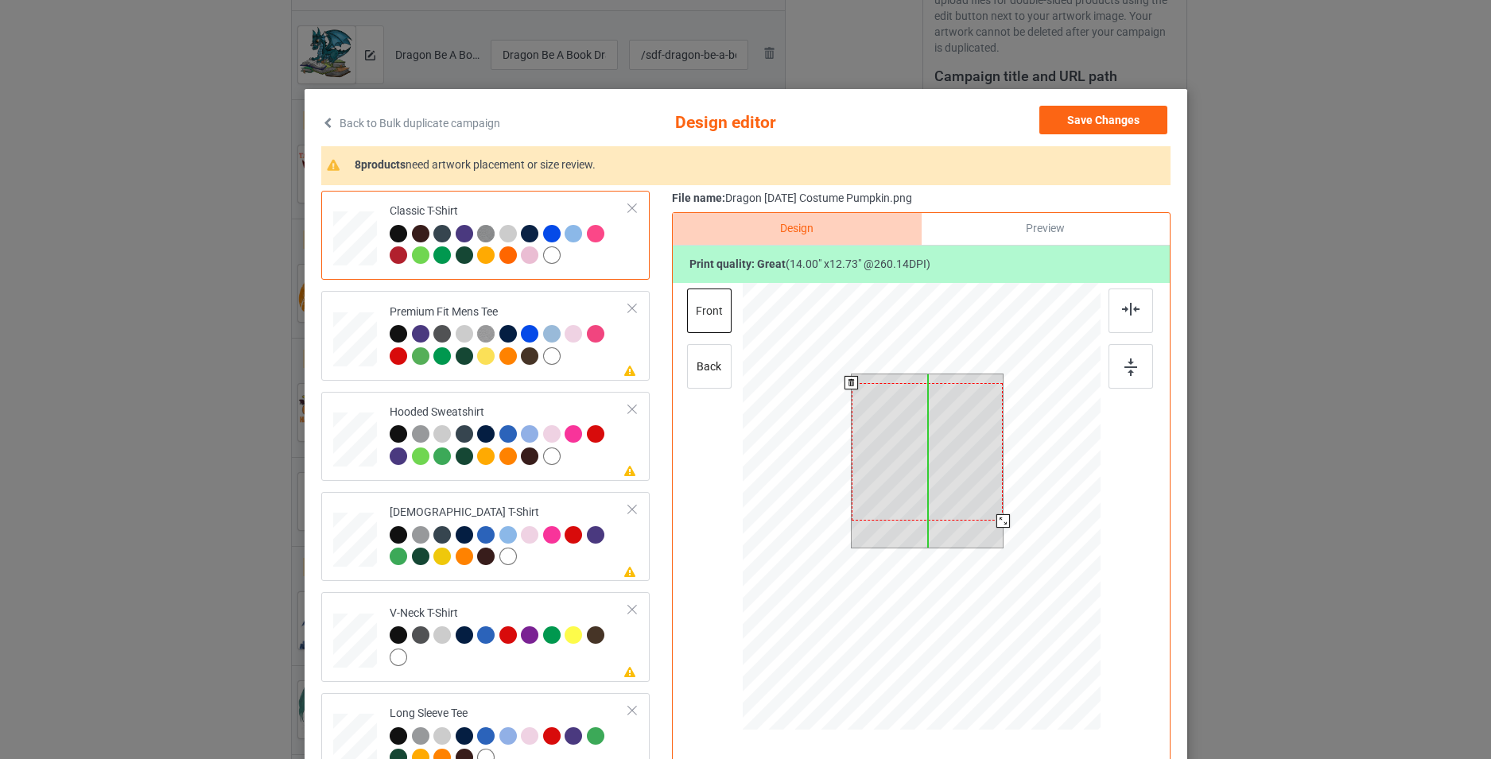
drag, startPoint x: 937, startPoint y: 444, endPoint x: 937, endPoint y: 453, distance: 8.8
click at [937, 453] on div at bounding box center [927, 452] width 152 height 138
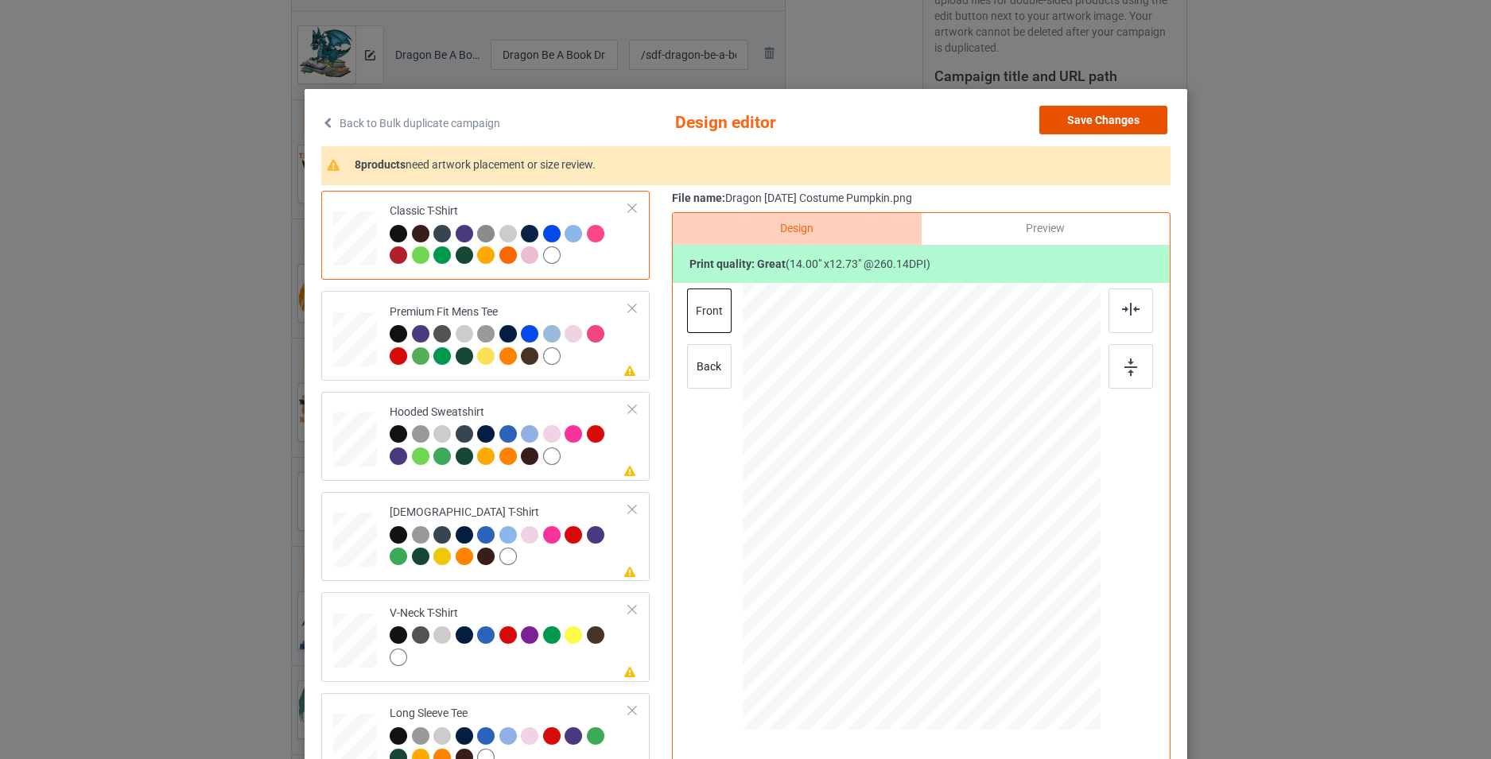
click at [1085, 125] on button "Save Changes" at bounding box center [1103, 120] width 128 height 29
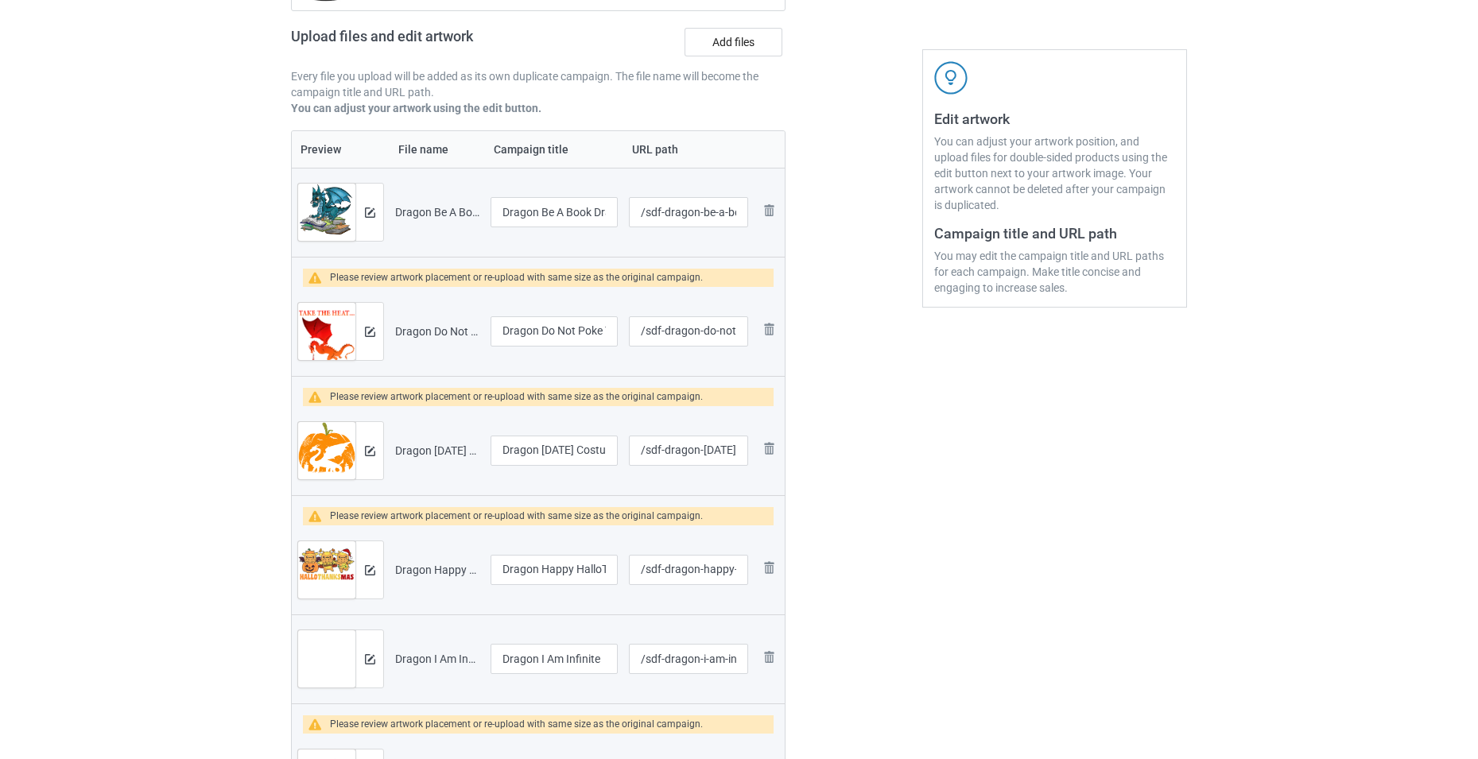
scroll to position [239, 0]
click at [368, 337] on img at bounding box center [370, 333] width 10 height 10
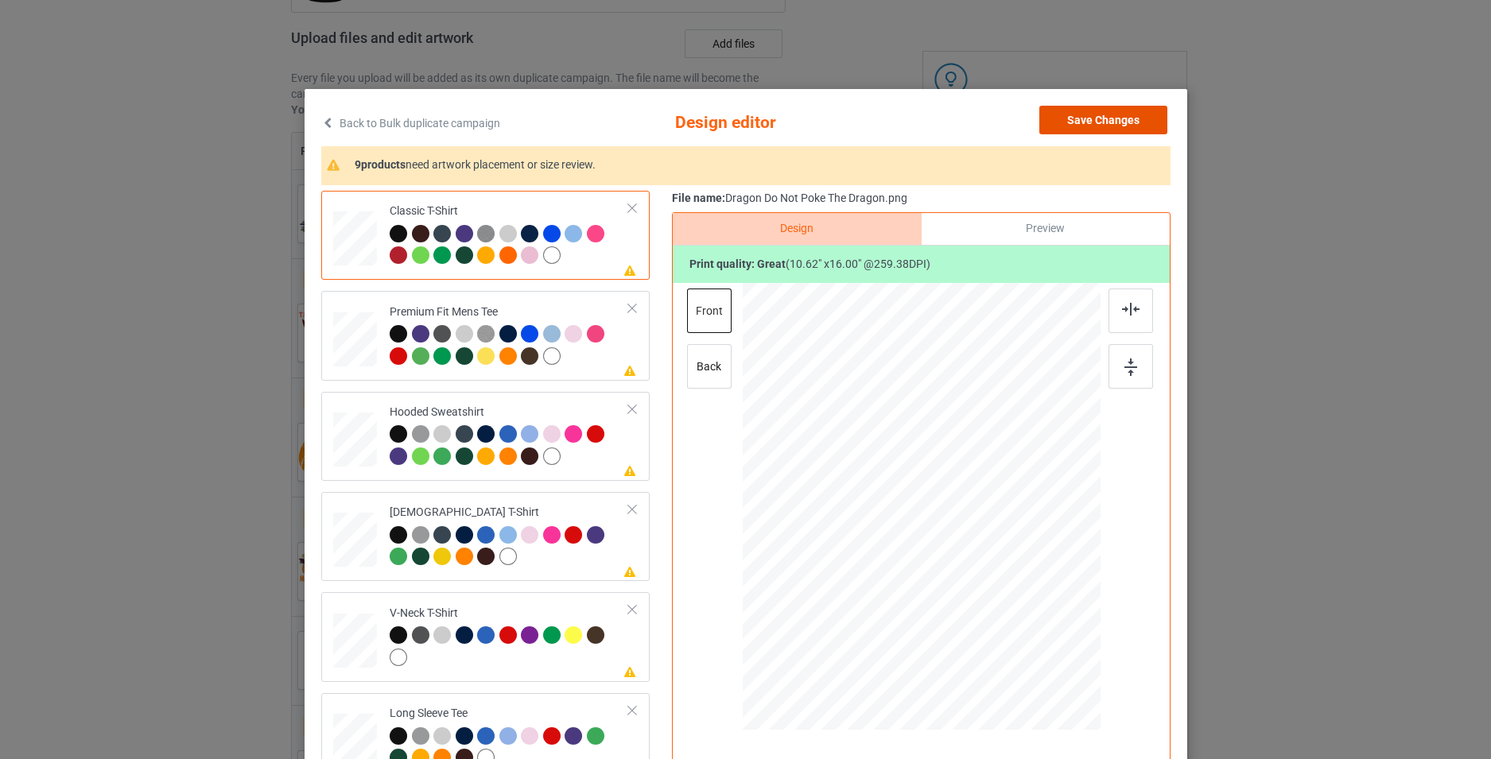
click at [1104, 130] on button "Save Changes" at bounding box center [1103, 120] width 128 height 29
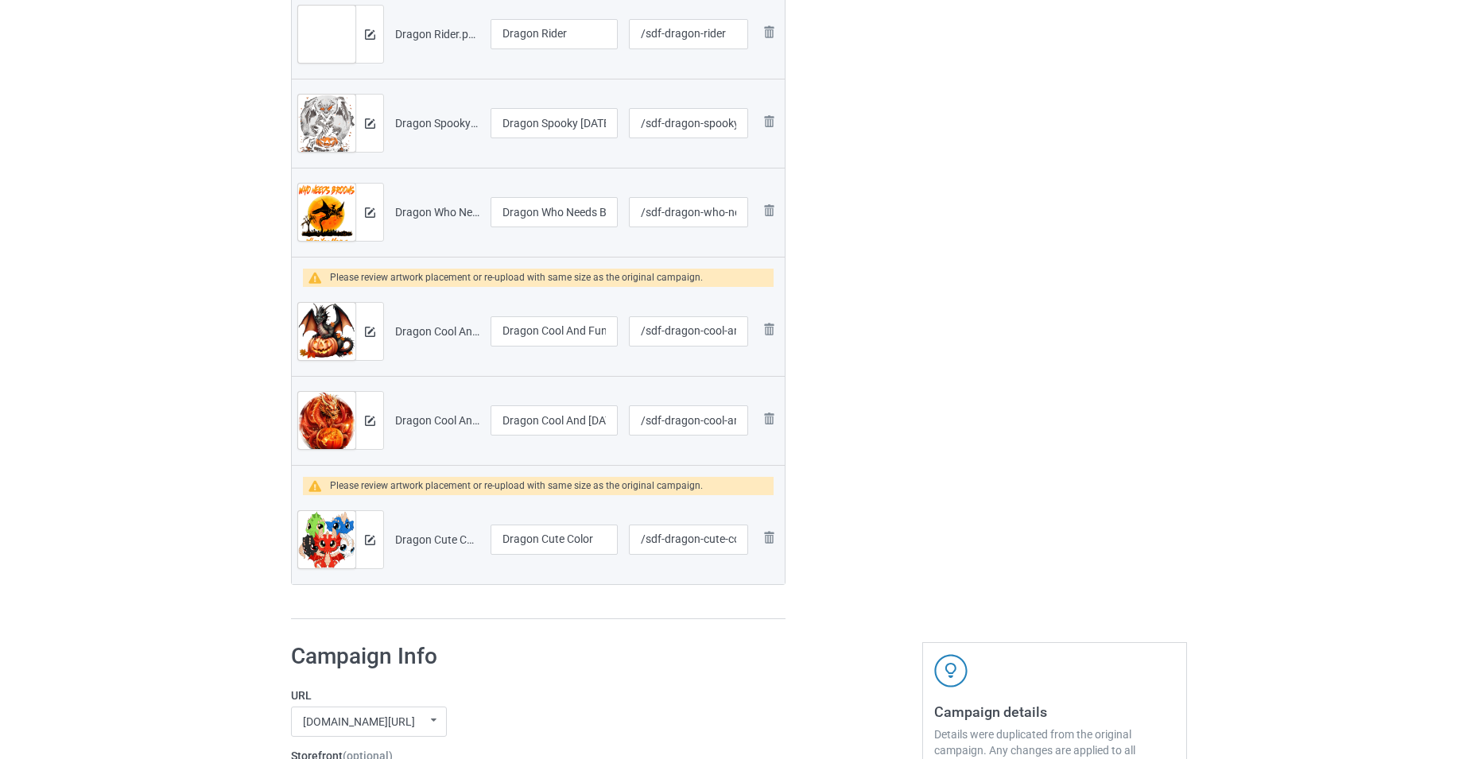
scroll to position [1670, 0]
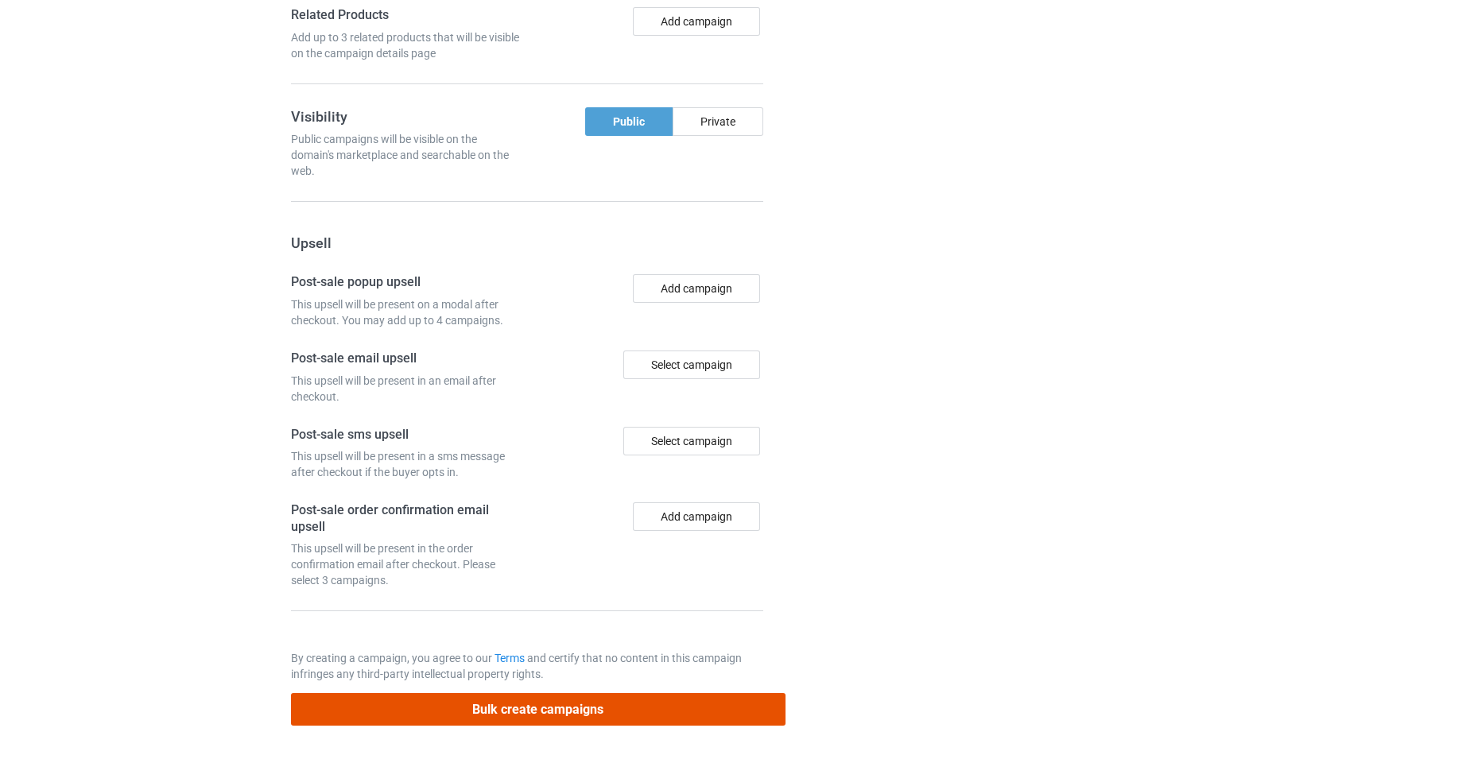
click at [668, 711] on button "Bulk create campaigns" at bounding box center [538, 709] width 495 height 33
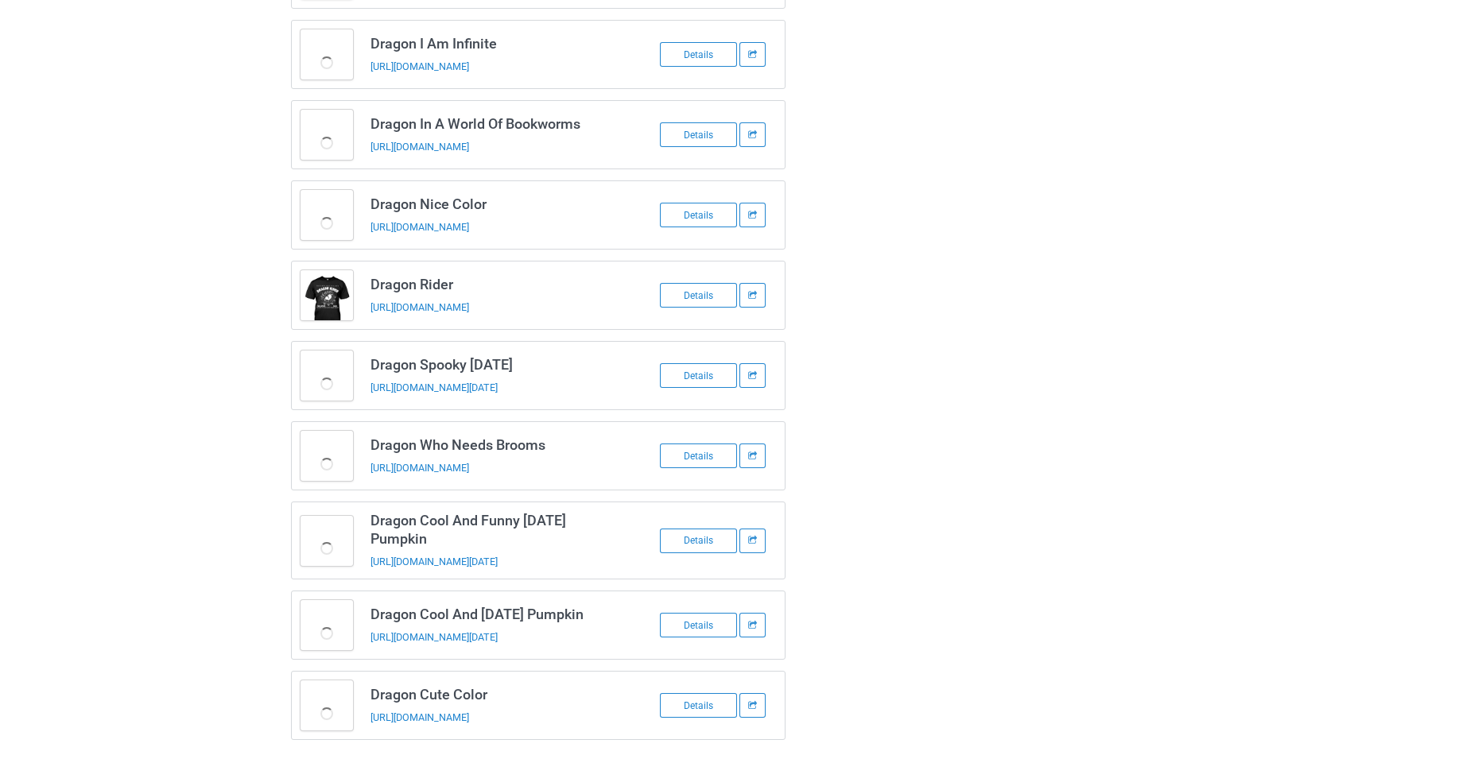
scroll to position [438, 0]
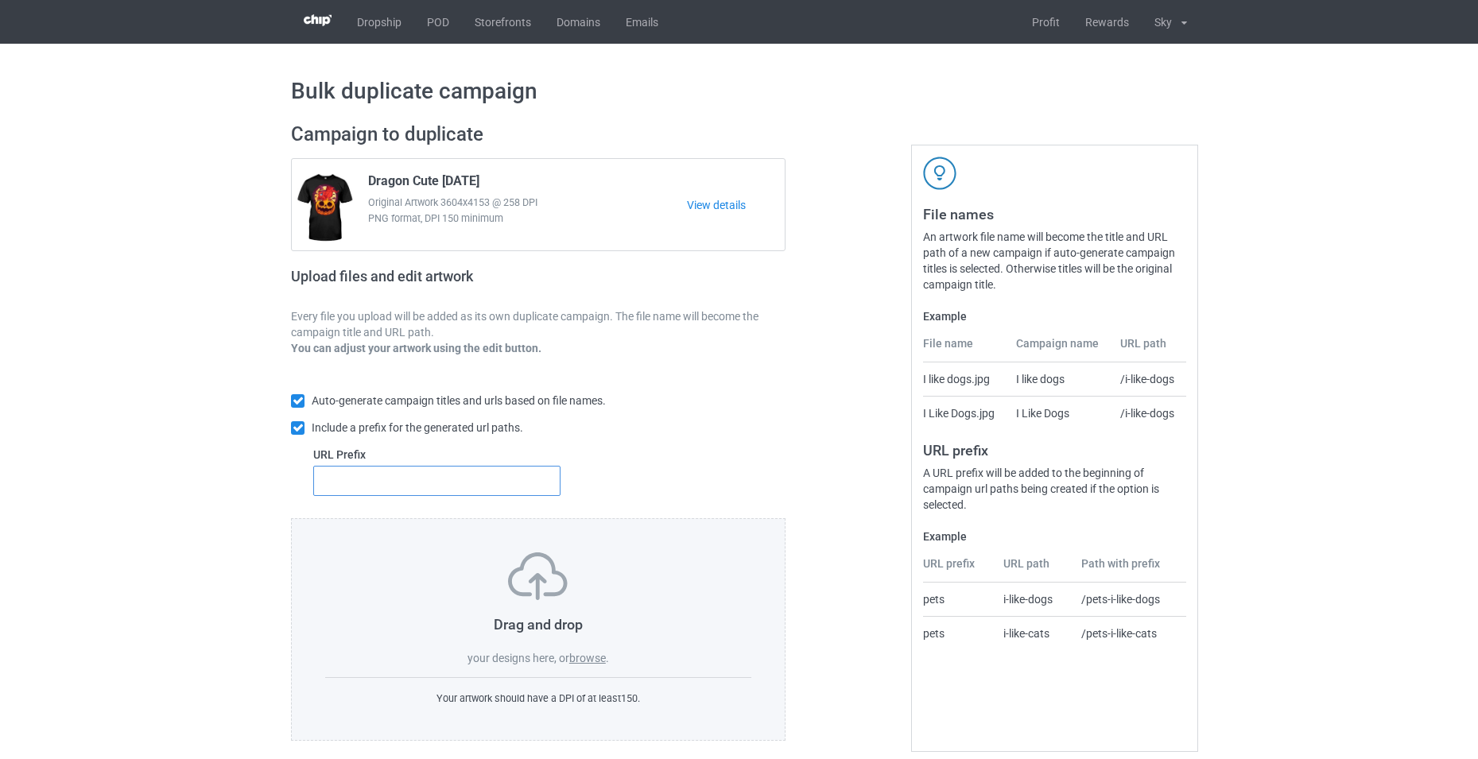
click at [492, 483] on input "text" at bounding box center [436, 481] width 247 height 30
type input "34a"
click at [583, 658] on label "browse" at bounding box center [587, 658] width 37 height 13
click at [0, 0] on input "browse" at bounding box center [0, 0] width 0 height 0
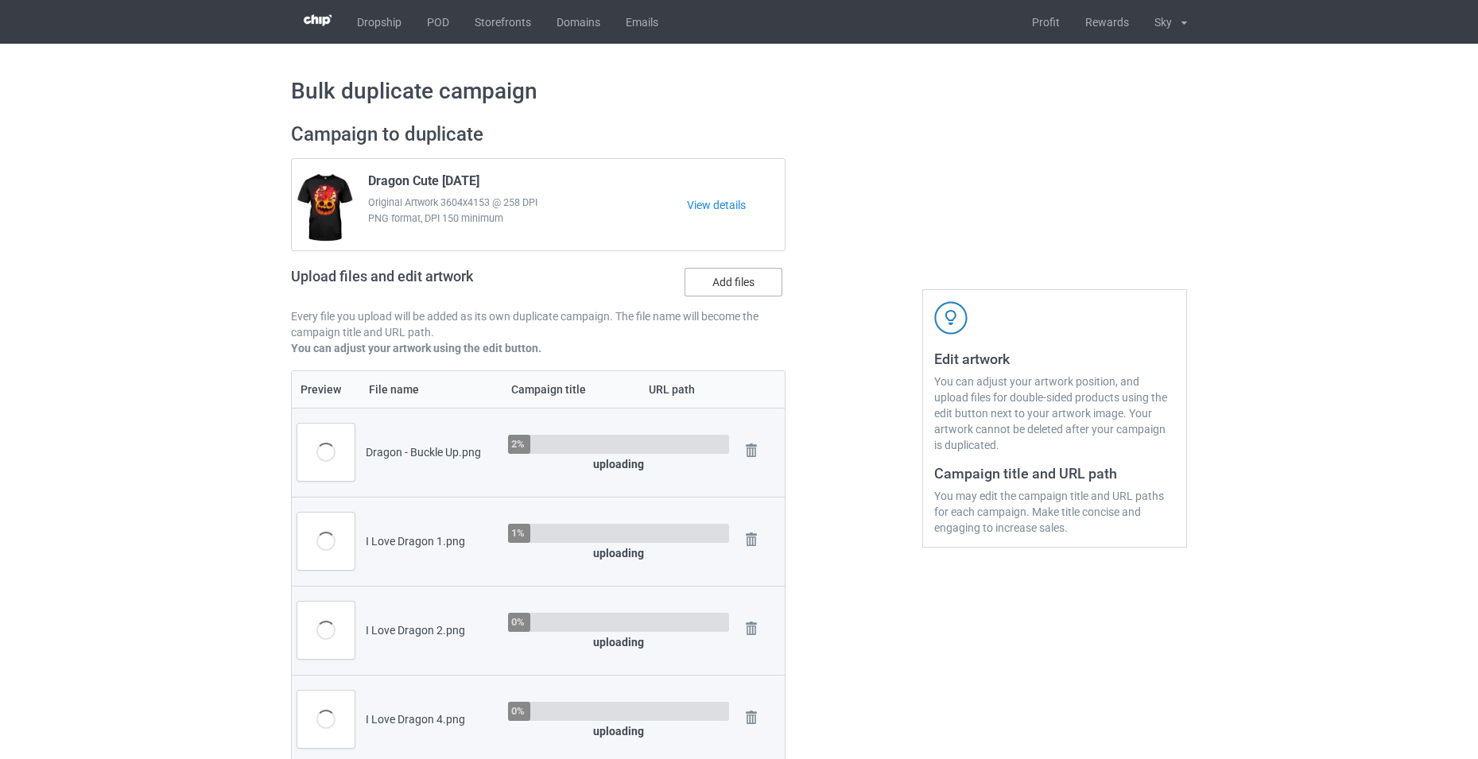
click at [727, 293] on label "Add files" at bounding box center [734, 282] width 98 height 29
click at [0, 0] on input "Add files" at bounding box center [0, 0] width 0 height 0
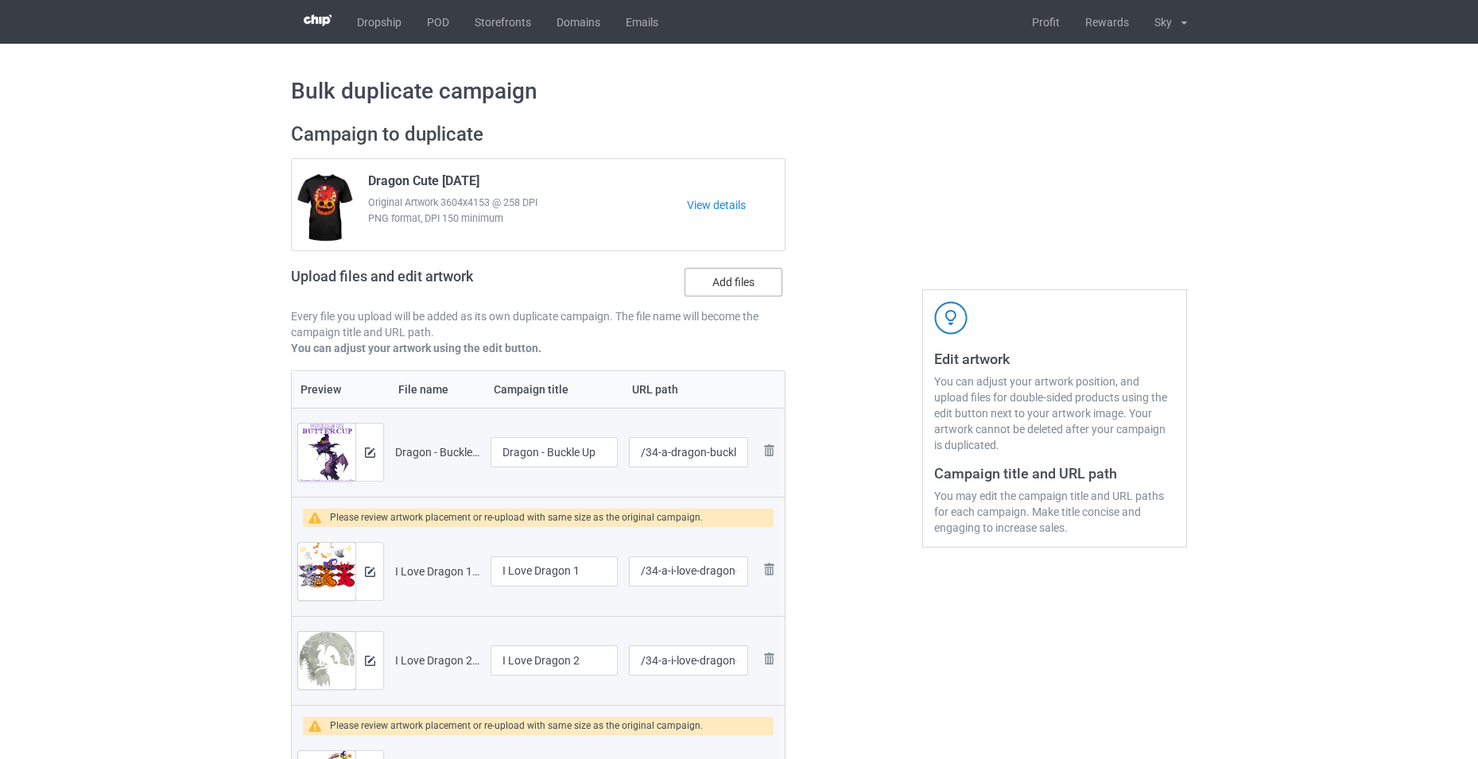
click at [720, 286] on label "Add files" at bounding box center [734, 282] width 98 height 29
click at [0, 0] on input "Add files" at bounding box center [0, 0] width 0 height 0
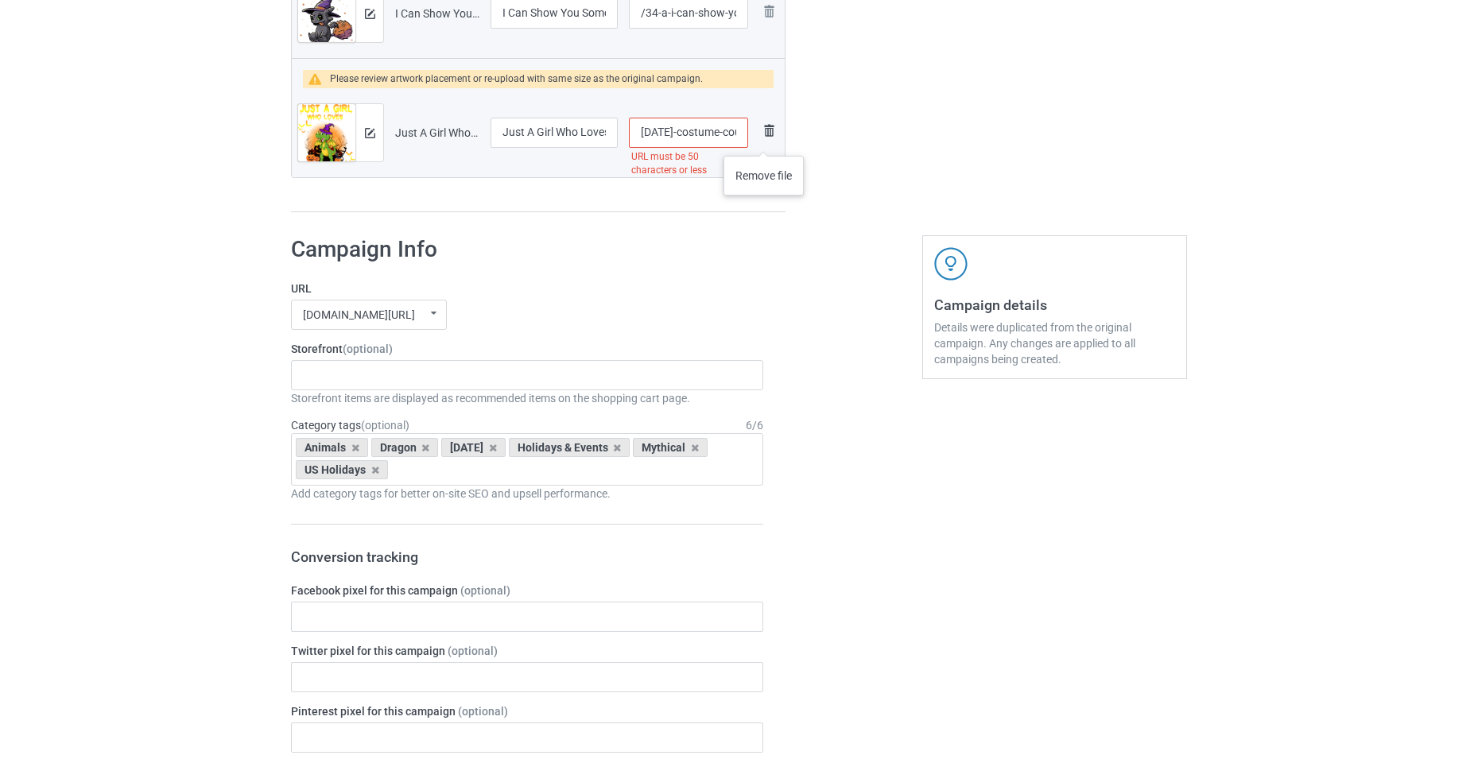
scroll to position [0, 227]
drag, startPoint x: 735, startPoint y: 130, endPoint x: 764, endPoint y: 140, distance: 30.4
click at [764, 140] on tr "Preview and edit artwork Just A Girl Who Loves Dragon And Halloween Costume Cou…" at bounding box center [538, 132] width 493 height 89
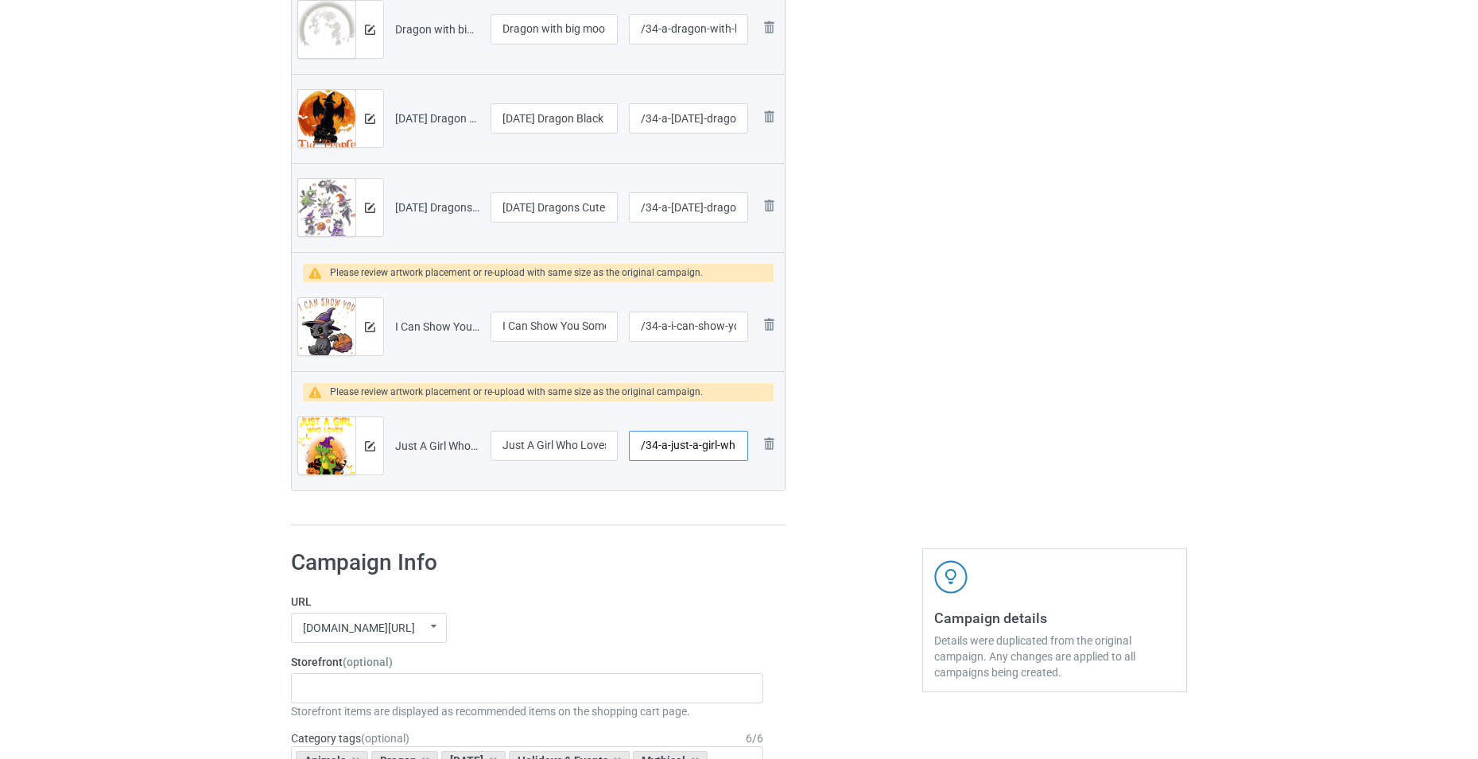
scroll to position [1113, 0]
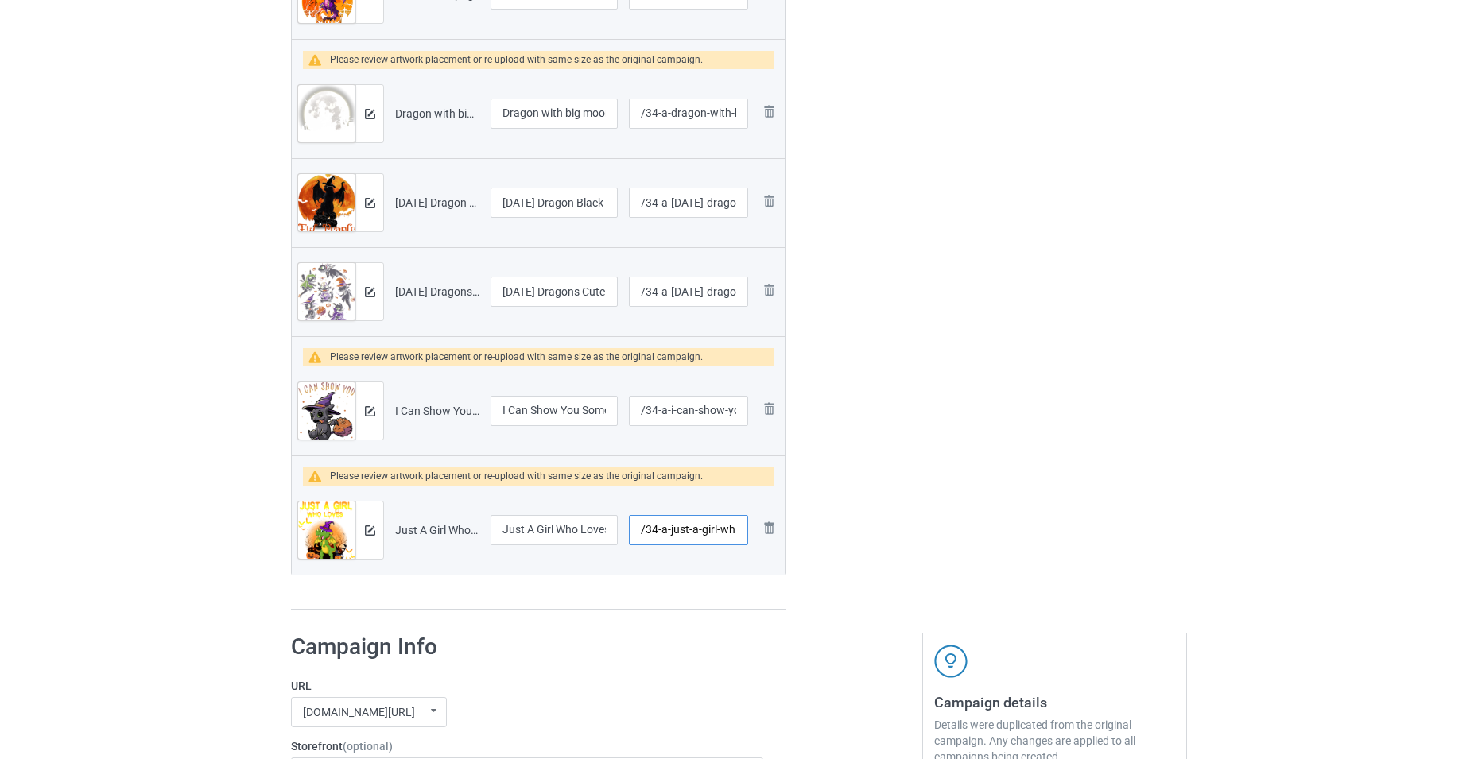
type input "/34-a-just-a-girl-wh"
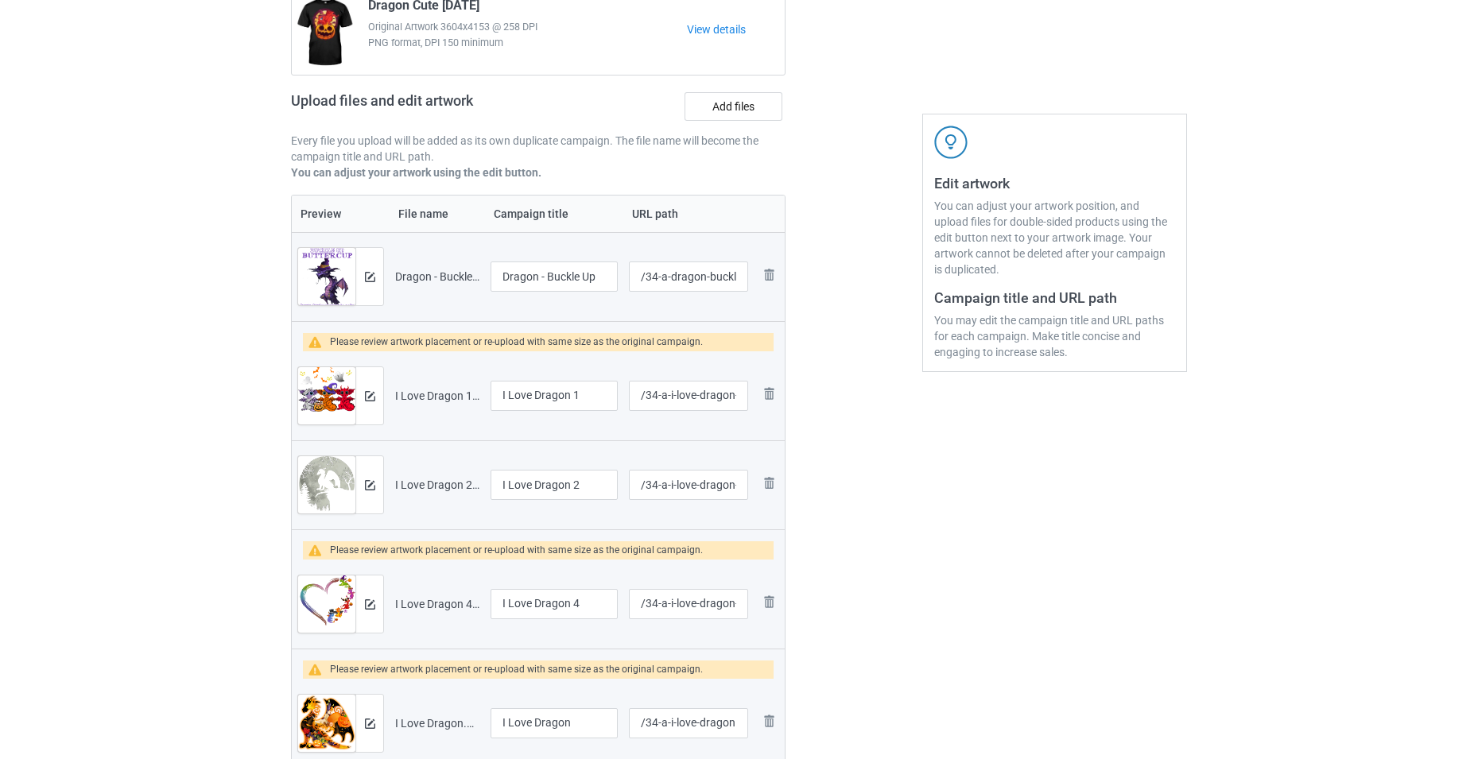
scroll to position [159, 0]
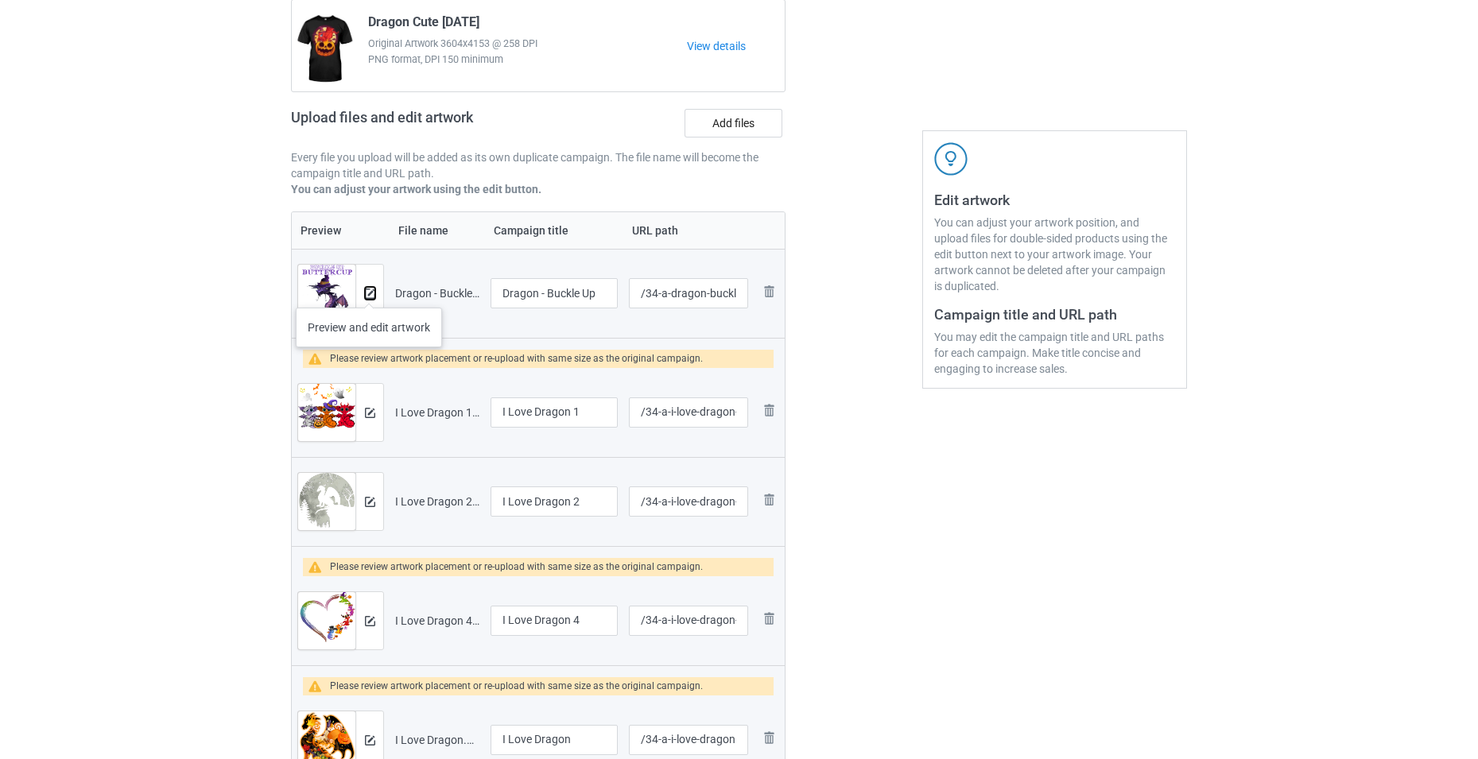
click at [369, 292] on img at bounding box center [370, 294] width 10 height 10
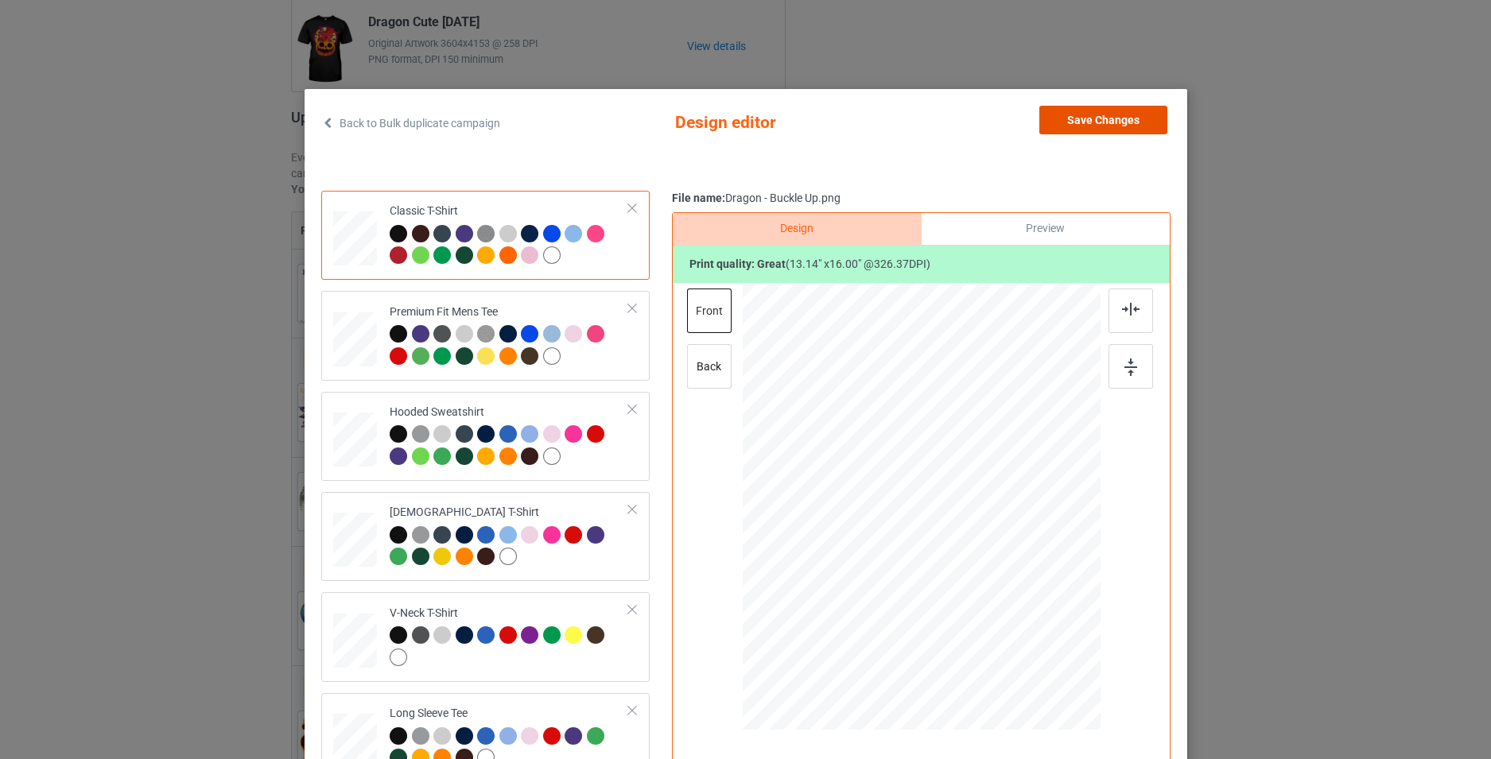
click at [1120, 117] on button "Save Changes" at bounding box center [1103, 120] width 128 height 29
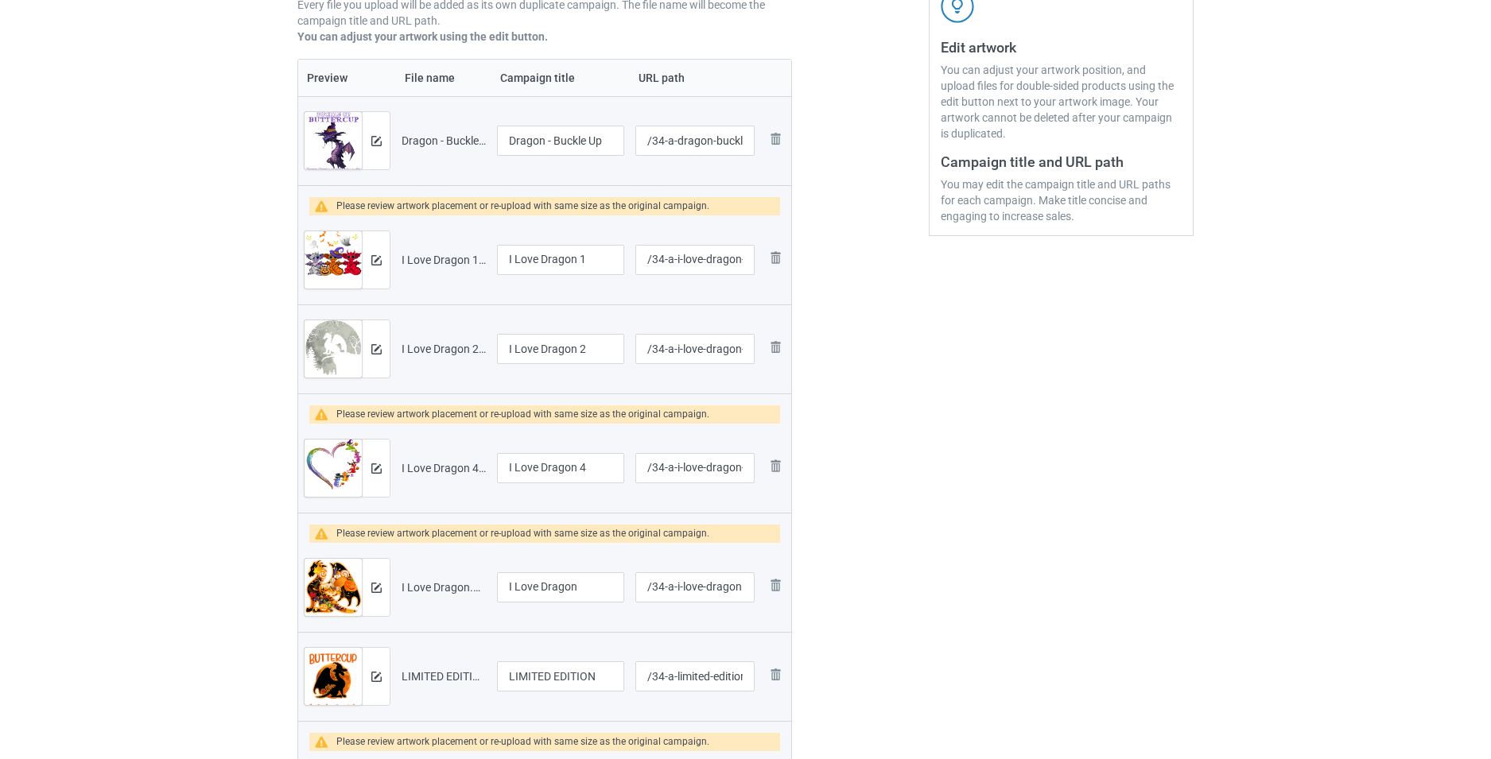
scroll to position [318, 0]
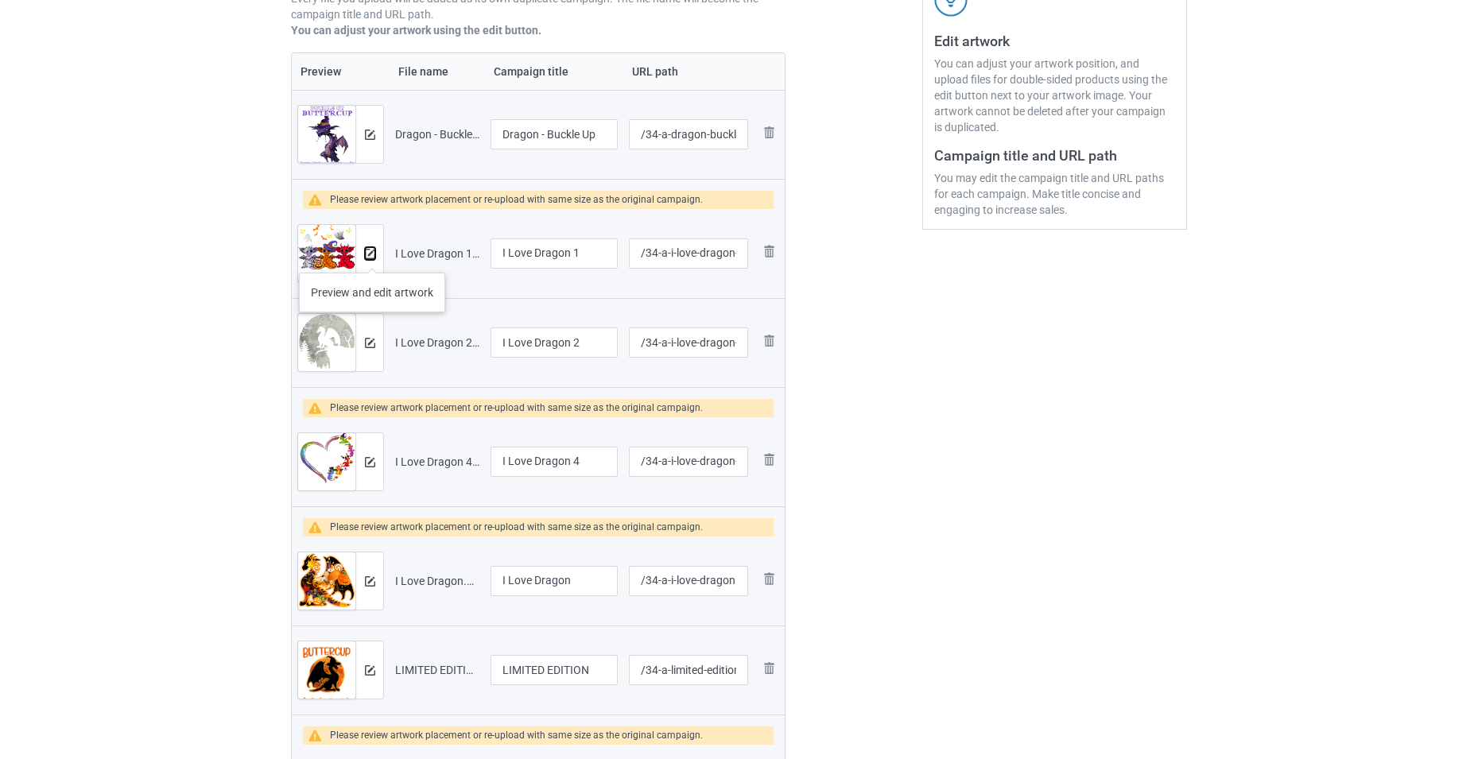
click at [372, 256] on img at bounding box center [370, 254] width 10 height 10
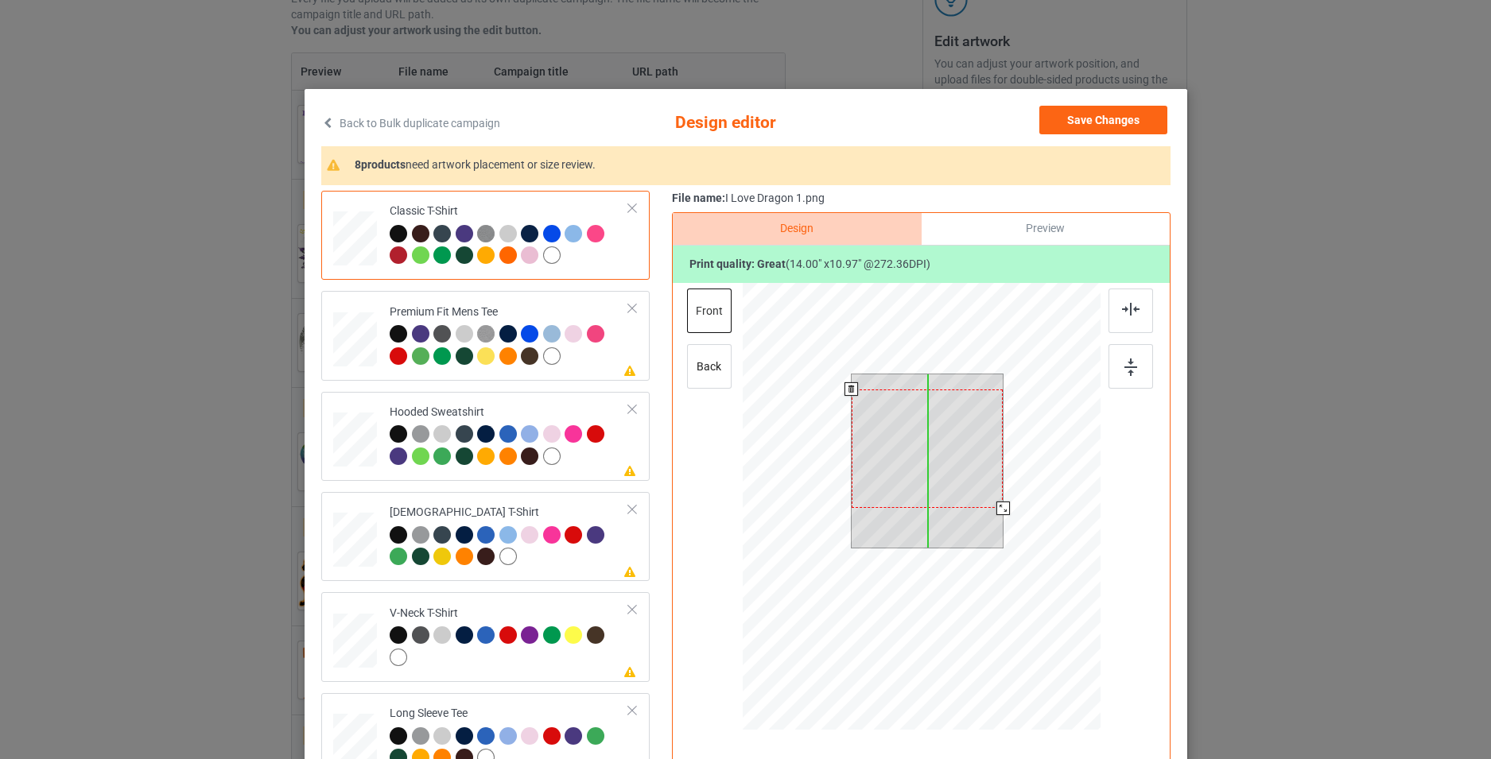
drag, startPoint x: 948, startPoint y: 466, endPoint x: 949, endPoint y: 481, distance: 15.2
click at [949, 481] on div at bounding box center [927, 449] width 152 height 118
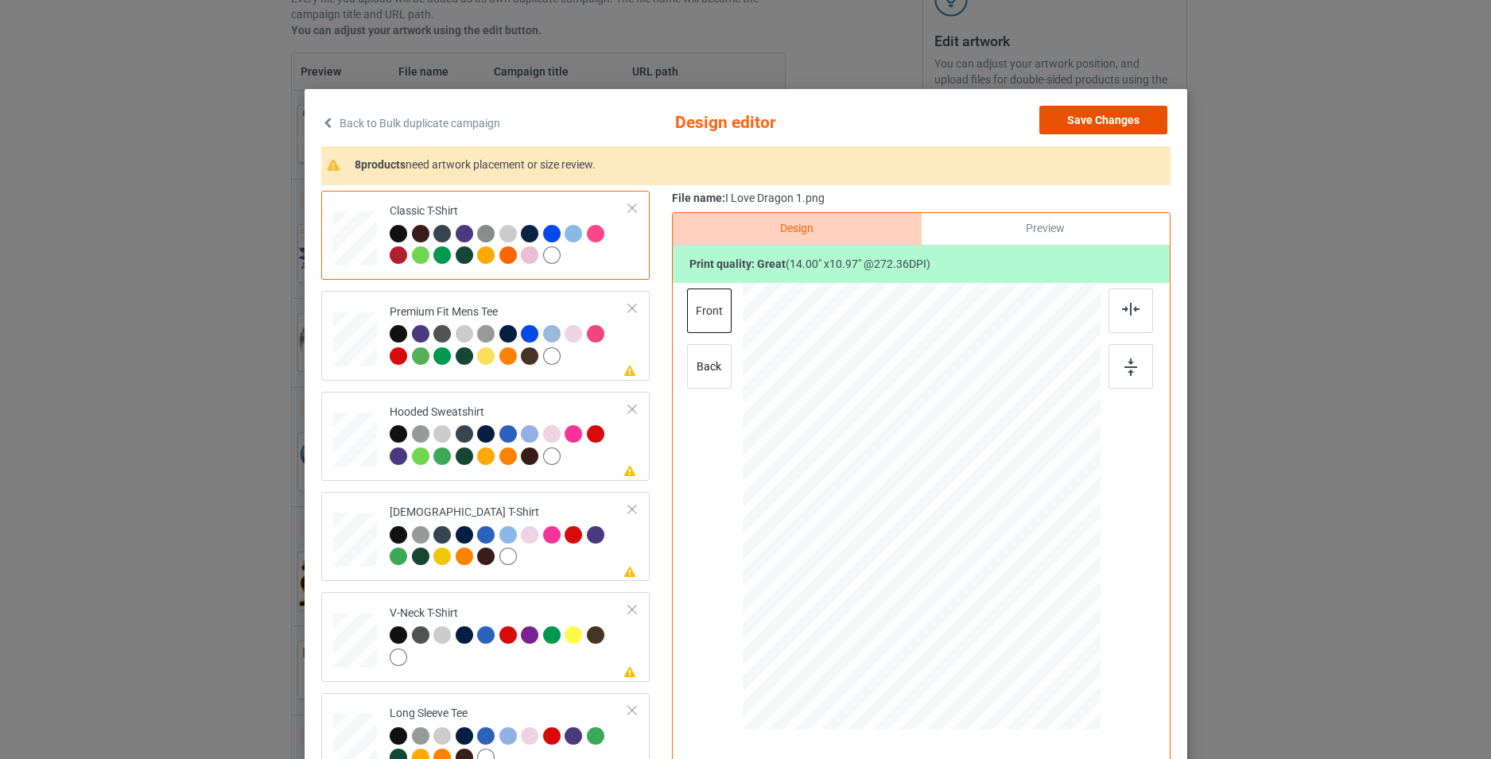
click at [1100, 123] on button "Save Changes" at bounding box center [1103, 120] width 128 height 29
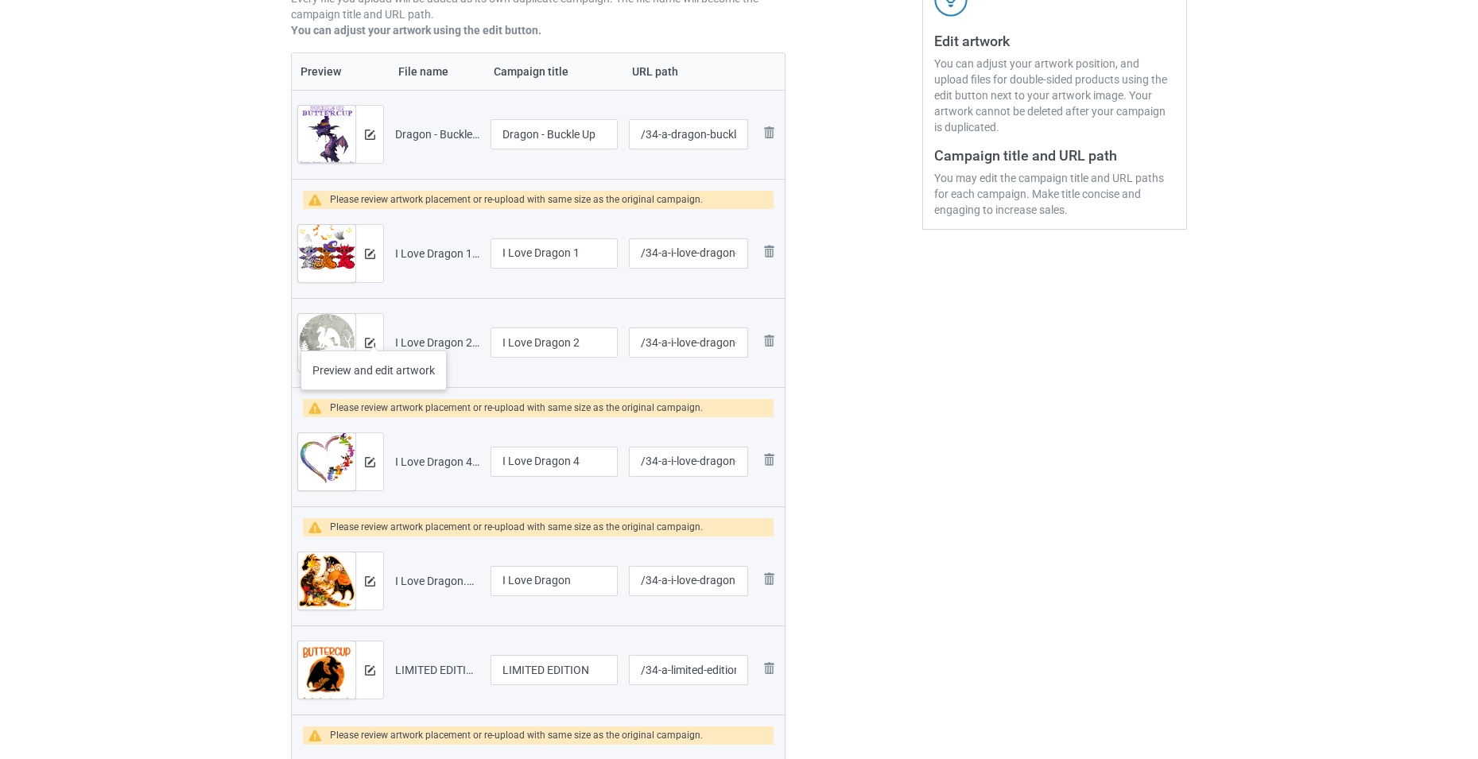
click at [374, 335] on div at bounding box center [369, 342] width 28 height 57
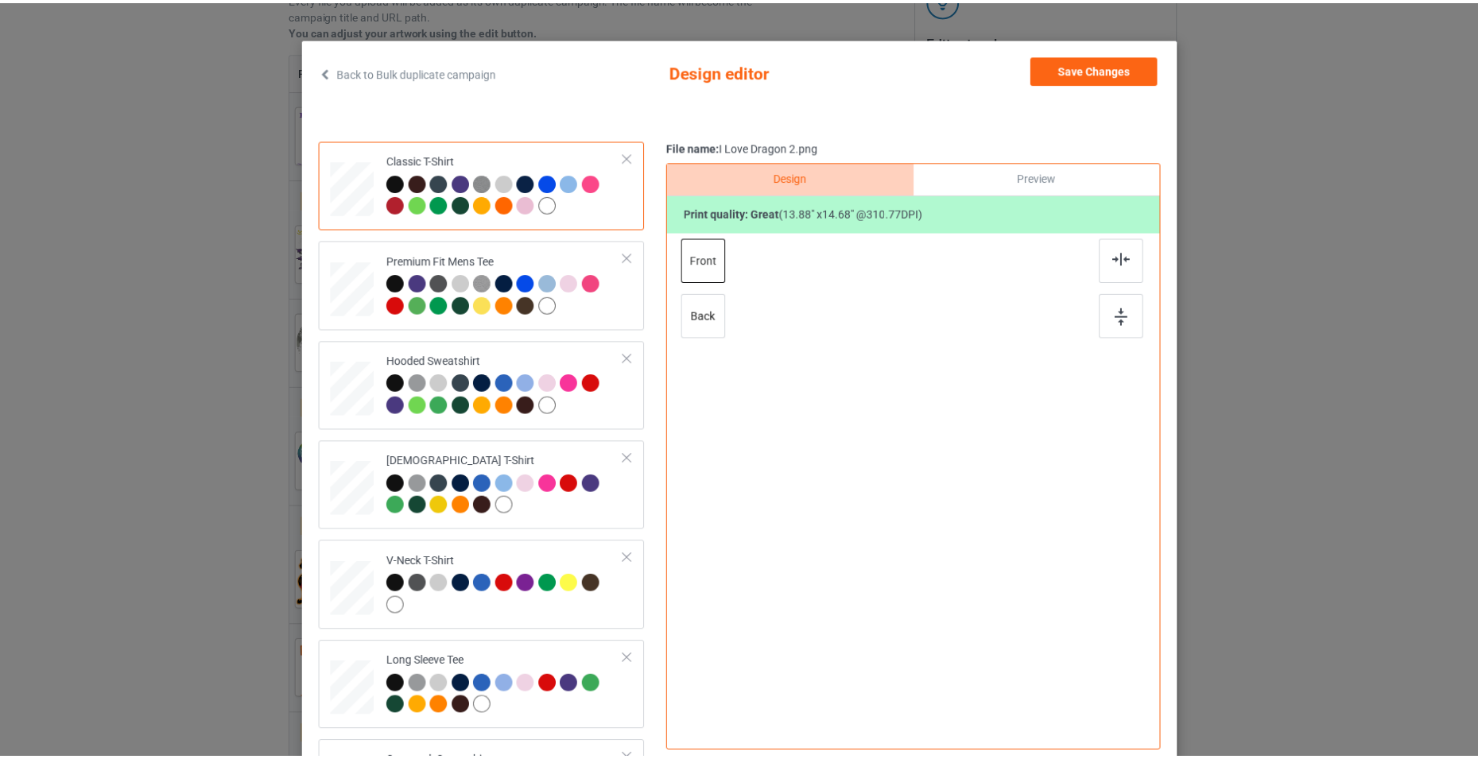
scroll to position [80, 0]
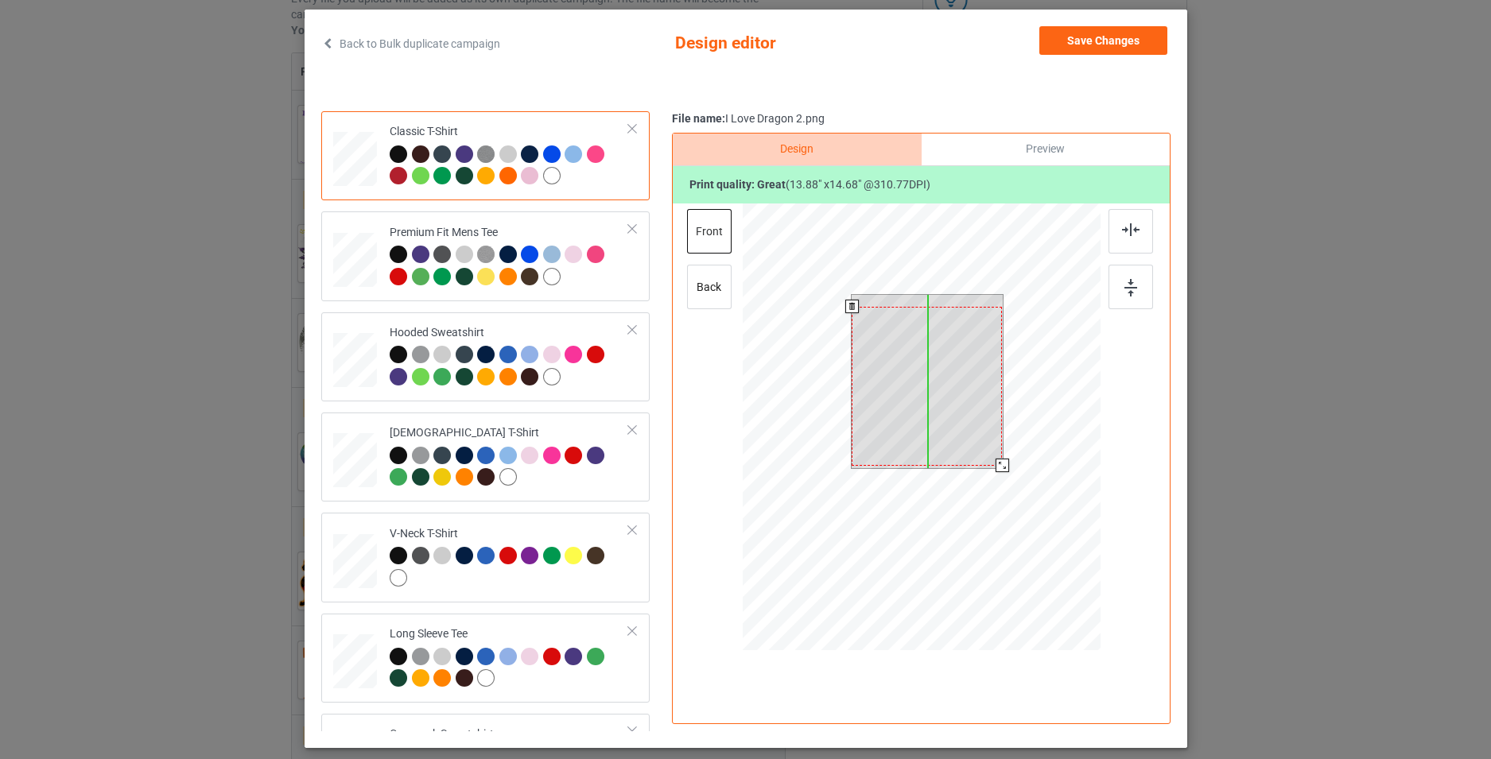
drag, startPoint x: 944, startPoint y: 397, endPoint x: 944, endPoint y: 409, distance: 11.9
click at [944, 409] on div at bounding box center [927, 386] width 150 height 159
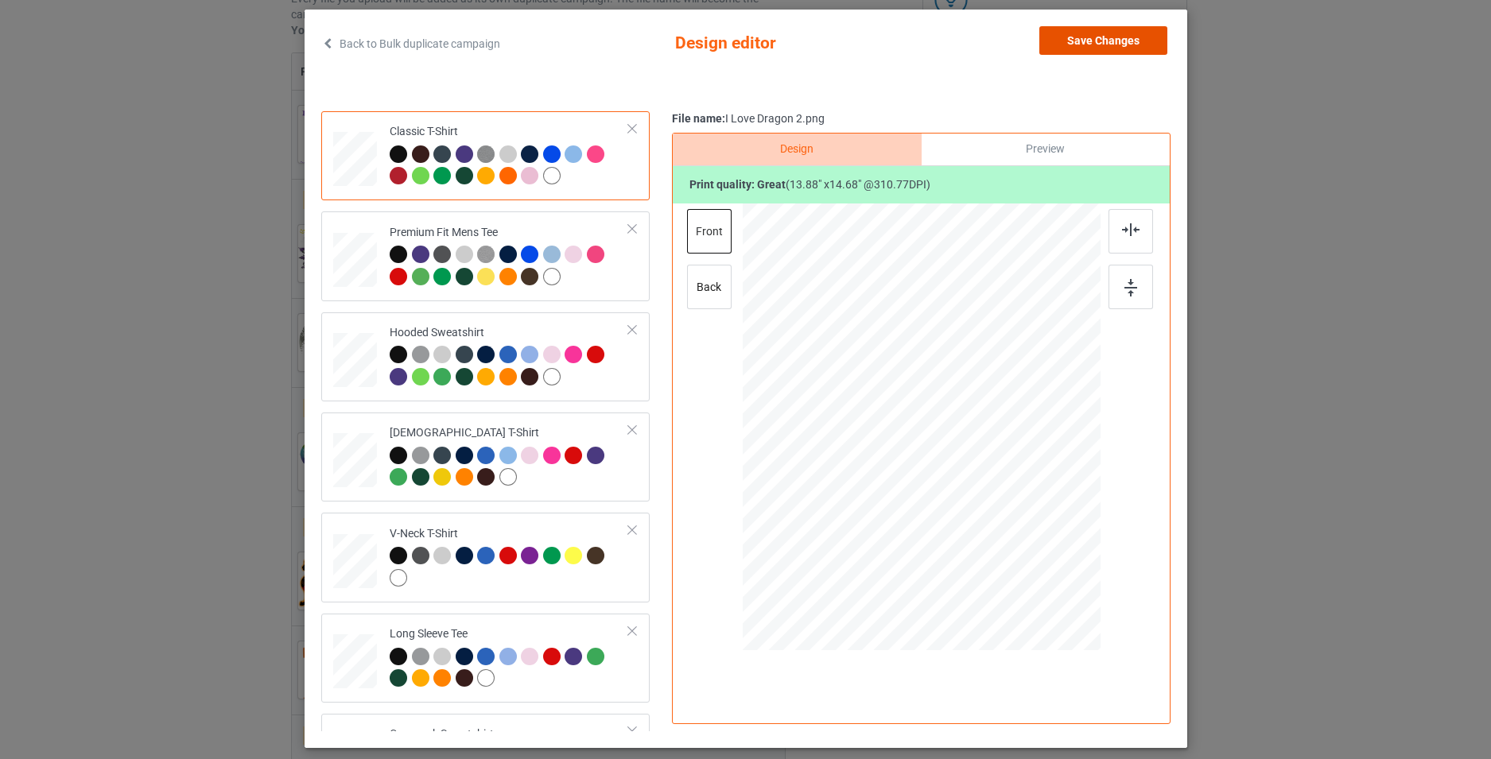
click at [1082, 51] on button "Save Changes" at bounding box center [1103, 40] width 128 height 29
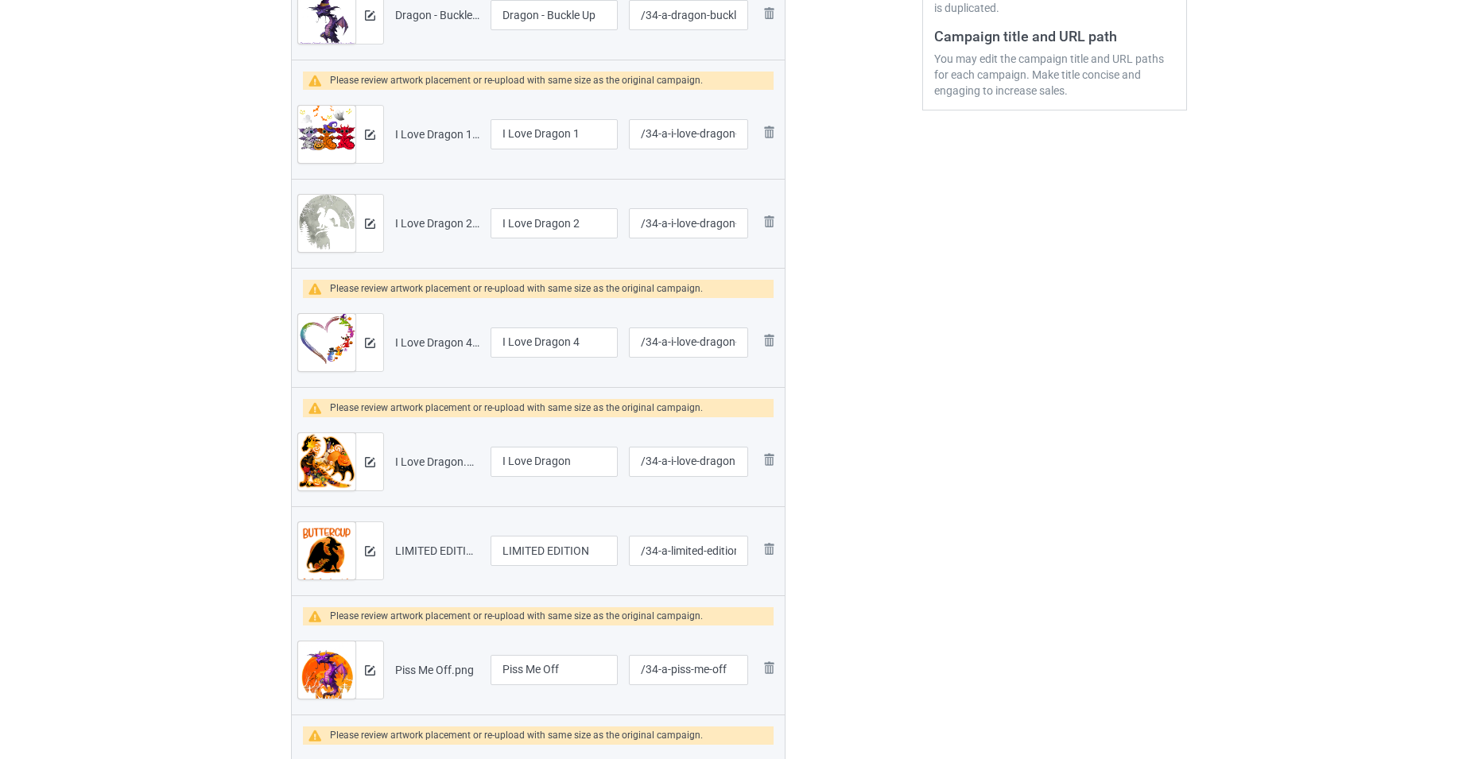
scroll to position [477, 0]
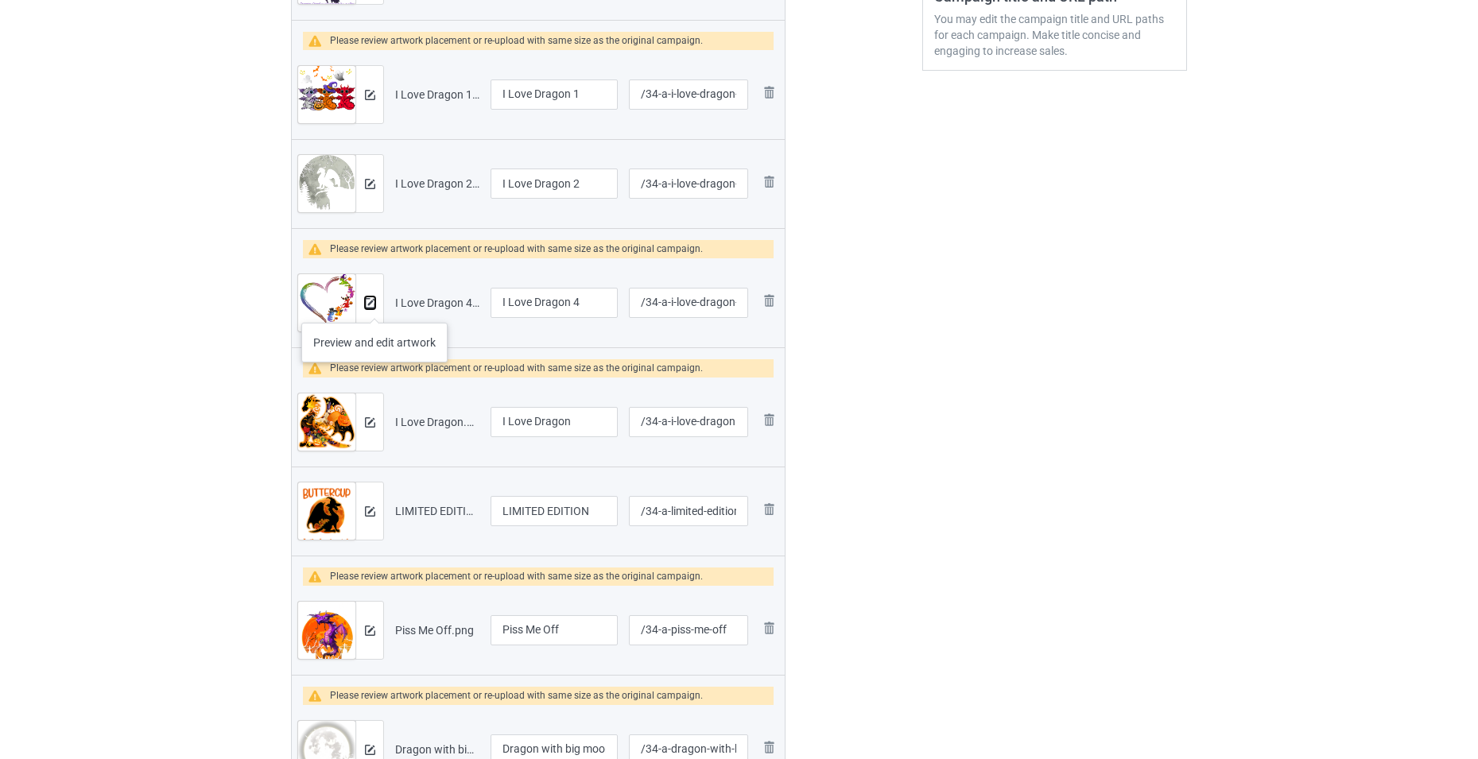
click at [373, 307] on img at bounding box center [370, 303] width 10 height 10
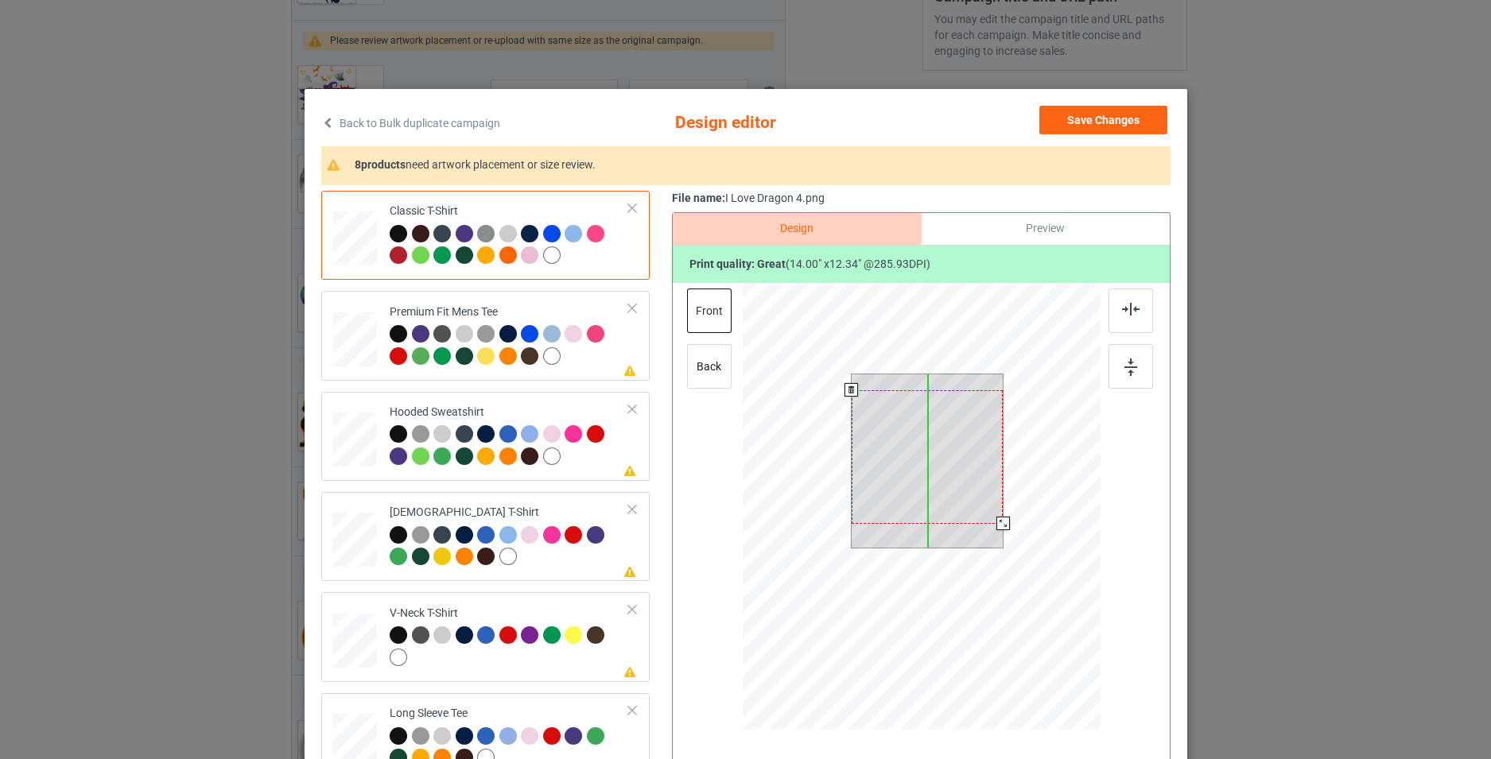
drag, startPoint x: 937, startPoint y: 475, endPoint x: 937, endPoint y: 488, distance: 13.5
click at [937, 488] on div at bounding box center [927, 457] width 152 height 134
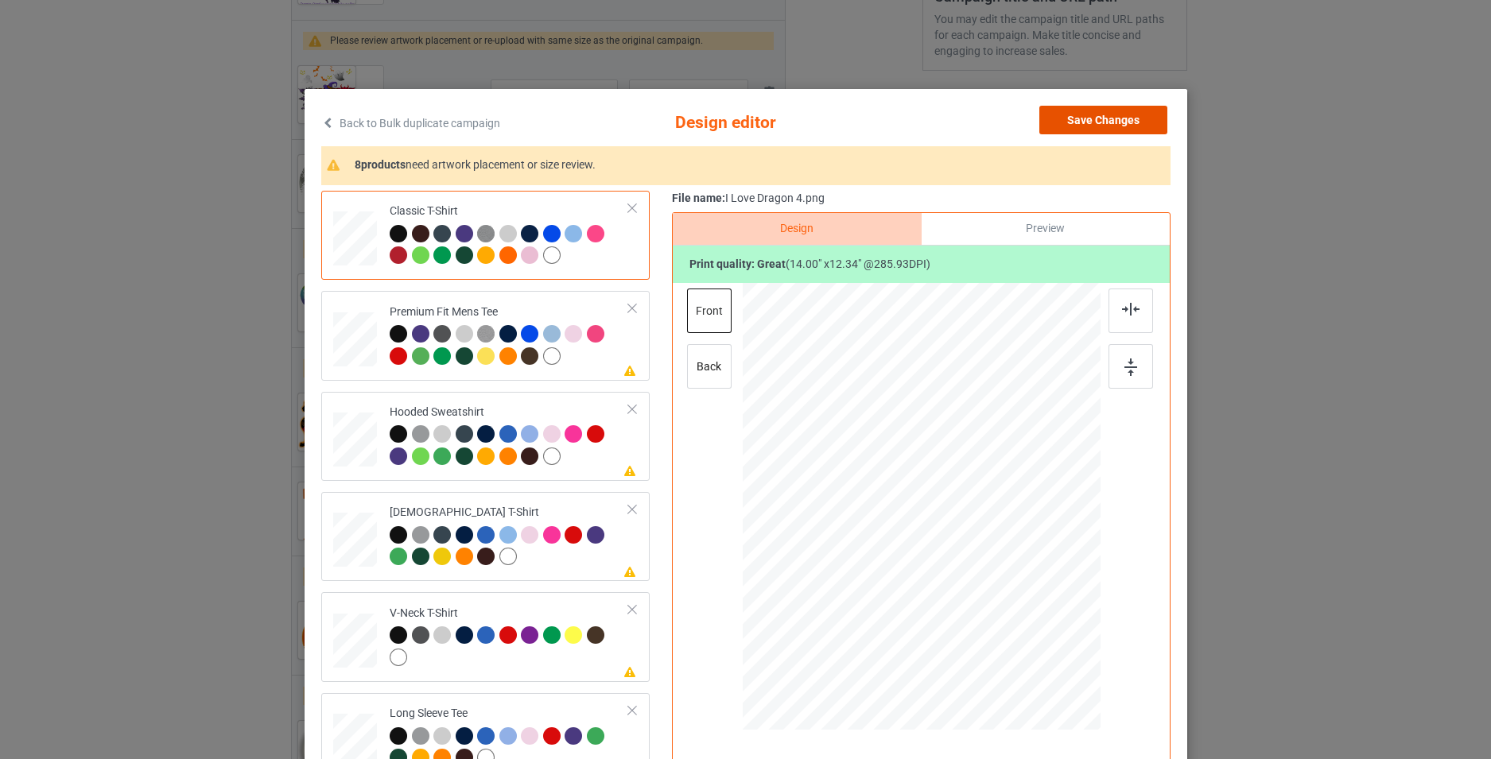
click at [1117, 127] on button "Save Changes" at bounding box center [1103, 120] width 128 height 29
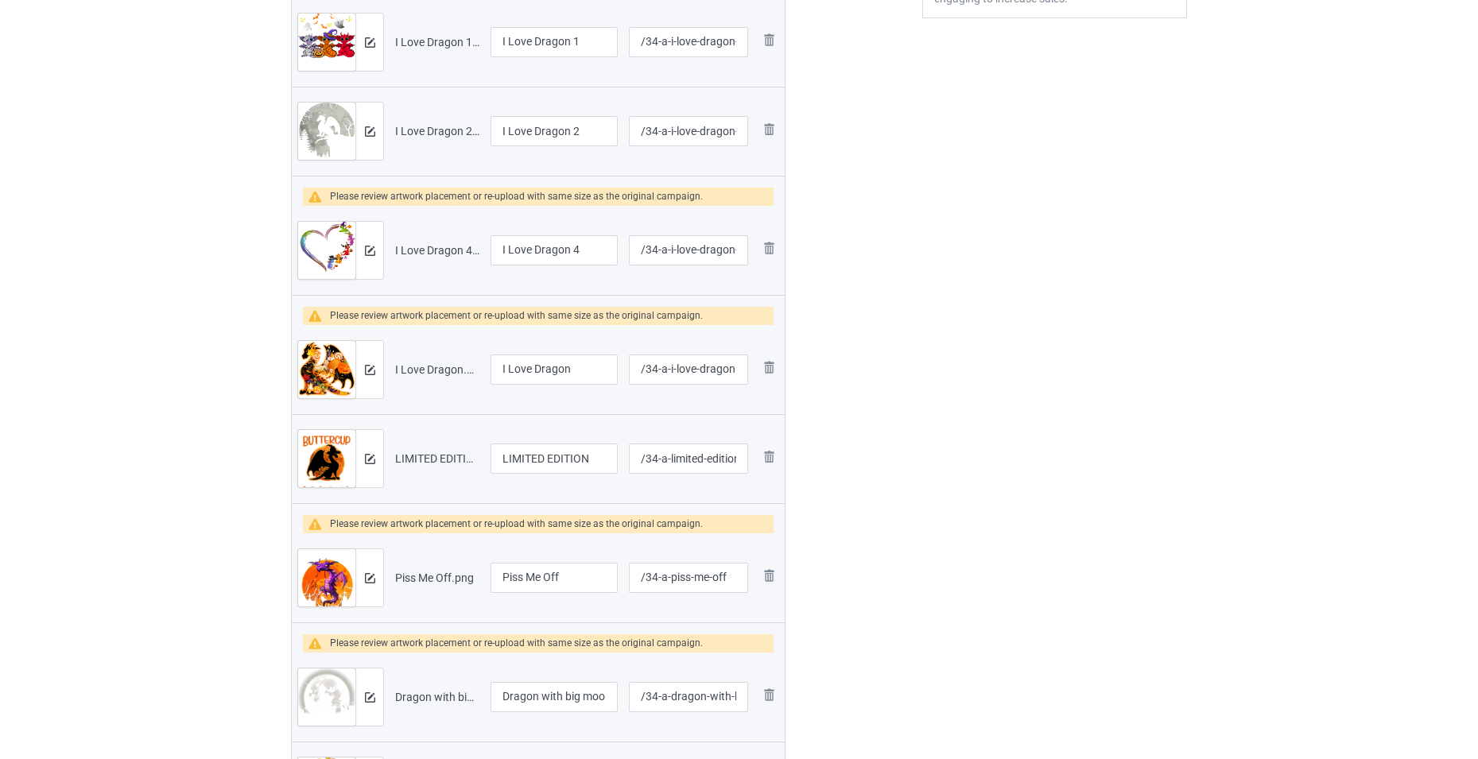
scroll to position [557, 0]
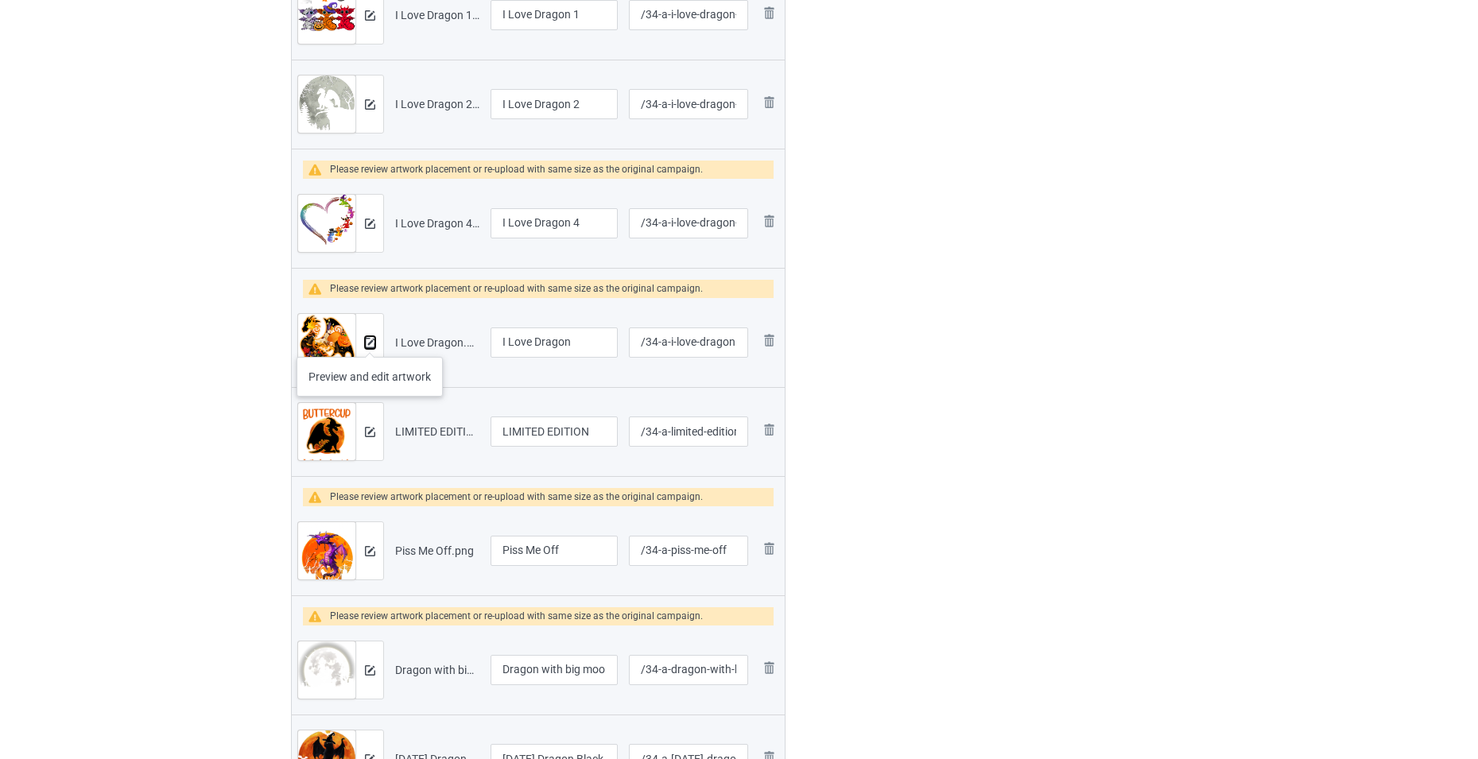
click at [369, 341] on img at bounding box center [370, 343] width 10 height 10
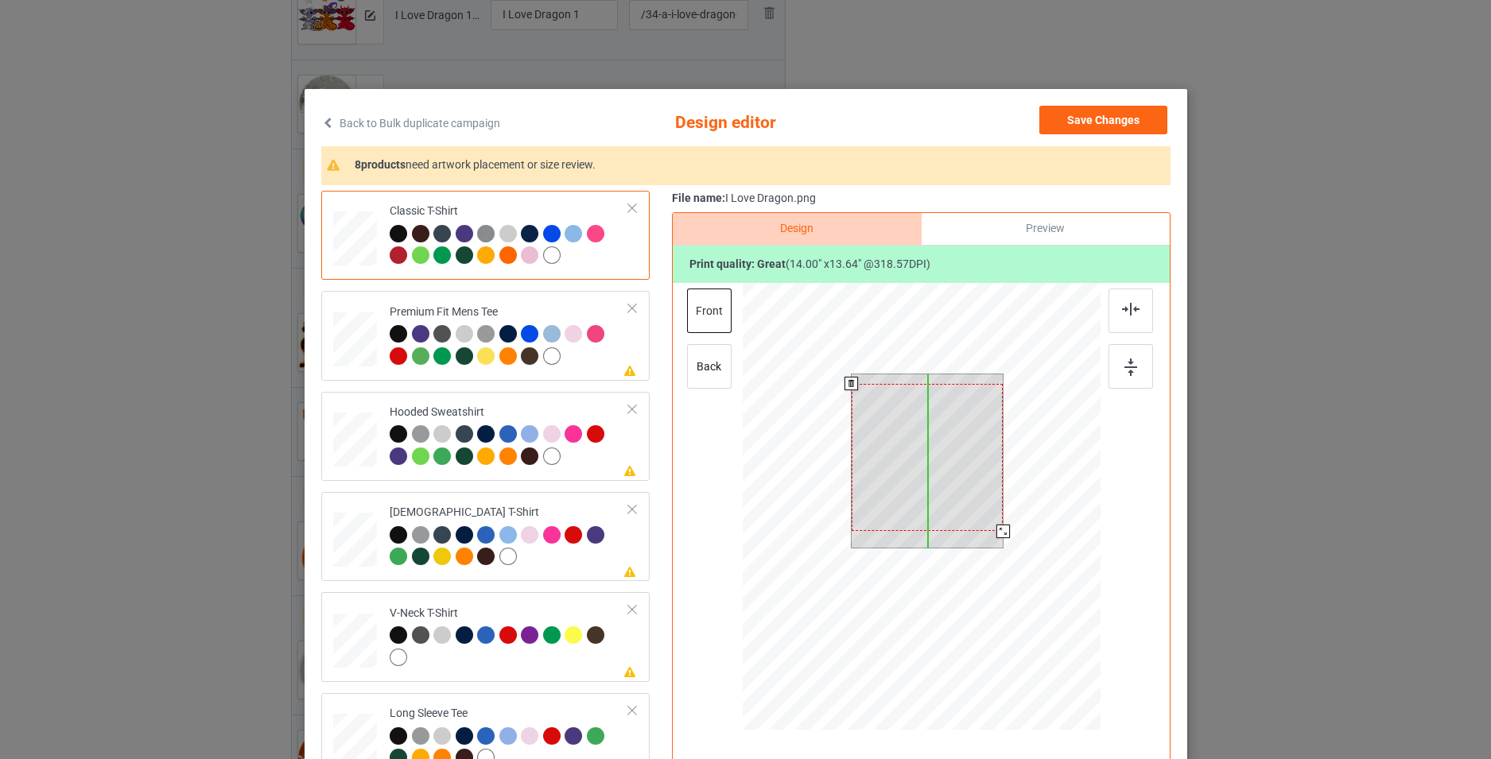
drag, startPoint x: 961, startPoint y: 456, endPoint x: 961, endPoint y: 465, distance: 9.5
click at [961, 465] on div at bounding box center [927, 458] width 152 height 148
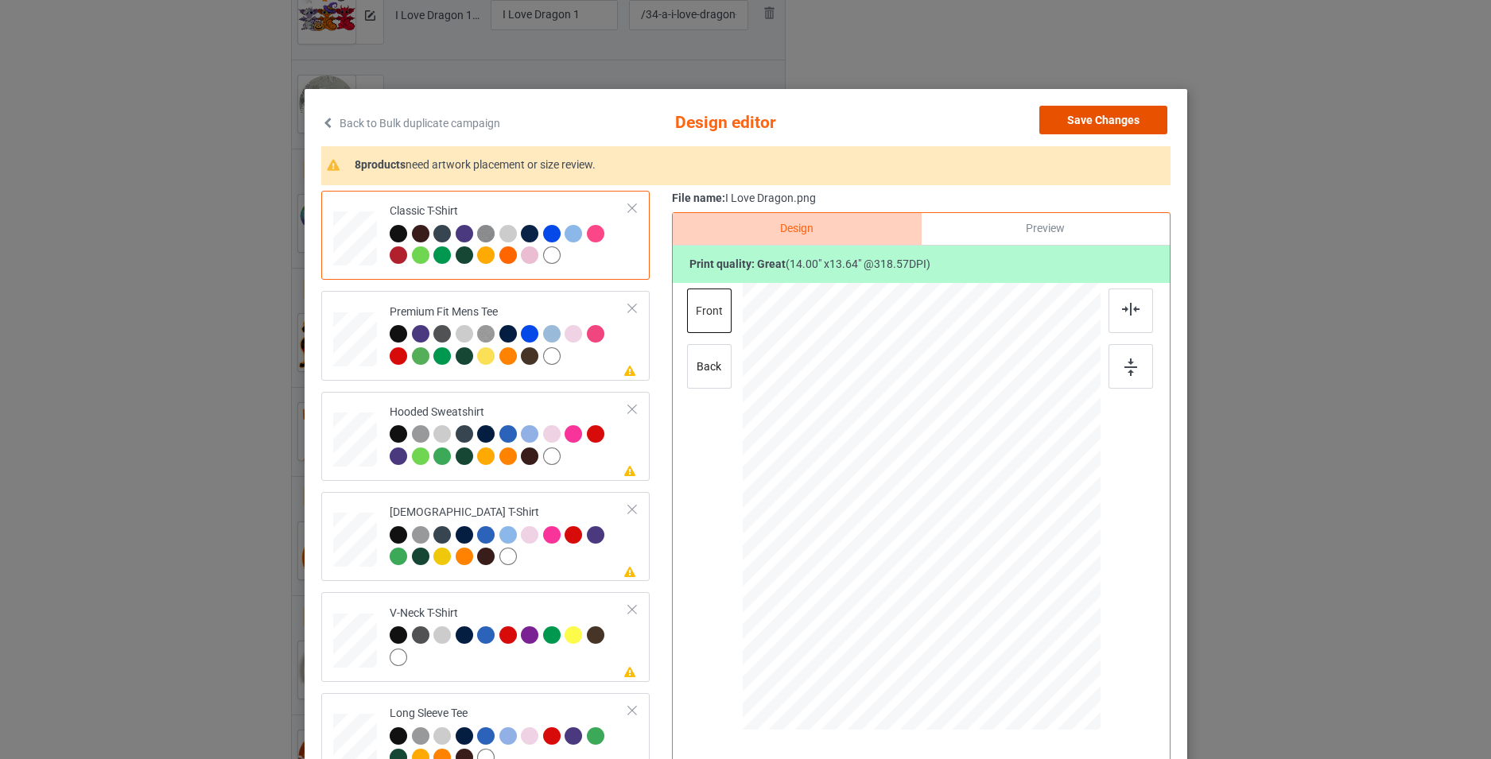
click at [1104, 118] on button "Save Changes" at bounding box center [1103, 120] width 128 height 29
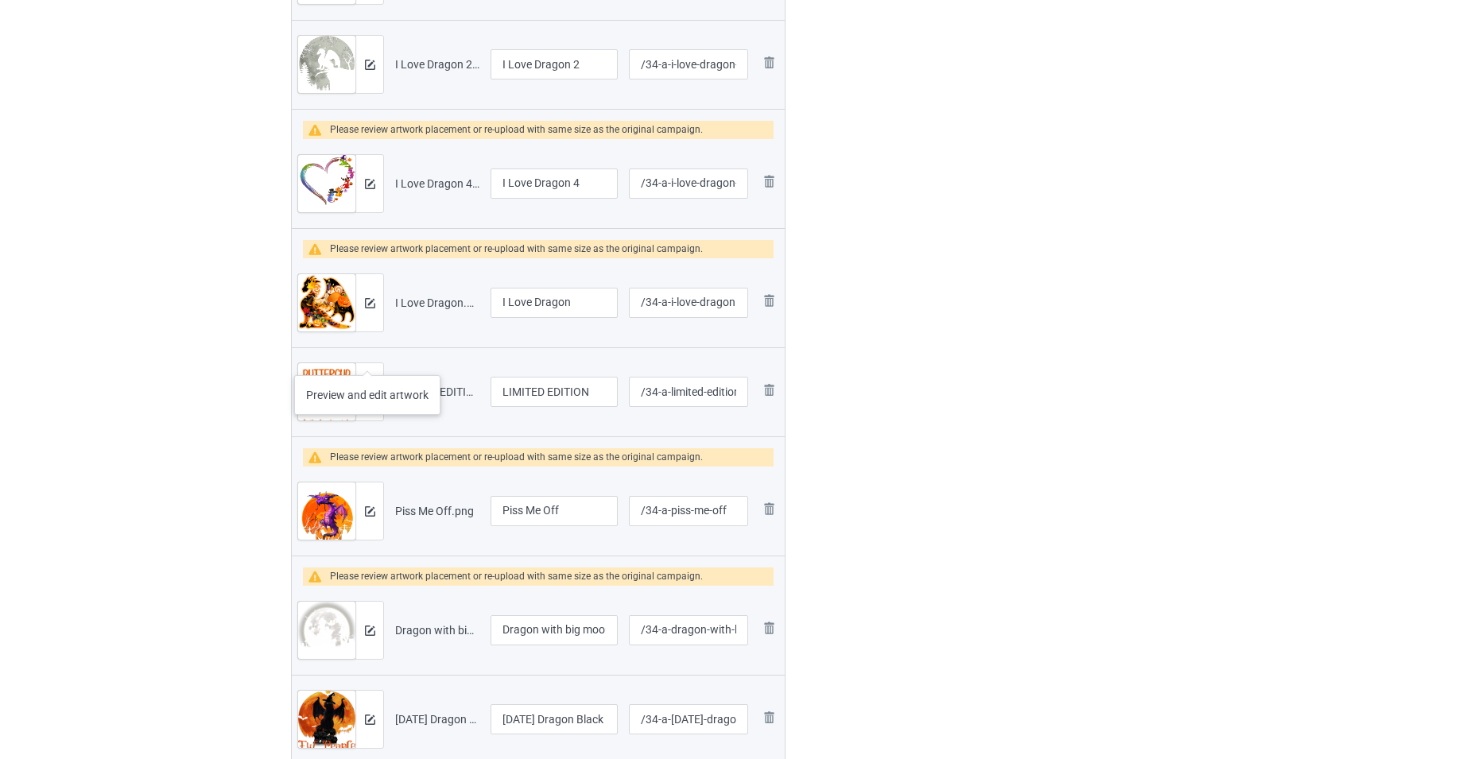
scroll to position [636, 0]
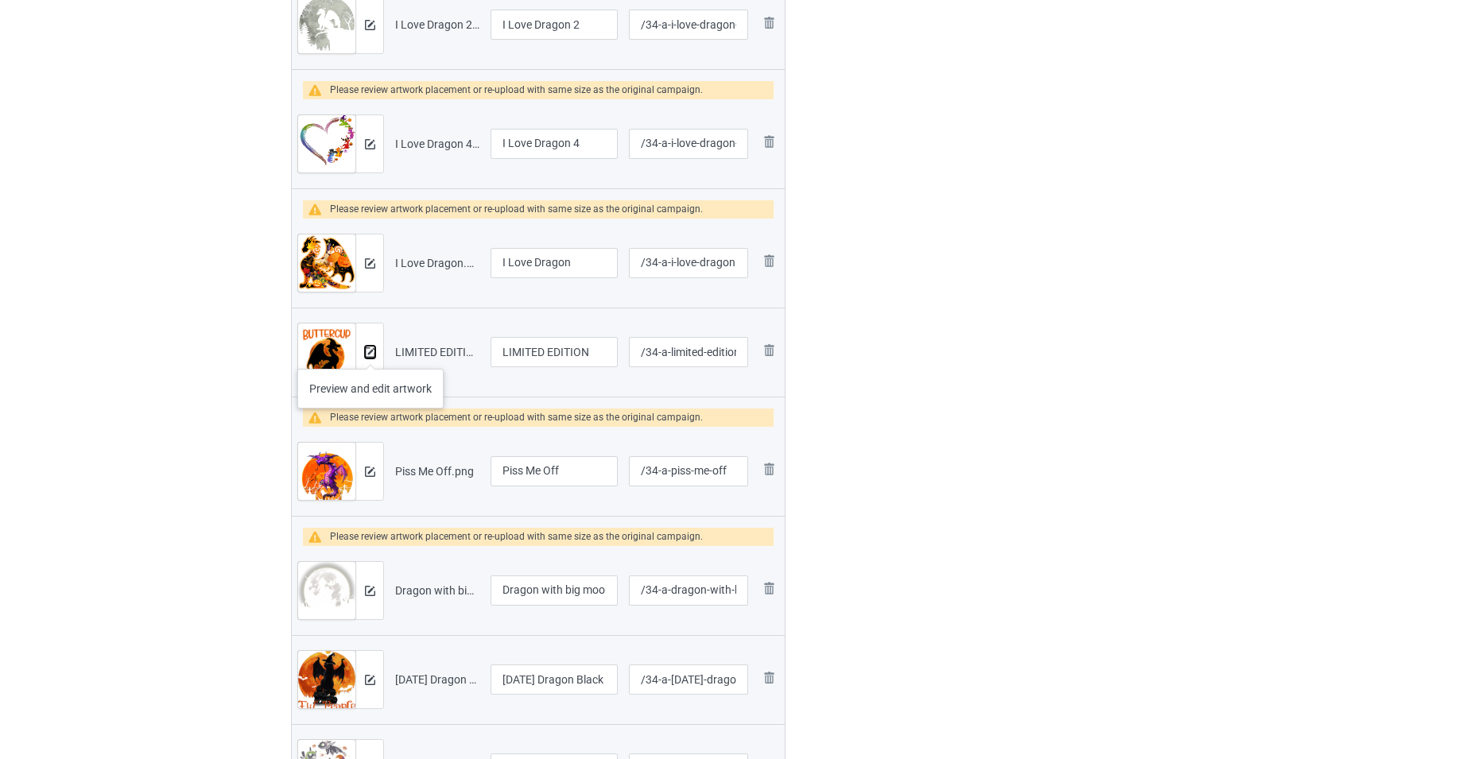
click at [371, 353] on img at bounding box center [370, 352] width 10 height 10
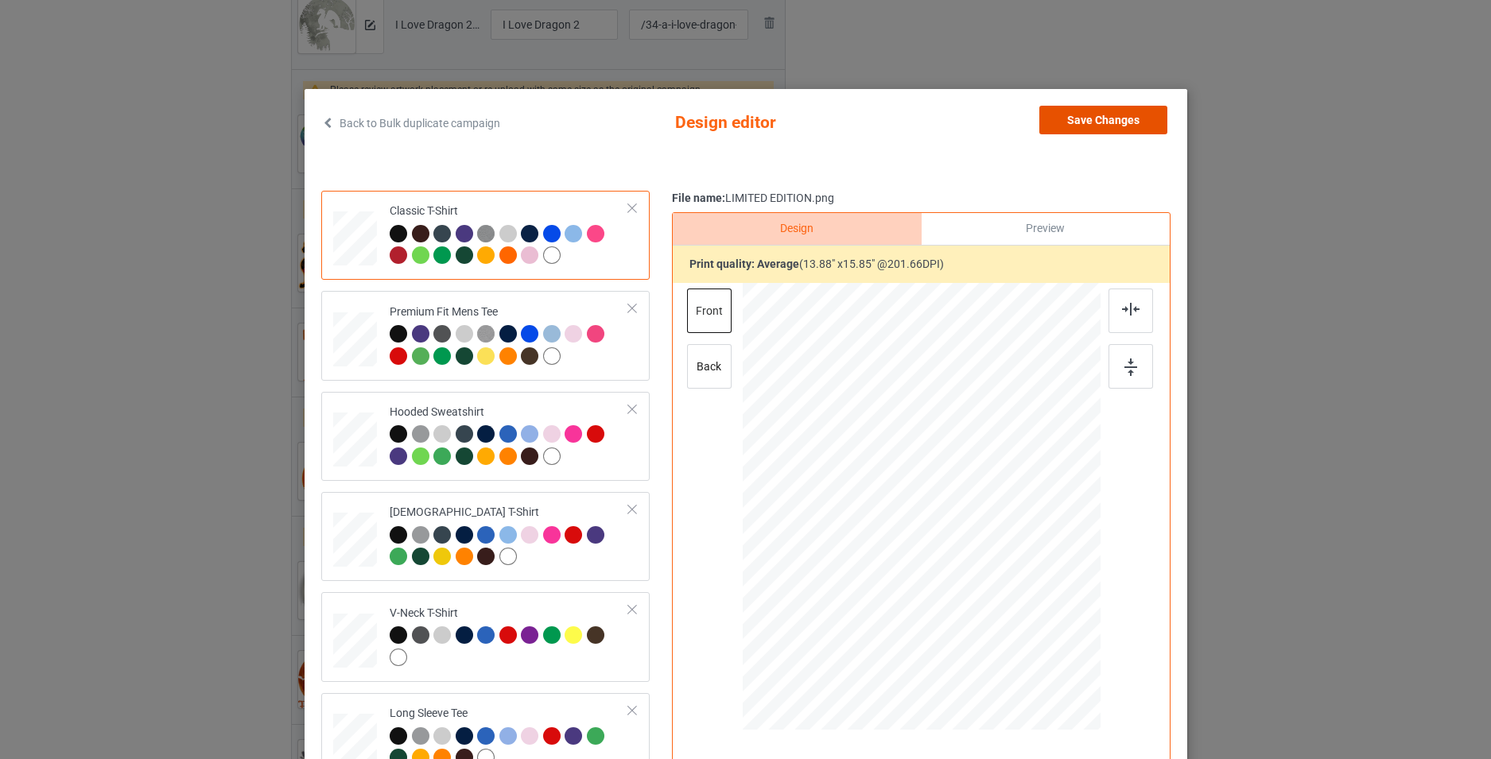
click at [1114, 129] on button "Save Changes" at bounding box center [1103, 120] width 128 height 29
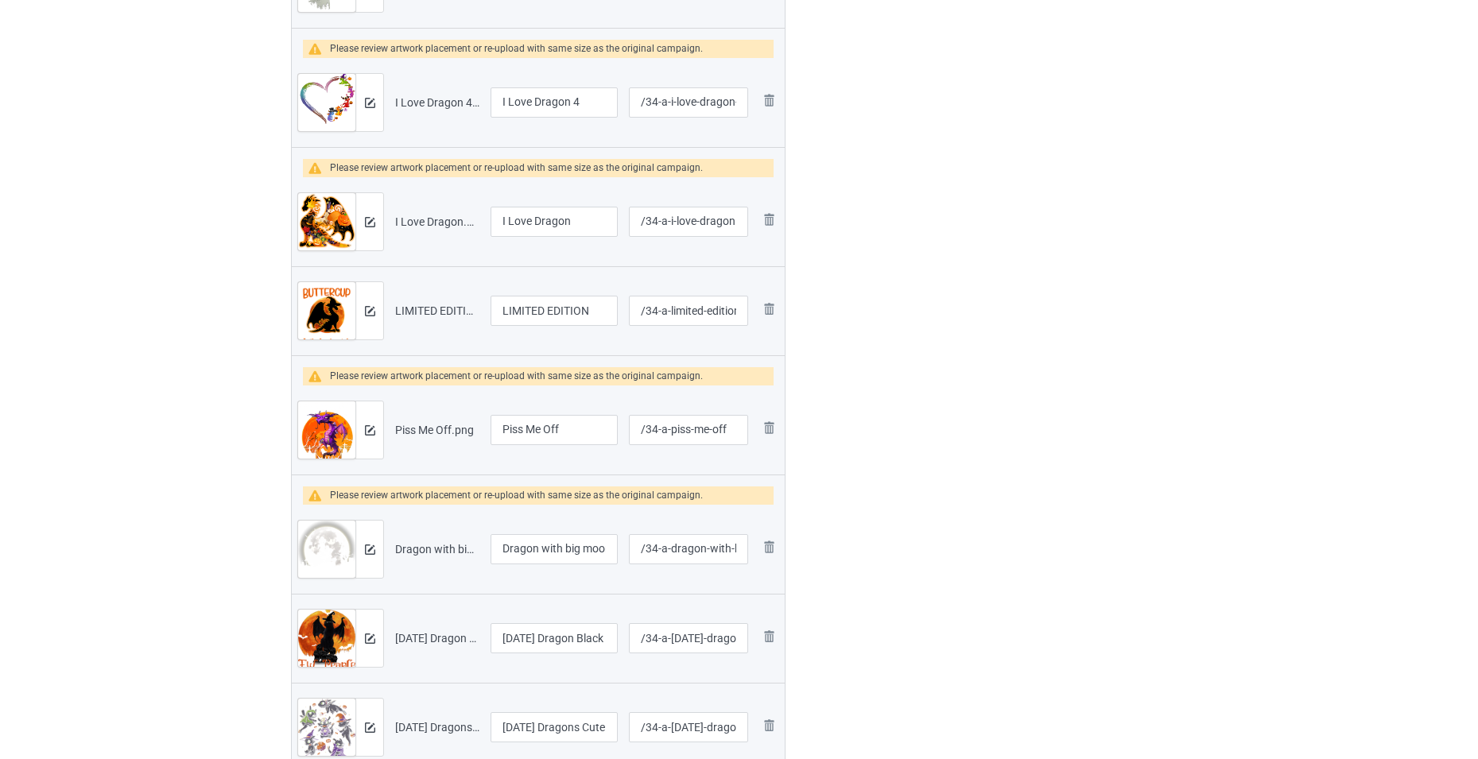
scroll to position [716, 0]
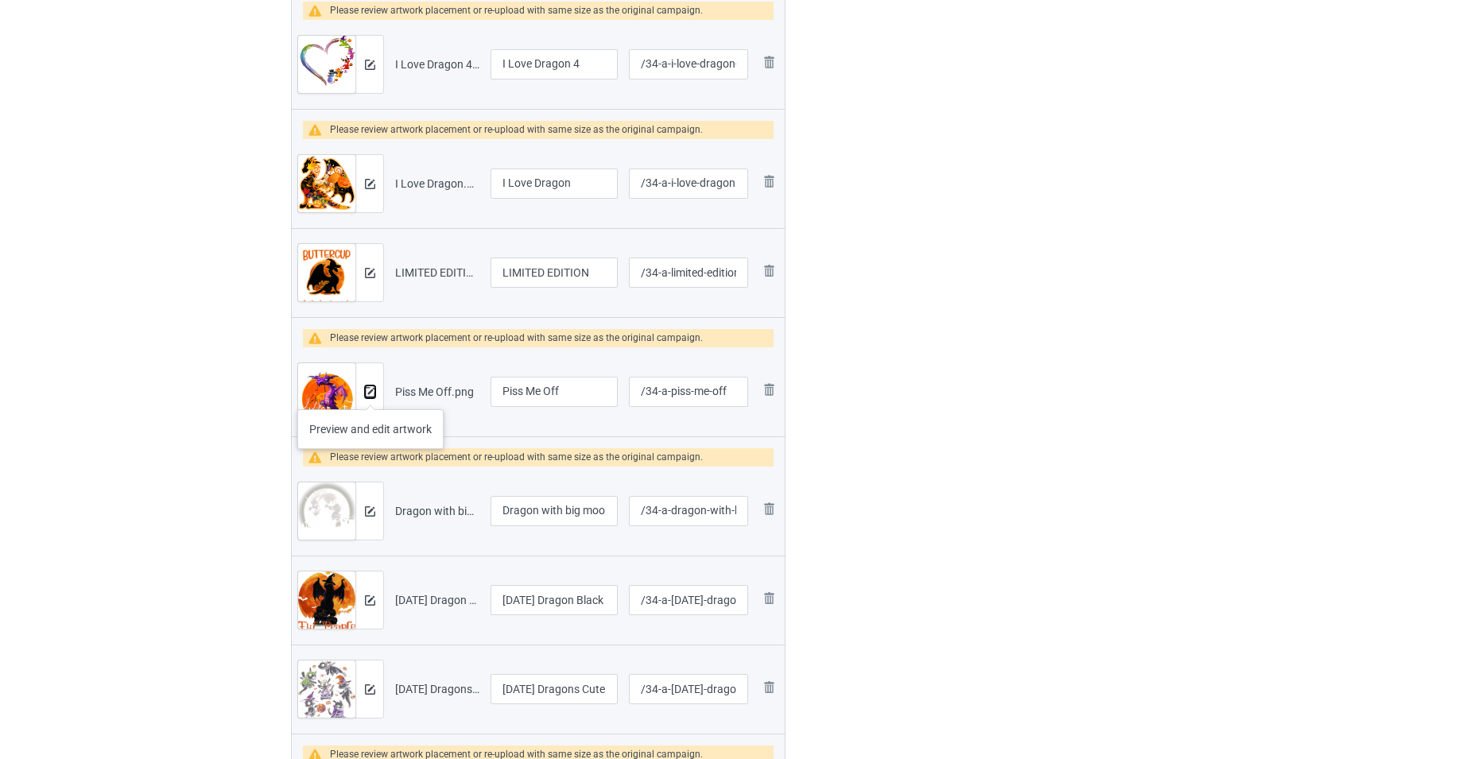
click at [371, 394] on img at bounding box center [370, 392] width 10 height 10
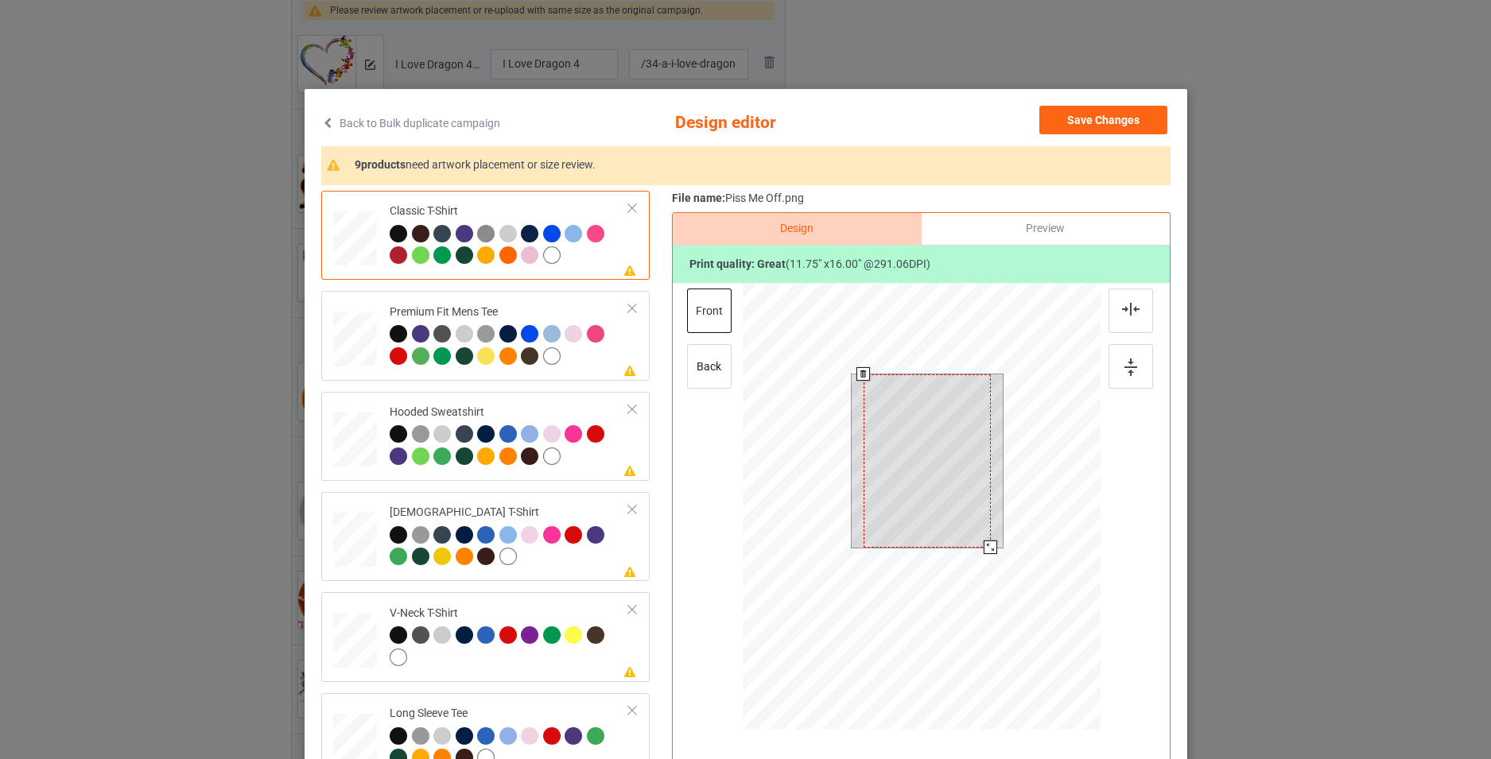
click at [938, 470] on div at bounding box center [926, 461] width 127 height 173
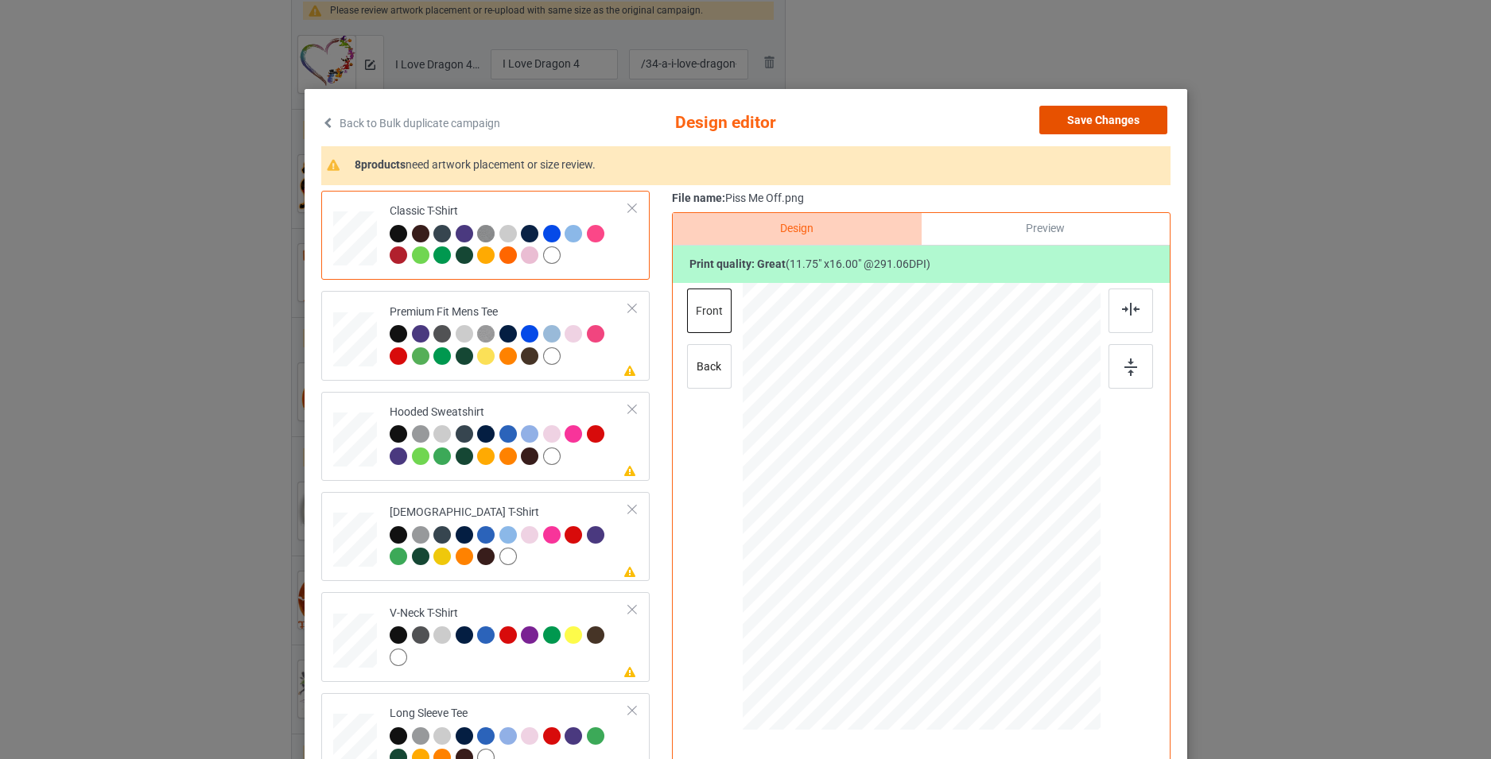
click at [1093, 115] on button "Save Changes" at bounding box center [1103, 120] width 128 height 29
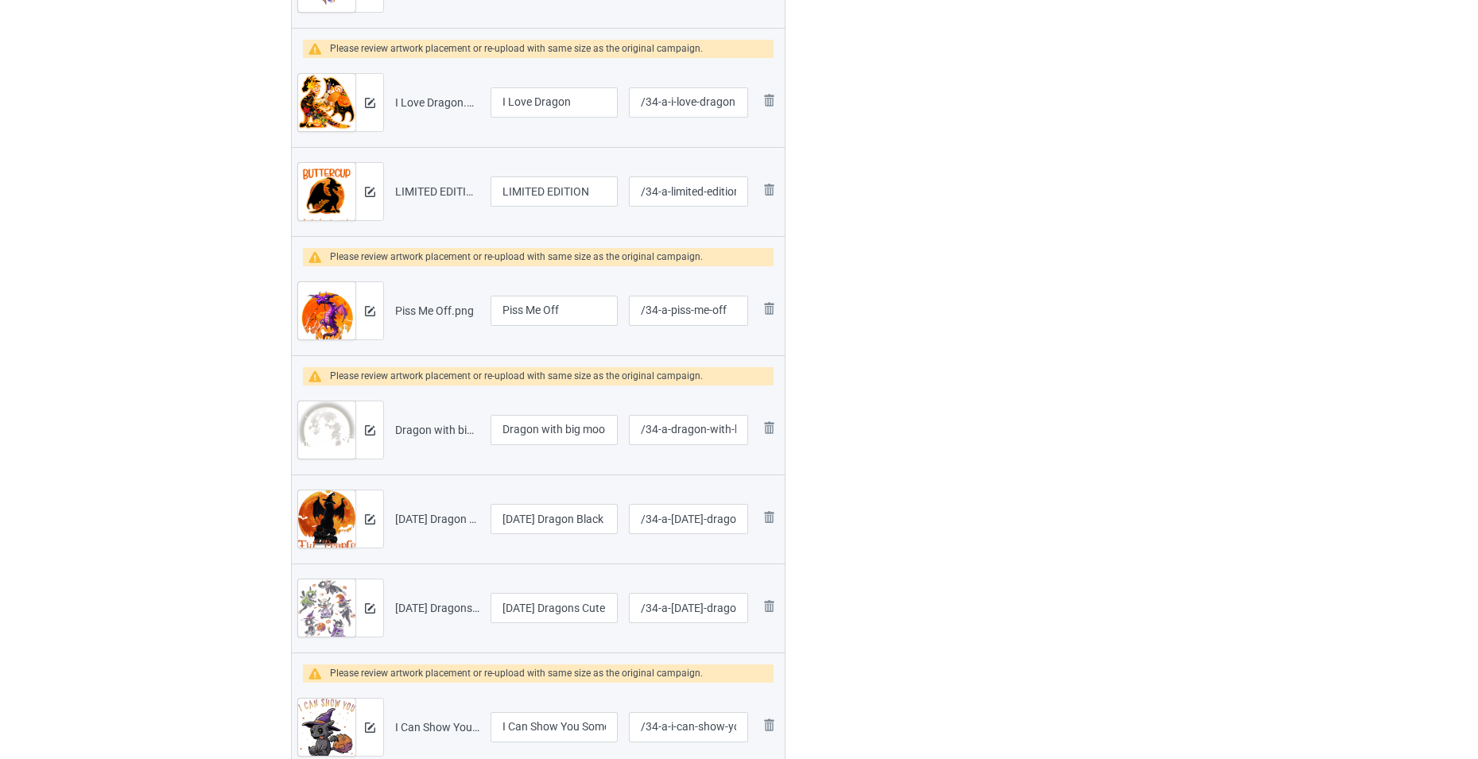
scroll to position [875, 0]
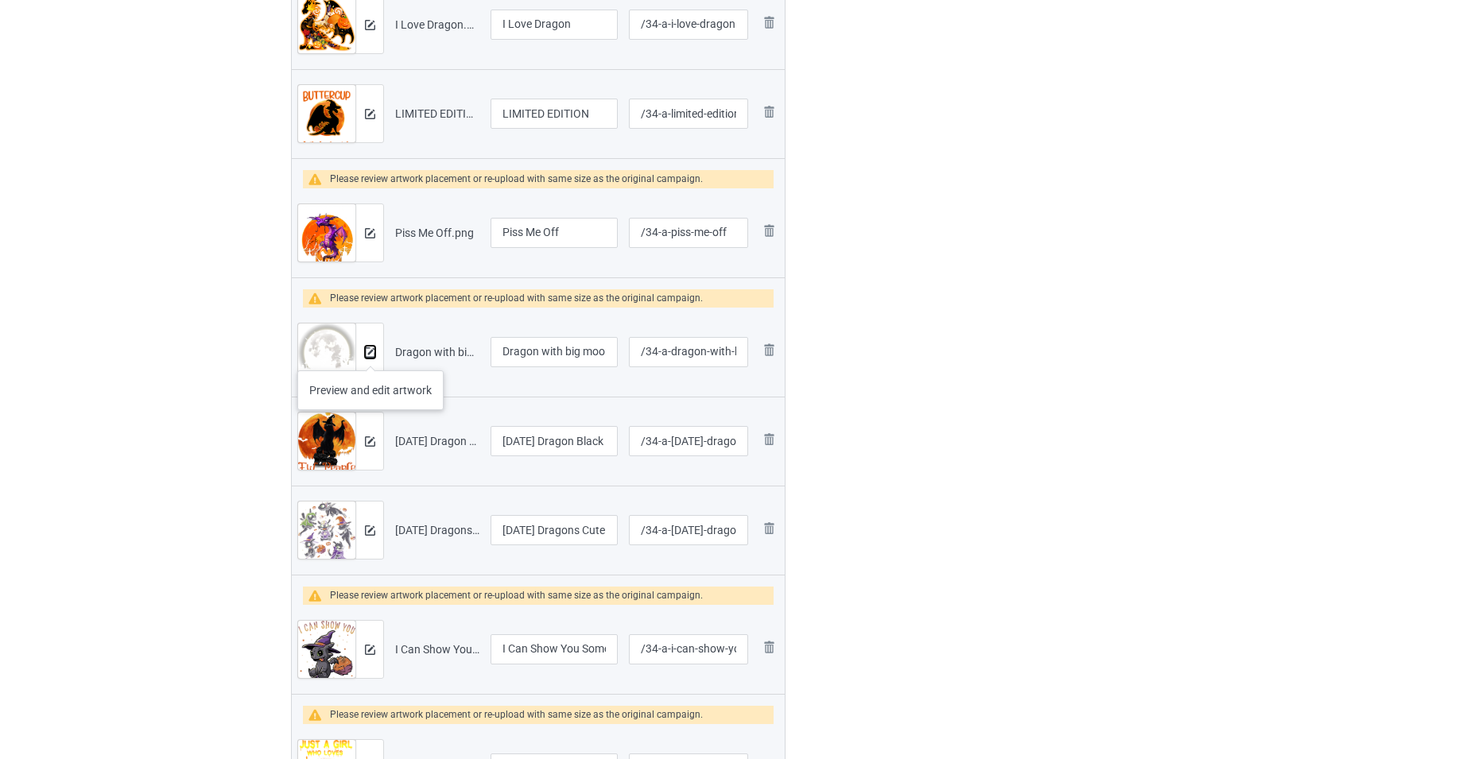
click at [371, 355] on img at bounding box center [370, 352] width 10 height 10
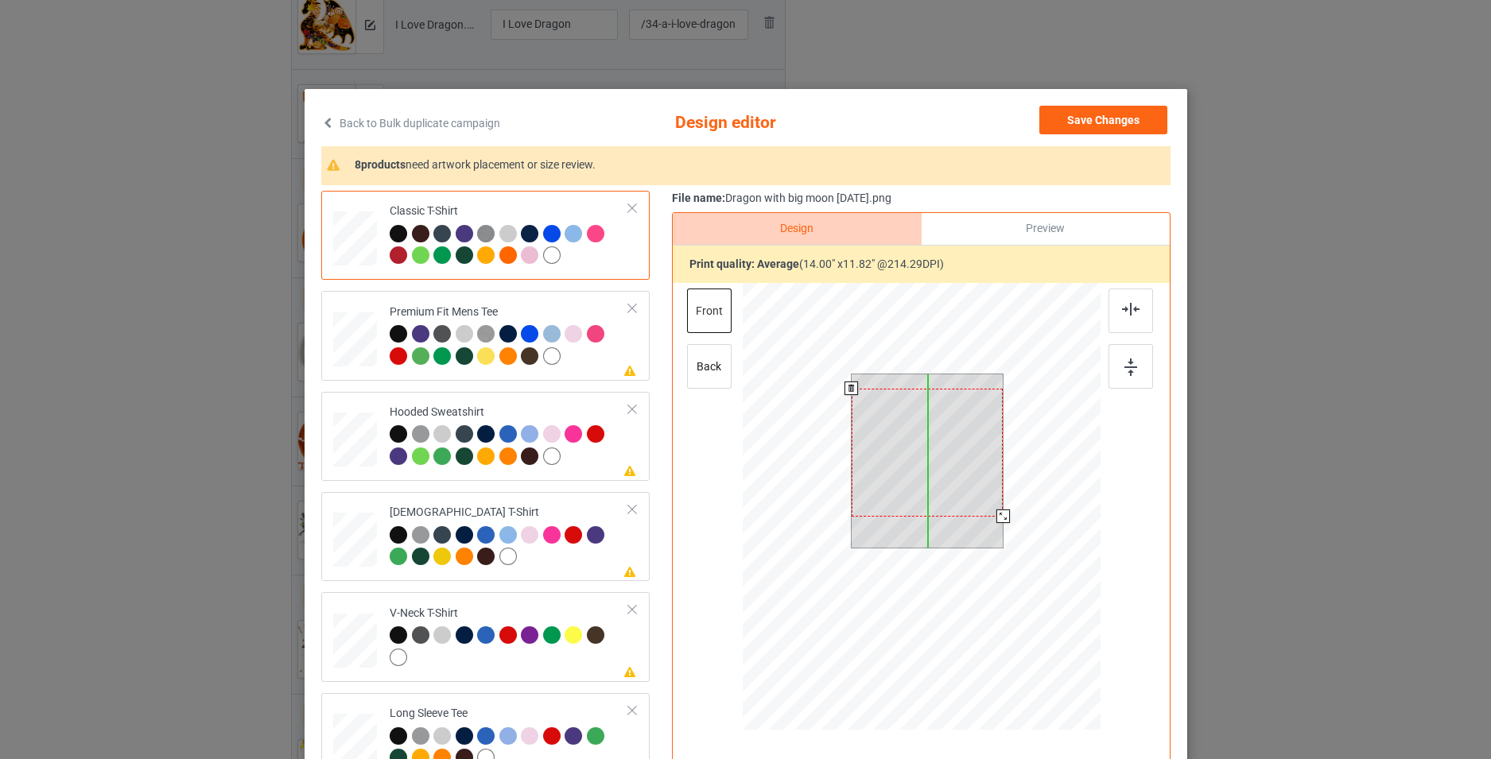
drag, startPoint x: 950, startPoint y: 456, endPoint x: 949, endPoint y: 471, distance: 14.3
click at [949, 471] on div at bounding box center [927, 453] width 152 height 128
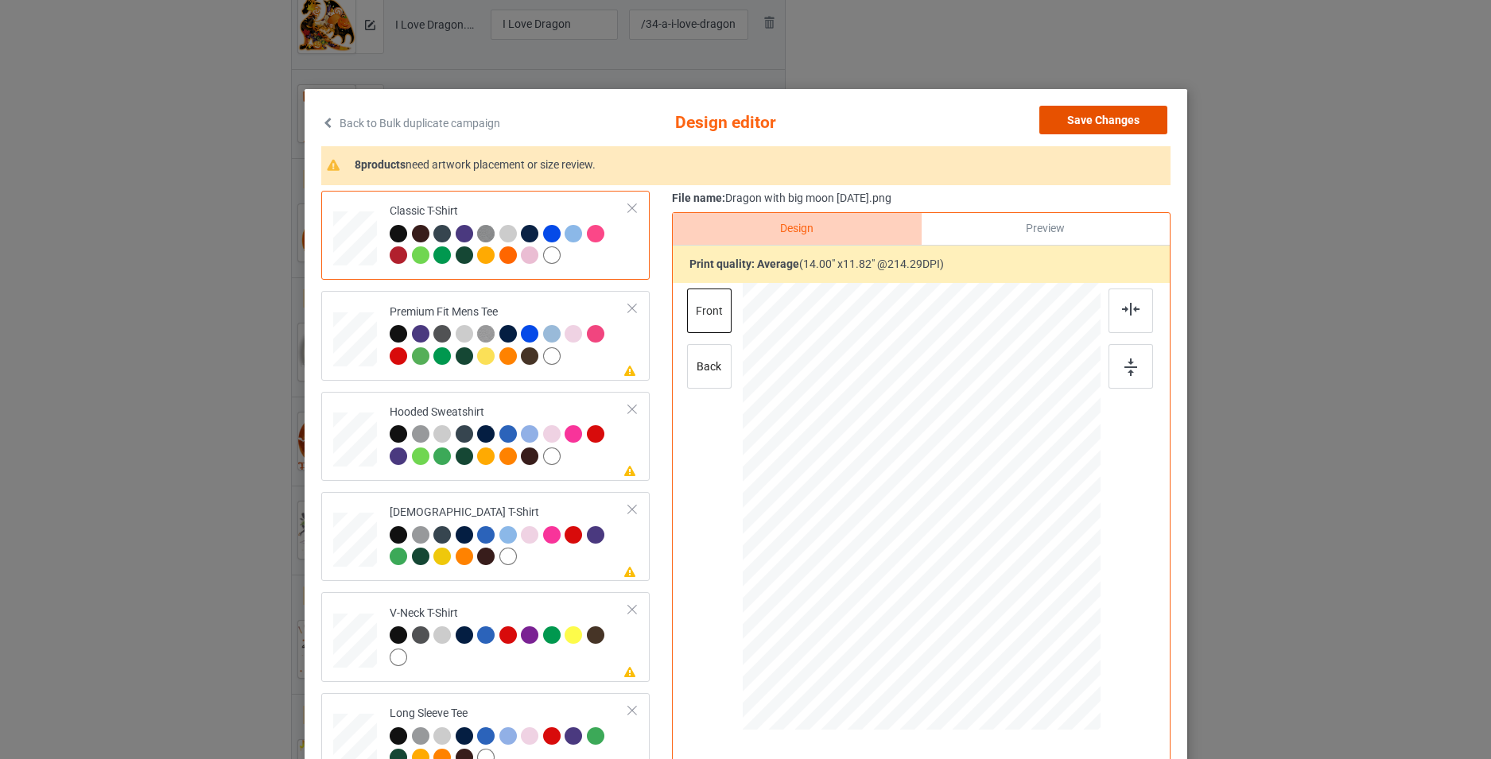
click at [1107, 132] on button "Save Changes" at bounding box center [1103, 120] width 128 height 29
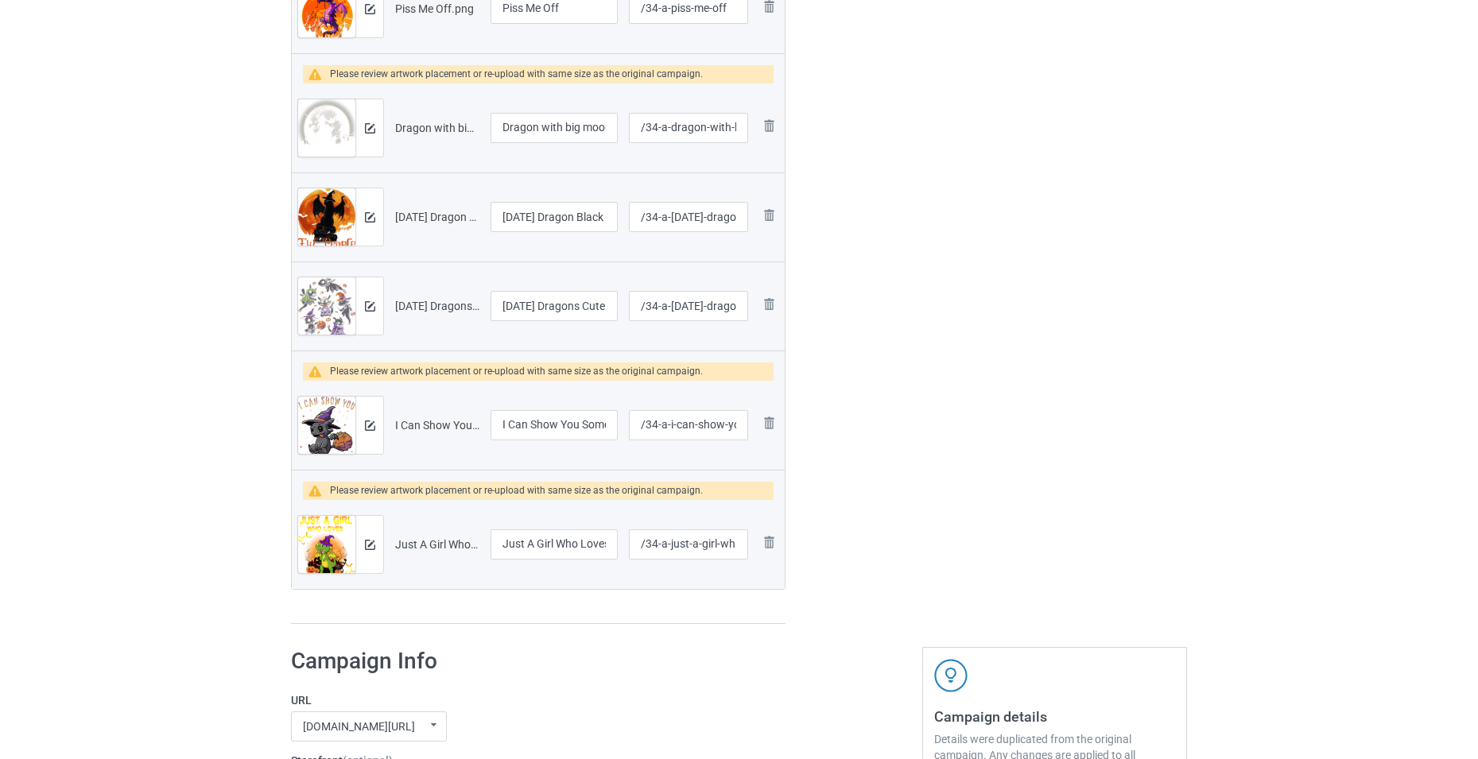
scroll to position [1113, 0]
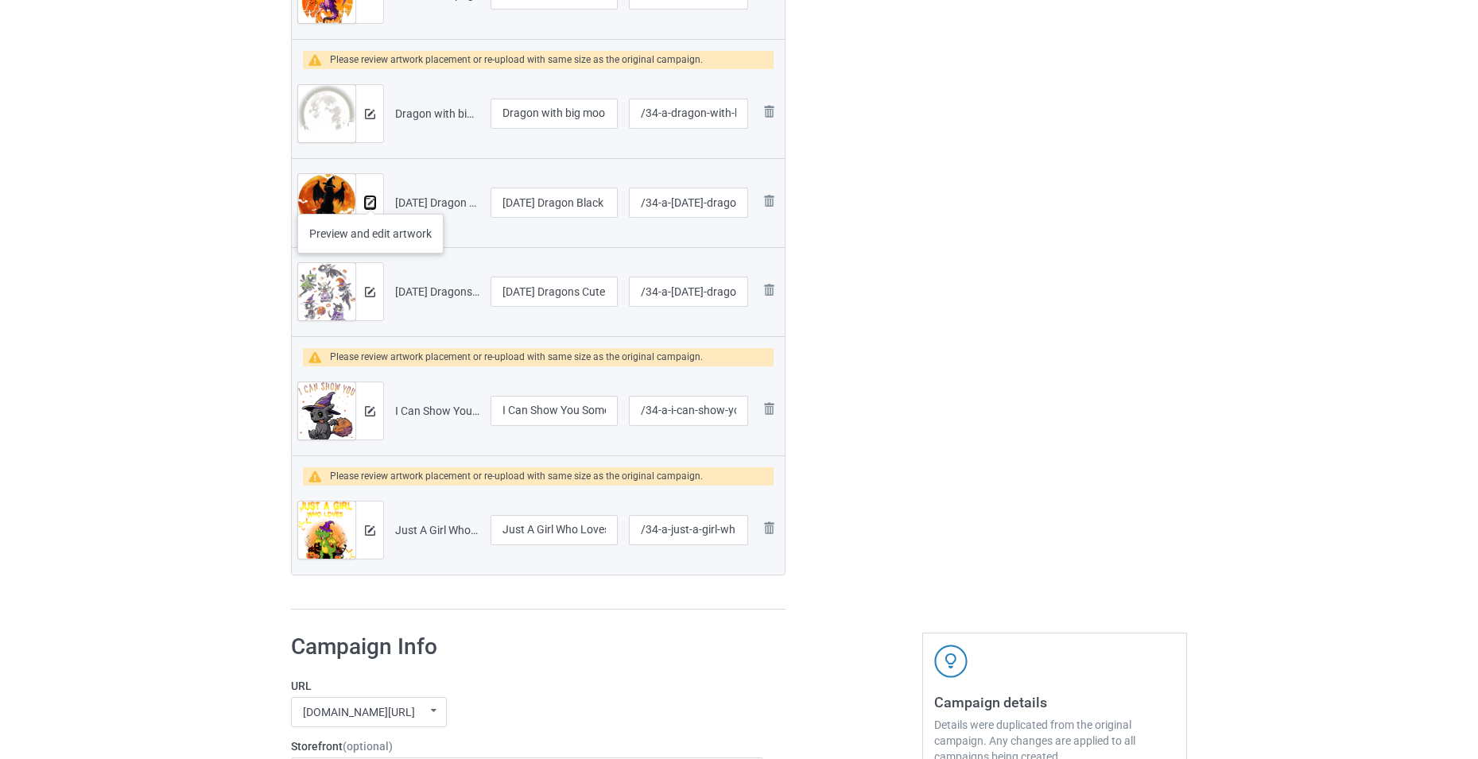
click at [371, 198] on img at bounding box center [370, 203] width 10 height 10
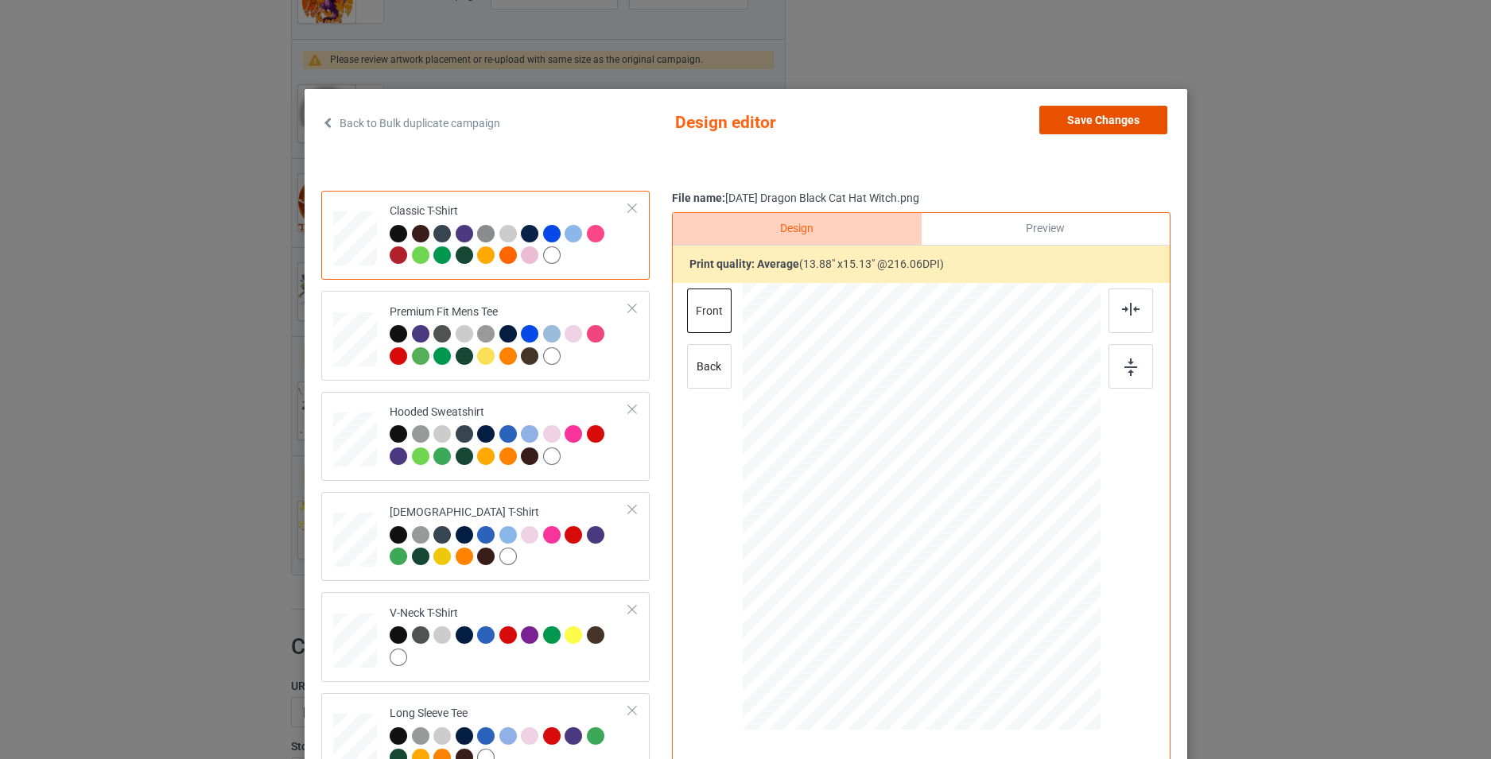
click at [1081, 127] on button "Save Changes" at bounding box center [1103, 120] width 128 height 29
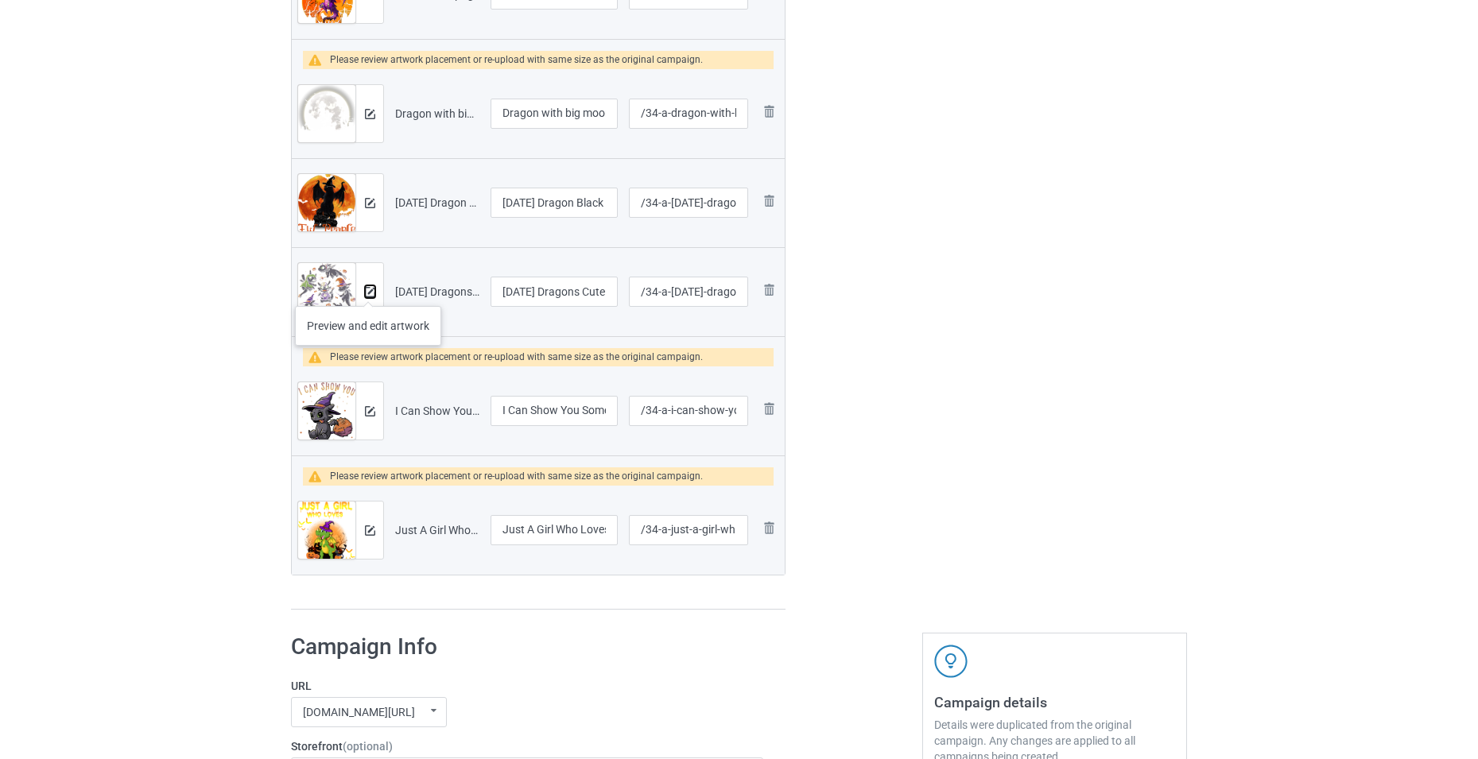
click at [371, 293] on img at bounding box center [370, 292] width 10 height 10
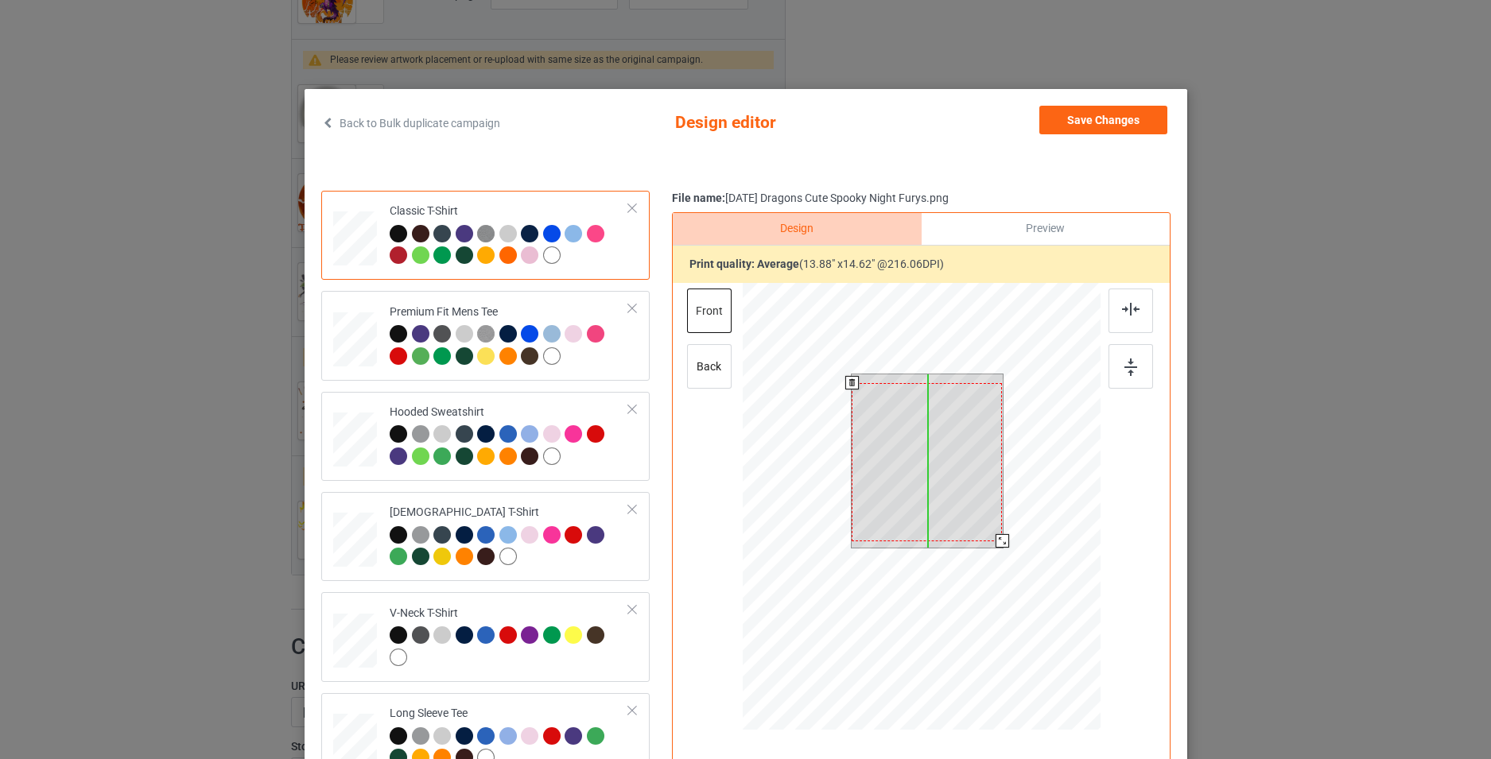
drag, startPoint x: 927, startPoint y: 472, endPoint x: 927, endPoint y: 481, distance: 8.7
click at [927, 481] on div at bounding box center [927, 462] width 150 height 158
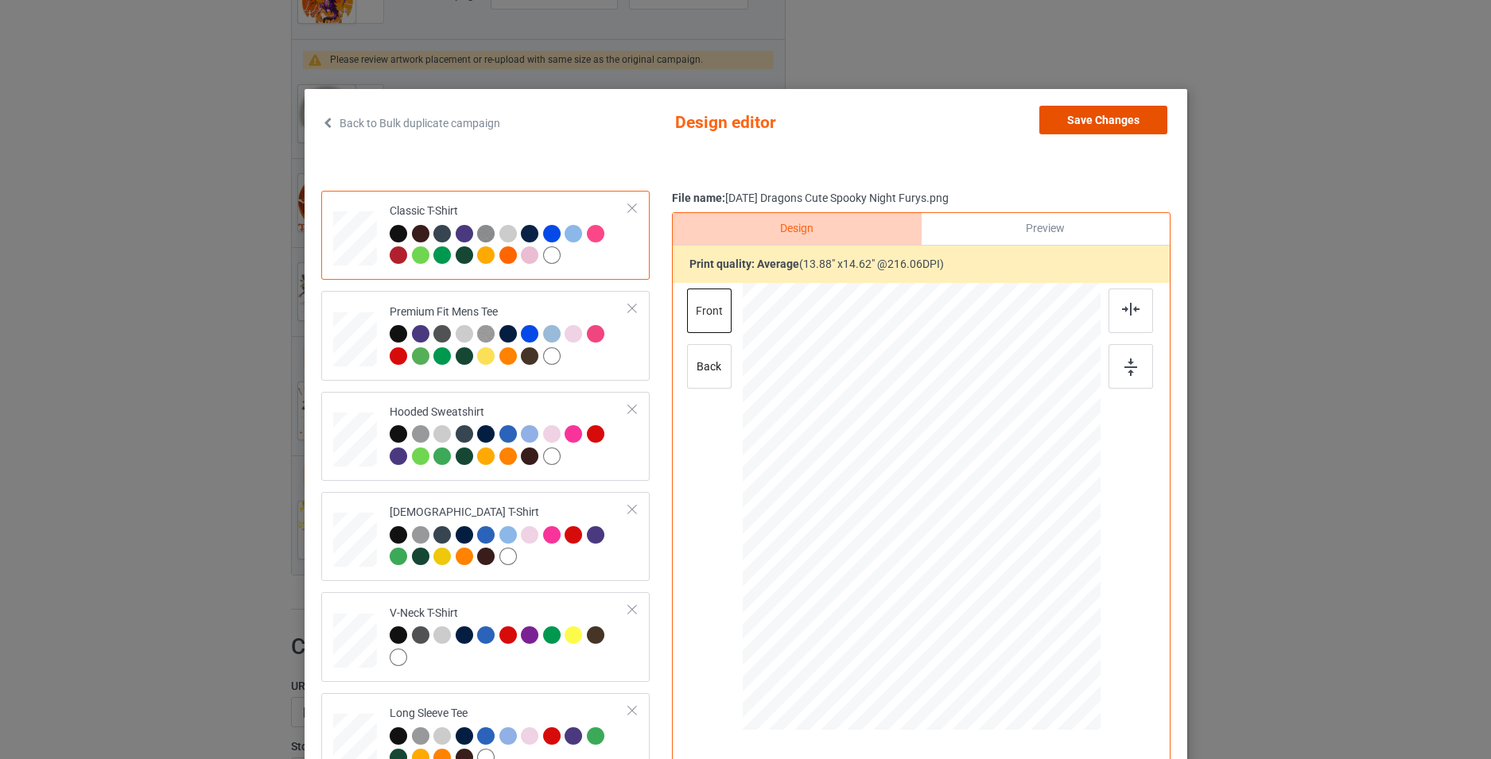
click at [1074, 126] on button "Save Changes" at bounding box center [1103, 120] width 128 height 29
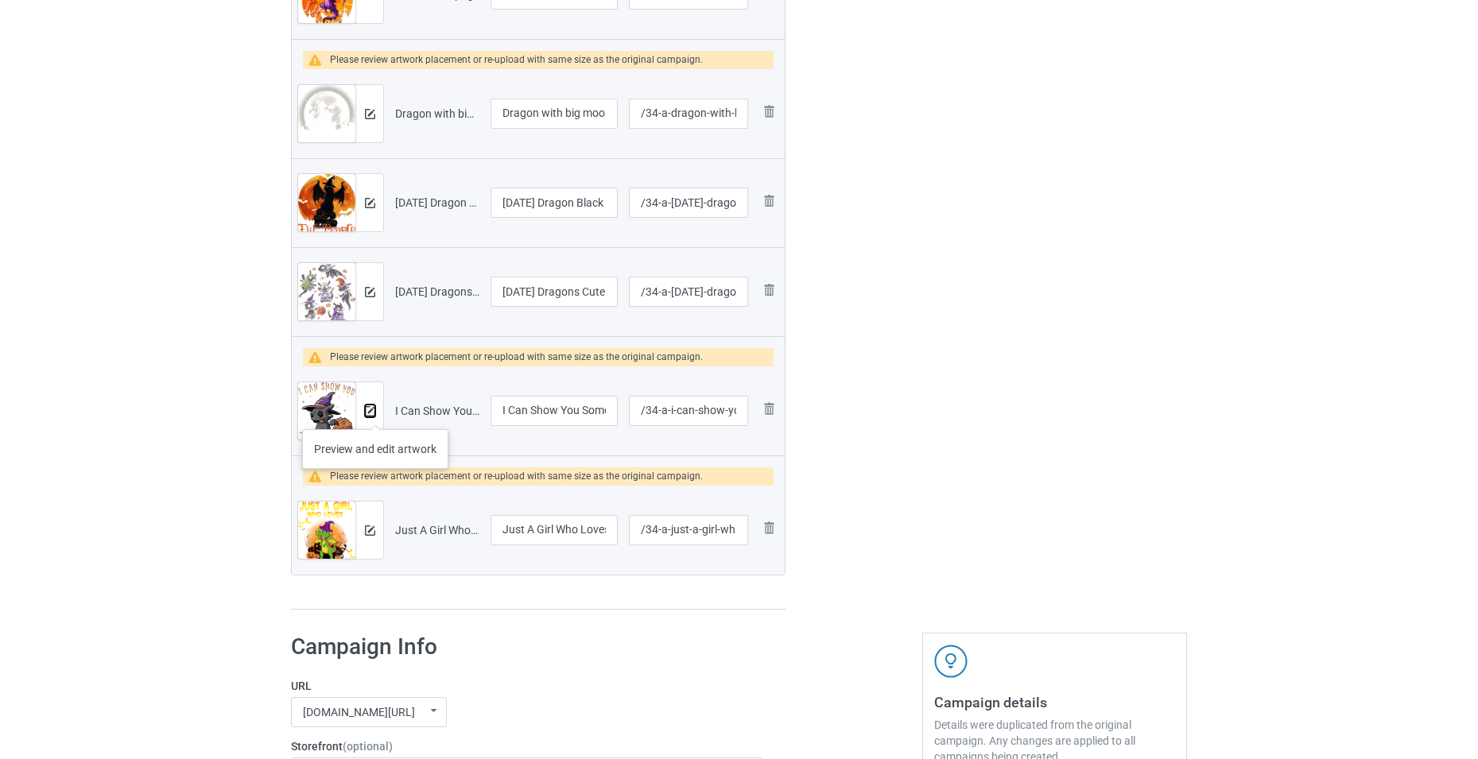
click at [371, 415] on img at bounding box center [370, 411] width 10 height 10
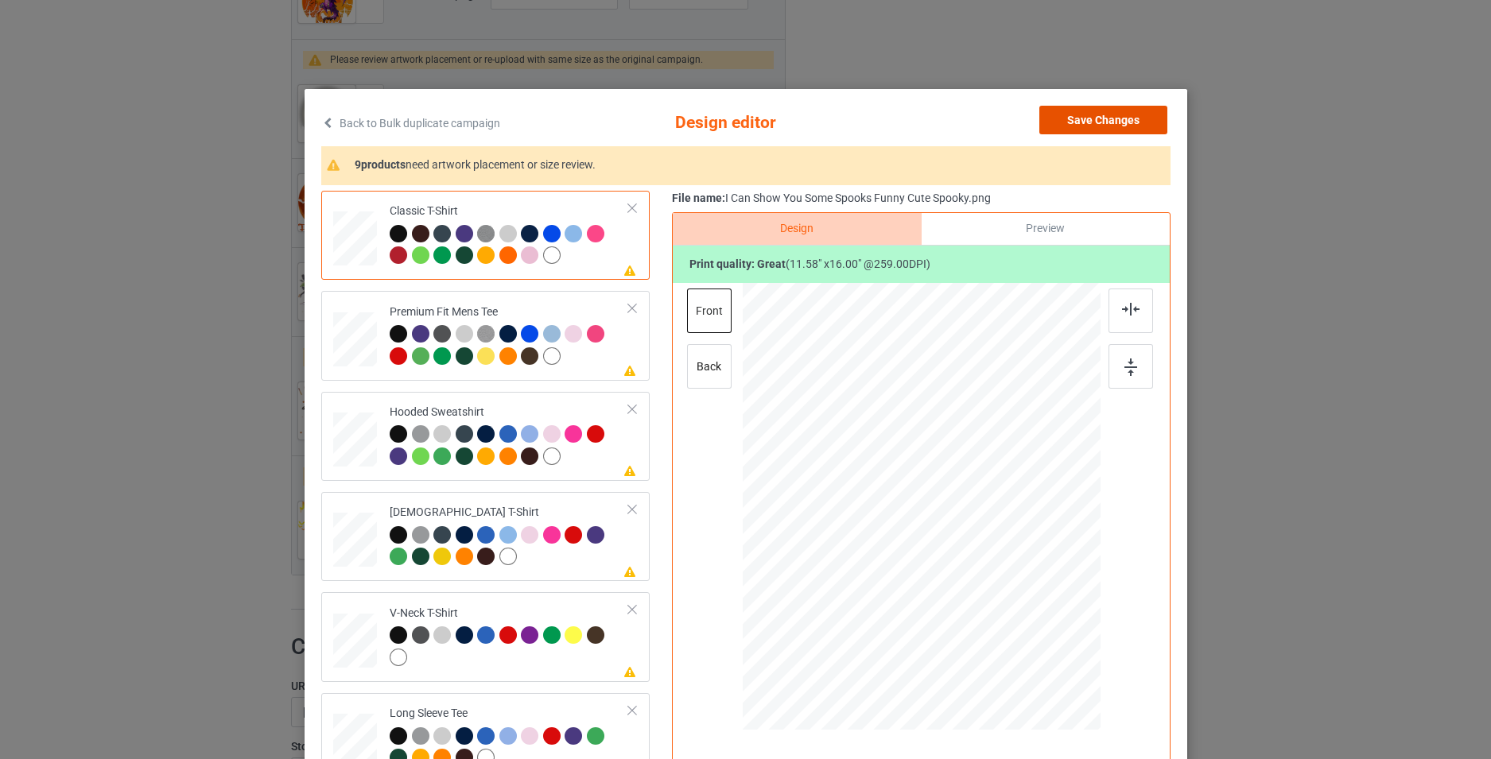
click at [1109, 110] on button "Save Changes" at bounding box center [1103, 120] width 128 height 29
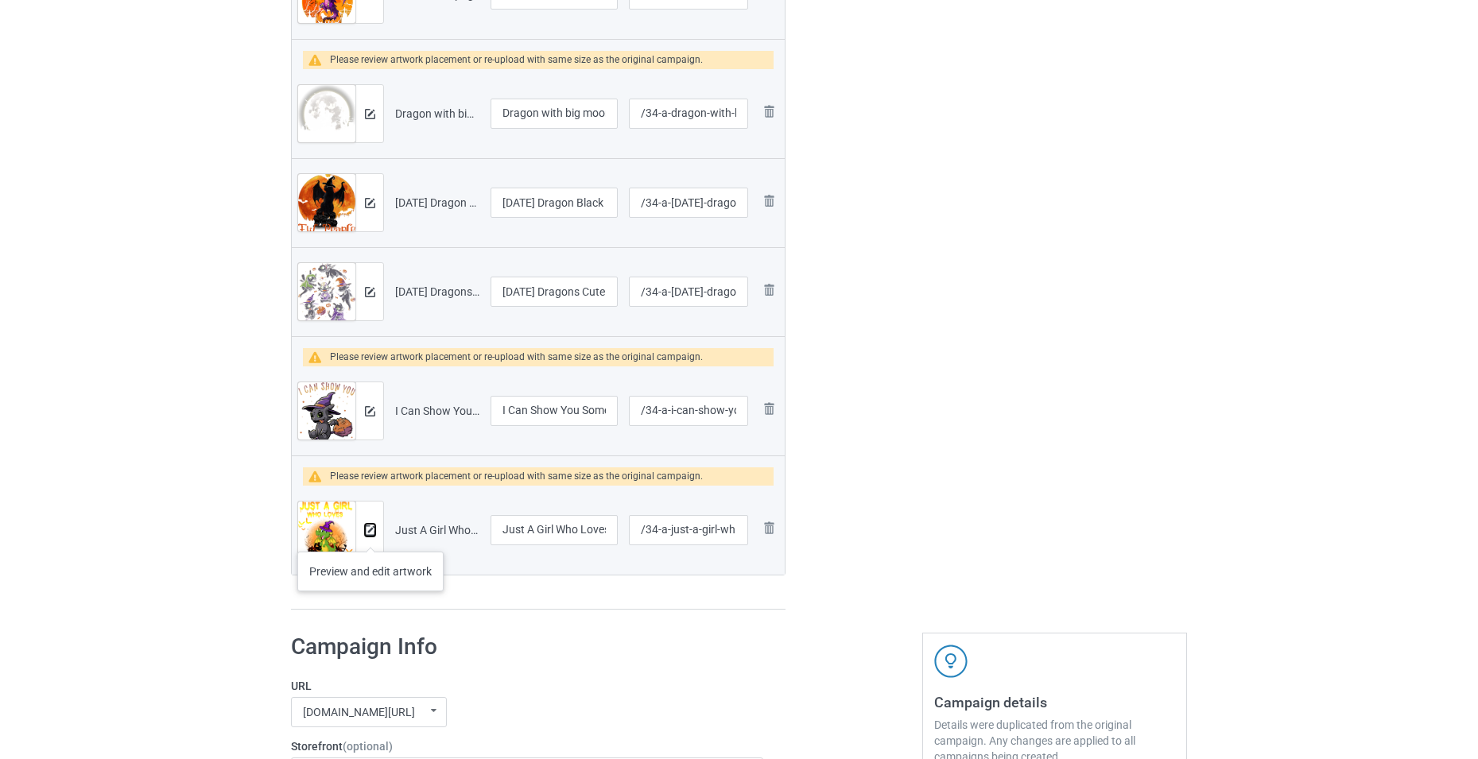
click at [371, 536] on button at bounding box center [370, 530] width 10 height 13
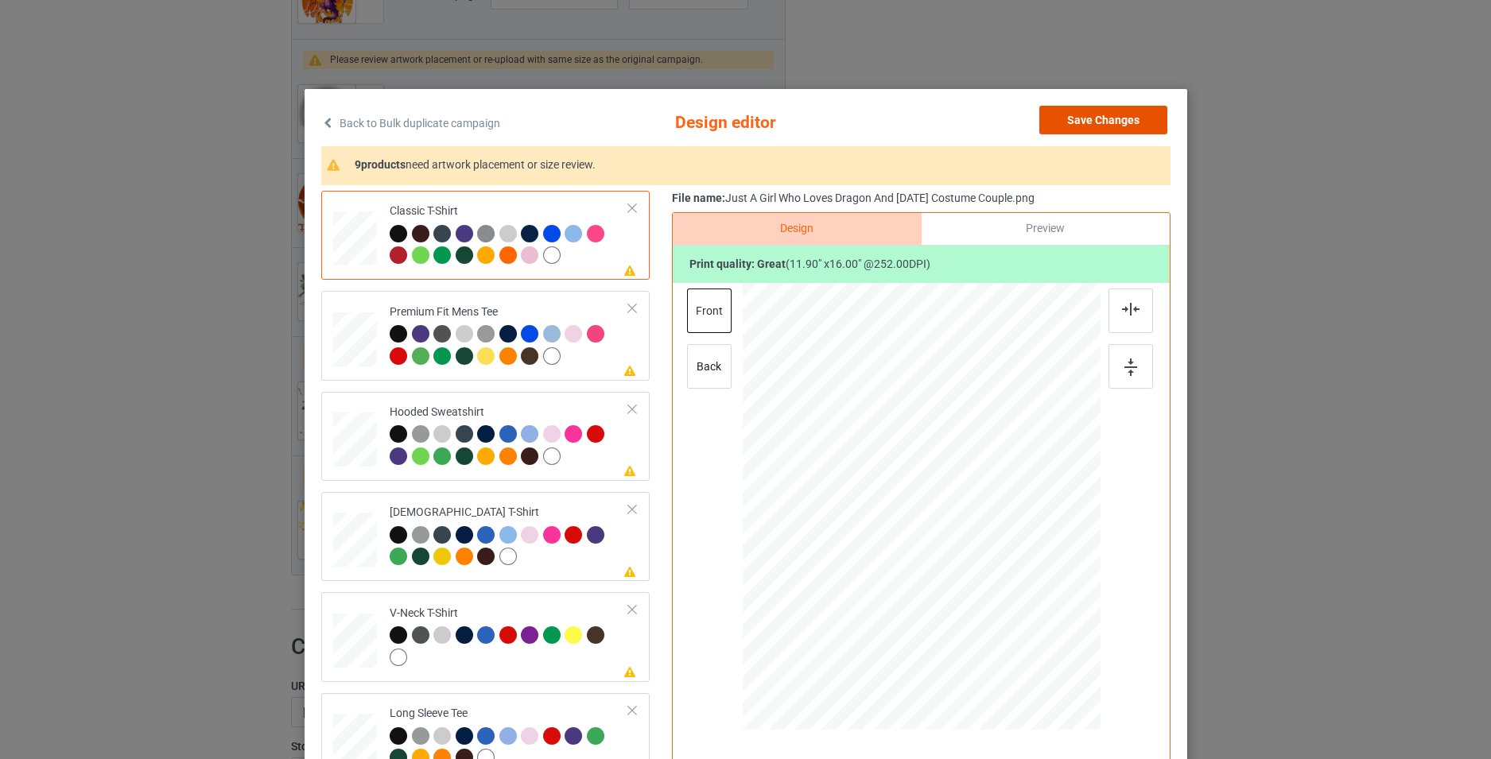
click at [1090, 122] on button "Save Changes" at bounding box center [1103, 120] width 128 height 29
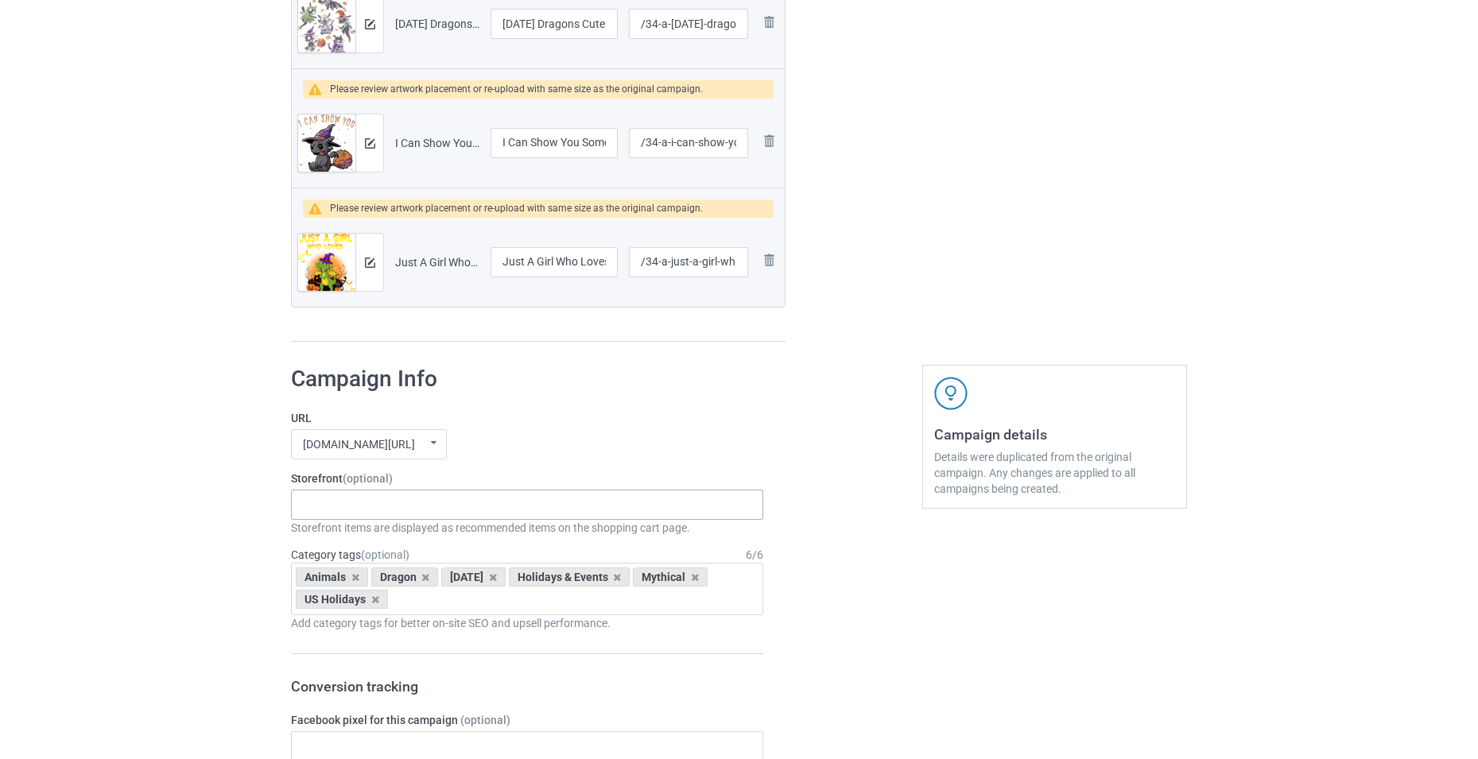
scroll to position [1431, 0]
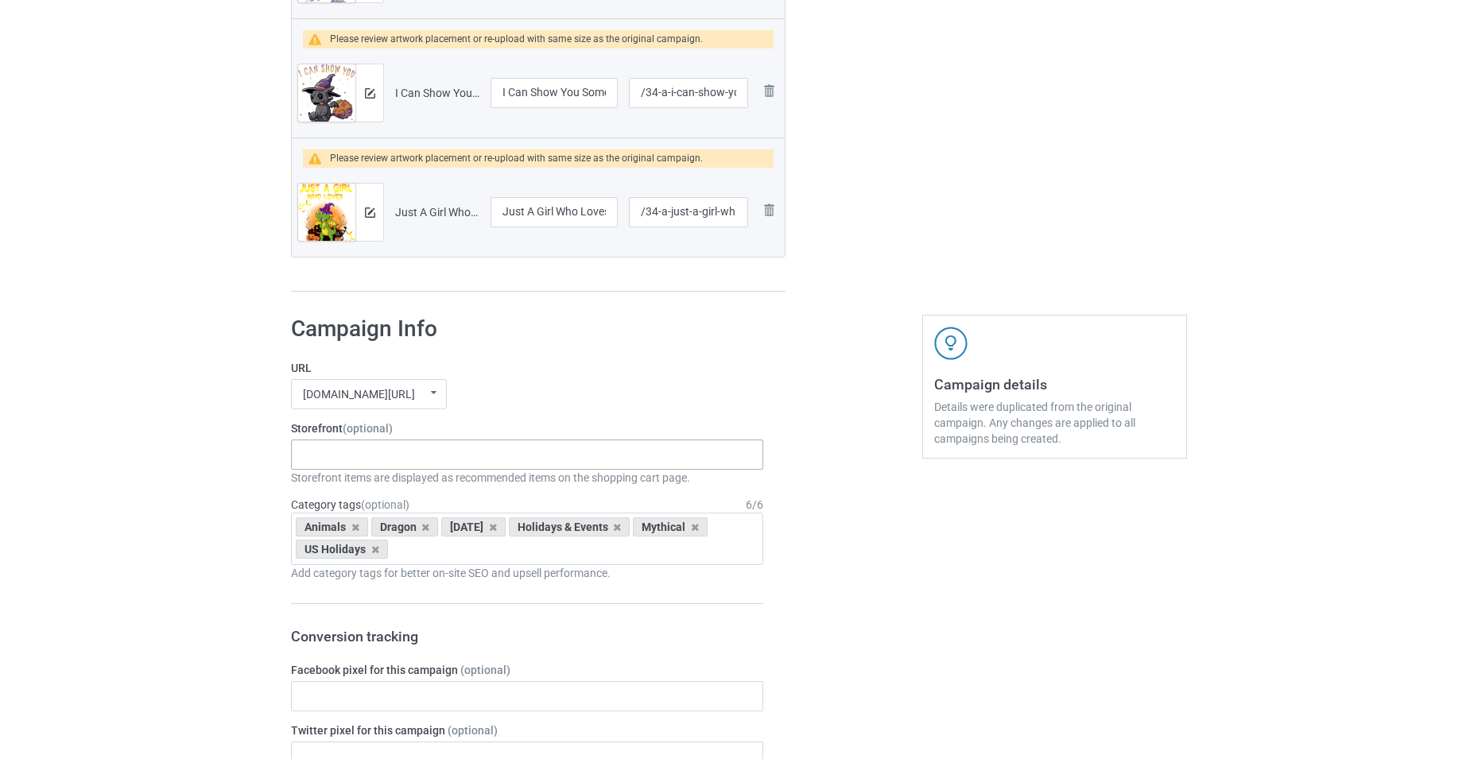
click at [384, 456] on div "-------------------------------------------------- Gifts For Christmas Teacher …" at bounding box center [527, 455] width 472 height 30
type input "dragon"
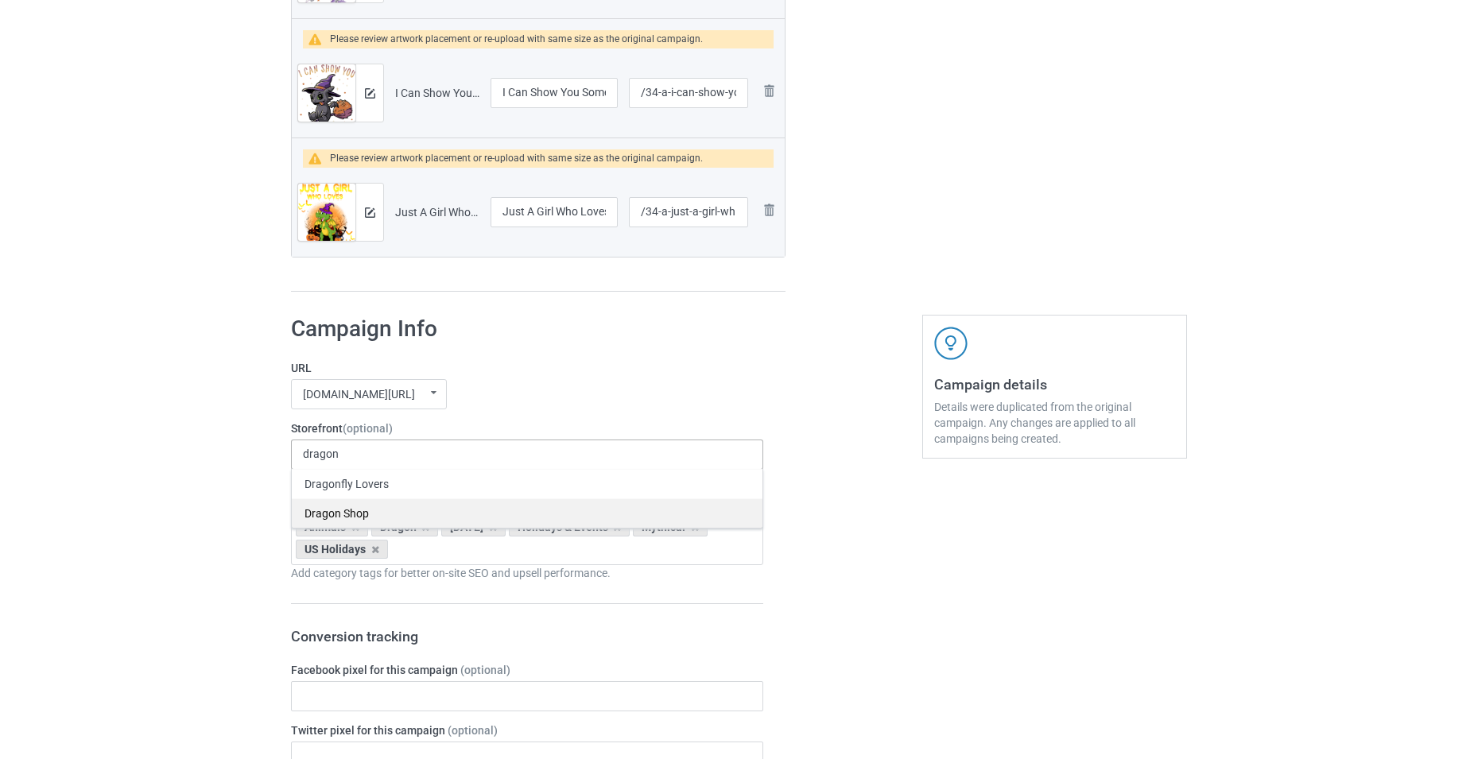
drag, startPoint x: 390, startPoint y: 483, endPoint x: 390, endPoint y: 506, distance: 23.1
click at [390, 506] on div "Dragonfly Lovers Dragon Shop" at bounding box center [527, 499] width 472 height 60
click at [390, 506] on div "Dragon Shop" at bounding box center [527, 513] width 471 height 29
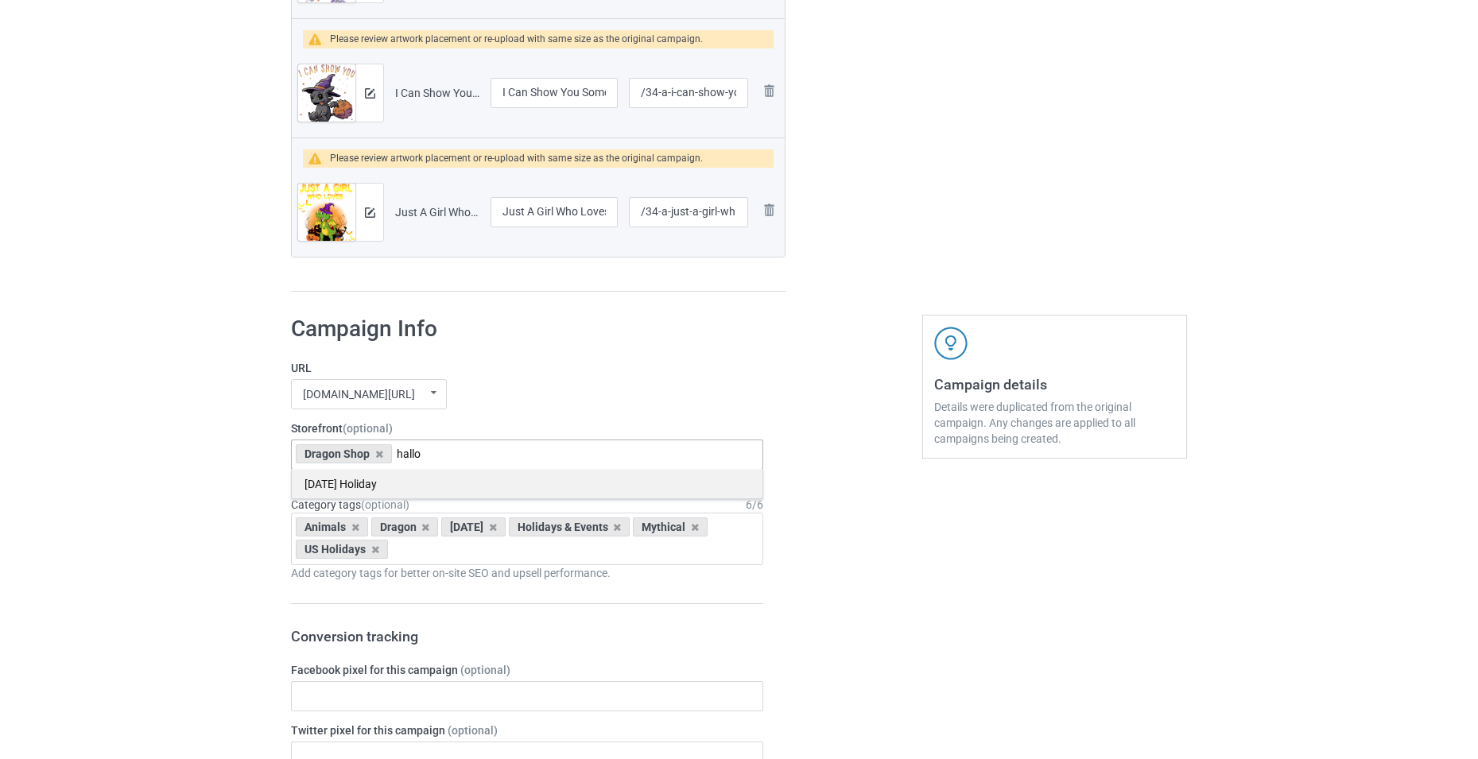
type input "hallo"
click at [390, 487] on div "[DATE] Holiday" at bounding box center [527, 483] width 471 height 29
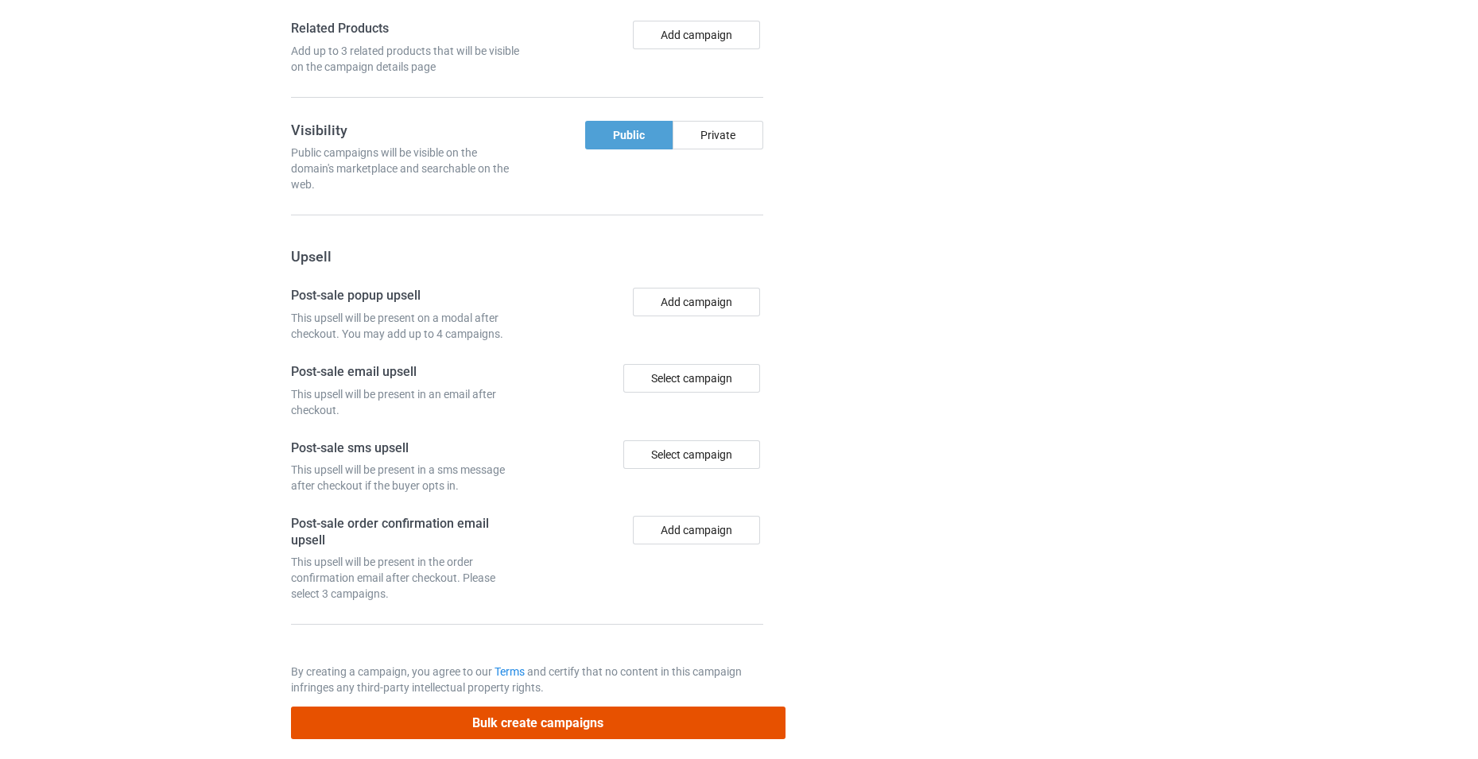
click at [535, 728] on button "Bulk create campaigns" at bounding box center [538, 723] width 495 height 33
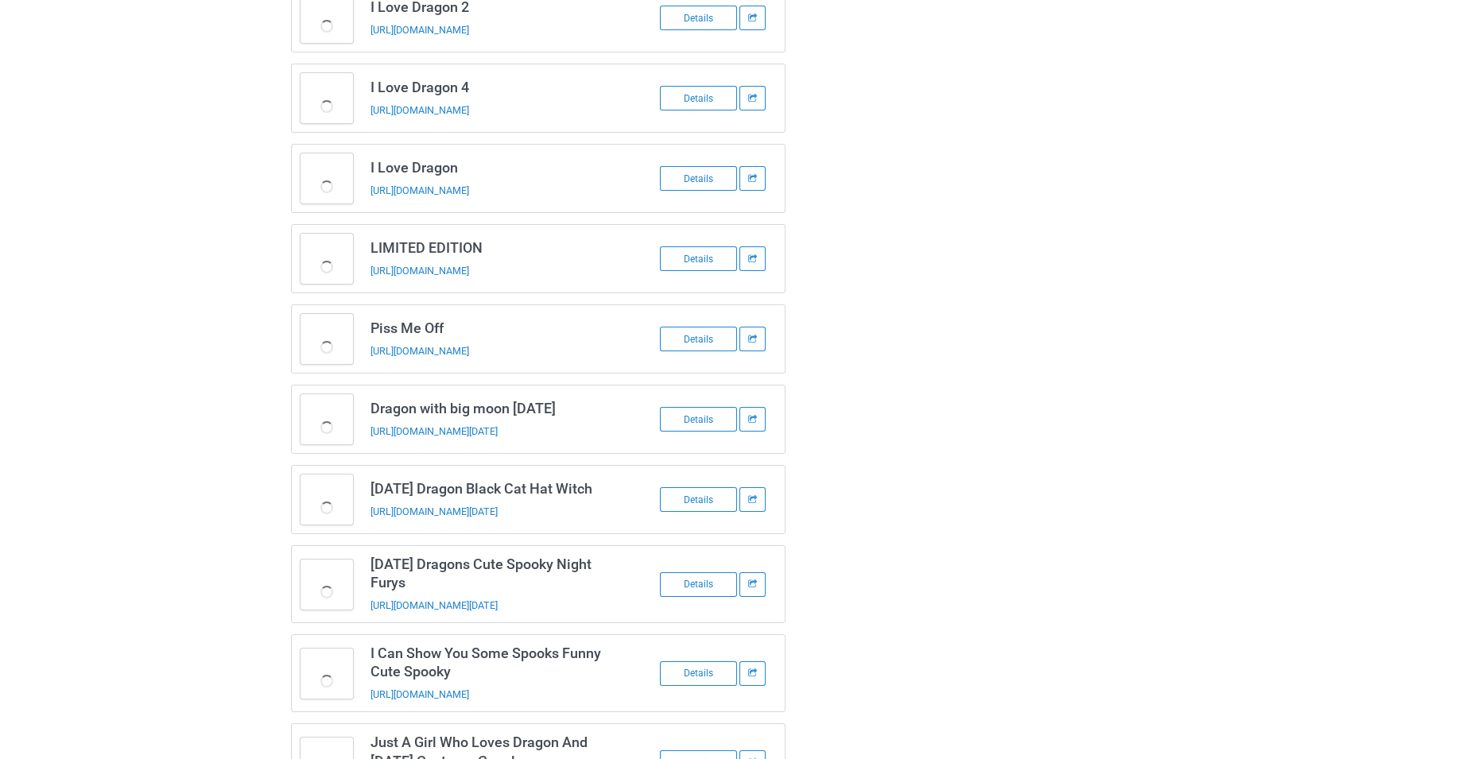
scroll to position [375, 0]
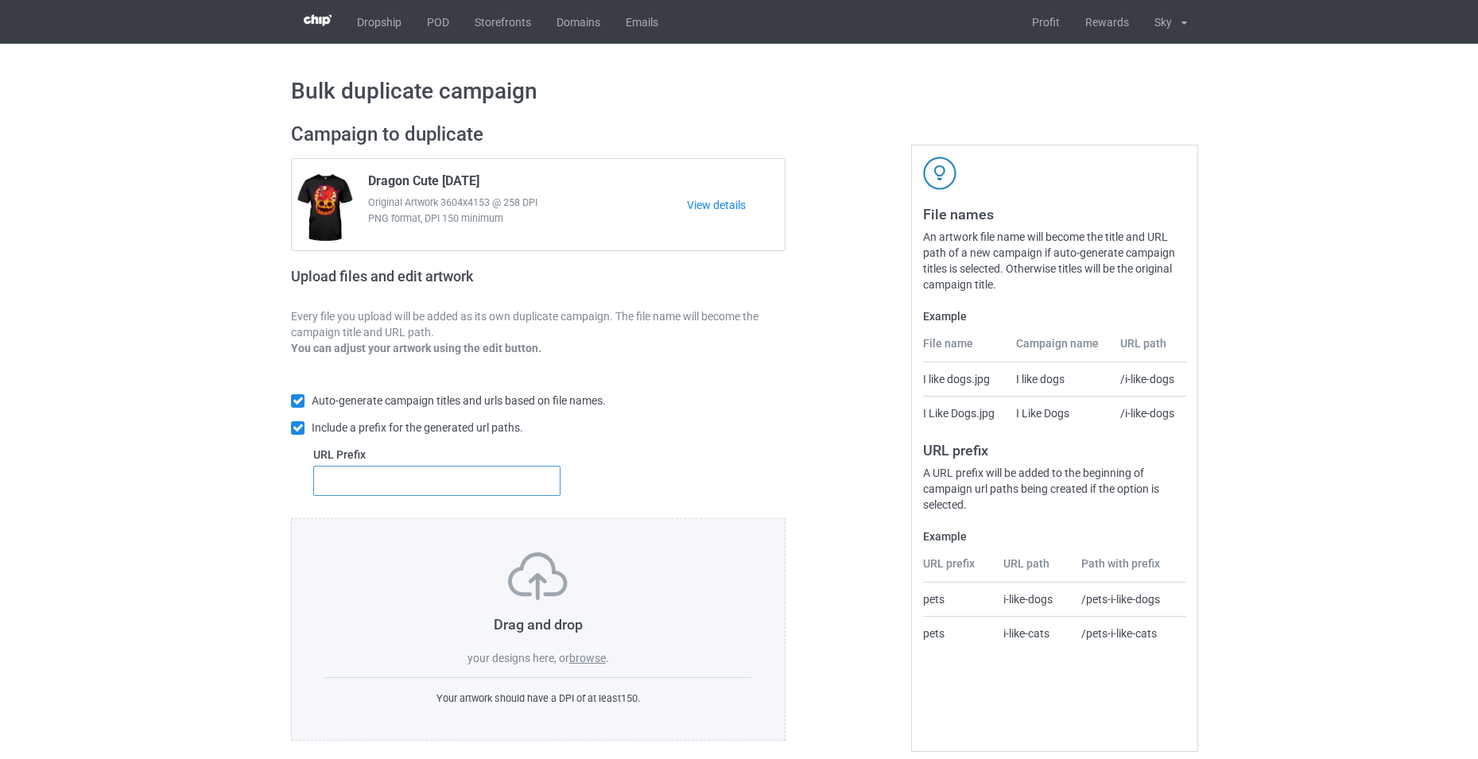
click at [469, 479] on input "text" at bounding box center [436, 481] width 247 height 30
type input "dgfdfg"
click at [603, 665] on label "browse" at bounding box center [587, 658] width 37 height 13
click at [0, 0] on input "browse" at bounding box center [0, 0] width 0 height 0
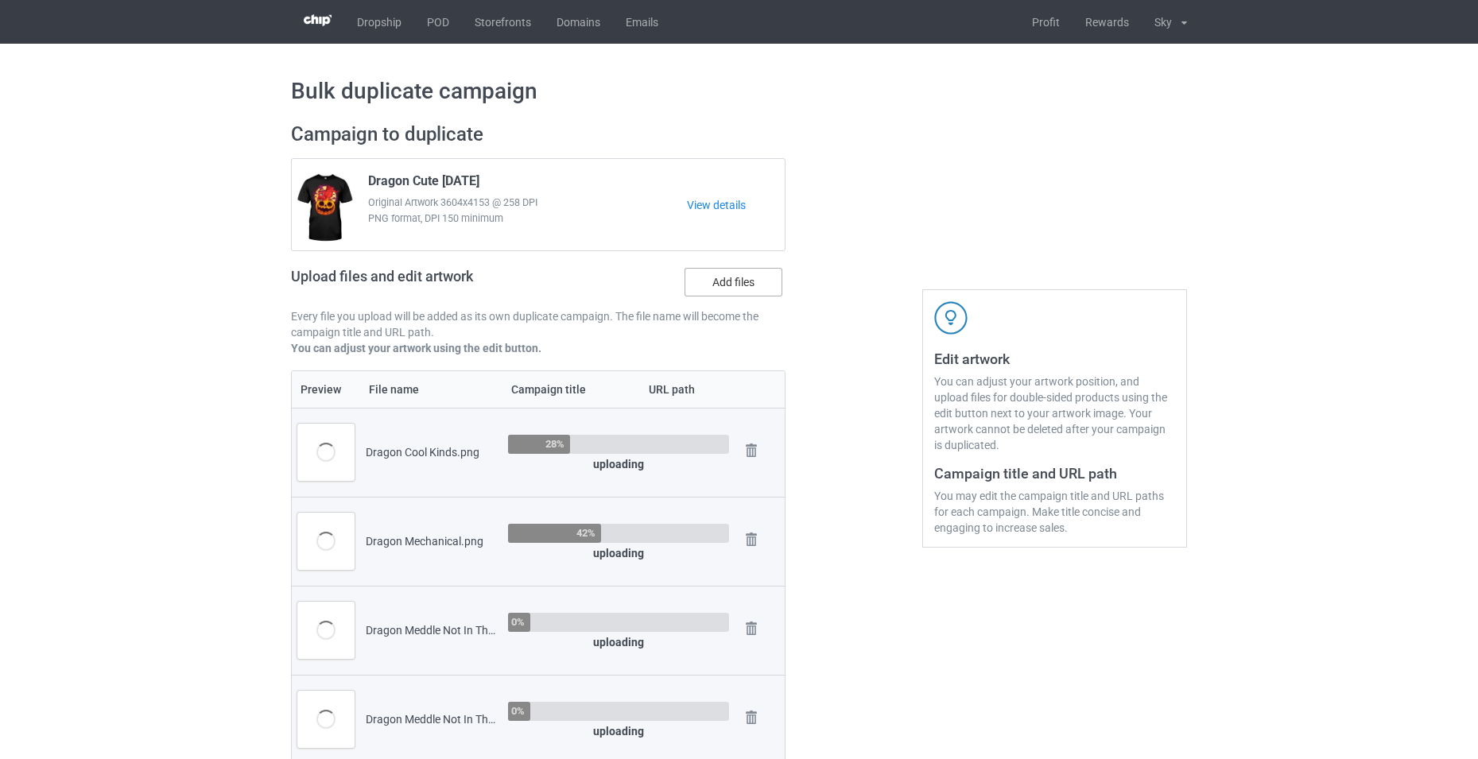
click at [714, 290] on label "Add files" at bounding box center [734, 282] width 98 height 29
click at [0, 0] on input "Add files" at bounding box center [0, 0] width 0 height 0
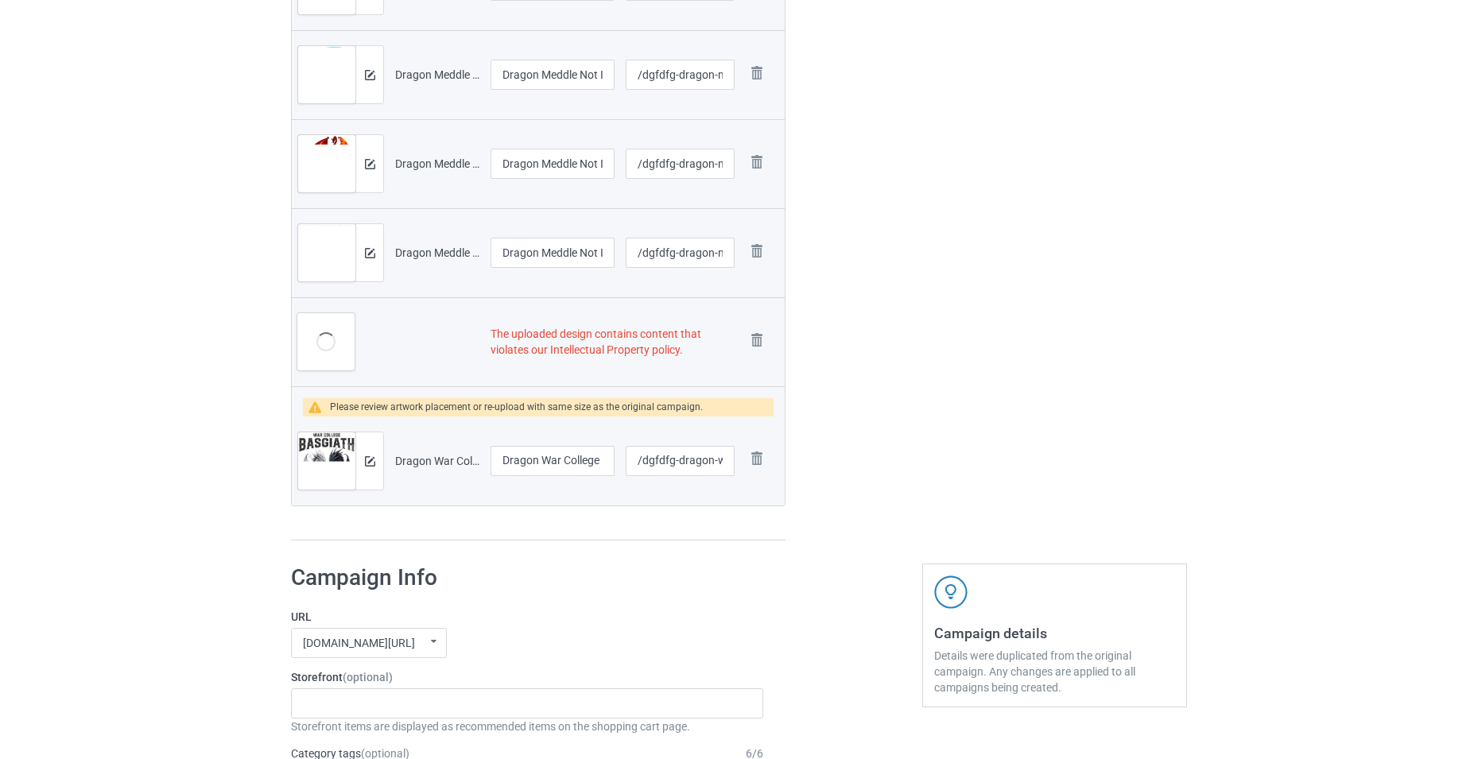
scroll to position [636, 0]
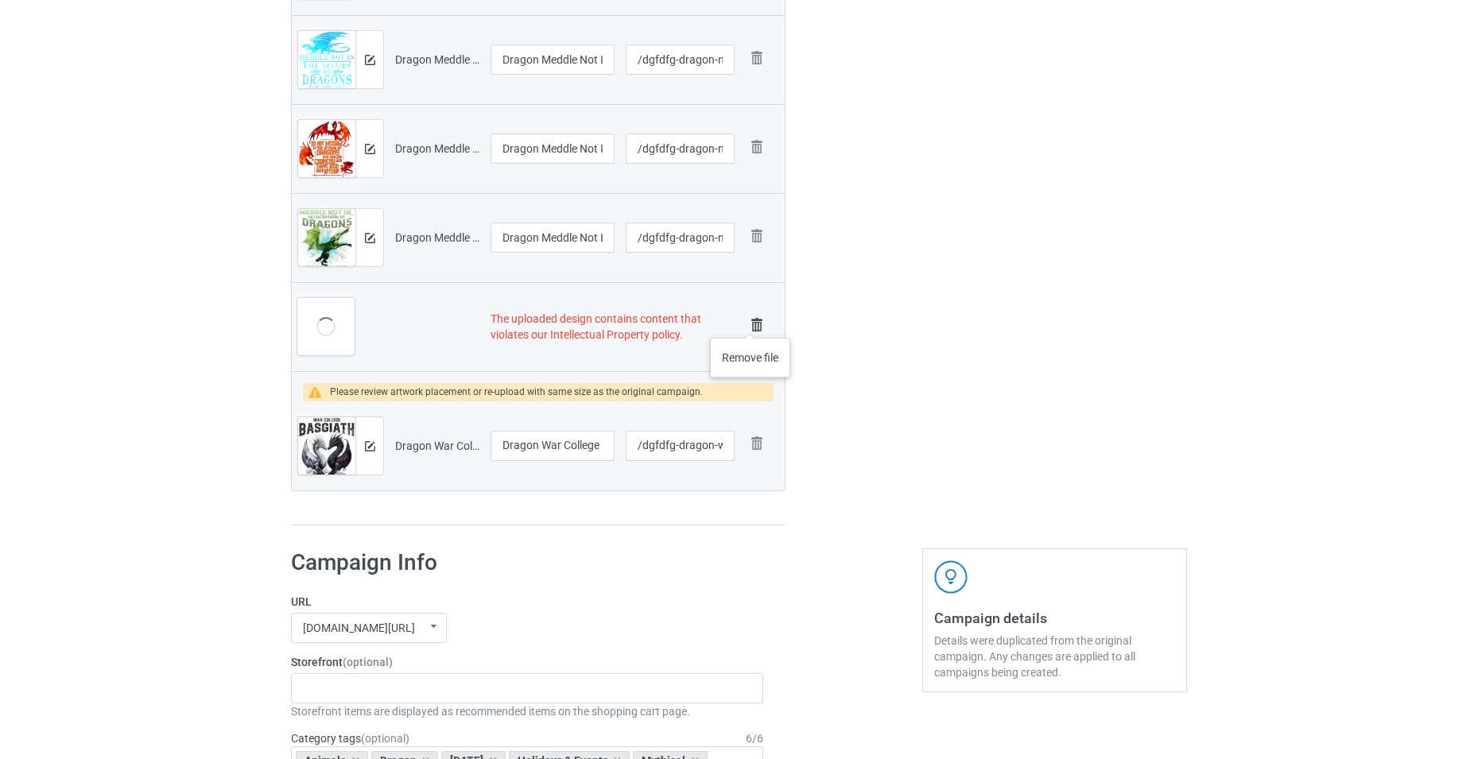
click at [751, 322] on img at bounding box center [757, 325] width 22 height 22
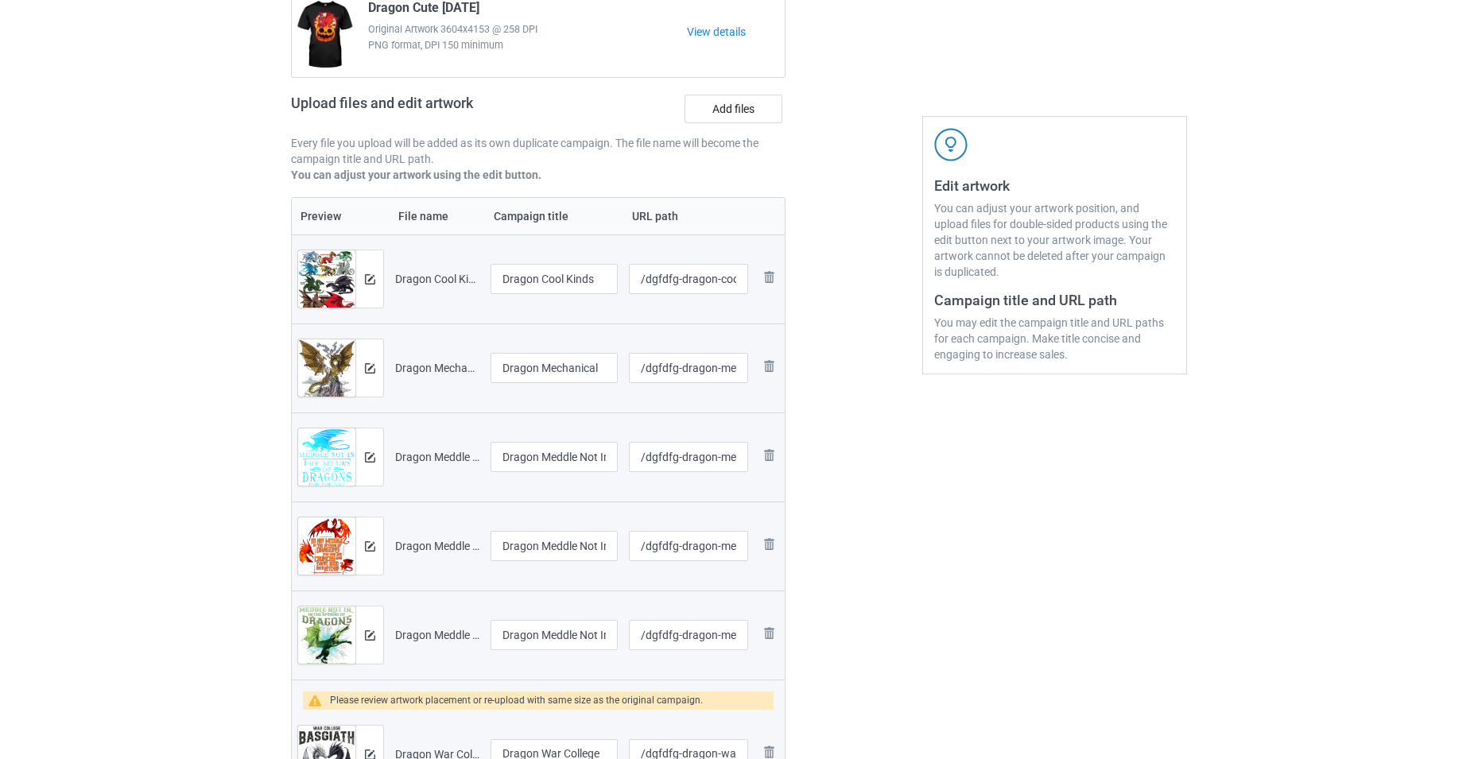
scroll to position [571, 0]
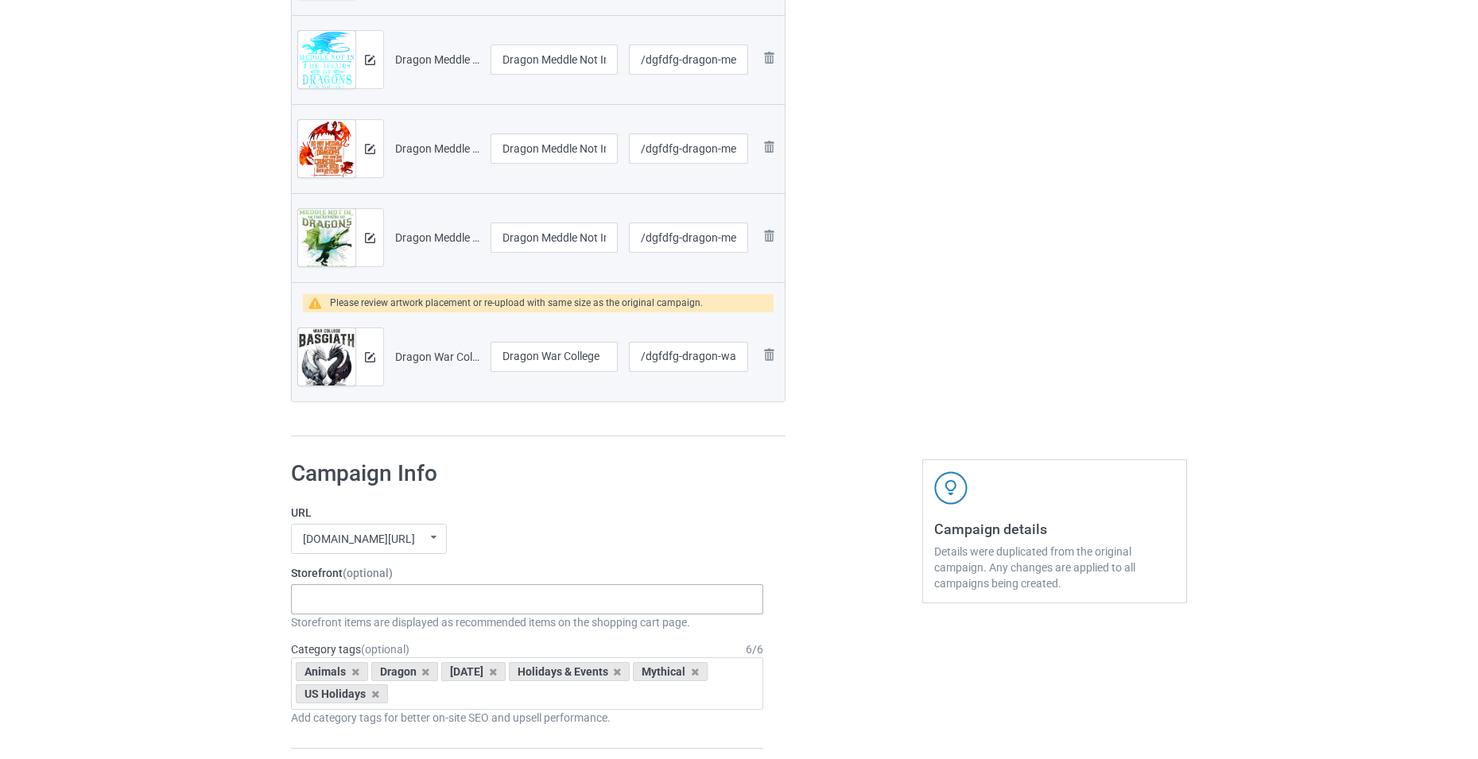
click at [482, 597] on div "-------------------------------------------------- Gifts For Christmas Teacher …" at bounding box center [527, 599] width 472 height 30
click at [322, 602] on input "deagon" at bounding box center [328, 599] width 51 height 14
drag, startPoint x: 312, startPoint y: 602, endPoint x: 406, endPoint y: 616, distance: 94.9
click at [406, 615] on div "deagon No result found" at bounding box center [527, 599] width 472 height 30
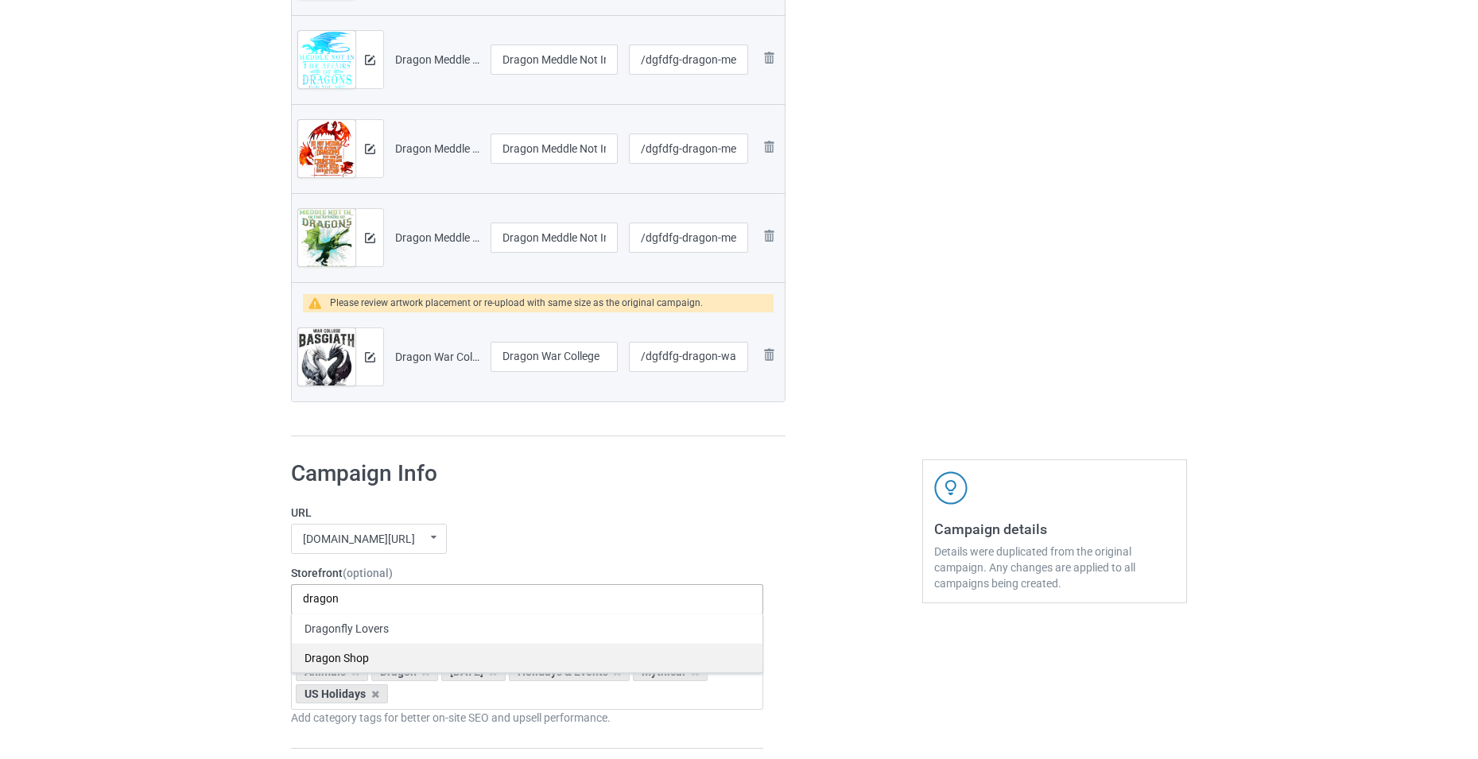
type input "dragon"
click at [402, 654] on div "Dragon Shop" at bounding box center [527, 657] width 471 height 29
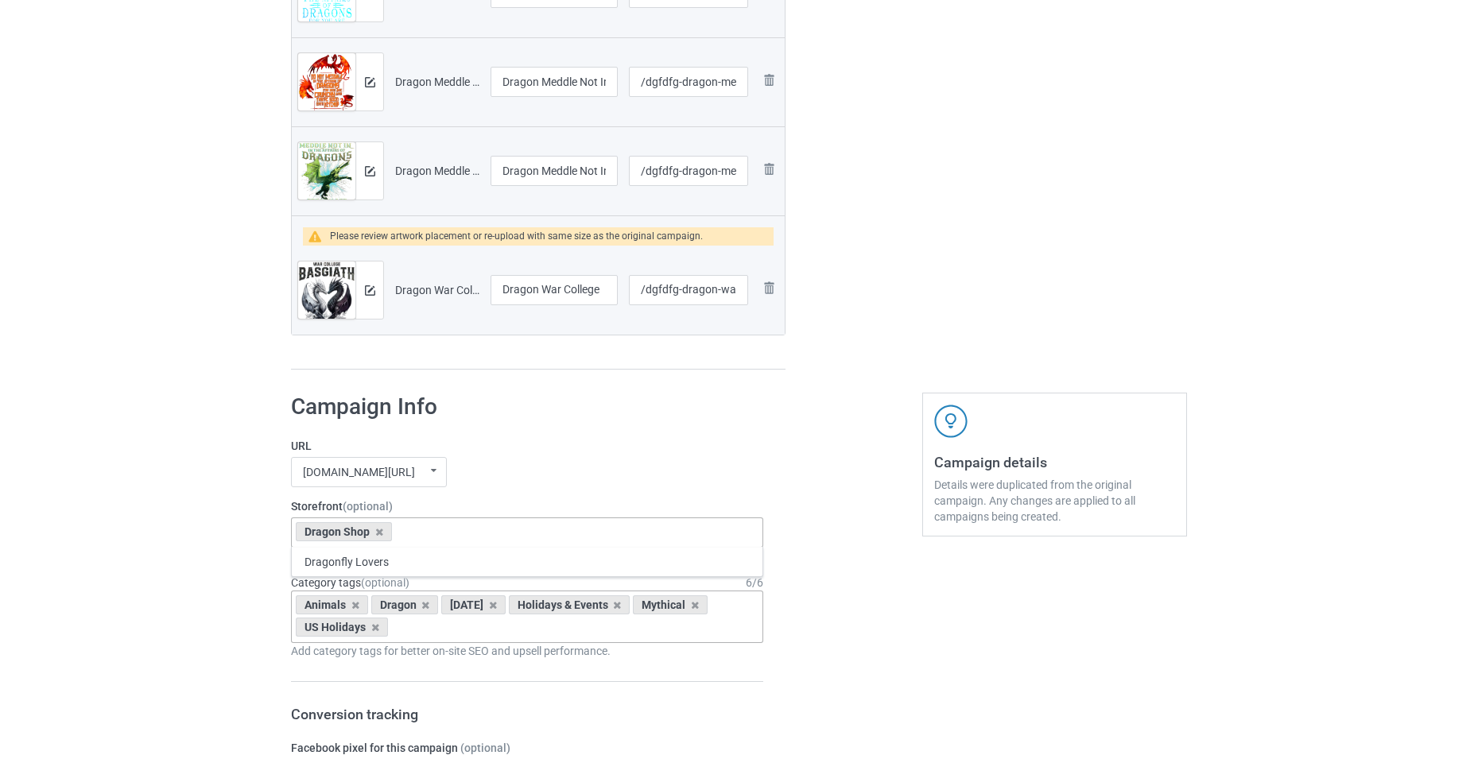
scroll to position [730, 0]
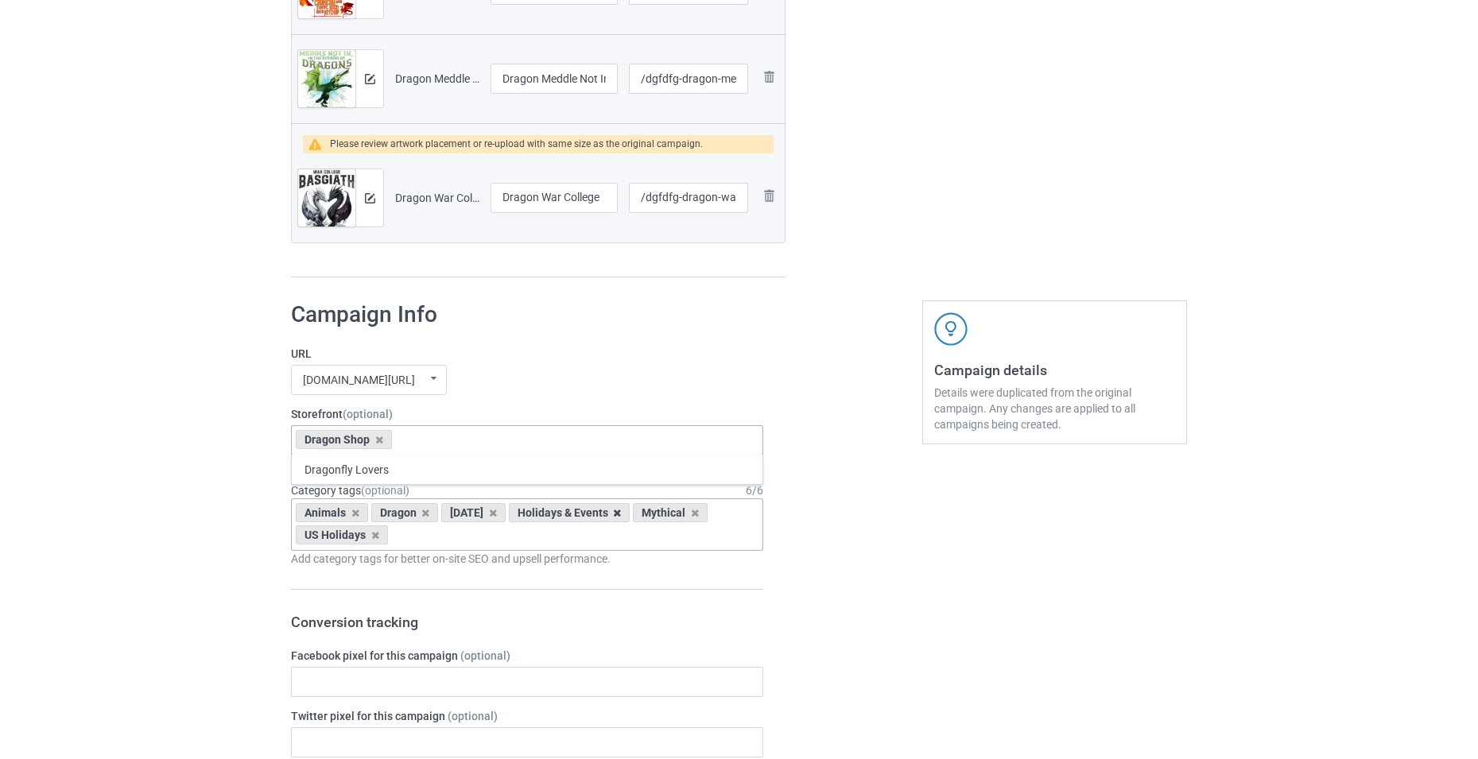
click at [621, 518] on icon at bounding box center [617, 513] width 8 height 10
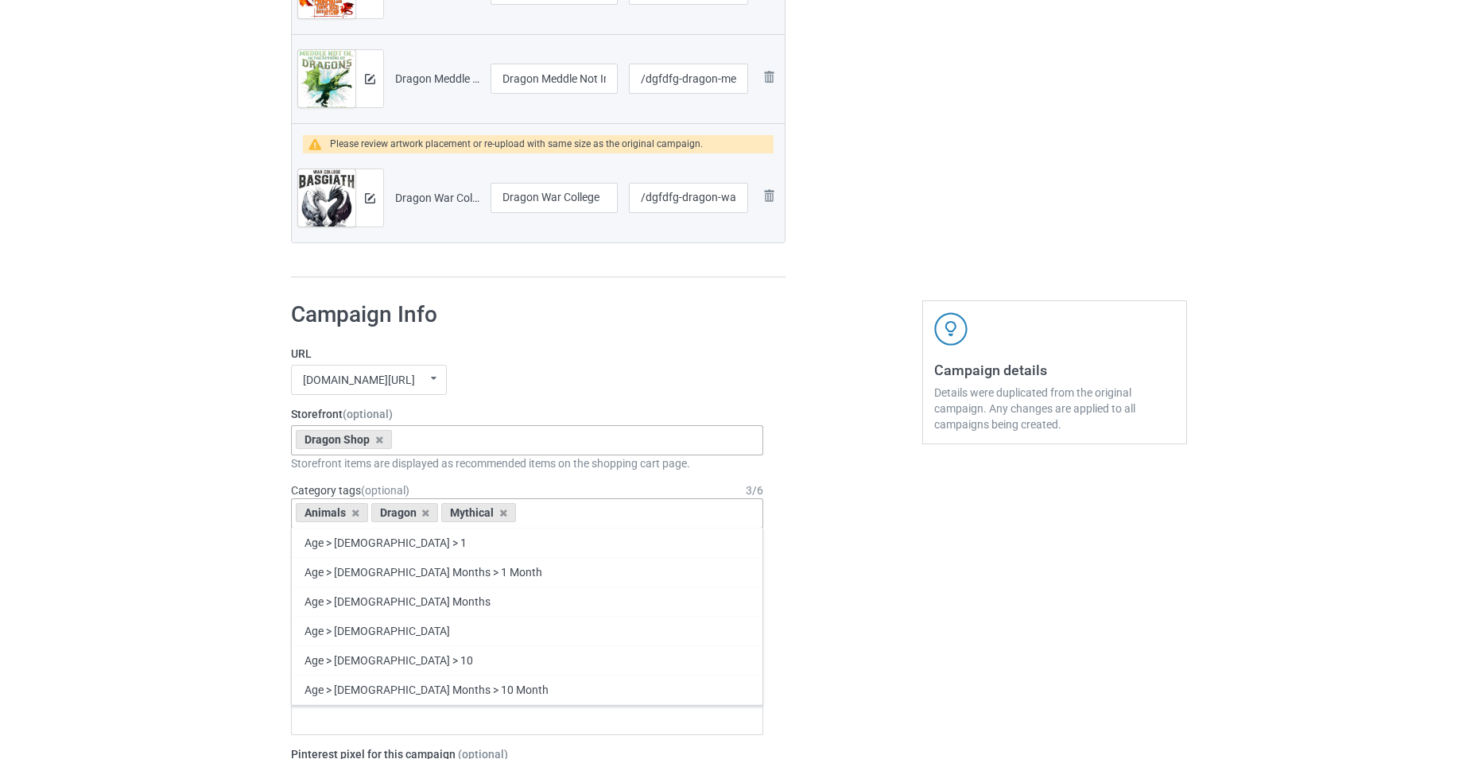
click at [546, 367] on div "[DOMAIN_NAME][URL] [DOMAIN_NAME][URL] [DOMAIN_NAME][URL] undefined/ undefined/ …" at bounding box center [527, 380] width 472 height 30
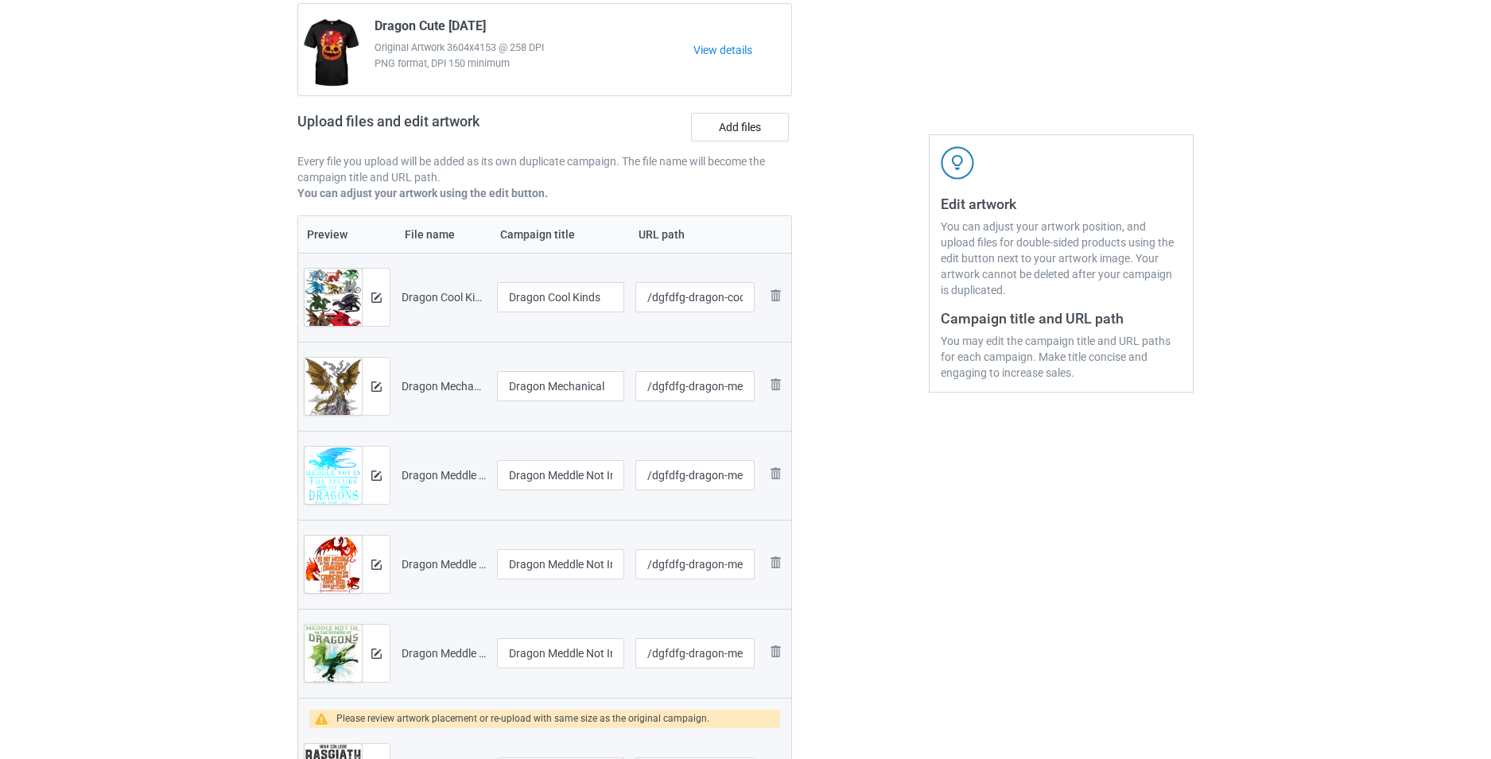
scroll to position [159, 0]
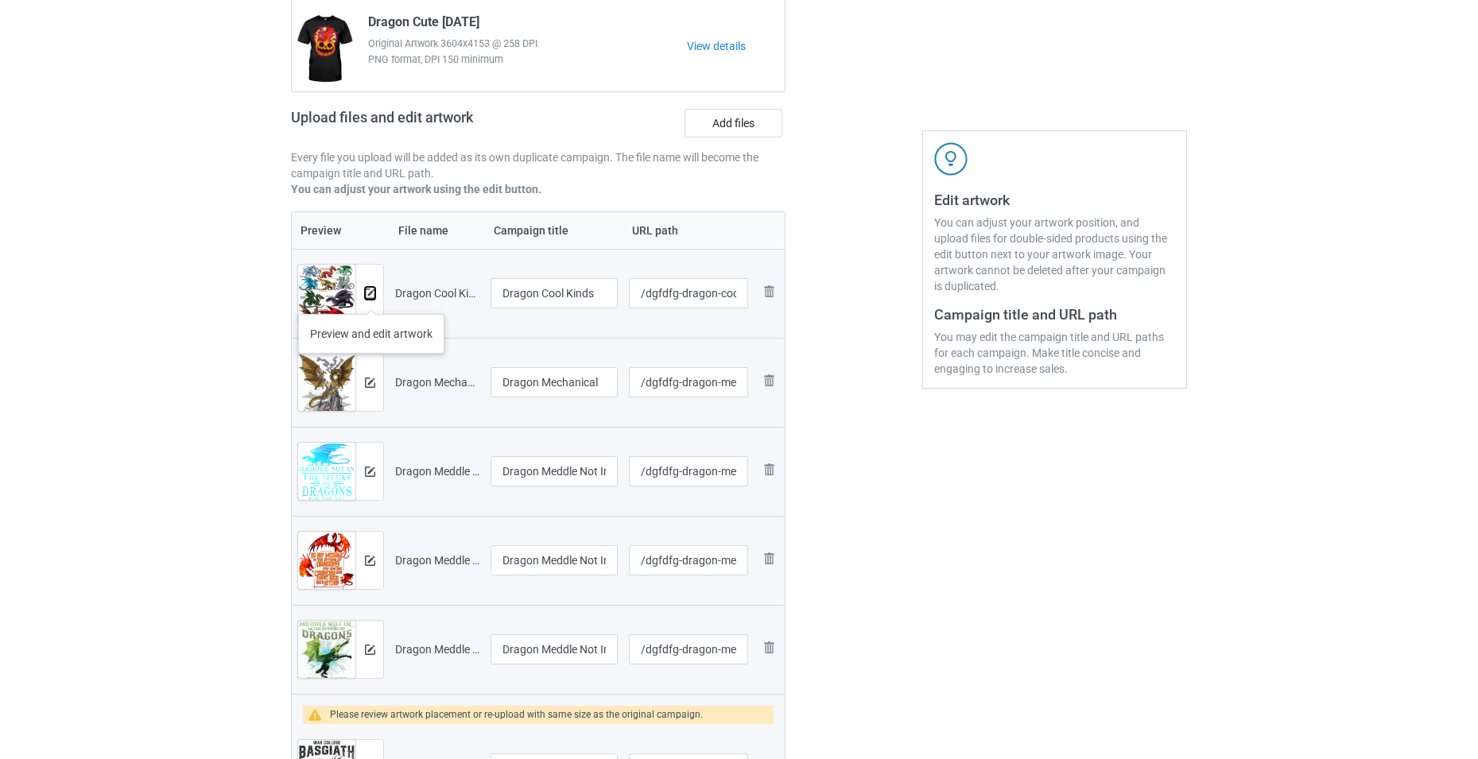
click at [371, 298] on img at bounding box center [370, 294] width 10 height 10
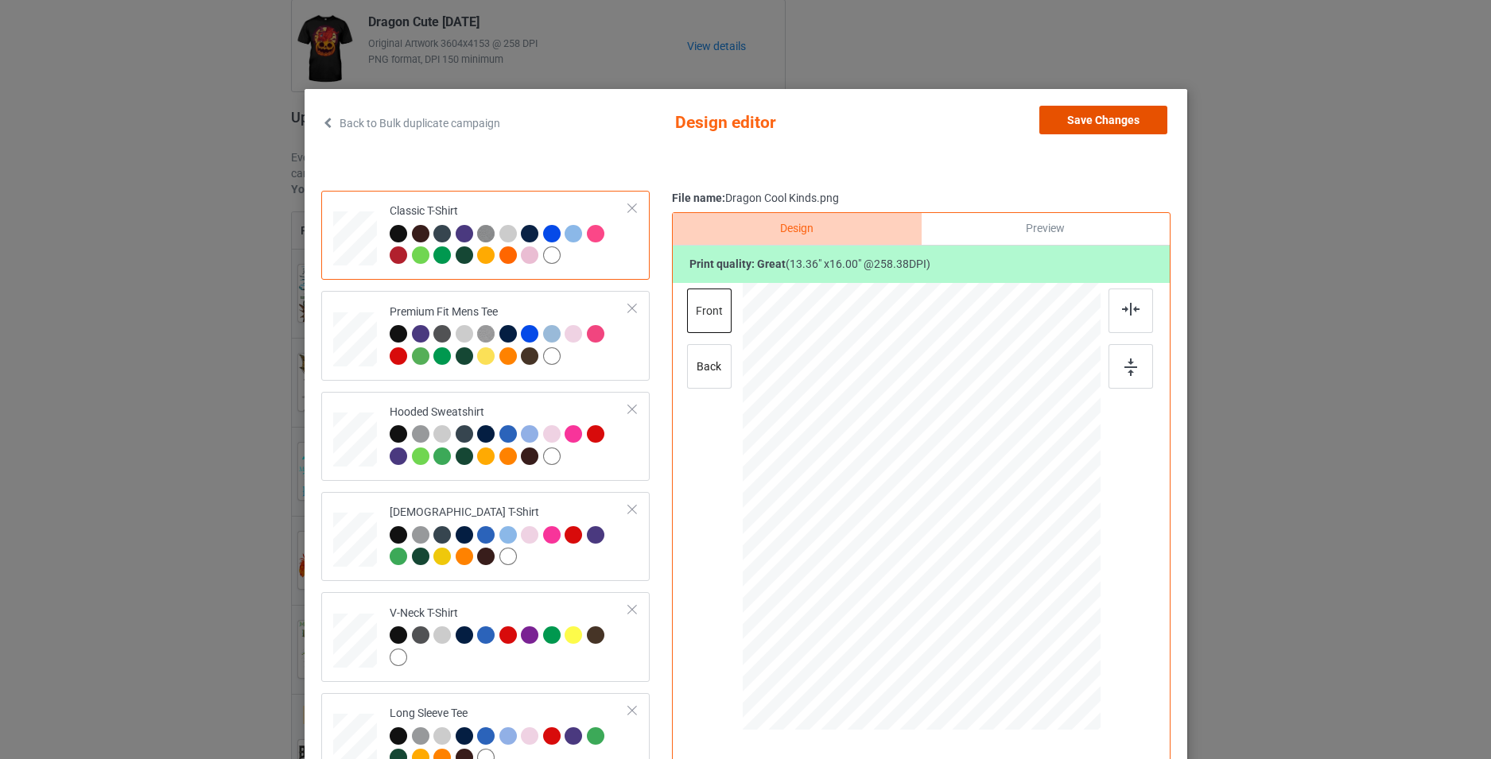
click at [1104, 123] on button "Save Changes" at bounding box center [1103, 120] width 128 height 29
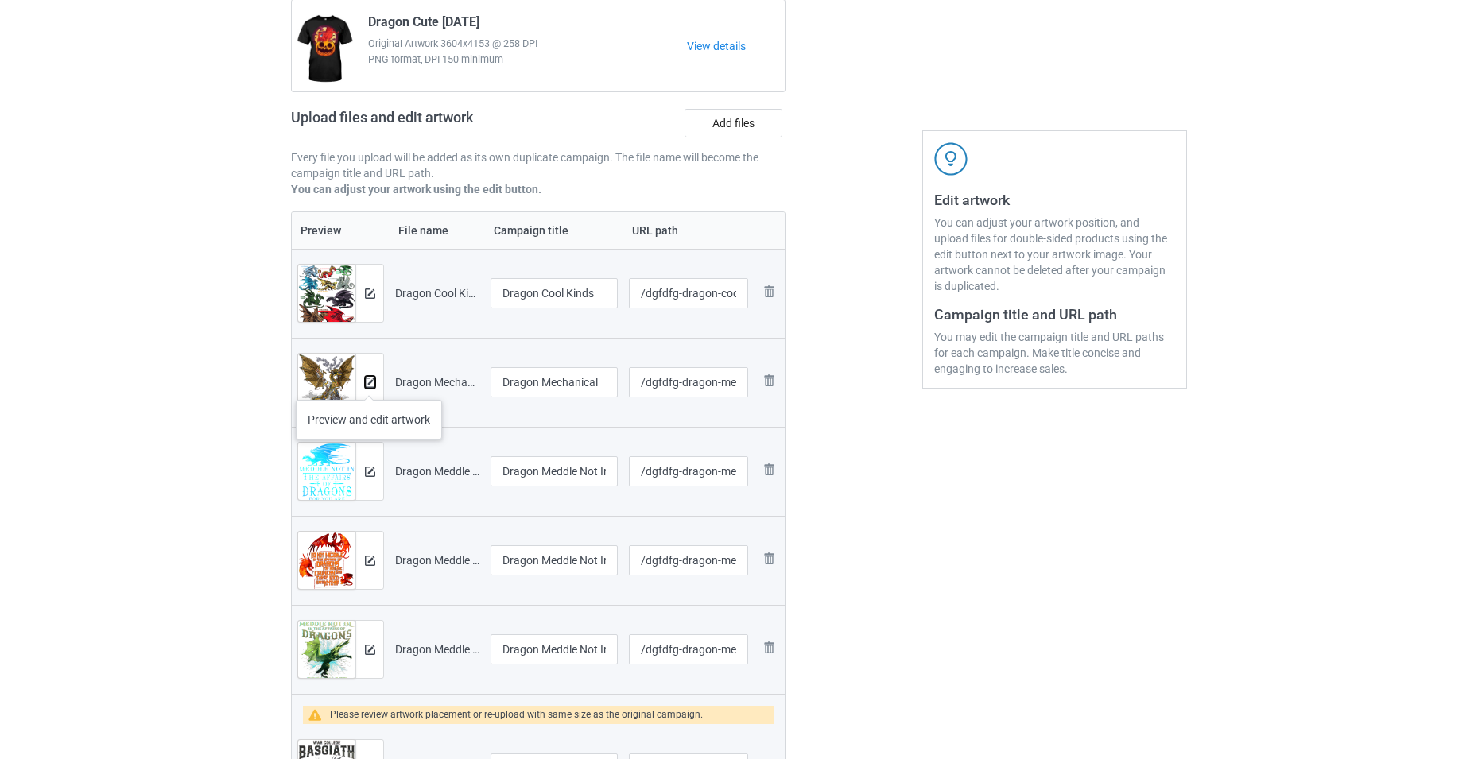
click at [369, 384] on img at bounding box center [370, 383] width 10 height 10
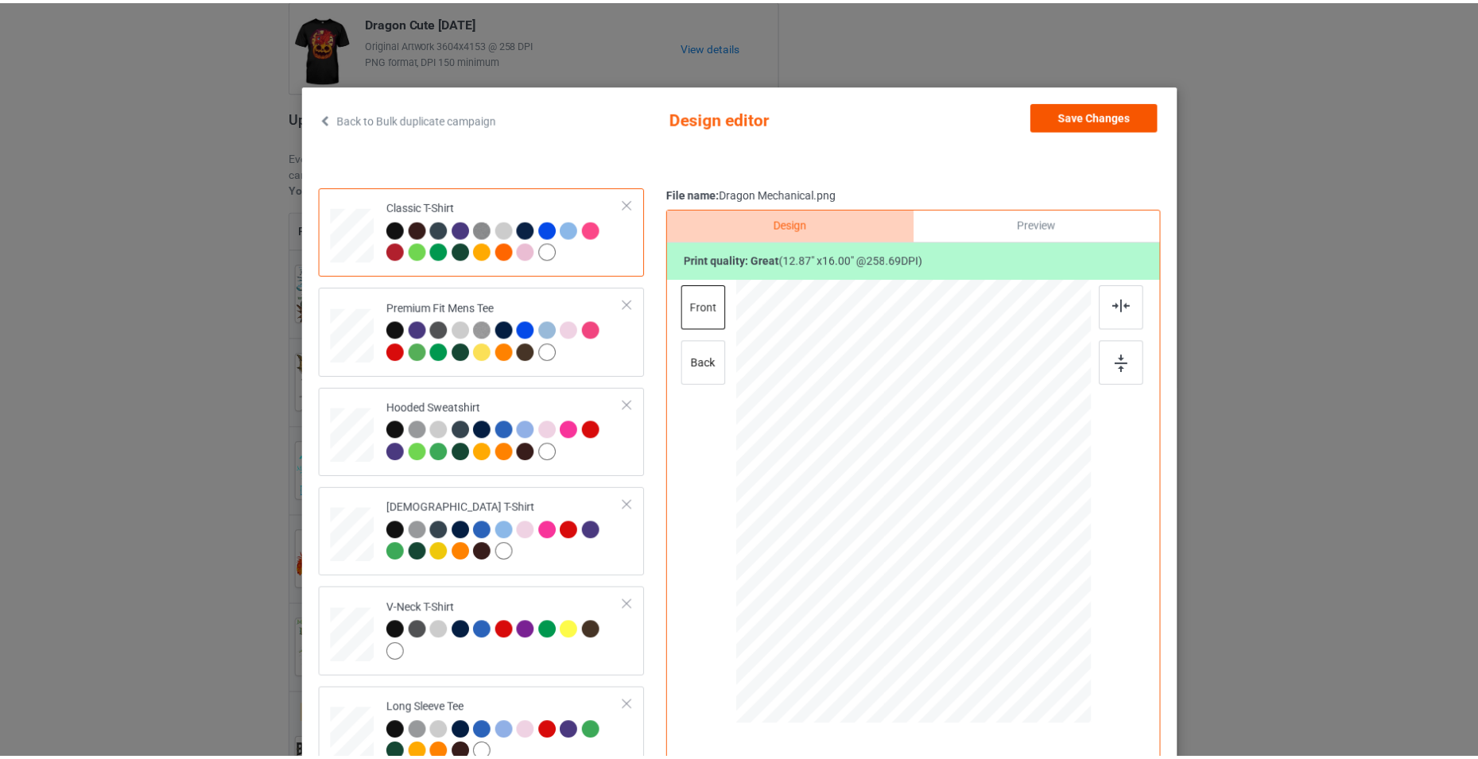
scroll to position [0, 0]
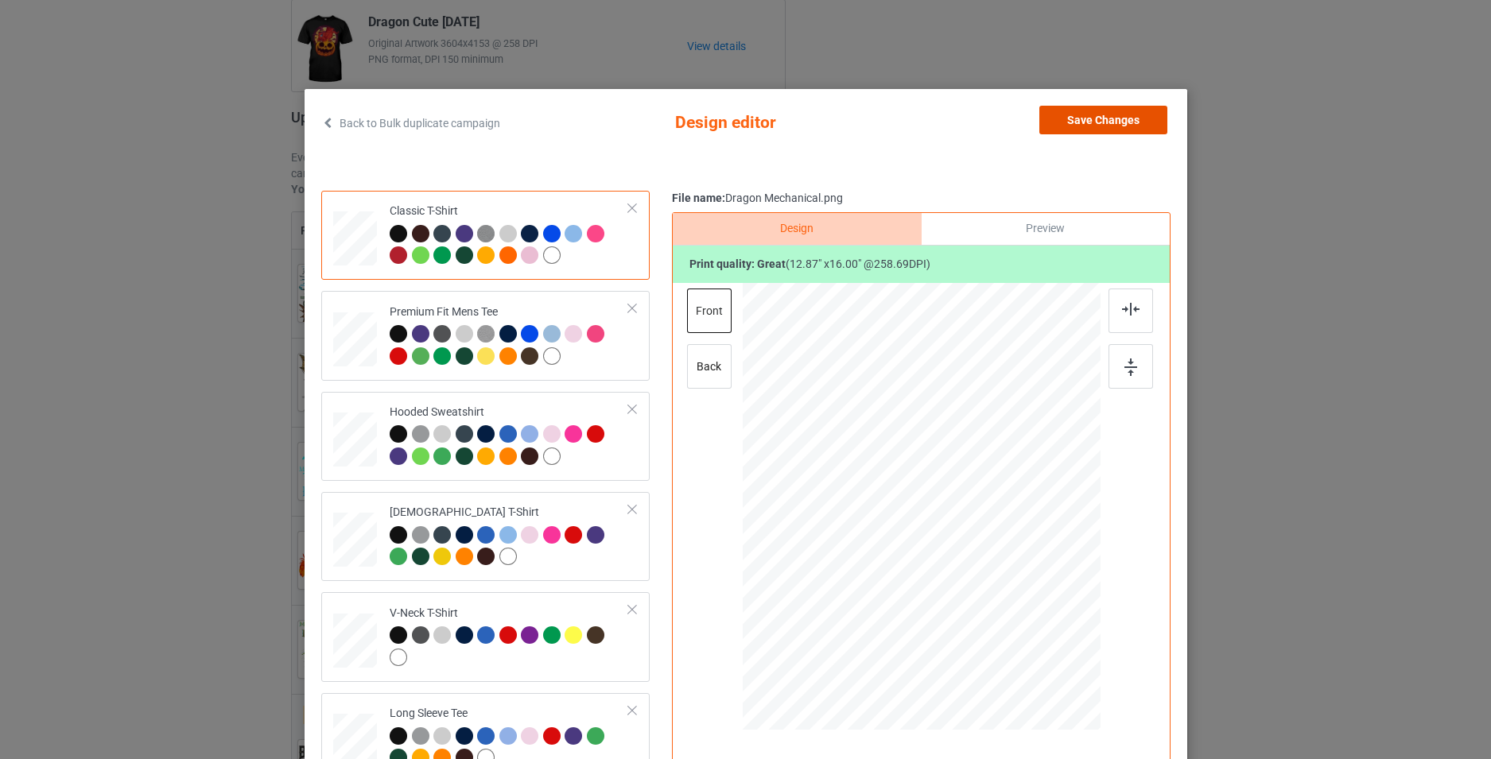
click at [1070, 114] on button "Save Changes" at bounding box center [1103, 120] width 128 height 29
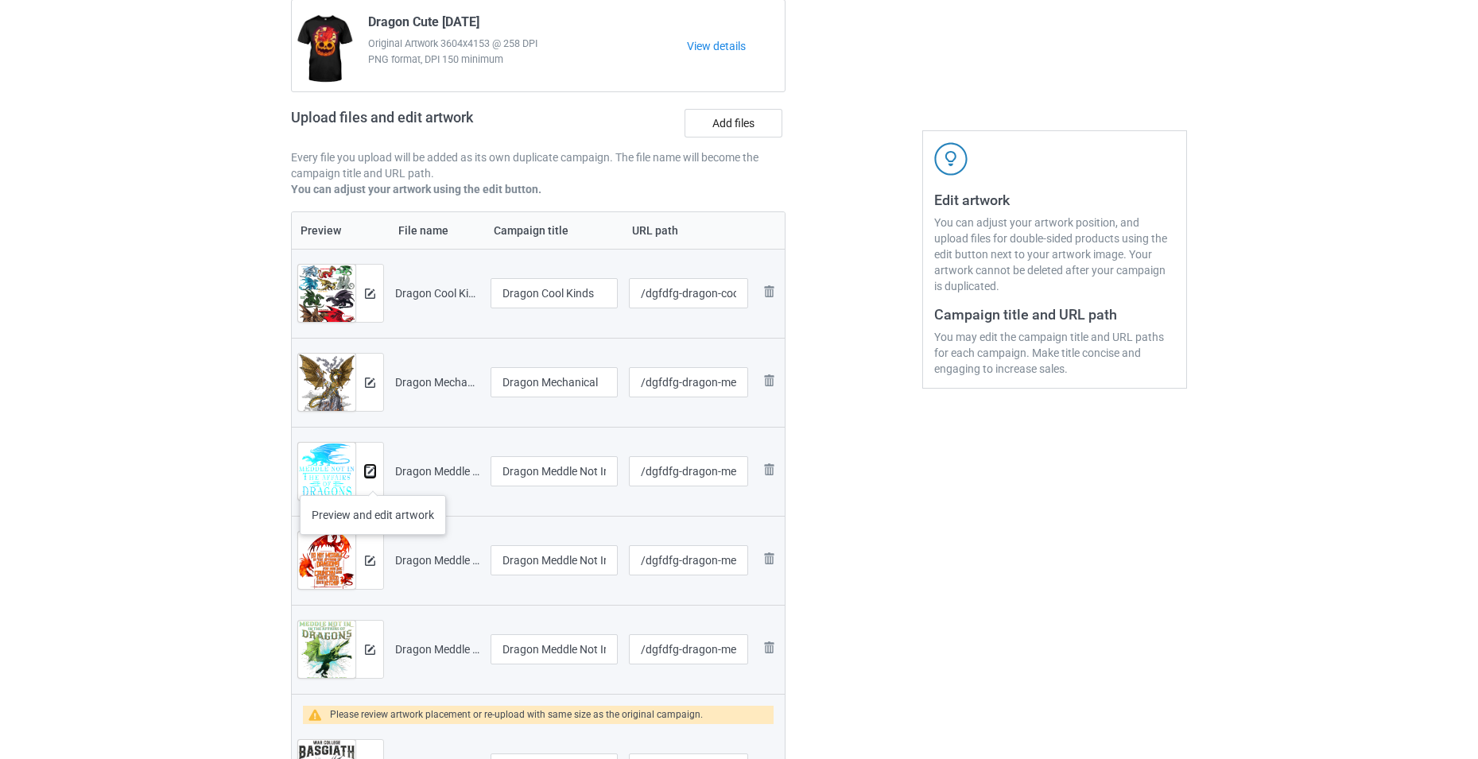
click at [371, 476] on img at bounding box center [370, 472] width 10 height 10
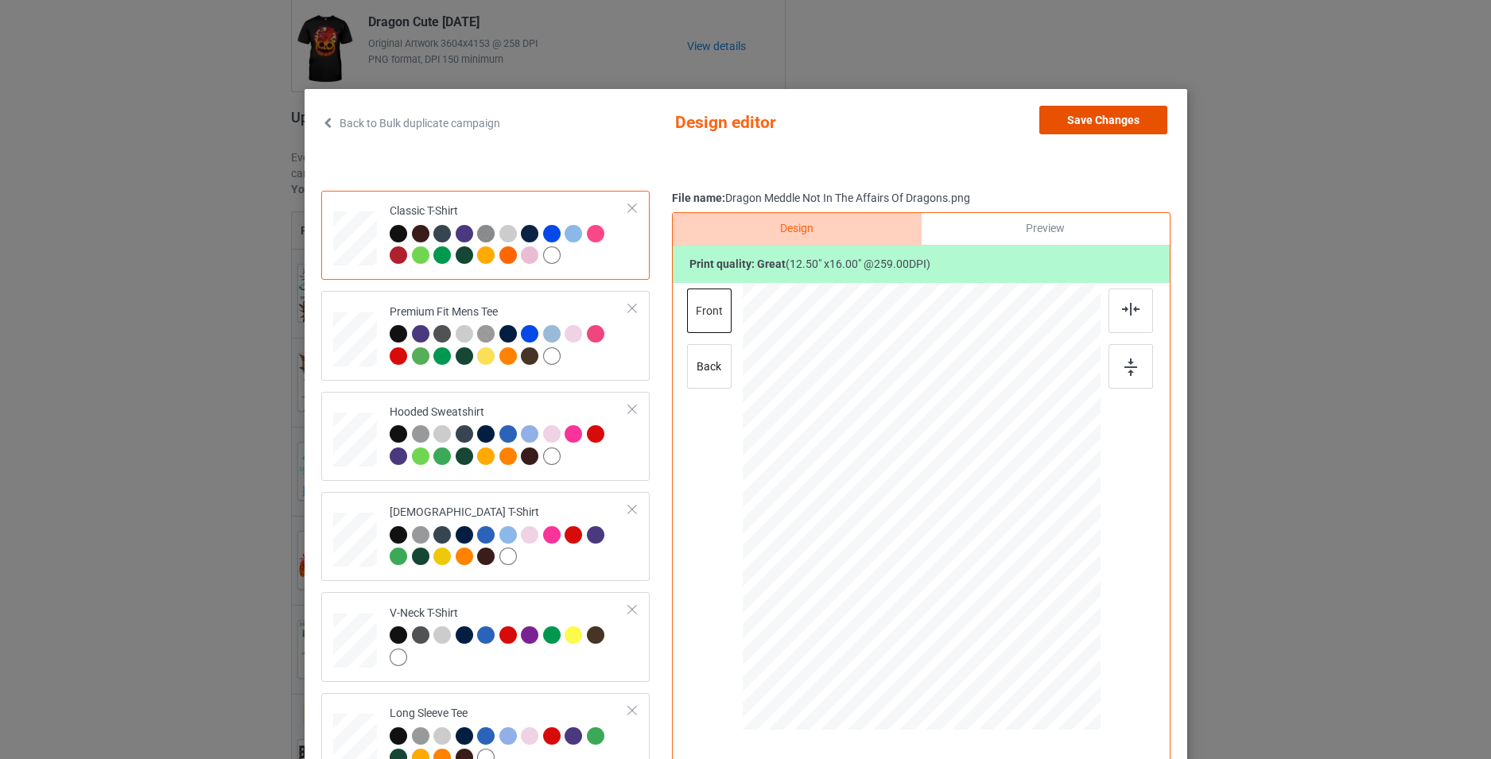
click at [1077, 119] on button "Save Changes" at bounding box center [1103, 120] width 128 height 29
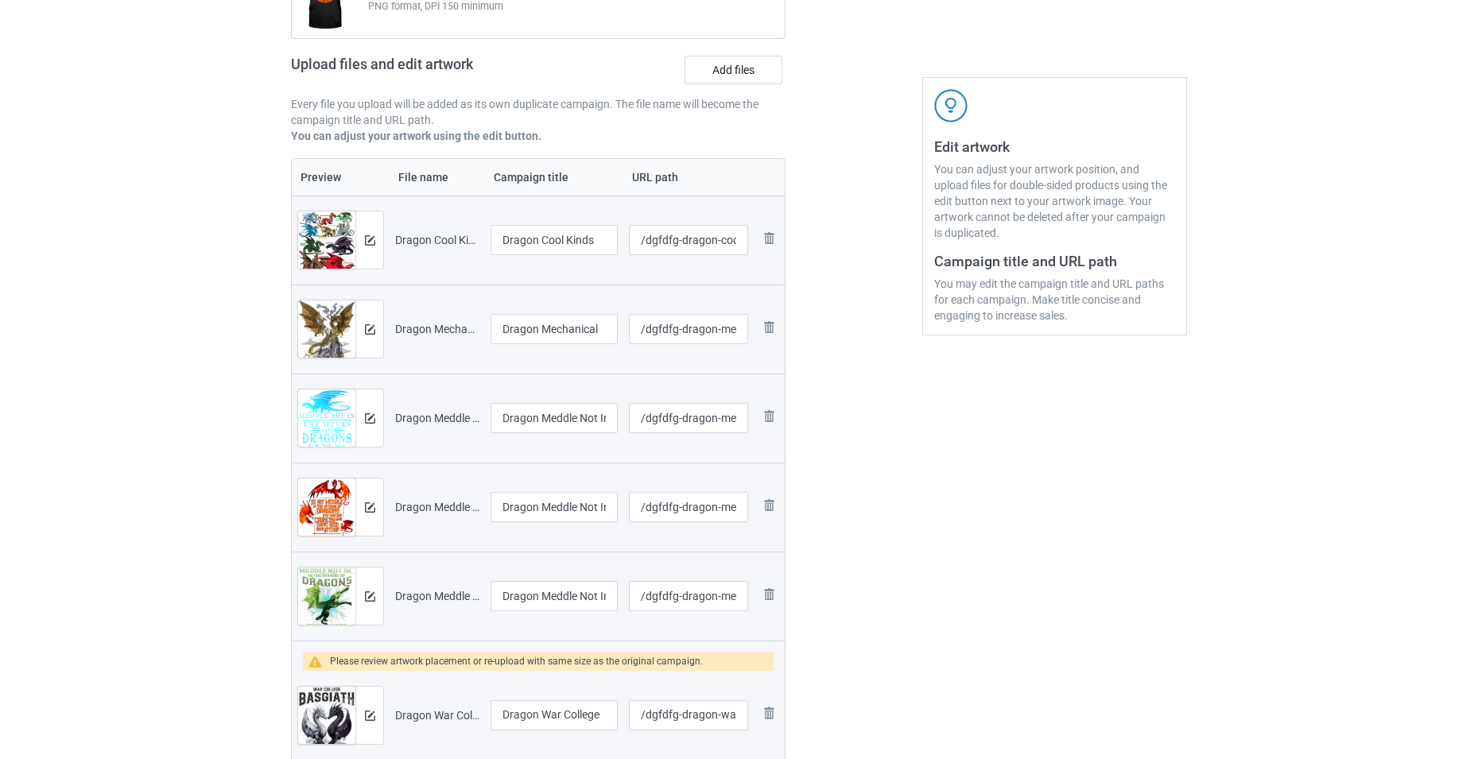
scroll to position [318, 0]
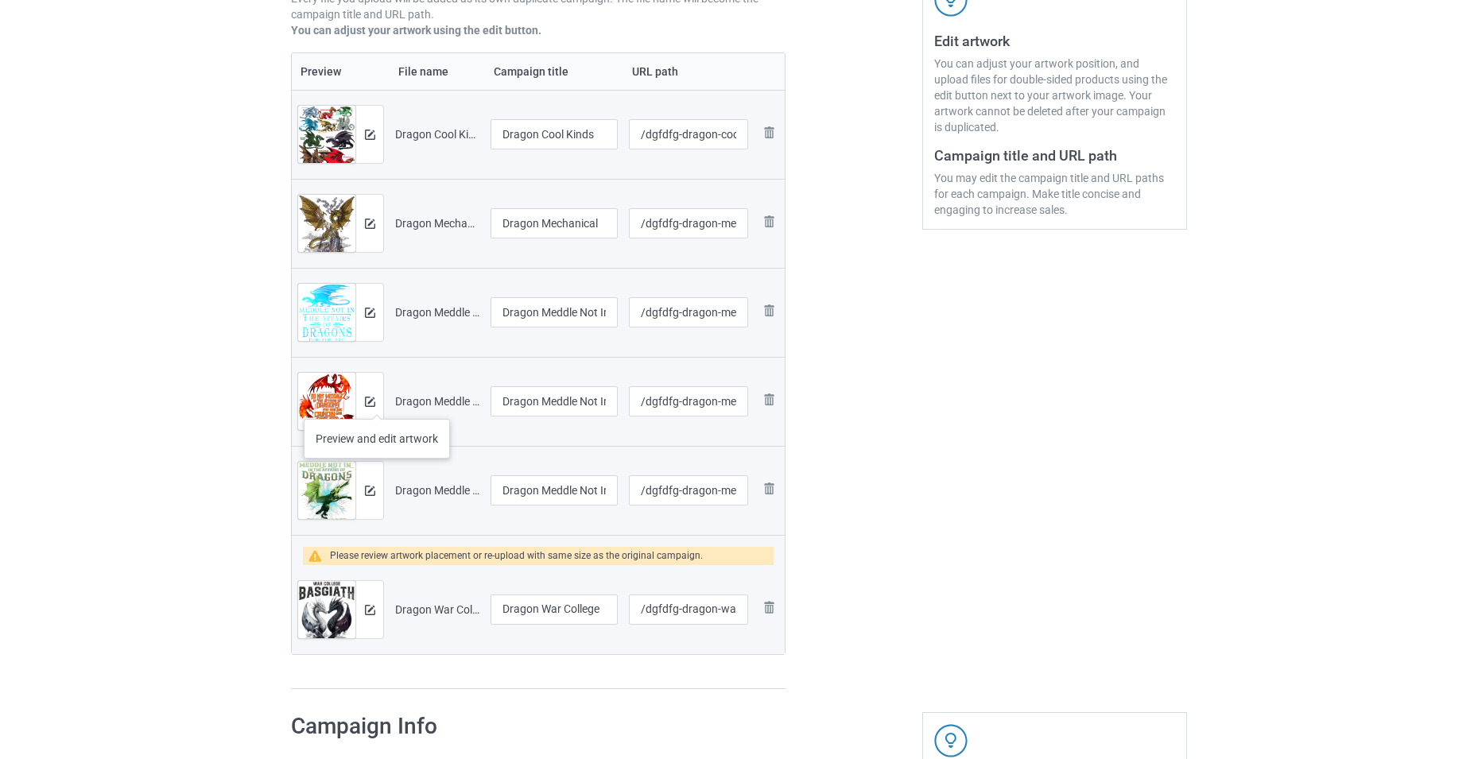
click at [377, 404] on div at bounding box center [369, 401] width 28 height 57
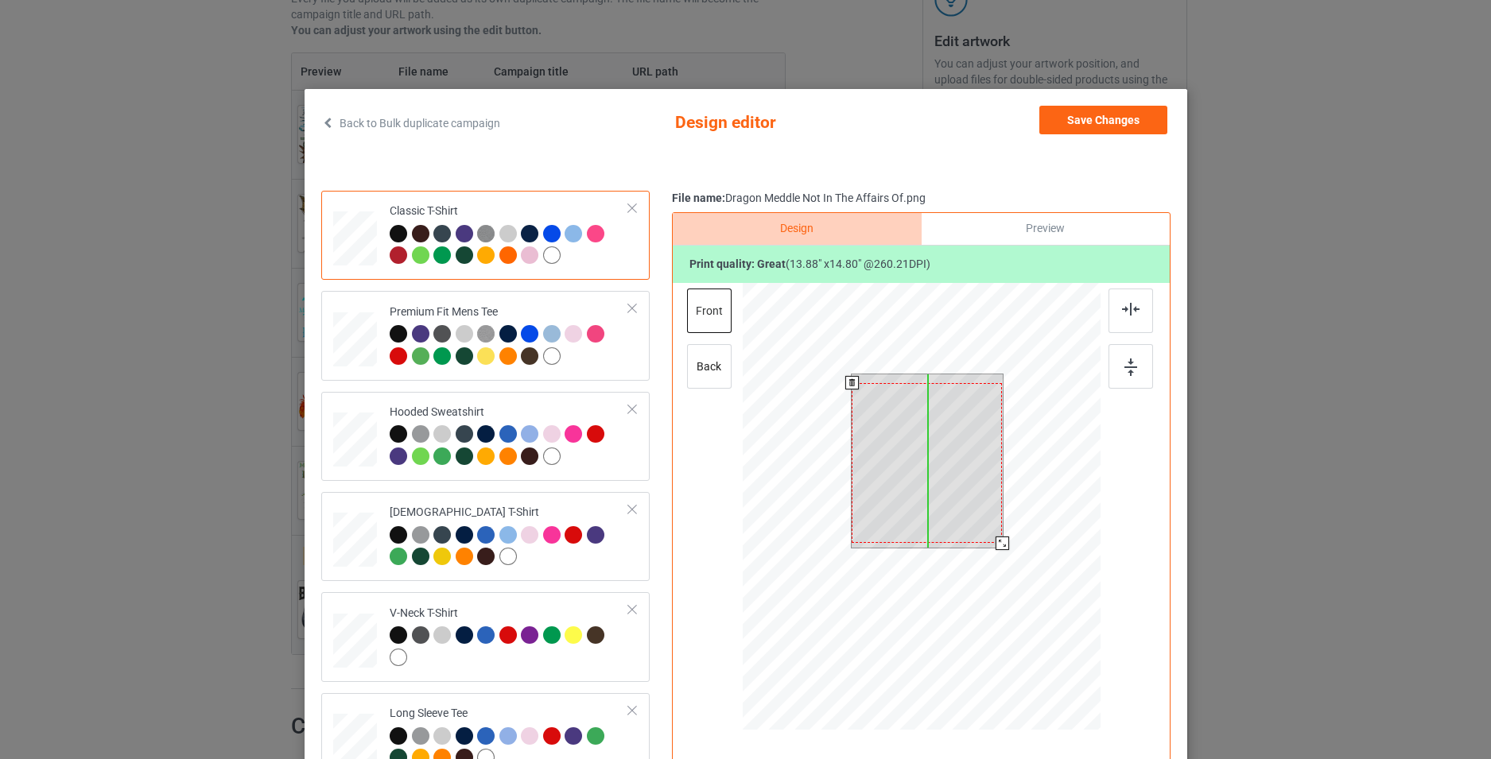
drag, startPoint x: 972, startPoint y: 503, endPoint x: 972, endPoint y: 511, distance: 8.7
click at [972, 511] on div at bounding box center [927, 463] width 150 height 160
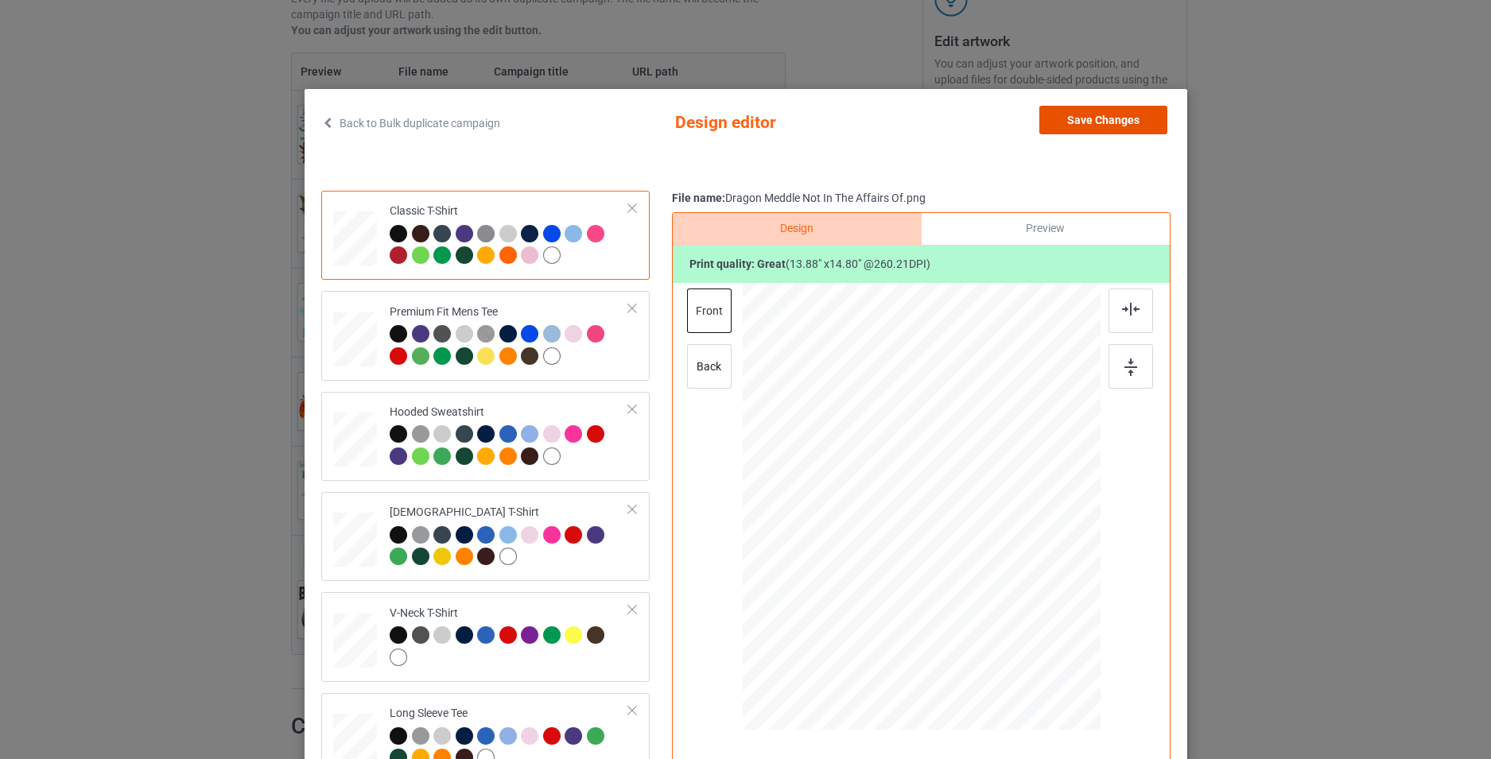
click at [1119, 117] on button "Save Changes" at bounding box center [1103, 120] width 128 height 29
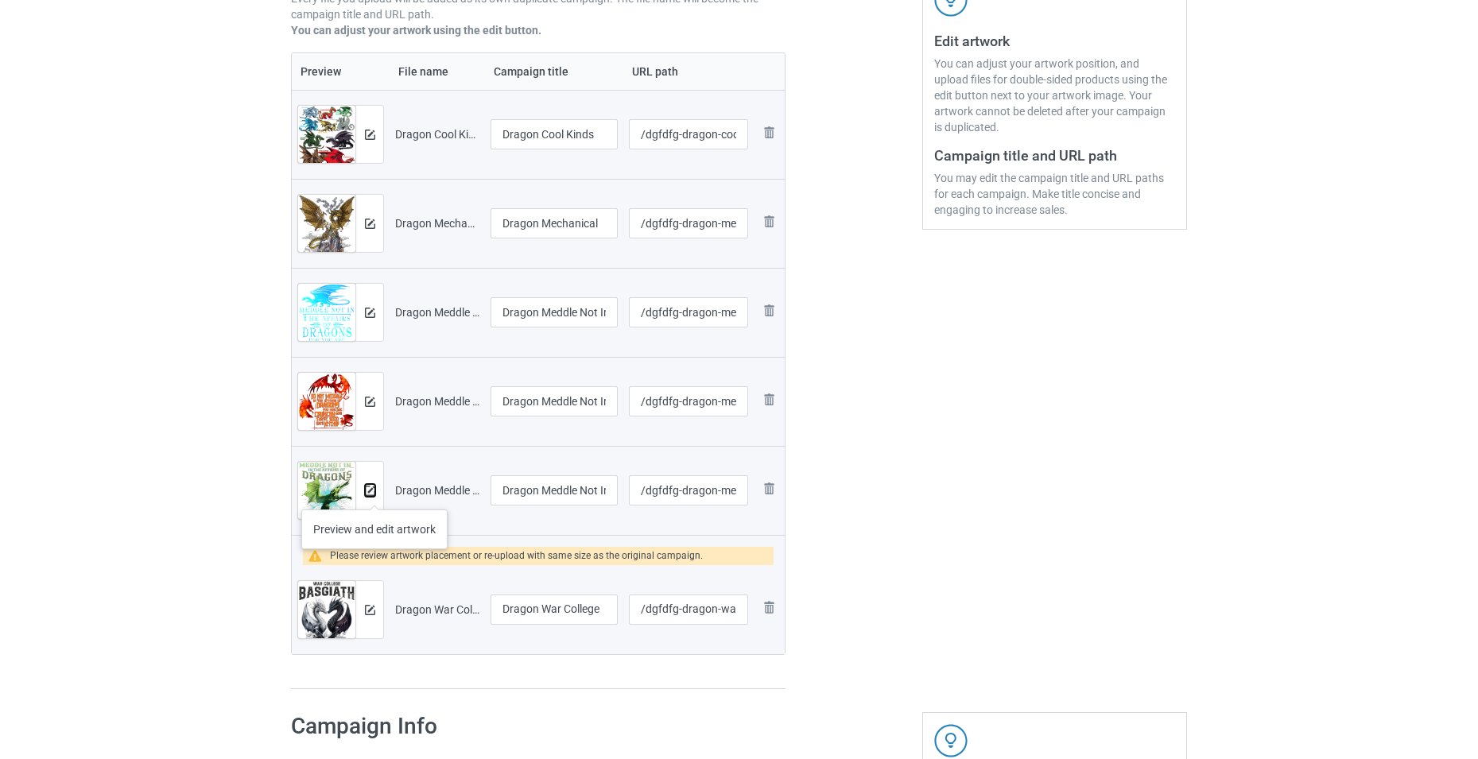
click at [374, 495] on img at bounding box center [370, 491] width 10 height 10
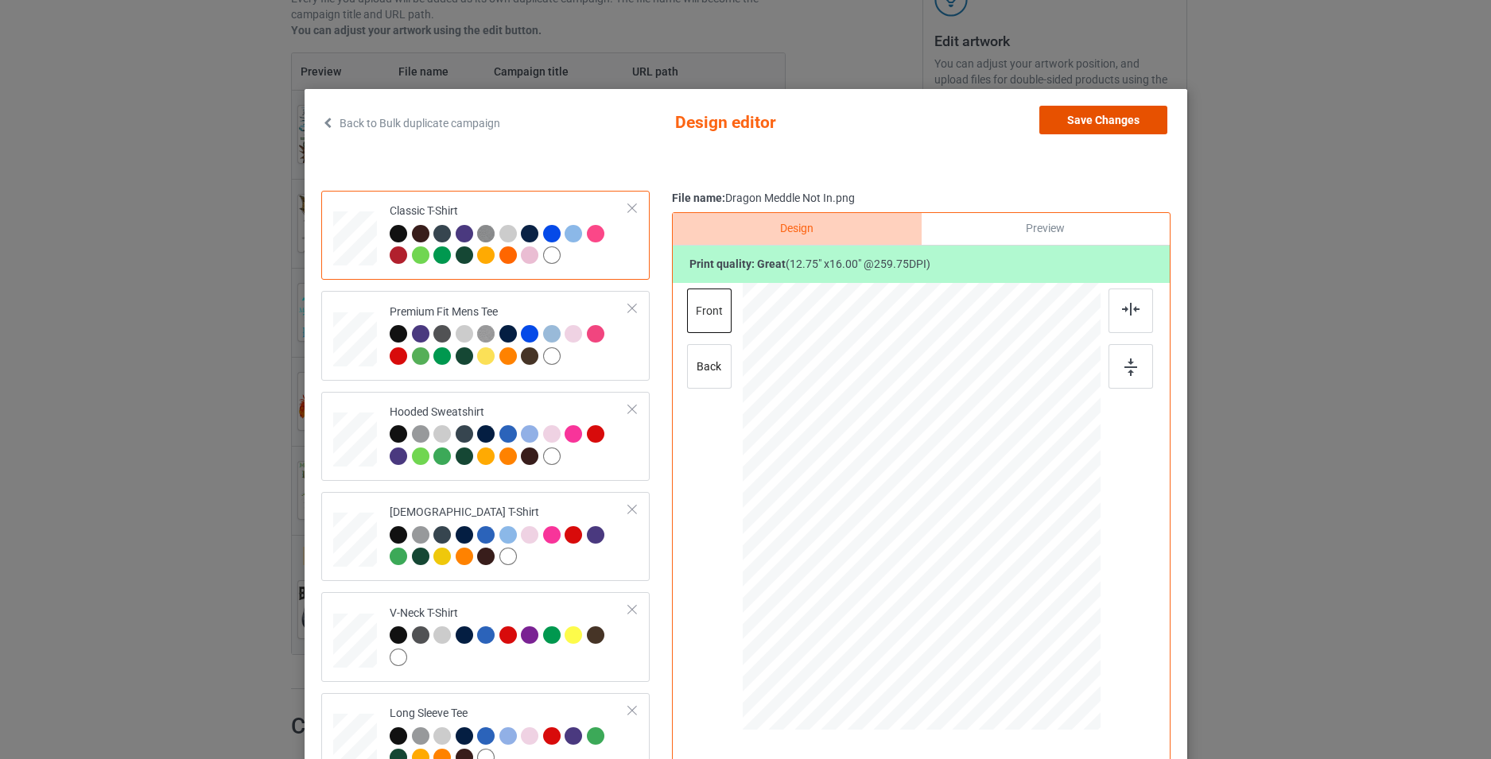
click at [1079, 129] on button "Save Changes" at bounding box center [1103, 120] width 128 height 29
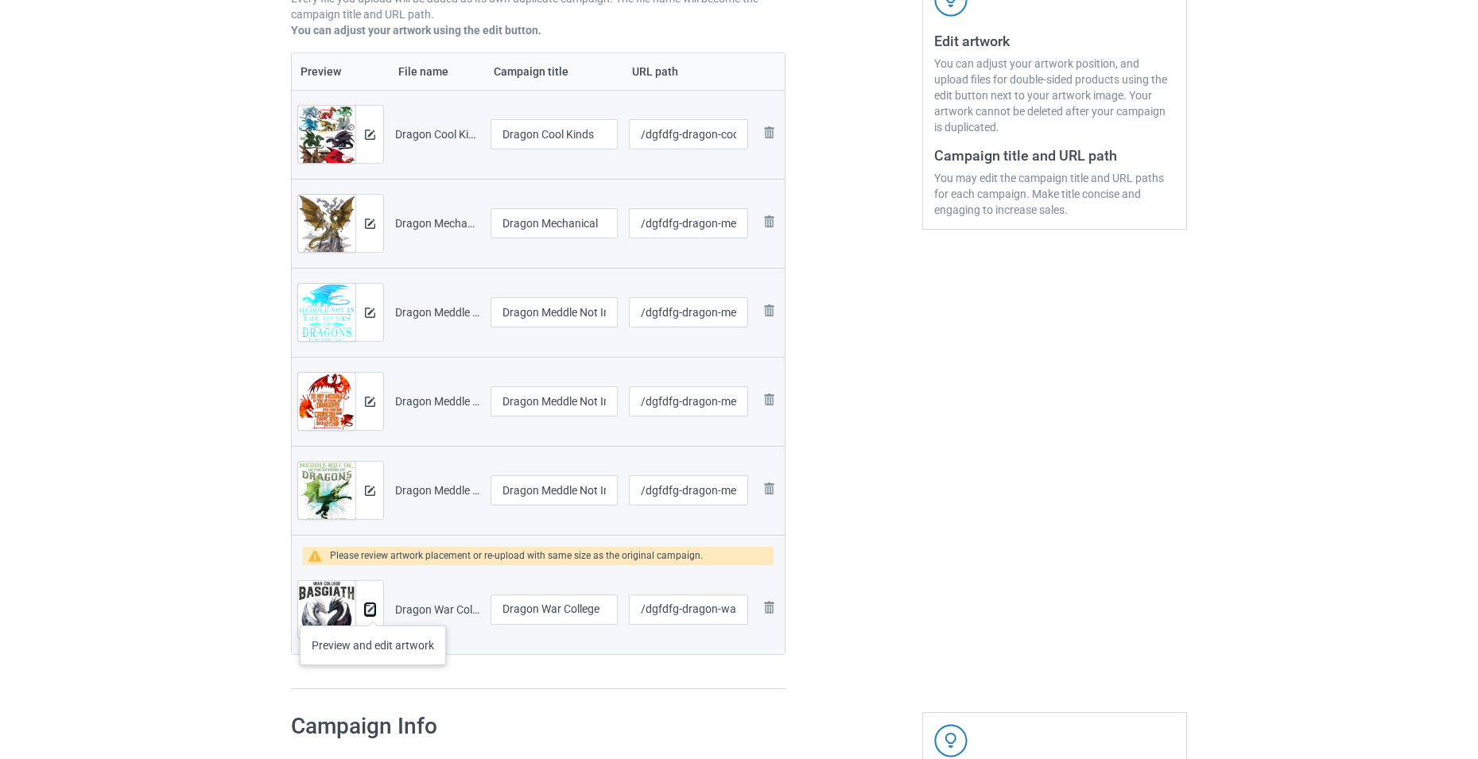
click at [373, 610] on img at bounding box center [370, 610] width 10 height 10
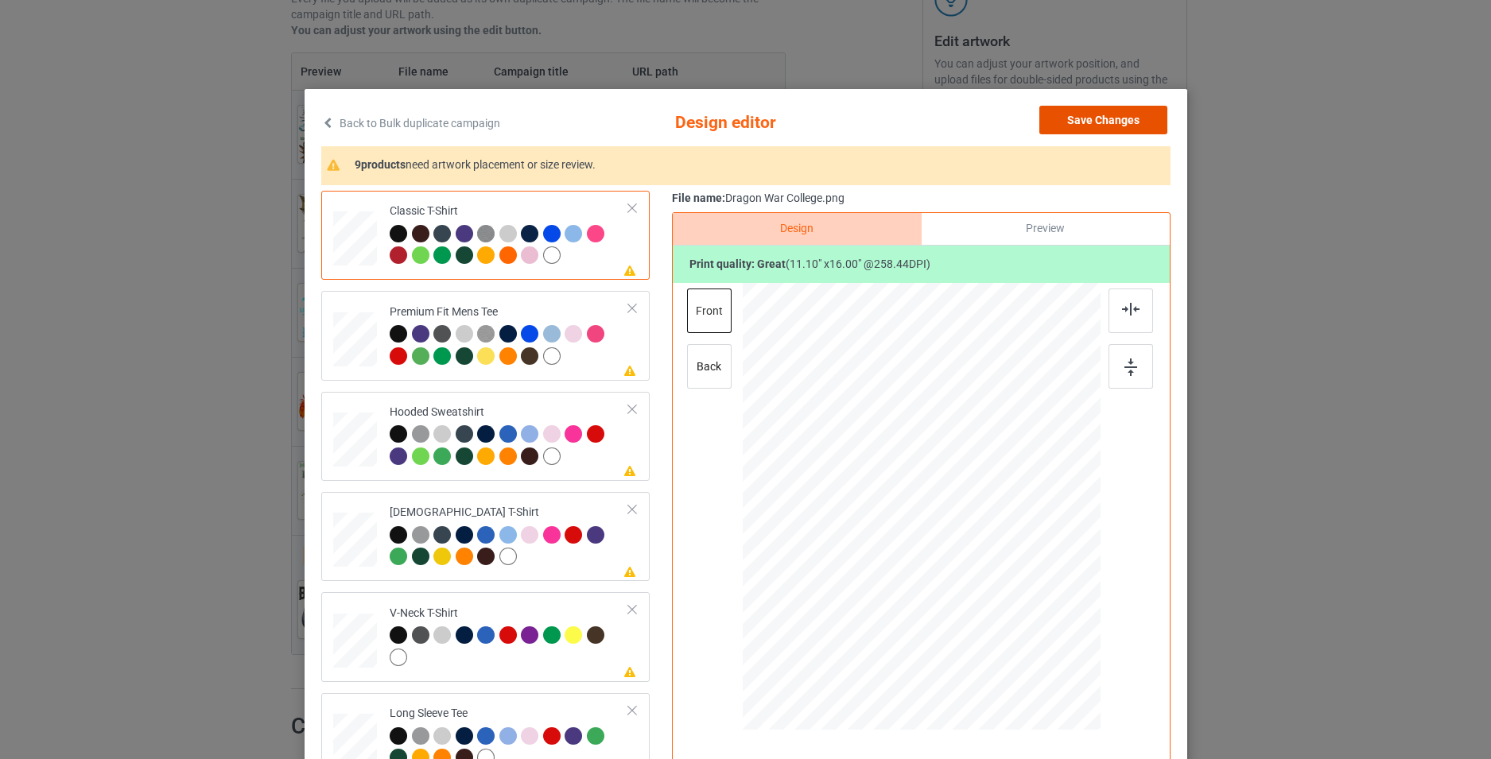
click at [1076, 121] on button "Save Changes" at bounding box center [1103, 120] width 128 height 29
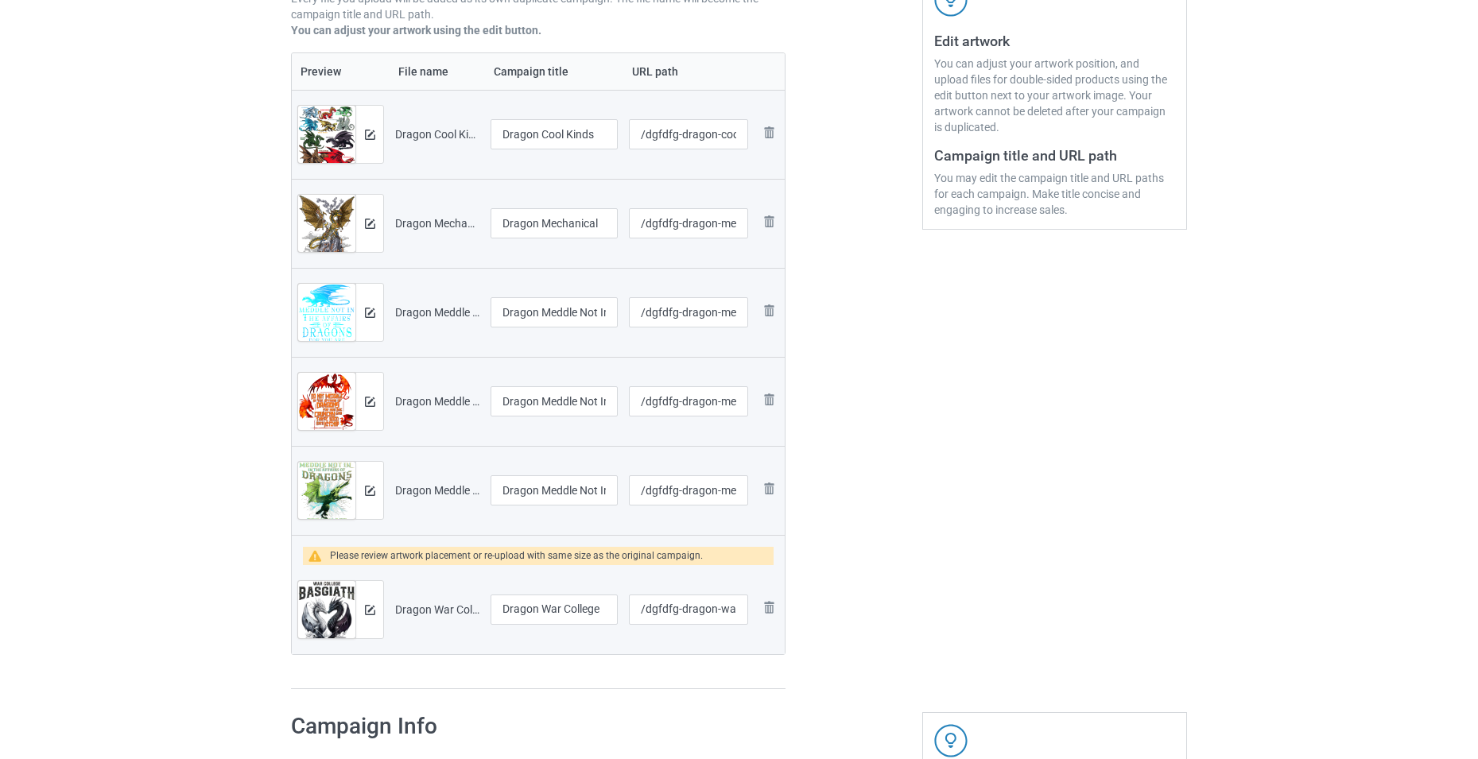
scroll to position [0, 0]
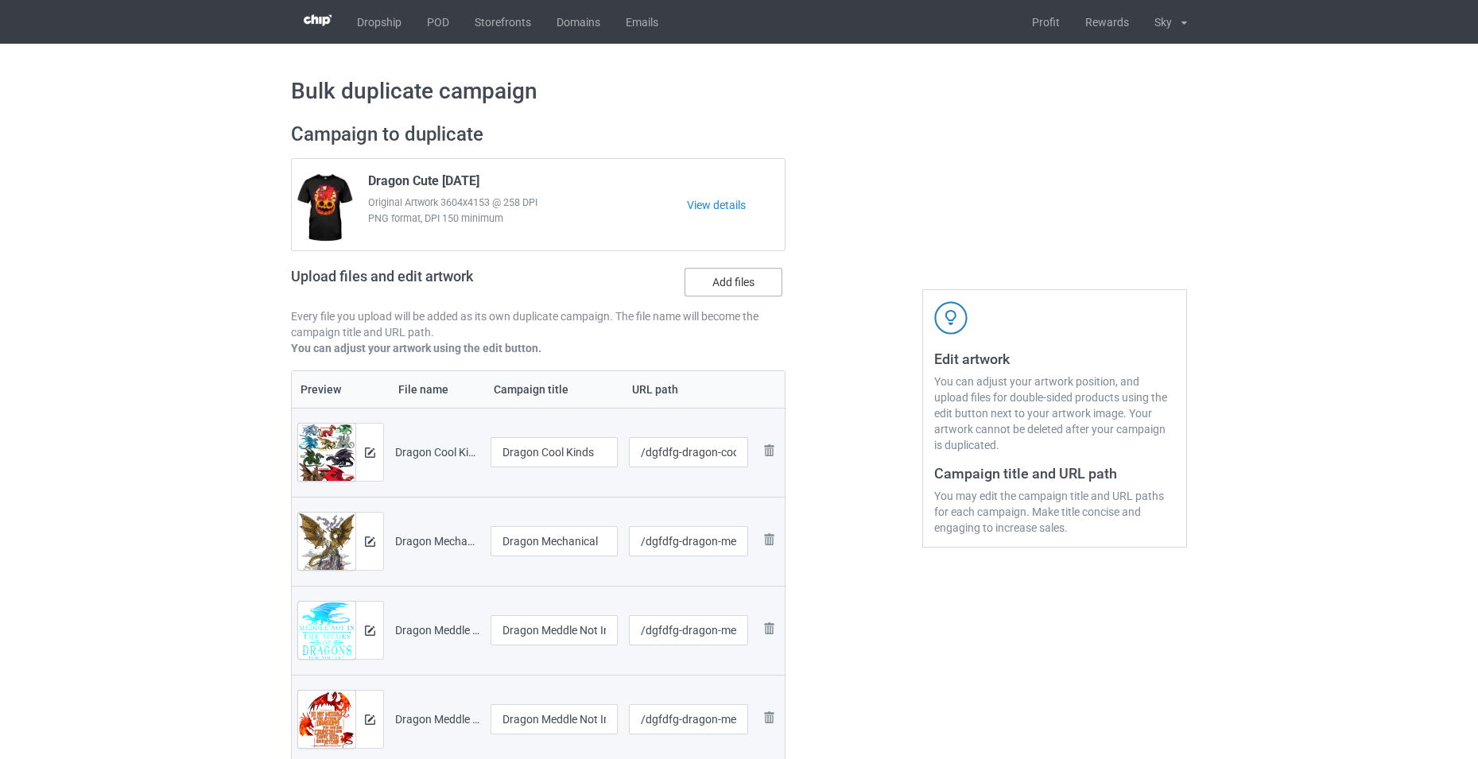
click at [724, 283] on label "Add files" at bounding box center [734, 282] width 98 height 29
click at [0, 0] on input "Add files" at bounding box center [0, 0] width 0 height 0
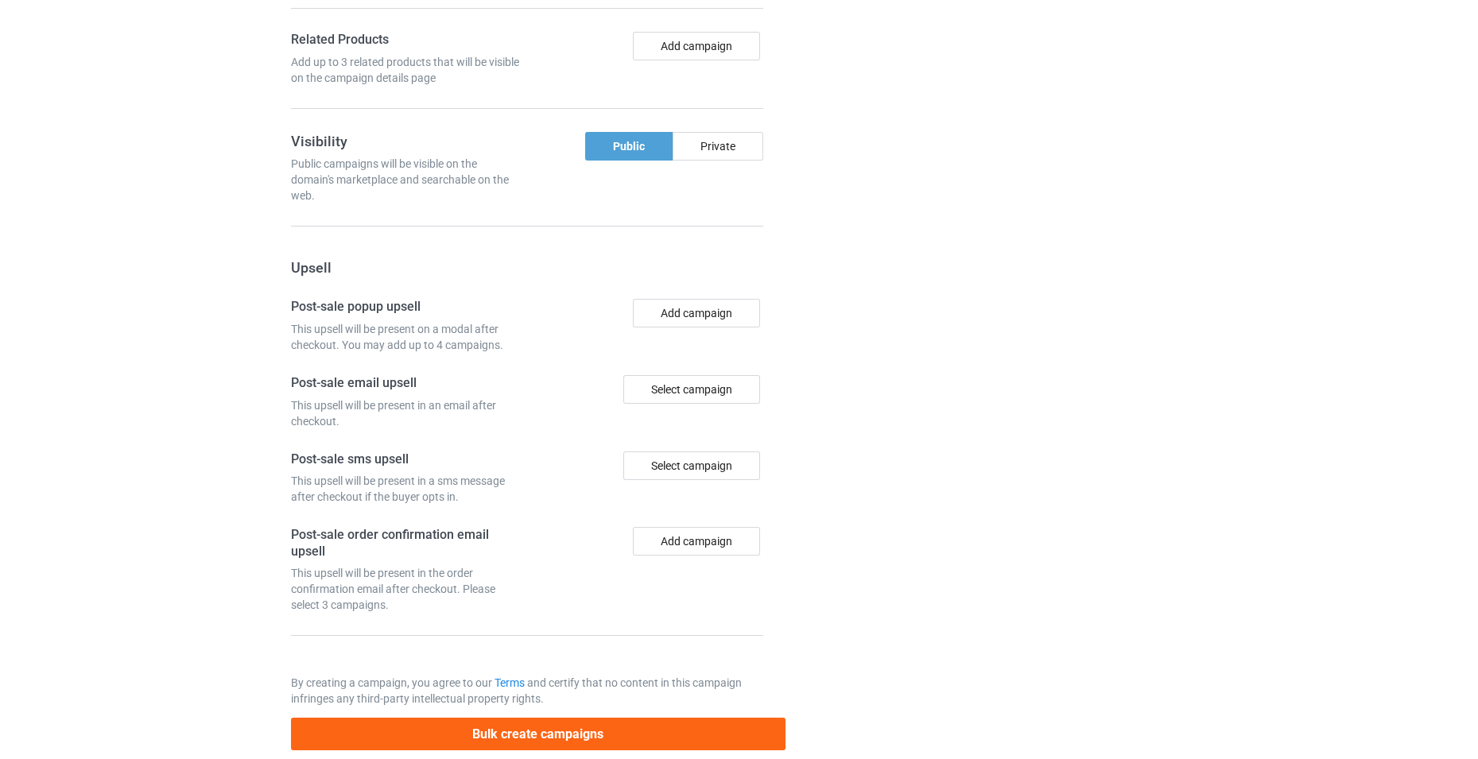
scroll to position [1741, 0]
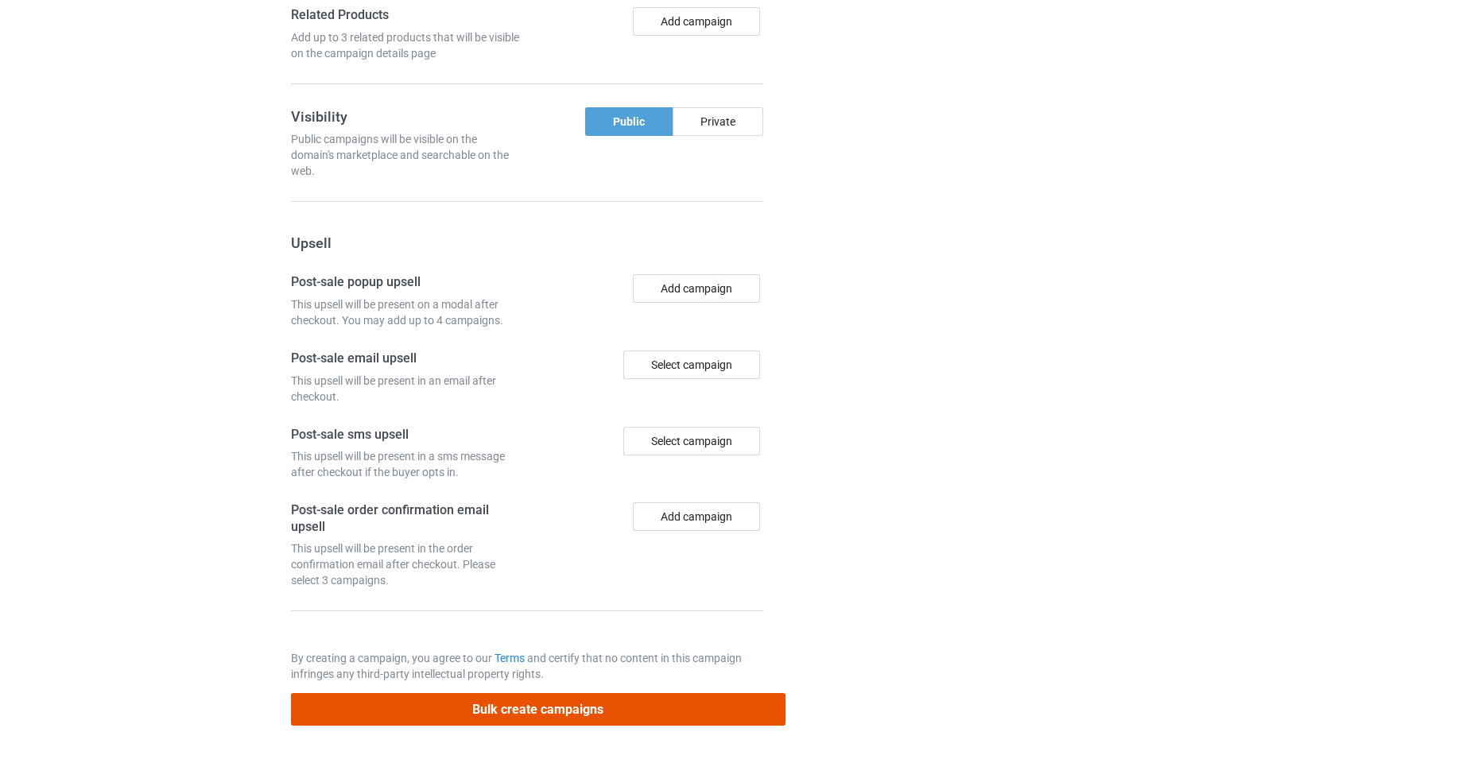
click at [608, 705] on button "Bulk create campaigns" at bounding box center [538, 709] width 495 height 33
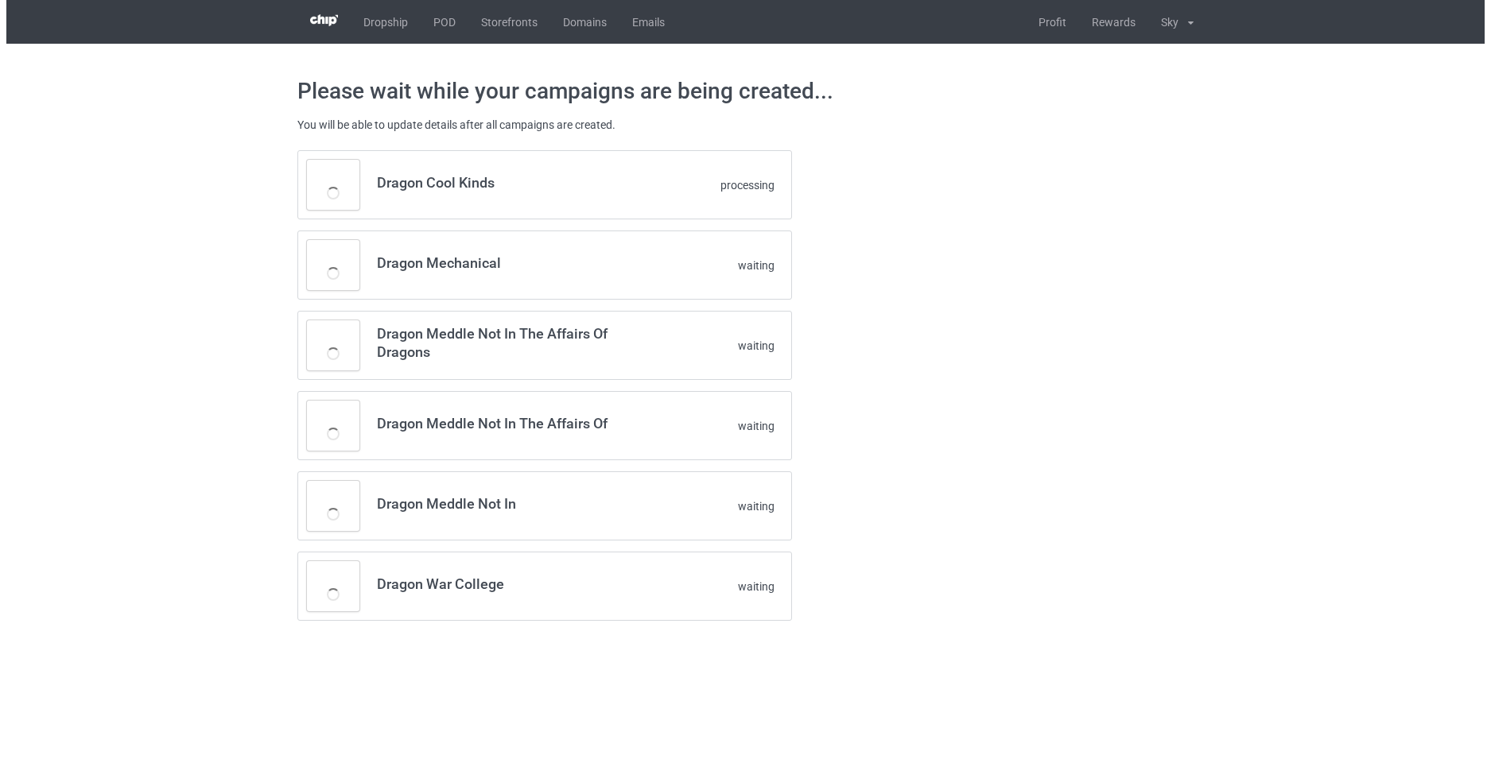
scroll to position [0, 0]
